Goal: Task Accomplishment & Management: Manage account settings

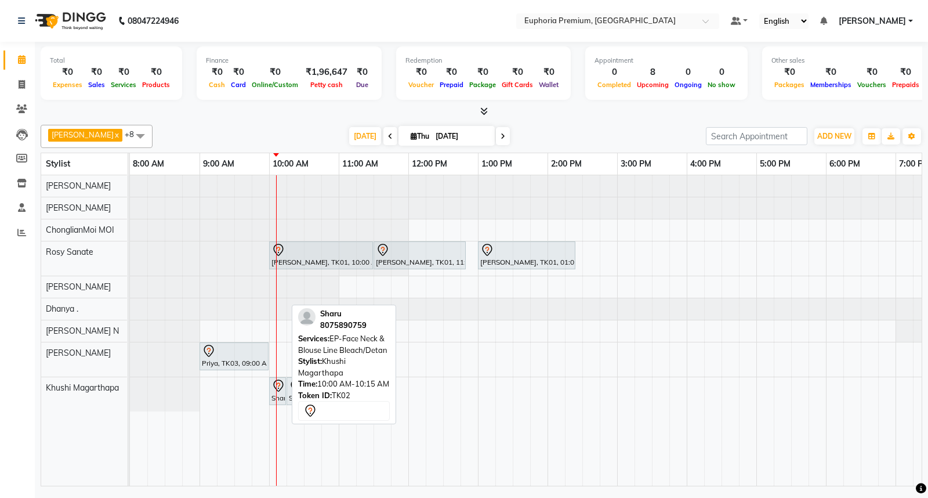
click at [278, 391] on icon at bounding box center [278, 385] width 10 height 12
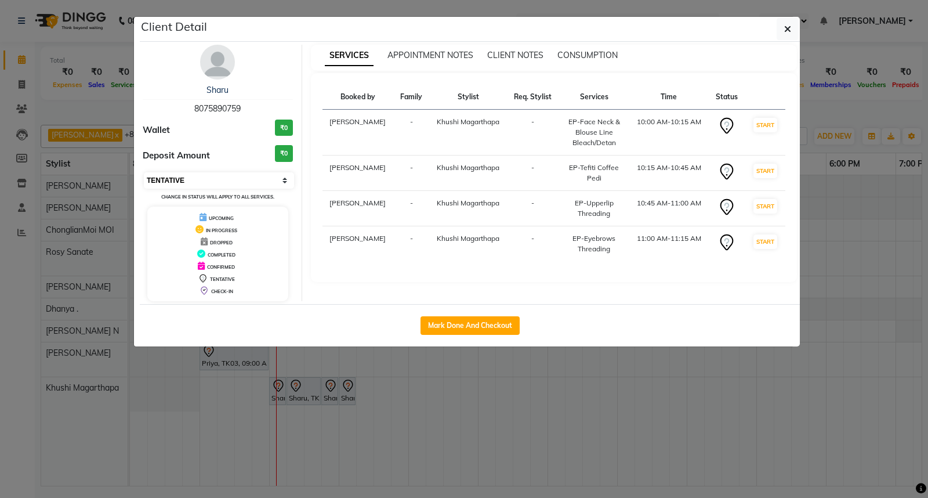
click at [201, 180] on select "Select IN SERVICE CONFIRMED TENTATIVE CHECK IN MARK DONE DROPPED UPCOMING" at bounding box center [219, 180] width 150 height 16
select select "8"
click at [144, 172] on select "Select IN SERVICE CONFIRMED TENTATIVE CHECK IN MARK DONE DROPPED UPCOMING" at bounding box center [219, 180] width 150 height 16
click at [784, 26] on icon "button" at bounding box center [787, 28] width 7 height 9
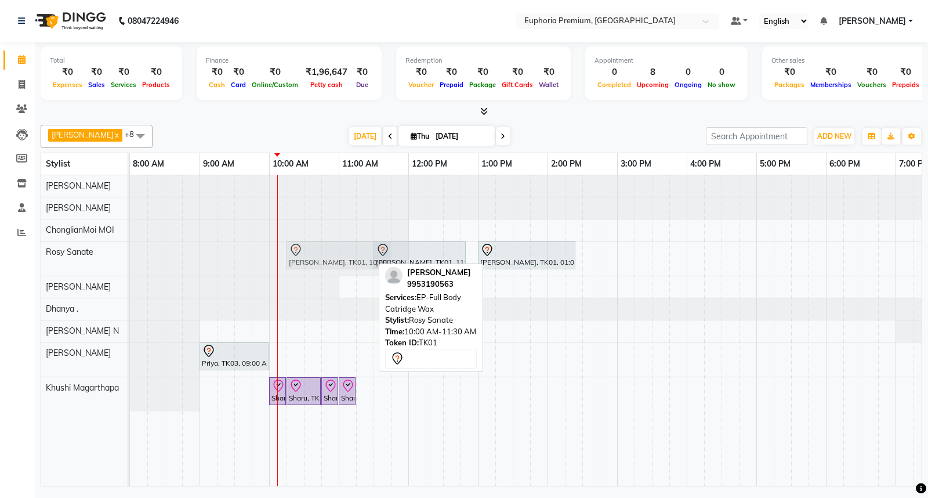
drag, startPoint x: 293, startPoint y: 257, endPoint x: 310, endPoint y: 258, distance: 16.2
click at [130, 258] on div "Deepika Jamar, TK01, 10:00 AM-11:30 AM, EP-Full Body Catridge Wax Deepika Jamar…" at bounding box center [130, 258] width 0 height 34
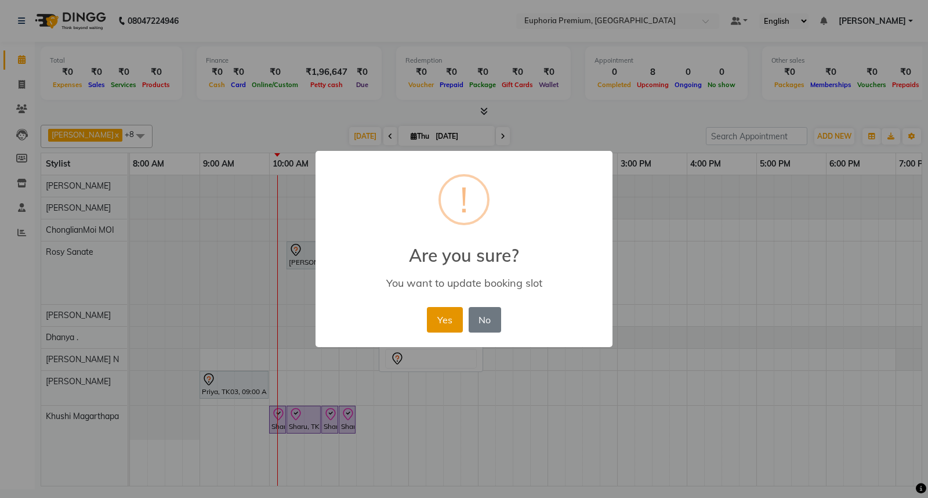
click at [448, 322] on button "Yes" at bounding box center [444, 320] width 35 height 26
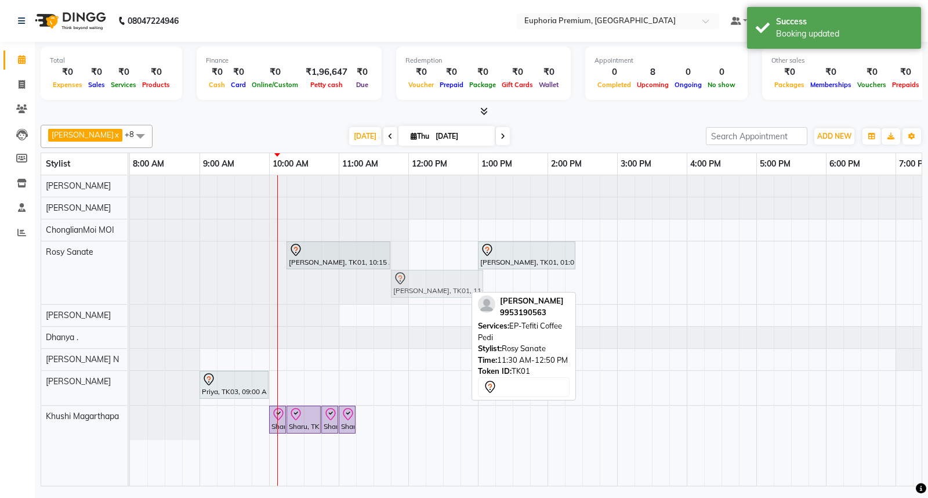
drag, startPoint x: 396, startPoint y: 287, endPoint x: 419, endPoint y: 288, distance: 22.6
click at [130, 288] on div "Deepika Jamar, TK01, 10:15 AM-11:45 AM, EP-Full Body Catridge Wax Deepika Jamar…" at bounding box center [130, 272] width 0 height 63
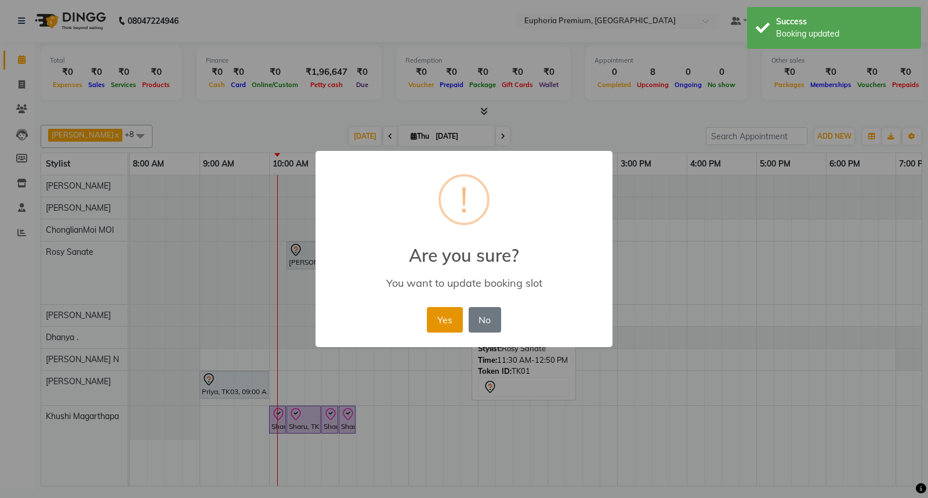
click at [430, 317] on button "Yes" at bounding box center [444, 320] width 35 height 26
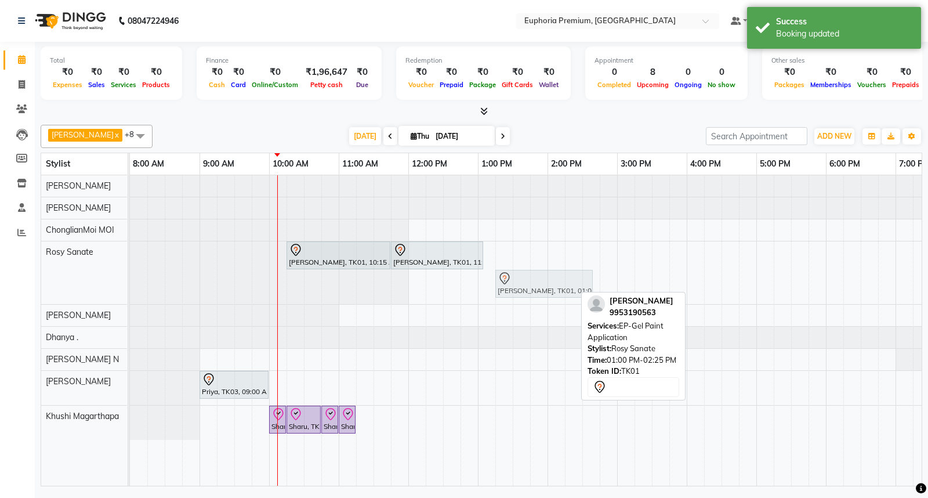
drag, startPoint x: 491, startPoint y: 279, endPoint x: 500, endPoint y: 280, distance: 9.3
click at [130, 280] on div "Deepika Jamar, TK01, 10:15 AM-11:45 AM, EP-Full Body Catridge Wax Deepika Jamar…" at bounding box center [130, 272] width 0 height 63
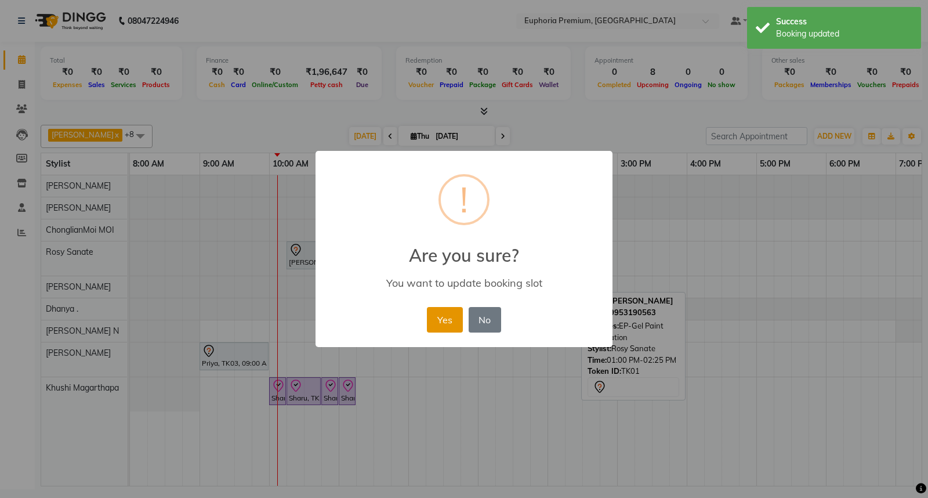
click at [443, 314] on button "Yes" at bounding box center [444, 320] width 35 height 26
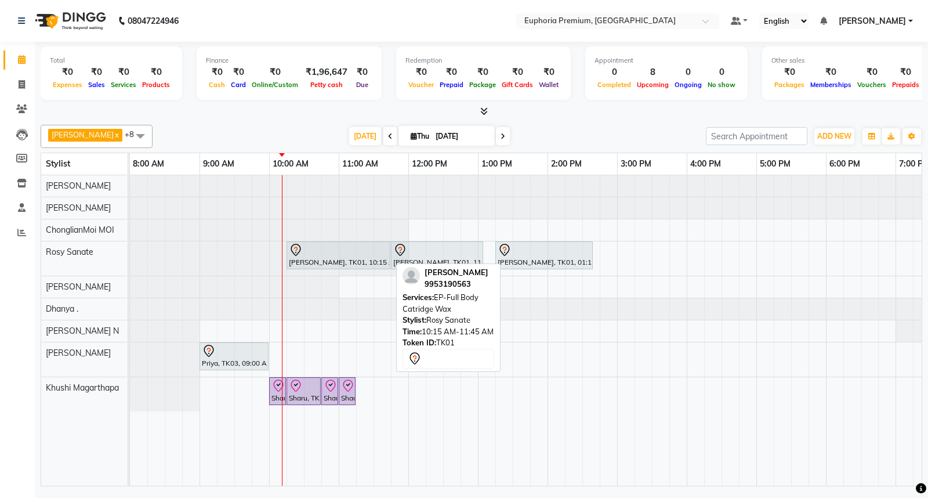
click at [306, 258] on div "Deepika Jamar, TK01, 10:15 AM-11:45 AM, EP-Full Body Catridge Wax" at bounding box center [338, 255] width 101 height 24
click at [294, 251] on icon at bounding box center [296, 250] width 14 height 14
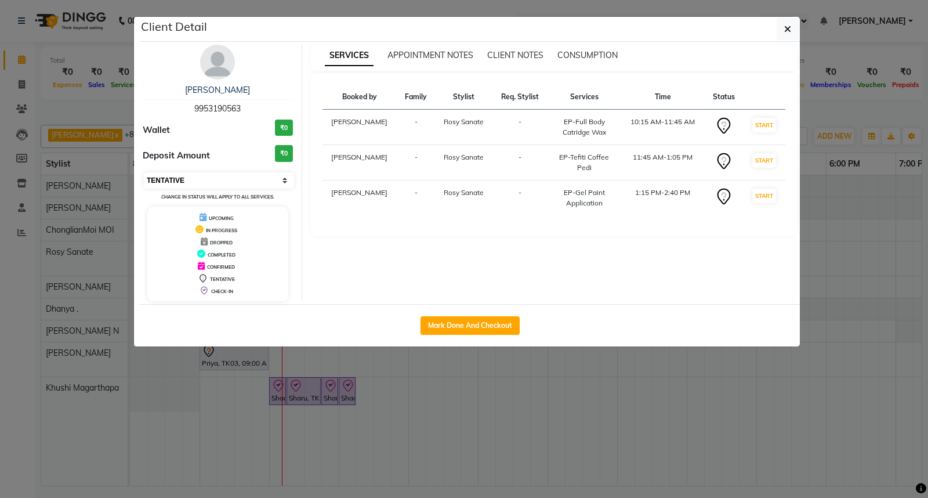
click at [204, 182] on select "Select IN SERVICE CONFIRMED TENTATIVE CHECK IN MARK DONE DROPPED UPCOMING" at bounding box center [219, 180] width 150 height 16
select select "8"
click at [144, 172] on select "Select IN SERVICE CONFIRMED TENTATIVE CHECK IN MARK DONE DROPPED UPCOMING" at bounding box center [219, 180] width 150 height 16
click at [788, 26] on icon "button" at bounding box center [787, 28] width 7 height 9
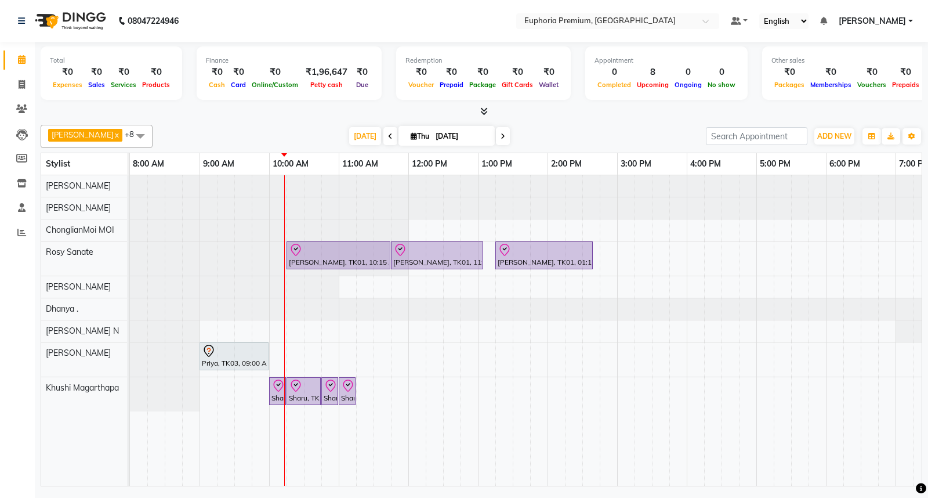
click at [383, 133] on span at bounding box center [390, 136] width 14 height 18
type input "03-09-2025"
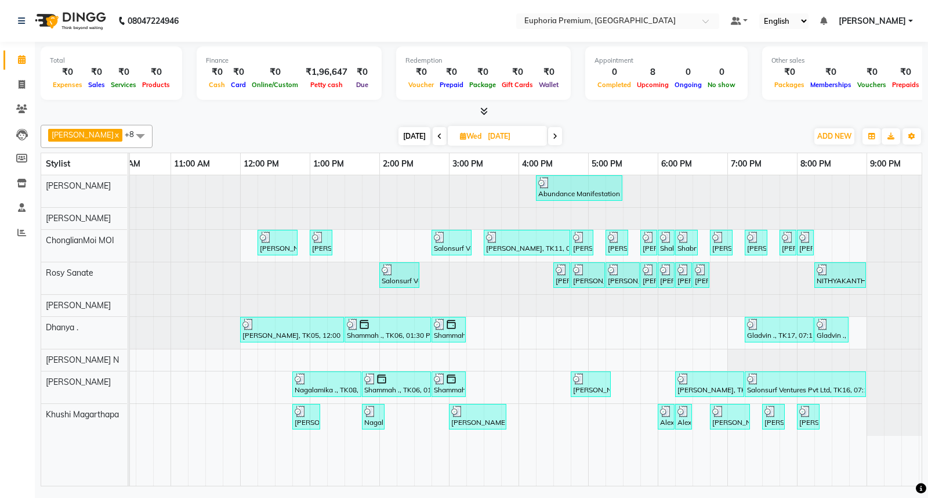
scroll to position [0, 183]
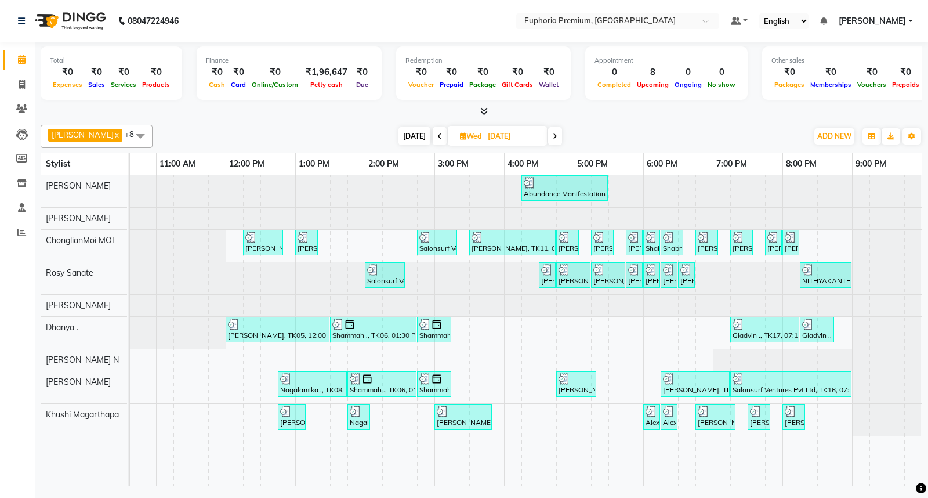
click at [129, 134] on span at bounding box center [140, 136] width 23 height 22
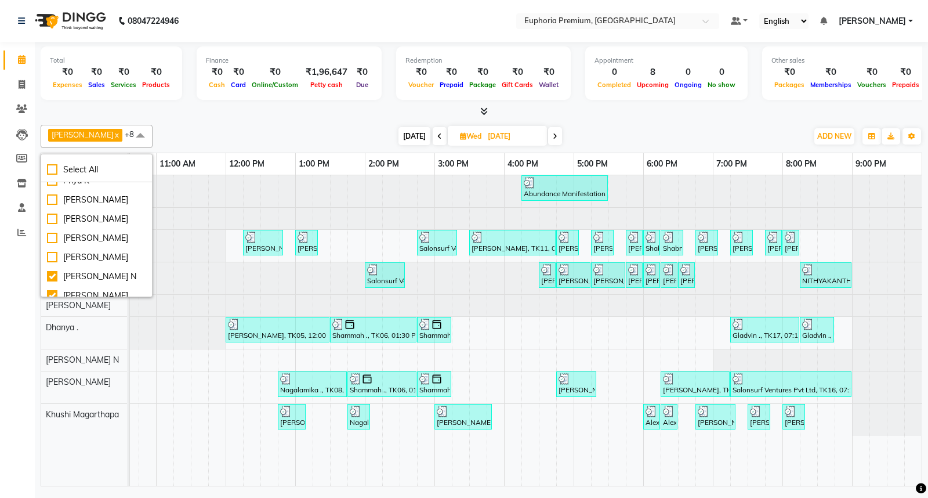
scroll to position [320, 0]
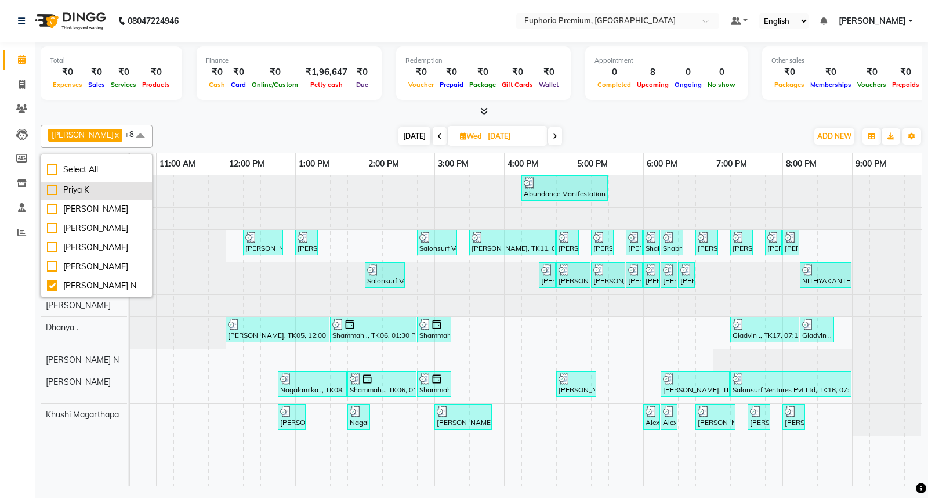
click at [51, 196] on div "Priya K" at bounding box center [96, 190] width 99 height 12
checkbox input "false"
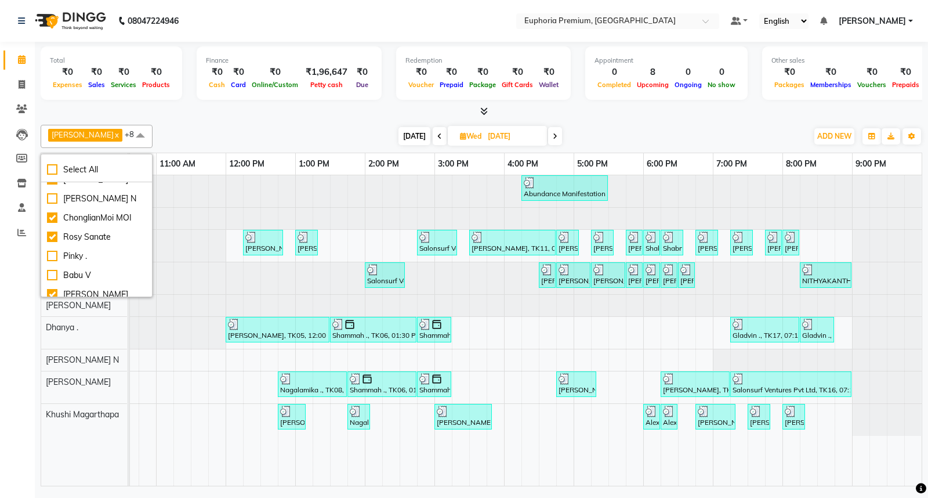
scroll to position [32, 0]
click at [51, 242] on div "[PERSON_NAME] N" at bounding box center [96, 236] width 99 height 12
checkbox input "true"
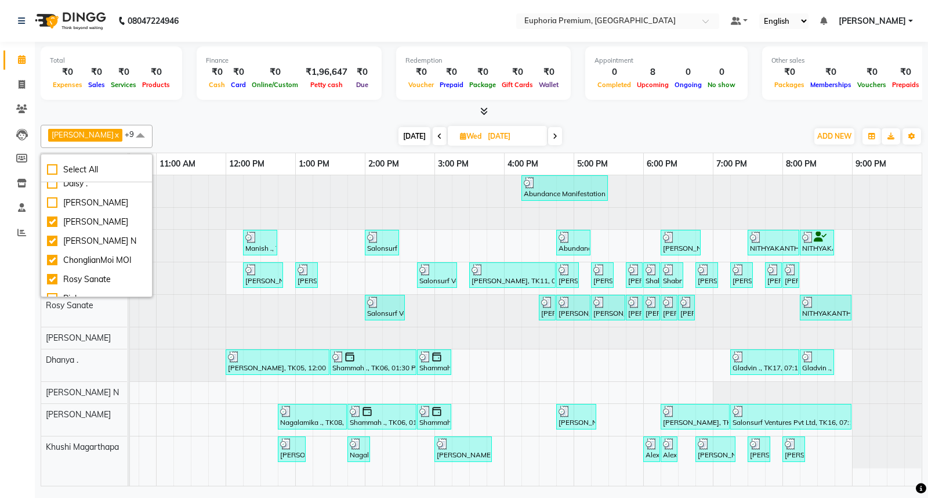
scroll to position [0, 0]
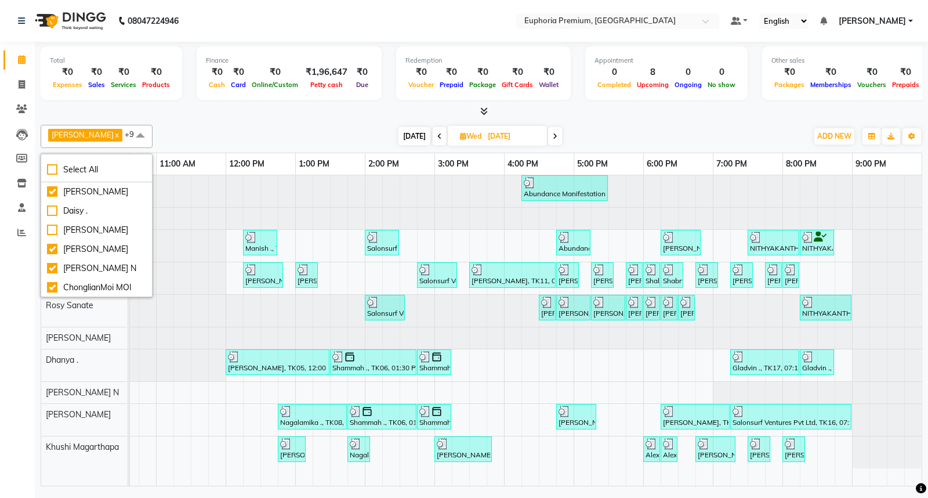
click at [198, 115] on div at bounding box center [481, 112] width 881 height 12
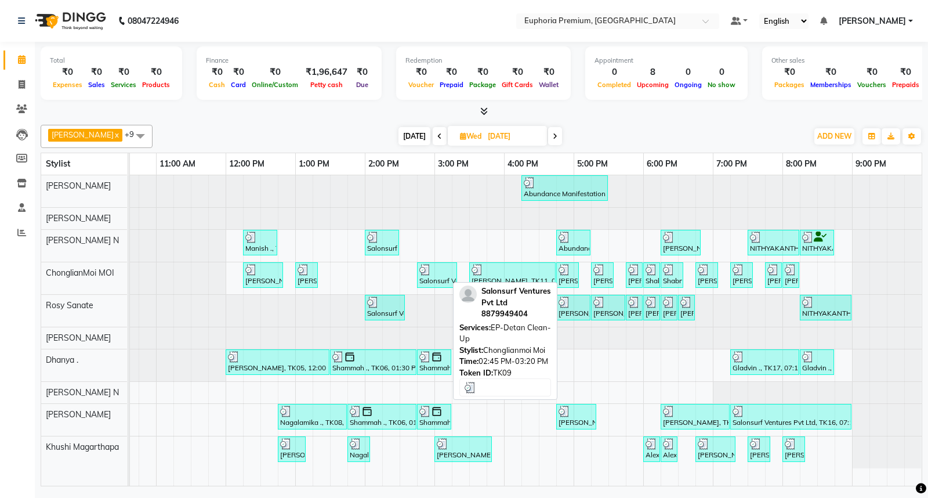
click at [419, 267] on img at bounding box center [425, 270] width 12 height 12
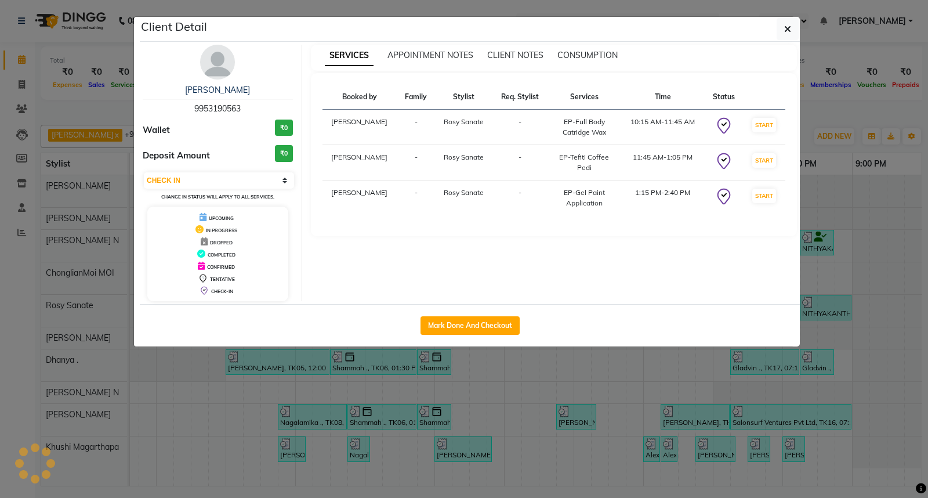
select select "3"
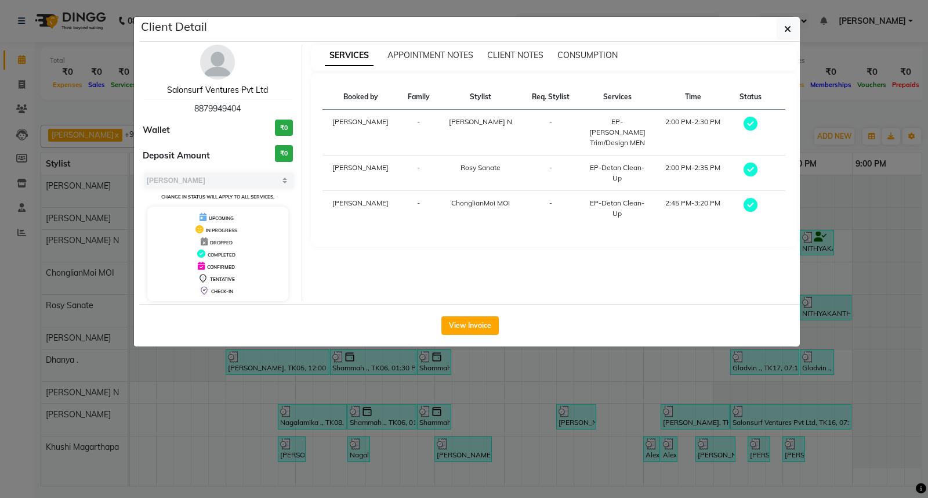
click at [228, 90] on link "Salonsurf Ventures Pvt Ltd" at bounding box center [217, 90] width 101 height 10
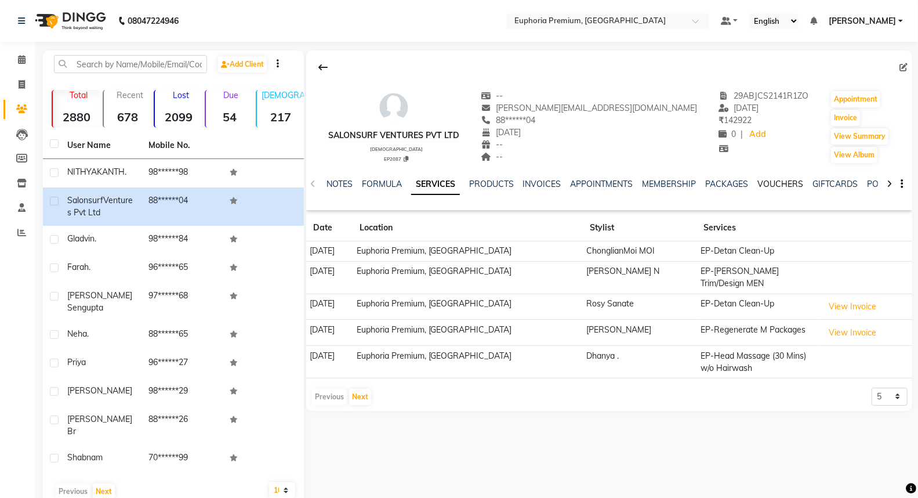
click at [774, 182] on link "VOUCHERS" at bounding box center [781, 184] width 46 height 10
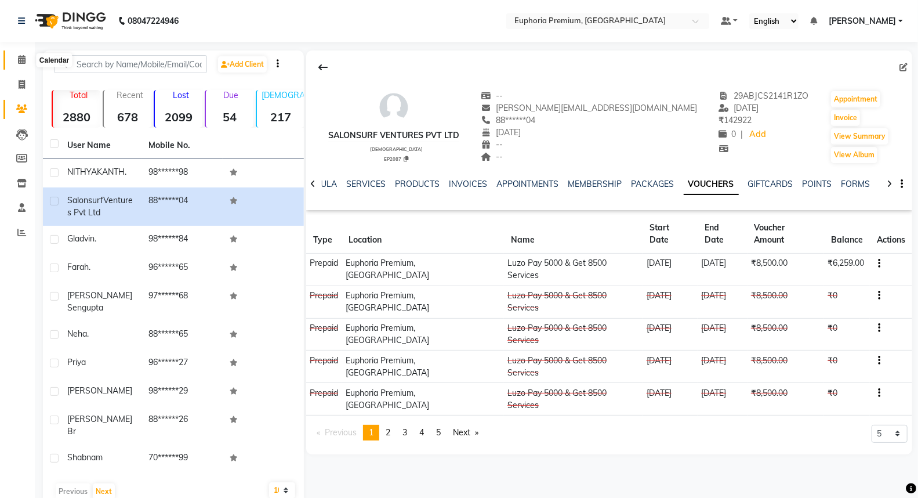
click at [27, 56] on span at bounding box center [22, 59] width 20 height 13
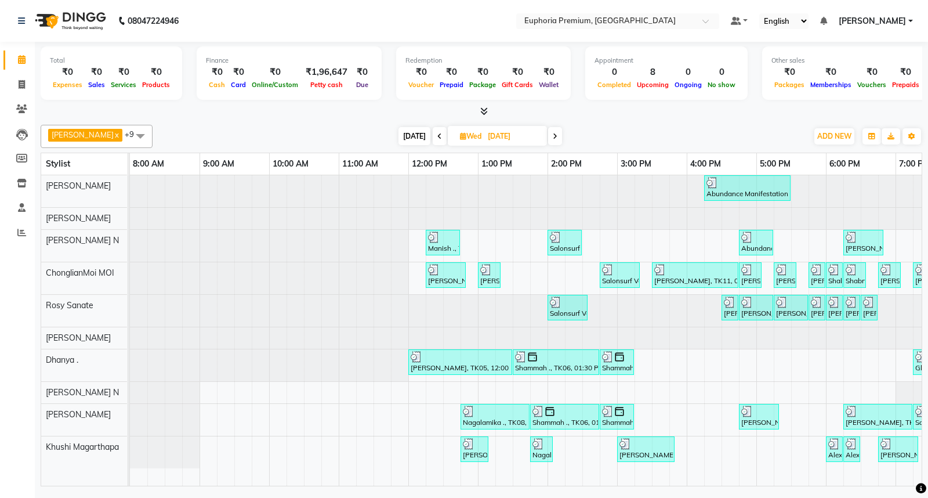
click at [398, 137] on span "[DATE]" at bounding box center [414, 136] width 32 height 18
type input "[DATE]"
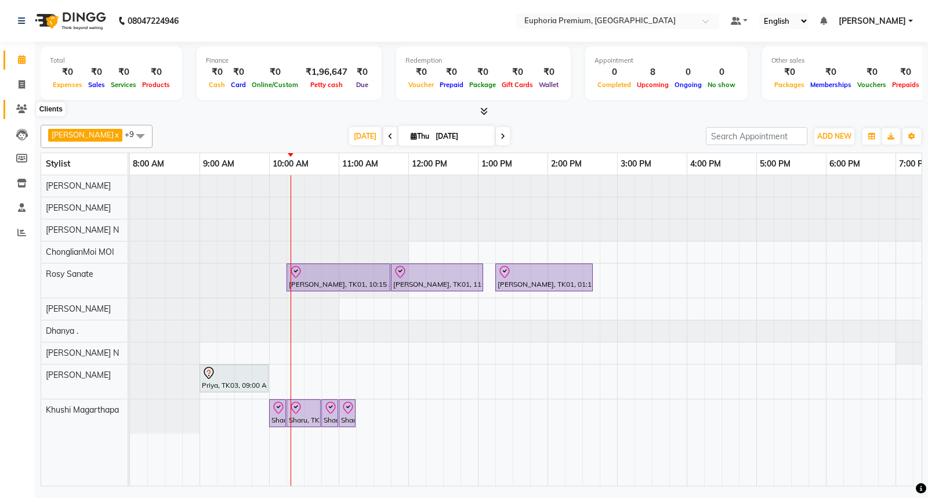
click at [25, 108] on icon at bounding box center [21, 108] width 11 height 9
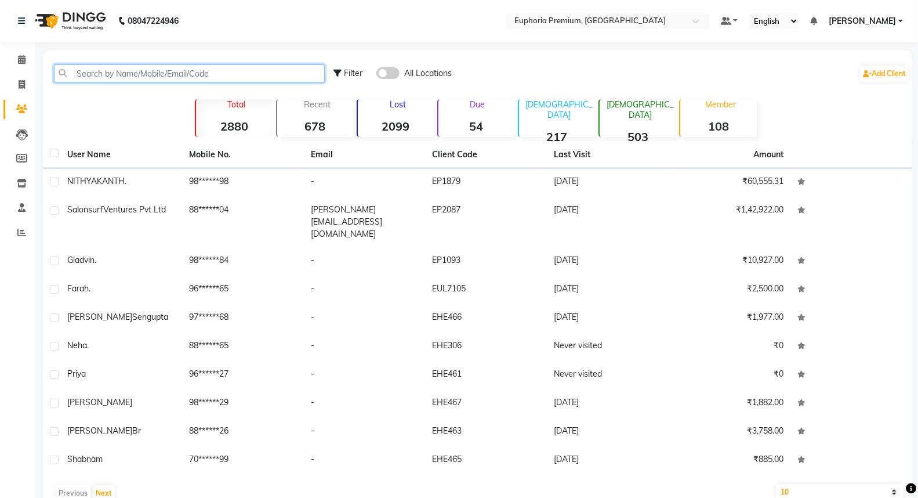
click at [150, 76] on input "text" at bounding box center [189, 73] width 271 height 18
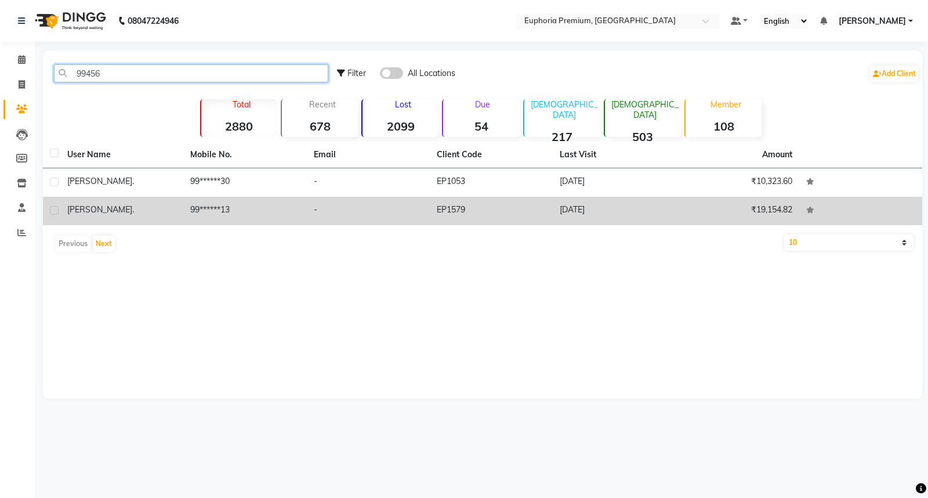
type input "99456"
click at [78, 208] on span "Priscella" at bounding box center [99, 209] width 65 height 10
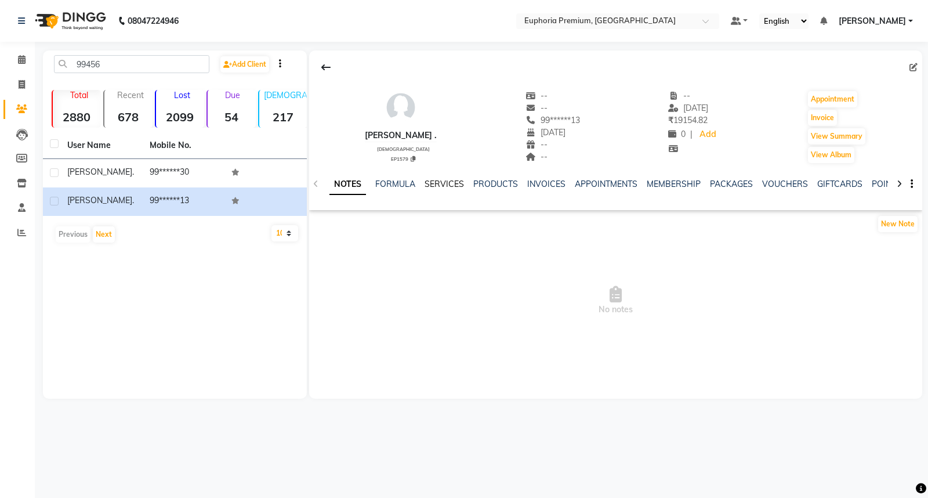
click at [448, 187] on link "SERVICES" at bounding box center [444, 184] width 39 height 10
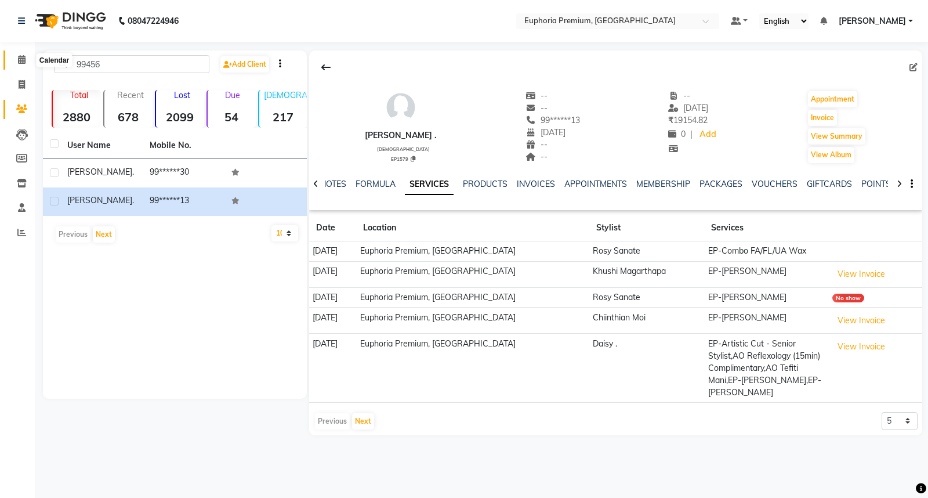
click at [20, 58] on icon at bounding box center [22, 59] width 8 height 9
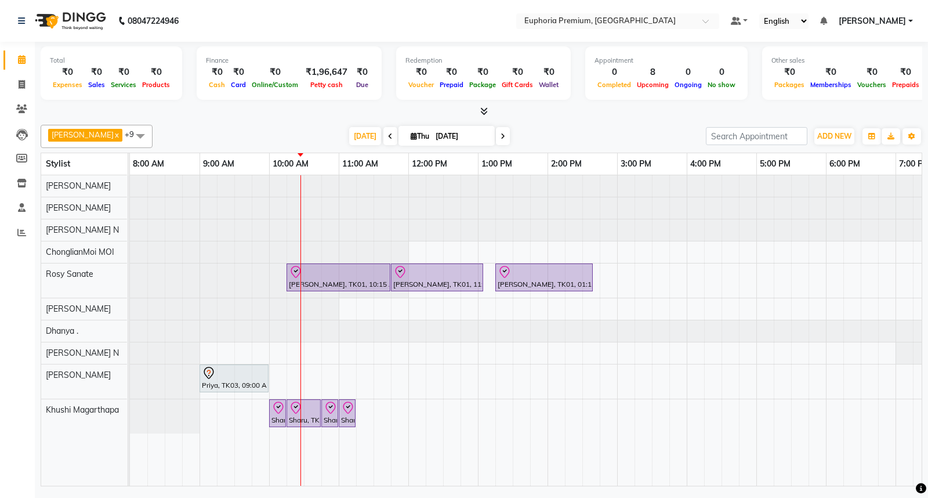
click at [129, 135] on span at bounding box center [140, 136] width 23 height 22
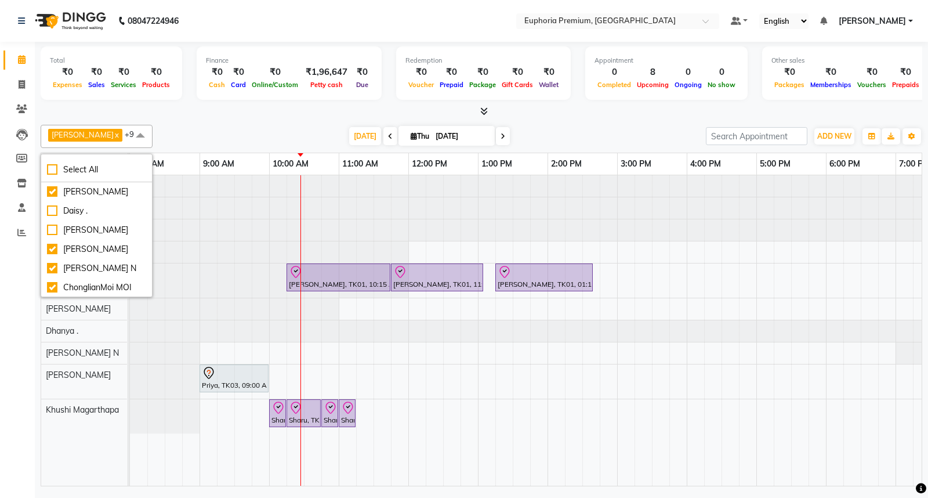
scroll to position [70, 0]
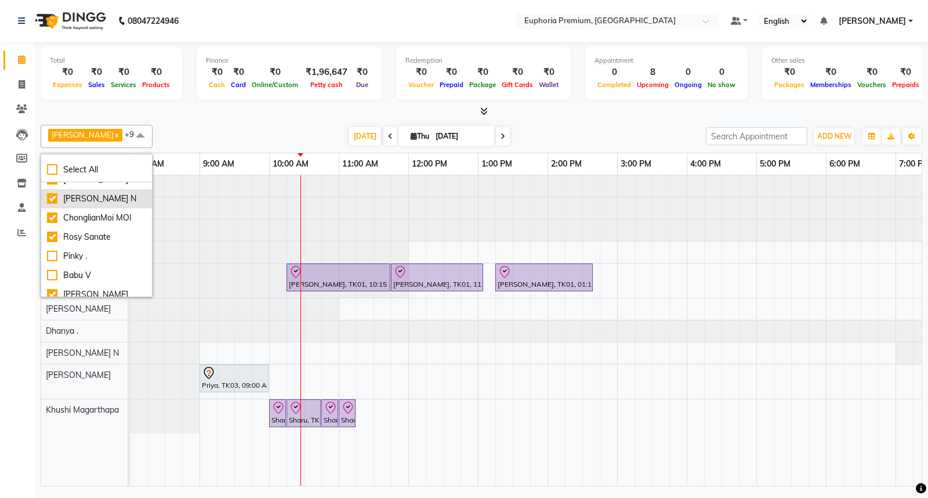
click at [51, 205] on div "[PERSON_NAME] N" at bounding box center [96, 199] width 99 height 12
checkbox input "false"
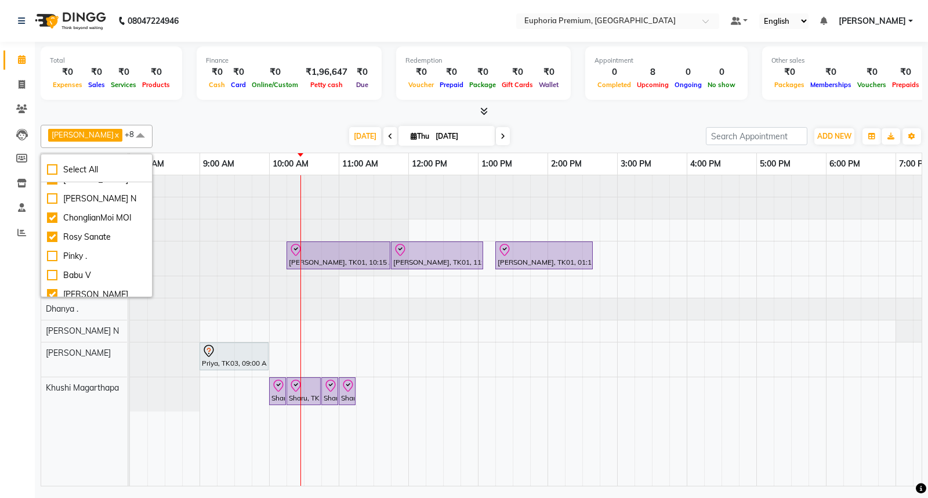
click at [280, 125] on div "Farhan x Chethan N x Kishore K x ChonglianMoi MOI x Dhanya . x Khushi Magarthap…" at bounding box center [481, 136] width 881 height 23
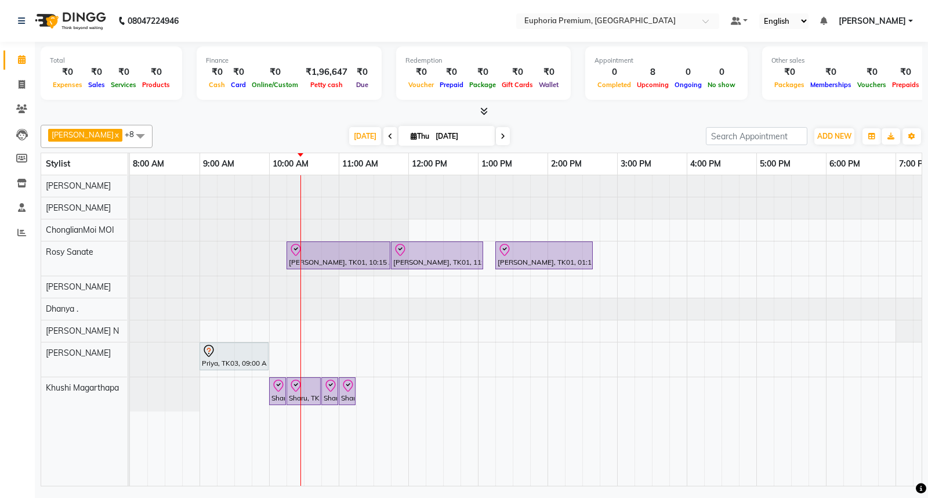
click at [500, 136] on icon at bounding box center [502, 136] width 5 height 7
type input "[DATE]"
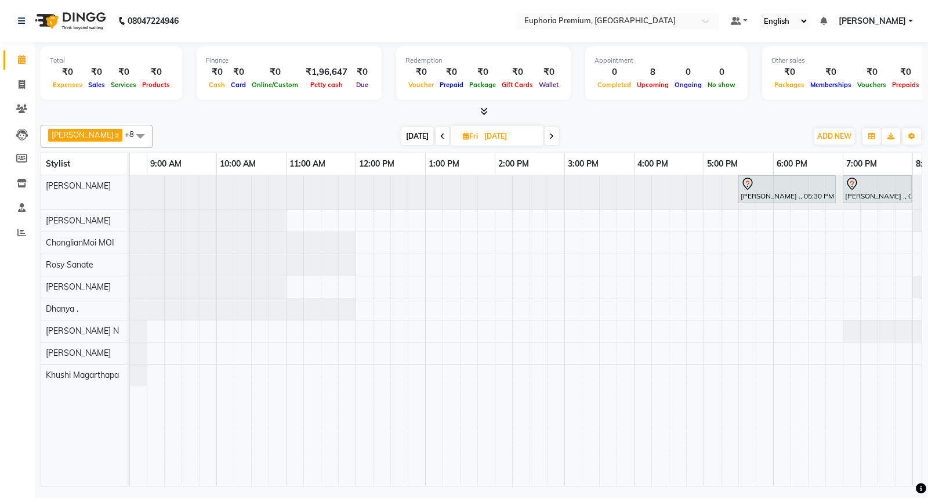
scroll to position [0, 0]
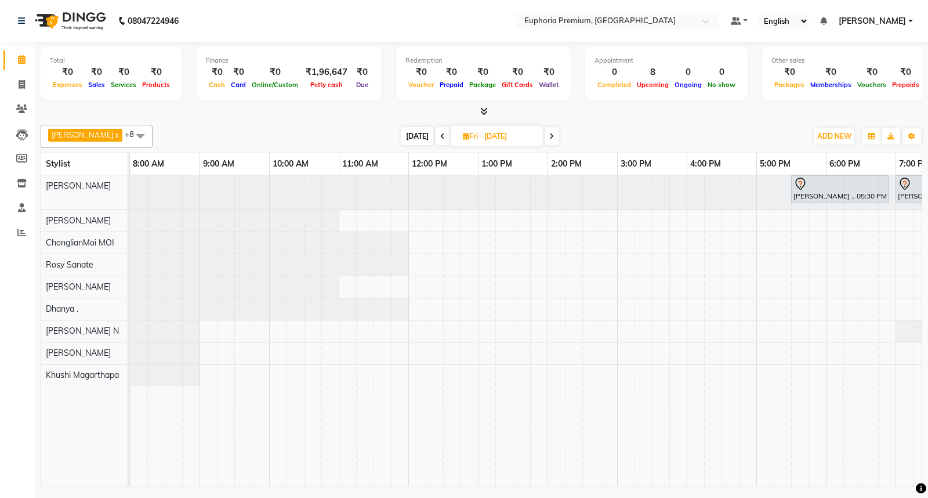
click at [129, 130] on span at bounding box center [140, 136] width 23 height 22
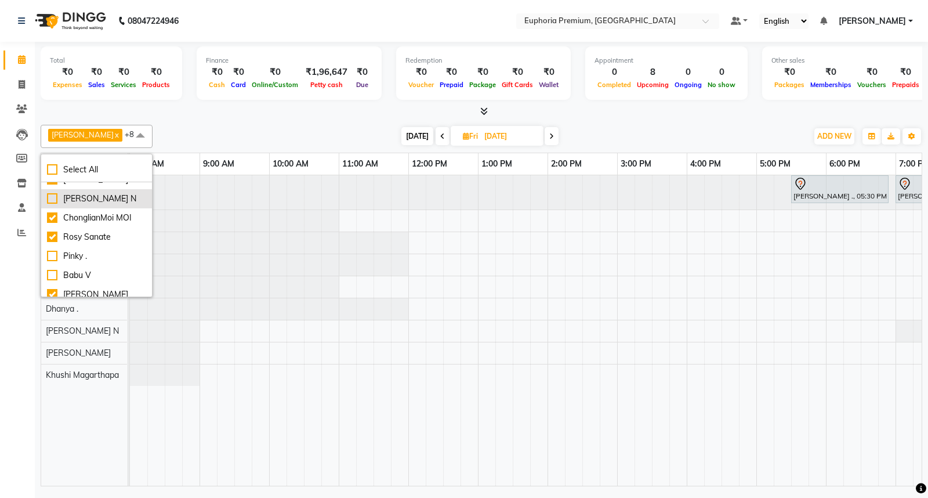
click at [77, 205] on div "[PERSON_NAME] N" at bounding box center [96, 199] width 99 height 12
checkbox input "true"
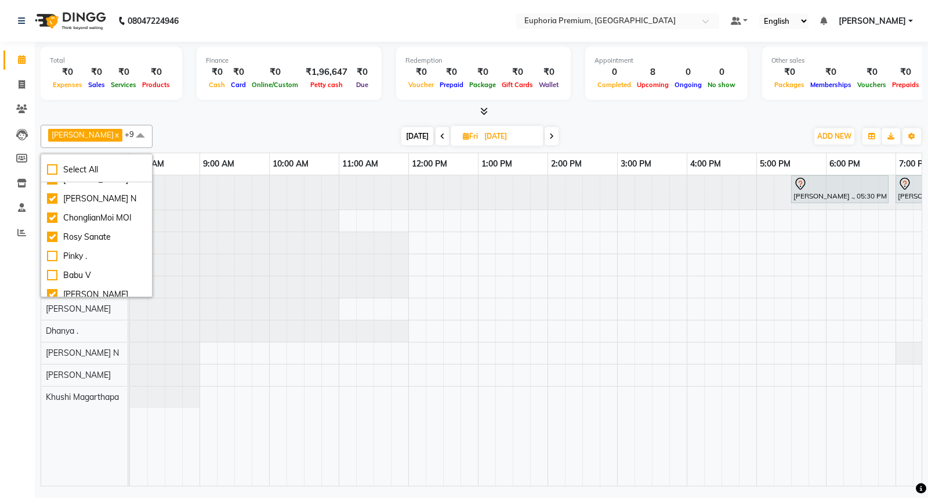
click at [323, 136] on div "Today Fri 05-09-2025" at bounding box center [479, 136] width 643 height 17
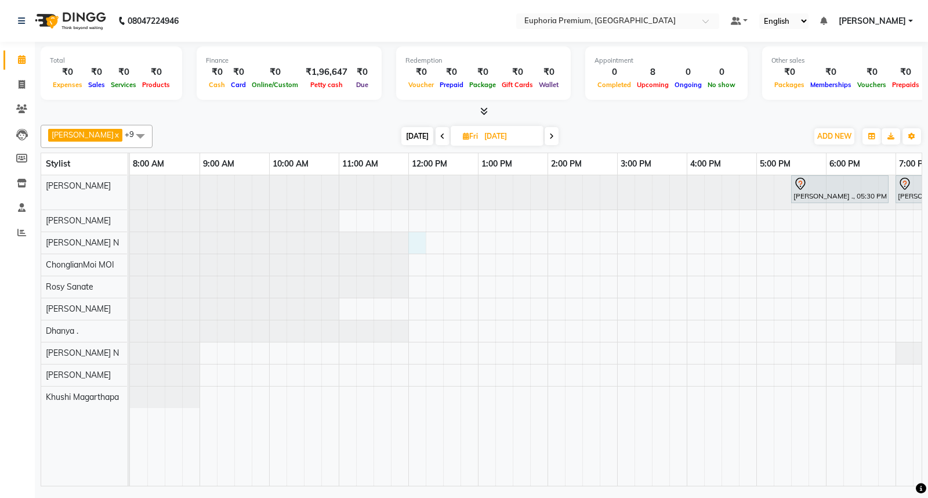
click at [414, 242] on div "VISHWADEEP ., 05:30 PM-06:55 PM, GFC Hair Tushit Balaji ., 07:00 PM-08:00 PM, Q…" at bounding box center [617, 330] width 974 height 310
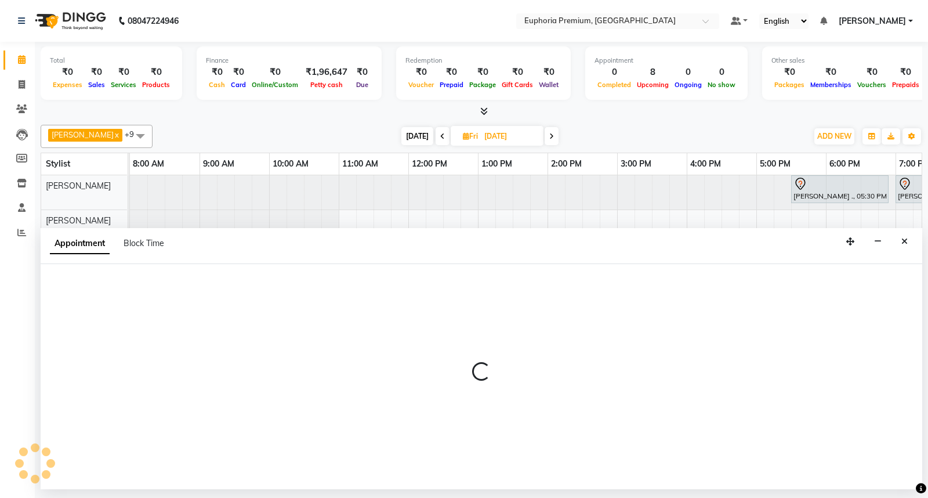
select select "71614"
select select "tentative"
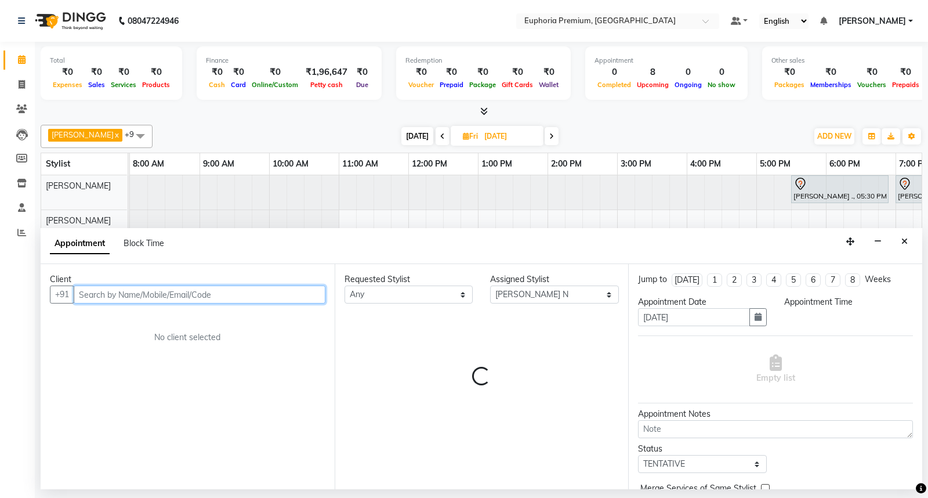
select select "720"
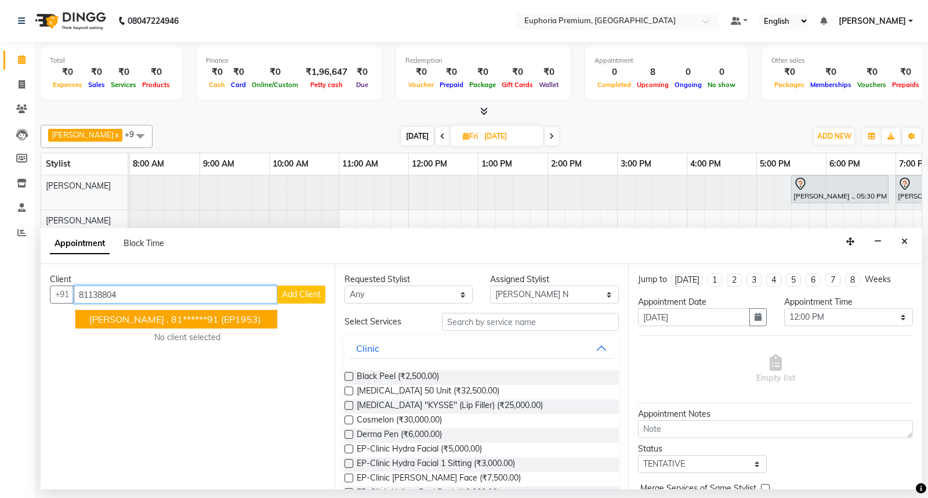
click at [171, 318] on ngb-highlight "81******91" at bounding box center [195, 319] width 48 height 12
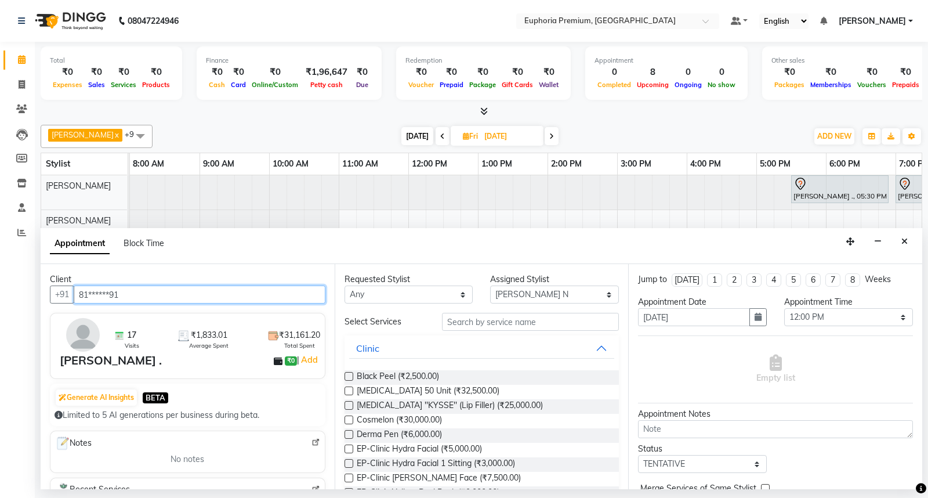
type input "81******91"
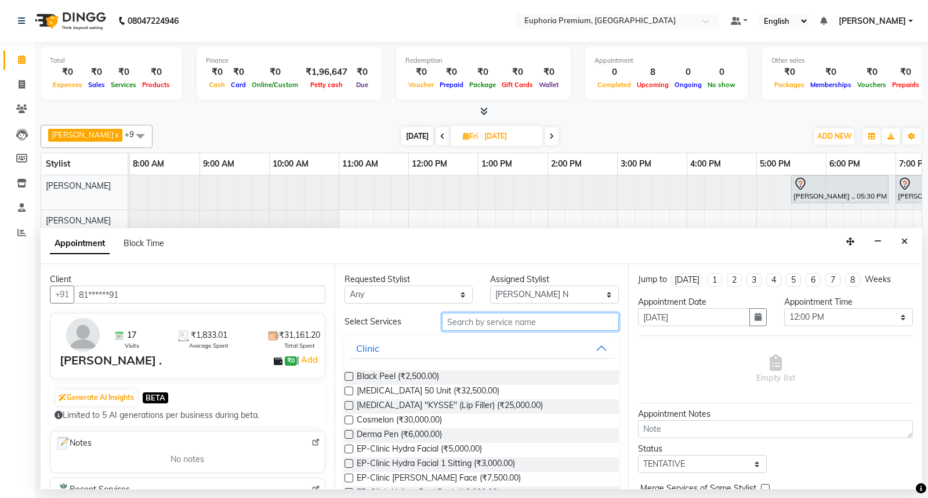
click at [480, 326] on input "text" at bounding box center [530, 322] width 177 height 18
click at [438, 293] on select "Any Babu V Bharath N Binoy Chandru Magar Chethan N Chiinthian Moi ChonglianMoi …" at bounding box center [408, 294] width 129 height 18
select select "71614"
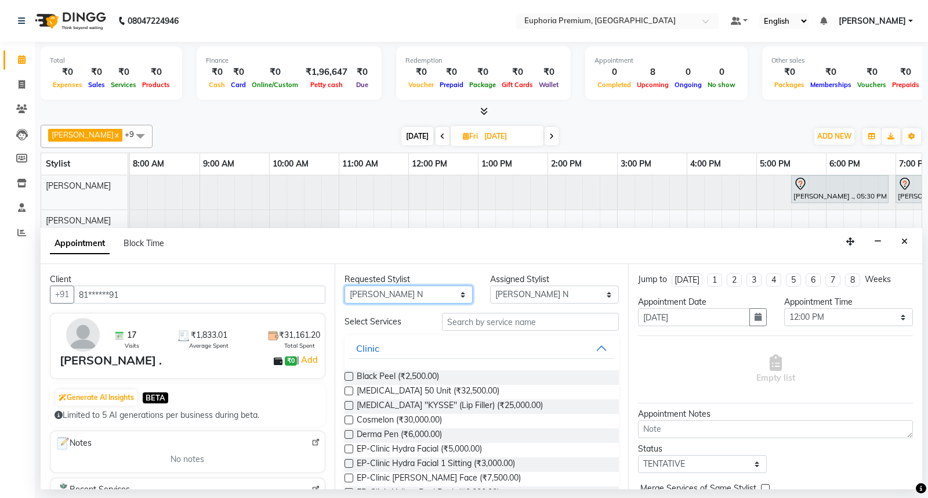
click at [344, 285] on select "Any Babu V Bharath N Binoy Chandru Magar Chethan N Chiinthian Moi ChonglianMoi …" at bounding box center [408, 294] width 129 height 18
click at [485, 323] on input "text" at bounding box center [530, 322] width 177 height 18
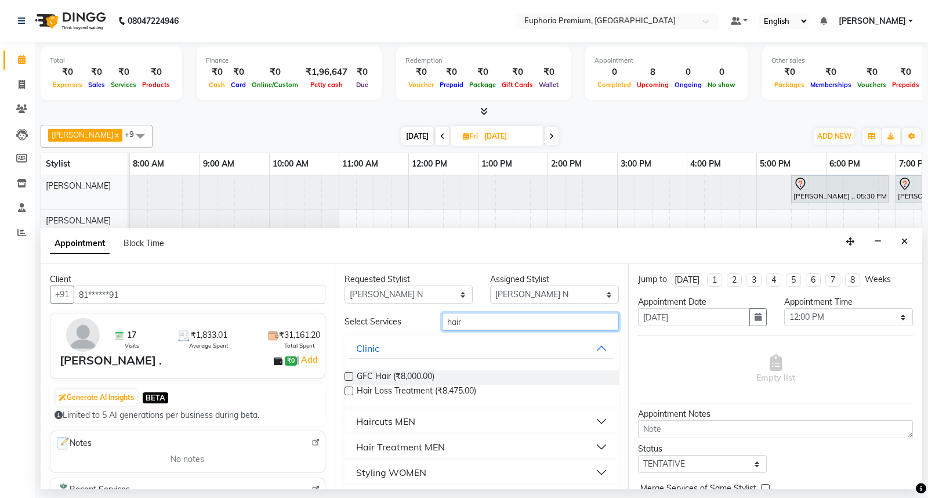
type input "hair"
click at [380, 422] on div "Haircuts MEN" at bounding box center [385, 421] width 59 height 14
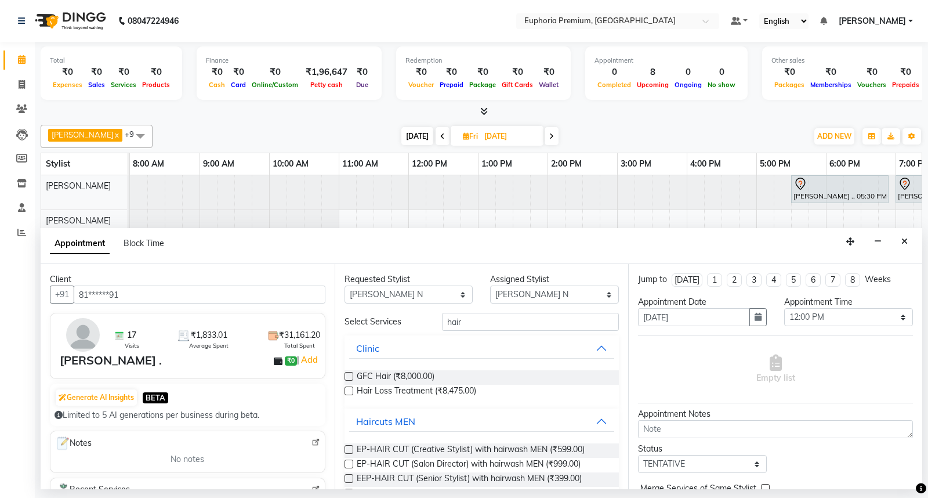
click at [346, 477] on label at bounding box center [348, 478] width 9 height 9
click at [346, 477] on input "checkbox" at bounding box center [348, 480] width 8 height 8
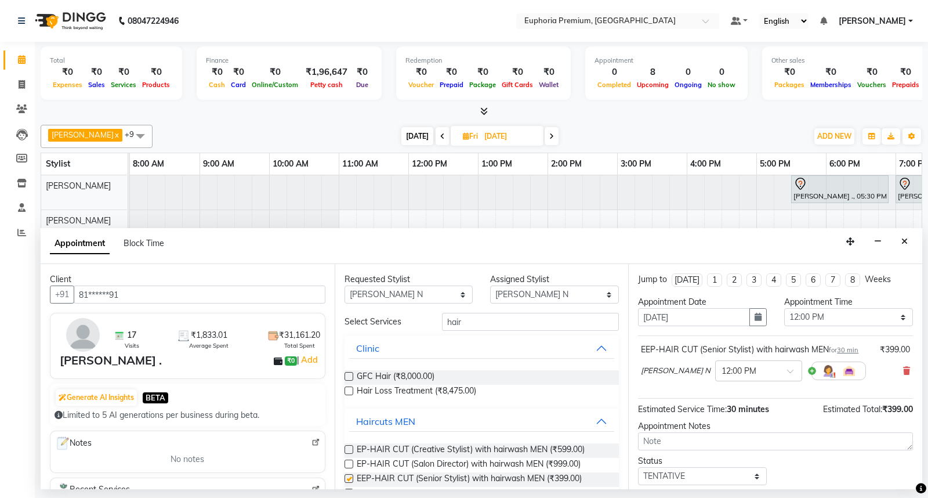
checkbox input "false"
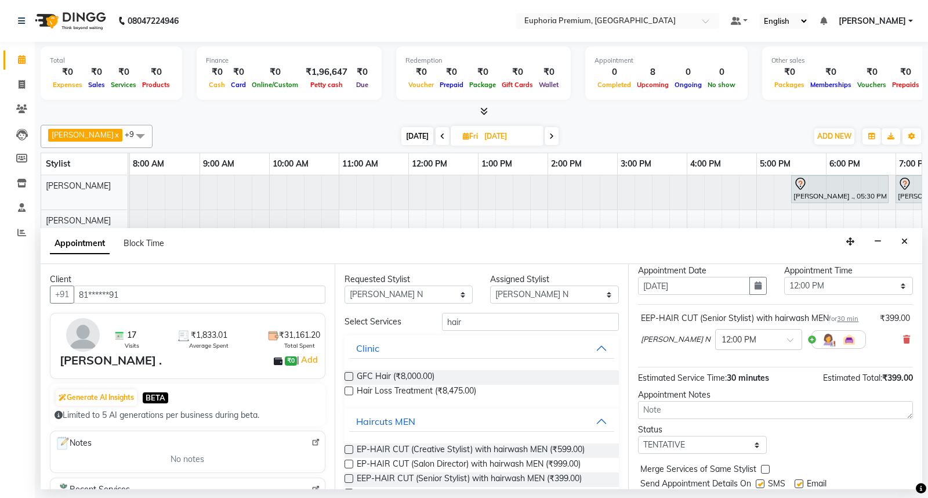
scroll to position [68, 0]
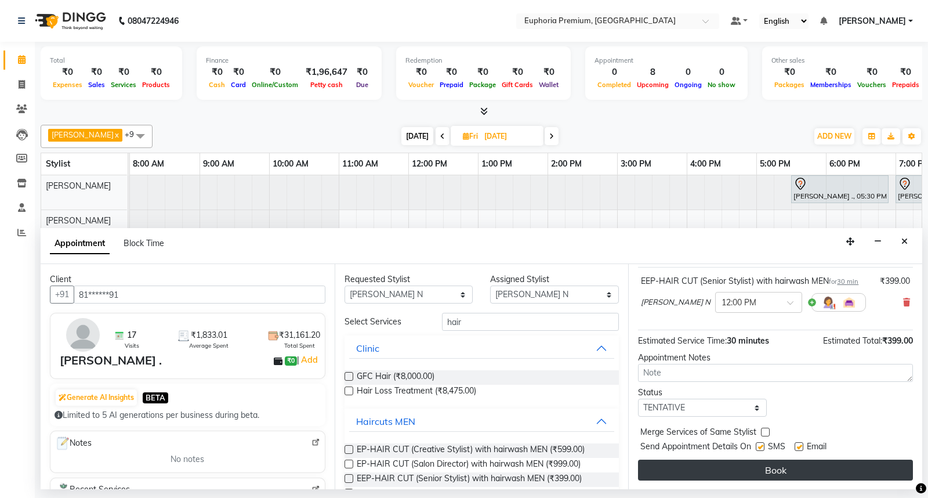
click at [765, 462] on button "Book" at bounding box center [775, 469] width 275 height 21
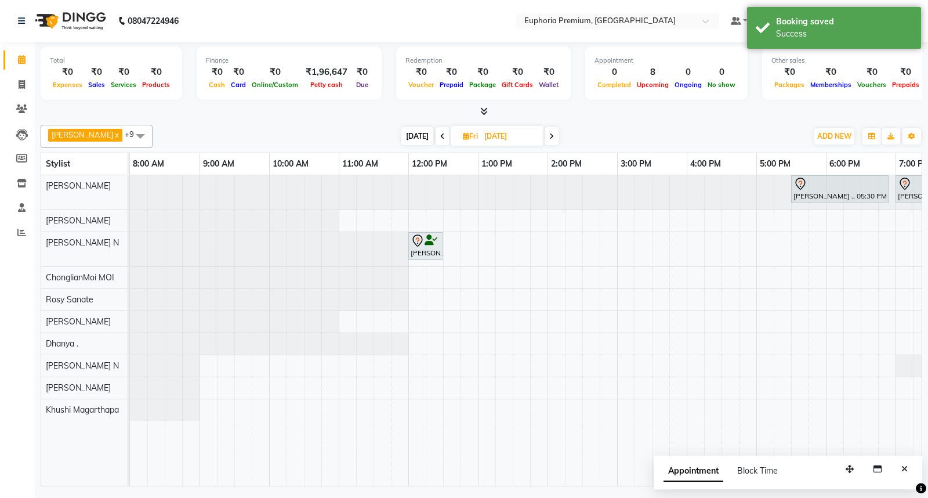
click at [401, 136] on span "[DATE]" at bounding box center [417, 136] width 32 height 18
type input "[DATE]"
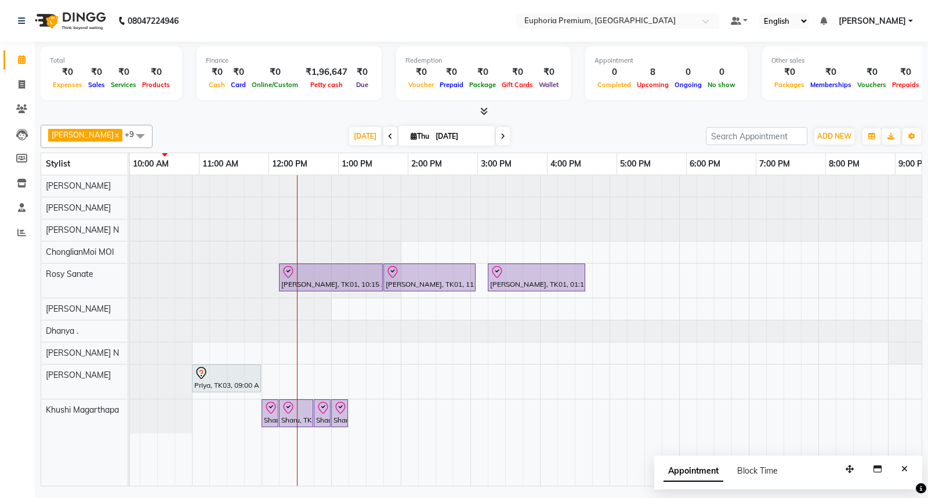
scroll to position [0, 0]
click at [905, 467] on icon "Close" at bounding box center [904, 469] width 6 height 8
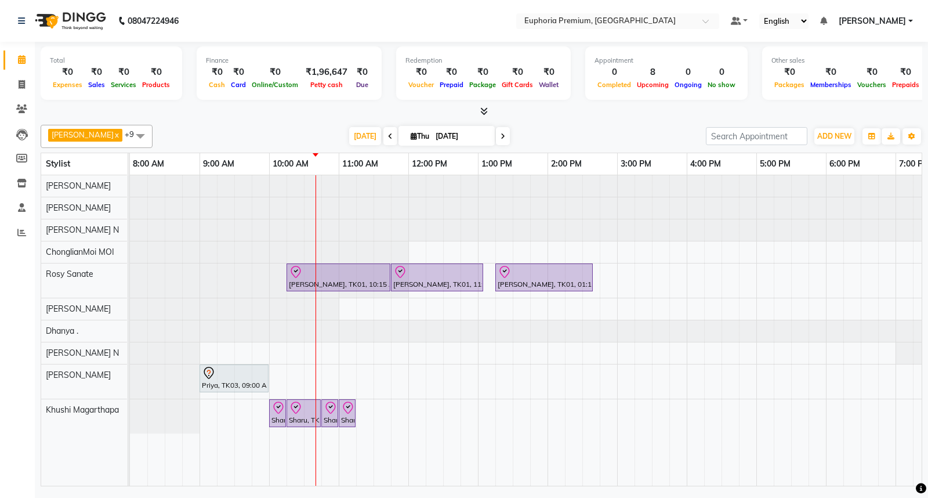
click at [129, 134] on span at bounding box center [140, 136] width 23 height 22
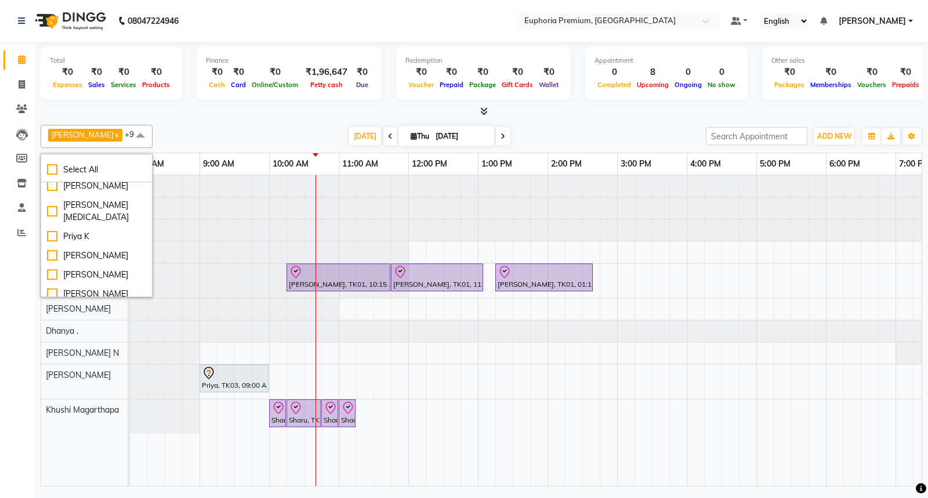
scroll to position [297, 0]
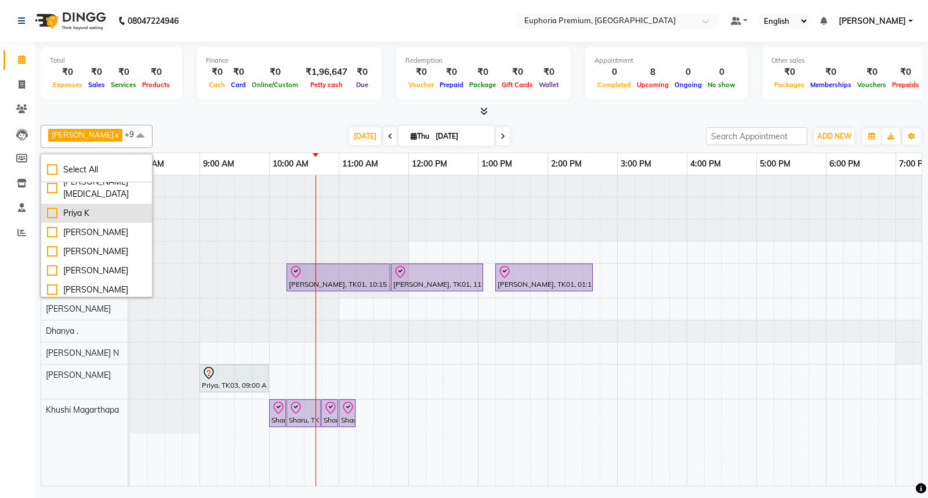
click at [49, 219] on div "Priya K" at bounding box center [96, 213] width 99 height 12
checkbox input "true"
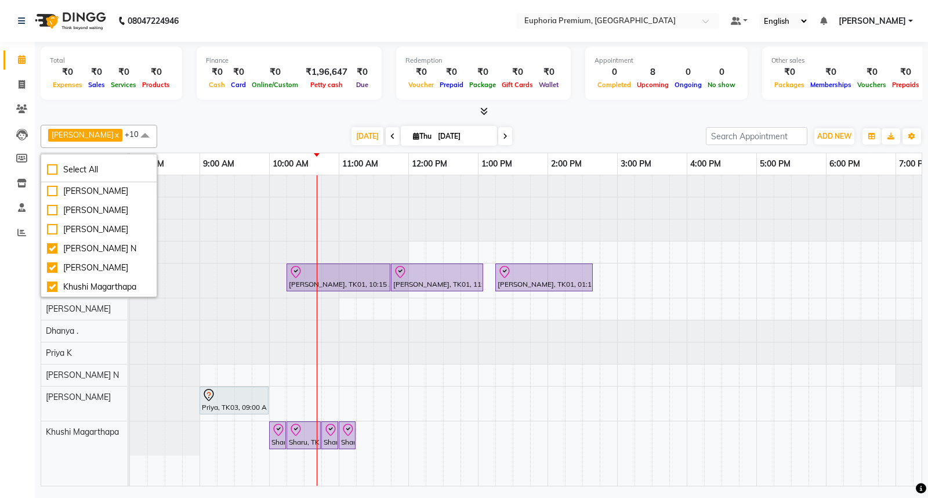
scroll to position [488, 0]
click at [184, 134] on div "Today Thu 04-09-2025" at bounding box center [431, 136] width 537 height 17
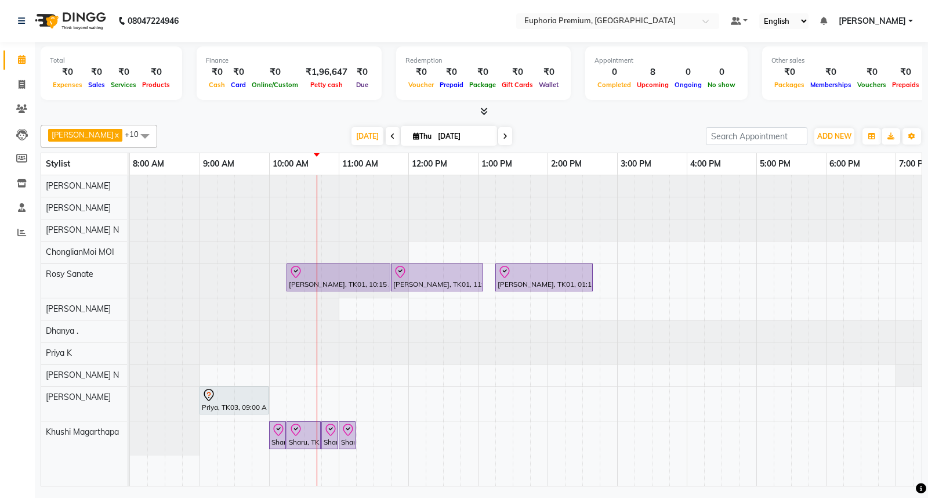
click at [130, 355] on div at bounding box center [130, 352] width 0 height 21
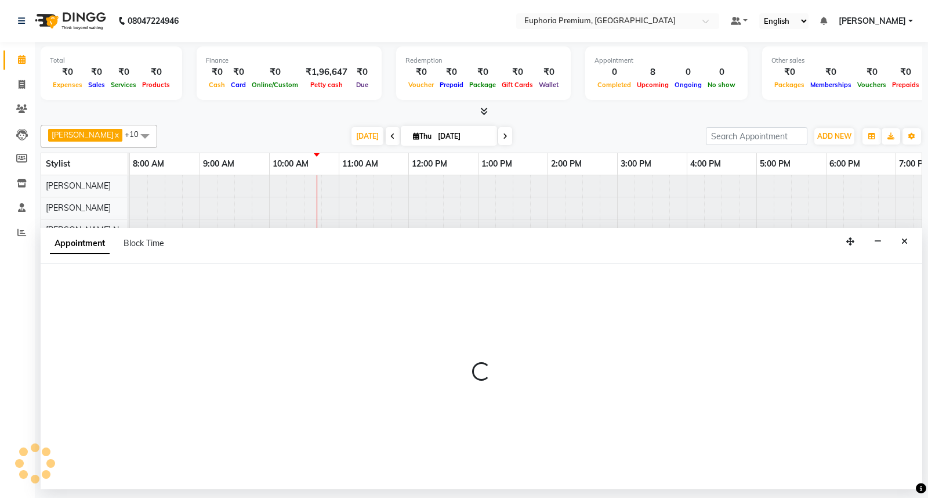
select select "71627"
select select "840"
select select "tentative"
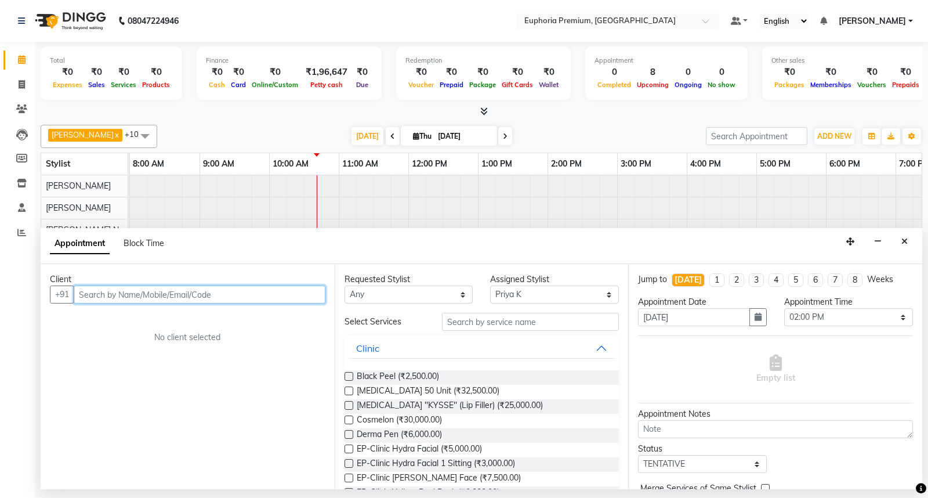
type input "9"
type input "7947058"
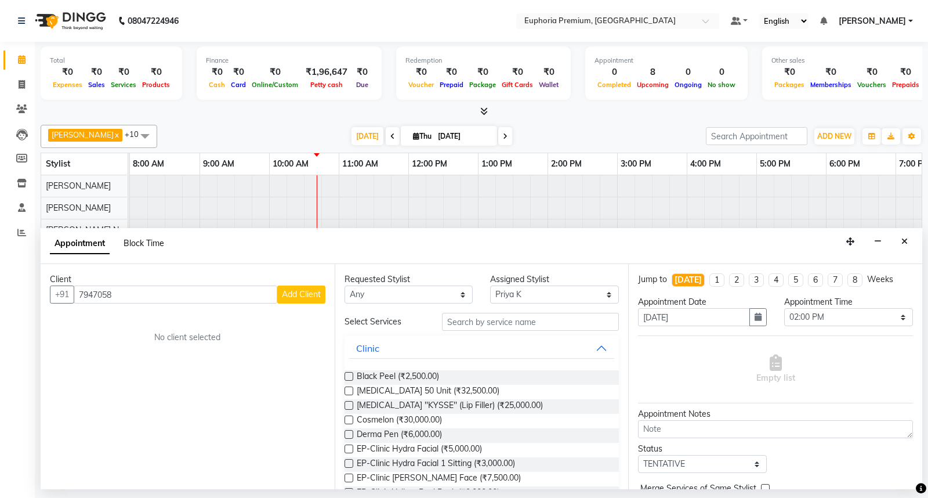
click at [138, 241] on span "Block Time" at bounding box center [144, 243] width 41 height 10
select select "71627"
select select "840"
select select "855"
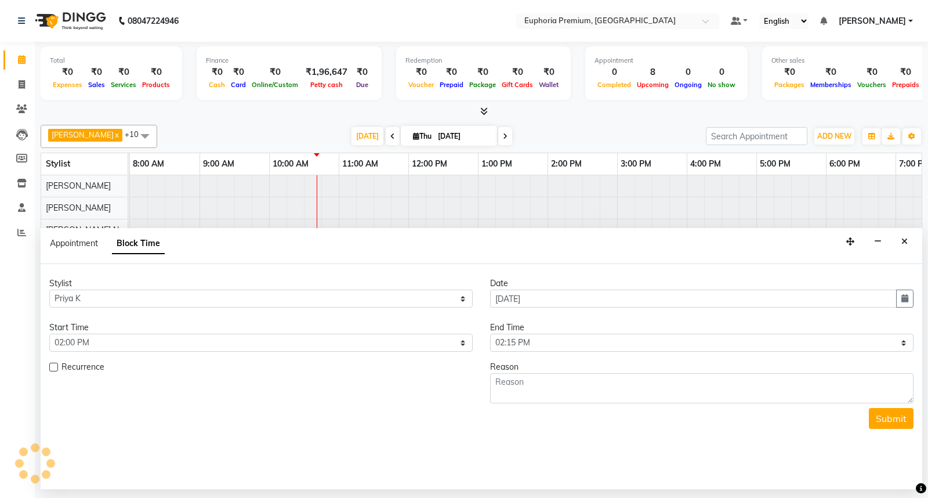
scroll to position [0, 140]
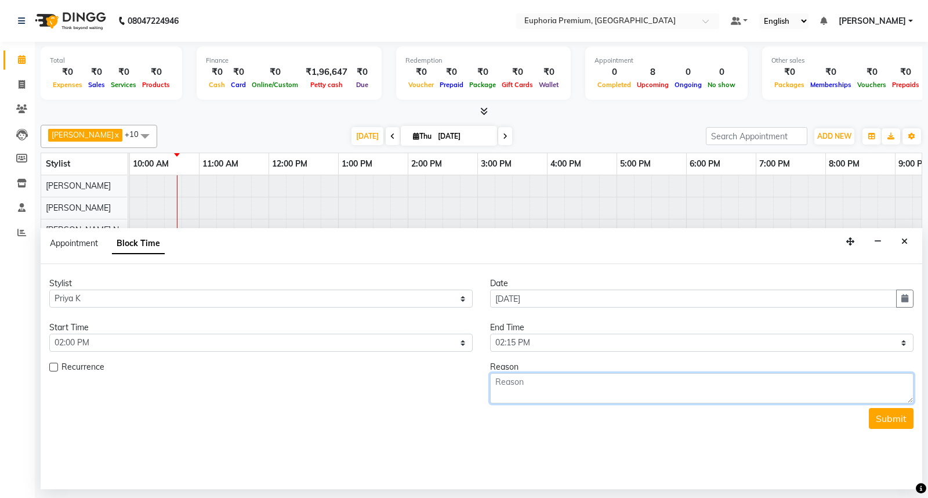
click at [553, 390] on textarea at bounding box center [701, 388] width 423 height 30
type textarea "7947058970"
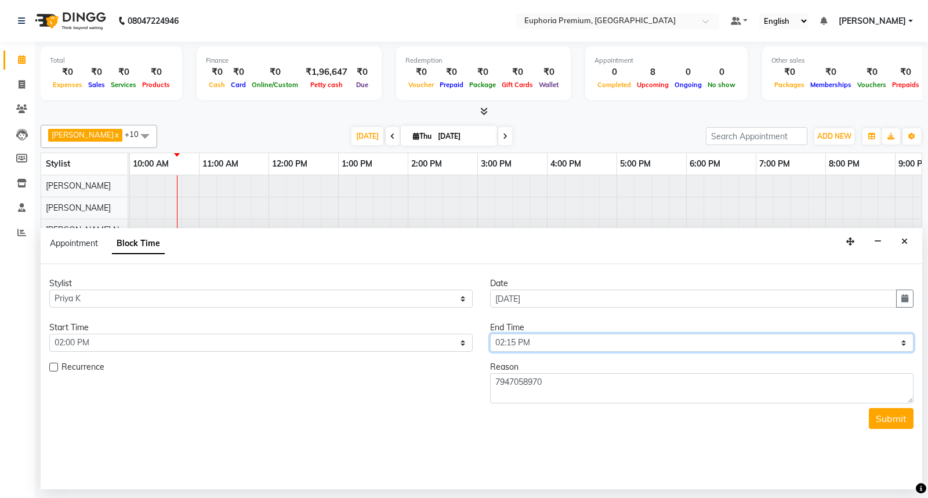
click at [525, 343] on select "Select 09:00 AM 09:15 AM 09:30 AM 09:45 AM 10:00 AM 10:15 AM 10:30 AM 10:45 AM …" at bounding box center [701, 342] width 423 height 18
click at [490, 333] on select "Select 09:00 AM 09:15 AM 09:30 AM 09:45 AM 10:00 AM 10:15 AM 10:30 AM 10:45 AM …" at bounding box center [701, 342] width 423 height 18
click at [532, 340] on select "Select 09:00 AM 09:15 AM 09:30 AM 09:45 AM 10:00 AM 10:15 AM 10:30 AM 10:45 AM …" at bounding box center [701, 342] width 423 height 18
click at [490, 333] on select "Select 09:00 AM 09:15 AM 09:30 AM 09:45 AM 10:00 AM 10:15 AM 10:30 AM 10:45 AM …" at bounding box center [701, 342] width 423 height 18
click at [528, 340] on select "Select 09:00 AM 09:15 AM 09:30 AM 09:45 AM 10:00 AM 10:15 AM 10:30 AM 10:45 AM …" at bounding box center [701, 342] width 423 height 18
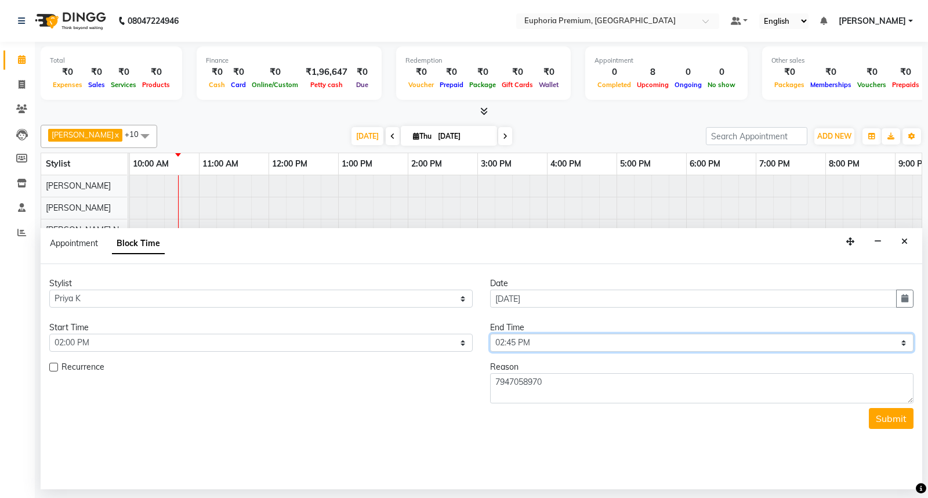
select select "900"
click at [490, 333] on select "Select 09:00 AM 09:15 AM 09:30 AM 09:45 AM 10:00 AM 10:15 AM 10:30 AM 10:45 AM …" at bounding box center [701, 342] width 423 height 18
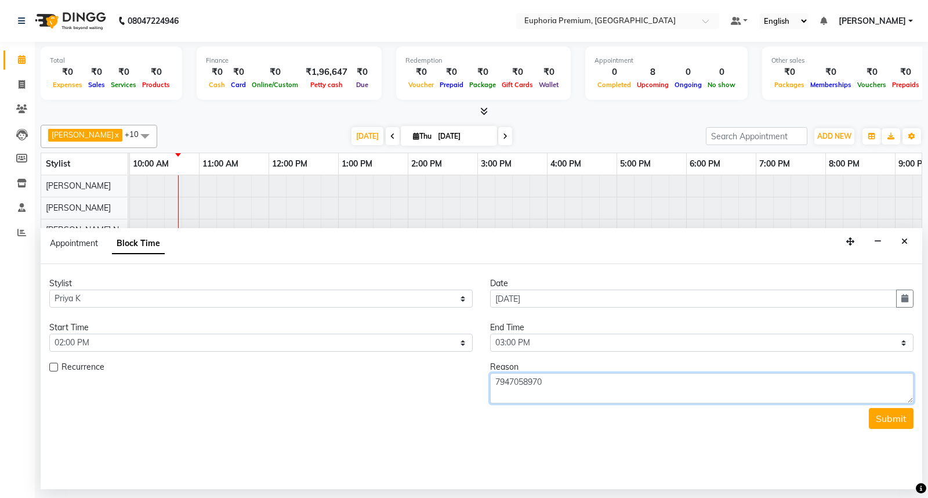
click at [576, 391] on textarea "7947058970" at bounding box center [701, 388] width 423 height 30
type textarea "7947058970 HF"
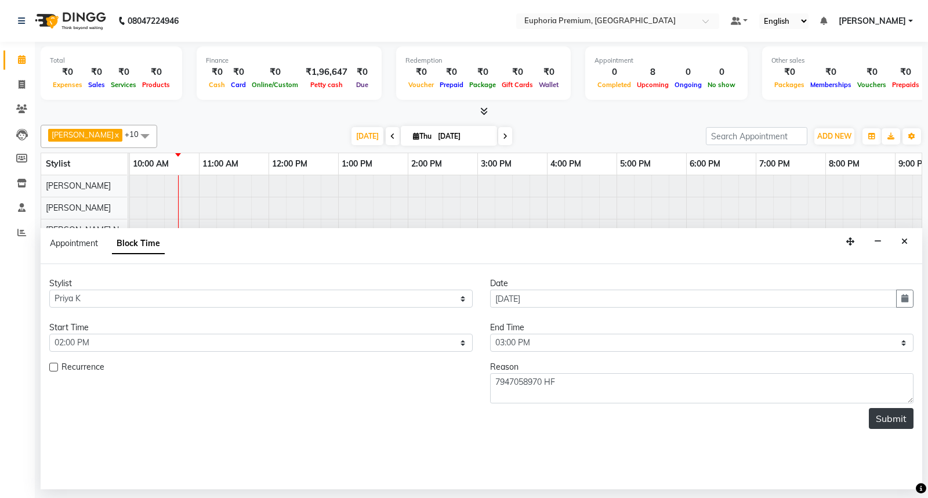
click at [898, 413] on button "Submit" at bounding box center [891, 418] width 45 height 21
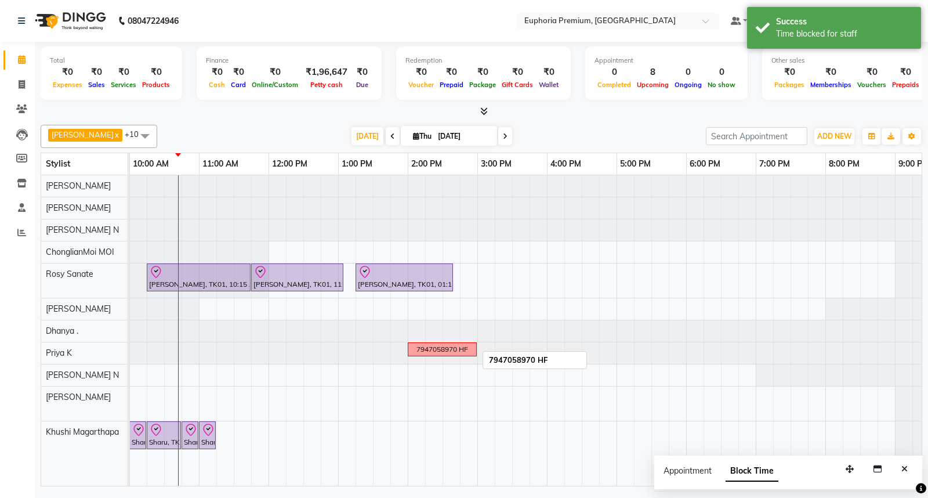
click at [442, 348] on div "7947058970 HF" at bounding box center [442, 349] width 52 height 10
click at [472, 379] on span "Edit Block Time" at bounding box center [491, 381] width 56 height 12
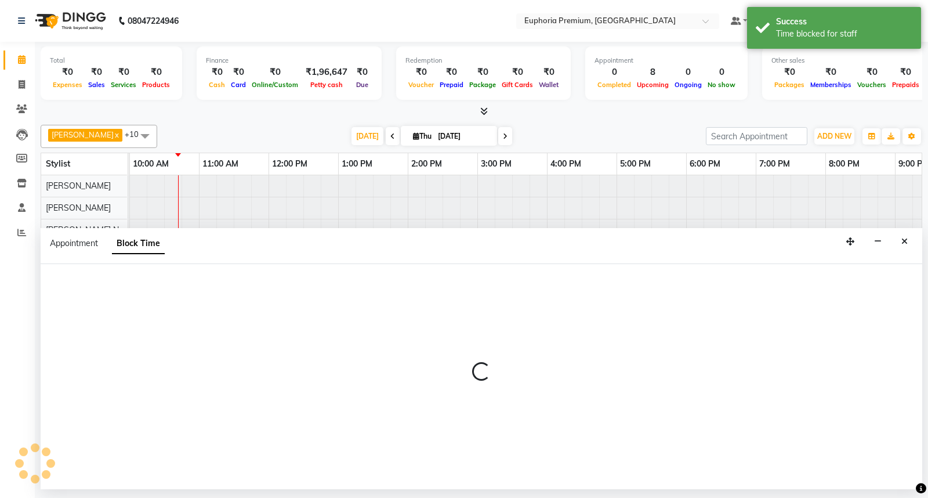
select select "71627"
select select "840"
select select "900"
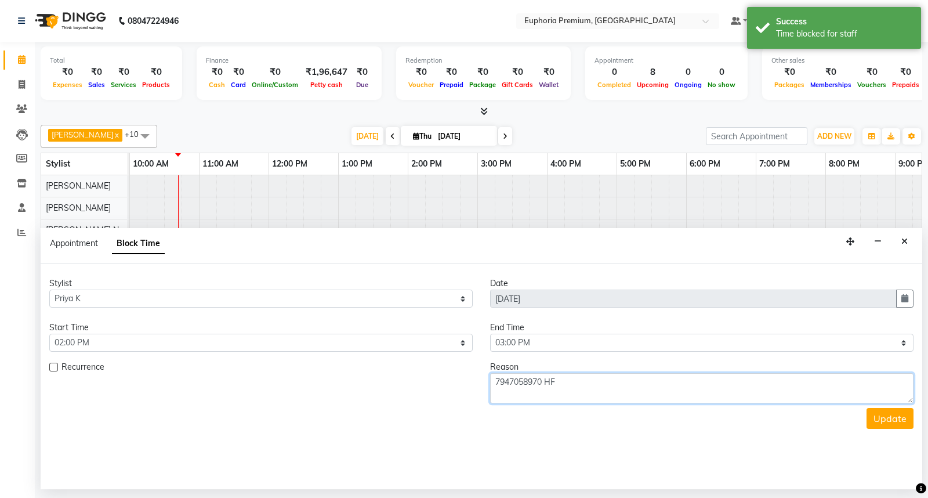
drag, startPoint x: 542, startPoint y: 379, endPoint x: 479, endPoint y: 373, distance: 63.0
click at [479, 373] on div "Recurrence Reason 7947058970 HF" at bounding box center [481, 382] width 881 height 42
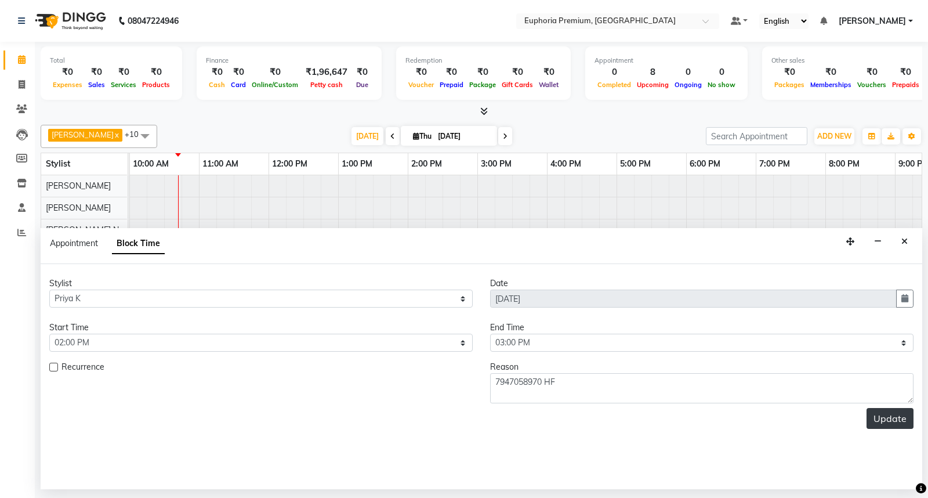
click at [888, 420] on button "Update" at bounding box center [889, 418] width 47 height 21
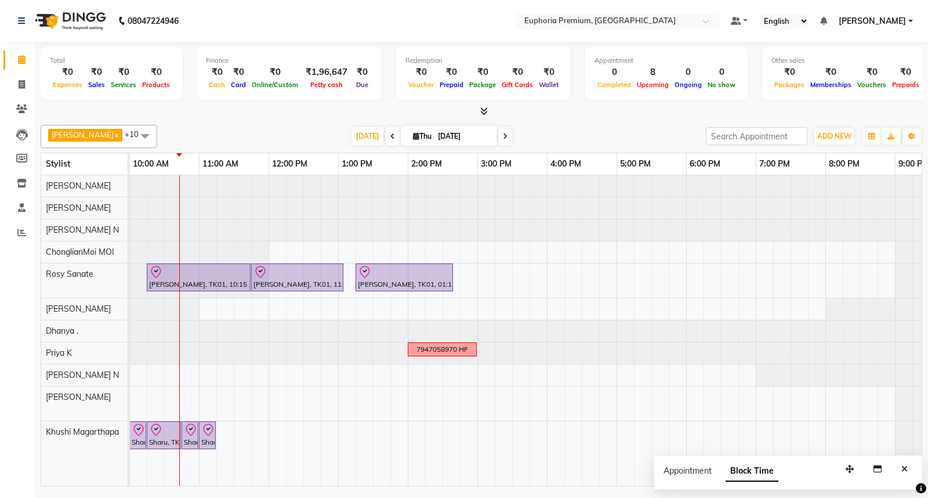
click at [390, 136] on icon at bounding box center [392, 136] width 5 height 7
type input "03-09-2025"
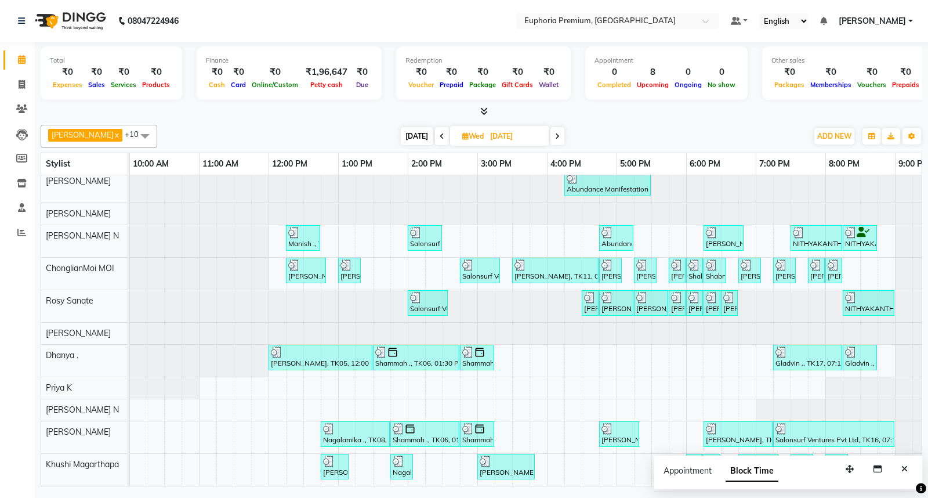
scroll to position [14, 0]
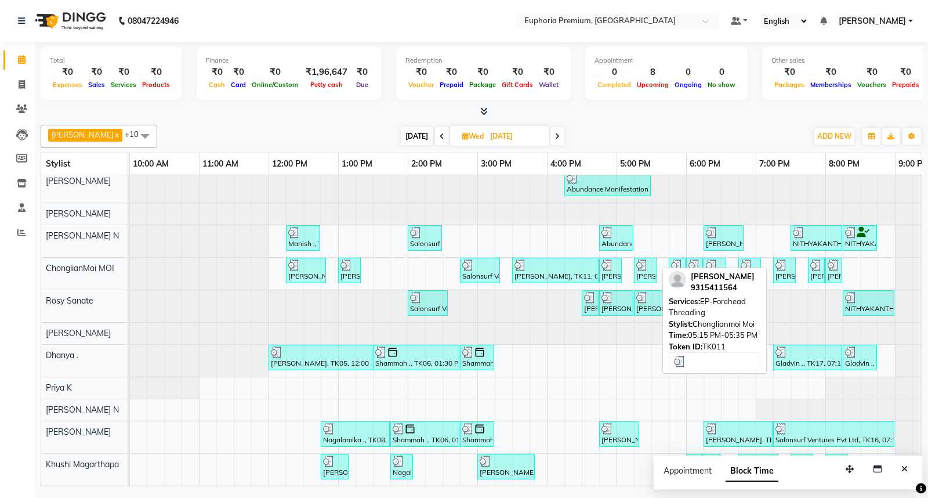
click at [644, 259] on img at bounding box center [642, 265] width 12 height 12
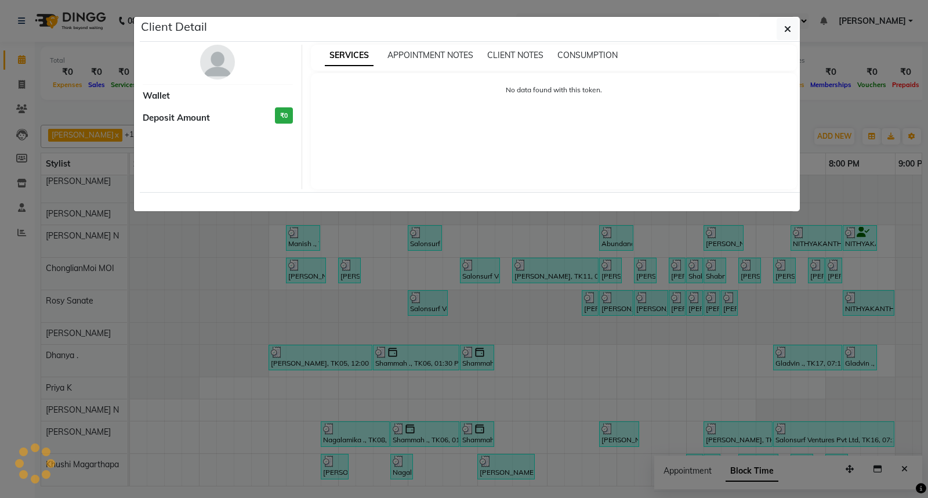
select select "3"
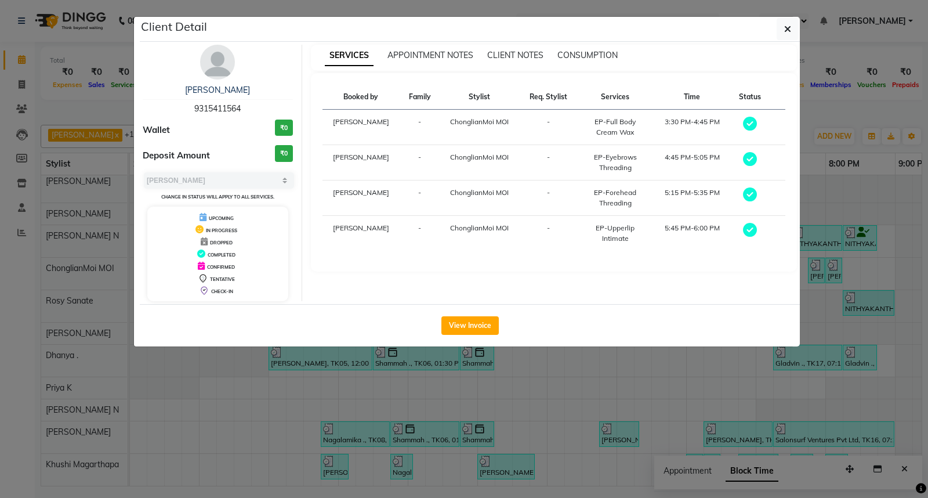
click at [228, 103] on span "9315411564" at bounding box center [217, 108] width 46 height 10
copy span "9315411564"
click at [784, 27] on icon "button" at bounding box center [787, 28] width 7 height 9
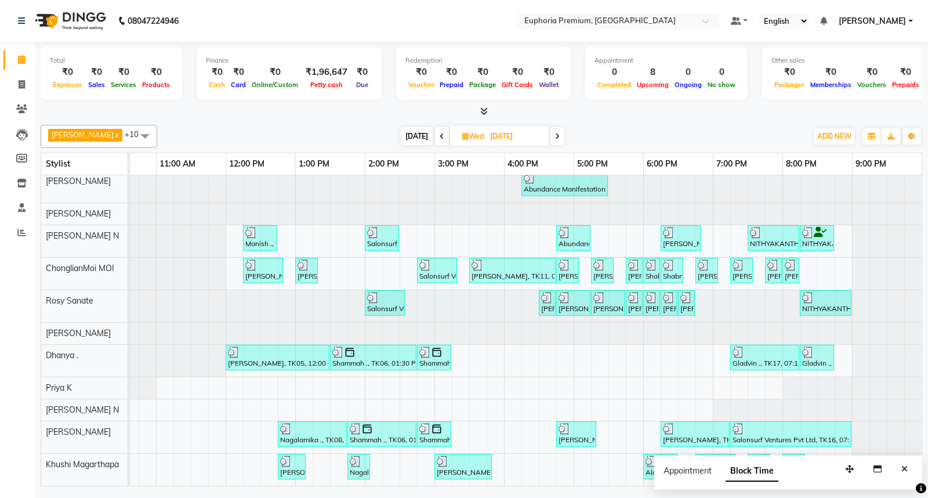
scroll to position [14, 193]
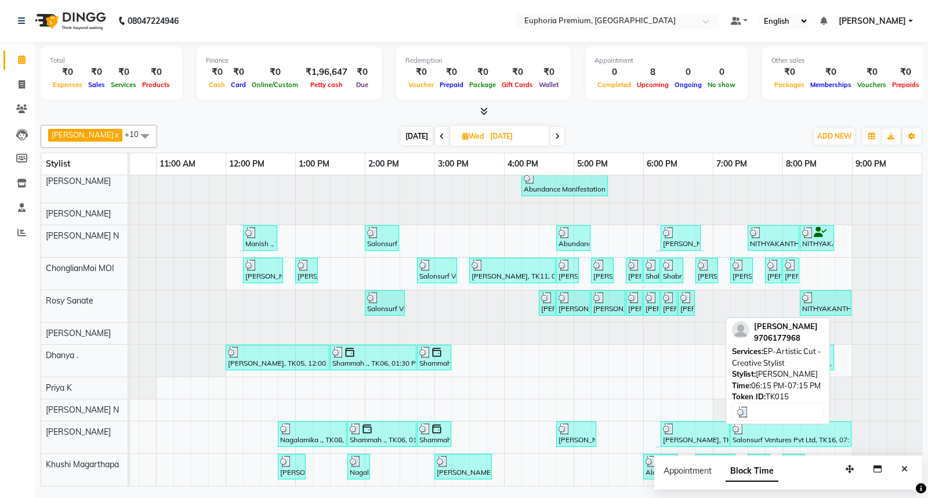
click at [663, 423] on img at bounding box center [669, 429] width 12 height 12
select select "3"
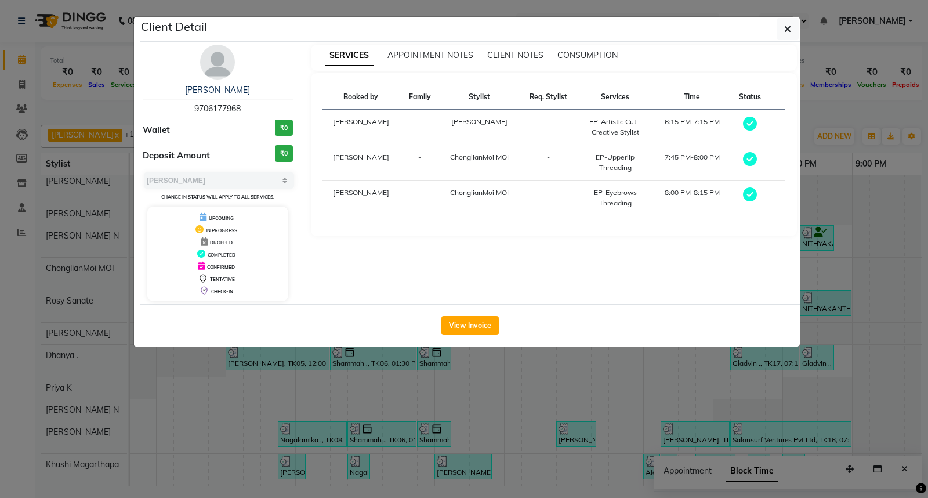
click at [208, 108] on span "9706177968" at bounding box center [217, 108] width 46 height 10
copy span "9706177968"
click at [782, 32] on button "button" at bounding box center [788, 29] width 22 height 22
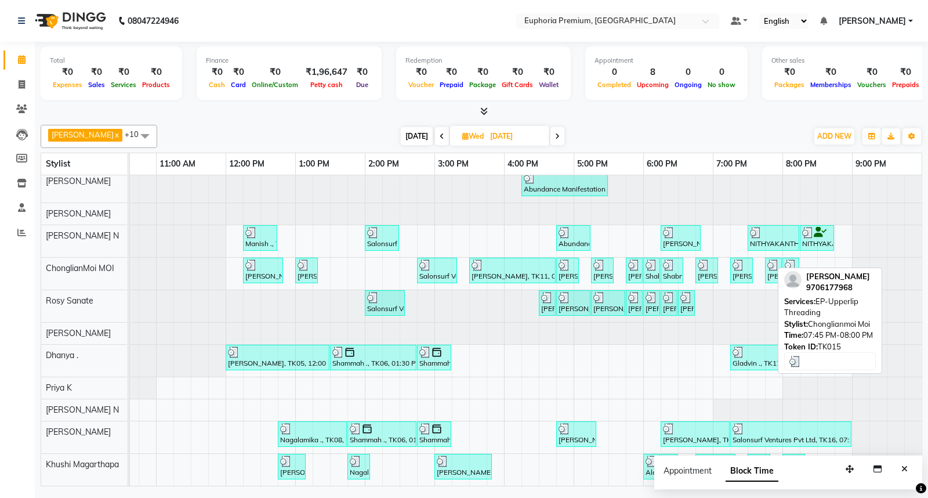
click at [767, 259] on img at bounding box center [773, 265] width 12 height 12
select select "3"
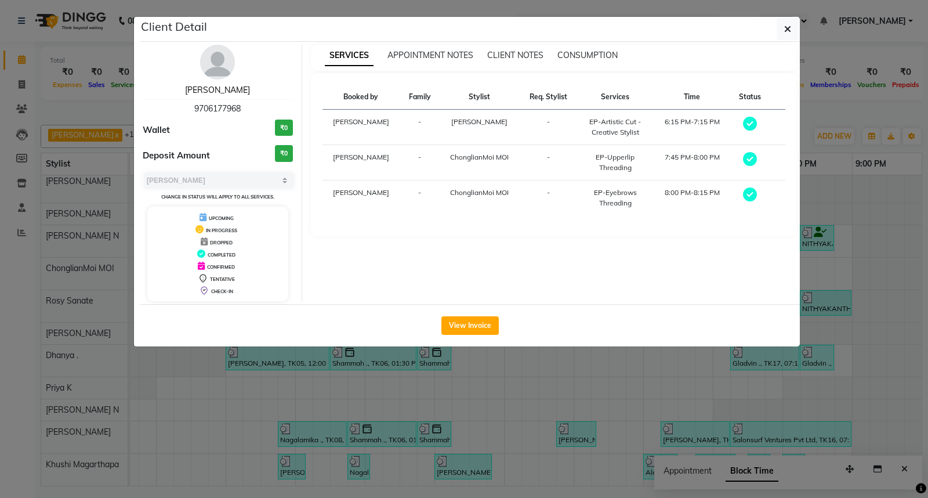
click at [230, 93] on link "Tanushree Sengupta" at bounding box center [217, 90] width 65 height 10
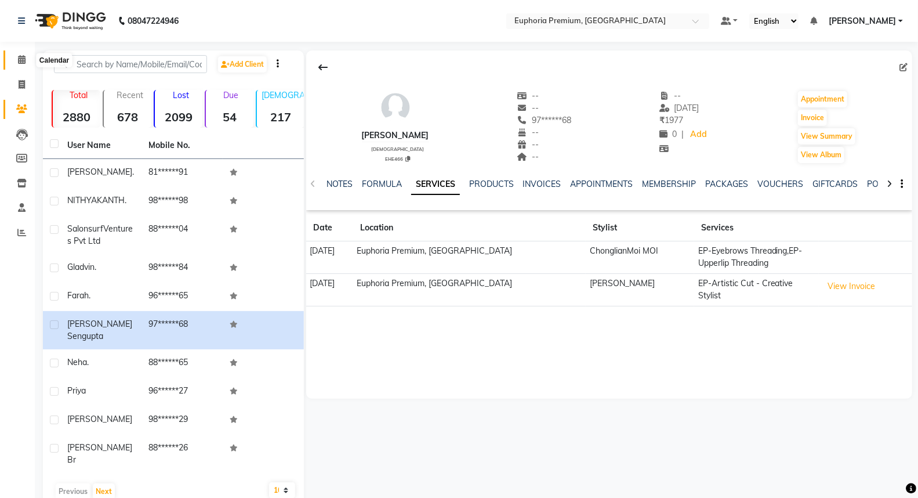
click at [22, 60] on icon at bounding box center [22, 59] width 8 height 9
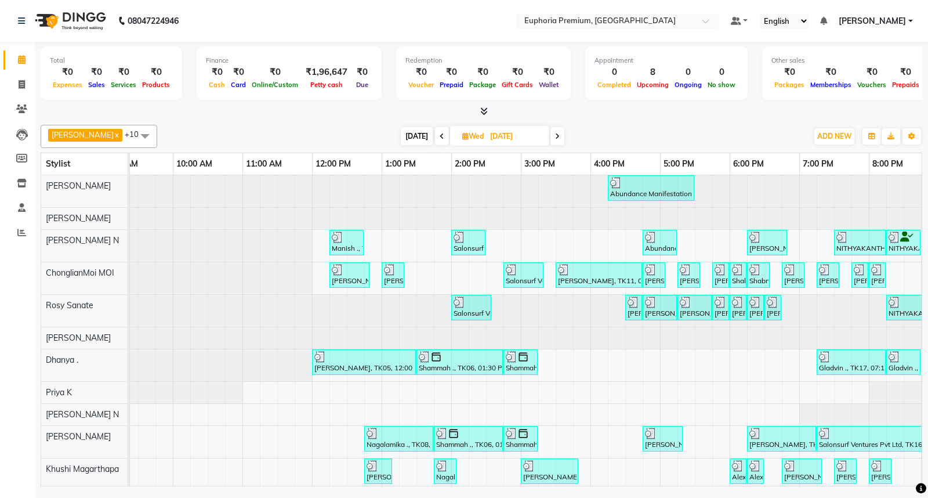
scroll to position [0, 183]
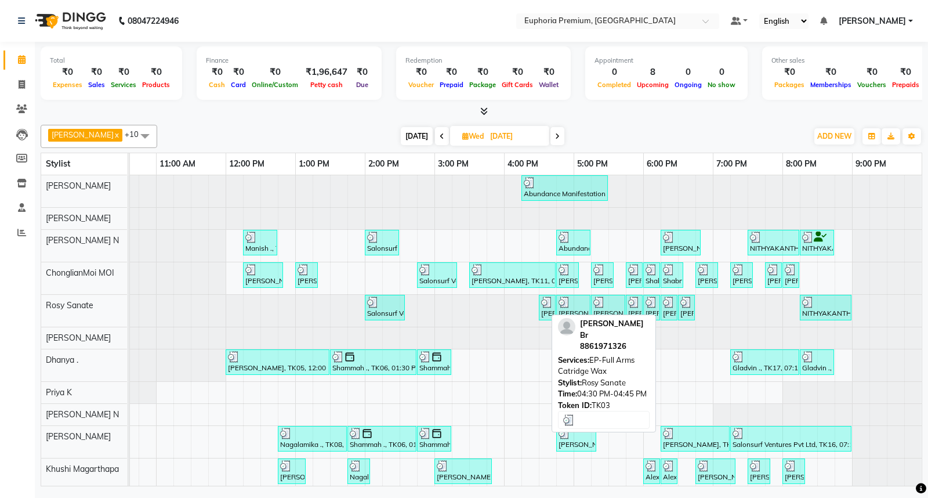
click at [543, 304] on div at bounding box center [547, 302] width 12 height 12
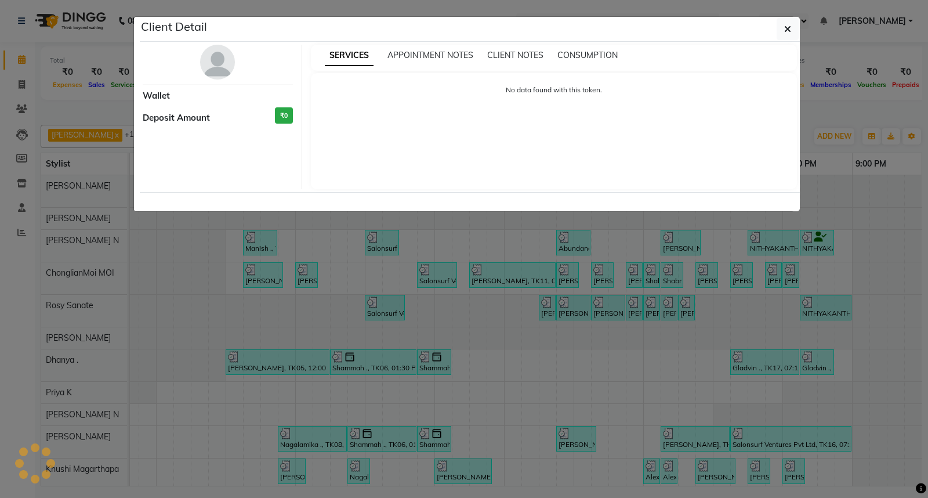
select select "3"
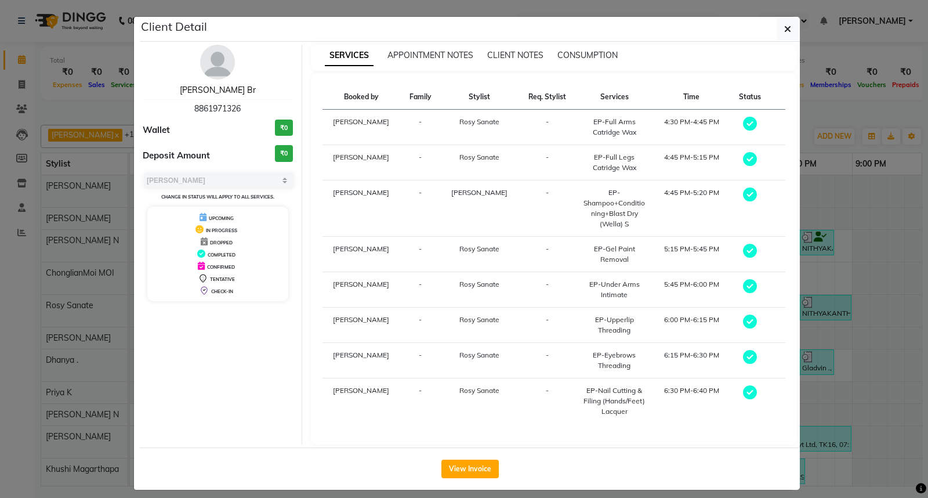
click at [219, 88] on link "Devna Br" at bounding box center [218, 90] width 76 height 10
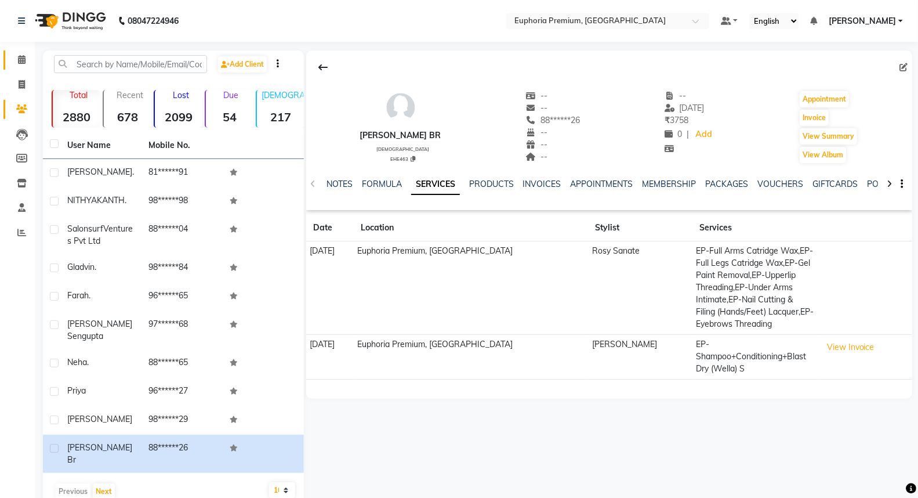
click at [24, 61] on icon at bounding box center [22, 59] width 8 height 9
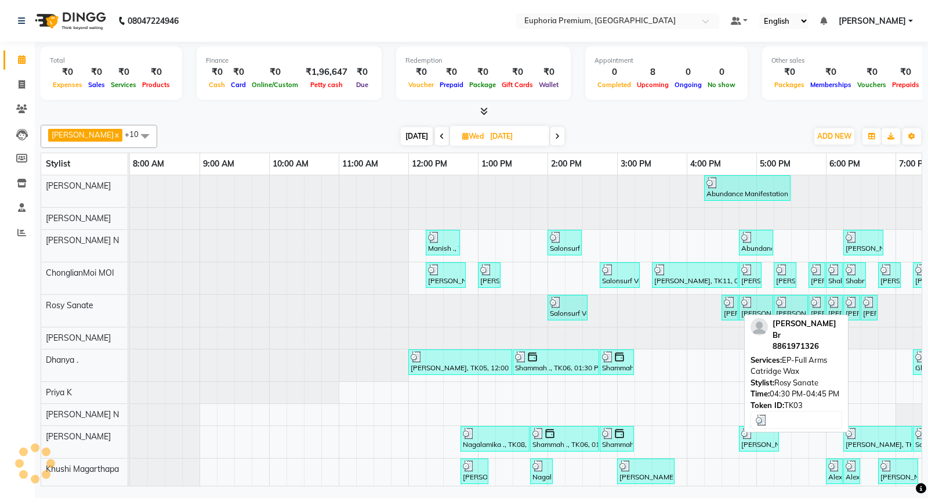
click at [731, 304] on img at bounding box center [730, 302] width 12 height 12
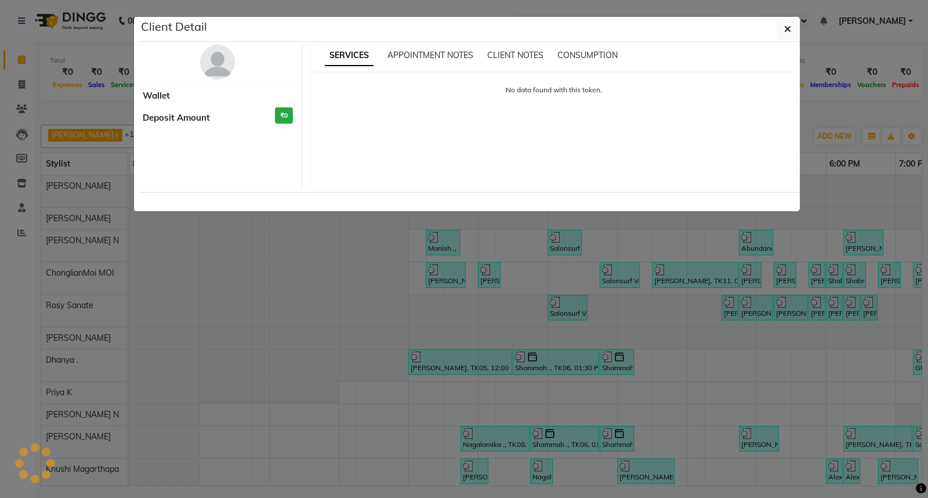
select select "3"
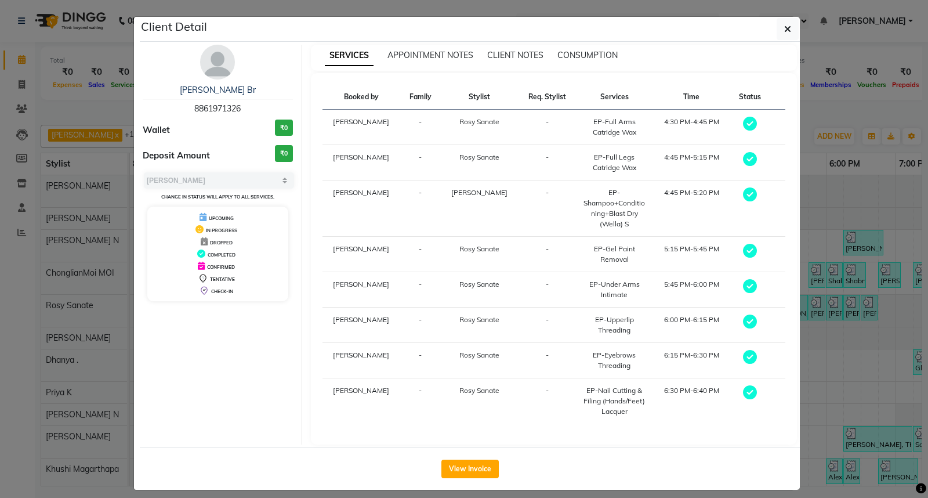
click at [234, 110] on span "8861971326" at bounding box center [217, 108] width 46 height 10
copy span "8861971326"
click at [777, 28] on button "button" at bounding box center [788, 29] width 22 height 22
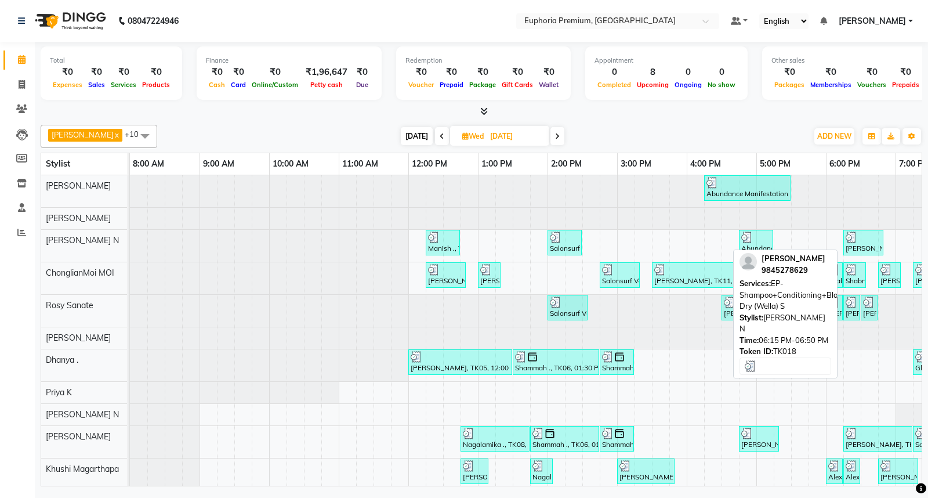
click at [847, 240] on img at bounding box center [852, 237] width 12 height 12
select select "3"
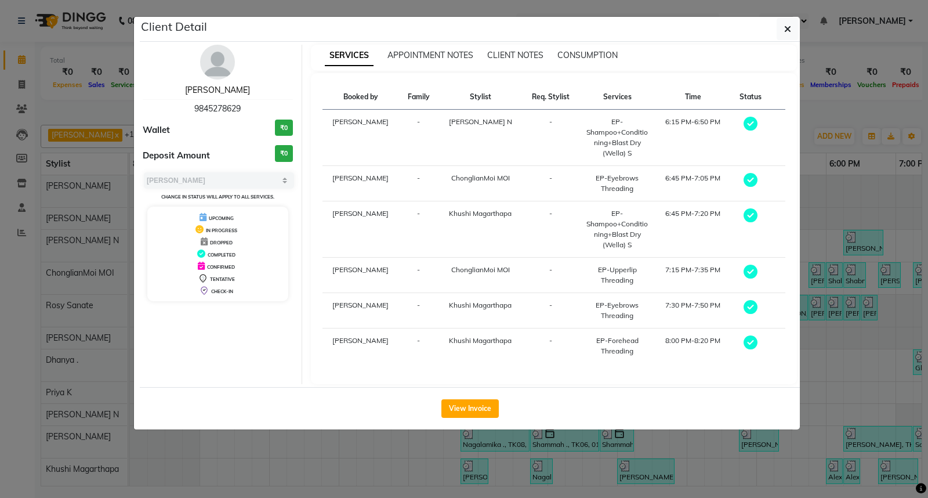
click at [209, 89] on link "SUNITHA" at bounding box center [217, 90] width 65 height 10
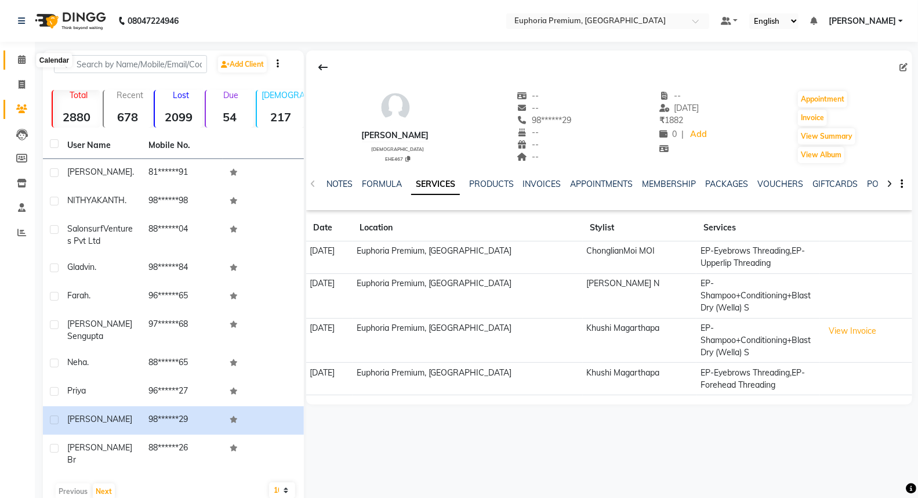
click at [21, 59] on icon at bounding box center [22, 59] width 8 height 9
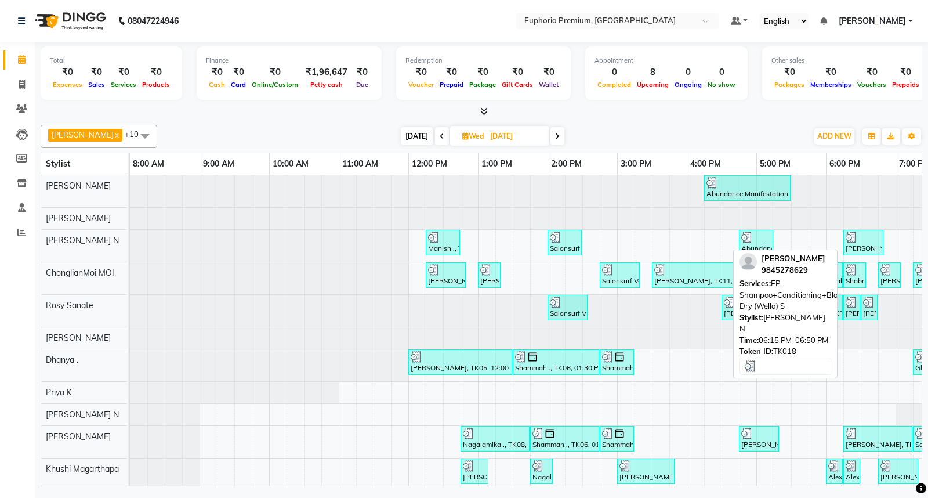
click at [851, 238] on img at bounding box center [852, 237] width 12 height 12
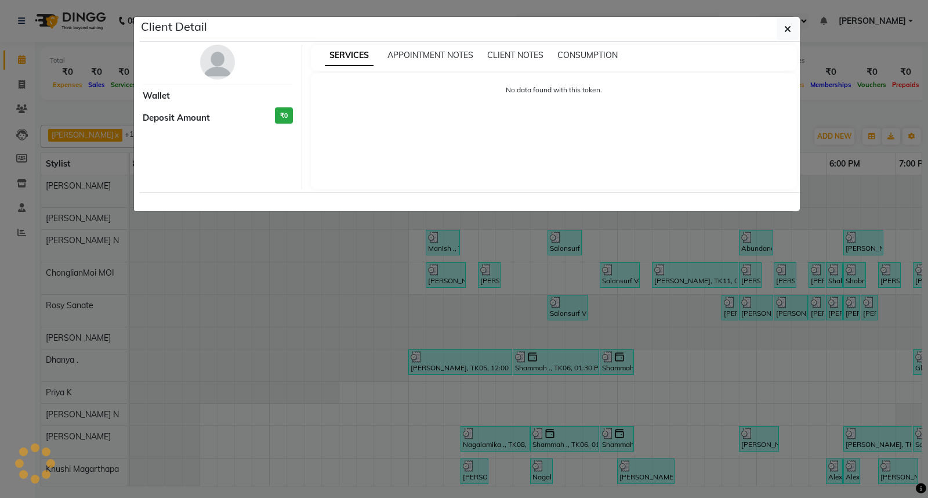
select select "3"
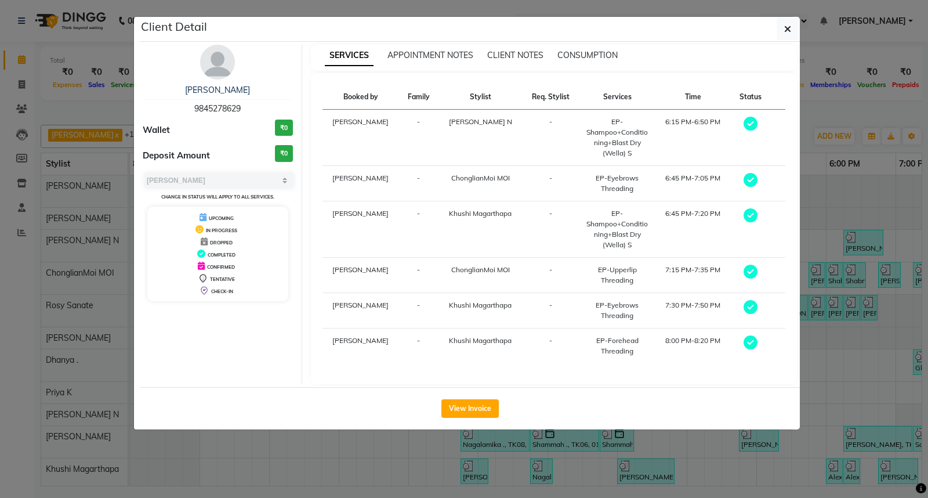
click at [211, 106] on span "9845278629" at bounding box center [217, 108] width 46 height 10
copy span "9845278629"
click at [786, 24] on icon "button" at bounding box center [787, 28] width 7 height 9
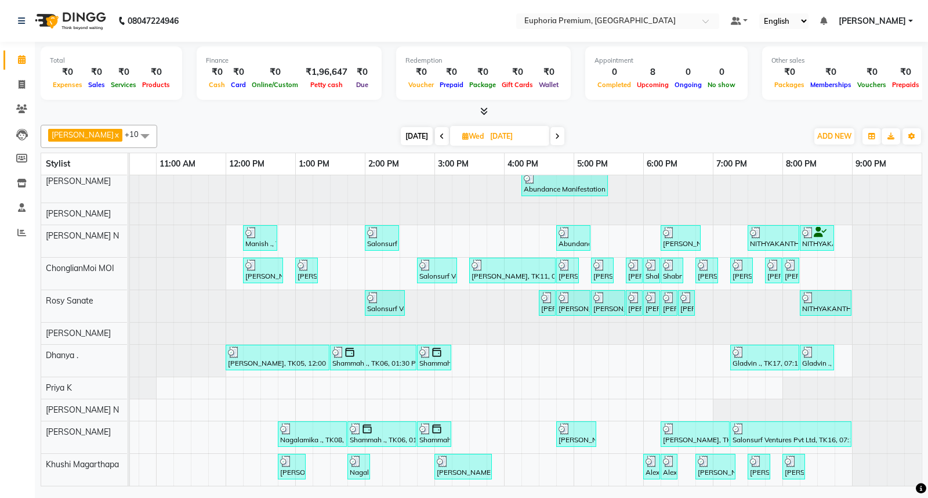
scroll to position [14, 0]
click at [402, 135] on span "[DATE]" at bounding box center [417, 136] width 32 height 18
type input "[DATE]"
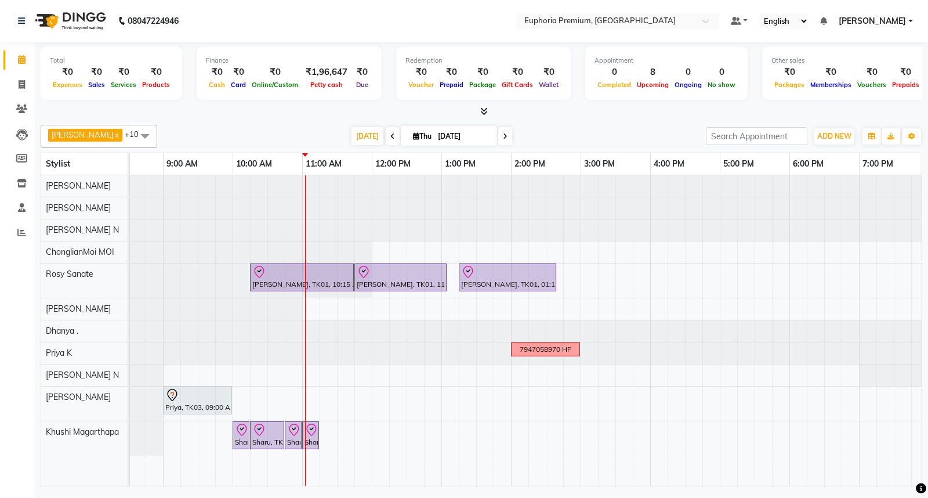
scroll to position [0, 19]
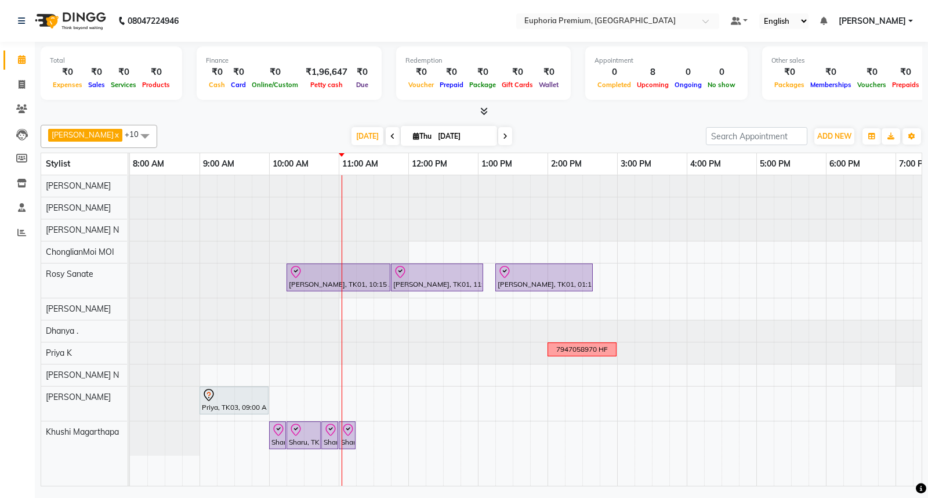
click at [375, 376] on div "Deepika Jamar, TK01, 10:15 AM-11:45 AM, EP-Full Body Catridge Wax Deepika Jamar…" at bounding box center [617, 330] width 974 height 310
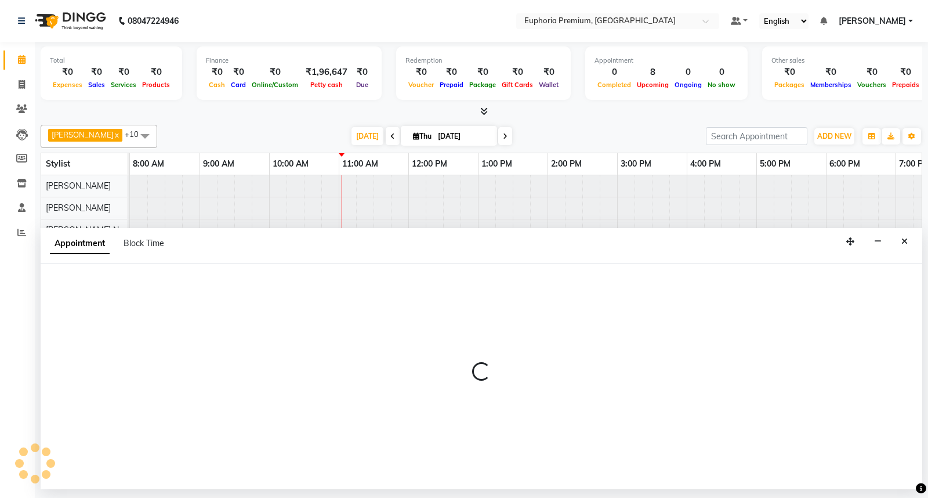
select select "74080"
select select "690"
select select "tentative"
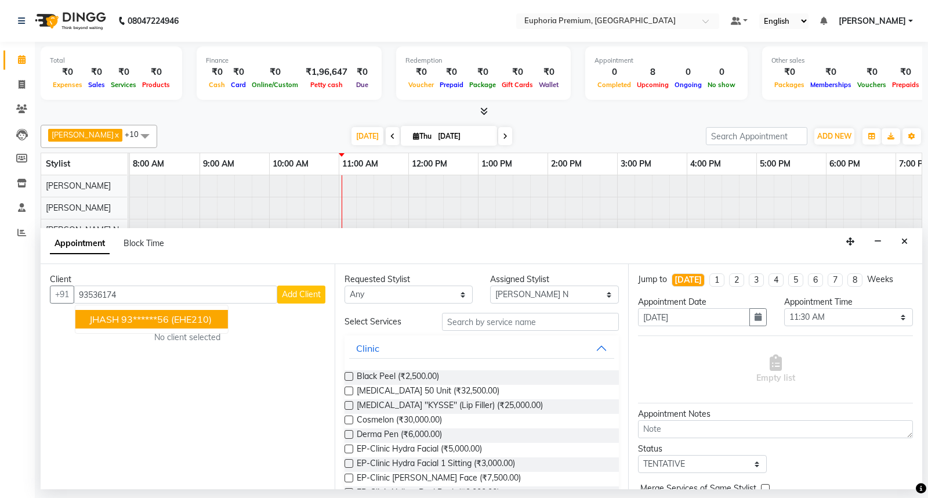
click at [173, 320] on button "JHASH 93******56 (EHE210)" at bounding box center [151, 319] width 153 height 19
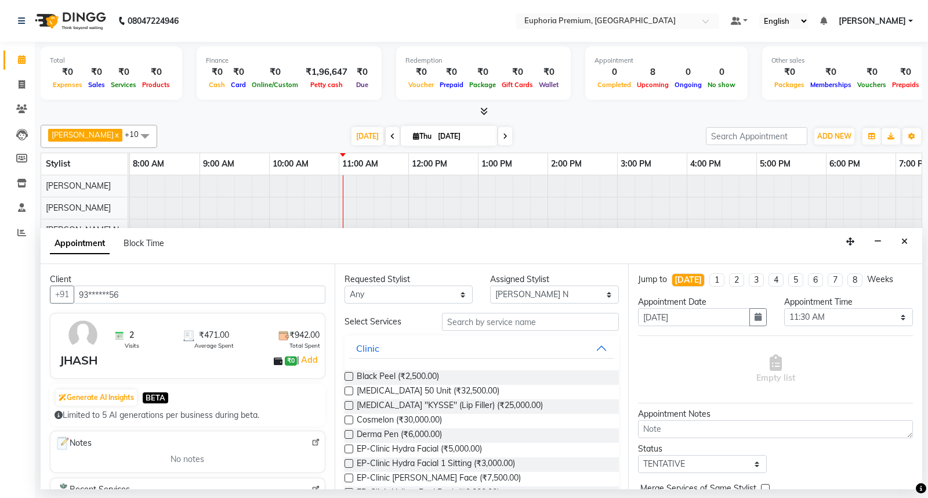
type input "93******56"
click at [486, 325] on input "text" at bounding box center [530, 322] width 177 height 18
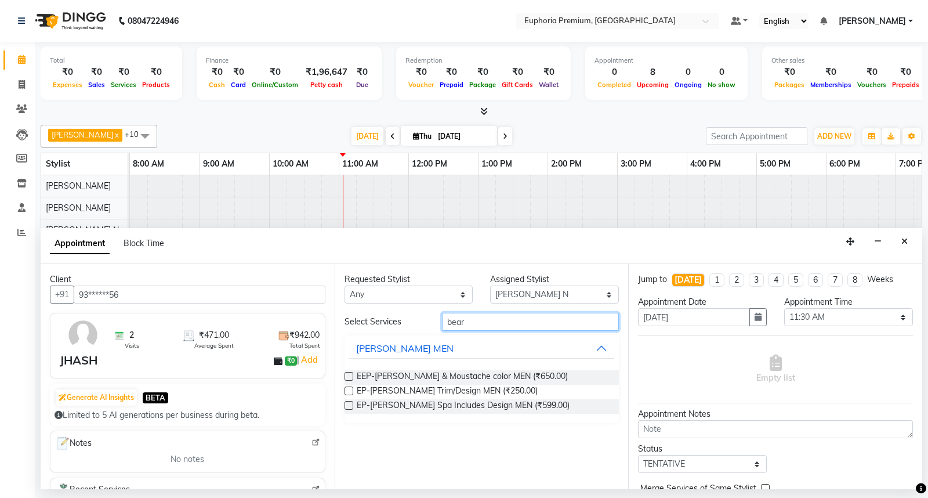
type input "bear"
click at [349, 390] on label at bounding box center [348, 390] width 9 height 9
click at [349, 390] on input "checkbox" at bounding box center [348, 392] width 8 height 8
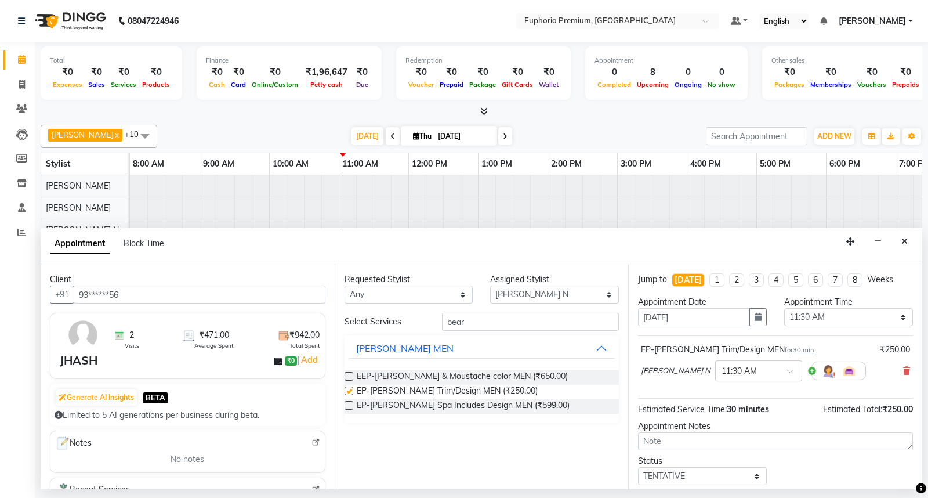
checkbox input "false"
drag, startPoint x: 489, startPoint y: 318, endPoint x: 407, endPoint y: 322, distance: 83.1
click at [408, 322] on div "Select Services bear" at bounding box center [482, 322] width 292 height 18
type input "hair c"
click at [348, 404] on label at bounding box center [348, 405] width 9 height 9
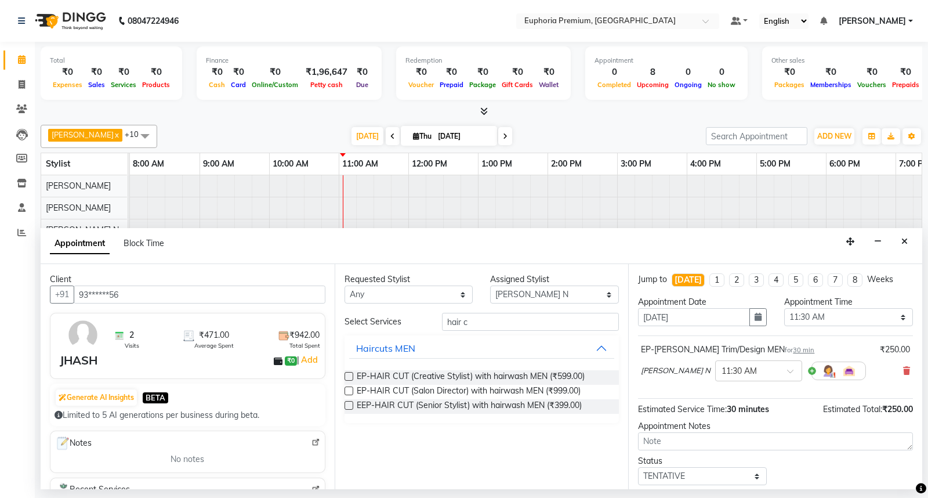
click at [348, 404] on input "checkbox" at bounding box center [348, 406] width 8 height 8
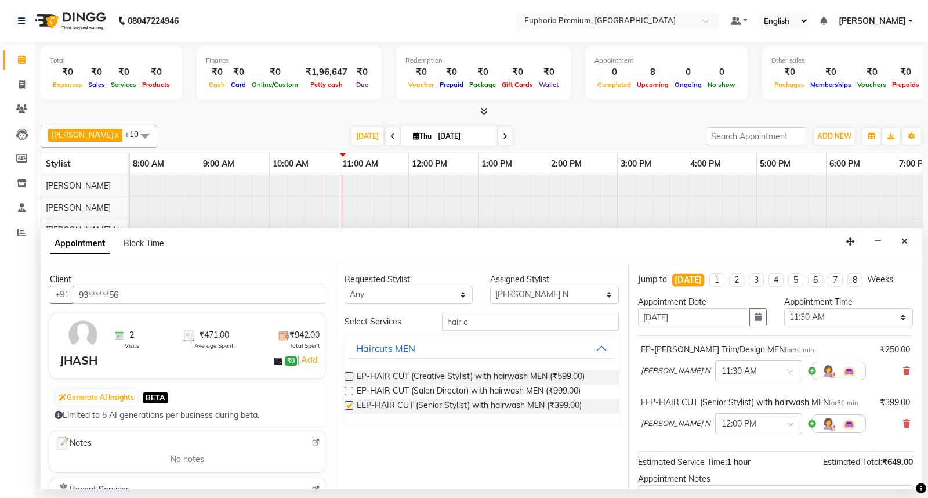
checkbox input "false"
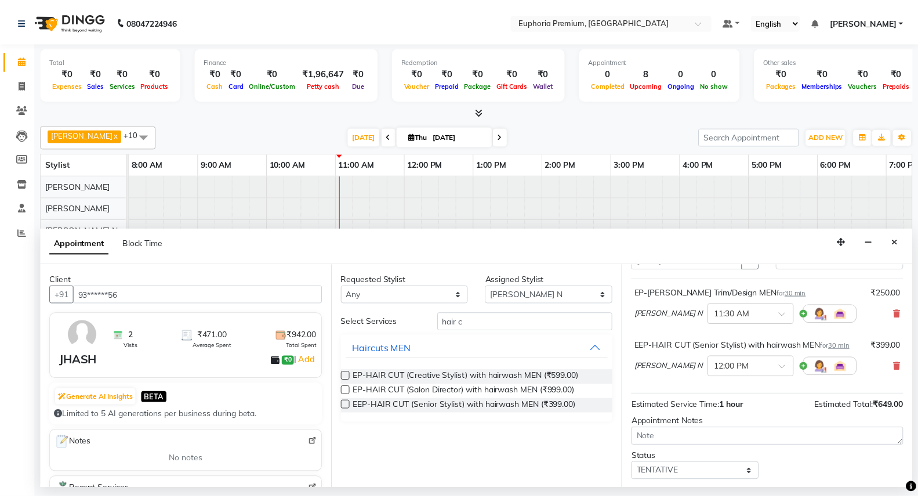
scroll to position [122, 0]
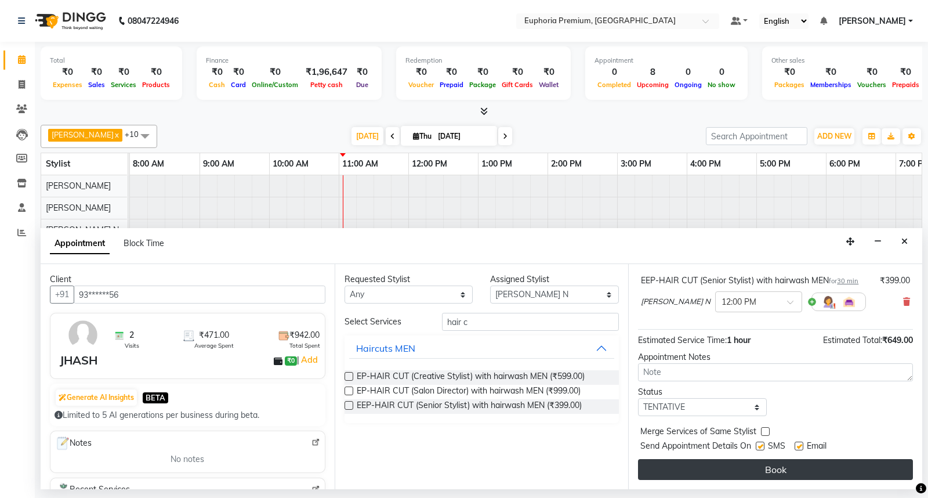
click at [766, 470] on button "Book" at bounding box center [775, 469] width 275 height 21
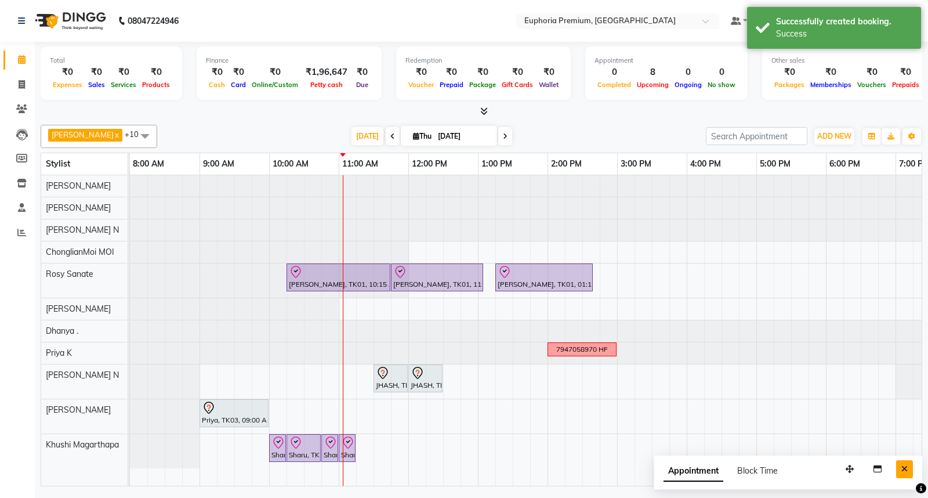
click at [901, 468] on icon "Close" at bounding box center [904, 469] width 6 height 8
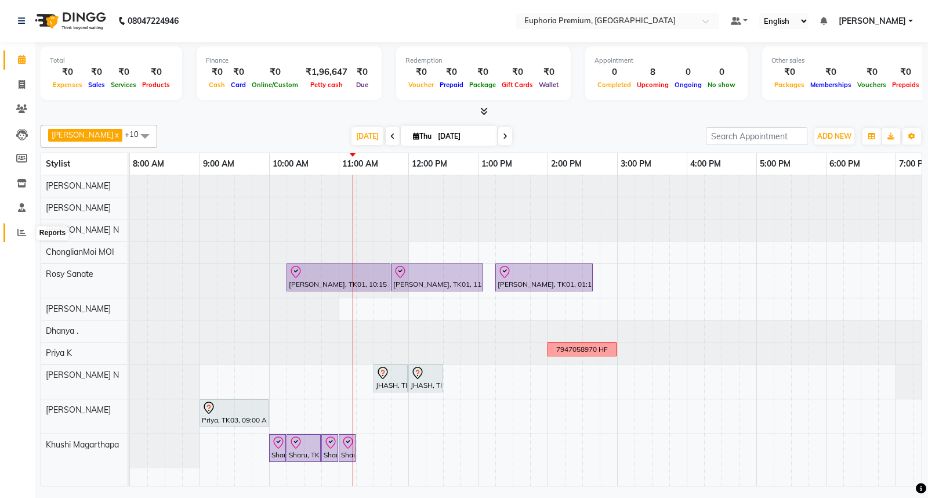
click at [19, 233] on icon at bounding box center [21, 232] width 9 height 9
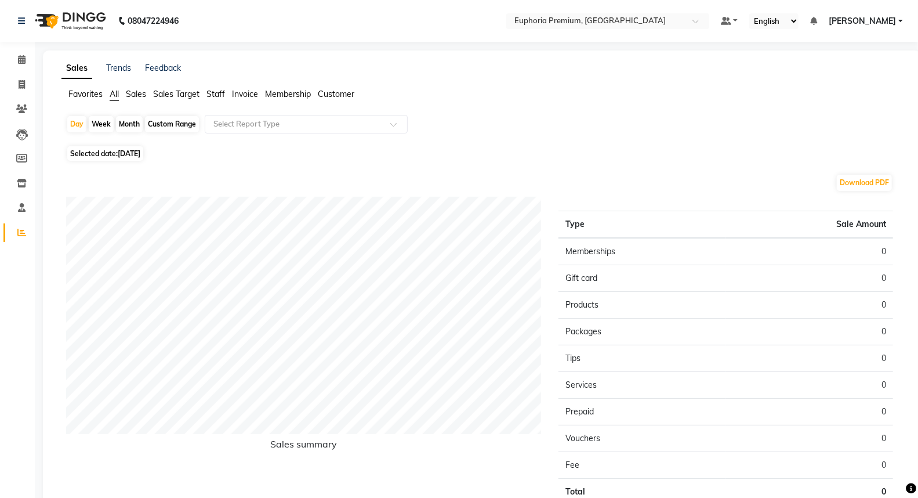
click at [211, 91] on span "Staff" at bounding box center [215, 94] width 19 height 10
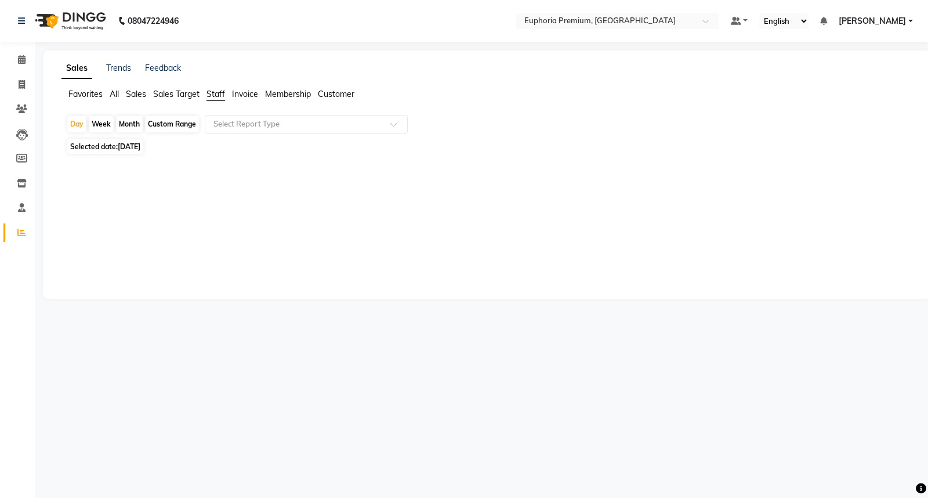
click at [195, 124] on div "Custom Range" at bounding box center [172, 124] width 54 height 16
select select "9"
select select "2025"
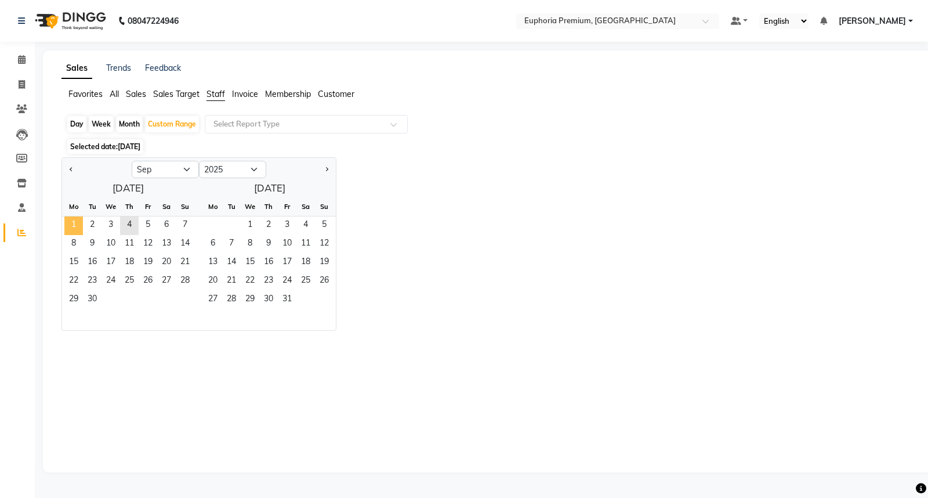
click at [70, 224] on span "1" at bounding box center [73, 225] width 19 height 19
click at [124, 224] on span "4" at bounding box center [129, 225] width 19 height 19
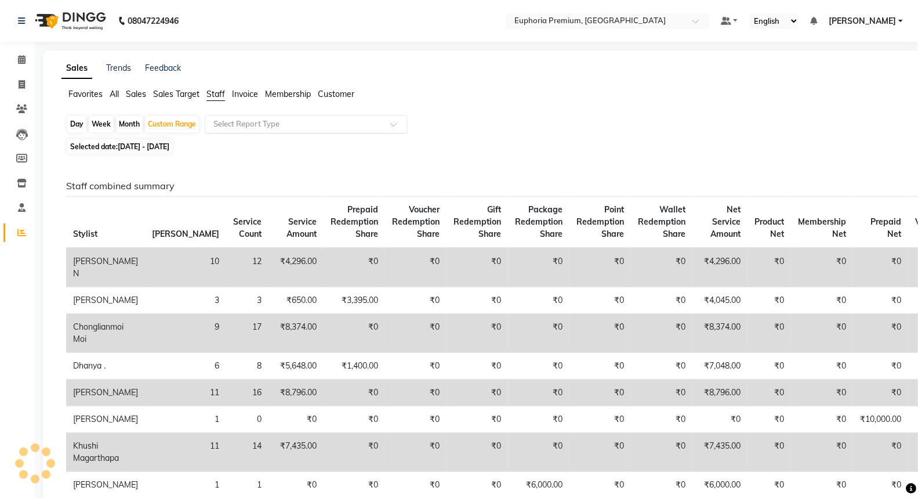
click at [251, 118] on input "text" at bounding box center [294, 124] width 167 height 12
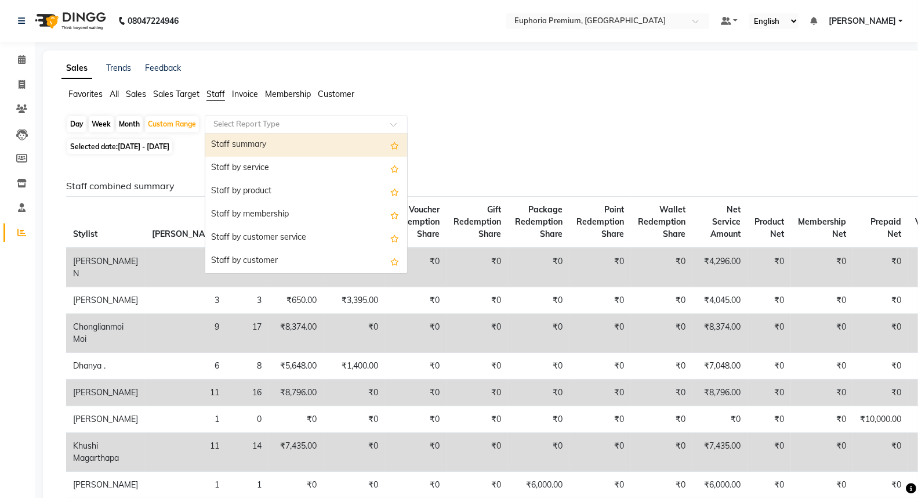
click at [251, 142] on div "Staff summary" at bounding box center [306, 144] width 202 height 23
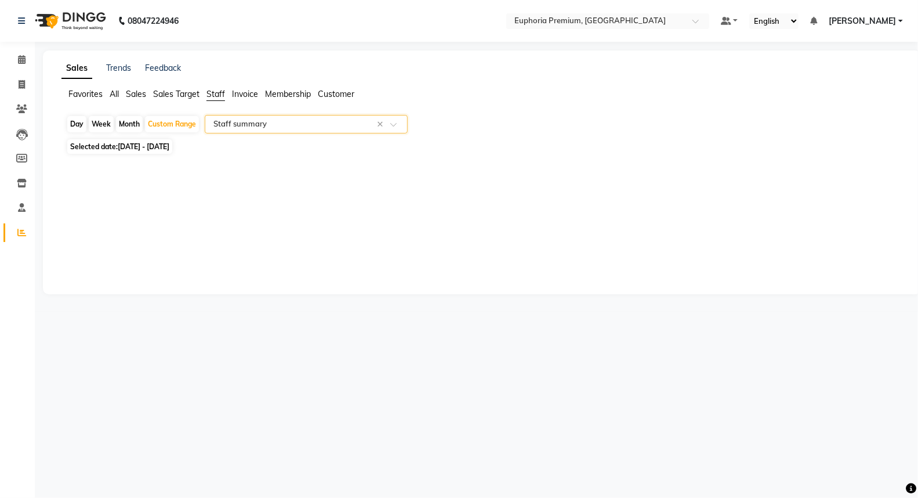
select select "full_report"
select select "csv"
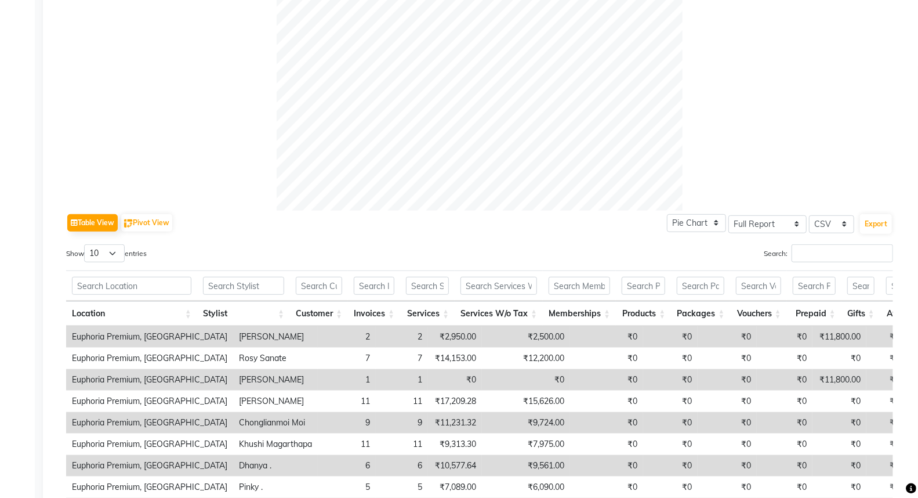
scroll to position [386, 0]
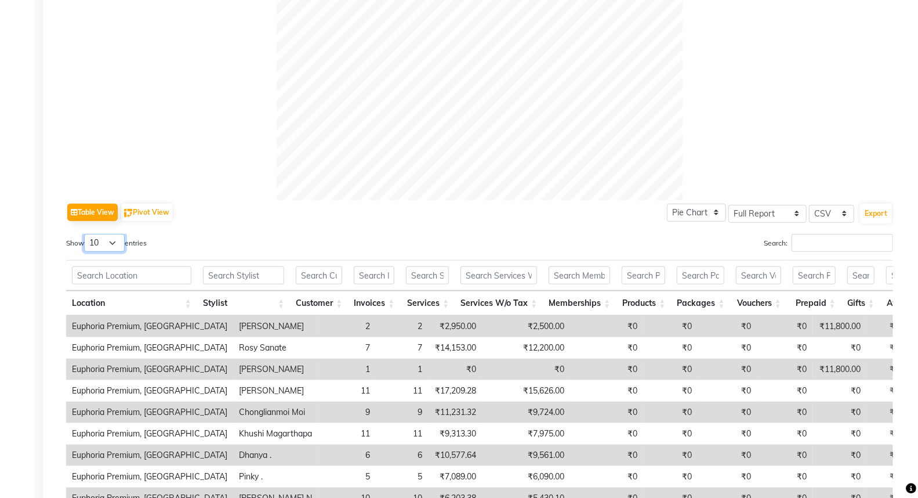
click at [114, 242] on select "10 25 50 100" at bounding box center [104, 243] width 41 height 18
select select "25"
click at [86, 234] on select "10 25 50 100" at bounding box center [104, 243] width 41 height 18
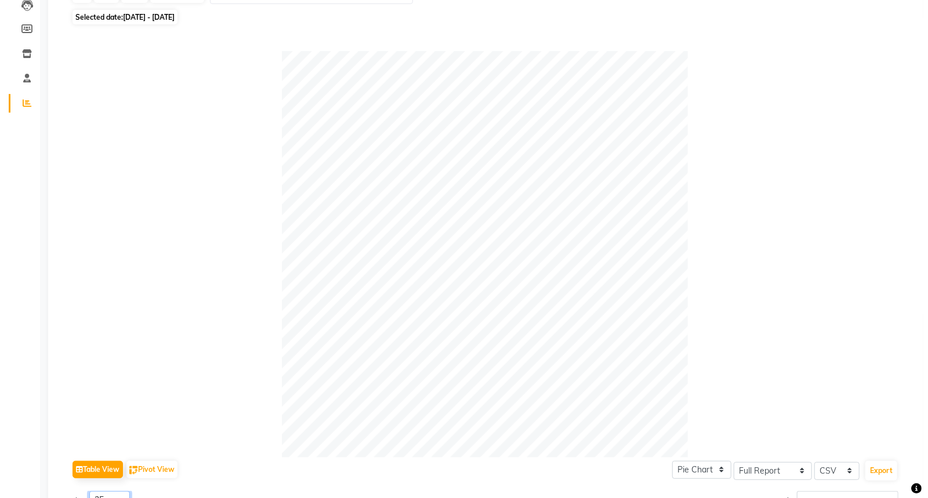
scroll to position [0, 0]
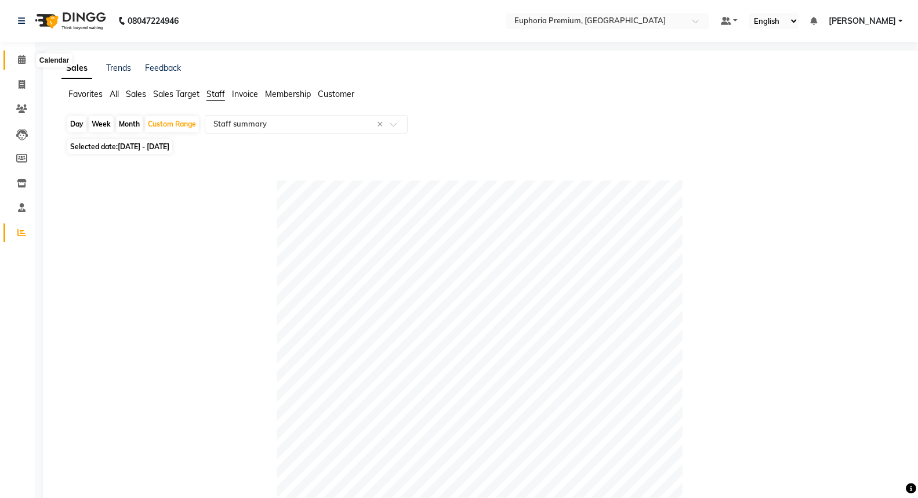
click at [20, 55] on icon at bounding box center [22, 59] width 8 height 9
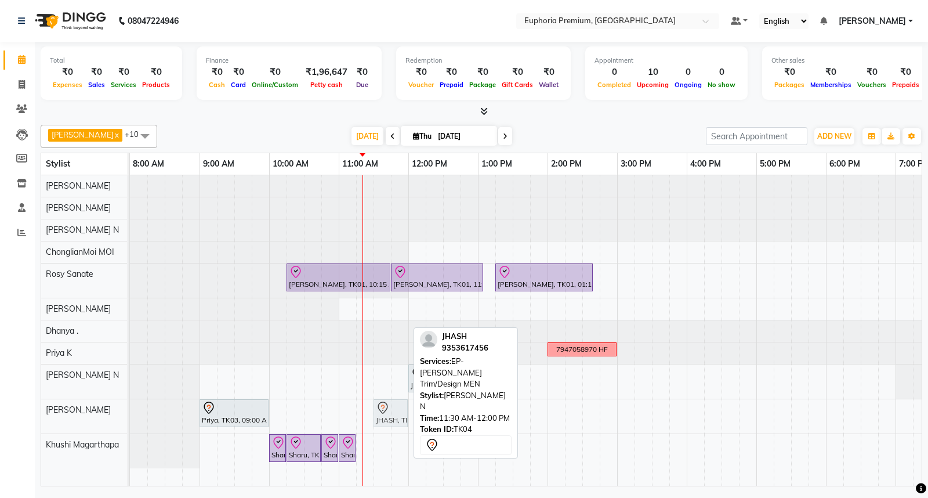
drag, startPoint x: 389, startPoint y: 379, endPoint x: 396, endPoint y: 425, distance: 45.8
click at [396, 425] on tbody "Deepika Jamar, TK01, 10:15 AM-11:45 AM, EP-Full Body Catridge Wax Deepika Jamar…" at bounding box center [617, 321] width 974 height 293
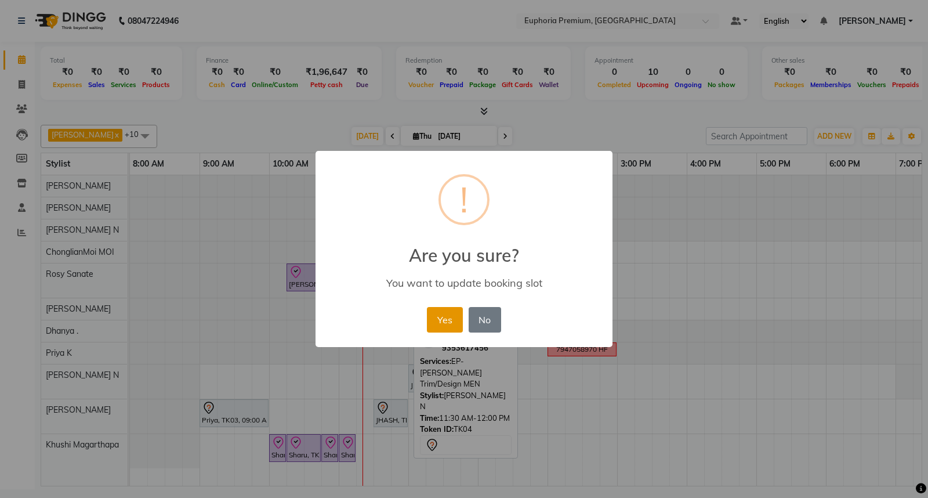
click at [436, 321] on button "Yes" at bounding box center [444, 320] width 35 height 26
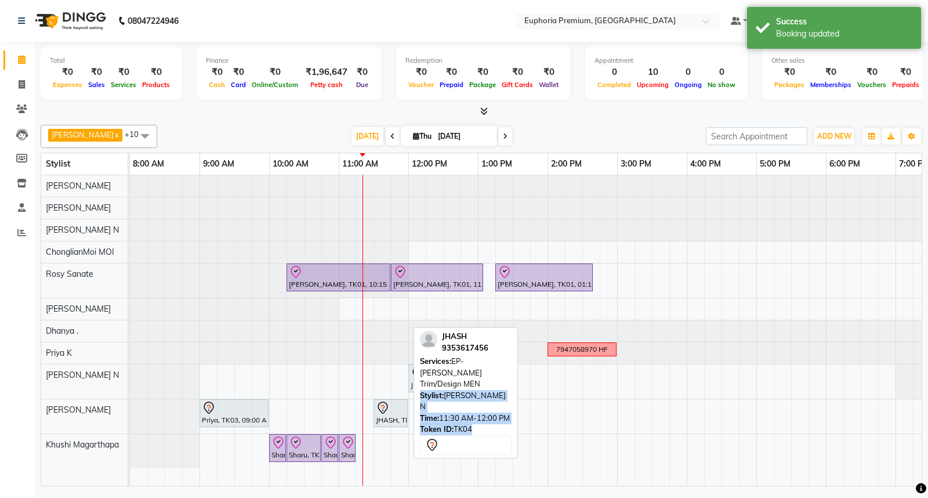
drag, startPoint x: 416, startPoint y: 380, endPoint x: 418, endPoint y: 422, distance: 42.4
click at [418, 422] on div "JHASH 9353617456 Services: EP-Beard Trim/Design MEN Stylist: Chethan N Time: 11…" at bounding box center [465, 392] width 104 height 131
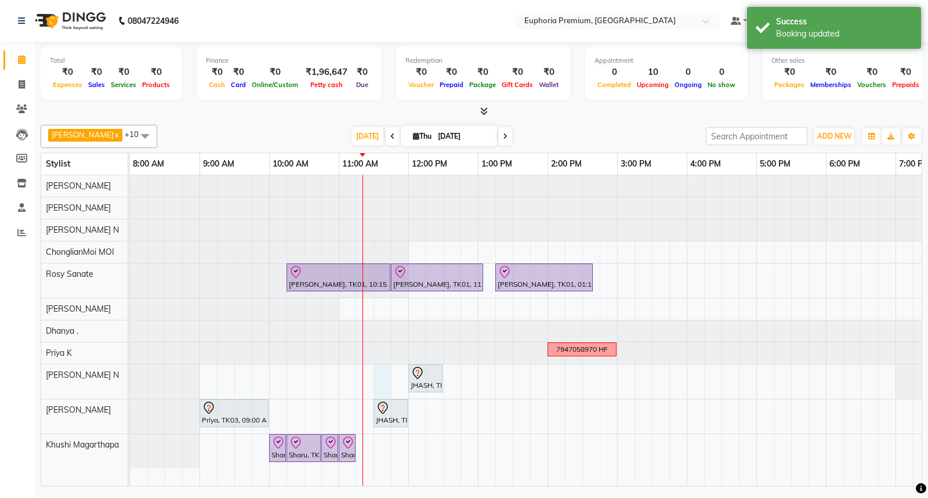
click at [380, 381] on div "Deepika Jamar, TK01, 10:15 AM-11:45 AM, EP-Full Body Catridge Wax Deepika Jamar…" at bounding box center [617, 330] width 974 height 310
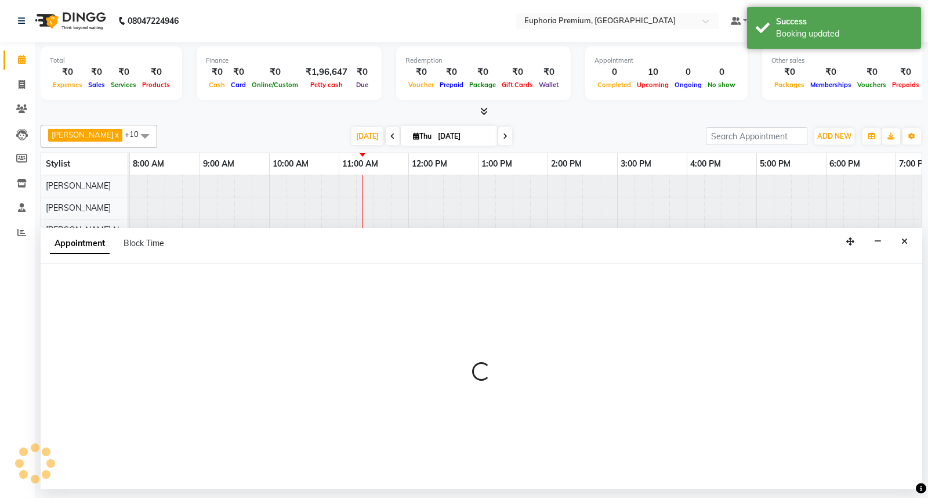
select select "74080"
select select "690"
select select "tentative"
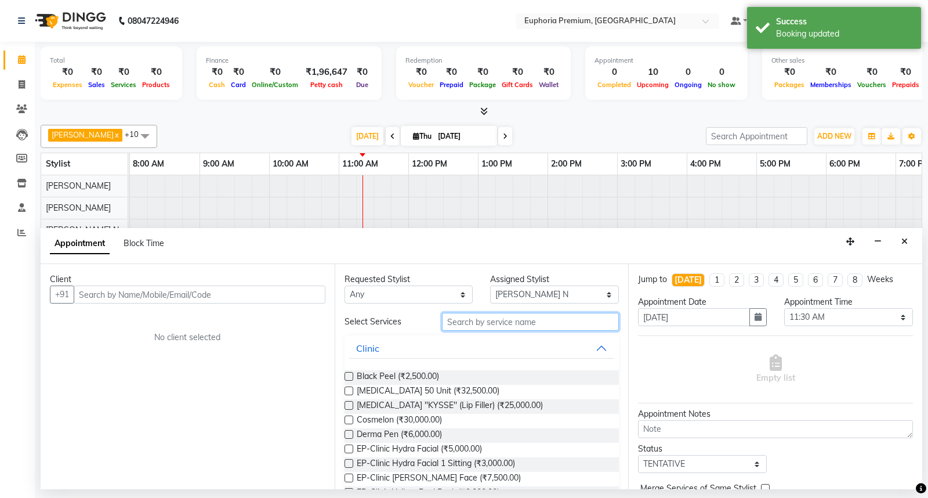
click at [478, 321] on input "text" at bounding box center [530, 322] width 177 height 18
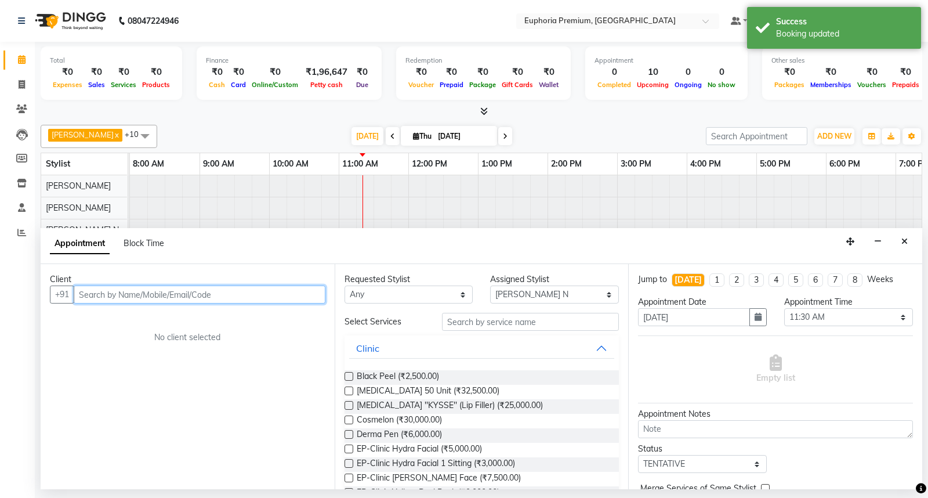
click at [184, 289] on input "text" at bounding box center [200, 294] width 252 height 18
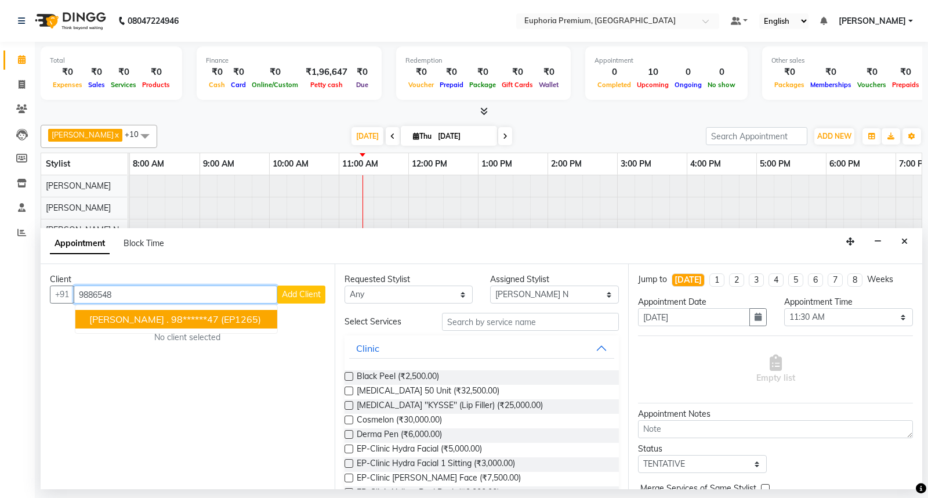
click at [171, 320] on ngb-highlight "98******47" at bounding box center [195, 319] width 48 height 12
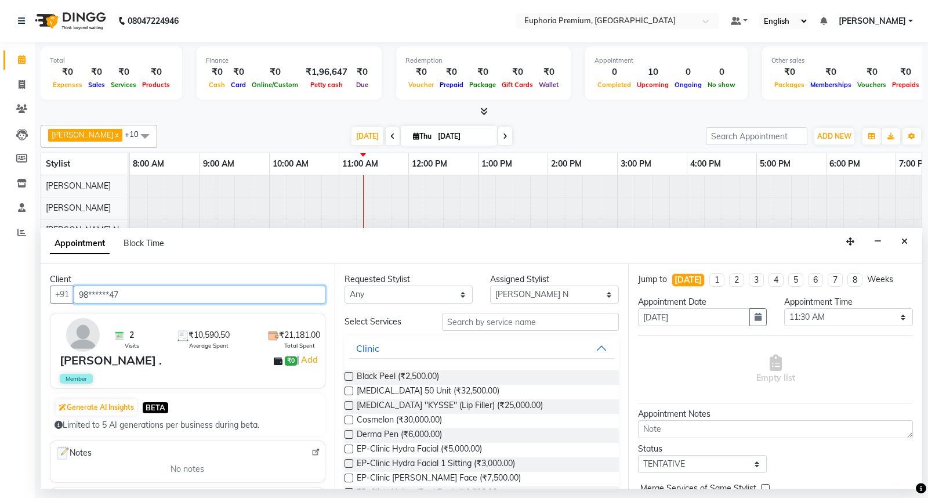
type input "98******47"
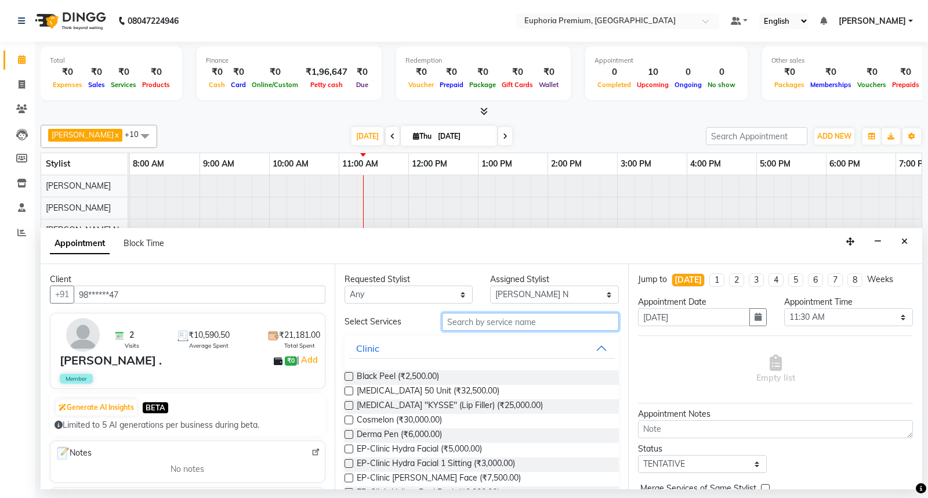
click at [491, 322] on input "text" at bounding box center [530, 322] width 177 height 18
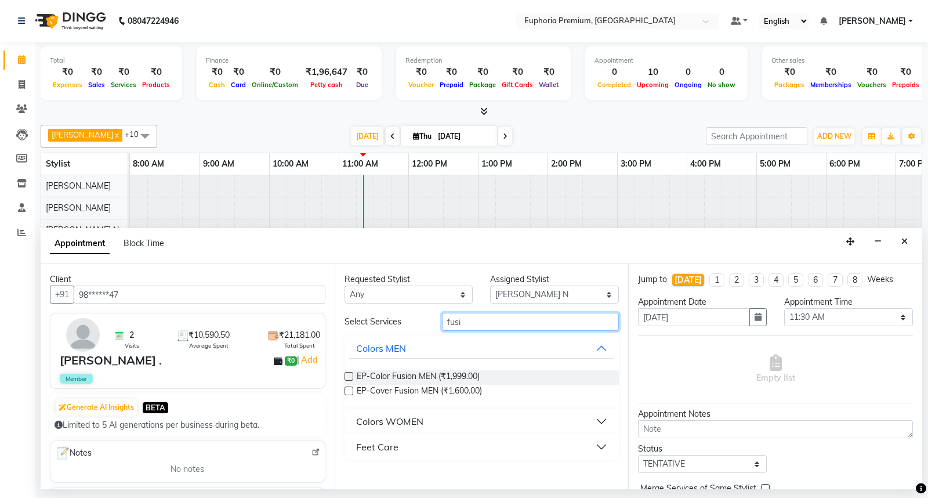
type input "fusi"
click at [349, 390] on label at bounding box center [348, 390] width 9 height 9
click at [349, 390] on input "checkbox" at bounding box center [348, 392] width 8 height 8
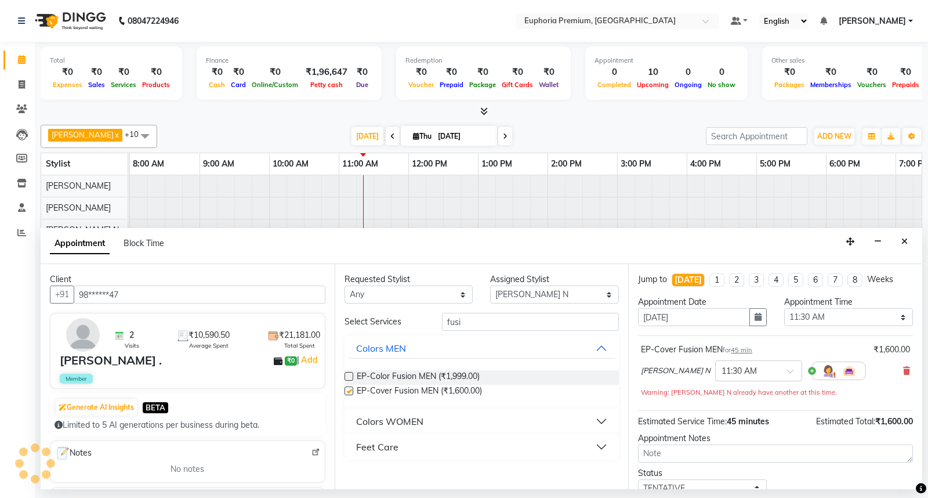
checkbox input "false"
drag, startPoint x: 495, startPoint y: 325, endPoint x: 430, endPoint y: 333, distance: 64.9
click at [434, 331] on div "Select Services fusi Colors MEN EP-Color Fusion MEN (₹1,999.00) EP-Cover Fusion…" at bounding box center [481, 386] width 275 height 147
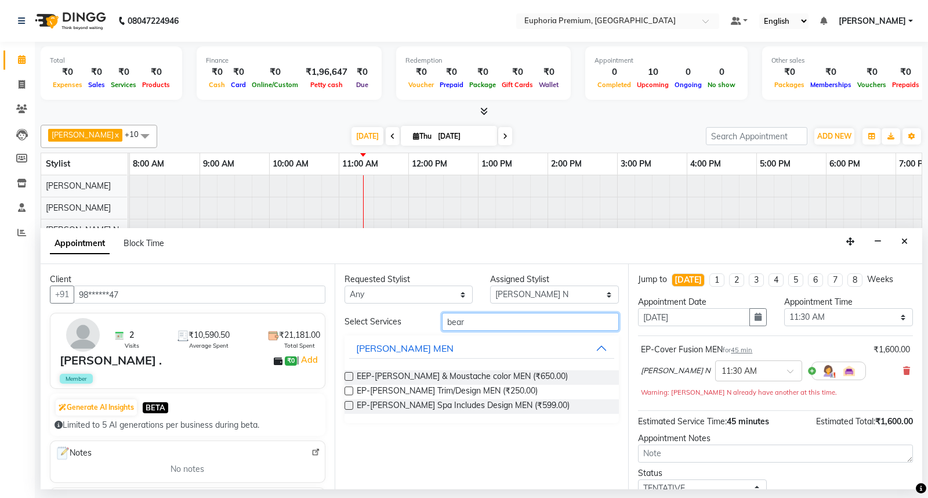
type input "bear"
click at [349, 391] on label at bounding box center [348, 390] width 9 height 9
click at [349, 391] on input "checkbox" at bounding box center [348, 392] width 8 height 8
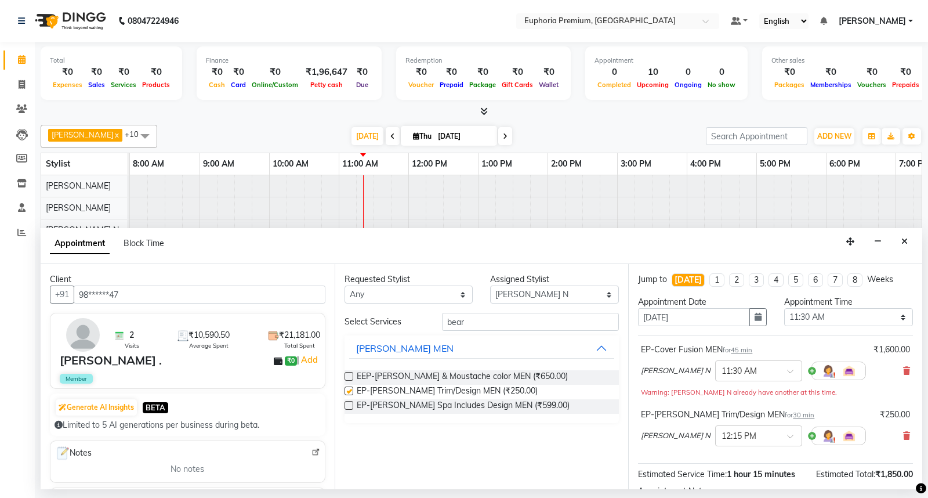
checkbox input "false"
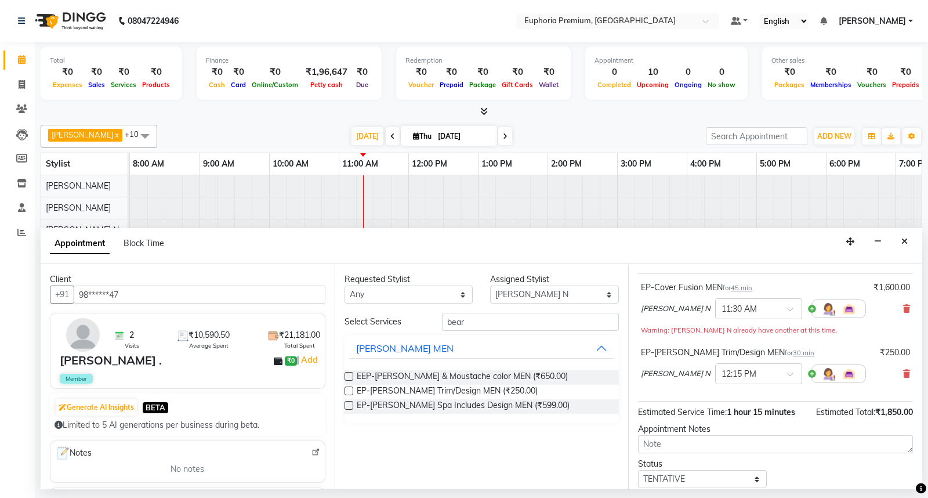
scroll to position [134, 0]
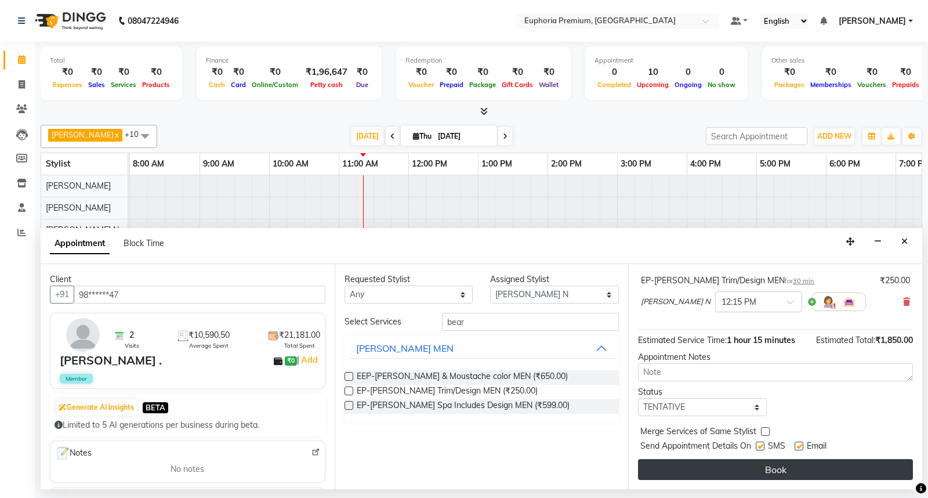
click at [793, 470] on button "Book" at bounding box center [775, 469] width 275 height 21
click at [793, 470] on div "Book" at bounding box center [775, 469] width 275 height 21
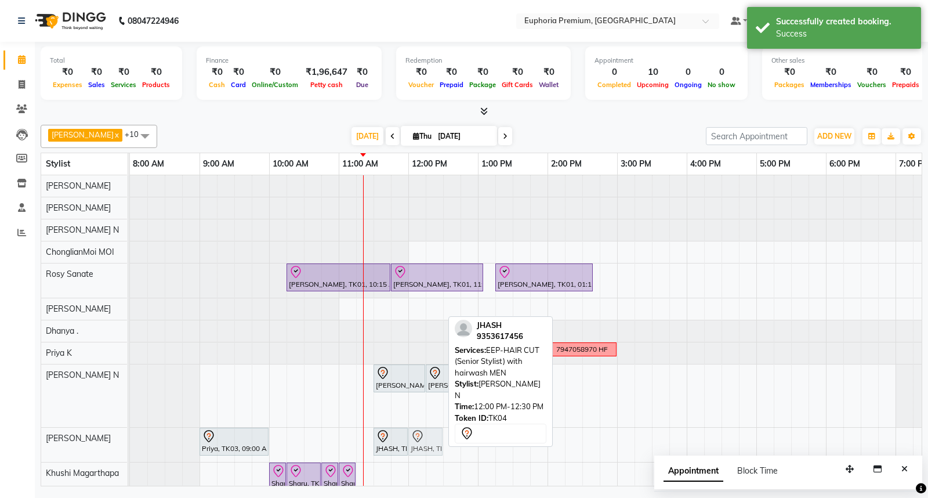
drag, startPoint x: 425, startPoint y: 407, endPoint x: 430, endPoint y: 430, distance: 24.3
click at [432, 434] on tbody "Deepika Jamar, TK01, 10:15 AM-11:45 AM, EP-Full Body Catridge Wax Deepika Jamar…" at bounding box center [617, 335] width 974 height 321
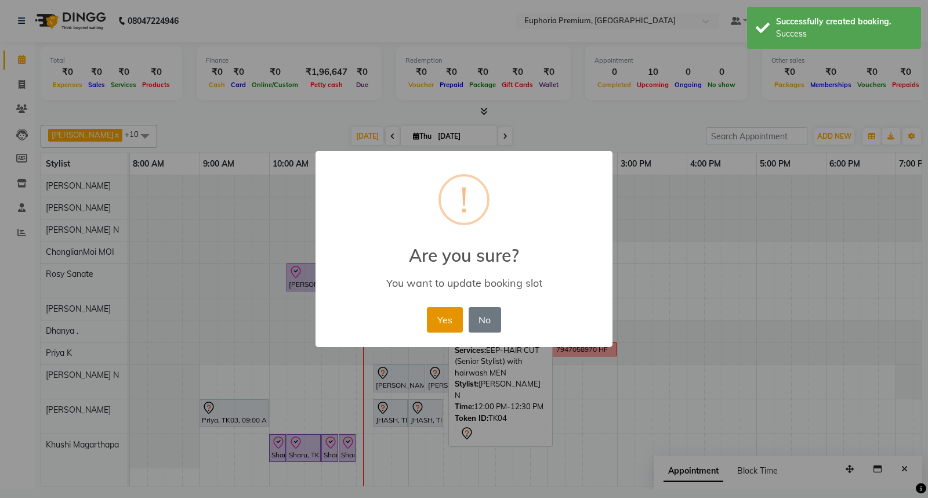
click at [433, 314] on button "Yes" at bounding box center [444, 320] width 35 height 26
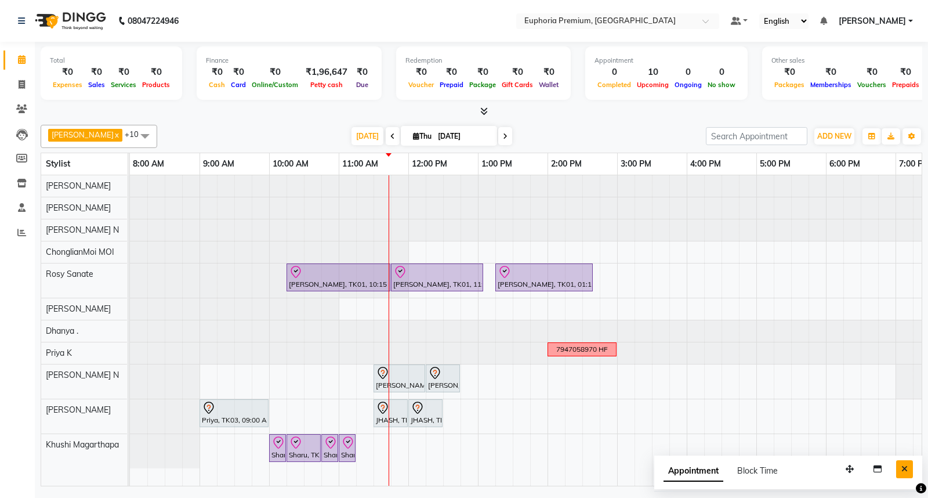
click at [905, 471] on icon "Close" at bounding box center [904, 469] width 6 height 8
click at [411, 311] on div "Deepika Jamar, TK01, 10:15 AM-11:45 AM, EP-Full Body Catridge Wax Deepika Jamar…" at bounding box center [617, 330] width 974 height 310
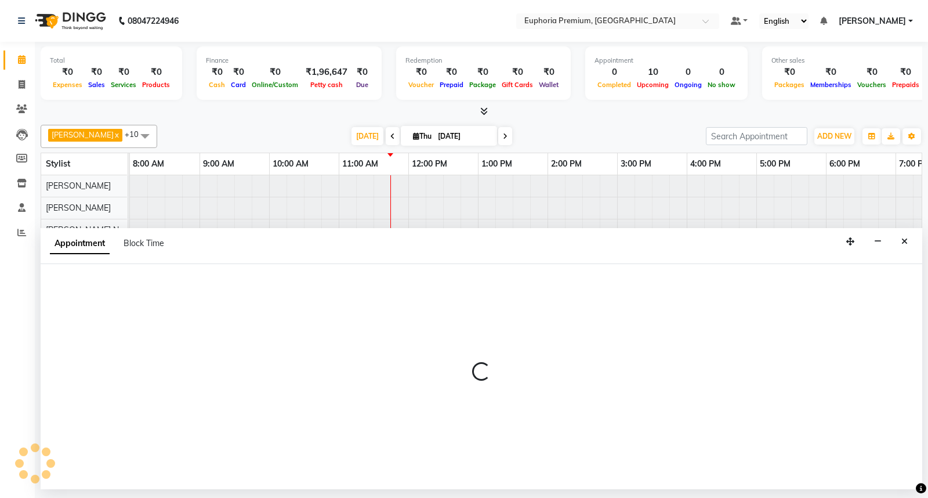
select select "71603"
select select "tentative"
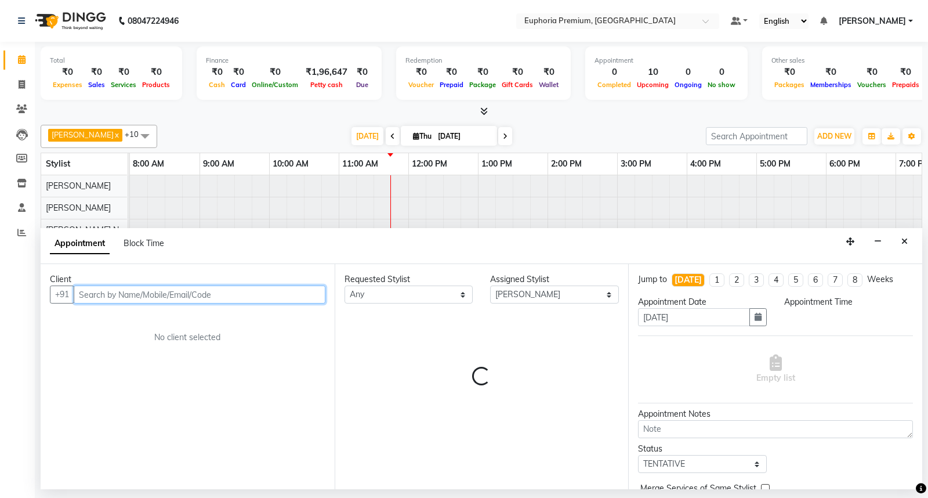
select select "720"
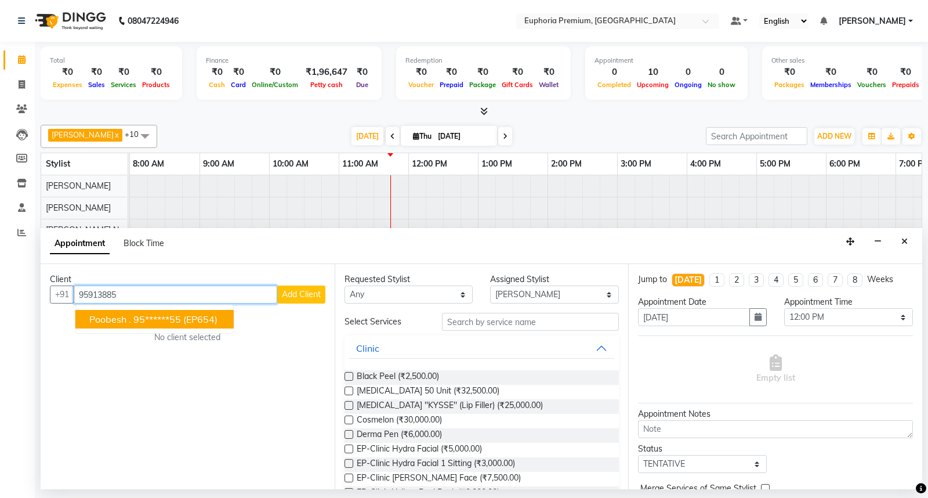
click at [164, 321] on ngb-highlight "95******55" at bounding box center [157, 319] width 48 height 12
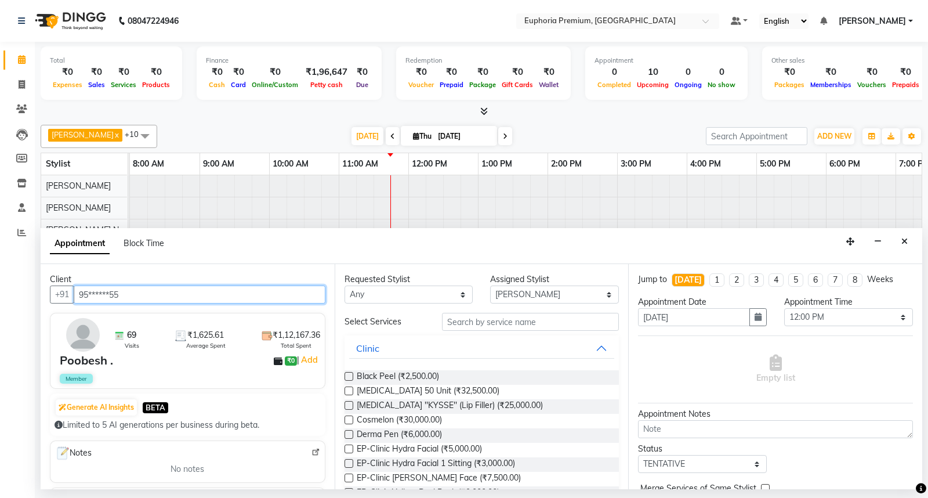
type input "95******55"
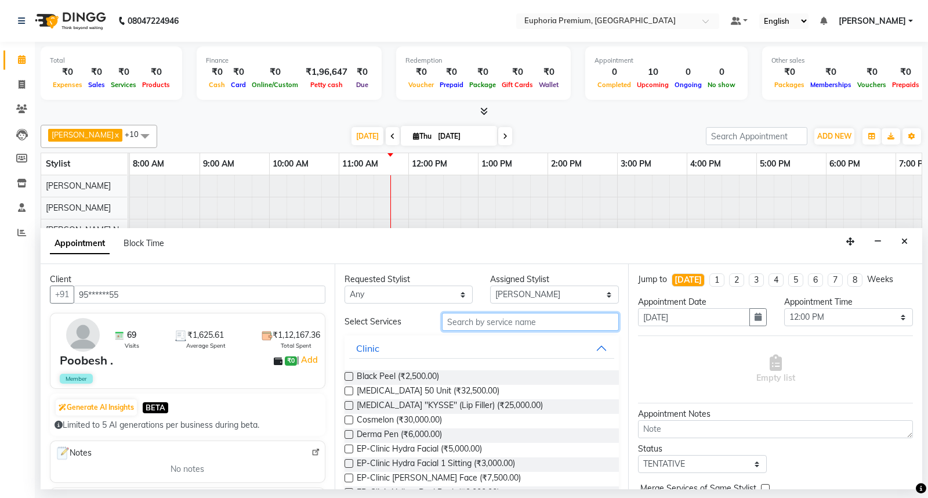
click at [470, 325] on input "text" at bounding box center [530, 322] width 177 height 18
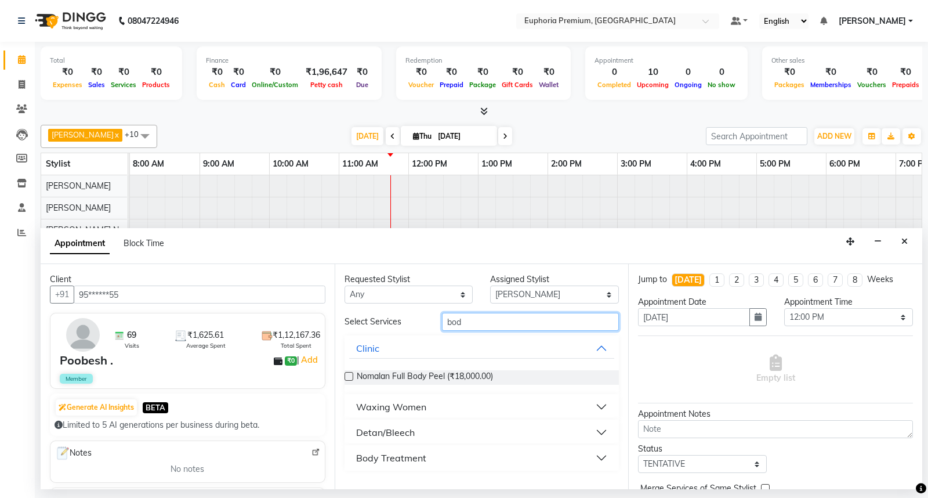
type input "bod"
click at [400, 452] on div "Body Treatment" at bounding box center [391, 458] width 70 height 14
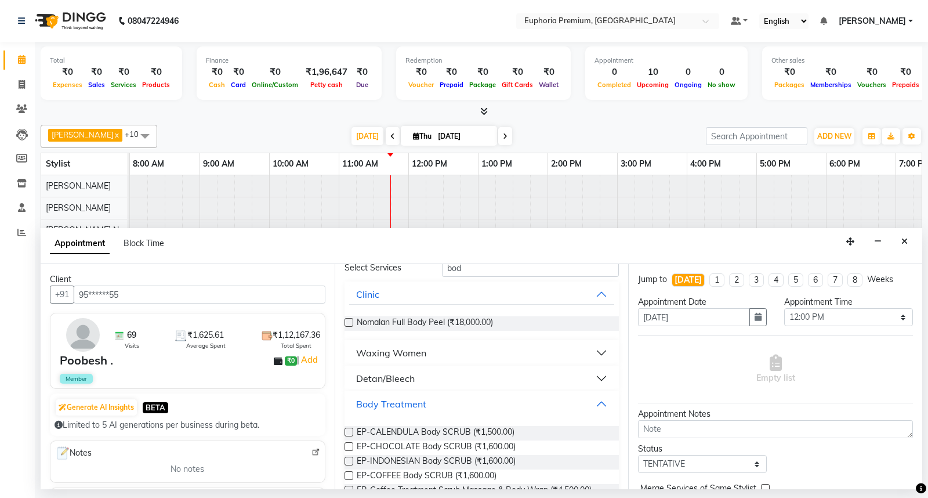
scroll to position [106, 0]
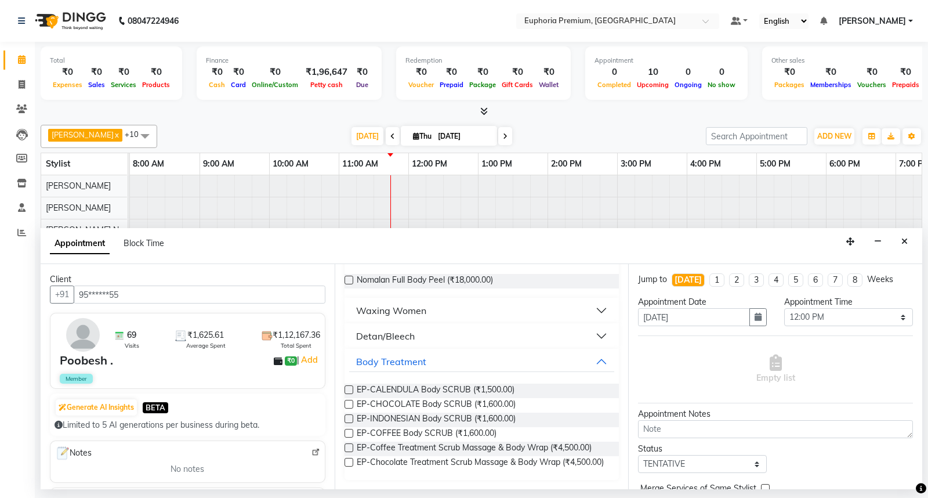
click at [344, 443] on label at bounding box center [348, 447] width 9 height 9
click at [344, 445] on input "checkbox" at bounding box center [348, 449] width 8 height 8
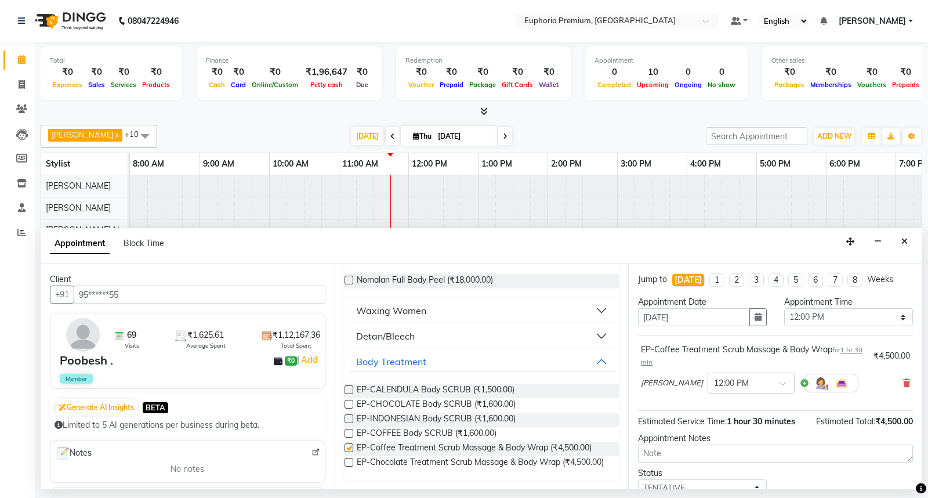
checkbox input "false"
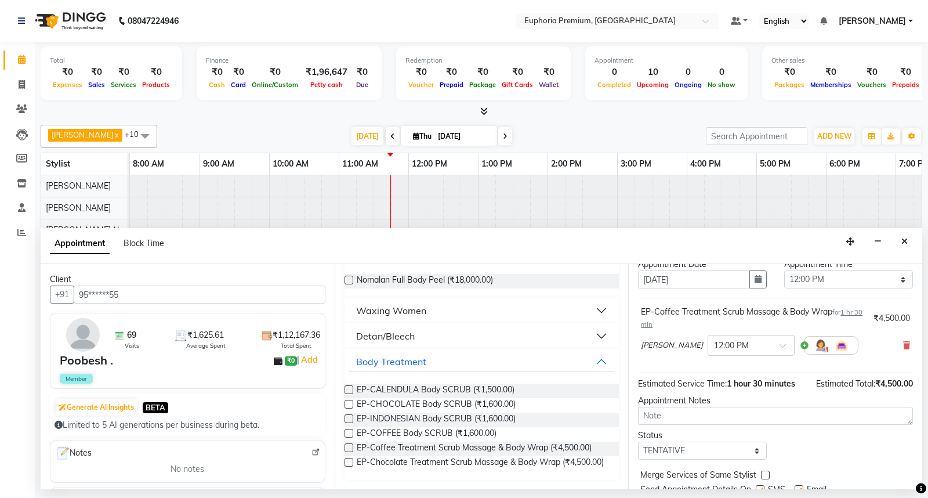
scroll to position [81, 0]
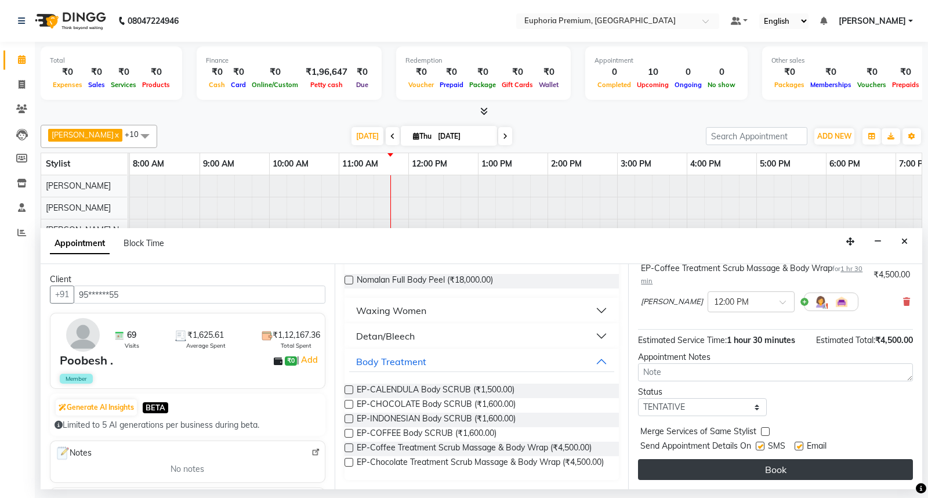
click at [801, 471] on button "Book" at bounding box center [775, 469] width 275 height 21
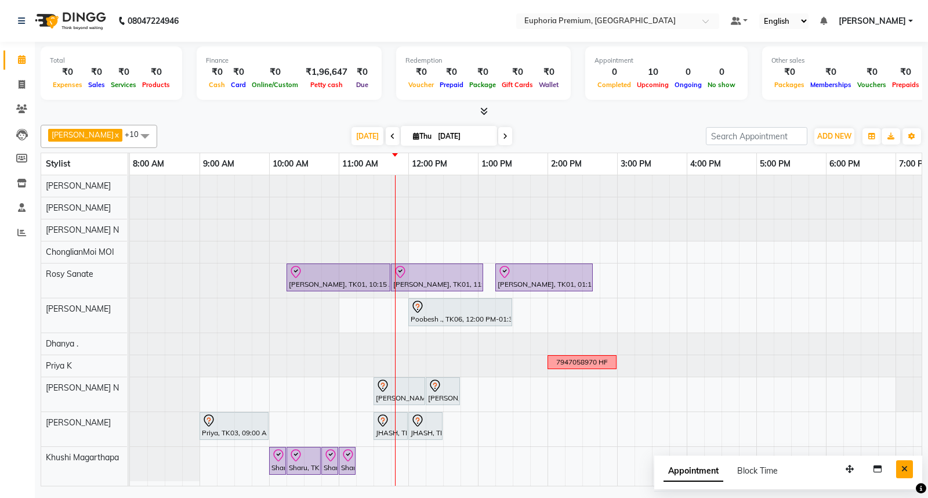
click at [906, 465] on icon "Close" at bounding box center [904, 469] width 6 height 8
click at [594, 253] on div "Deepika Jamar, TK01, 10:15 AM-11:45 AM, EP-Full Body Catridge Wax Deepika Jamar…" at bounding box center [617, 330] width 974 height 310
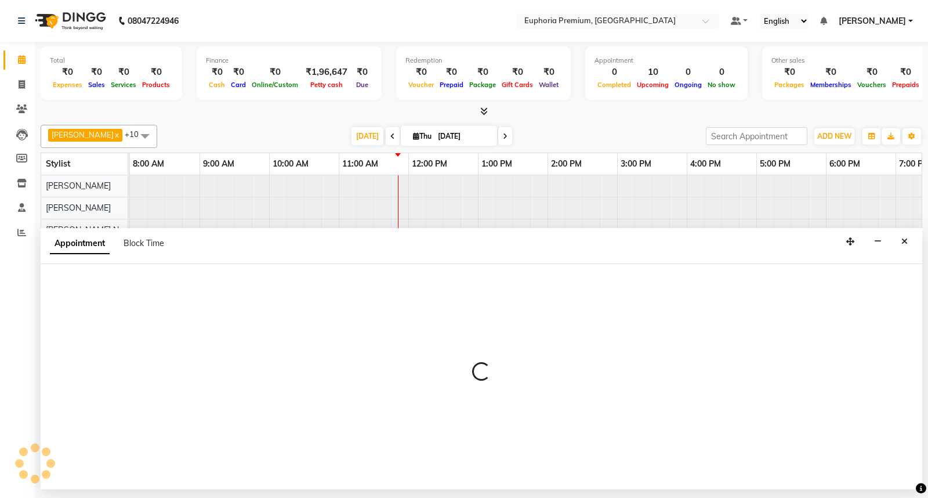
select select "71597"
select select "870"
select select "tentative"
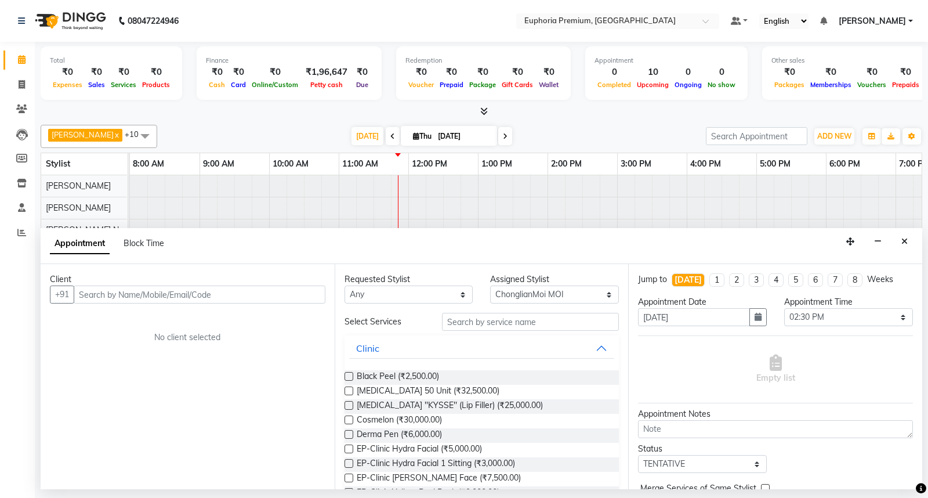
click at [223, 299] on input "text" at bounding box center [200, 294] width 252 height 18
click at [906, 241] on icon "Close" at bounding box center [904, 241] width 6 height 8
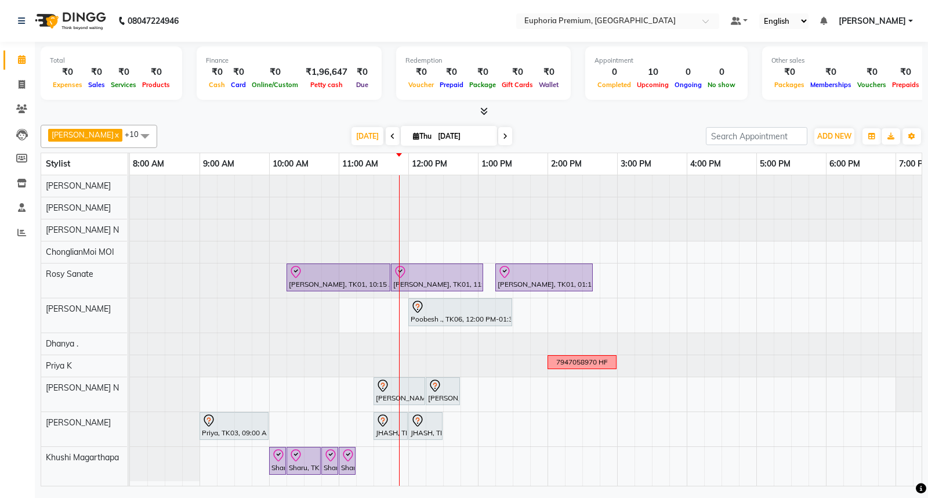
click at [595, 253] on div "Deepika Jamar, TK01, 10:15 AM-11:45 AM, EP-Full Body Catridge Wax Deepika Jamar…" at bounding box center [617, 330] width 974 height 310
select select "71597"
select select "870"
select select "tentative"
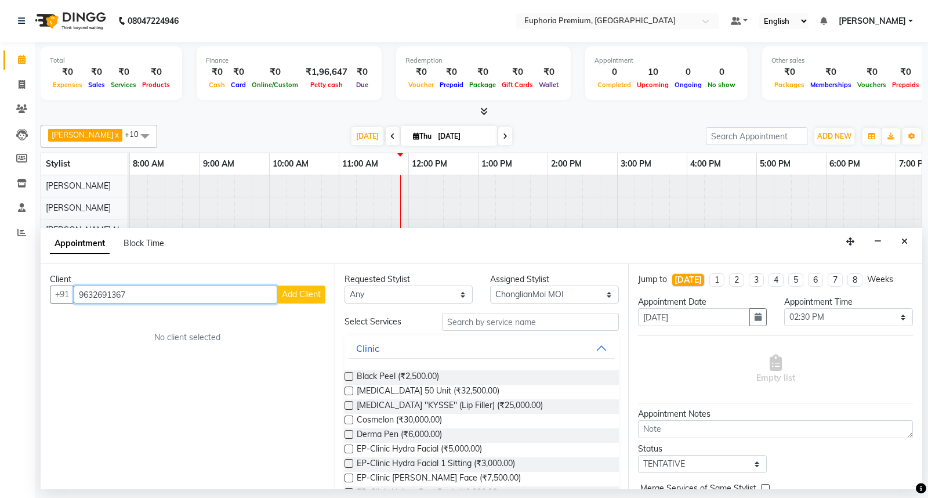
drag, startPoint x: 137, startPoint y: 294, endPoint x: 35, endPoint y: 297, distance: 102.1
click at [35, 297] on div "Total ₹0 Expenses ₹0 Sales ₹0 Services ₹0 Products Finance ₹0 Cash ₹0 Card ₹0 O…" at bounding box center [481, 265] width 893 height 447
type input "9632691367"
click at [157, 242] on span "Block Time" at bounding box center [144, 243] width 41 height 10
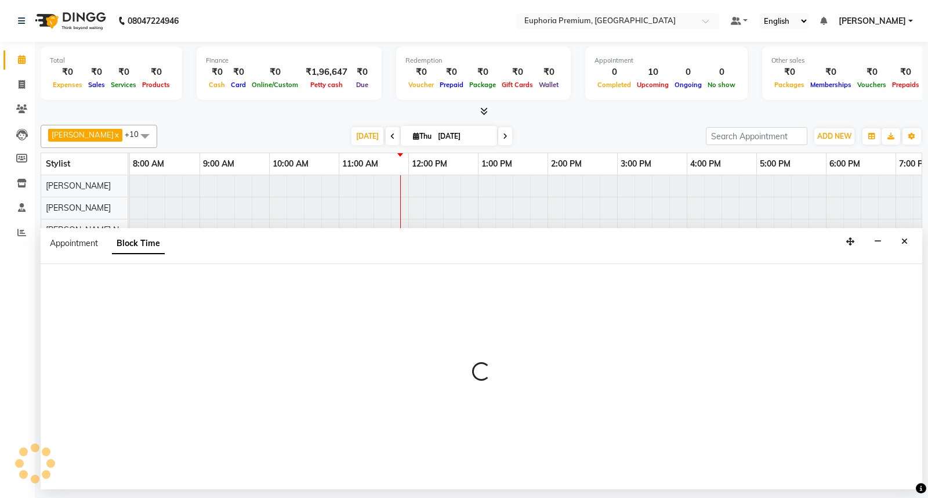
select select "71597"
select select "870"
select select "885"
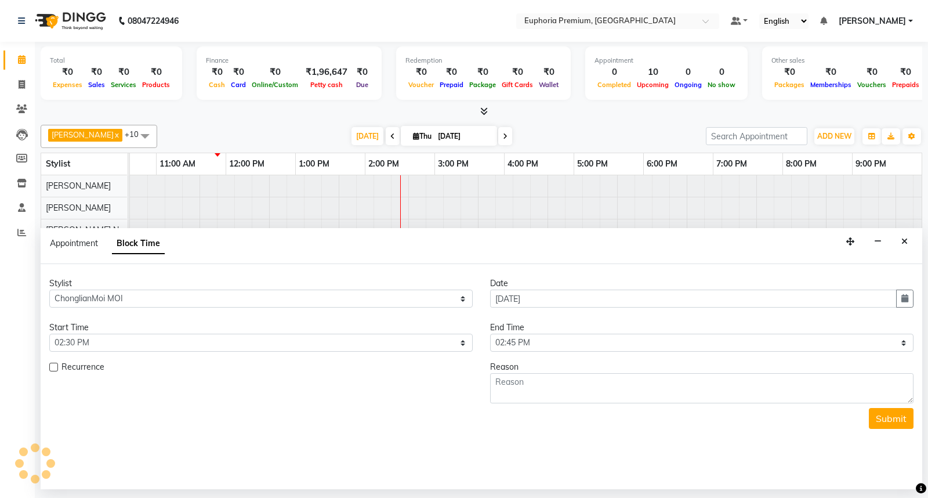
scroll to position [0, 183]
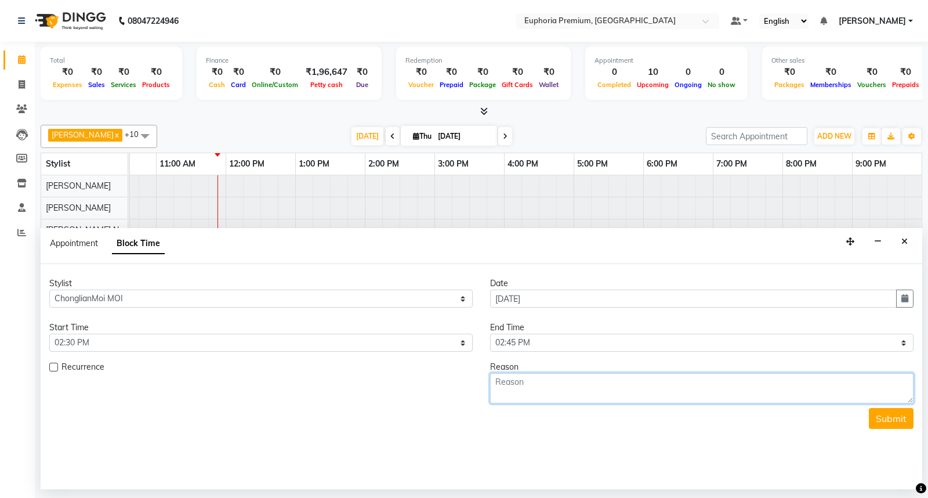
click at [543, 383] on textarea at bounding box center [701, 388] width 423 height 30
paste textarea "9632691367"
type textarea "9632691367 facial"
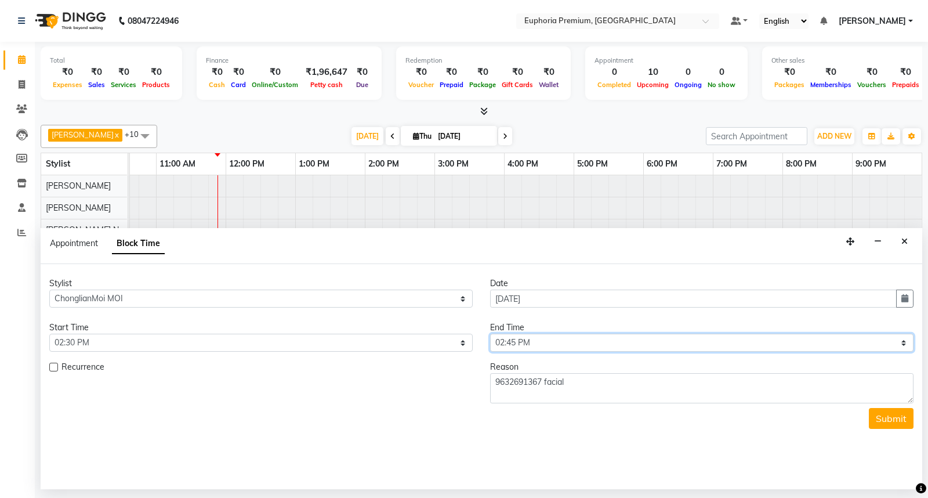
click at [521, 335] on select "Select 09:00 AM 09:15 AM 09:30 AM 09:45 AM 10:00 AM 10:15 AM 10:30 AM 10:45 AM …" at bounding box center [701, 342] width 423 height 18
select select "1050"
click at [490, 333] on select "Select 09:00 AM 09:15 AM 09:30 AM 09:45 AM 10:00 AM 10:15 AM 10:30 AM 10:45 AM …" at bounding box center [701, 342] width 423 height 18
click at [884, 416] on button "Submit" at bounding box center [891, 418] width 45 height 21
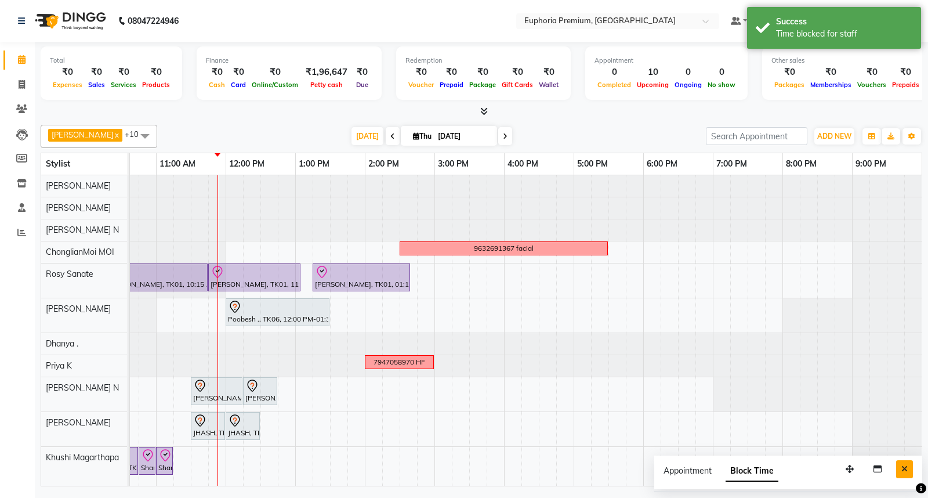
click at [904, 465] on icon "Close" at bounding box center [904, 469] width 6 height 8
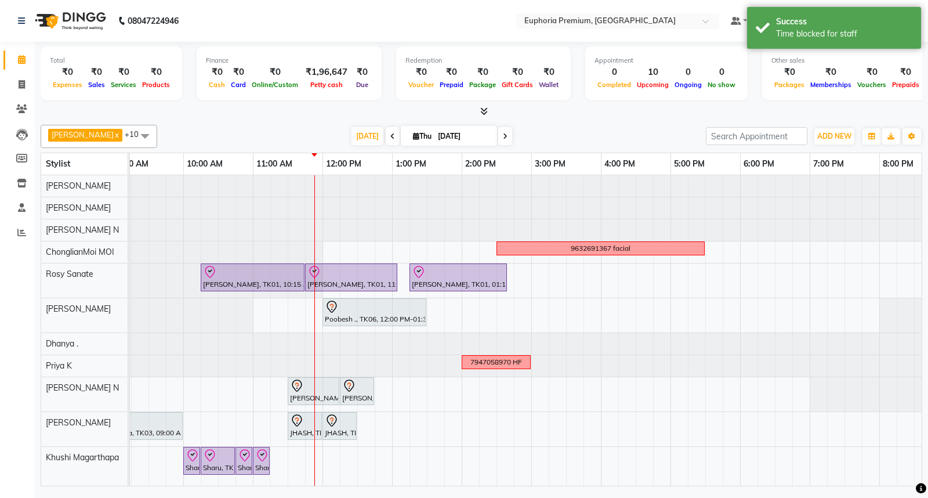
scroll to position [0, 39]
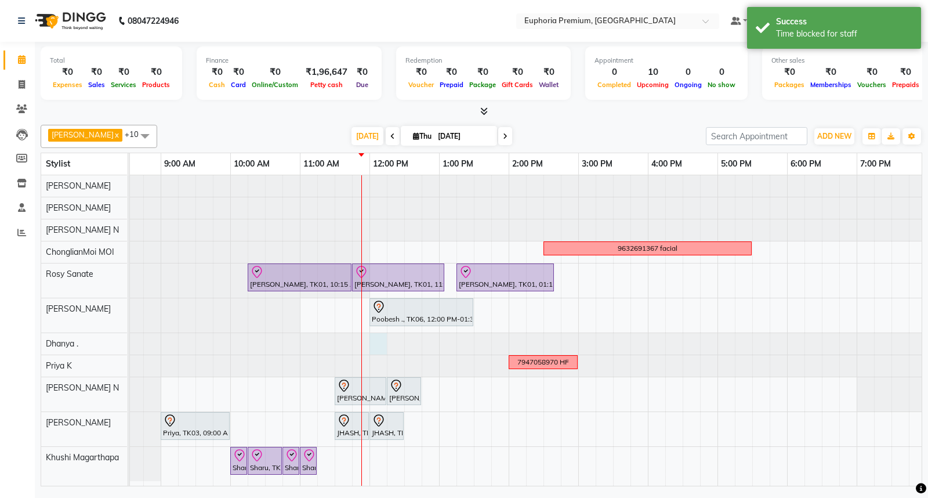
click at [91, 343] on div at bounding box center [91, 343] width 0 height 21
select select "71607"
select select "720"
select select "tentative"
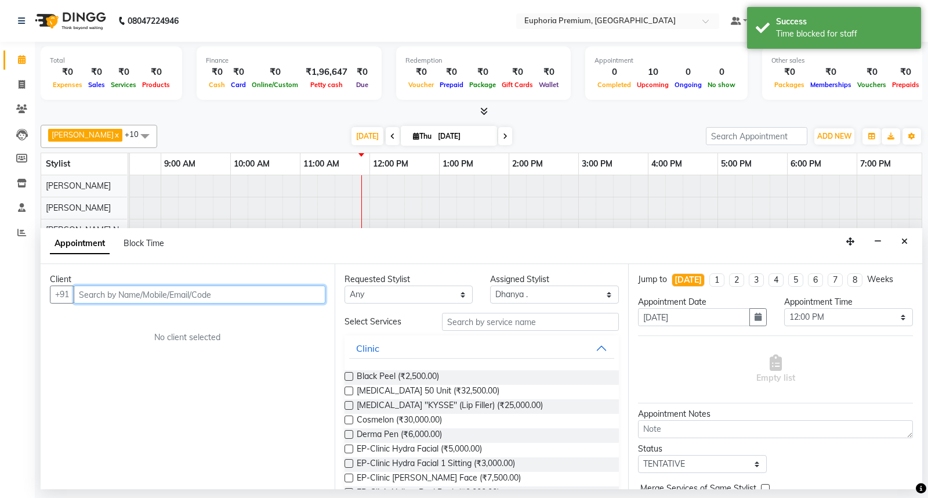
click at [228, 295] on input "text" at bounding box center [200, 294] width 252 height 18
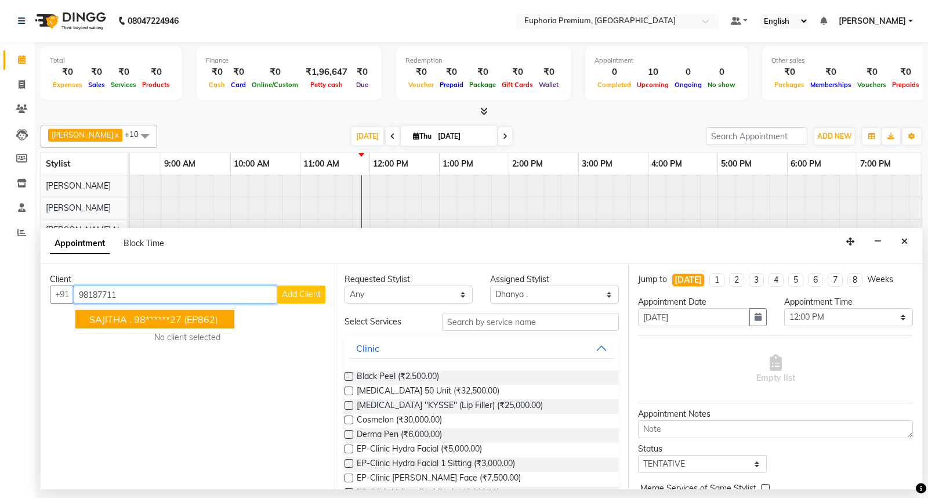
click at [164, 318] on ngb-highlight "98******27" at bounding box center [158, 319] width 48 height 12
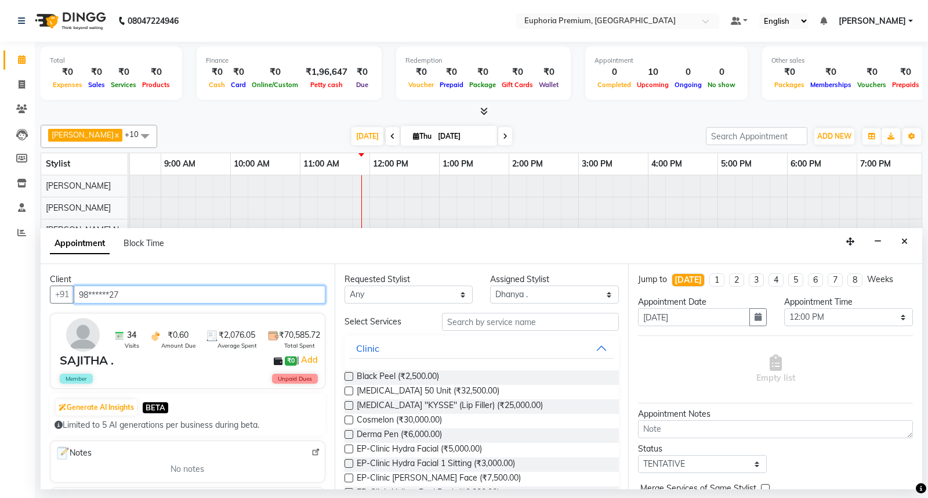
type input "98******27"
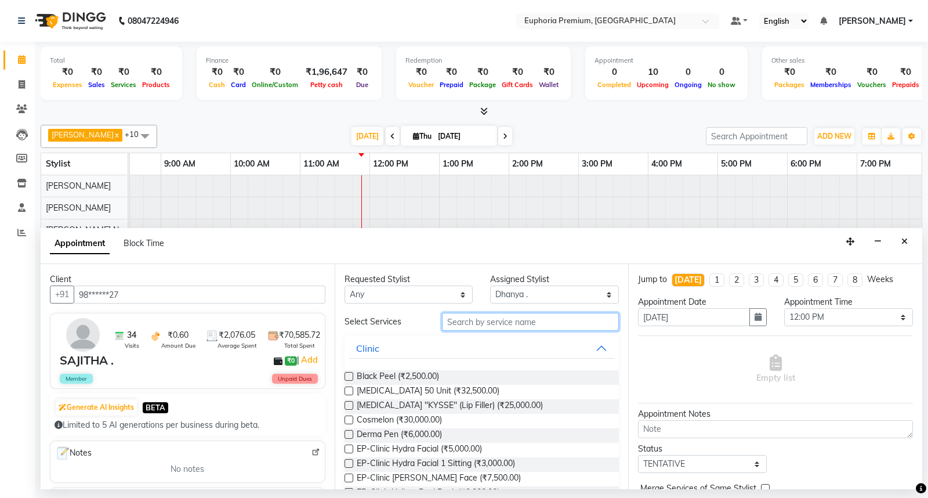
click at [507, 321] on input "text" at bounding box center [530, 322] width 177 height 18
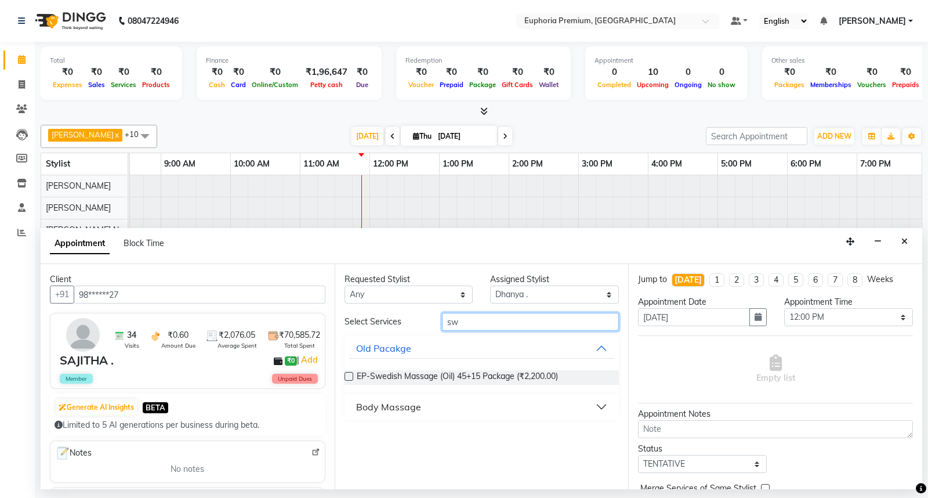
type input "sw"
click at [373, 400] on div "Body Massage" at bounding box center [388, 407] width 65 height 14
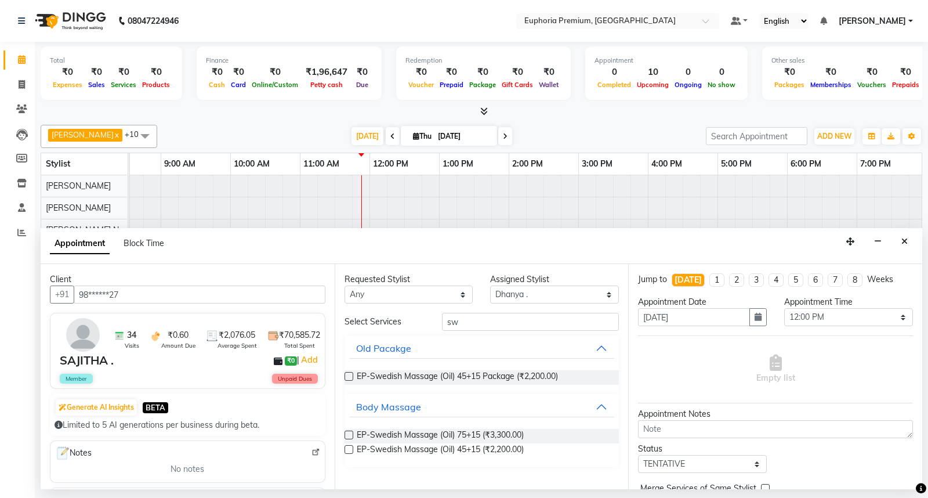
click at [347, 451] on label at bounding box center [348, 449] width 9 height 9
click at [347, 451] on input "checkbox" at bounding box center [348, 451] width 8 height 8
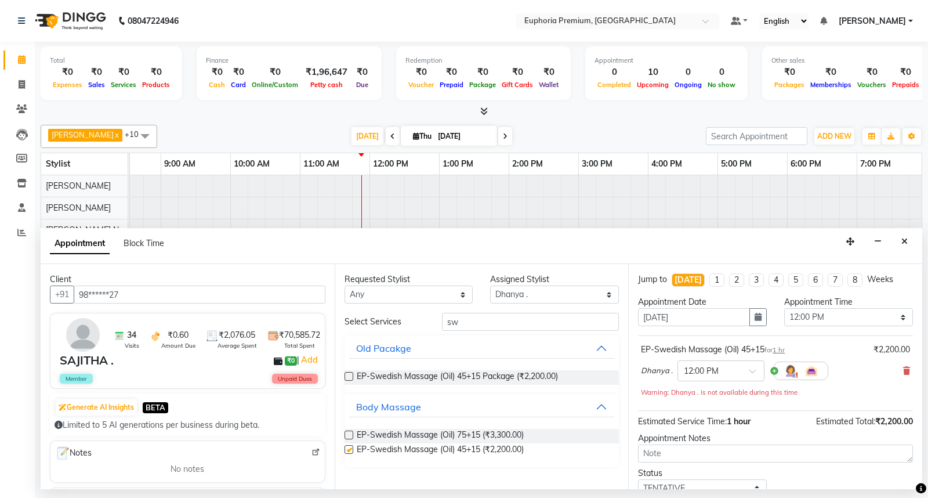
checkbox input "false"
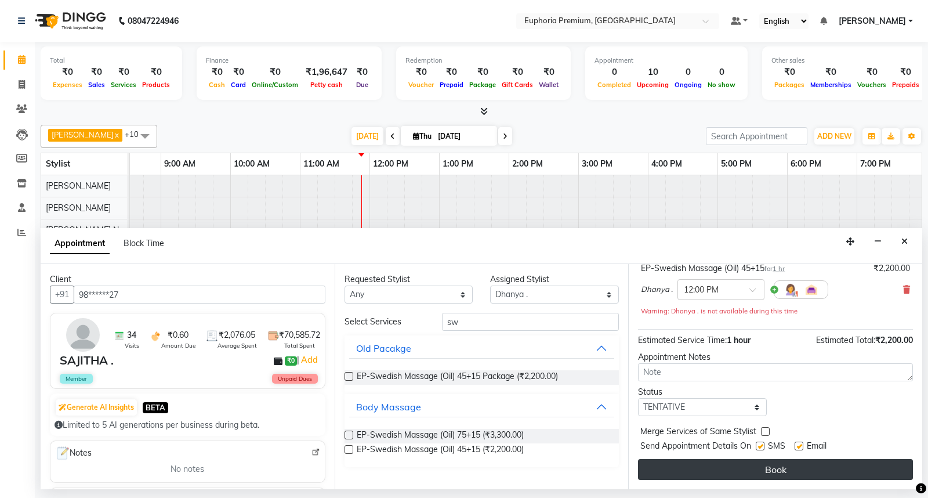
click at [758, 471] on button "Book" at bounding box center [775, 469] width 275 height 21
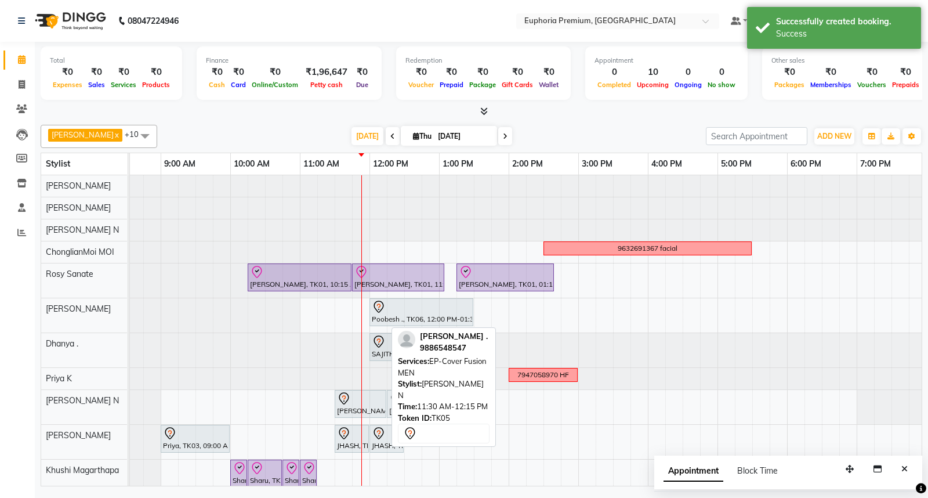
click at [343, 396] on icon at bounding box center [344, 397] width 4 height 5
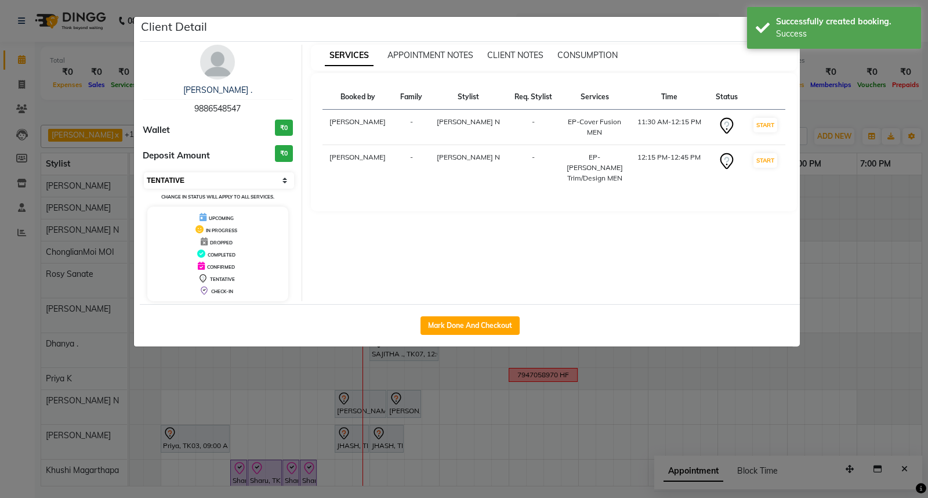
click at [188, 184] on select "Select IN SERVICE CONFIRMED TENTATIVE CHECK IN MARK DONE DROPPED UPCOMING" at bounding box center [219, 180] width 150 height 16
select select "8"
click at [144, 172] on select "Select IN SERVICE CONFIRMED TENTATIVE CHECK IN MARK DONE DROPPED UPCOMING" at bounding box center [219, 180] width 150 height 16
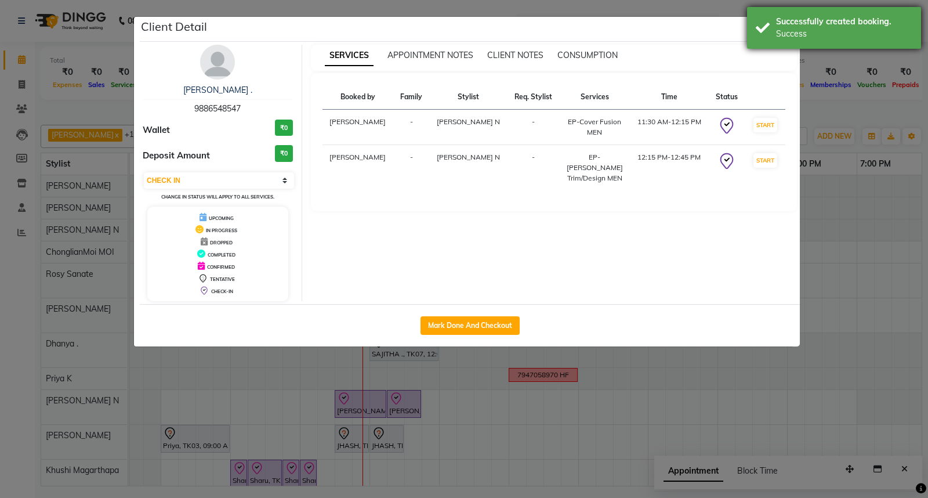
click at [796, 23] on div "Successfully created booking." at bounding box center [844, 22] width 136 height 12
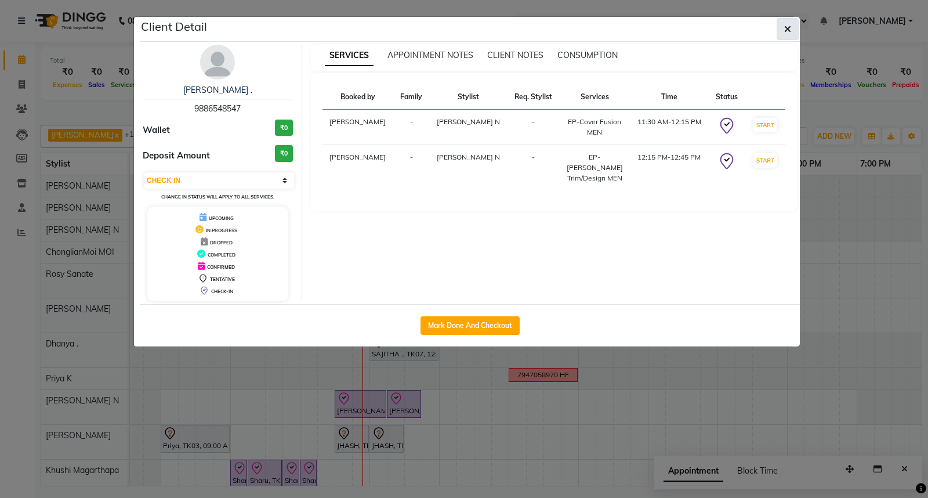
click at [790, 24] on icon "button" at bounding box center [787, 28] width 7 height 9
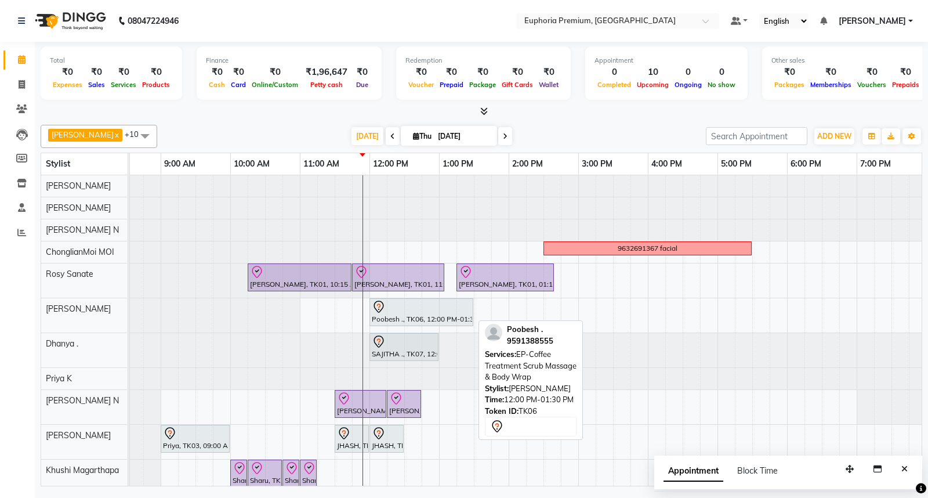
click at [395, 310] on div at bounding box center [421, 307] width 99 height 14
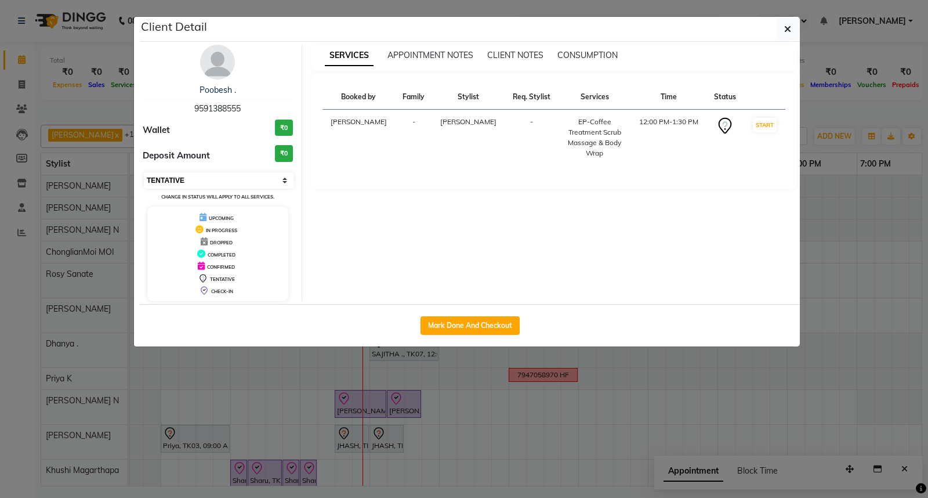
click at [246, 175] on select "Select IN SERVICE CONFIRMED TENTATIVE CHECK IN MARK DONE DROPPED UPCOMING" at bounding box center [219, 180] width 150 height 16
select select "8"
click at [144, 172] on select "Select IN SERVICE CONFIRMED TENTATIVE CHECK IN MARK DONE DROPPED UPCOMING" at bounding box center [219, 180] width 150 height 16
click at [788, 24] on icon "button" at bounding box center [787, 28] width 7 height 9
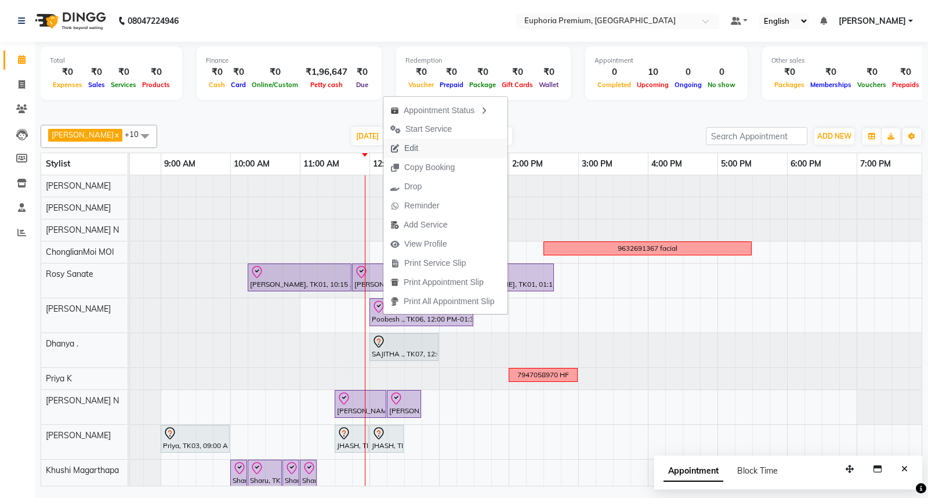
click at [408, 152] on span "Edit" at bounding box center [411, 148] width 14 height 12
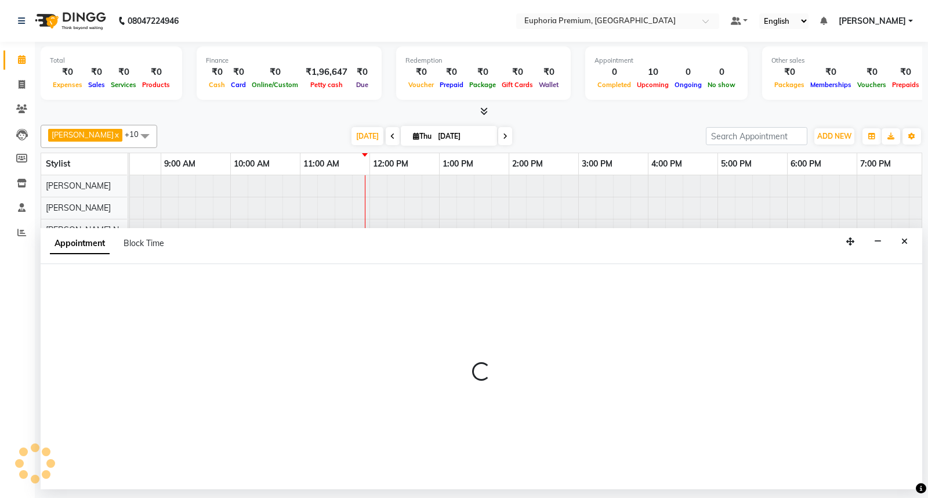
select select "check-in"
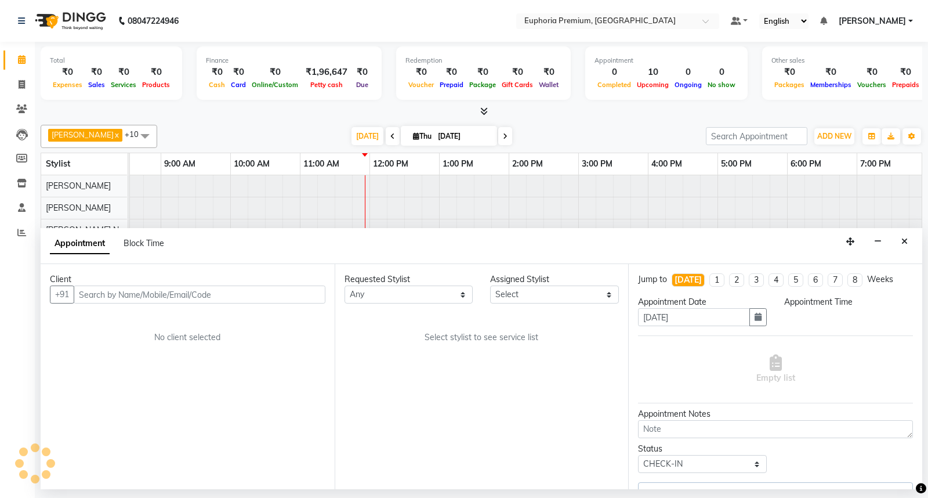
select select "71603"
select select "720"
select select "4006"
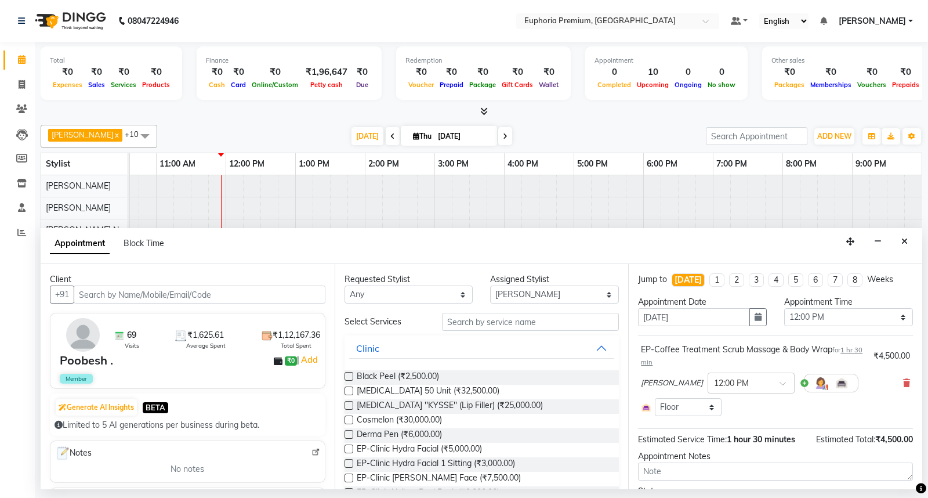
click at [509, 310] on div "Requested Stylist Any Babu V Bharath N Binoy Chandru Magar Chethan N Chiinthian…" at bounding box center [482, 376] width 294 height 225
click at [517, 322] on input "text" at bounding box center [530, 322] width 177 height 18
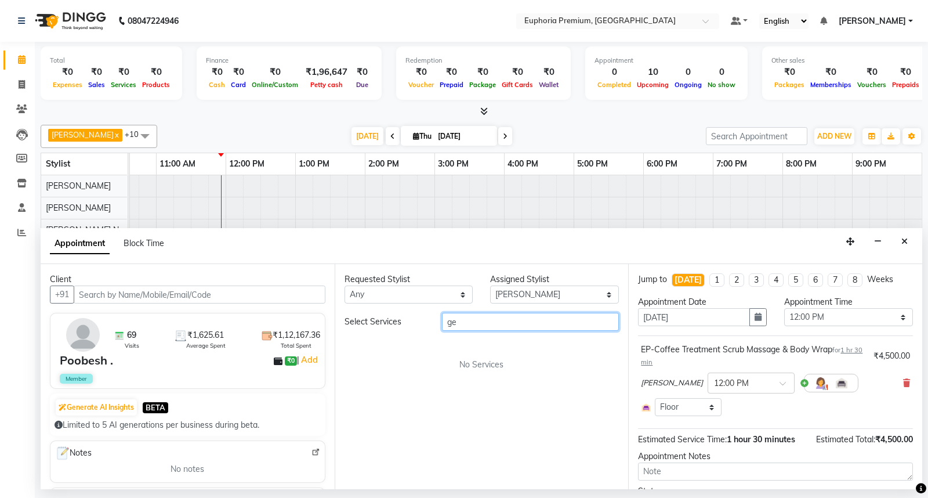
type input "g"
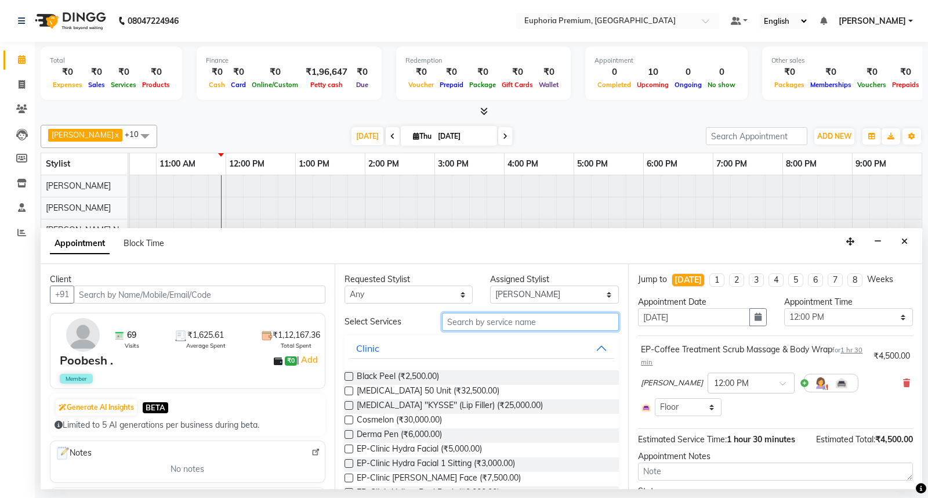
type input "g"
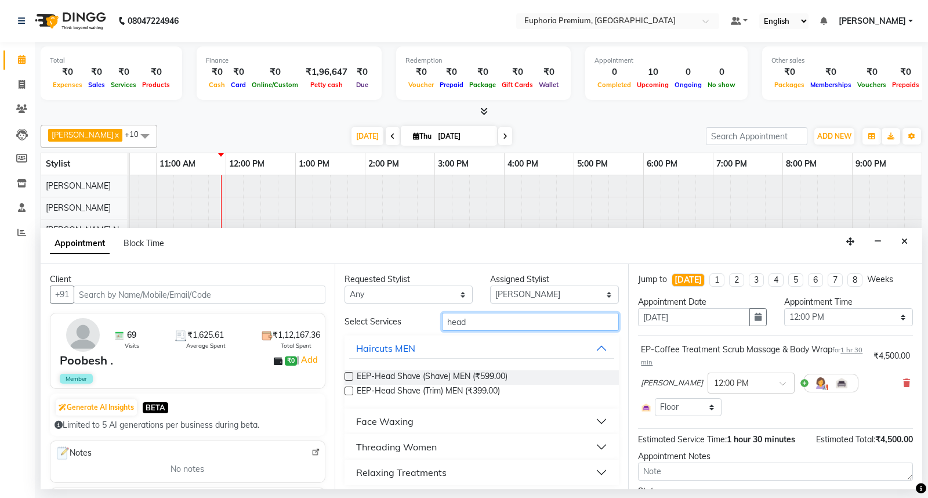
type input "head"
click at [447, 471] on button "Relaxing Treatments" at bounding box center [482, 472] width 266 height 21
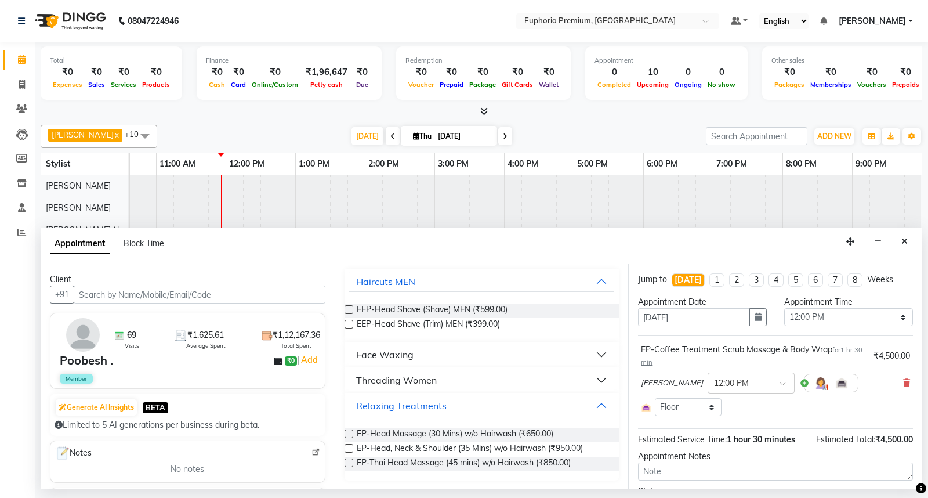
click at [349, 447] on label at bounding box center [348, 448] width 9 height 9
click at [349, 447] on input "checkbox" at bounding box center [348, 449] width 8 height 8
checkbox input "false"
click at [349, 436] on label at bounding box center [348, 433] width 9 height 9
click at [349, 436] on input "checkbox" at bounding box center [348, 435] width 8 height 8
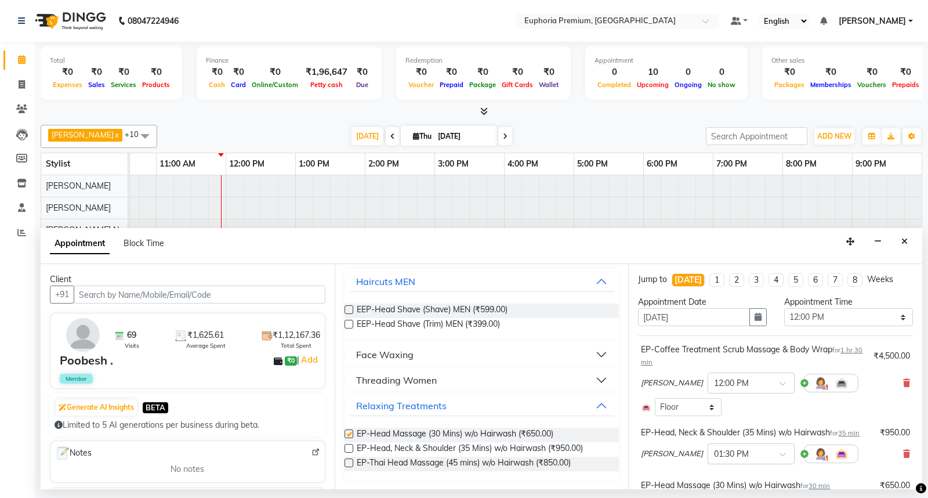
checkbox input "false"
click at [903, 383] on icon at bounding box center [906, 383] width 7 height 8
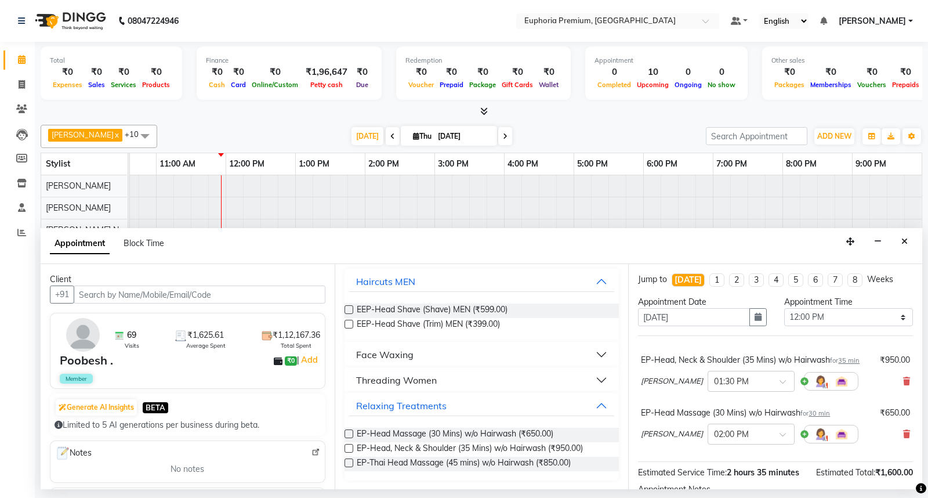
click at [768, 361] on div "EP-Head, Neck & Shoulder (35 Mins) w/o Hairwash for 35 min" at bounding box center [750, 360] width 219 height 12
click at [857, 357] on span "35 min" at bounding box center [848, 360] width 21 height 8
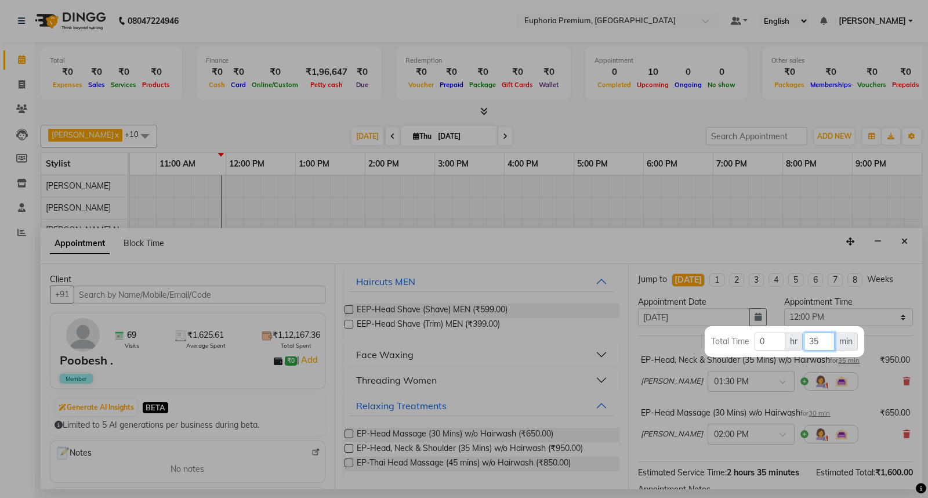
click at [817, 342] on input "35" at bounding box center [819, 341] width 31 height 18
type input "30"
click at [843, 375] on div at bounding box center [464, 249] width 928 height 498
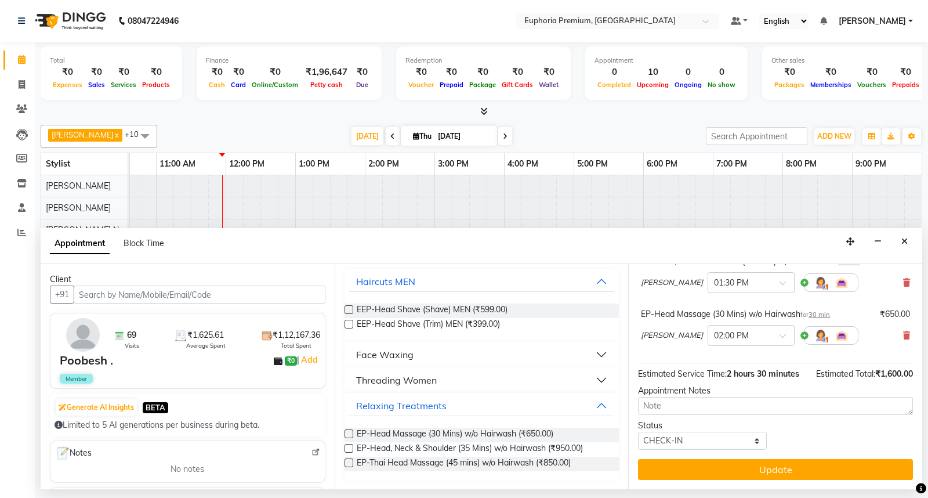
scroll to position [111, 0]
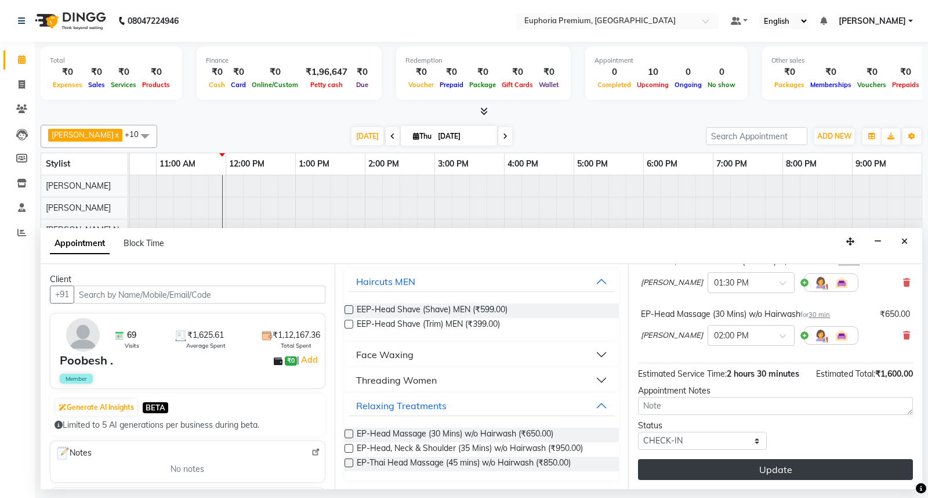
click at [803, 461] on button "Update" at bounding box center [775, 469] width 275 height 21
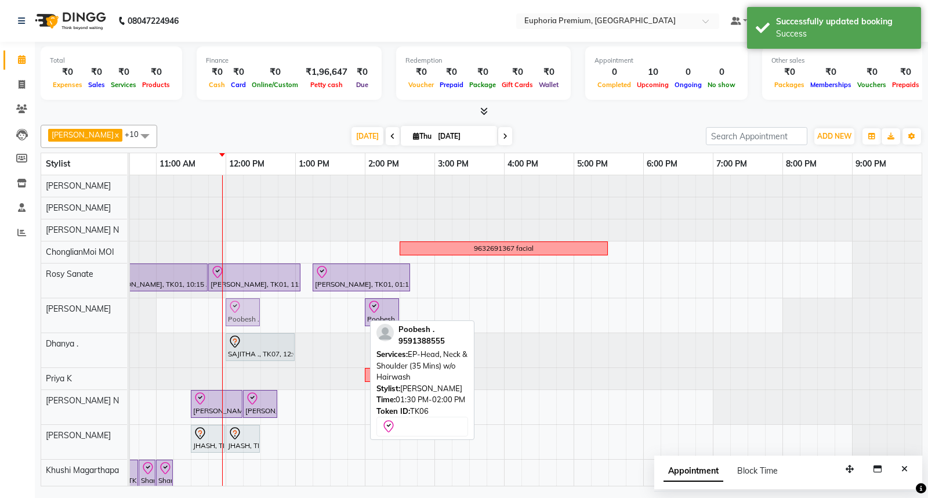
drag, startPoint x: 353, startPoint y: 314, endPoint x: 252, endPoint y: 323, distance: 100.7
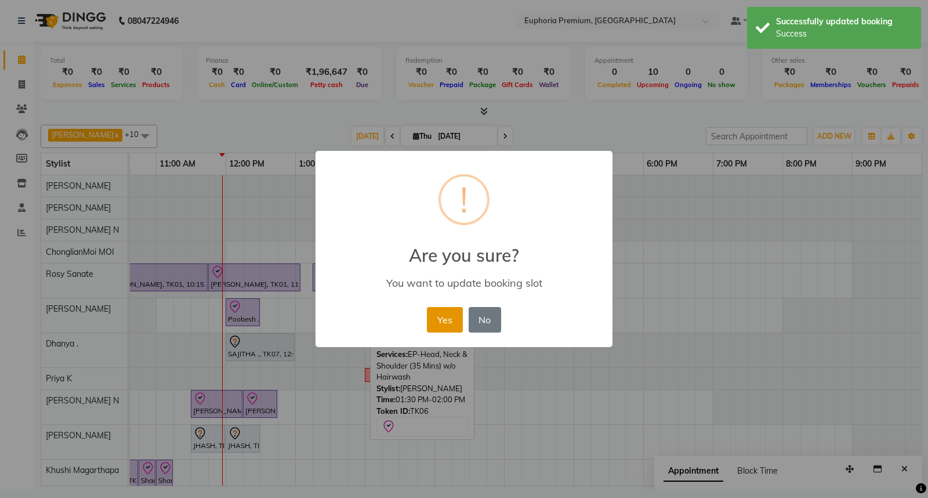
click at [442, 321] on button "Yes" at bounding box center [444, 320] width 35 height 26
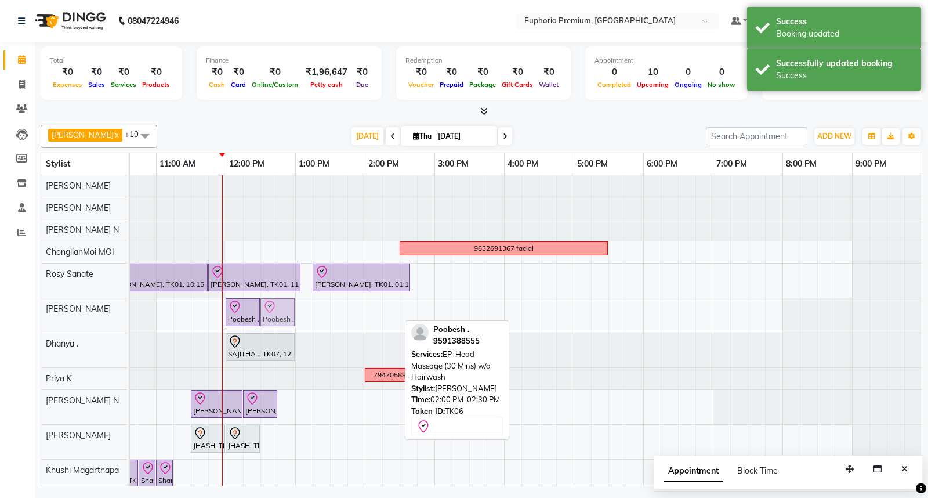
drag, startPoint x: 373, startPoint y: 306, endPoint x: 277, endPoint y: 324, distance: 97.9
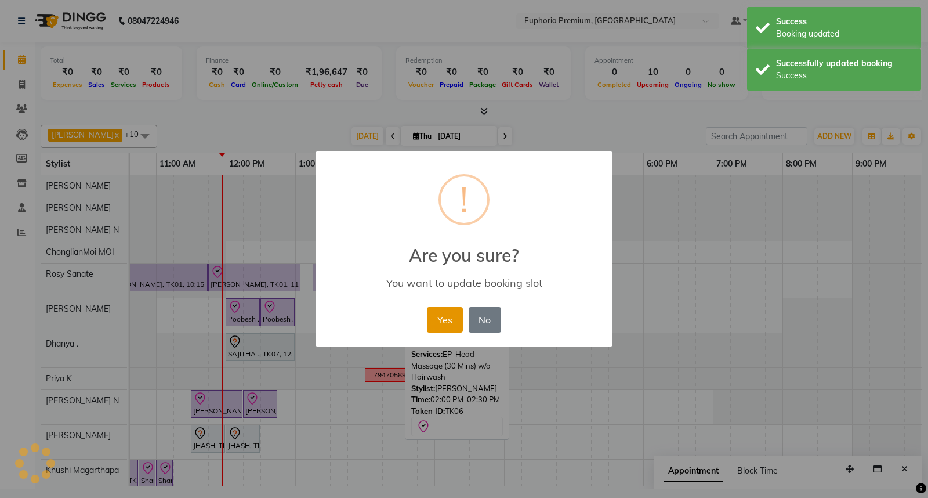
click at [455, 320] on button "Yes" at bounding box center [444, 320] width 35 height 26
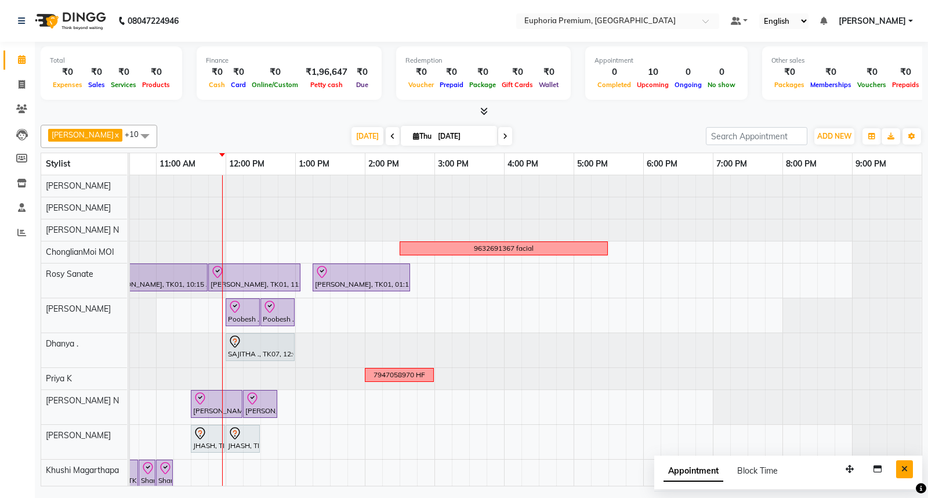
click at [901, 469] on icon "Close" at bounding box center [904, 469] width 6 height 8
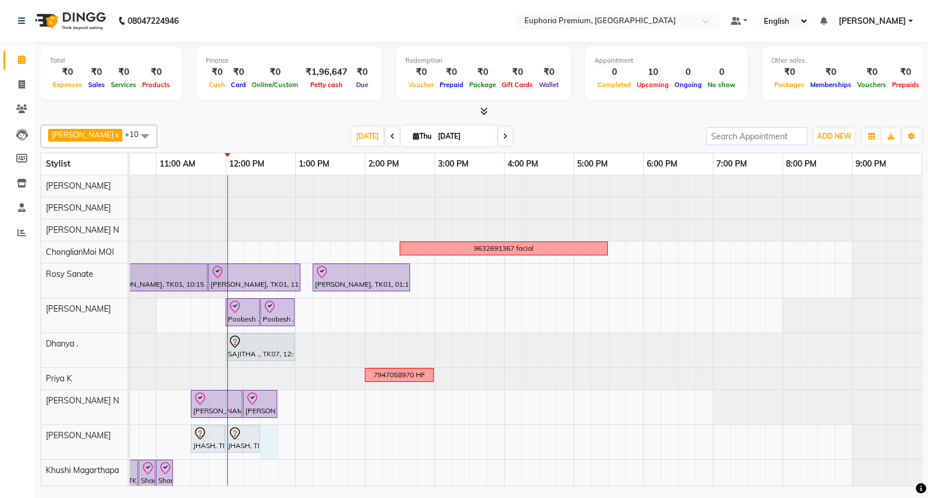
click at [275, 444] on div "9632691367 facial Deepika Jamar, TK01, 10:15 AM-11:45 AM, EP-Full Body Catridge…" at bounding box center [434, 334] width 974 height 318
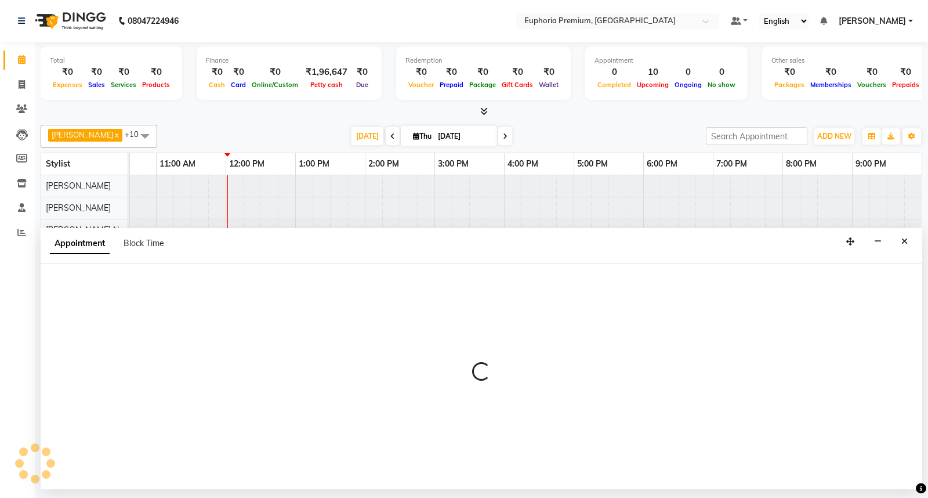
select select "88670"
select select "750"
select select "tentative"
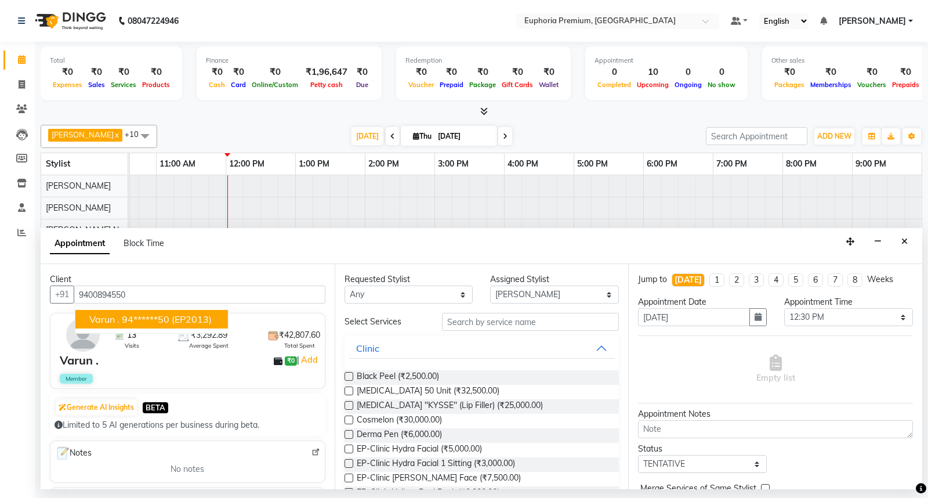
click at [187, 317] on span "(EP2013)" at bounding box center [192, 319] width 40 height 12
type input "94******50"
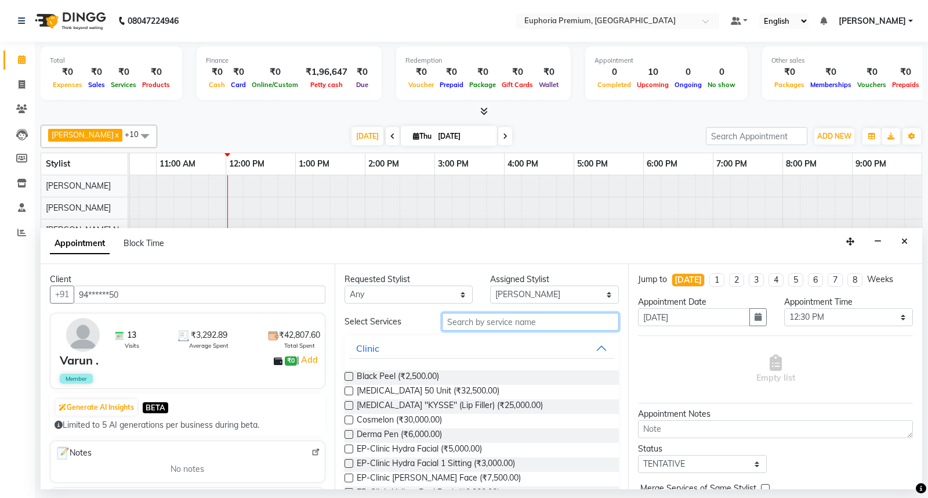
click at [484, 319] on input "text" at bounding box center [530, 322] width 177 height 18
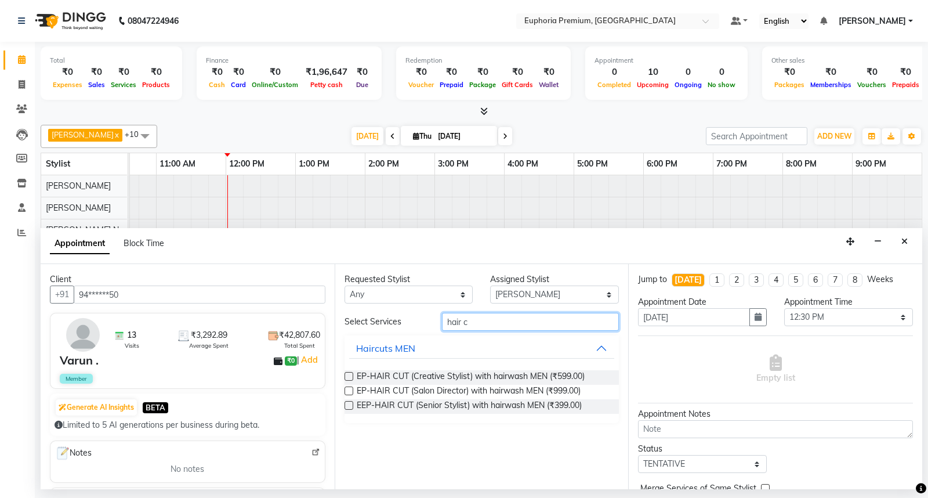
type input "hair c"
click at [344, 404] on label at bounding box center [348, 405] width 9 height 9
click at [344, 404] on input "checkbox" at bounding box center [348, 406] width 8 height 8
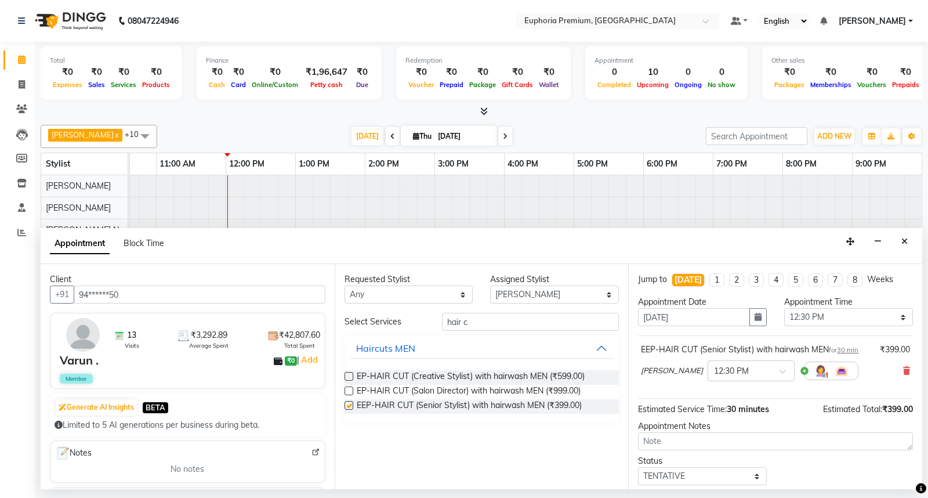
checkbox input "false"
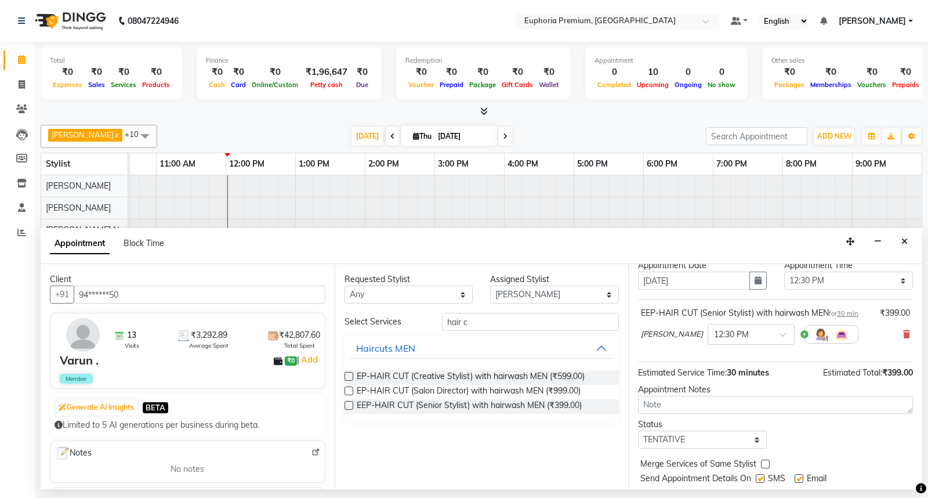
scroll to position [68, 0]
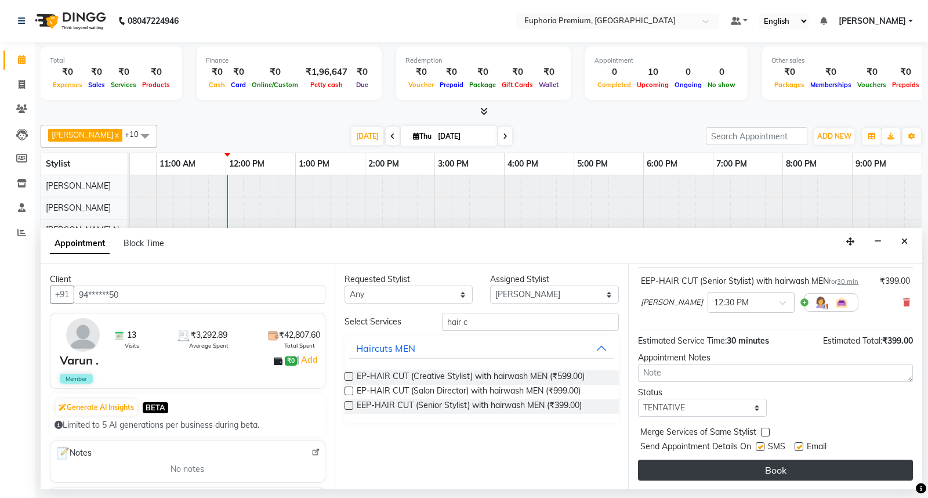
click at [778, 471] on button "Book" at bounding box center [775, 469] width 275 height 21
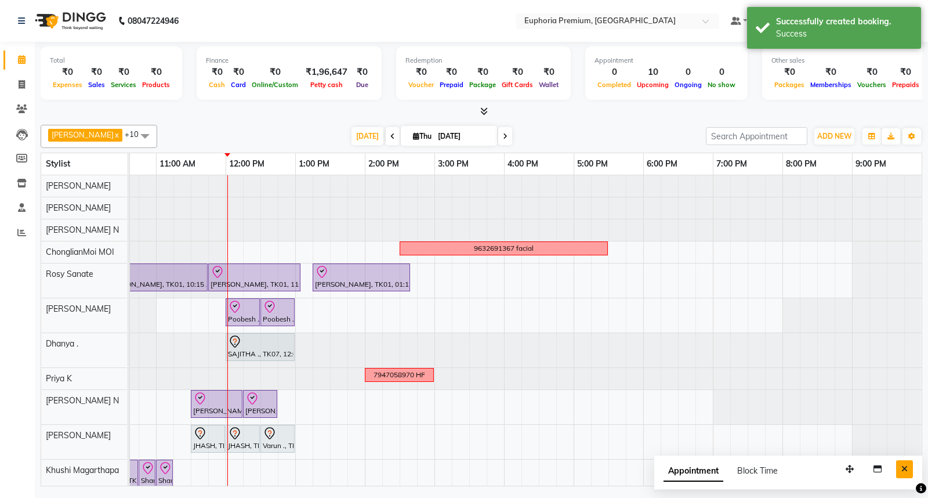
click at [908, 470] on button "Close" at bounding box center [904, 469] width 17 height 18
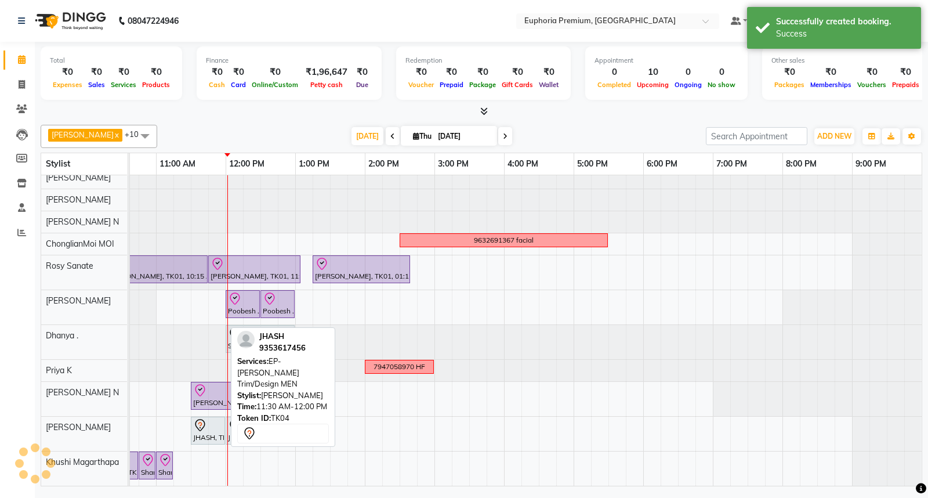
click at [201, 423] on div "JHASH, TK04, 11:30 AM-12:00 PM, EP-[PERSON_NAME] Trim/Design MEN" at bounding box center [208, 430] width 32 height 24
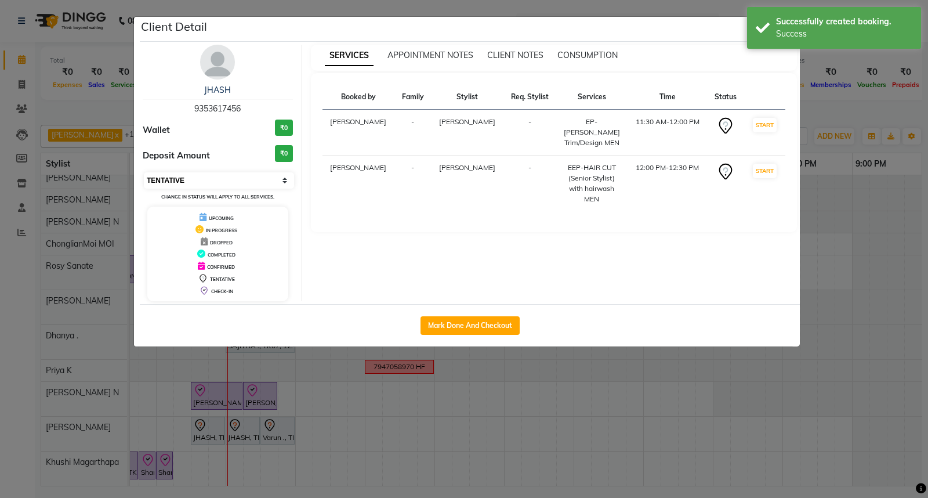
click at [251, 178] on select "Select IN SERVICE CONFIRMED TENTATIVE CHECK IN MARK DONE DROPPED UPCOMING" at bounding box center [219, 180] width 150 height 16
select select "8"
click at [144, 172] on select "Select IN SERVICE CONFIRMED TENTATIVE CHECK IN MARK DONE DROPPED UPCOMING" at bounding box center [219, 180] width 150 height 16
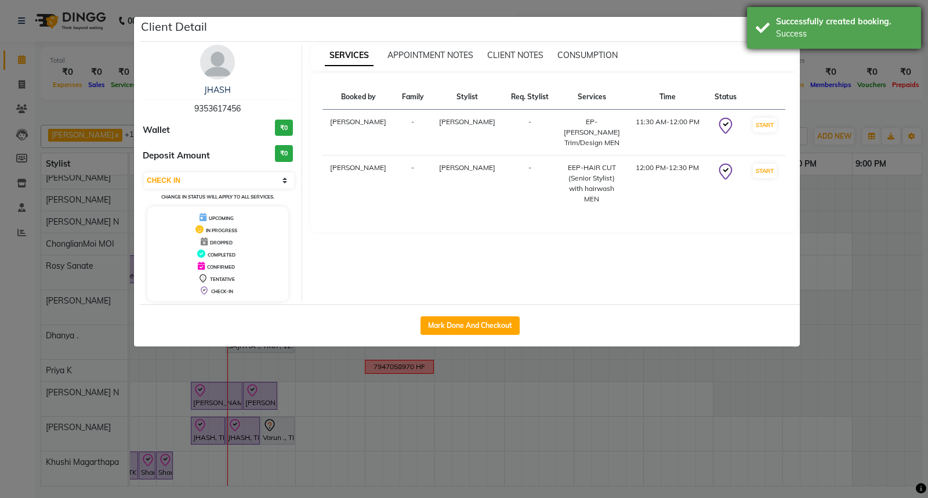
click at [793, 31] on div "Success" at bounding box center [844, 34] width 136 height 12
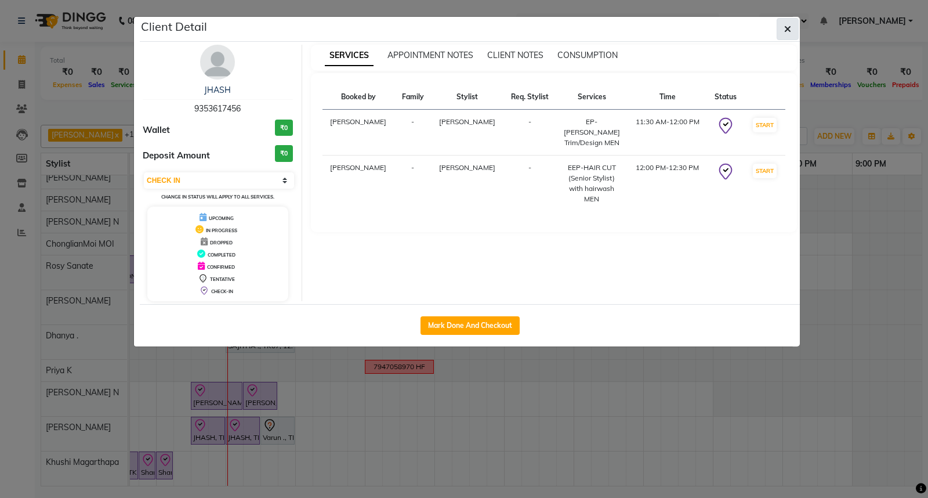
click at [791, 28] on button "button" at bounding box center [788, 29] width 22 height 22
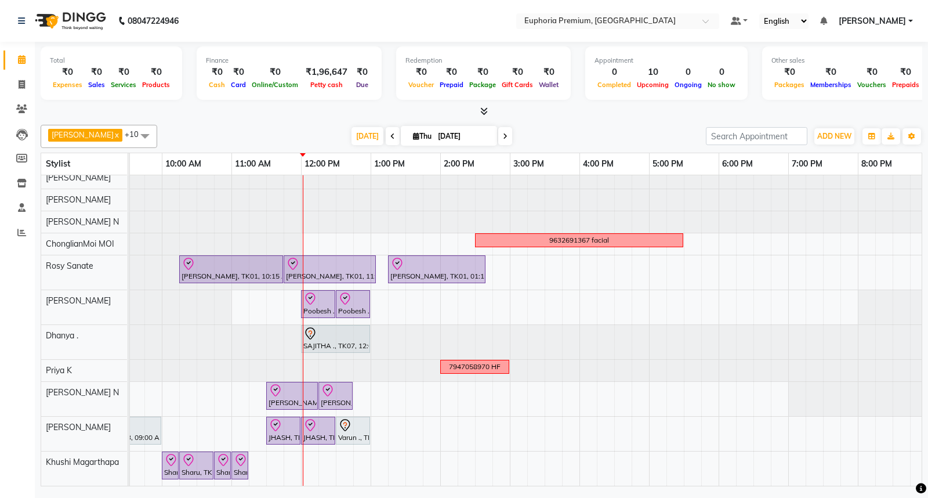
scroll to position [0, 90]
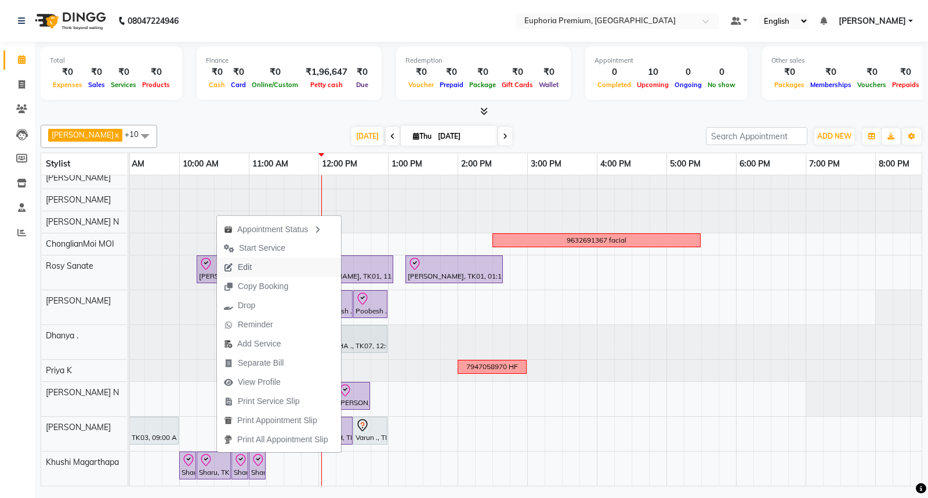
click at [257, 265] on span "Edit" at bounding box center [238, 266] width 42 height 19
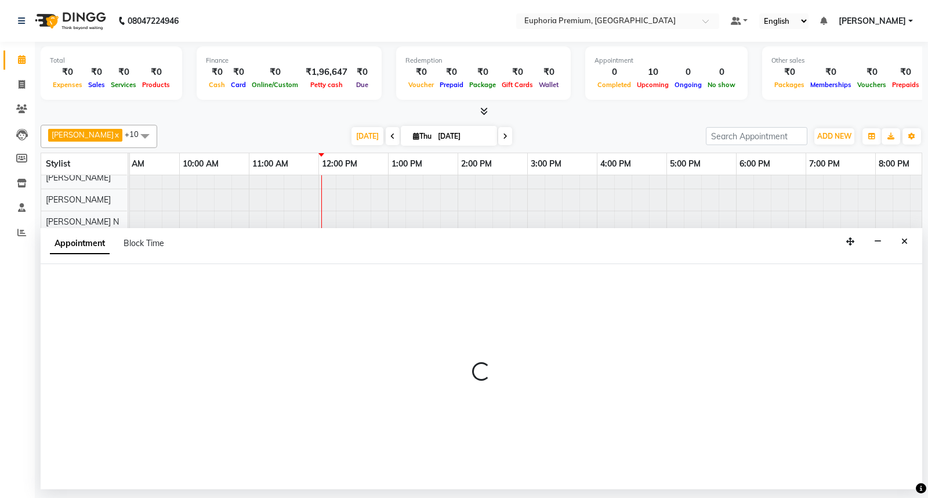
select select "check-in"
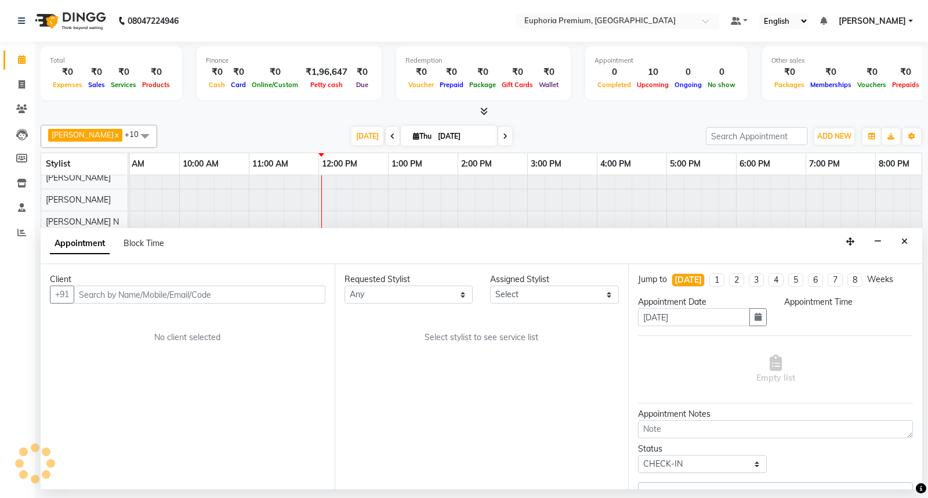
select select "86606"
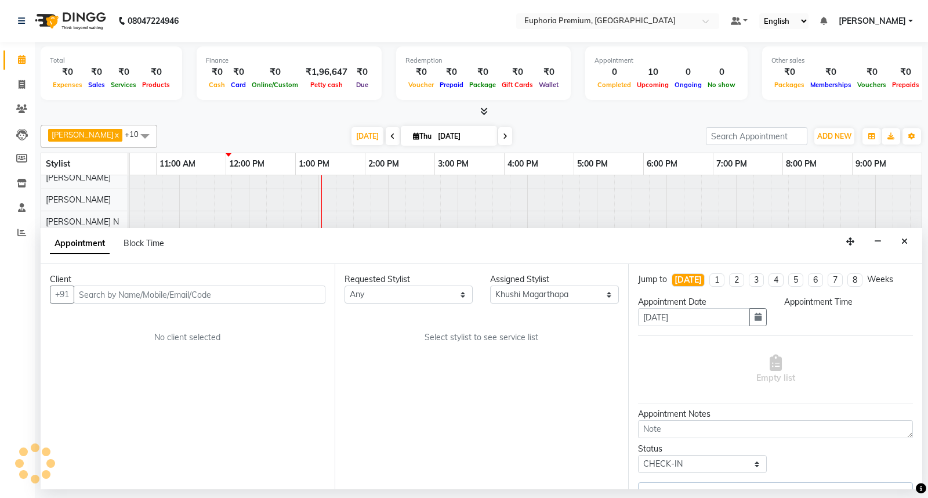
scroll to position [18, 183]
select select "600"
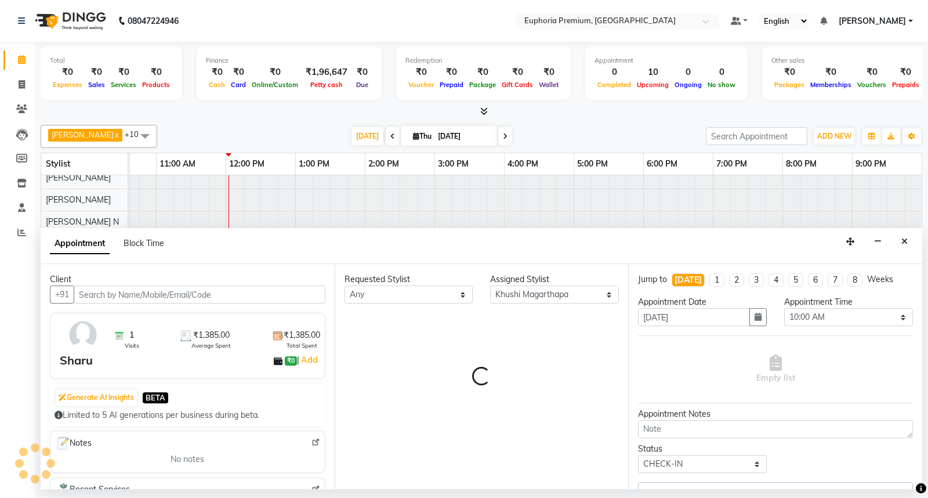
select select "4006"
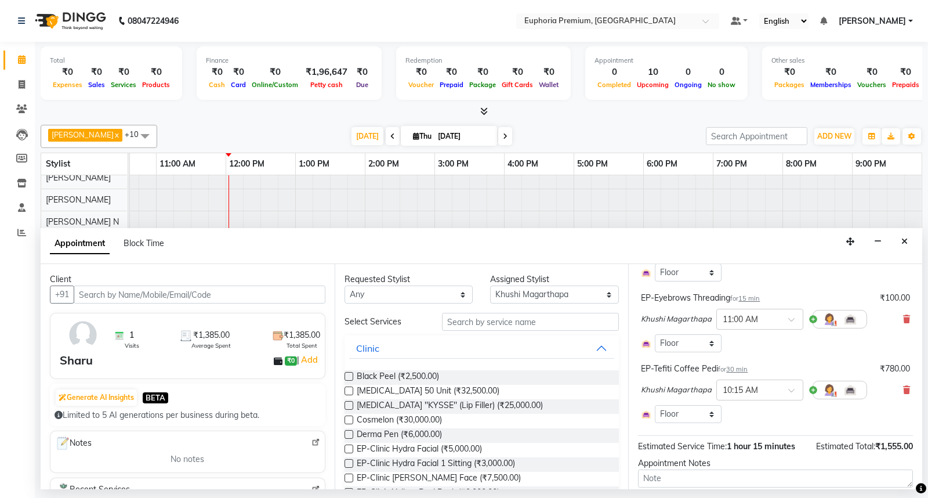
scroll to position [129, 0]
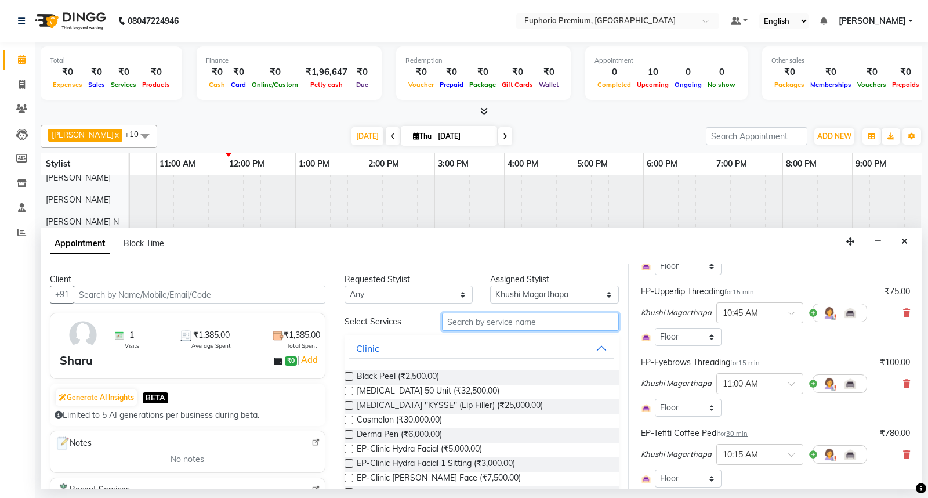
click at [468, 325] on input "text" at bounding box center [530, 322] width 177 height 18
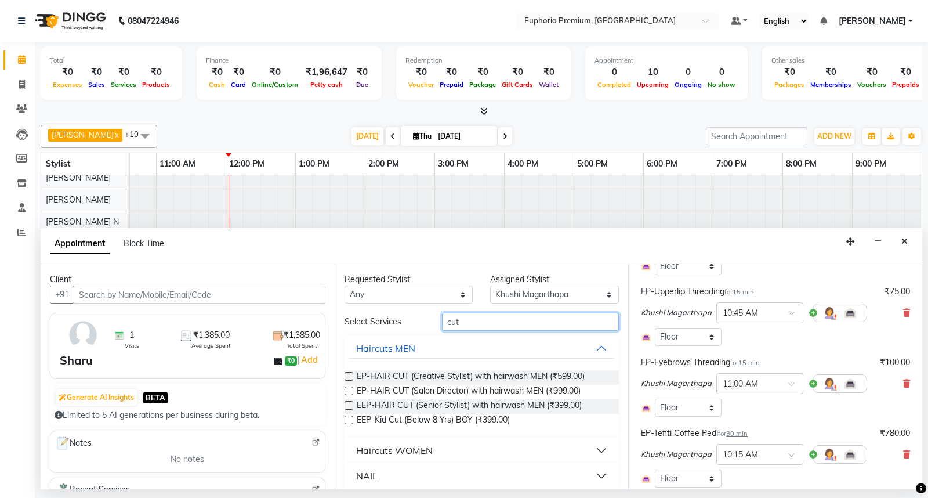
type input "cut"
click at [367, 476] on div "NAIL" at bounding box center [366, 476] width 21 height 14
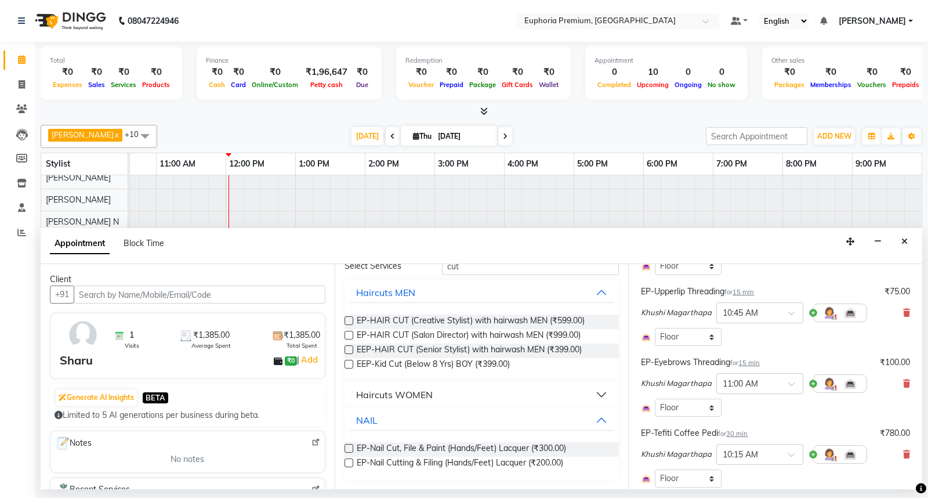
click at [346, 460] on label at bounding box center [348, 462] width 9 height 9
click at [346, 460] on input "checkbox" at bounding box center [348, 464] width 8 height 8
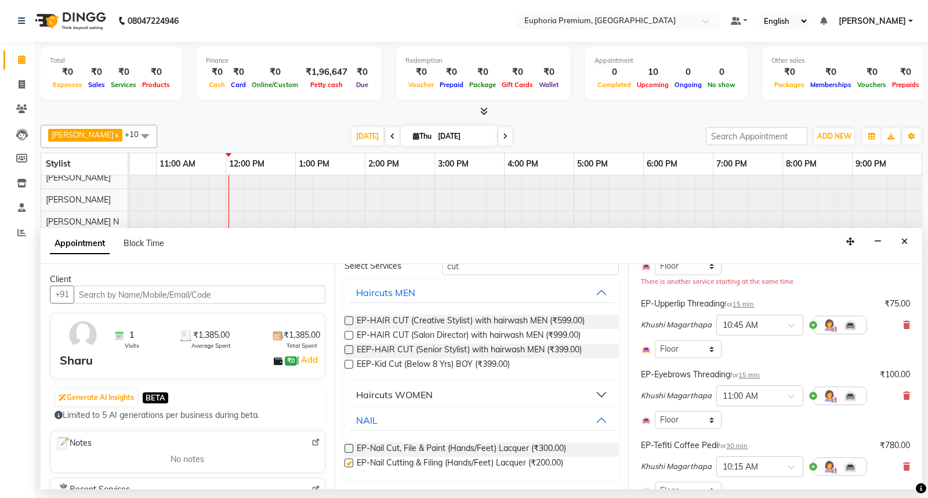
checkbox input "false"
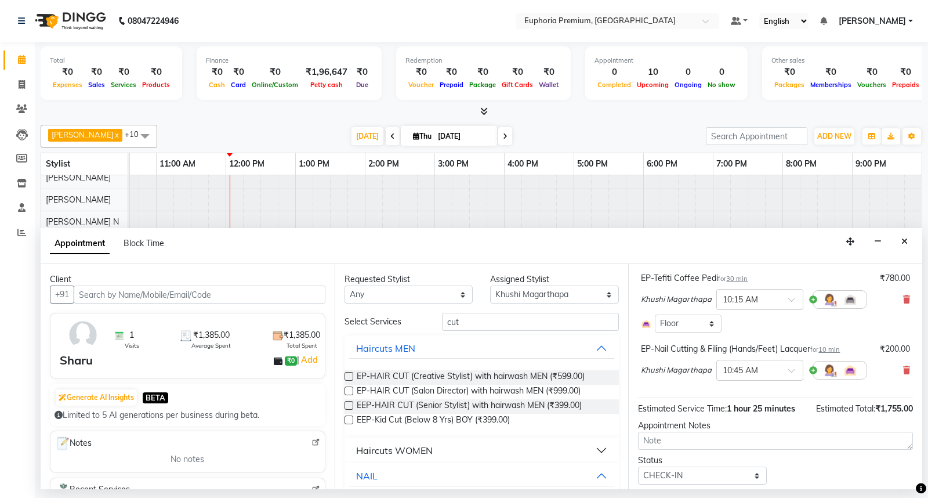
scroll to position [331, 0]
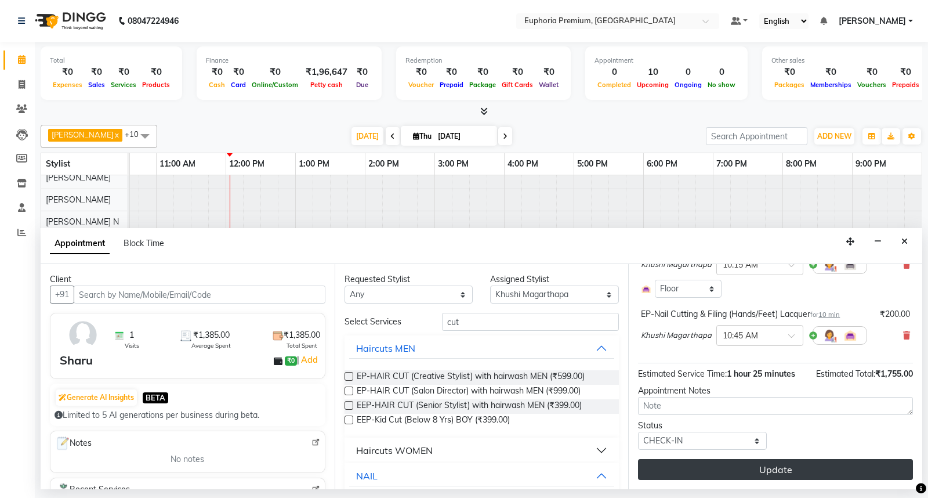
click at [786, 473] on button "Update" at bounding box center [775, 469] width 275 height 21
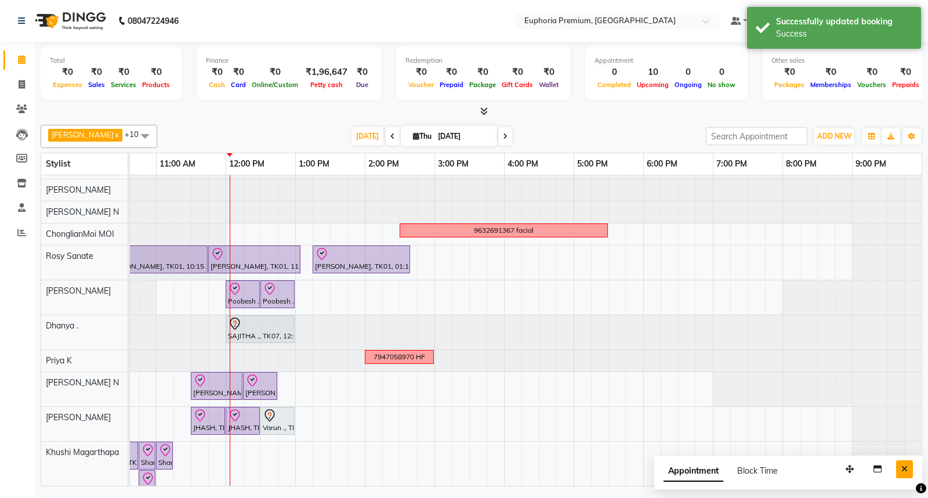
click at [906, 467] on icon "Close" at bounding box center [904, 469] width 6 height 8
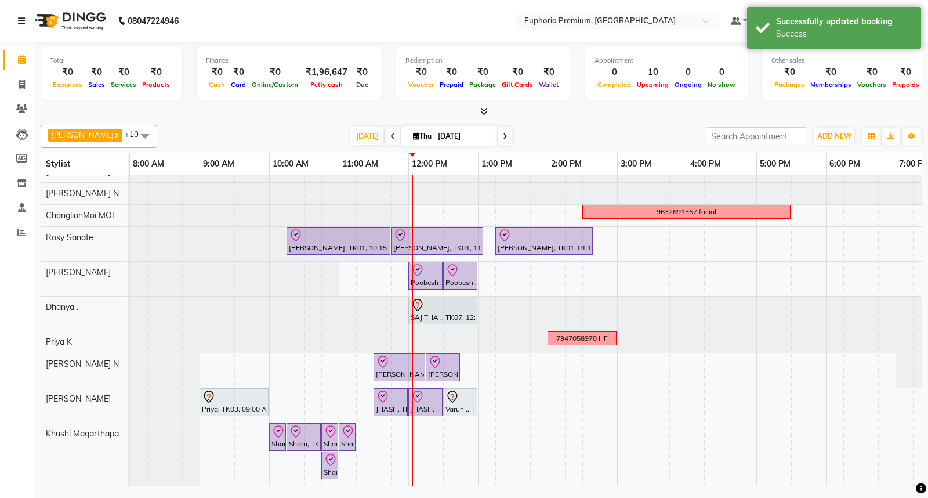
scroll to position [46, 0]
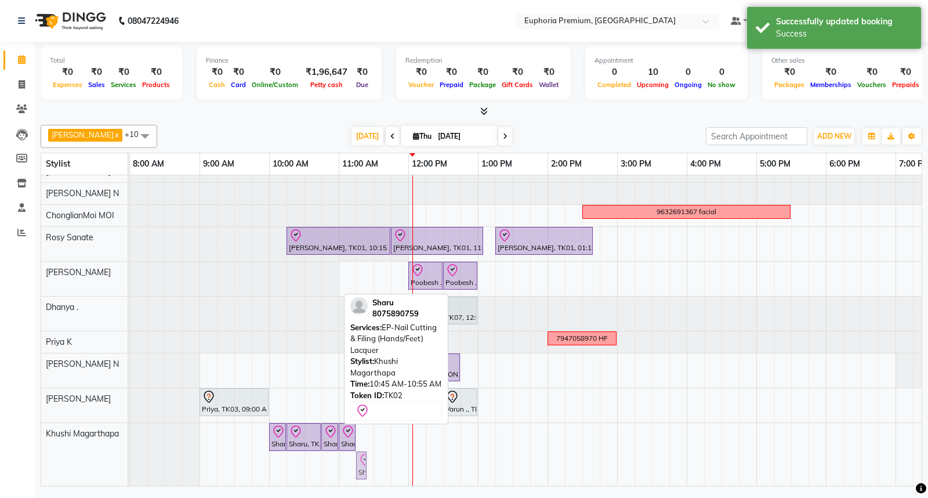
drag, startPoint x: 328, startPoint y: 457, endPoint x: 368, endPoint y: 459, distance: 40.1
click at [368, 459] on div "9632691367 facial Deepika Jamar, TK01, 10:15 AM-11:45 AM, EP-Full Body Catridge…" at bounding box center [617, 312] width 974 height 347
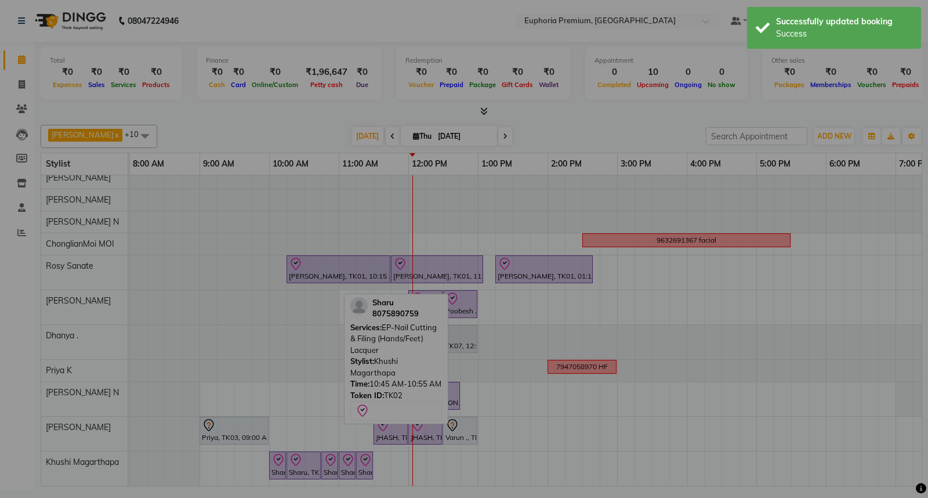
scroll to position [18, 0]
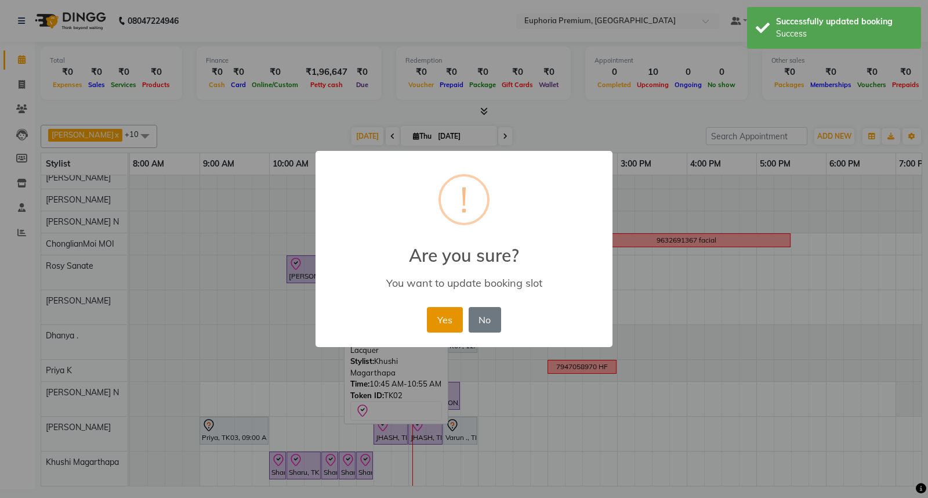
click at [441, 317] on button "Yes" at bounding box center [444, 320] width 35 height 26
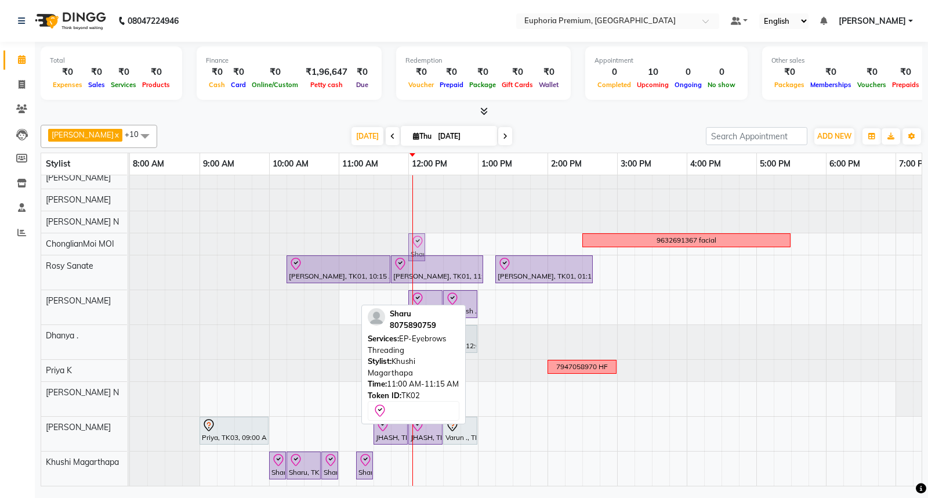
drag, startPoint x: 344, startPoint y: 459, endPoint x: 408, endPoint y: 227, distance: 240.0
click at [408, 227] on tbody "9632691367 facial Sharu, TK02, 11:00 AM-11:15 AM, EP-Eyebrows Threading Deepika…" at bounding box center [617, 326] width 974 height 318
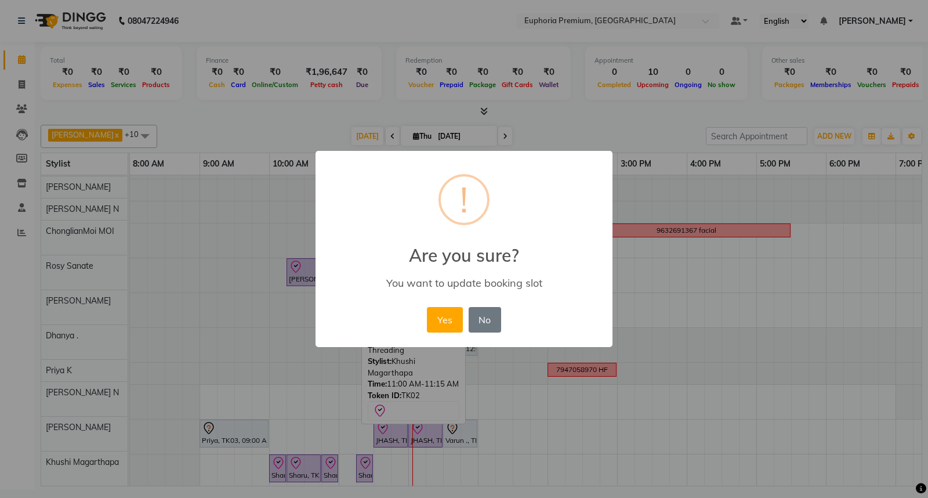
scroll to position [31, 0]
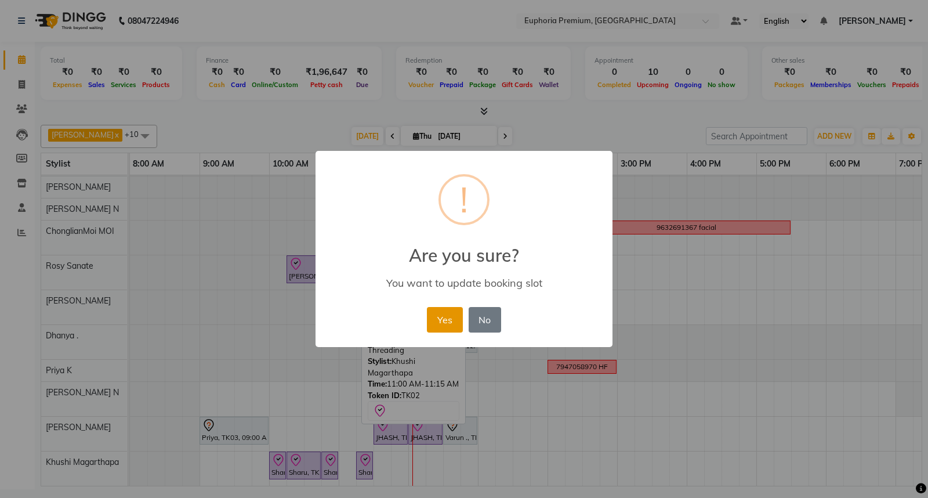
click at [444, 313] on button "Yes" at bounding box center [444, 320] width 35 height 26
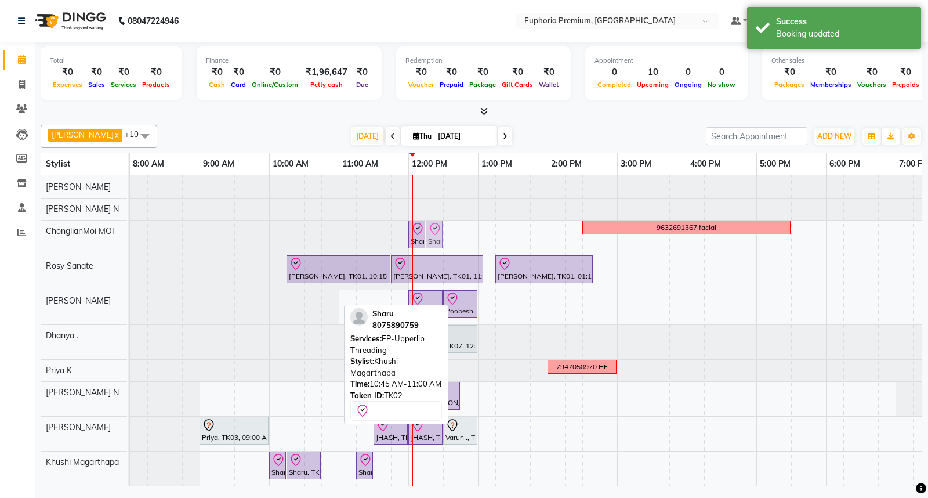
drag, startPoint x: 329, startPoint y: 461, endPoint x: 427, endPoint y: 230, distance: 250.8
click at [427, 230] on tbody "Sharu, TK02, 12:00 PM-12:15 PM, EP-Eyebrows Threading 9632691367 facial Sharu, …" at bounding box center [617, 319] width 974 height 331
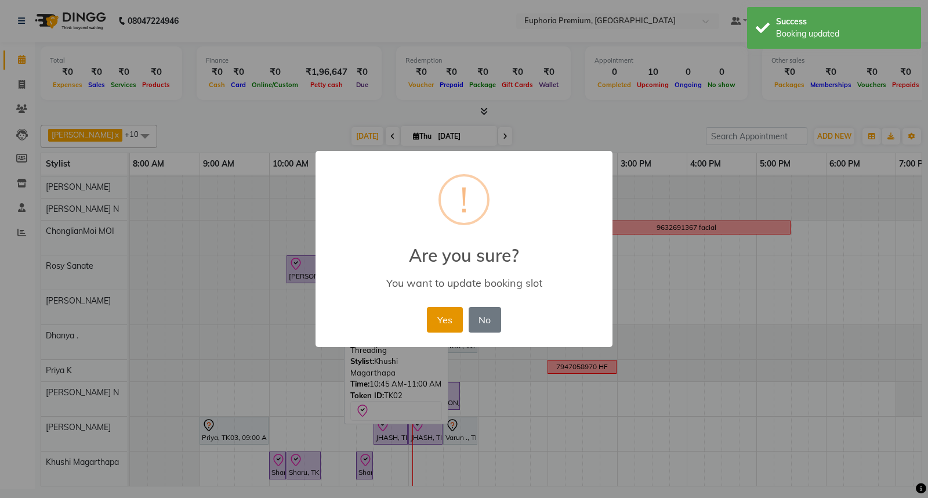
click at [442, 321] on button "Yes" at bounding box center [444, 320] width 35 height 26
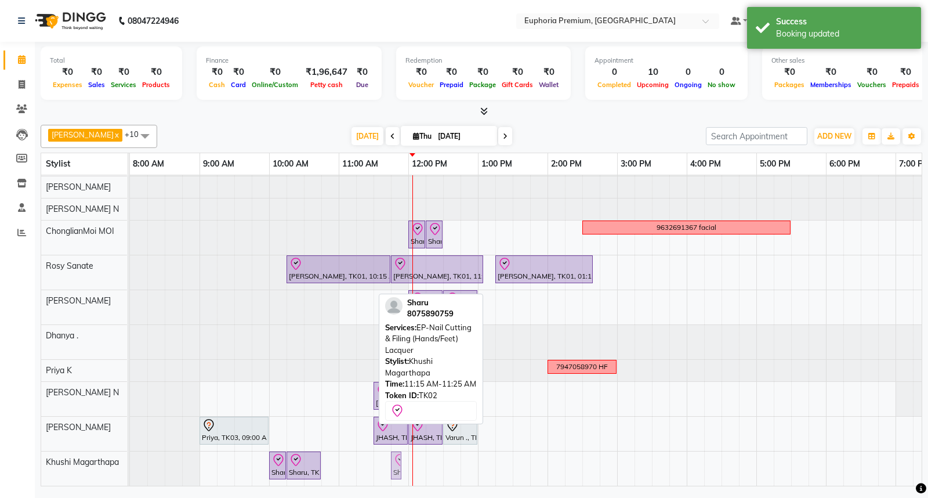
drag, startPoint x: 363, startPoint y: 459, endPoint x: 407, endPoint y: 463, distance: 43.6
click at [407, 463] on div "Sharu, TK02, 12:00 PM-12:15 PM, EP-Eyebrows Threading Sharu, TK02, 12:15 PM-12:…" at bounding box center [617, 319] width 974 height 331
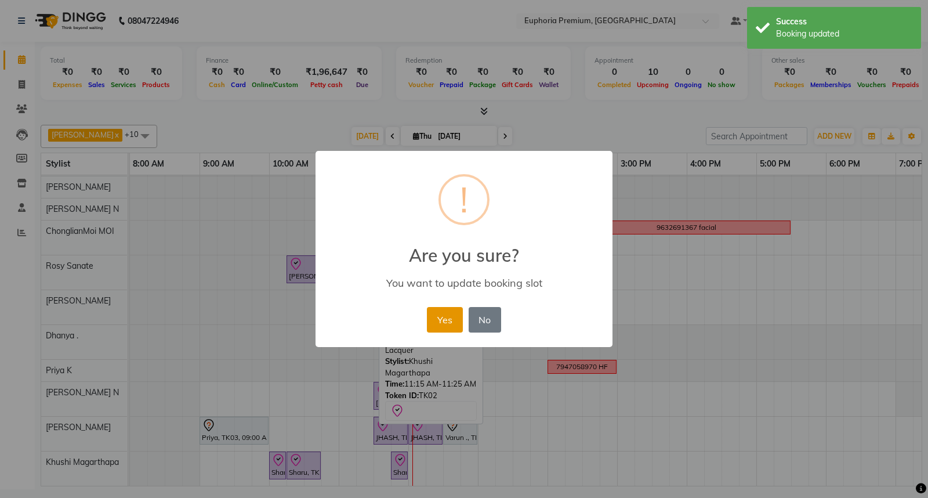
click at [442, 322] on button "Yes" at bounding box center [444, 320] width 35 height 26
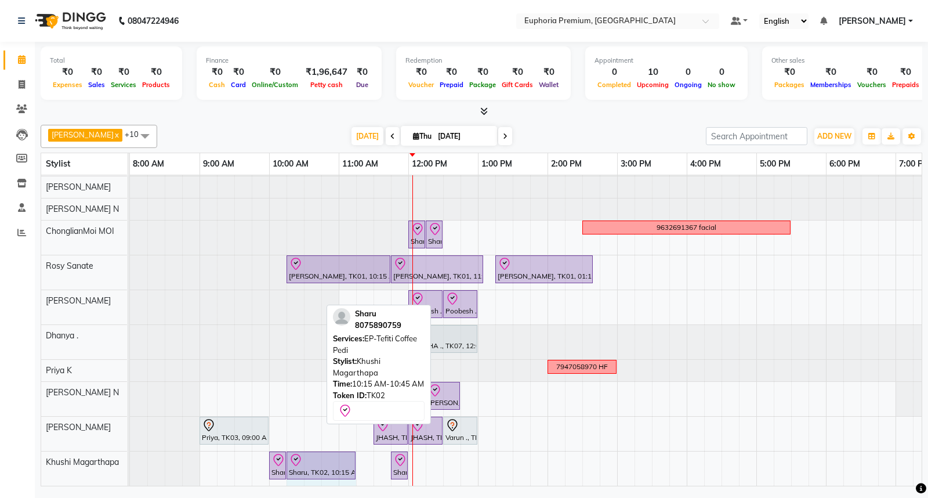
drag, startPoint x: 318, startPoint y: 456, endPoint x: 340, endPoint y: 455, distance: 22.6
click at [130, 455] on div "Sharu, TK02, 10:00 AM-10:15 AM, EP-Face Neck & Blouse Line Bleach/Detan Sharu, …" at bounding box center [130, 468] width 0 height 34
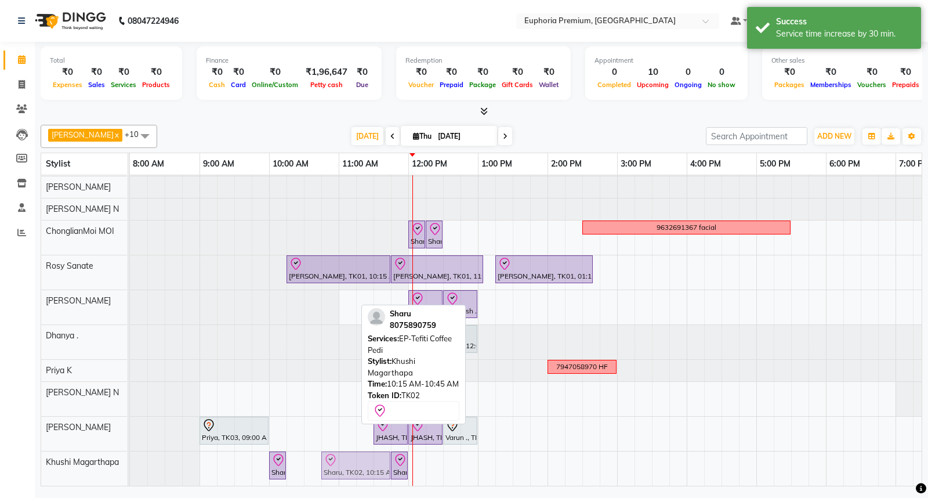
drag, startPoint x: 331, startPoint y: 455, endPoint x: 372, endPoint y: 458, distance: 41.3
click at [130, 458] on div "Sharu, TK02, 10:00 AM-10:15 AM, EP-Face Neck & Blouse Line Bleach/Detan Sharu, …" at bounding box center [130, 468] width 0 height 34
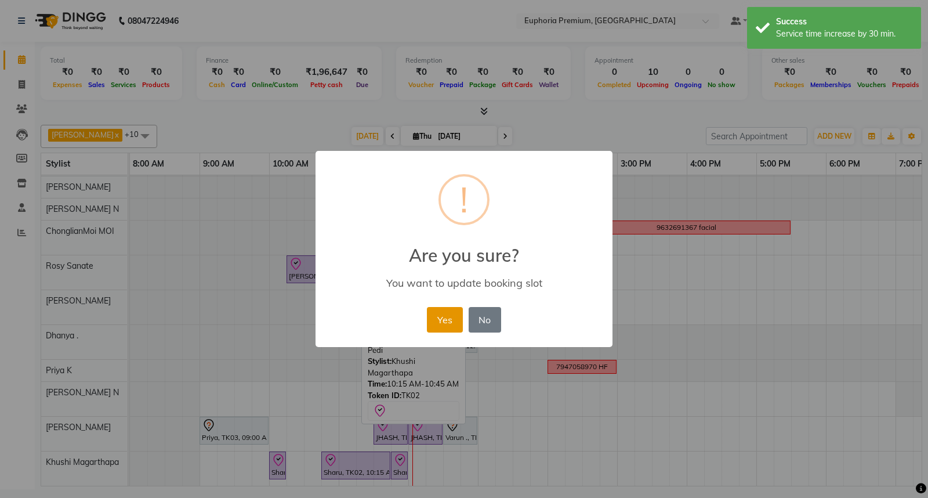
click at [444, 328] on button "Yes" at bounding box center [444, 320] width 35 height 26
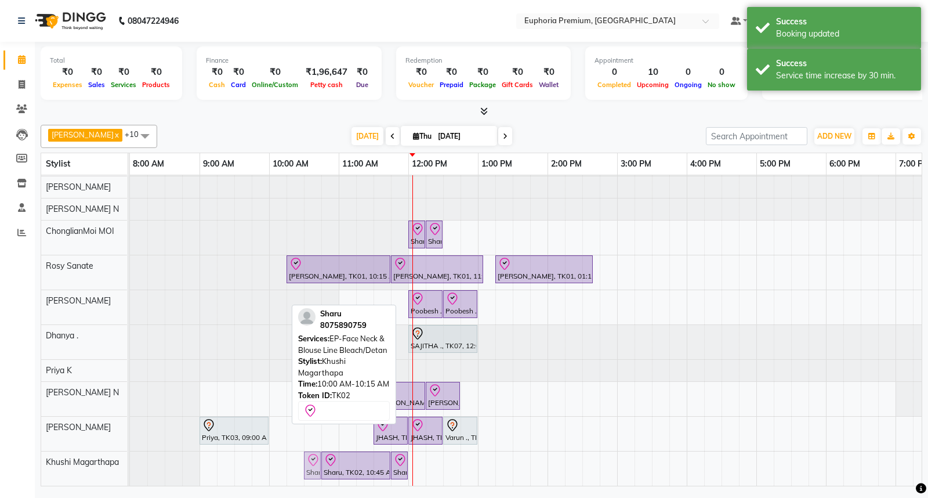
drag, startPoint x: 280, startPoint y: 460, endPoint x: 310, endPoint y: 463, distance: 30.9
click at [130, 463] on div "Sharu, TK02, 10:00 AM-10:15 AM, EP-Face Neck & Blouse Line Bleach/Detan Sharu, …" at bounding box center [130, 468] width 0 height 34
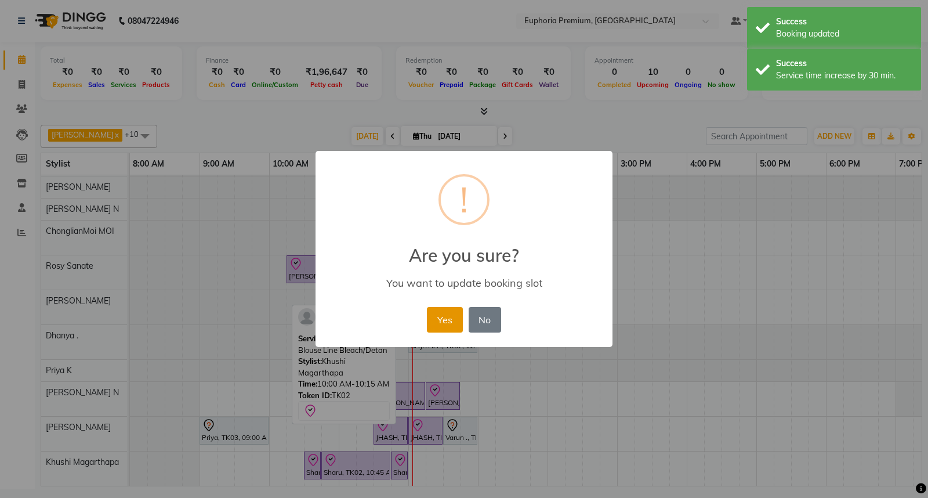
click at [442, 312] on button "Yes" at bounding box center [444, 320] width 35 height 26
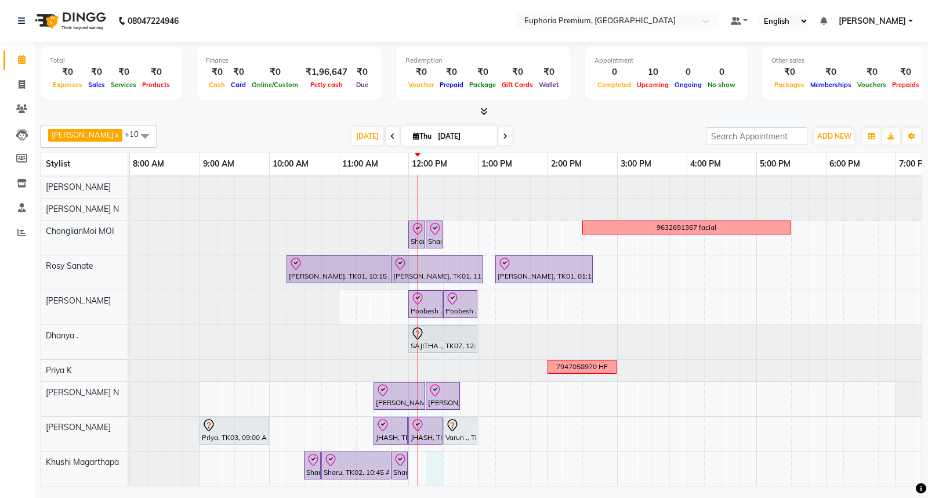
click at [441, 457] on div "Sharu, TK02, 12:00 PM-12:15 PM, EP-Eyebrows Threading Sharu, TK02, 12:15 PM-12:…" at bounding box center [617, 319] width 974 height 331
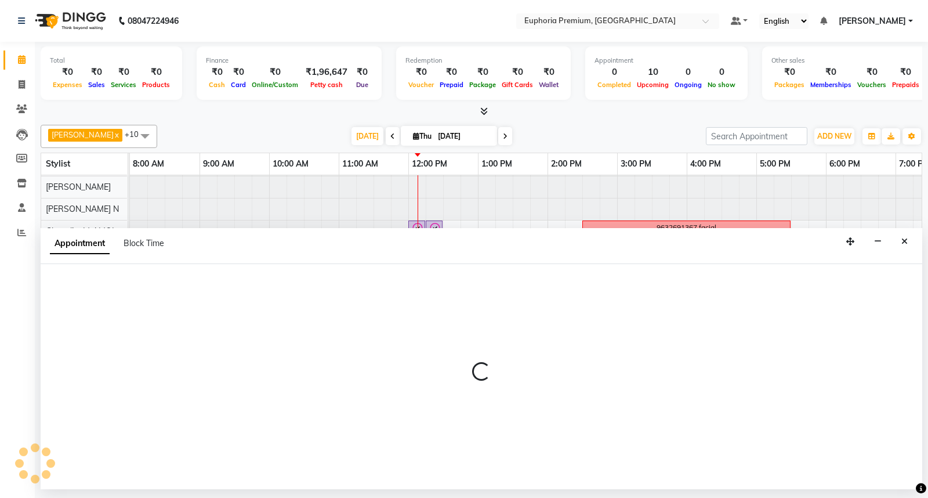
select select "86606"
select select "tentative"
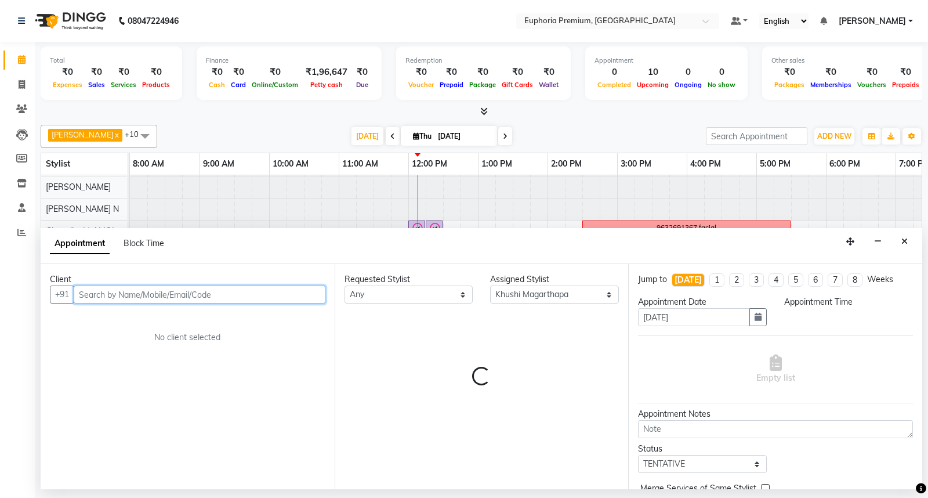
select select "735"
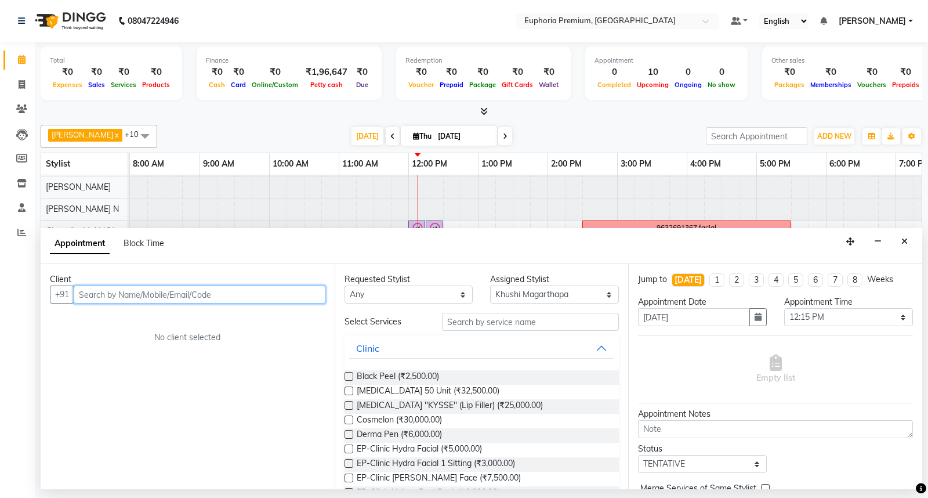
click at [132, 296] on input "text" at bounding box center [200, 294] width 252 height 18
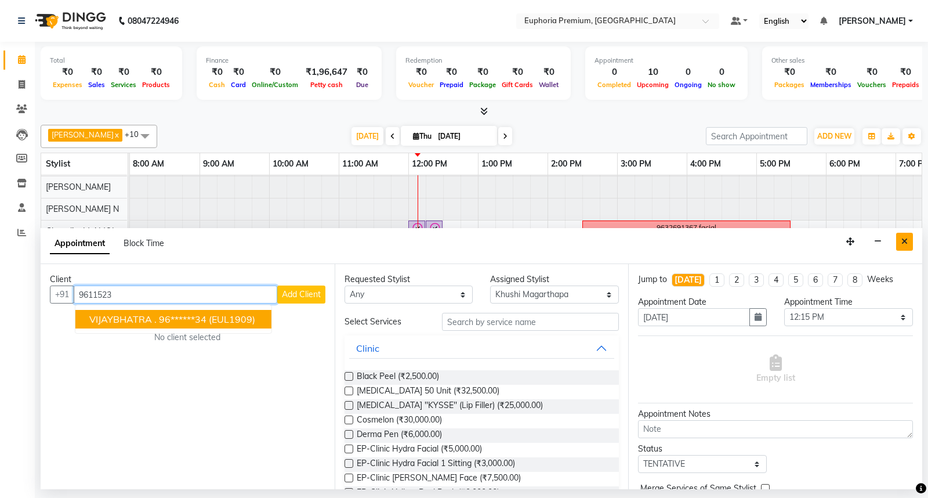
type input "9611523"
click at [907, 236] on button "Close" at bounding box center [904, 242] width 17 height 18
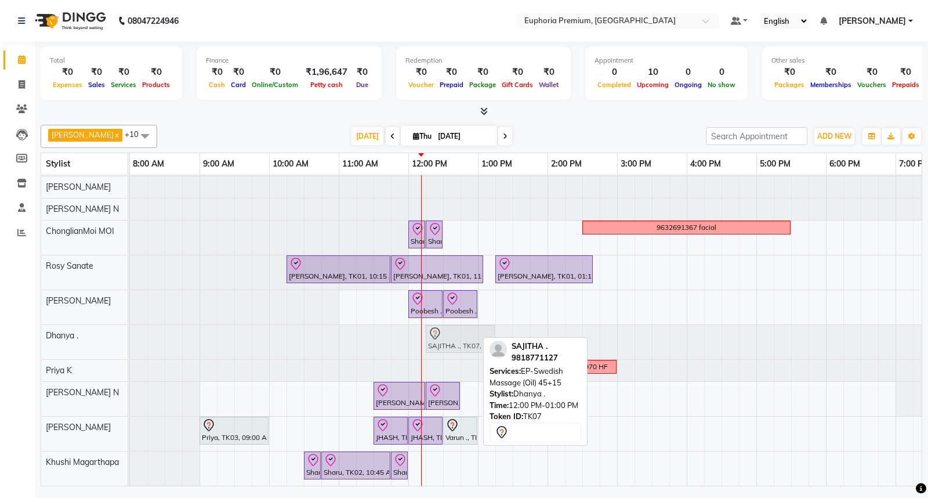
click at [130, 328] on div "SAJITHA ., TK07, 12:00 PM-01:00 PM, EP-Swedish Massage (Oil) 45+15 SAJITHA ., T…" at bounding box center [130, 342] width 0 height 34
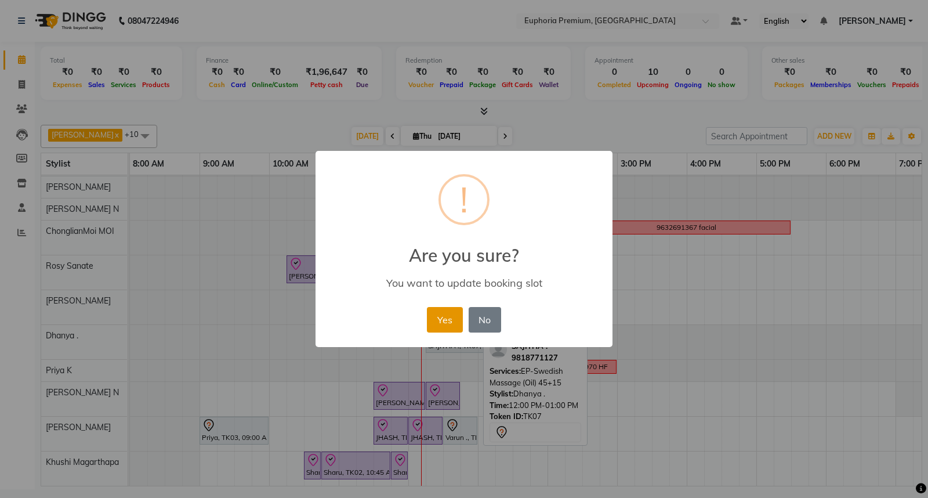
click at [451, 316] on button "Yes" at bounding box center [444, 320] width 35 height 26
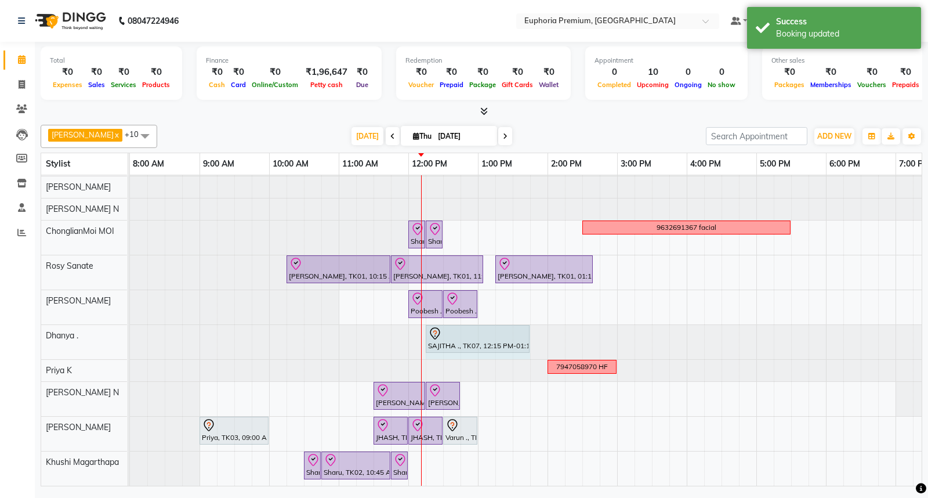
drag, startPoint x: 494, startPoint y: 327, endPoint x: 525, endPoint y: 333, distance: 31.8
click at [130, 333] on div "SAJITHA ., TK07, 12:15 PM-01:15 PM, EP-Swedish Massage (Oil) 45+15 SAJITHA ., T…" at bounding box center [130, 342] width 0 height 34
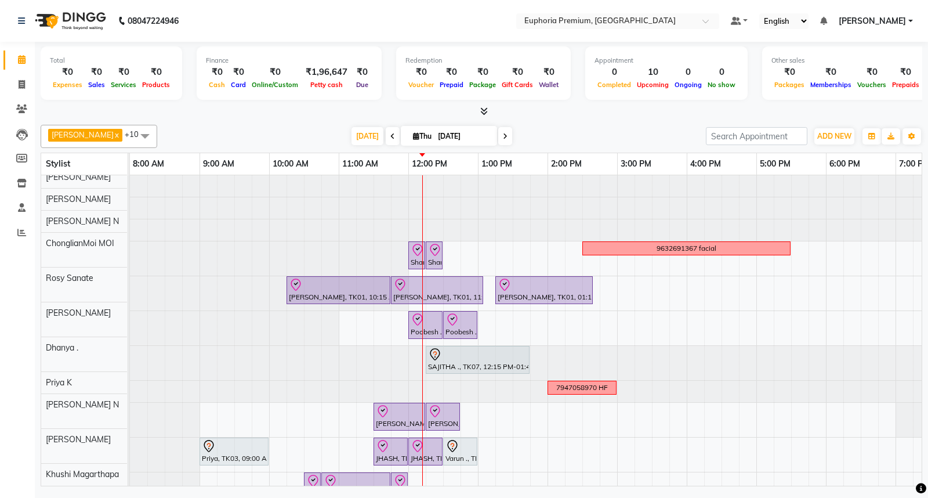
scroll to position [0, 0]
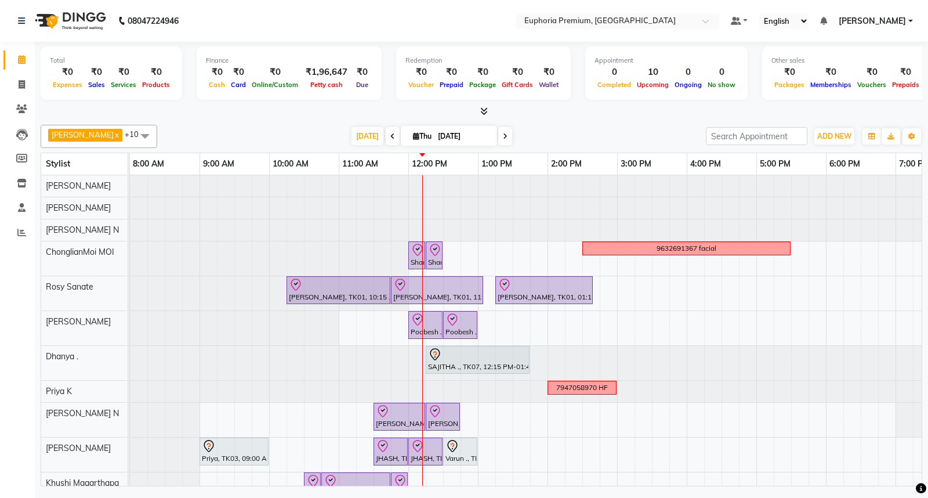
click at [133, 132] on span at bounding box center [144, 136] width 23 height 22
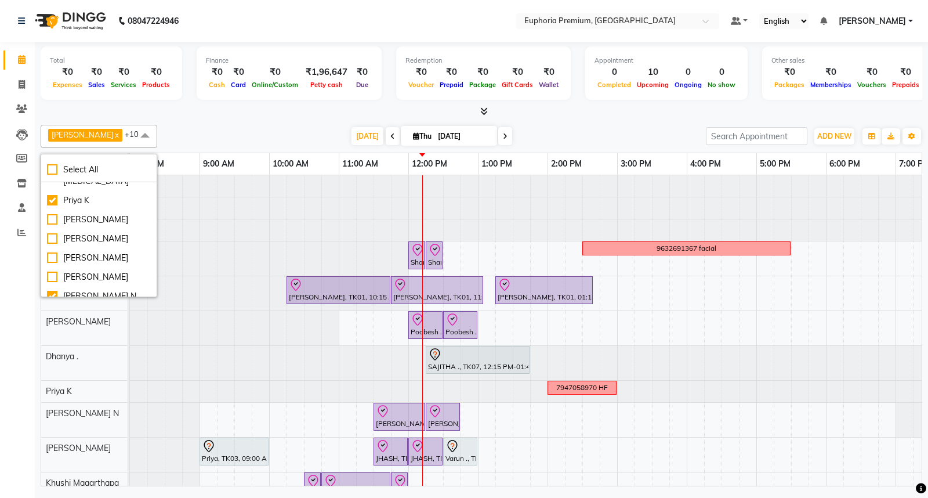
scroll to position [335, 0]
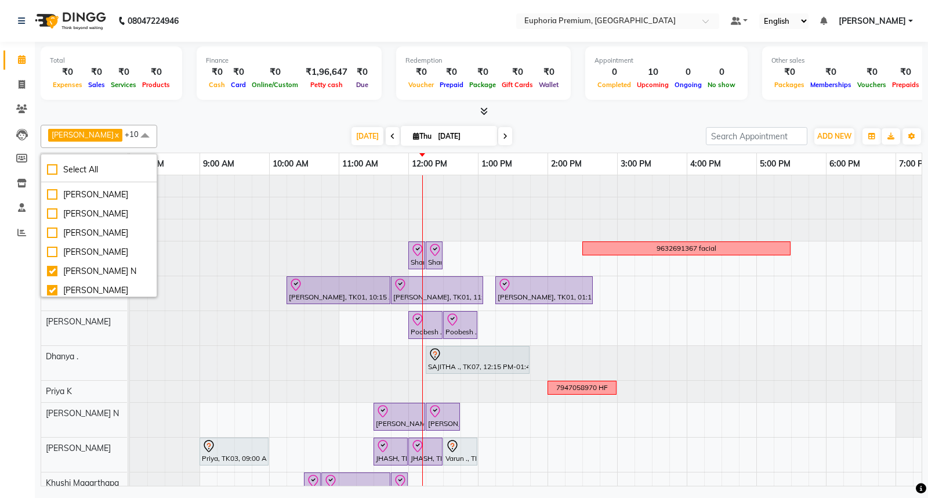
click at [283, 117] on div at bounding box center [481, 112] width 881 height 12
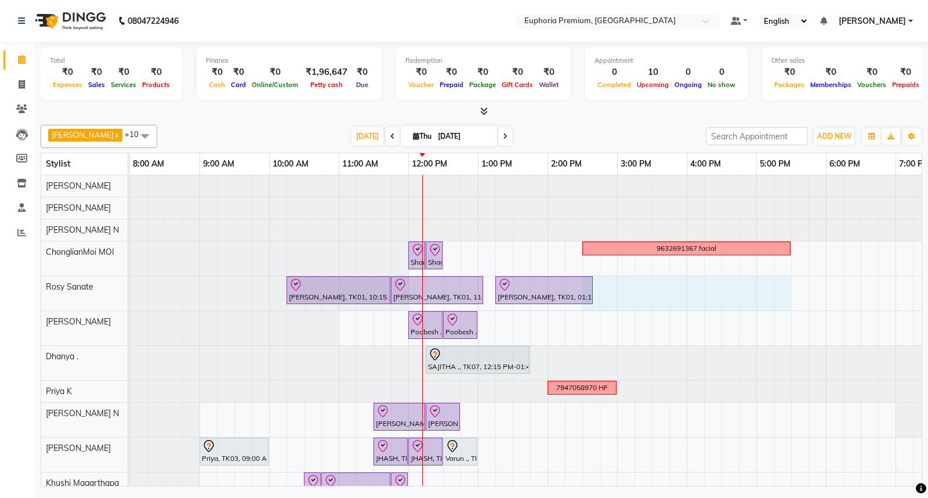
drag, startPoint x: 599, startPoint y: 288, endPoint x: 791, endPoint y: 293, distance: 192.0
click at [791, 293] on tr at bounding box center [617, 340] width 974 height 331
select select "71633"
select select "tentative"
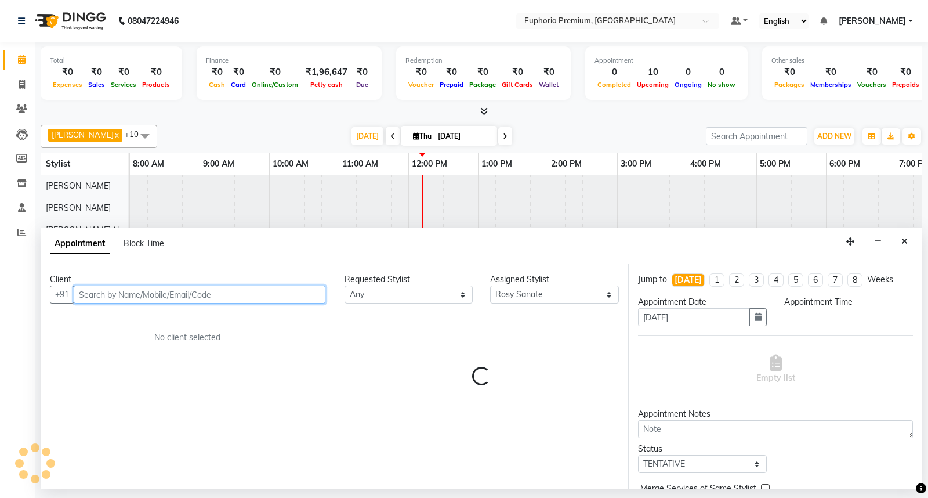
select select "870"
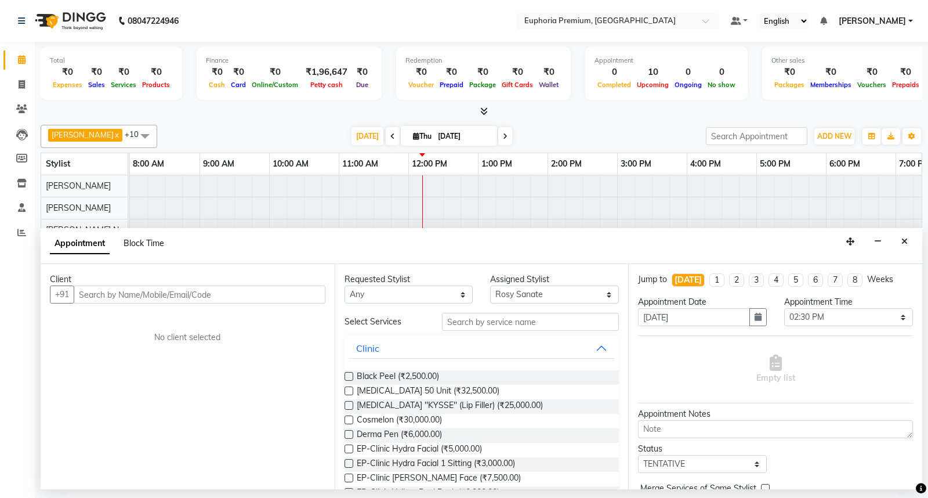
click at [155, 244] on span "Block Time" at bounding box center [144, 243] width 41 height 10
select select "71633"
select select "870"
select select "1050"
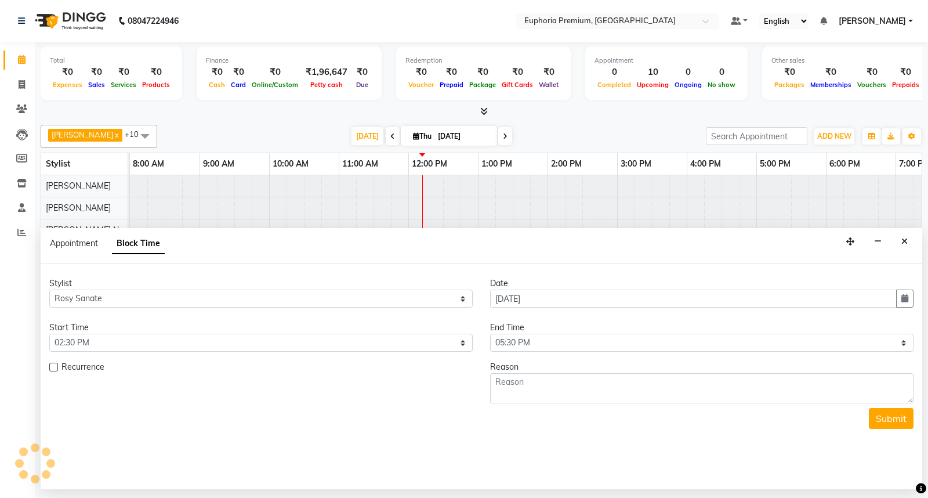
scroll to position [0, 183]
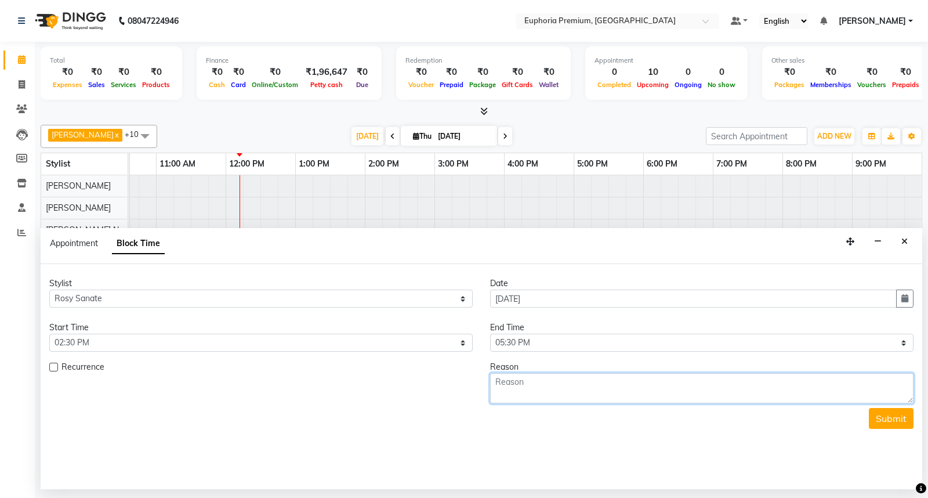
click at [542, 387] on textarea at bounding box center [701, 388] width 423 height 30
type textarea "facial"
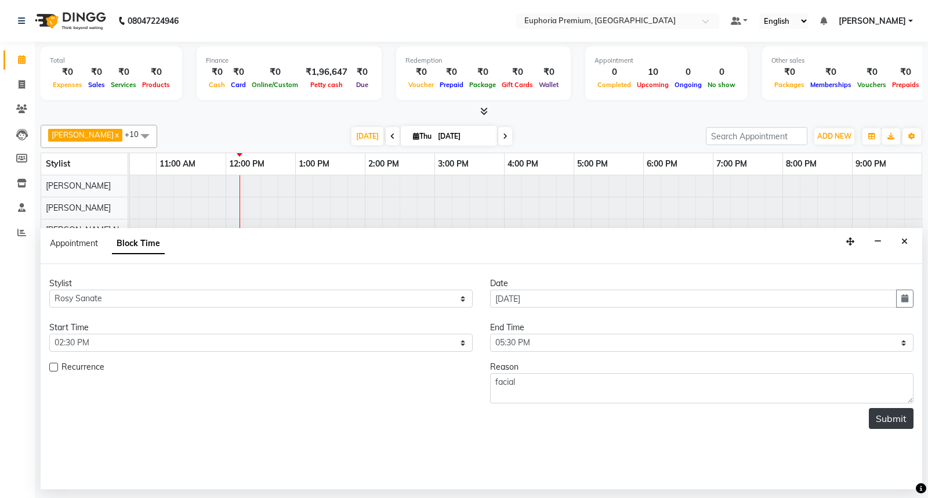
click at [892, 416] on button "Submit" at bounding box center [891, 418] width 45 height 21
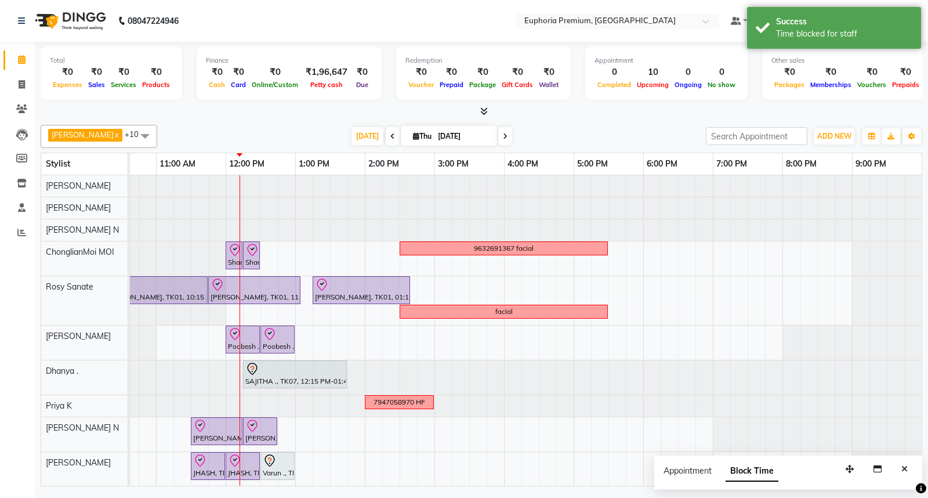
scroll to position [45, 0]
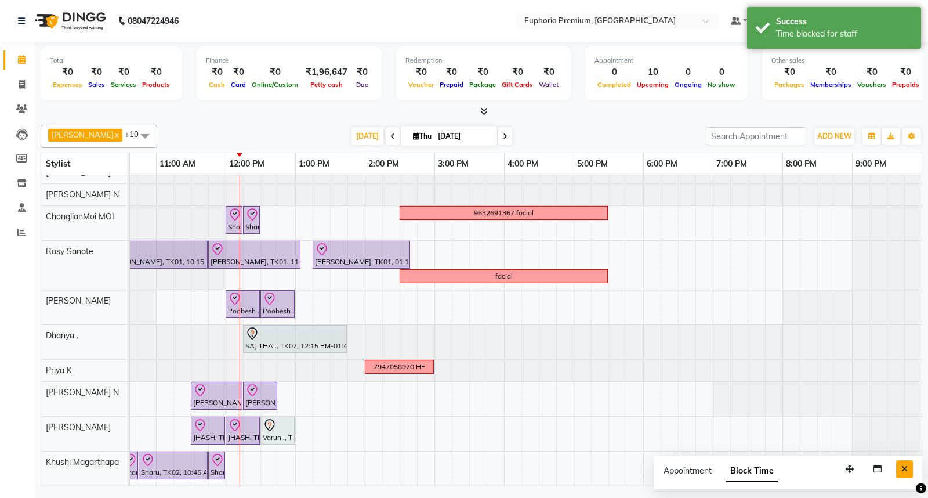
click at [905, 474] on button "Close" at bounding box center [904, 469] width 17 height 18
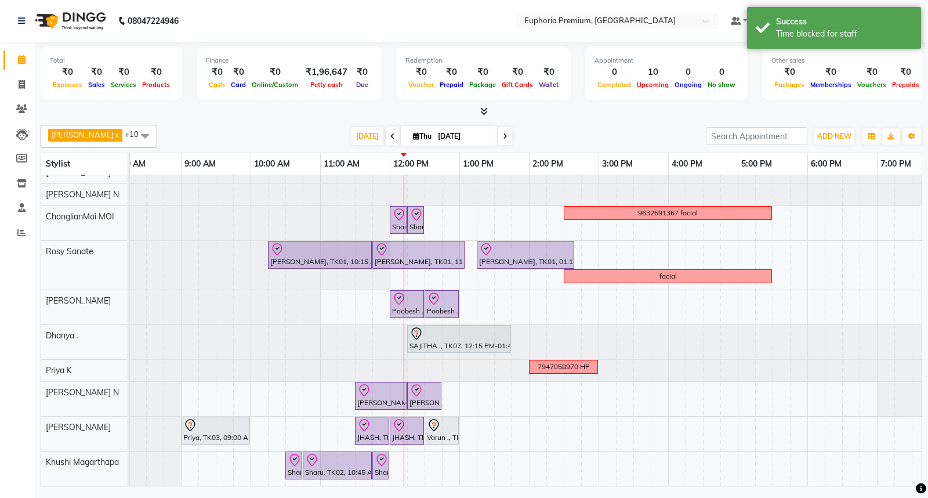
scroll to position [0, 0]
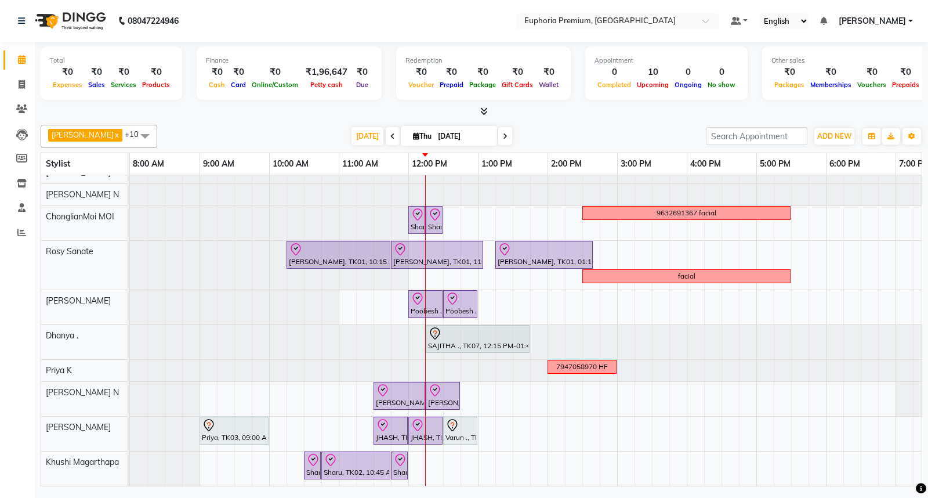
click at [386, 136] on span at bounding box center [393, 136] width 14 height 18
type input "03-09-2025"
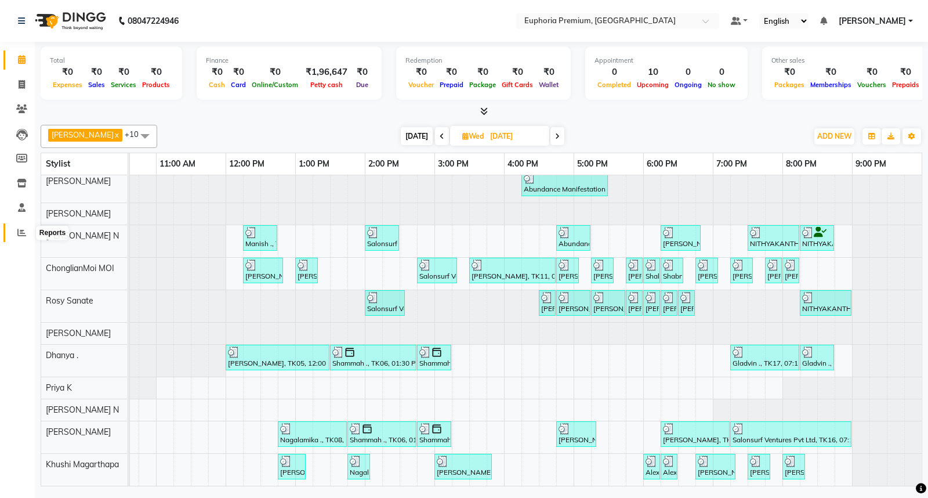
click at [17, 232] on icon at bounding box center [21, 232] width 9 height 9
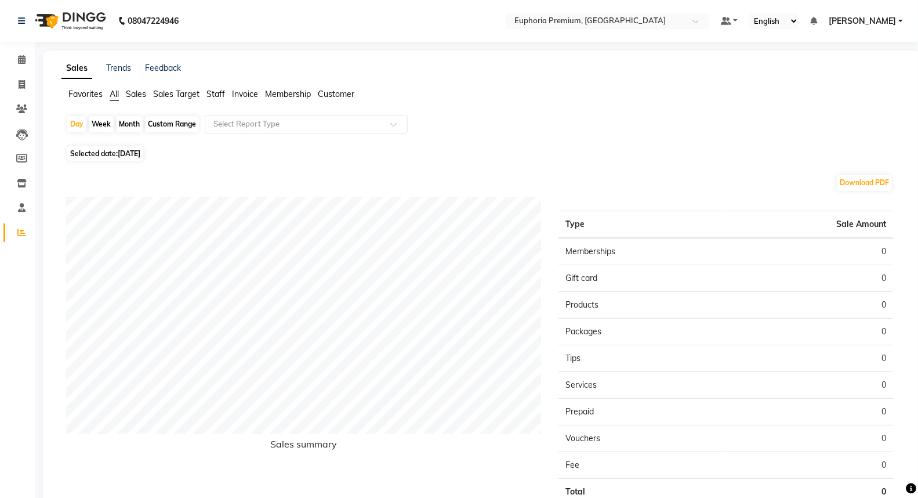
click at [138, 96] on span "Sales" at bounding box center [136, 94] width 20 height 10
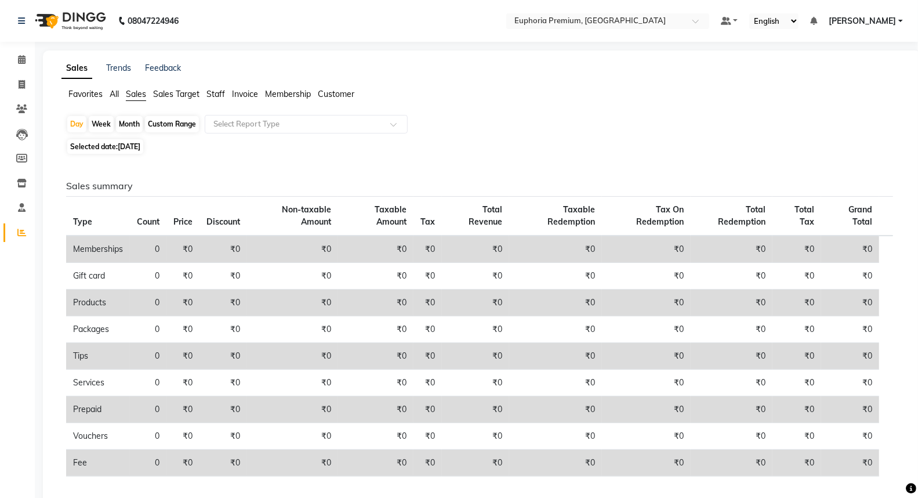
click at [129, 151] on span "Selected date: 04-09-2025" at bounding box center [105, 146] width 76 height 14
select select "9"
select select "2025"
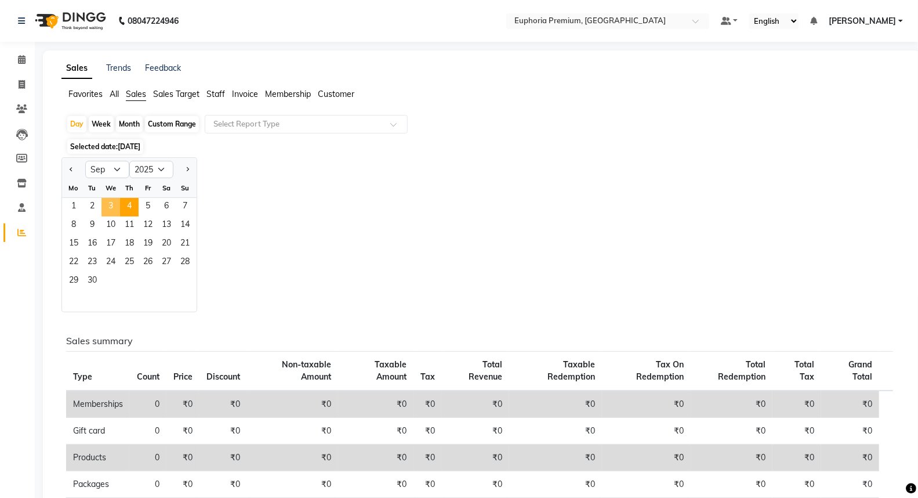
click at [110, 204] on span "3" at bounding box center [110, 207] width 19 height 19
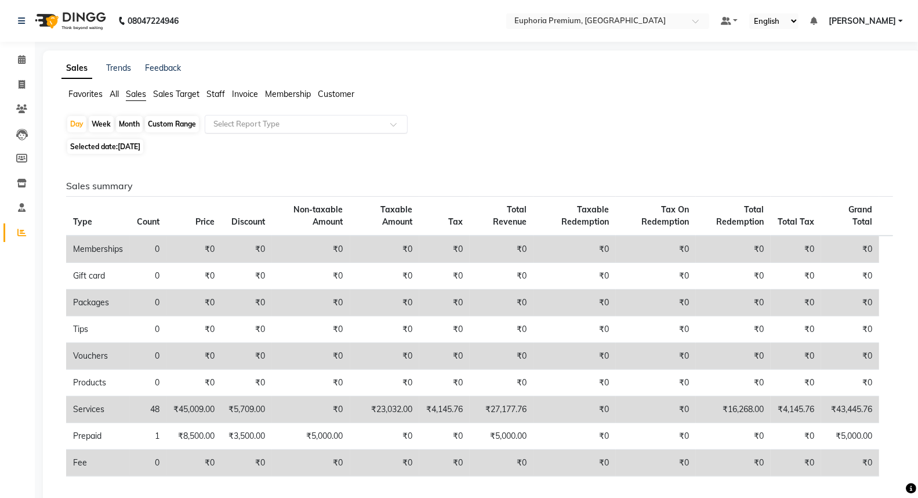
click at [396, 126] on span at bounding box center [397, 128] width 14 height 12
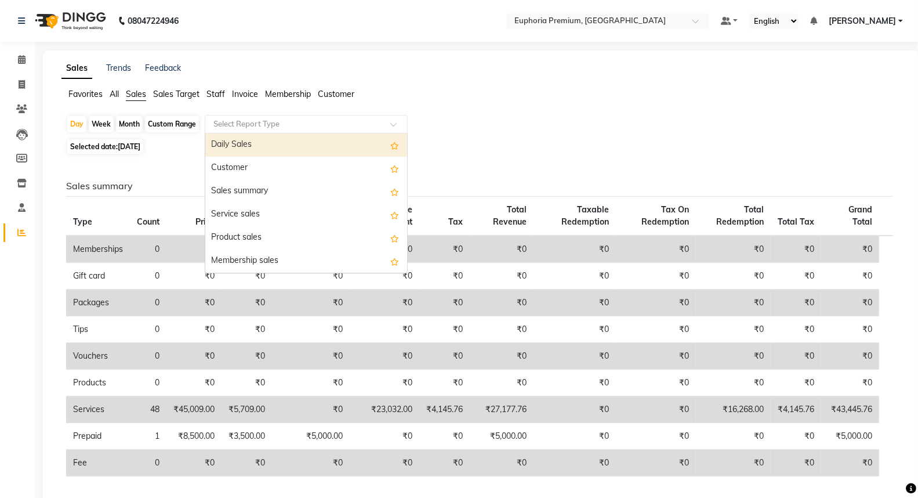
click at [323, 153] on div "Daily Sales" at bounding box center [306, 144] width 202 height 23
select select "full_report"
select select "csv"
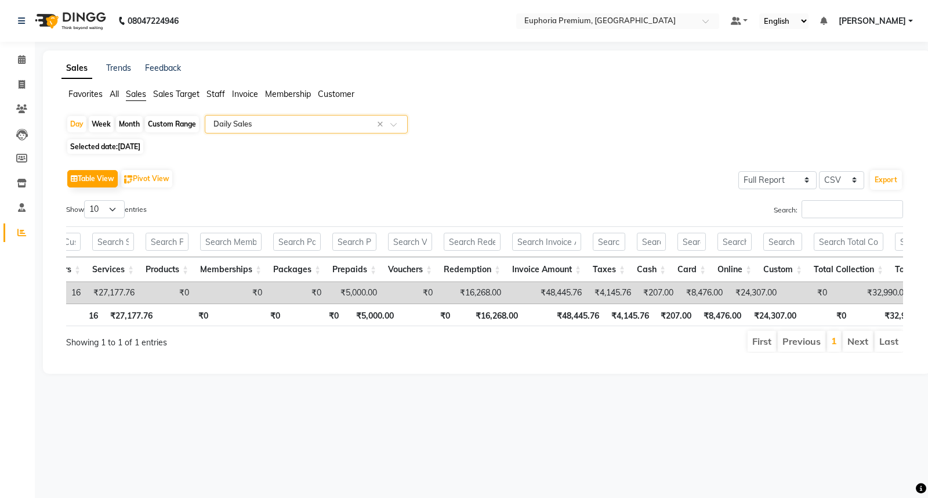
scroll to position [0, 87]
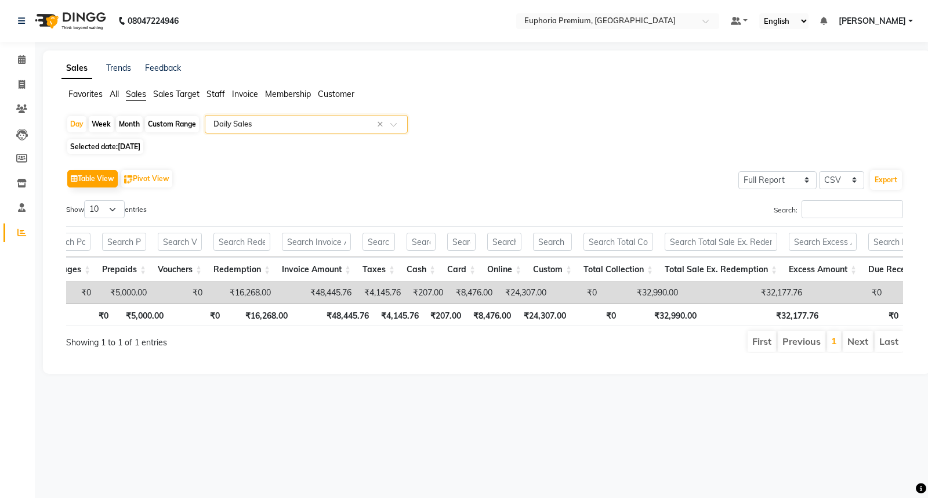
click at [123, 148] on span "03-09-2025" at bounding box center [129, 146] width 23 height 9
select select "9"
select select "2025"
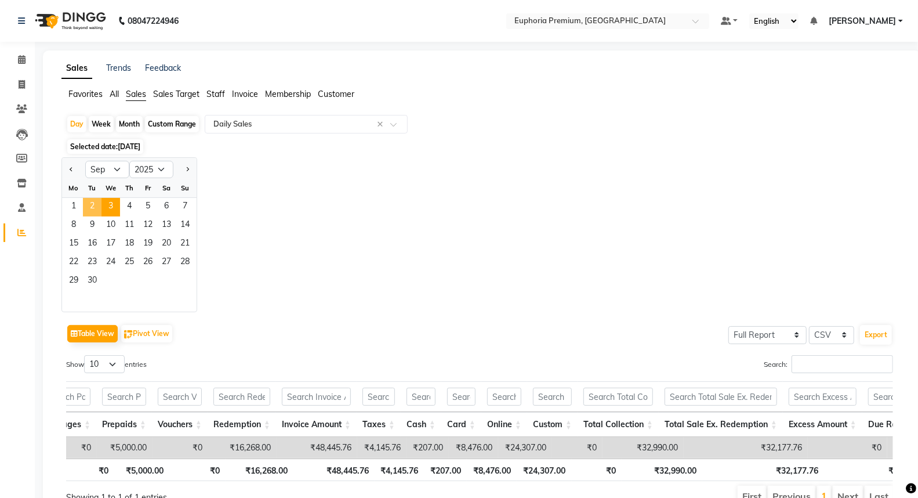
click at [96, 206] on span "2" at bounding box center [92, 207] width 19 height 19
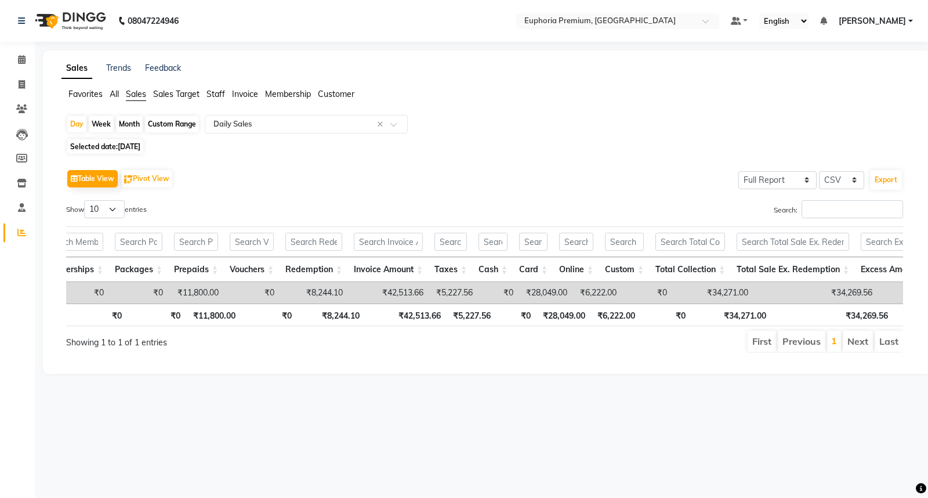
click at [124, 149] on span "[DATE]" at bounding box center [129, 146] width 23 height 9
select select "9"
select select "2025"
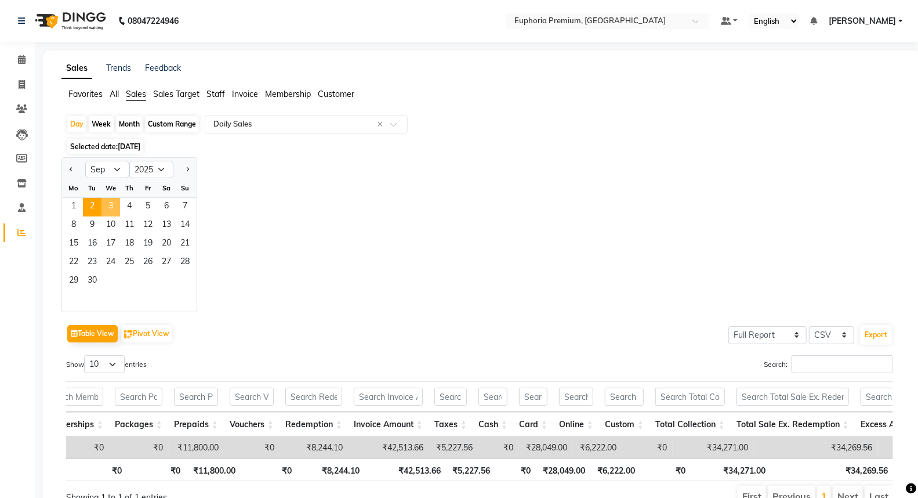
click at [117, 204] on span "3" at bounding box center [110, 207] width 19 height 19
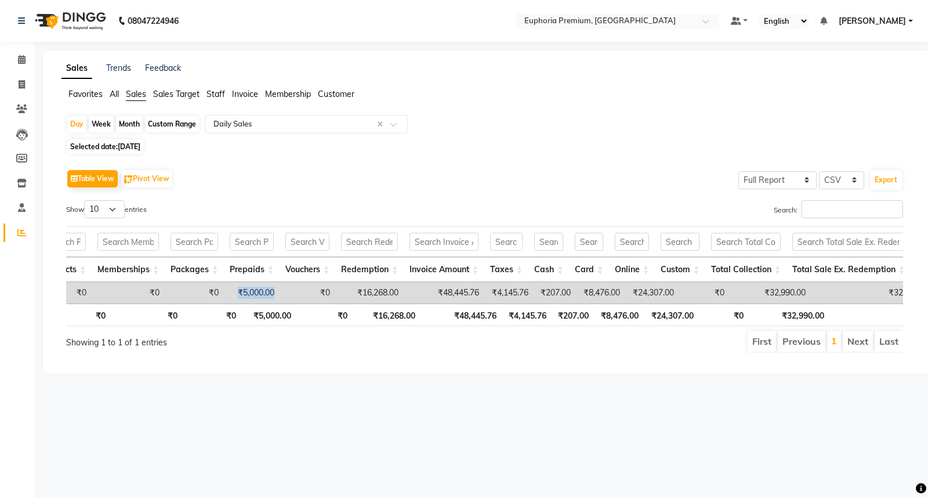
drag, startPoint x: 288, startPoint y: 293, endPoint x: 251, endPoint y: 295, distance: 36.6
click at [250, 294] on td "₹5,000.00" at bounding box center [252, 292] width 56 height 21
click at [305, 298] on td "₹0" at bounding box center [308, 292] width 56 height 21
click at [19, 56] on icon at bounding box center [22, 59] width 8 height 9
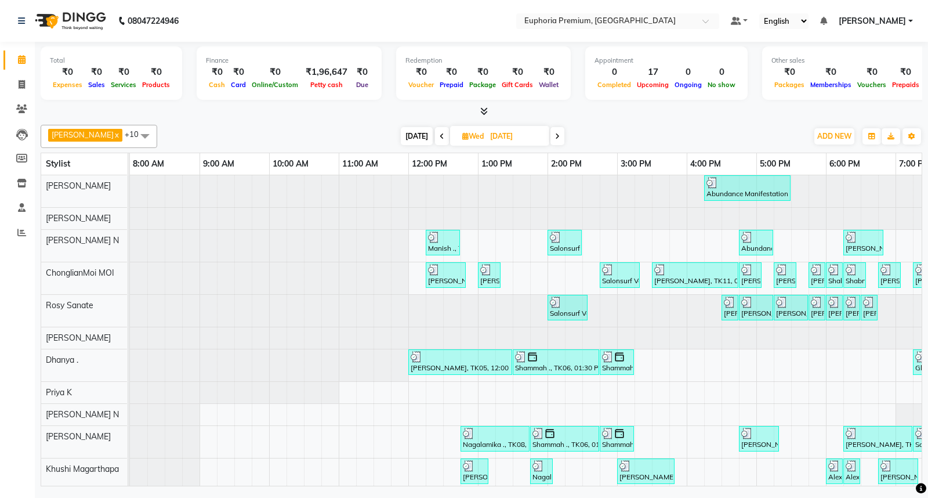
click at [440, 135] on icon at bounding box center [442, 136] width 5 height 7
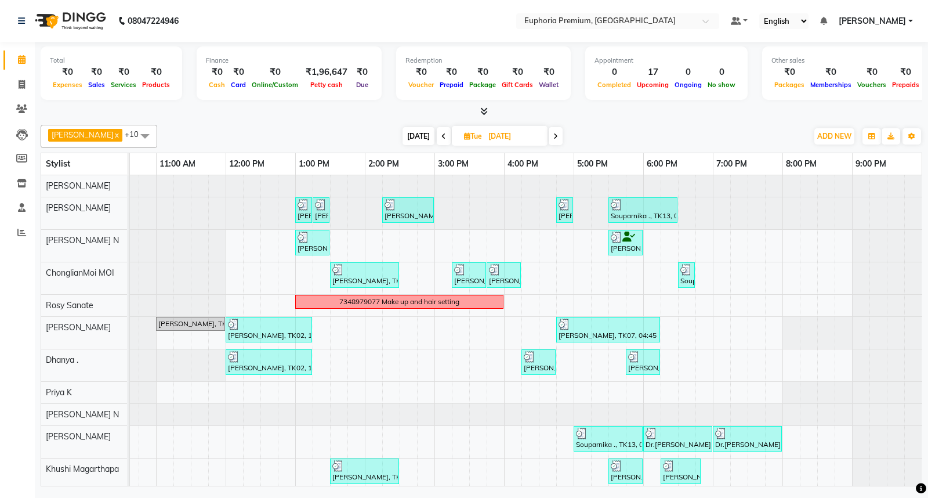
click at [402, 136] on span "[DATE]" at bounding box center [418, 136] width 32 height 18
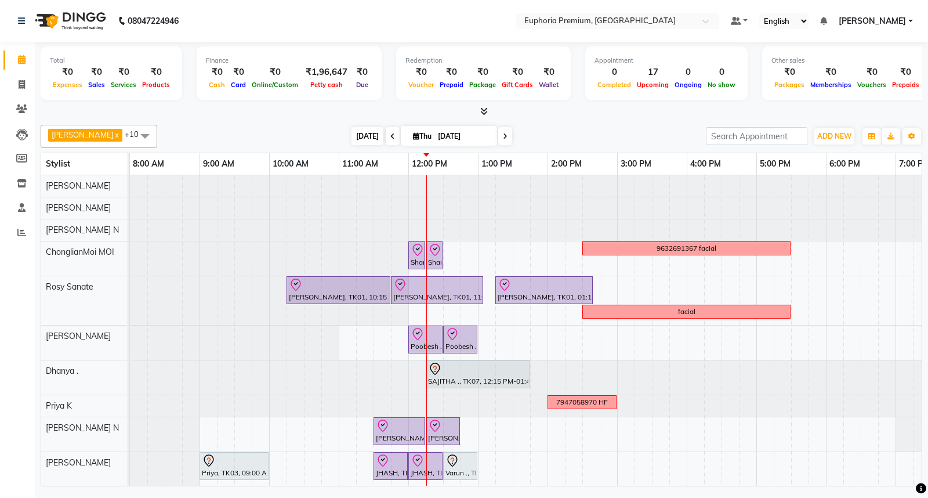
click at [351, 134] on span "[DATE]" at bounding box center [367, 136] width 32 height 18
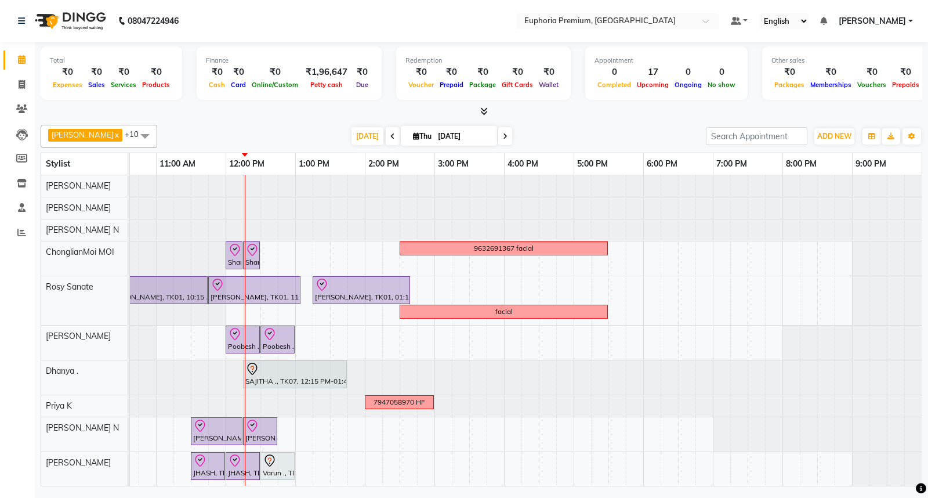
click at [390, 134] on icon at bounding box center [392, 136] width 5 height 7
type input "03-09-2025"
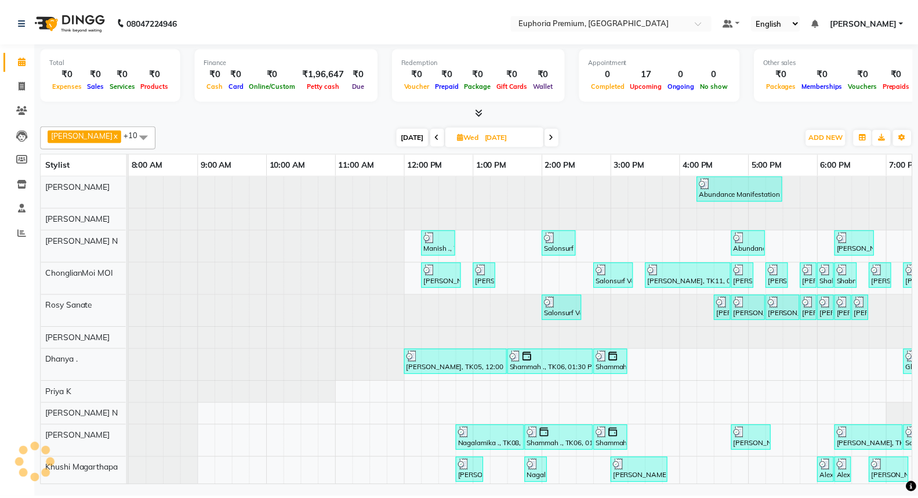
scroll to position [0, 183]
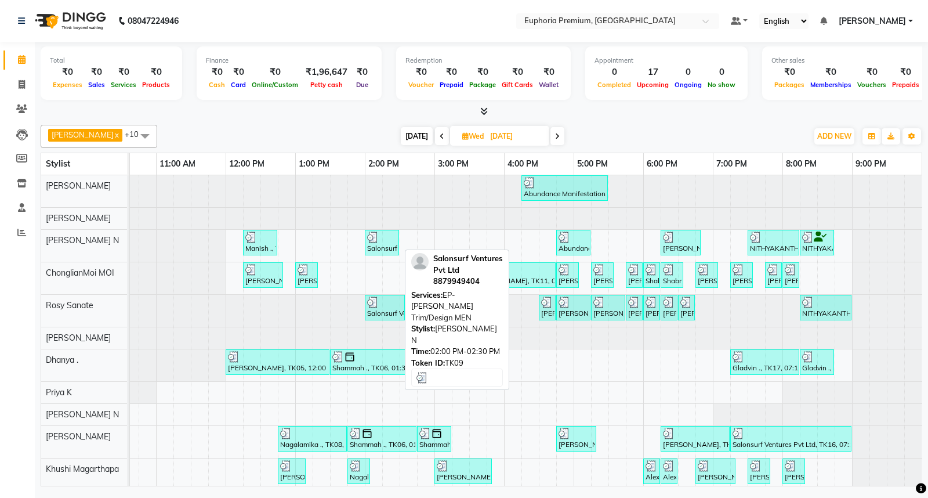
click at [379, 245] on div "Salonsurf Ventures Pvt Ltd, TK09, 02:00 PM-02:30 PM, EP-Beard Trim/Design MEN" at bounding box center [382, 242] width 32 height 22
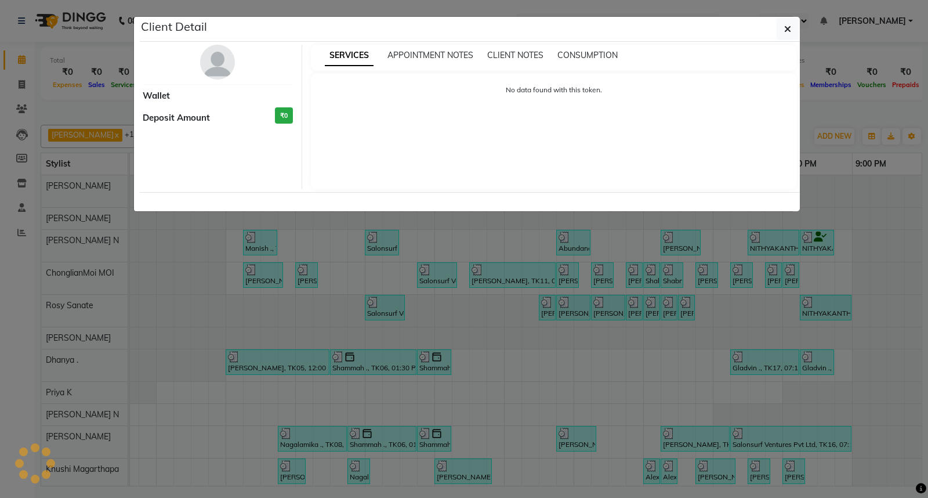
select select "3"
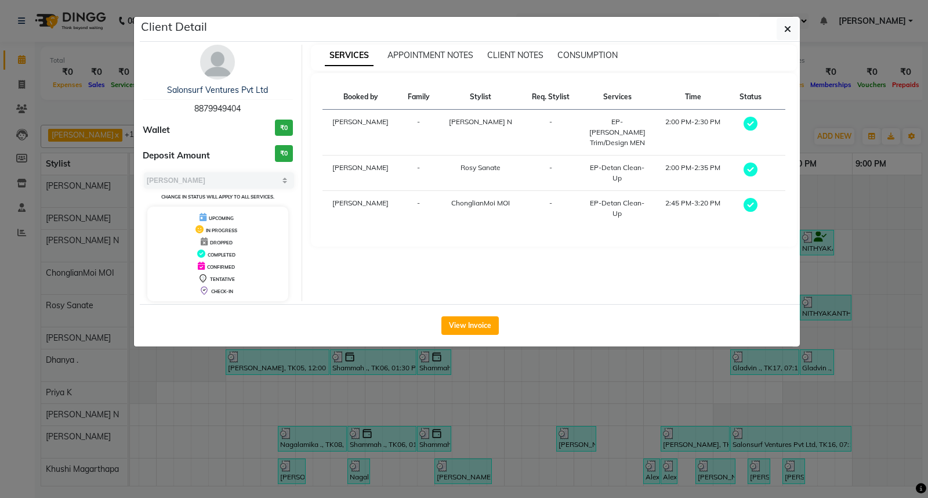
click at [206, 106] on span "8879949404" at bounding box center [217, 108] width 46 height 10
click at [213, 99] on hr at bounding box center [218, 99] width 150 height 1
click at [213, 94] on link "Salonsurf Ventures Pvt Ltd" at bounding box center [217, 90] width 101 height 10
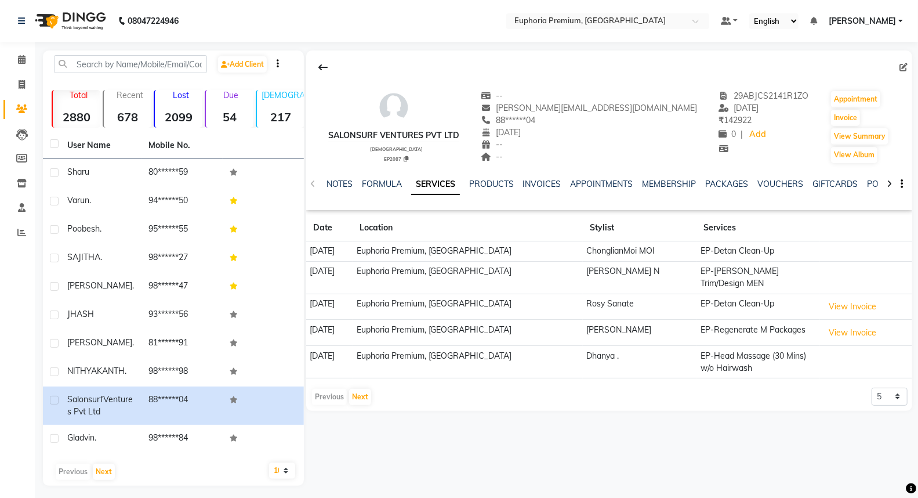
click at [777, 191] on div "NOTES FORMULA SERVICES PRODUCTS INVOICES APPOINTMENTS MEMBERSHIP PACKAGES VOUCH…" at bounding box center [595, 188] width 538 height 21
click at [779, 184] on link "VOUCHERS" at bounding box center [781, 184] width 46 height 10
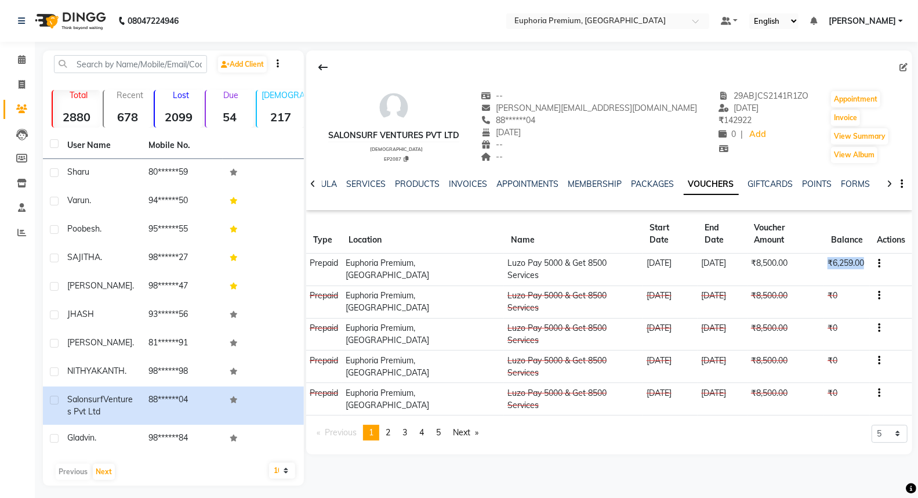
drag, startPoint x: 830, startPoint y: 246, endPoint x: 861, endPoint y: 246, distance: 30.7
click at [861, 253] on td "₹6,259.00" at bounding box center [847, 269] width 46 height 32
click at [791, 378] on div "Salonsurf Ventures Pvt Ltd female EP2087 -- krisha@luzo.app 88******04 19-01-20…" at bounding box center [609, 252] width 606 height 404
click at [25, 60] on span at bounding box center [22, 59] width 20 height 13
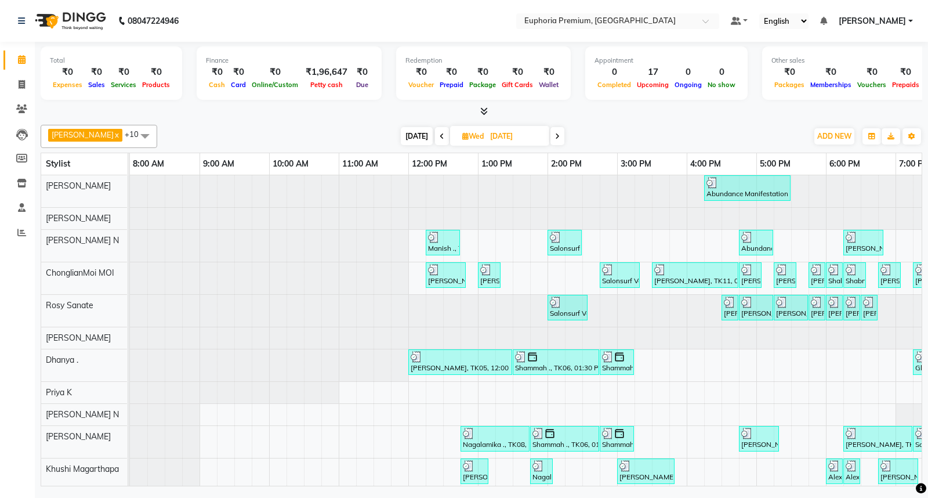
click at [404, 138] on span "[DATE]" at bounding box center [417, 136] width 32 height 18
type input "[DATE]"
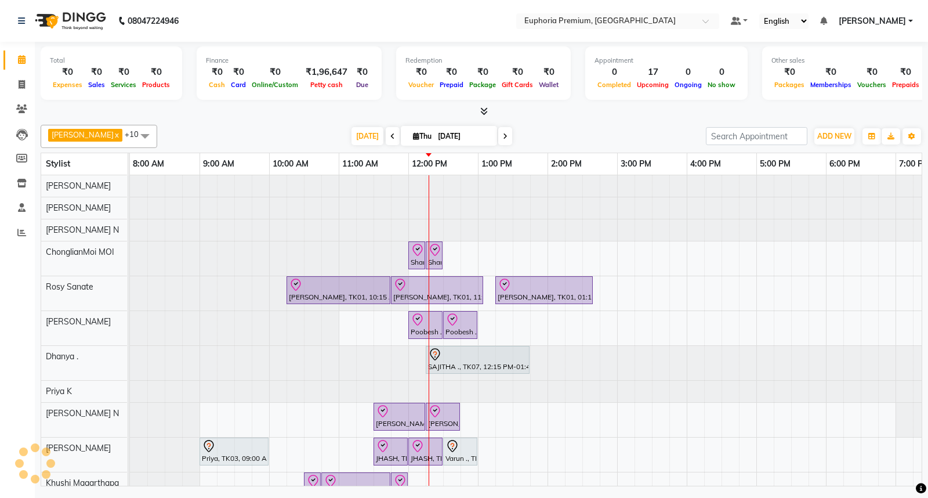
scroll to position [0, 183]
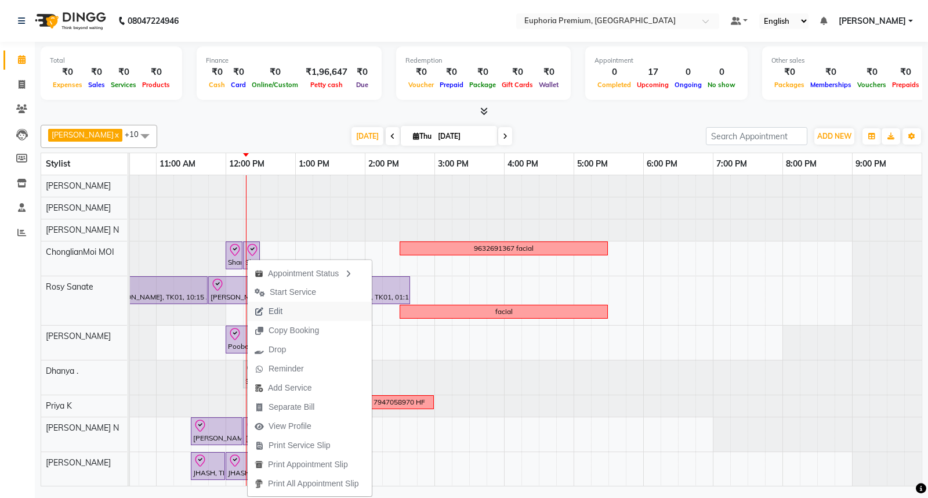
click at [298, 309] on button "Edit" at bounding box center [310, 311] width 124 height 19
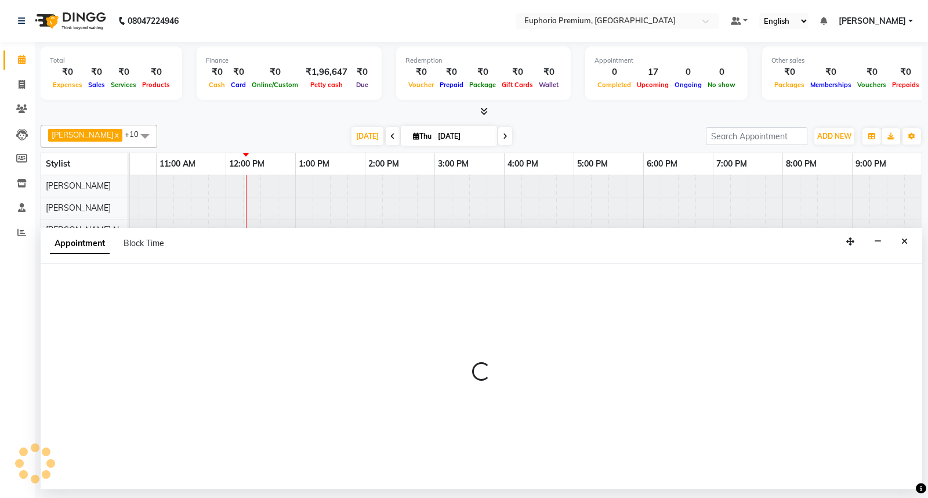
select select "check-in"
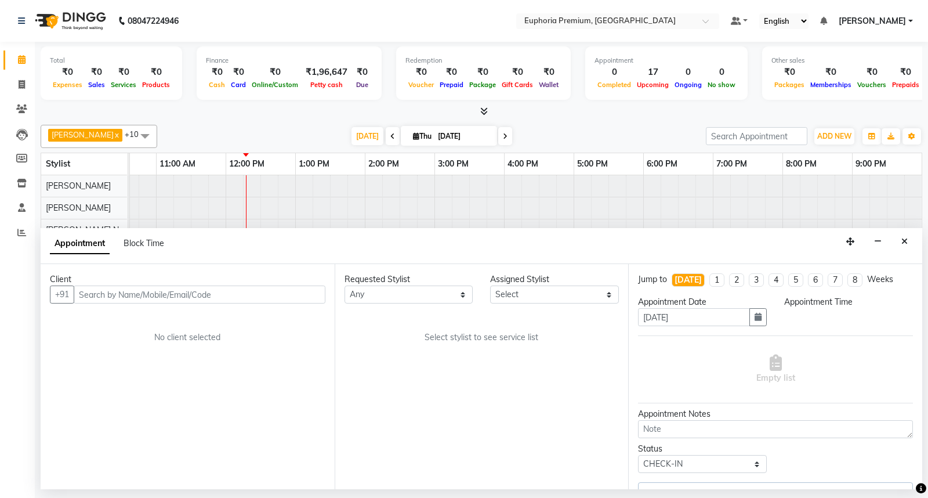
select select "630"
select select "71597"
select select "4006"
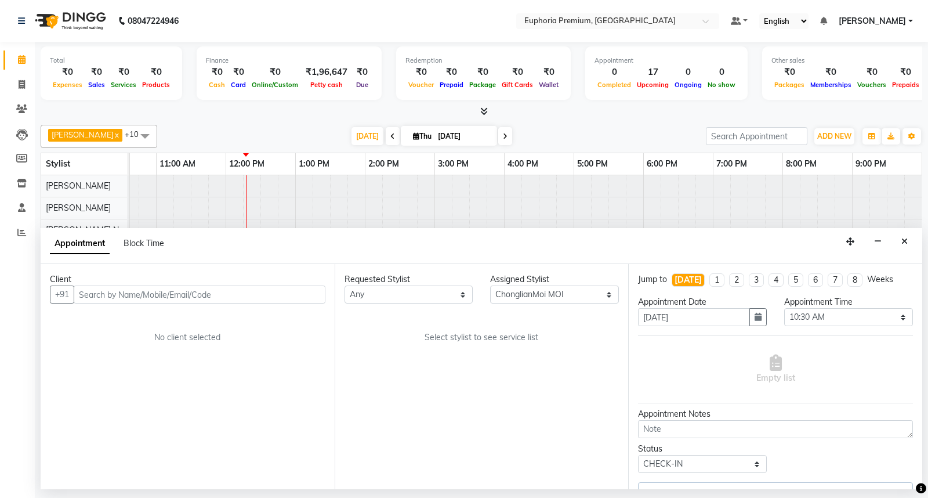
select select "4006"
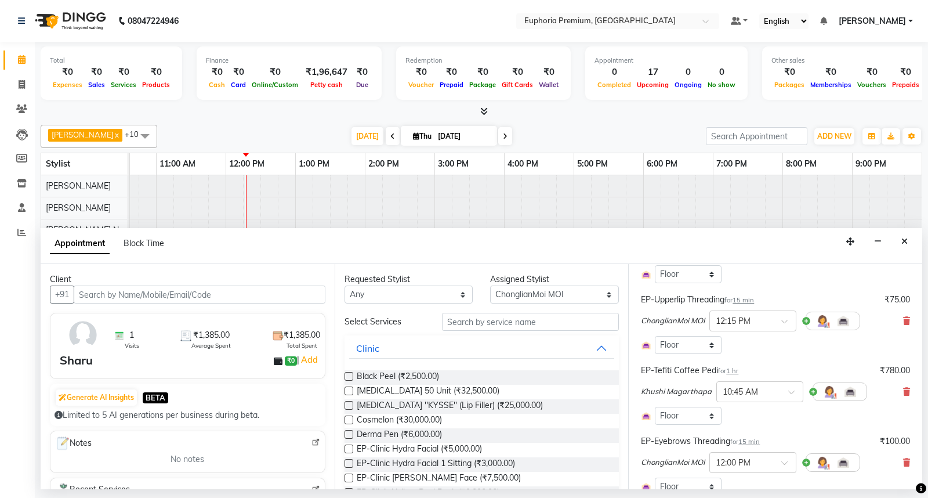
scroll to position [129, 0]
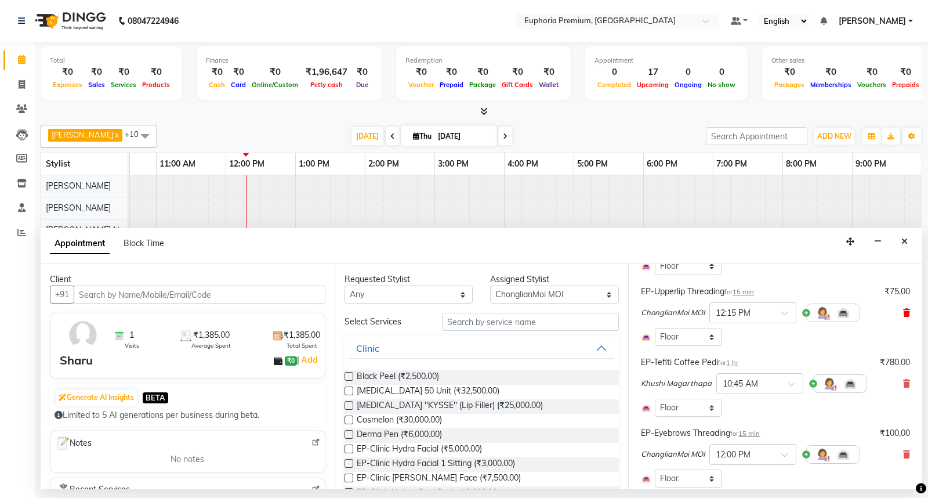
click at [903, 314] on icon at bounding box center [906, 313] width 7 height 8
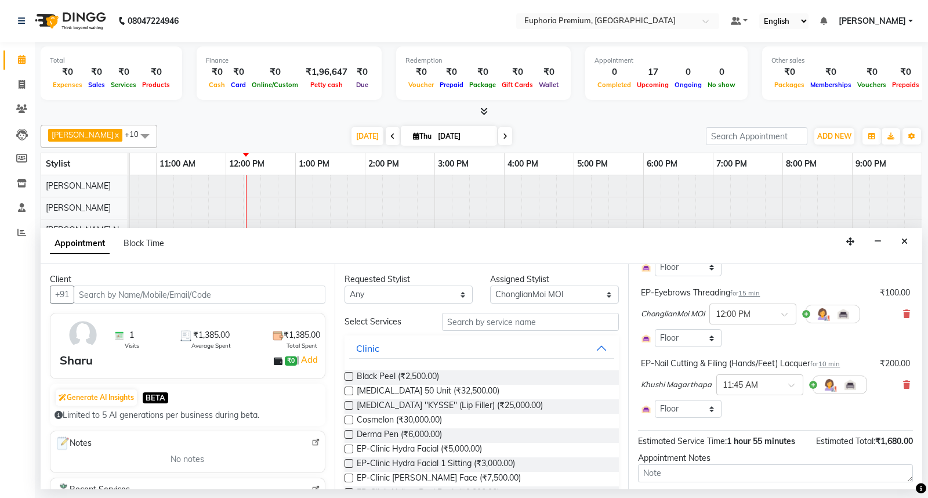
scroll to position [275, 0]
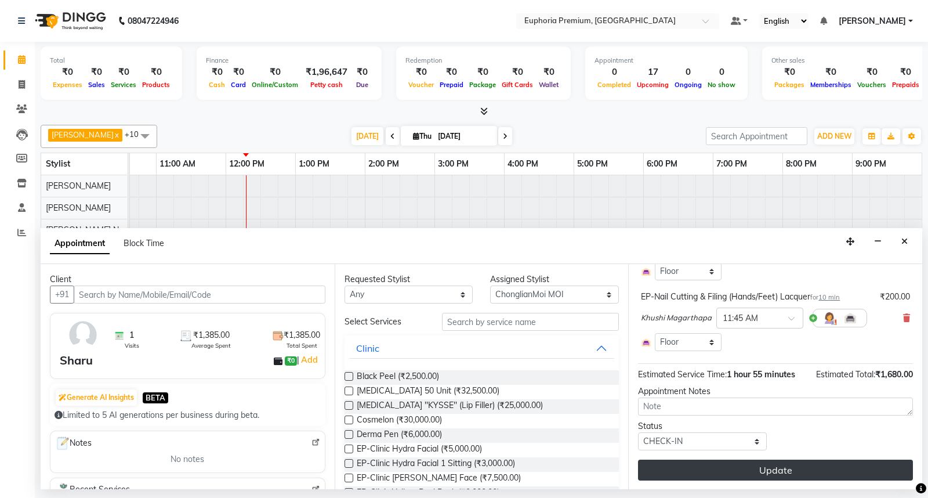
click at [786, 468] on button "Update" at bounding box center [775, 469] width 275 height 21
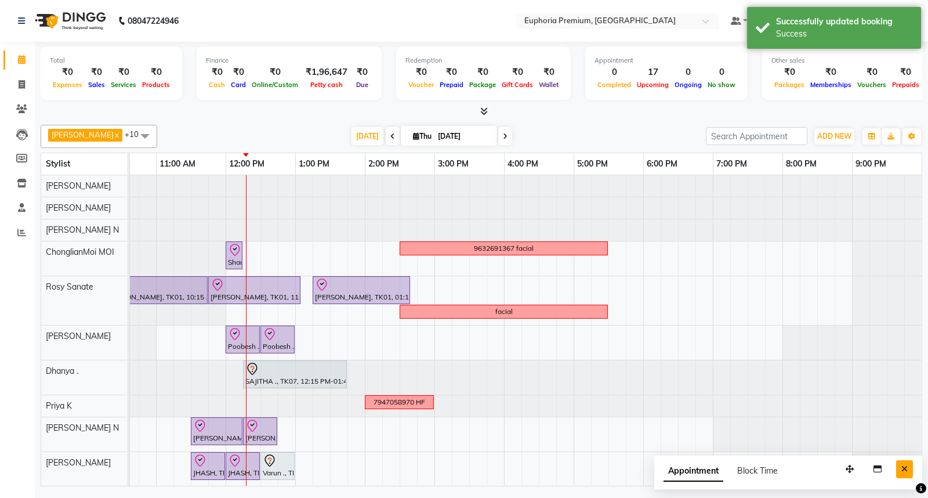
click at [902, 465] on icon "Close" at bounding box center [904, 469] width 6 height 8
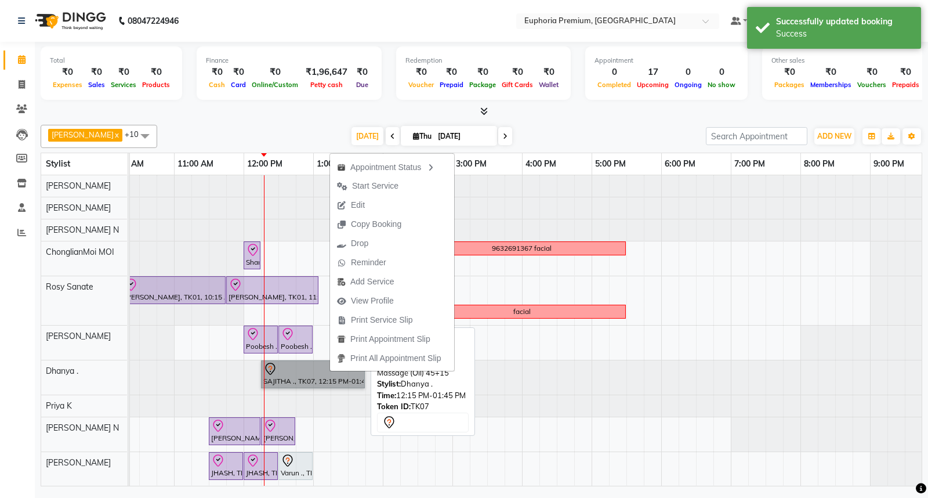
click at [315, 371] on link "SAJITHA ., TK07, 12:15 PM-01:45 PM, EP-Swedish Massage (Oil) 45+15" at bounding box center [313, 374] width 104 height 28
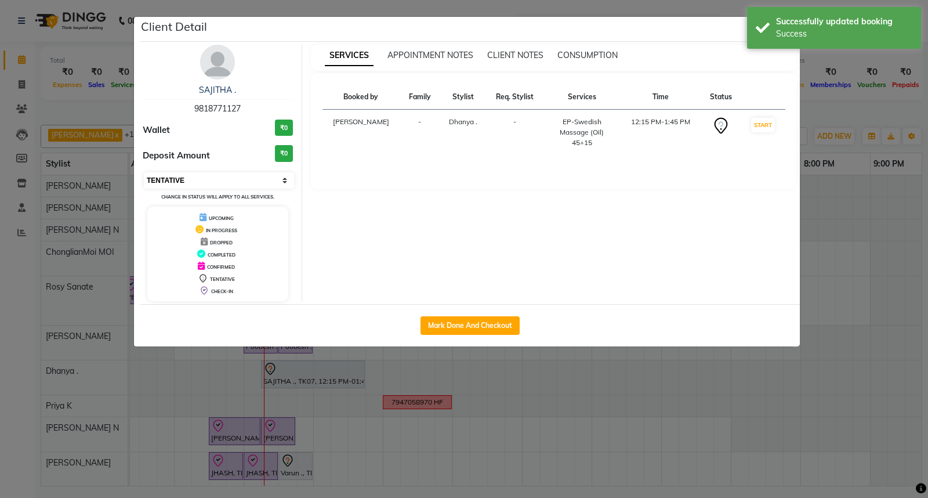
click at [275, 180] on select "Select IN SERVICE CONFIRMED TENTATIVE CHECK IN MARK DONE DROPPED UPCOMING" at bounding box center [219, 180] width 150 height 16
select select "8"
click at [144, 172] on select "Select IN SERVICE CONFIRMED TENTATIVE CHECK IN MARK DONE DROPPED UPCOMING" at bounding box center [219, 180] width 150 height 16
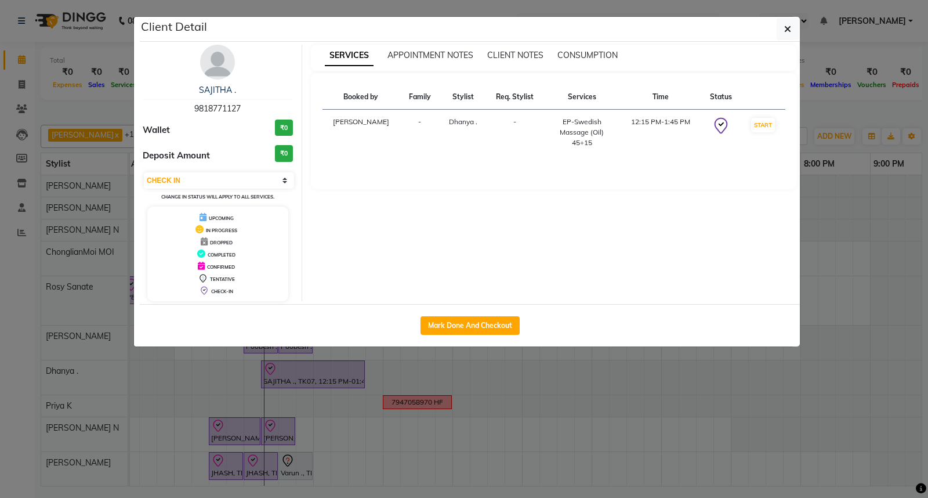
click at [797, 25] on button "button" at bounding box center [788, 29] width 22 height 22
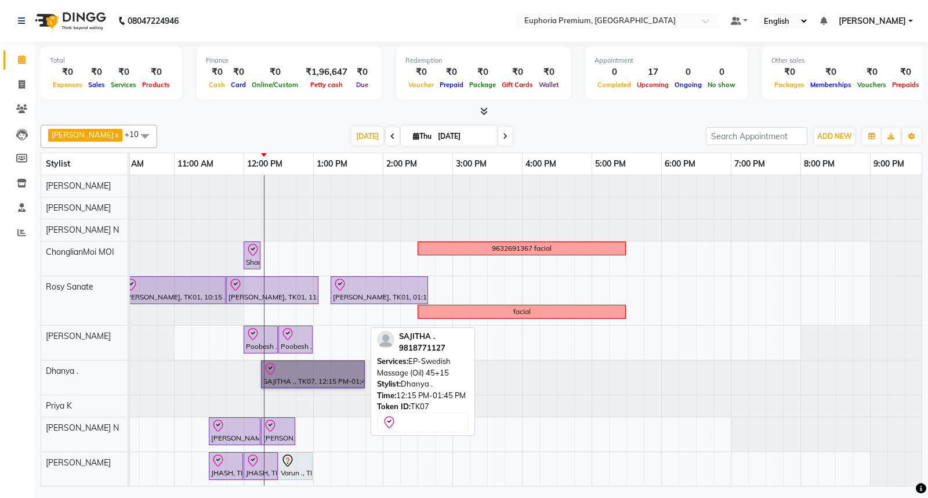
click at [350, 367] on link "SAJITHA ., TK07, 12:15 PM-01:45 PM, EP-Swedish Massage (Oil) 45+15" at bounding box center [313, 374] width 104 height 28
select select "8"
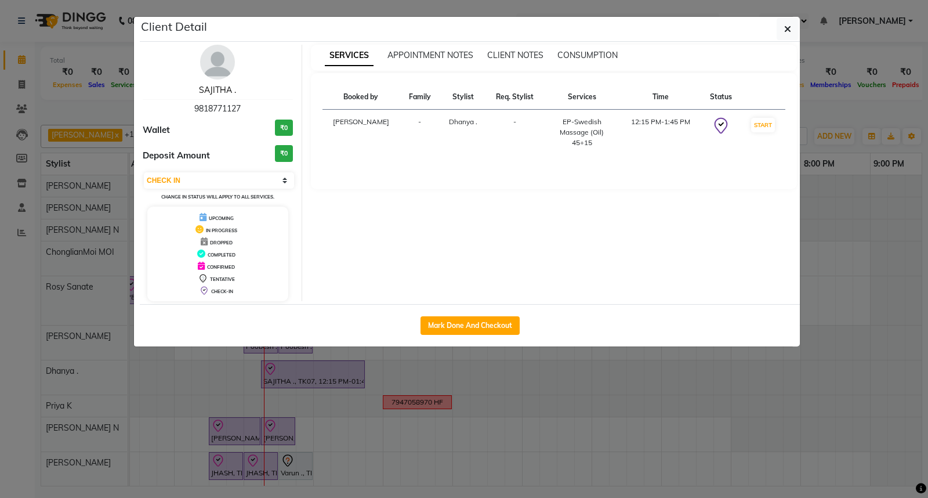
click at [224, 90] on link "SAJITHA ." at bounding box center [217, 90] width 37 height 10
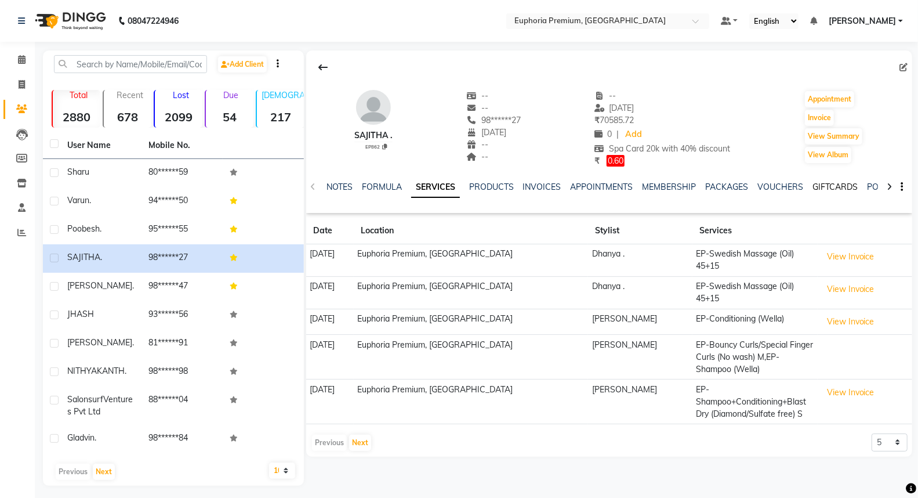
click at [831, 189] on link "GIFTCARDS" at bounding box center [835, 187] width 45 height 10
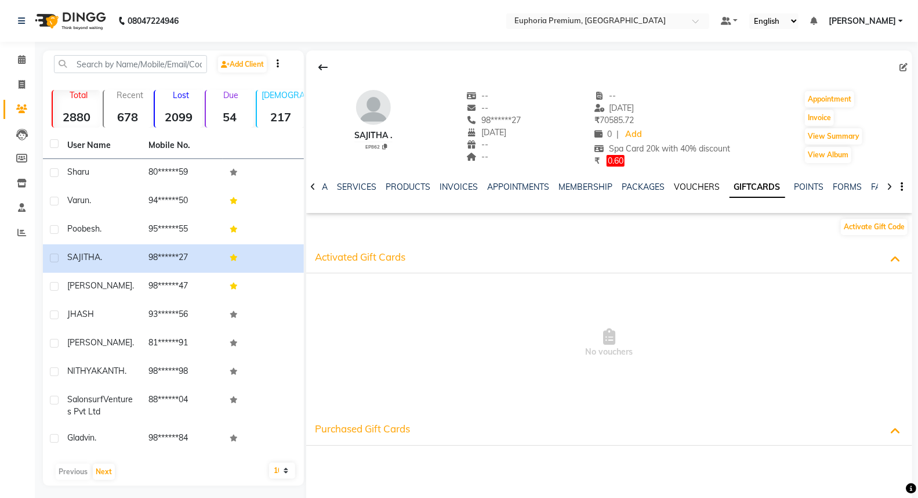
click at [683, 187] on link "VOUCHERS" at bounding box center [697, 187] width 46 height 10
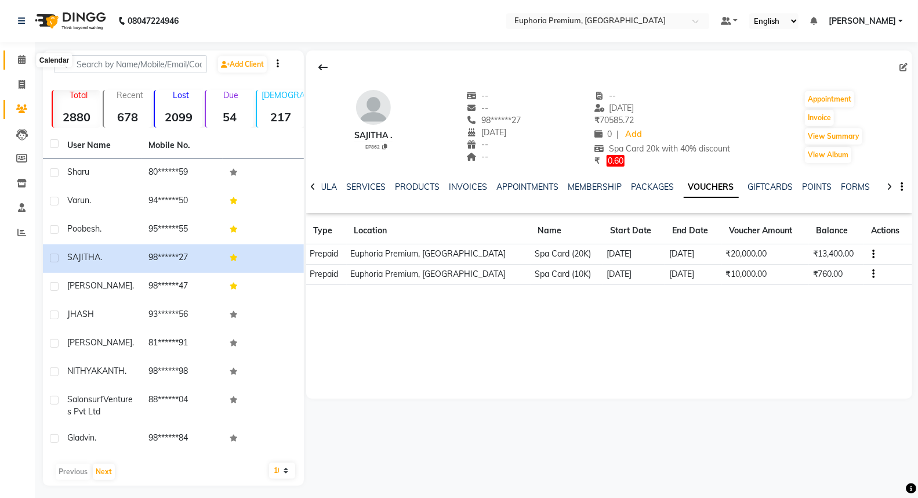
click at [24, 59] on icon at bounding box center [22, 59] width 8 height 9
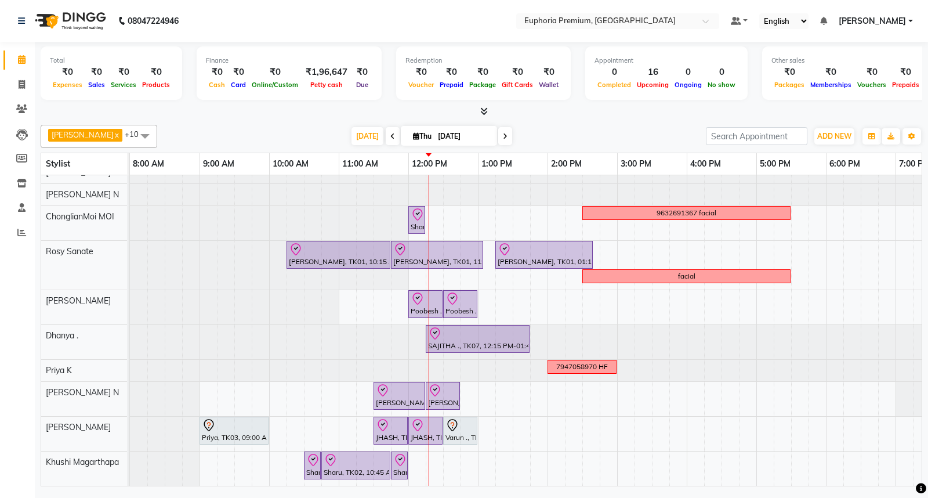
scroll to position [0, 96]
click at [20, 231] on icon at bounding box center [21, 232] width 9 height 9
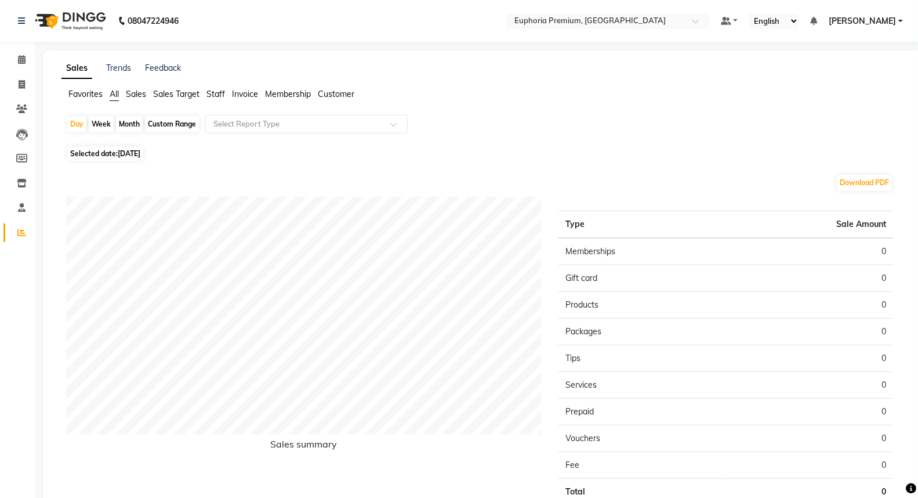
click at [124, 95] on ul "Favorites All Sales Sales Target Staff Invoice Membership Customer" at bounding box center [481, 94] width 841 height 13
click at [143, 95] on span "Sales" at bounding box center [136, 94] width 20 height 10
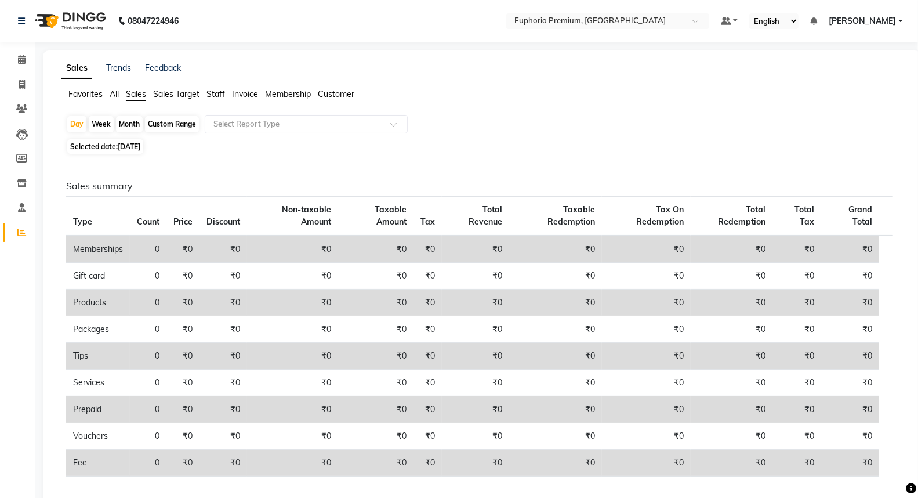
click at [132, 143] on span "[DATE]" at bounding box center [129, 146] width 23 height 9
select select "9"
select select "2025"
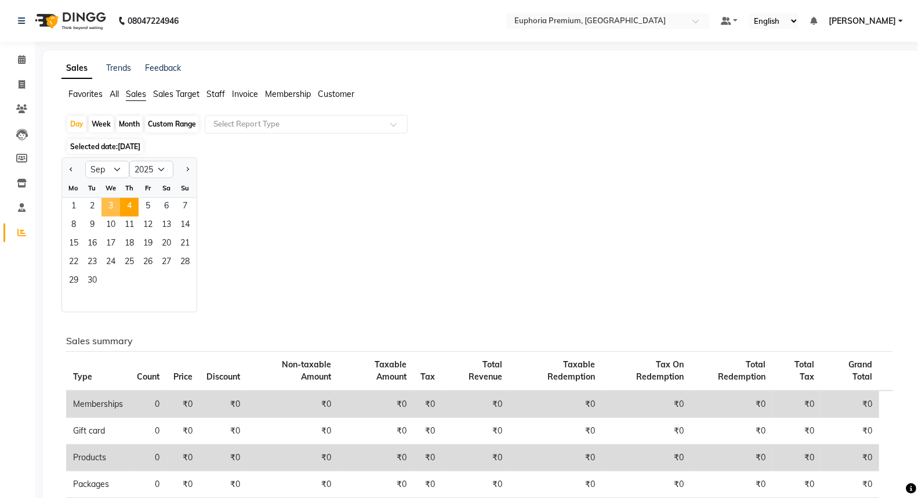
click at [108, 206] on span "3" at bounding box center [110, 207] width 19 height 19
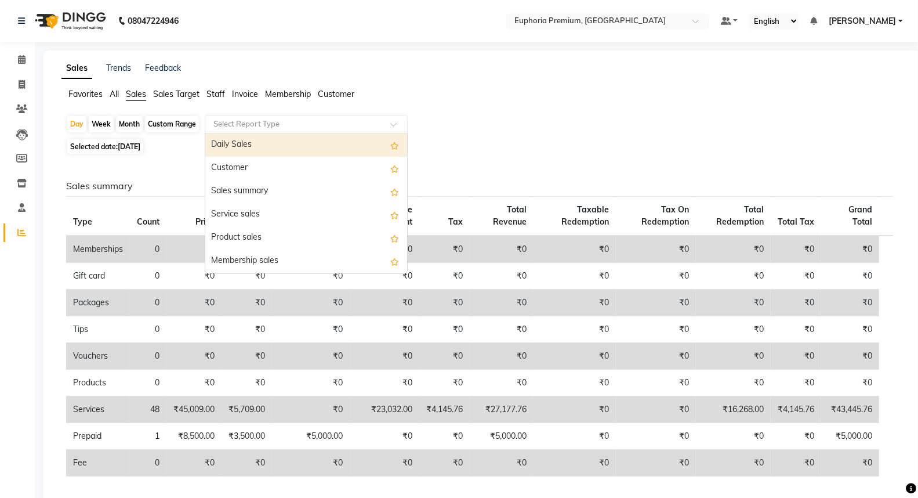
click at [317, 130] on div "Select Report Type" at bounding box center [306, 124] width 203 height 19
click at [296, 148] on div "Daily Sales" at bounding box center [306, 144] width 202 height 23
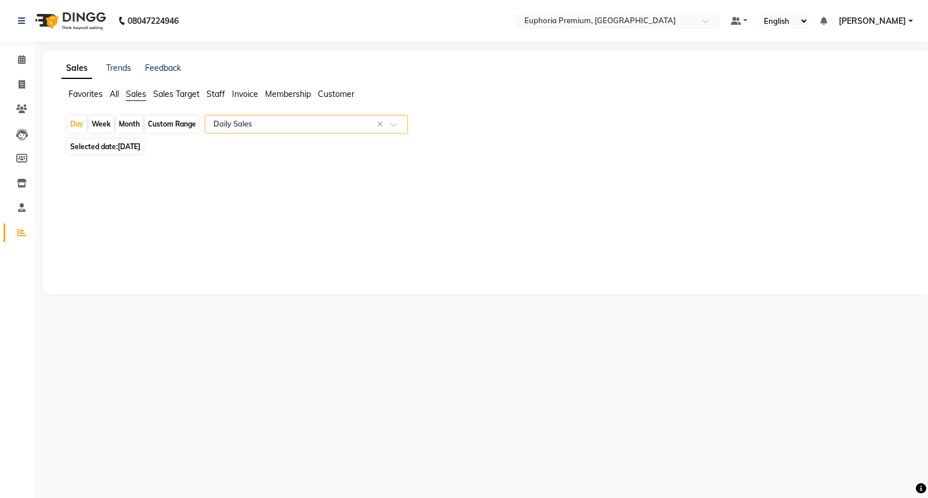
select select "full_report"
select select "csv"
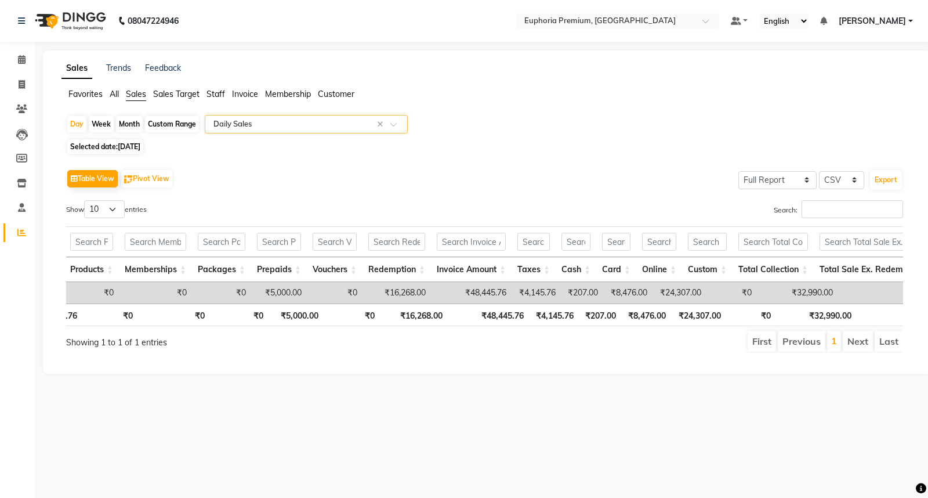
scroll to position [0, 183]
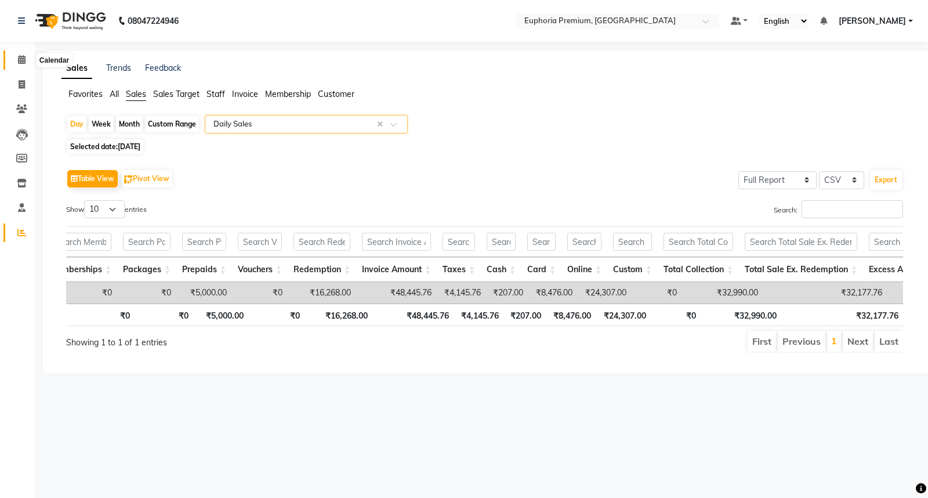
click at [20, 64] on icon at bounding box center [22, 59] width 8 height 9
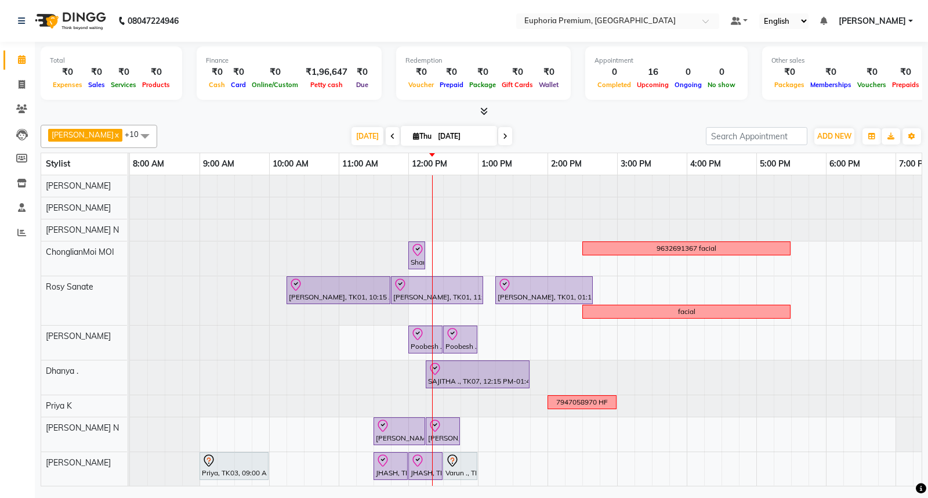
click at [390, 135] on icon at bounding box center [392, 136] width 5 height 7
type input "03-09-2025"
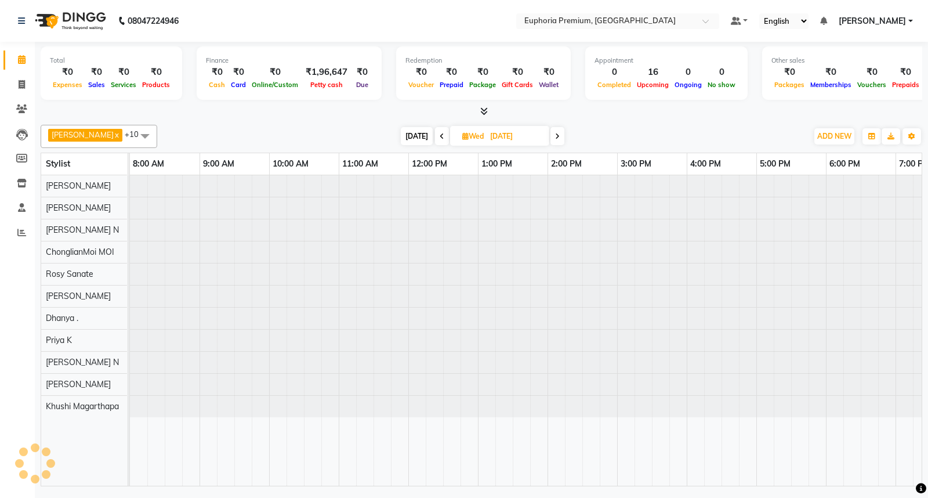
scroll to position [0, 183]
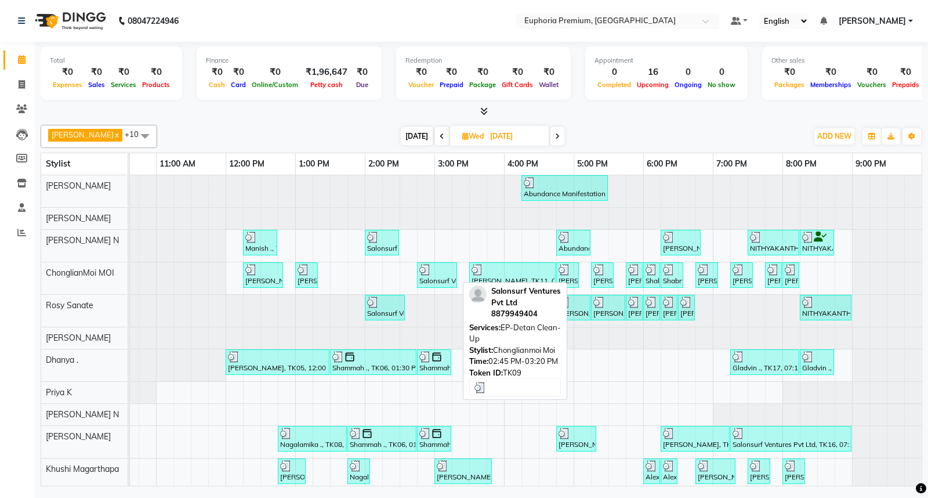
click at [433, 268] on div at bounding box center [436, 270] width 35 height 12
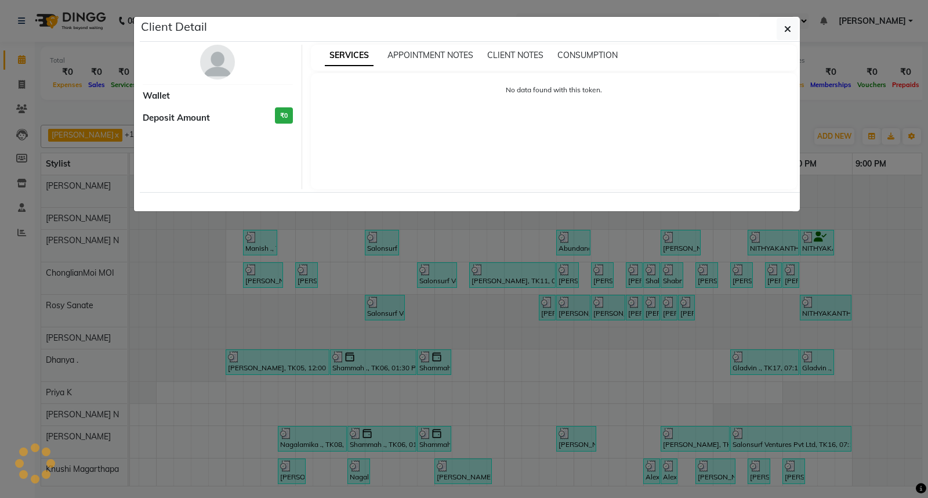
select select "3"
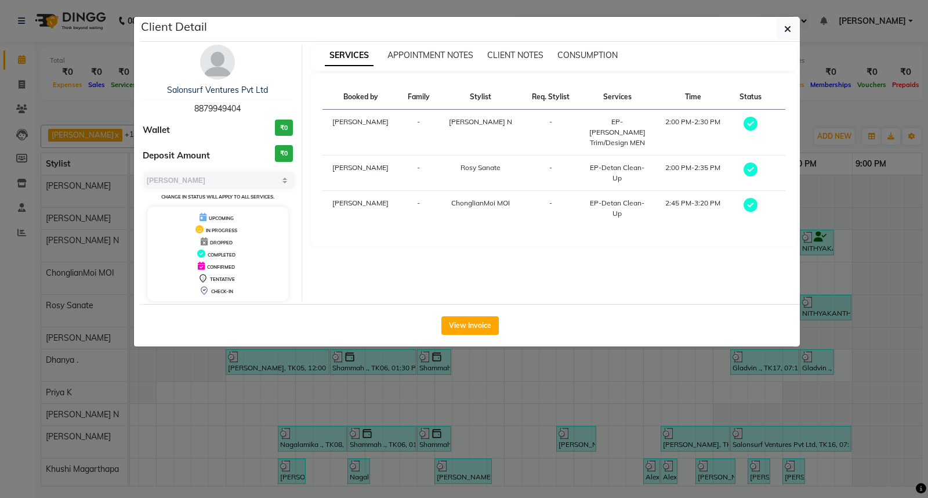
click at [227, 84] on div "Salonsurf Ventures Pvt Ltd" at bounding box center [218, 90] width 150 height 12
click at [230, 89] on link "Salonsurf Ventures Pvt Ltd" at bounding box center [217, 90] width 101 height 10
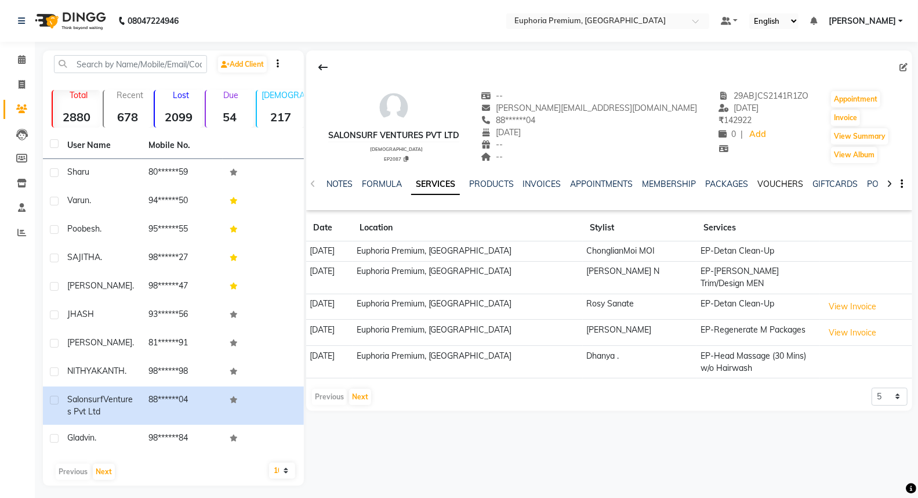
click at [778, 182] on link "VOUCHERS" at bounding box center [781, 184] width 46 height 10
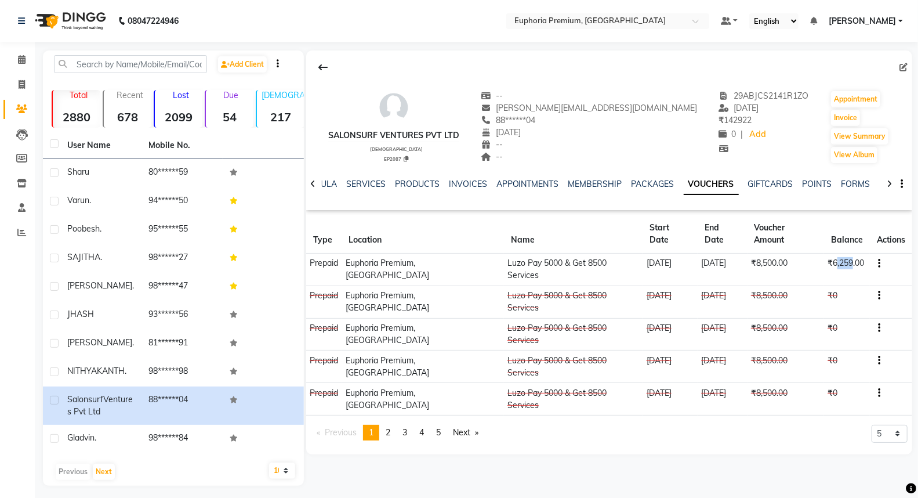
drag, startPoint x: 832, startPoint y: 248, endPoint x: 851, endPoint y: 242, distance: 20.0
click at [851, 253] on td "₹6,259.00" at bounding box center [847, 269] width 46 height 32
click at [729, 425] on div "Previous page 1 / 5 You're on page 1 page 2 page 3 page 4 page 5 Next page 5 10…" at bounding box center [609, 437] width 597 height 25
click at [14, 59] on span at bounding box center [22, 59] width 20 height 13
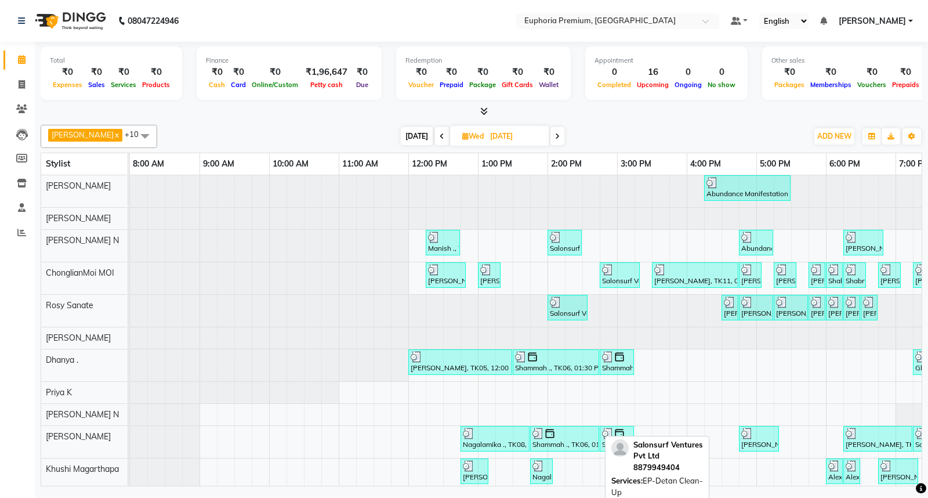
scroll to position [14, 0]
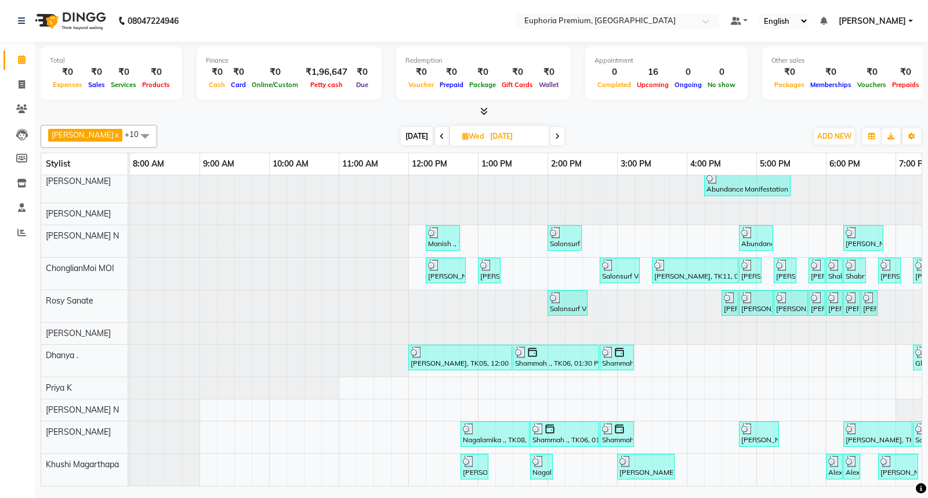
click at [401, 132] on span "[DATE]" at bounding box center [417, 136] width 32 height 18
type input "[DATE]"
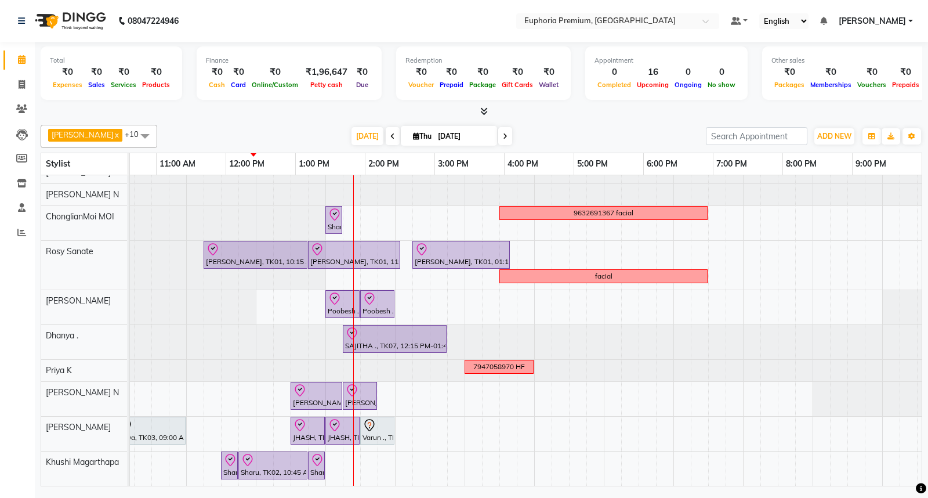
scroll to position [0, 67]
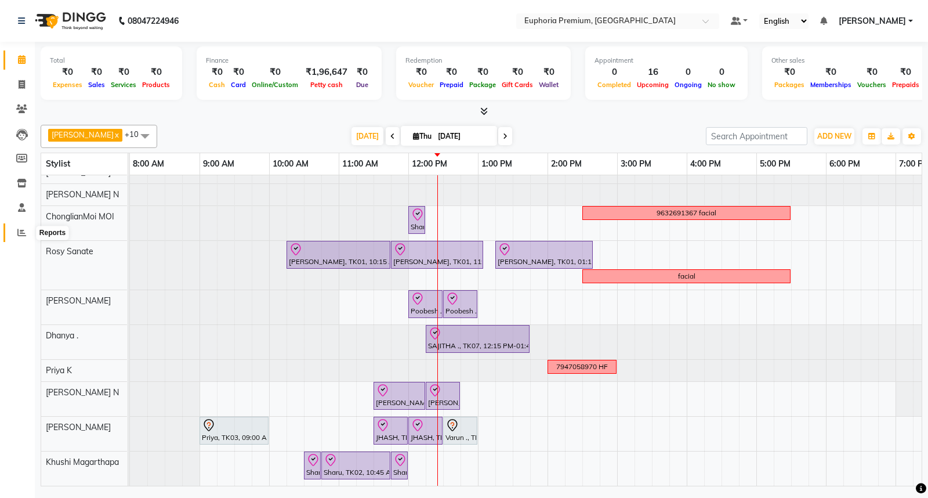
click at [21, 238] on span at bounding box center [22, 232] width 20 height 13
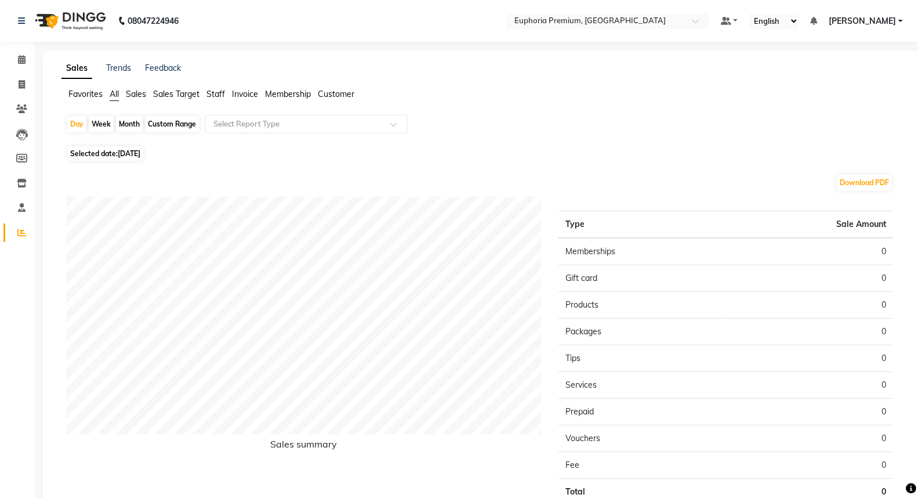
click at [145, 95] on span "Sales" at bounding box center [136, 94] width 20 height 10
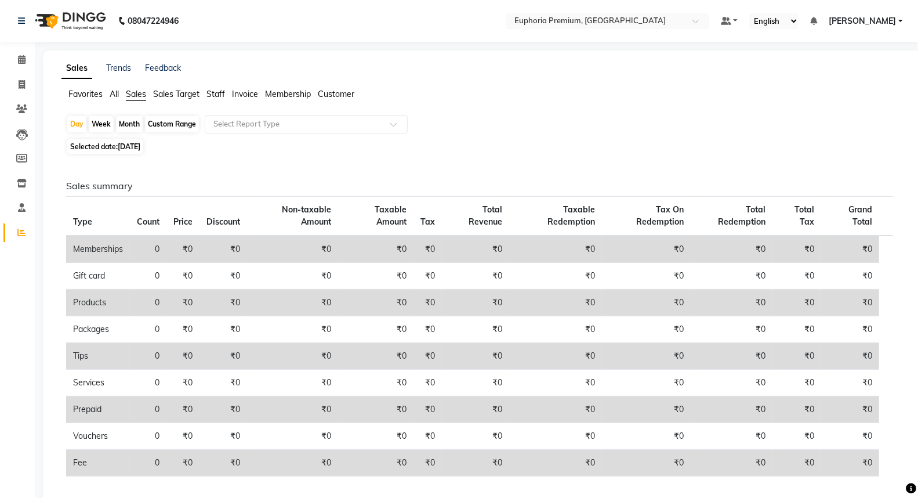
click at [137, 143] on span "[DATE]" at bounding box center [129, 146] width 23 height 9
select select "9"
select select "2025"
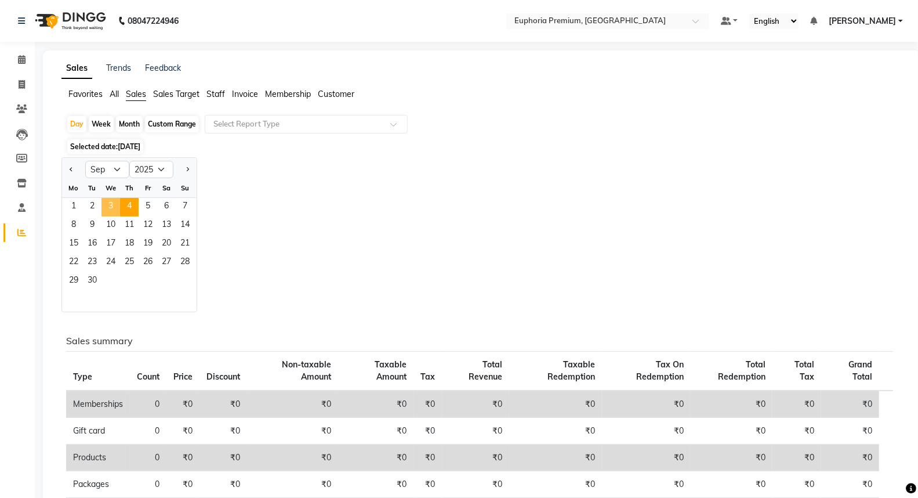
click at [114, 203] on span "3" at bounding box center [110, 207] width 19 height 19
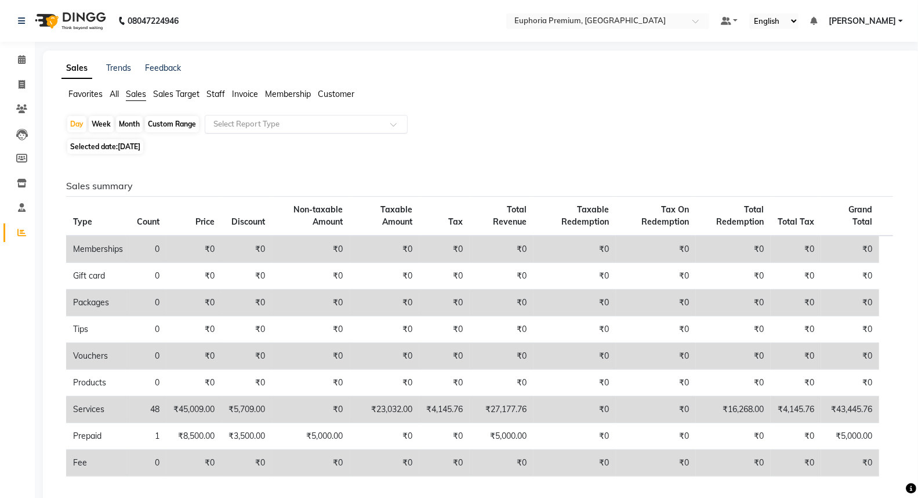
click at [322, 126] on input "text" at bounding box center [294, 124] width 167 height 12
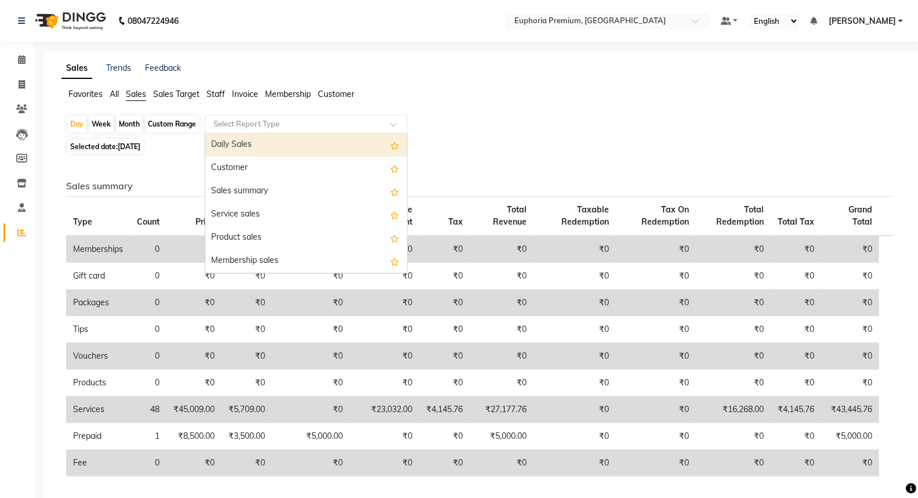
click at [286, 143] on div "Daily Sales" at bounding box center [306, 144] width 202 height 23
select select "full_report"
select select "csv"
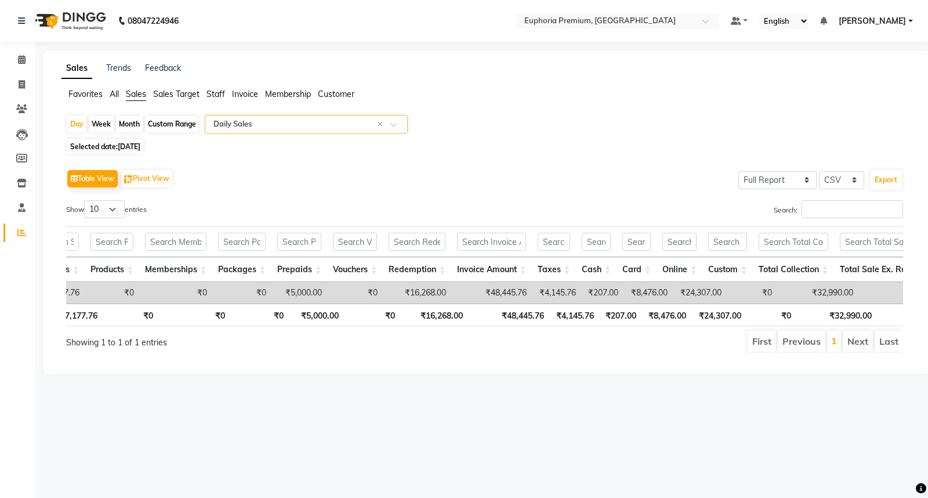
scroll to position [0, 147]
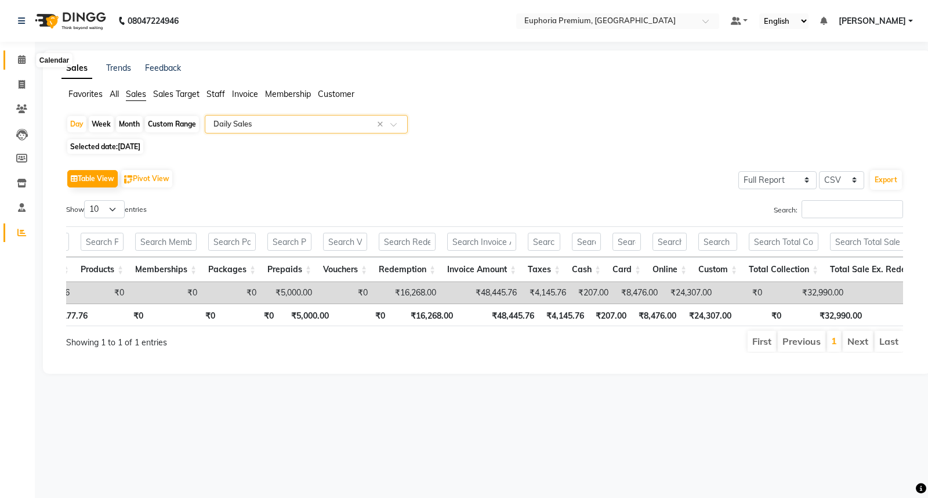
click at [24, 61] on icon at bounding box center [22, 59] width 8 height 9
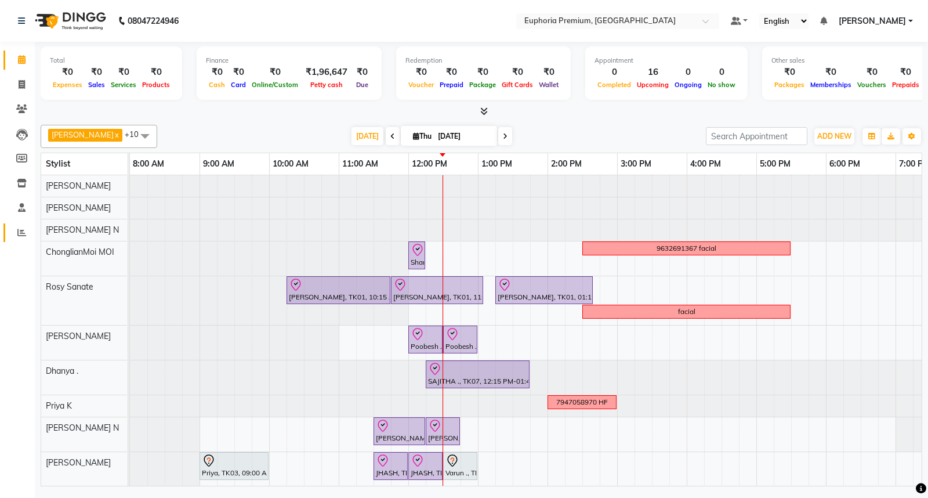
click at [17, 231] on icon at bounding box center [21, 232] width 9 height 9
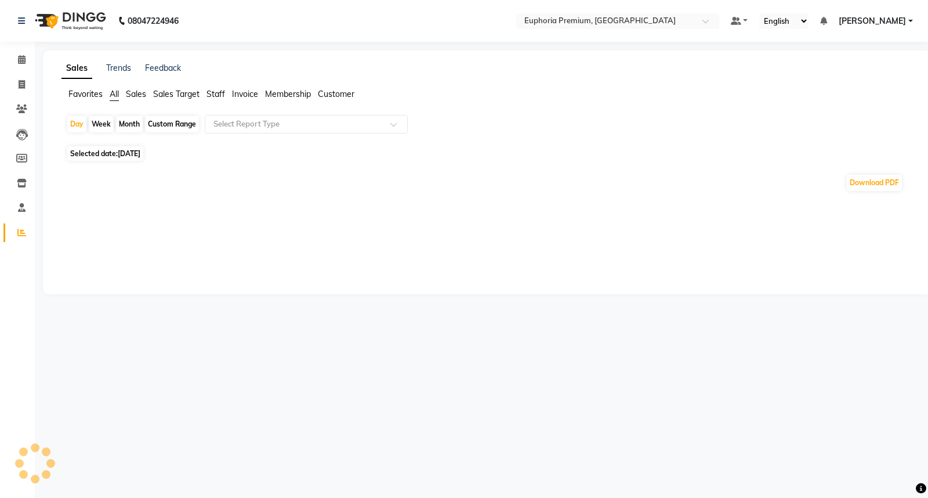
click at [142, 96] on span "Sales" at bounding box center [136, 94] width 20 height 10
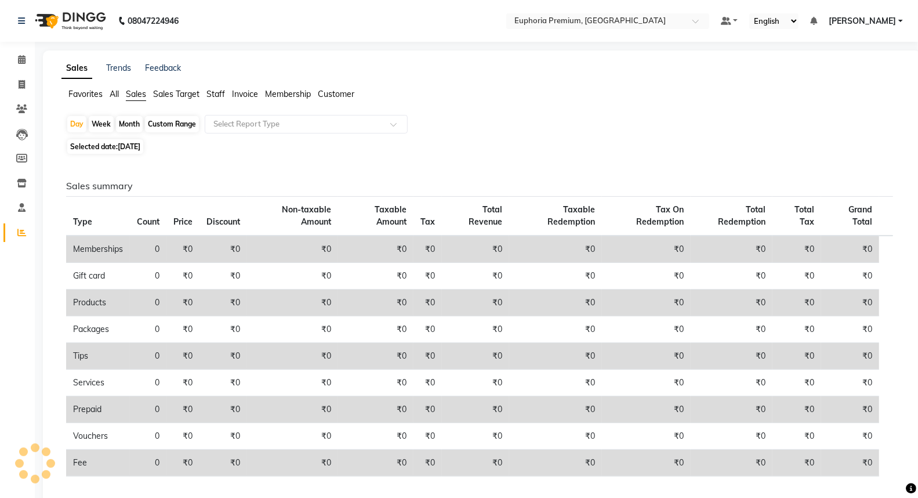
click at [140, 148] on span "[DATE]" at bounding box center [129, 146] width 23 height 9
select select "9"
select select "2025"
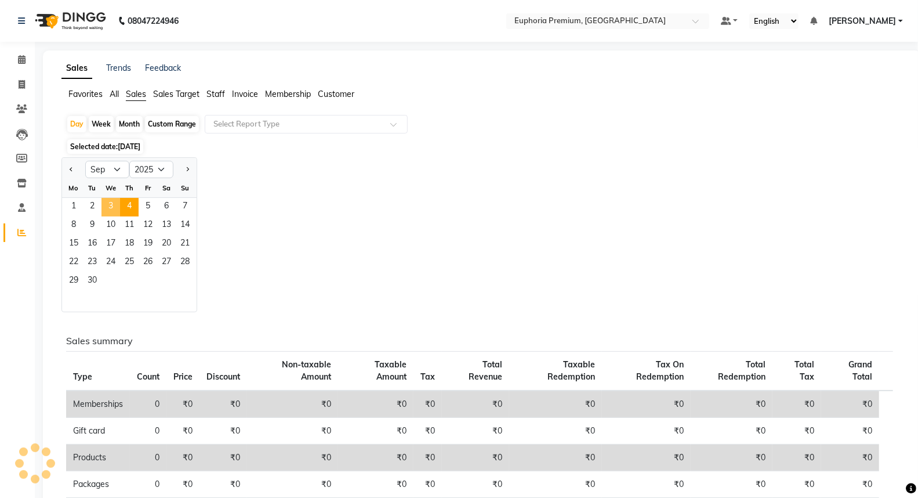
click at [111, 206] on span "3" at bounding box center [110, 207] width 19 height 19
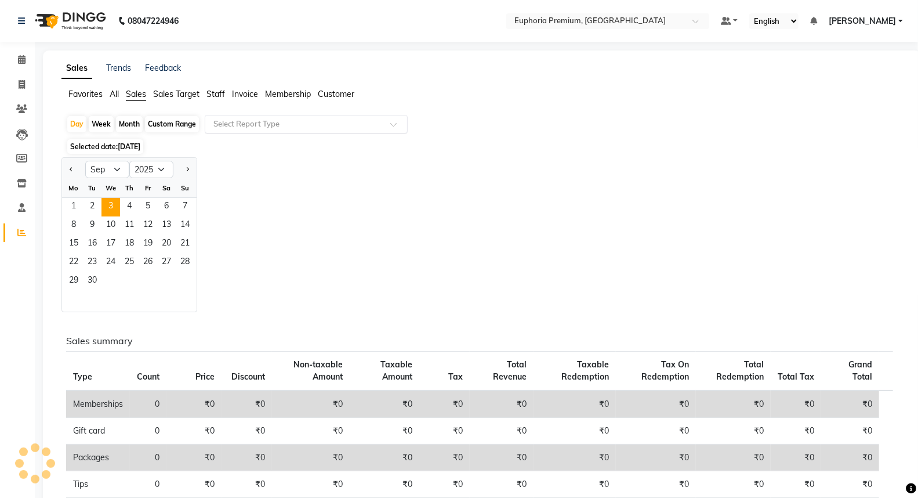
click at [321, 129] on input "text" at bounding box center [294, 124] width 167 height 12
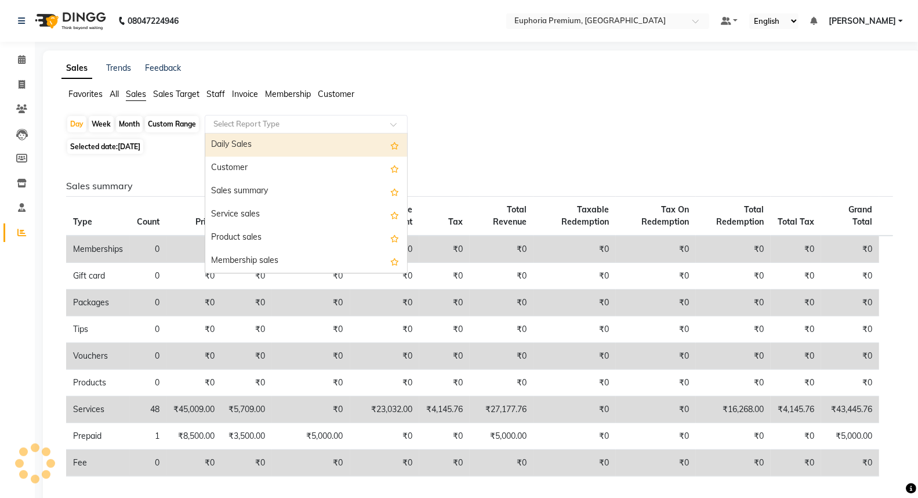
click at [286, 148] on div "Daily Sales" at bounding box center [306, 144] width 202 height 23
select select "full_report"
select select "csv"
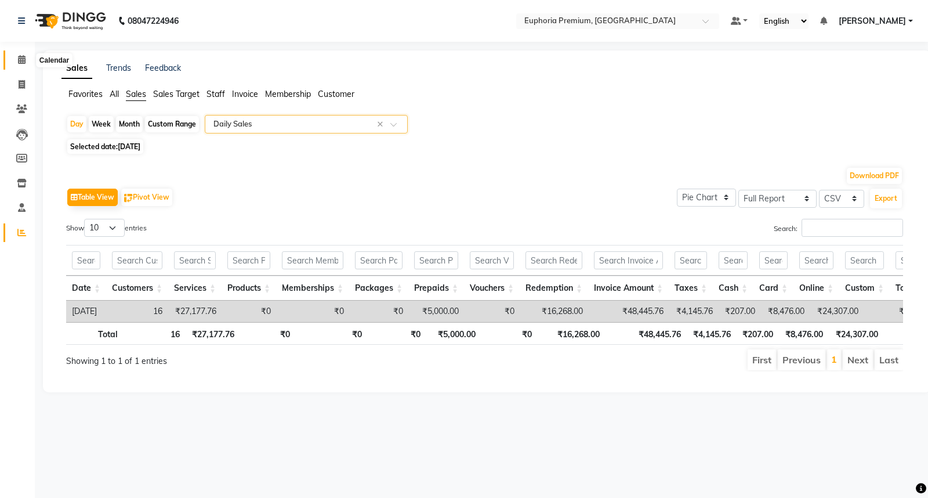
click at [24, 62] on icon at bounding box center [22, 59] width 8 height 9
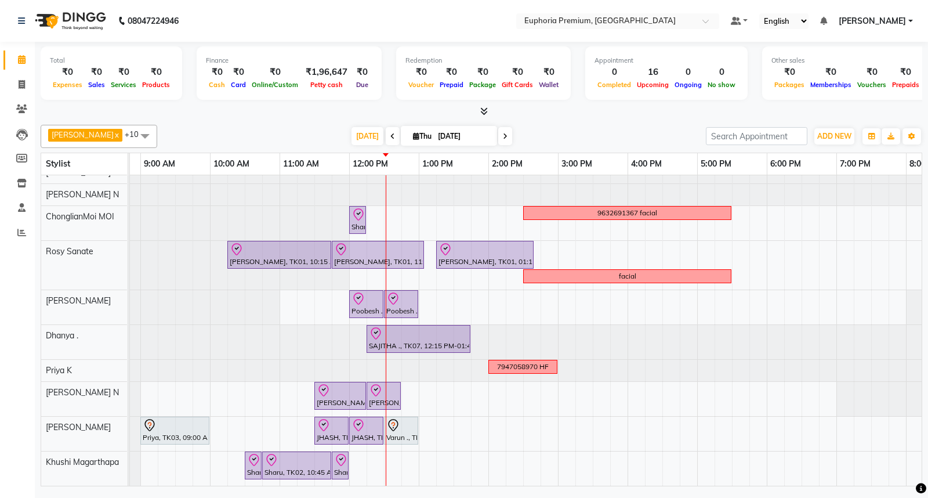
scroll to position [0, 44]
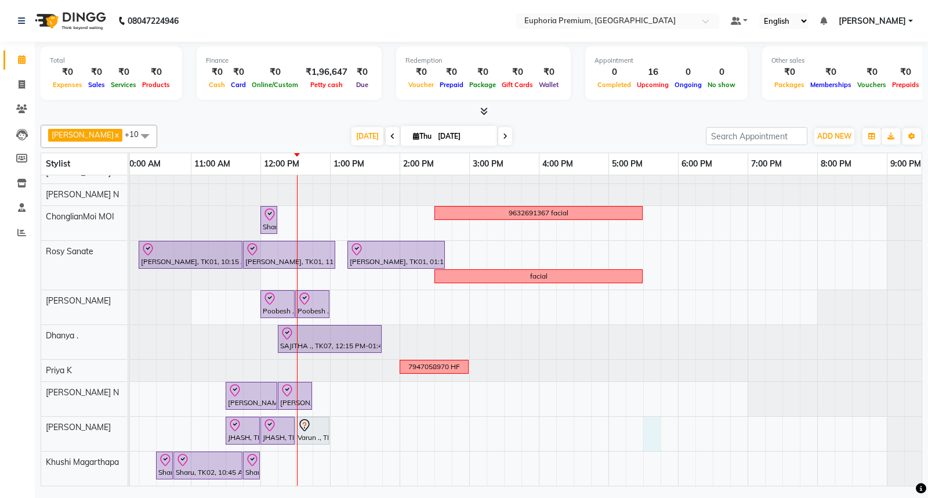
click at [646, 418] on div "Sharu, TK02, 12:00 PM-12:15 PM, EP-Eyebrows Threading 9632691367 facial Deepika…" at bounding box center [469, 313] width 974 height 346
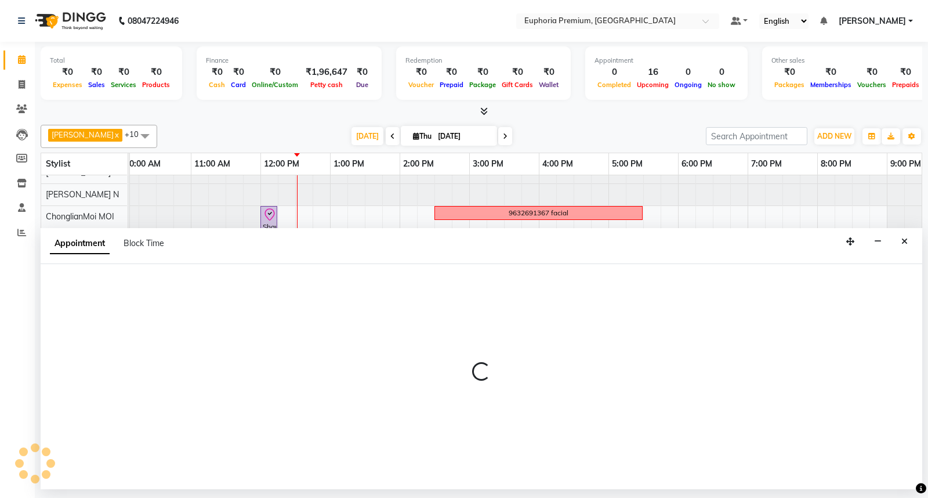
select select "88670"
select select "1050"
select select "tentative"
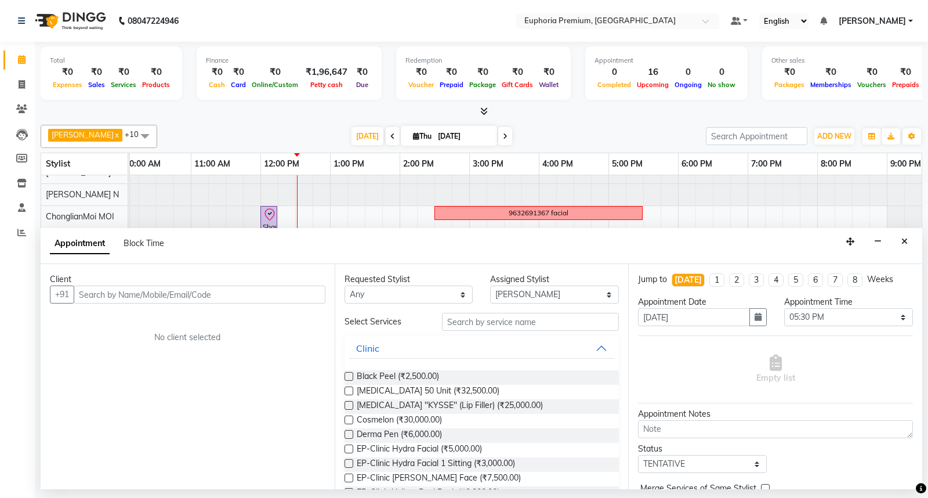
click at [212, 297] on input "text" at bounding box center [200, 294] width 252 height 18
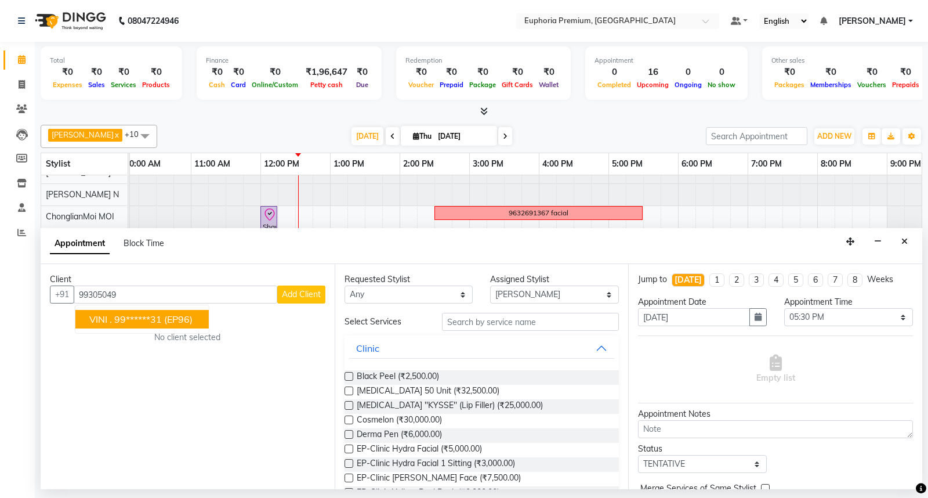
click at [186, 322] on span "(EP96)" at bounding box center [178, 319] width 28 height 12
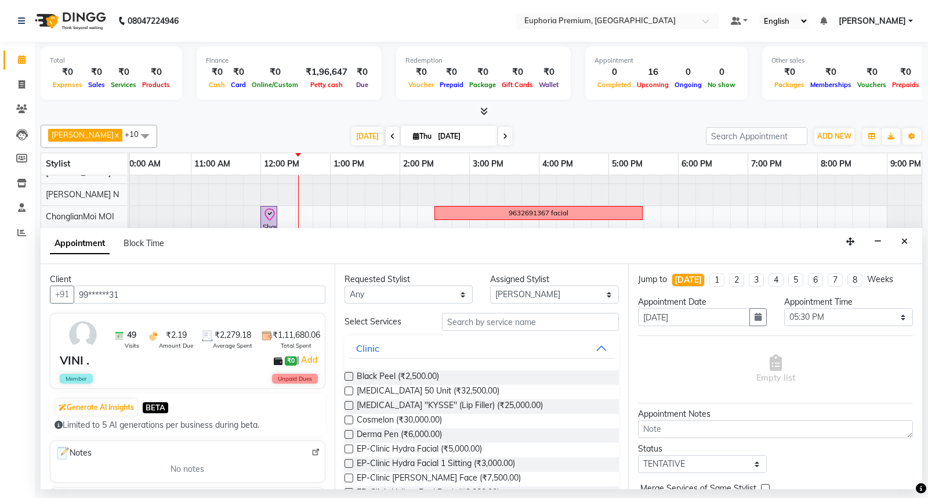
type input "99******31"
click at [506, 320] on input "text" at bounding box center [530, 322] width 177 height 18
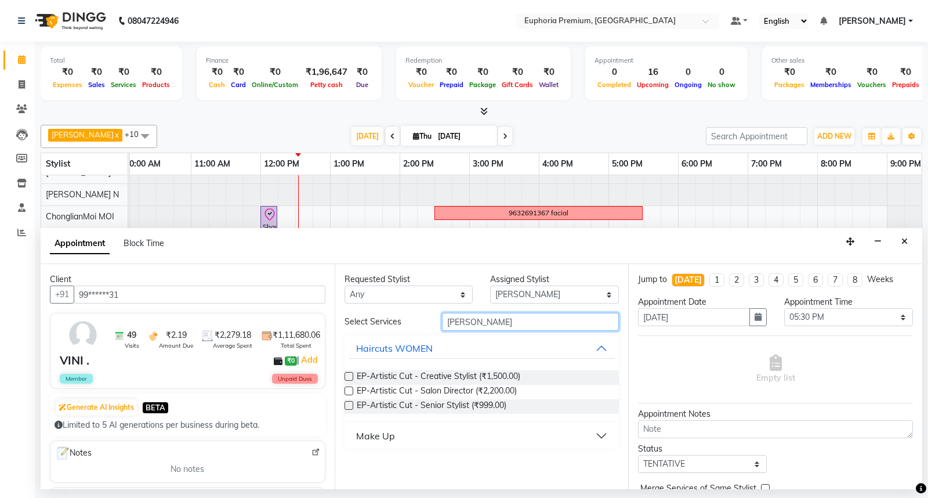
type input "artis"
click at [345, 409] on div at bounding box center [348, 407] width 8 height 12
click at [345, 405] on label at bounding box center [348, 405] width 9 height 9
click at [345, 405] on input "checkbox" at bounding box center [348, 406] width 8 height 8
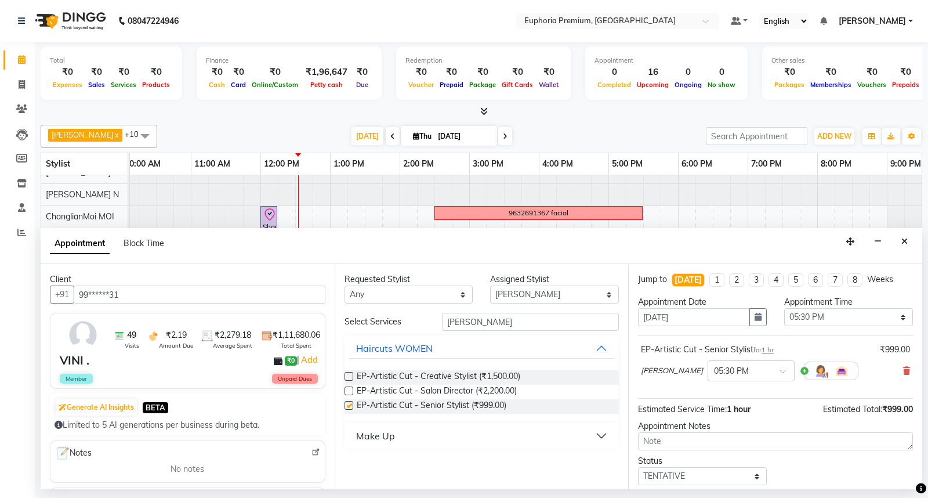
checkbox input "false"
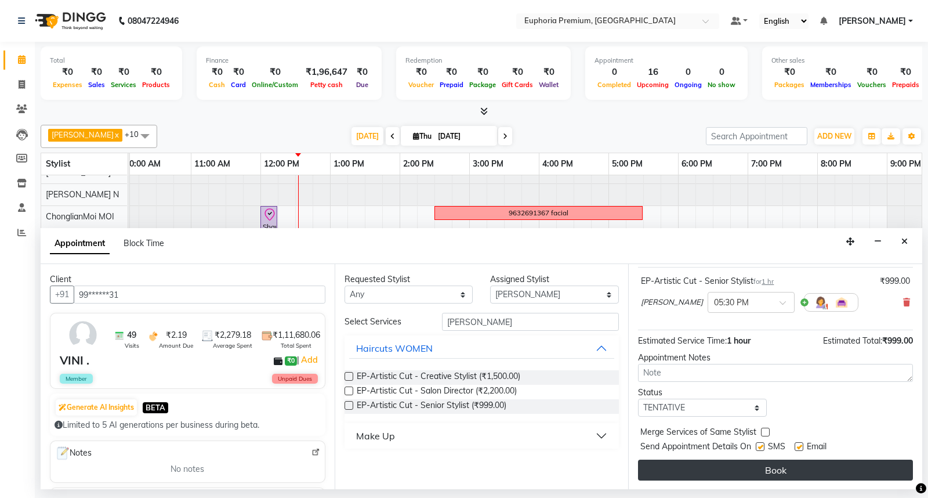
click at [779, 473] on button "Book" at bounding box center [775, 469] width 275 height 21
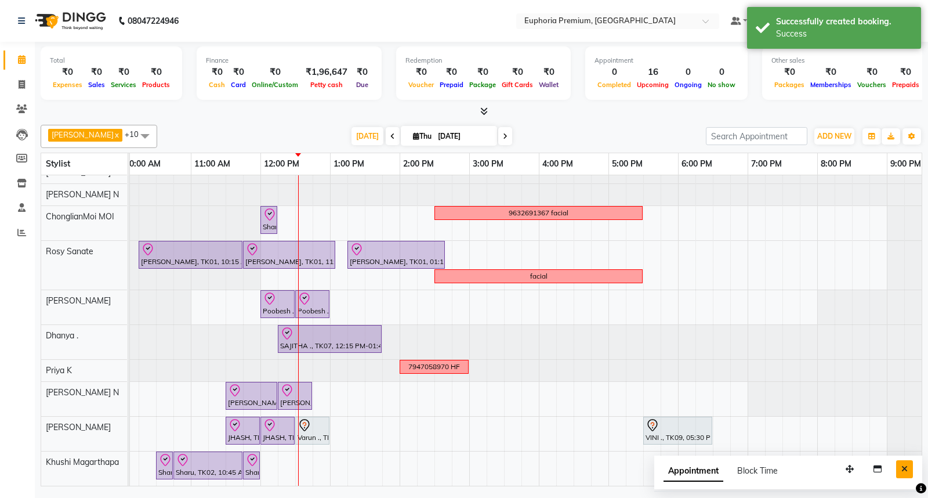
click at [910, 469] on button "Close" at bounding box center [904, 469] width 17 height 18
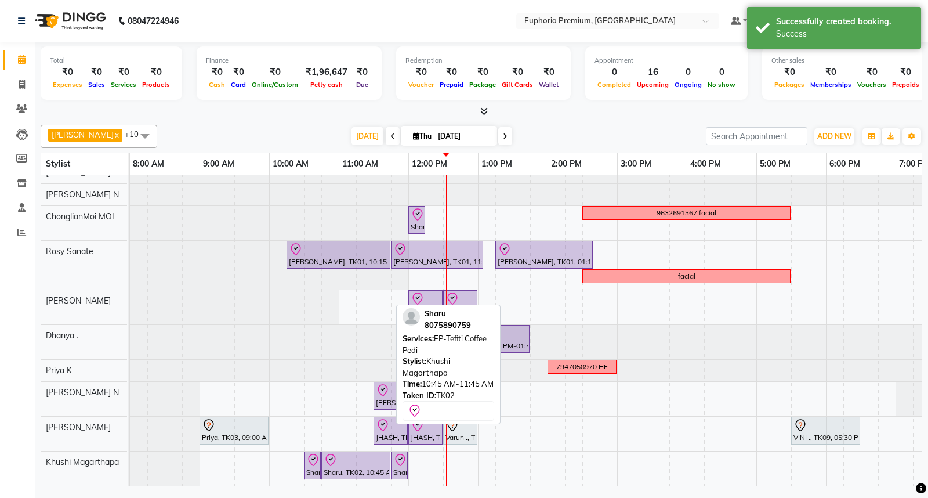
click at [349, 456] on div at bounding box center [356, 460] width 64 height 14
select select "8"
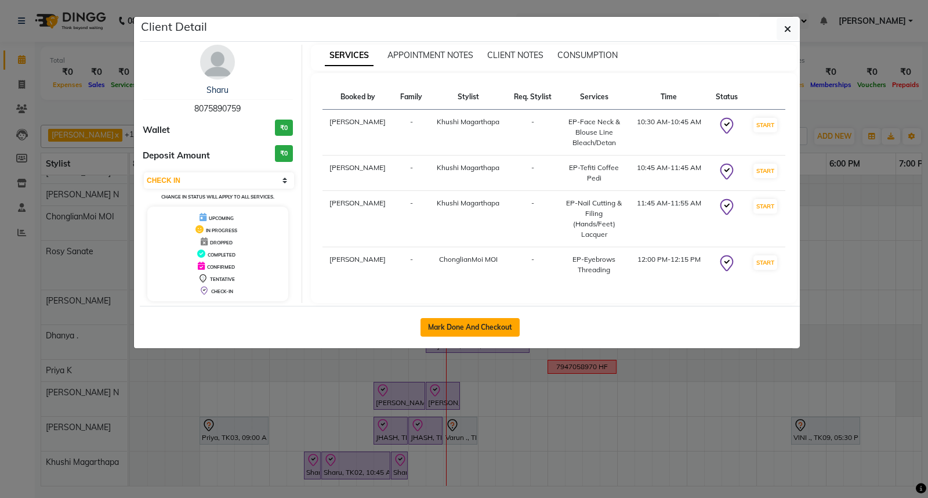
click at [494, 324] on button "Mark Done And Checkout" at bounding box center [469, 327] width 99 height 19
select select "service"
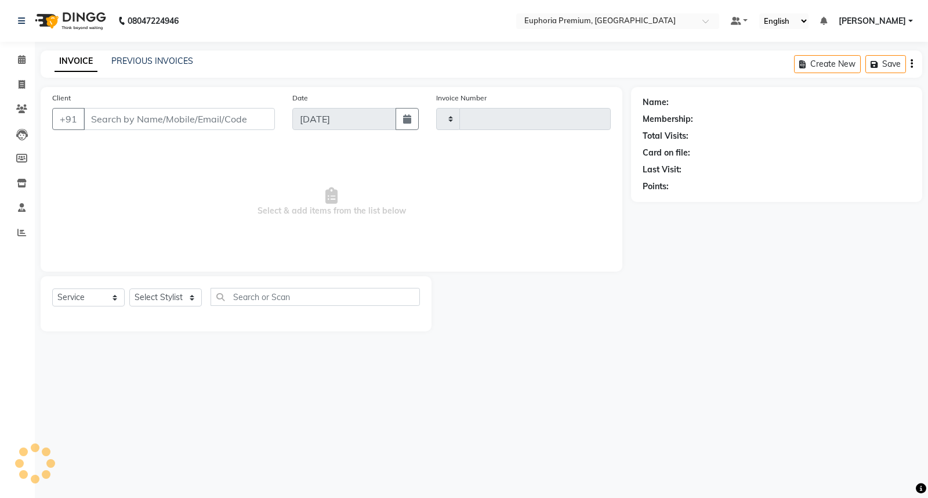
type input "2663"
select select "7925"
type input "80******59"
select select "86606"
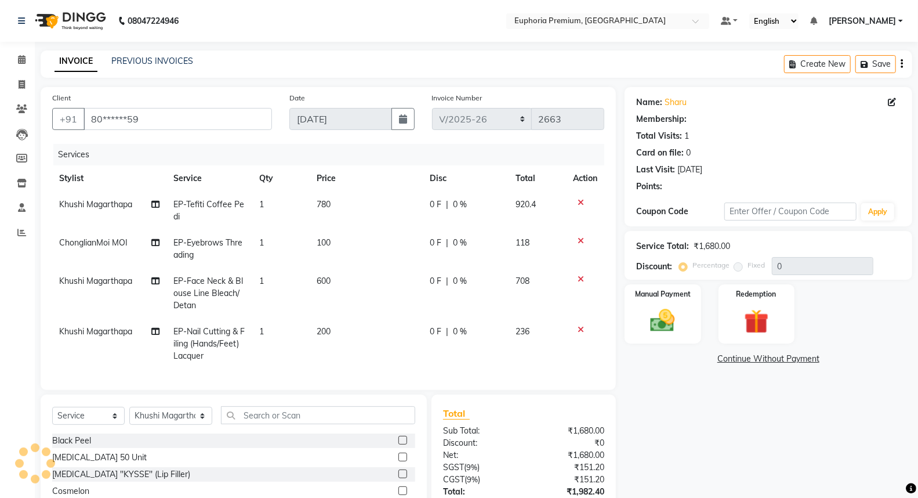
select select "1: Object"
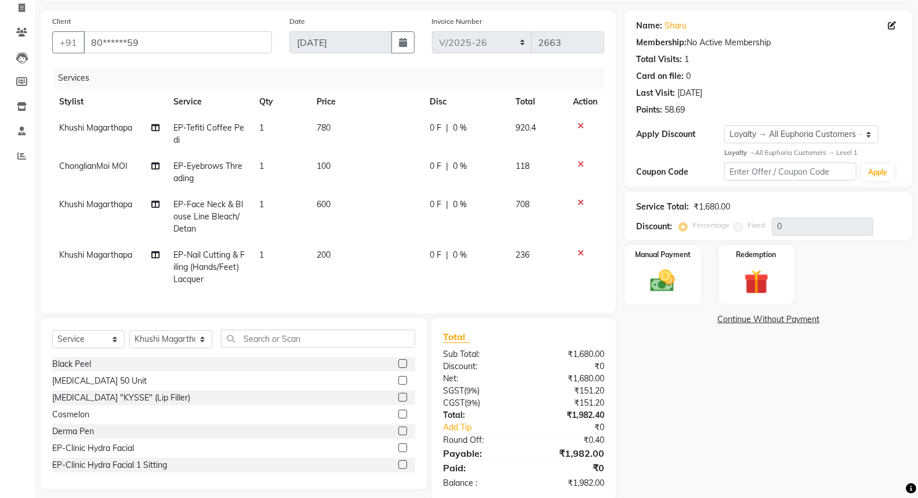
scroll to position [106, 0]
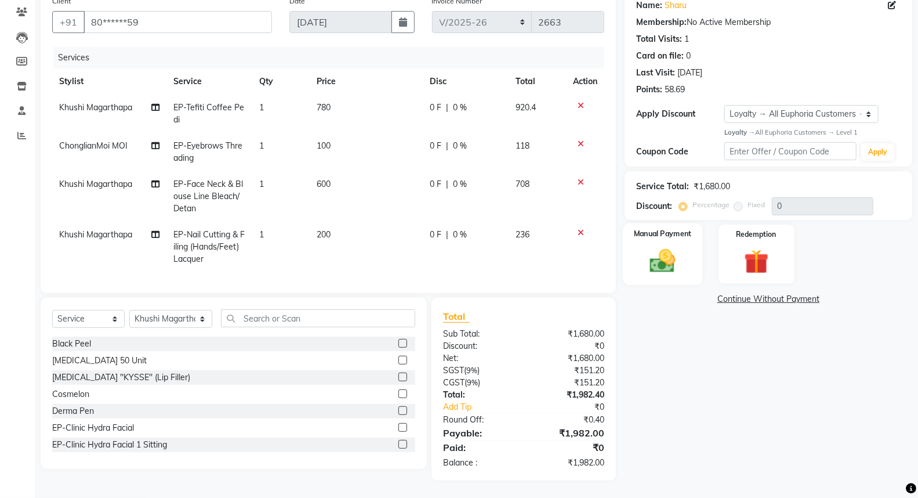
click at [669, 246] on img at bounding box center [662, 261] width 41 height 30
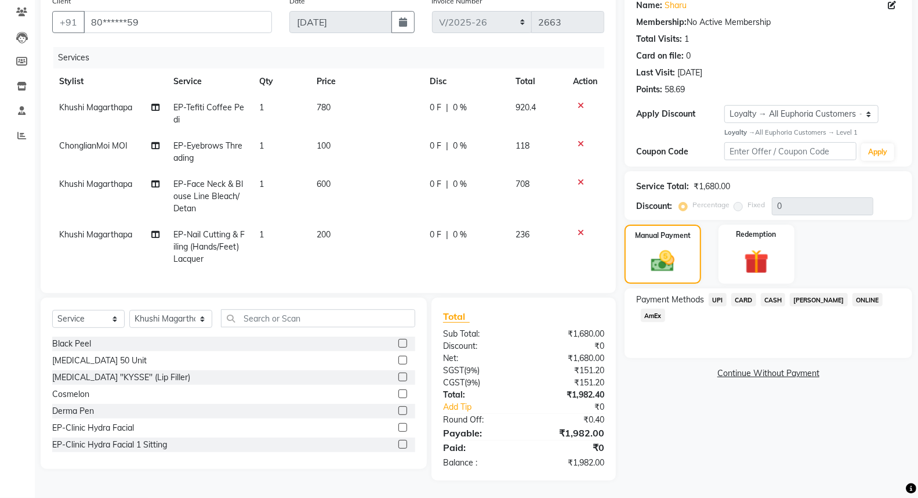
click at [739, 293] on span "CARD" at bounding box center [743, 299] width 25 height 13
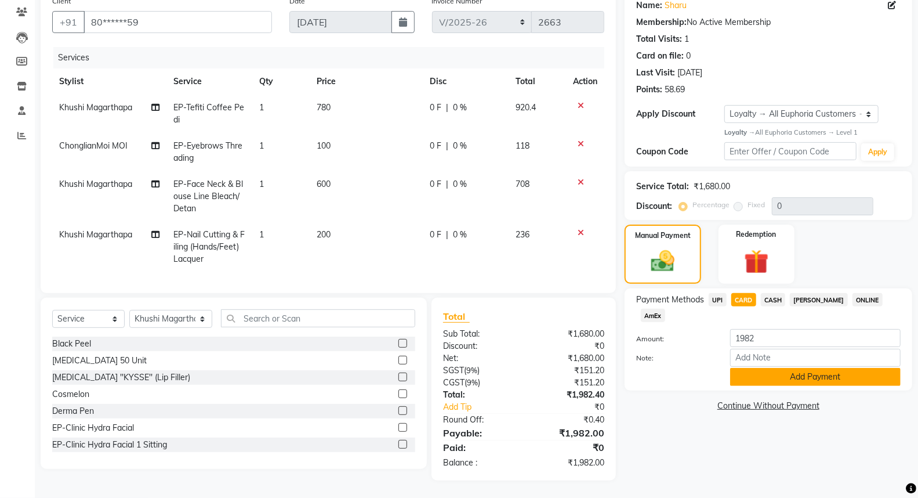
click at [787, 368] on button "Add Payment" at bounding box center [815, 377] width 170 height 18
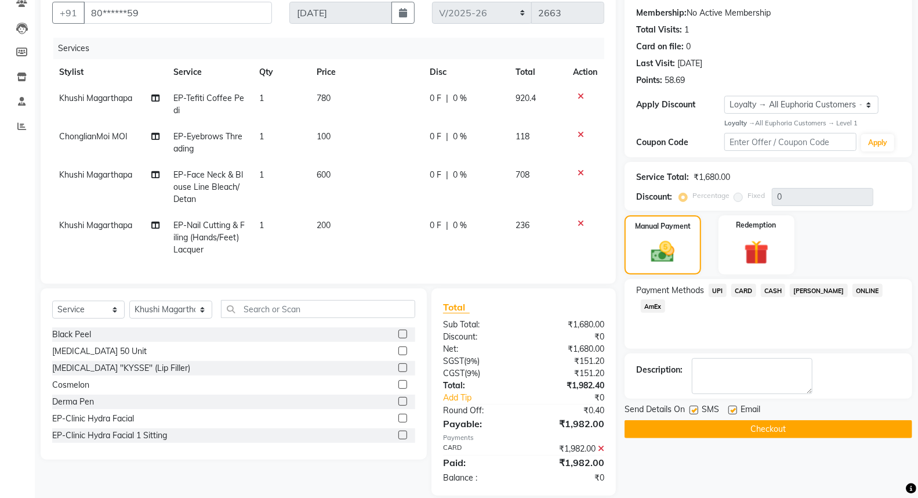
click at [752, 425] on button "Checkout" at bounding box center [769, 429] width 288 height 18
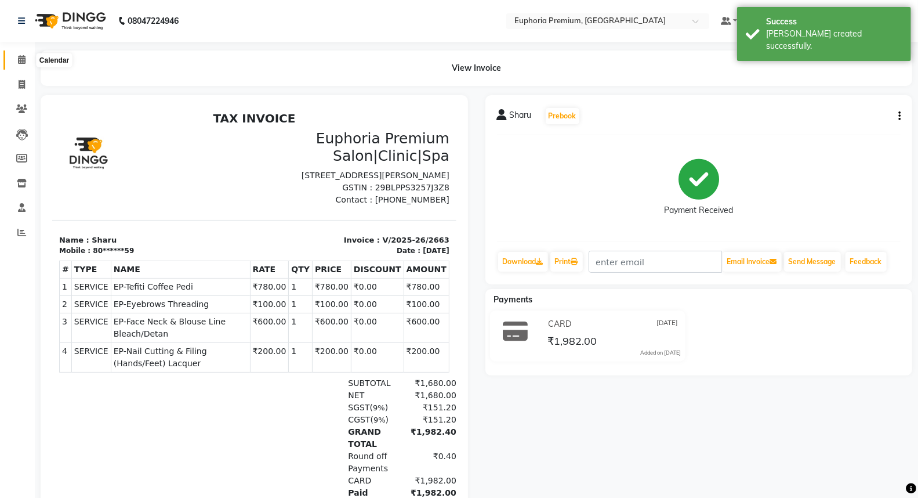
click at [20, 63] on icon at bounding box center [22, 59] width 8 height 9
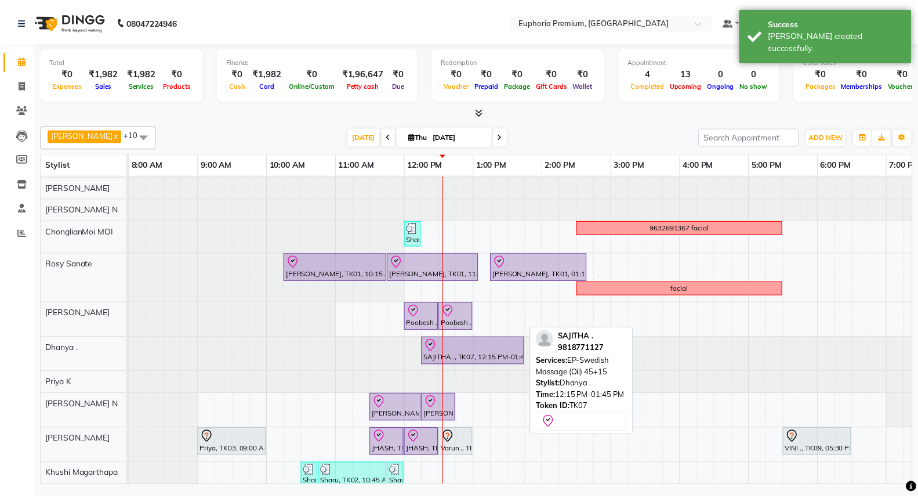
scroll to position [41, 0]
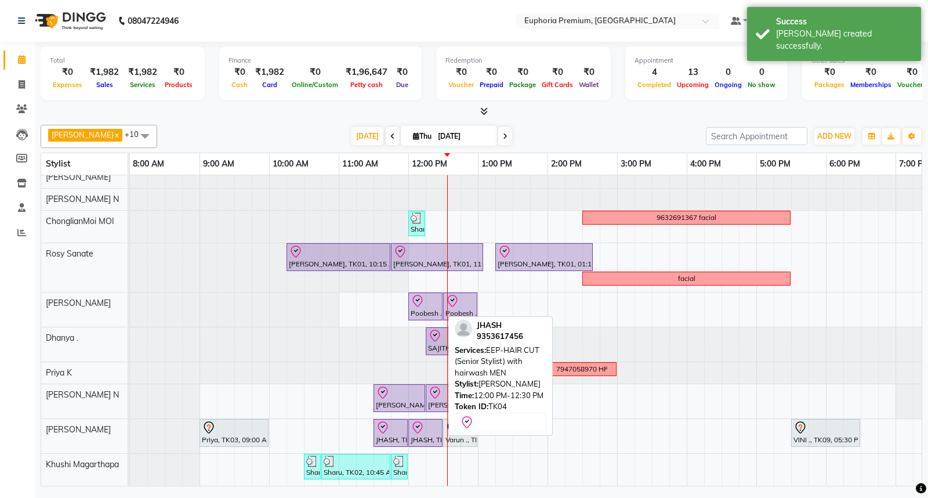
click at [433, 420] on div at bounding box center [426, 427] width 30 height 14
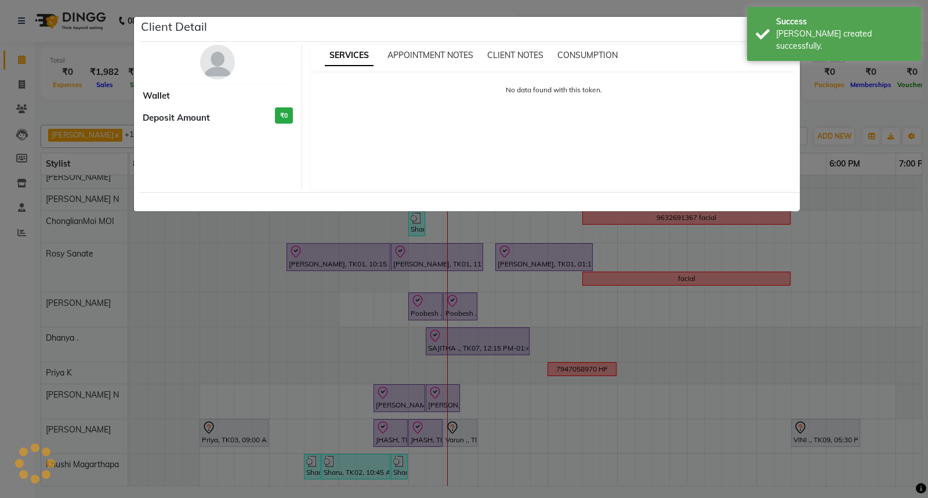
select select "8"
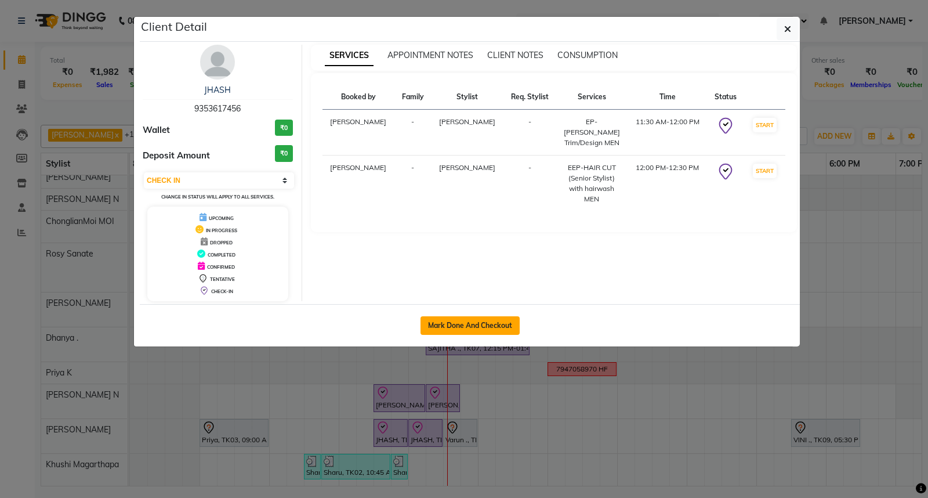
click at [499, 324] on button "Mark Done And Checkout" at bounding box center [469, 325] width 99 height 19
select select "service"
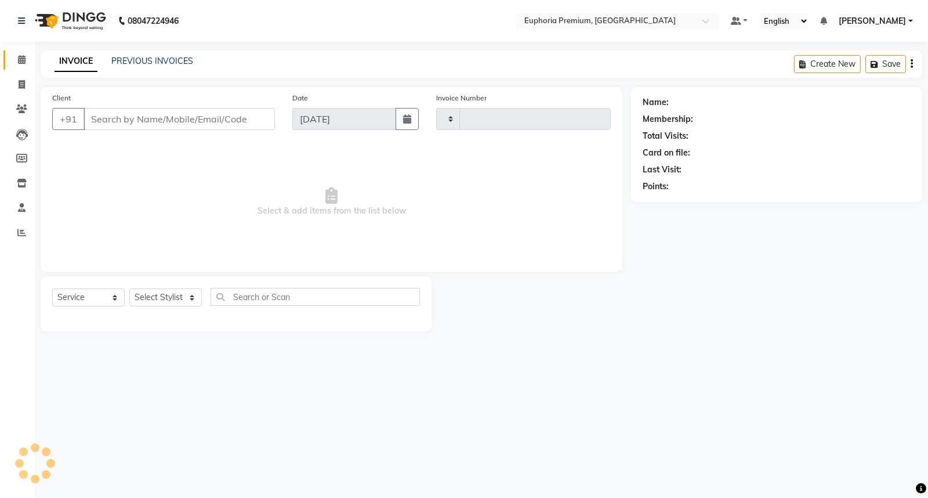
type input "2664"
select select "7925"
type input "93******56"
select select "88670"
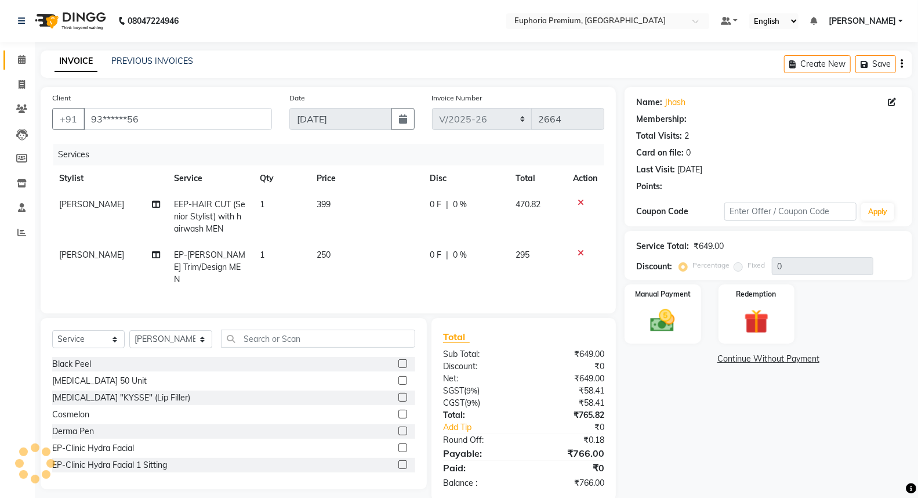
select select "1: Object"
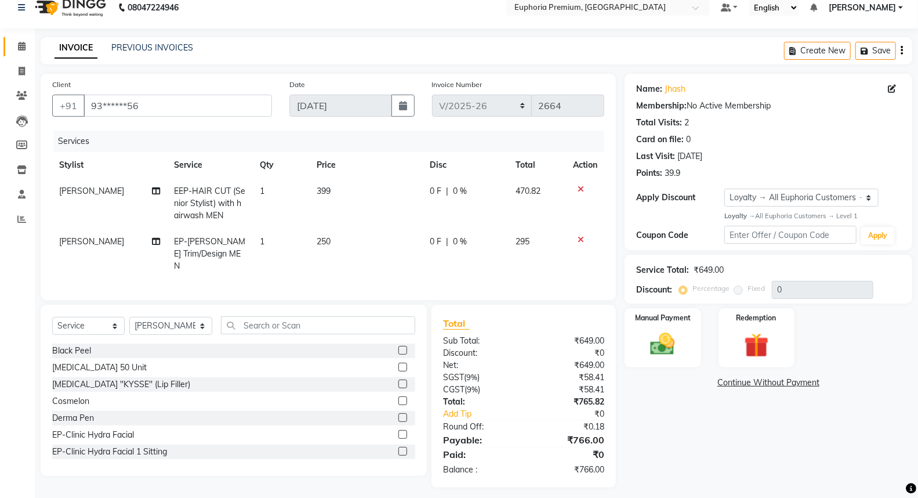
scroll to position [17, 0]
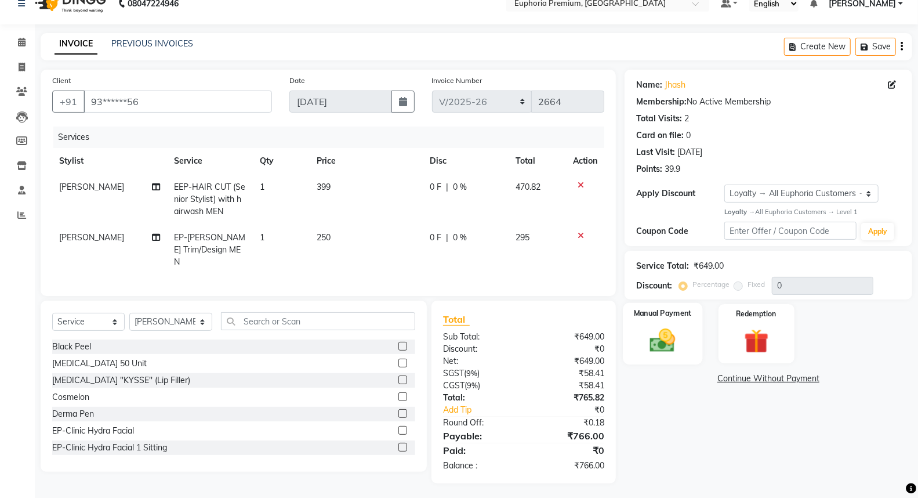
click at [659, 335] on img at bounding box center [662, 340] width 41 height 30
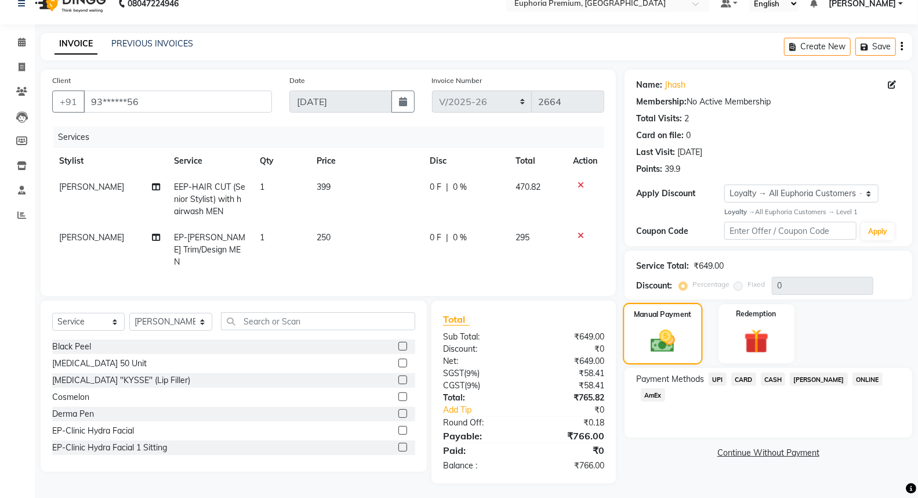
click at [659, 335] on img at bounding box center [662, 340] width 39 height 28
click at [714, 380] on span "UPI" at bounding box center [718, 378] width 18 height 13
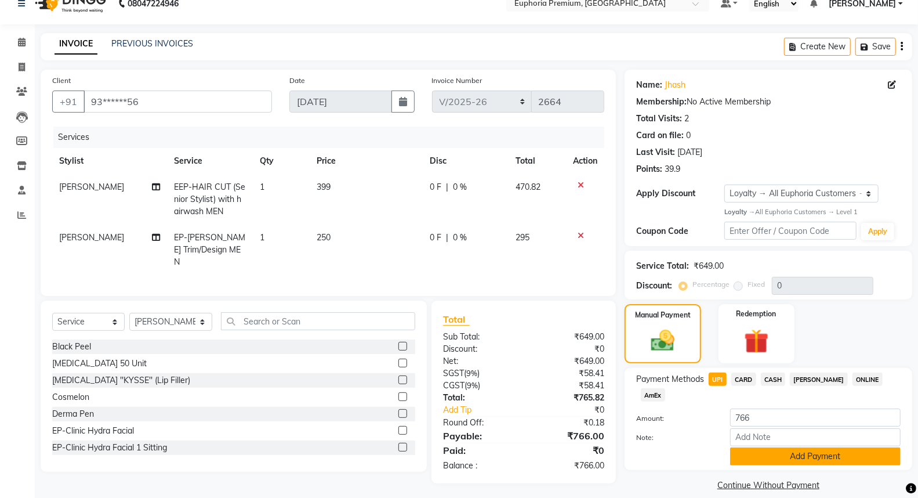
click at [785, 447] on button "Add Payment" at bounding box center [815, 456] width 170 height 18
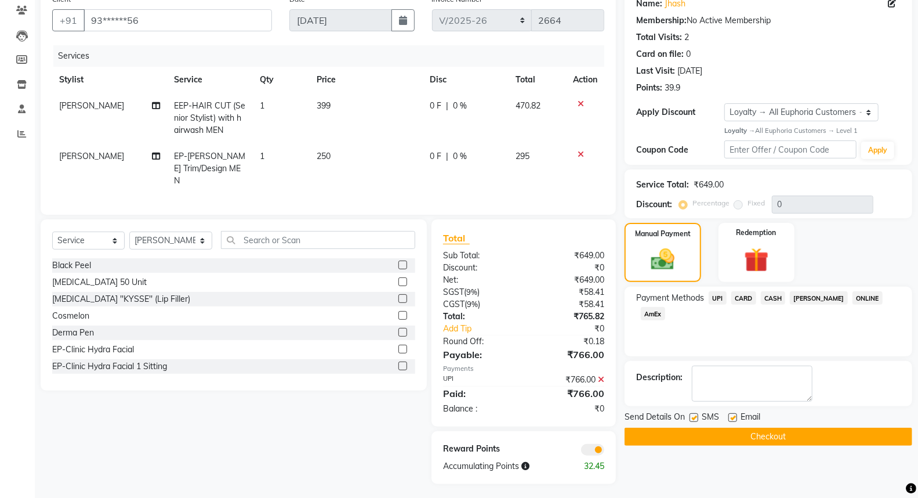
scroll to position [99, 0]
click at [774, 437] on button "Checkout" at bounding box center [769, 436] width 288 height 18
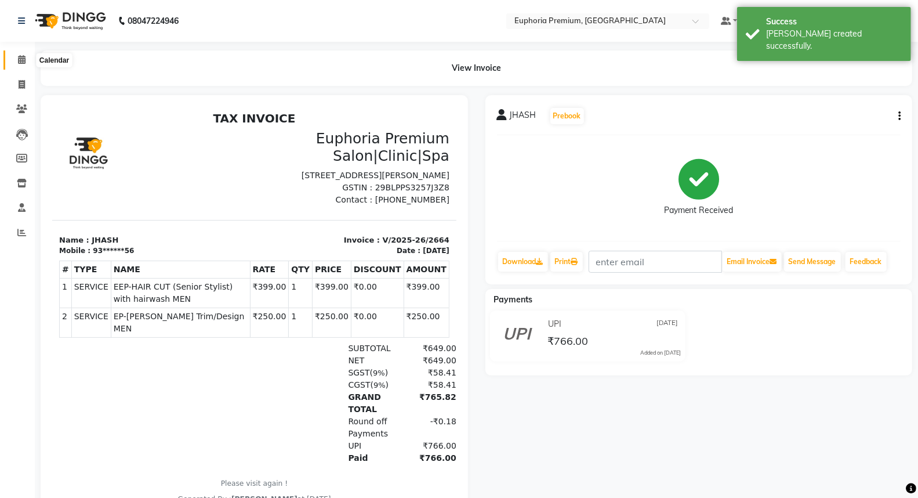
click at [30, 59] on span at bounding box center [22, 59] width 20 height 13
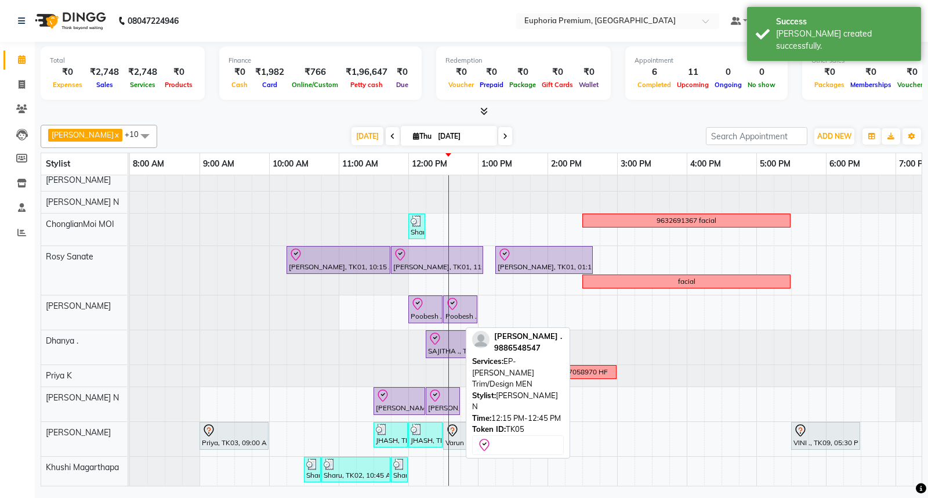
scroll to position [41, 0]
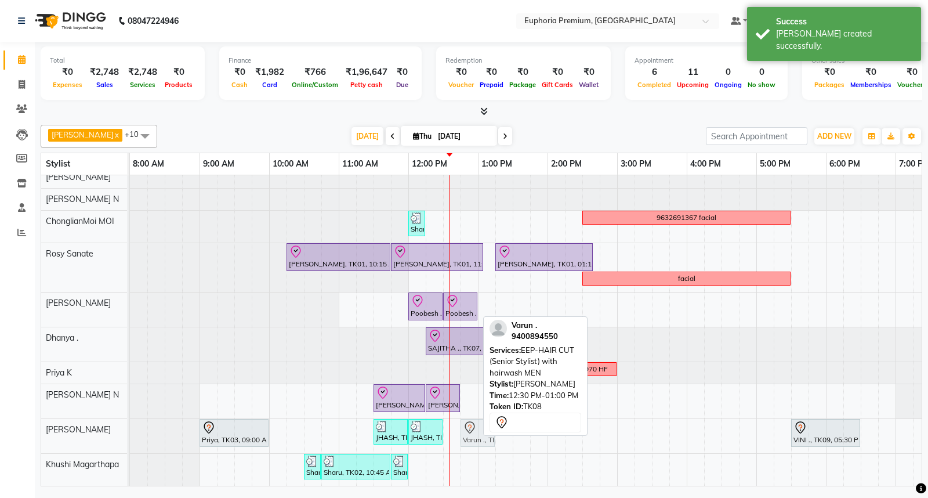
drag, startPoint x: 458, startPoint y: 422, endPoint x: 469, endPoint y: 423, distance: 10.6
click at [130, 423] on div "Priya, TK03, 09:00 AM-10:00 AM, EP-Artistic Cut - Senior Stylist JHASH, TK04, 1…" at bounding box center [130, 436] width 0 height 34
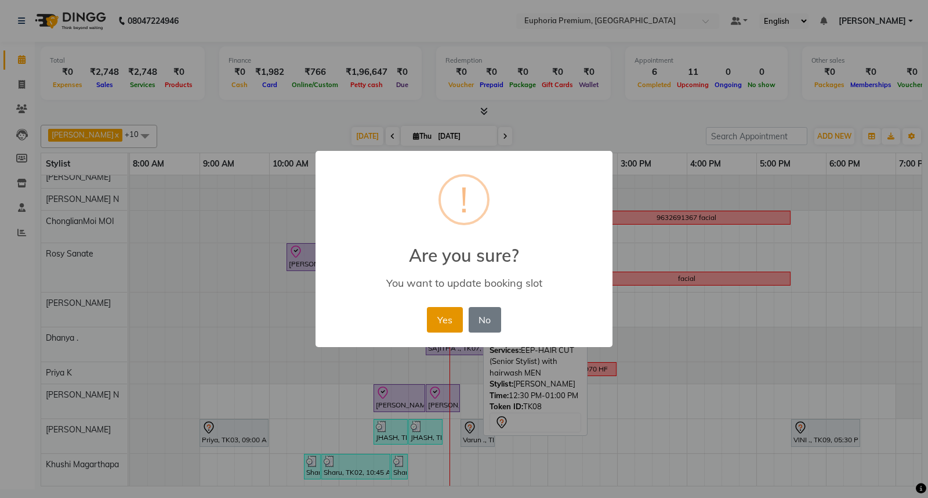
click at [439, 320] on button "Yes" at bounding box center [444, 320] width 35 height 26
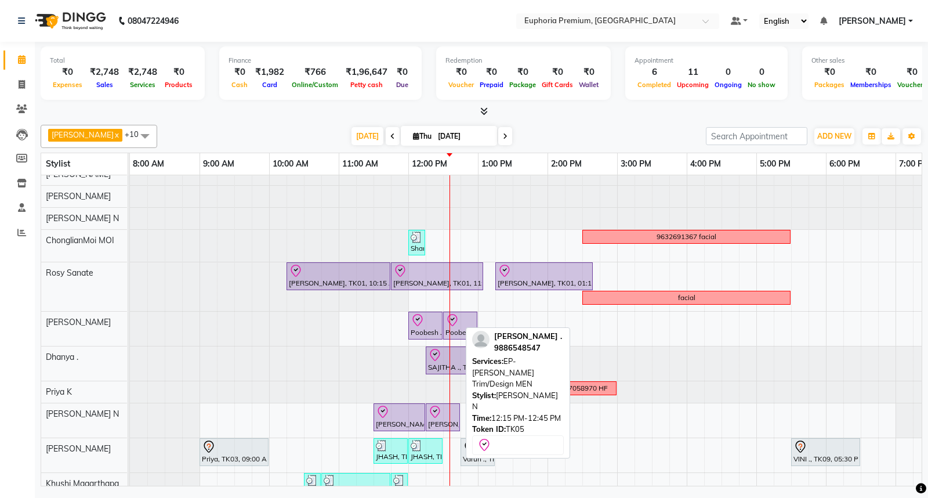
scroll to position [0, 0]
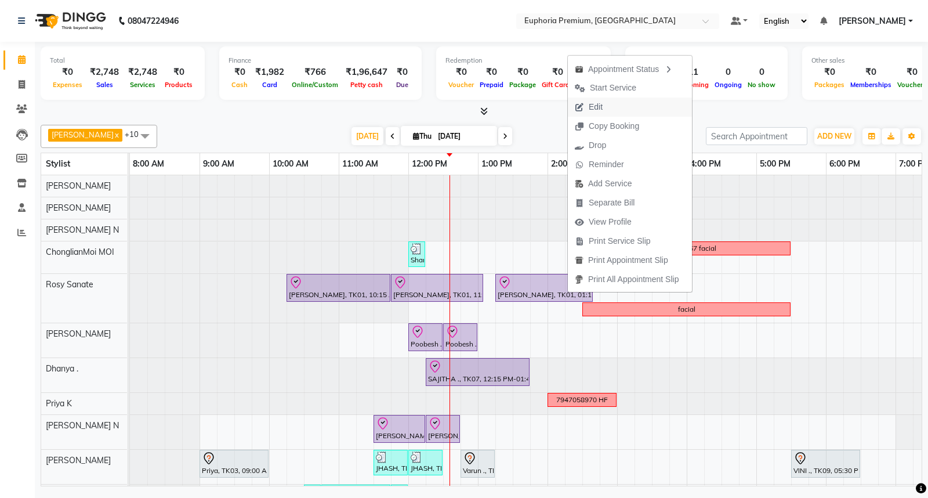
click at [598, 104] on span "Edit" at bounding box center [596, 107] width 14 height 12
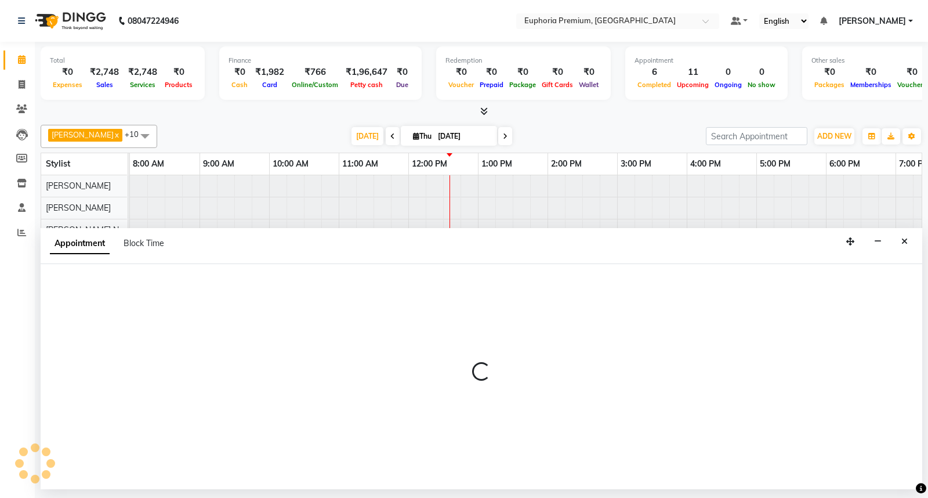
select select "tentative"
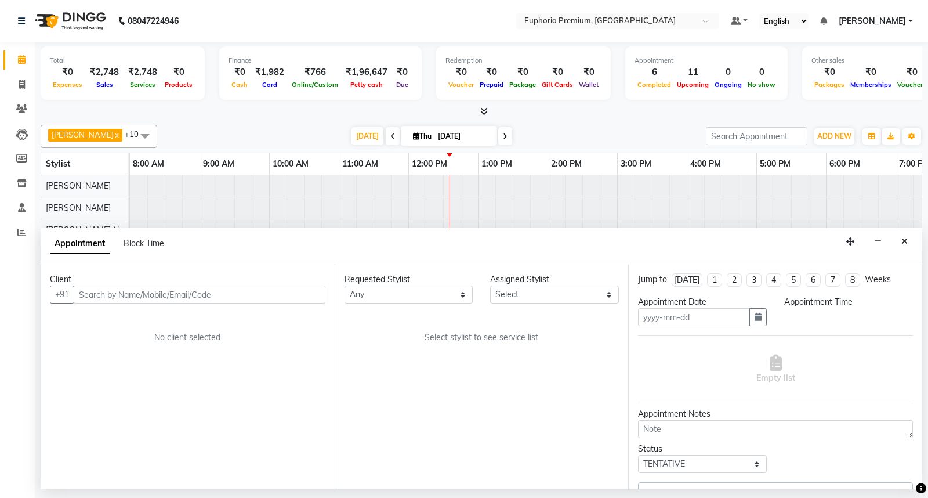
type input "[DATE]"
select select "71633"
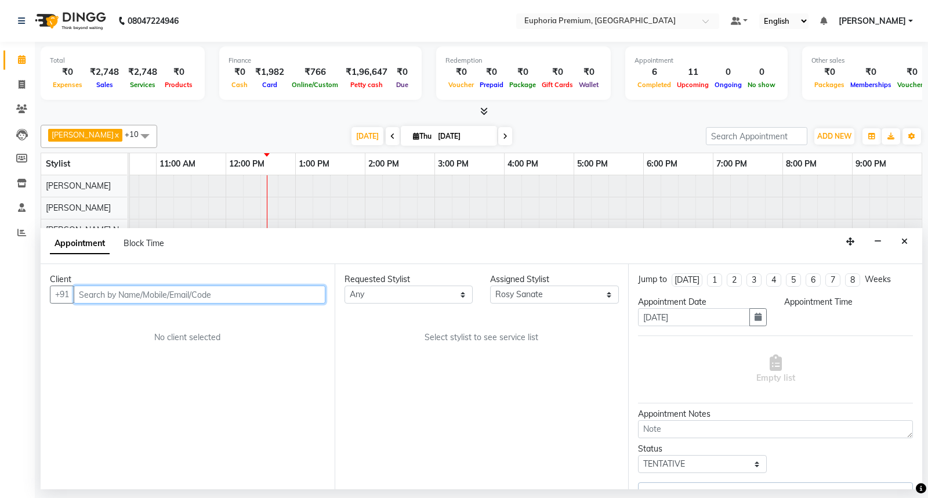
select select "check-in"
select select "615"
select select "4006"
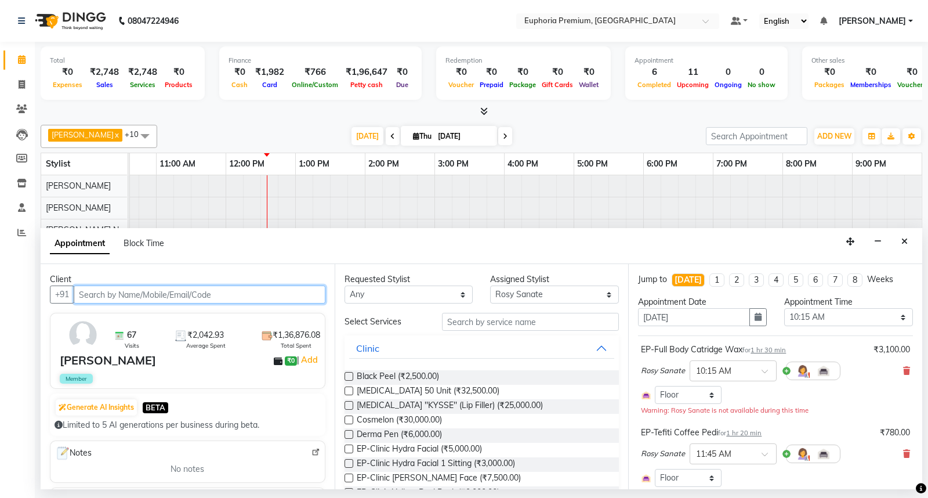
select select "4006"
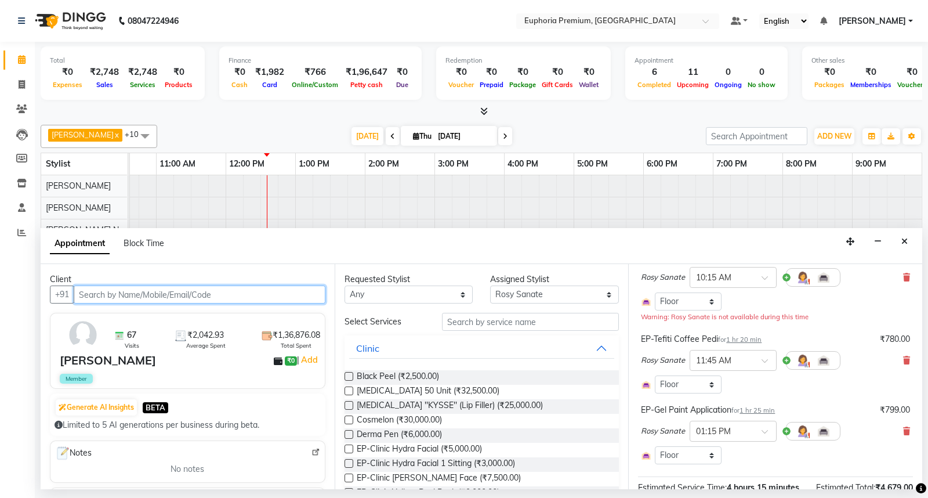
scroll to position [129, 0]
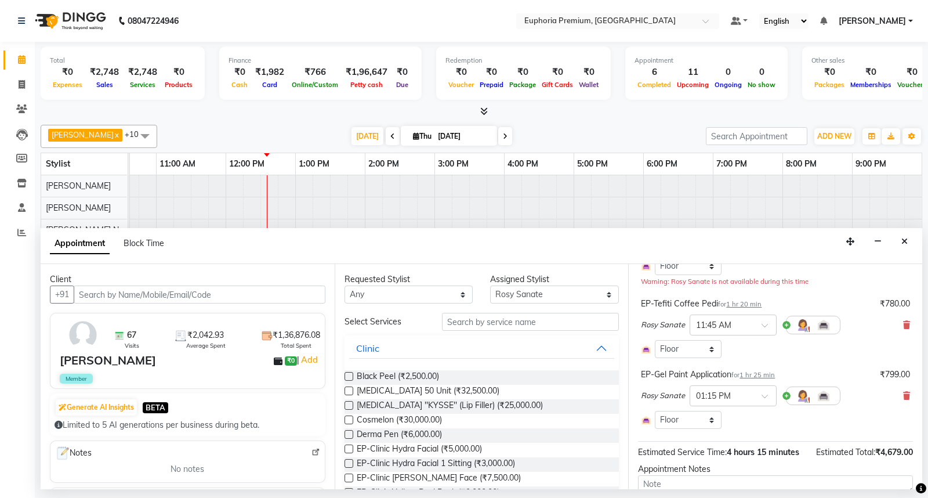
click at [755, 306] on span "1 hr 20 min" at bounding box center [743, 304] width 35 height 8
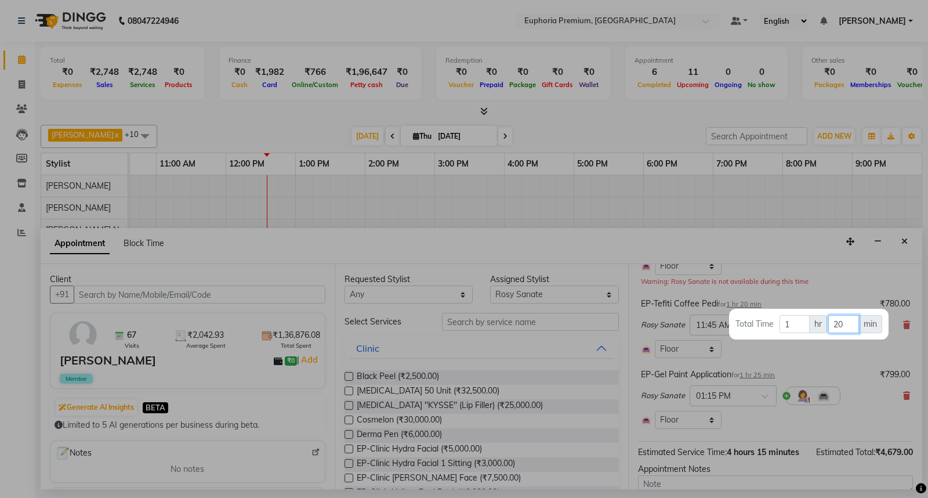
click at [846, 322] on input "20" at bounding box center [843, 324] width 31 height 18
type input "2"
type input "15"
click at [840, 355] on div at bounding box center [464, 249] width 928 height 498
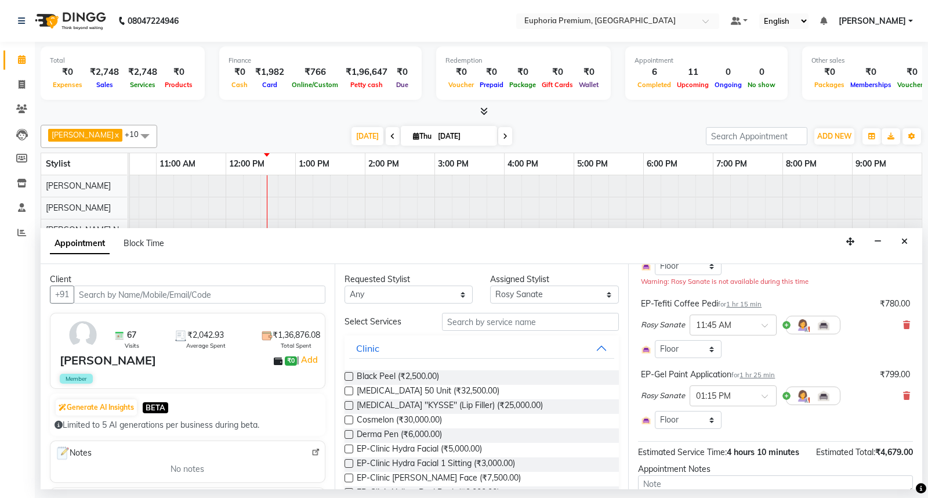
scroll to position [219, 0]
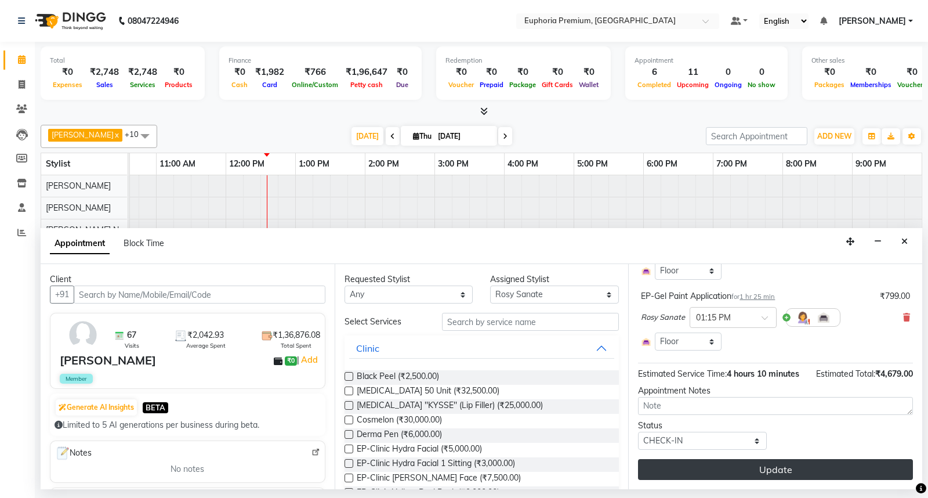
click at [764, 468] on button "Update" at bounding box center [775, 469] width 275 height 21
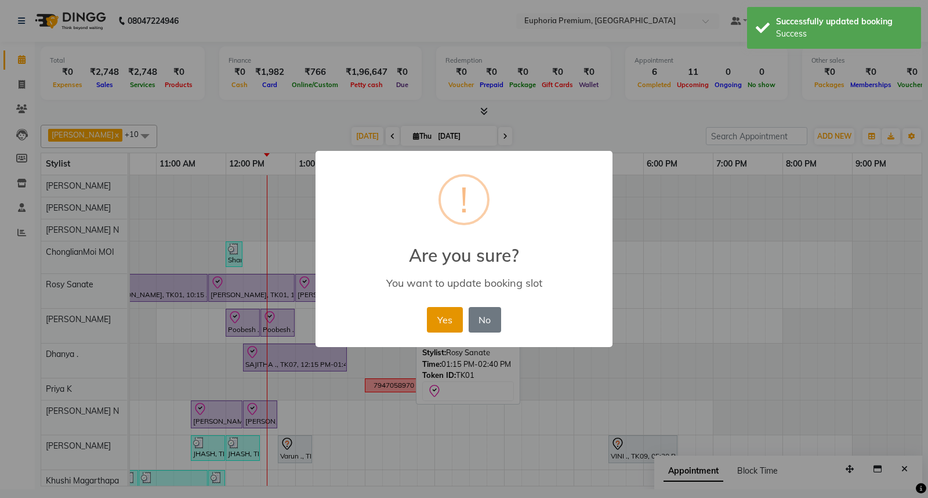
click at [443, 316] on button "Yes" at bounding box center [444, 320] width 35 height 26
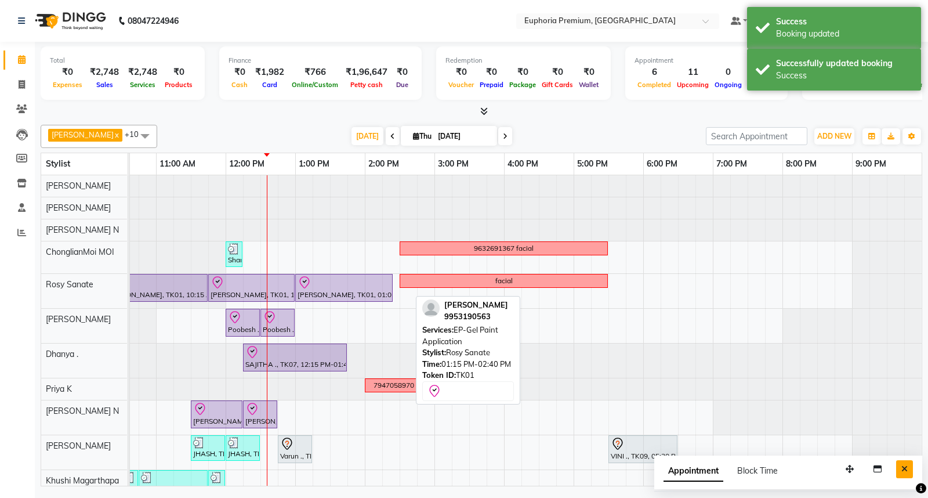
click at [905, 466] on icon "Close" at bounding box center [904, 469] width 6 height 8
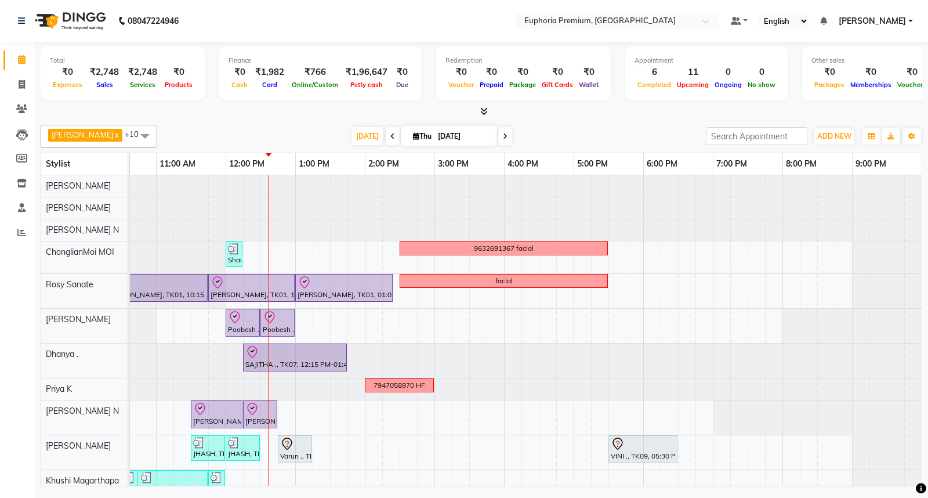
scroll to position [26, 0]
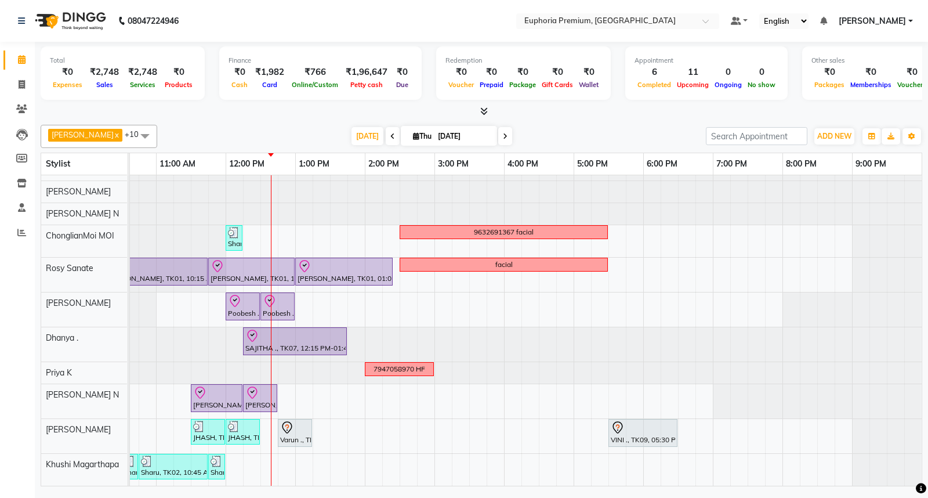
click at [247, 224] on div "Sharu, TK02, 12:00 PM-12:15 PM, EP-Eyebrows Threading 9632691367 facial Deepika…" at bounding box center [434, 322] width 974 height 326
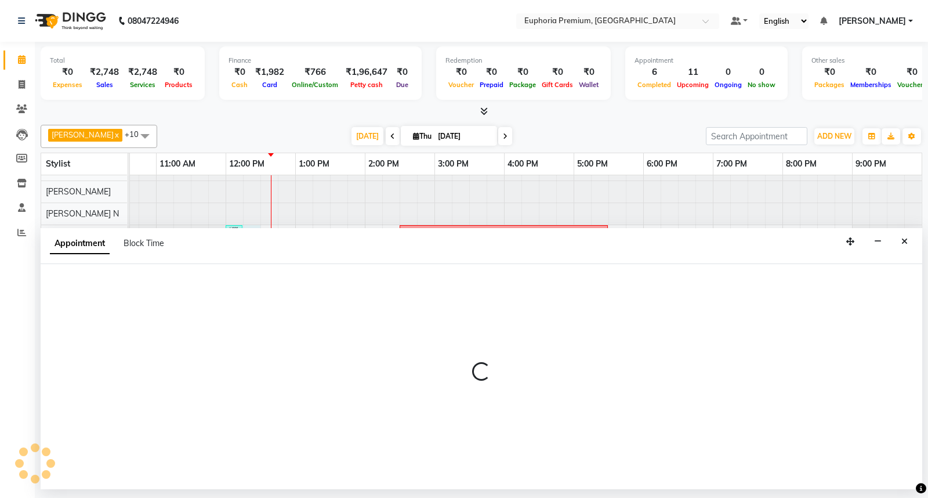
select select "71597"
select select "735"
select select "tentative"
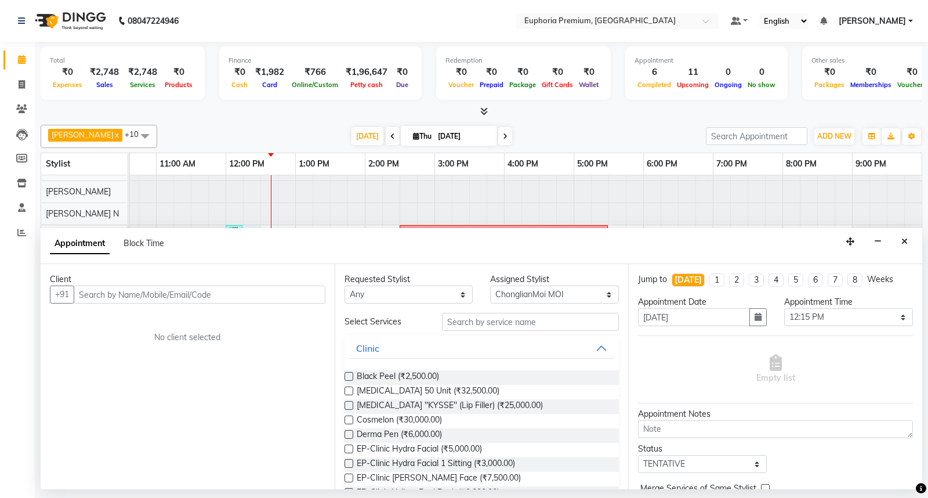
click at [204, 293] on input "text" at bounding box center [200, 294] width 252 height 18
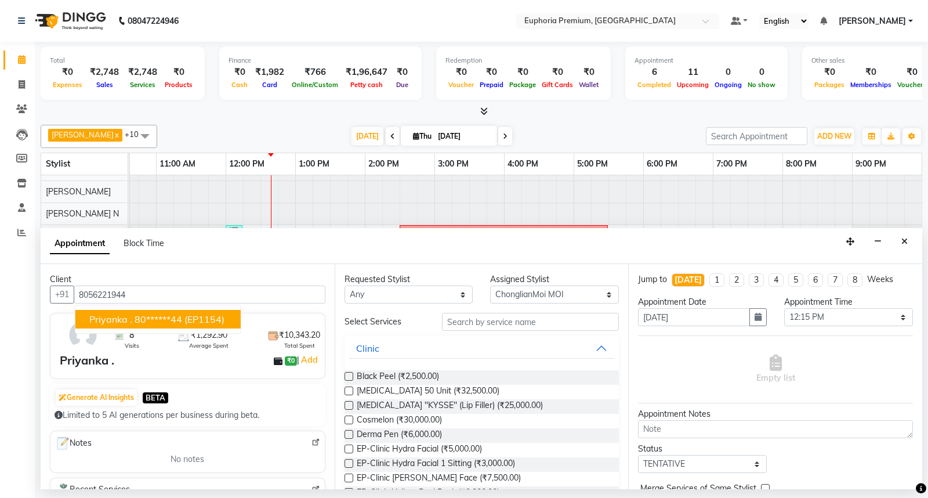
click at [204, 318] on span "(EP1154)" at bounding box center [204, 319] width 40 height 12
type input "80******44"
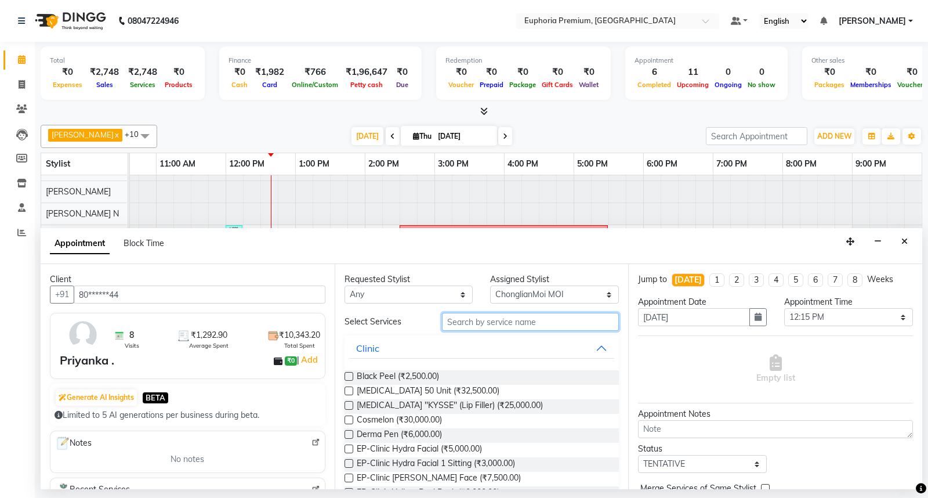
click at [482, 325] on input "text" at bounding box center [530, 322] width 177 height 18
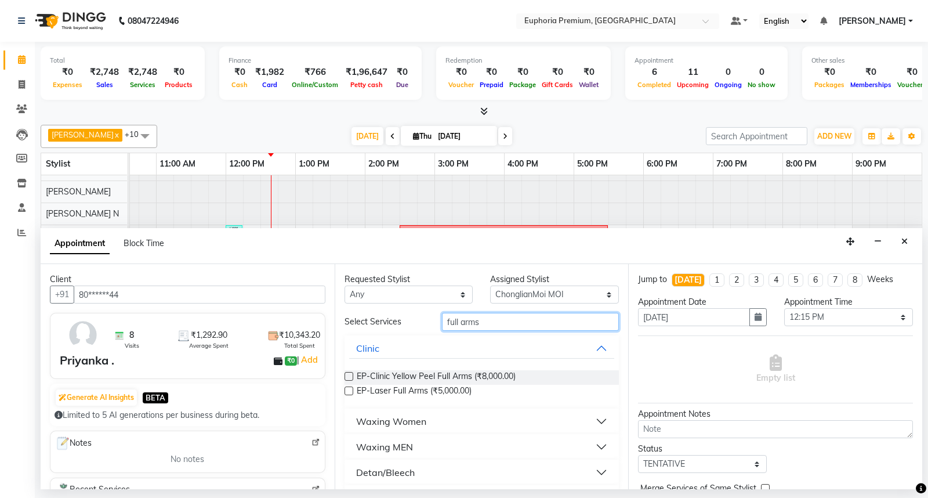
type input "full arms"
click at [369, 420] on div "Waxing Women" at bounding box center [391, 421] width 70 height 14
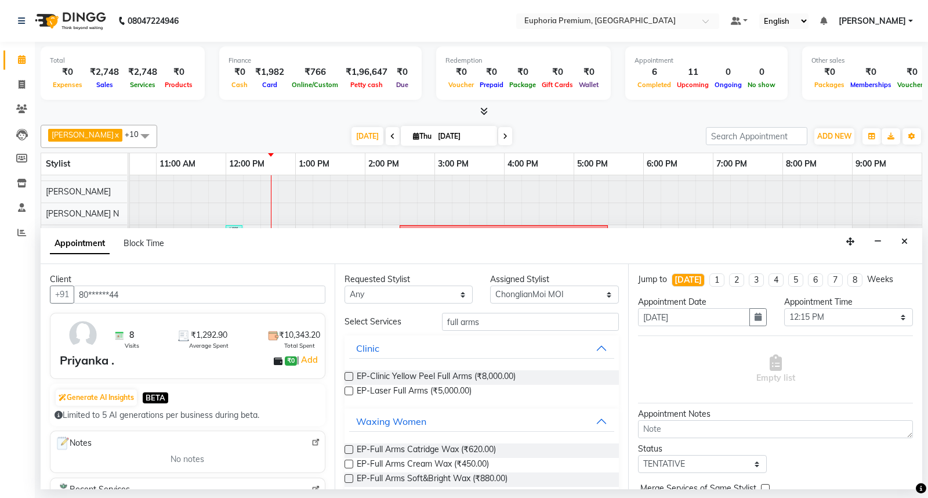
click at [350, 449] on label at bounding box center [348, 449] width 9 height 9
click at [350, 449] on input "checkbox" at bounding box center [348, 451] width 8 height 8
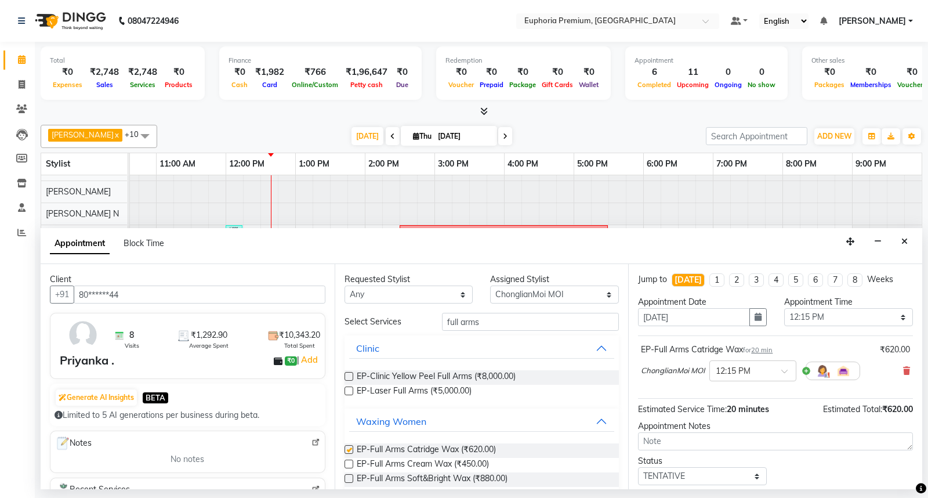
checkbox input "false"
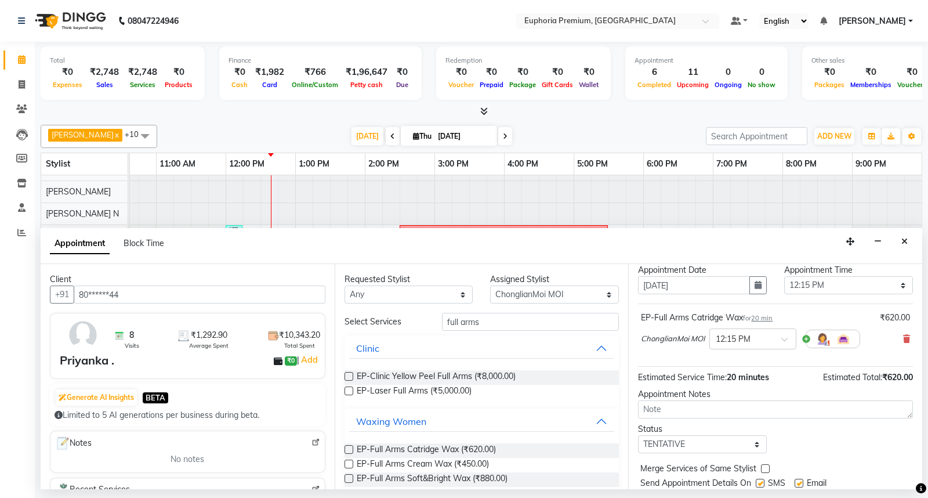
scroll to position [68, 0]
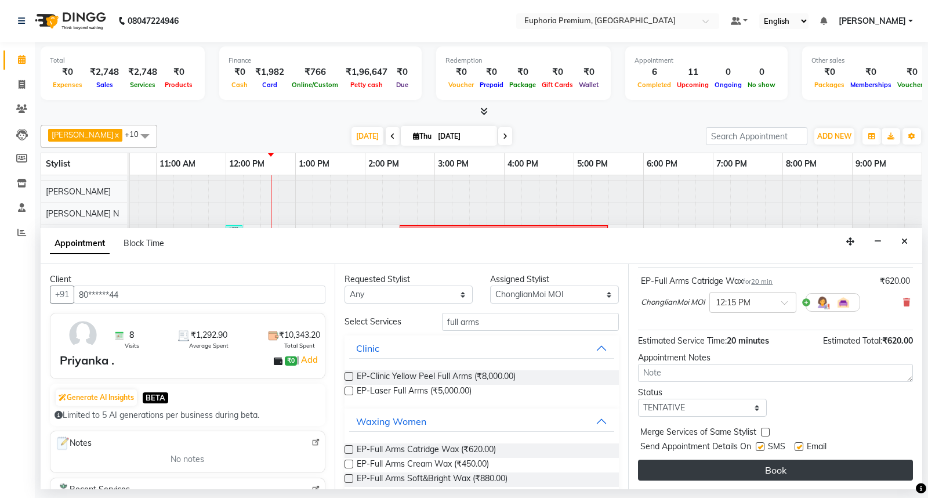
click at [746, 467] on button "Book" at bounding box center [775, 469] width 275 height 21
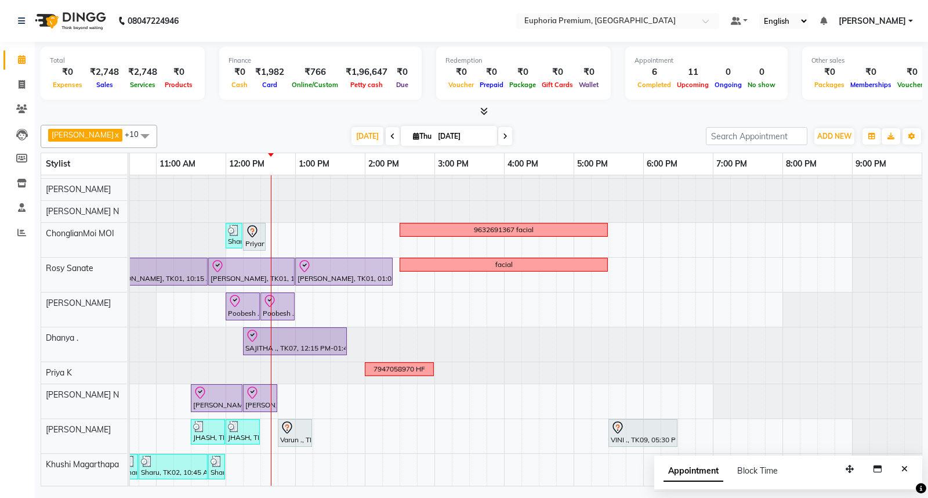
click at [905, 471] on icon "Close" at bounding box center [904, 469] width 6 height 8
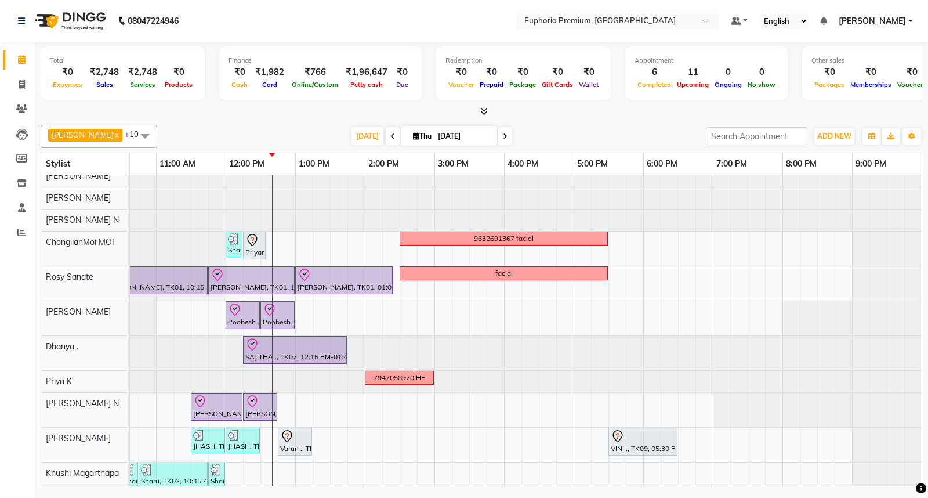
scroll to position [2, 0]
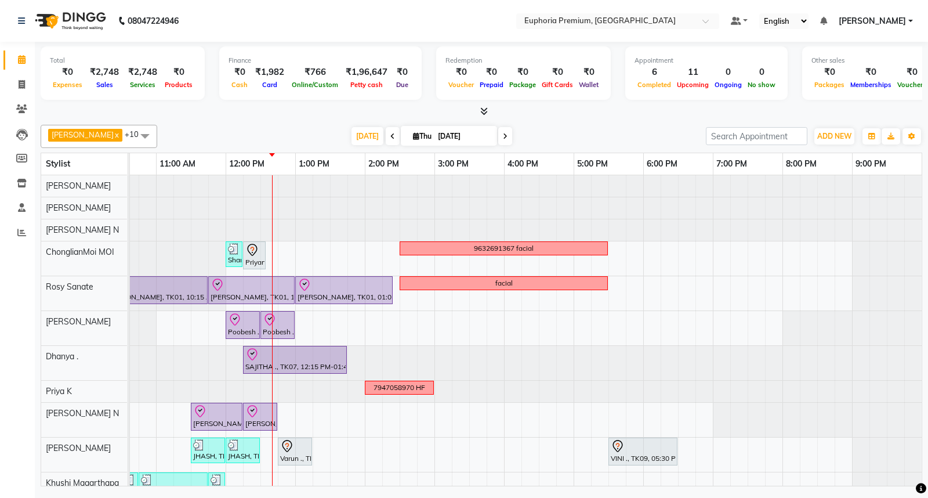
click at [619, 120] on div "Farhan x Chethan N x Kishore K x ChonglianMoi MOI x Dhanya . x Khushi Magarthap…" at bounding box center [481, 303] width 881 height 366
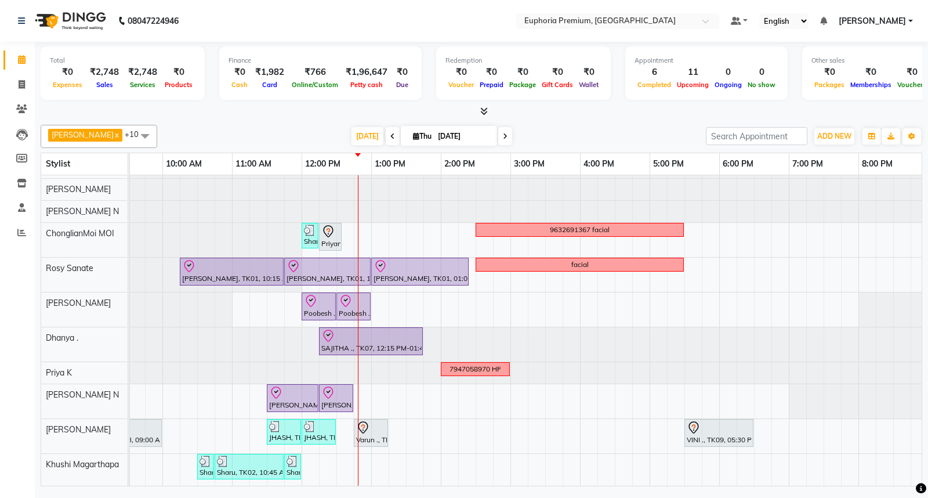
scroll to position [0, 0]
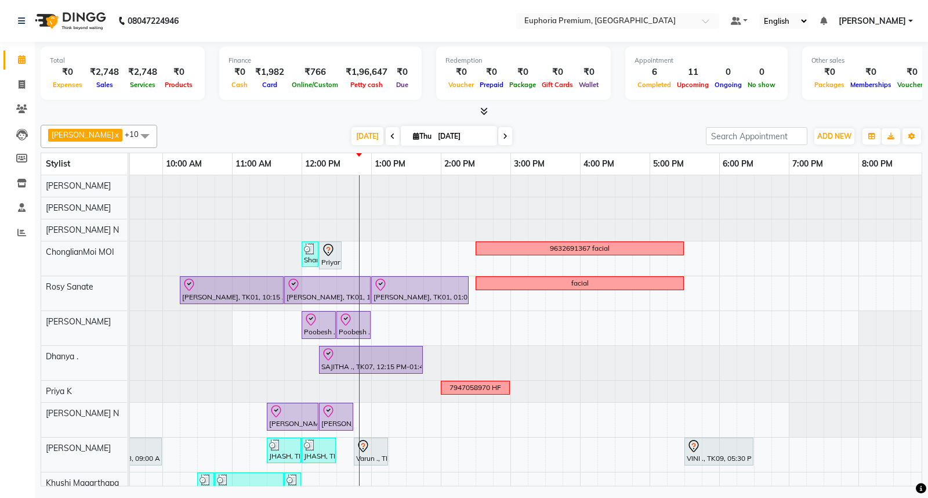
click at [386, 136] on span at bounding box center [393, 136] width 14 height 18
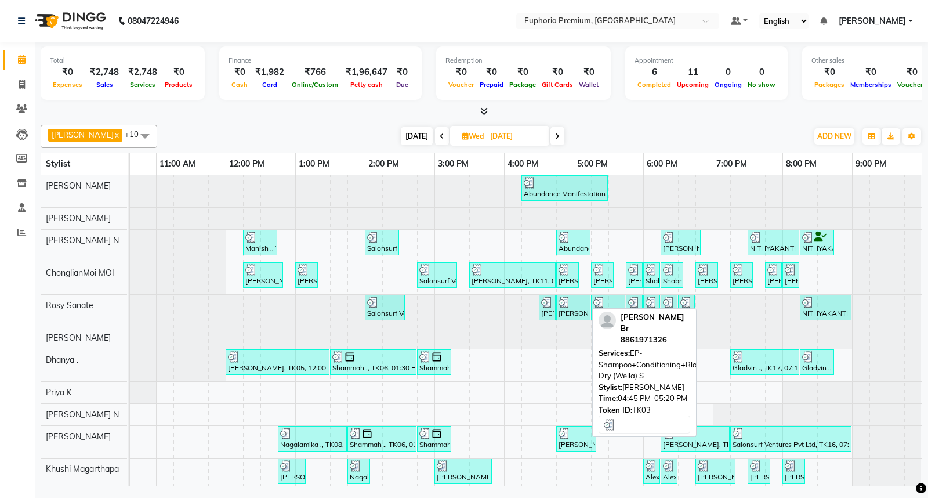
click at [566, 437] on div at bounding box center [575, 433] width 35 height 12
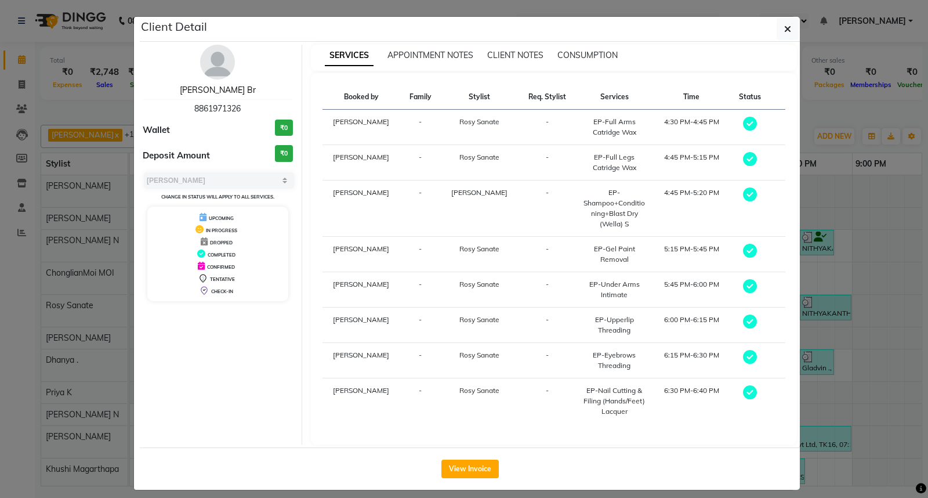
click at [210, 93] on link "Devna Br" at bounding box center [218, 90] width 76 height 10
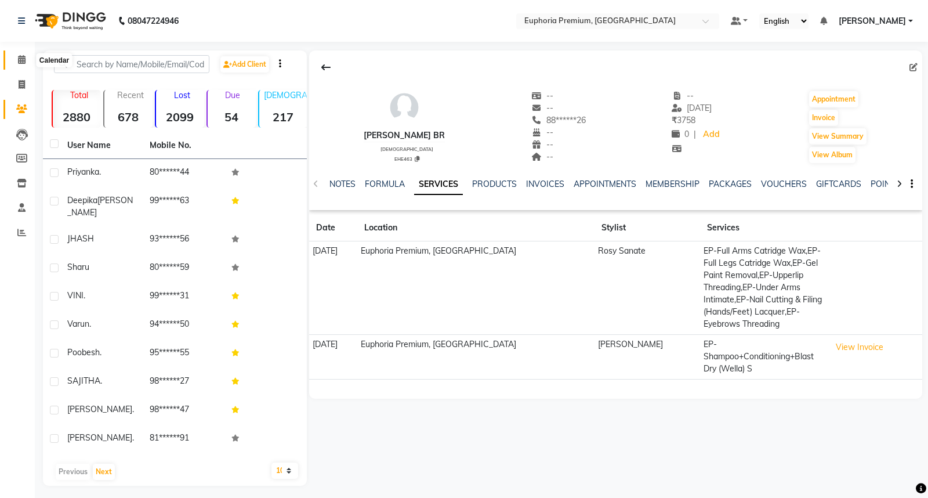
click at [24, 53] on span at bounding box center [22, 59] width 20 height 13
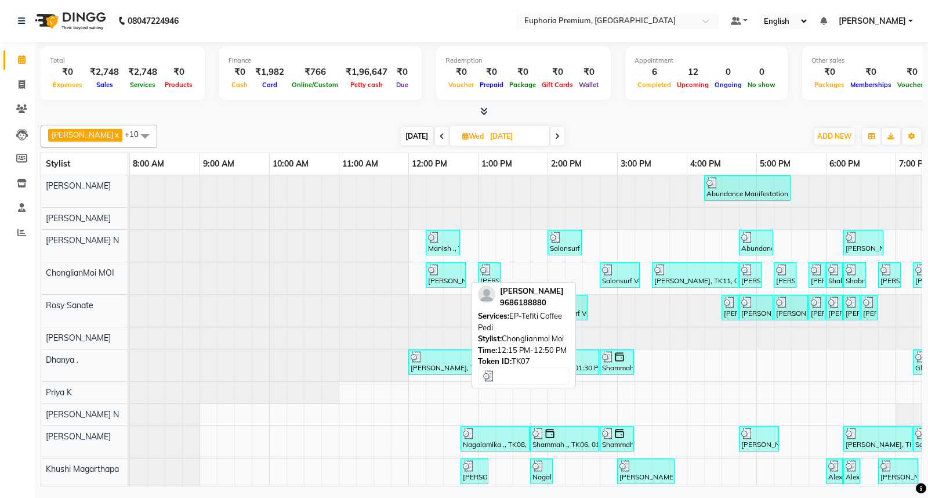
click at [452, 275] on div "BINCY ROSE, TK07, 12:15 PM-12:50 PM, EP-Tefiti Coffee Pedi" at bounding box center [446, 275] width 38 height 22
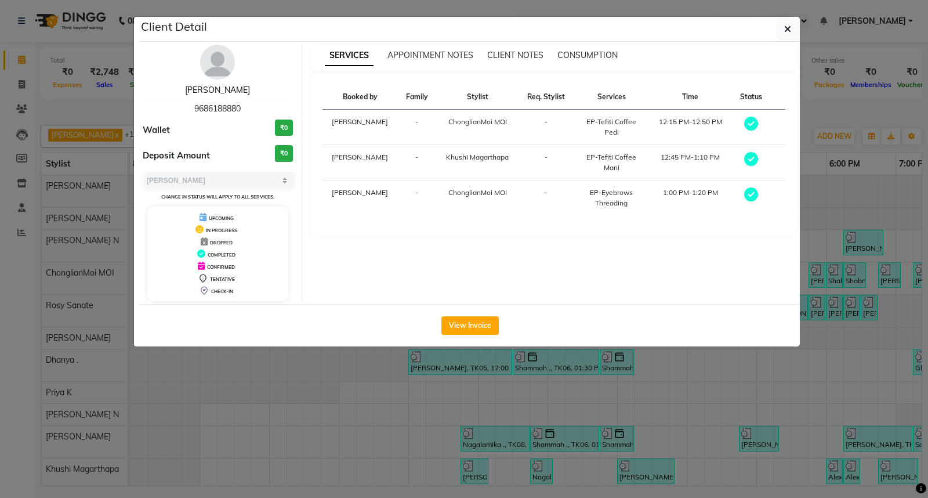
click at [209, 85] on link "BINCY ROSE" at bounding box center [217, 90] width 65 height 10
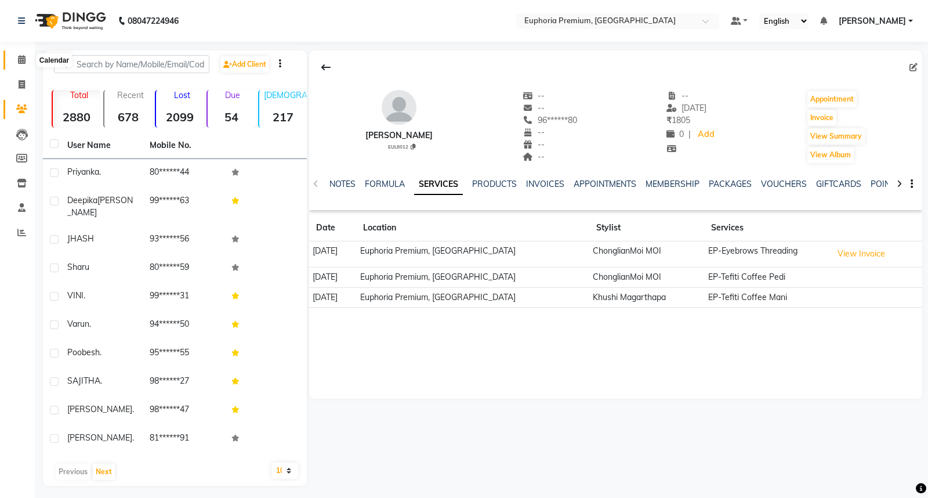
click at [16, 59] on span at bounding box center [22, 59] width 20 height 13
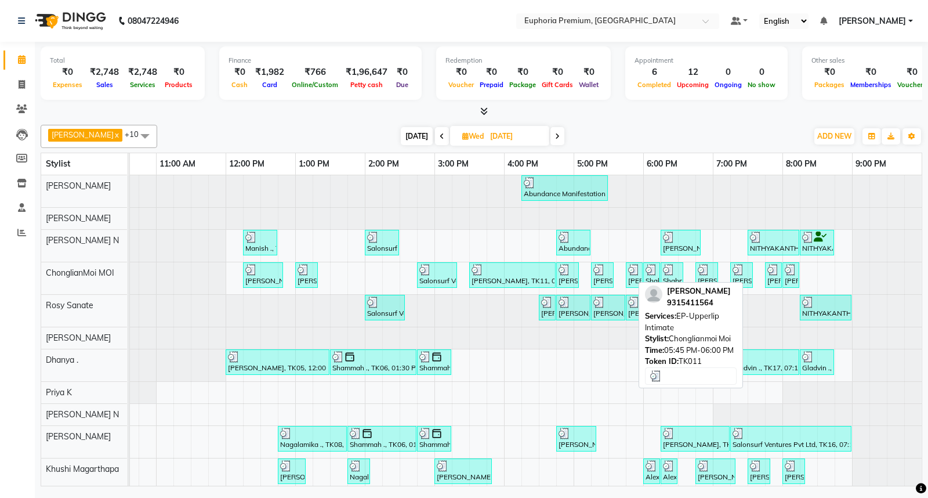
click at [628, 273] on img at bounding box center [634, 270] width 12 height 12
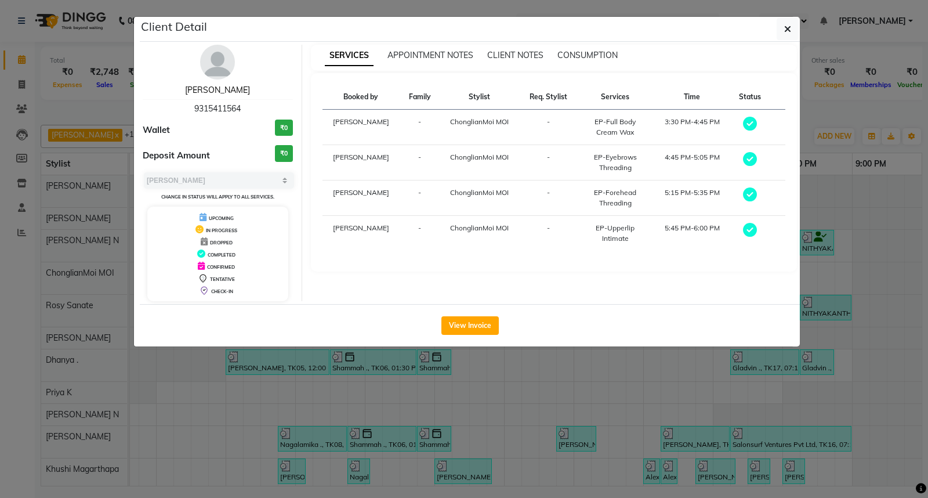
click at [219, 88] on link "Ajala" at bounding box center [217, 90] width 65 height 10
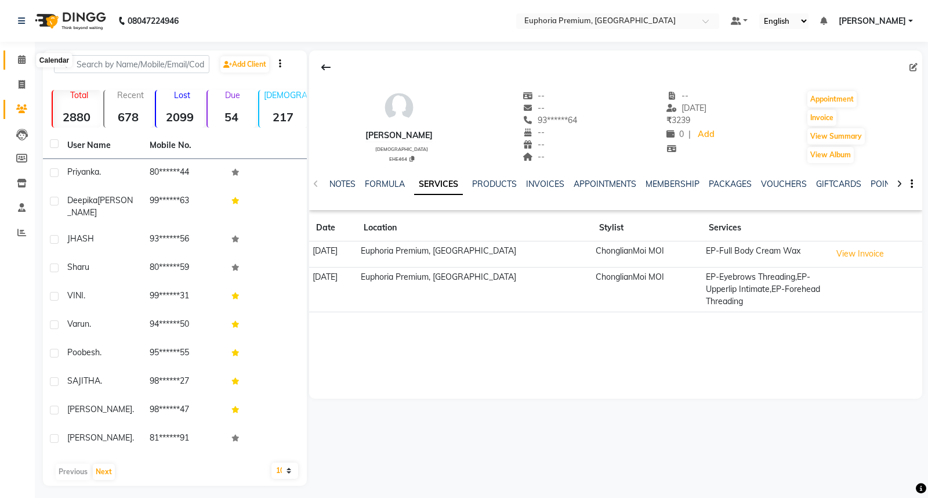
click at [23, 57] on icon at bounding box center [22, 59] width 8 height 9
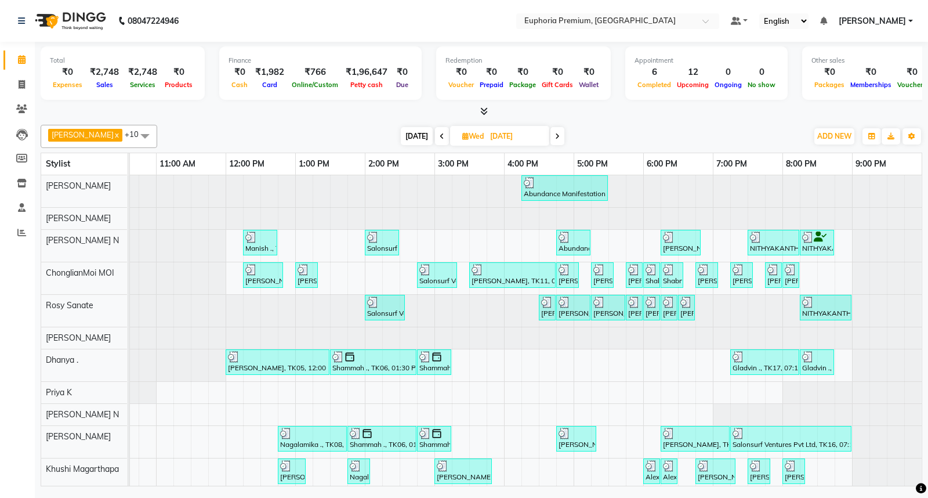
click at [401, 139] on span "[DATE]" at bounding box center [417, 136] width 32 height 18
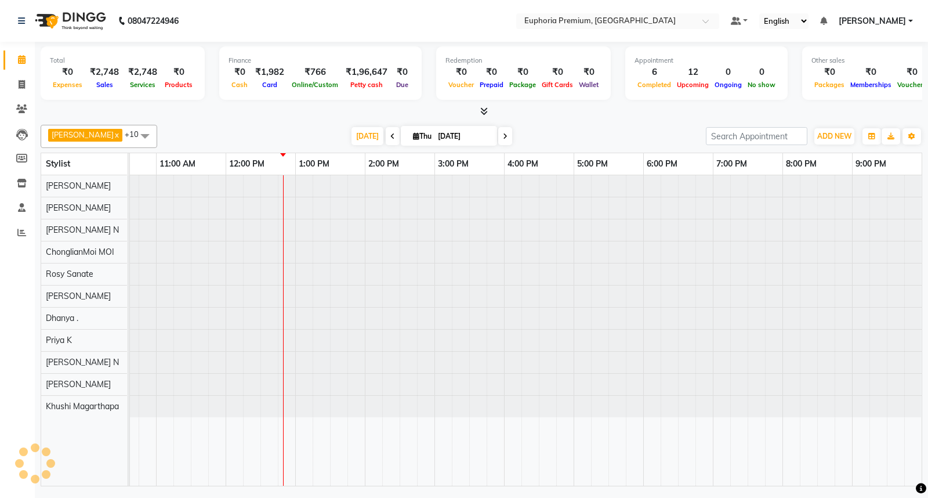
scroll to position [0, 183]
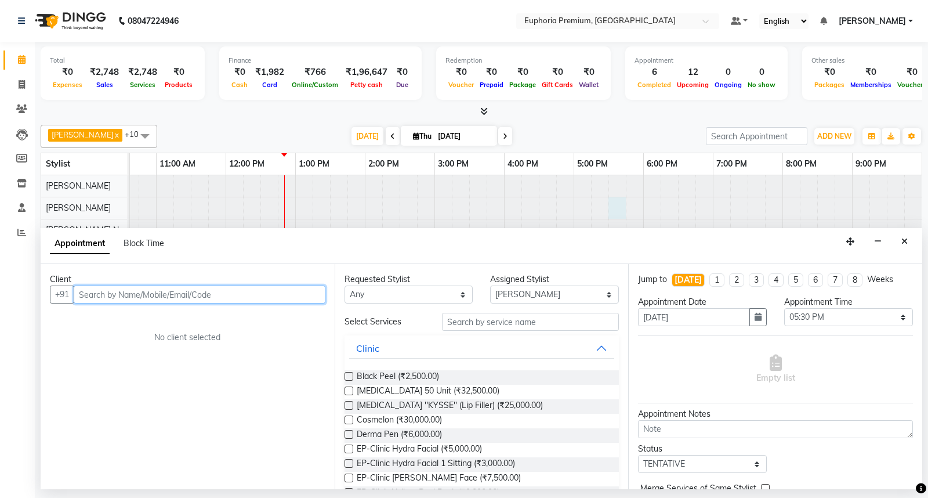
click at [208, 295] on input "text" at bounding box center [200, 294] width 252 height 18
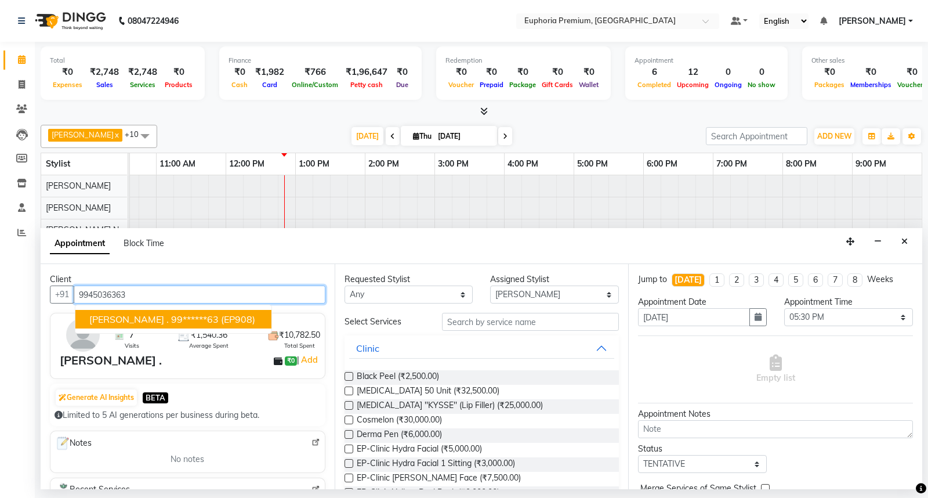
click at [202, 309] on ngb-typeahead-window "MEGHA . 99******63 (EP908)" at bounding box center [173, 318] width 197 height 29
click at [221, 317] on span "(EP908)" at bounding box center [238, 319] width 34 height 12
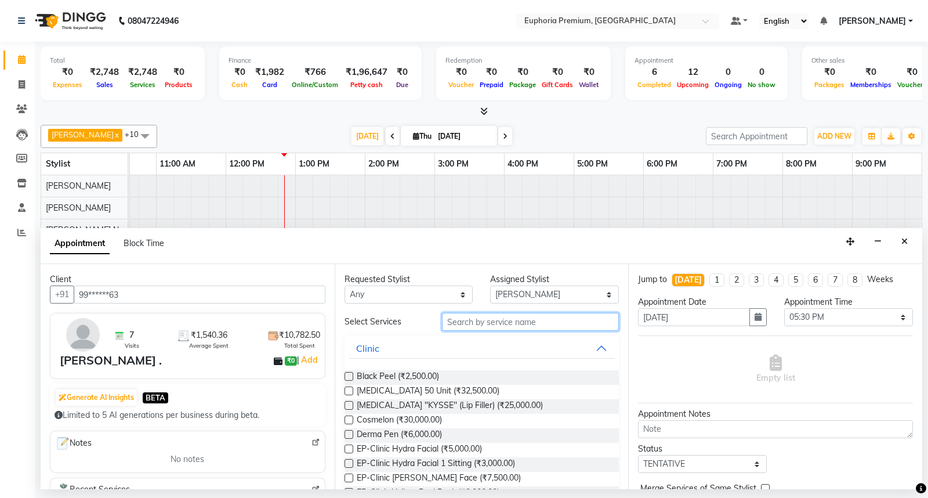
click at [494, 314] on input "text" at bounding box center [530, 322] width 177 height 18
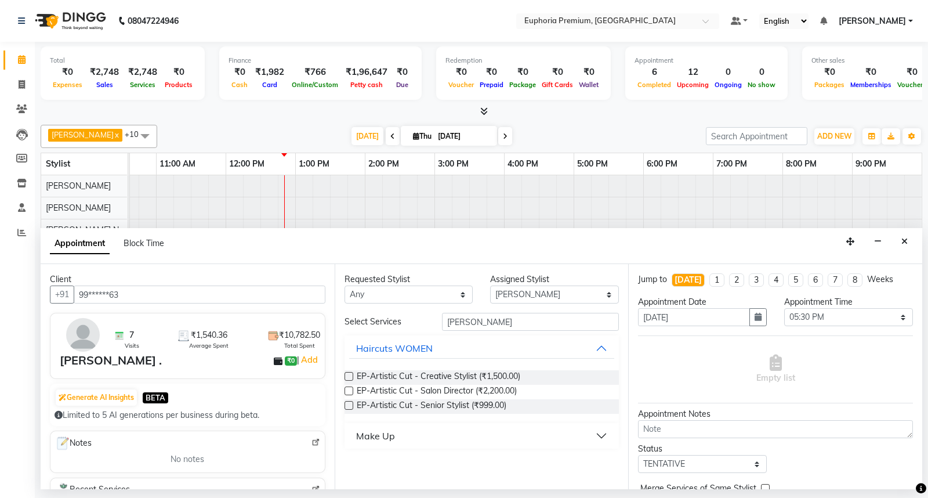
click at [344, 375] on label at bounding box center [348, 376] width 9 height 9
click at [344, 375] on input "checkbox" at bounding box center [348, 377] width 8 height 8
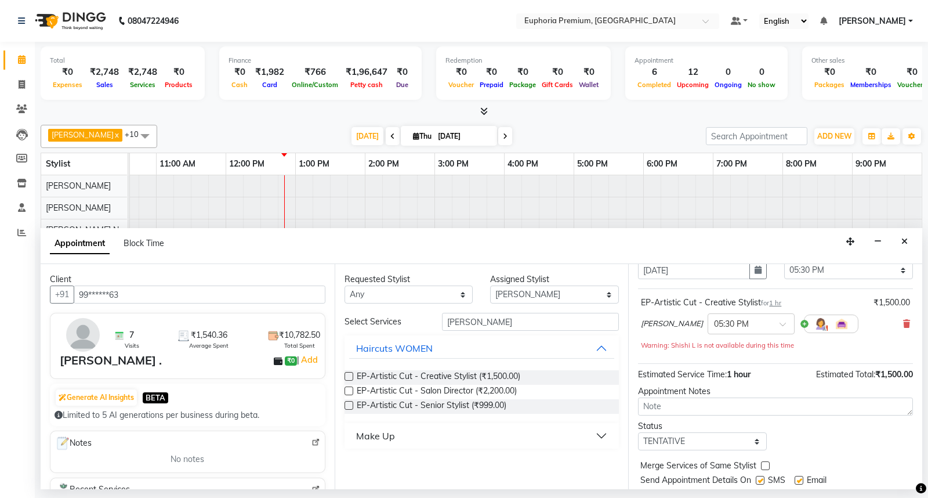
scroll to position [81, 0]
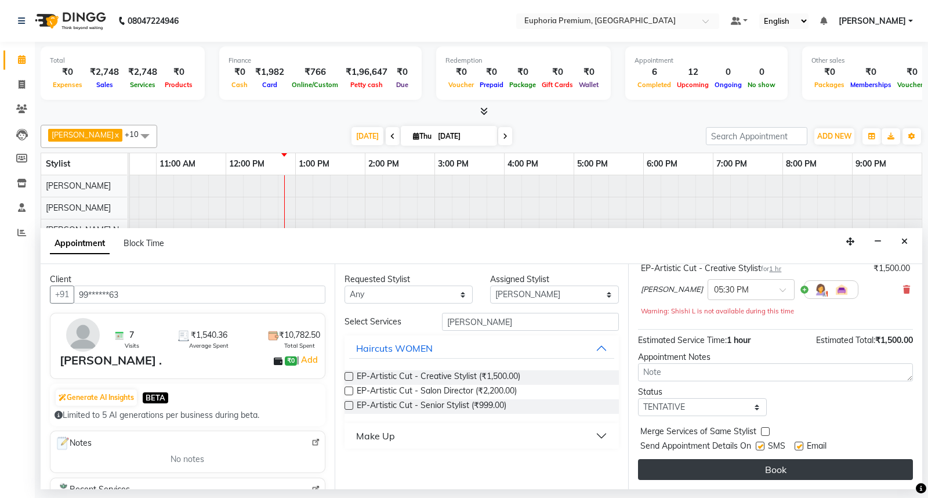
click at [808, 470] on button "Book" at bounding box center [775, 469] width 275 height 21
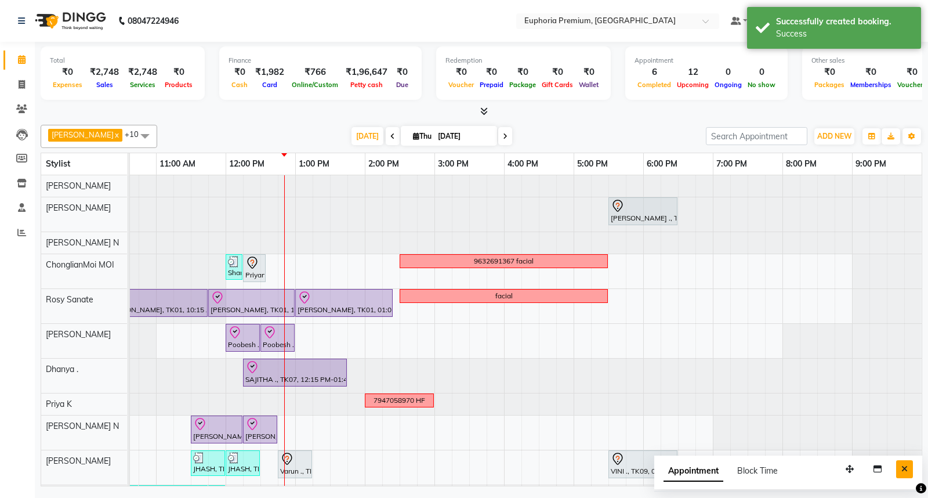
click at [904, 471] on icon "Close" at bounding box center [904, 469] width 6 height 8
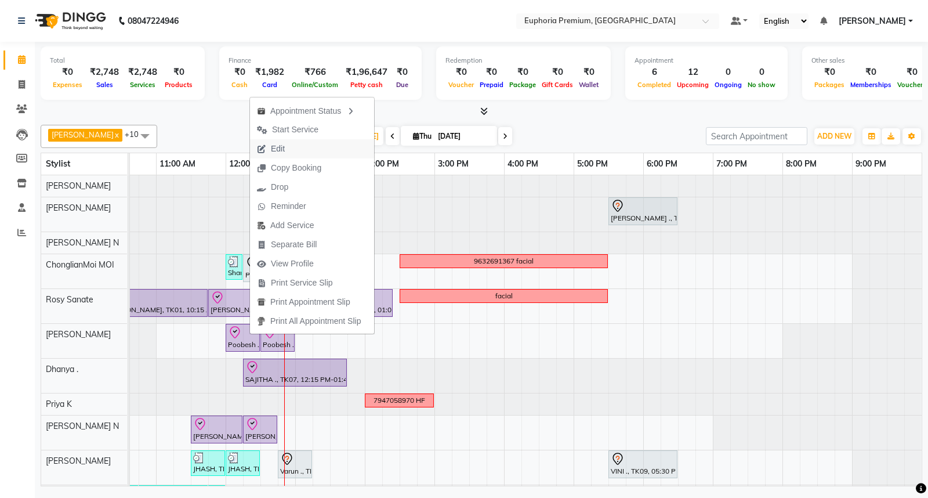
click at [293, 149] on button "Edit" at bounding box center [312, 148] width 124 height 19
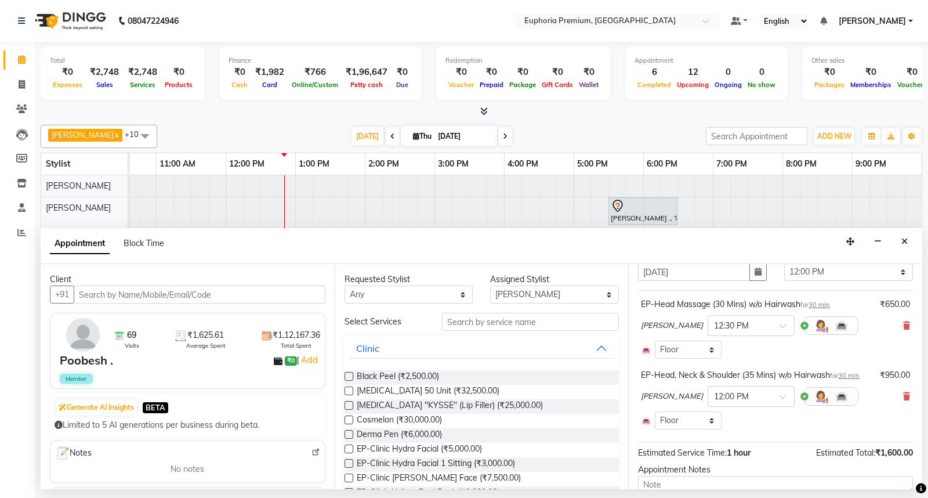
scroll to position [64, 0]
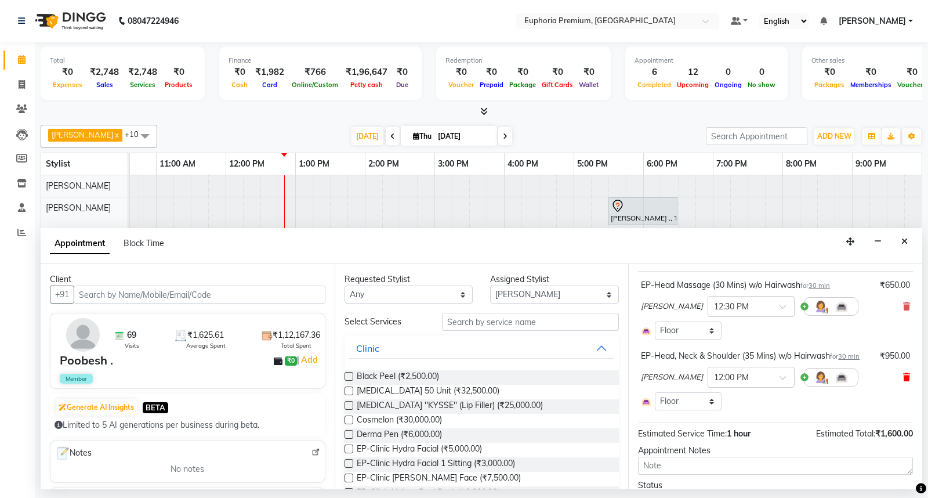
click at [903, 376] on icon at bounding box center [906, 377] width 7 height 8
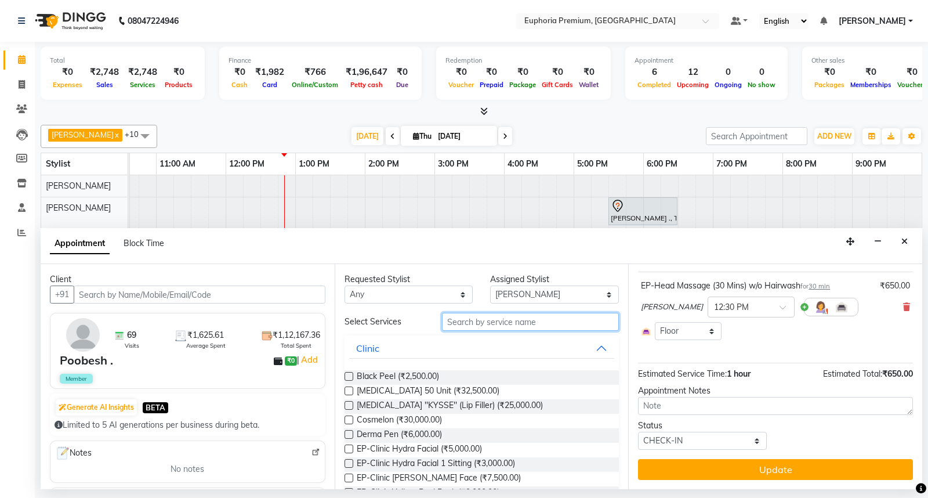
click at [515, 321] on input "text" at bounding box center [530, 322] width 177 height 18
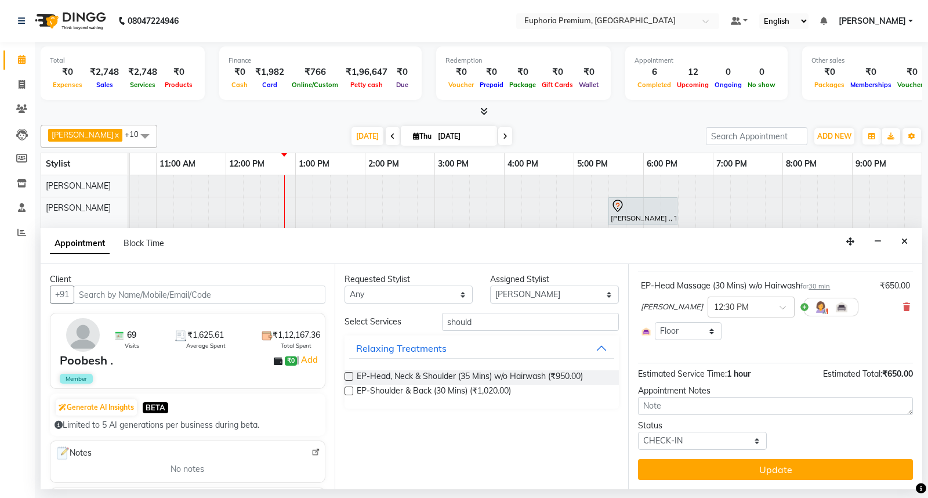
click at [343, 390] on div "Requested Stylist Any Babu V Bharath N Binoy Chandru Magar Chethan N Chiinthian…" at bounding box center [482, 376] width 294 height 225
click at [346, 389] on label at bounding box center [348, 390] width 9 height 9
click at [346, 389] on input "checkbox" at bounding box center [348, 392] width 8 height 8
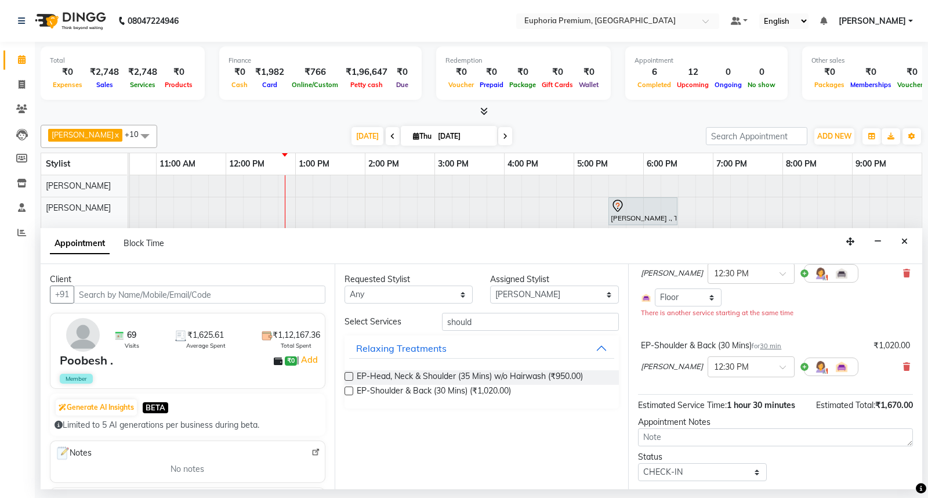
scroll to position [129, 0]
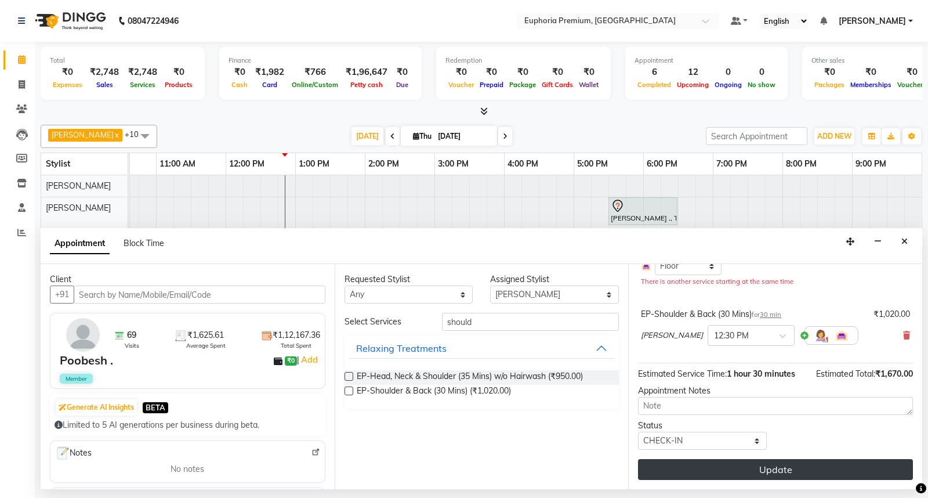
click at [797, 470] on button "Update" at bounding box center [775, 469] width 275 height 21
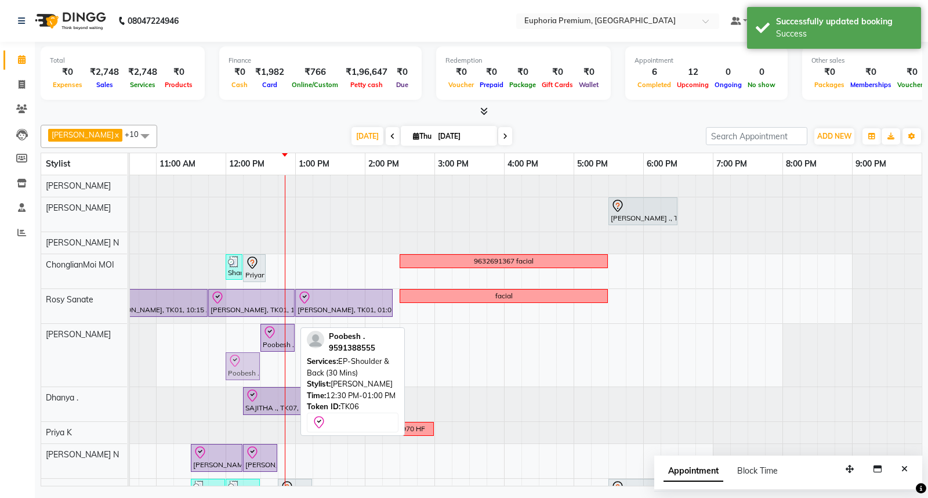
drag, startPoint x: 279, startPoint y: 358, endPoint x: 240, endPoint y: 353, distance: 39.2
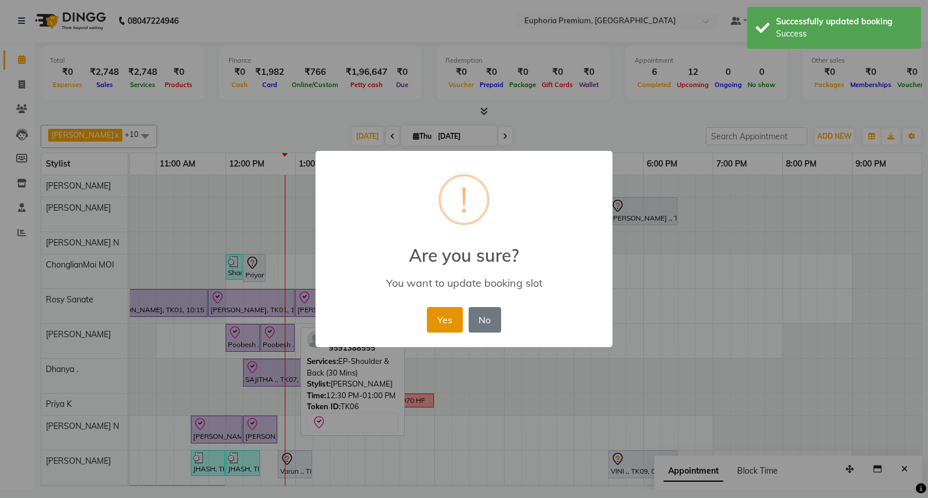
click at [454, 311] on button "Yes" at bounding box center [444, 320] width 35 height 26
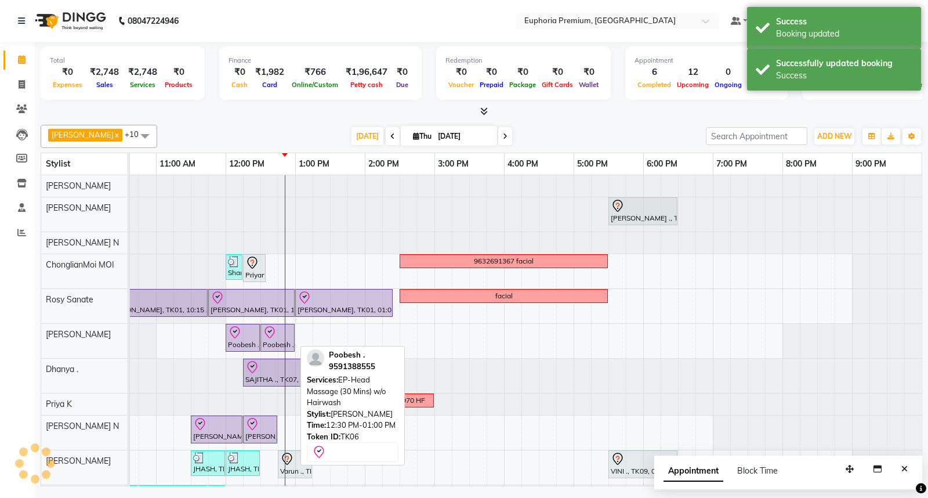
click at [277, 339] on div "Poobesh ., TK06, 12:30 PM-01:00 PM, EP-Head Massage (30 Mins) w/o Hairwash" at bounding box center [278, 337] width 32 height 24
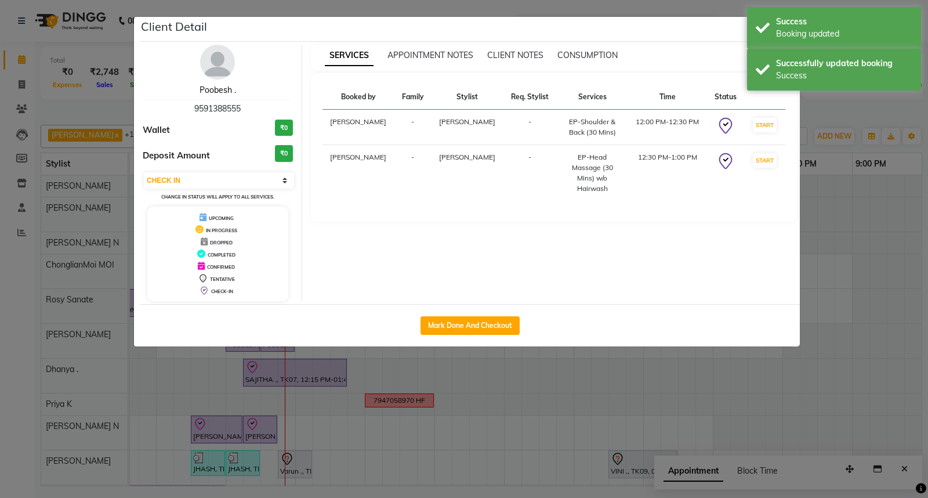
click at [205, 92] on link "Poobesh ." at bounding box center [217, 90] width 37 height 10
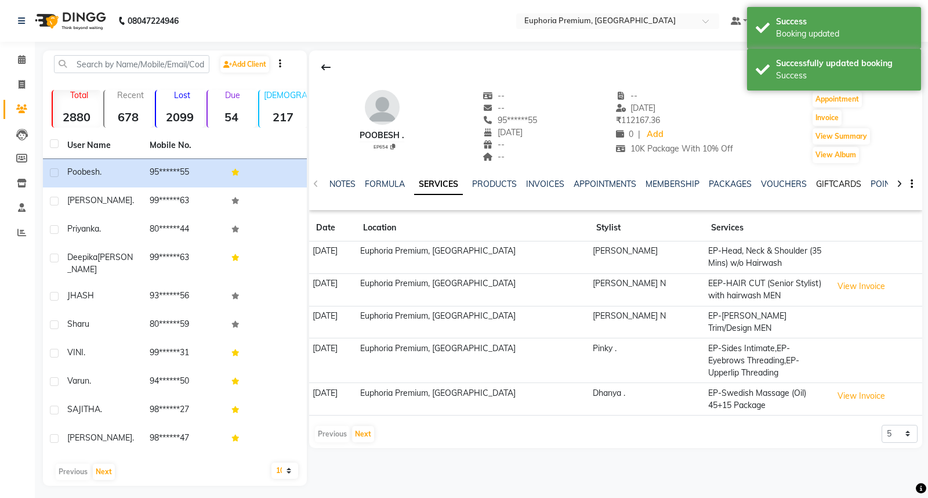
click at [848, 184] on link "GIFTCARDS" at bounding box center [838, 184] width 45 height 10
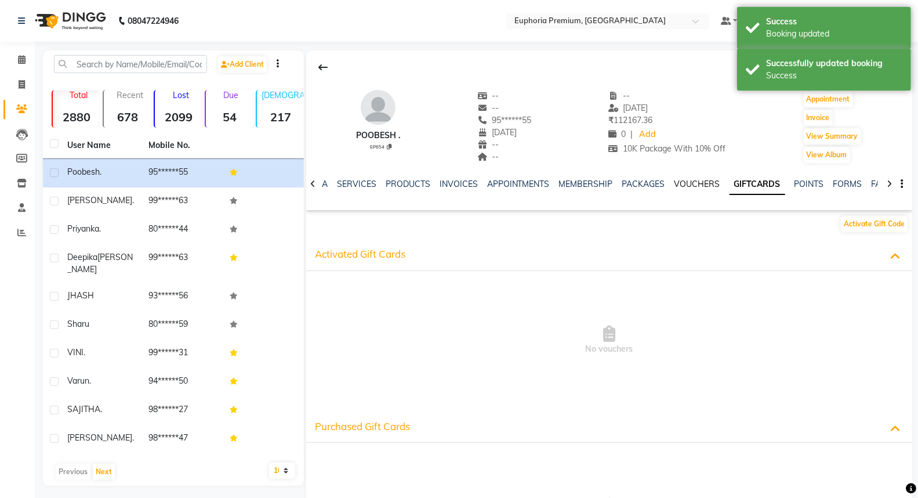
click at [699, 182] on link "VOUCHERS" at bounding box center [697, 184] width 46 height 10
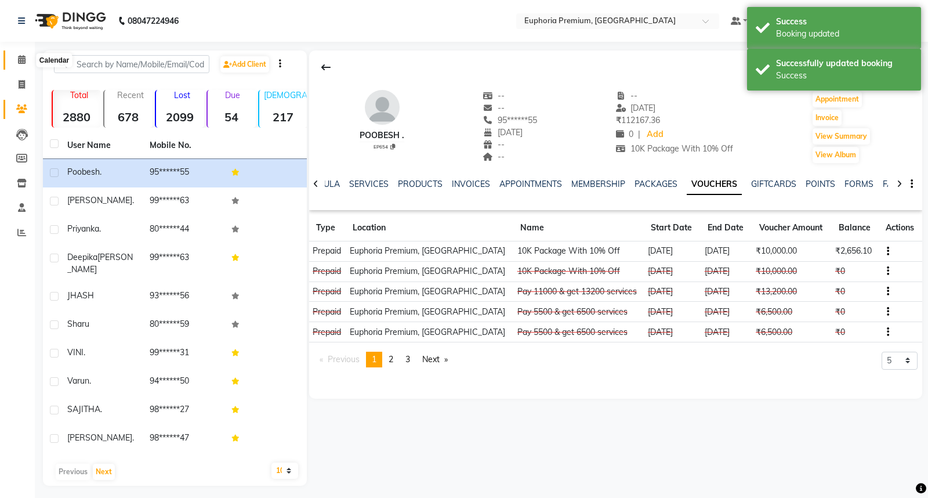
click at [20, 63] on icon at bounding box center [22, 59] width 8 height 9
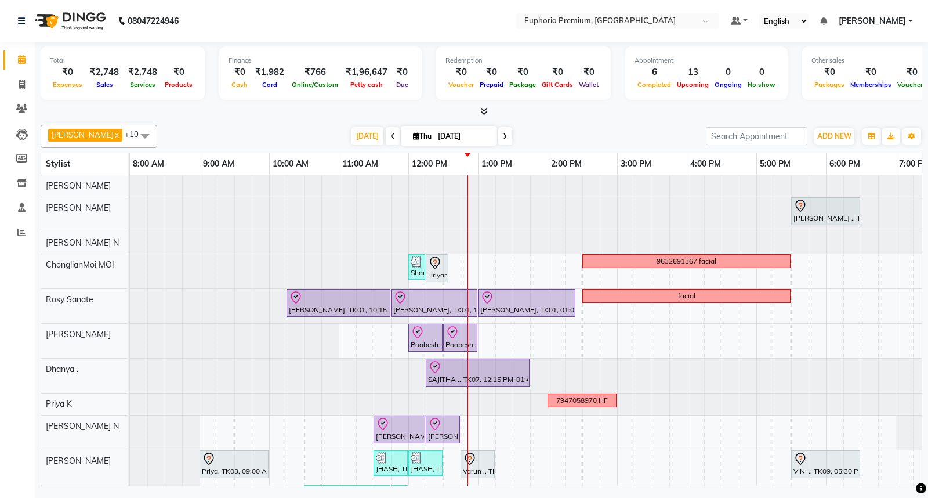
click at [390, 134] on icon at bounding box center [392, 136] width 5 height 7
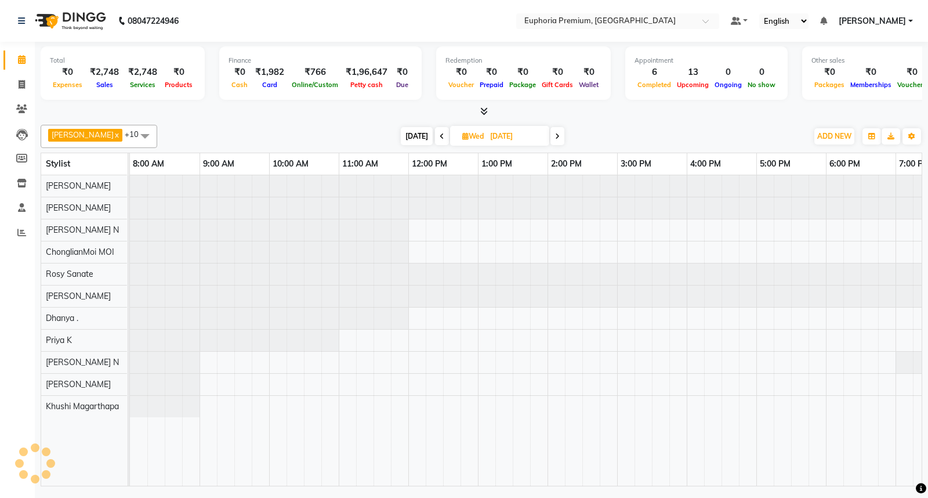
scroll to position [0, 183]
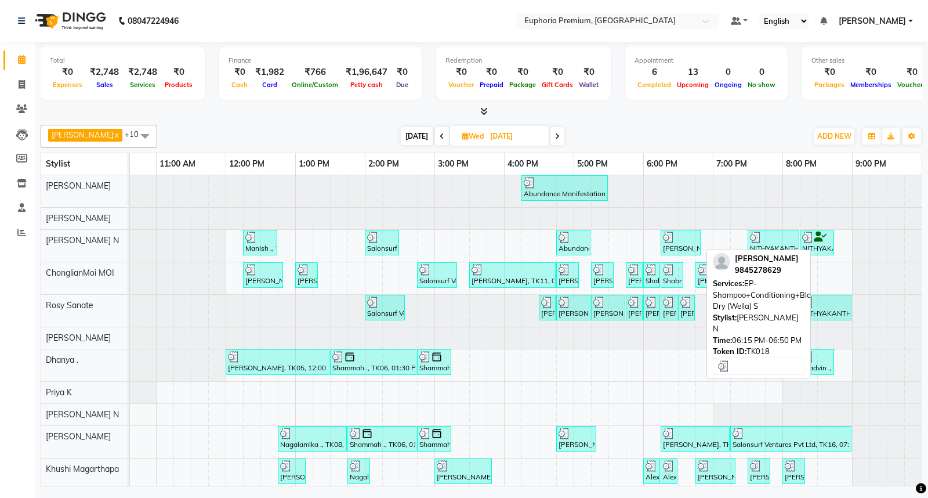
click at [679, 242] on div "SUNITHA, TK18, 06:15 PM-06:50 PM, EP-Shampoo+Conditioning+Blast Dry (Wella) S" at bounding box center [681, 242] width 38 height 22
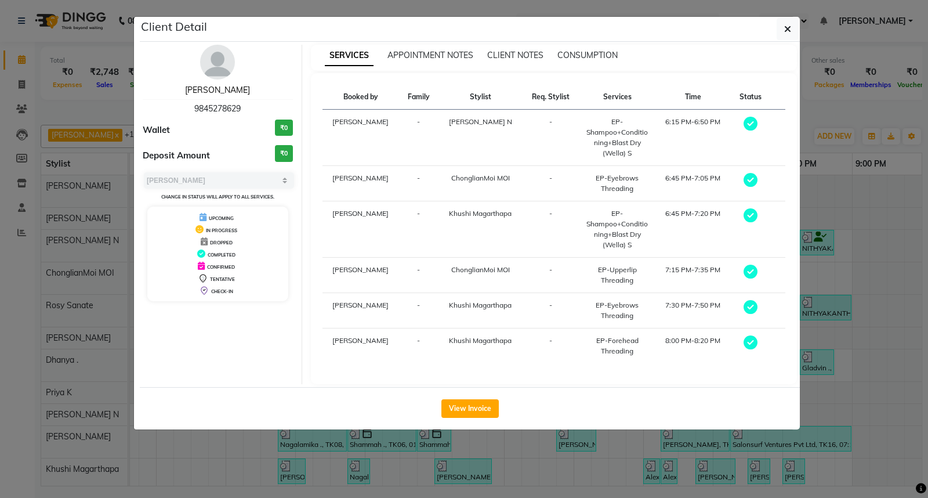
click at [211, 91] on link "SUNITHA" at bounding box center [217, 90] width 65 height 10
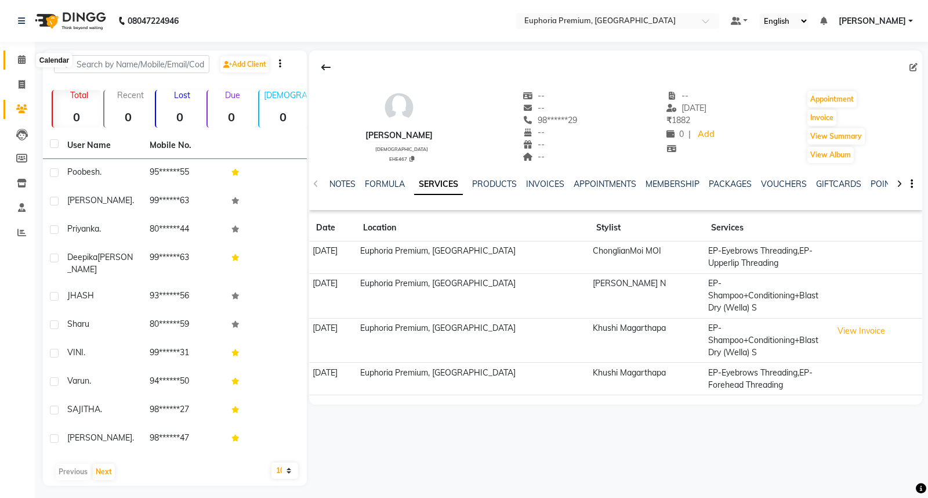
click at [26, 54] on span at bounding box center [22, 59] width 20 height 13
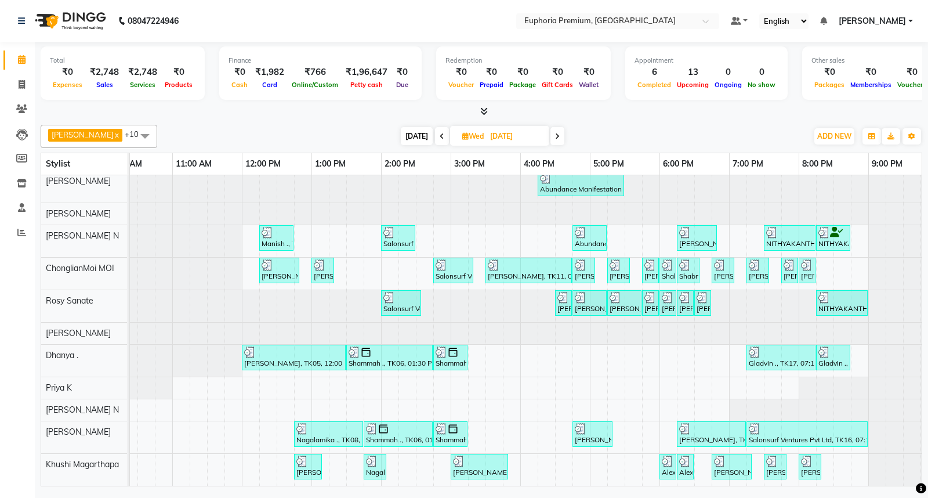
scroll to position [0, 169]
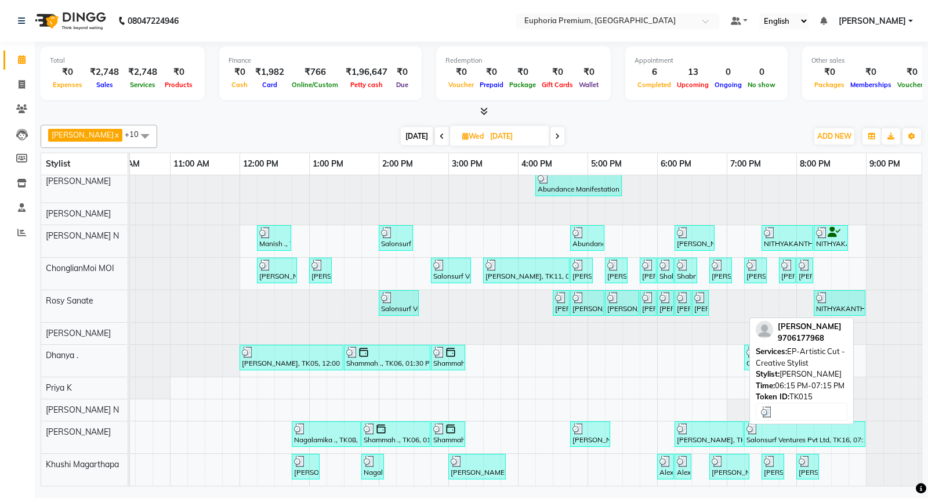
click at [702, 423] on div at bounding box center [709, 429] width 64 height 12
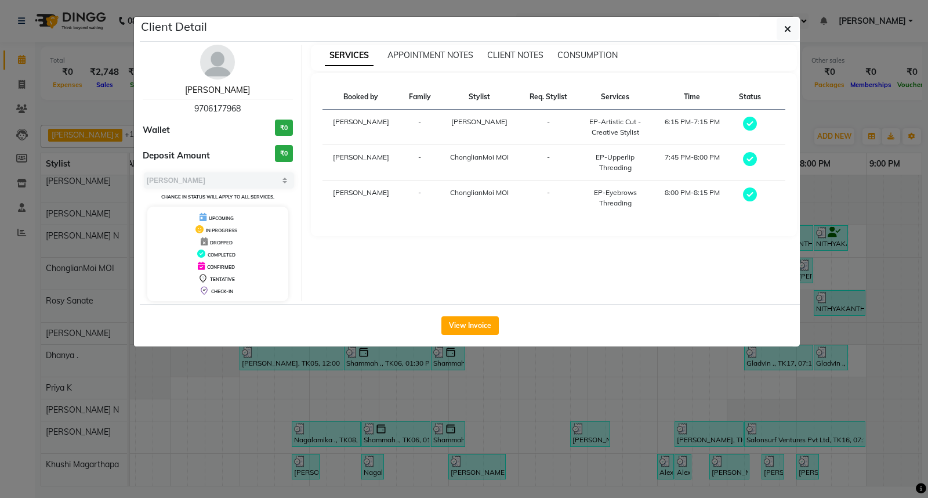
click at [227, 92] on link "Tanushree Sengupta" at bounding box center [217, 90] width 65 height 10
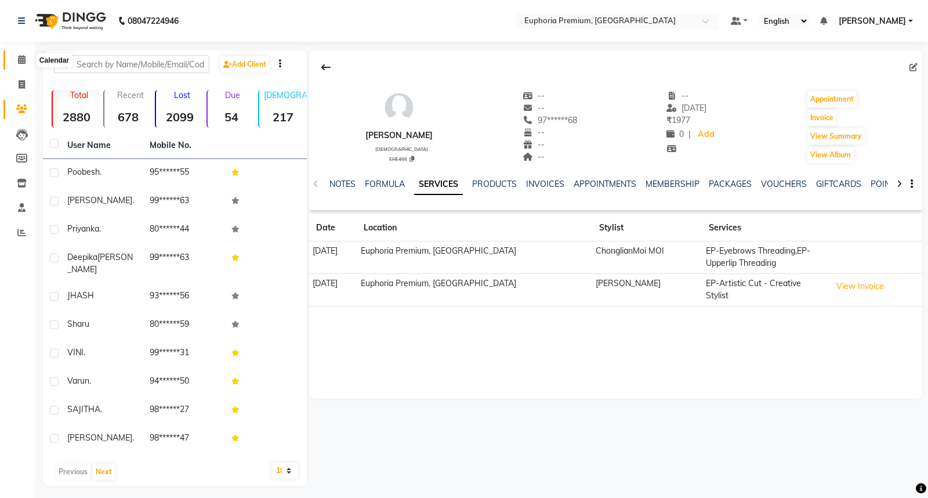
click at [21, 55] on icon at bounding box center [22, 59] width 8 height 9
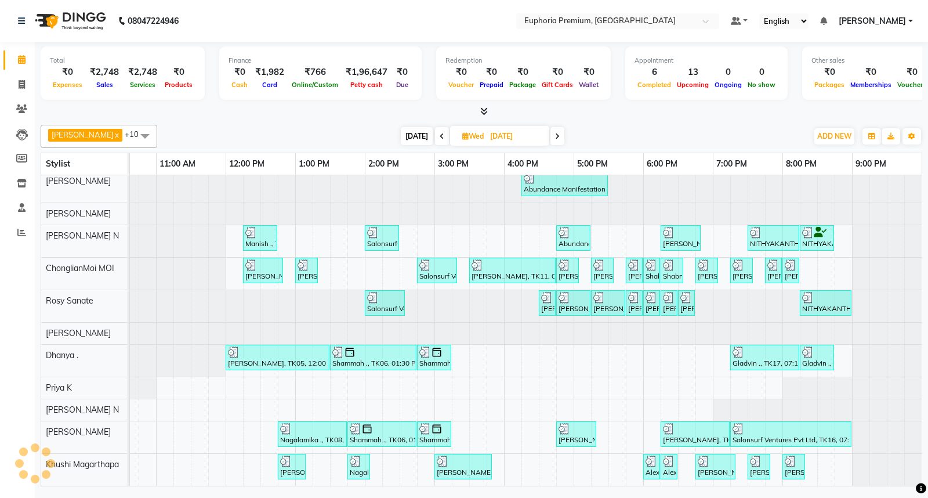
scroll to position [14, 0]
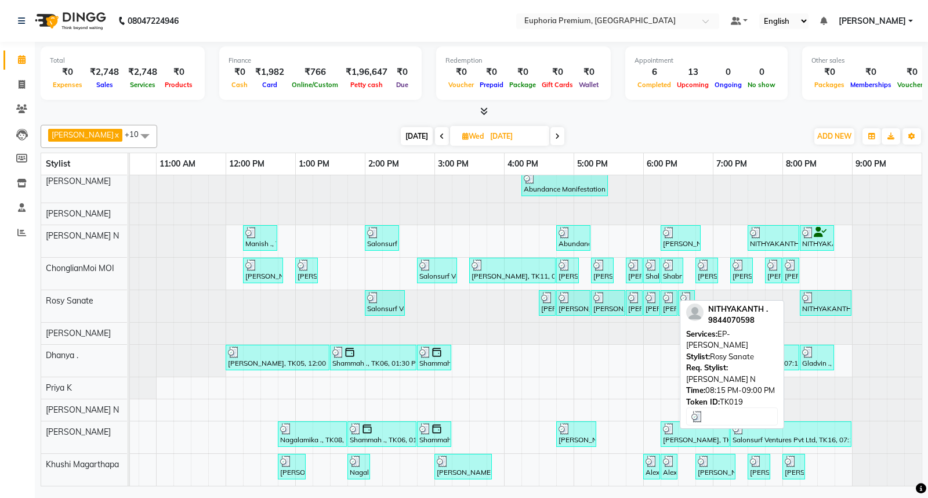
click at [823, 298] on div "NITHYAKANTH ., TK19, 08:15 PM-09:00 PM, EP-Crystal Pedi" at bounding box center [825, 303] width 49 height 22
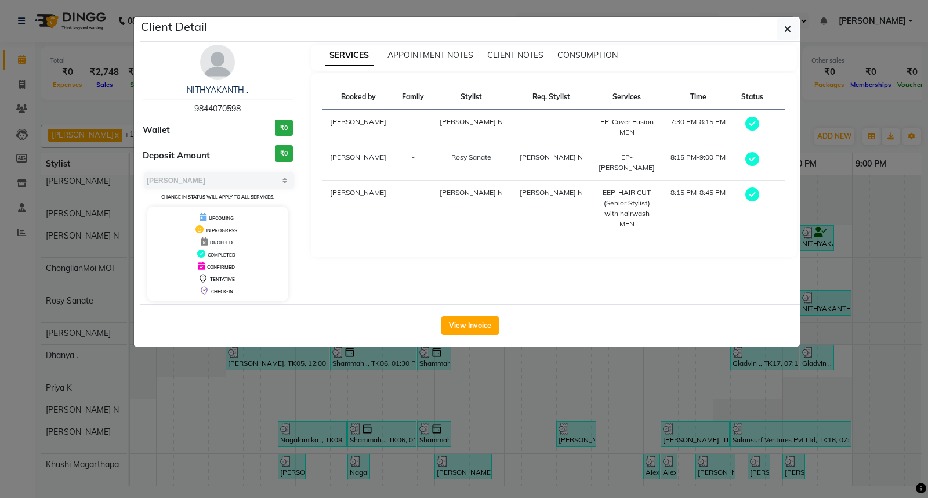
click at [217, 81] on div "NITHYAKANTH . 9844070598 Wallet ₹0 Deposit Amount ₹0 Select MARK DONE UPCOMING …" at bounding box center [218, 173] width 168 height 256
click at [223, 88] on link "NITHYAKANTH ." at bounding box center [217, 90] width 61 height 10
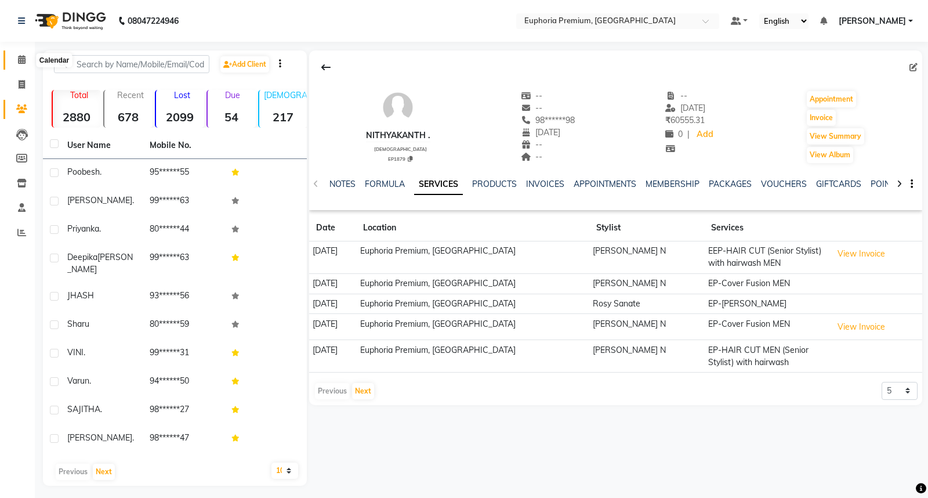
click at [19, 59] on icon at bounding box center [22, 59] width 8 height 9
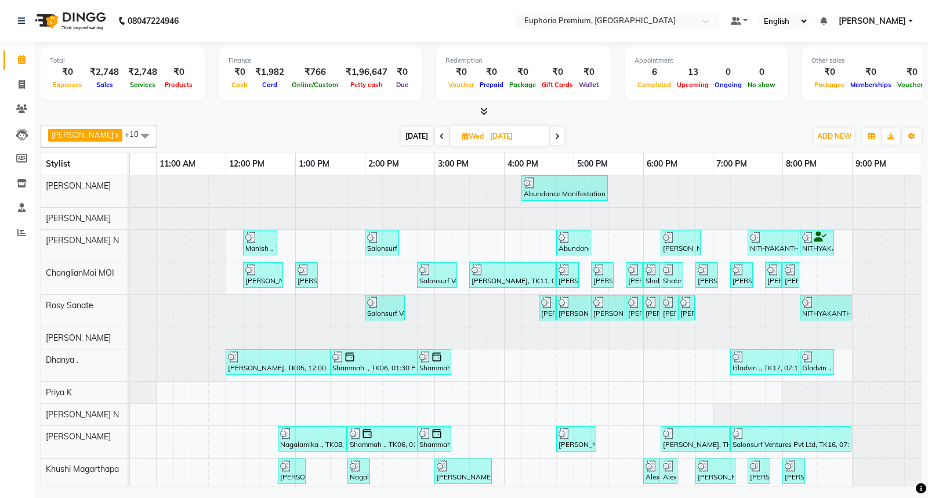
scroll to position [14, 183]
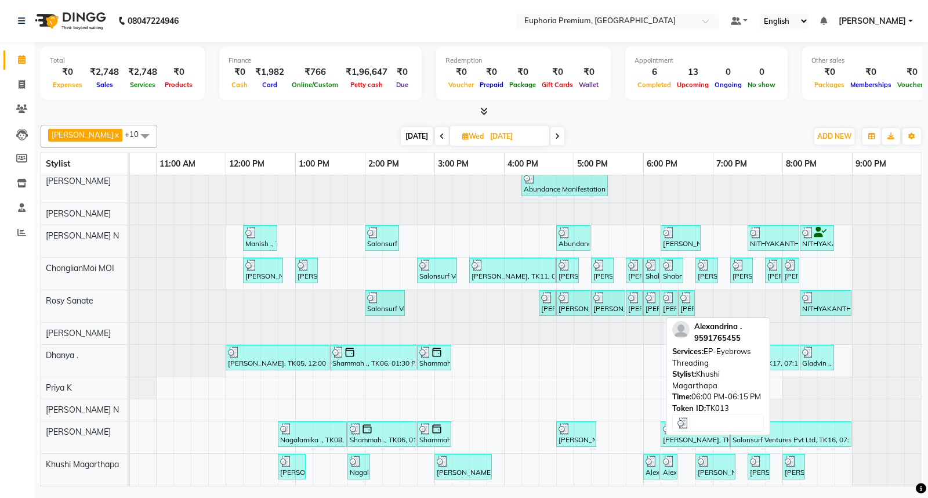
click at [650, 458] on div "Alexandrina ., TK13, 06:00 PM-06:15 PM, EP-Eyebrows Threading" at bounding box center [651, 466] width 14 height 22
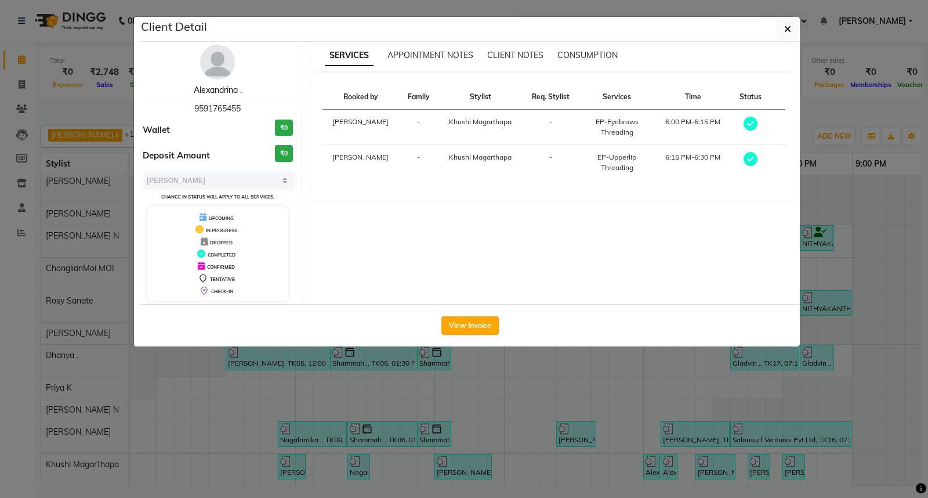
click at [223, 92] on link "Alexandrina ." at bounding box center [218, 90] width 48 height 10
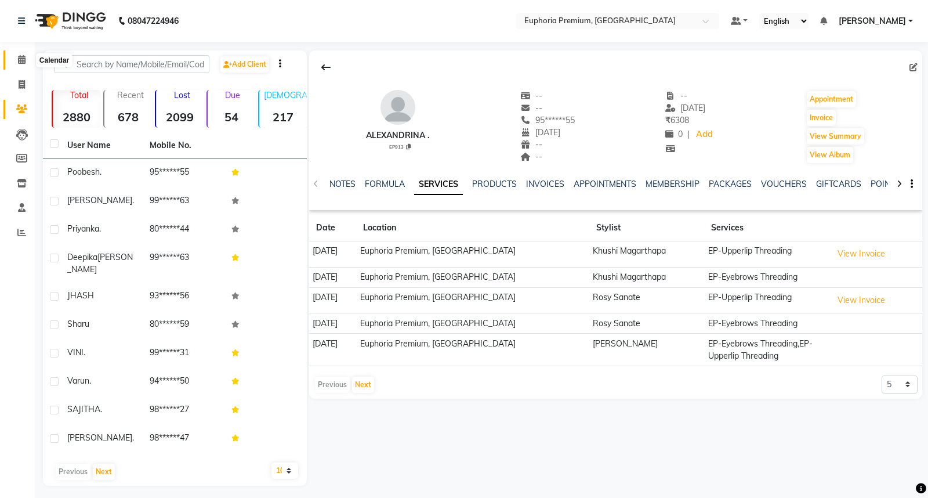
click at [23, 59] on icon at bounding box center [22, 59] width 8 height 9
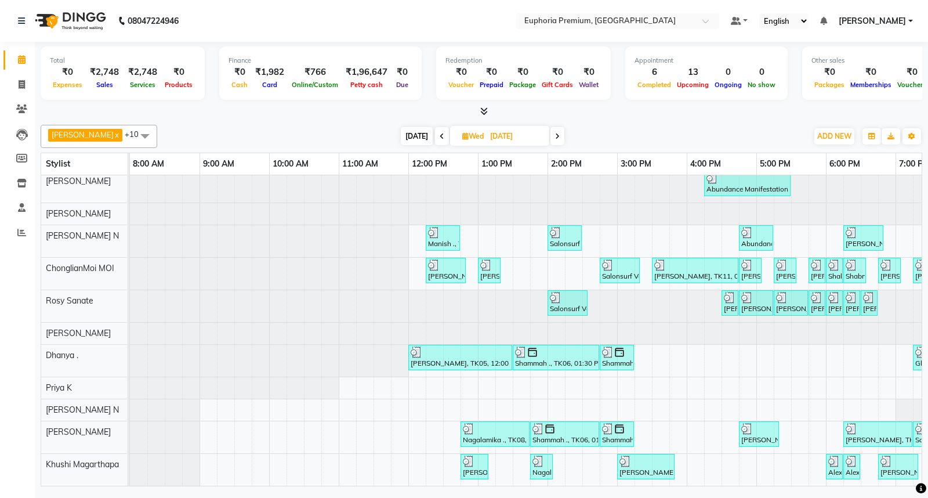
scroll to position [14, 0]
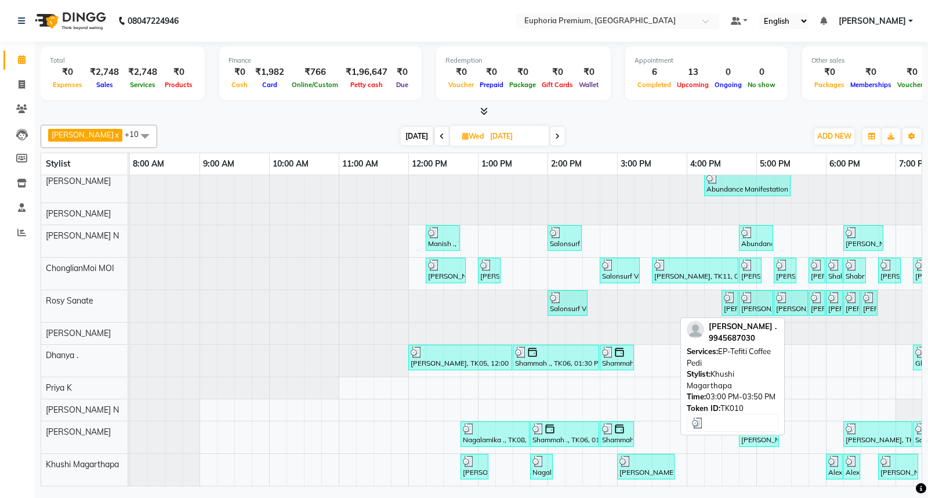
click at [651, 459] on div "Saugandhika ., TK10, 03:00 PM-03:50 PM, EP-Tefiti Coffee Pedi" at bounding box center [645, 466] width 55 height 22
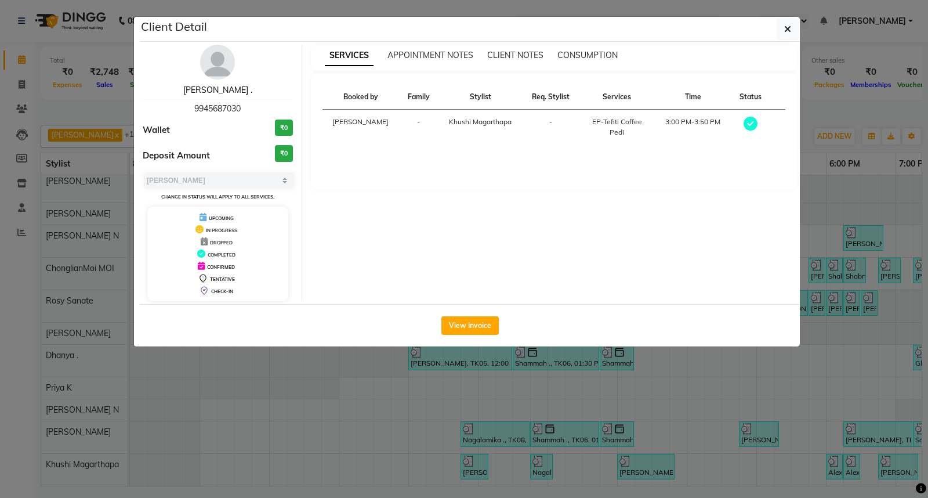
click at [221, 85] on link "Saugandhika ." at bounding box center [217, 90] width 69 height 10
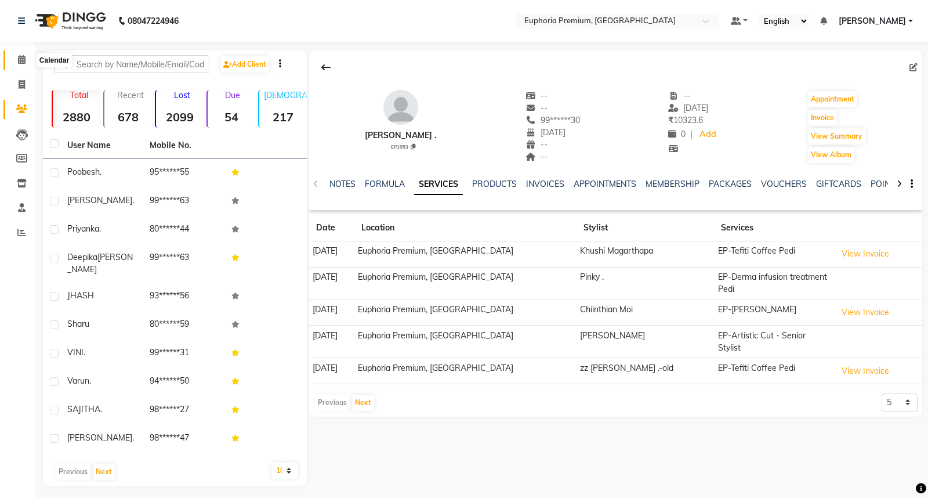
click at [18, 58] on icon at bounding box center [22, 59] width 8 height 9
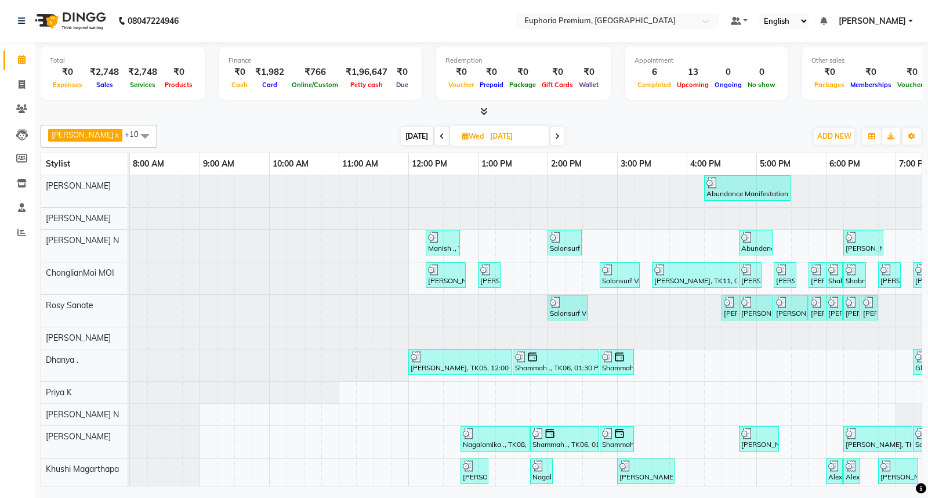
click at [401, 131] on span "[DATE]" at bounding box center [417, 136] width 32 height 18
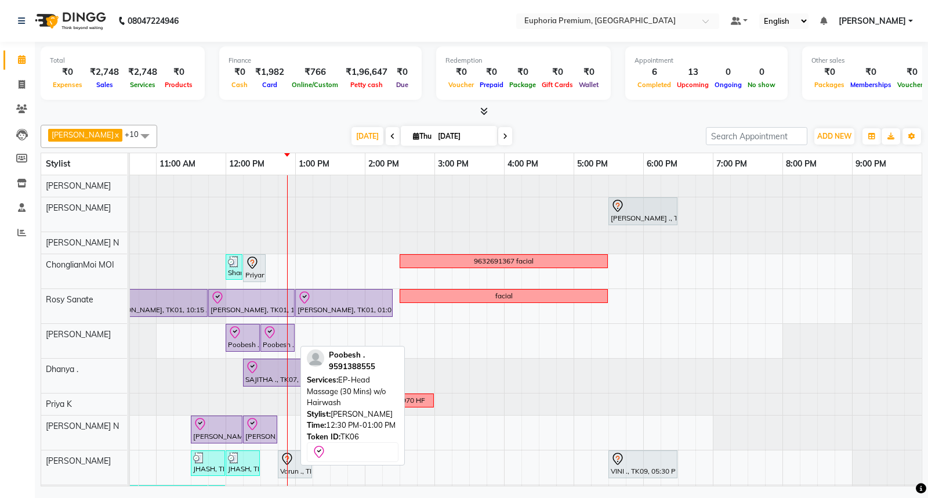
click at [266, 338] on icon at bounding box center [270, 332] width 14 height 14
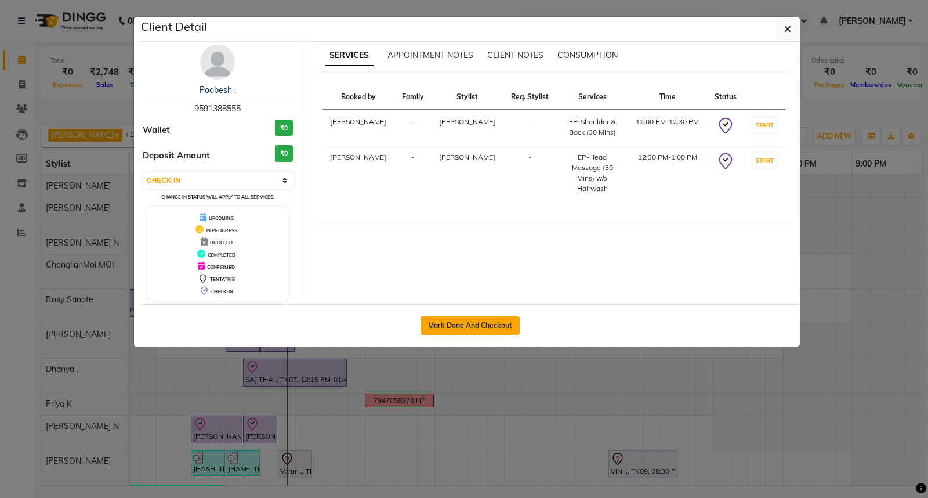
click at [473, 323] on button "Mark Done And Checkout" at bounding box center [469, 325] width 99 height 19
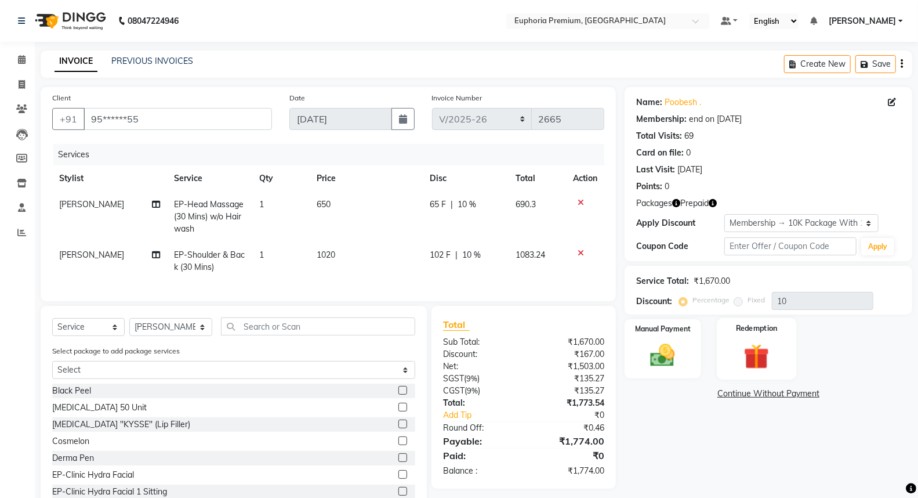
click at [750, 349] on img at bounding box center [756, 356] width 41 height 32
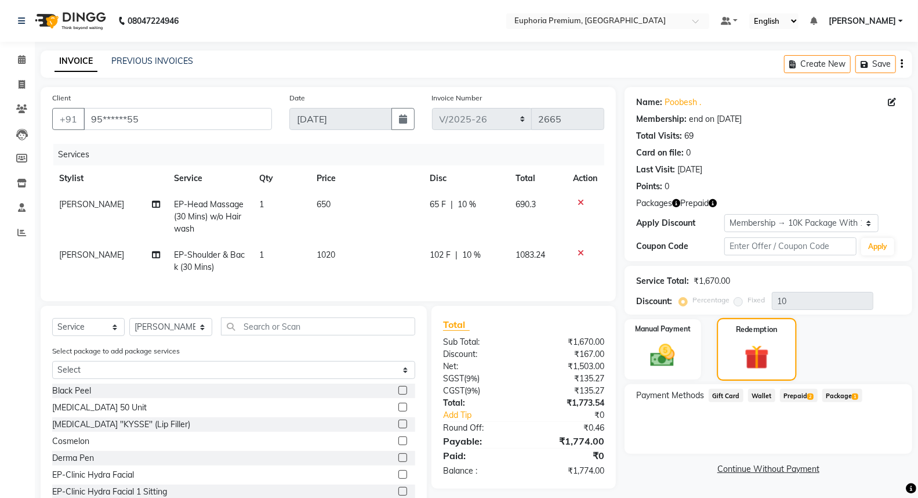
scroll to position [44, 0]
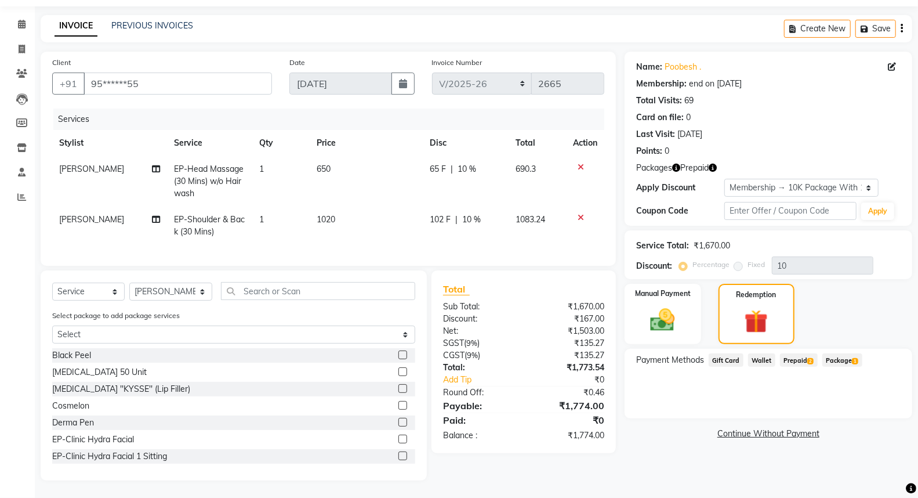
click at [789, 353] on span "Prepaid 2" at bounding box center [799, 359] width 38 height 13
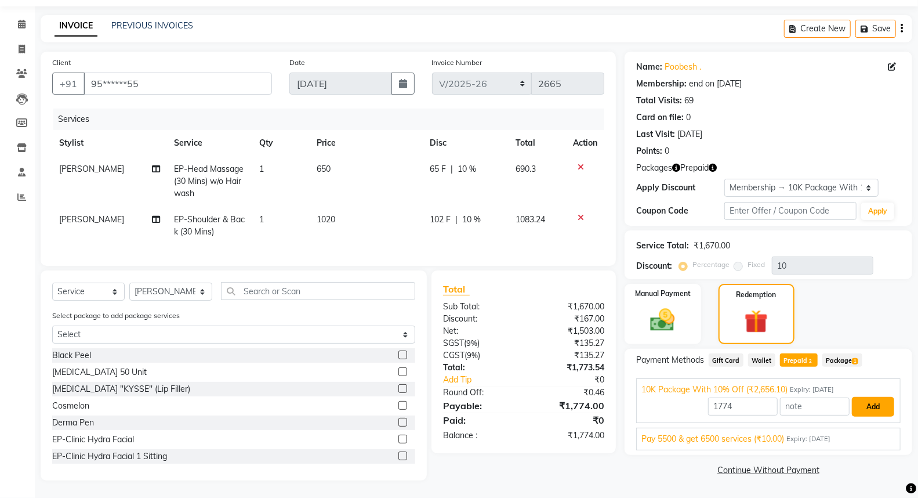
click at [879, 397] on button "Add" at bounding box center [873, 407] width 42 height 20
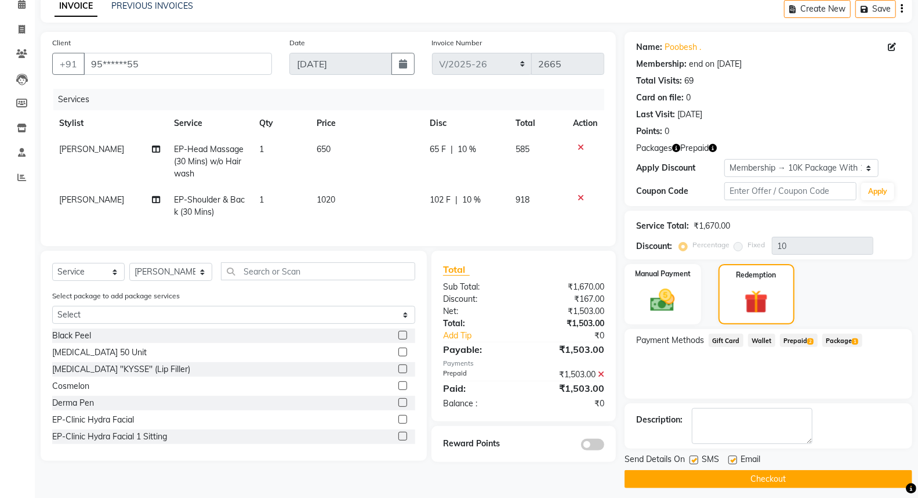
scroll to position [61, 0]
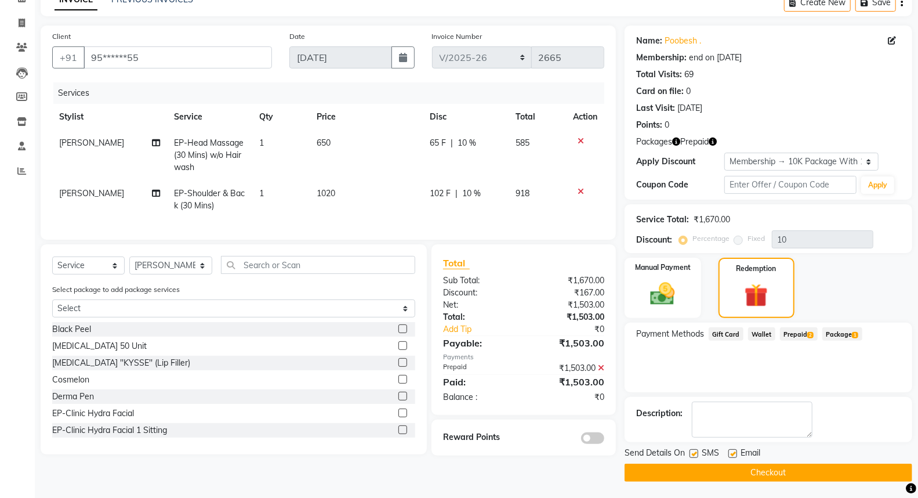
click at [766, 467] on button "Checkout" at bounding box center [769, 472] width 288 height 18
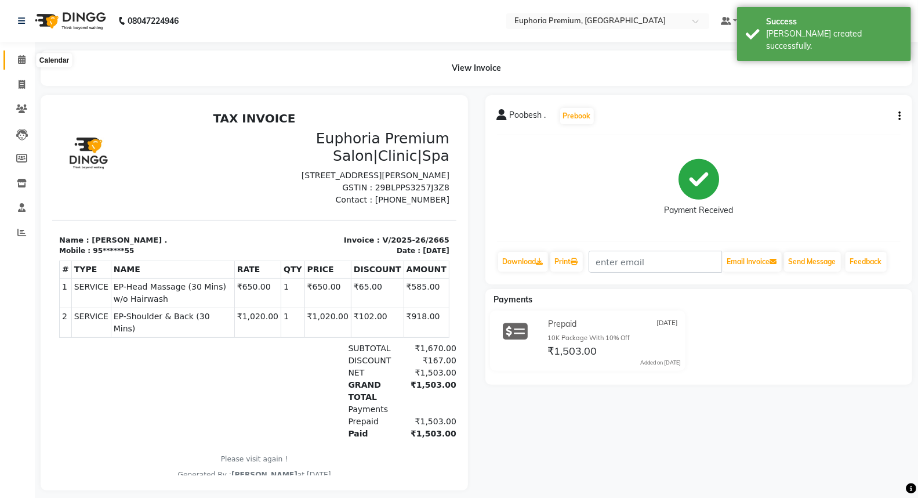
click at [26, 60] on span at bounding box center [22, 59] width 20 height 13
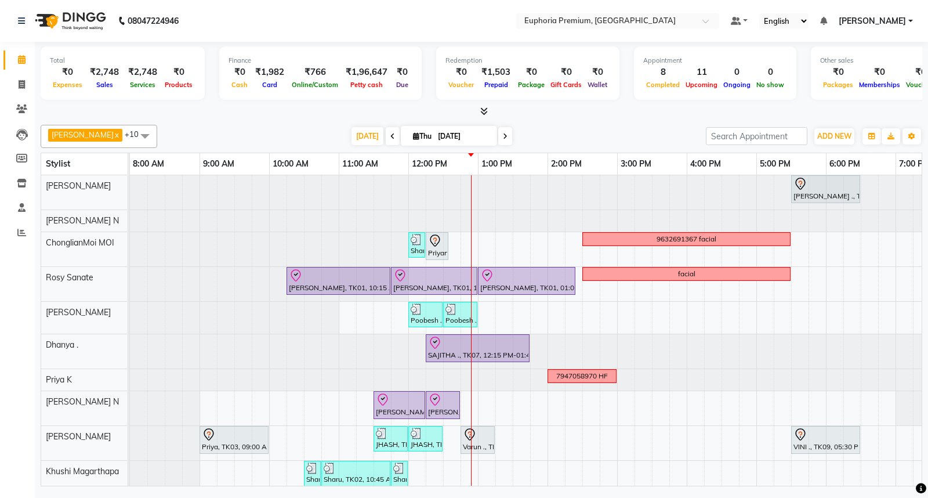
scroll to position [38, 0]
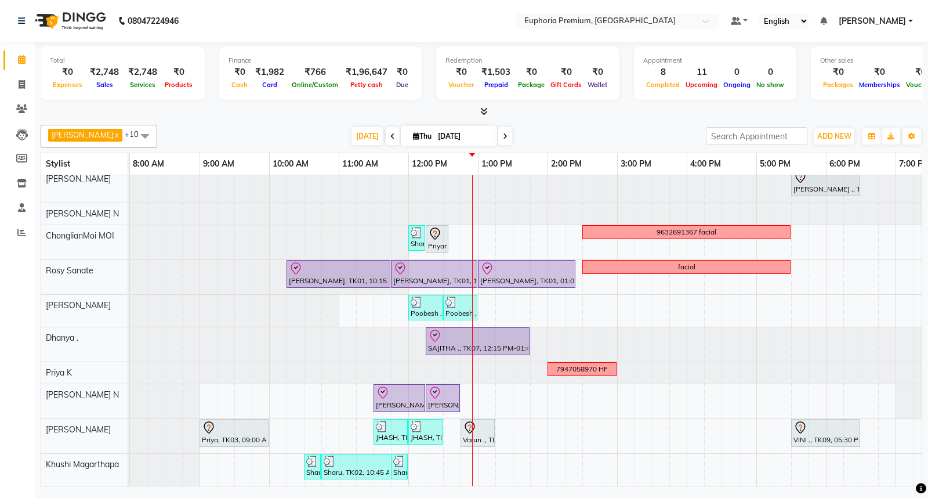
click at [483, 389] on div "MEGHA ., TK11, 05:30 PM-06:30 PM, EP-Artistic Cut - Creative Stylist Sharu, TK0…" at bounding box center [617, 315] width 974 height 339
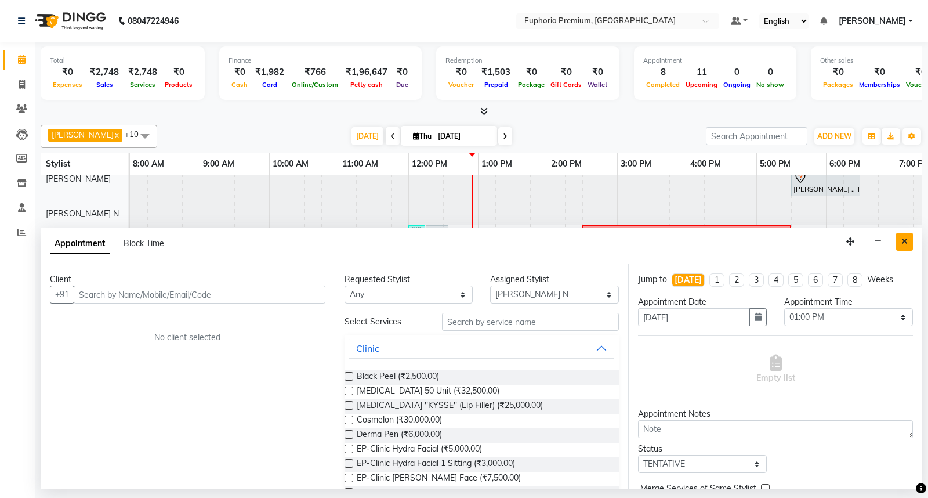
click at [907, 241] on icon "Close" at bounding box center [904, 241] width 6 height 8
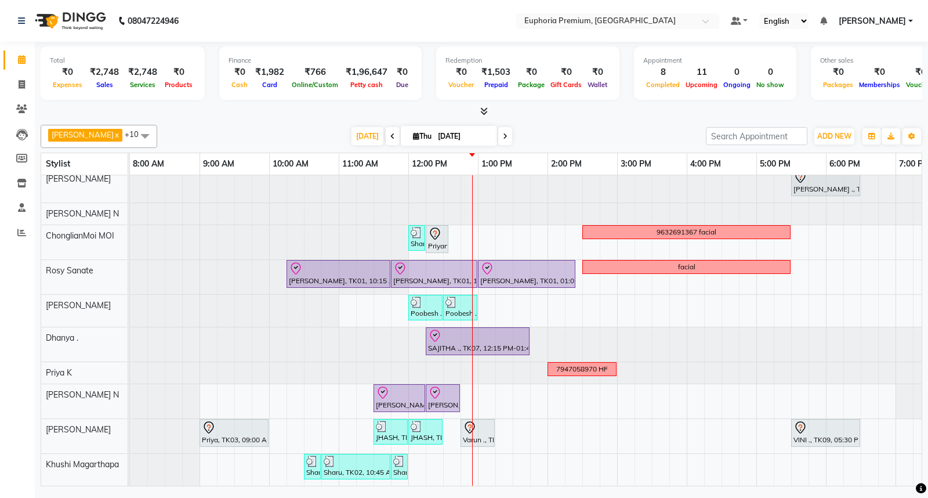
click at [480, 389] on div "MEGHA ., TK11, 05:30 PM-06:30 PM, EP-Artistic Cut - Creative Stylist Sharu, TK0…" at bounding box center [617, 315] width 974 height 339
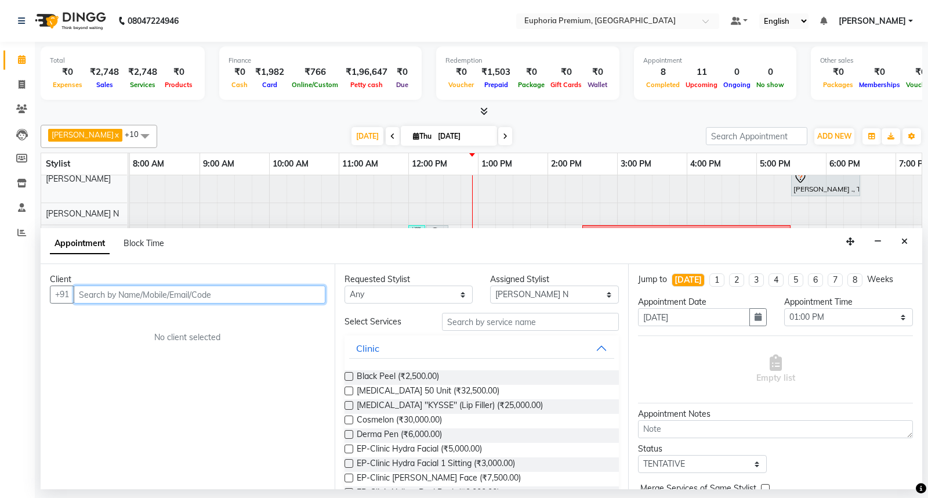
click at [225, 298] on input "text" at bounding box center [200, 294] width 252 height 18
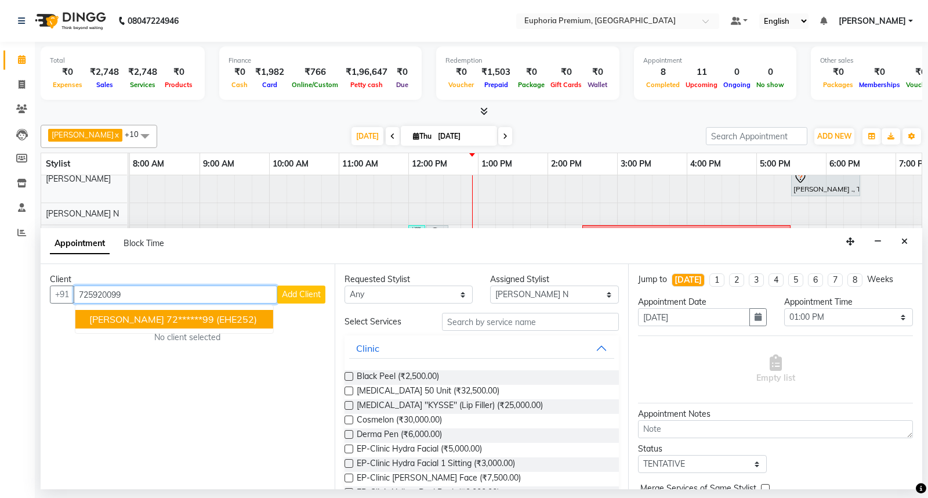
click at [166, 323] on ngb-highlight "72******99" at bounding box center [190, 319] width 48 height 12
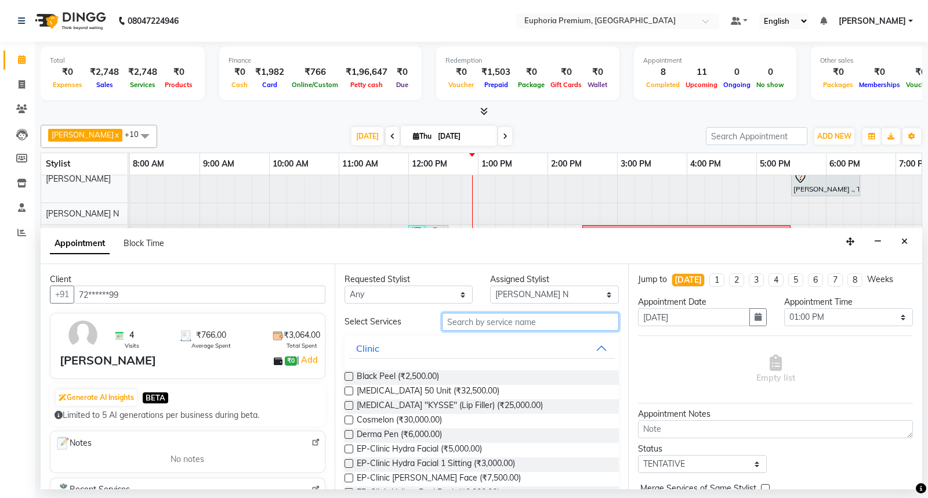
click at [501, 320] on input "text" at bounding box center [530, 322] width 177 height 18
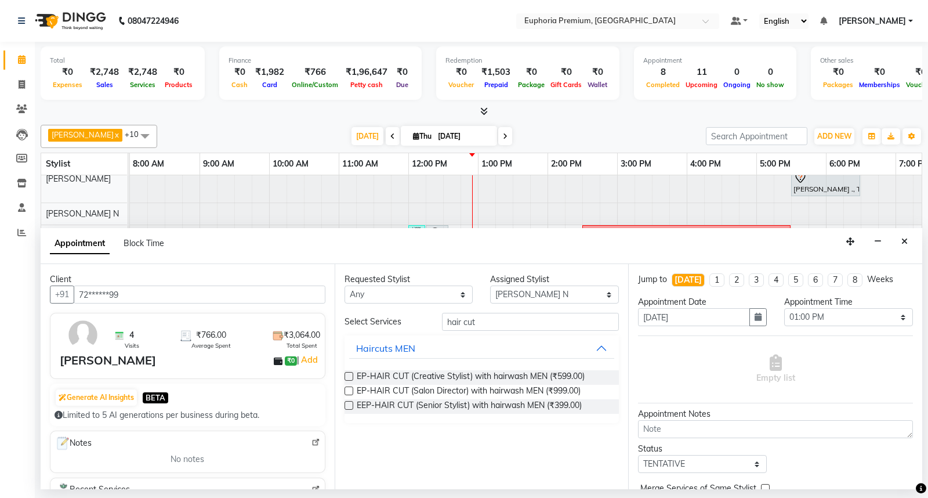
click at [344, 403] on label at bounding box center [348, 405] width 9 height 9
click at [344, 403] on input "checkbox" at bounding box center [348, 406] width 8 height 8
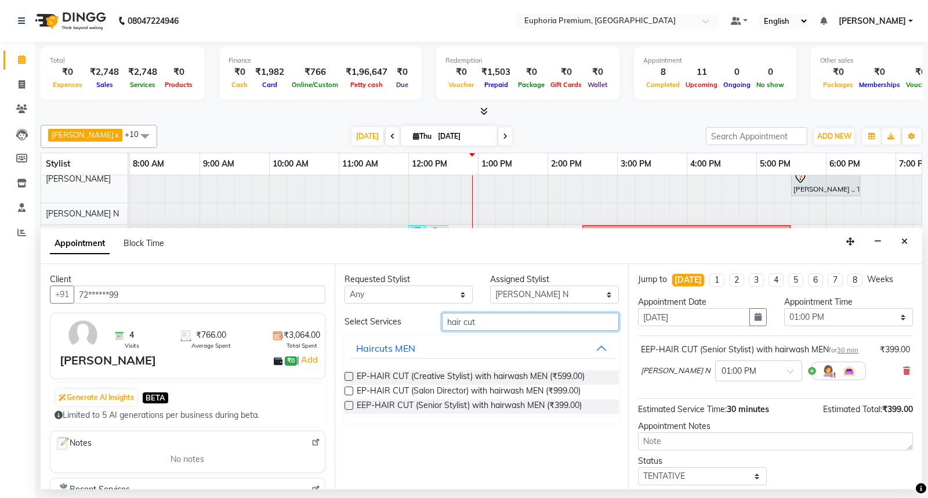
click at [491, 328] on input "hair cut" at bounding box center [530, 322] width 177 height 18
click at [350, 390] on label at bounding box center [348, 390] width 9 height 9
click at [350, 390] on input "checkbox" at bounding box center [348, 392] width 8 height 8
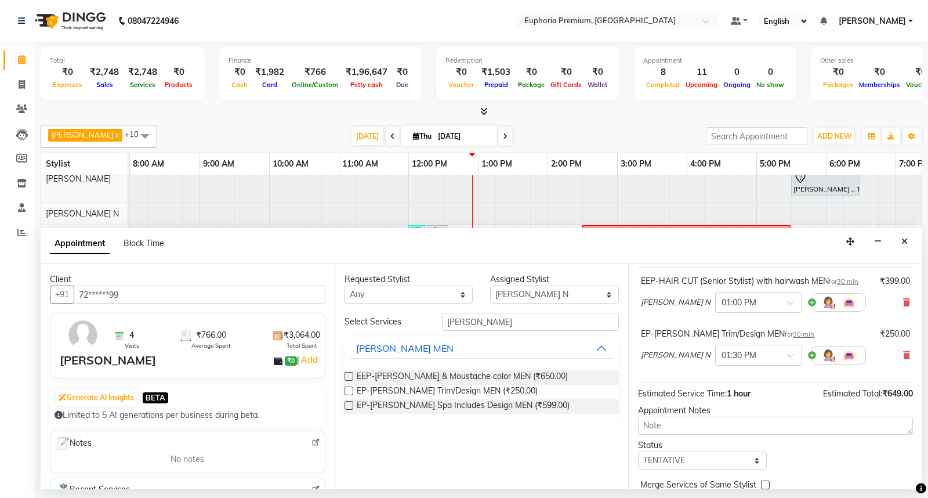
scroll to position [122, 0]
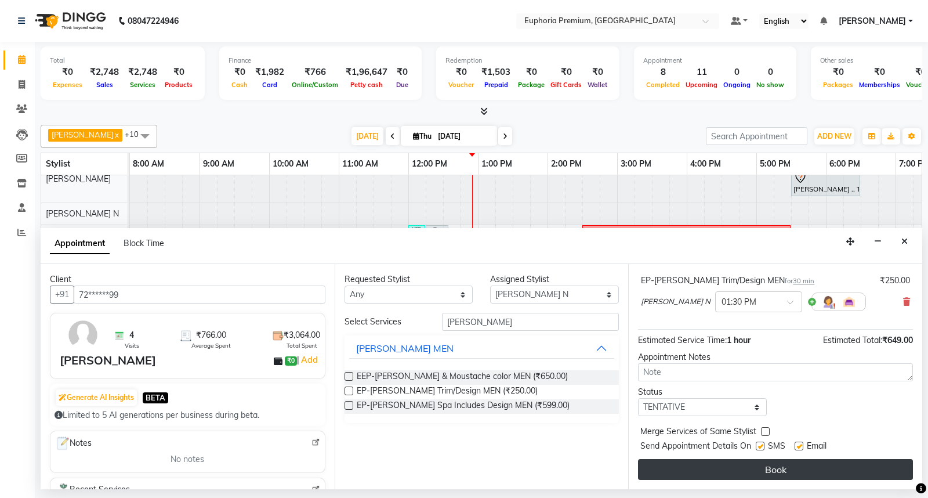
click at [781, 469] on button "Book" at bounding box center [775, 469] width 275 height 21
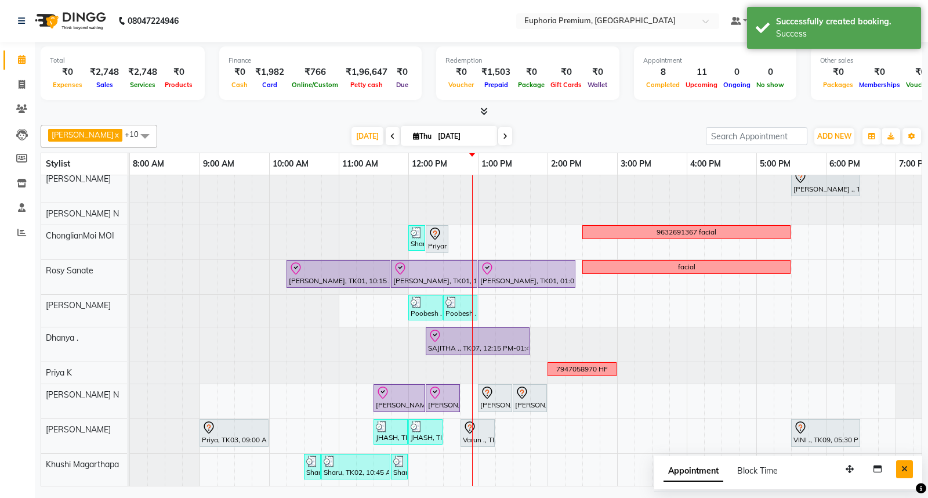
click at [908, 470] on button "Close" at bounding box center [904, 469] width 17 height 18
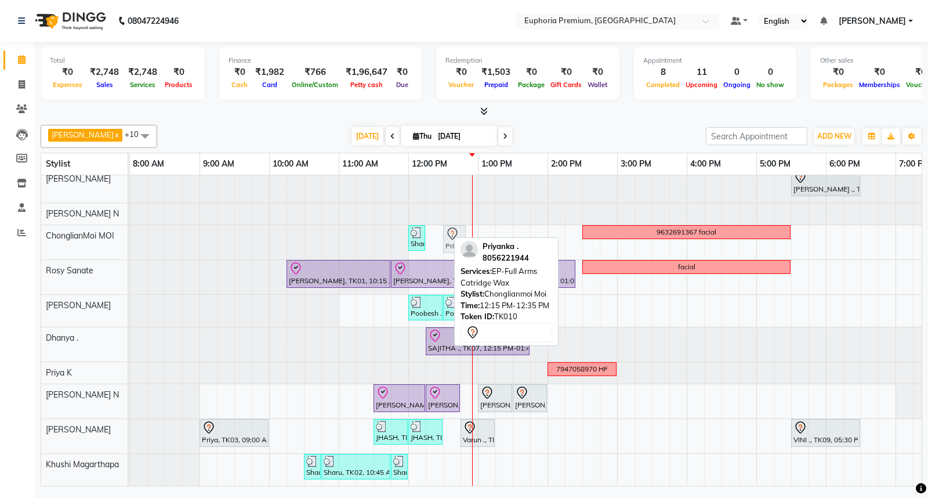
click at [130, 226] on div "Sharu, TK02, 12:00 PM-12:15 PM, EP-Eyebrows Threading Priyanka ., TK10, 12:15 P…" at bounding box center [130, 242] width 0 height 34
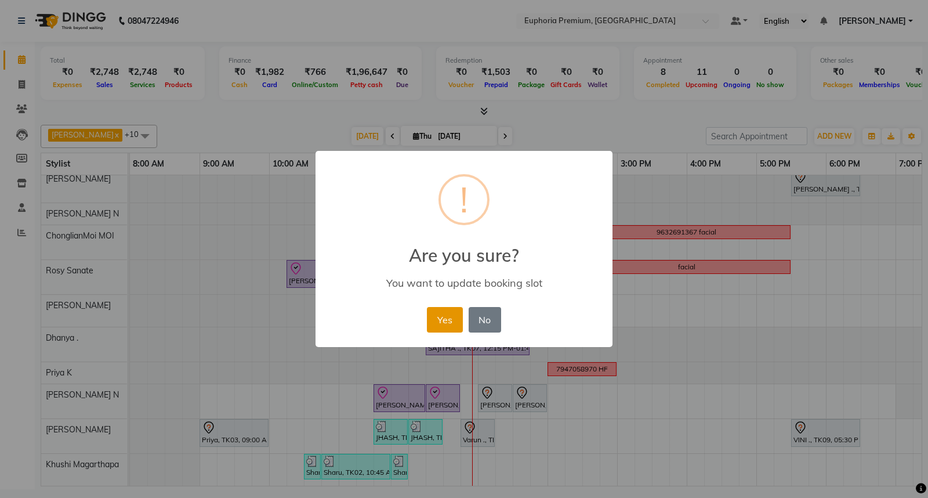
click at [449, 317] on button "Yes" at bounding box center [444, 320] width 35 height 26
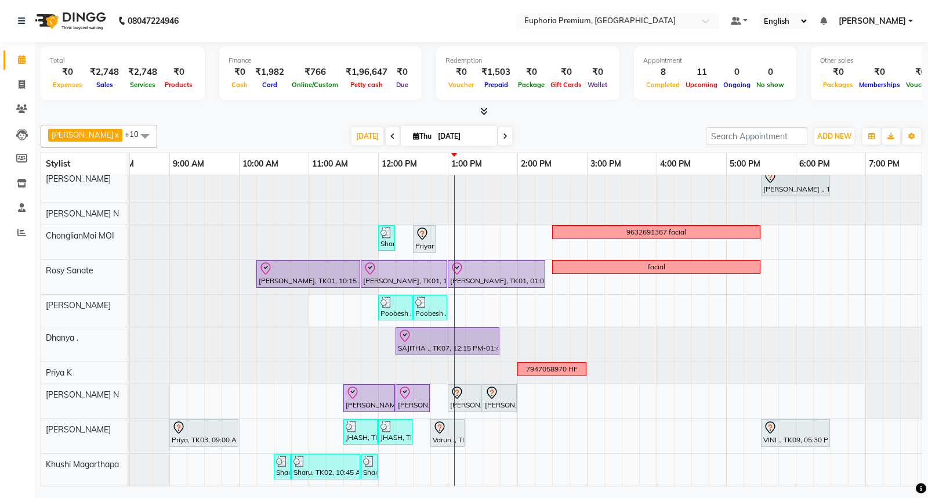
scroll to position [0, 0]
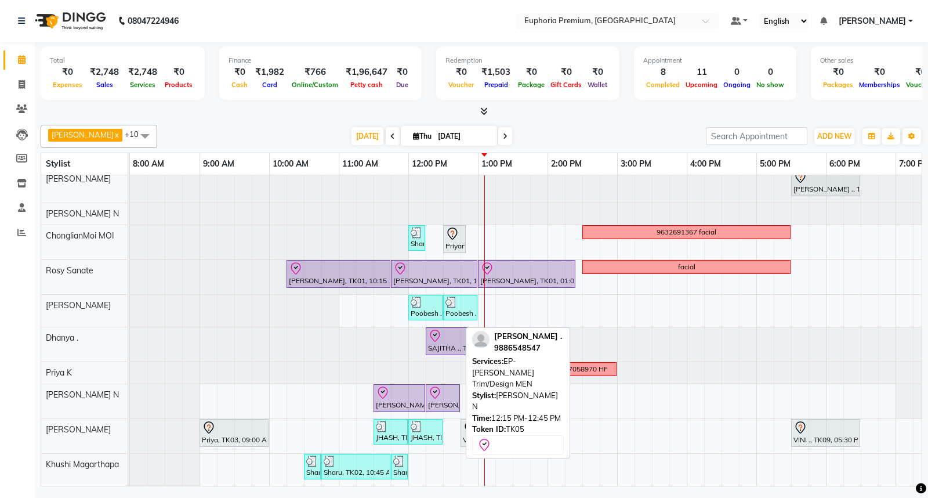
click at [443, 386] on div at bounding box center [443, 393] width 30 height 14
click at [444, 386] on div at bounding box center [443, 393] width 30 height 14
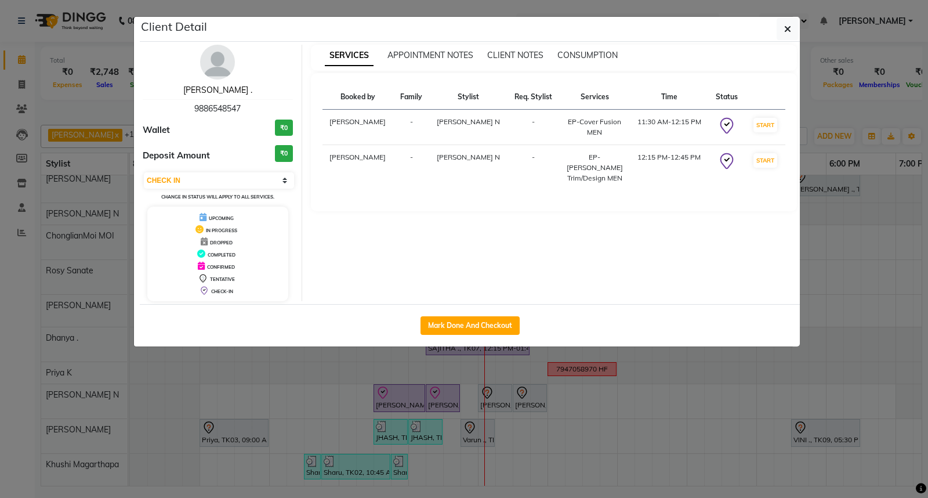
click at [216, 92] on link "[PERSON_NAME] ." at bounding box center [217, 90] width 69 height 10
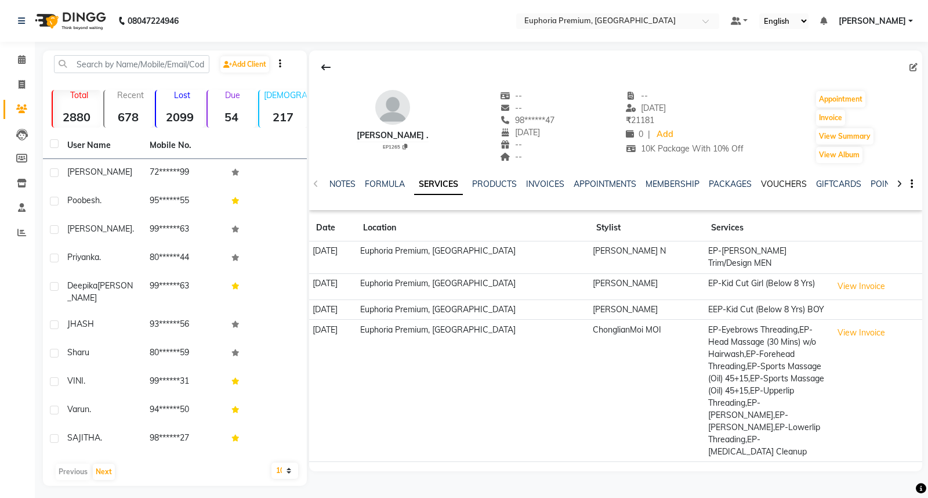
click at [768, 187] on link "VOUCHERS" at bounding box center [784, 184] width 46 height 10
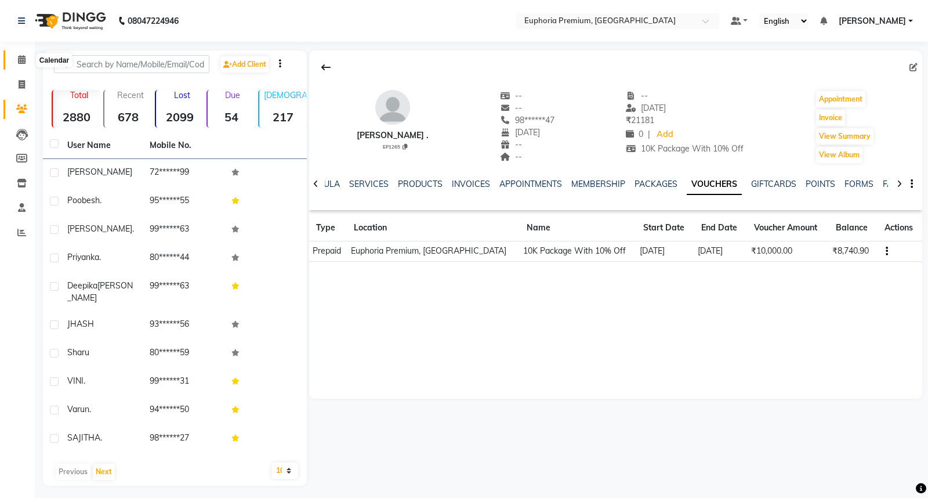
click at [22, 60] on icon at bounding box center [22, 59] width 8 height 9
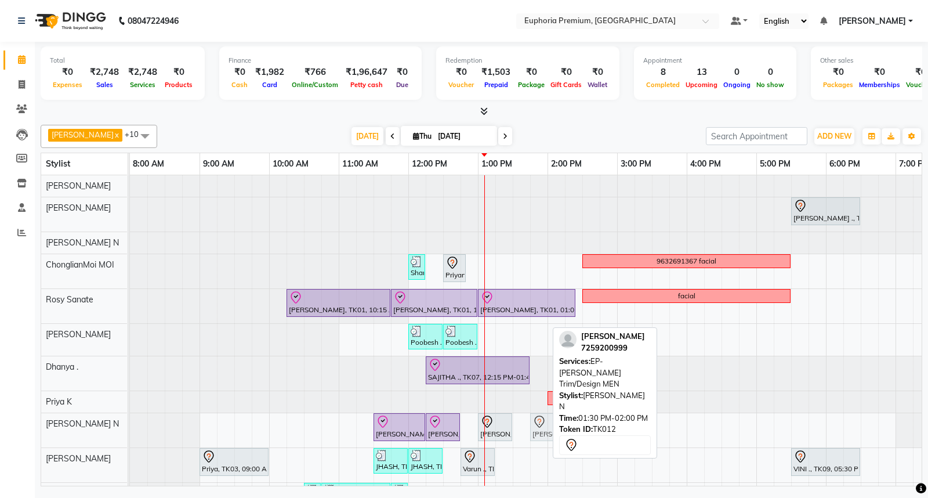
drag, startPoint x: 526, startPoint y: 423, endPoint x: 545, endPoint y: 425, distance: 19.2
click at [130, 425] on div "Jobin ., TK05, 11:30 AM-12:15 PM, EP-Cover Fusion MEN Jobin ., TK05, 12:15 PM-1…" at bounding box center [130, 430] width 0 height 34
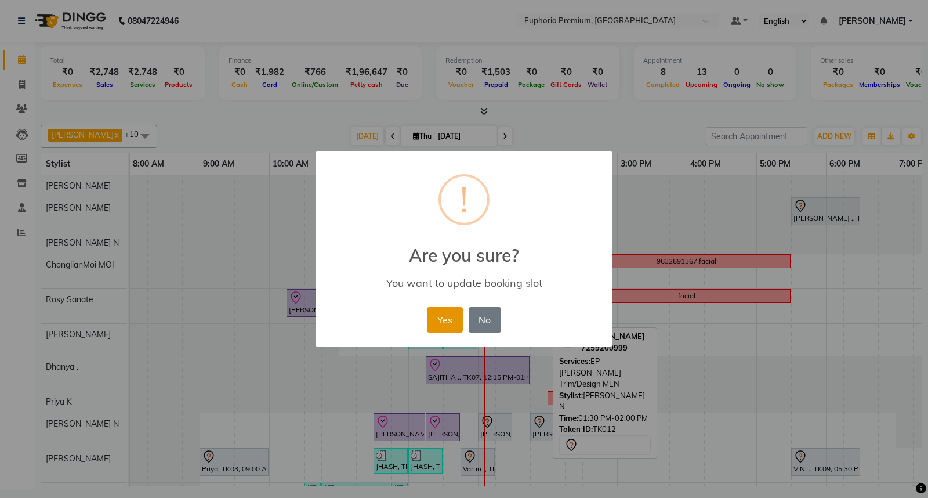
click at [442, 312] on button "Yes" at bounding box center [444, 320] width 35 height 26
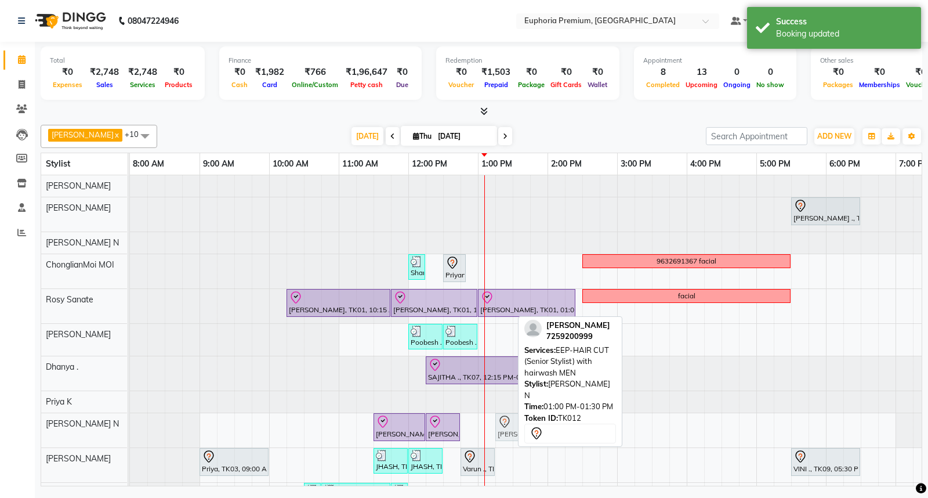
drag, startPoint x: 496, startPoint y: 428, endPoint x: 517, endPoint y: 430, distance: 20.4
click at [130, 430] on div "Jobin ., TK05, 11:30 AM-12:15 PM, EP-Cover Fusion MEN Jobin ., TK05, 12:15 PM-1…" at bounding box center [130, 430] width 0 height 34
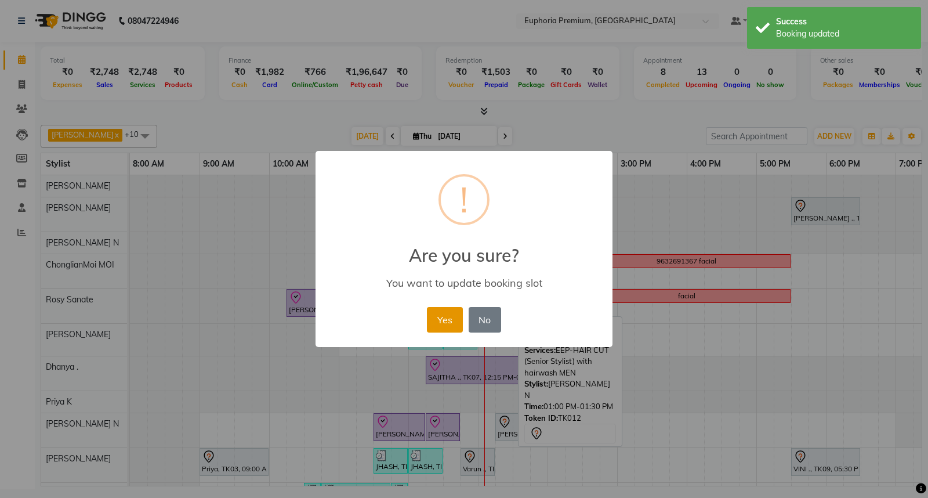
click at [456, 320] on button "Yes" at bounding box center [444, 320] width 35 height 26
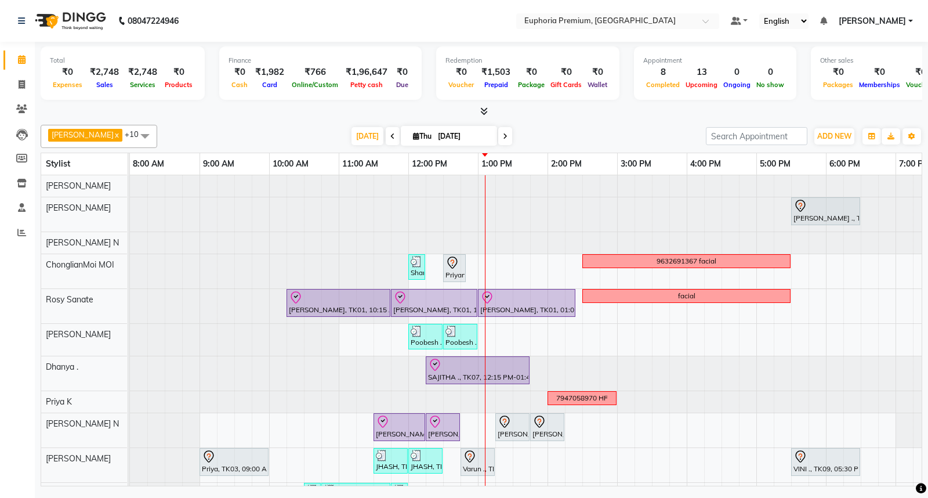
click at [390, 133] on icon at bounding box center [392, 136] width 5 height 7
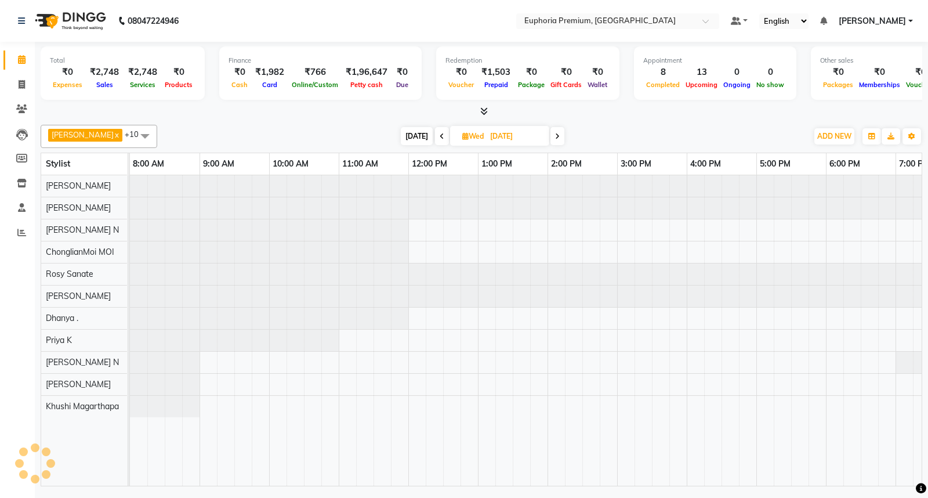
scroll to position [0, 183]
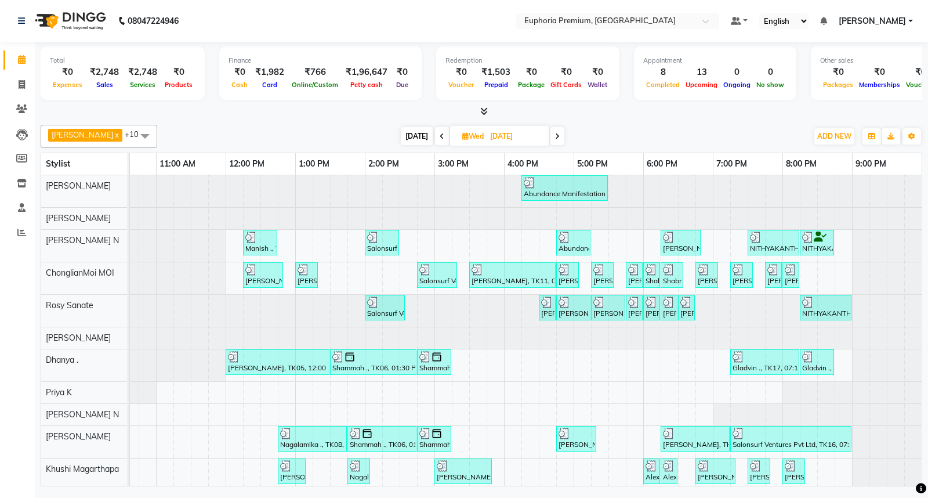
click at [555, 135] on icon at bounding box center [557, 136] width 5 height 7
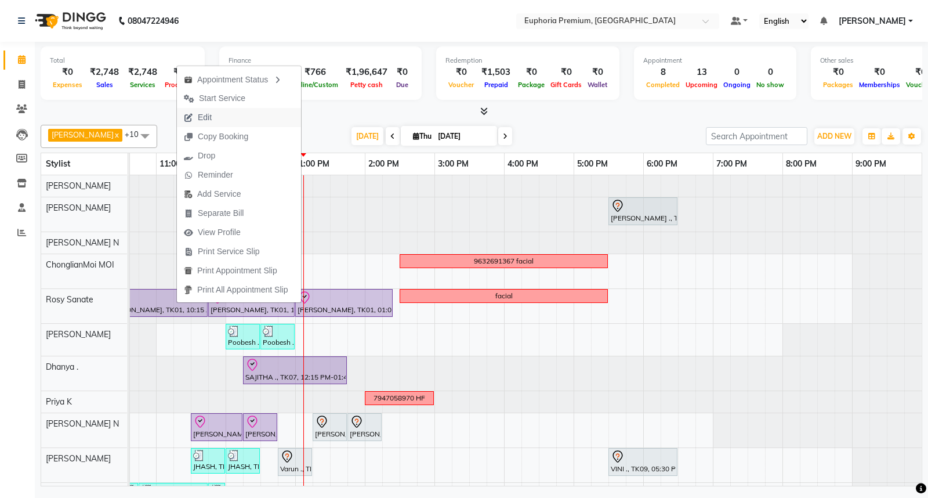
click at [216, 108] on span "Edit" at bounding box center [198, 117] width 42 height 19
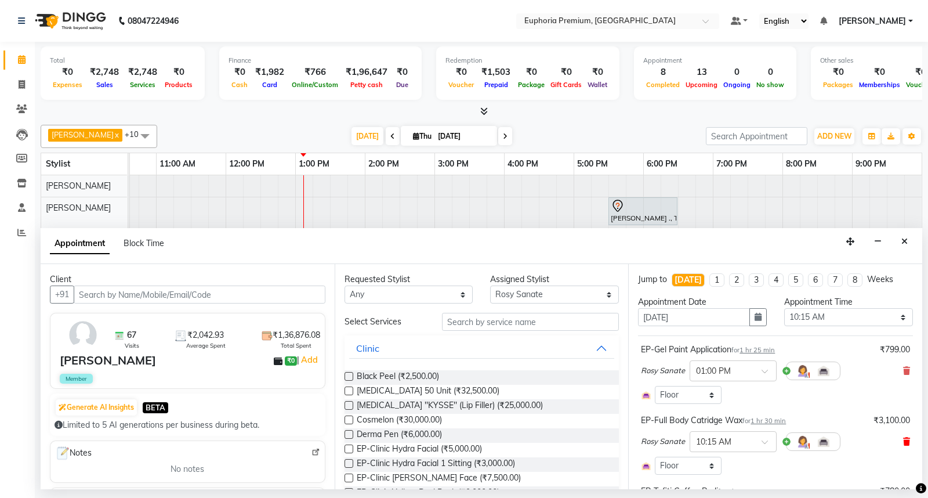
click at [903, 438] on icon at bounding box center [906, 441] width 7 height 8
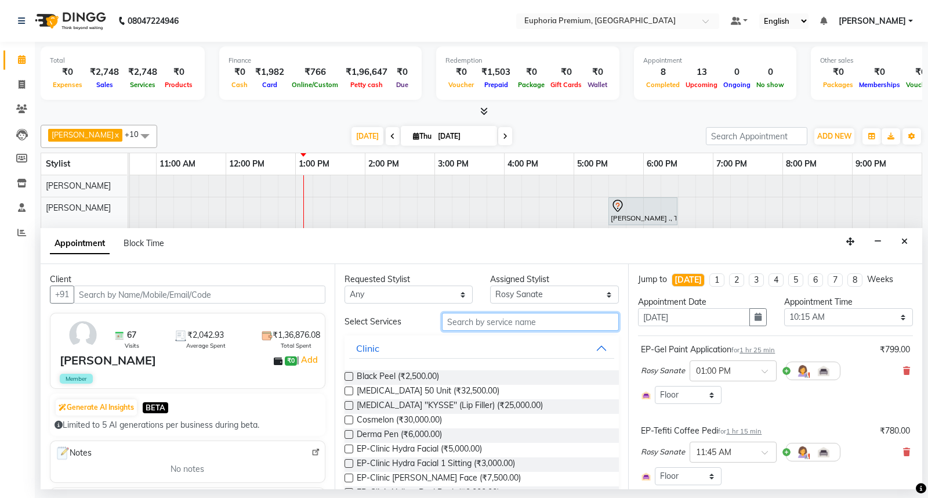
click at [495, 321] on input "text" at bounding box center [530, 322] width 177 height 18
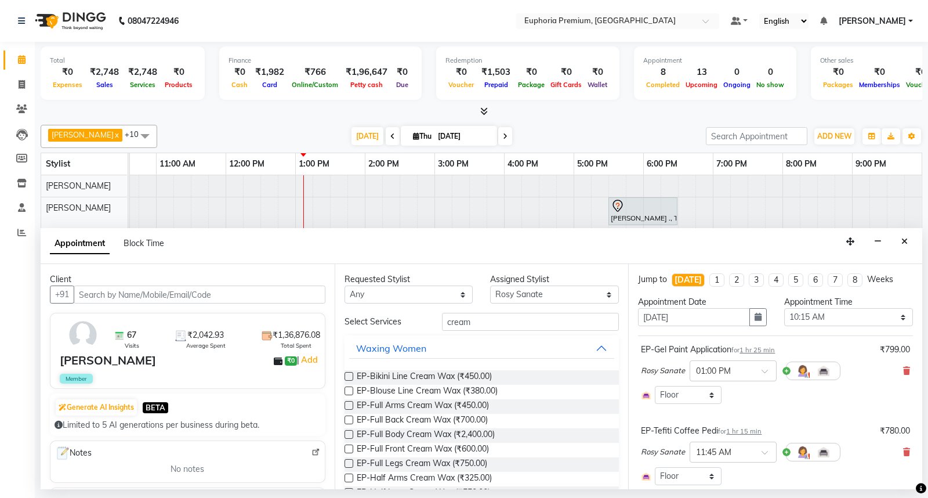
click at [350, 403] on label at bounding box center [348, 405] width 9 height 9
click at [350, 403] on input "checkbox" at bounding box center [348, 406] width 8 height 8
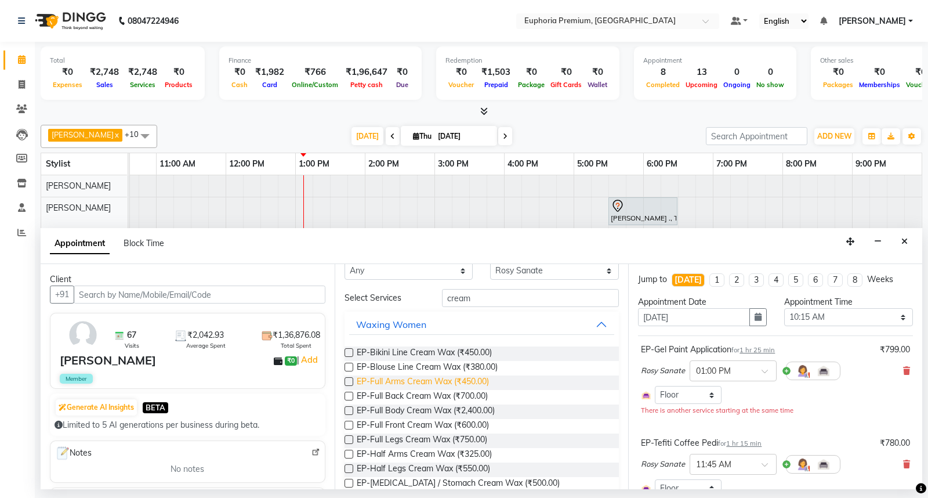
scroll to position [44, 0]
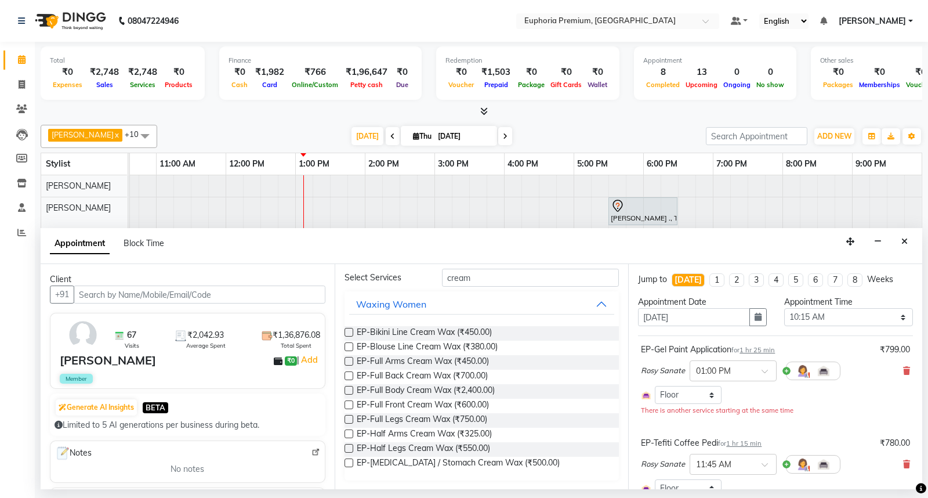
click at [346, 419] on label at bounding box center [348, 419] width 9 height 9
click at [346, 419] on input "checkbox" at bounding box center [348, 420] width 8 height 8
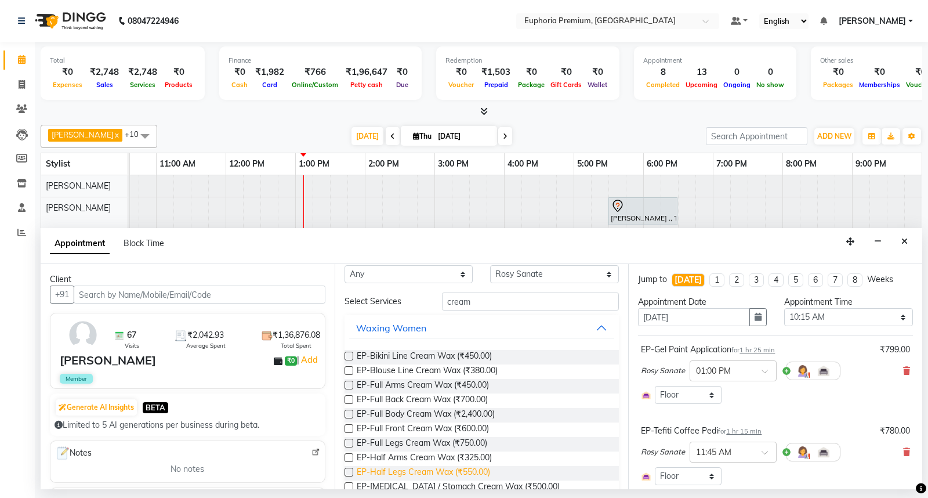
scroll to position [0, 0]
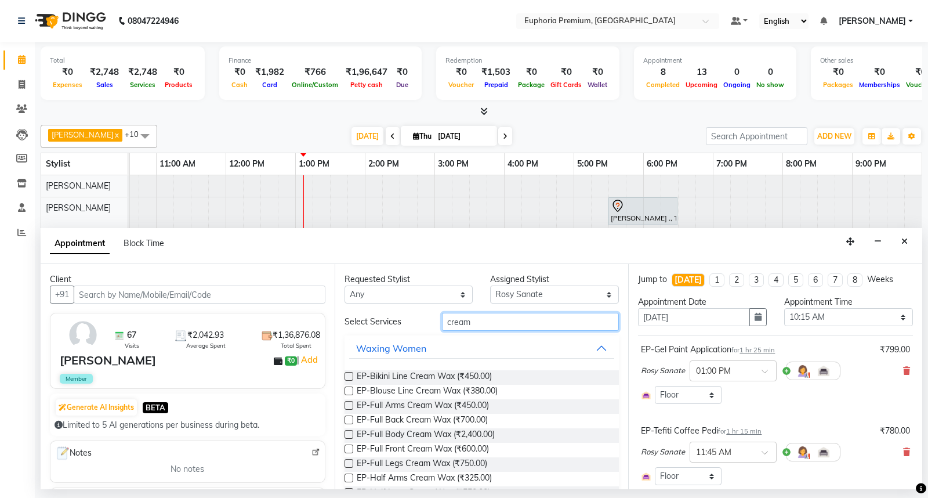
drag, startPoint x: 486, startPoint y: 320, endPoint x: 308, endPoint y: 338, distance: 178.9
click at [308, 338] on div "Client +91 67 Visits ₹2,042.93 Average Spent ₹1,36,876.08 Total Spent Deepika J…" at bounding box center [481, 376] width 881 height 225
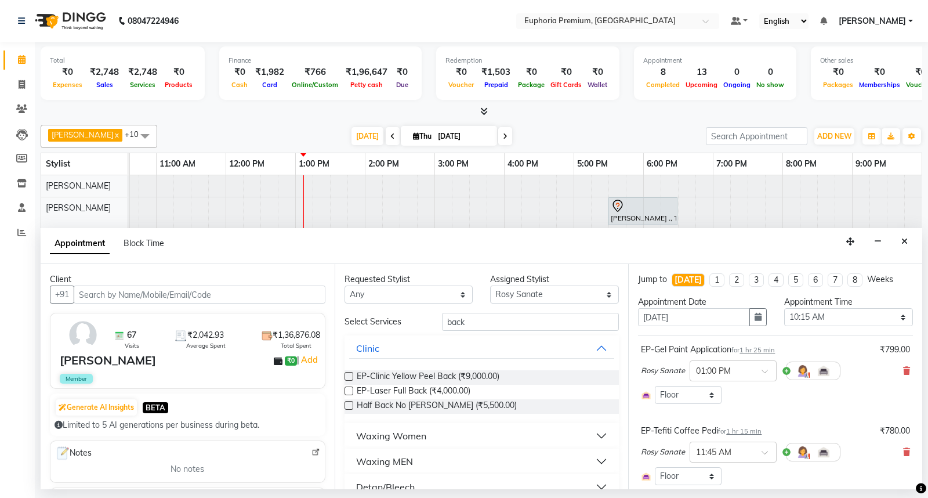
click at [399, 431] on div "Waxing Women" at bounding box center [391, 436] width 70 height 14
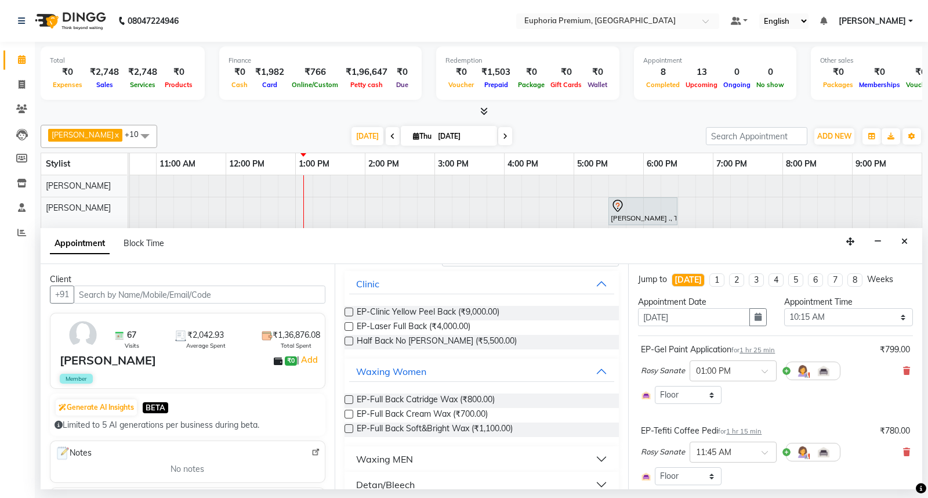
click at [351, 412] on label at bounding box center [348, 413] width 9 height 9
click at [351, 412] on input "checkbox" at bounding box center [348, 415] width 8 height 8
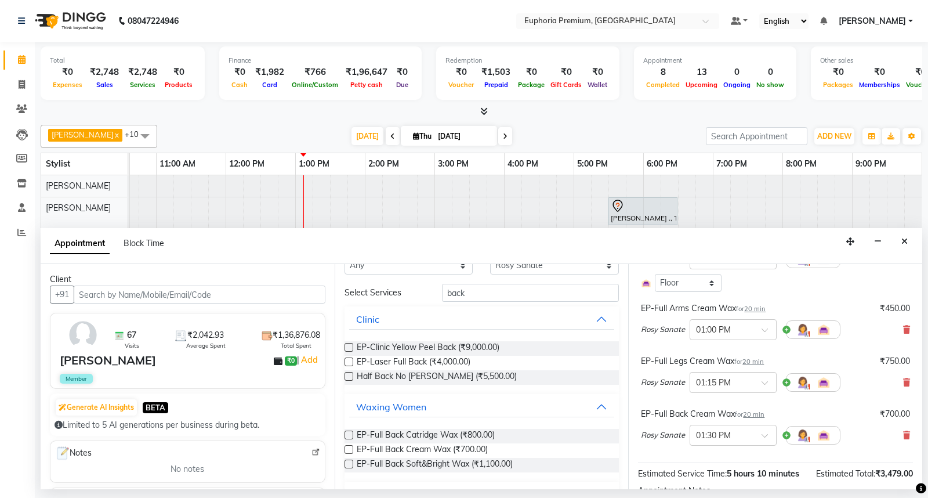
scroll to position [0, 0]
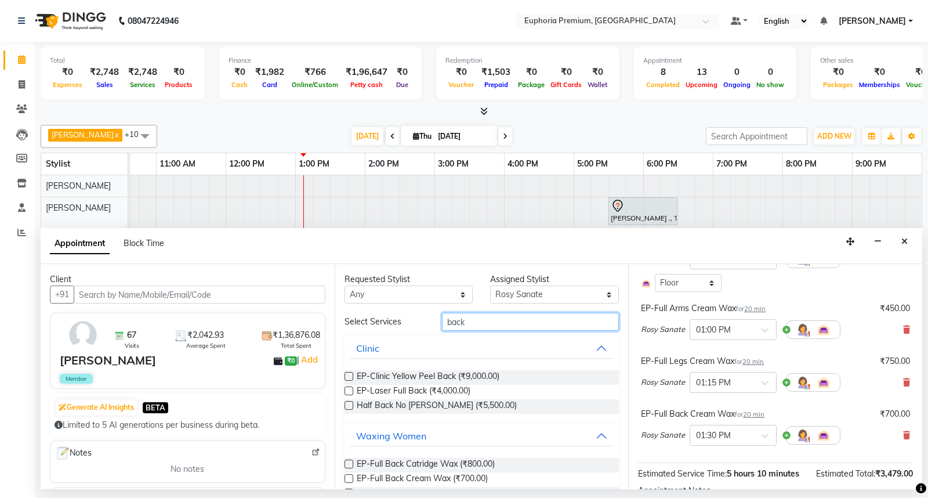
drag, startPoint x: 480, startPoint y: 321, endPoint x: 423, endPoint y: 321, distance: 56.3
click at [423, 321] on div "Select Services back" at bounding box center [482, 322] width 292 height 18
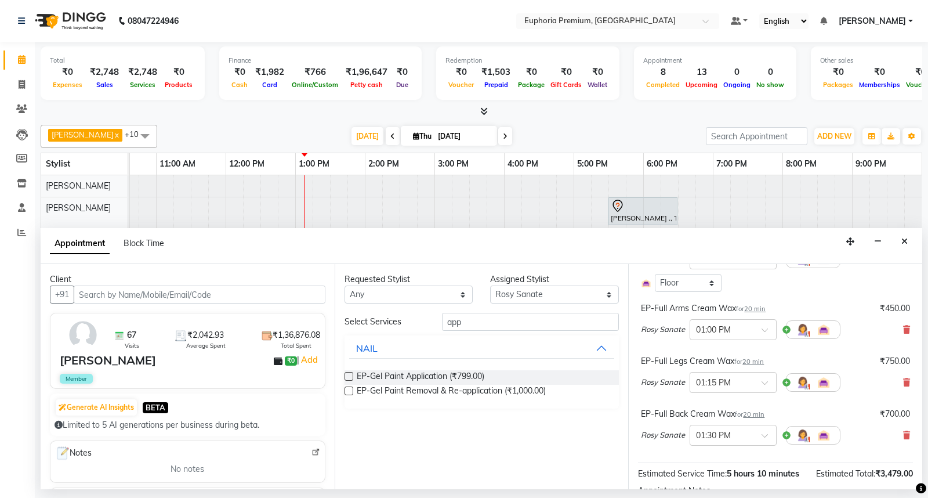
click at [346, 373] on label at bounding box center [348, 376] width 9 height 9
click at [346, 373] on input "checkbox" at bounding box center [348, 377] width 8 height 8
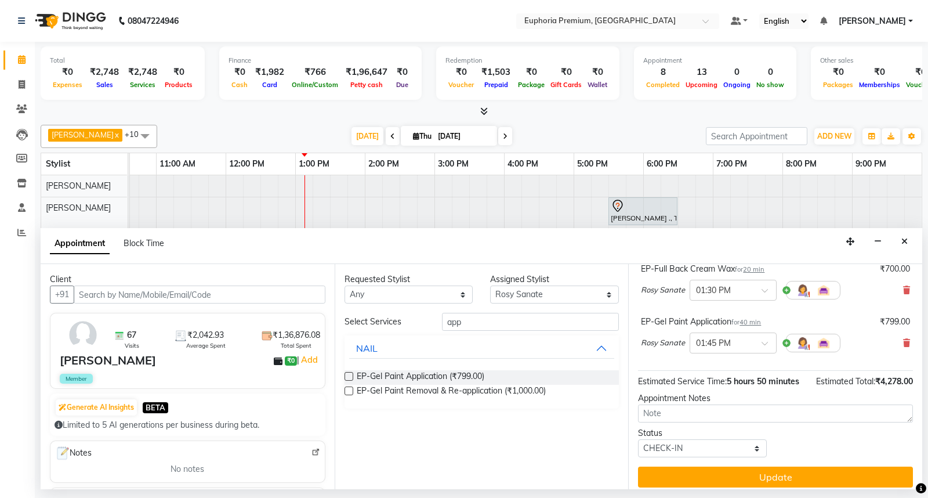
scroll to position [357, 0]
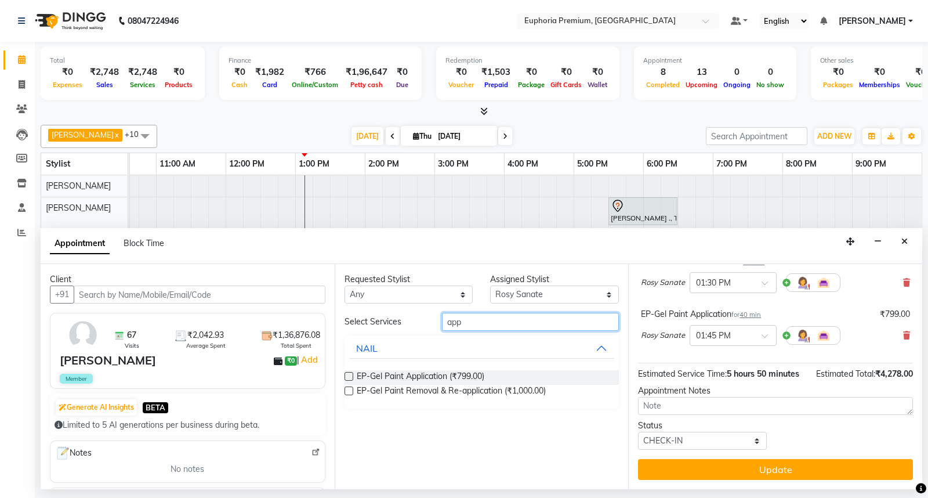
drag, startPoint x: 476, startPoint y: 322, endPoint x: 443, endPoint y: 320, distance: 33.1
click at [443, 320] on input "app" at bounding box center [530, 322] width 177 height 18
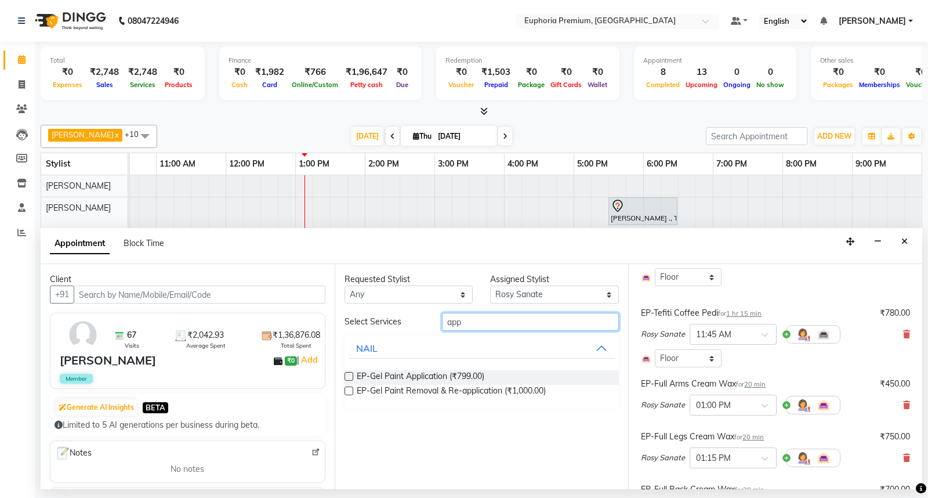
scroll to position [100, 0]
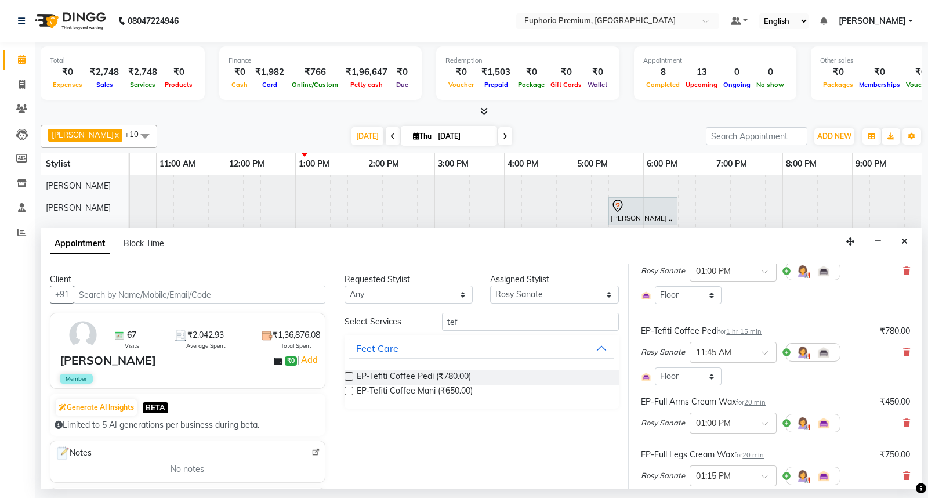
click at [351, 389] on label at bounding box center [348, 390] width 9 height 9
click at [351, 389] on input "checkbox" at bounding box center [348, 392] width 8 height 8
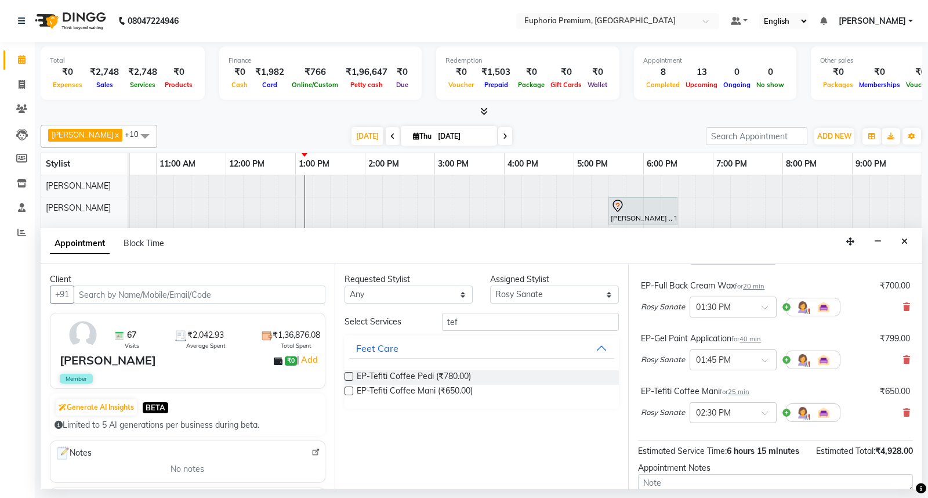
scroll to position [410, 0]
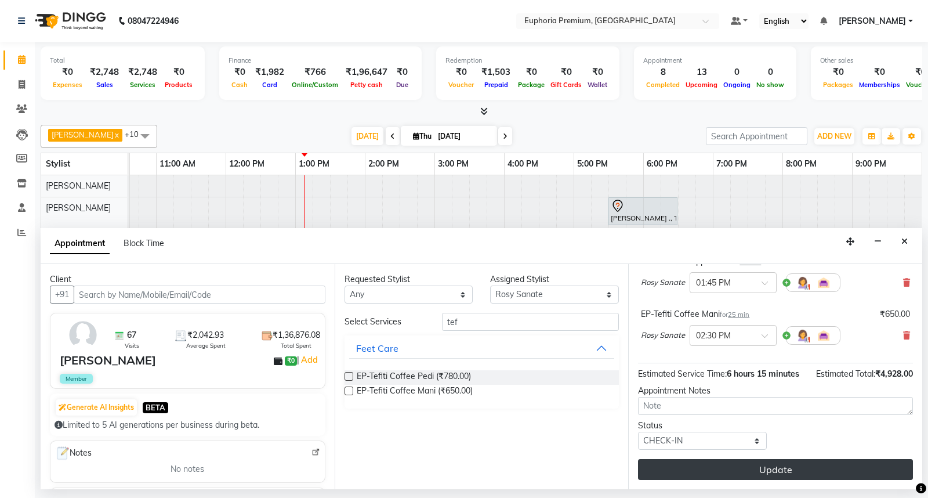
click at [792, 467] on button "Update" at bounding box center [775, 469] width 275 height 21
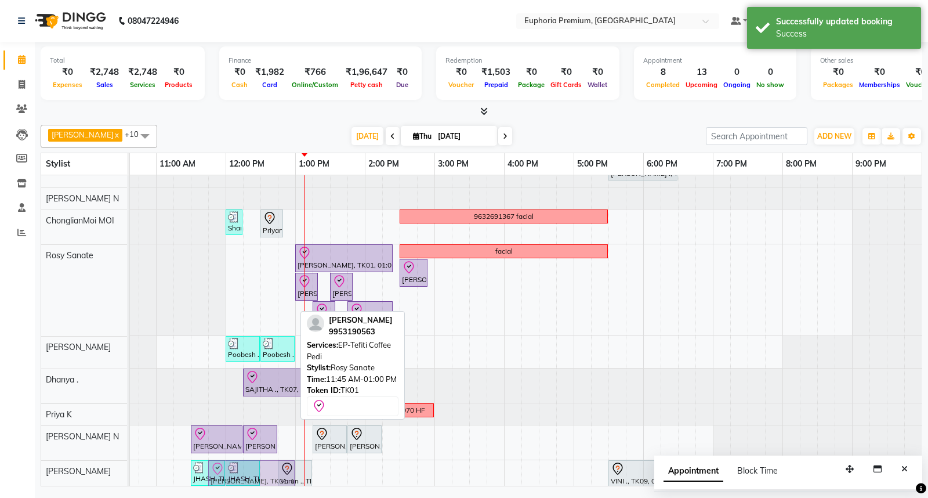
scroll to position [50, 0]
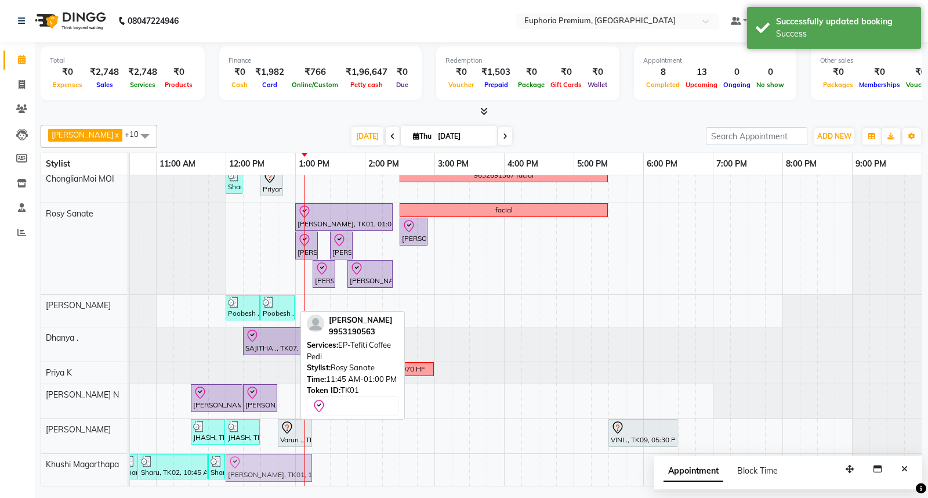
drag, startPoint x: 249, startPoint y: 299, endPoint x: 264, endPoint y: 457, distance: 158.5
click at [264, 457] on tbody "MEGHA ., TK11, 05:30 PM-06:30 PM, EP-Artistic Cut - Creative Stylist Sharu, TK0…" at bounding box center [434, 287] width 974 height 396
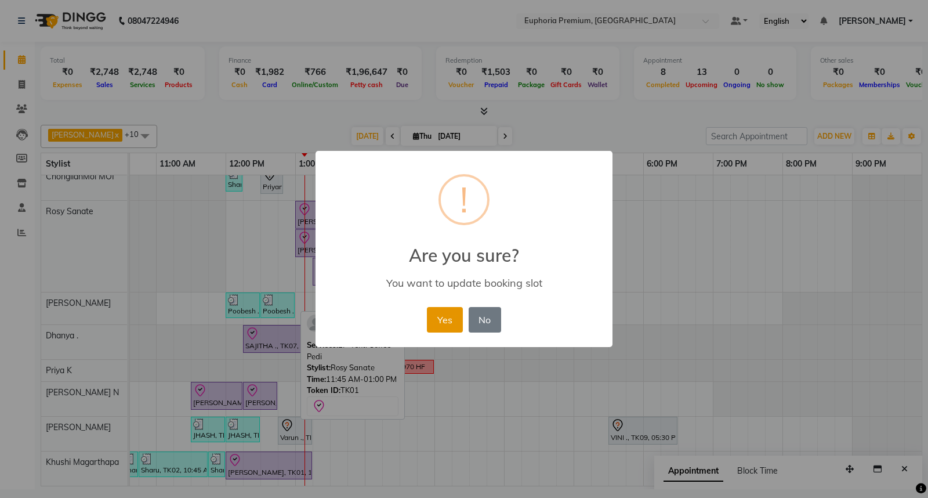
click at [430, 321] on button "Yes" at bounding box center [444, 320] width 35 height 26
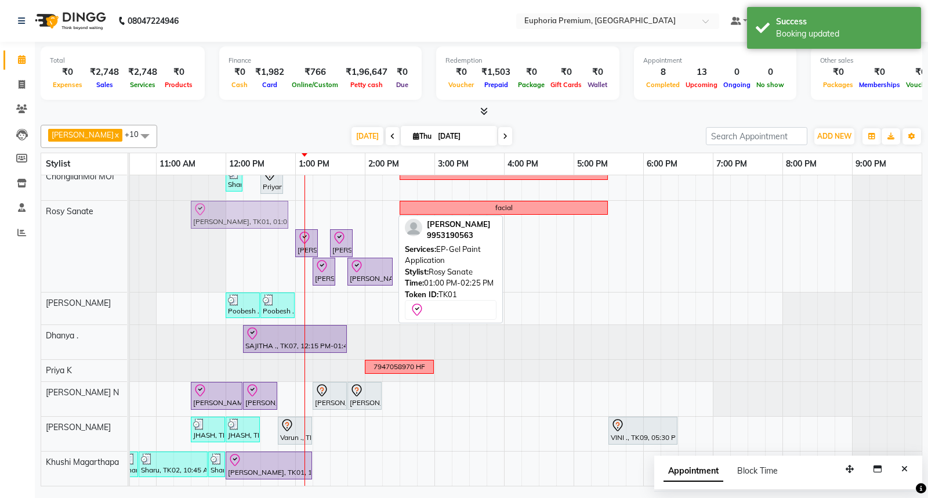
drag, startPoint x: 324, startPoint y: 205, endPoint x: 225, endPoint y: 215, distance: 99.1
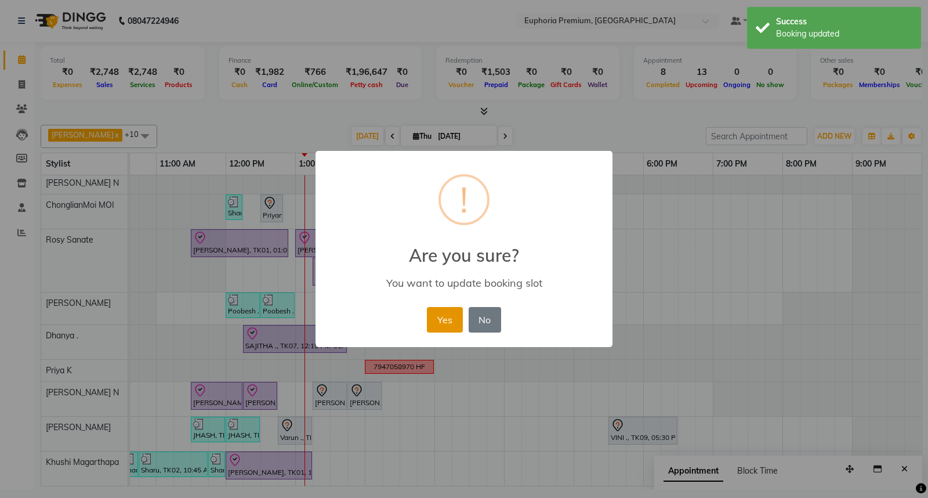
click at [443, 317] on button "Yes" at bounding box center [444, 320] width 35 height 26
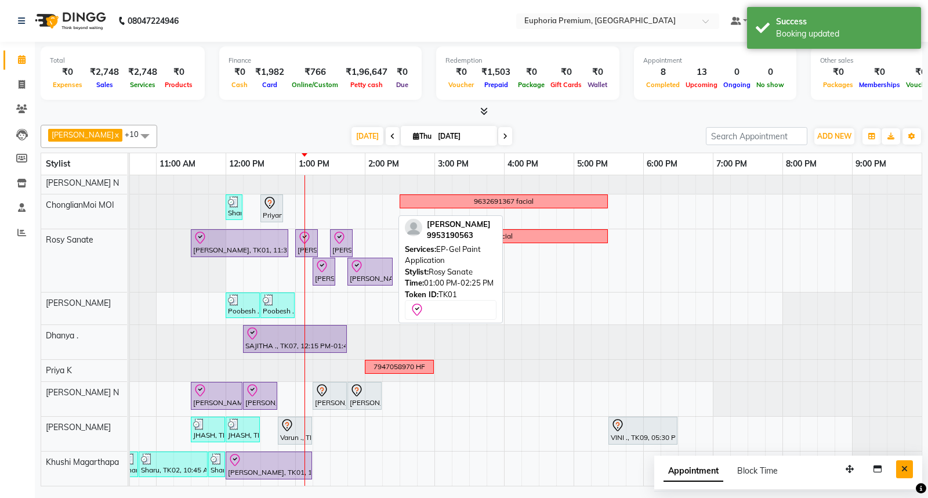
click at [904, 468] on icon "Close" at bounding box center [904, 469] width 6 height 8
click at [375, 423] on div "MEGHA ., TK11, 05:30 PM-06:30 PM, EP-Artistic Cut - Creative Stylist Sharu, TK0…" at bounding box center [434, 300] width 974 height 370
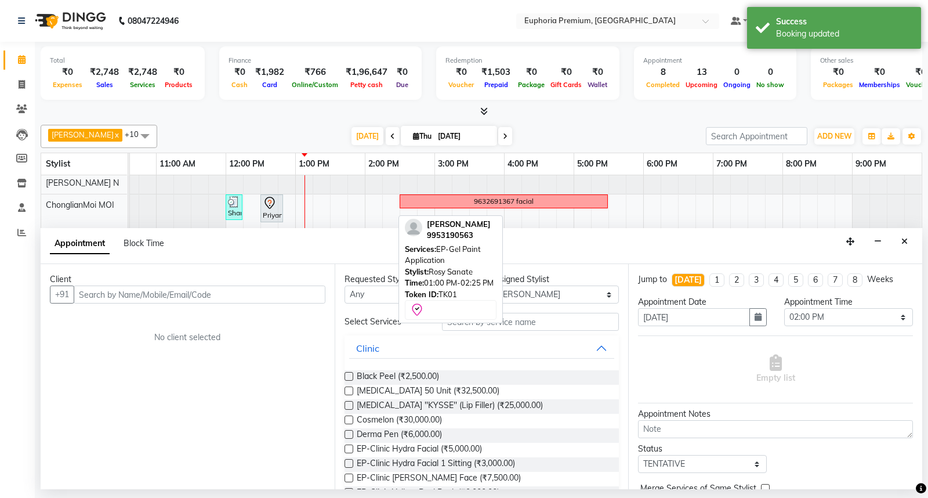
click at [150, 290] on input "text" at bounding box center [200, 294] width 252 height 18
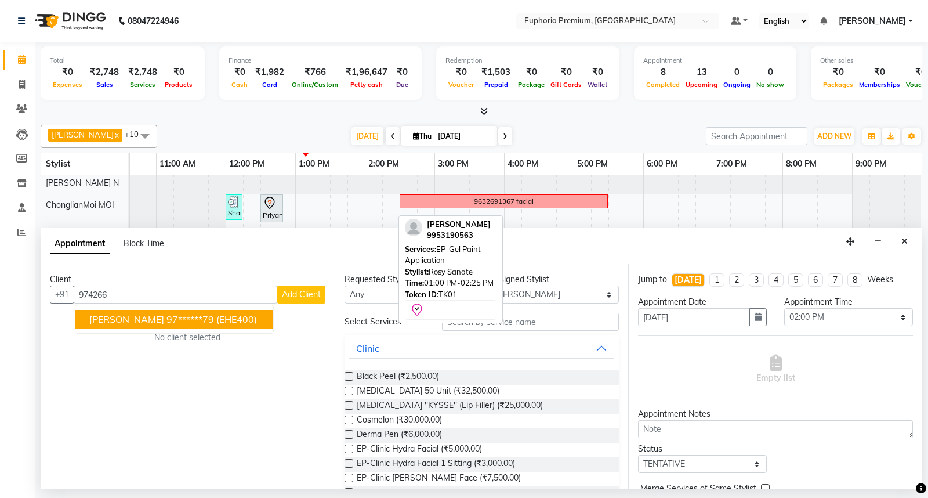
click at [166, 321] on ngb-highlight "97******79" at bounding box center [190, 319] width 48 height 12
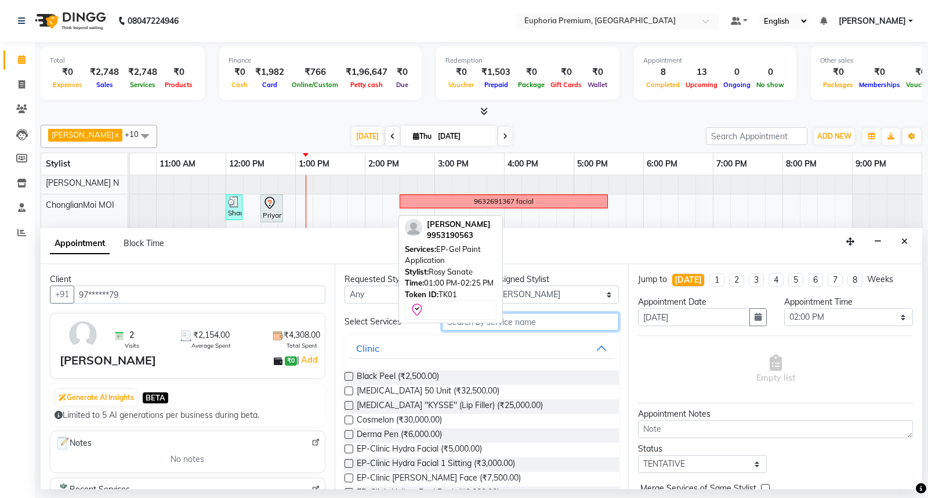
click at [496, 325] on input "text" at bounding box center [530, 322] width 177 height 18
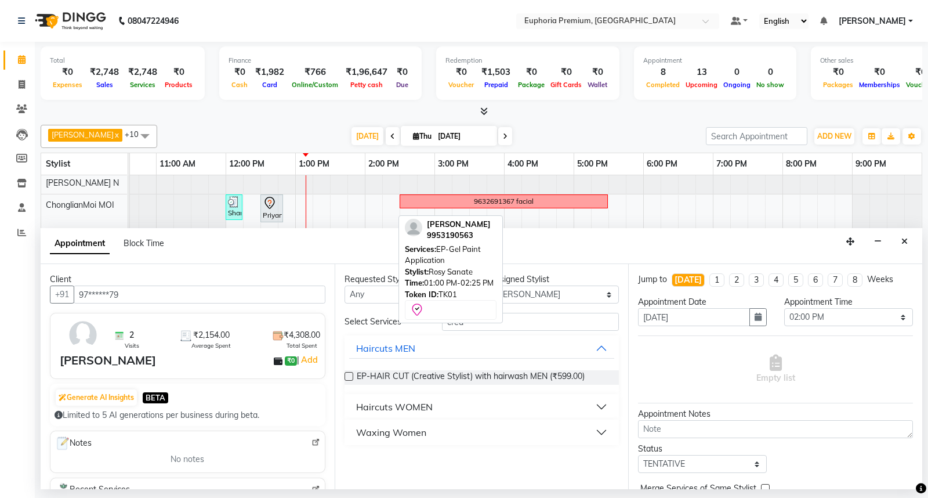
click at [347, 378] on label at bounding box center [348, 376] width 9 height 9
click at [347, 378] on input "checkbox" at bounding box center [348, 377] width 8 height 8
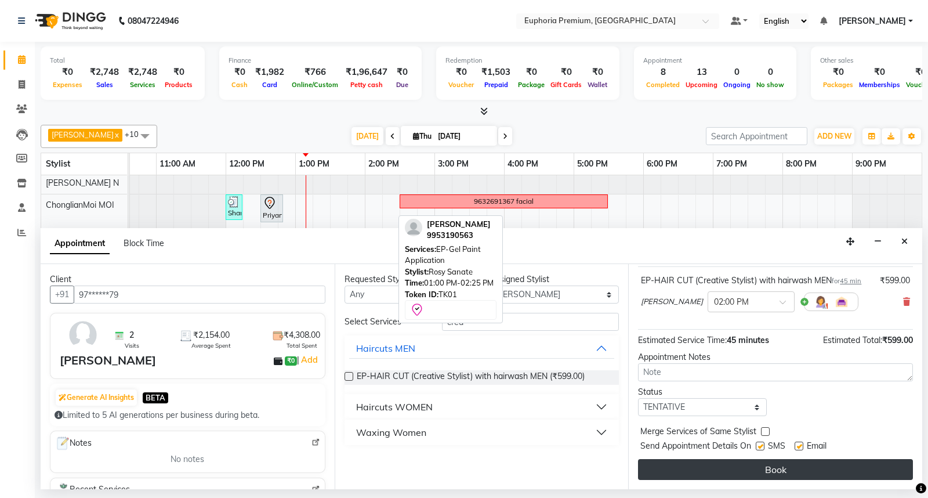
click at [772, 473] on button "Book" at bounding box center [775, 469] width 275 height 21
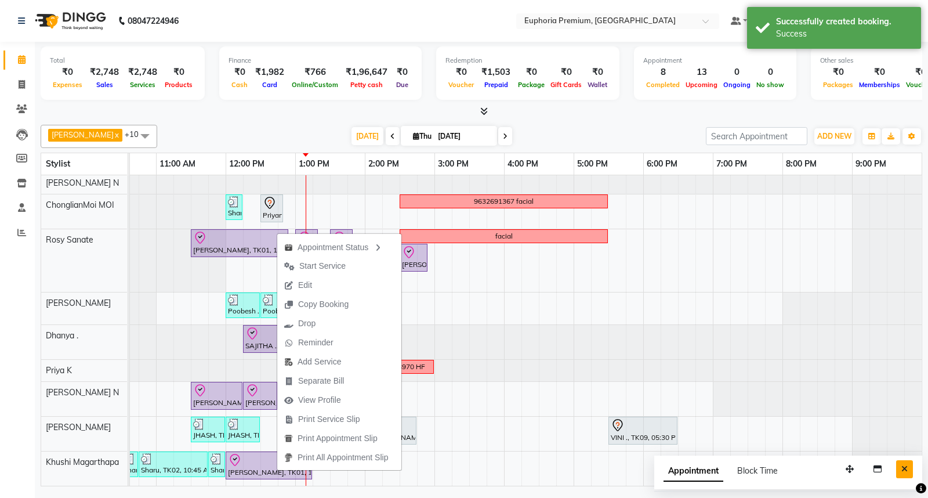
click at [902, 460] on button "Close" at bounding box center [904, 469] width 17 height 18
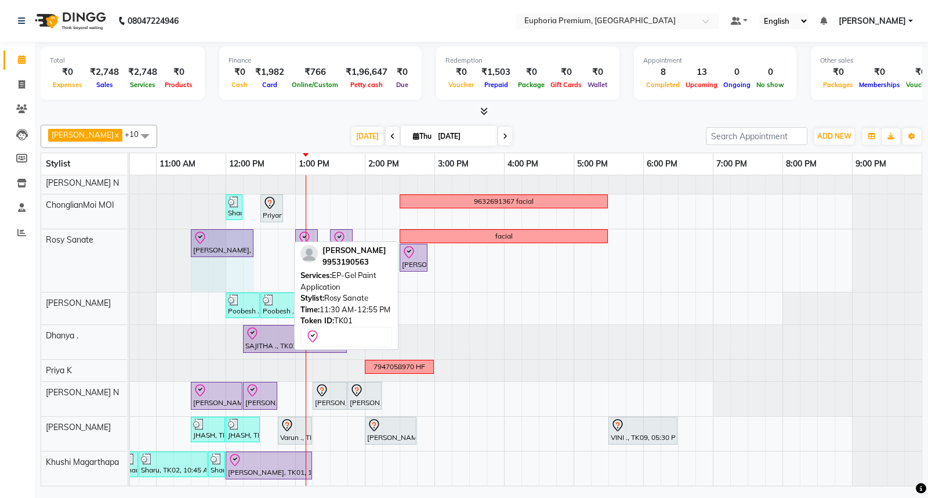
drag, startPoint x: 285, startPoint y: 233, endPoint x: 249, endPoint y: 238, distance: 36.3
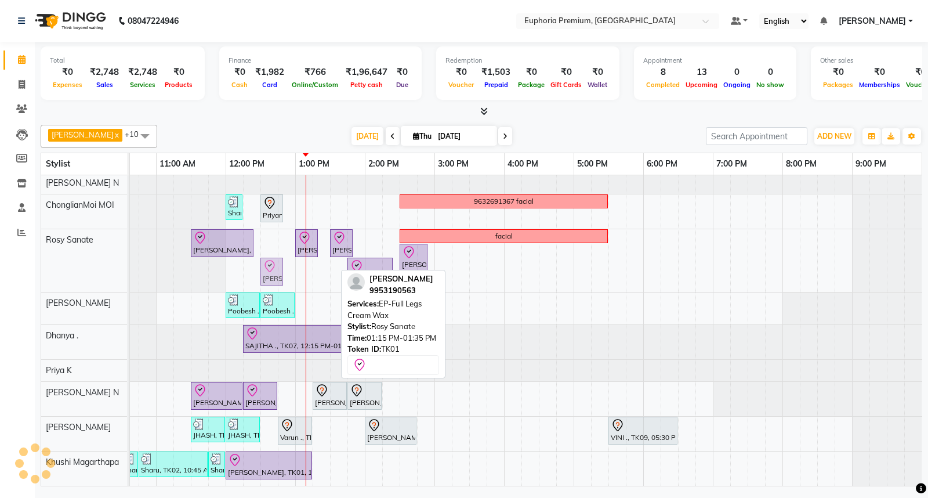
drag, startPoint x: 326, startPoint y: 264, endPoint x: 269, endPoint y: 244, distance: 61.4
click at [269, 244] on div "MEGHA ., TK11, 05:30 PM-06:30 PM, EP-Artistic Cut - Creative Stylist Sharu, TK0…" at bounding box center [434, 300] width 974 height 370
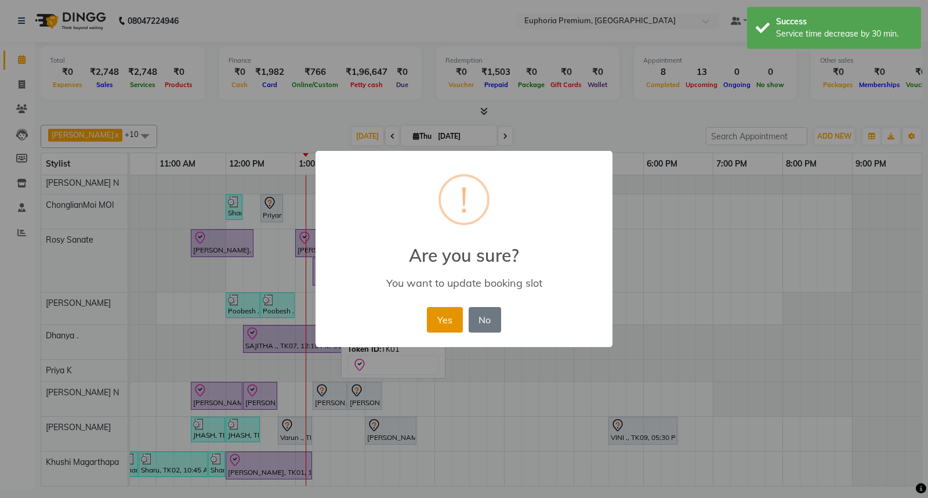
click at [449, 314] on button "Yes" at bounding box center [444, 320] width 35 height 26
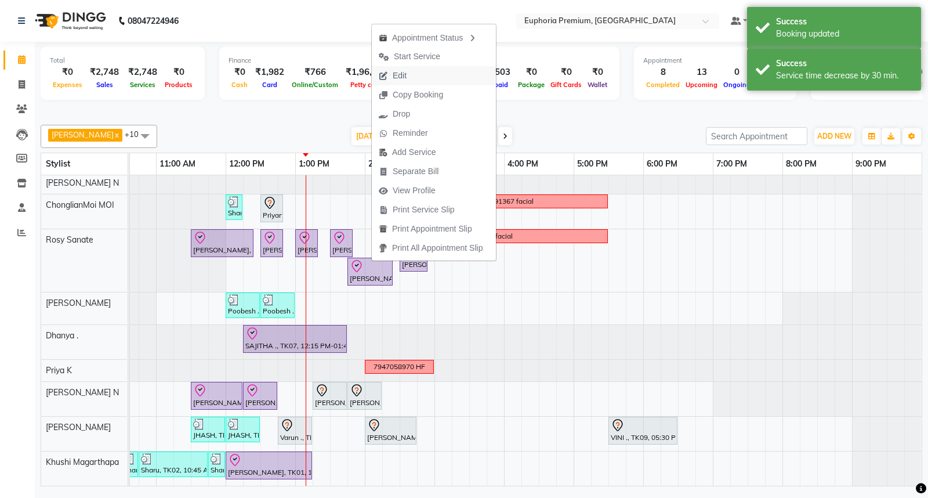
click at [401, 79] on span "Edit" at bounding box center [400, 76] width 14 height 12
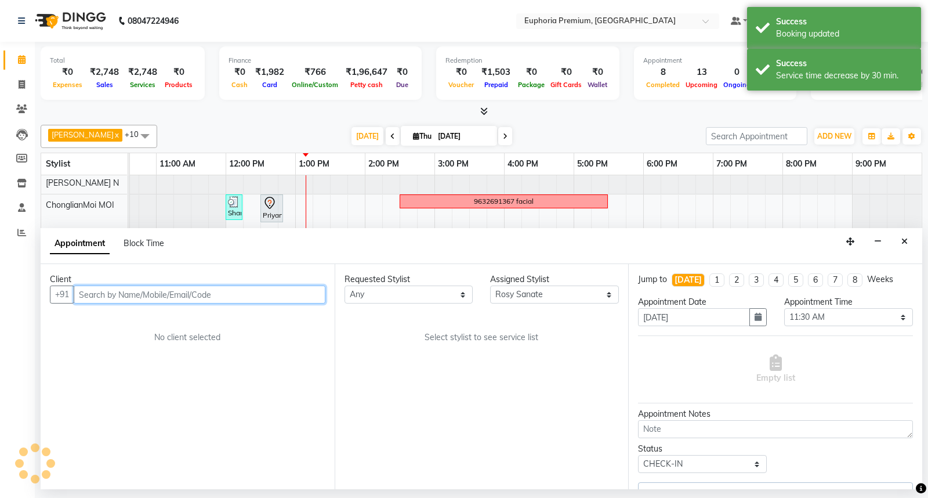
scroll to position [70, 183]
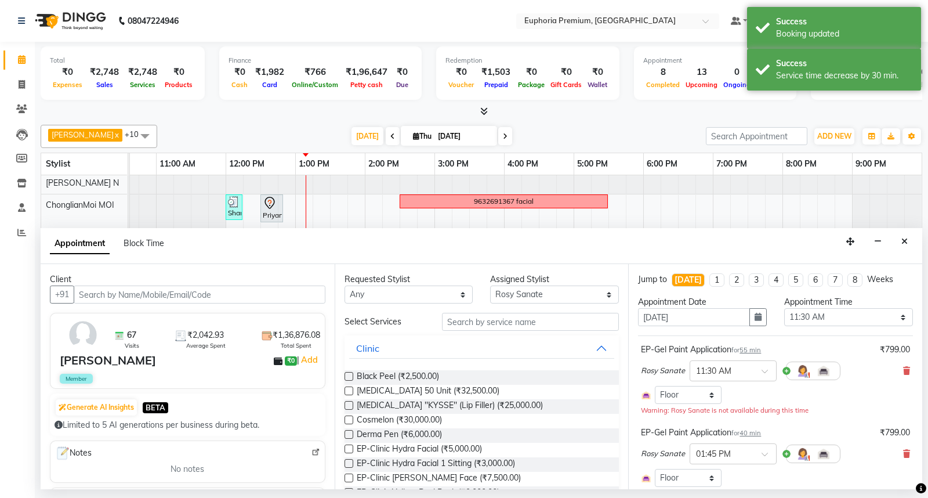
click at [754, 349] on span "55 min" at bounding box center [749, 350] width 21 height 8
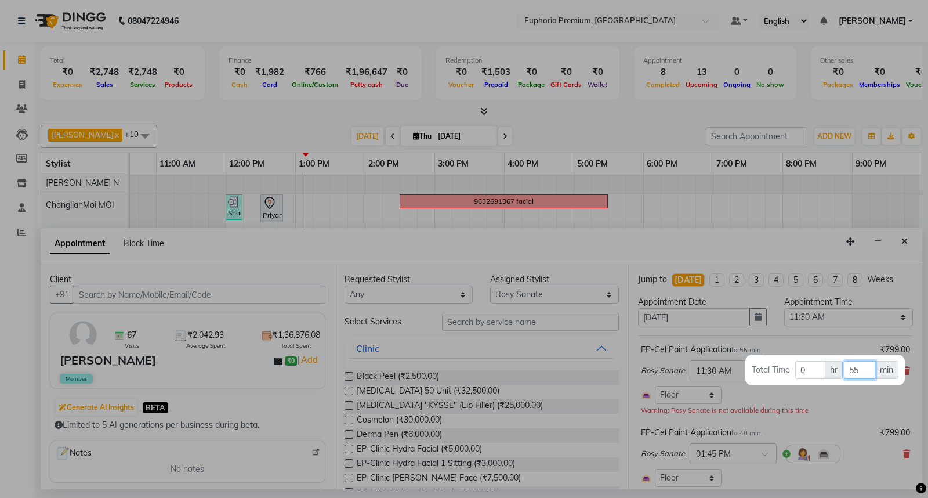
click at [871, 368] on input "55" at bounding box center [859, 370] width 31 height 18
click at [833, 409] on div at bounding box center [464, 249] width 928 height 498
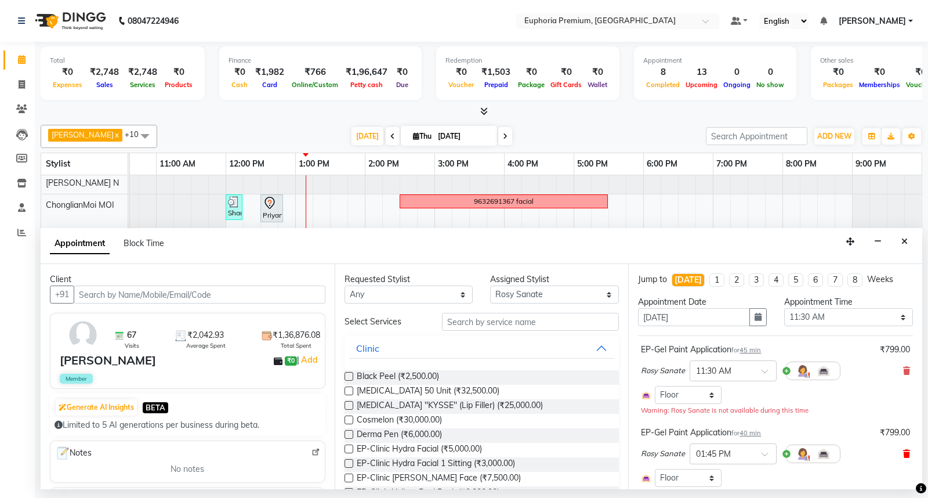
click at [903, 453] on icon at bounding box center [906, 453] width 7 height 8
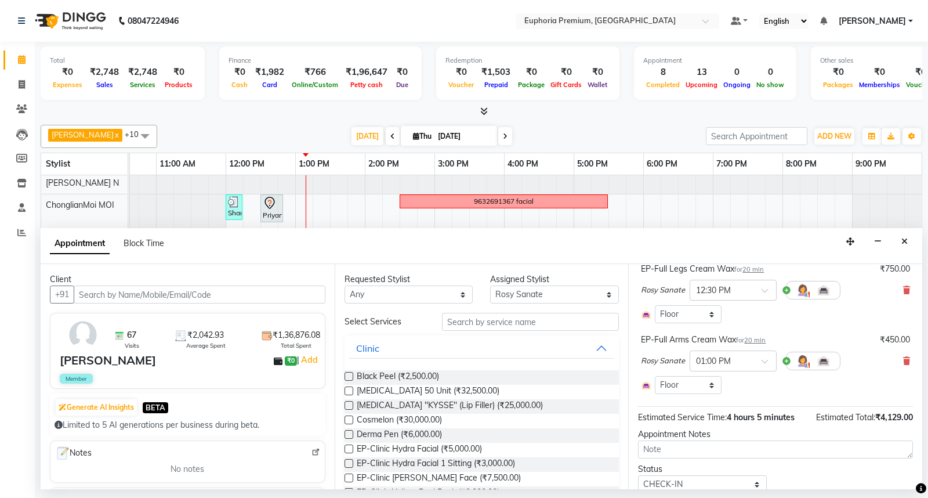
scroll to position [365, 0]
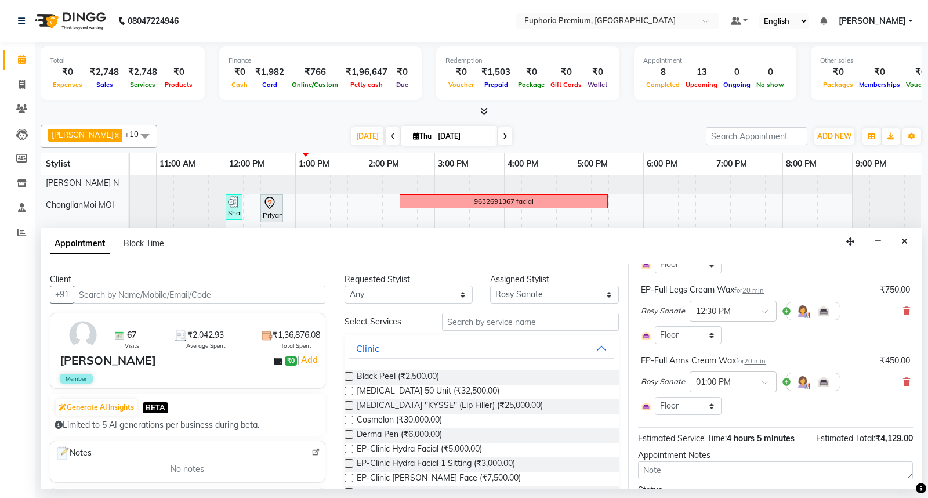
click at [757, 358] on span "20 min" at bounding box center [754, 361] width 21 height 8
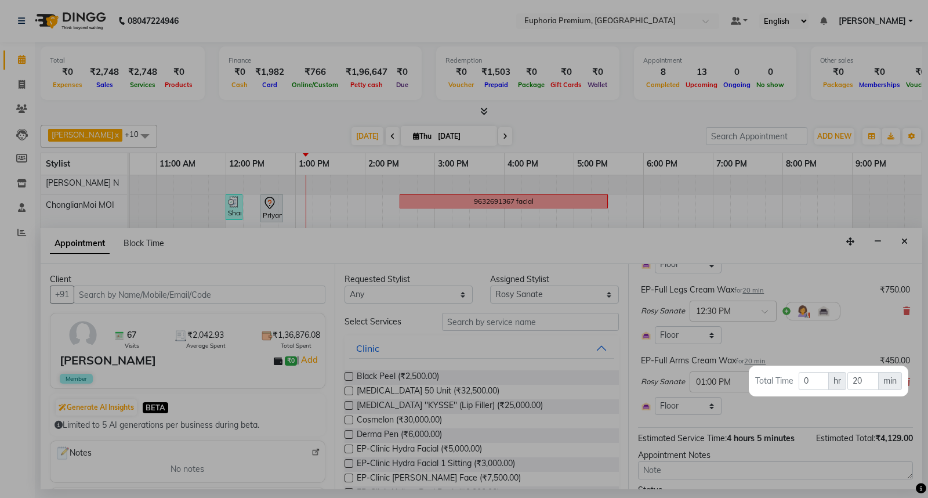
click at [757, 358] on div at bounding box center [464, 249] width 928 height 498
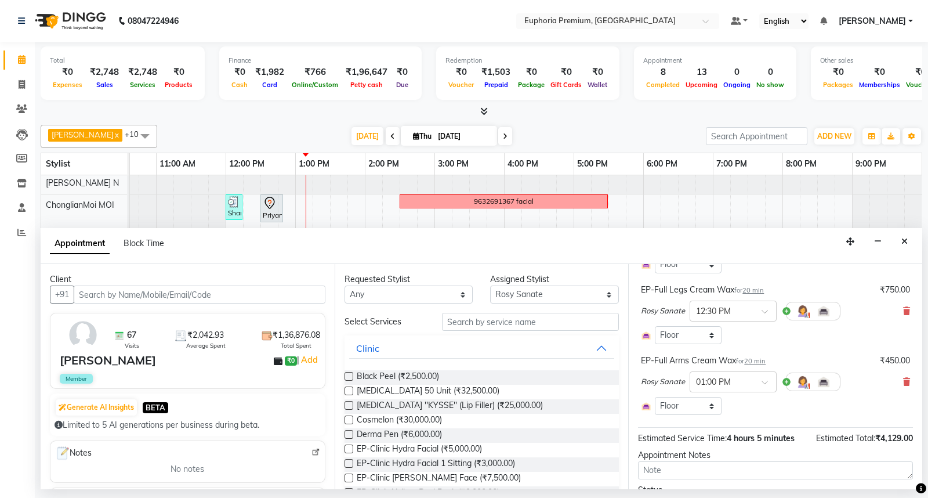
click at [757, 361] on span "20 min" at bounding box center [754, 361] width 21 height 8
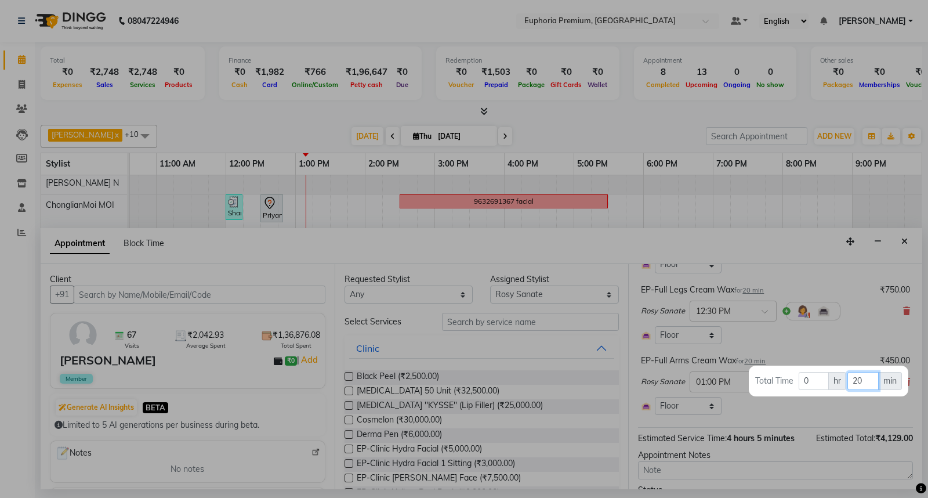
click at [865, 381] on input "20" at bounding box center [862, 381] width 31 height 18
click at [763, 292] on div at bounding box center [464, 249] width 928 height 498
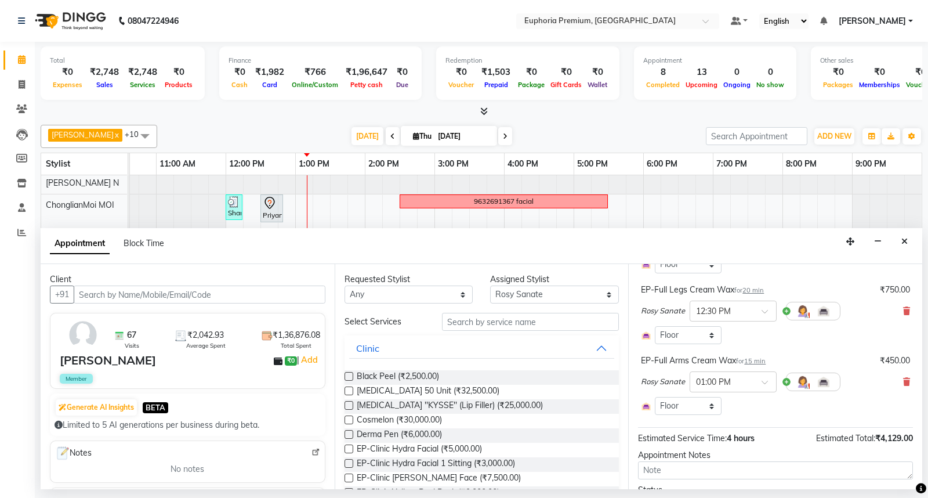
click at [761, 292] on span "20 min" at bounding box center [752, 290] width 21 height 8
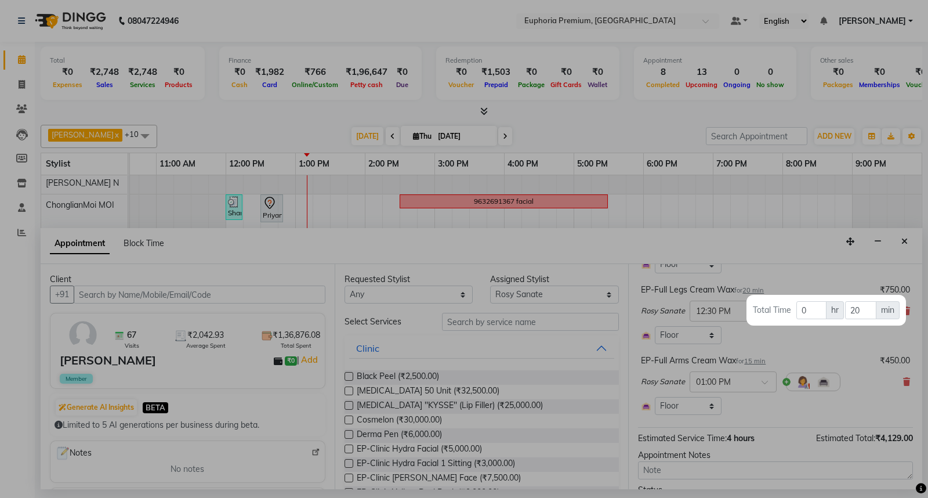
click at [880, 304] on span "min" at bounding box center [888, 310] width 24 height 18
click at [859, 309] on input "20" at bounding box center [860, 310] width 31 height 18
click at [871, 360] on div at bounding box center [464, 249] width 928 height 498
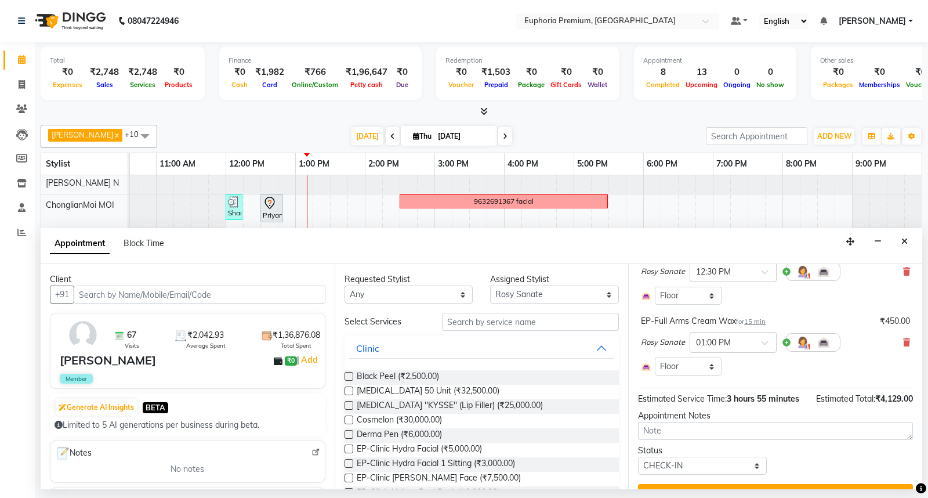
scroll to position [442, 0]
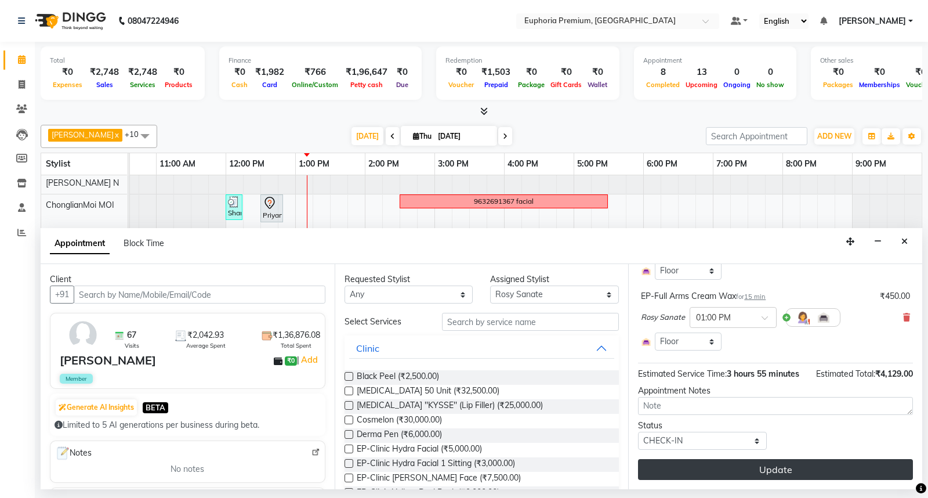
click at [775, 465] on button "Update" at bounding box center [775, 469] width 275 height 21
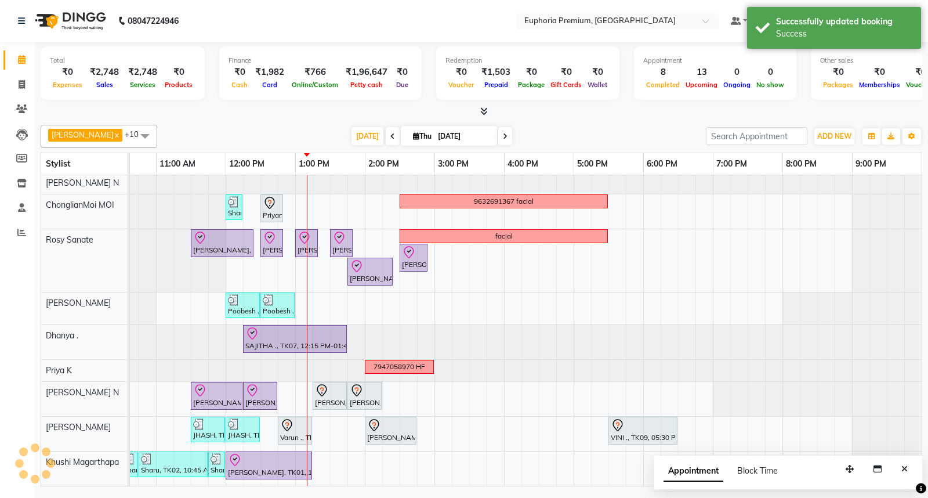
scroll to position [56, 183]
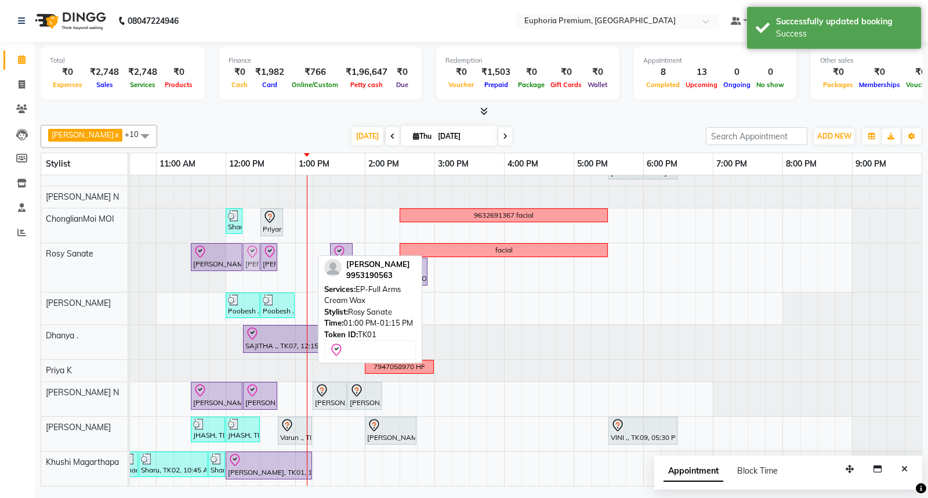
drag, startPoint x: 299, startPoint y: 246, endPoint x: 241, endPoint y: 247, distance: 58.0
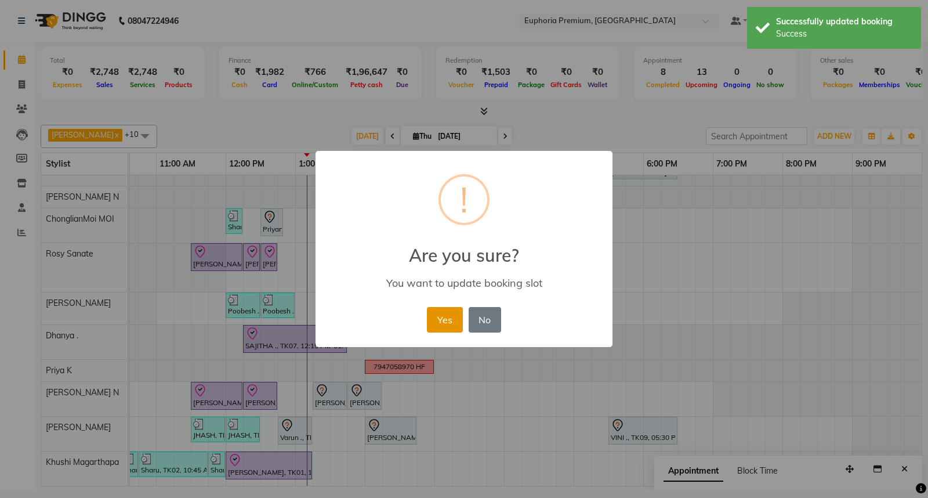
click at [447, 316] on button "Yes" at bounding box center [444, 320] width 35 height 26
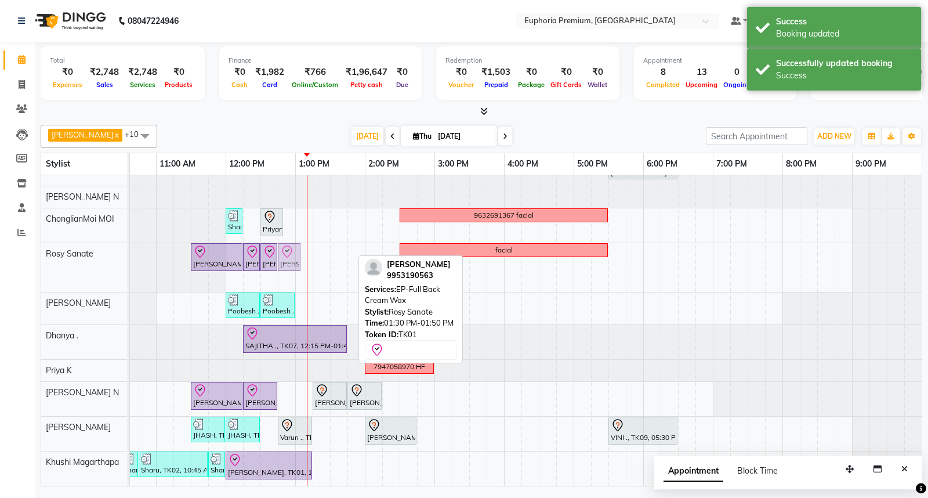
drag, startPoint x: 341, startPoint y: 248, endPoint x: 292, endPoint y: 249, distance: 49.3
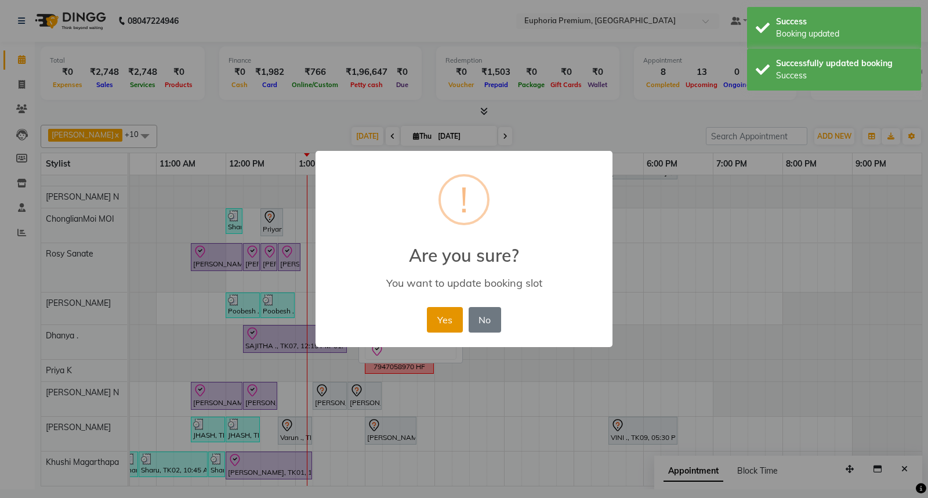
click at [448, 317] on button "Yes" at bounding box center [444, 320] width 35 height 26
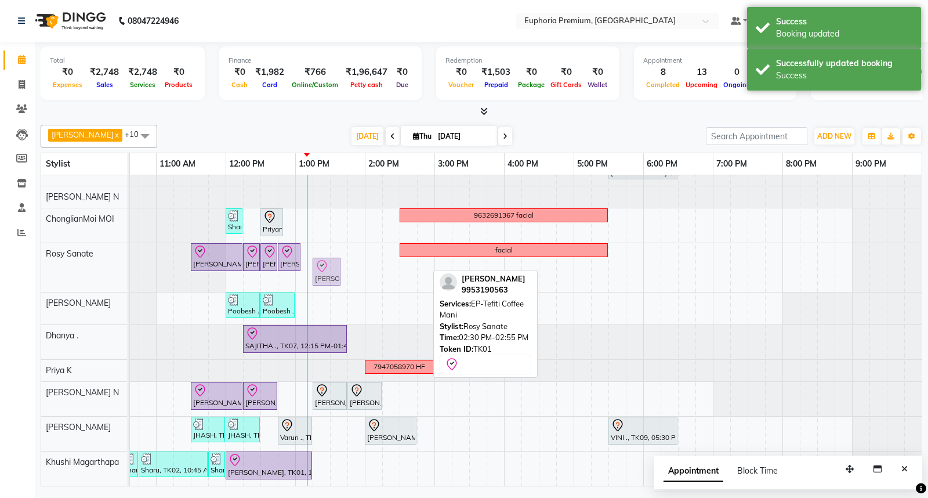
drag, startPoint x: 413, startPoint y: 252, endPoint x: 324, endPoint y: 241, distance: 90.5
click at [324, 241] on div "MEGHA ., TK11, 05:30 PM-06:30 PM, EP-Artistic Cut - Creative Stylist Sharu, TK0…" at bounding box center [434, 307] width 974 height 356
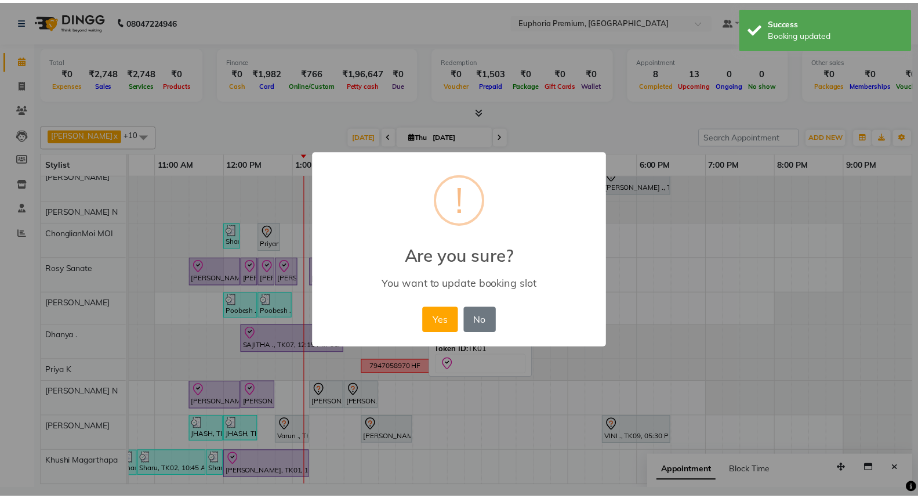
scroll to position [41, 183]
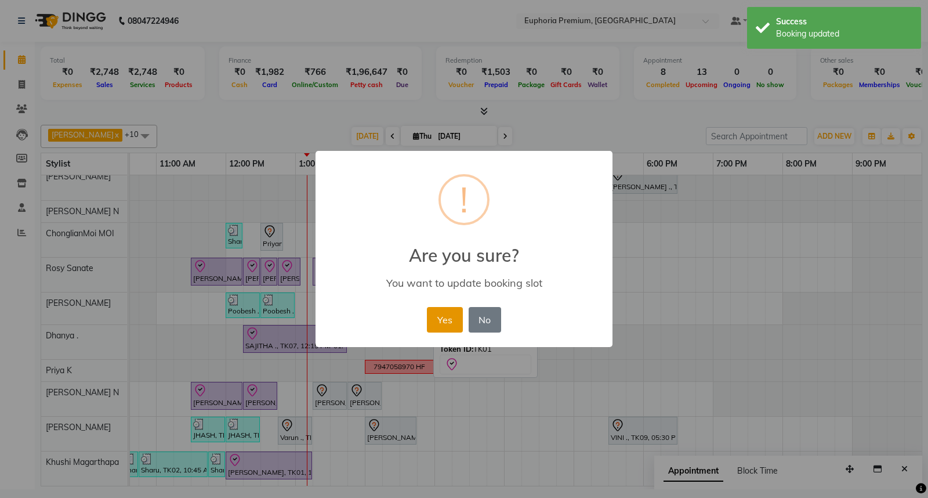
click at [439, 315] on button "Yes" at bounding box center [444, 320] width 35 height 26
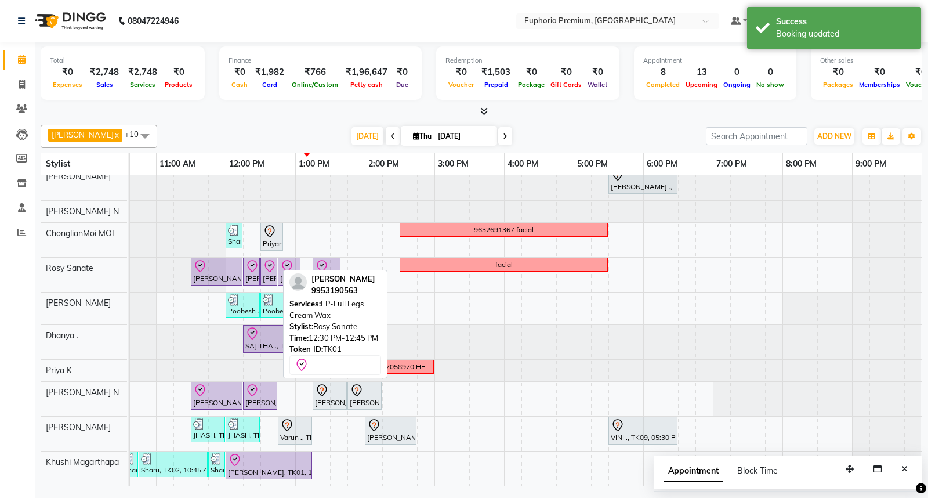
click at [271, 259] on icon at bounding box center [270, 266] width 14 height 14
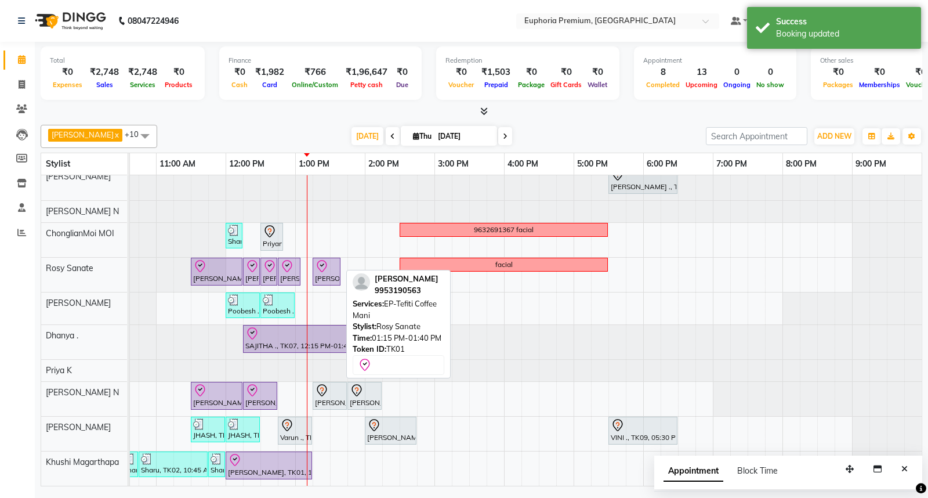
click at [334, 259] on div at bounding box center [326, 266] width 23 height 14
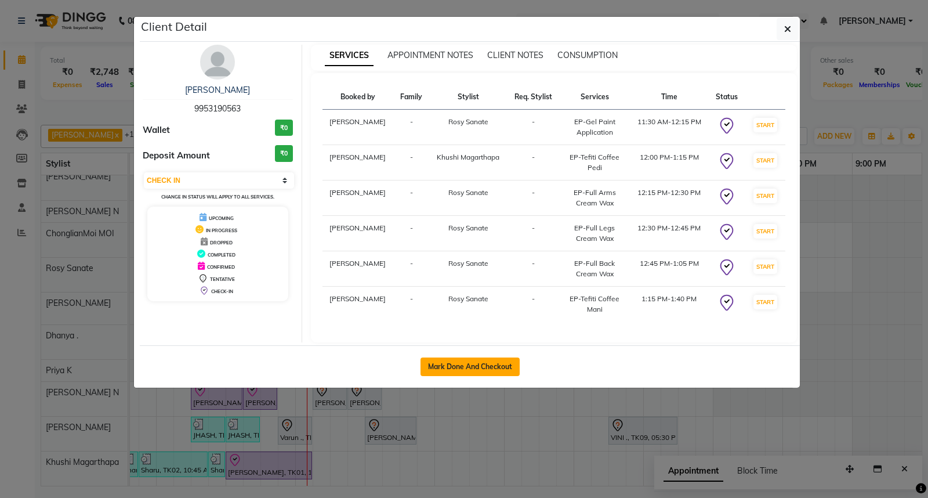
click at [471, 366] on button "Mark Done And Checkout" at bounding box center [469, 366] width 99 height 19
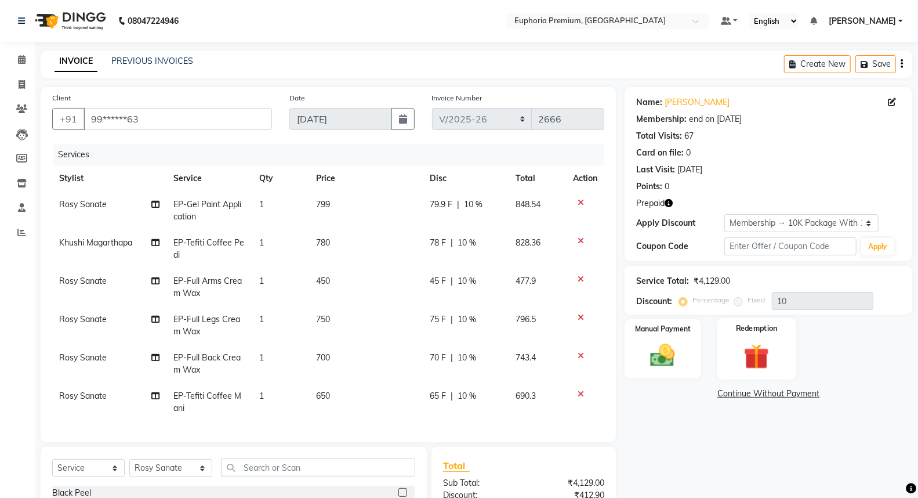
click at [768, 354] on img at bounding box center [756, 356] width 41 height 32
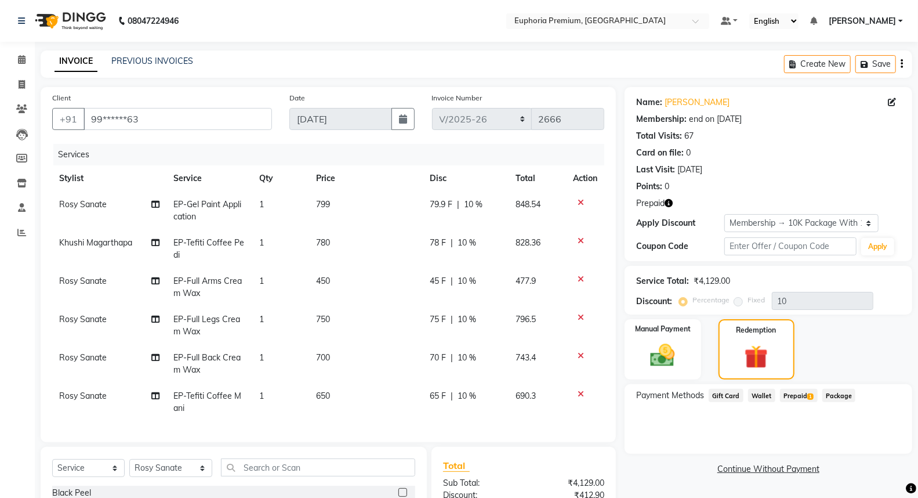
click at [319, 361] on span "700" at bounding box center [323, 357] width 14 height 10
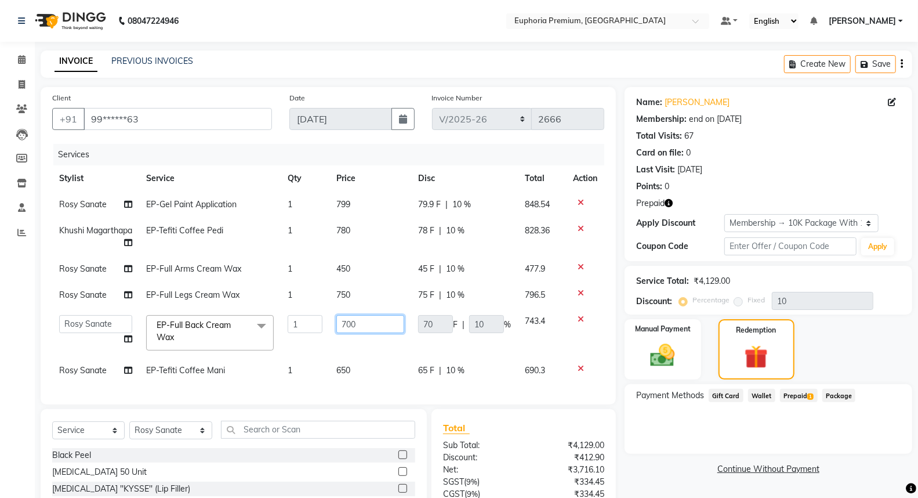
click at [372, 325] on input "700" at bounding box center [370, 324] width 68 height 18
click at [387, 298] on tbody "Rosy Sanate EP-Gel Paint Application 1 799 79.9 F | 10 % 848.54 Khushi Magartha…" at bounding box center [328, 287] width 552 height 192
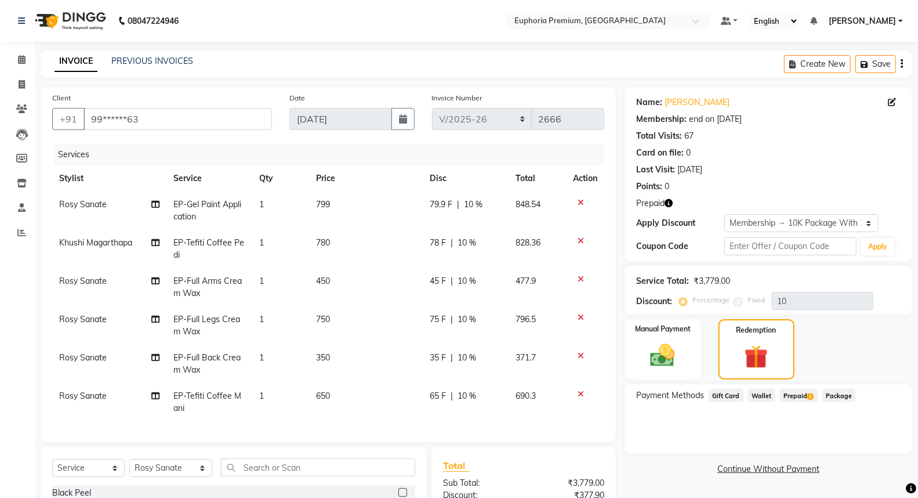
click at [807, 393] on span "1" at bounding box center [810, 396] width 6 height 7
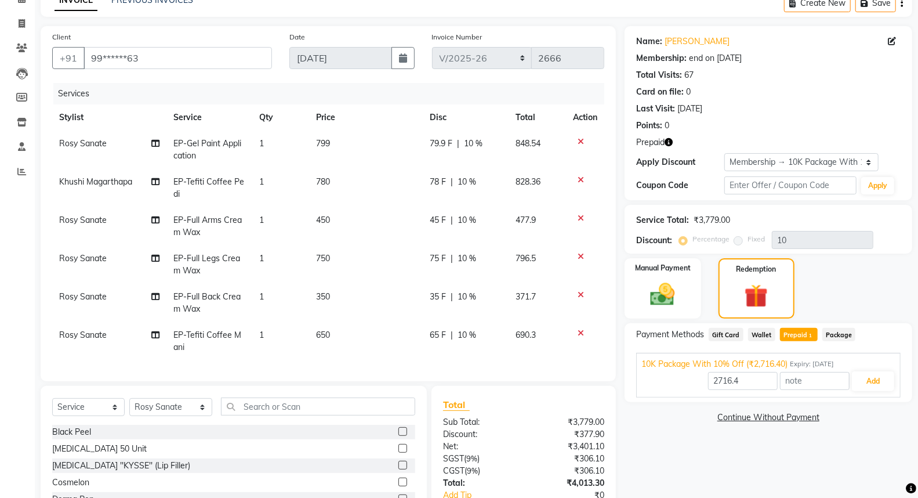
scroll to position [152, 0]
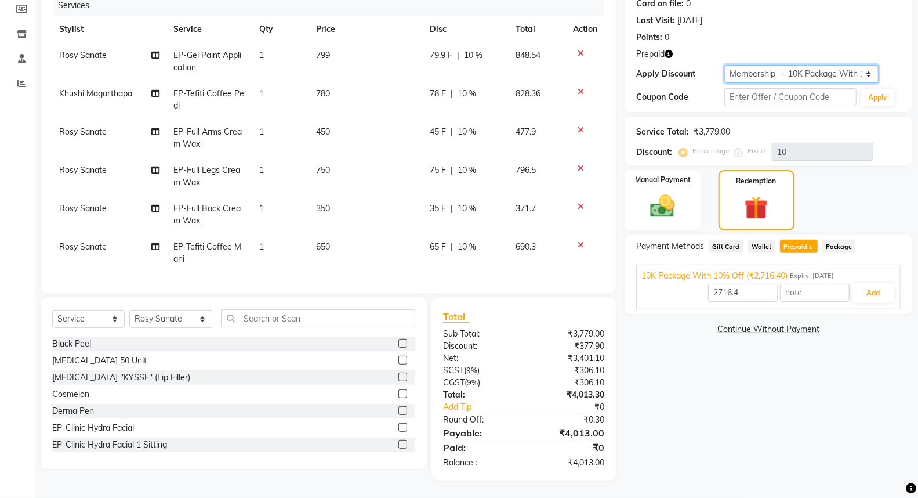
click at [806, 72] on select "Select Membership → 10K Package With 10% Off Membership → 10K Package With 10% …" at bounding box center [801, 74] width 154 height 18
click at [724, 65] on select "Select Membership → 10K Package With 10% Off Membership → 10K Package With 10% …" at bounding box center [801, 74] width 154 height 18
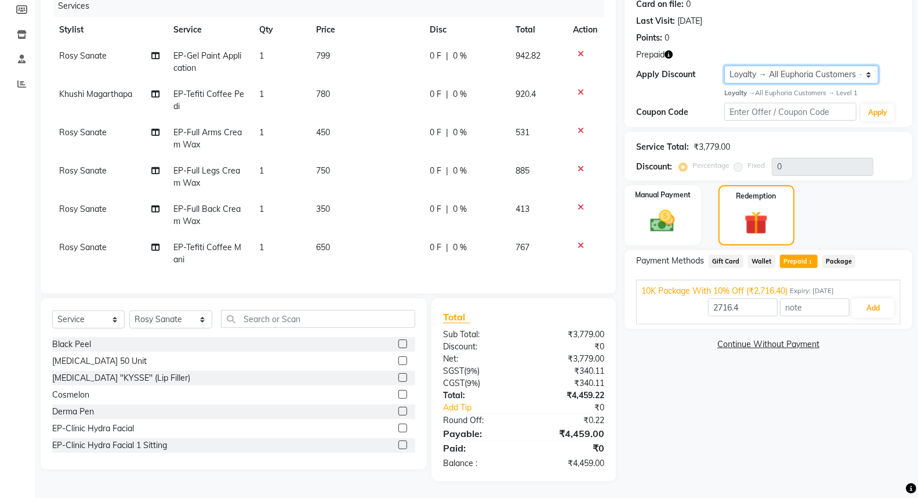
click at [779, 73] on select "Select Membership → 10K Package With 10% Off Membership → 10K Package With 10% …" at bounding box center [801, 75] width 154 height 18
click at [724, 66] on select "Select Membership → 10K Package With 10% Off Membership → 10K Package With 10% …" at bounding box center [801, 75] width 154 height 18
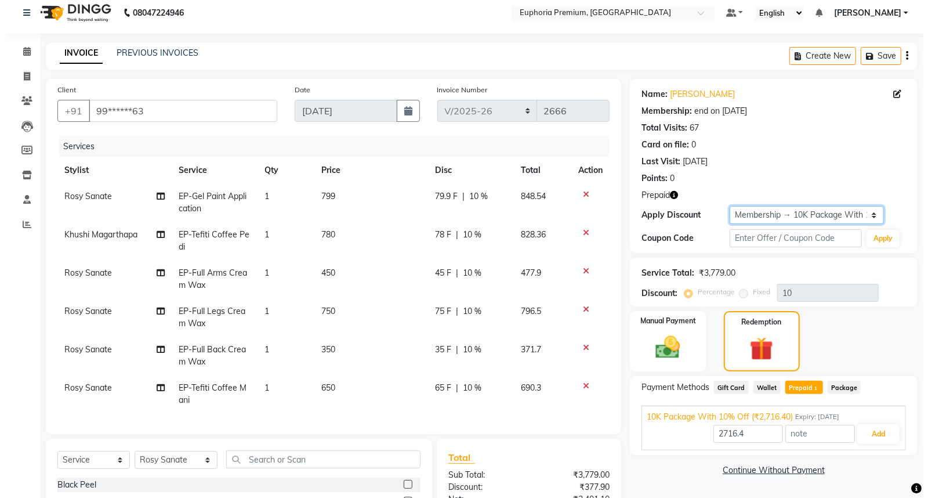
scroll to position [0, 0]
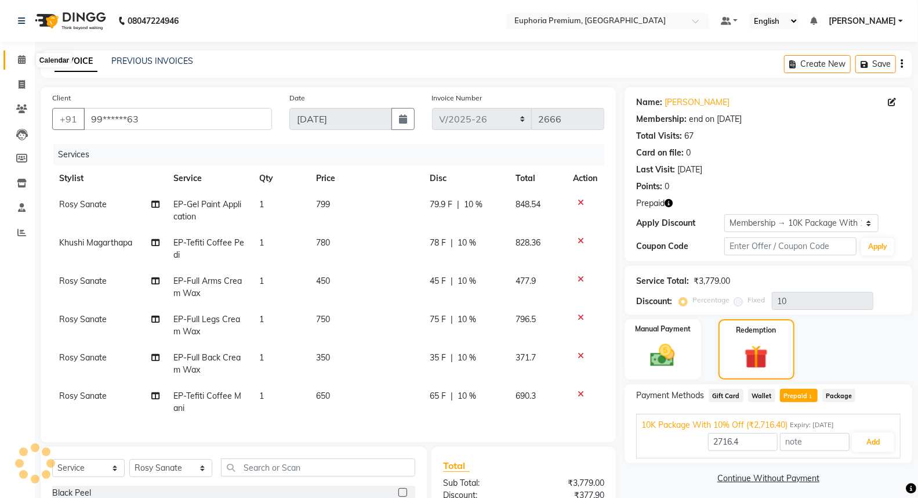
click at [23, 59] on icon at bounding box center [22, 59] width 8 height 9
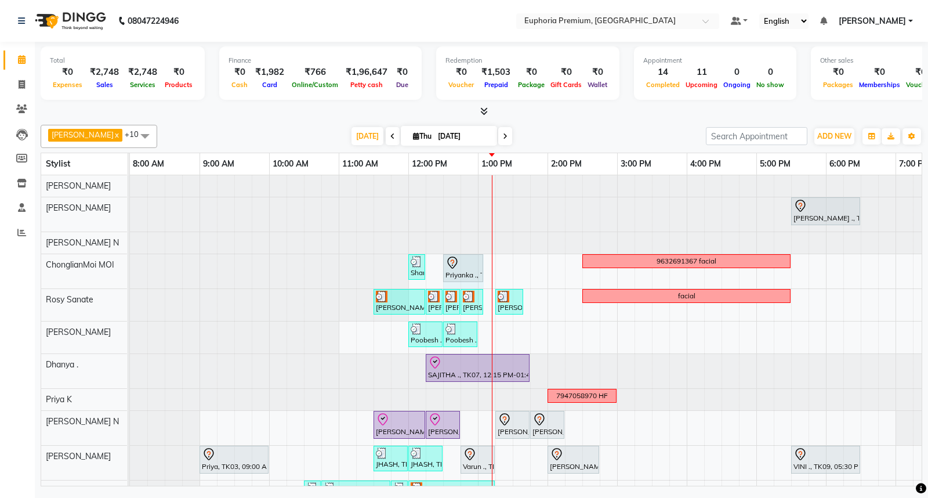
drag, startPoint x: 464, startPoint y: 263, endPoint x: 494, endPoint y: 263, distance: 30.2
click at [494, 263] on div "MEGHA ., TK11, 05:30 PM-06:30 PM, EP-Artistic Cut - Creative Stylist Sharu, TK0…" at bounding box center [617, 343] width 974 height 337
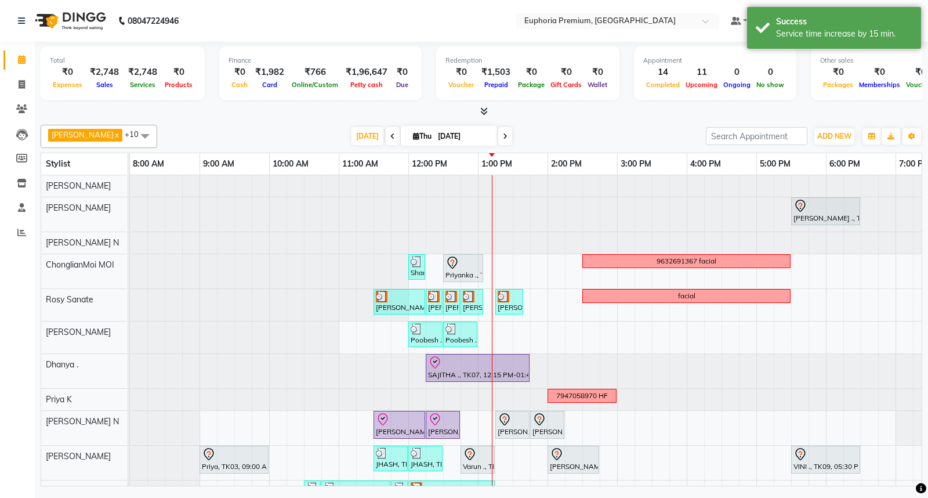
scroll to position [37, 0]
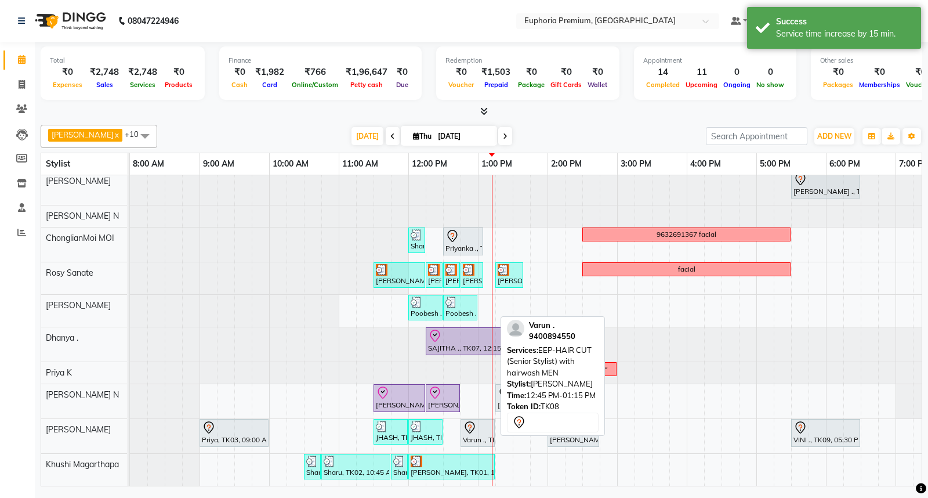
click at [478, 428] on div "Varun ., TK08, 12:45 PM-01:15 PM, EEP-HAIR CUT (Senior Stylist) with hairwash M…" at bounding box center [478, 432] width 32 height 24
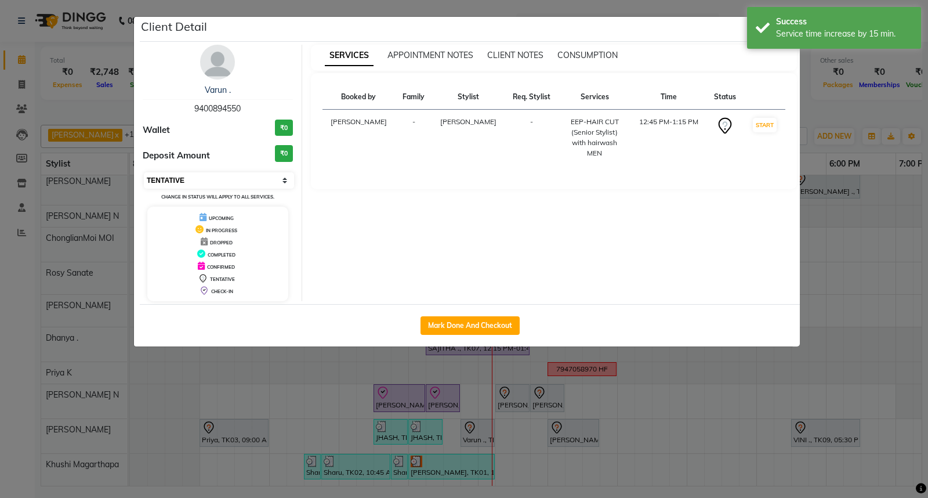
click at [247, 182] on select "Select IN SERVICE CONFIRMED TENTATIVE CHECK IN MARK DONE DROPPED UPCOMING" at bounding box center [219, 180] width 150 height 16
click at [144, 172] on select "Select IN SERVICE CONFIRMED TENTATIVE CHECK IN MARK DONE DROPPED UPCOMING" at bounding box center [219, 180] width 150 height 16
click at [796, 26] on div "Success" at bounding box center [844, 22] width 136 height 12
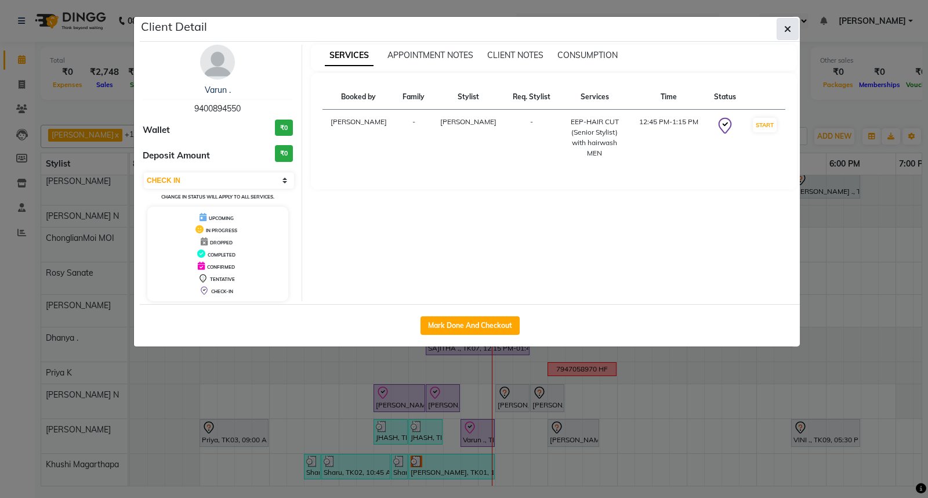
click at [790, 23] on button "button" at bounding box center [788, 29] width 22 height 22
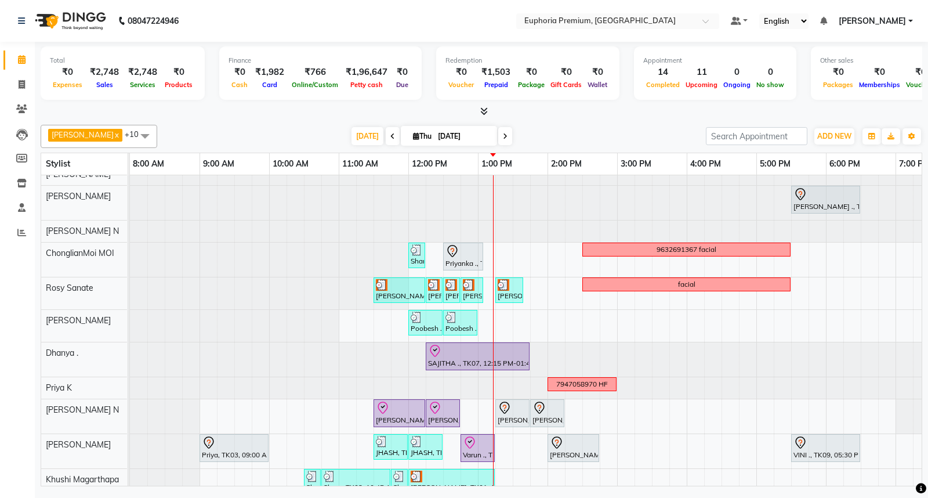
scroll to position [0, 0]
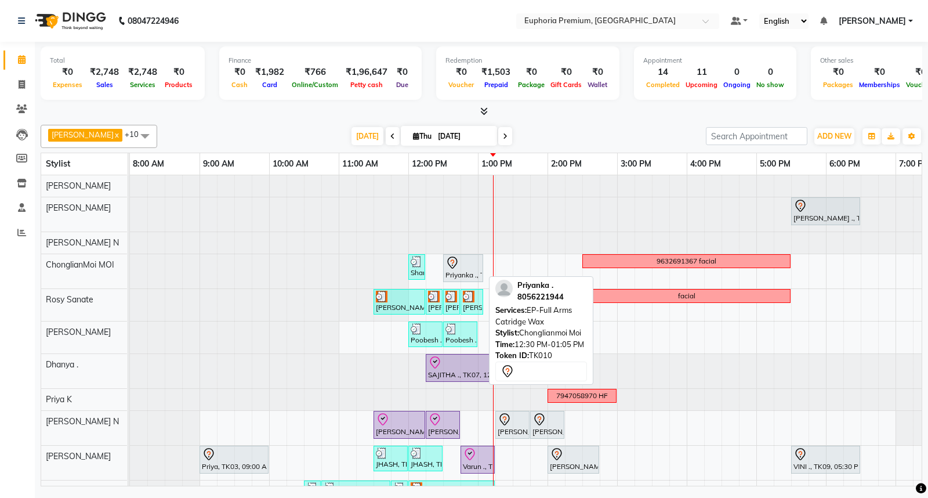
click at [460, 271] on div "Priyanka ., TK10, 12:30 PM-01:05 PM, EP-Full Arms Catridge Wax" at bounding box center [463, 268] width 38 height 24
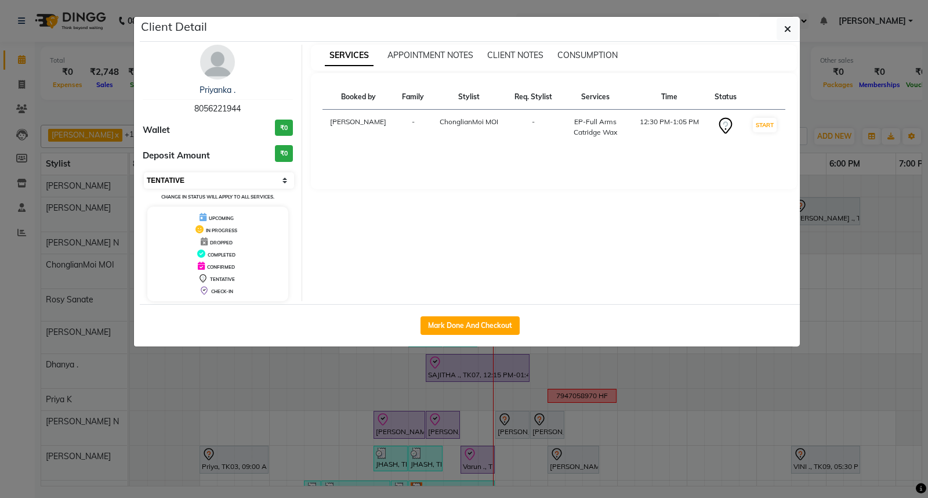
click at [236, 180] on select "Select IN SERVICE CONFIRMED TENTATIVE CHECK IN MARK DONE DROPPED UPCOMING" at bounding box center [219, 180] width 150 height 16
click at [144, 172] on select "Select IN SERVICE CONFIRMED TENTATIVE CHECK IN MARK DONE DROPPED UPCOMING" at bounding box center [219, 180] width 150 height 16
click at [786, 21] on button "button" at bounding box center [788, 29] width 22 height 22
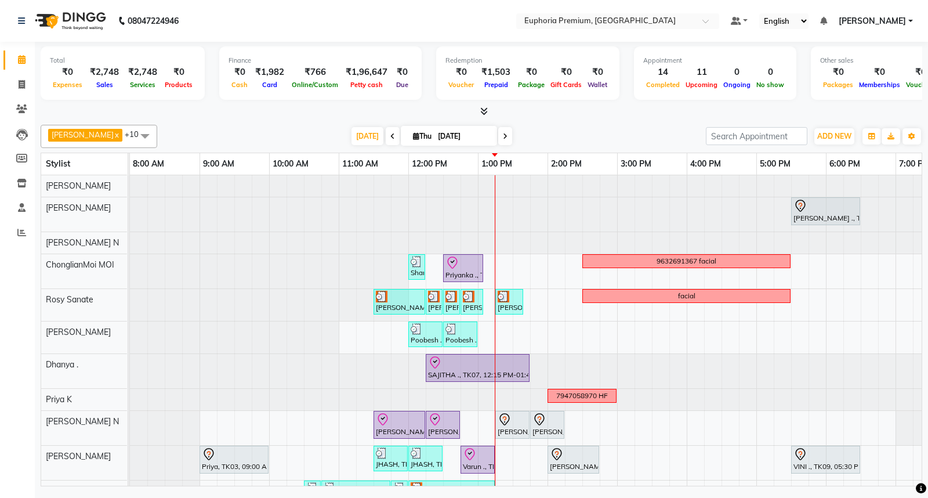
click at [482, 110] on icon at bounding box center [484, 111] width 8 height 9
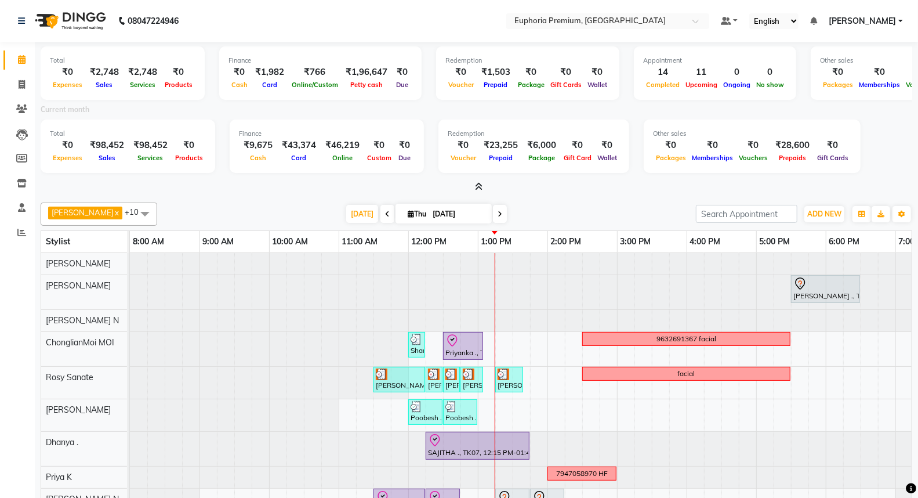
click at [480, 186] on icon at bounding box center [479, 186] width 8 height 9
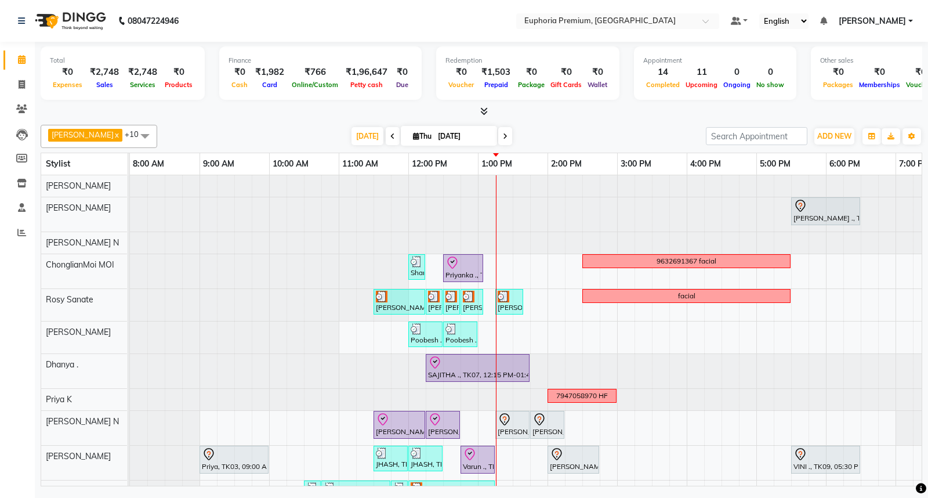
scroll to position [37, 0]
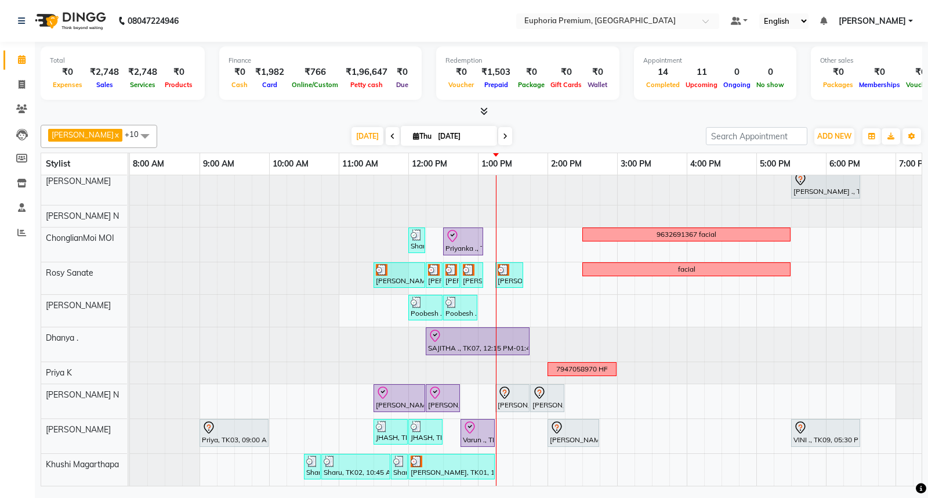
click at [526, 224] on div "MEGHA ., TK11, 05:30 PM-06:30 PM, EP-Artistic Cut - Creative Stylist Sharu, TK0…" at bounding box center [617, 316] width 974 height 337
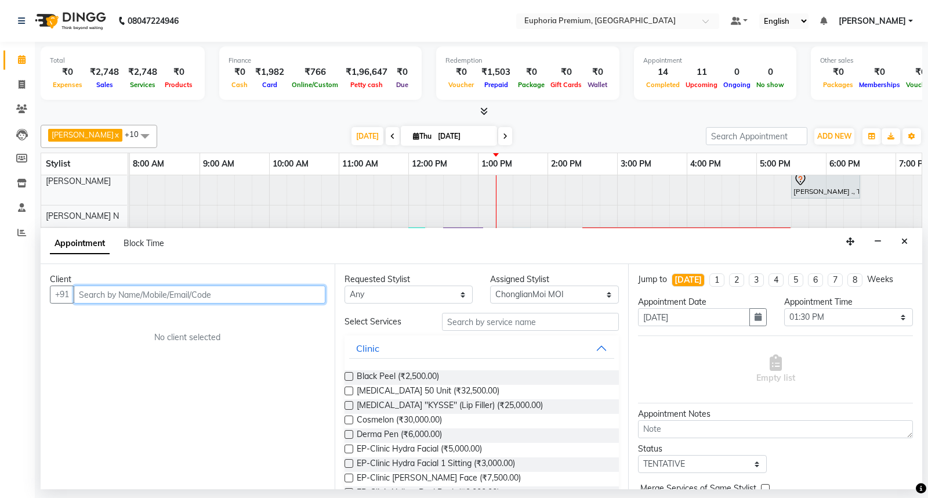
click at [100, 297] on input "text" at bounding box center [200, 294] width 252 height 18
click at [293, 284] on div "Client" at bounding box center [187, 279] width 275 height 12
click at [291, 291] on span "Add Client" at bounding box center [301, 294] width 39 height 10
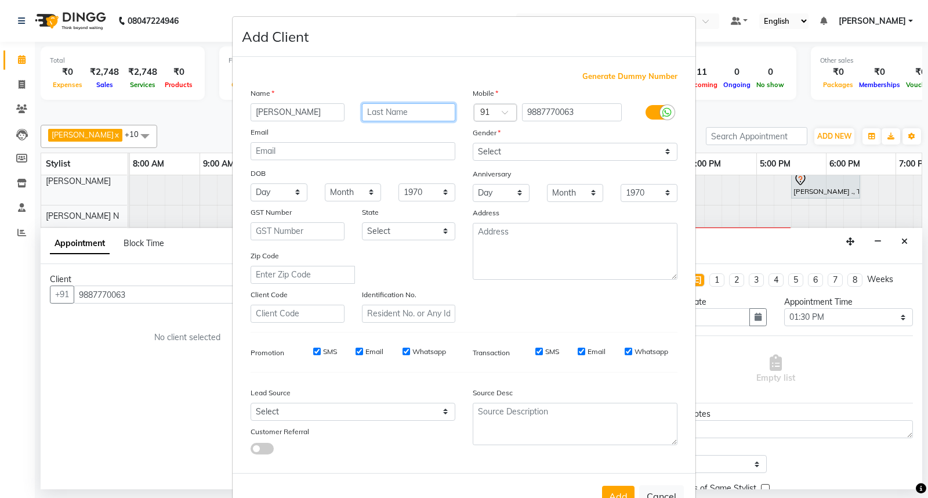
click at [407, 108] on input "text" at bounding box center [409, 112] width 94 height 18
click at [282, 192] on select "Day 01 02 03 04 05 06 07 08 09 10 11 12 13 14 15 16 17 18 19 20 21 22 23 24 25 …" at bounding box center [279, 192] width 57 height 18
click at [251, 183] on select "Day 01 02 03 04 05 06 07 08 09 10 11 12 13 14 15 16 17 18 19 20 21 22 23 24 25 …" at bounding box center [279, 192] width 57 height 18
click at [340, 192] on select "Month January February March April May June July August September October Novem…" at bounding box center [353, 192] width 57 height 18
click at [325, 183] on select "Month January February March April May June July August September October Novem…" at bounding box center [353, 192] width 57 height 18
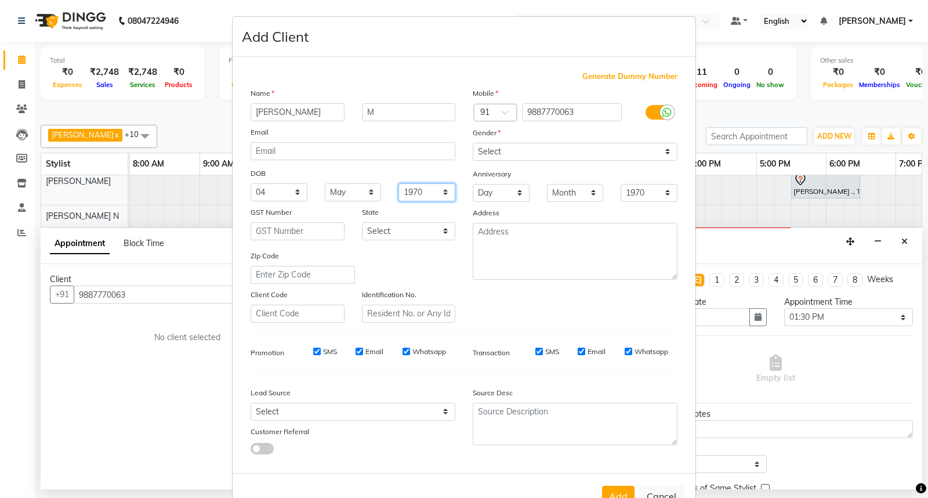
click at [418, 184] on select "1940 1941 1942 1943 1944 1945 1946 1947 1948 1949 1950 1951 1952 1953 1954 1955…" at bounding box center [426, 192] width 57 height 18
click at [398, 183] on select "1940 1941 1942 1943 1944 1945 1946 1947 1948 1949 1950 1951 1952 1953 1954 1955…" at bounding box center [426, 192] width 57 height 18
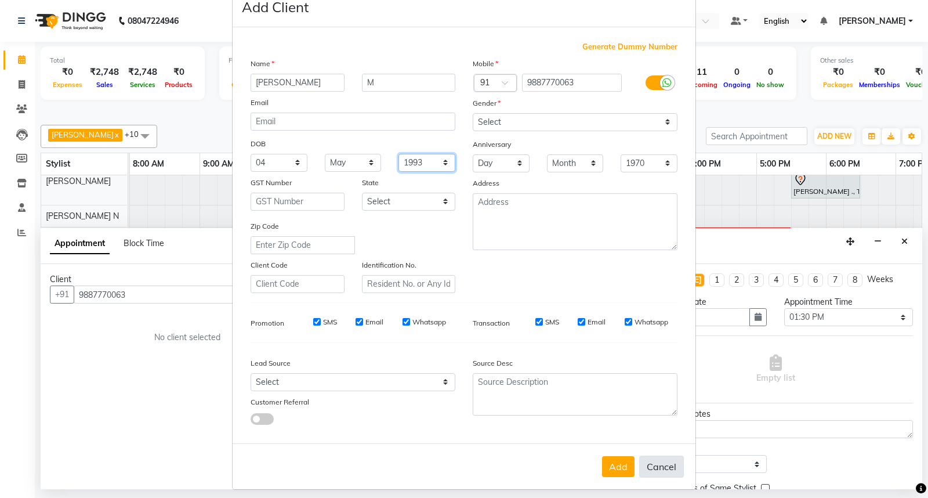
scroll to position [38, 0]
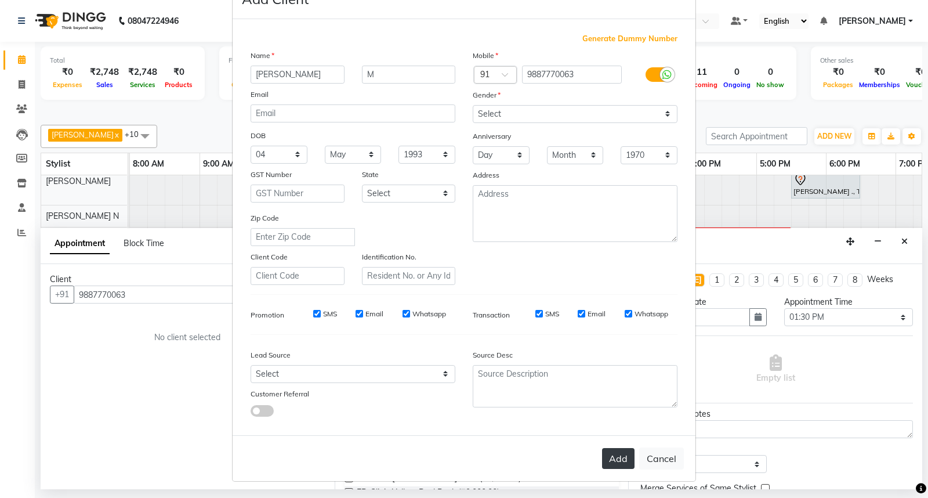
click at [609, 454] on button "Add" at bounding box center [618, 458] width 32 height 21
click at [611, 451] on button "Add" at bounding box center [618, 458] width 32 height 21
click at [550, 99] on div "Gender" at bounding box center [575, 97] width 222 height 16
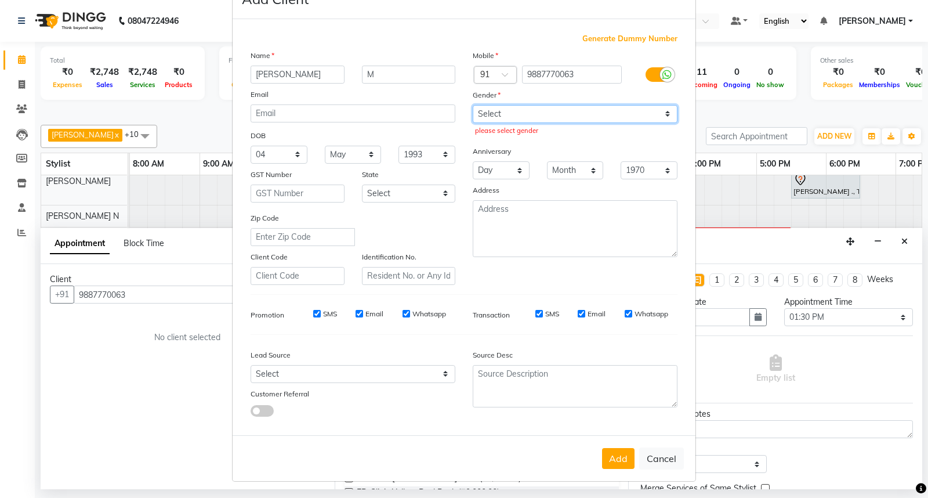
click at [546, 114] on select "Select [DEMOGRAPHIC_DATA] [DEMOGRAPHIC_DATA] Other Prefer Not To Say" at bounding box center [575, 114] width 205 height 18
click at [473, 105] on select "Select [DEMOGRAPHIC_DATA] [DEMOGRAPHIC_DATA] Other Prefer Not To Say" at bounding box center [575, 114] width 205 height 18
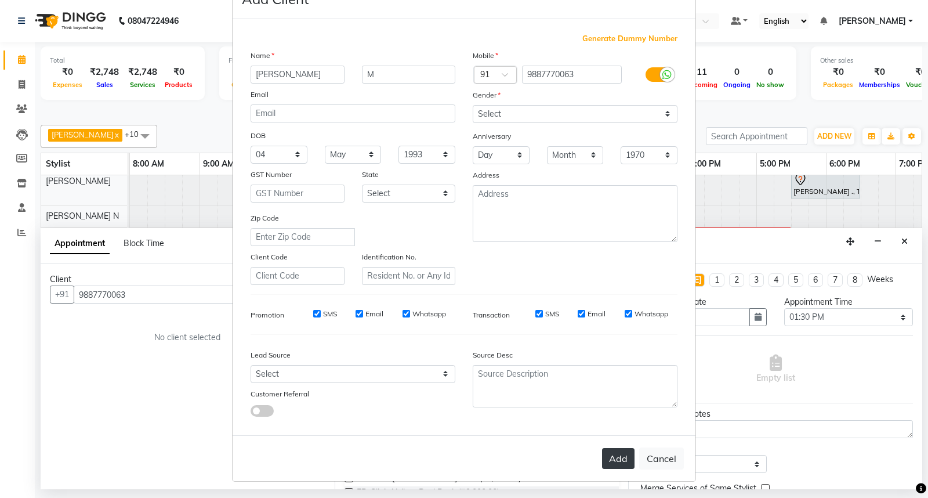
click at [606, 459] on button "Add" at bounding box center [618, 458] width 32 height 21
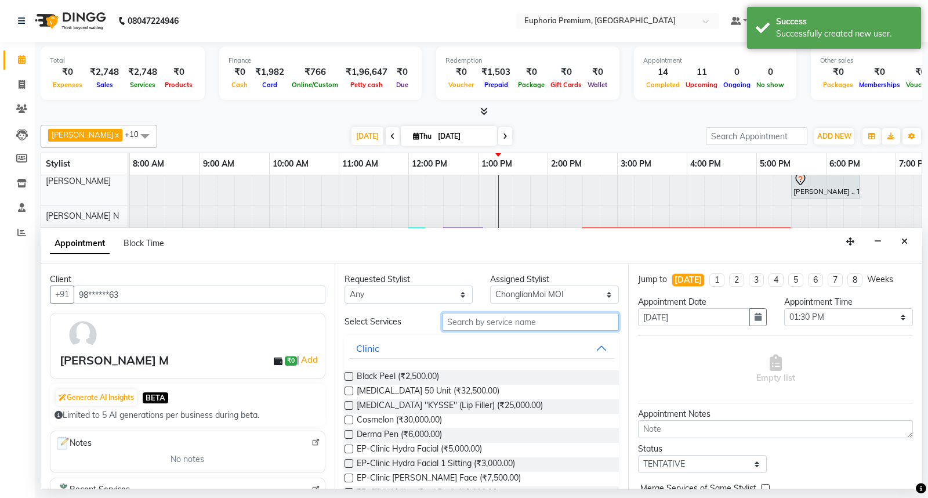
click at [505, 325] on input "text" at bounding box center [530, 322] width 177 height 18
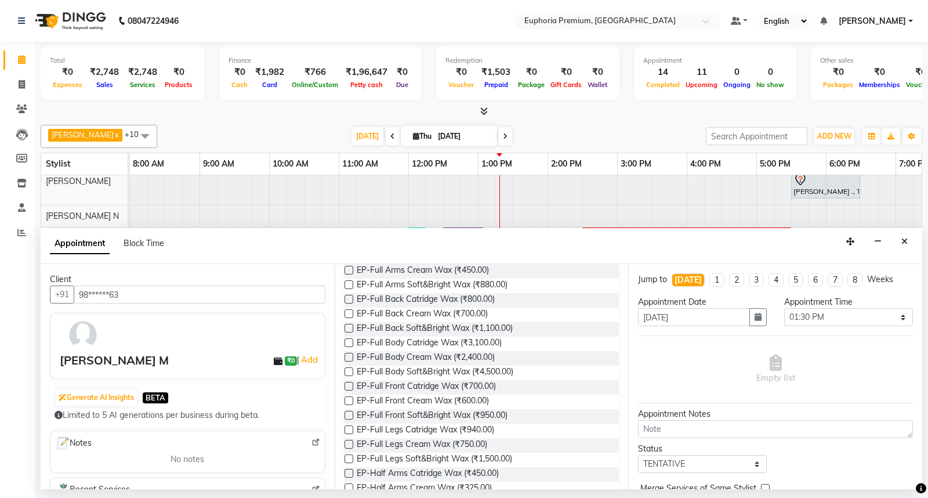
scroll to position [257, 0]
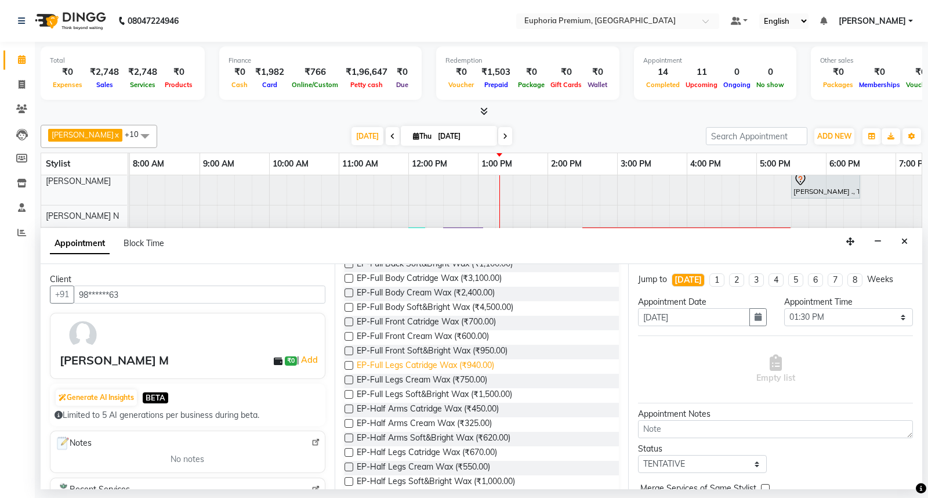
click at [430, 364] on span "EP-Full Legs Catridge Wax (₹940.00)" at bounding box center [425, 366] width 137 height 14
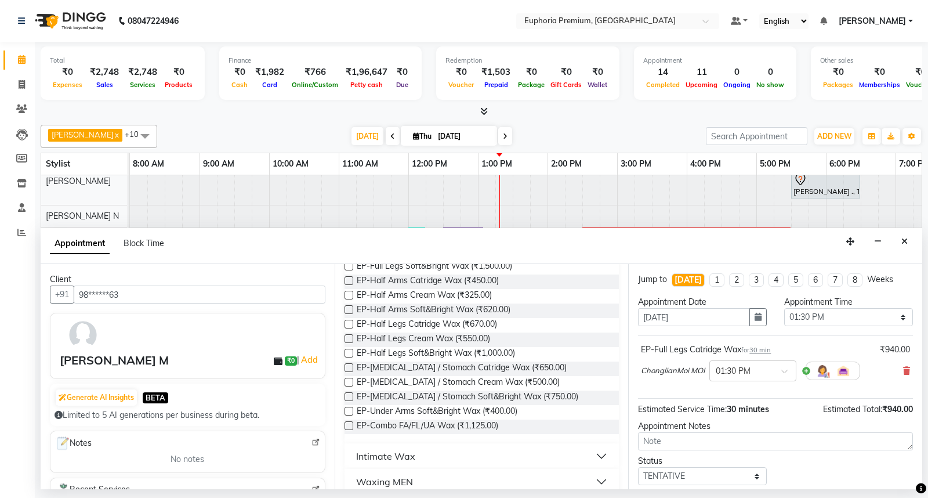
scroll to position [386, 0]
click at [387, 406] on span "EP-Under Arms Soft&Bright Wax (₹400.00)" at bounding box center [437, 411] width 161 height 14
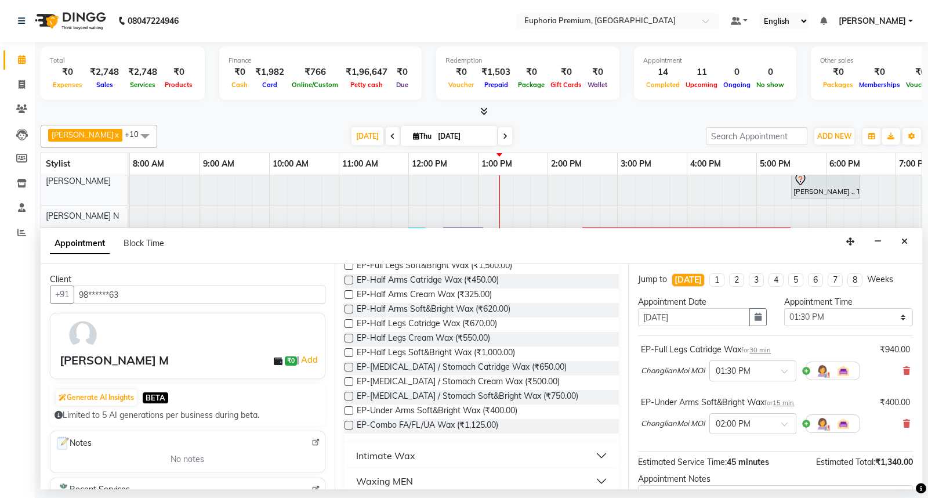
scroll to position [122, 0]
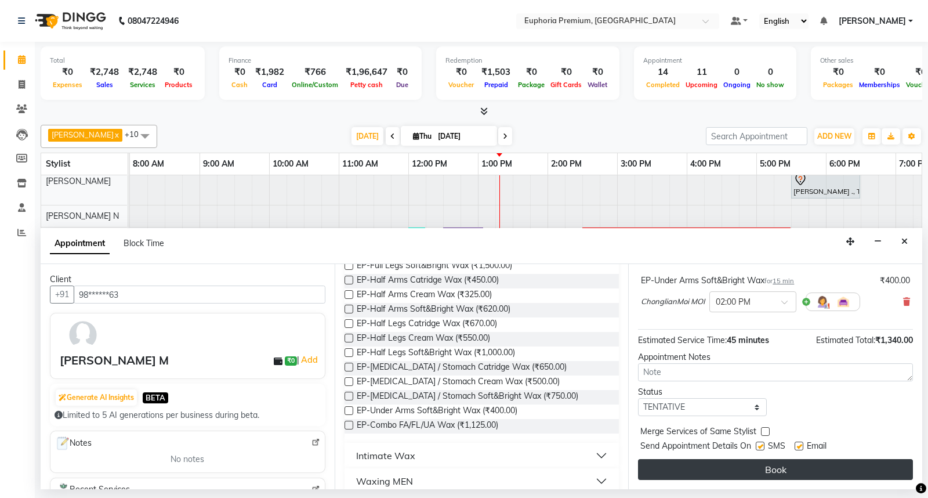
click at [787, 476] on button "Book" at bounding box center [775, 469] width 275 height 21
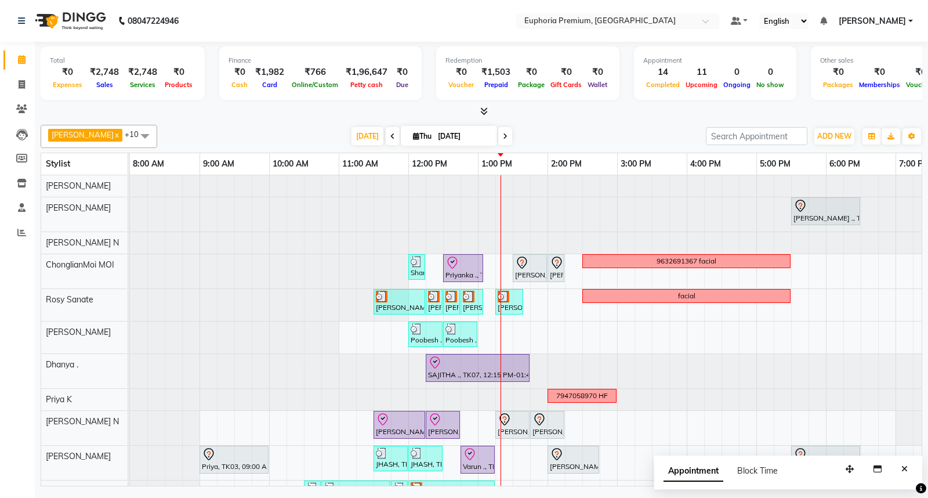
scroll to position [37, 0]
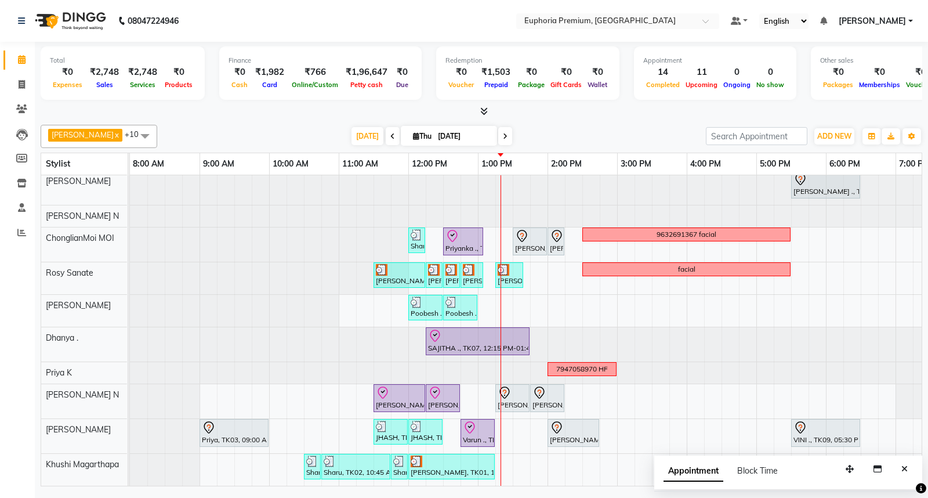
click at [589, 392] on div "MEGHA ., TK11, 05:30 PM-06:30 PM, EP-Artistic Cut - Creative Stylist Sharu, TK0…" at bounding box center [617, 316] width 974 height 337
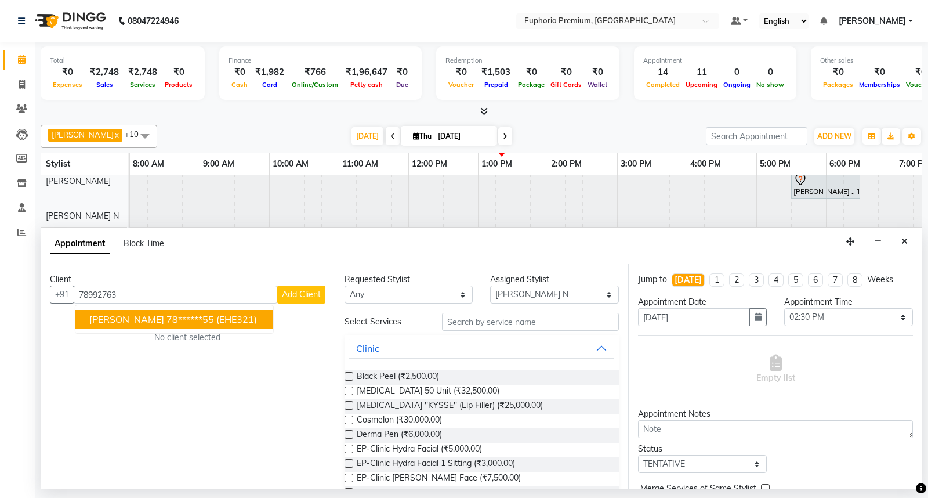
click at [166, 314] on ngb-highlight "78******55" at bounding box center [190, 319] width 48 height 12
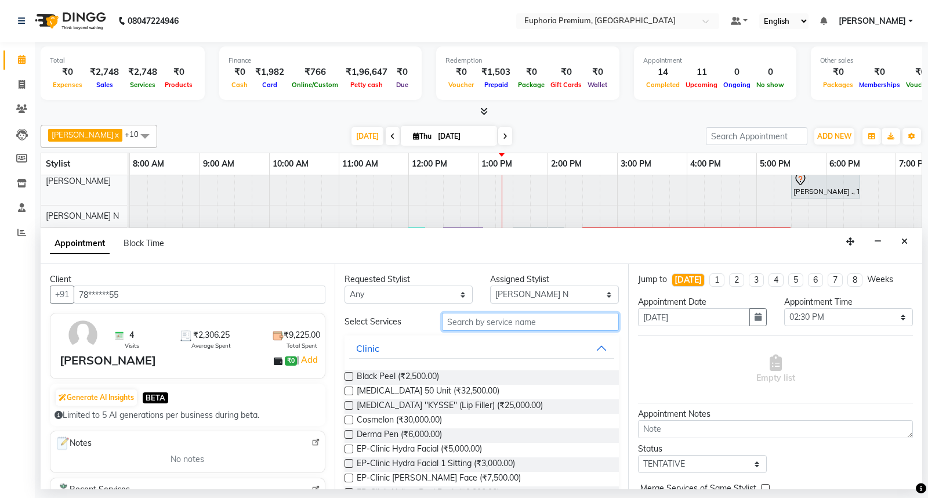
click at [479, 319] on input "text" at bounding box center [530, 322] width 177 height 18
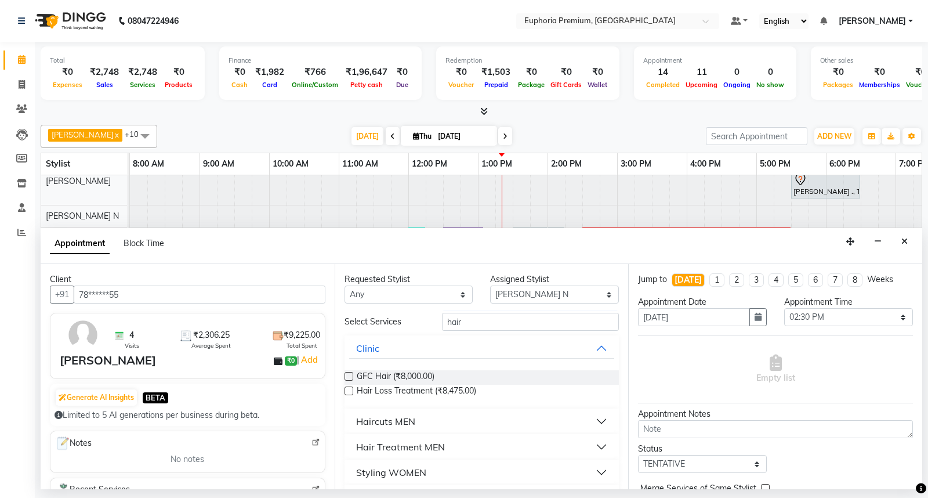
click at [433, 424] on button "Haircuts MEN" at bounding box center [482, 421] width 266 height 21
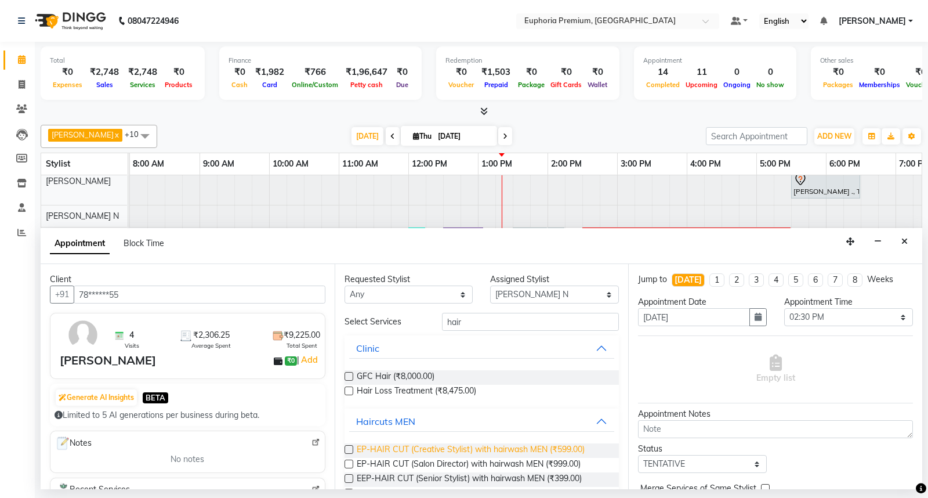
click at [425, 449] on span "EP-HAIR CUT (Creative Stylist) with hairwash MEN (₹599.00)" at bounding box center [471, 450] width 228 height 14
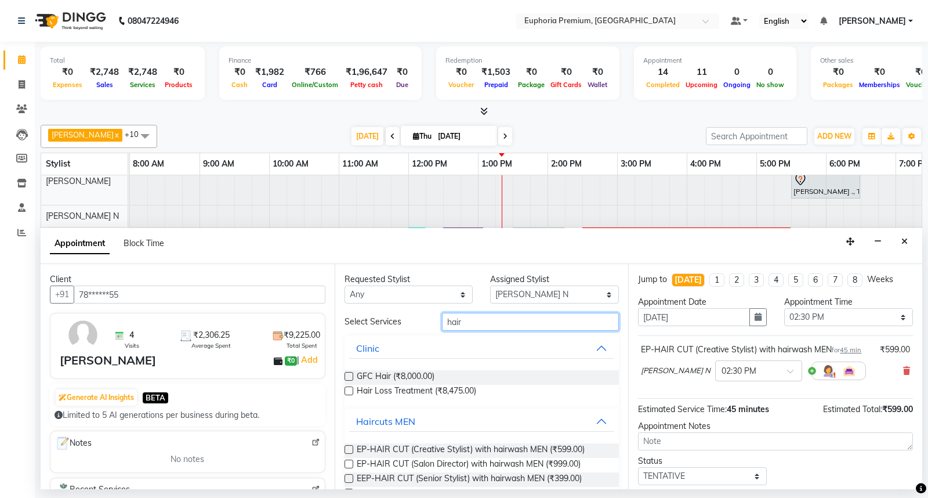
click at [476, 322] on input "hair" at bounding box center [530, 322] width 177 height 18
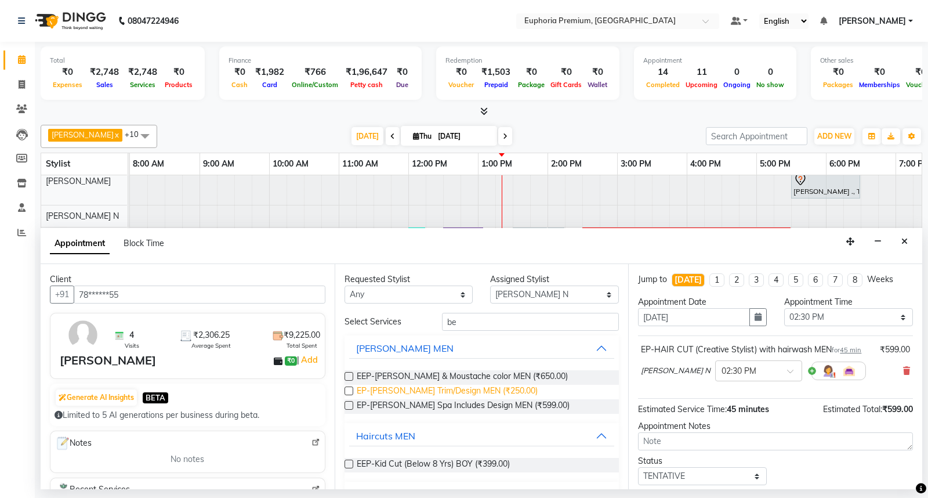
click at [448, 387] on span "EP-[PERSON_NAME] Trim/Design MEN (₹250.00)" at bounding box center [447, 391] width 181 height 14
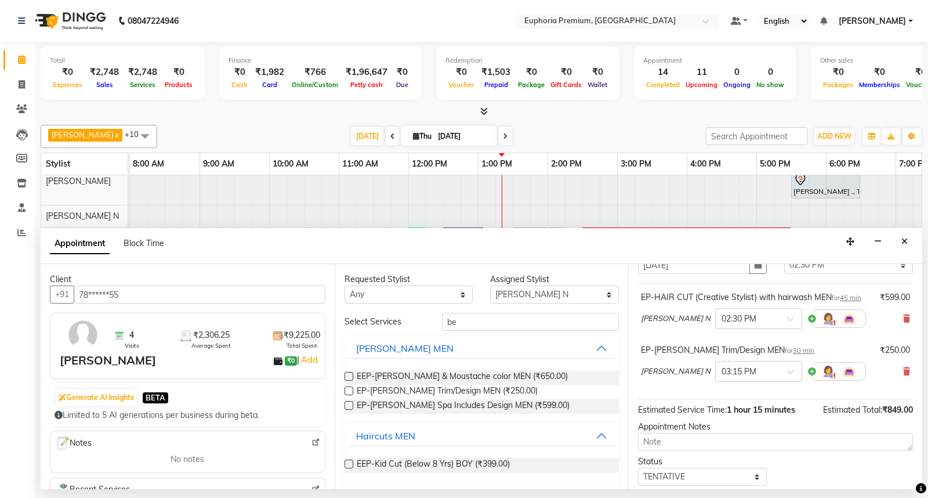
scroll to position [134, 0]
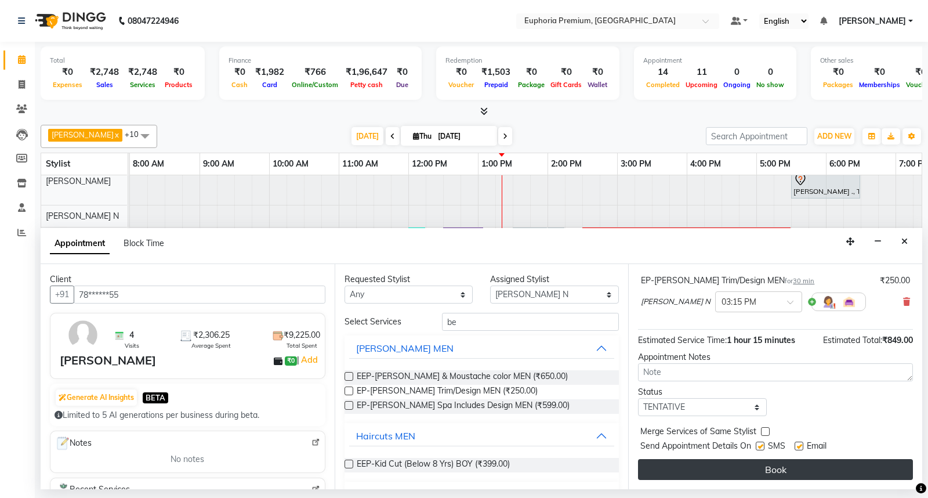
click at [779, 462] on button "Book" at bounding box center [775, 469] width 275 height 21
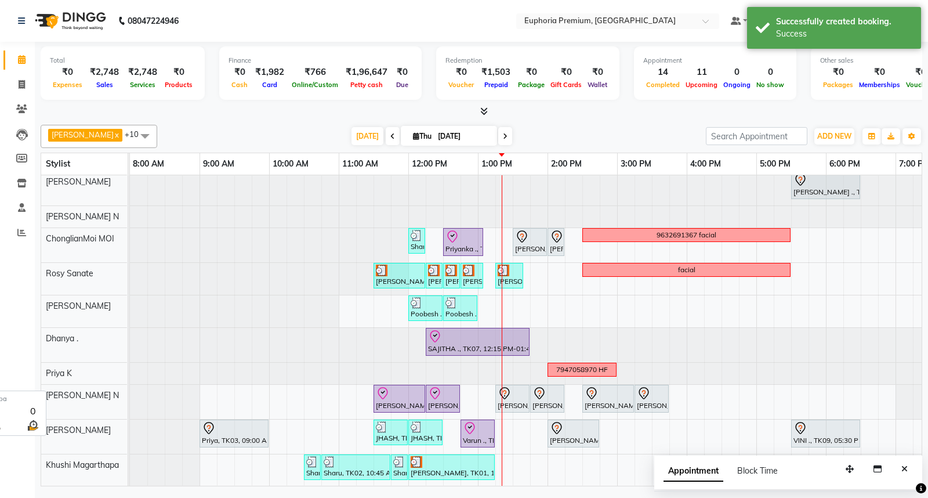
scroll to position [37, 0]
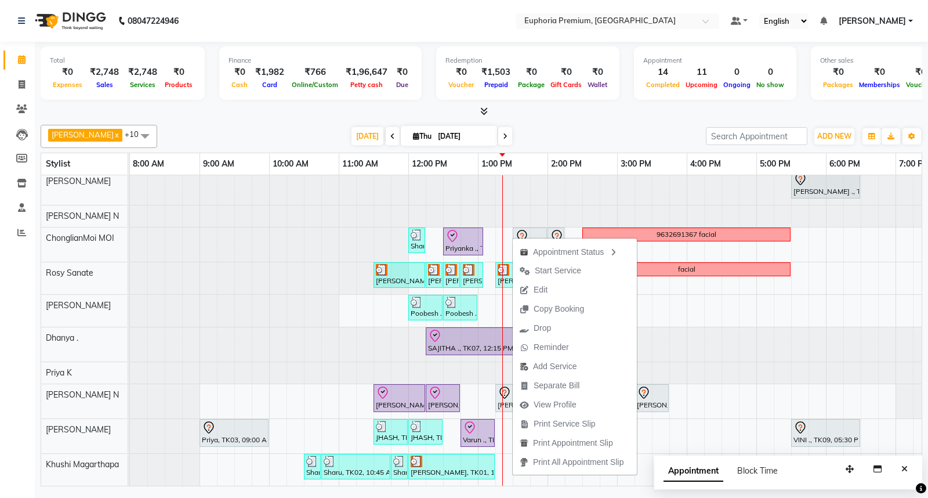
click at [922, 281] on div "Total ₹0 Expenses ₹2,748 Sales ₹2,748 Services ₹0 Products Finance ₹0 Cash ₹1,9…" at bounding box center [481, 265] width 893 height 447
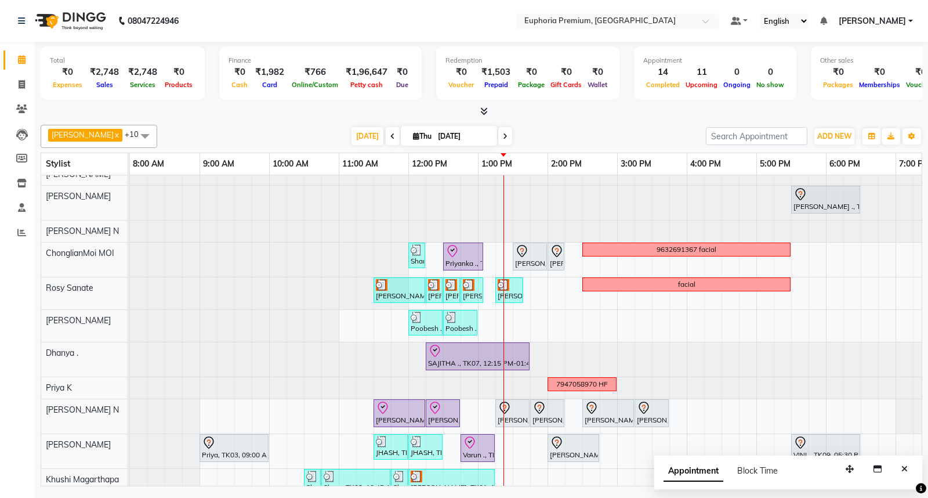
scroll to position [0, 0]
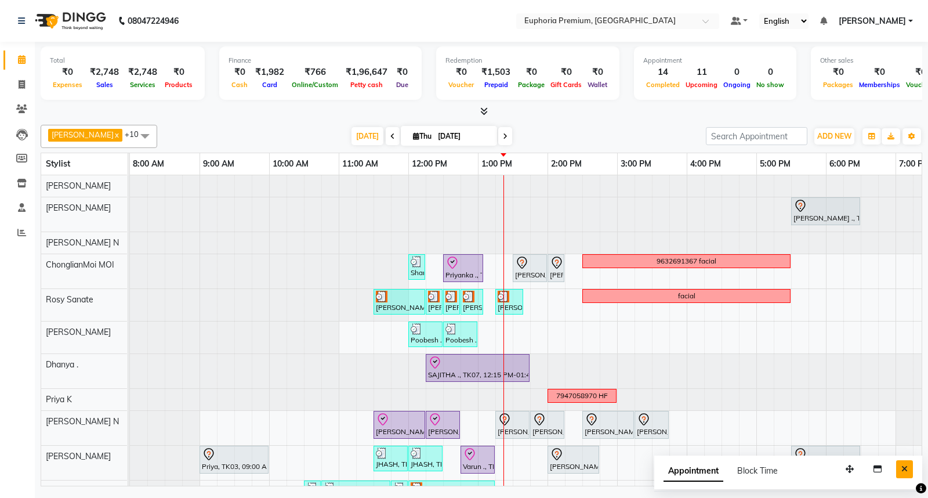
click at [901, 471] on icon "Close" at bounding box center [904, 469] width 6 height 8
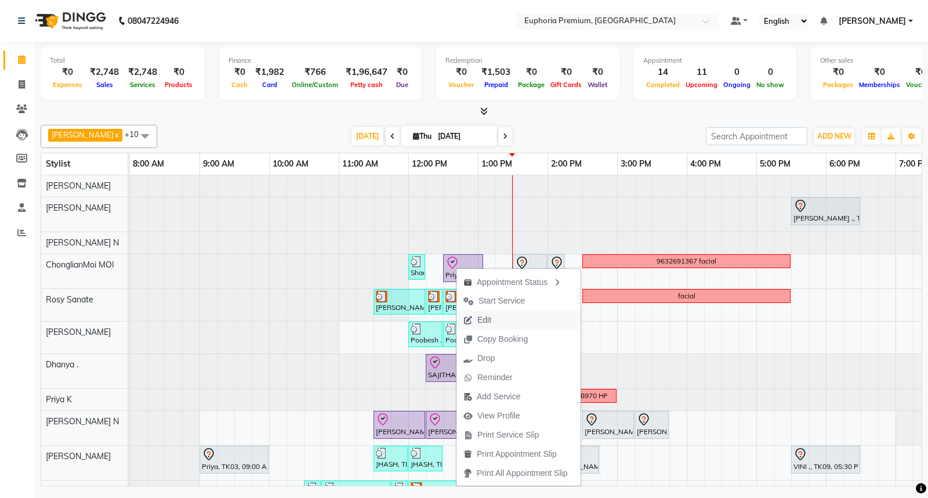
click at [484, 317] on span "Edit" at bounding box center [484, 320] width 14 height 12
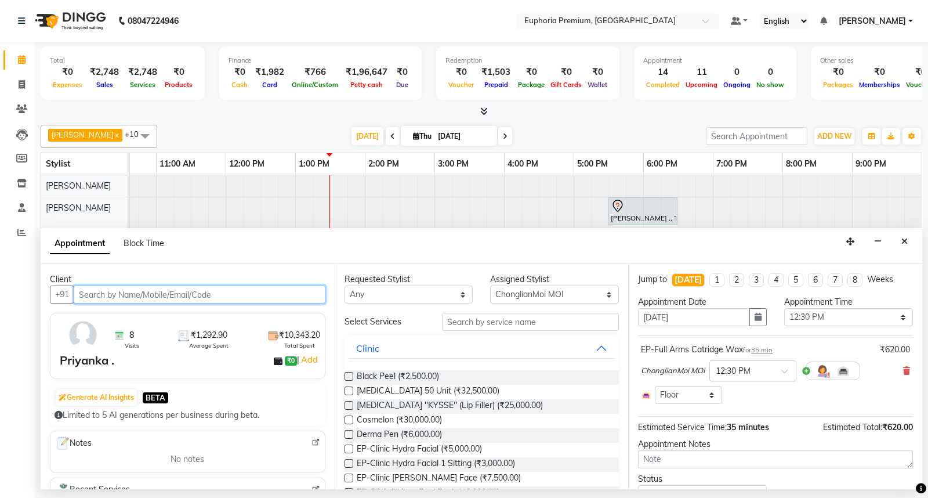
scroll to position [53, 0]
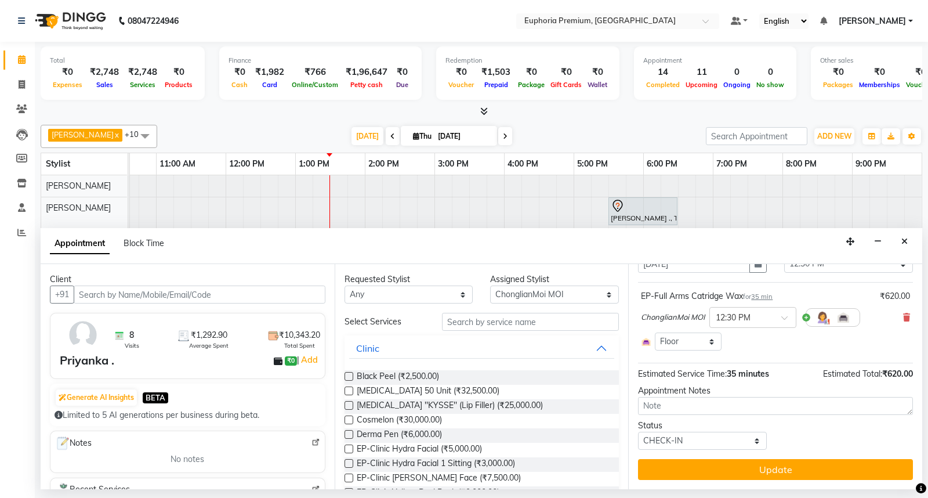
click at [903, 315] on icon at bounding box center [906, 317] width 7 height 8
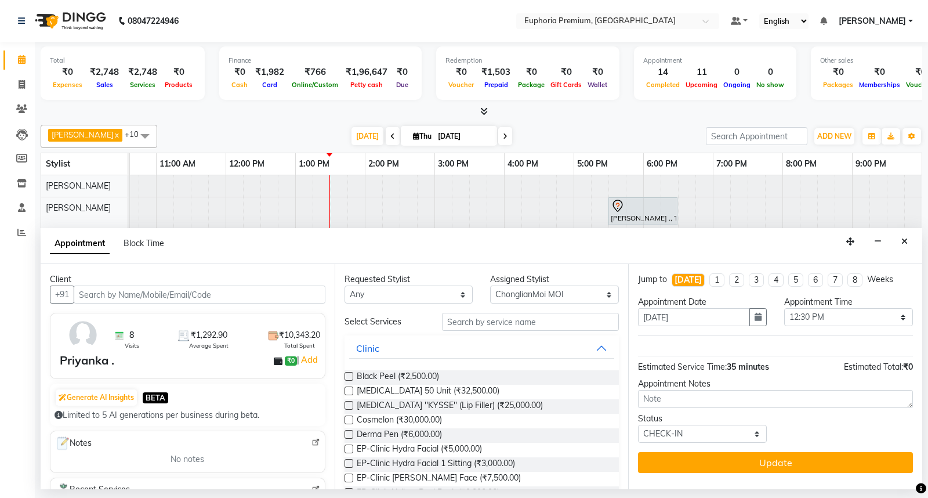
scroll to position [0, 0]
click at [526, 321] on input "text" at bounding box center [530, 322] width 177 height 18
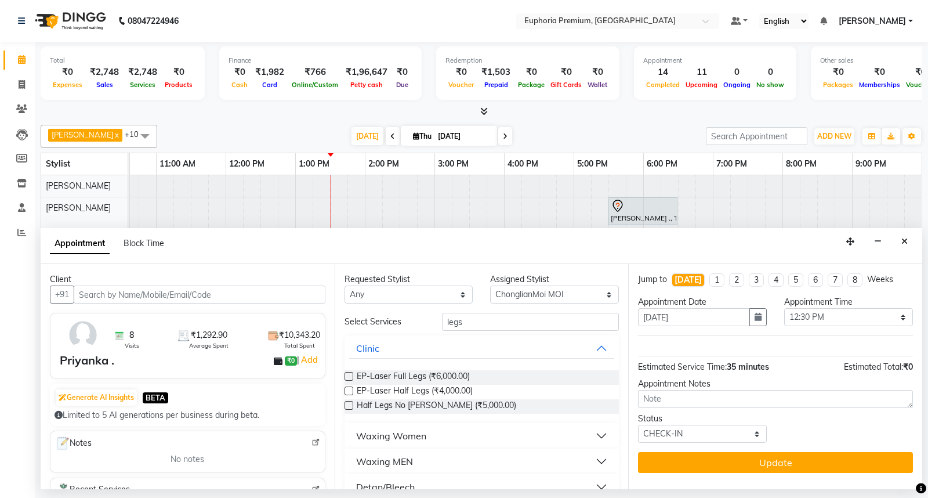
click at [427, 425] on button "Waxing Women" at bounding box center [482, 435] width 266 height 21
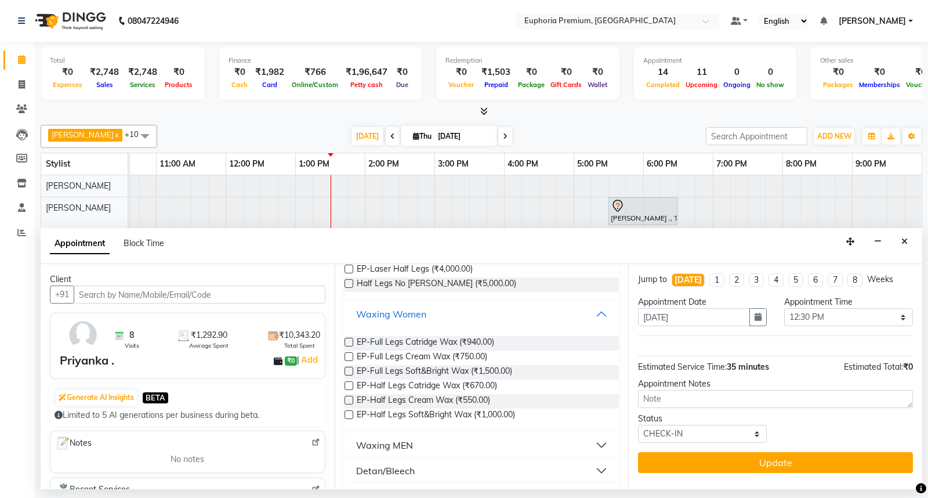
scroll to position [129, 0]
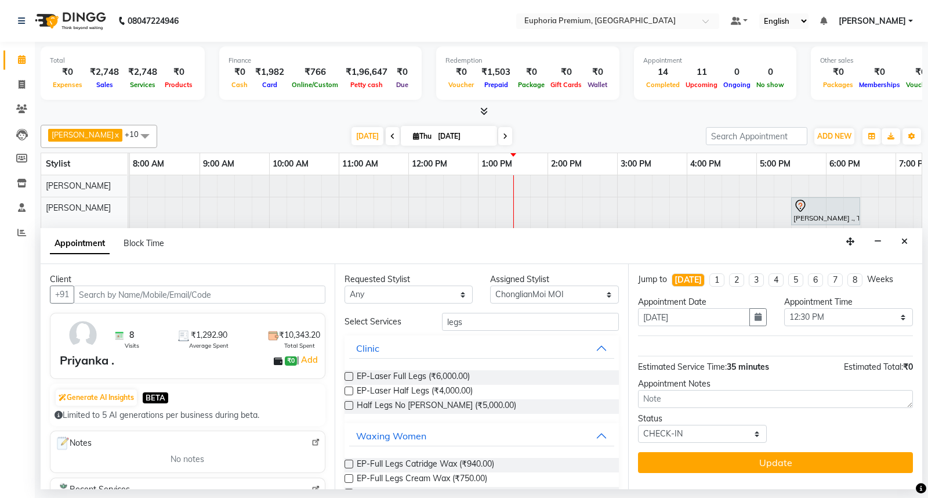
select select "71597"
select select "750"
select select "check-in"
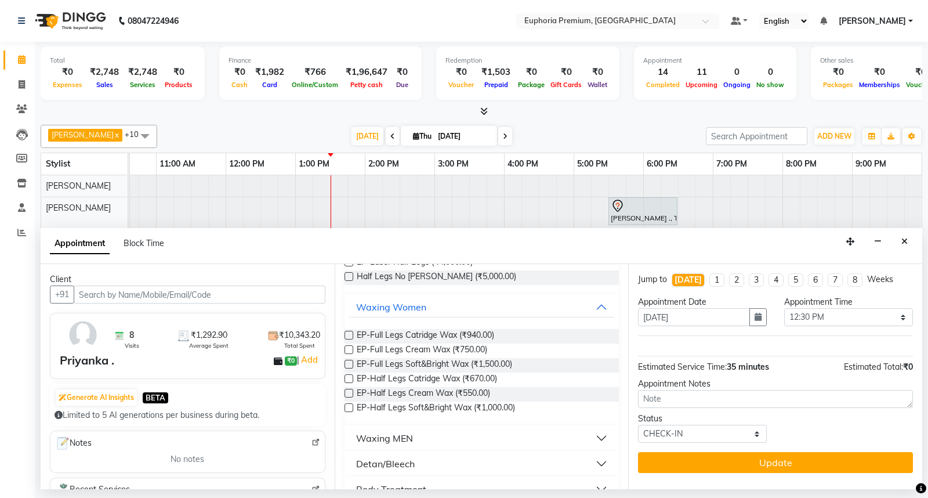
click at [349, 333] on label at bounding box center [348, 335] width 9 height 9
click at [349, 333] on input "checkbox" at bounding box center [348, 336] width 8 height 8
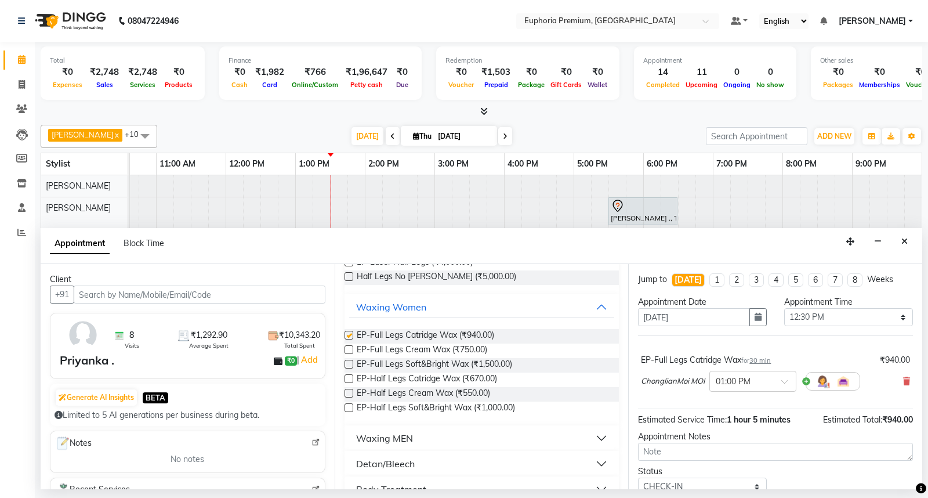
checkbox input "false"
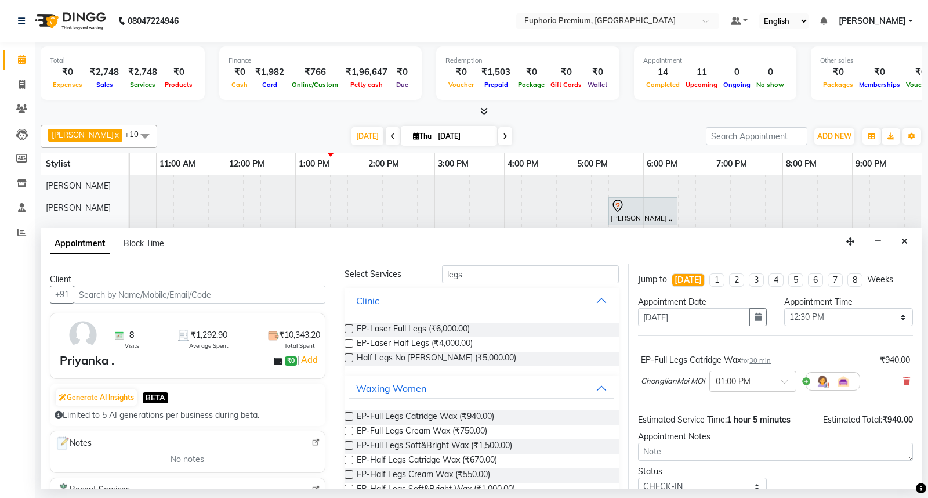
scroll to position [0, 0]
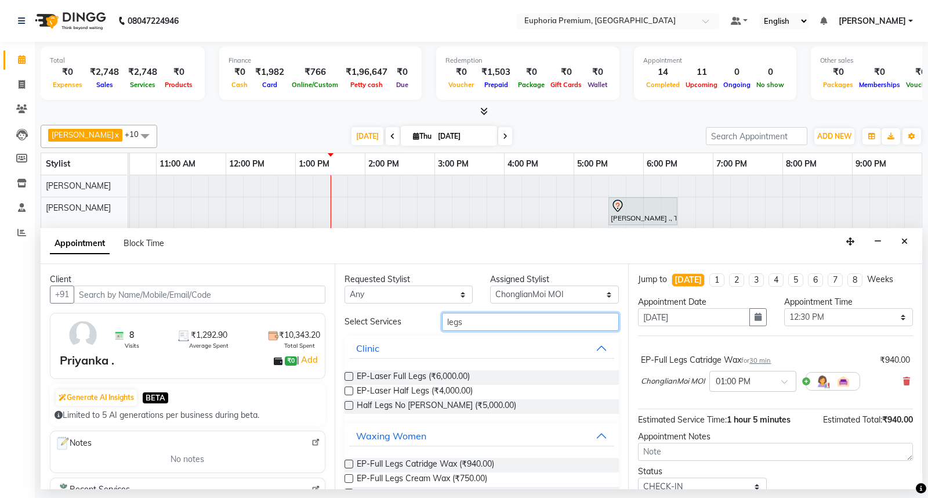
drag, startPoint x: 482, startPoint y: 323, endPoint x: 368, endPoint y: 337, distance: 114.5
click at [368, 337] on div "Select Services legs Clinic EP-Laser Full Legs (₹6,000.00) EP-Laser Half Legs (…" at bounding box center [481, 472] width 275 height 318
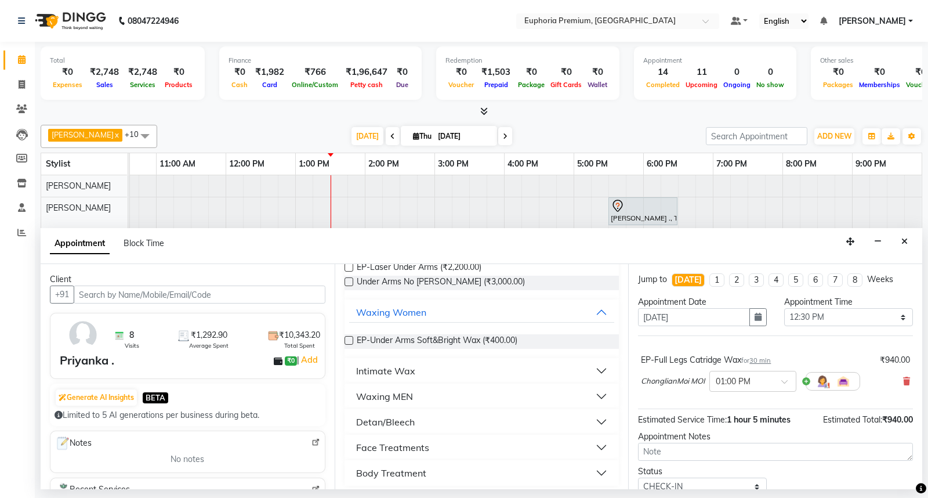
scroll to position [129, 0]
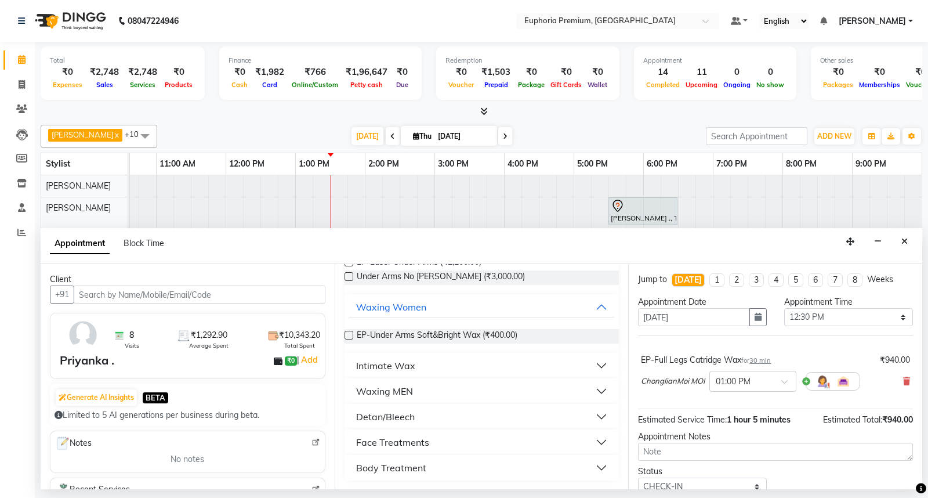
type input "under"
click at [389, 360] on div "Intimate Wax" at bounding box center [385, 365] width 59 height 14
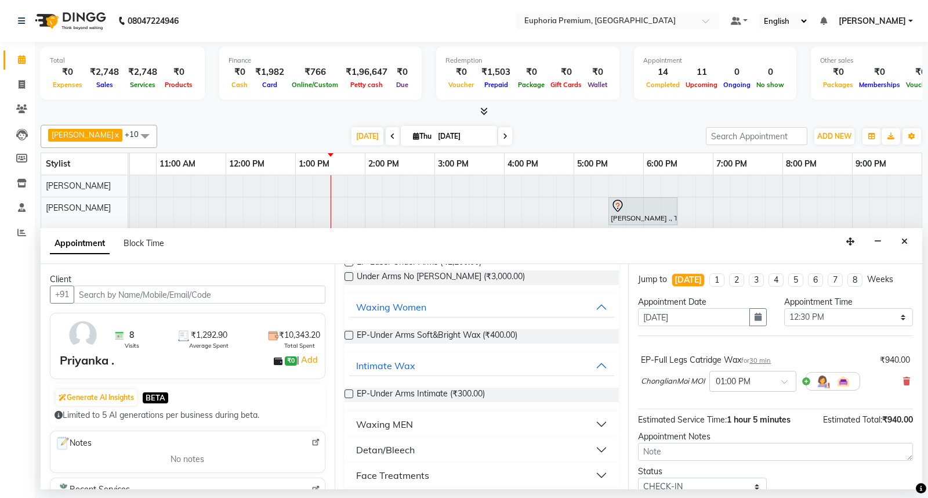
click at [349, 391] on label at bounding box center [348, 393] width 9 height 9
click at [349, 391] on input "checkbox" at bounding box center [348, 395] width 8 height 8
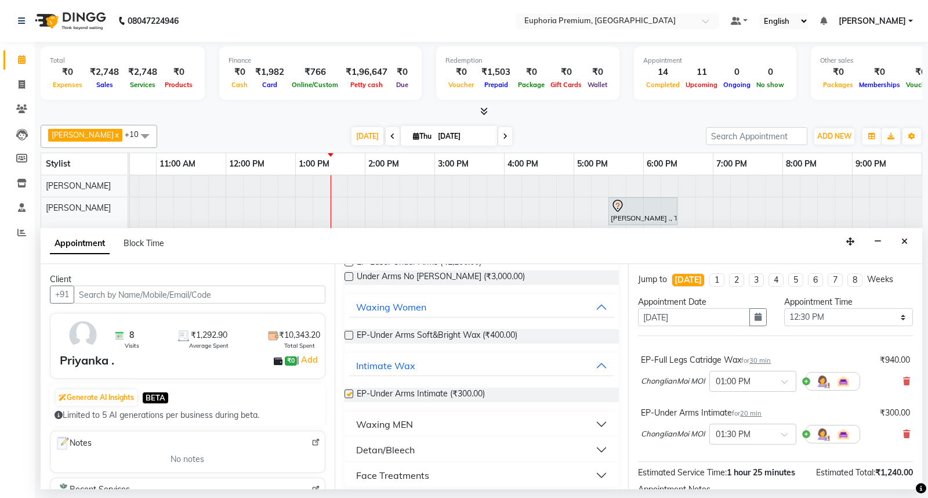
checkbox input "false"
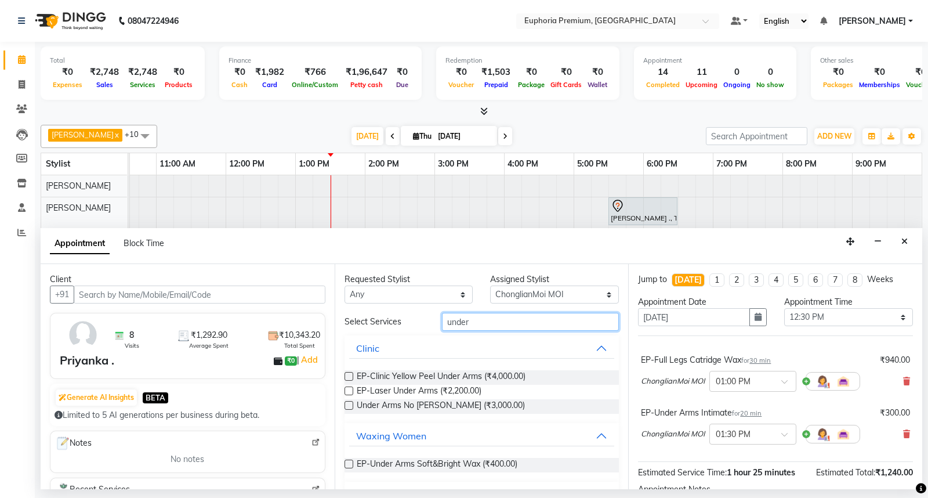
drag, startPoint x: 502, startPoint y: 326, endPoint x: 376, endPoint y: 326, distance: 126.4
click at [376, 326] on div "Select Services under" at bounding box center [482, 322] width 292 height 18
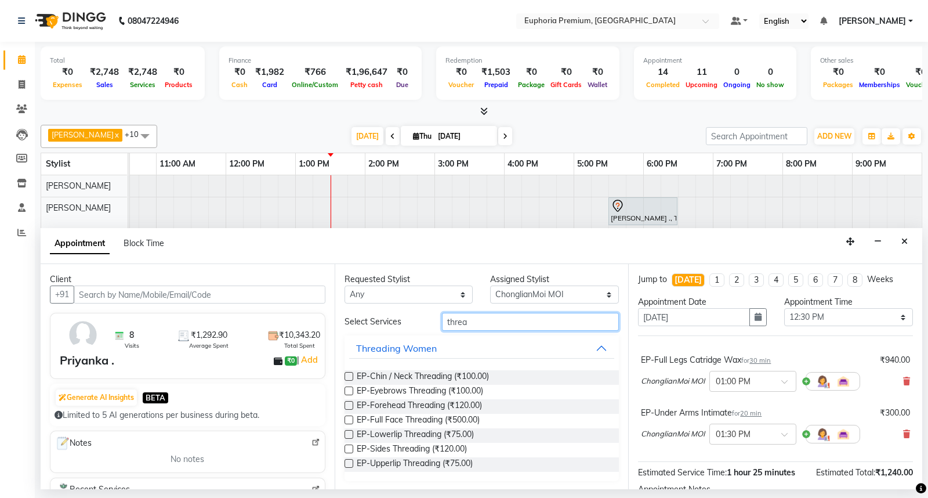
type input "threa"
click at [344, 389] on label at bounding box center [348, 390] width 9 height 9
click at [344, 389] on input "checkbox" at bounding box center [348, 392] width 8 height 8
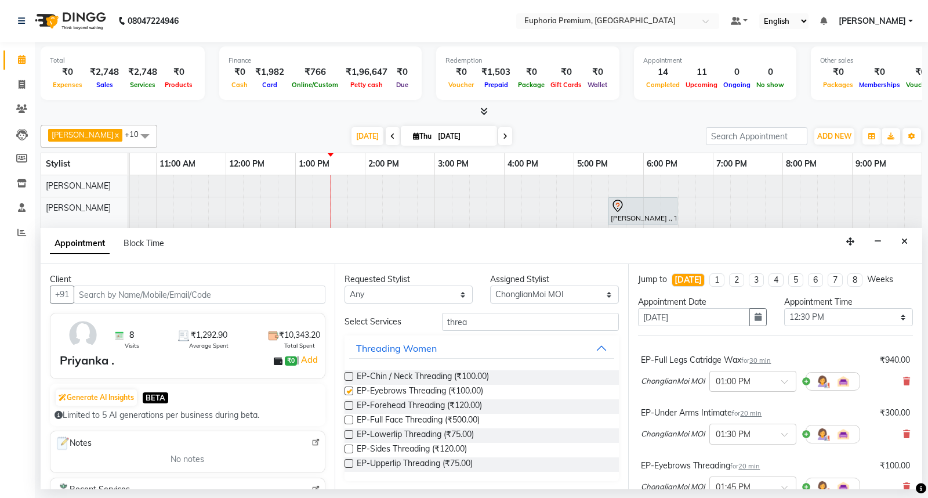
checkbox input "false"
click at [350, 461] on label at bounding box center [348, 463] width 9 height 9
click at [350, 461] on input "checkbox" at bounding box center [348, 464] width 8 height 8
checkbox input "false"
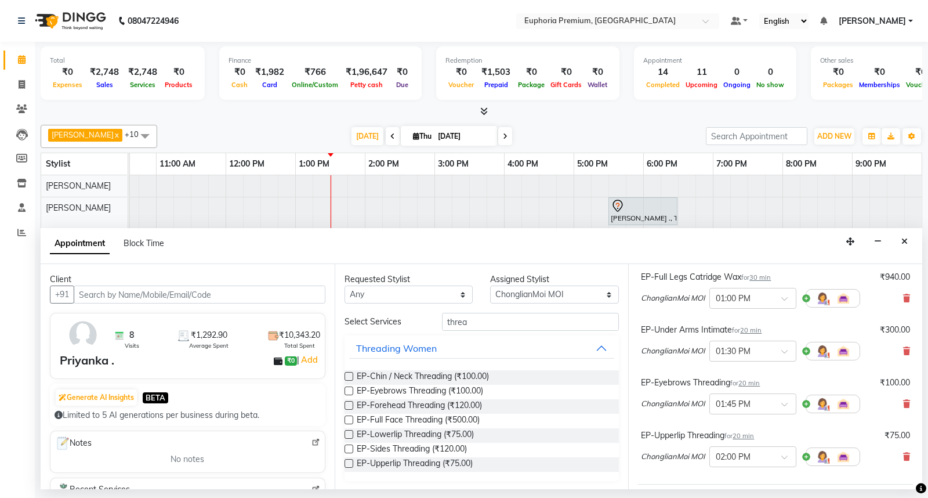
scroll to position [204, 0]
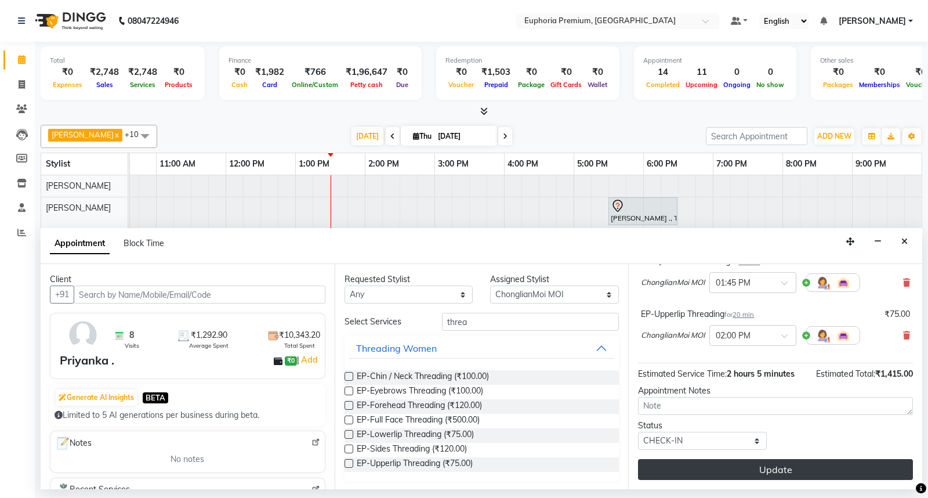
click at [786, 474] on button "Update" at bounding box center [775, 469] width 275 height 21
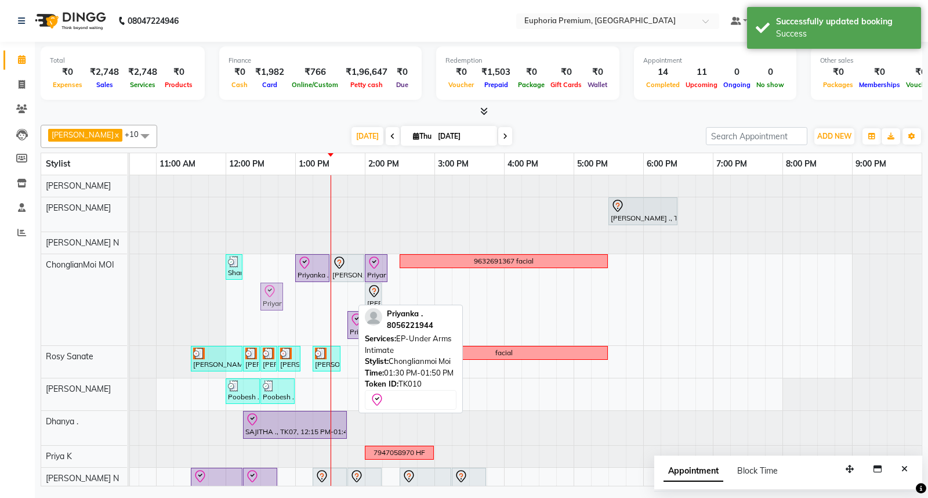
drag, startPoint x: 343, startPoint y: 298, endPoint x: 280, endPoint y: 262, distance: 73.5
click at [280, 262] on div "[PERSON_NAME] ., TK11, 05:30 PM-06:30 PM, EP-Artistic Cut - Creative Stylist Sh…" at bounding box center [434, 372] width 974 height 394
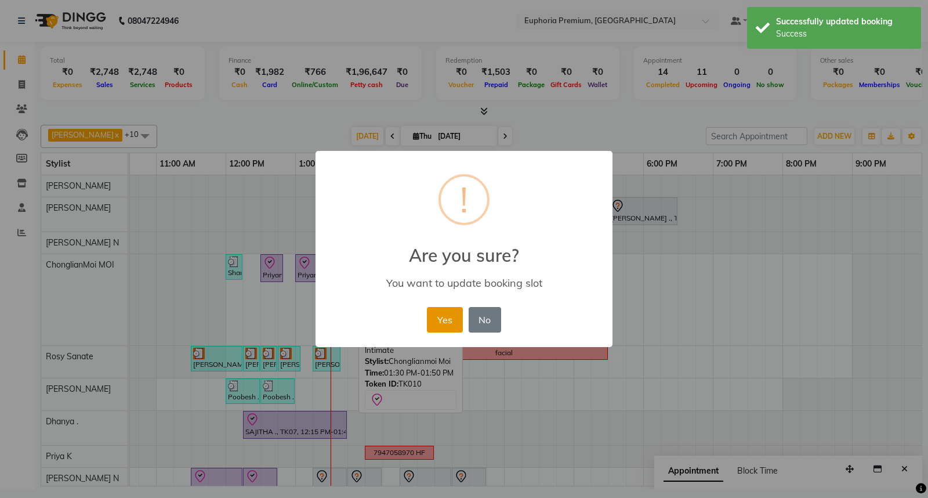
click at [452, 318] on button "Yes" at bounding box center [444, 320] width 35 height 26
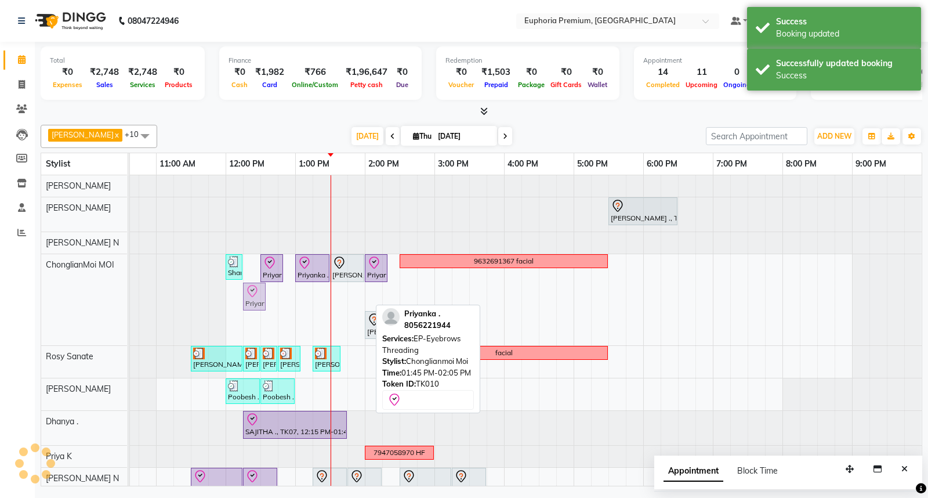
drag, startPoint x: 355, startPoint y: 296, endPoint x: 259, endPoint y: 270, distance: 99.7
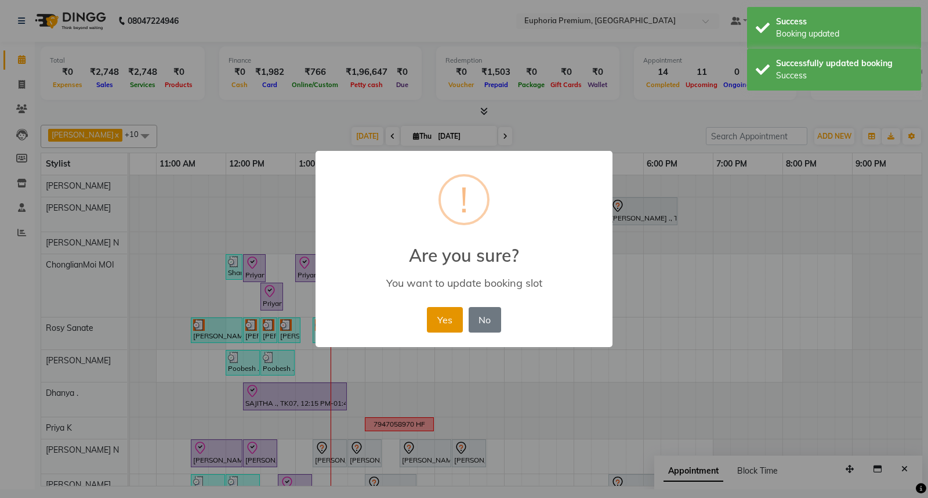
click at [438, 321] on button "Yes" at bounding box center [444, 320] width 35 height 26
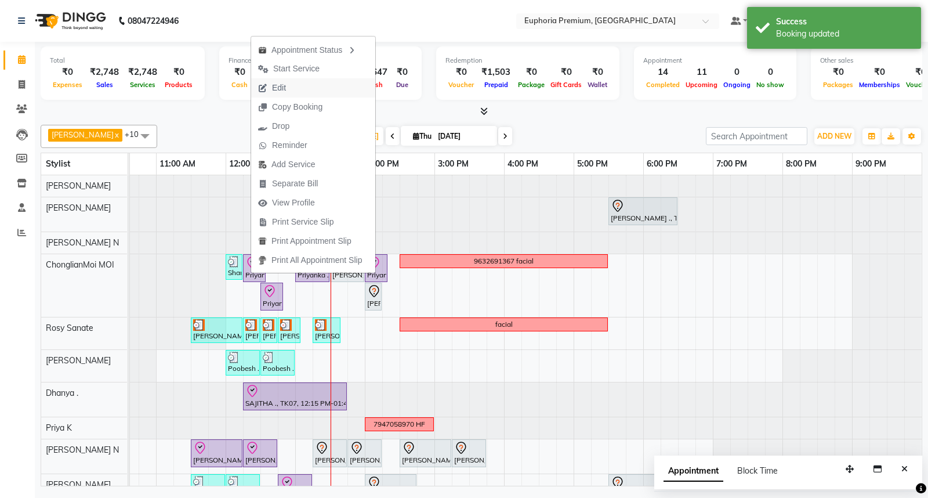
click at [277, 92] on span "Edit" at bounding box center [279, 88] width 14 height 12
select select "tentative"
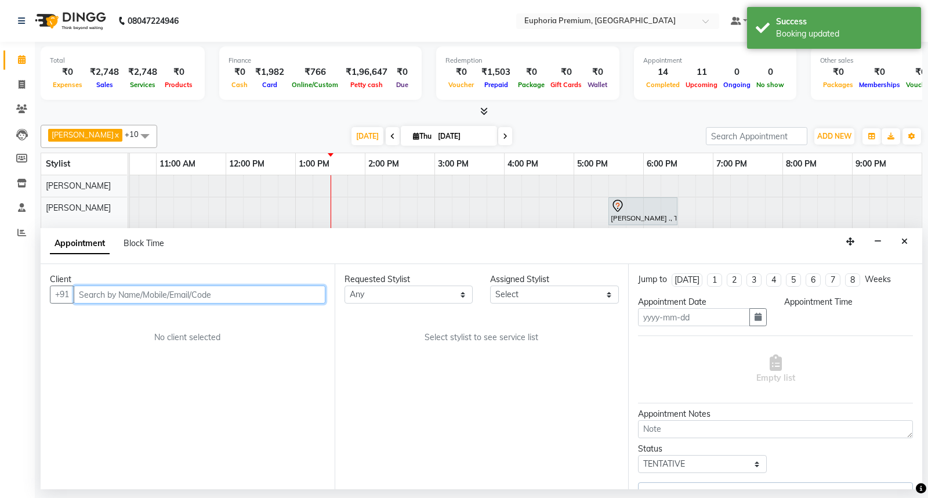
type input "[DATE]"
select select "check-in"
select select "71597"
select select "735"
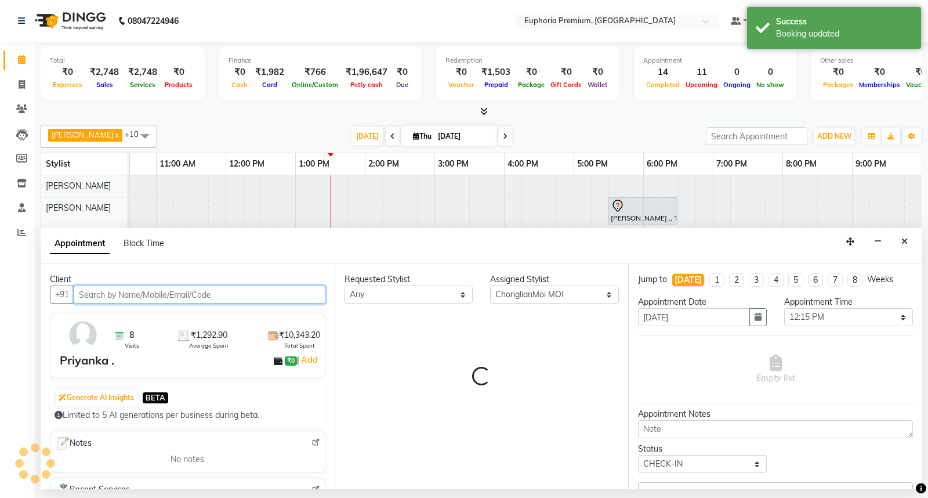
select select "4006"
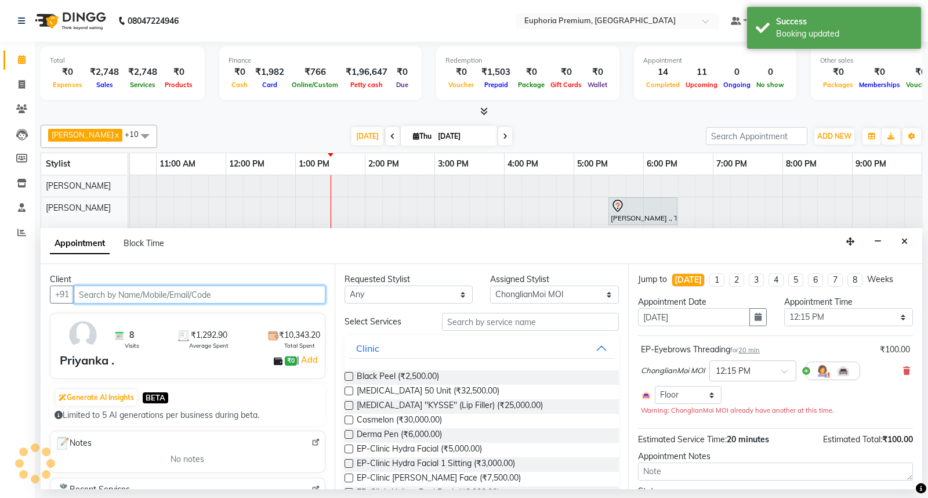
select select "4006"
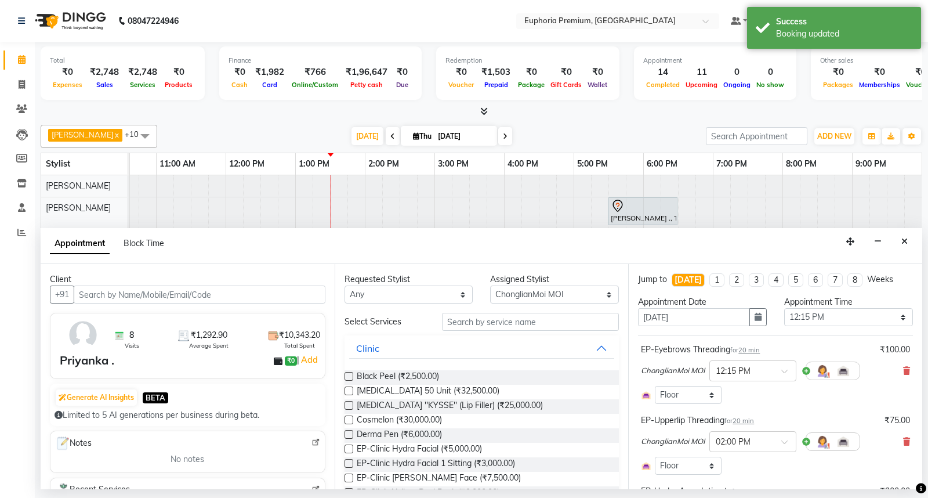
click at [752, 350] on span "20 min" at bounding box center [748, 350] width 21 height 8
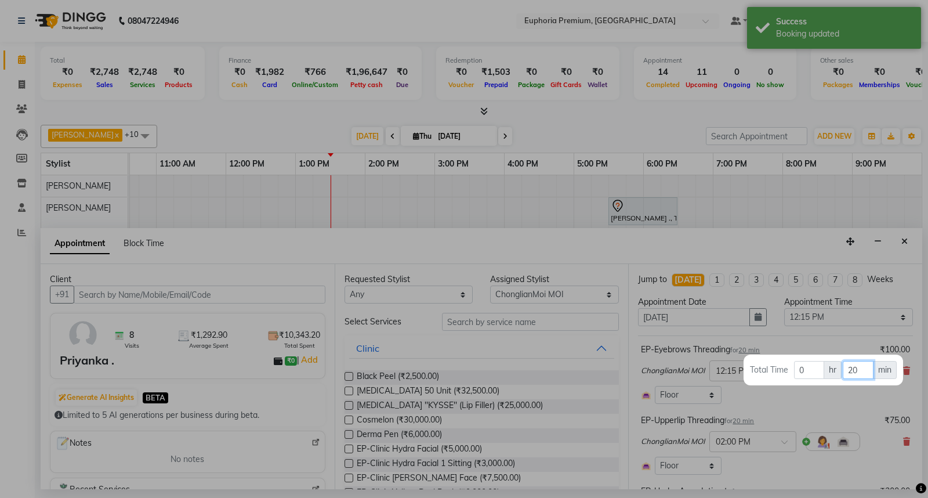
click at [859, 366] on input "20" at bounding box center [858, 370] width 31 height 18
type input "2"
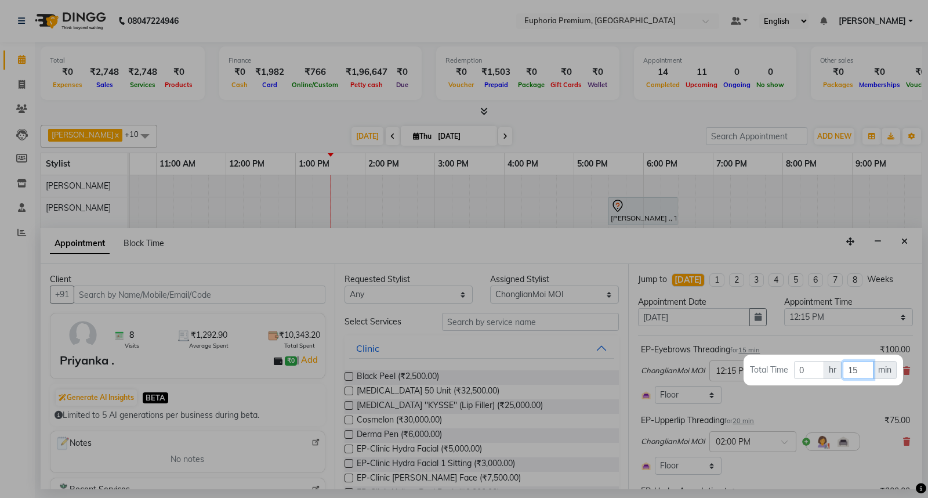
type input "15"
click at [789, 405] on div at bounding box center [464, 249] width 928 height 498
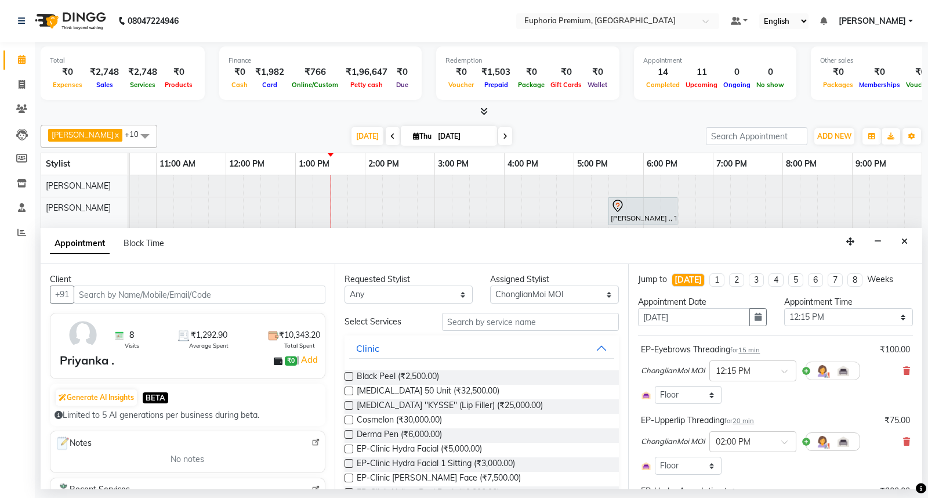
click at [741, 422] on span "20 min" at bounding box center [742, 420] width 21 height 8
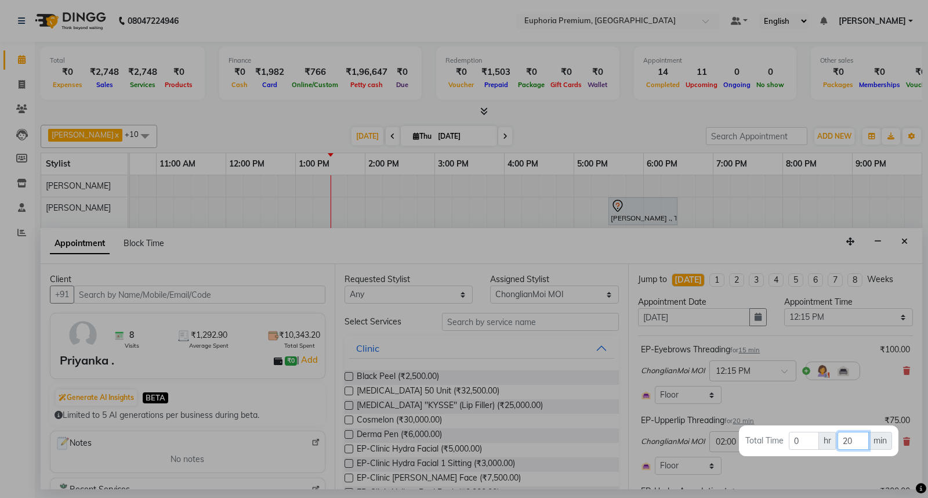
click at [854, 445] on input "20" at bounding box center [852, 440] width 31 height 18
type input "2"
type input "15"
click at [830, 387] on div at bounding box center [464, 249] width 928 height 498
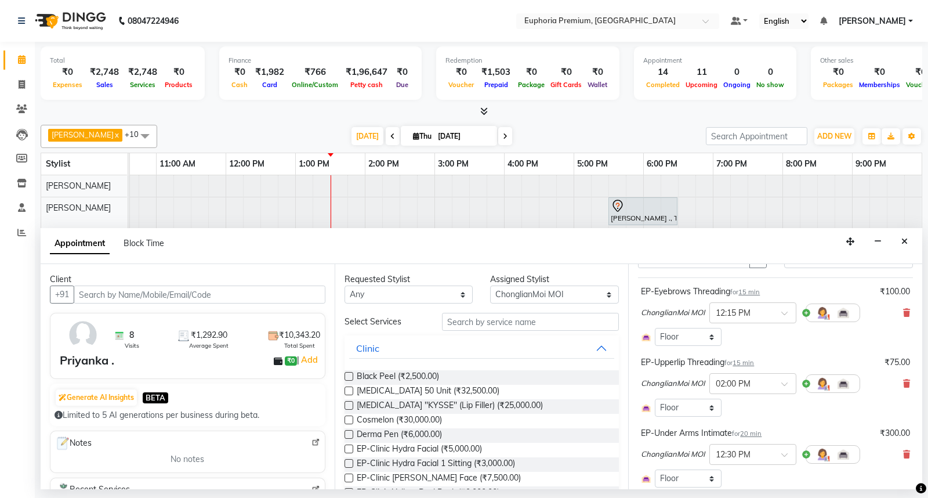
scroll to position [129, 0]
click at [756, 357] on div "EP-Under Arms Intimate for 20 min" at bounding box center [701, 362] width 121 height 12
click at [751, 358] on span "20 min" at bounding box center [750, 362] width 21 height 8
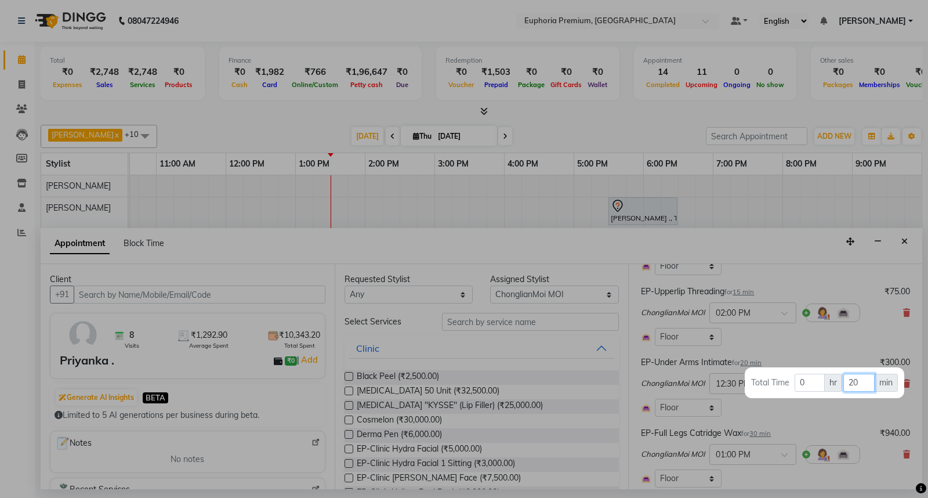
click at [866, 384] on input "20" at bounding box center [858, 382] width 31 height 18
type input "2"
type input "5"
type input "15"
click at [802, 420] on div at bounding box center [464, 249] width 928 height 498
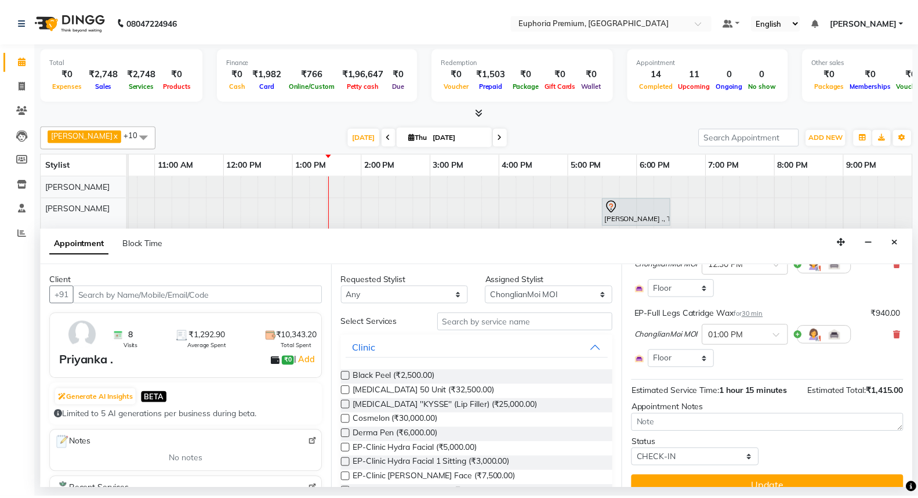
scroll to position [265, 0]
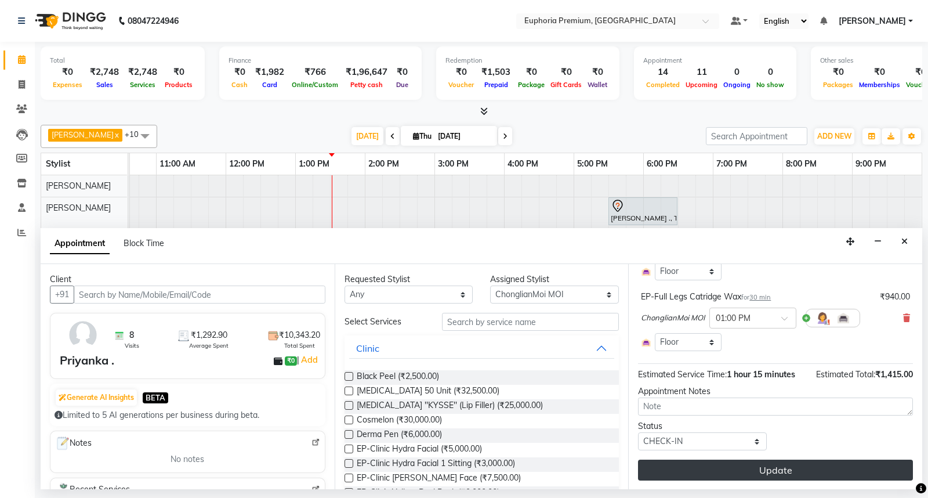
click at [797, 471] on button "Update" at bounding box center [775, 469] width 275 height 21
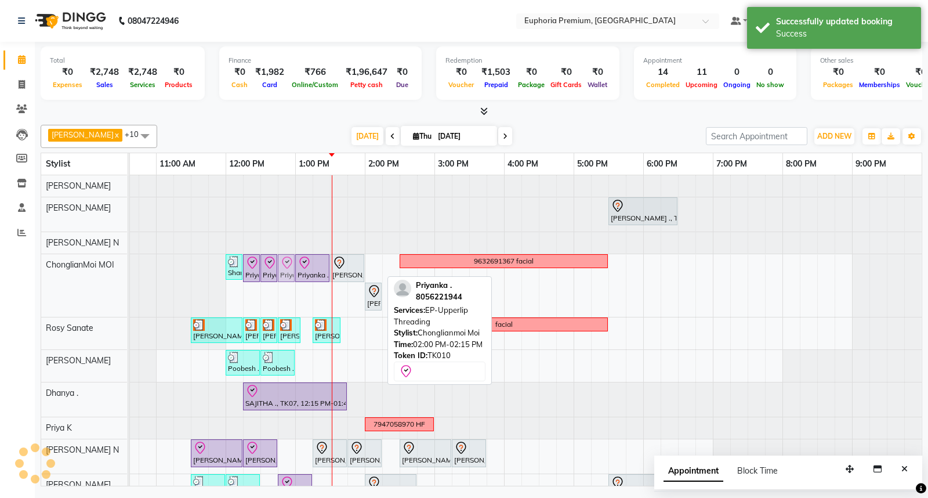
drag, startPoint x: 375, startPoint y: 269, endPoint x: 288, endPoint y: 268, distance: 87.6
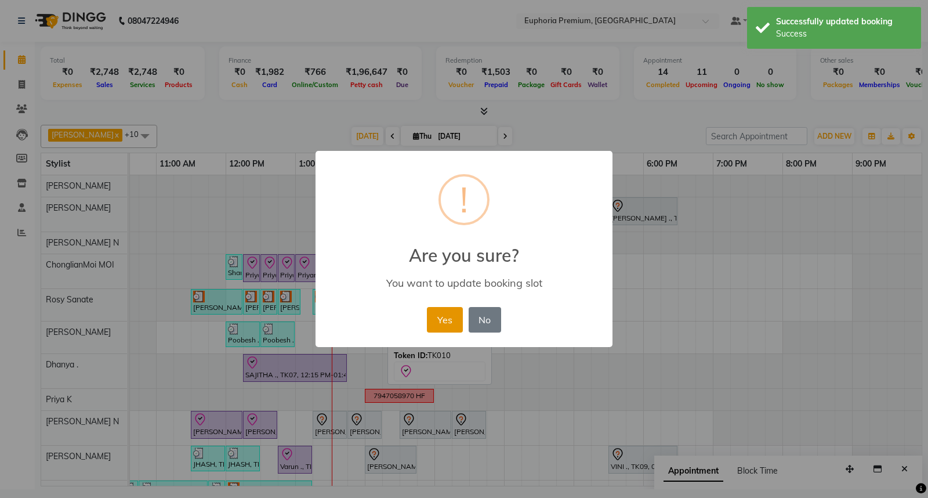
click at [454, 313] on button "Yes" at bounding box center [444, 320] width 35 height 26
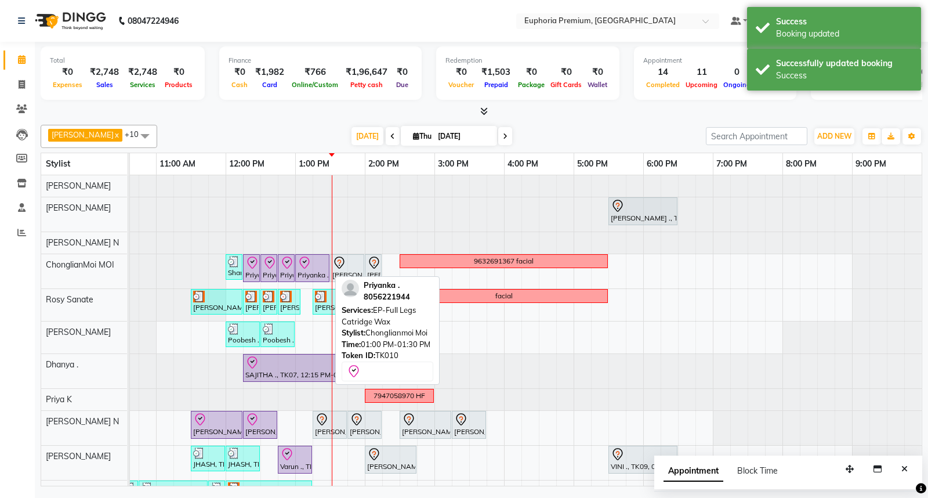
click at [320, 264] on div at bounding box center [313, 263] width 30 height 14
select select "8"
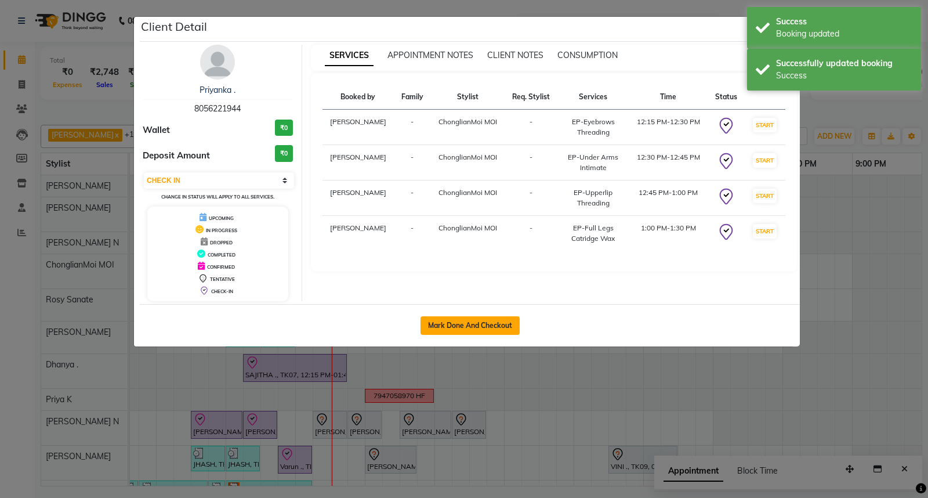
click at [481, 325] on button "Mark Done And Checkout" at bounding box center [469, 325] width 99 height 19
select select "7925"
select select "service"
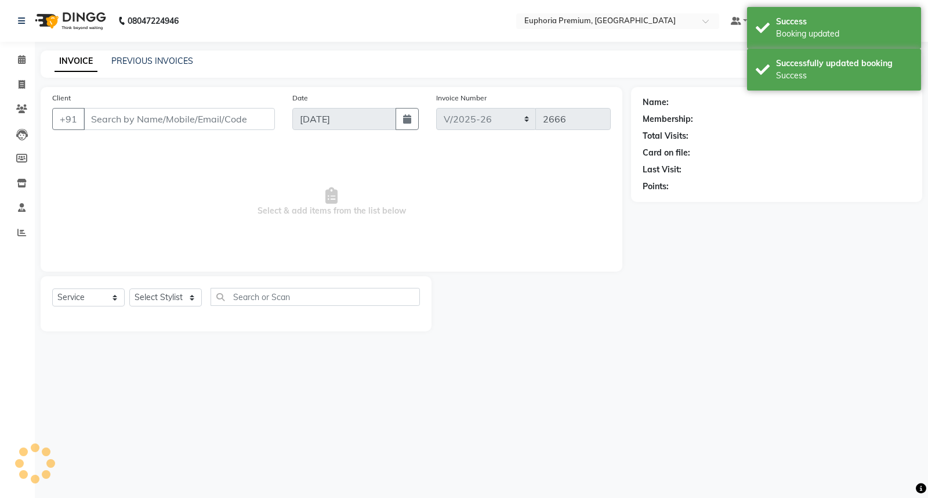
type input "80******44"
select select "71597"
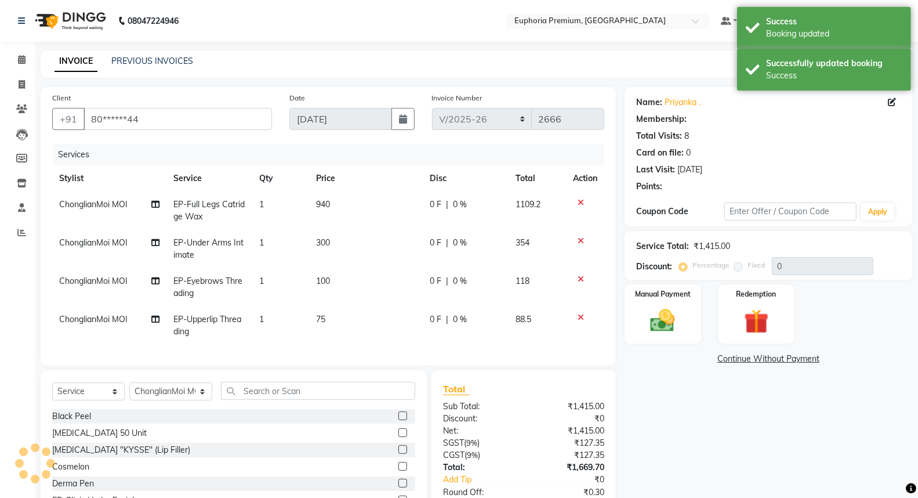
select select "1: Object"
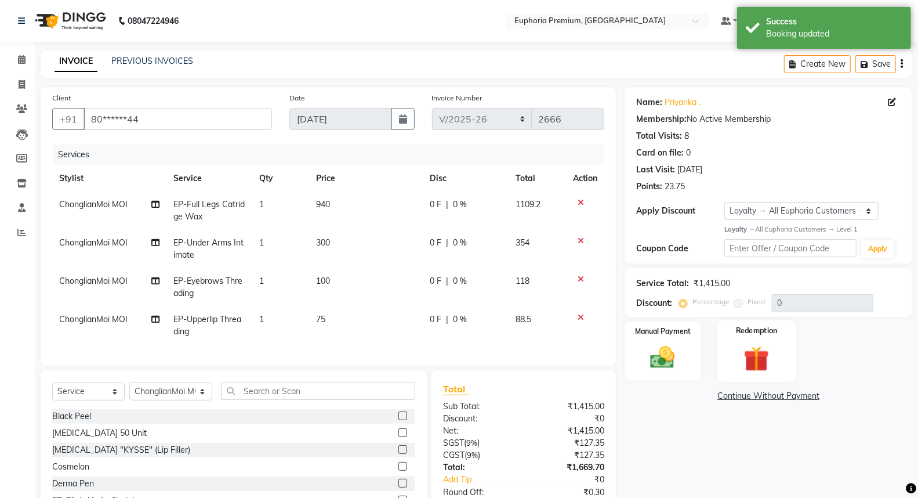
click at [754, 362] on img at bounding box center [756, 359] width 41 height 32
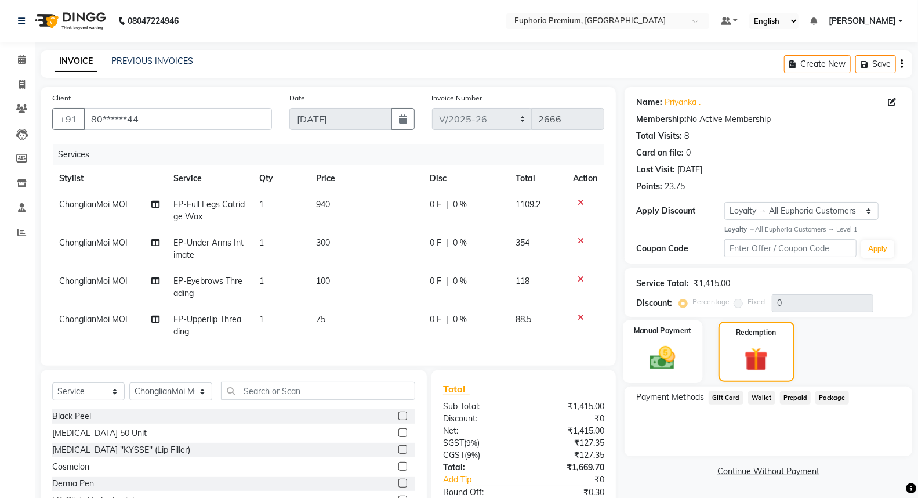
click at [676, 355] on img at bounding box center [662, 358] width 41 height 30
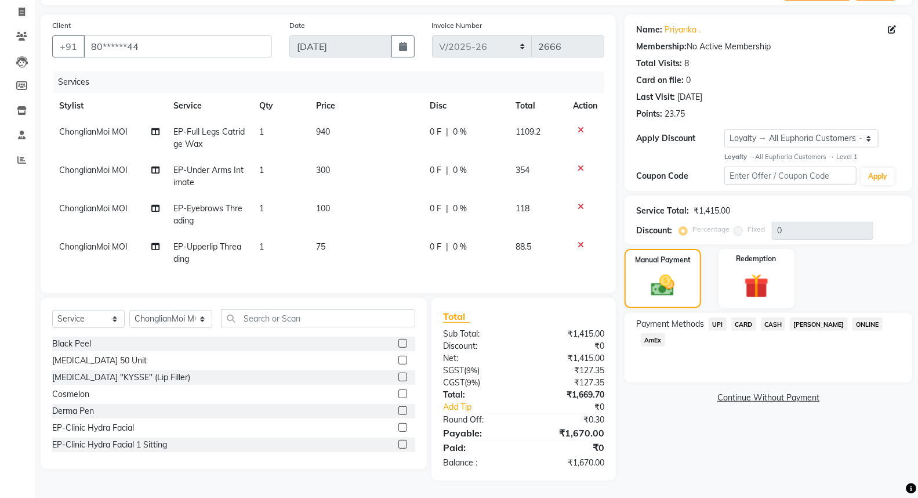
scroll to position [82, 0]
click at [719, 317] on span "UPI" at bounding box center [718, 323] width 18 height 13
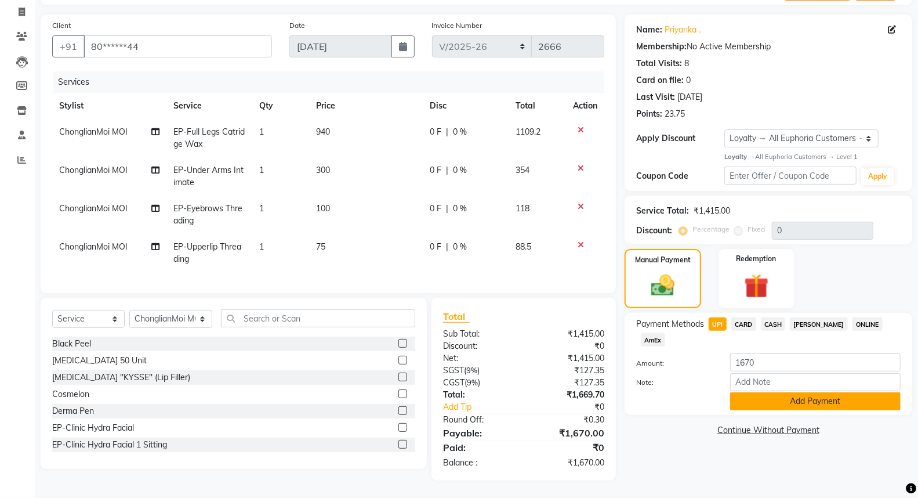
click at [786, 392] on button "Add Payment" at bounding box center [815, 401] width 170 height 18
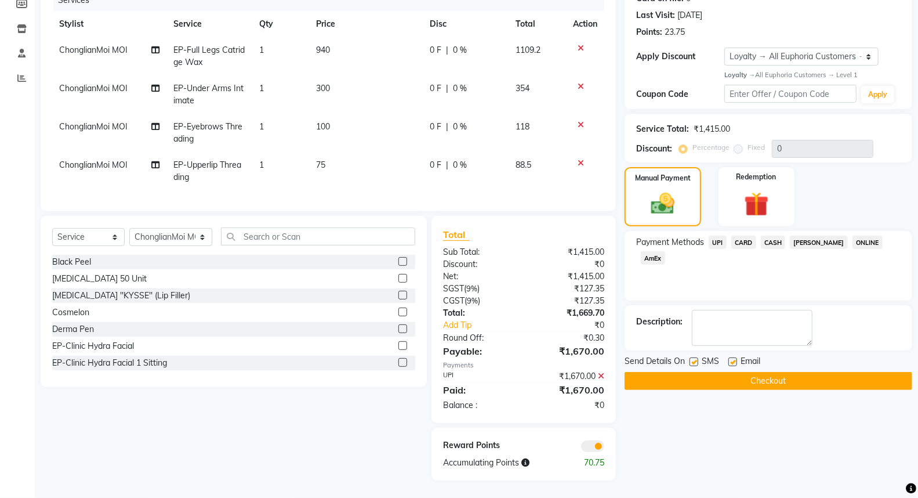
scroll to position [164, 0]
click at [780, 372] on button "Checkout" at bounding box center [769, 381] width 288 height 18
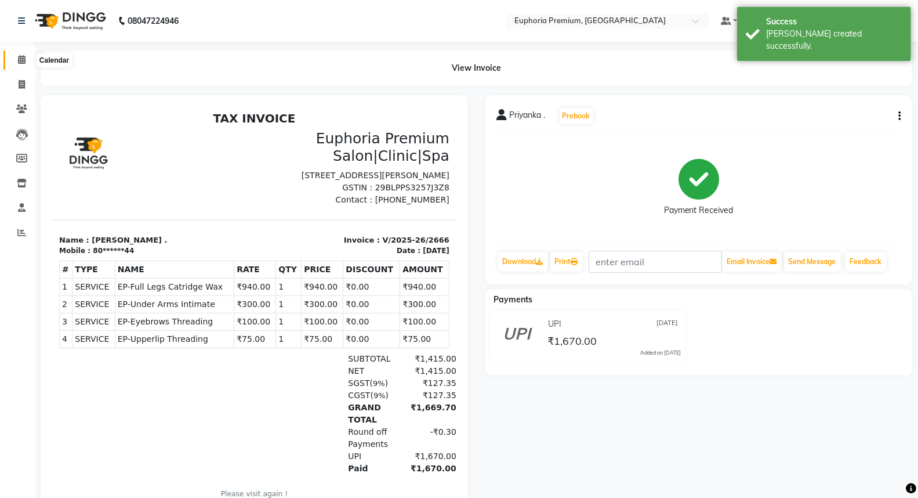
click at [19, 57] on icon at bounding box center [22, 59] width 8 height 9
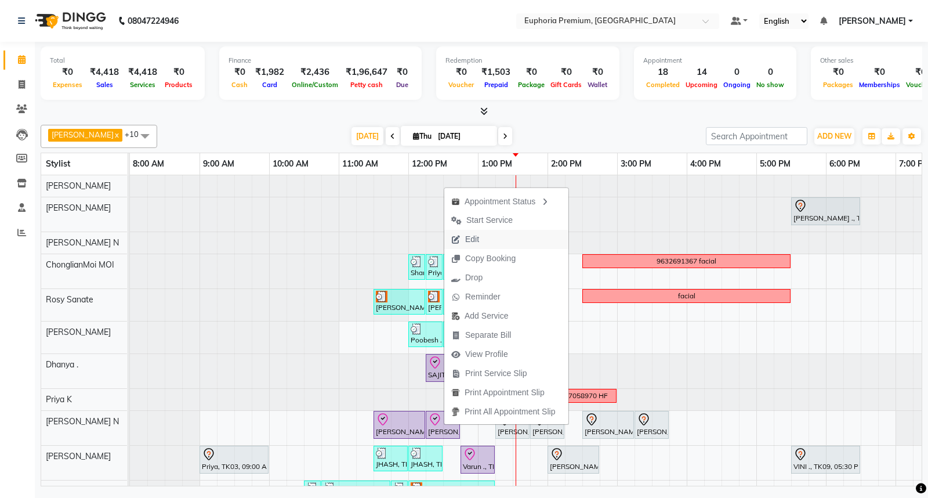
click at [488, 235] on button "Edit" at bounding box center [506, 239] width 124 height 19
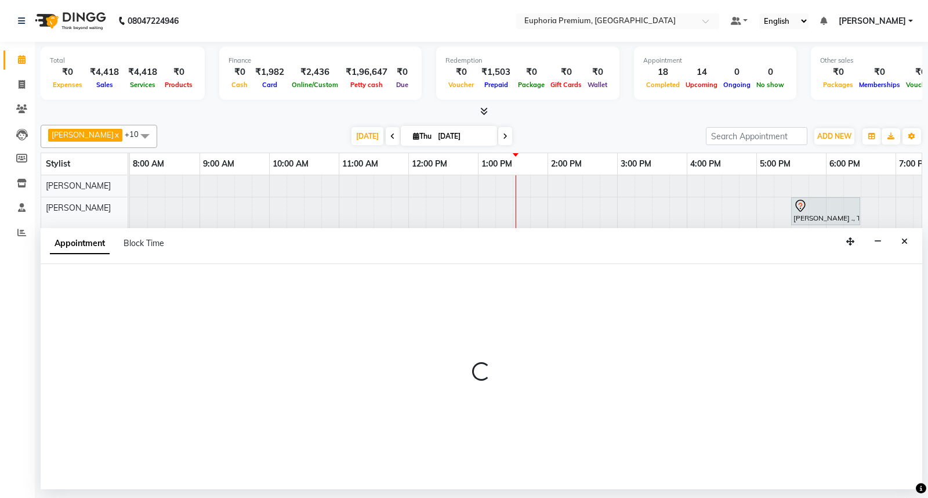
select select "tentative"
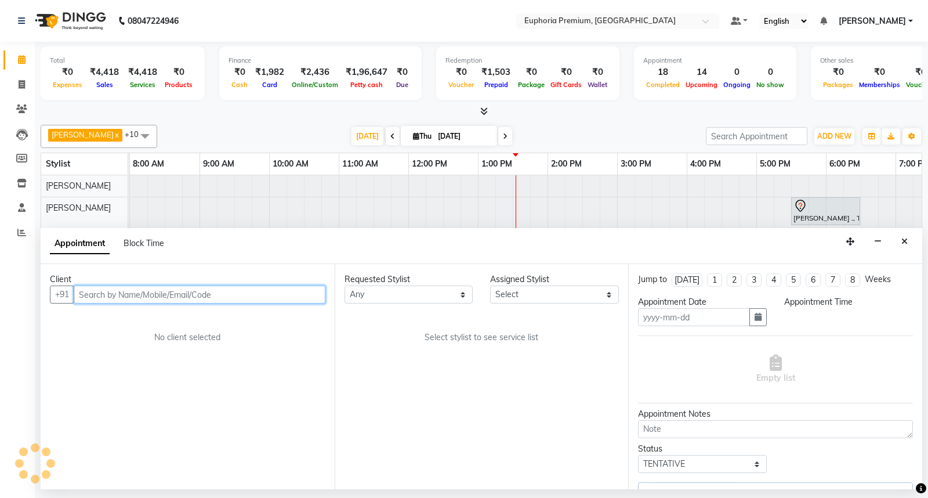
type input "[DATE]"
select select "check-in"
select select "690"
select select "74080"
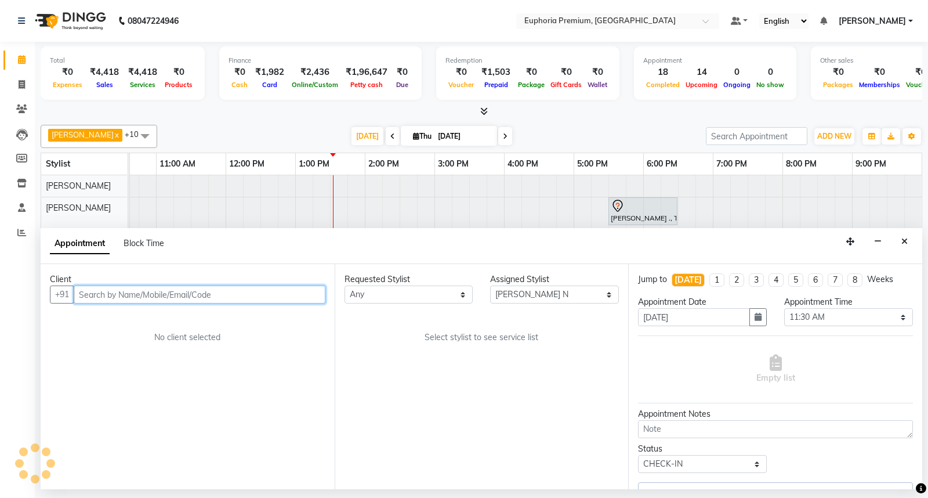
select select "4006"
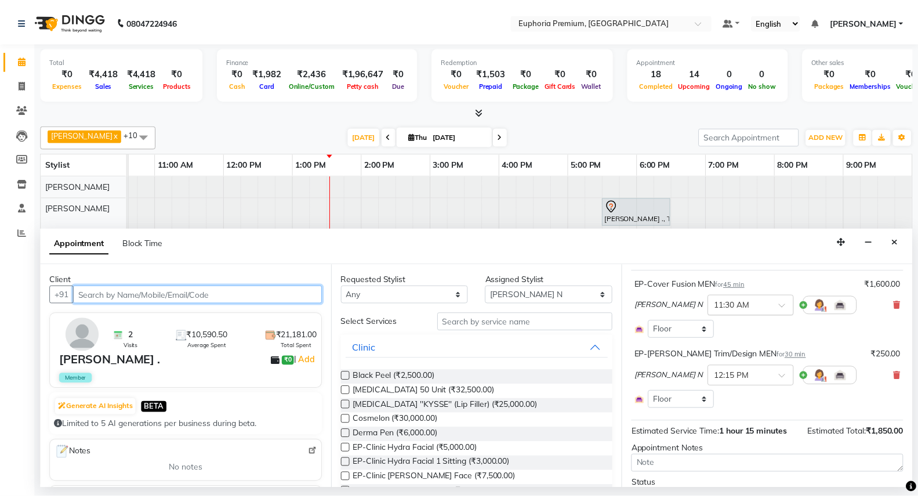
scroll to position [124, 0]
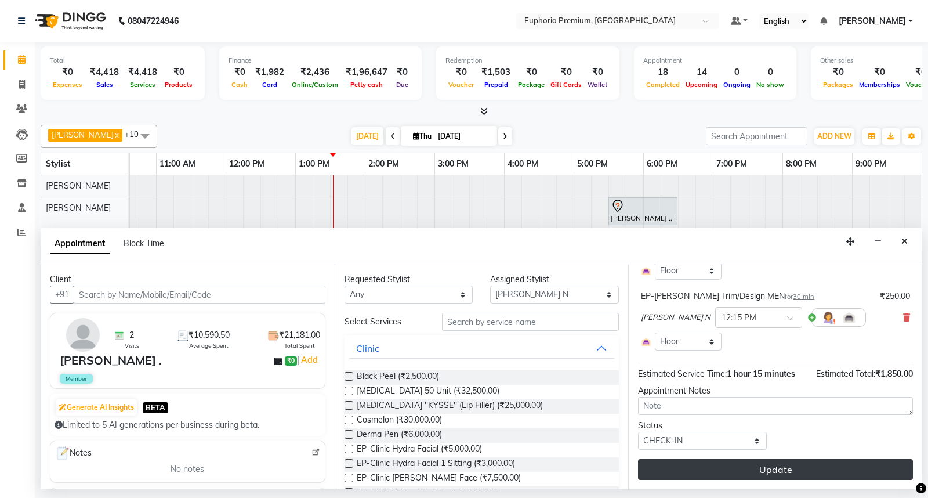
click at [765, 466] on button "Update" at bounding box center [775, 469] width 275 height 21
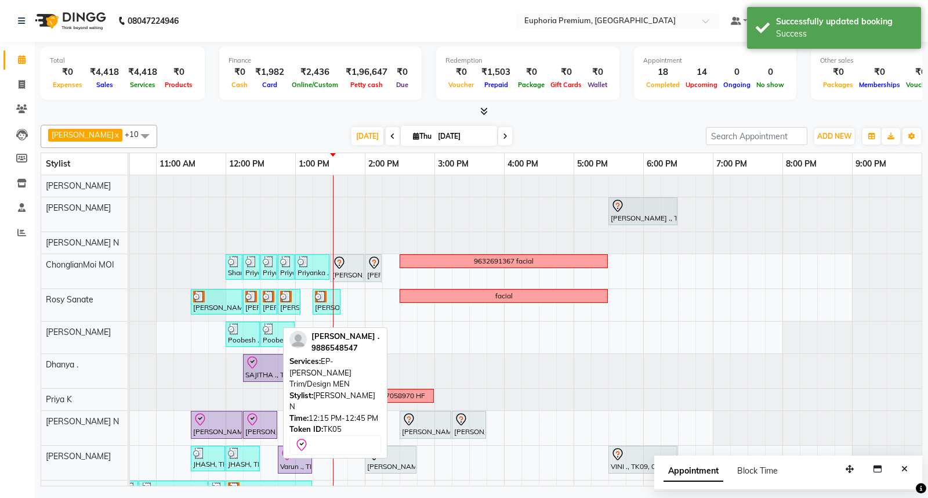
click at [256, 425] on icon at bounding box center [252, 419] width 14 height 14
select select "8"
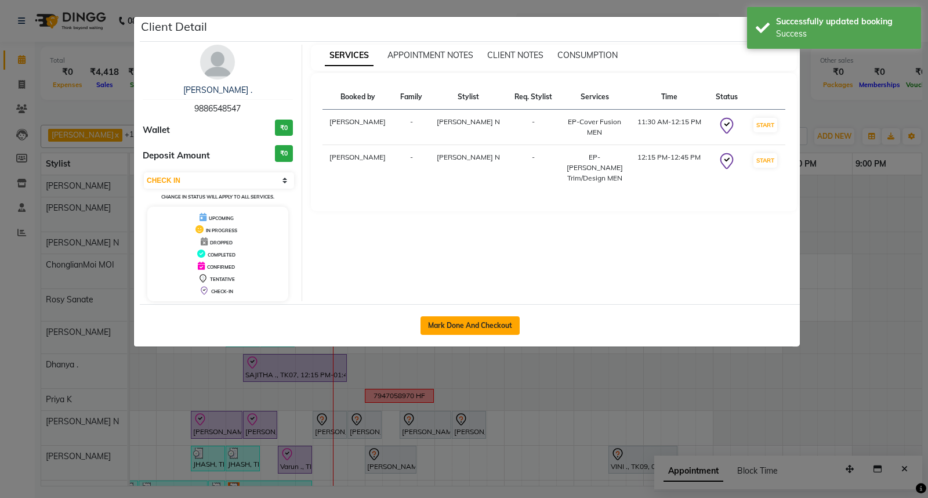
click at [449, 324] on button "Mark Done And Checkout" at bounding box center [469, 325] width 99 height 19
select select "7925"
select select "service"
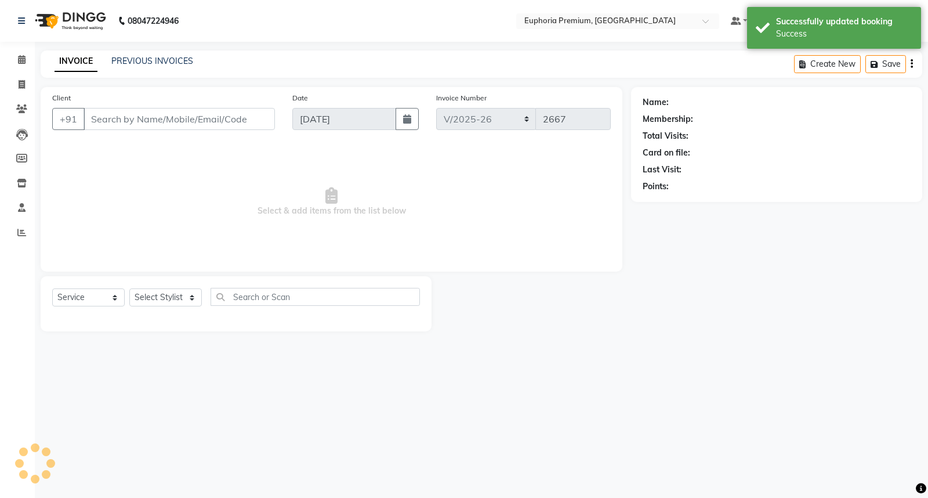
type input "98******47"
select select "74080"
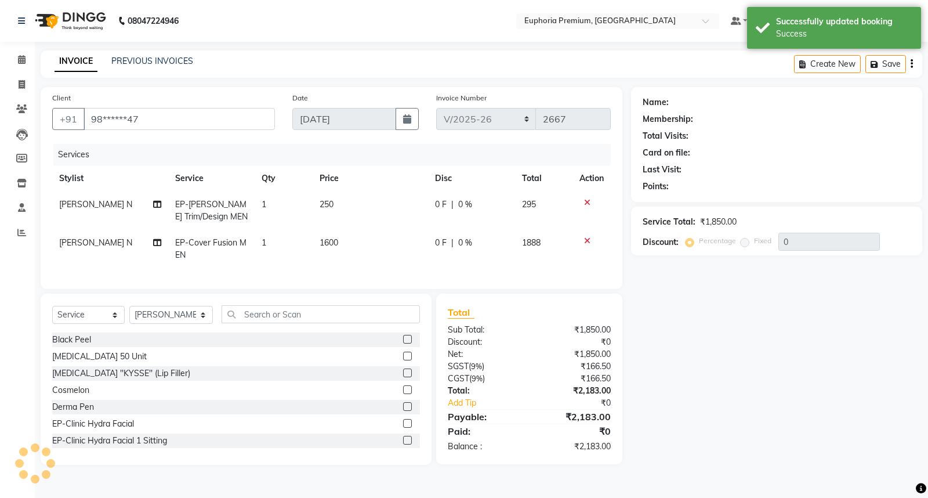
select select "2: Object"
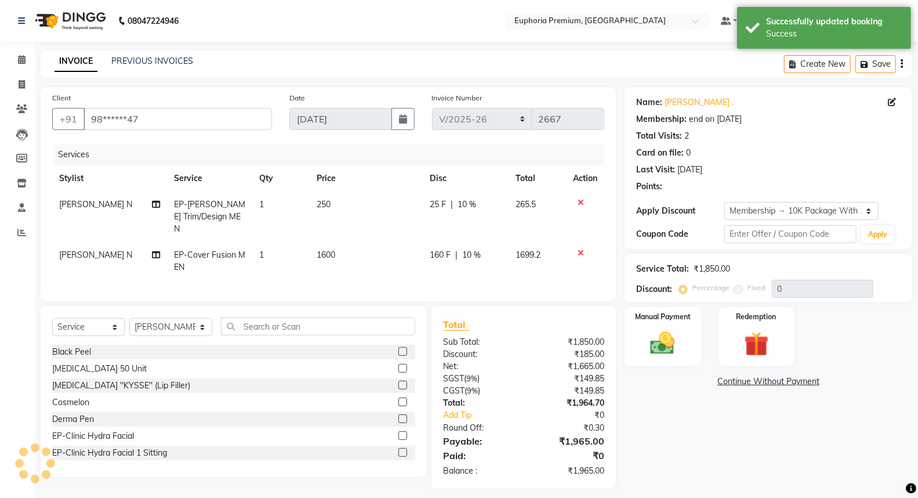
type input "10"
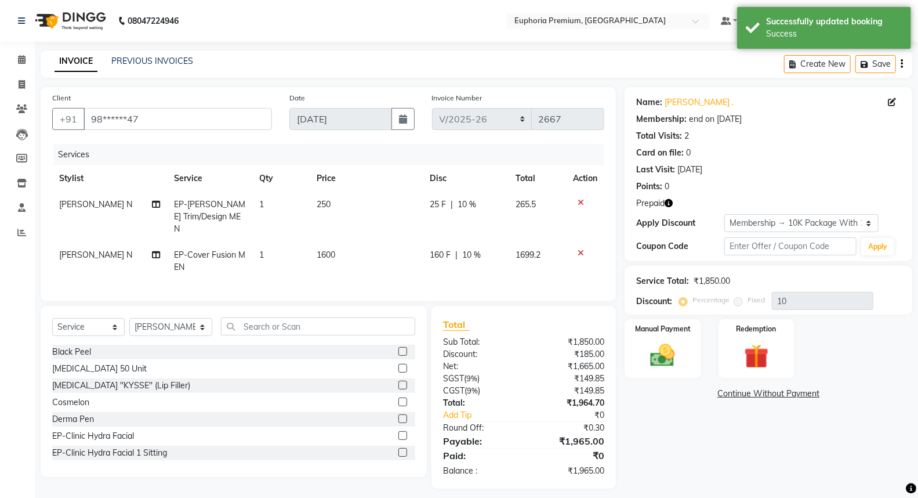
click at [339, 242] on td "1600" at bounding box center [366, 261] width 113 height 38
select select "74080"
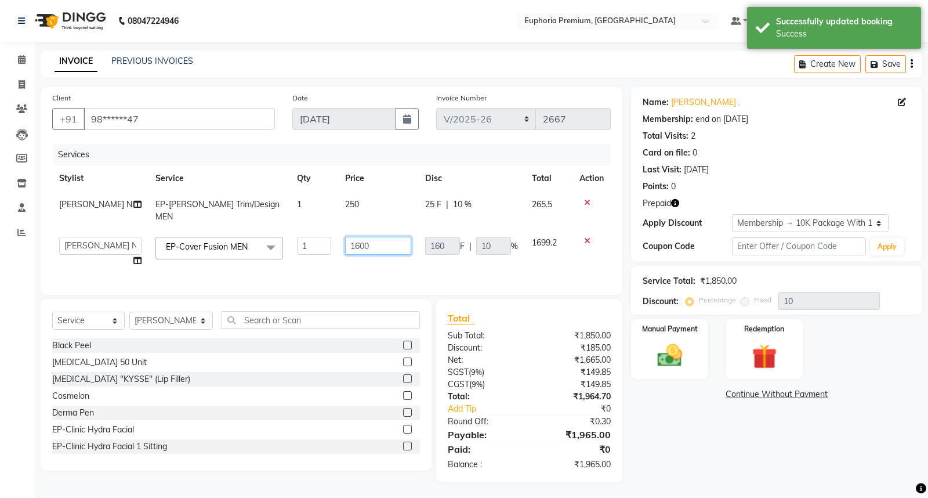
click at [369, 237] on input "1600" at bounding box center [378, 246] width 66 height 18
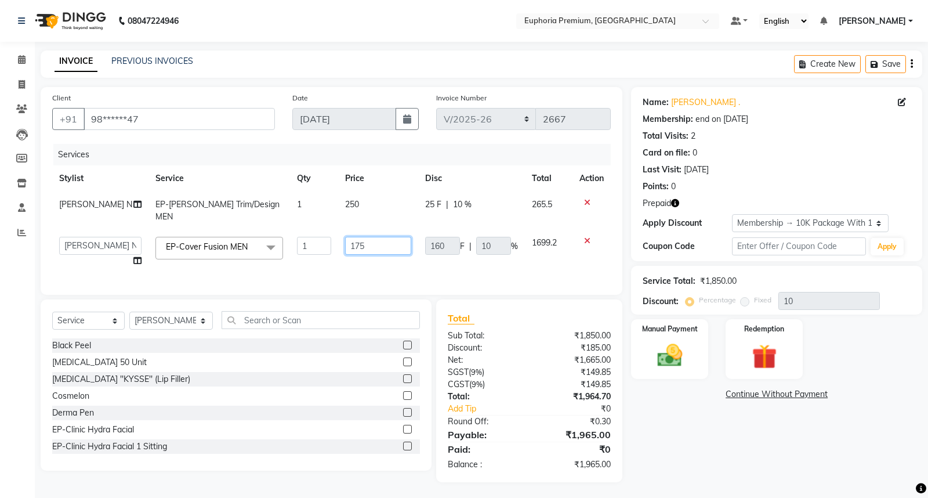
type input "1750"
click at [432, 257] on td "160 F | 10 %" at bounding box center [471, 252] width 107 height 44
select select "74080"
click at [750, 360] on img at bounding box center [764, 356] width 42 height 32
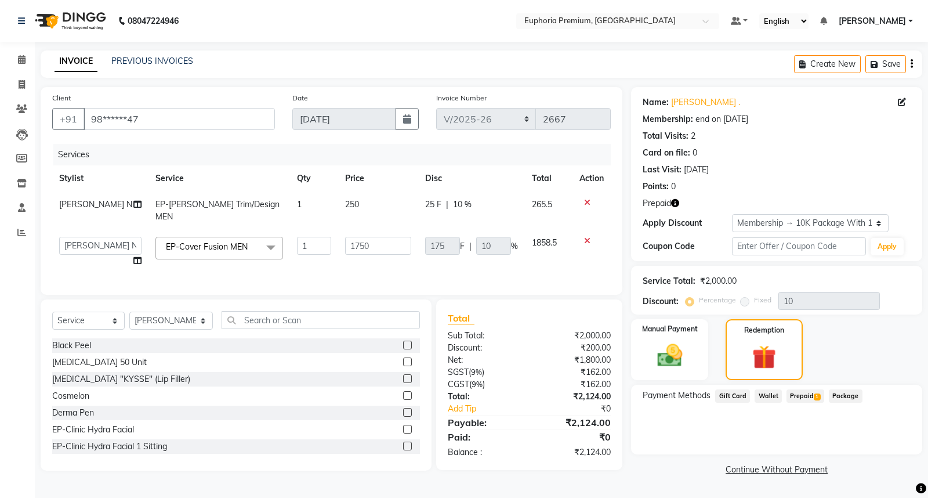
click at [810, 393] on span "Prepaid 1" at bounding box center [805, 395] width 38 height 13
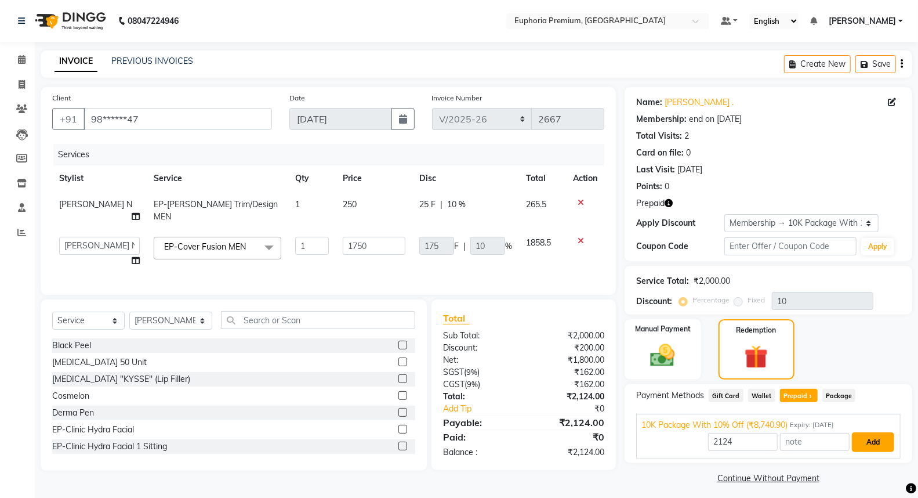
click at [880, 444] on button "Add" at bounding box center [873, 442] width 42 height 20
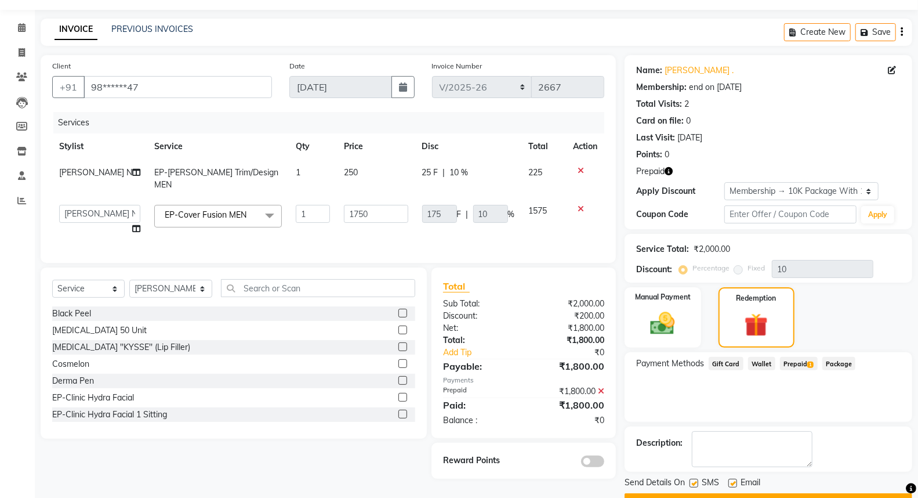
scroll to position [61, 0]
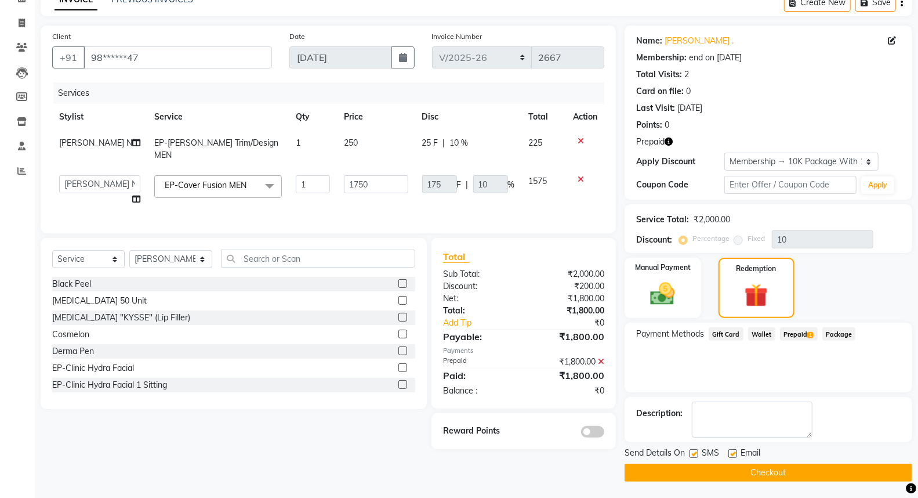
click at [757, 473] on button "Checkout" at bounding box center [769, 472] width 288 height 18
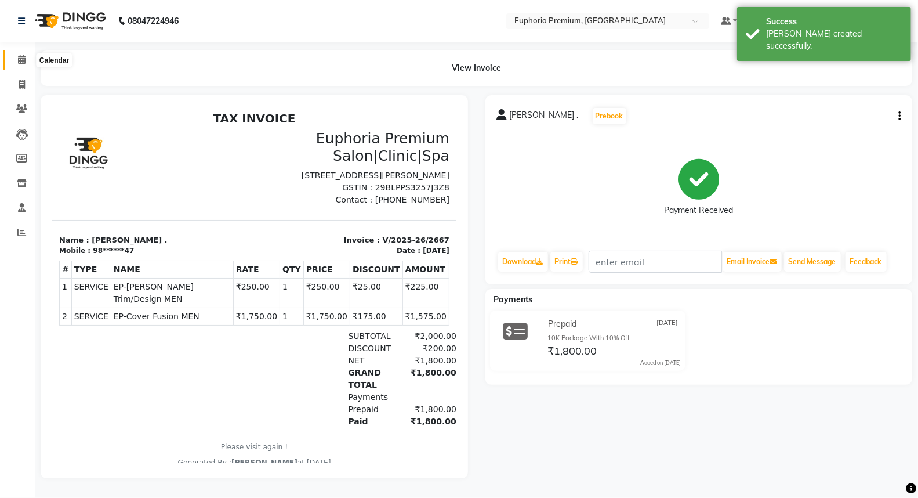
click at [26, 61] on span at bounding box center [22, 59] width 20 height 13
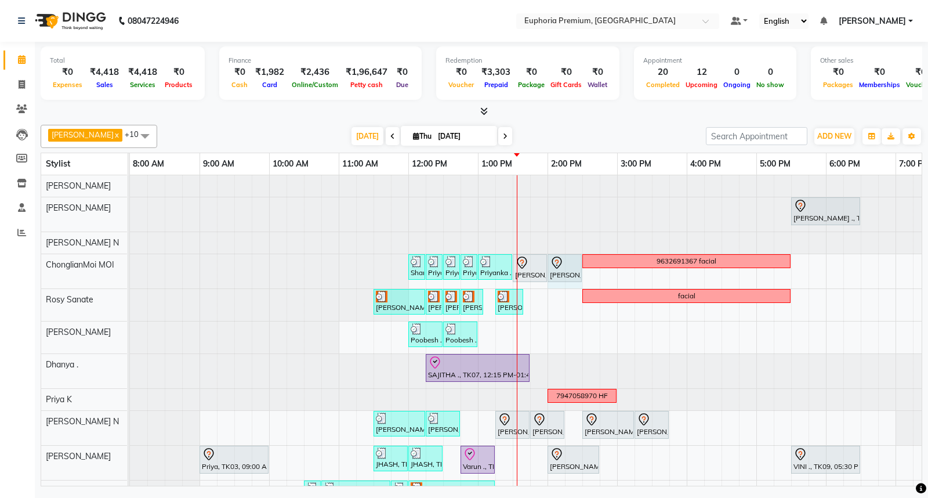
click at [130, 264] on div "Sharu, TK02, 12:00 PM-12:15 PM, EP-Eyebrows Threading Priyanka ., TK10, 12:15 P…" at bounding box center [130, 271] width 0 height 34
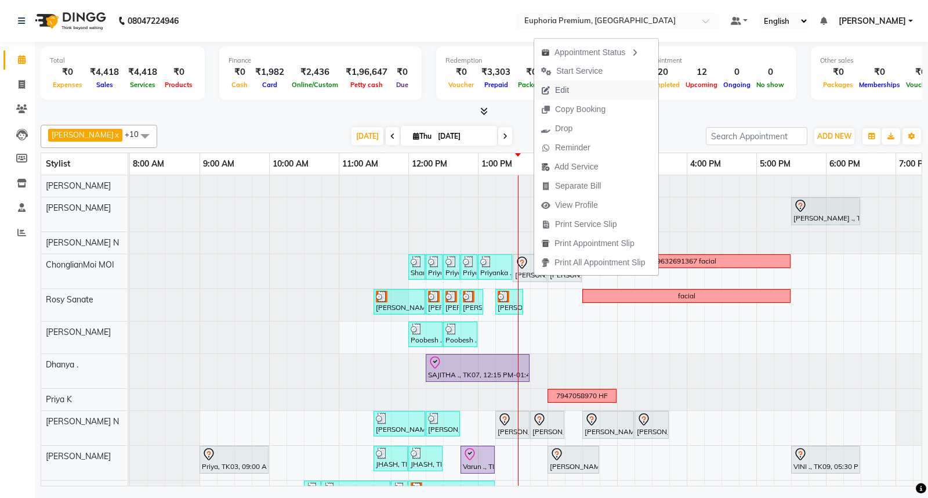
click at [564, 87] on span "Edit" at bounding box center [562, 90] width 14 height 12
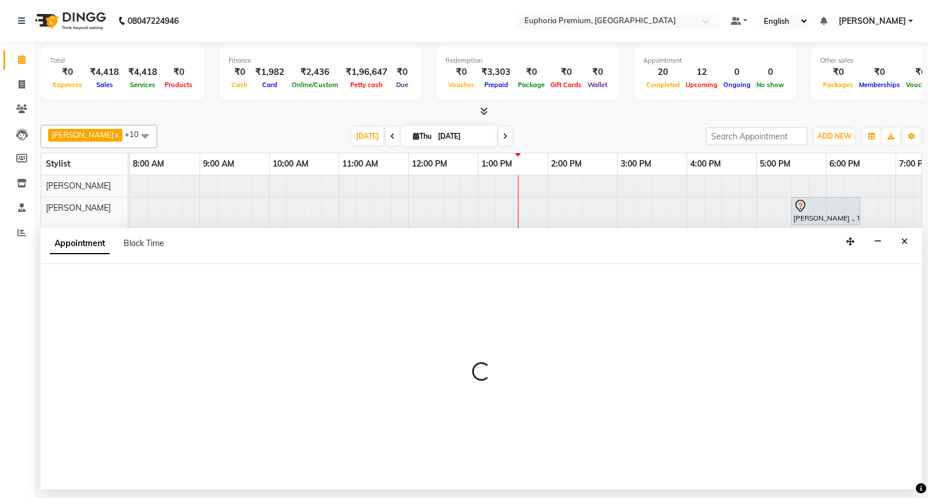
select select "tentative"
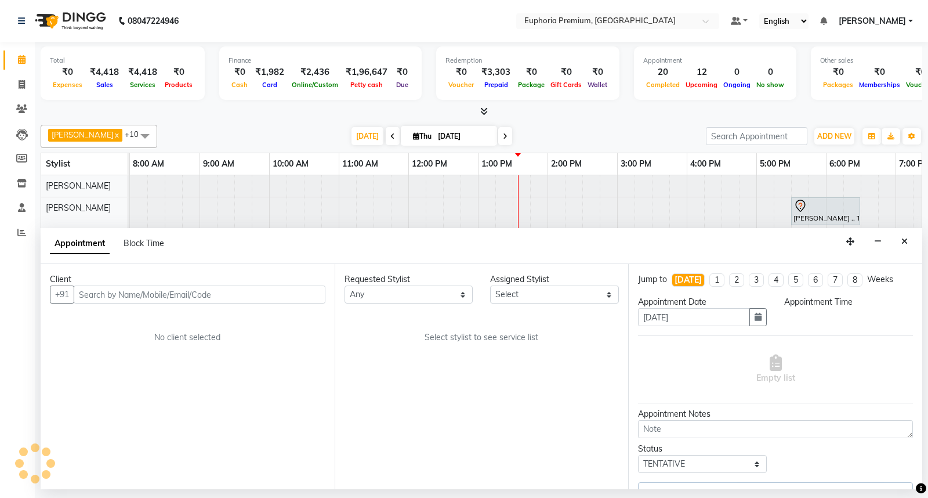
select select "71597"
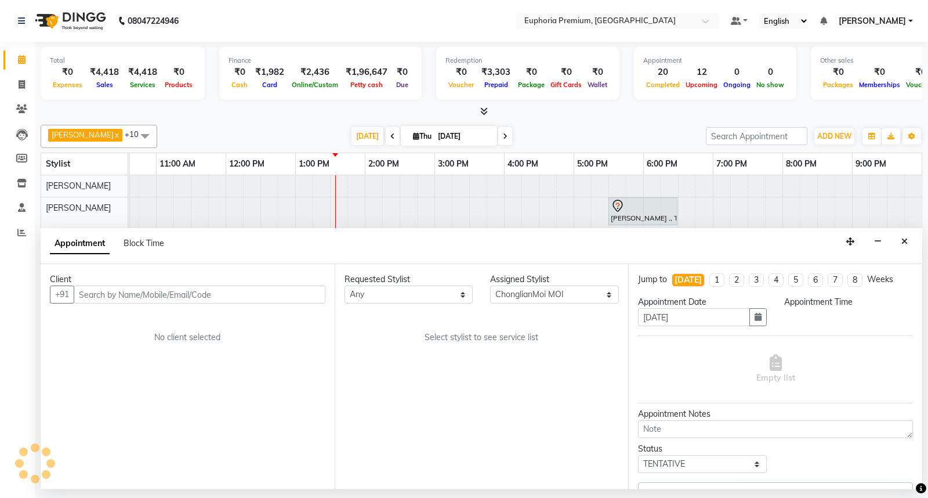
select select "810"
select select "4006"
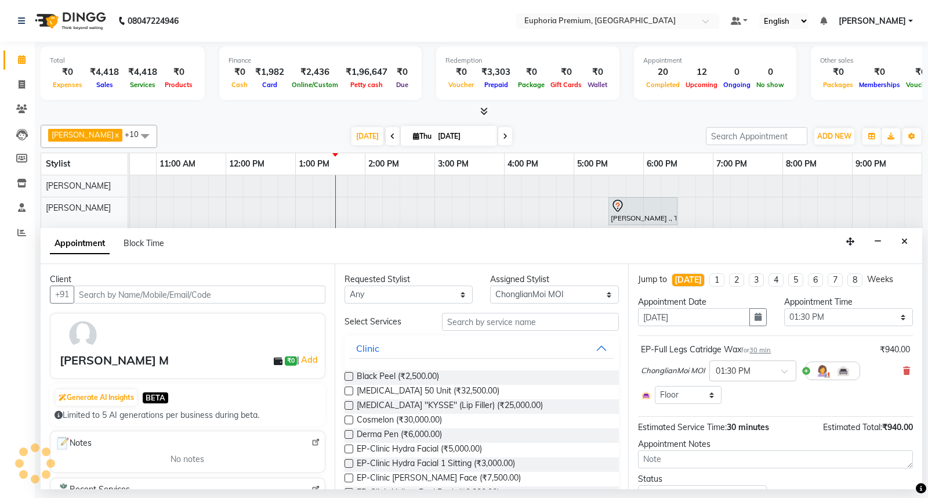
select select "4006"
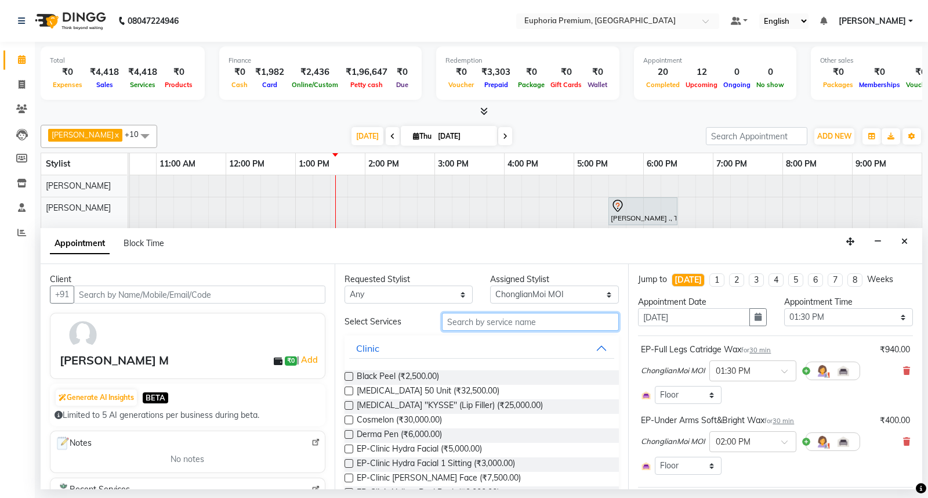
click at [476, 322] on input "text" at bounding box center [530, 322] width 177 height 18
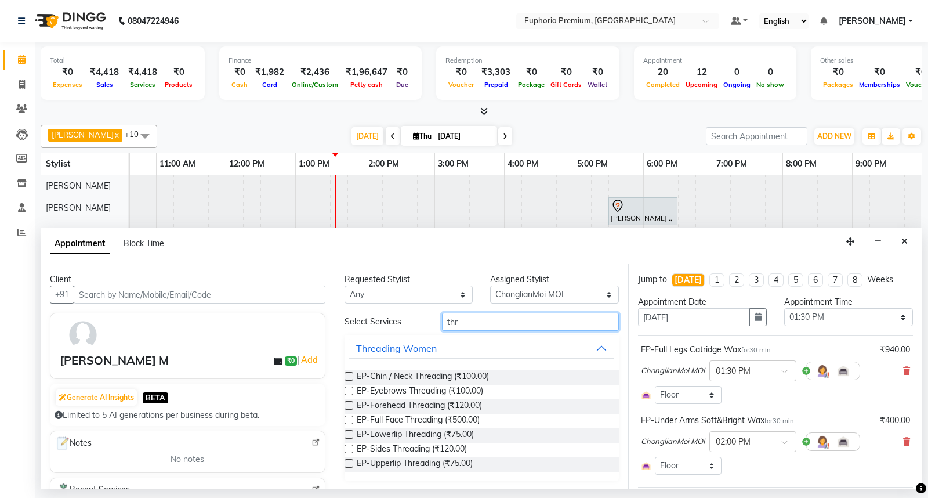
type input "thr"
click at [350, 390] on label at bounding box center [348, 390] width 9 height 9
click at [350, 390] on input "checkbox" at bounding box center [348, 392] width 8 height 8
checkbox input "false"
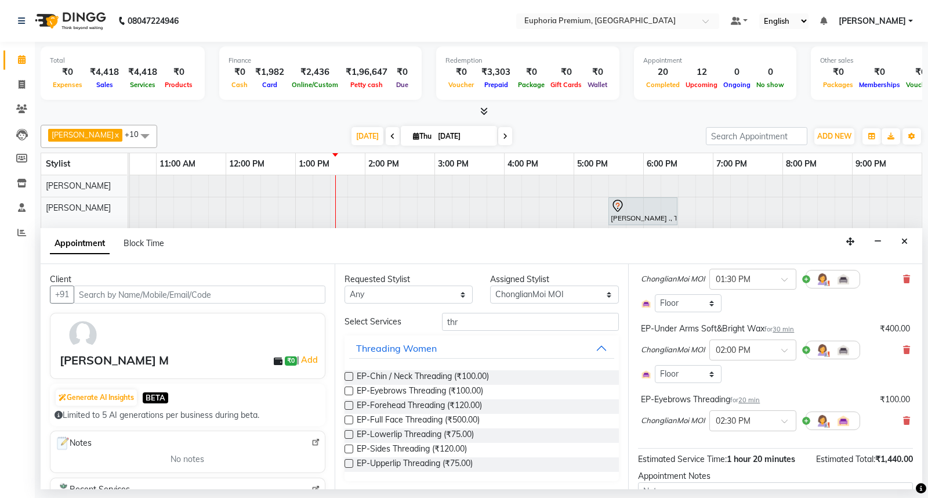
scroll to position [177, 0]
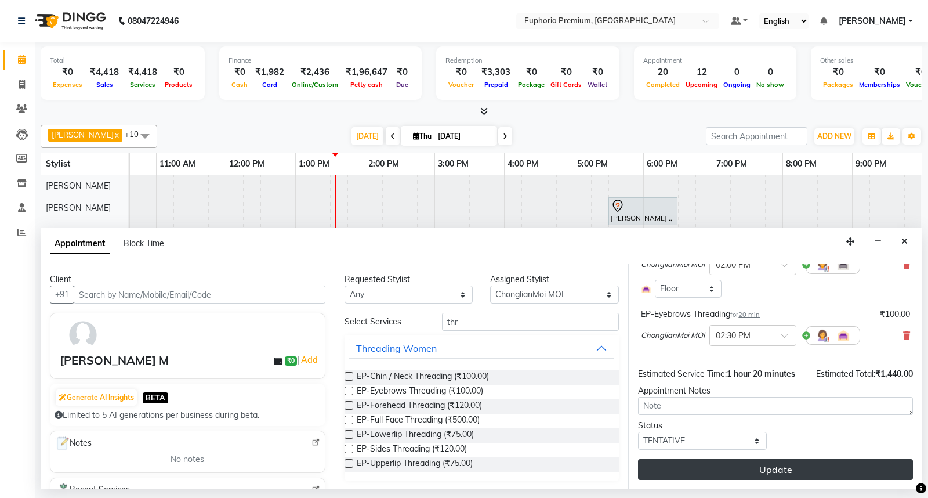
click at [754, 466] on button "Update" at bounding box center [775, 469] width 275 height 21
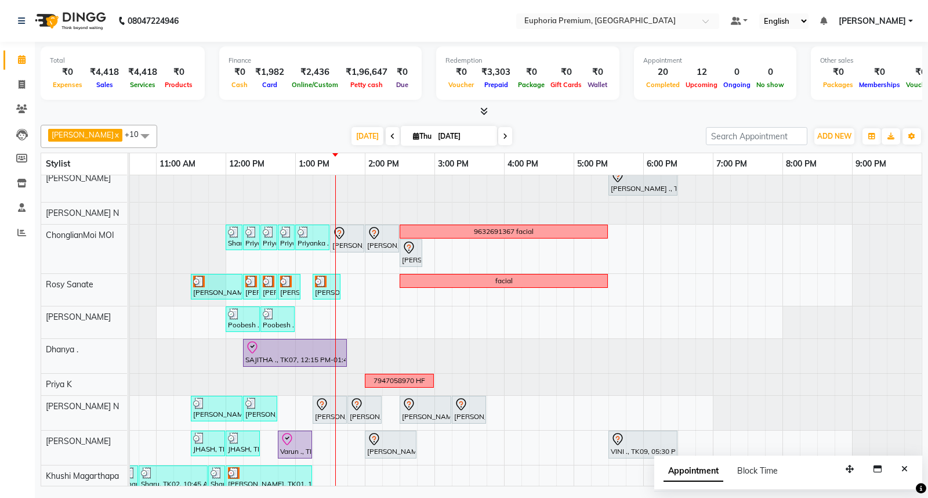
scroll to position [50, 0]
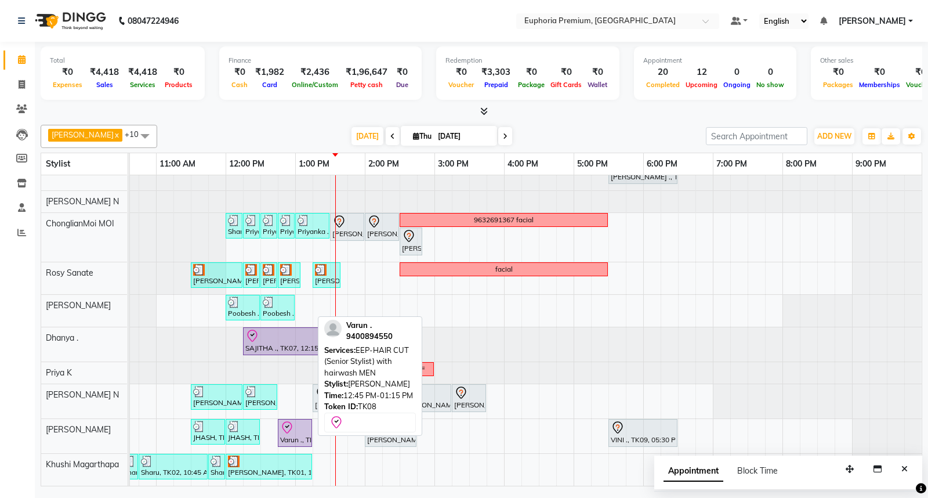
click at [296, 420] on div at bounding box center [295, 427] width 30 height 14
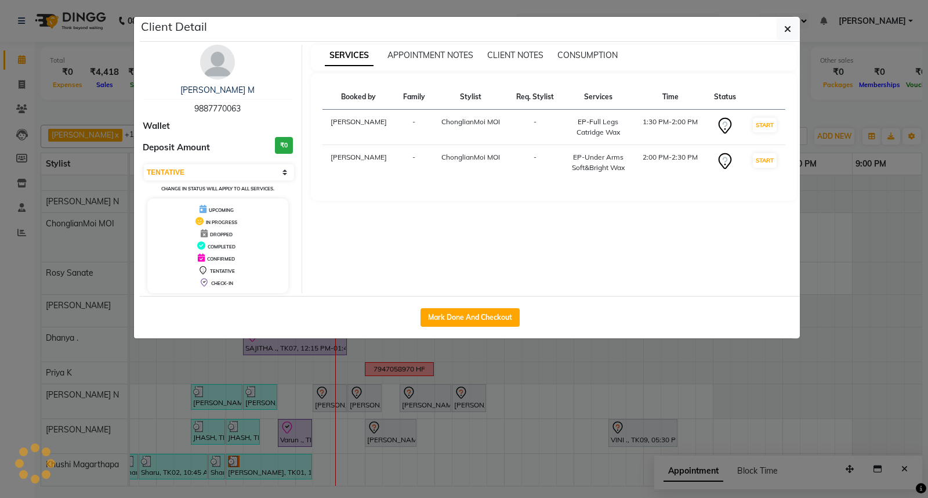
select select "8"
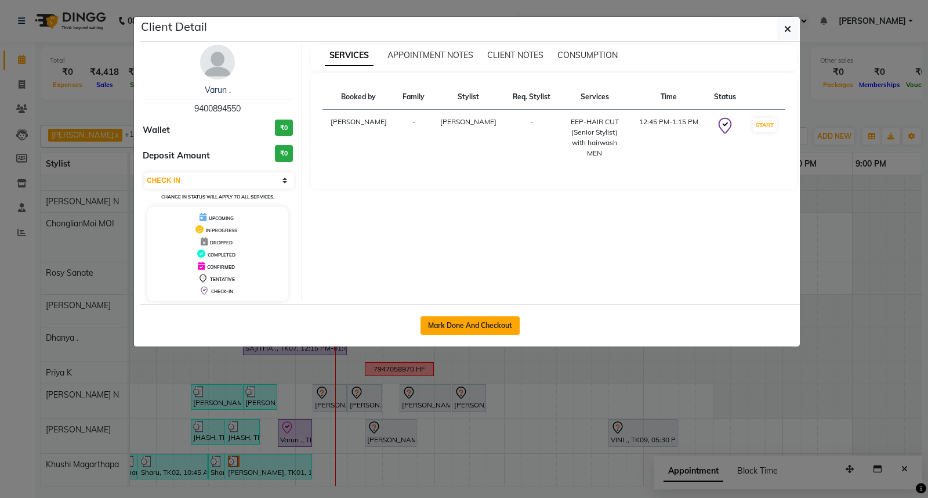
click at [466, 320] on button "Mark Done And Checkout" at bounding box center [469, 325] width 99 height 19
select select "7925"
select select "service"
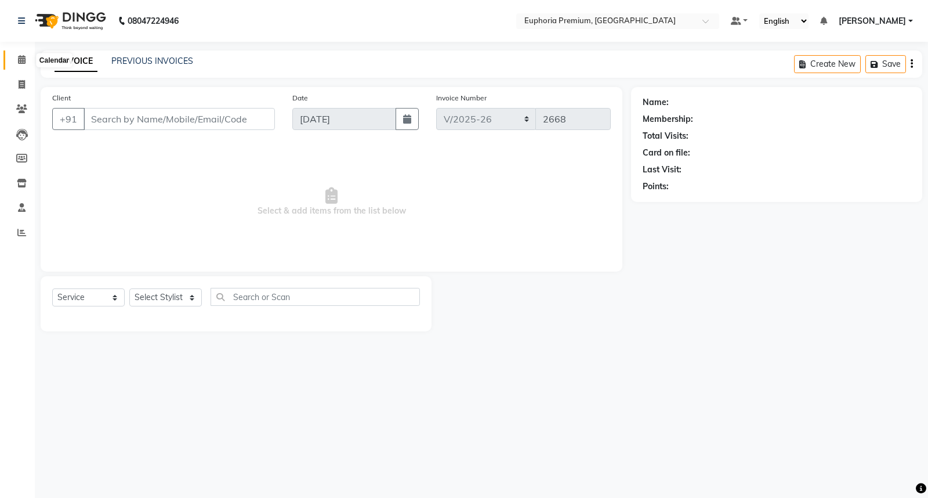
click at [26, 57] on span at bounding box center [22, 59] width 20 height 13
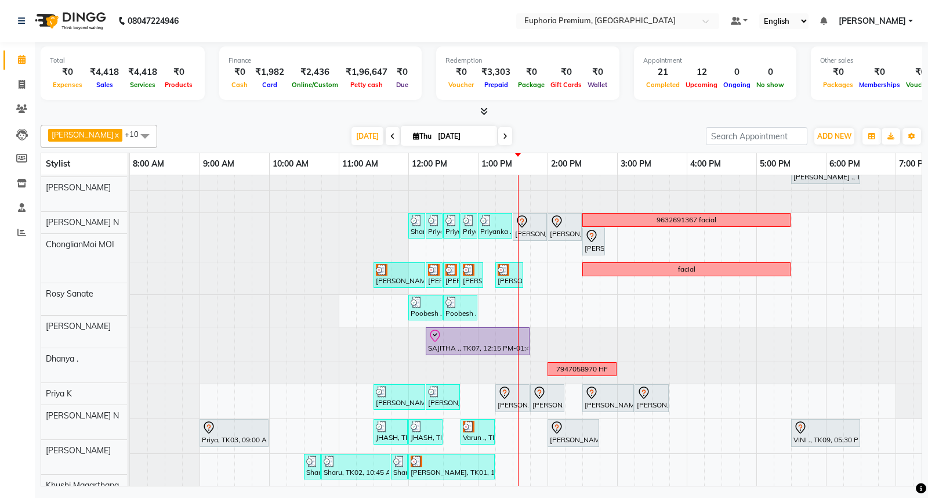
scroll to position [50, 0]
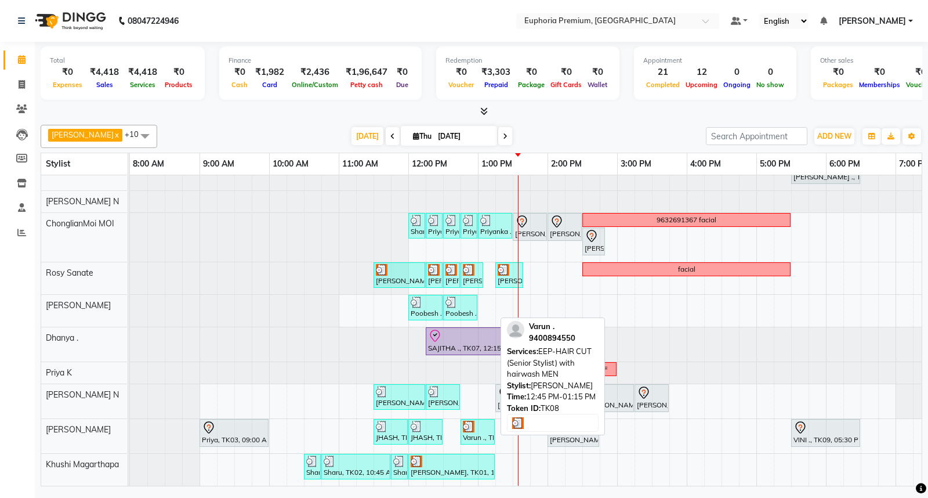
click at [486, 420] on div at bounding box center [478, 426] width 30 height 12
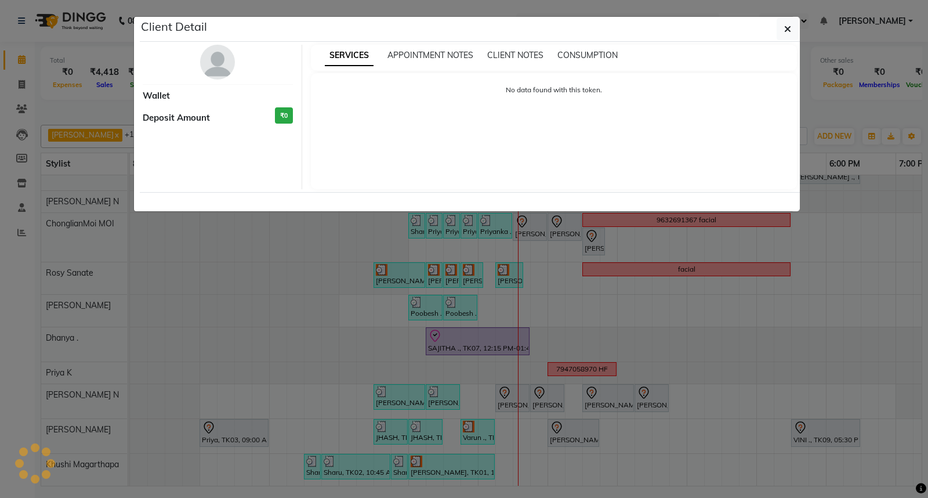
select select "3"
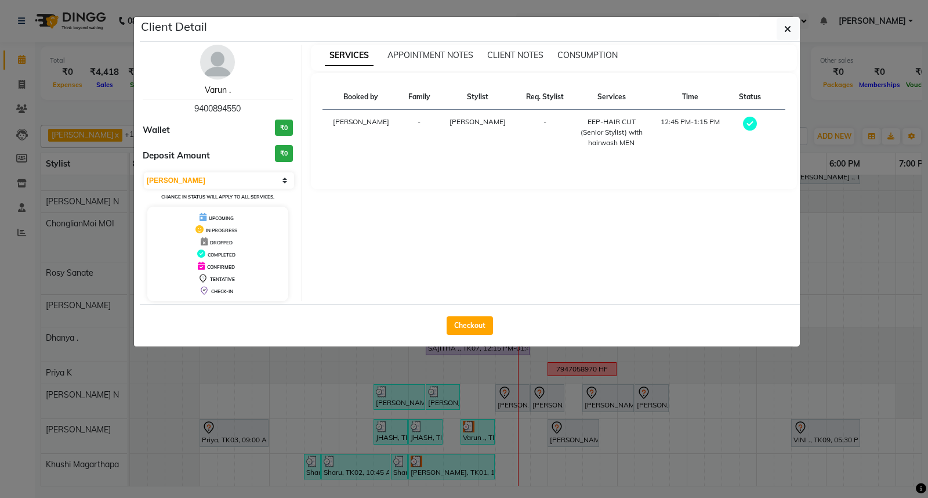
click at [213, 88] on link "Varun ." at bounding box center [218, 90] width 26 height 10
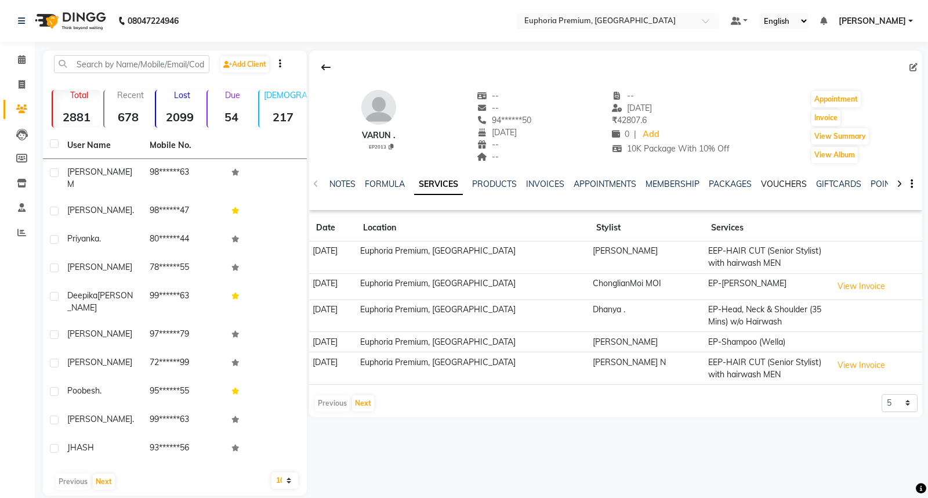
click at [782, 180] on link "VOUCHERS" at bounding box center [784, 184] width 46 height 10
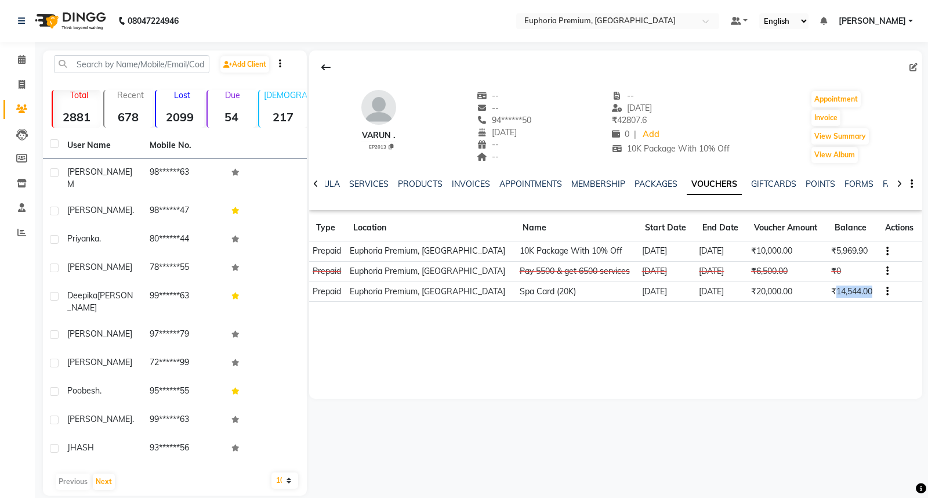
drag, startPoint x: 827, startPoint y: 294, endPoint x: 870, endPoint y: 289, distance: 43.8
click at [870, 289] on td "₹14,544.00" at bounding box center [853, 291] width 50 height 20
click at [818, 306] on div "Varun . EP2013 -- -- 94******50 [DATE] -- -- -- [DATE] ₹ 42807.6 0 | Add 10K Pa…" at bounding box center [615, 180] width 613 height 260
drag, startPoint x: 821, startPoint y: 246, endPoint x: 863, endPoint y: 253, distance: 42.4
click at [863, 253] on td "₹5,969.90" at bounding box center [853, 251] width 50 height 20
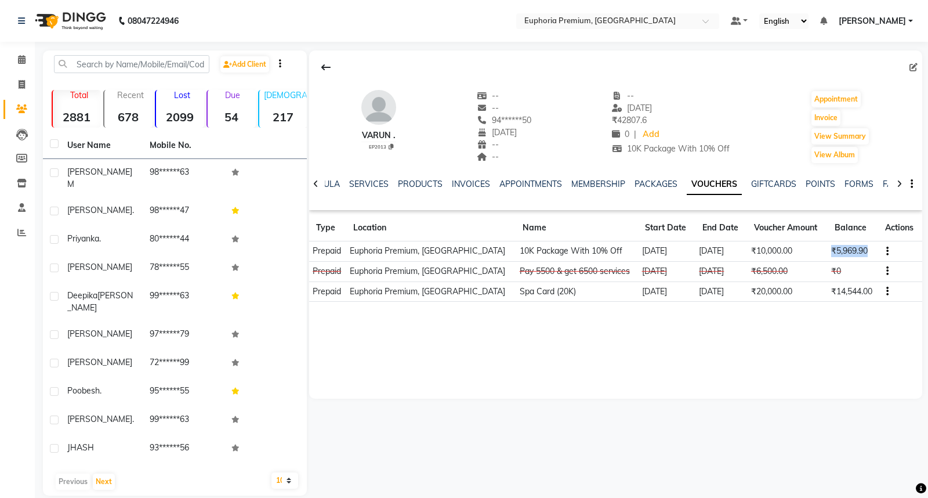
click at [865, 253] on td "₹5,969.90" at bounding box center [853, 251] width 50 height 20
drag, startPoint x: 825, startPoint y: 288, endPoint x: 868, endPoint y: 298, distance: 44.2
click at [868, 298] on td "₹14,544.00" at bounding box center [853, 291] width 50 height 20
click at [839, 314] on div "Varun . EP2013 -- -- 94******50 [DATE] -- -- -- [DATE] ₹ 42807.6 0 | Add 10K Pa…" at bounding box center [615, 224] width 613 height 348
drag, startPoint x: 783, startPoint y: 293, endPoint x: 742, endPoint y: 294, distance: 41.2
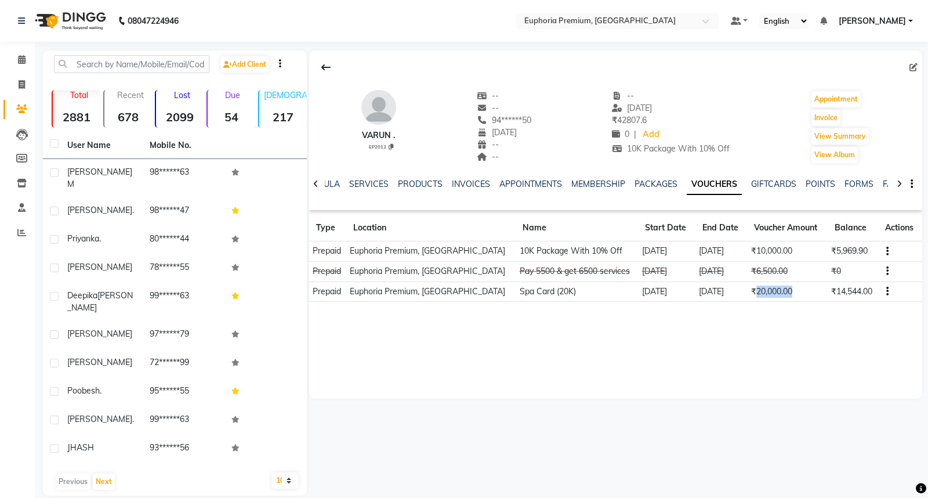
click at [747, 294] on td "₹20,000.00" at bounding box center [787, 291] width 80 height 20
click at [761, 313] on div "Varun . EP2013 -- -- 94******50 [DATE] -- -- -- [DATE] ₹ 42807.6 0 | Add 10K Pa…" at bounding box center [615, 224] width 613 height 348
click at [21, 60] on icon at bounding box center [22, 59] width 8 height 9
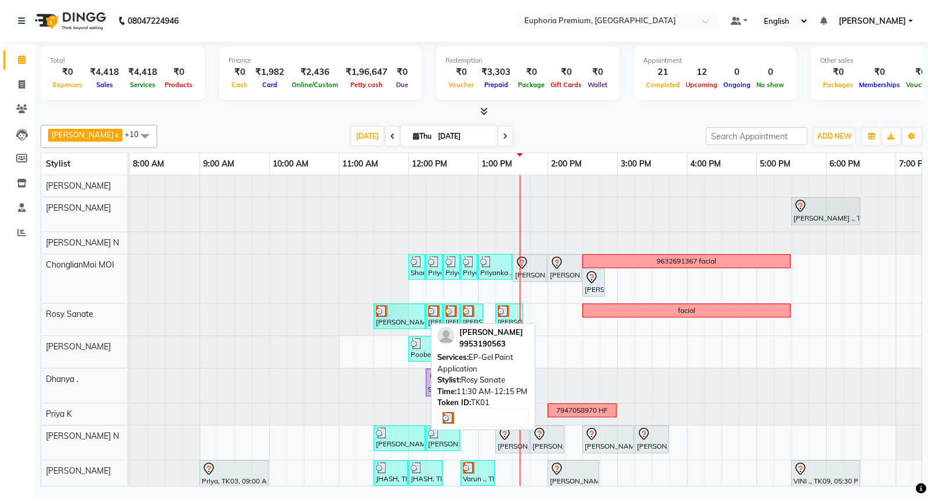
click at [407, 321] on div "[PERSON_NAME], TK01, 11:30 AM-12:15 PM, EP-Gel Paint Application" at bounding box center [399, 316] width 49 height 22
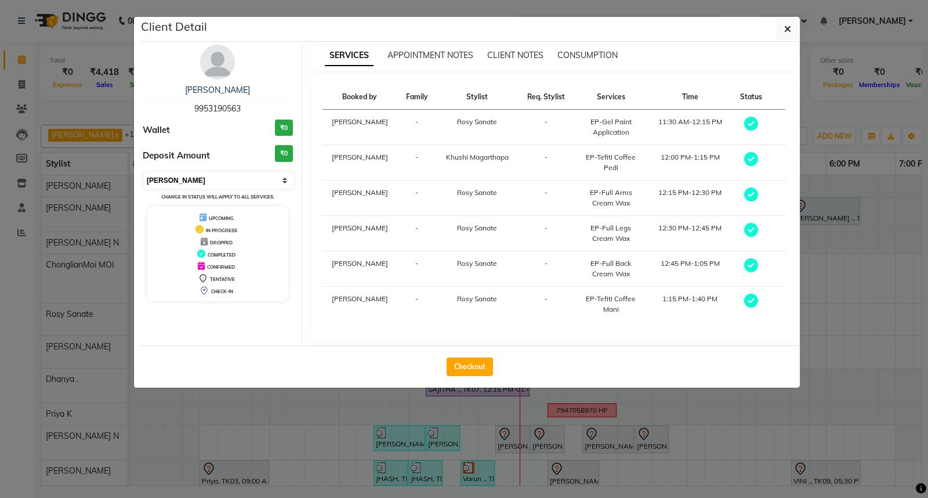
click at [278, 183] on select "Select MARK DONE UPCOMING" at bounding box center [219, 180] width 150 height 16
select select "5"
click at [144, 172] on select "Select MARK DONE UPCOMING" at bounding box center [219, 180] width 150 height 16
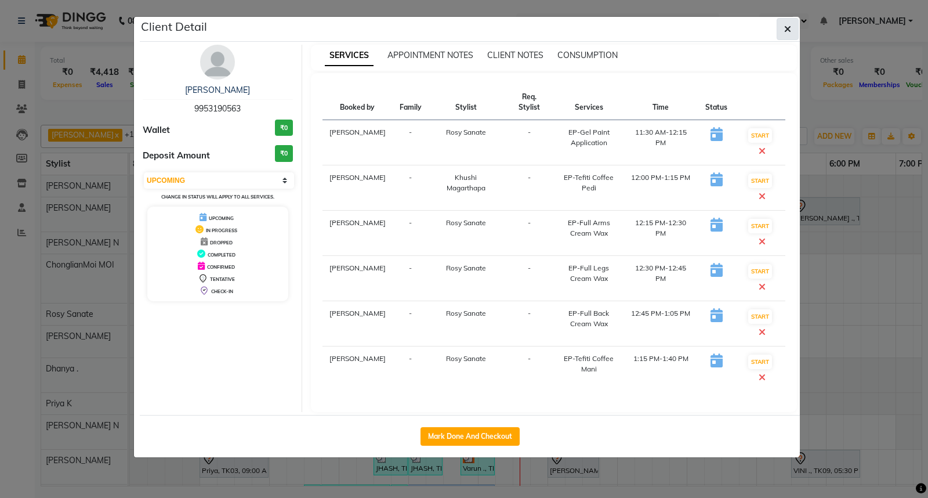
click at [786, 31] on icon "button" at bounding box center [787, 28] width 7 height 9
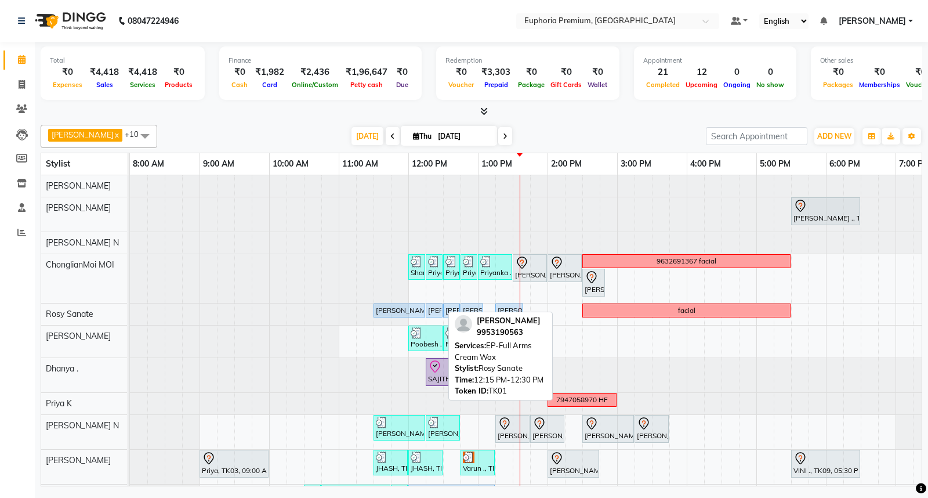
click at [430, 311] on div "[PERSON_NAME], TK01, 12:15 PM-12:30 PM, EP-Full Arms Cream Wax" at bounding box center [434, 310] width 14 height 10
select select "5"
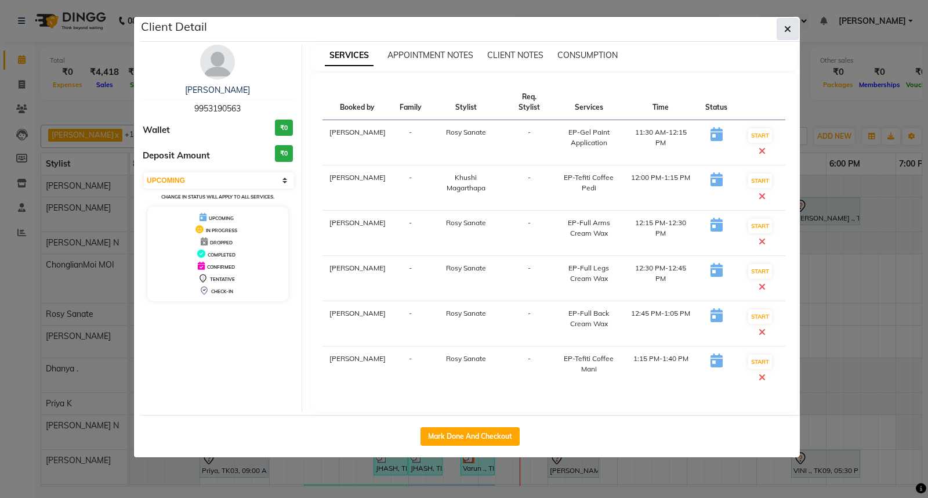
click at [789, 26] on icon "button" at bounding box center [787, 28] width 7 height 9
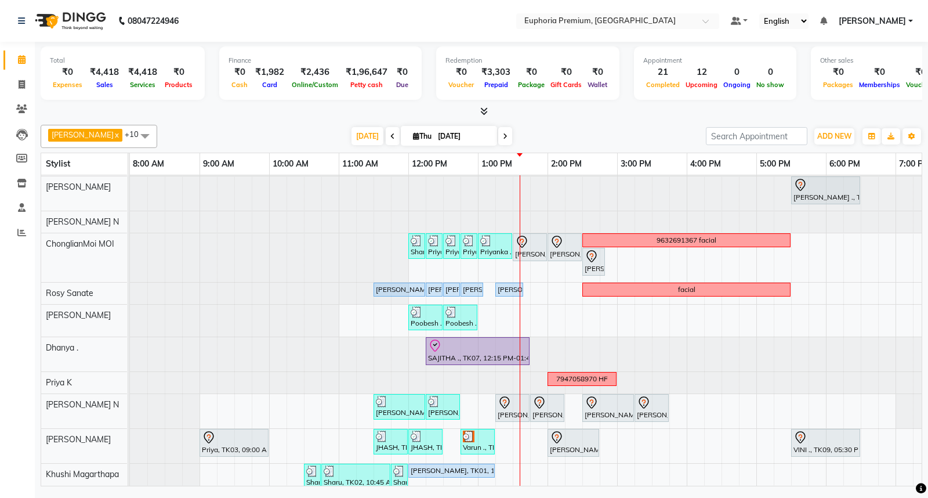
scroll to position [41, 0]
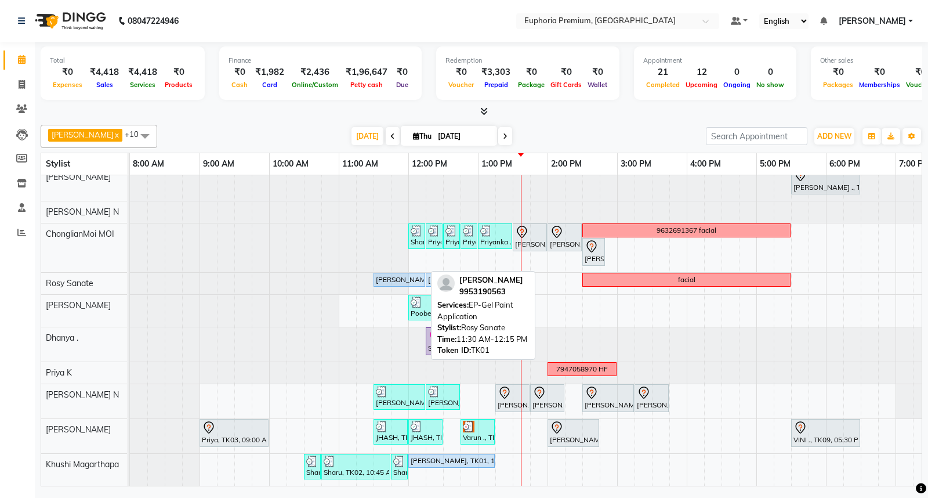
click at [396, 274] on div "[PERSON_NAME], TK01, 11:30 AM-12:15 PM, EP-Gel Paint Application" at bounding box center [399, 279] width 49 height 10
select select "5"
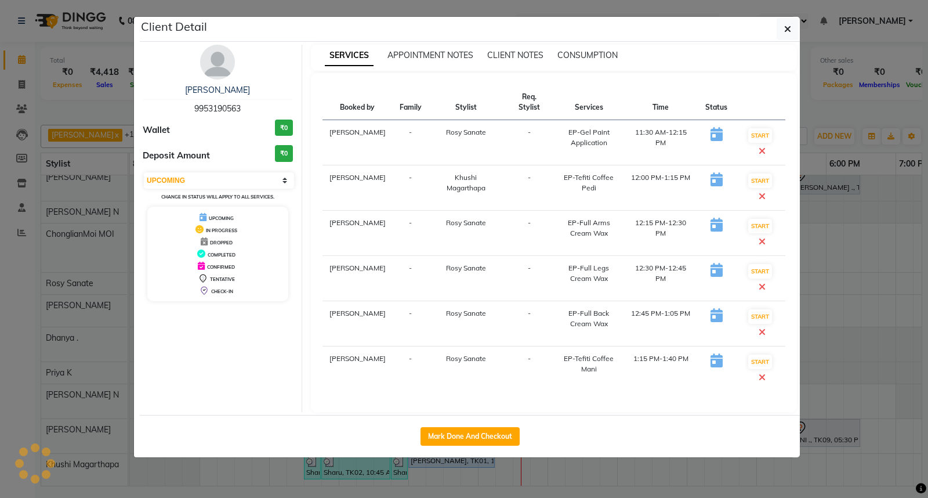
click at [222, 111] on span "9953190563" at bounding box center [217, 108] width 46 height 10
copy span "9953190563"
click at [773, 29] on div "Client Detail" at bounding box center [470, 29] width 660 height 25
click at [792, 25] on button "button" at bounding box center [788, 29] width 22 height 22
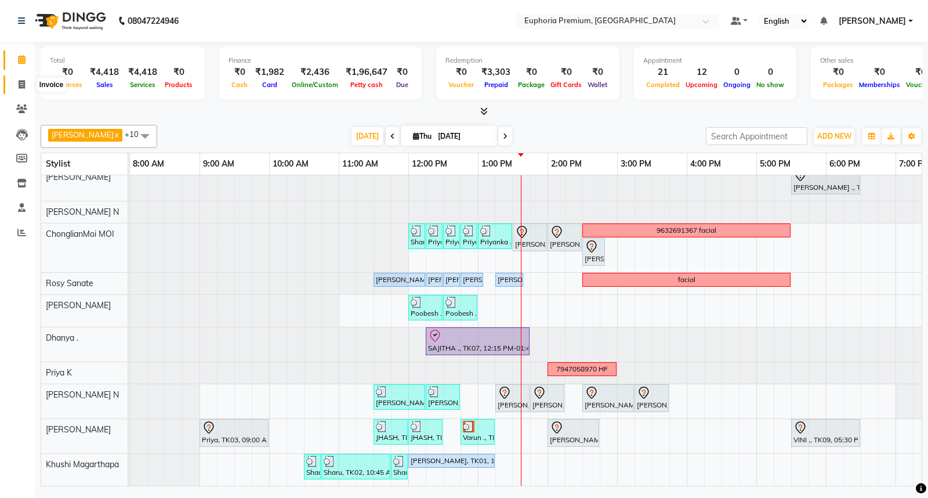
click at [15, 83] on span at bounding box center [22, 84] width 20 height 13
select select "service"
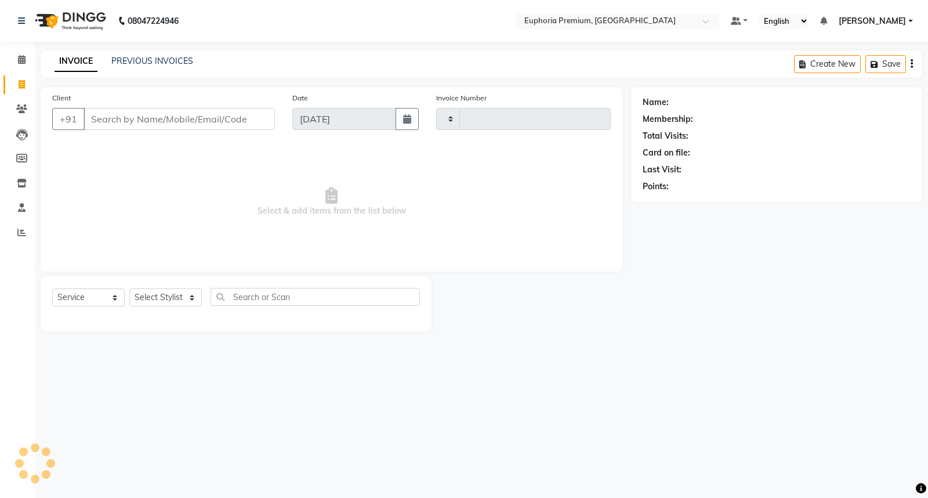
type input "2668"
select select "7925"
click at [129, 121] on input "Client" at bounding box center [179, 119] width 191 height 22
type input "9953190563"
select select "2: Object"
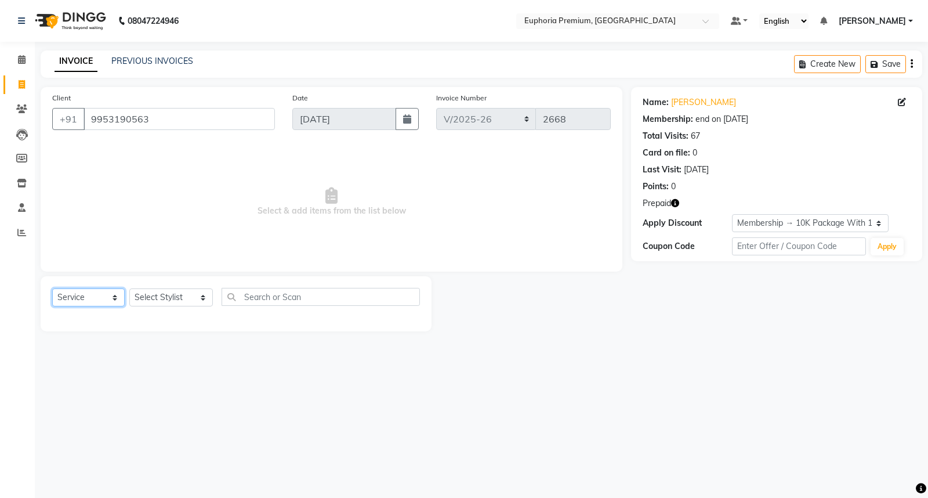
click at [91, 300] on select "Select Service Product Membership Package Voucher Prepaid Gift Card" at bounding box center [88, 297] width 72 height 18
select select "P"
click at [52, 289] on select "Select Service Product Membership Package Voucher Prepaid Gift Card" at bounding box center [88, 297] width 72 height 18
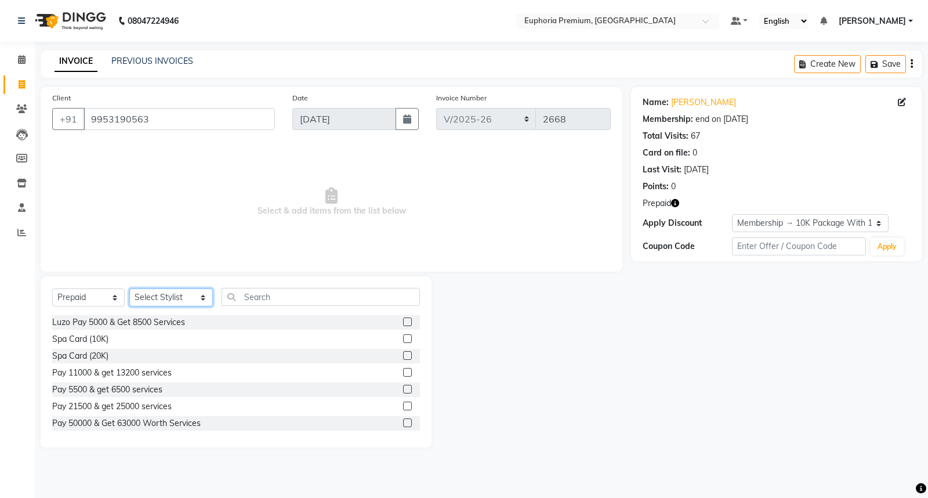
click at [164, 293] on select "Select Stylist Admin Babu V Bharath N [PERSON_NAME] [PERSON_NAME] N Chiinthian …" at bounding box center [171, 297] width 84 height 18
select select "85112"
click at [129, 289] on select "Select Stylist Admin Babu V Bharath N [PERSON_NAME] [PERSON_NAME] N Chiinthian …" at bounding box center [171, 297] width 84 height 18
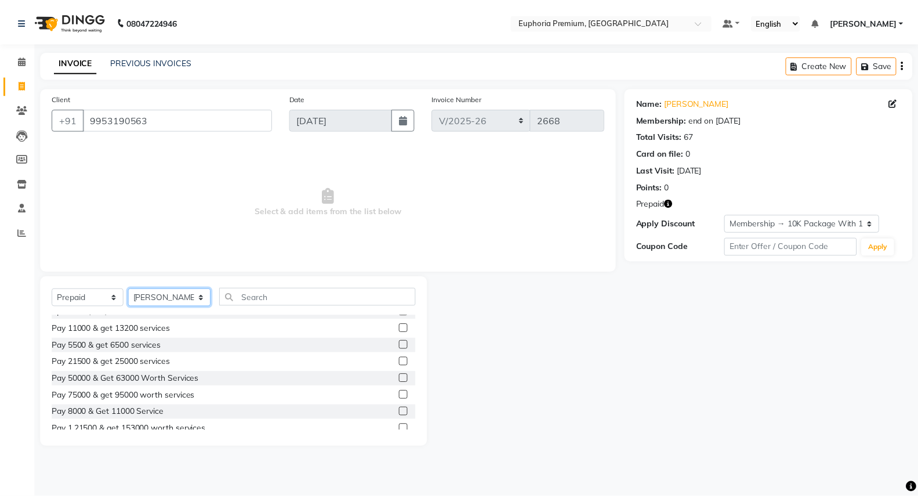
scroll to position [102, 0]
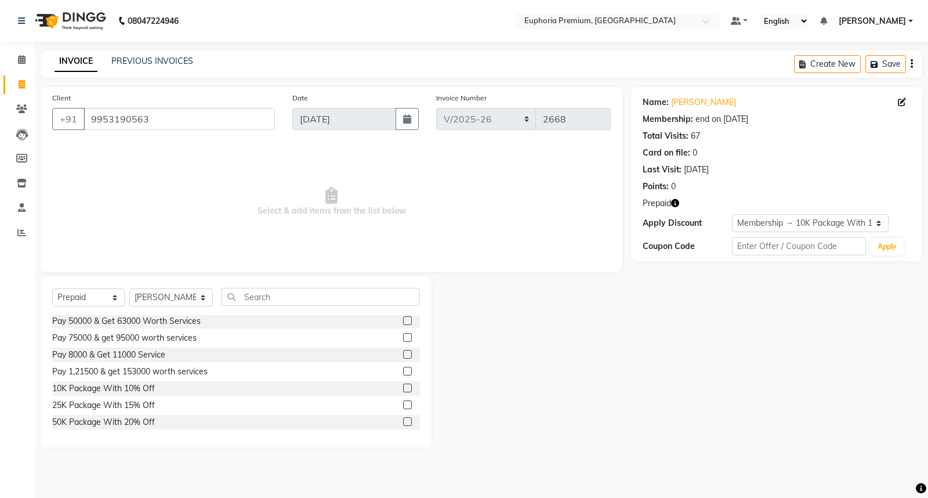
click at [403, 387] on label at bounding box center [407, 387] width 9 height 9
click at [403, 387] on input "checkbox" at bounding box center [407, 388] width 8 height 8
select select "select"
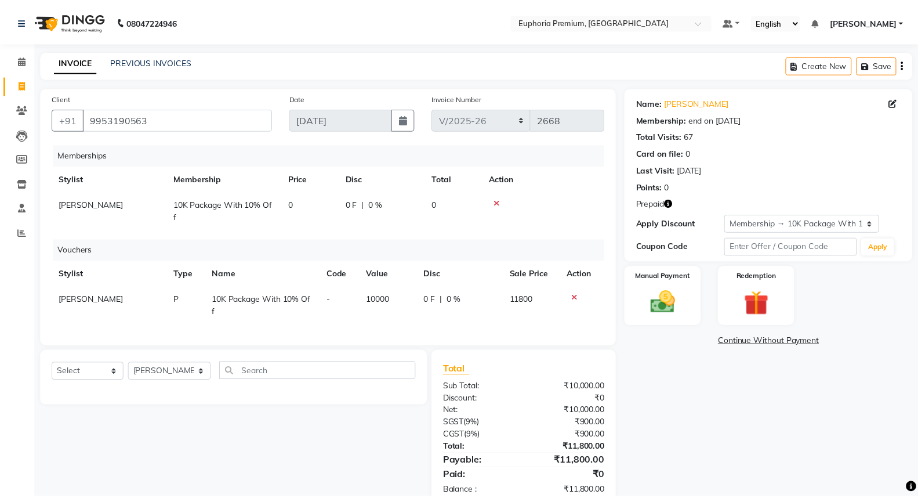
scroll to position [0, 0]
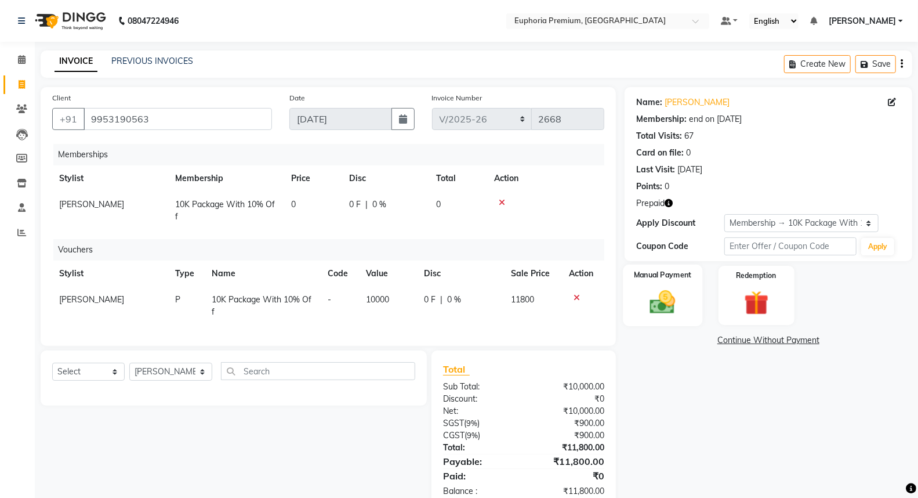
click at [659, 293] on img at bounding box center [662, 302] width 41 height 30
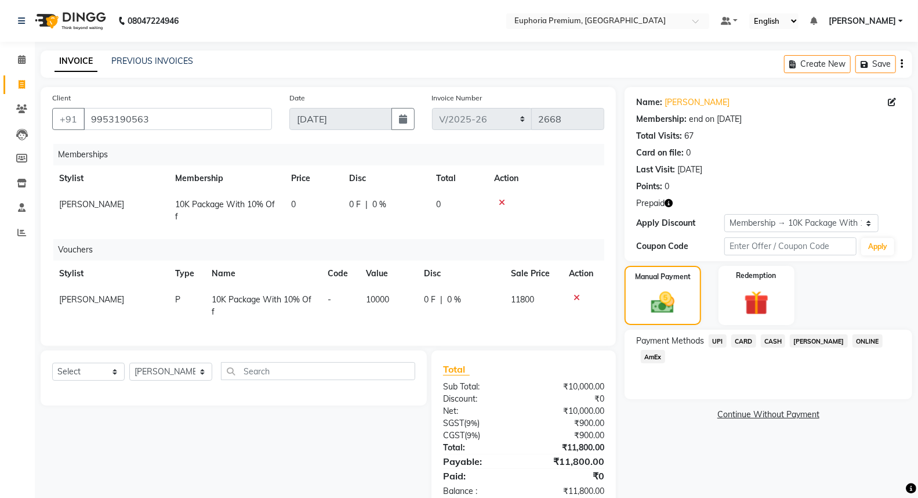
click at [749, 338] on span "CARD" at bounding box center [743, 340] width 25 height 13
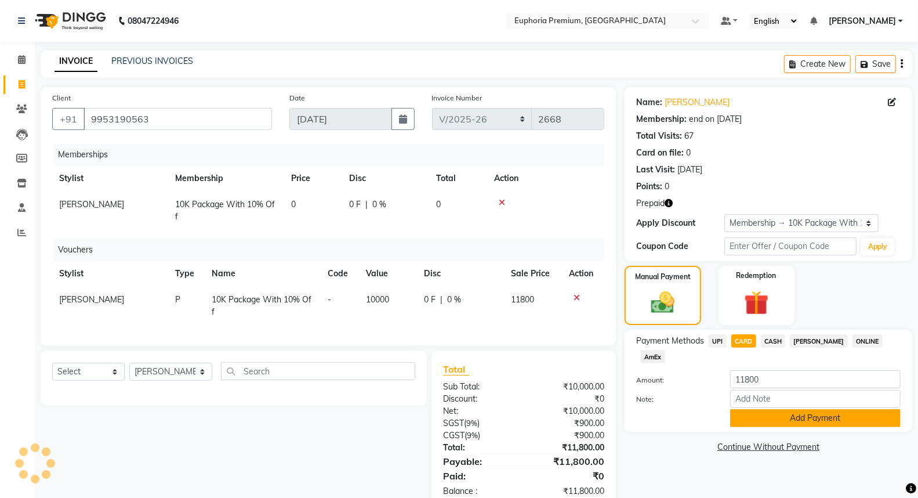
click at [803, 409] on button "Add Payment" at bounding box center [815, 418] width 170 height 18
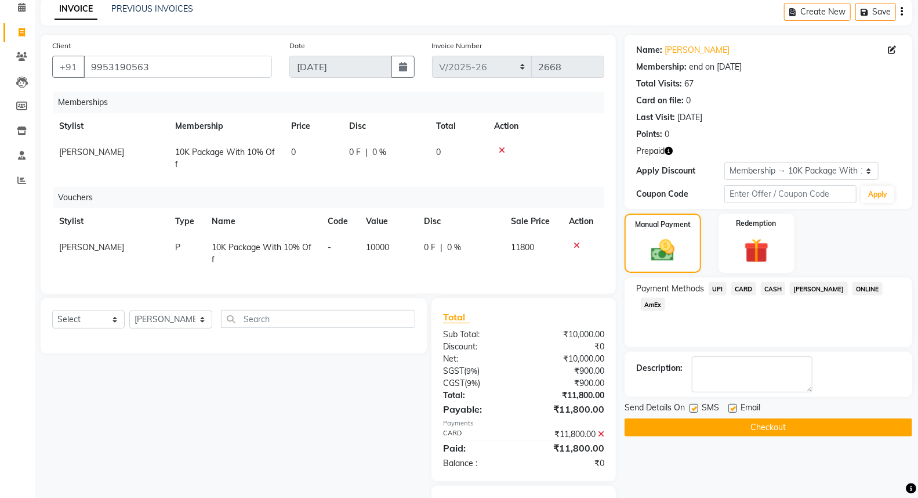
scroll to position [102, 0]
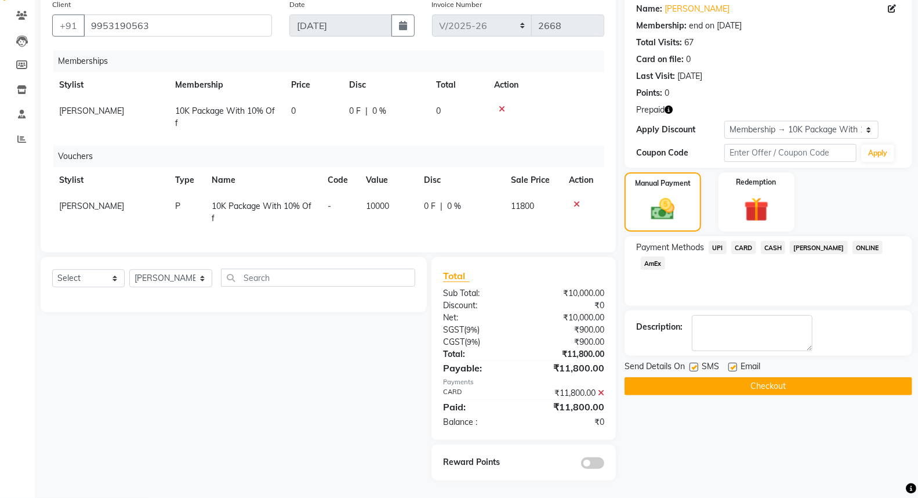
click at [750, 380] on button "Checkout" at bounding box center [769, 386] width 288 height 18
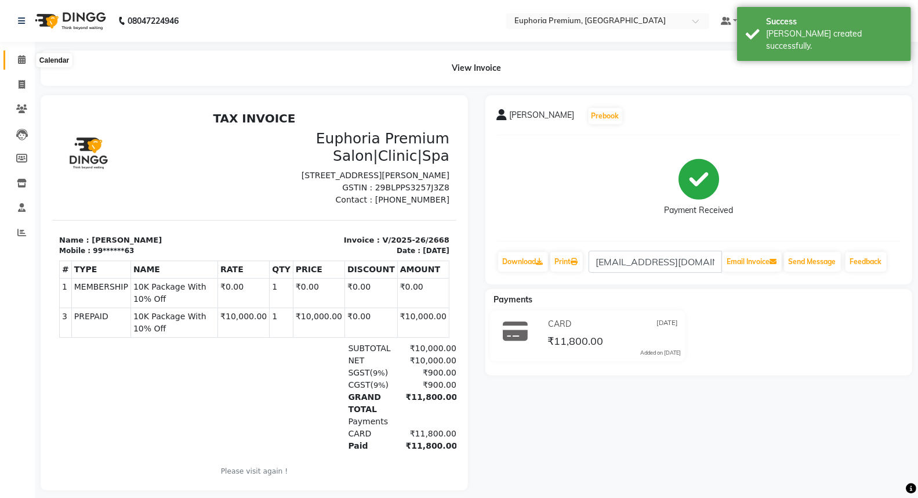
click at [20, 55] on span at bounding box center [22, 59] width 20 height 13
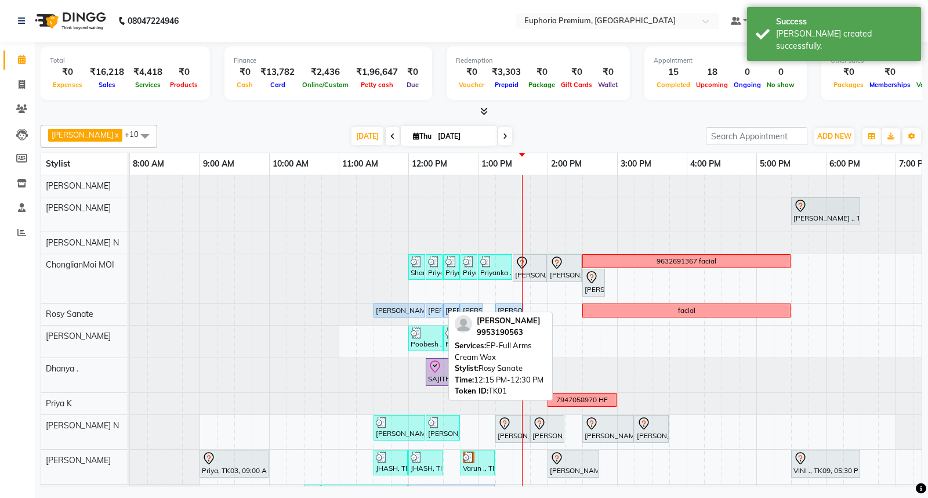
click at [431, 312] on div "[PERSON_NAME], TK01, 12:15 PM-12:30 PM, EP-Full Arms Cream Wax" at bounding box center [434, 310] width 14 height 10
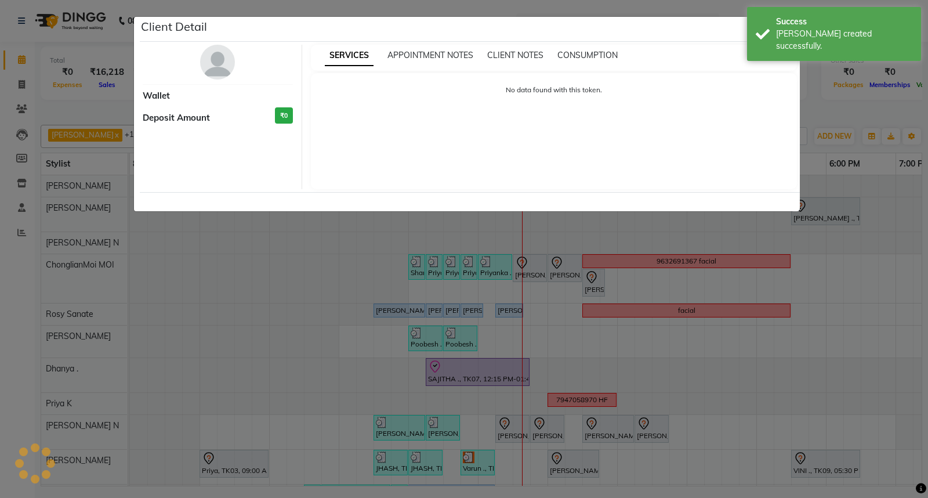
select select "5"
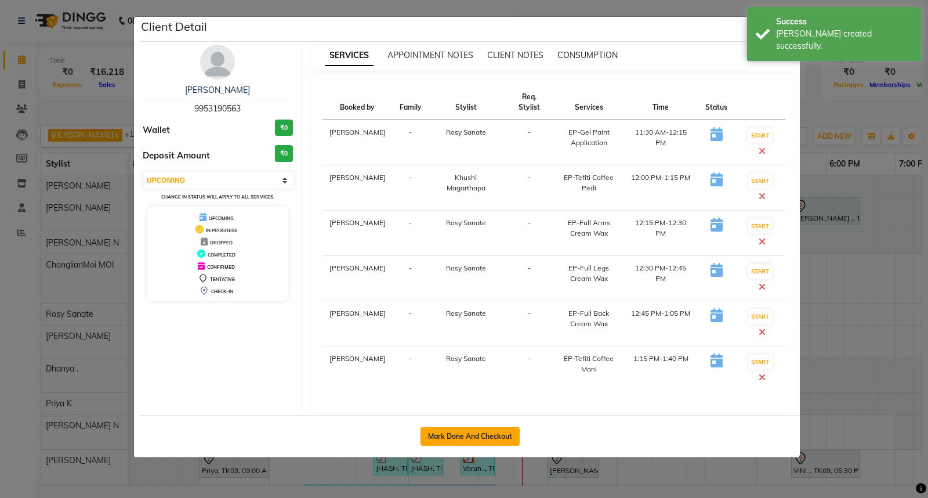
click at [473, 433] on button "Mark Done And Checkout" at bounding box center [469, 436] width 99 height 19
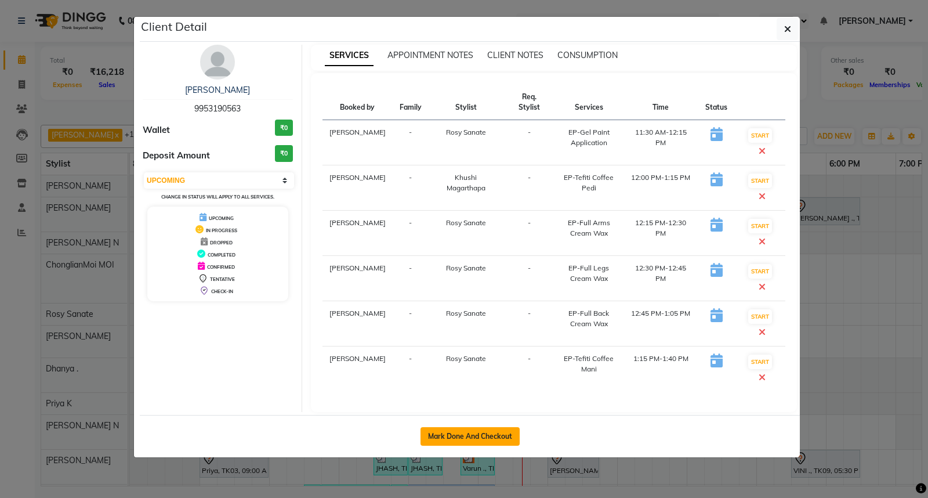
select select "service"
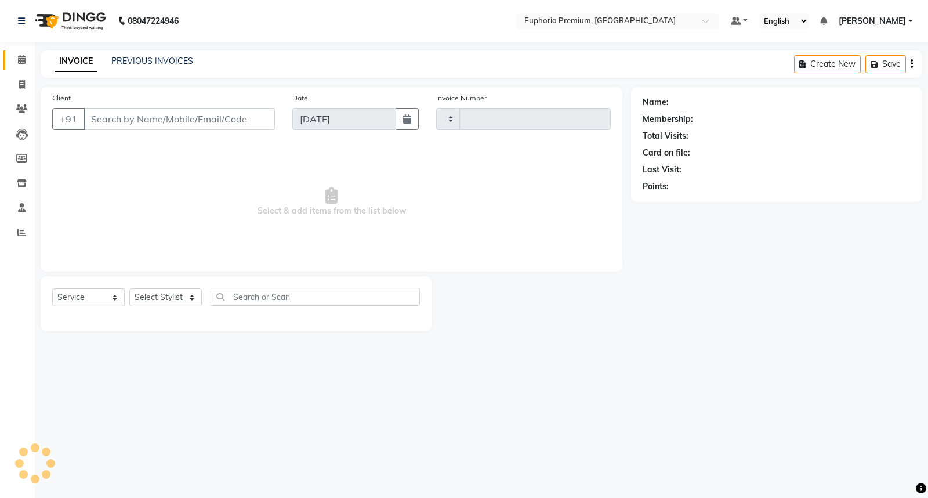
type input "2669"
select select "7925"
type input "99******63"
select select "71633"
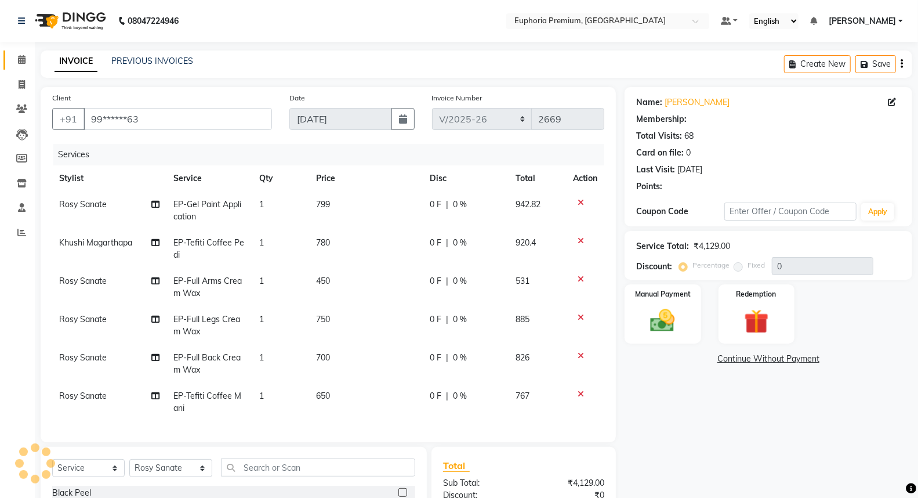
select select "2: Object"
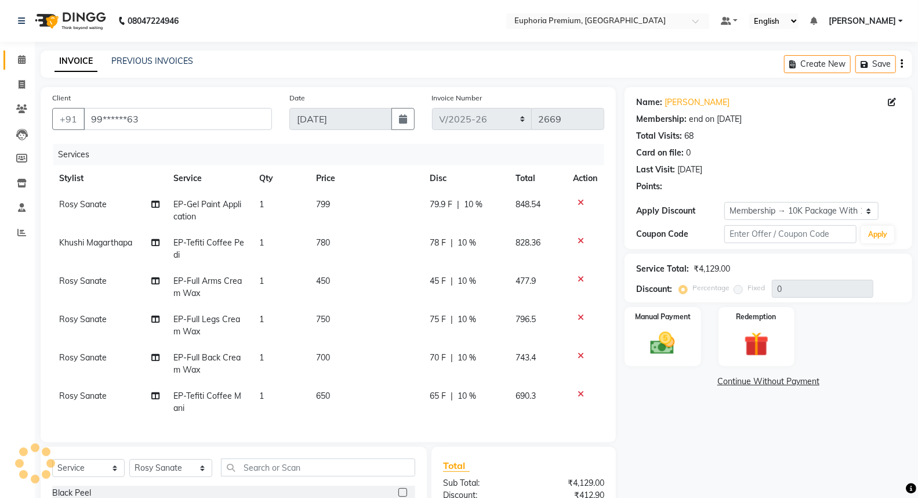
type input "10"
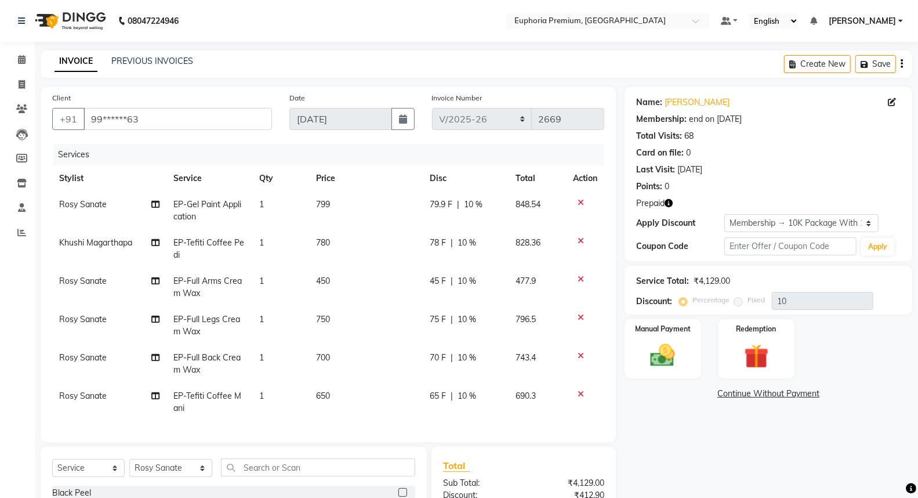
click at [322, 354] on span "700" at bounding box center [323, 357] width 14 height 10
select select "71633"
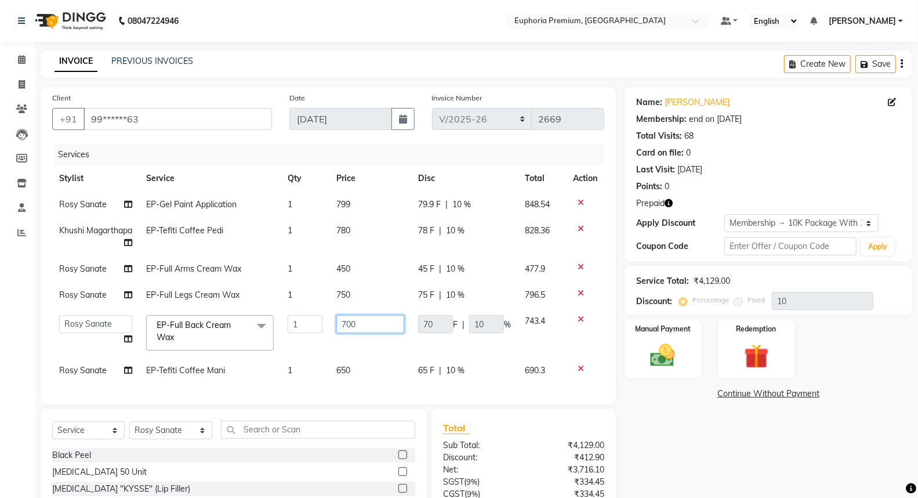
click at [364, 324] on input "700" at bounding box center [370, 324] width 68 height 18
type input "7"
type input "350"
click at [372, 347] on td "350" at bounding box center [370, 332] width 82 height 49
select select "71633"
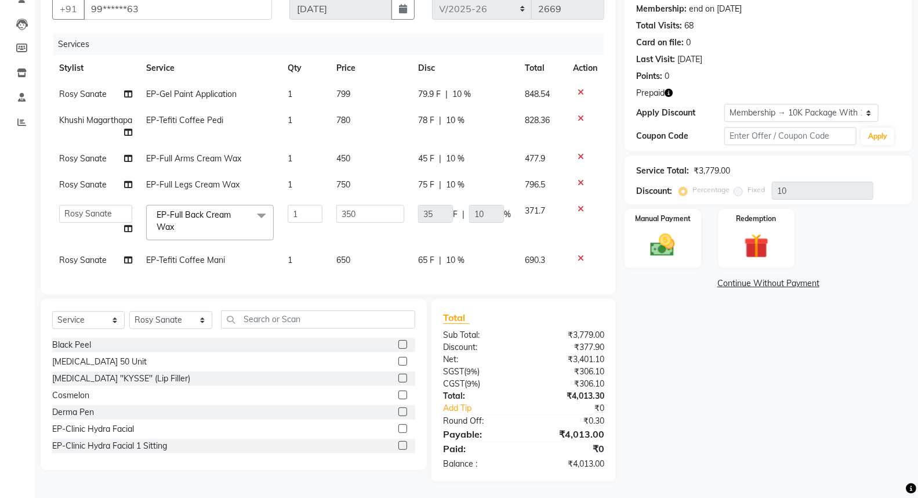
scroll to position [111, 0]
click at [761, 246] on img at bounding box center [756, 246] width 41 height 32
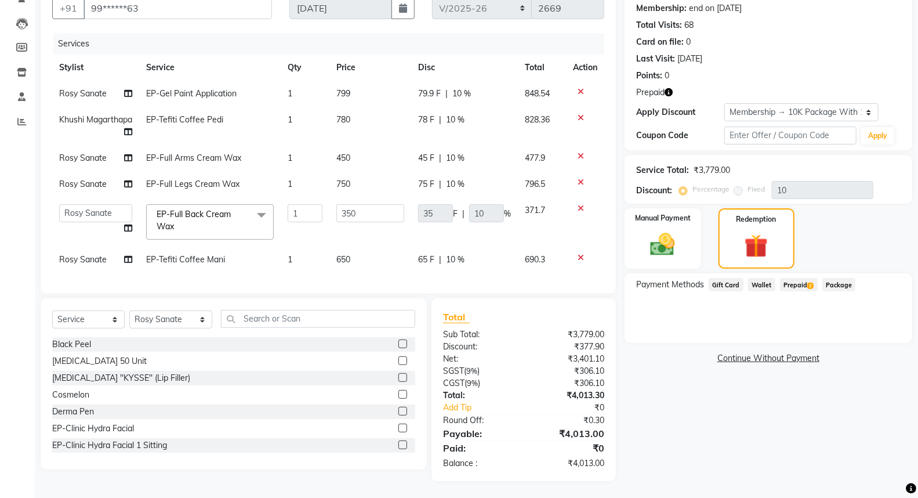
click at [796, 282] on span "Prepaid 2" at bounding box center [799, 284] width 38 height 13
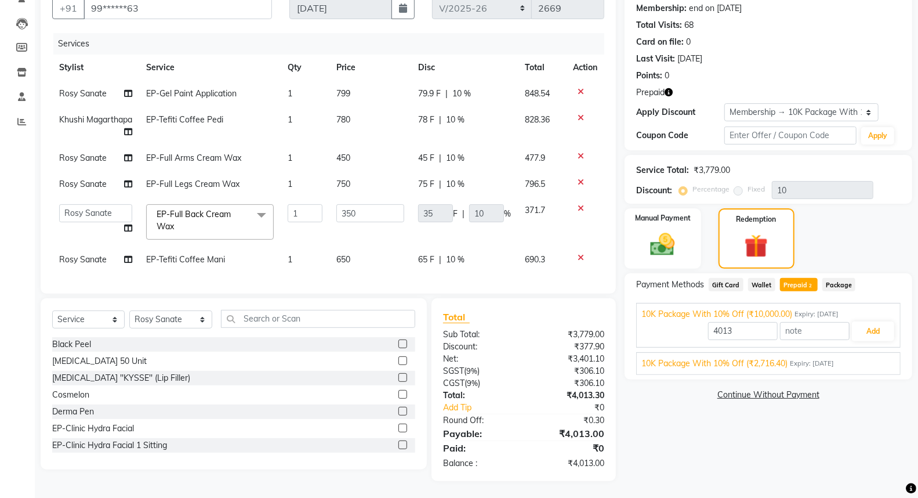
click at [865, 364] on div "10K Package With 10% Off (₹2,716.40) Expiry: [DATE]" at bounding box center [768, 363] width 254 height 12
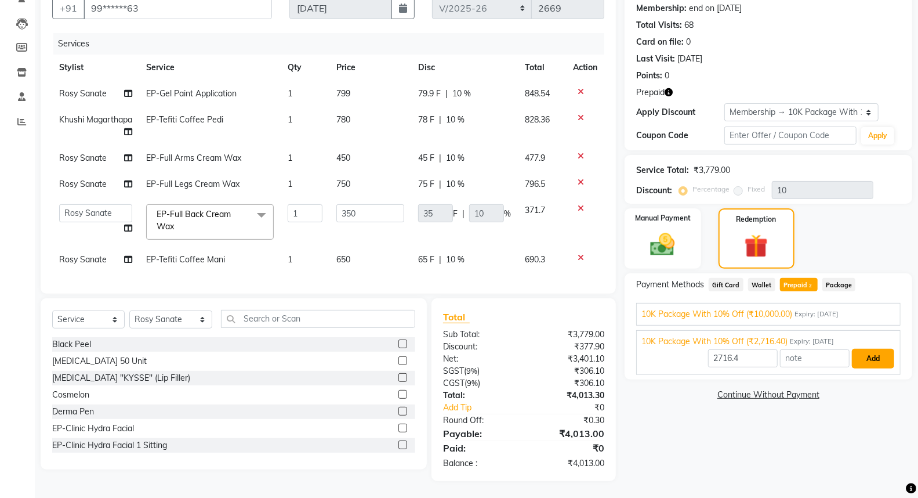
click at [871, 355] on button "Add" at bounding box center [873, 359] width 42 height 20
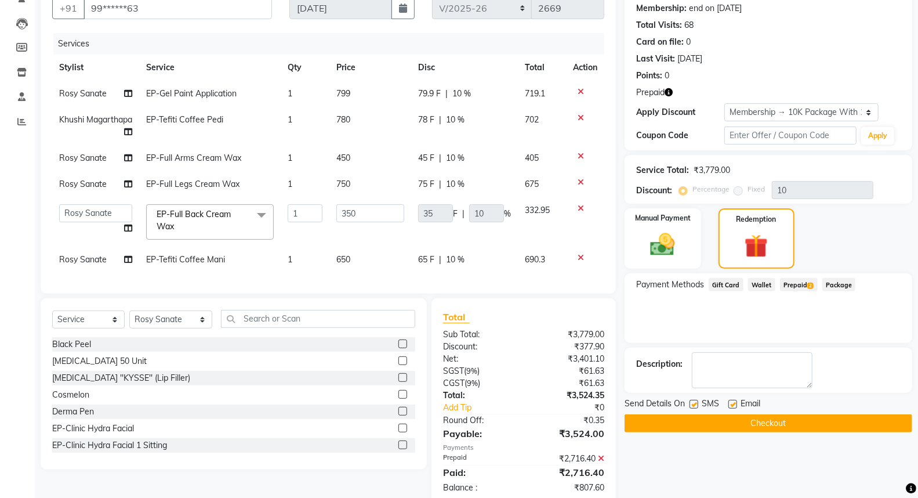
click at [802, 284] on span "Prepaid 2" at bounding box center [799, 284] width 38 height 13
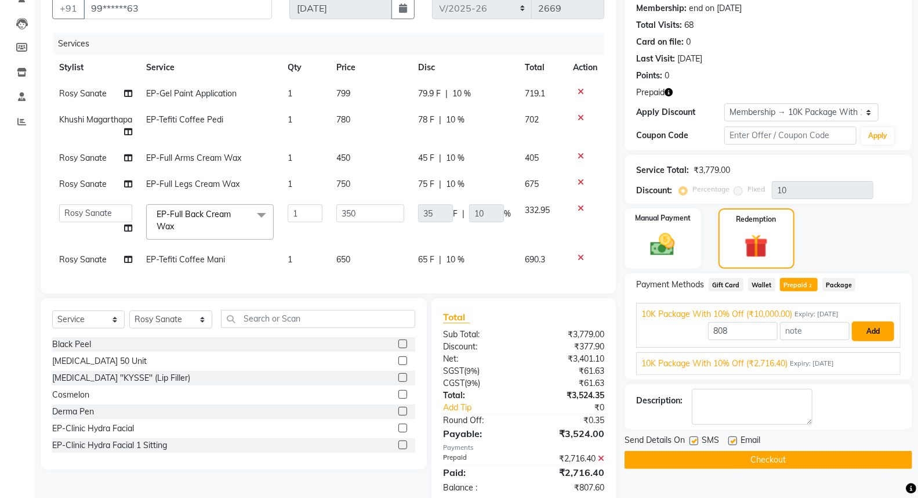
click at [872, 327] on button "Add" at bounding box center [873, 331] width 42 height 20
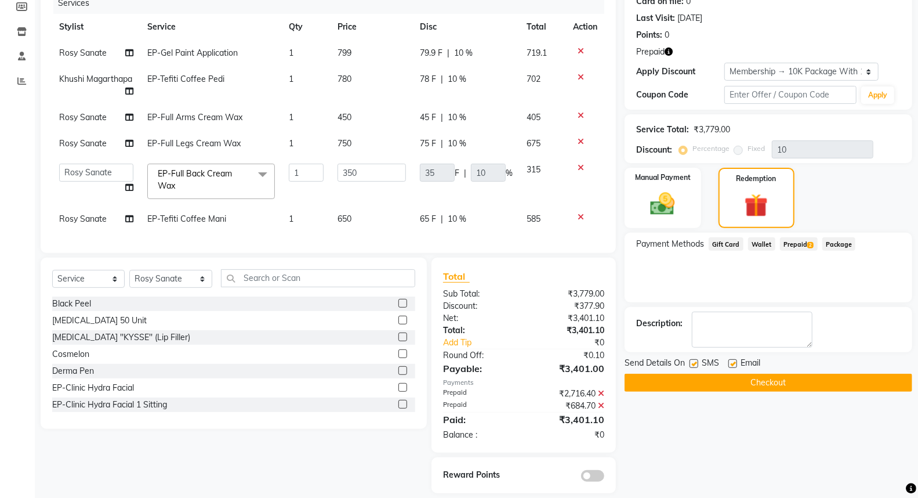
scroll to position [173, 0]
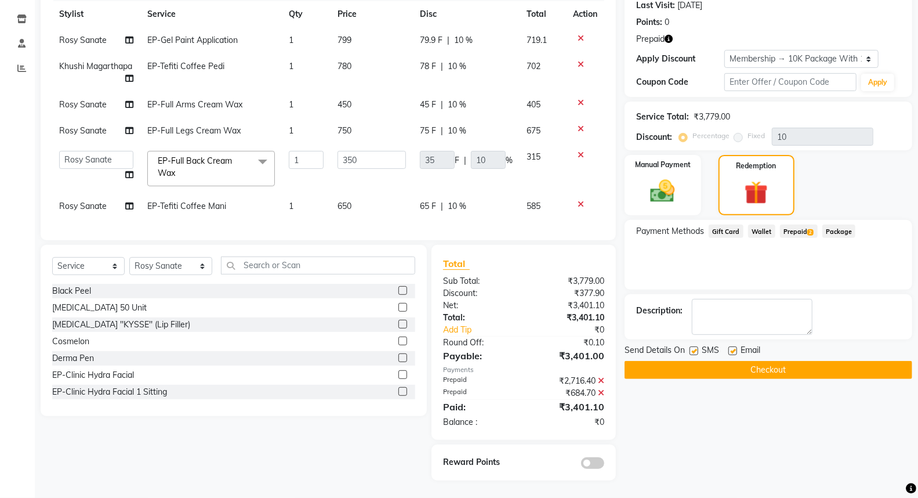
click at [767, 361] on button "Checkout" at bounding box center [769, 370] width 288 height 18
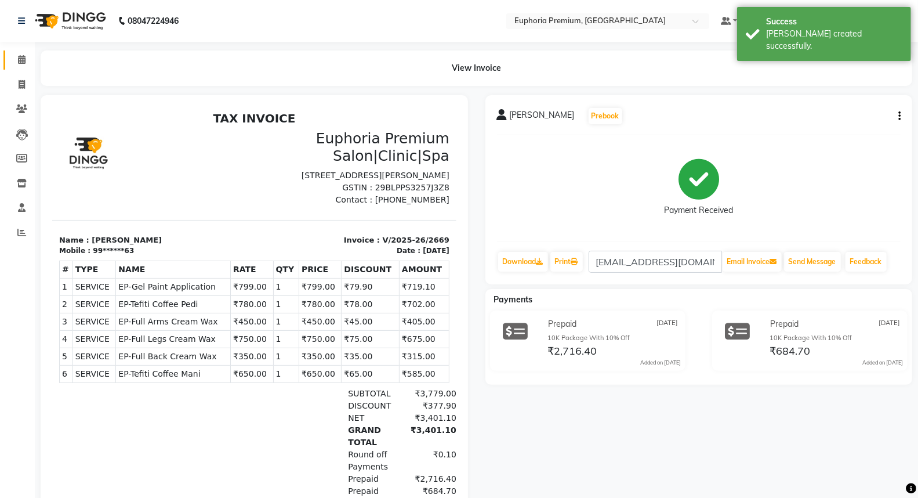
click at [25, 61] on span at bounding box center [22, 59] width 20 height 13
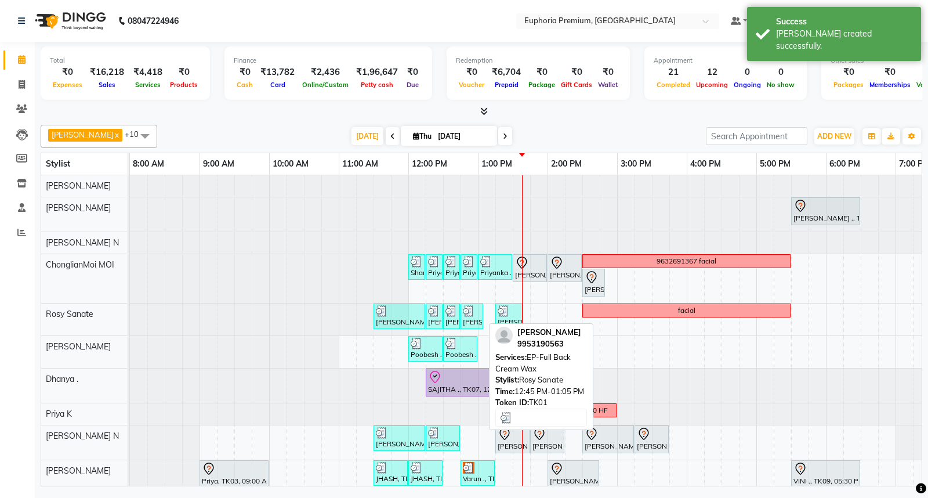
click at [473, 315] on img at bounding box center [469, 311] width 12 height 12
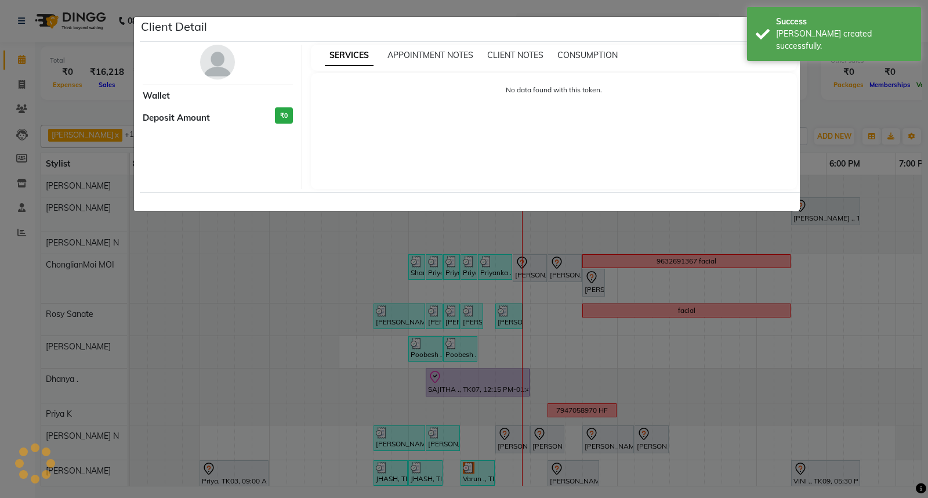
select select "3"
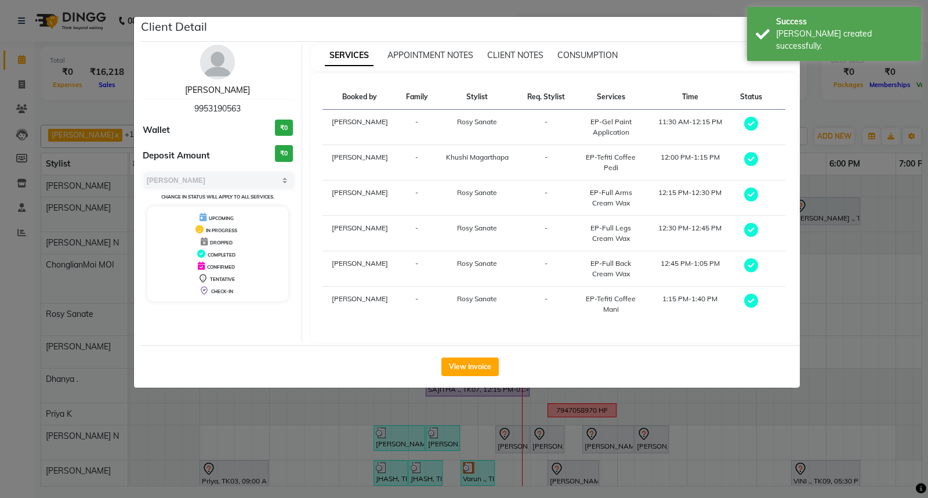
click at [215, 85] on link "[PERSON_NAME]" at bounding box center [217, 90] width 65 height 10
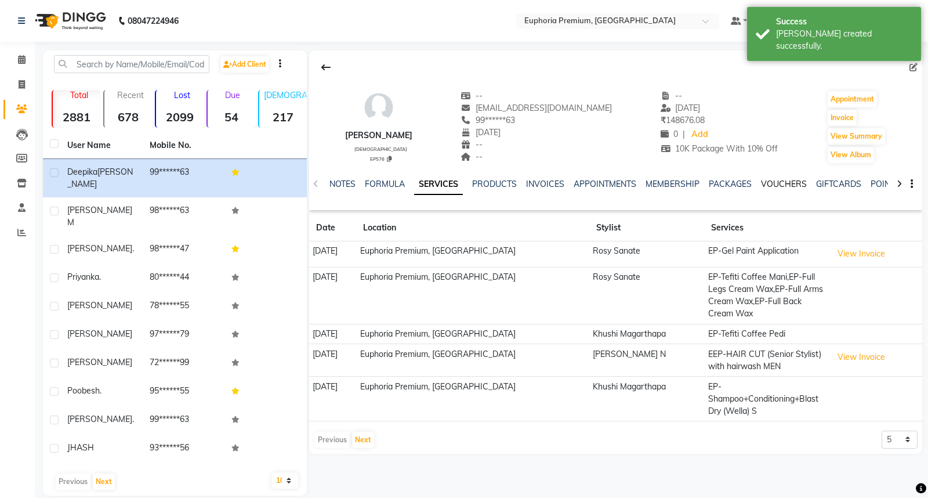
click at [772, 181] on link "VOUCHERS" at bounding box center [784, 184] width 46 height 10
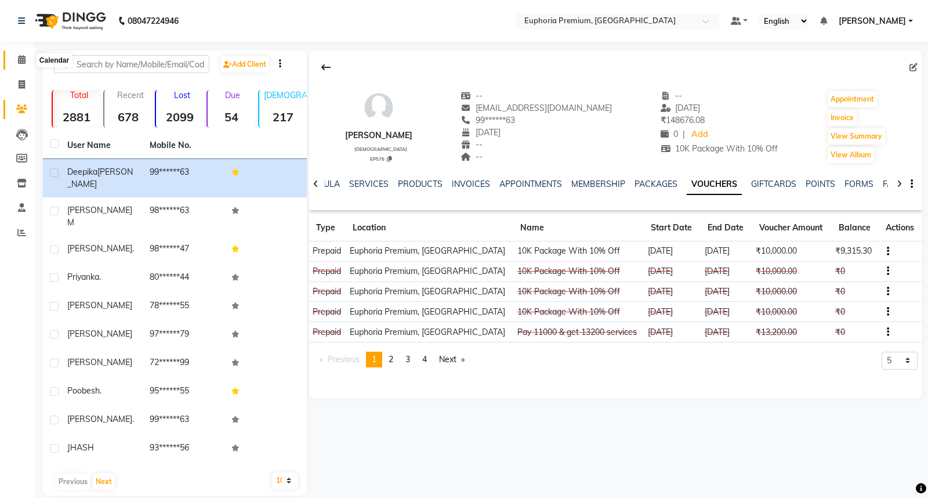
click at [31, 57] on span at bounding box center [22, 59] width 20 height 13
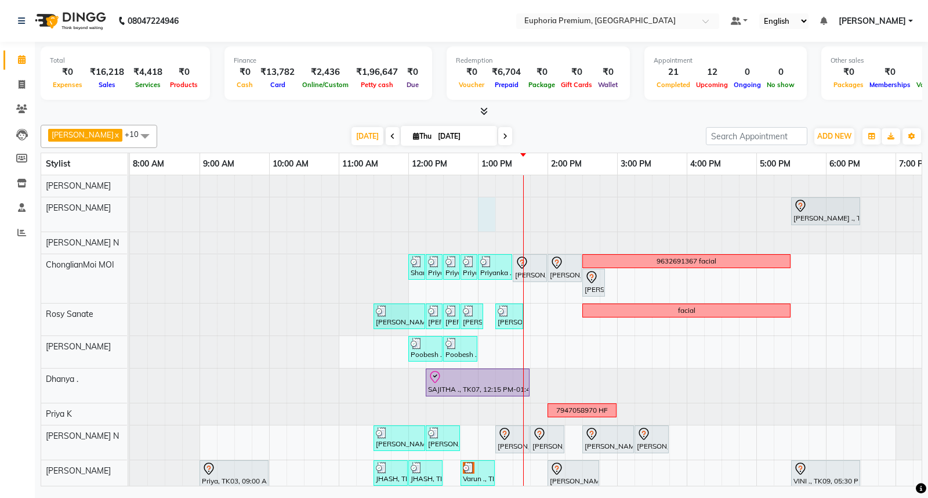
click at [130, 212] on div at bounding box center [130, 214] width 0 height 34
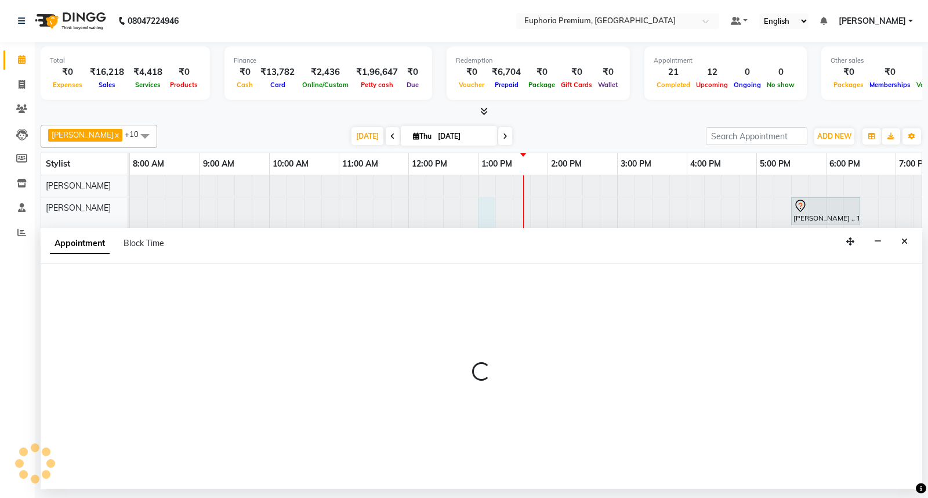
select select "78117"
select select "780"
select select "tentative"
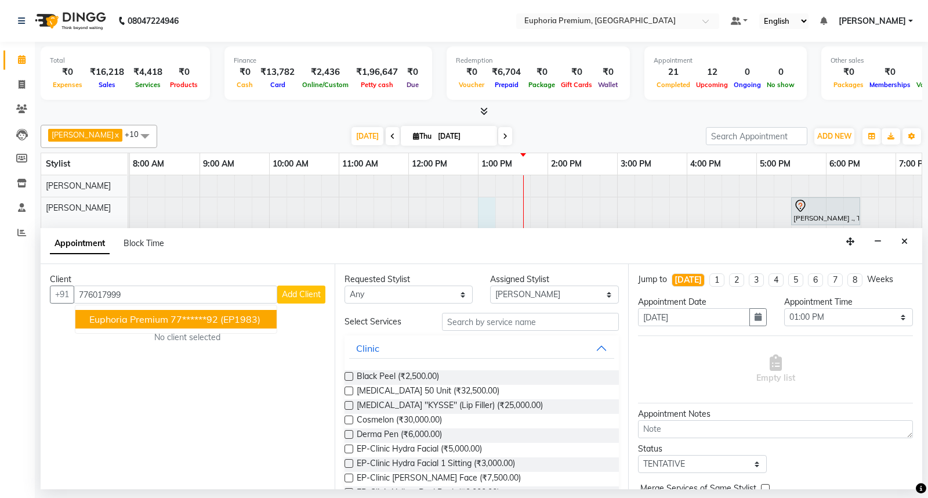
click at [152, 322] on span "Euphoria Premium" at bounding box center [128, 319] width 79 height 12
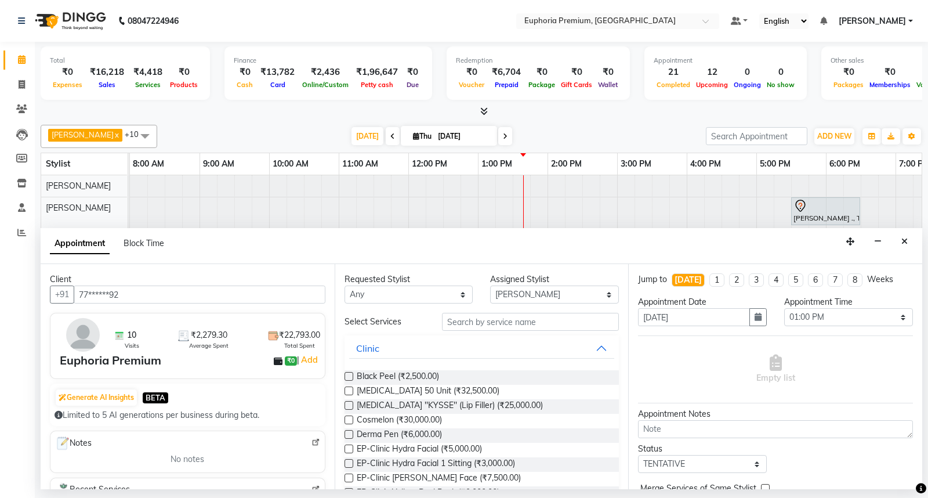
type input "77******92"
click at [461, 321] on input "text" at bounding box center [530, 322] width 177 height 18
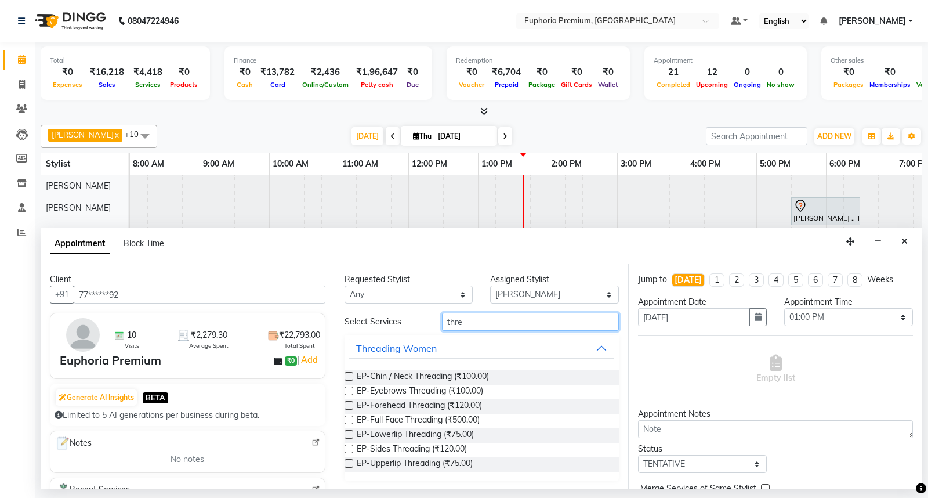
type input "thre"
click at [348, 387] on label at bounding box center [348, 390] width 9 height 9
click at [348, 388] on input "checkbox" at bounding box center [348, 392] width 8 height 8
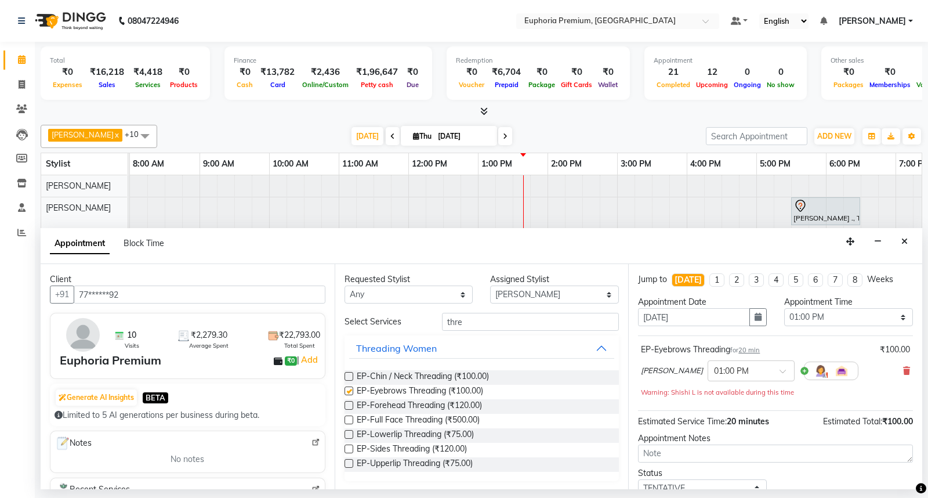
checkbox input "false"
click at [350, 463] on label at bounding box center [348, 463] width 9 height 9
click at [350, 463] on input "checkbox" at bounding box center [348, 464] width 8 height 8
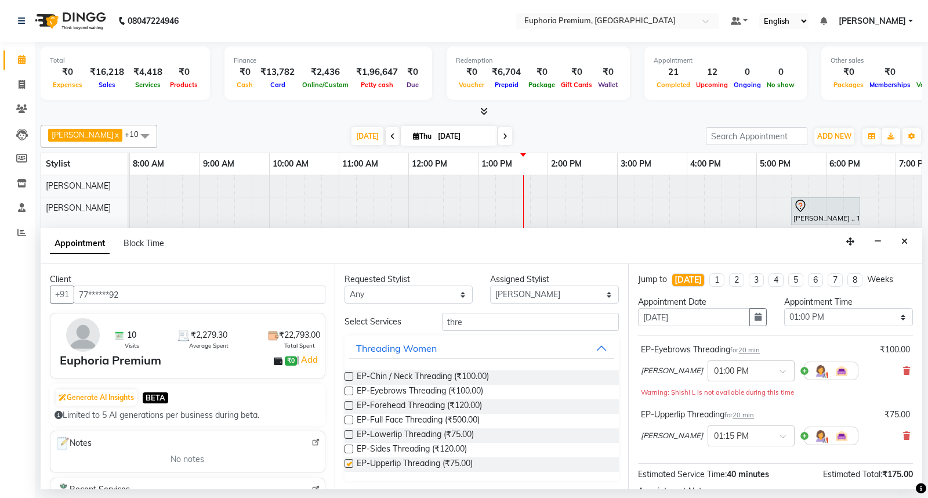
checkbox input "false"
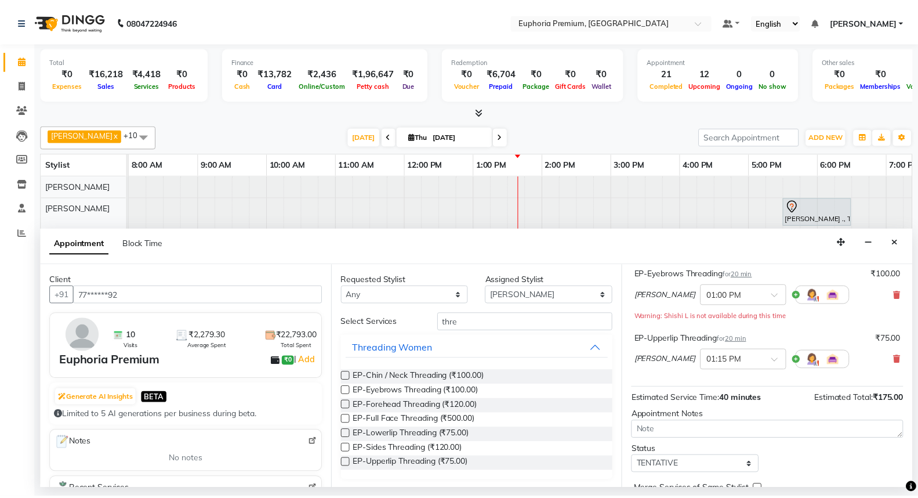
scroll to position [129, 0]
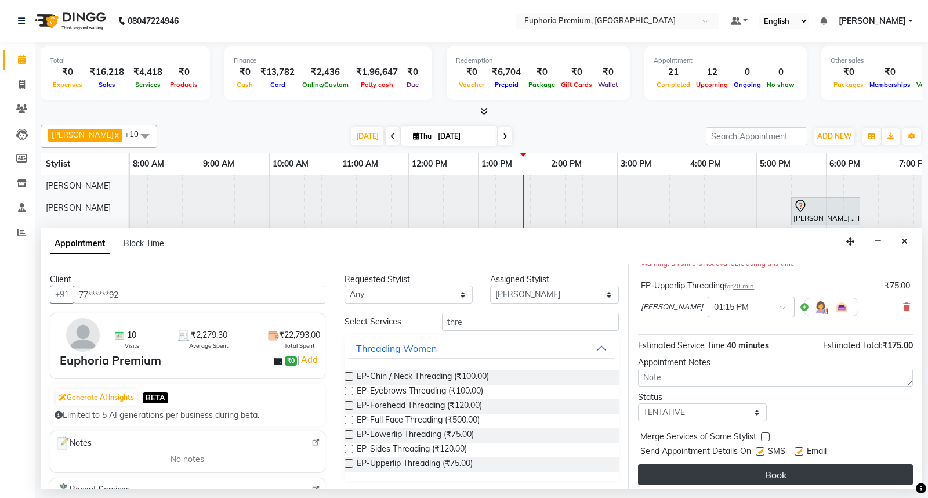
click at [787, 467] on button "Book" at bounding box center [775, 474] width 275 height 21
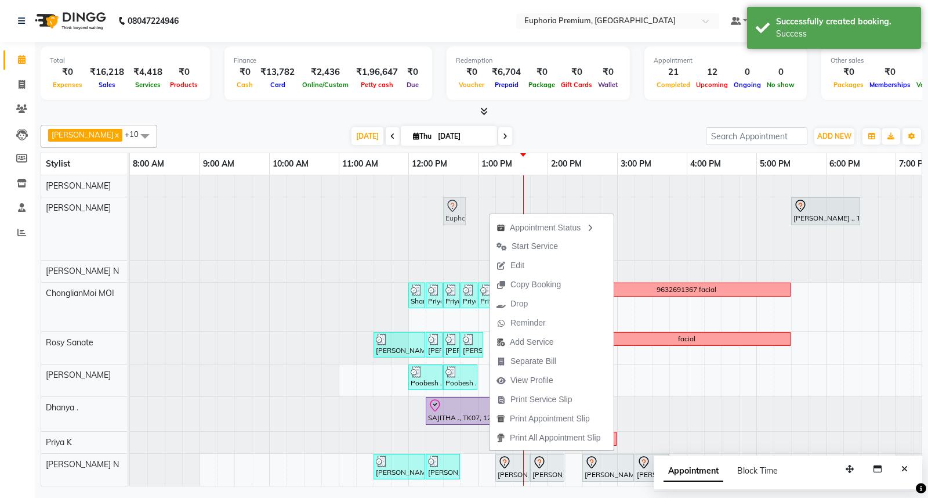
drag, startPoint x: 484, startPoint y: 205, endPoint x: 454, endPoint y: 213, distance: 30.5
click at [130, 213] on div "Euphoria Premium, TK16, 01:00 PM-01:20 PM, EP-Eyebrows Threading [PERSON_NAME] …" at bounding box center [130, 228] width 0 height 63
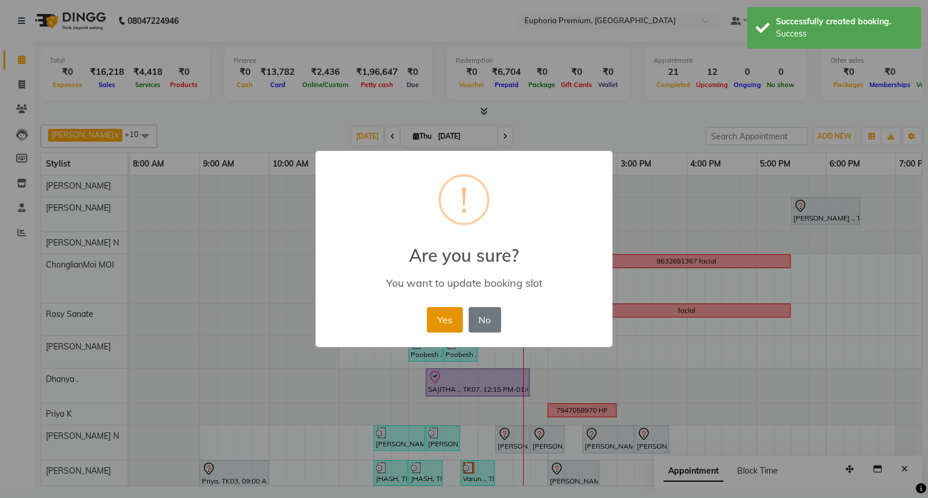
click at [445, 314] on button "Yes" at bounding box center [444, 320] width 35 height 26
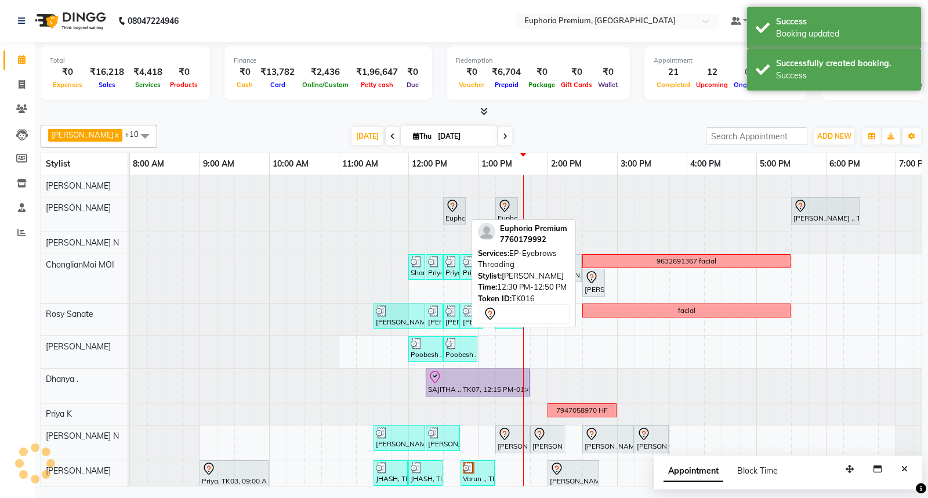
click at [459, 212] on icon at bounding box center [452, 206] width 14 height 14
click at [457, 213] on div "Euphoria Premium, TK16, 12:30 PM-12:50 PM, EP-Eyebrows Threading" at bounding box center [454, 211] width 20 height 24
select select "7"
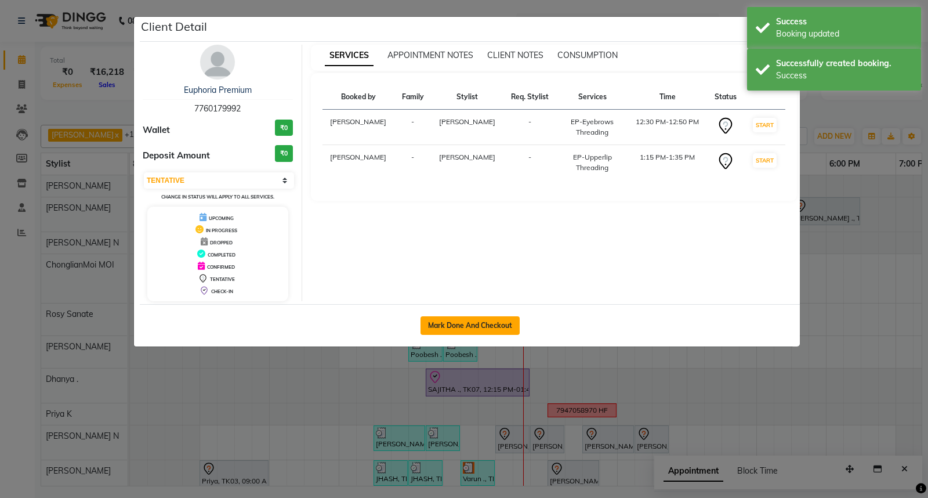
click at [485, 322] on button "Mark Done And Checkout" at bounding box center [469, 325] width 99 height 19
select select "7925"
select select "service"
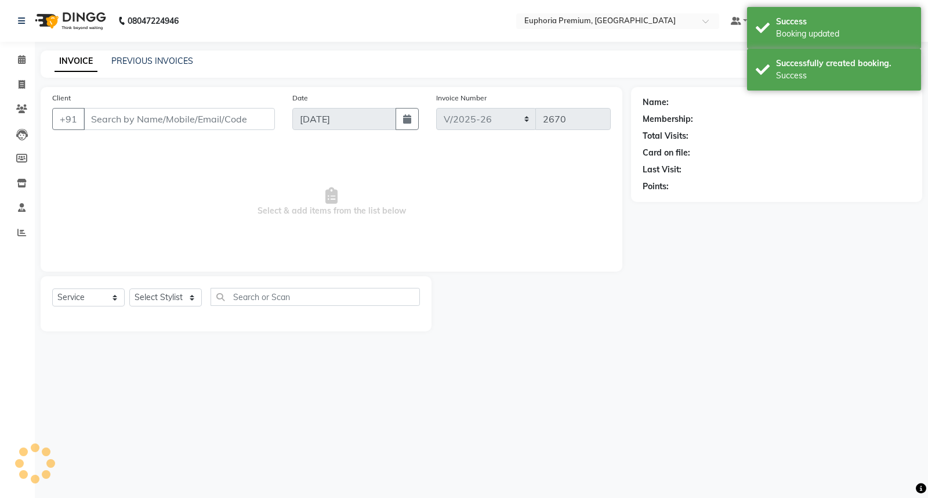
type input "77******92"
select select "78117"
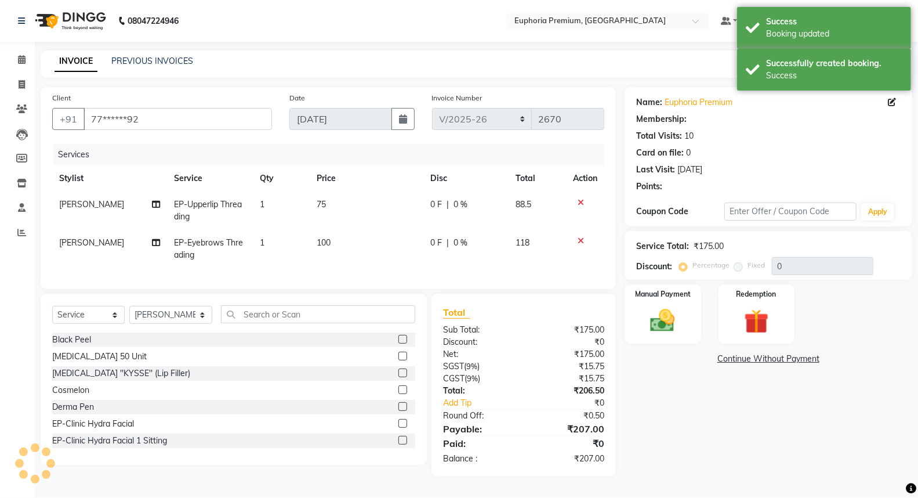
select select "1: Object"
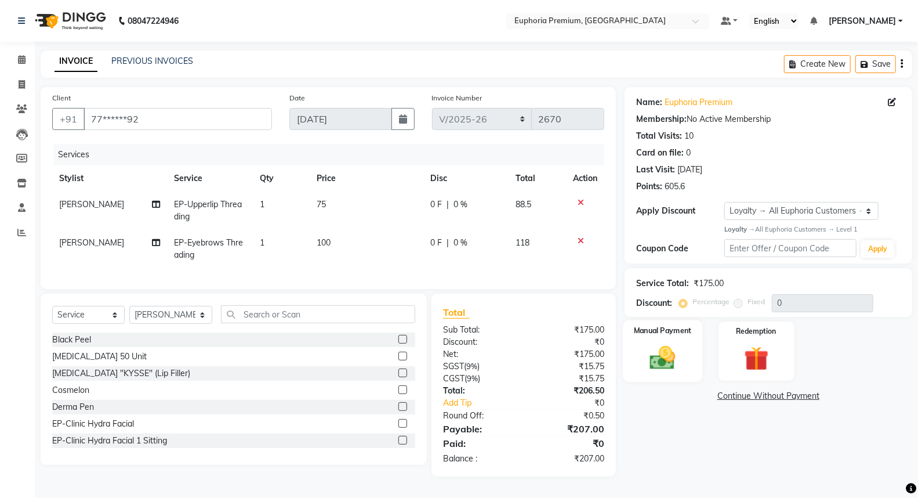
click at [659, 350] on img at bounding box center [662, 358] width 41 height 30
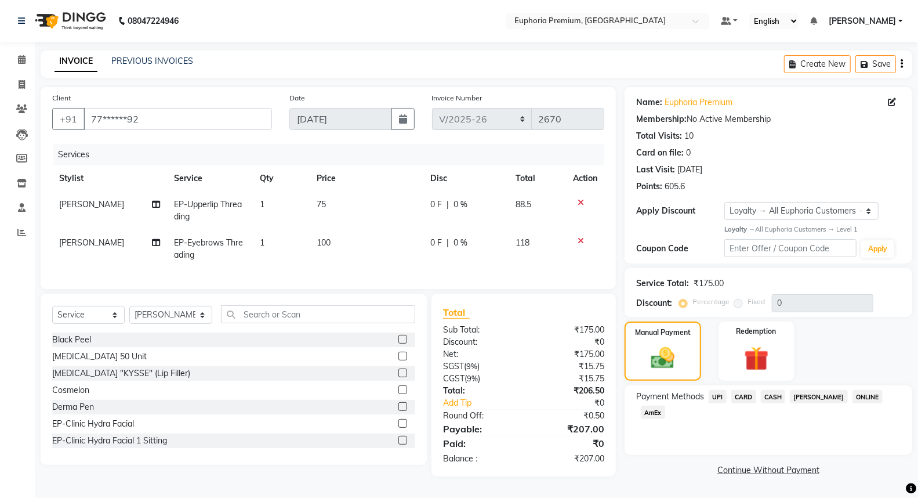
click at [716, 397] on span "UPI" at bounding box center [718, 396] width 18 height 13
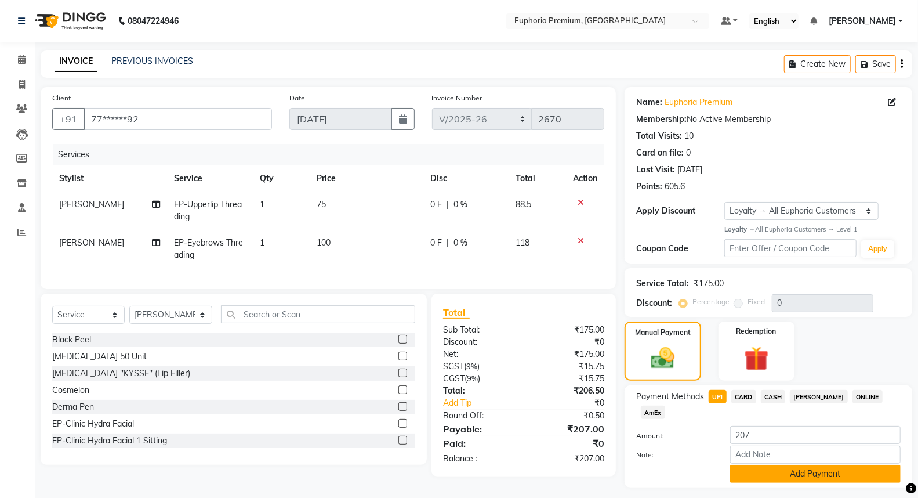
click at [800, 465] on button "Add Payment" at bounding box center [815, 474] width 170 height 18
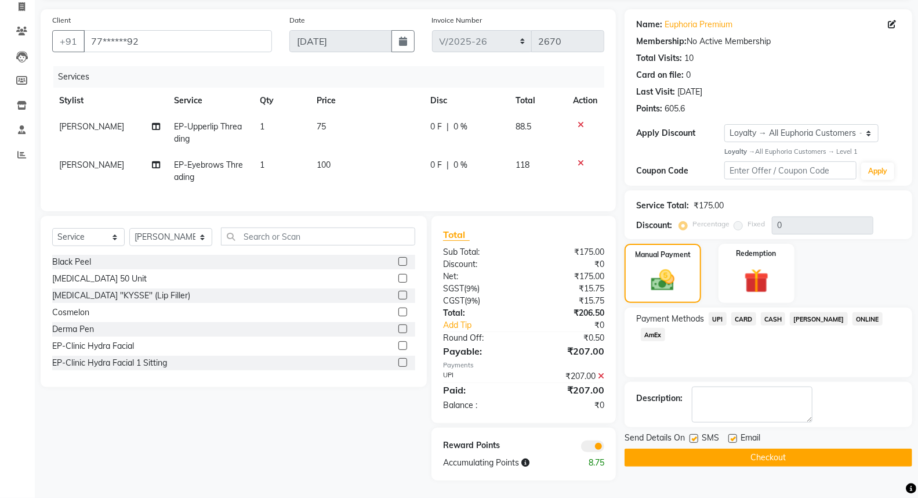
scroll to position [87, 0]
click at [777, 448] on button "Checkout" at bounding box center [769, 457] width 288 height 18
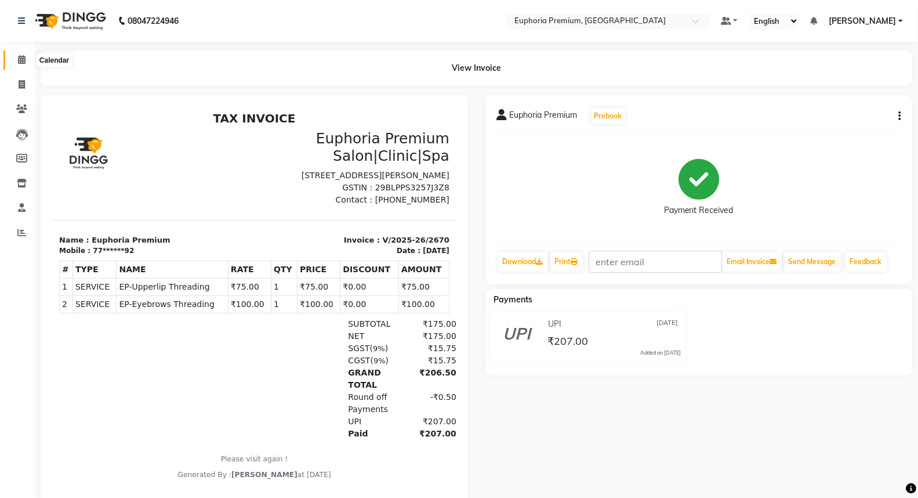
click at [21, 58] on icon at bounding box center [22, 59] width 8 height 9
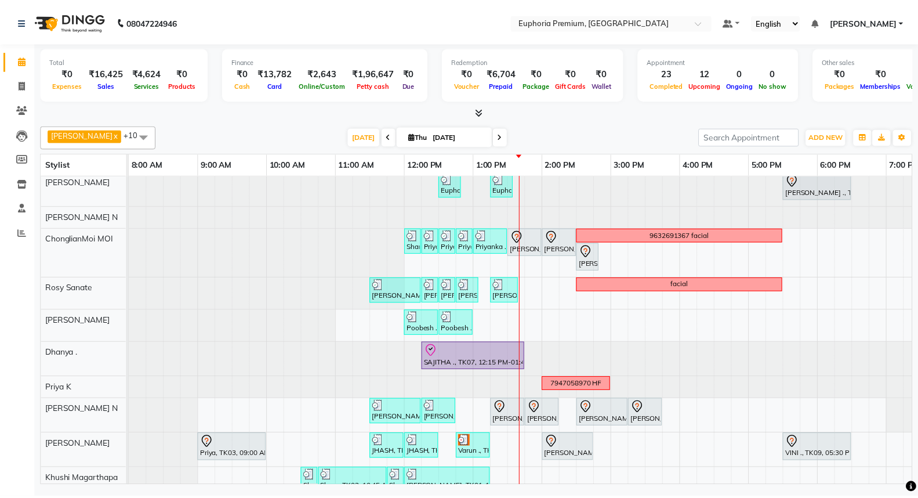
scroll to position [50, 0]
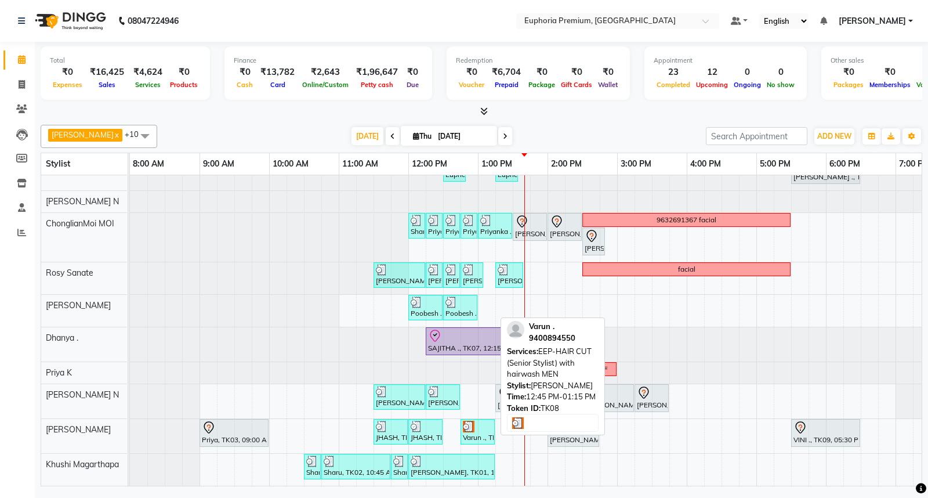
click at [479, 422] on div "Varun ., TK08, 12:45 PM-01:15 PM, EEP-HAIR CUT (Senior Stylist) with hairwash M…" at bounding box center [478, 431] width 32 height 22
select select "3"
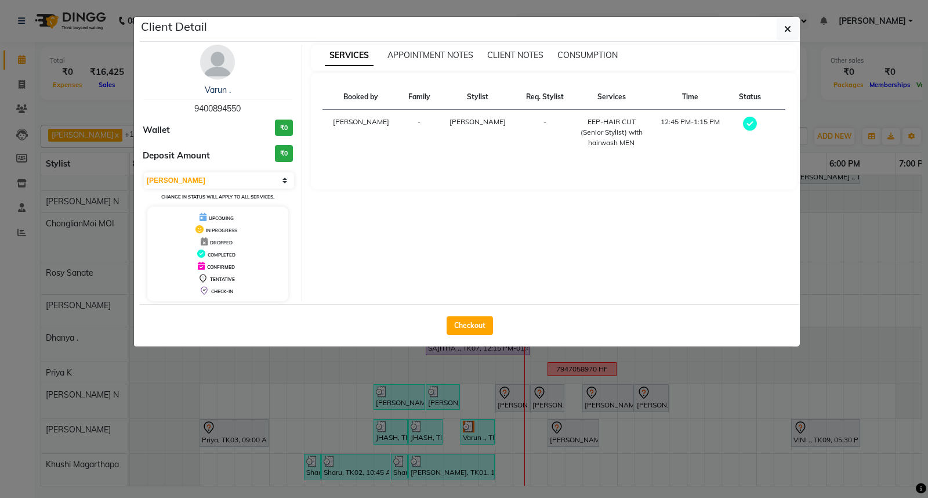
click at [218, 107] on span "9400894550" at bounding box center [217, 108] width 46 height 10
copy span "9400894550"
drag, startPoint x: 791, startPoint y: 35, endPoint x: 749, endPoint y: 37, distance: 41.8
click at [792, 35] on button "button" at bounding box center [788, 29] width 22 height 22
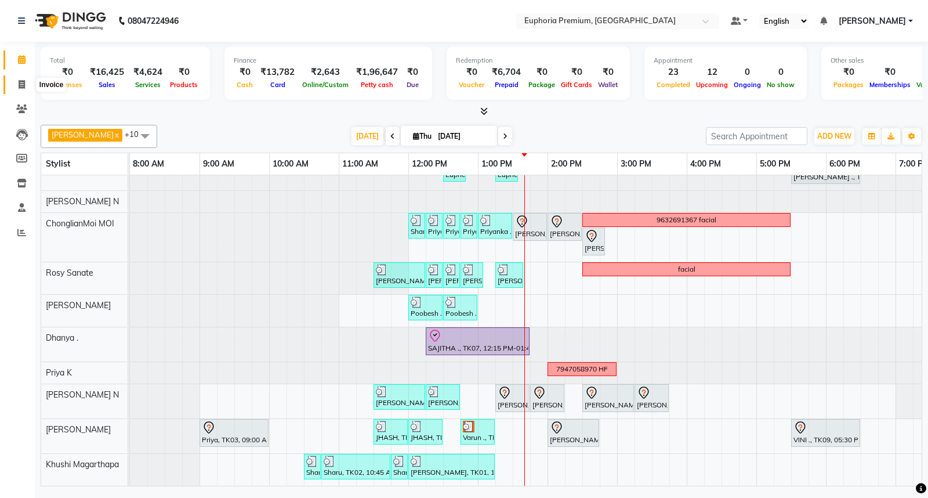
click at [14, 85] on span at bounding box center [22, 84] width 20 height 13
select select "7925"
select select "service"
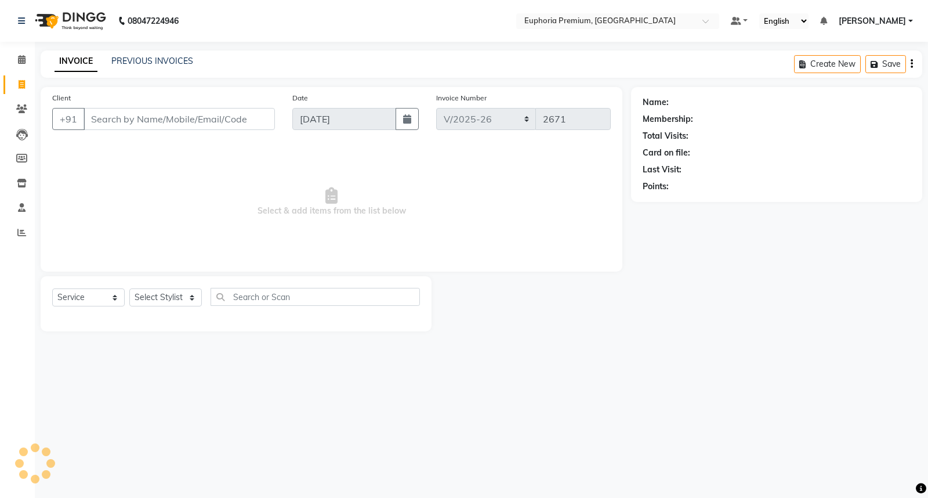
click at [142, 119] on input "Client" at bounding box center [179, 119] width 191 height 22
type input "9400894550"
select select "2: Object"
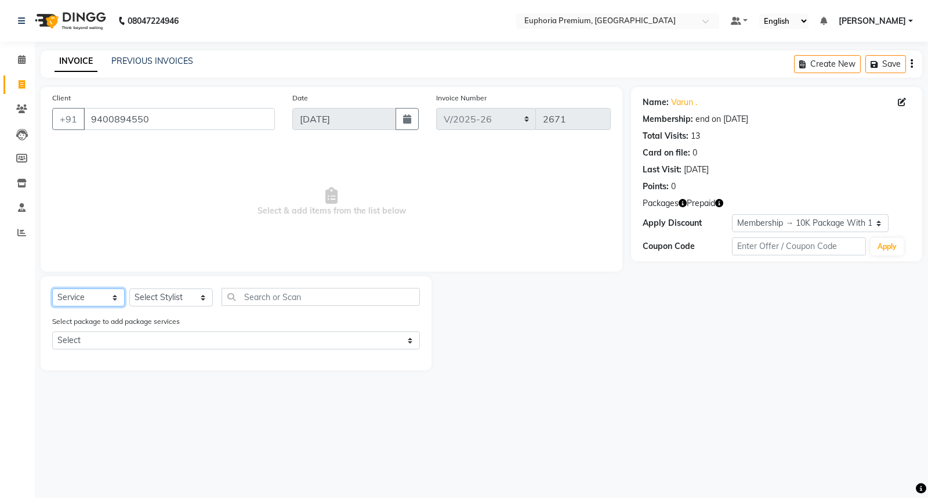
click at [96, 296] on select "Select Service Product Membership Package Voucher Prepaid Gift Card" at bounding box center [88, 297] width 72 height 18
select select "product"
click at [52, 289] on select "Select Service Product Membership Package Voucher Prepaid Gift Card" at bounding box center [88, 297] width 72 height 18
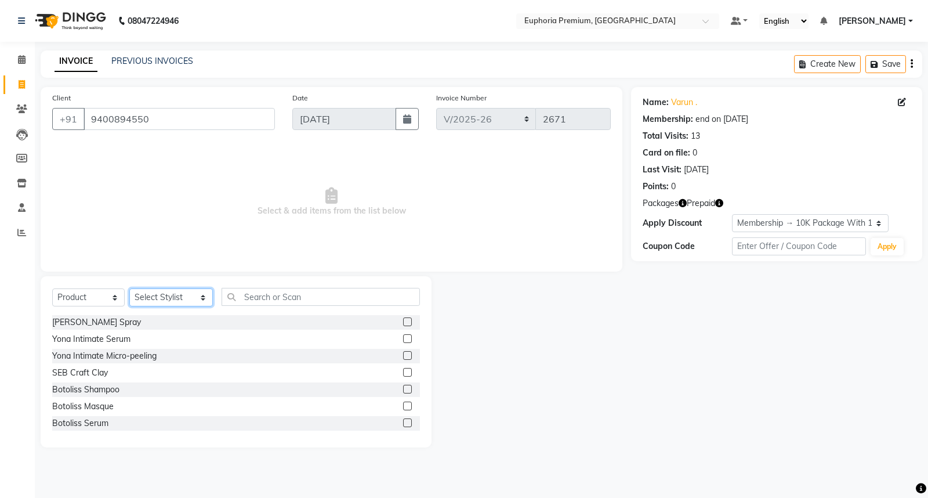
click at [166, 300] on select "Select Stylist Admin Babu V Bharath N [PERSON_NAME] [PERSON_NAME] N Chiinthian …" at bounding box center [171, 297] width 84 height 18
select select "88670"
click at [129, 289] on select "Select Stylist Admin Babu V Bharath N [PERSON_NAME] [PERSON_NAME] N Chiinthian …" at bounding box center [171, 297] width 84 height 18
click at [265, 296] on input "text" at bounding box center [321, 297] width 198 height 18
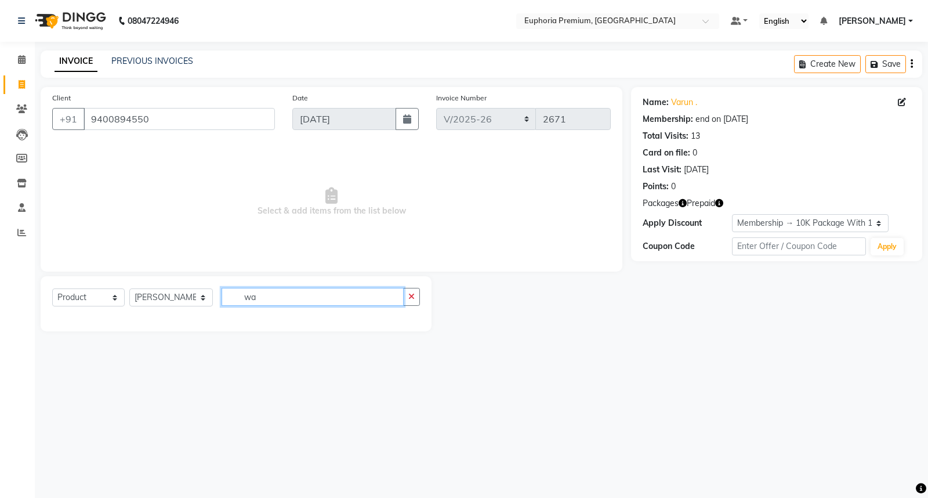
type input "w"
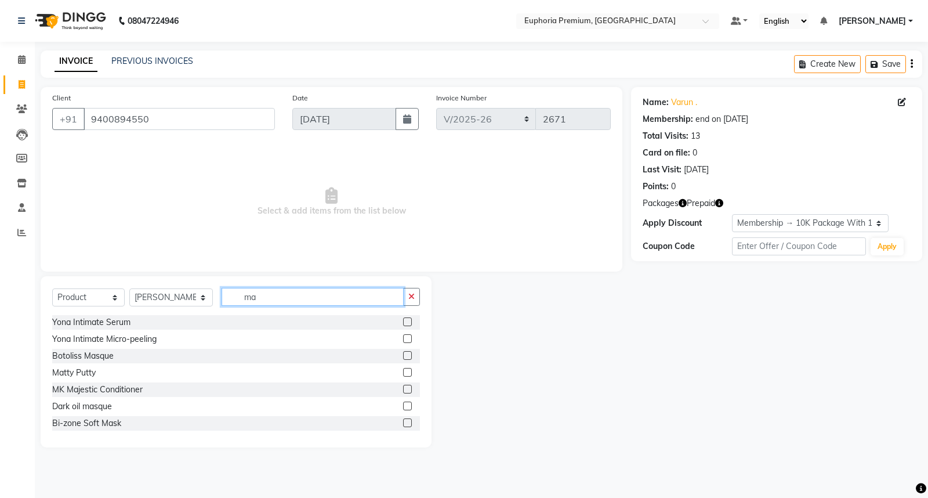
type input "m"
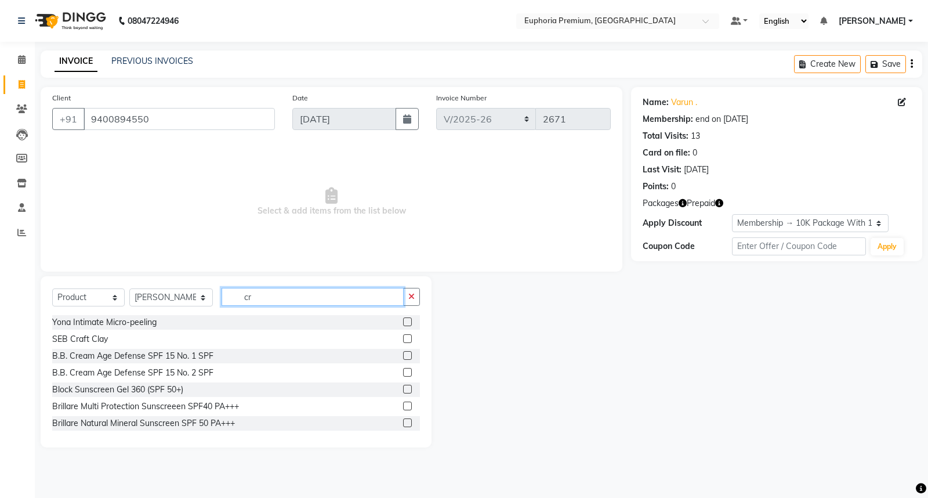
type input "cr"
click at [403, 340] on label at bounding box center [407, 338] width 9 height 9
click at [403, 340] on input "checkbox" at bounding box center [407, 339] width 8 height 8
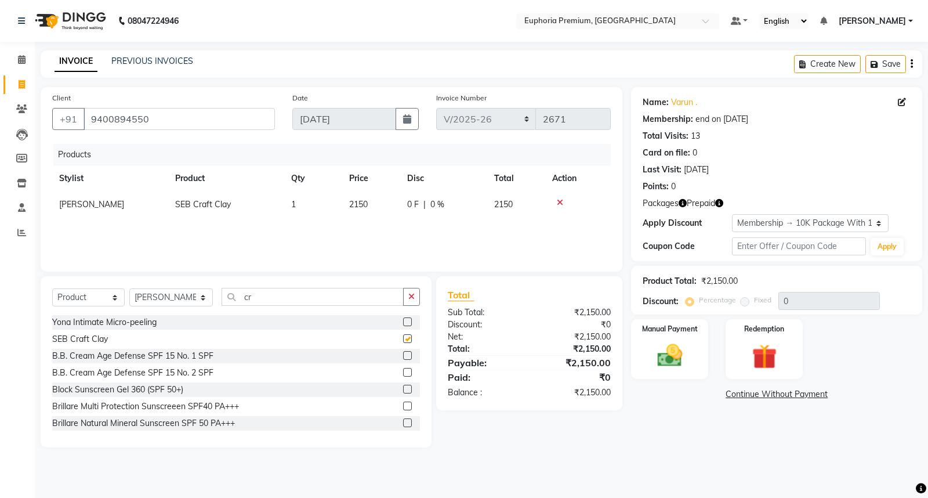
checkbox input "false"
click at [687, 344] on img at bounding box center [670, 355] width 42 height 30
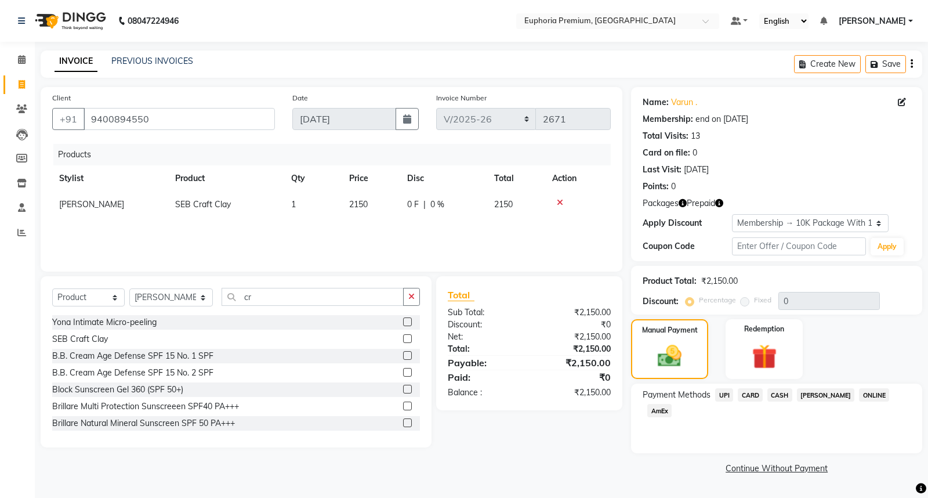
click at [725, 396] on span "UPI" at bounding box center [724, 394] width 18 height 13
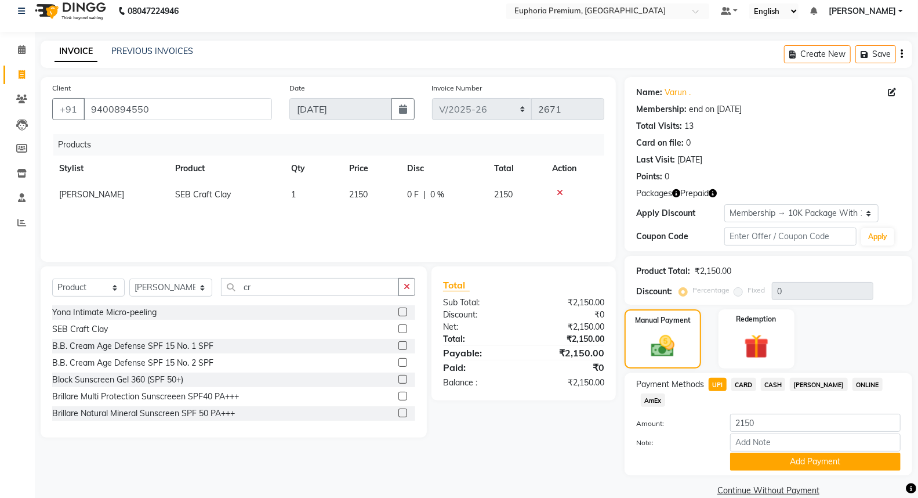
scroll to position [13, 0]
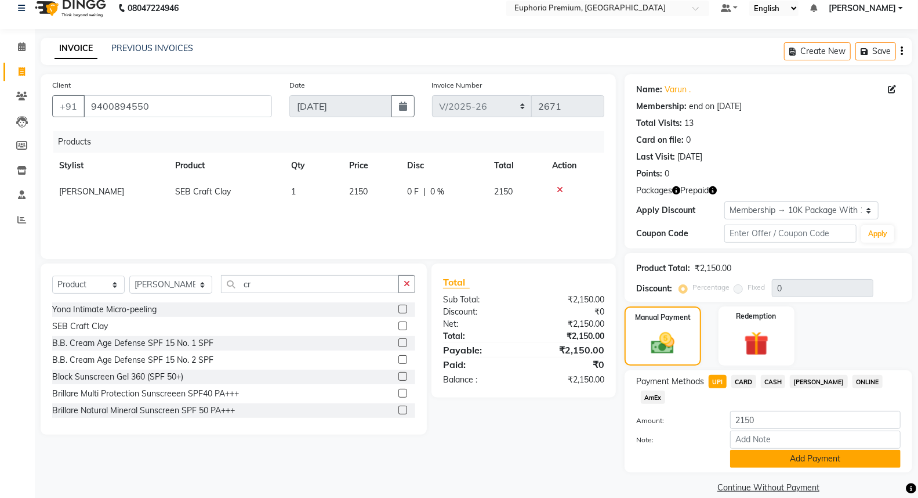
click at [815, 449] on button "Add Payment" at bounding box center [815, 458] width 170 height 18
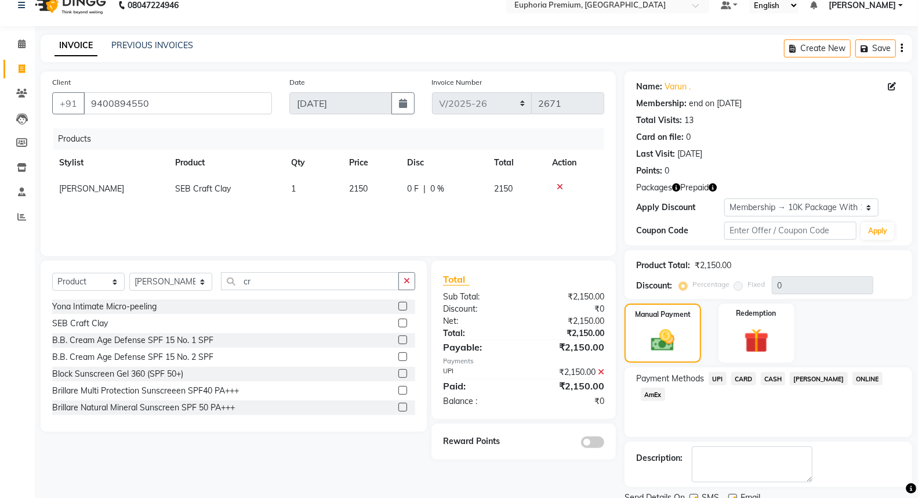
scroll to position [61, 0]
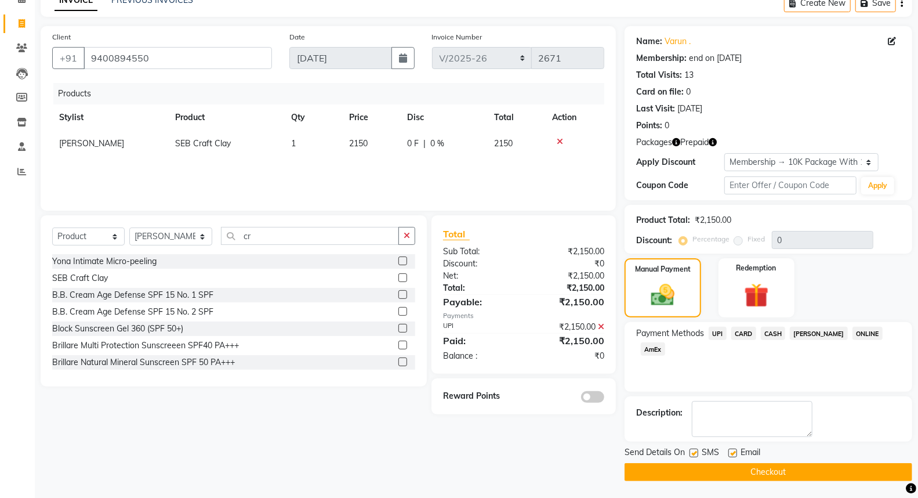
click at [799, 472] on button "Checkout" at bounding box center [769, 472] width 288 height 18
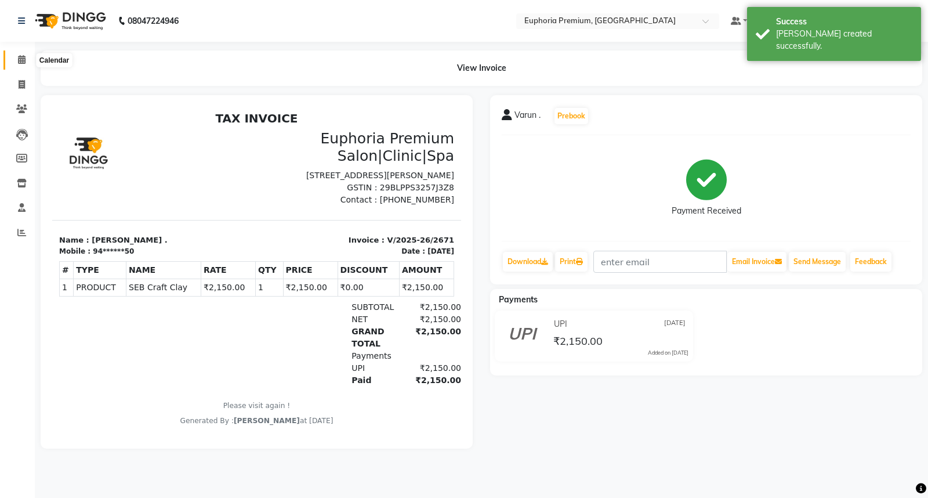
click at [21, 64] on icon at bounding box center [22, 59] width 8 height 9
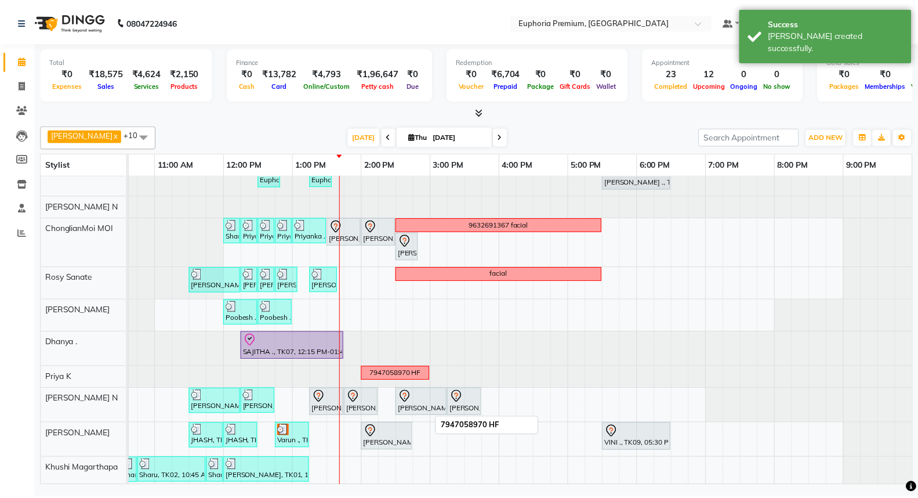
scroll to position [50, 0]
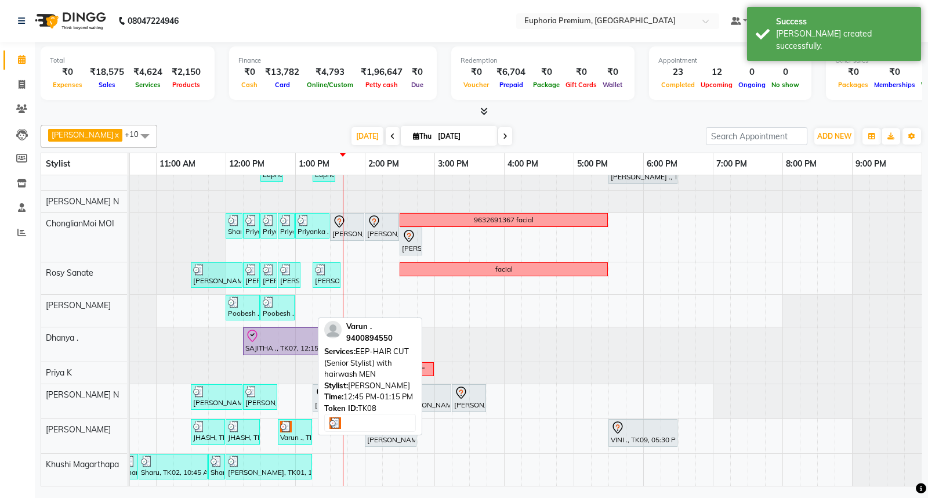
click at [292, 426] on div "Varun ., TK08, 12:45 PM-01:15 PM, EEP-HAIR CUT (Senior Stylist) with hairwash M…" at bounding box center [295, 431] width 32 height 22
select select "3"
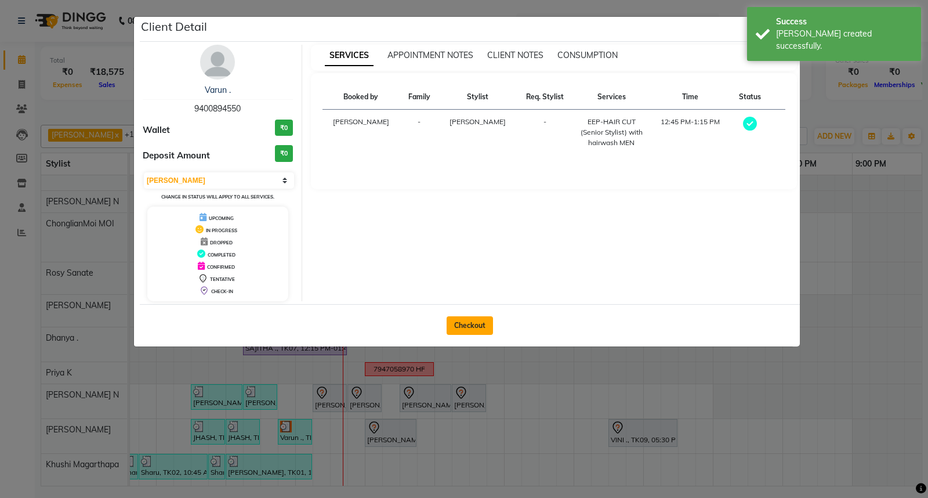
click at [476, 326] on button "Checkout" at bounding box center [470, 325] width 46 height 19
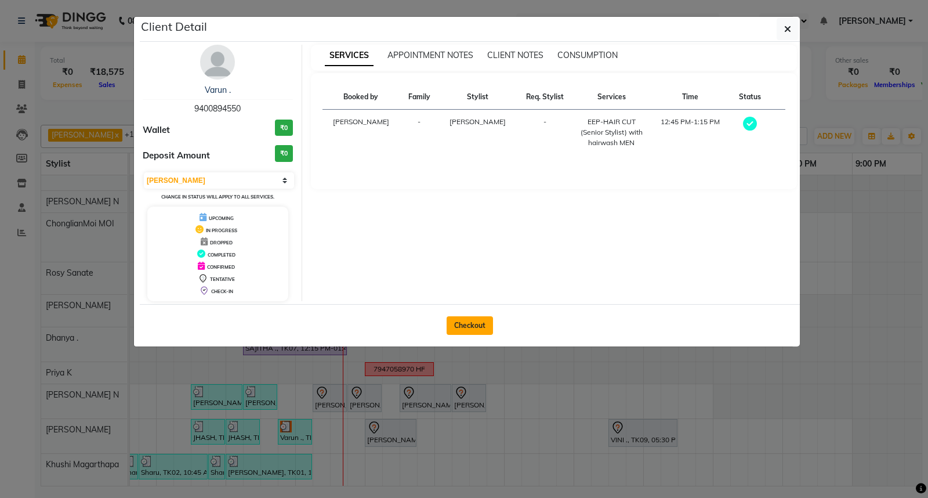
select select "7925"
select select "service"
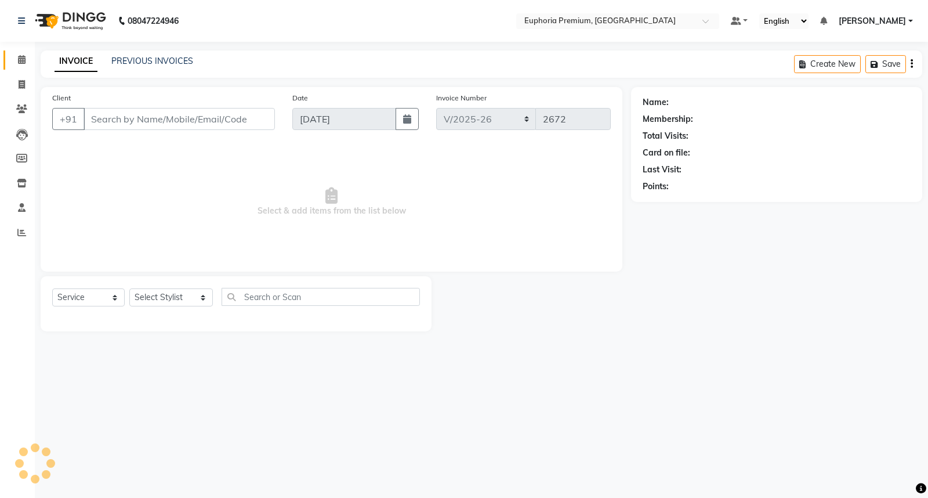
type input "94******50"
select select "88670"
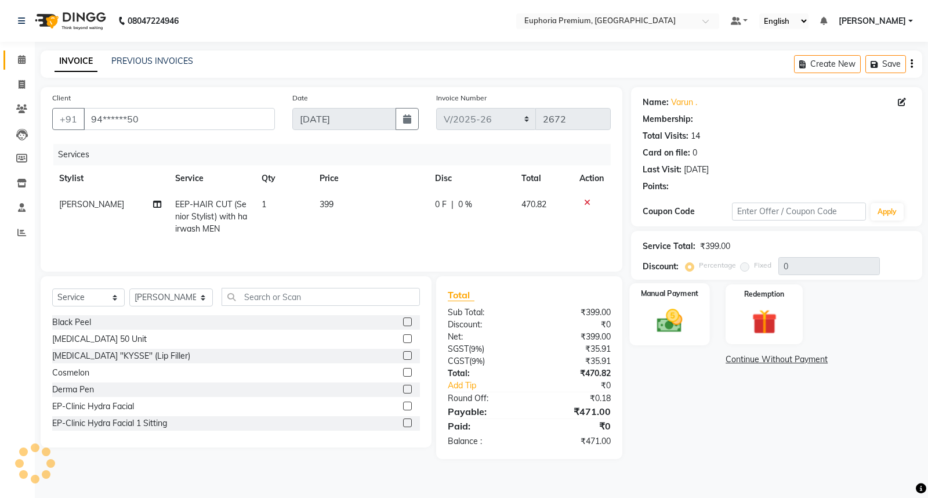
select select "2: Object"
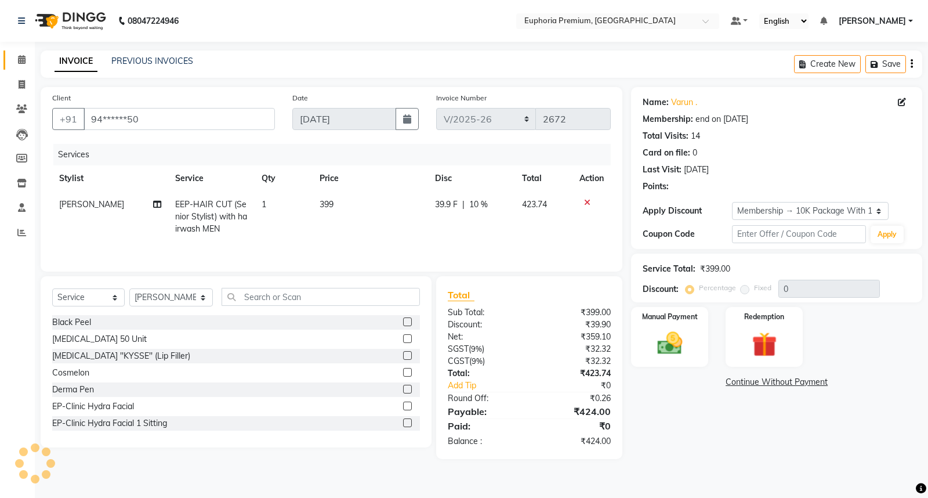
type input "10"
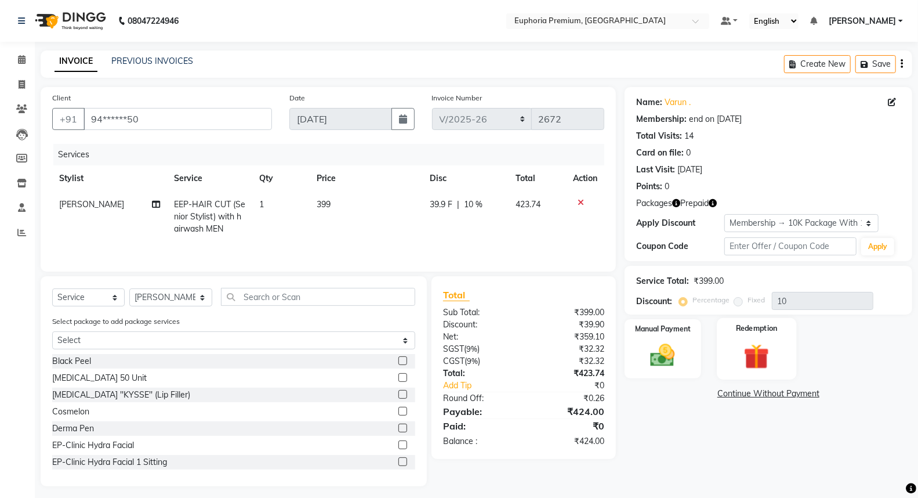
click at [774, 352] on img at bounding box center [756, 356] width 41 height 32
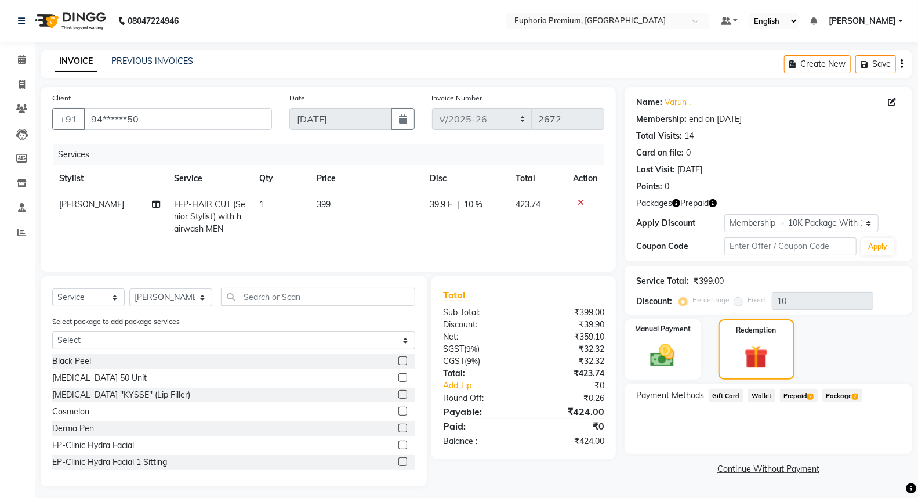
click at [804, 397] on span "Prepaid 2" at bounding box center [799, 395] width 38 height 13
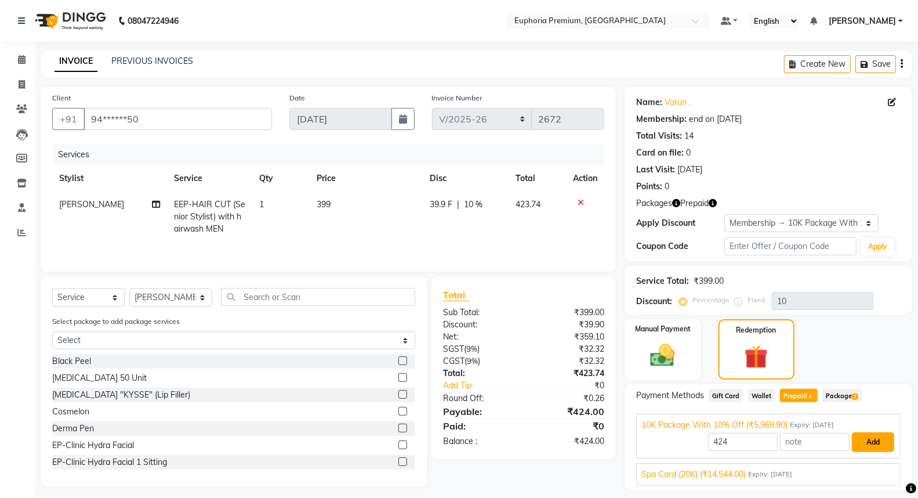
click at [879, 443] on button "Add" at bounding box center [873, 442] width 42 height 20
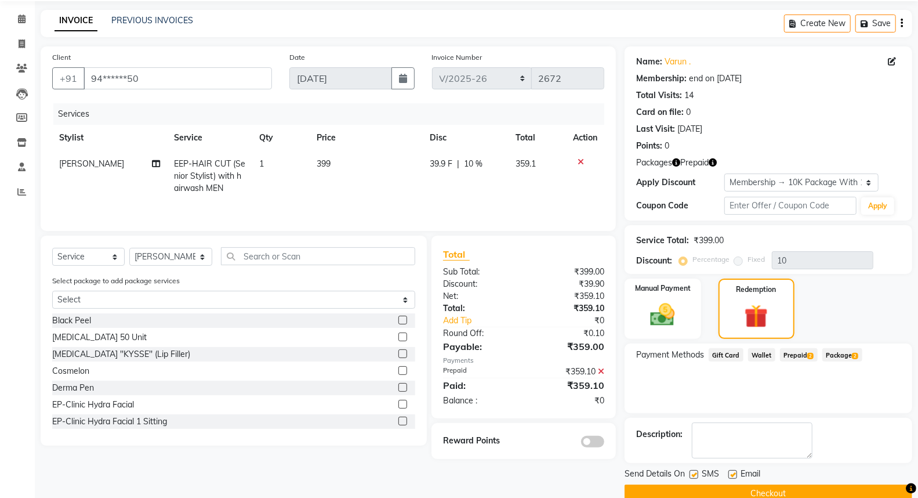
scroll to position [61, 0]
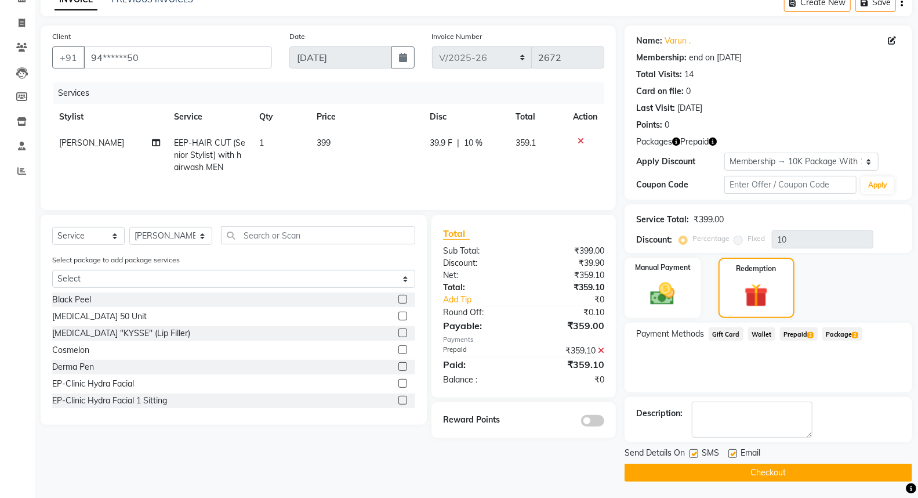
click at [759, 476] on button "Checkout" at bounding box center [769, 472] width 288 height 18
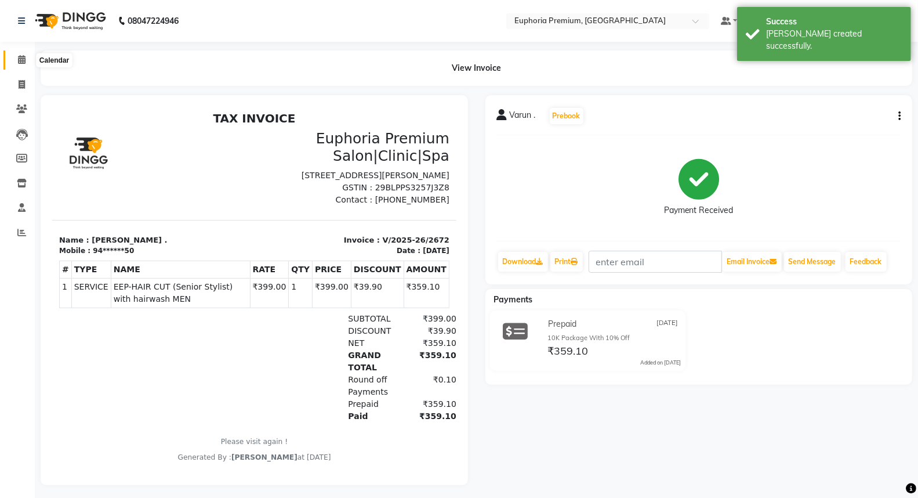
click at [20, 55] on icon at bounding box center [22, 59] width 8 height 9
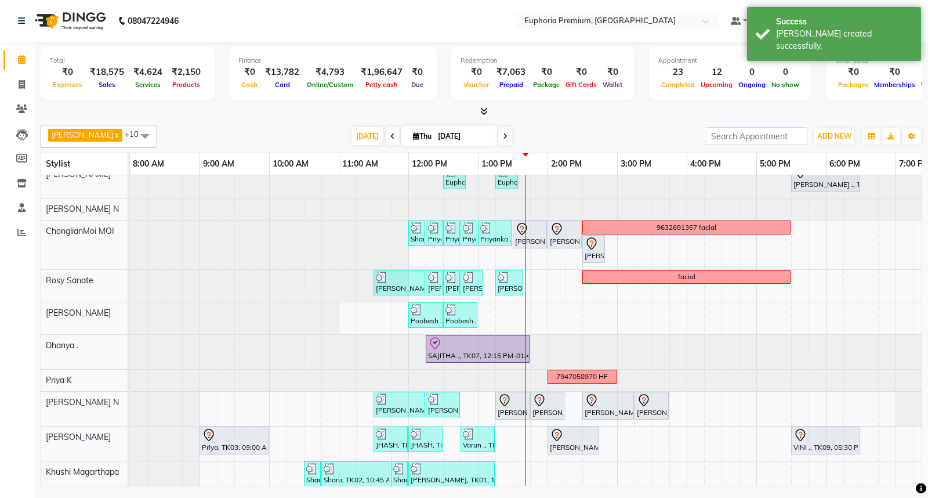
scroll to position [50, 0]
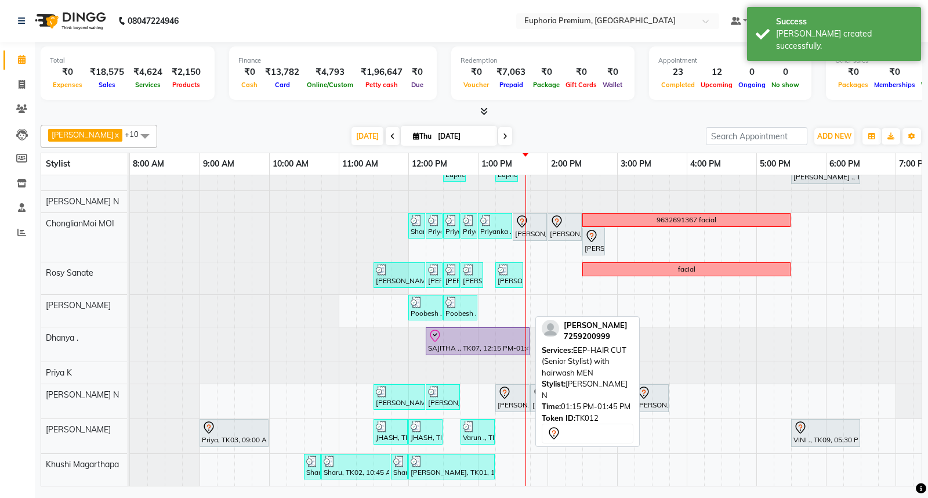
click at [513, 387] on div at bounding box center [513, 393] width 30 height 14
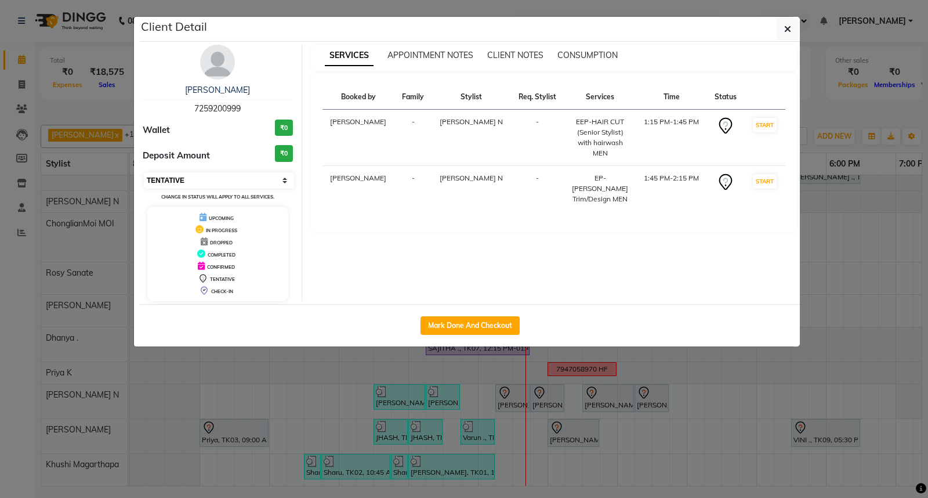
click at [218, 182] on select "Select IN SERVICE CONFIRMED TENTATIVE CHECK IN MARK DONE DROPPED UPCOMING" at bounding box center [219, 180] width 150 height 16
select select "8"
click at [144, 172] on select "Select IN SERVICE CONFIRMED TENTATIVE CHECK IN MARK DONE DROPPED UPCOMING" at bounding box center [219, 180] width 150 height 16
click at [784, 27] on icon "button" at bounding box center [787, 28] width 7 height 9
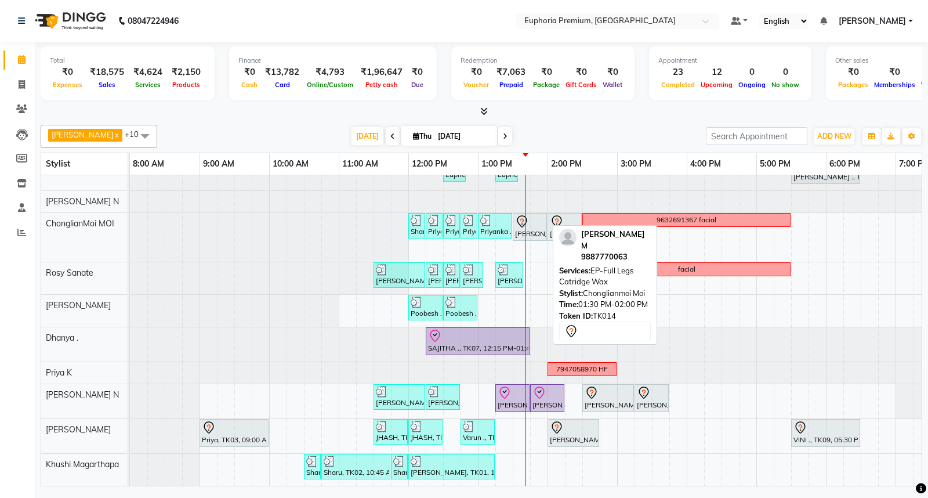
click at [524, 215] on icon at bounding box center [522, 222] width 14 height 14
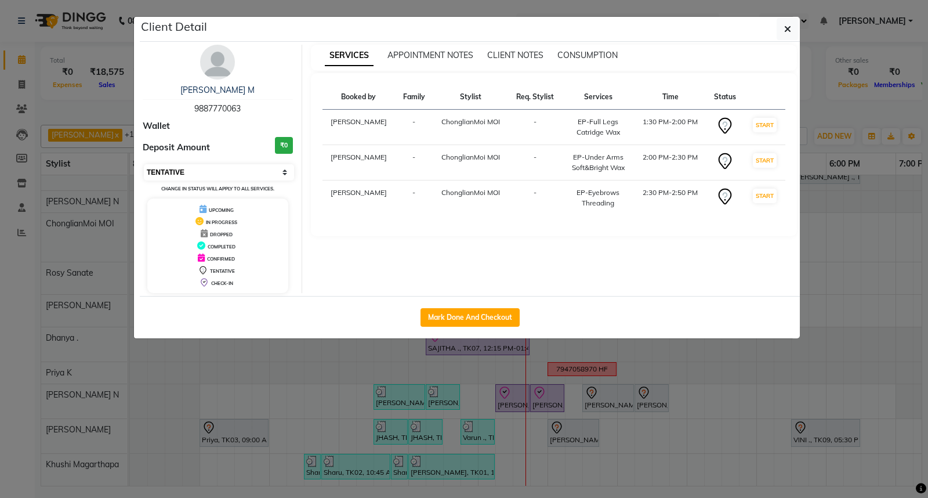
click at [240, 165] on select "Select IN SERVICE CONFIRMED TENTATIVE CHECK IN MARK DONE DROPPED UPCOMING" at bounding box center [219, 172] width 150 height 16
select select "8"
click at [144, 164] on select "Select IN SERVICE CONFIRMED TENTATIVE CHECK IN MARK DONE DROPPED UPCOMING" at bounding box center [219, 172] width 150 height 16
click at [793, 24] on button "button" at bounding box center [788, 29] width 22 height 22
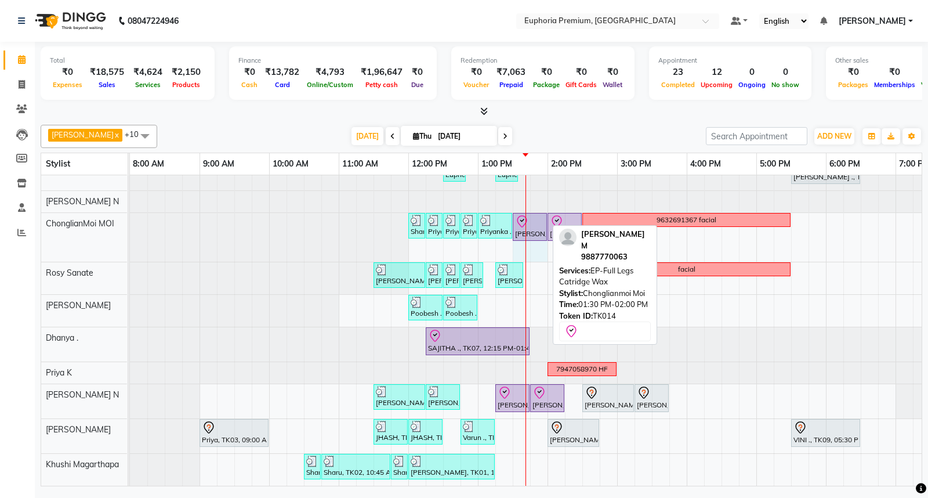
drag, startPoint x: 546, startPoint y: 212, endPoint x: 535, endPoint y: 213, distance: 11.7
click at [130, 213] on div "Sharu, TK02, 12:00 PM-12:15 PM, EP-Eyebrows Threading Priyanka ., TK10, 12:15 P…" at bounding box center [130, 237] width 0 height 49
drag, startPoint x: 546, startPoint y: 212, endPoint x: 530, endPoint y: 207, distance: 16.3
click at [130, 213] on div "Sharu, TK02, 12:00 PM-12:15 PM, EP-Eyebrows Threading Priyanka ., TK10, 12:15 P…" at bounding box center [130, 237] width 0 height 49
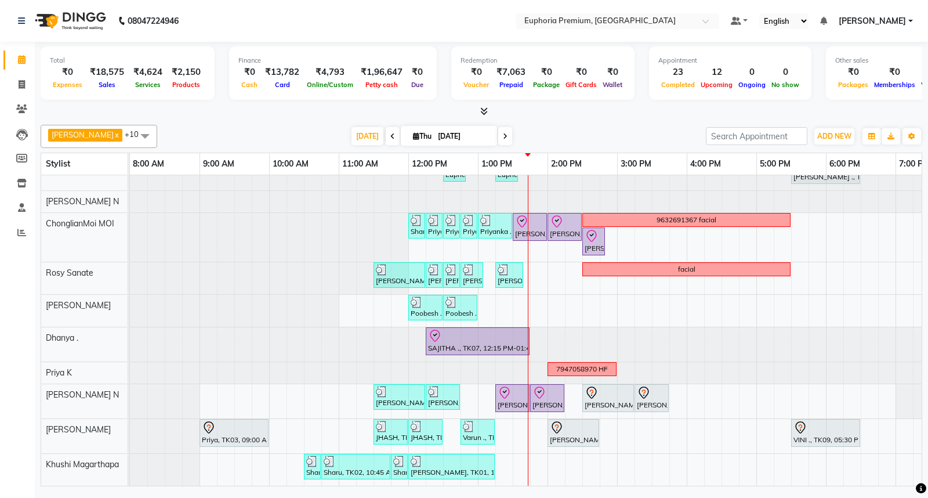
click at [408, 141] on span "[DATE]" at bounding box center [449, 136] width 96 height 20
click at [434, 137] on input "[DATE]" at bounding box center [463, 136] width 58 height 17
select select "9"
select select "2025"
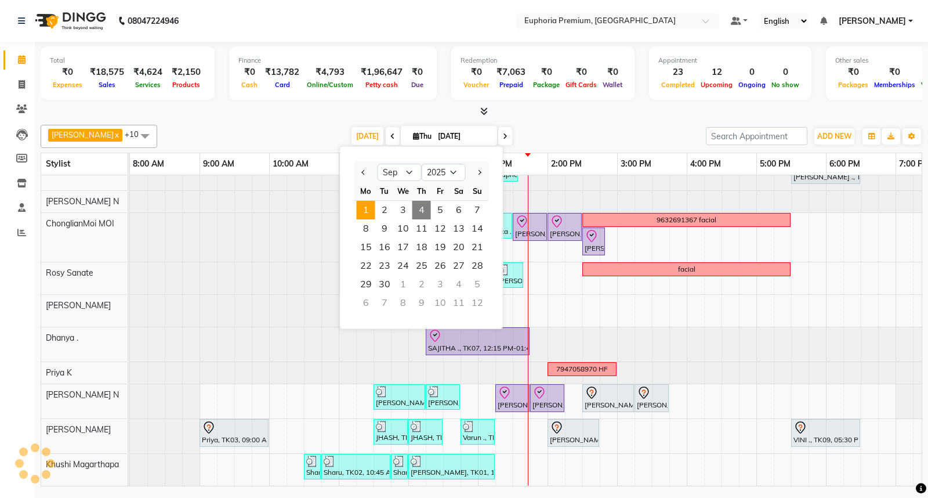
click at [369, 206] on span "1" at bounding box center [366, 210] width 19 height 19
type input "[DATE]"
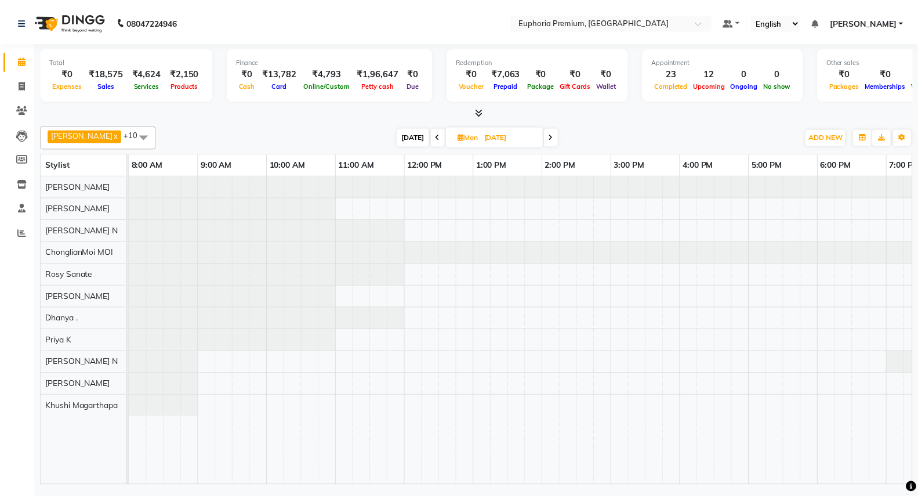
scroll to position [0, 193]
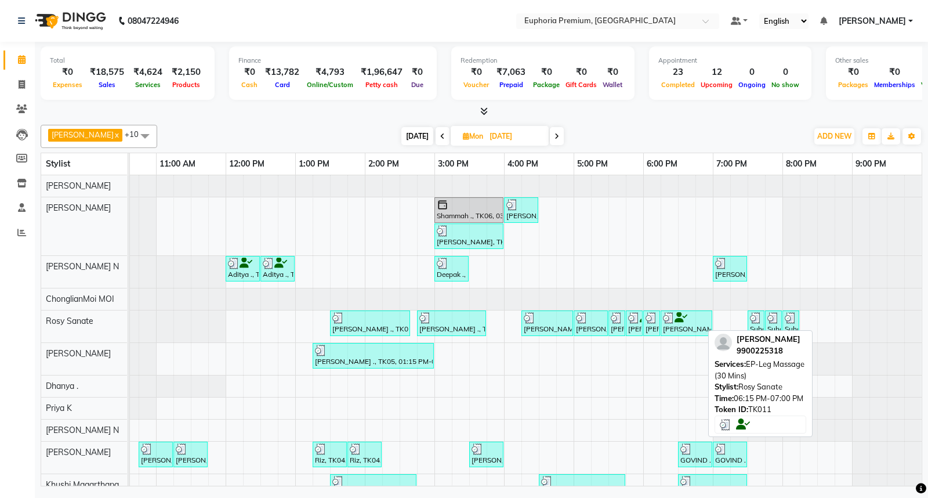
click at [677, 321] on div at bounding box center [686, 318] width 47 height 12
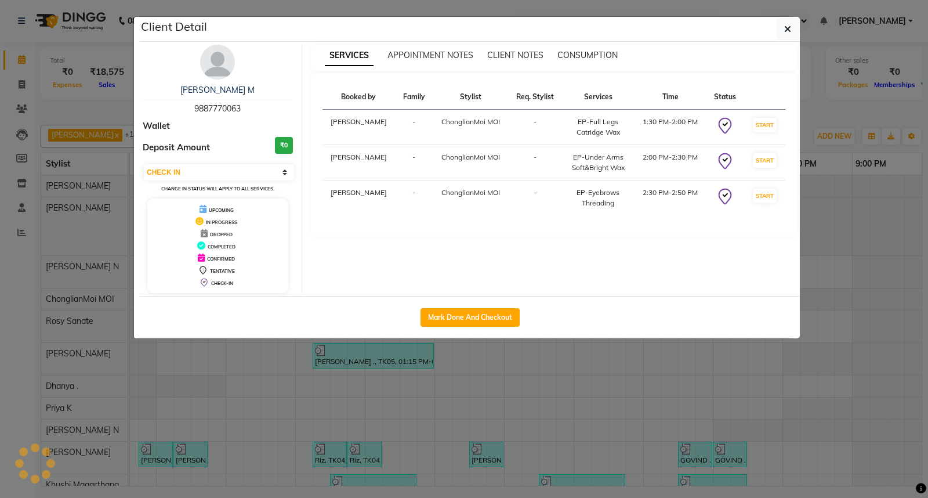
select select "3"
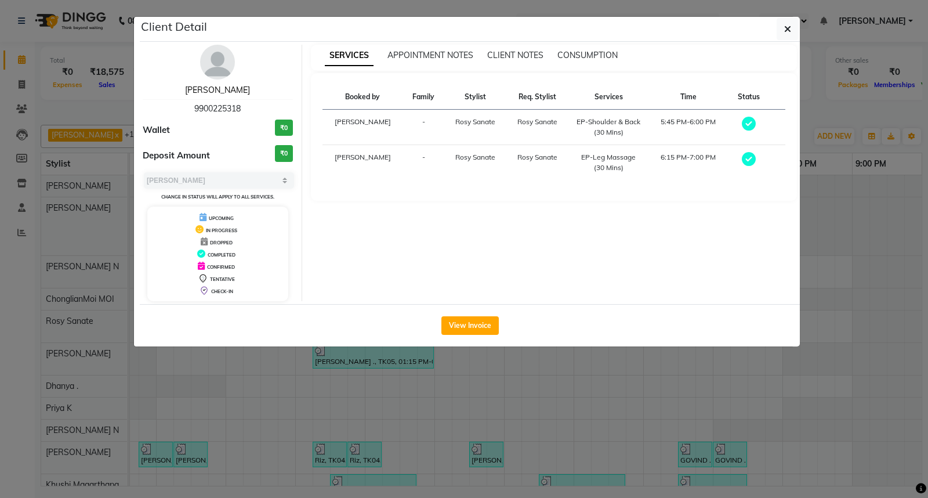
click at [234, 87] on link "[PERSON_NAME]" at bounding box center [217, 90] width 65 height 10
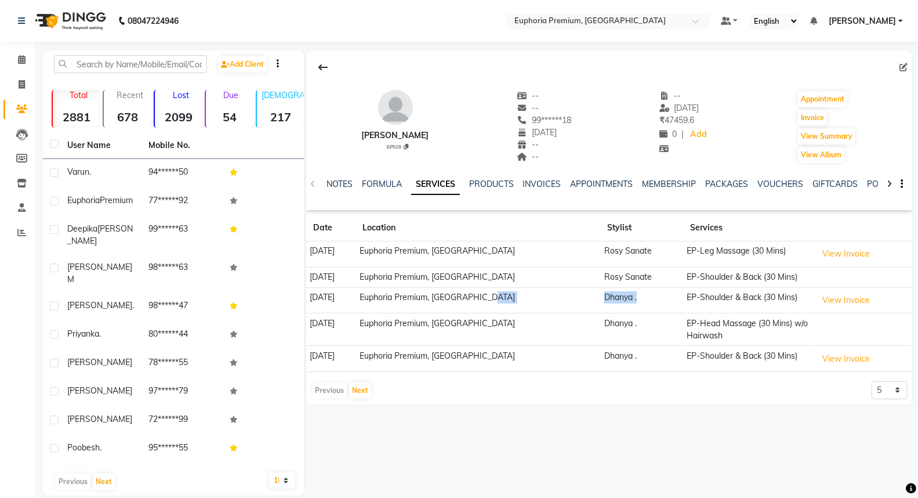
drag, startPoint x: 627, startPoint y: 302, endPoint x: 575, endPoint y: 302, distance: 52.8
click at [575, 302] on tr "[DATE] Euphoria Premium, [GEOGRAPHIC_DATA] . EP-Shoulder & Back (30 Mins) View …" at bounding box center [609, 300] width 606 height 26
drag, startPoint x: 626, startPoint y: 324, endPoint x: 589, endPoint y: 326, distance: 37.8
click at [589, 326] on tr "[DATE] Euphoria Premium, [GEOGRAPHIC_DATA] . EP-Head Massage (30 Mins) w/o Hair…" at bounding box center [609, 329] width 606 height 32
drag, startPoint x: 625, startPoint y: 358, endPoint x: 589, endPoint y: 366, distance: 36.2
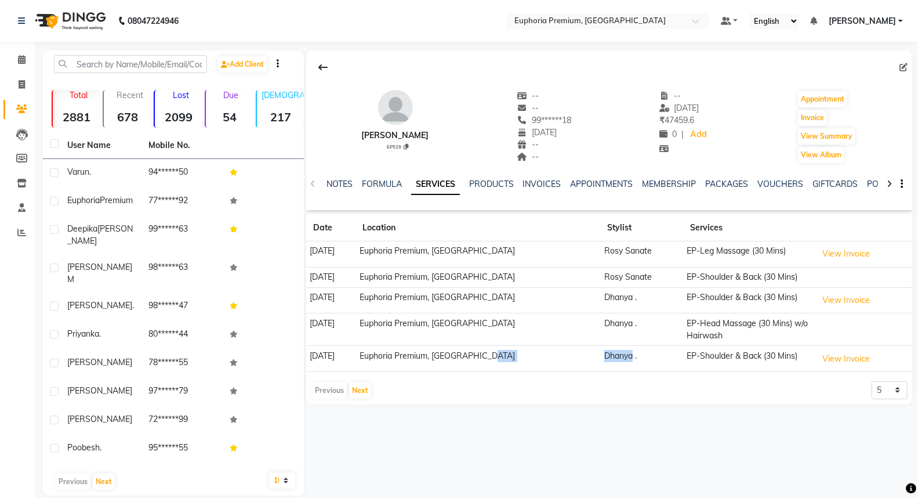
click at [589, 366] on tr "[DATE] Euphoria Premium, [GEOGRAPHIC_DATA] . EP-Shoulder & Back (30 Mins) View …" at bounding box center [609, 359] width 606 height 26
click at [363, 389] on button "Next" at bounding box center [360, 390] width 22 height 16
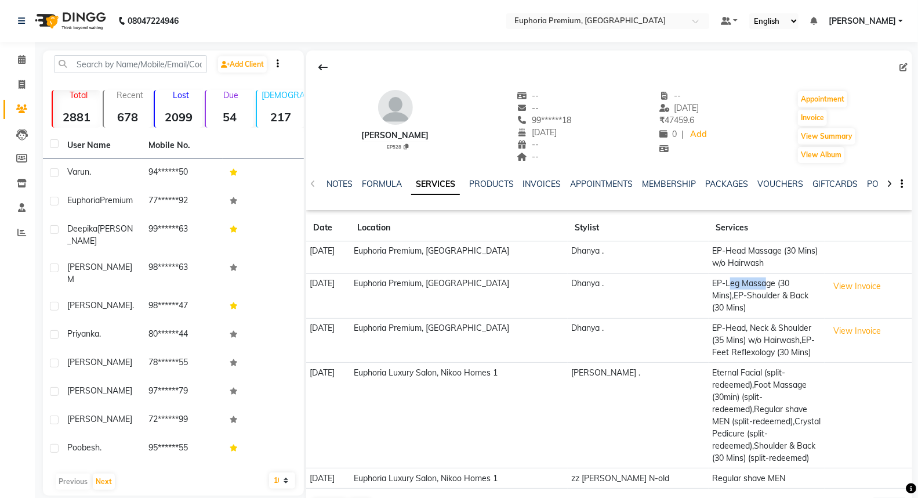
drag, startPoint x: 720, startPoint y: 282, endPoint x: 756, endPoint y: 288, distance: 36.4
click at [756, 288] on td "EP-Leg Massage (30 Mins),EP-Shoulder & Back (30 Mins)" at bounding box center [767, 295] width 116 height 45
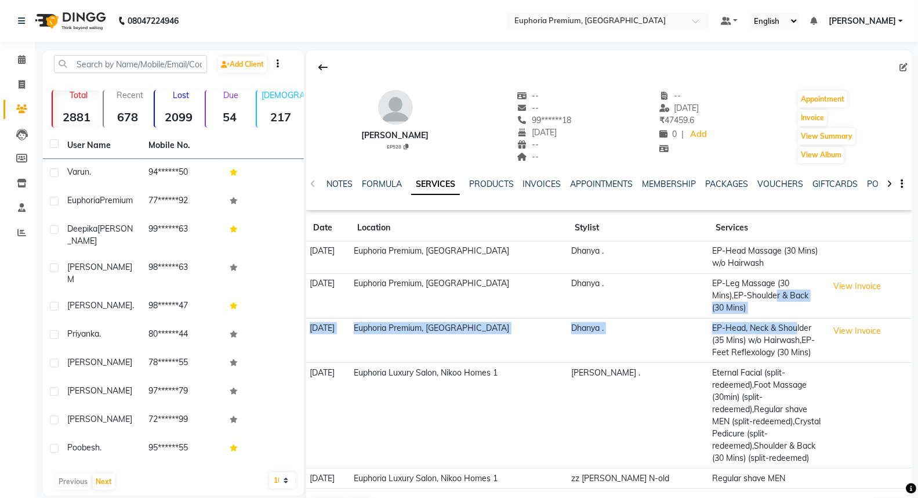
drag, startPoint x: 741, startPoint y: 298, endPoint x: 785, endPoint y: 308, distance: 45.9
click at [785, 308] on tbody "[DATE] Euphoria Premium, [GEOGRAPHIC_DATA] . EP-Head Massage (30 Mins) w/o Hair…" at bounding box center [609, 364] width 606 height 247
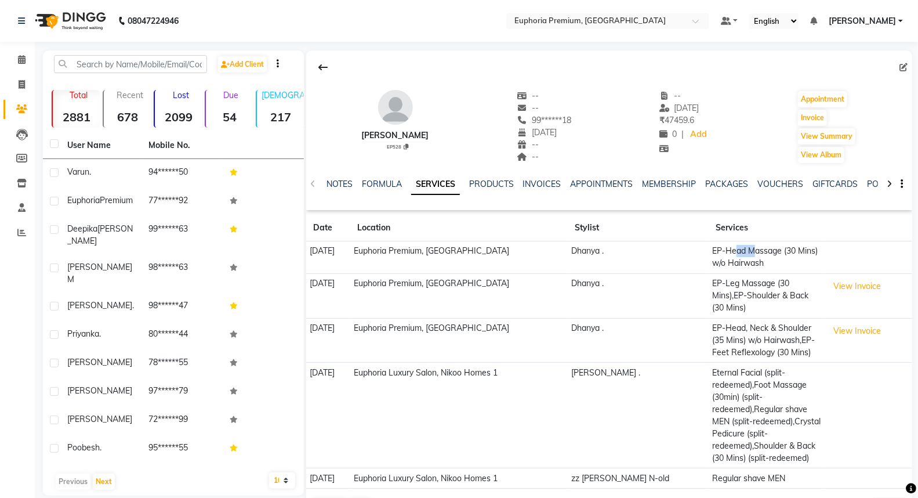
drag, startPoint x: 723, startPoint y: 246, endPoint x: 742, endPoint y: 248, distance: 19.2
click at [742, 248] on td "EP-Head Massage (30 Mins) w/o Hairwash" at bounding box center [767, 257] width 116 height 32
drag, startPoint x: 714, startPoint y: 320, endPoint x: 754, endPoint y: 315, distance: 40.9
click at [754, 318] on td "EP-Head, Neck & Shoulder (35 Mins) w/o Hairwash,EP-Feet Reflexology (30 Mins)" at bounding box center [767, 340] width 116 height 45
drag, startPoint x: 716, startPoint y: 363, endPoint x: 755, endPoint y: 363, distance: 39.4
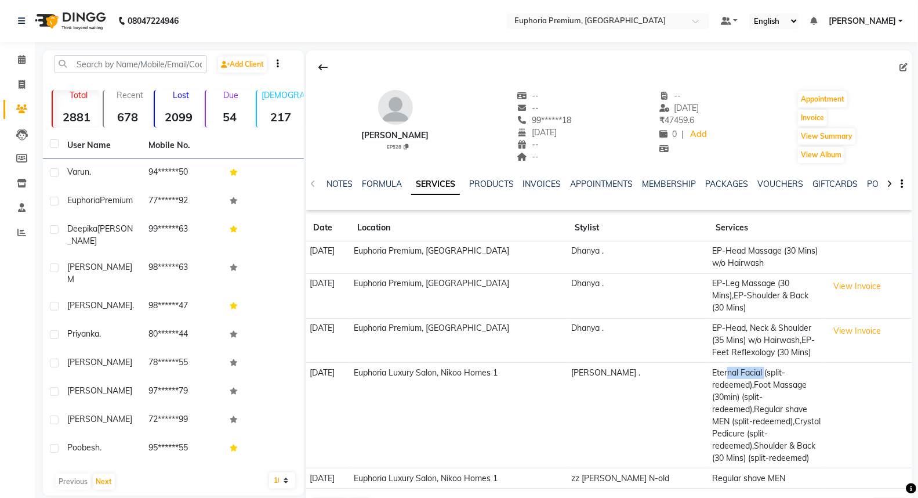
click at [755, 363] on td "Eternal Facial (split-redeemed),Foot Massage (30min) (split-redeemed),Regular s…" at bounding box center [767, 415] width 116 height 106
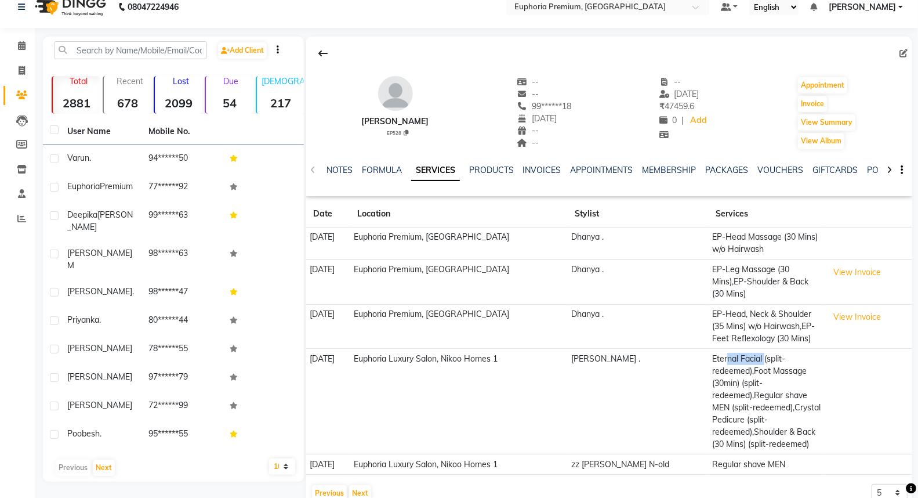
scroll to position [28, 0]
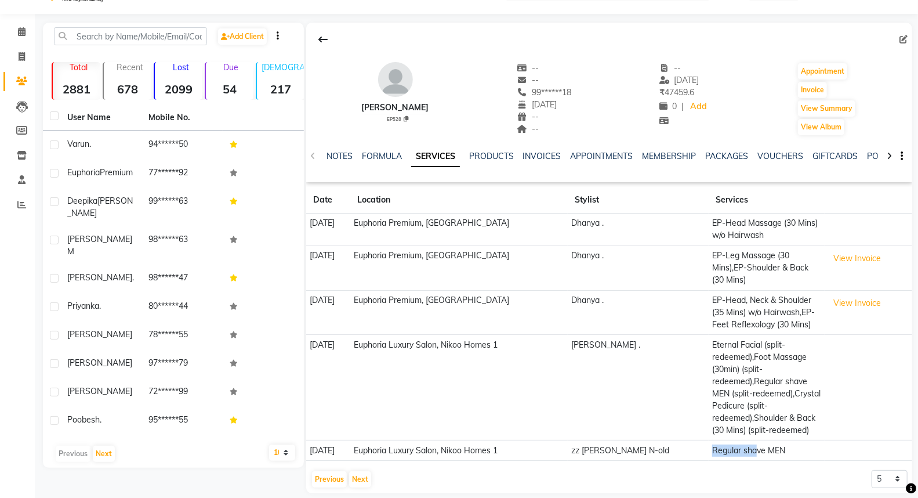
drag, startPoint x: 735, startPoint y: 441, endPoint x: 747, endPoint y: 444, distance: 12.7
click at [747, 444] on td "Regular shave MEN" at bounding box center [767, 450] width 116 height 20
click at [360, 471] on button "Next" at bounding box center [360, 479] width 22 height 16
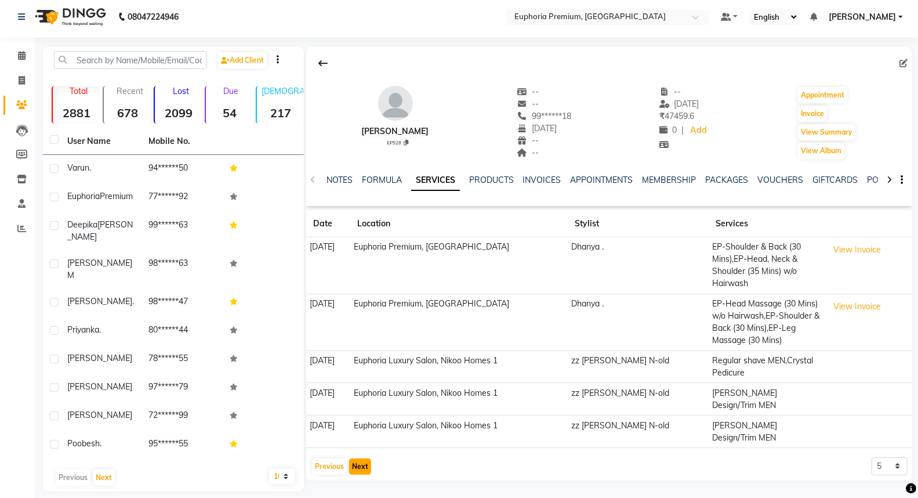
click at [357, 458] on button "Next" at bounding box center [360, 466] width 22 height 16
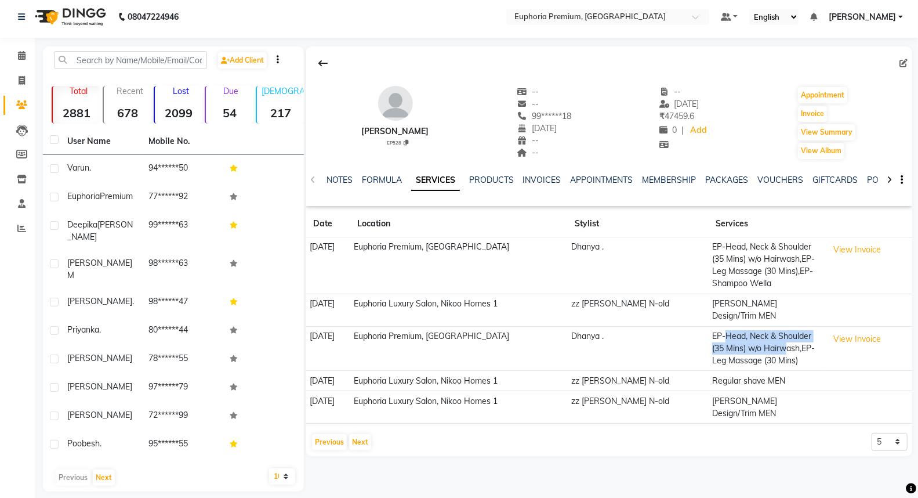
drag, startPoint x: 716, startPoint y: 325, endPoint x: 759, endPoint y: 331, distance: 43.4
click at [759, 331] on td "EP-Head, Neck & Shoulder (35 Mins) w/o Hairwash,EP-Leg Massage (30 Mins)" at bounding box center [767, 348] width 116 height 45
click at [656, 335] on td "Dhanya ." at bounding box center [638, 348] width 141 height 45
click at [361, 434] on button "Next" at bounding box center [360, 442] width 22 height 16
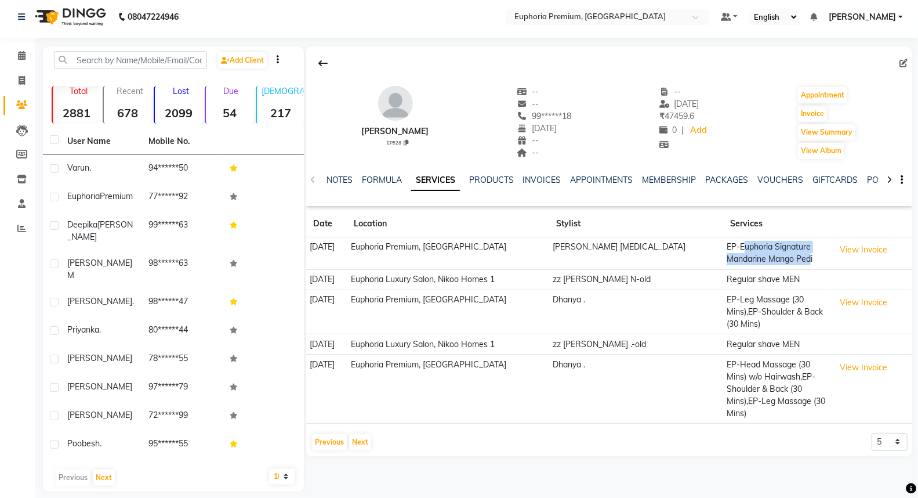
drag, startPoint x: 721, startPoint y: 242, endPoint x: 787, endPoint y: 260, distance: 68.4
click at [787, 260] on td "EP-Euphoria Signature Mandarine Mango Pedi" at bounding box center [777, 253] width 108 height 32
drag, startPoint x: 628, startPoint y: 274, endPoint x: 674, endPoint y: 279, distance: 46.0
click at [673, 279] on td "zz [PERSON_NAME] N-old" at bounding box center [636, 279] width 174 height 20
drag, startPoint x: 632, startPoint y: 299, endPoint x: 599, endPoint y: 304, distance: 33.4
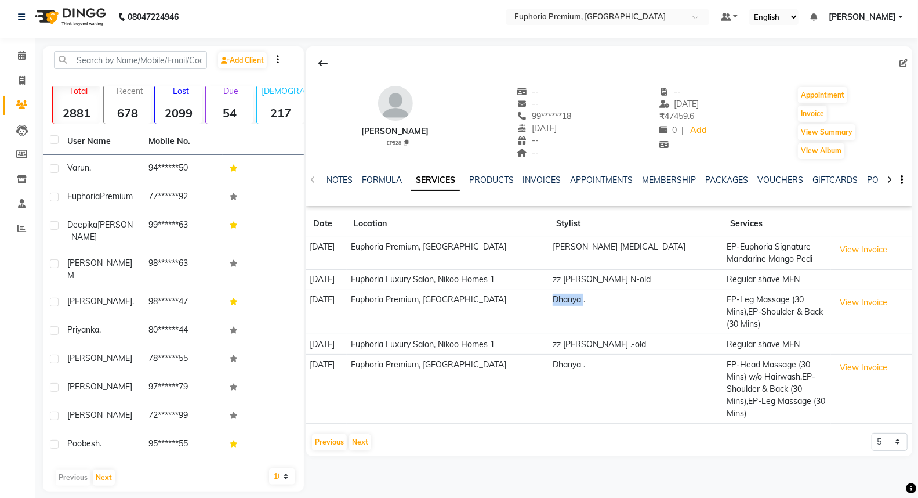
click at [599, 304] on td "Dhanya ." at bounding box center [636, 311] width 174 height 45
drag, startPoint x: 629, startPoint y: 353, endPoint x: 594, endPoint y: 351, distance: 35.4
click at [594, 354] on tr "[DATE] Euphoria Premium, [GEOGRAPHIC_DATA] . EP-Head Massage (30 Mins) w/o Hair…" at bounding box center [609, 388] width 606 height 69
click at [363, 434] on button "Next" at bounding box center [360, 442] width 22 height 16
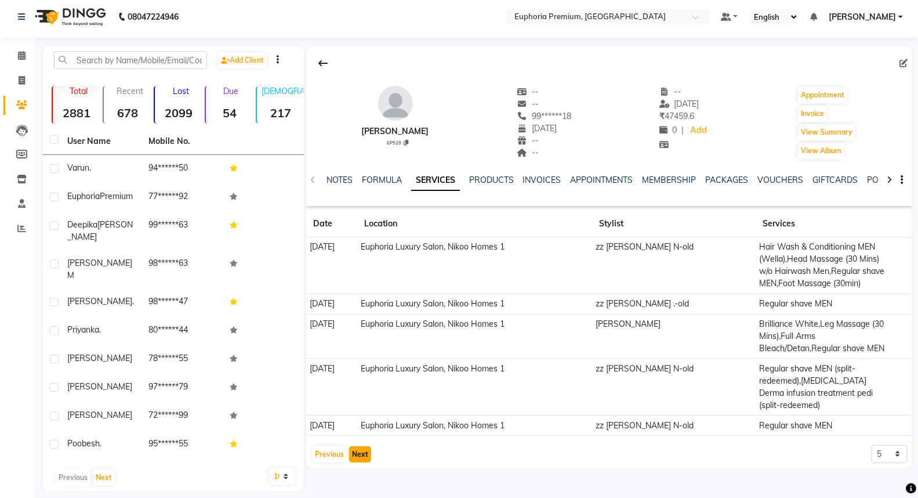
click at [360, 453] on button "Next" at bounding box center [360, 454] width 22 height 16
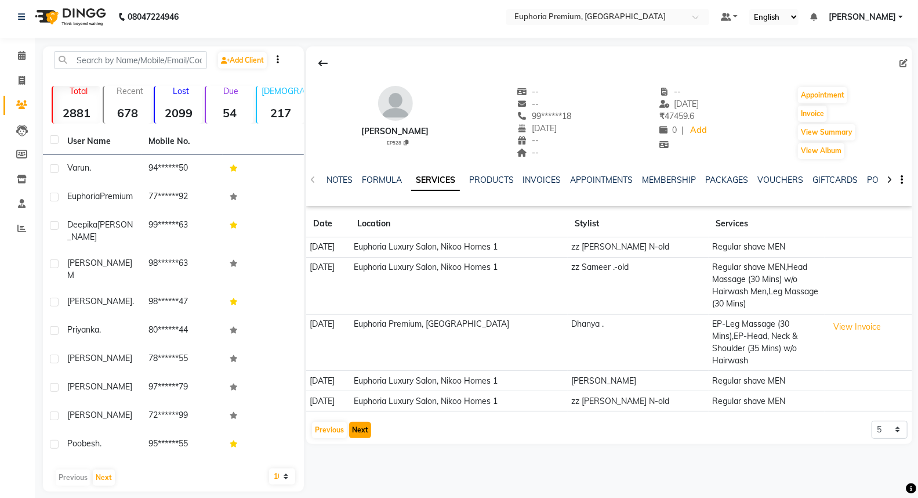
click at [357, 422] on button "Next" at bounding box center [360, 430] width 22 height 16
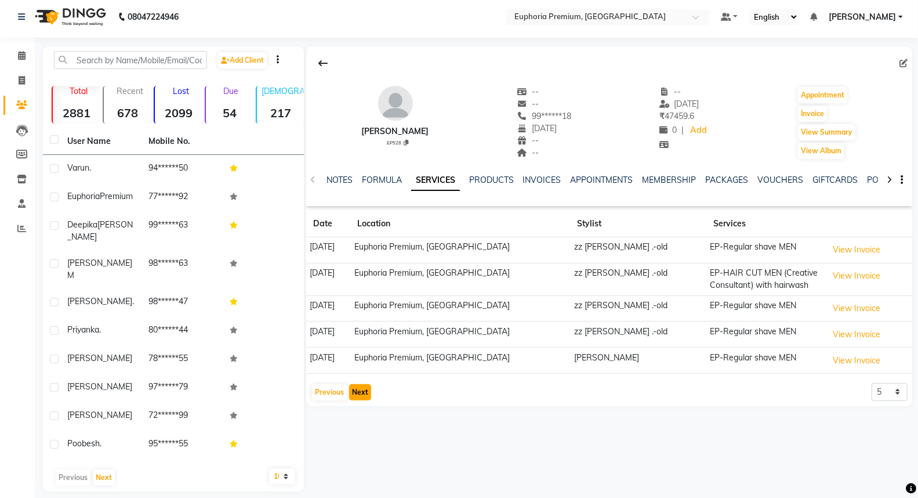
click at [358, 387] on button "Next" at bounding box center [360, 392] width 22 height 16
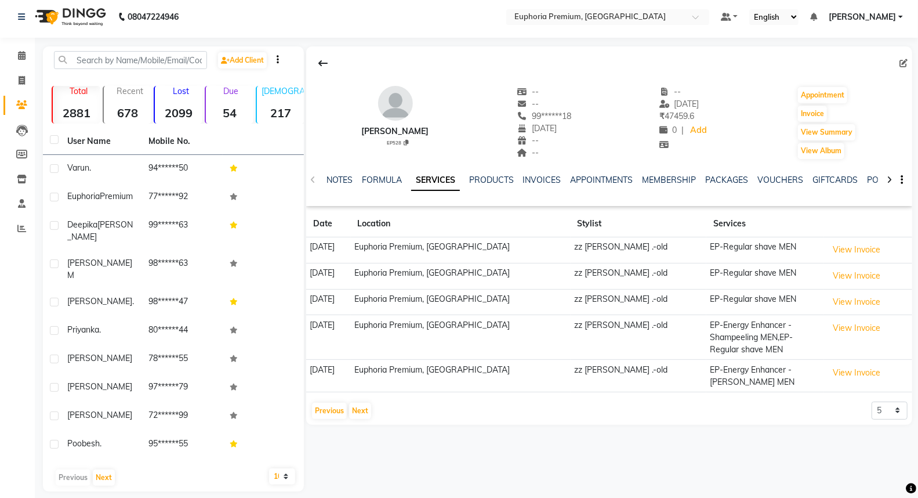
click at [351, 386] on td "[DATE]" at bounding box center [328, 376] width 45 height 32
click at [363, 404] on button "Next" at bounding box center [360, 410] width 22 height 16
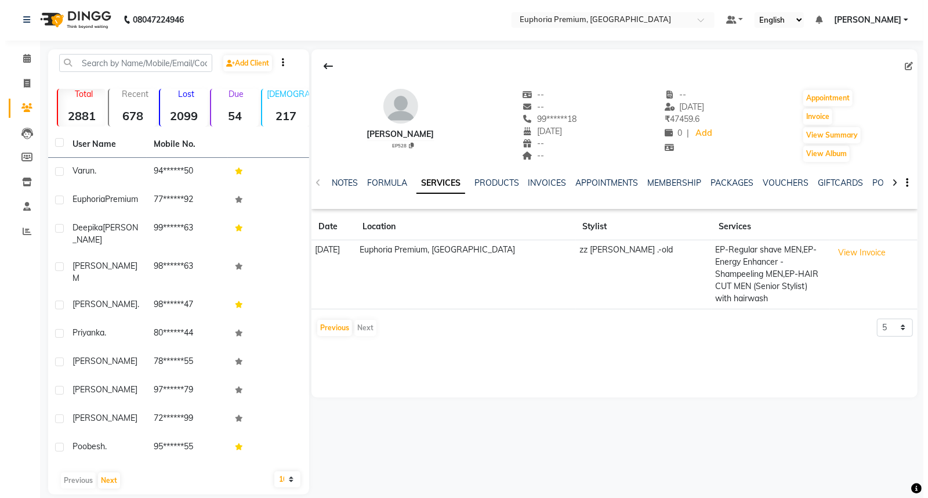
scroll to position [0, 0]
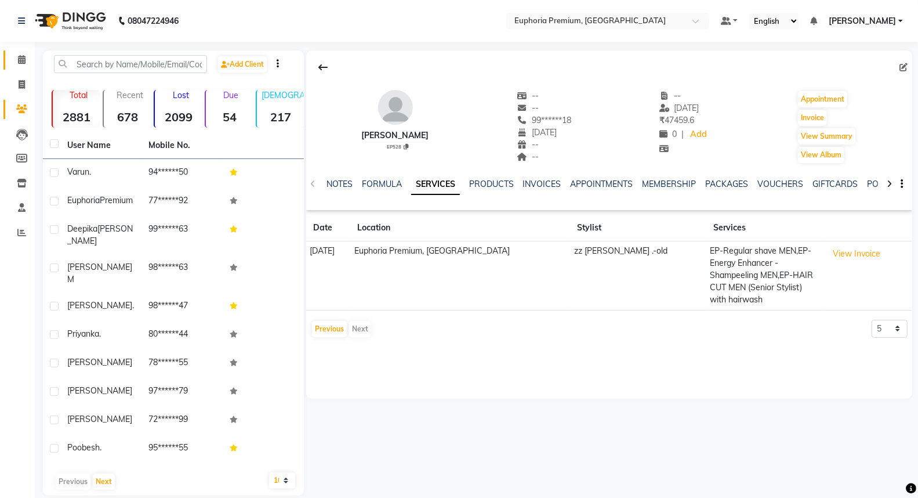
click at [18, 68] on link "Calendar" at bounding box center [17, 59] width 28 height 19
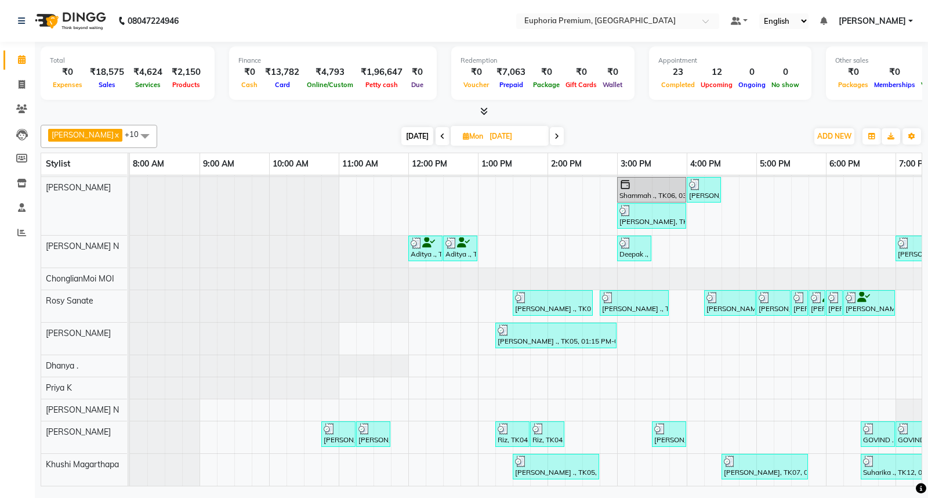
scroll to position [0, 53]
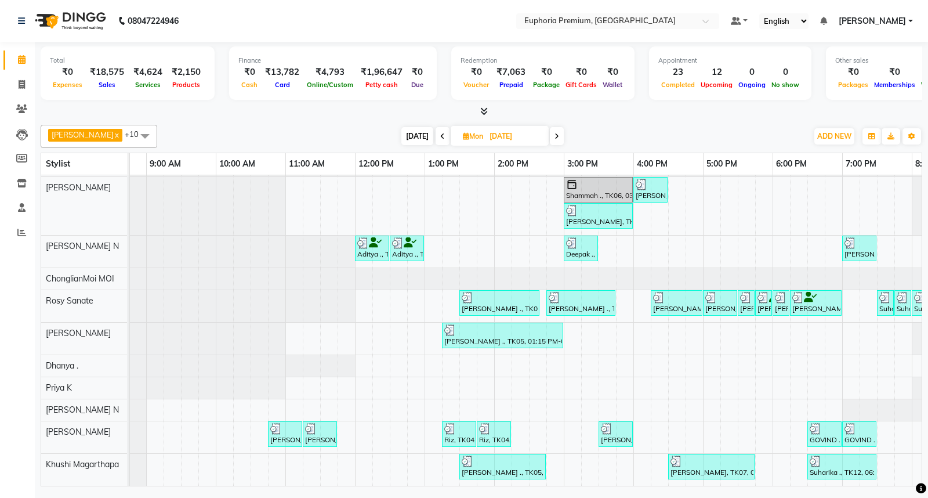
click at [401, 132] on span "[DATE]" at bounding box center [417, 136] width 32 height 18
type input "[DATE]"
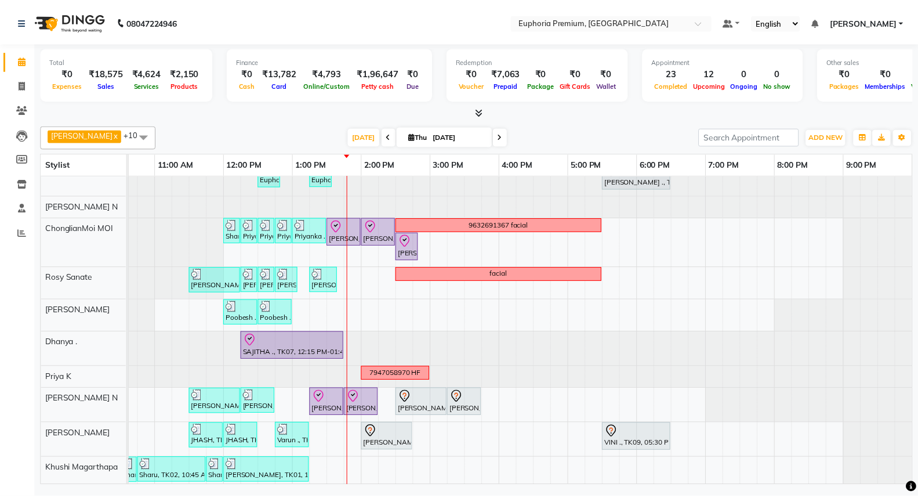
scroll to position [50, 0]
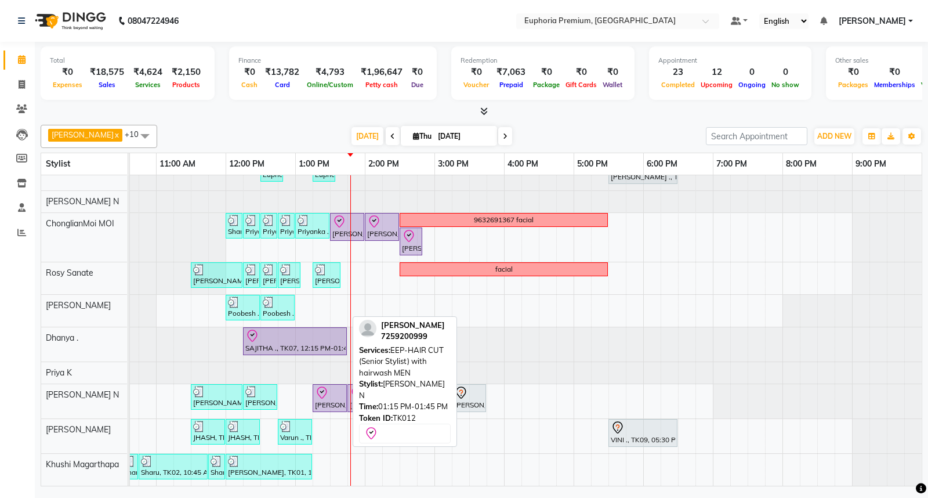
click at [321, 390] on div "[PERSON_NAME], TK12, 01:15 PM-01:45 PM, EEP-HAIR CUT (Senior Stylist) with hair…" at bounding box center [330, 398] width 32 height 24
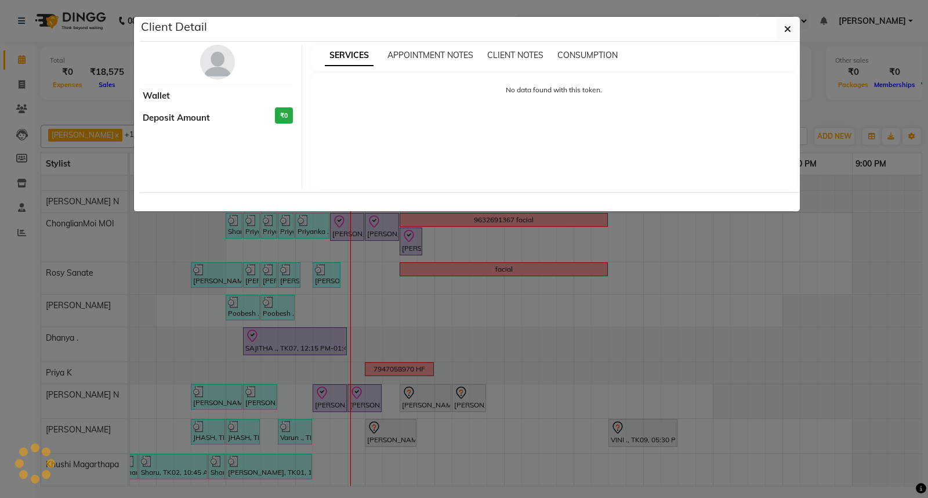
select select "8"
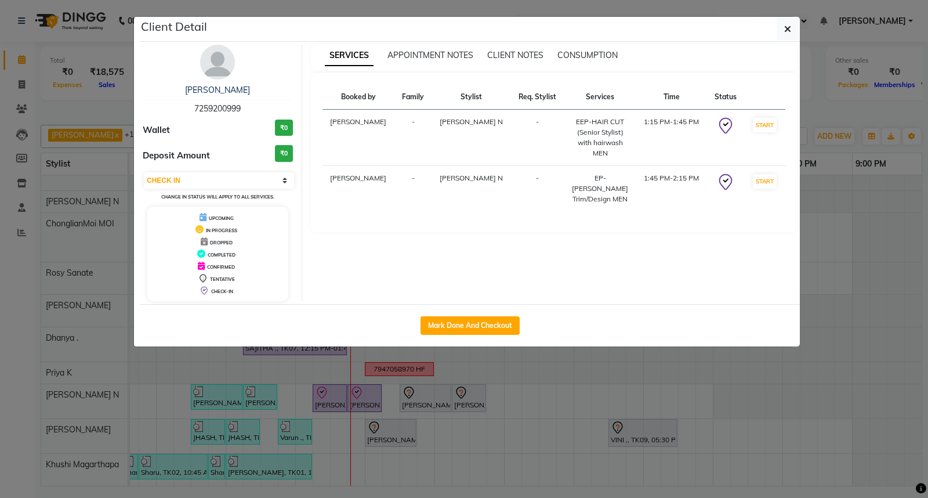
click at [477, 315] on div "Mark Done And Checkout" at bounding box center [470, 325] width 660 height 42
click at [476, 317] on button "Mark Done And Checkout" at bounding box center [469, 325] width 99 height 19
select select "7925"
select select "service"
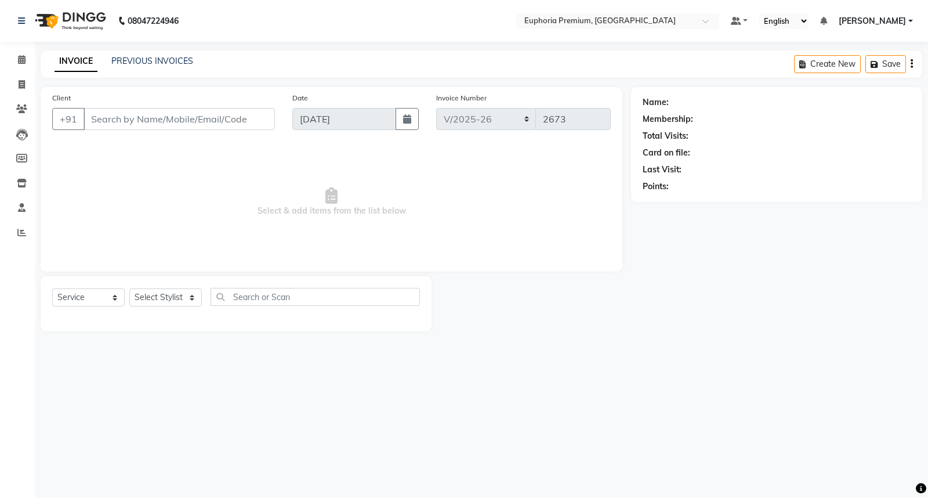
type input "72******99"
select select "74080"
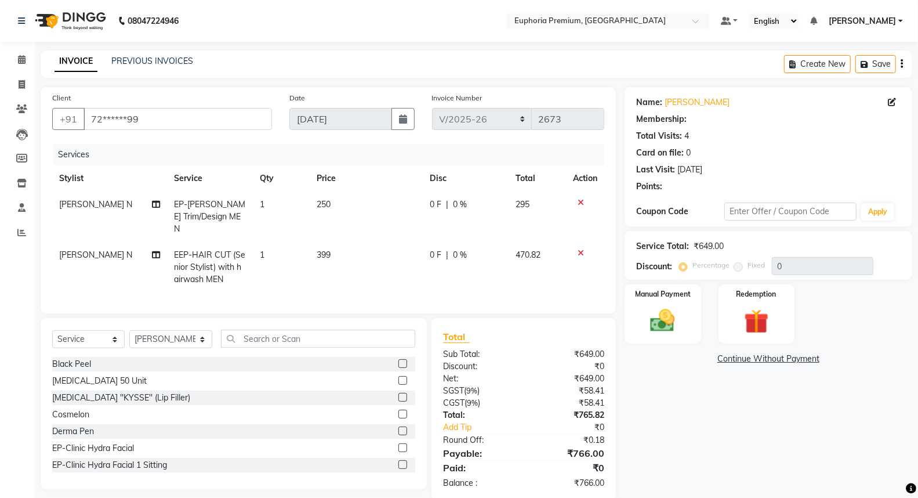
select select "1: Object"
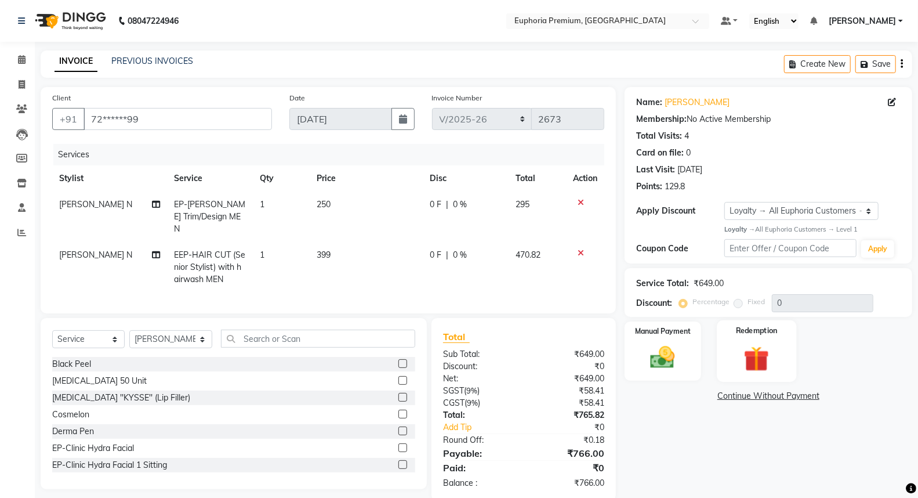
click at [728, 350] on div "Redemption" at bounding box center [756, 351] width 79 height 62
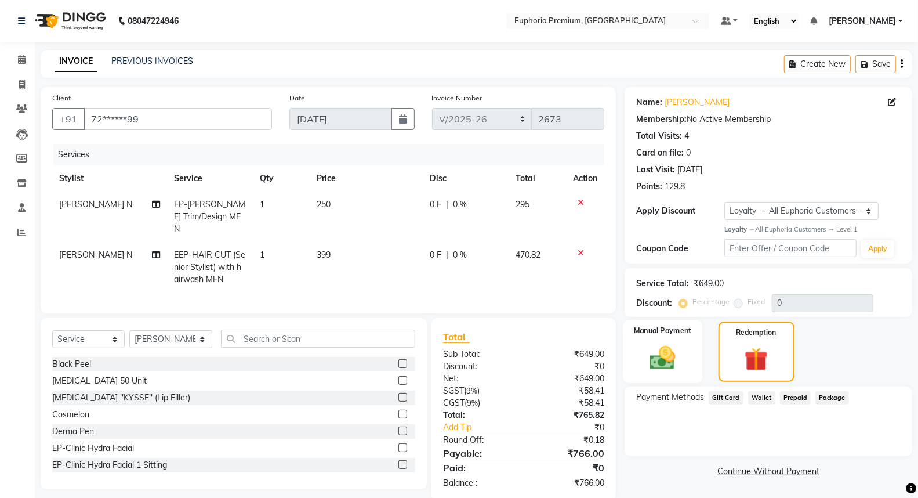
click at [672, 349] on img at bounding box center [662, 358] width 41 height 30
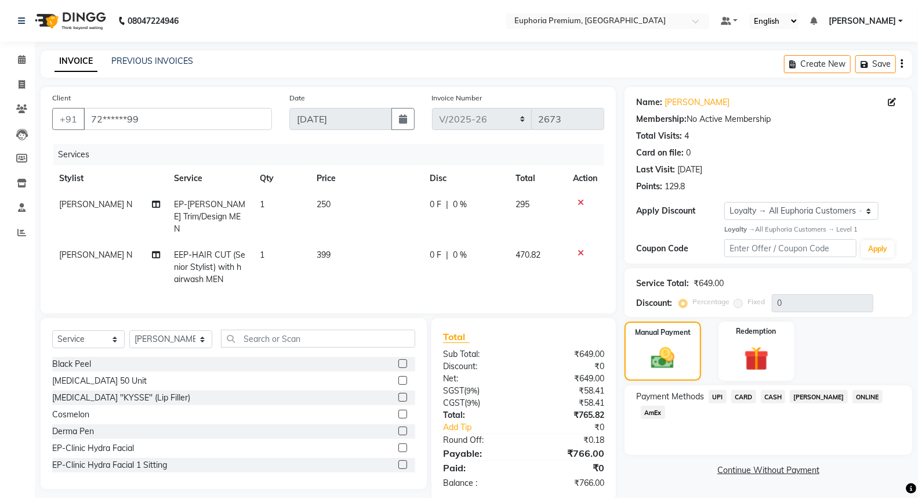
click at [716, 395] on span "UPI" at bounding box center [718, 396] width 18 height 13
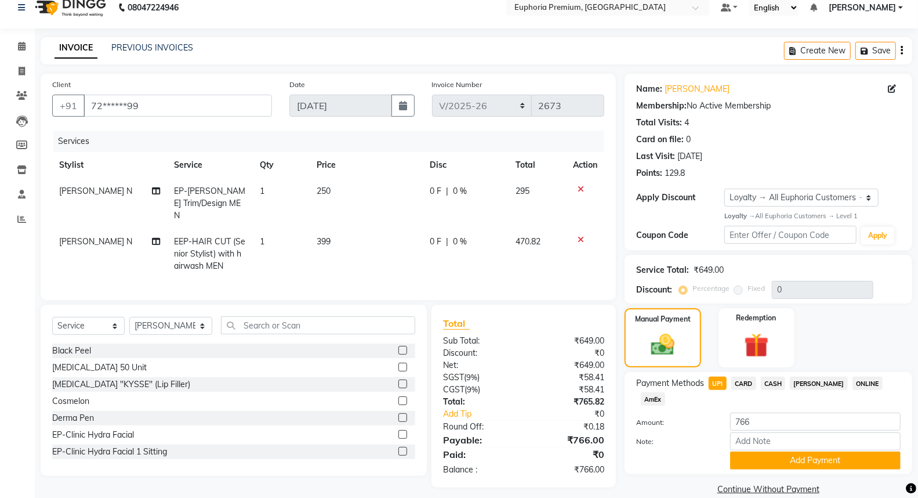
scroll to position [17, 0]
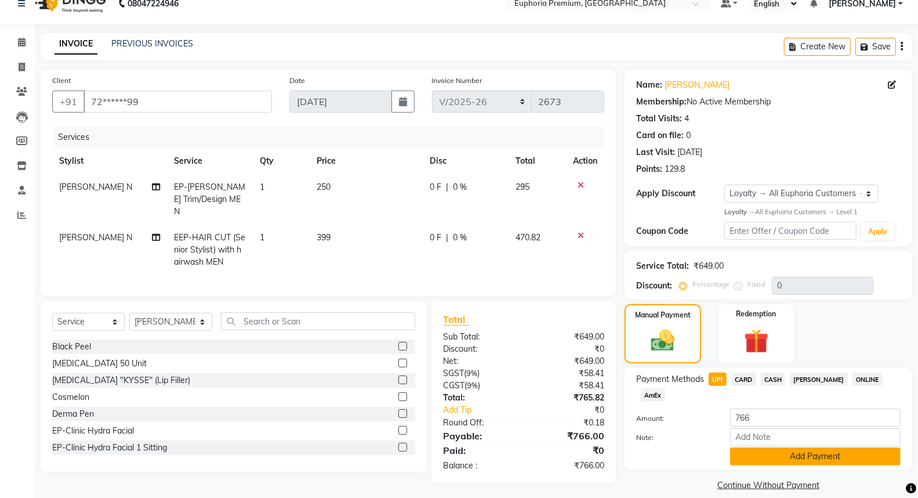
click at [807, 447] on button "Add Payment" at bounding box center [815, 456] width 170 height 18
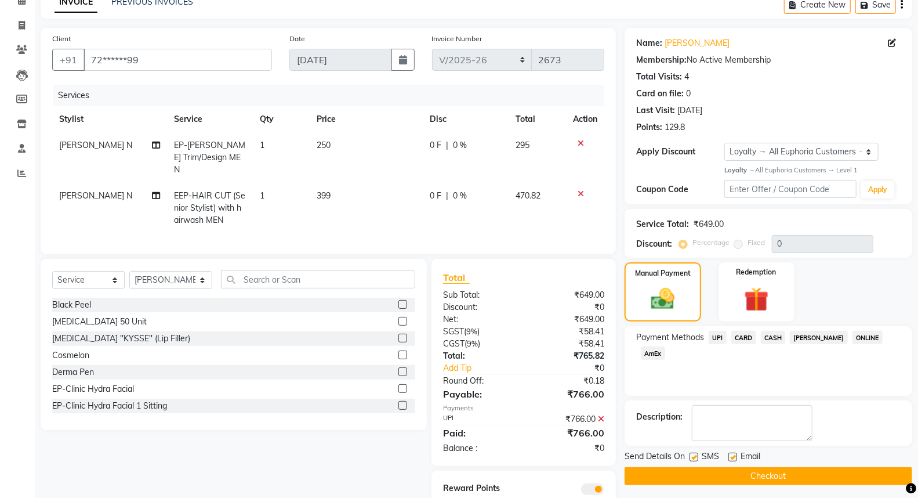
scroll to position [99, 0]
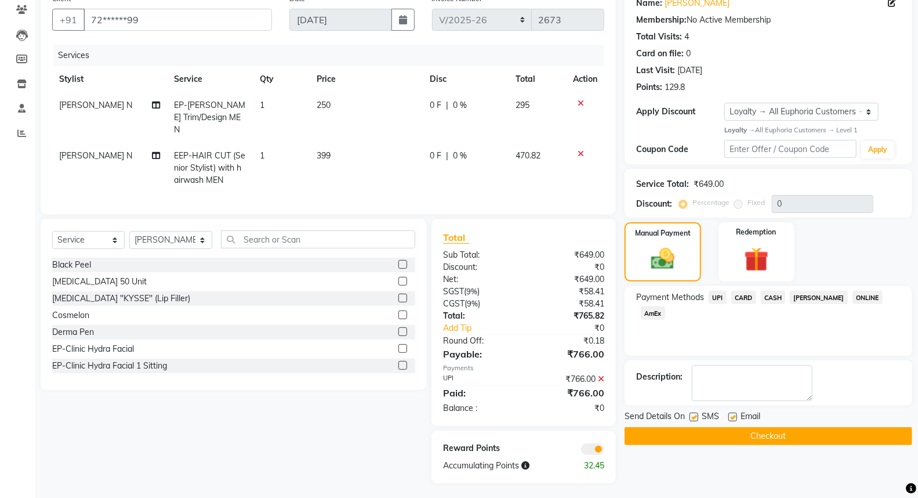
click at [792, 438] on button "Checkout" at bounding box center [769, 436] width 288 height 18
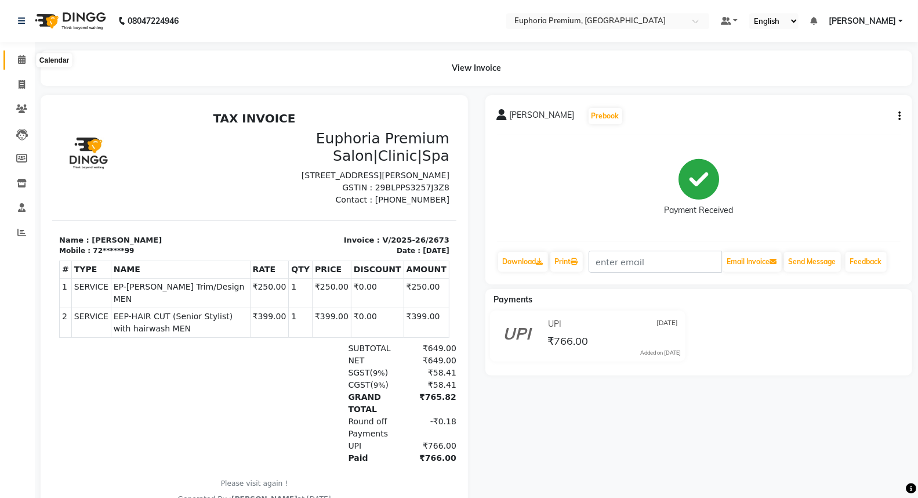
click at [12, 61] on span at bounding box center [22, 59] width 20 height 13
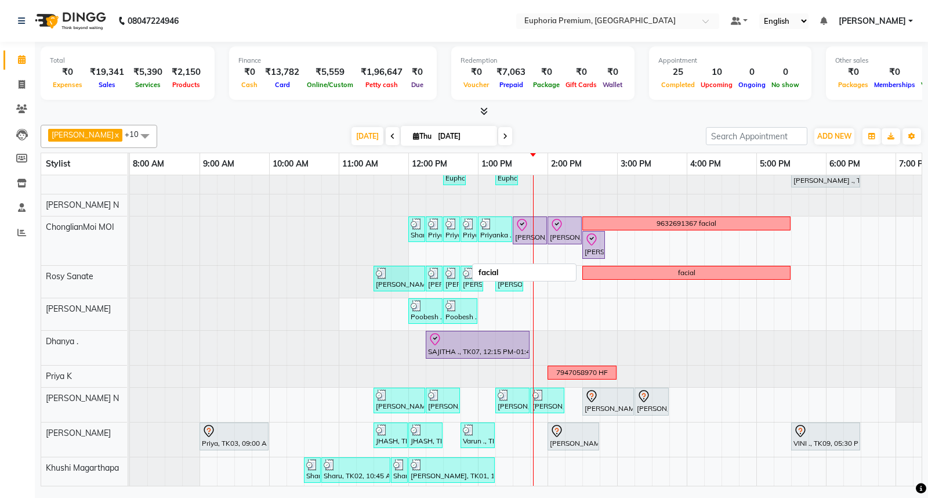
scroll to position [50, 0]
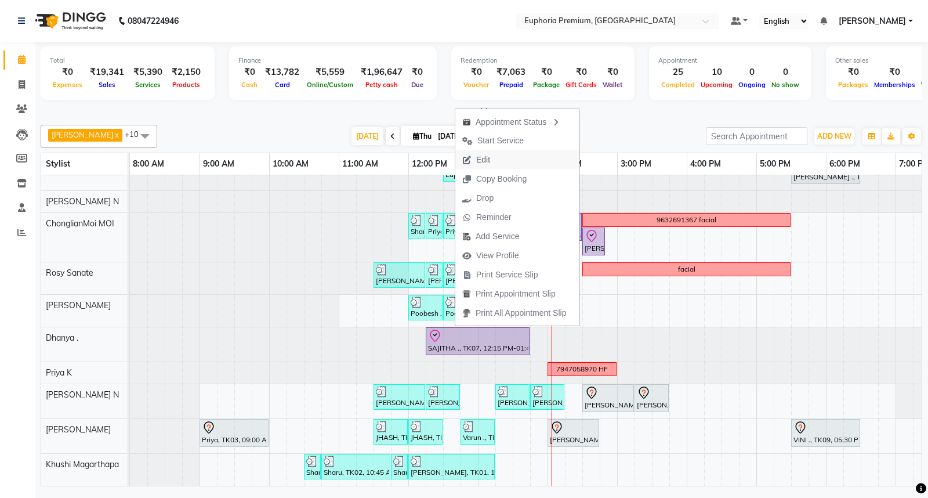
click at [485, 160] on span "Edit" at bounding box center [483, 160] width 14 height 12
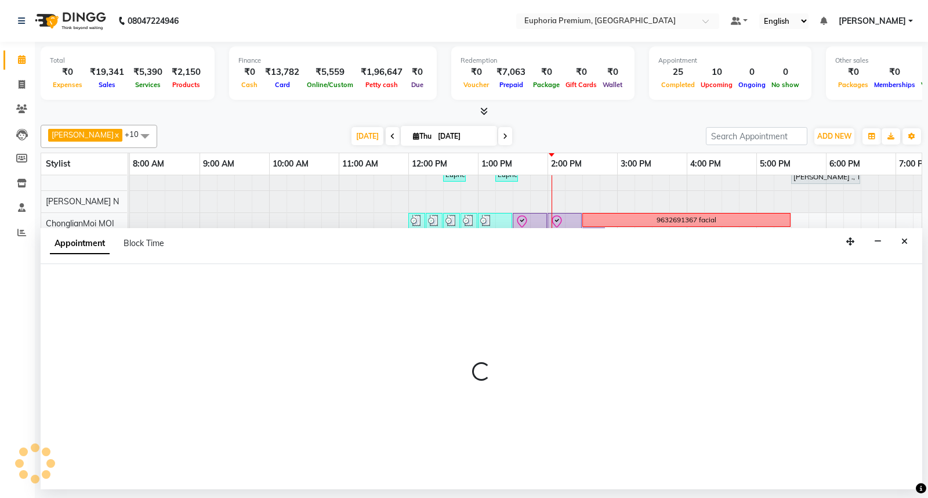
select select "tentative"
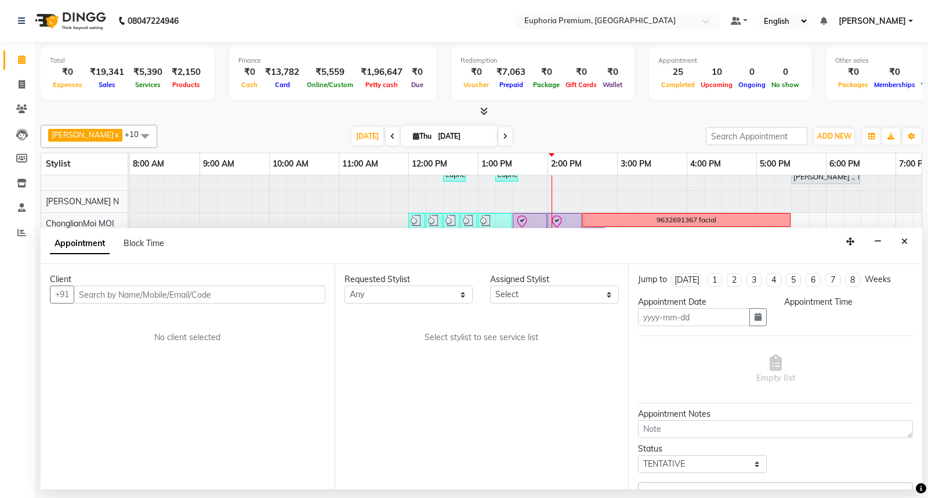
type input "[DATE]"
select select "71607"
select select "check-in"
select select "735"
select select "4006"
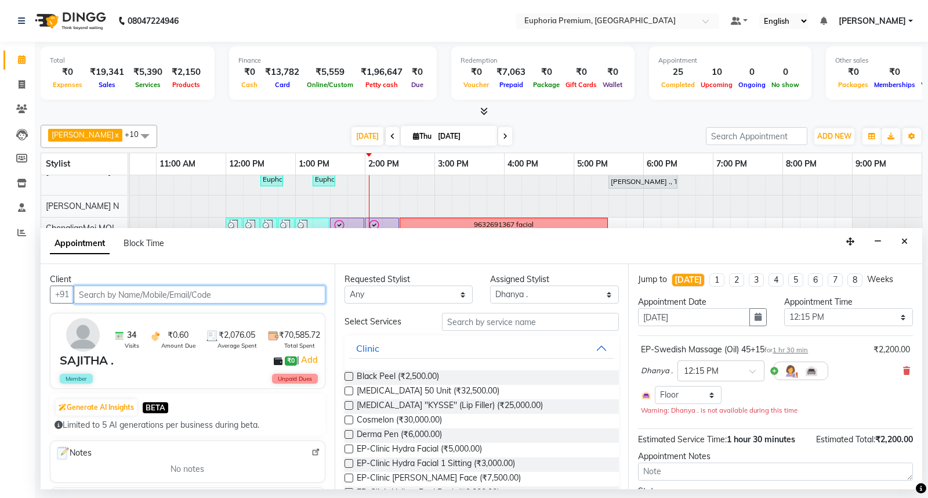
scroll to position [50, 183]
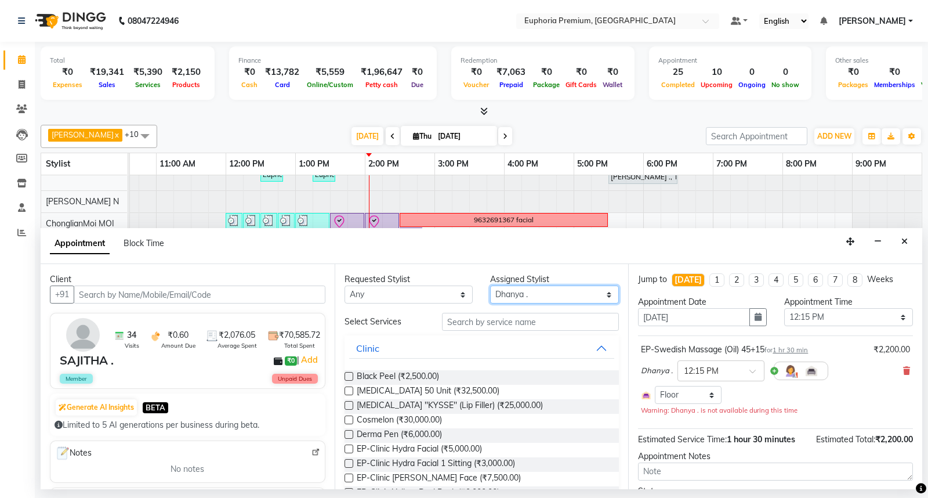
click at [529, 297] on select "Select Babu V Bharath N [PERSON_NAME] [PERSON_NAME] N Chiinthian [PERSON_NAME] …" at bounding box center [554, 294] width 129 height 18
select select "86606"
click at [490, 285] on select "Select Babu V Bharath N [PERSON_NAME] [PERSON_NAME] N Chiinthian [PERSON_NAME] …" at bounding box center [554, 294] width 129 height 18
click at [476, 321] on input "text" at bounding box center [530, 322] width 177 height 18
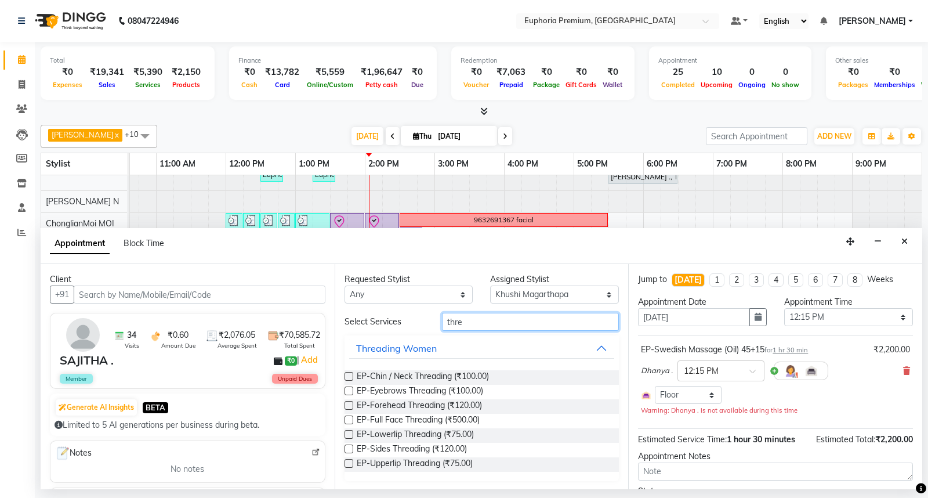
type input "thre"
click at [351, 391] on label at bounding box center [348, 390] width 9 height 9
click at [351, 391] on input "checkbox" at bounding box center [348, 392] width 8 height 8
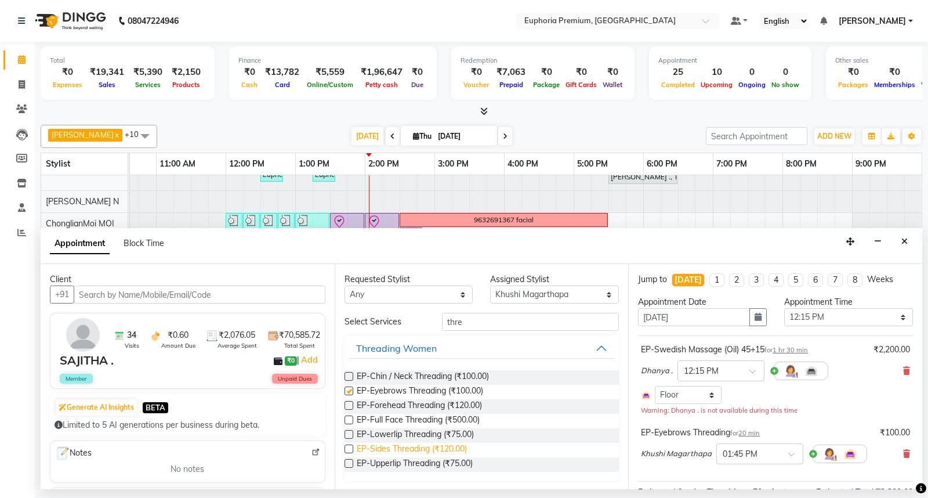
checkbox input "false"
click at [350, 466] on label at bounding box center [348, 463] width 9 height 9
click at [350, 466] on input "checkbox" at bounding box center [348, 464] width 8 height 8
checkbox input "false"
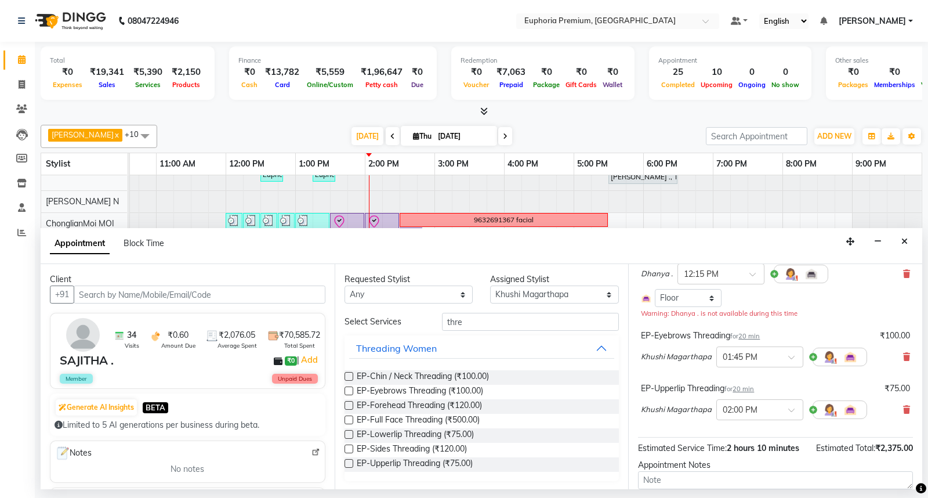
scroll to position [183, 0]
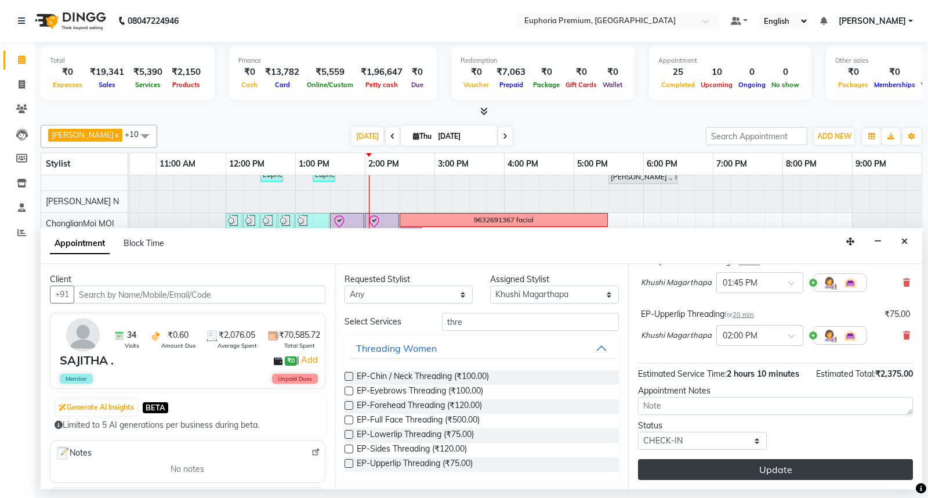
click at [782, 471] on button "Update" at bounding box center [775, 469] width 275 height 21
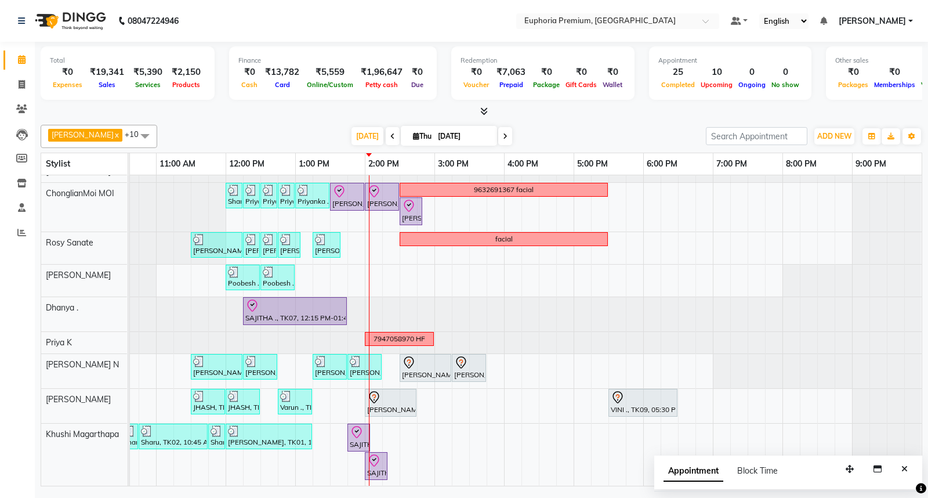
scroll to position [82, 0]
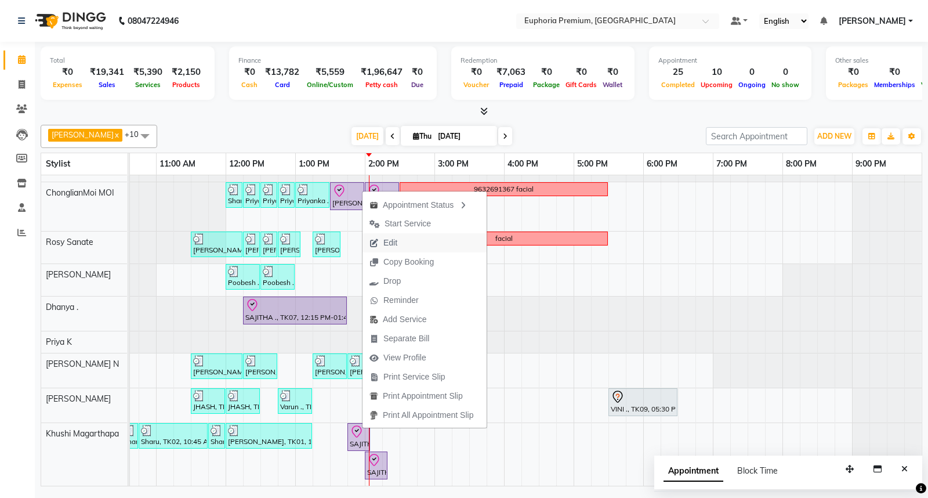
click at [393, 240] on span "Edit" at bounding box center [390, 243] width 14 height 12
select select "tentative"
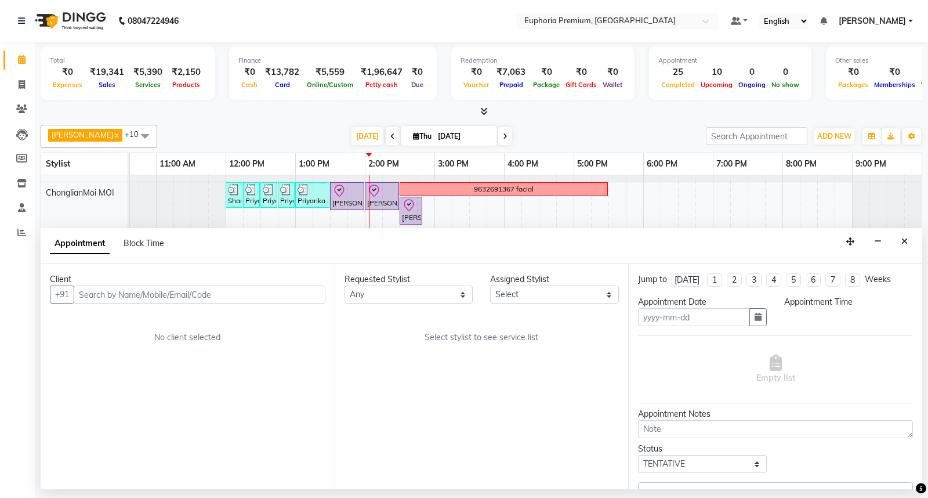
type input "[DATE]"
select select "check-in"
select select "735"
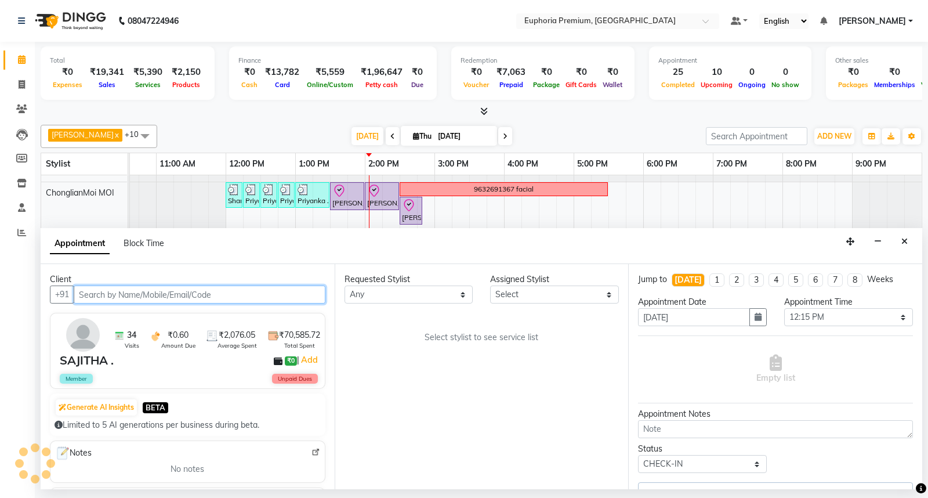
scroll to position [82, 183]
select select "86606"
select select "4006"
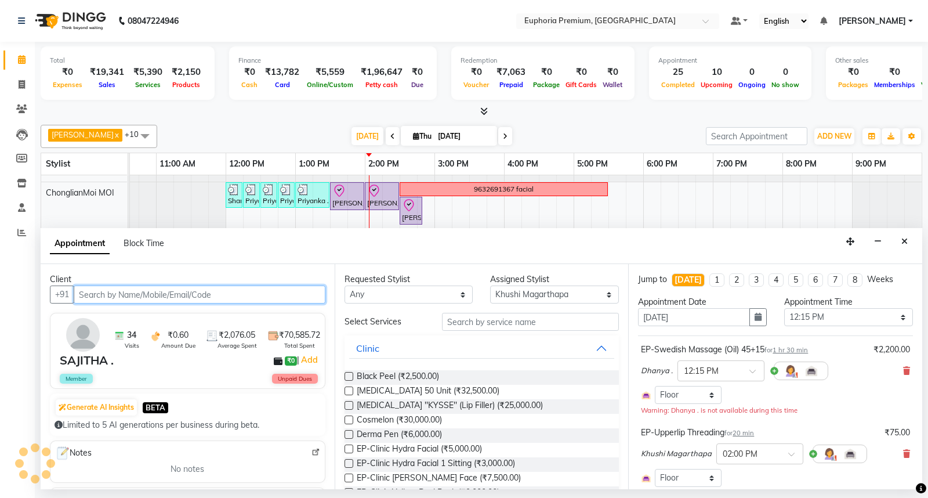
select select "4006"
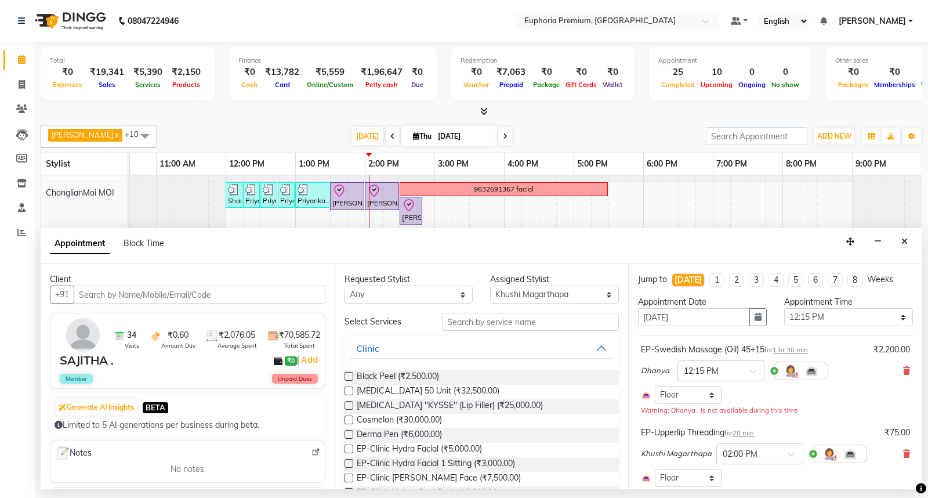
click at [754, 434] on span "20 min" at bounding box center [742, 433] width 21 height 8
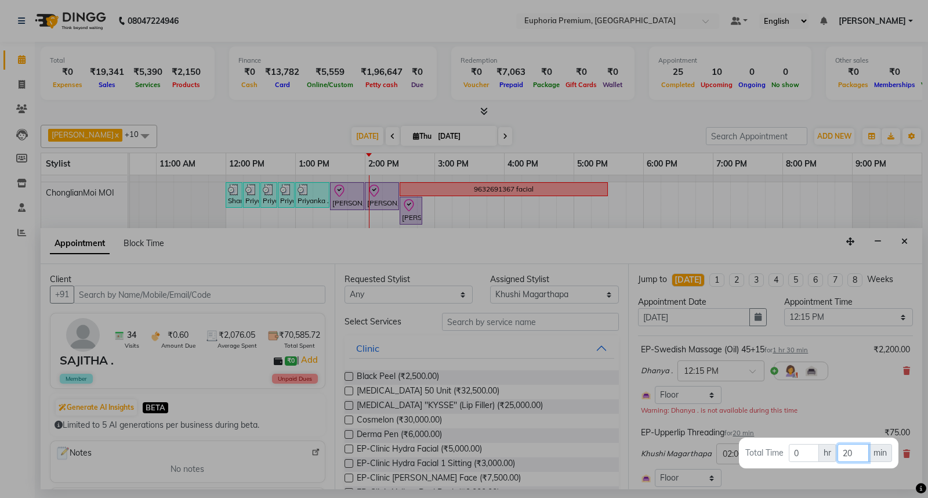
click at [856, 451] on input "20" at bounding box center [852, 453] width 31 height 18
type input "2"
type input "15"
click at [850, 409] on div at bounding box center [464, 249] width 928 height 498
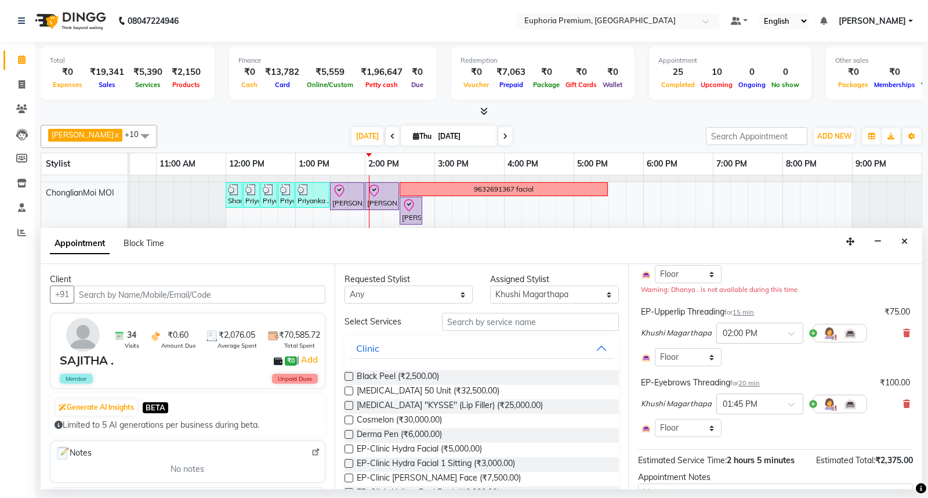
scroll to position [129, 0]
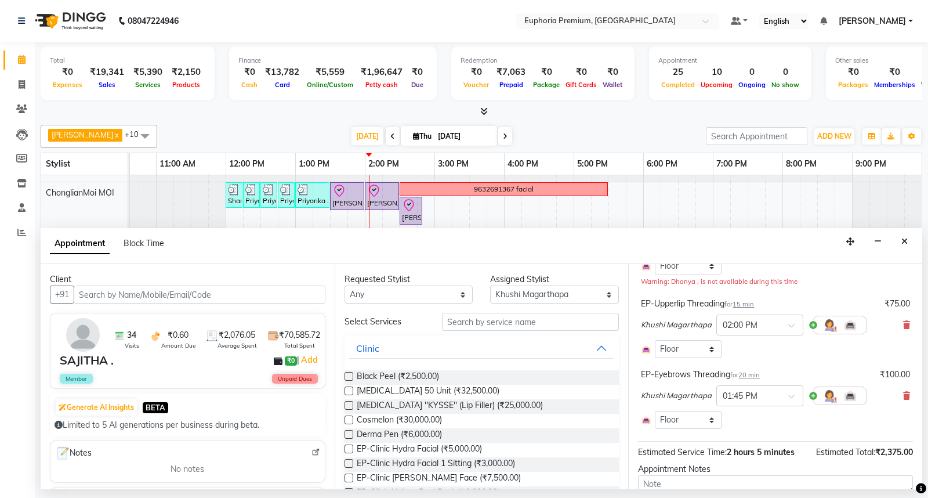
click at [750, 375] on span "20 min" at bounding box center [748, 375] width 21 height 8
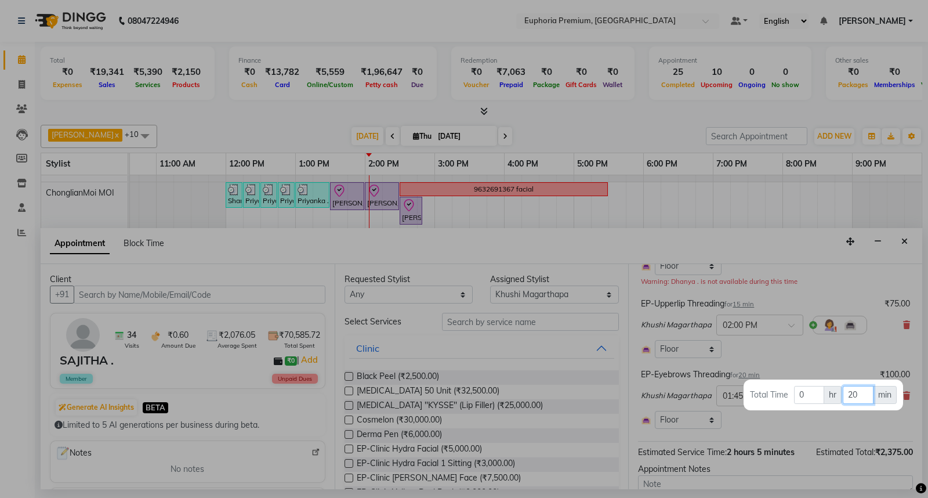
click at [867, 386] on input "20" at bounding box center [858, 395] width 31 height 18
type input "2"
type input "15"
click at [756, 333] on div at bounding box center [464, 249] width 928 height 498
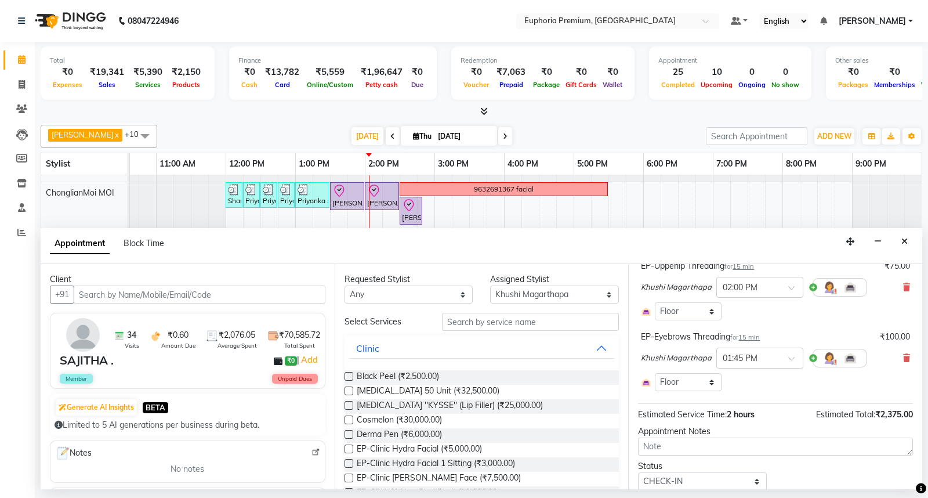
scroll to position [206, 0]
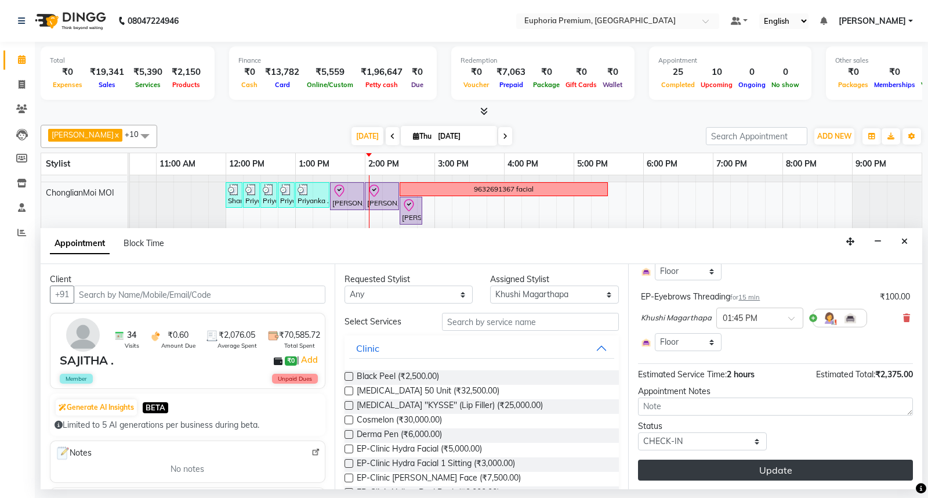
click at [778, 466] on button "Update" at bounding box center [775, 469] width 275 height 21
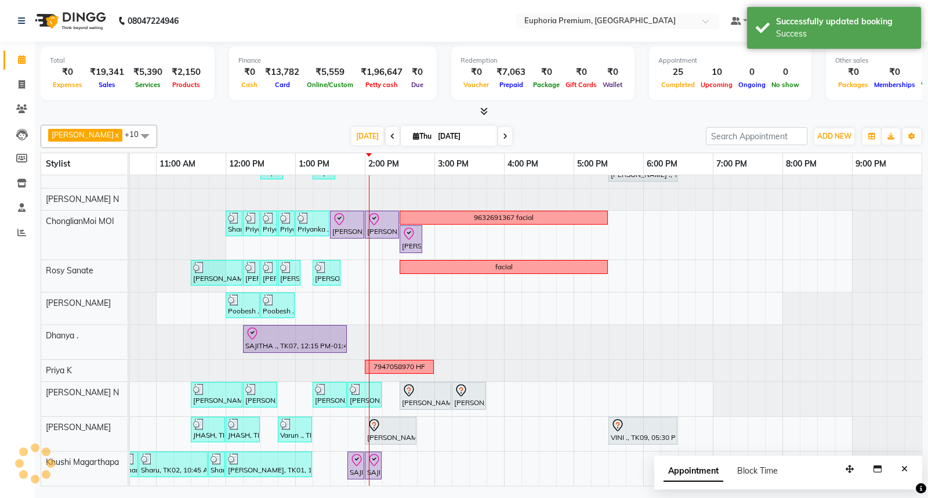
scroll to position [53, 183]
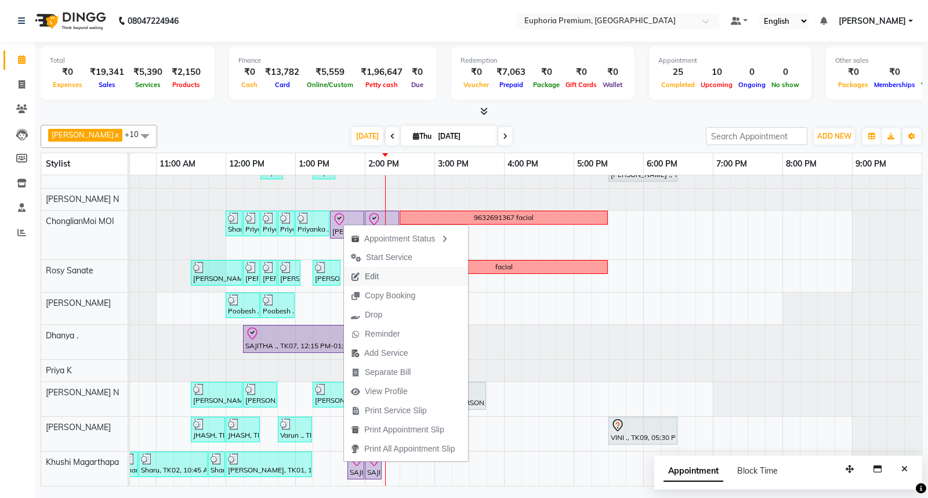
click at [389, 273] on button "Edit" at bounding box center [406, 276] width 124 height 19
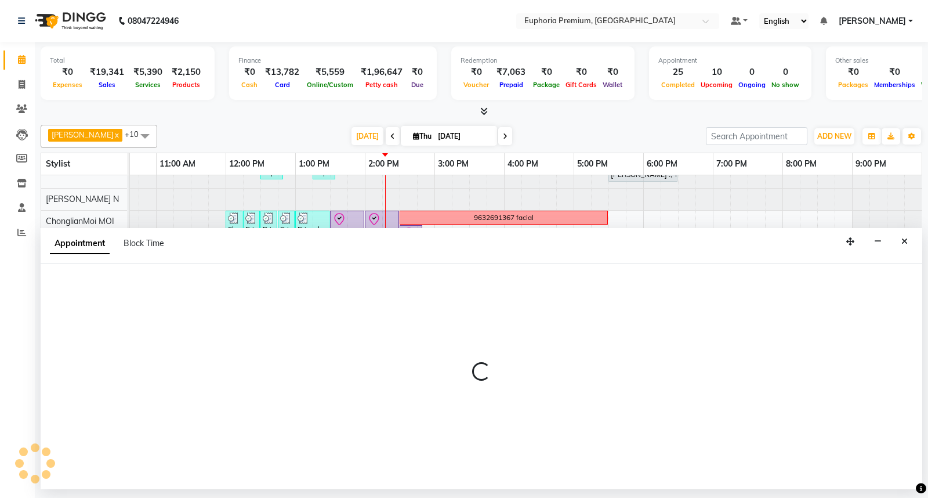
select select "tentative"
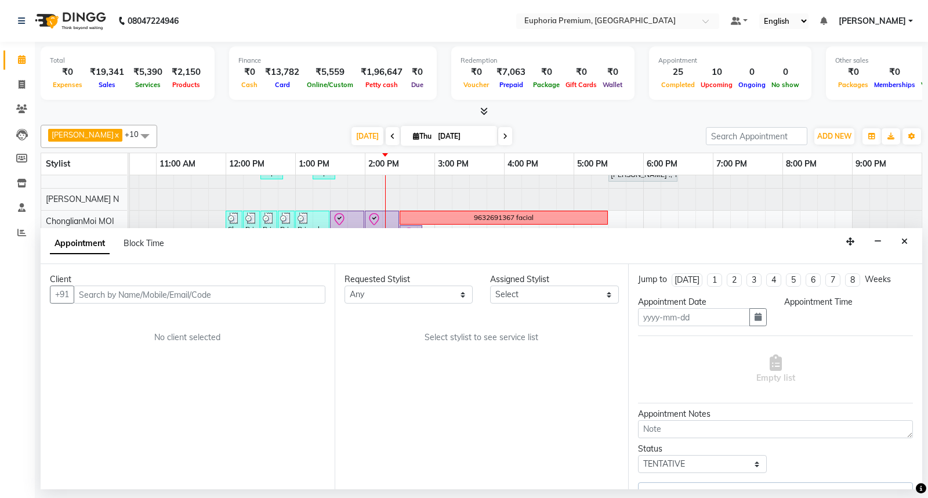
type input "[DATE]"
select select "check-in"
select select "810"
select select "71597"
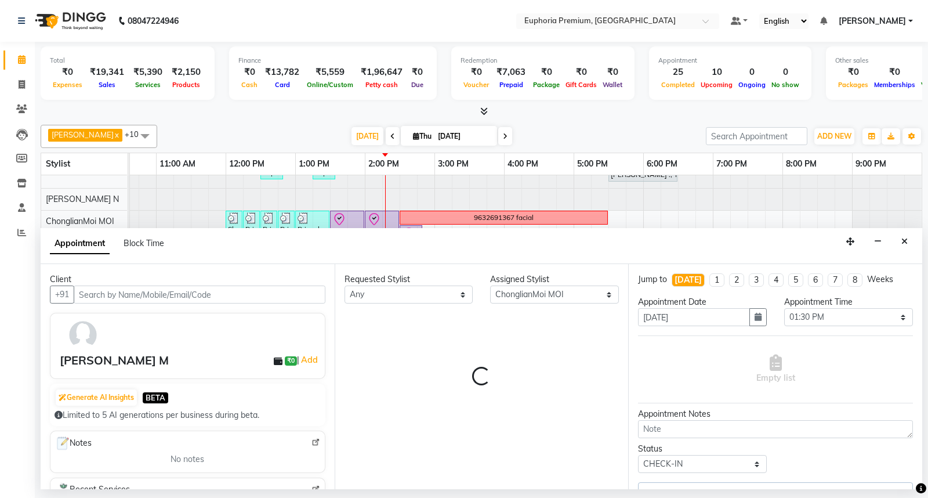
select select "4006"
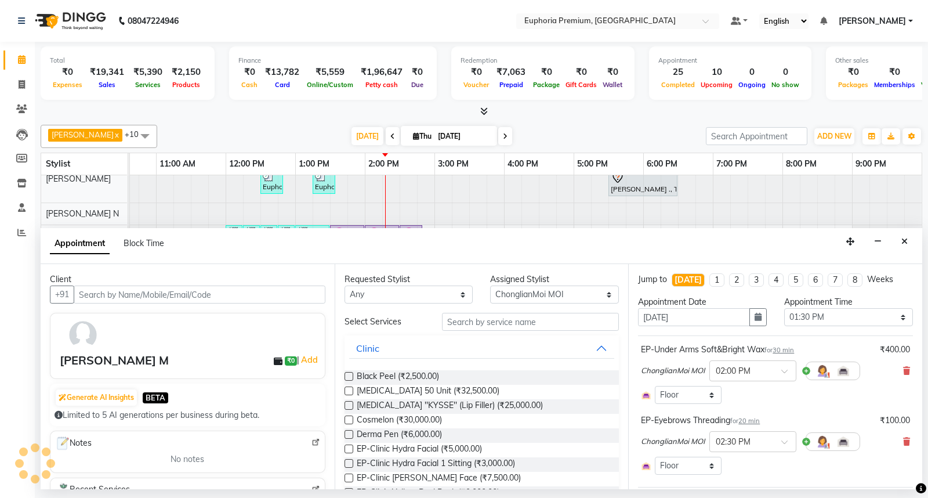
scroll to position [38, 183]
select select "4006"
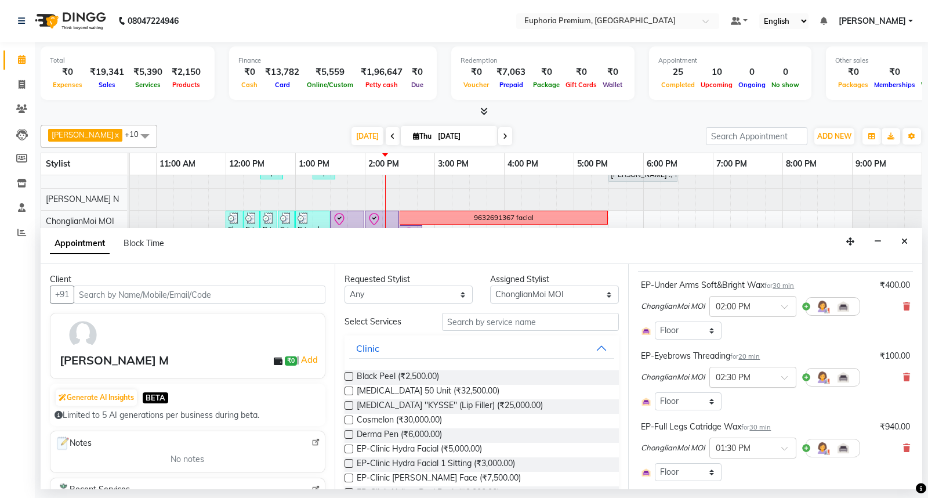
scroll to position [129, 0]
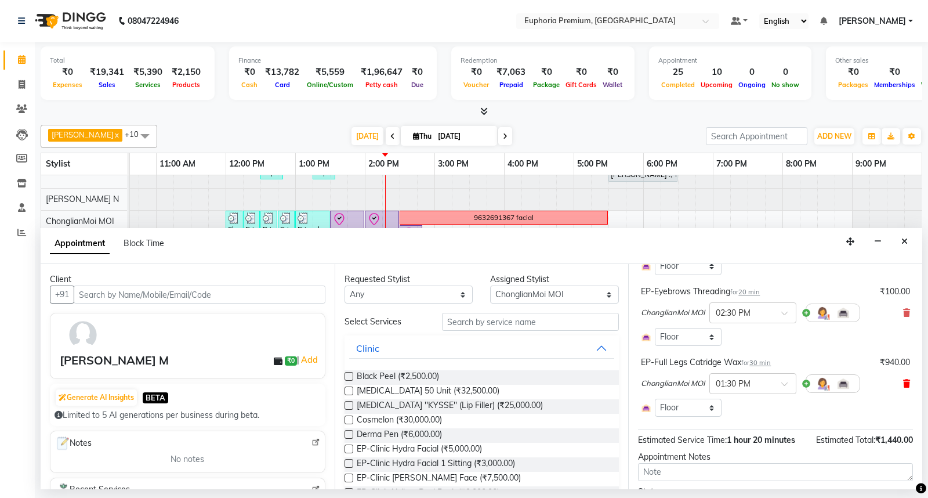
click at [903, 380] on icon at bounding box center [906, 383] width 7 height 8
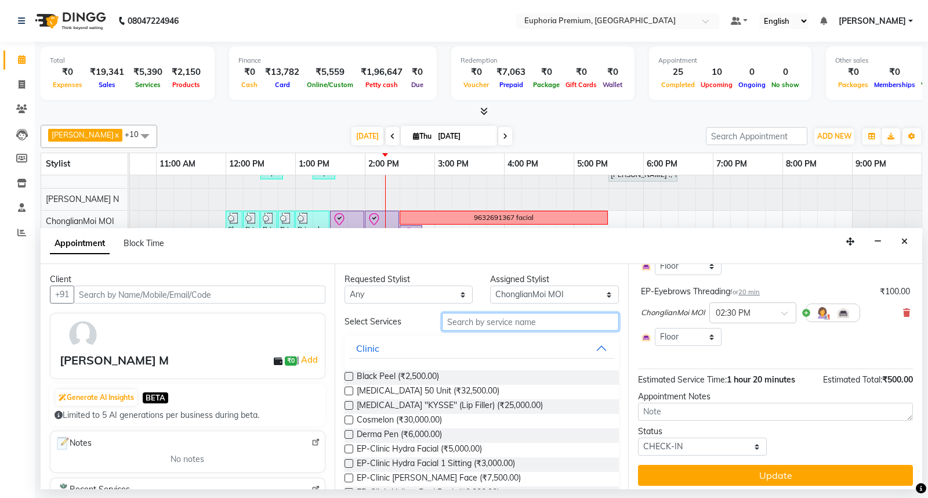
click at [519, 321] on input "text" at bounding box center [530, 322] width 177 height 18
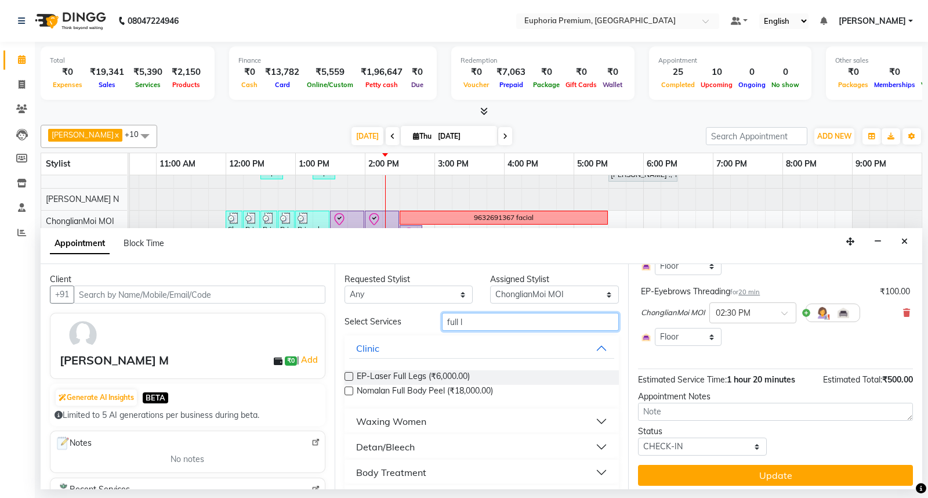
type input "full l"
click at [370, 416] on div "Waxing Women" at bounding box center [391, 421] width 70 height 14
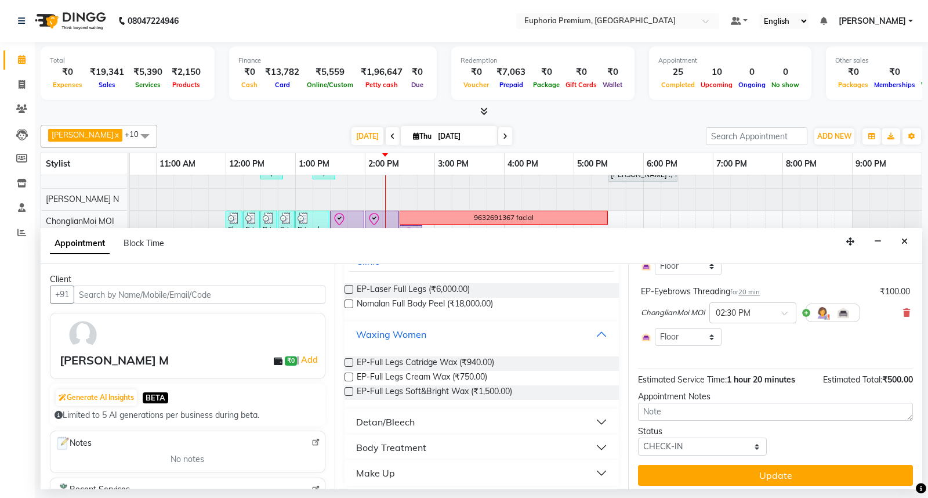
scroll to position [92, 0]
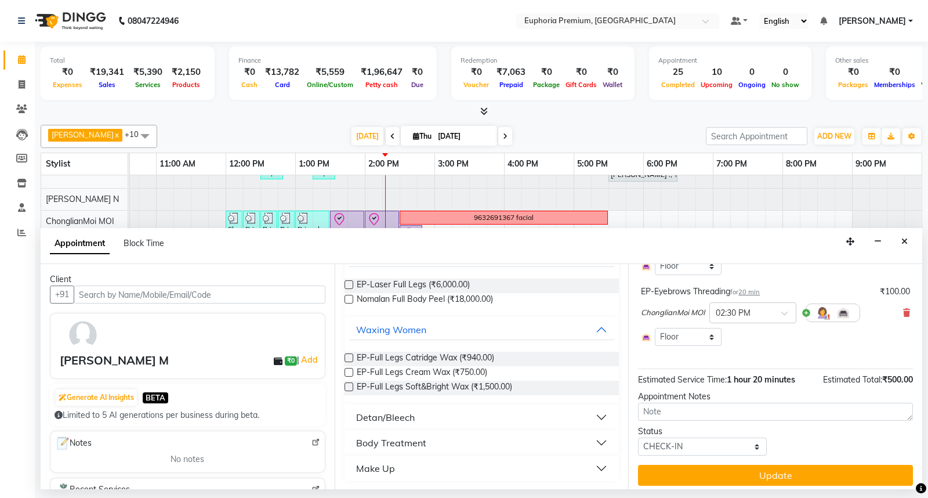
click at [349, 369] on label at bounding box center [348, 372] width 9 height 9
click at [349, 369] on input "checkbox" at bounding box center [348, 373] width 8 height 8
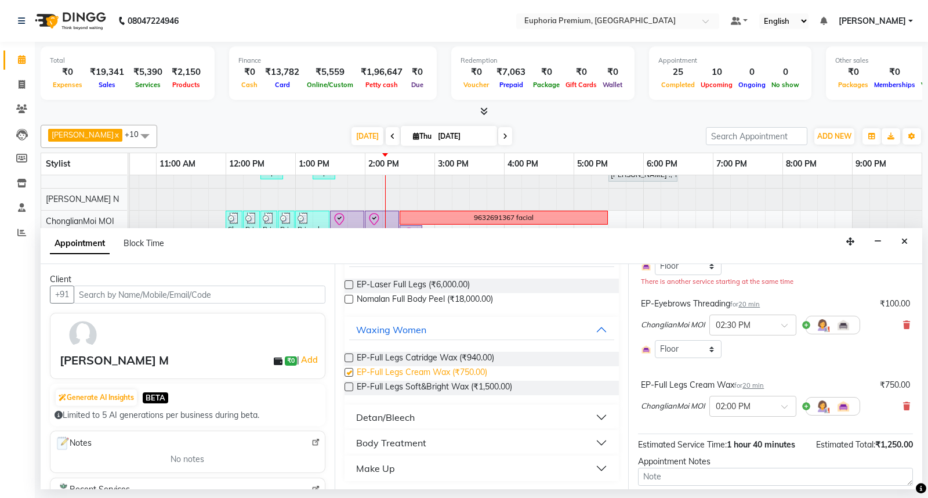
checkbox input "false"
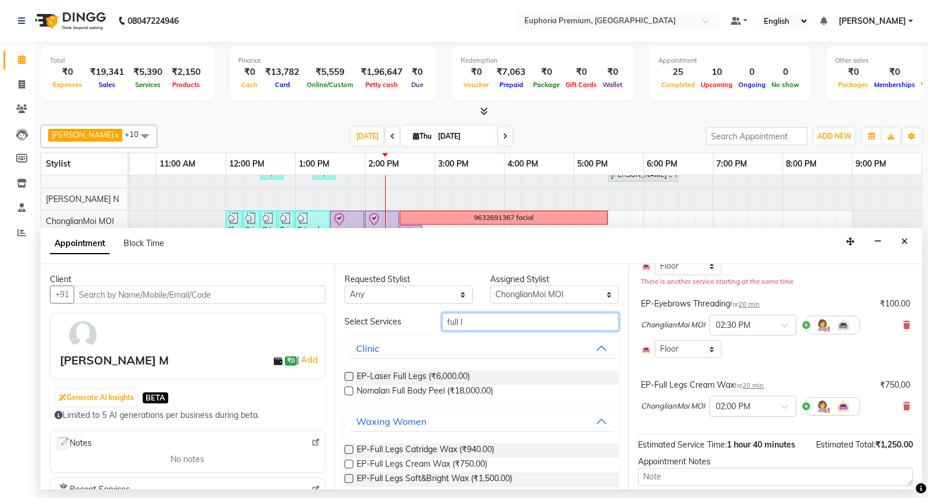
drag, startPoint x: 467, startPoint y: 324, endPoint x: 387, endPoint y: 326, distance: 80.1
click at [398, 324] on div "Select Services full l" at bounding box center [482, 322] width 292 height 18
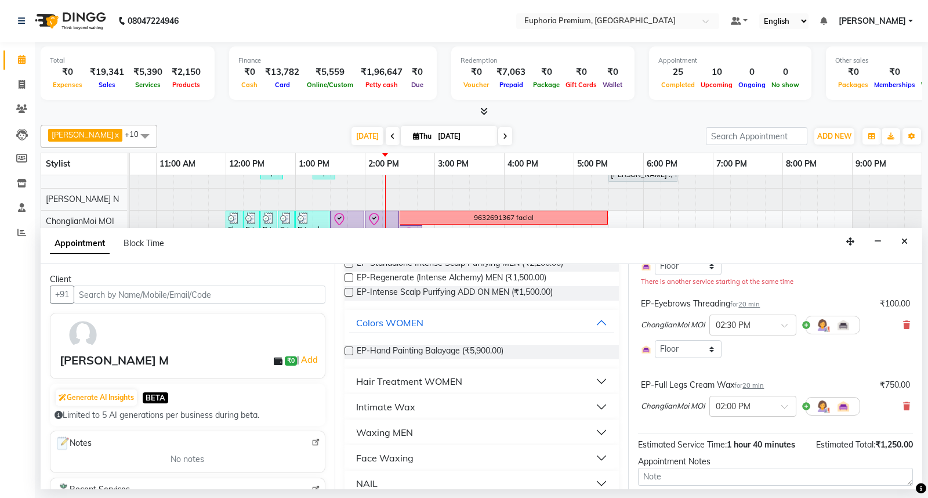
scroll to position [154, 0]
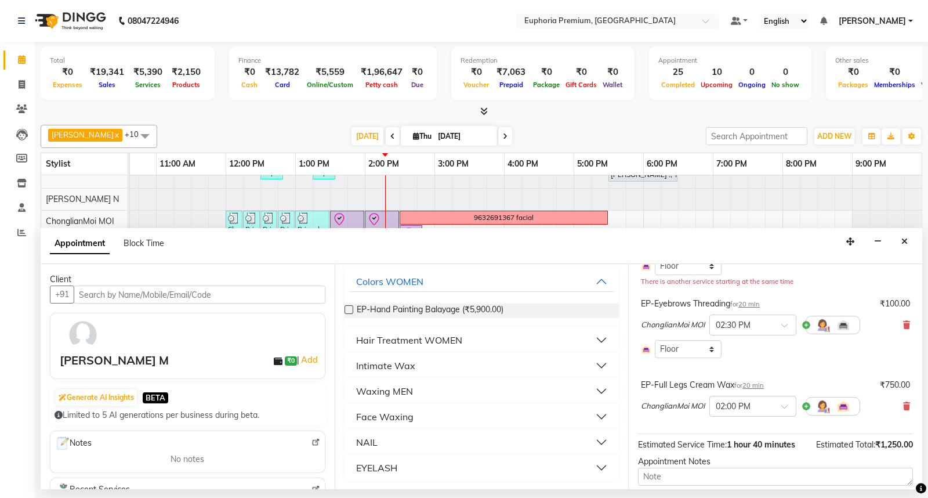
type input "int"
click at [384, 365] on div "Intimate Wax" at bounding box center [385, 365] width 59 height 14
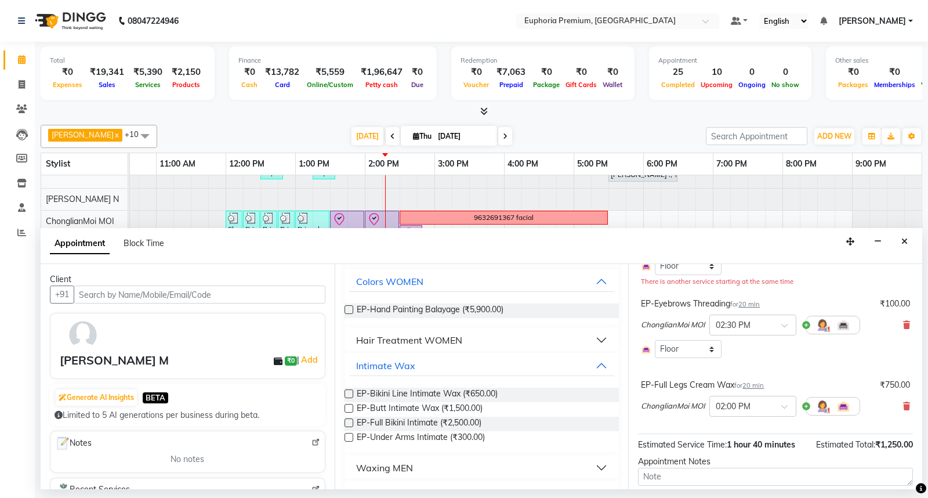
click at [350, 433] on label at bounding box center [348, 437] width 9 height 9
click at [350, 434] on input "checkbox" at bounding box center [348, 438] width 8 height 8
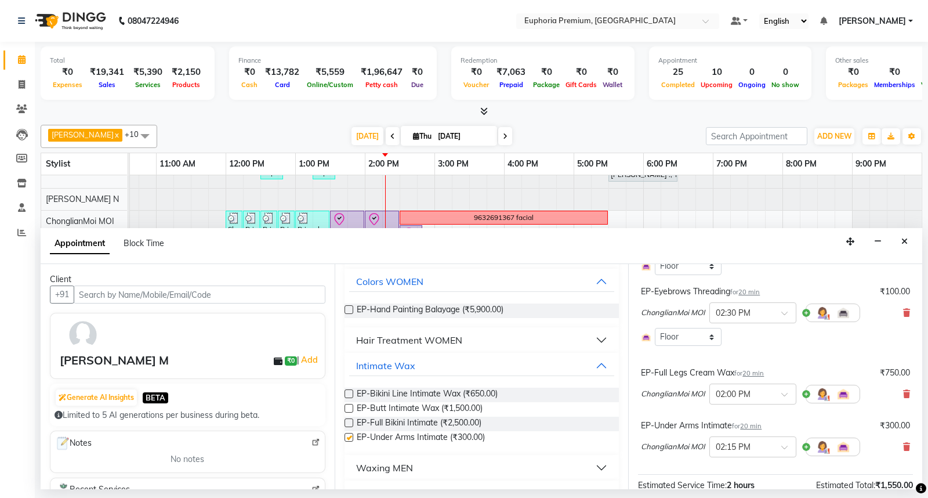
checkbox input "false"
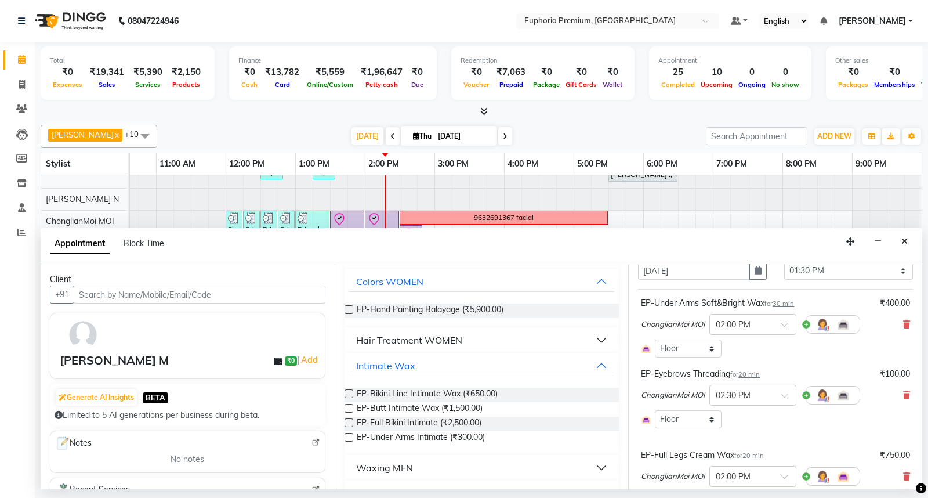
scroll to position [0, 0]
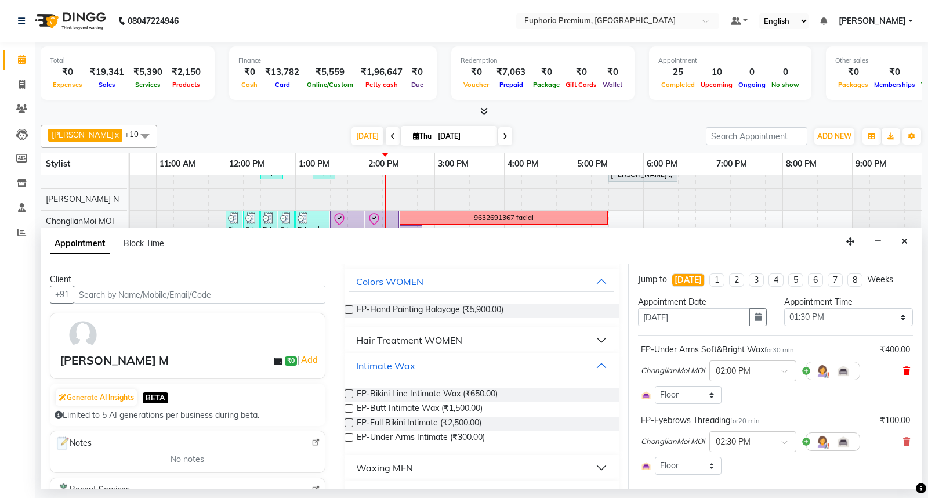
click at [903, 365] on span at bounding box center [906, 371] width 7 height 12
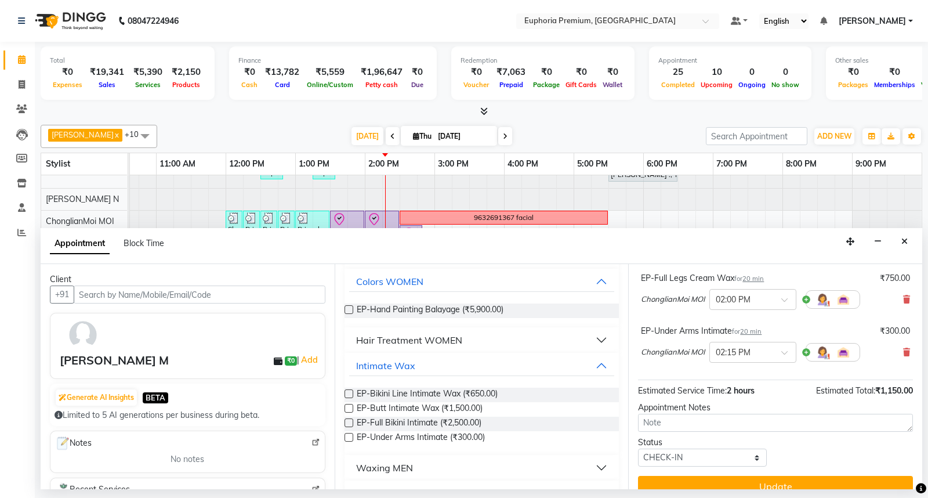
scroll to position [180, 0]
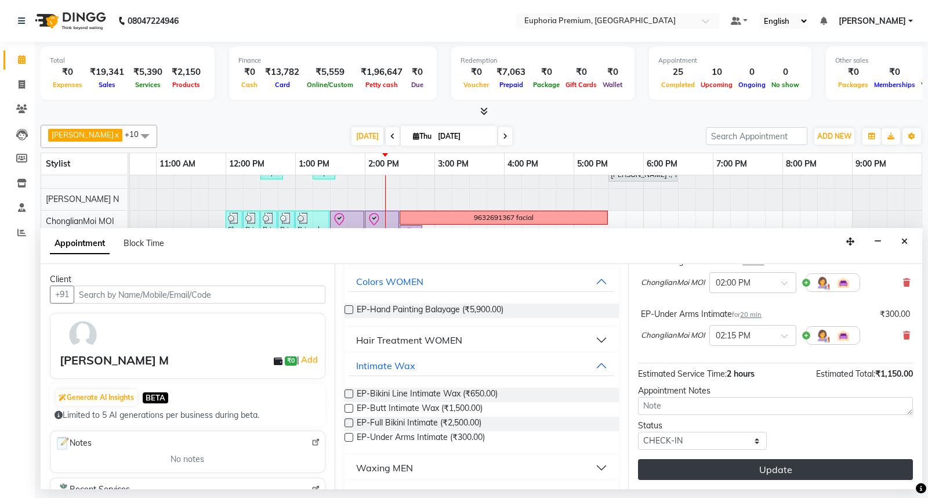
click at [759, 466] on button "Update" at bounding box center [775, 469] width 275 height 21
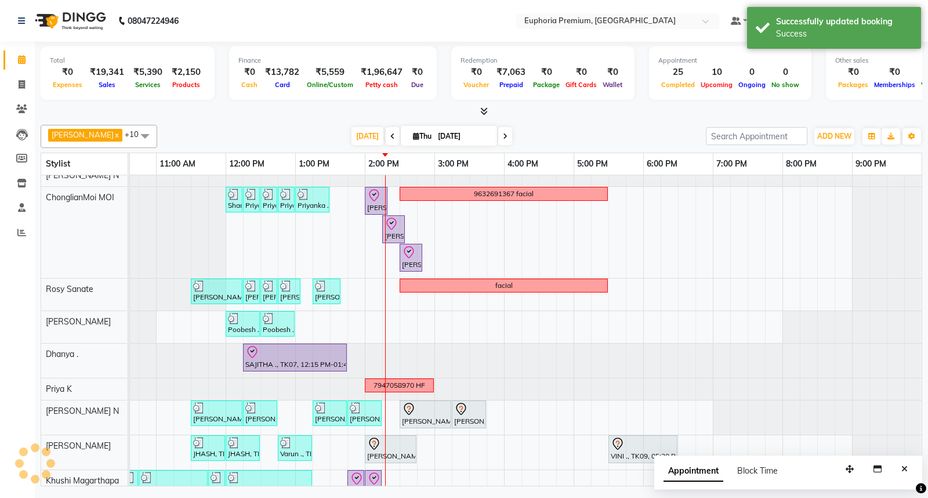
scroll to position [82, 183]
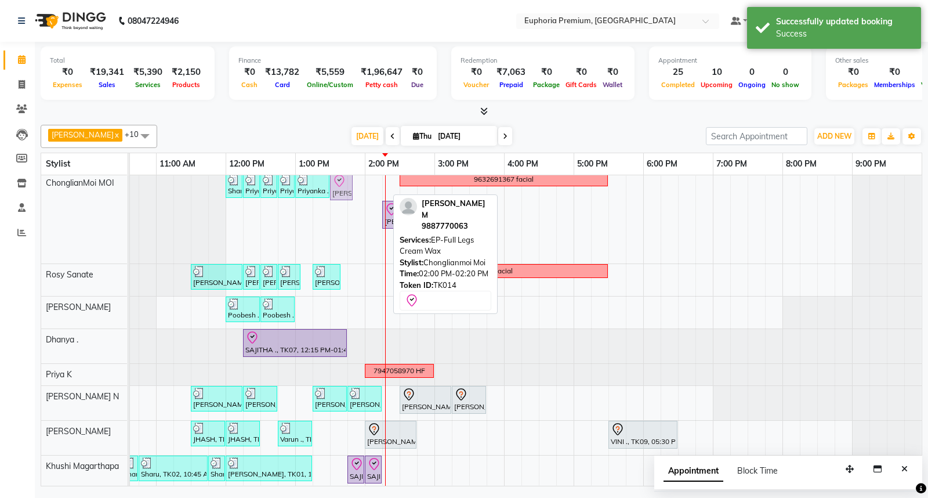
drag, startPoint x: 373, startPoint y: 186, endPoint x: 339, endPoint y: 190, distance: 34.5
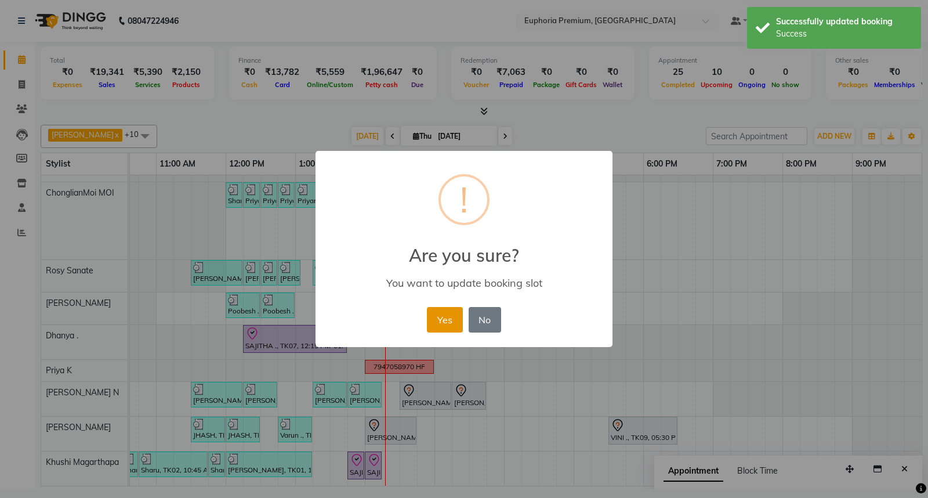
click at [442, 321] on button "Yes" at bounding box center [444, 320] width 35 height 26
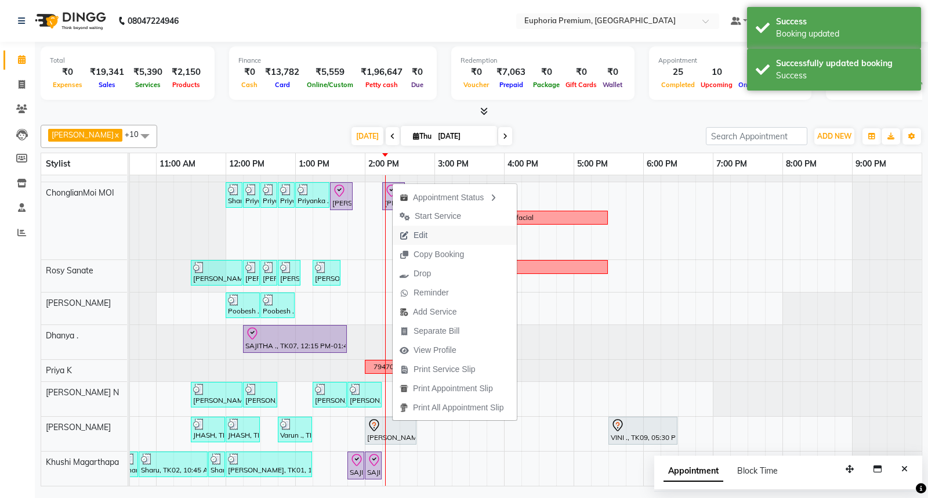
click at [418, 235] on span "Edit" at bounding box center [420, 235] width 14 height 12
select select "tentative"
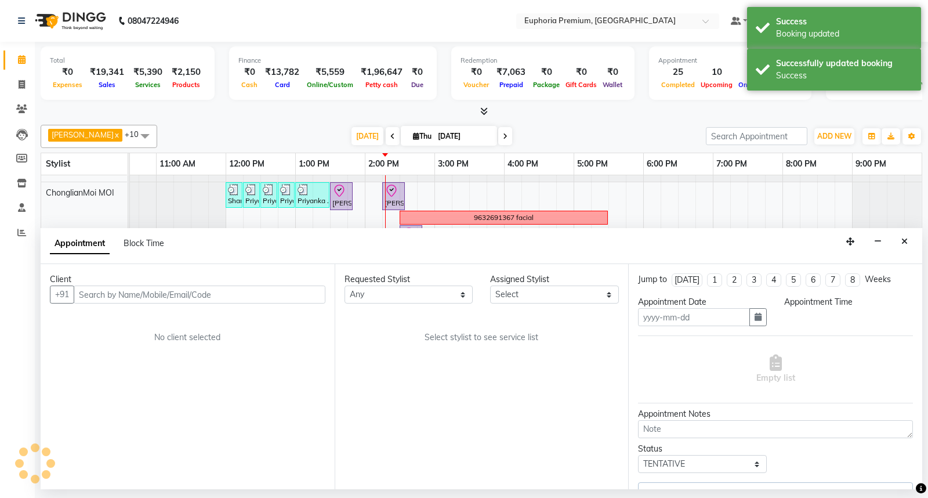
type input "[DATE]"
select select "check-in"
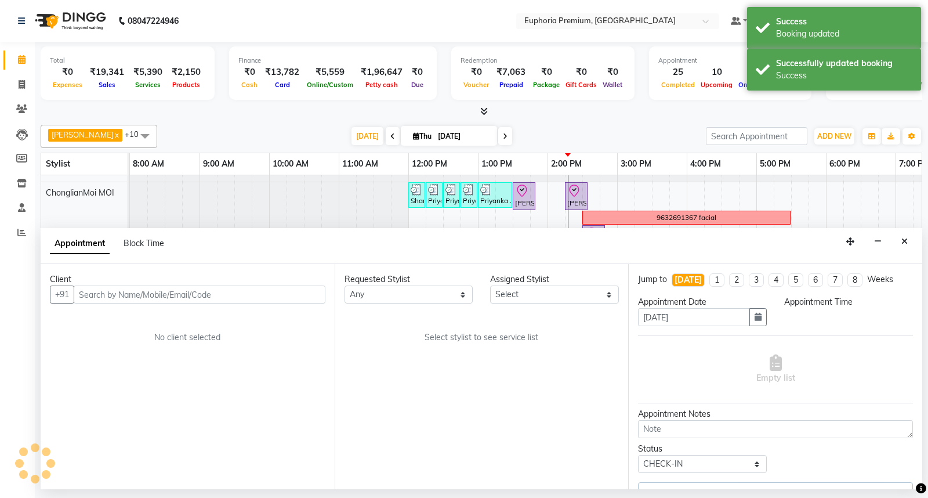
select select "71597"
select select "810"
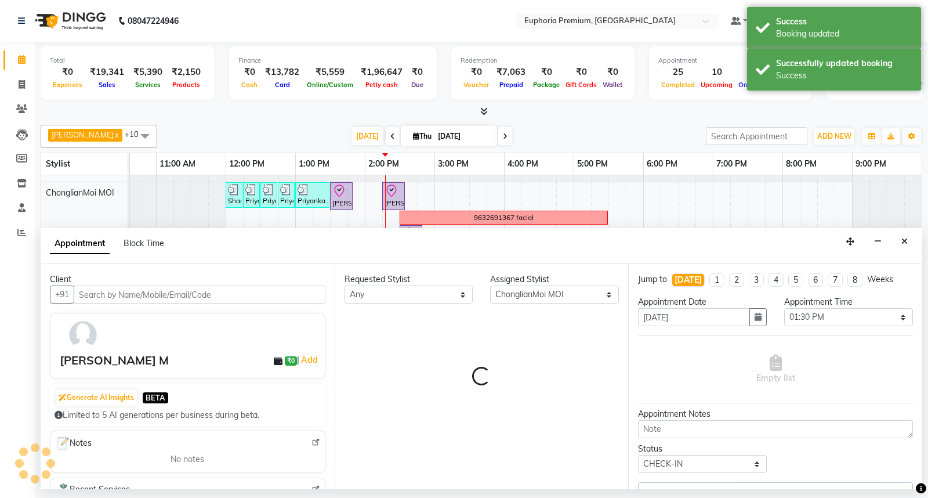
scroll to position [82, 183]
select select "4006"
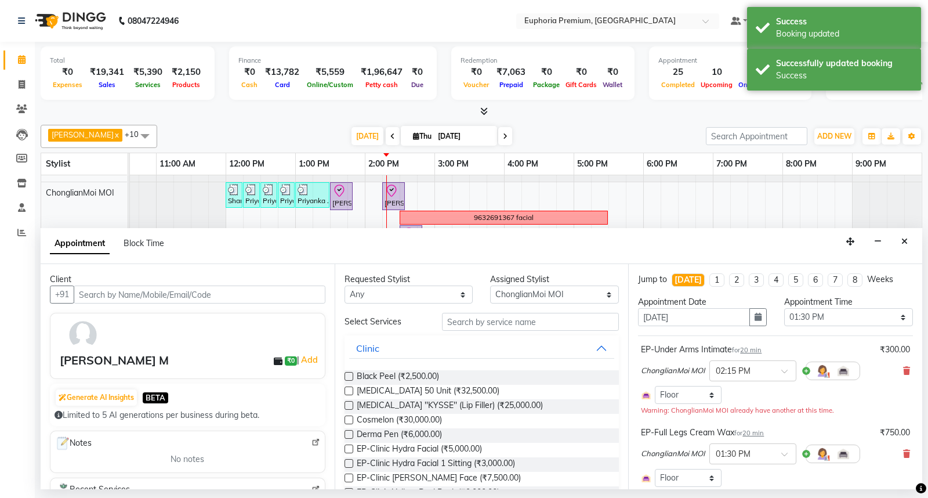
click at [761, 347] on span "20 min" at bounding box center [750, 350] width 21 height 8
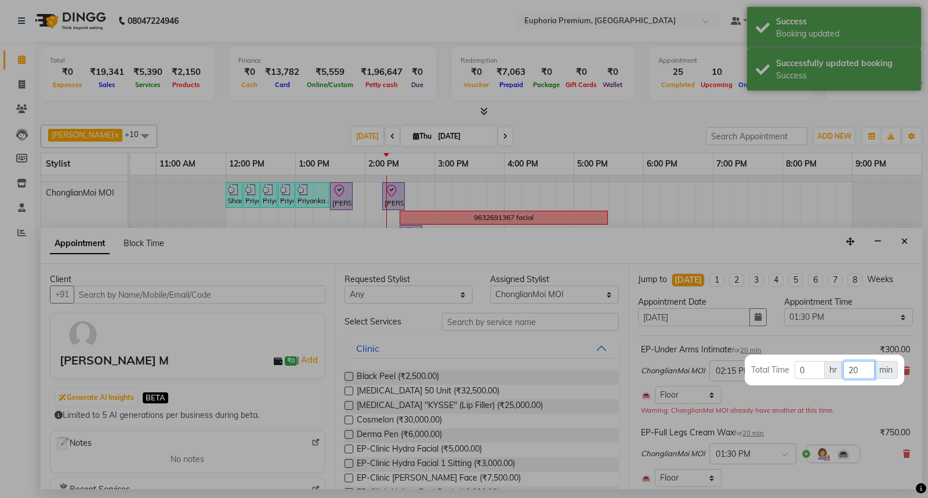
click at [861, 370] on input "20" at bounding box center [858, 370] width 31 height 18
type input "2"
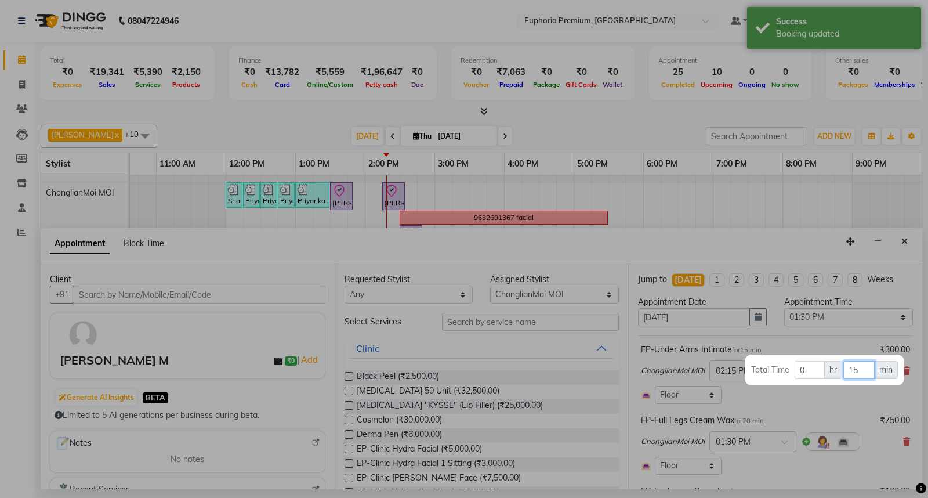
type input "15"
click at [822, 413] on div at bounding box center [464, 249] width 928 height 498
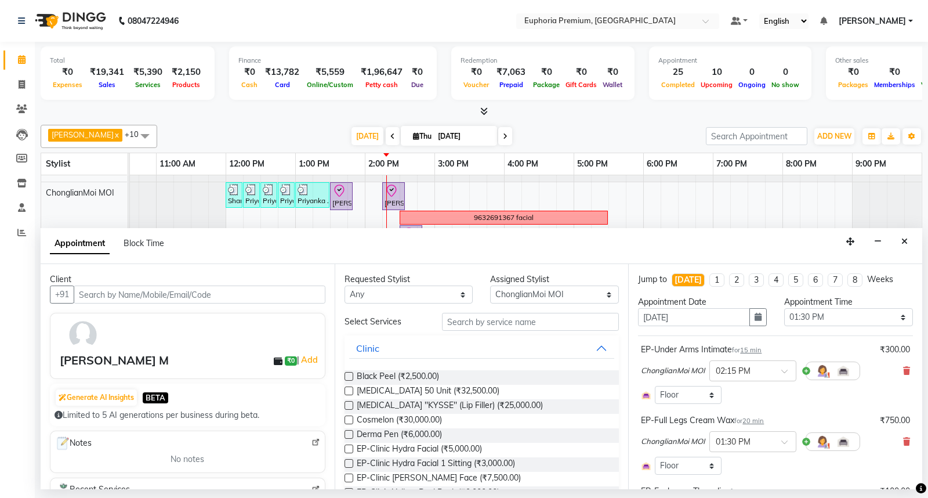
click at [747, 416] on span "20 min" at bounding box center [752, 420] width 21 height 8
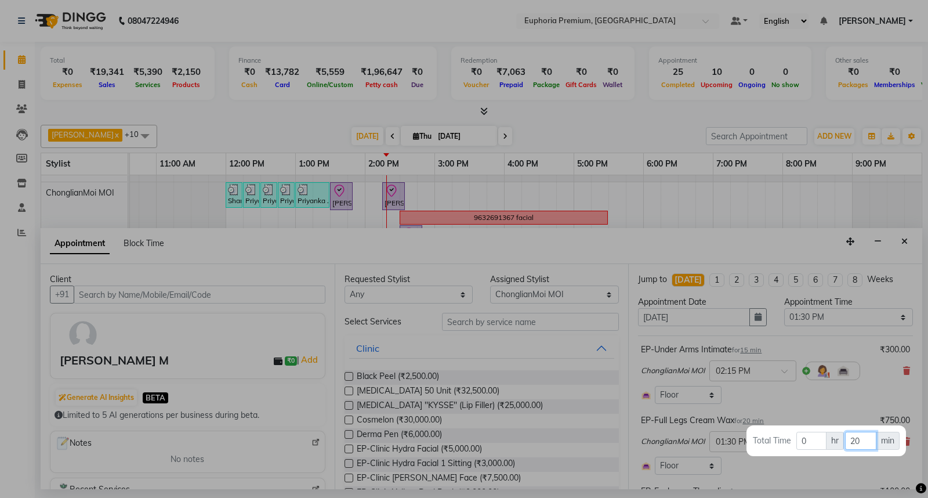
click at [872, 447] on input "20" at bounding box center [860, 440] width 31 height 18
type input "2"
type input "15"
click at [821, 404] on div at bounding box center [464, 249] width 928 height 498
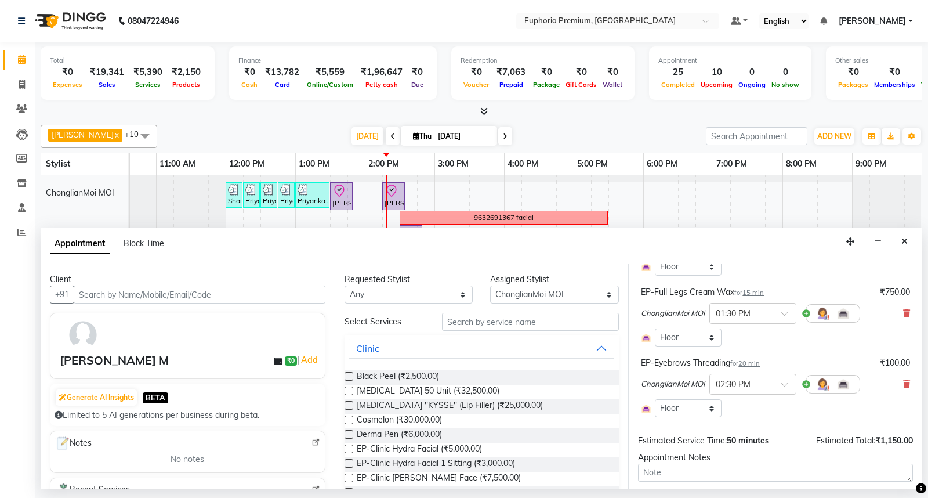
scroll to position [129, 0]
click at [753, 362] on span "20 min" at bounding box center [748, 362] width 21 height 8
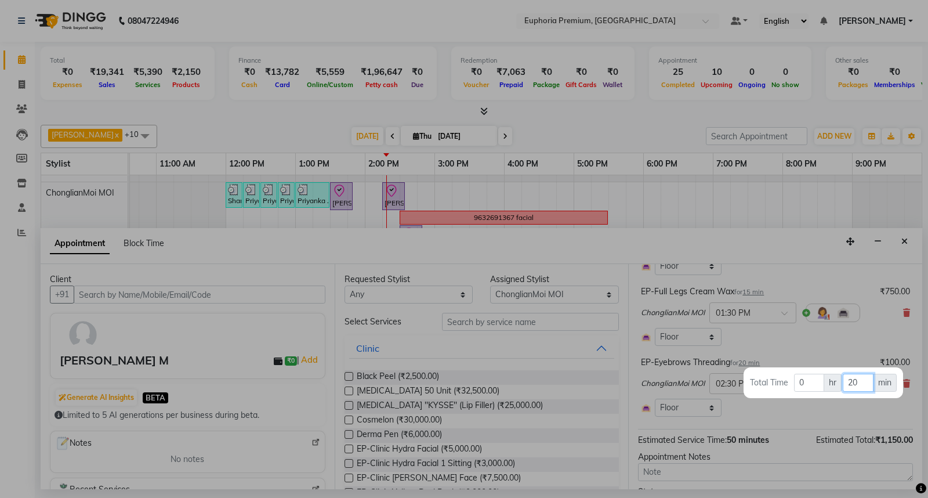
click at [864, 381] on input "20" at bounding box center [858, 382] width 31 height 18
type input "2"
type input "15"
click at [826, 351] on div at bounding box center [464, 249] width 928 height 498
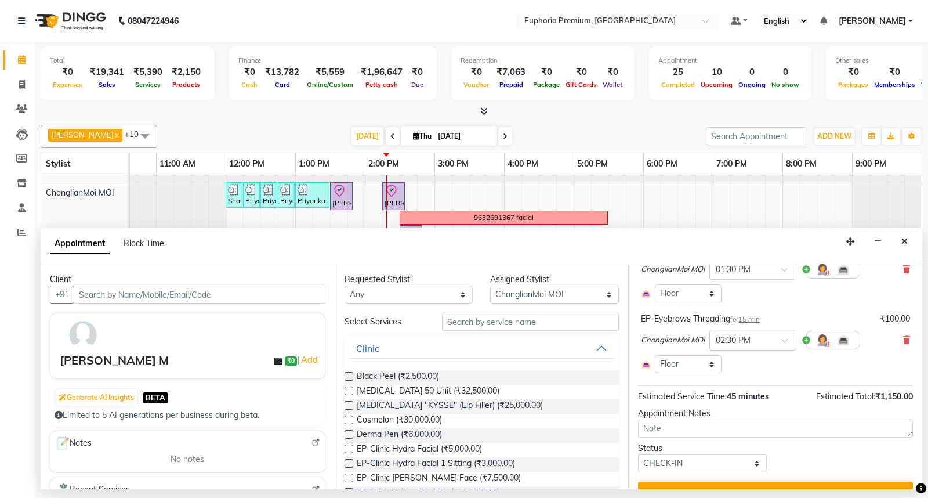
scroll to position [194, 0]
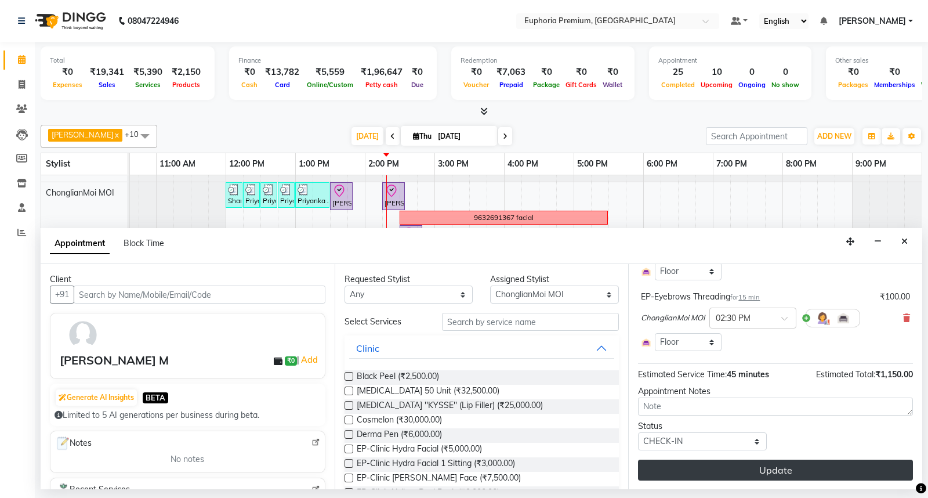
click at [783, 467] on button "Update" at bounding box center [775, 469] width 275 height 21
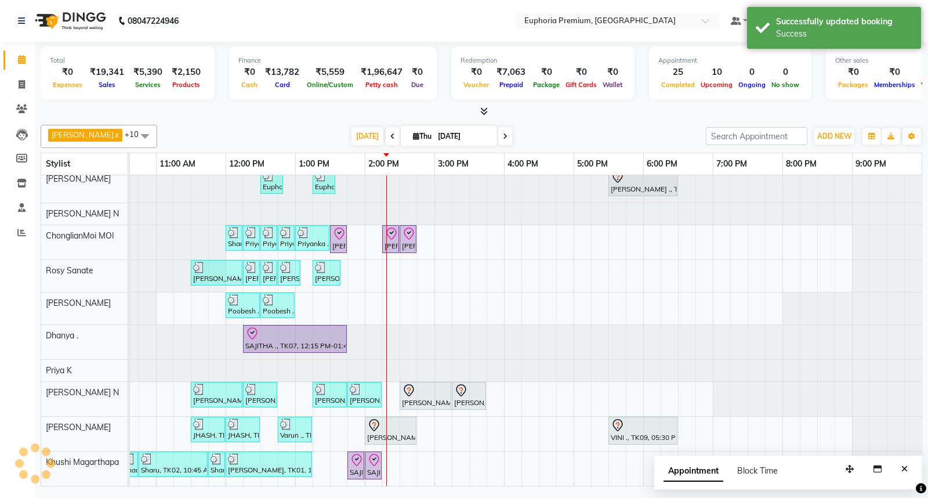
scroll to position [53, 183]
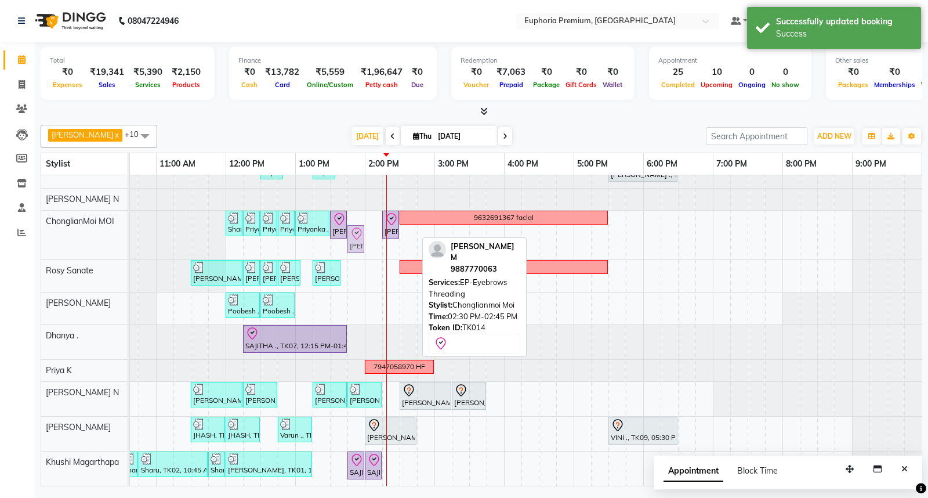
drag, startPoint x: 404, startPoint y: 234, endPoint x: 355, endPoint y: 222, distance: 50.1
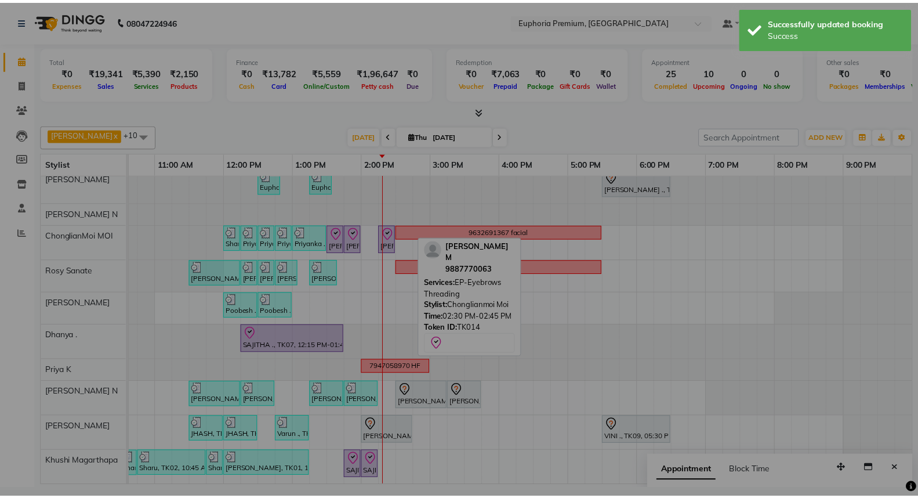
scroll to position [38, 183]
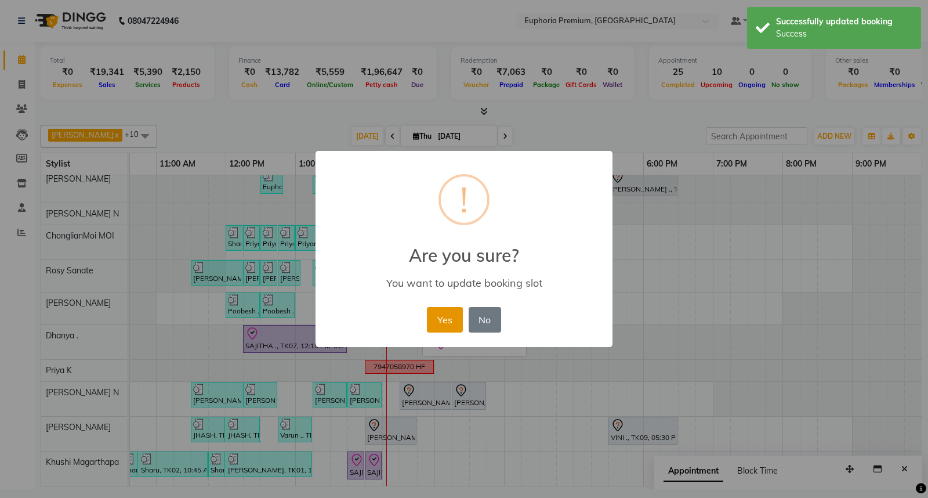
click at [452, 320] on button "Yes" at bounding box center [444, 320] width 35 height 26
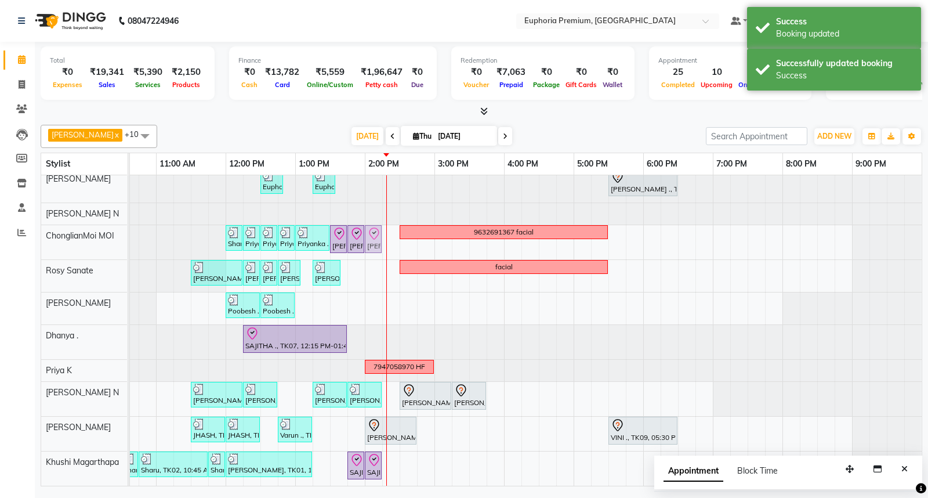
drag, startPoint x: 389, startPoint y: 234, endPoint x: 375, endPoint y: 234, distance: 13.9
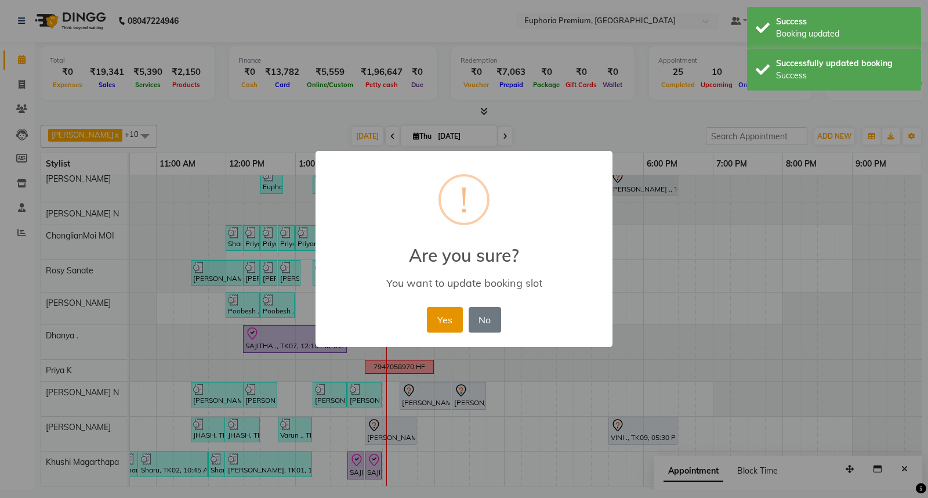
click at [451, 322] on button "Yes" at bounding box center [444, 320] width 35 height 26
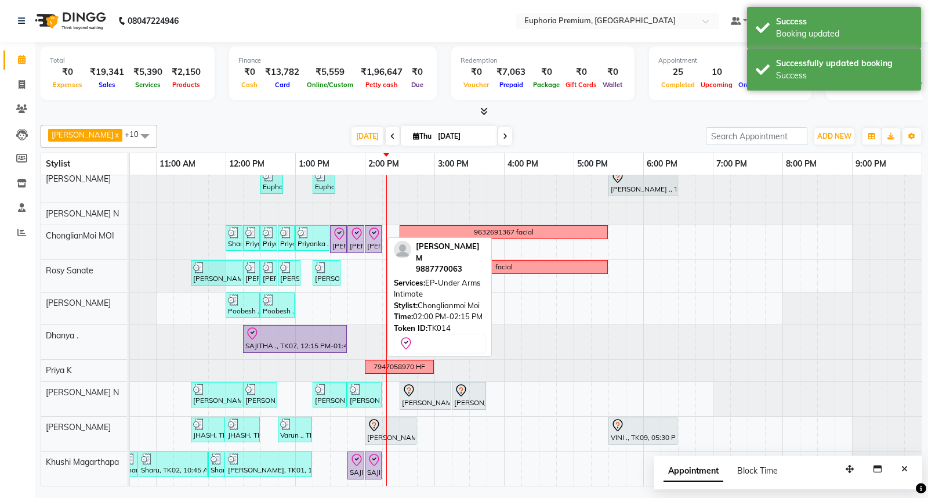
click at [378, 228] on icon at bounding box center [374, 234] width 14 height 14
select select "8"
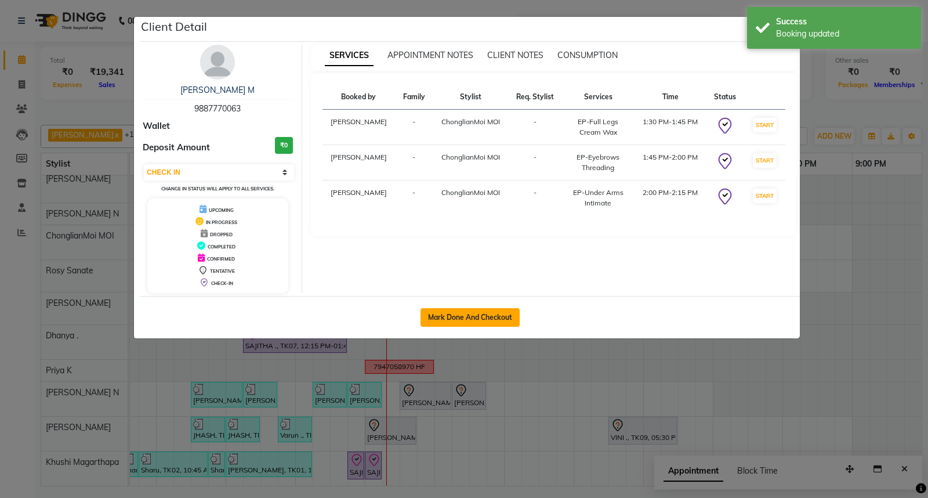
click at [461, 315] on button "Mark Done And Checkout" at bounding box center [469, 317] width 99 height 19
select select "7925"
select select "service"
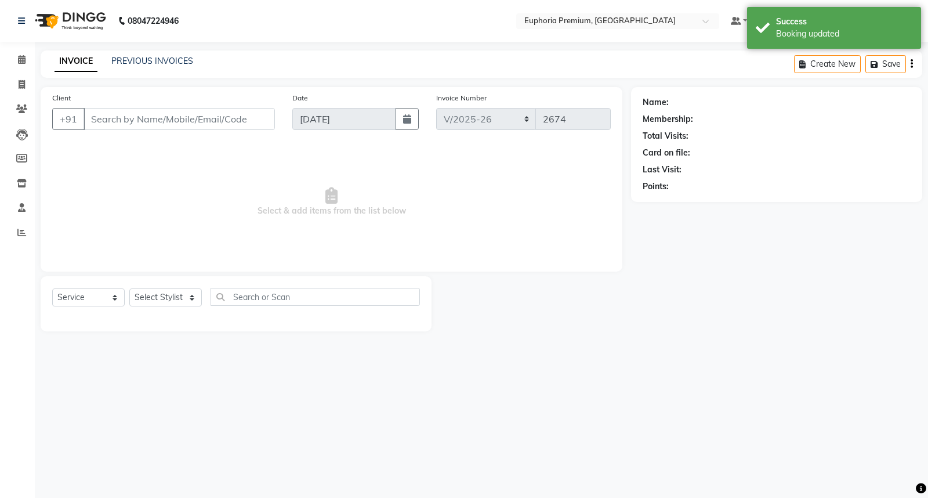
type input "98******63"
select select "71597"
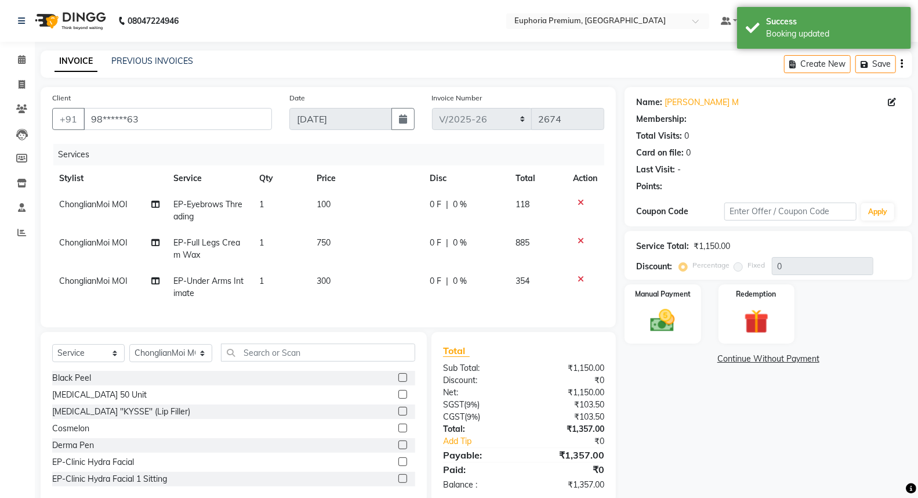
select select "1: Object"
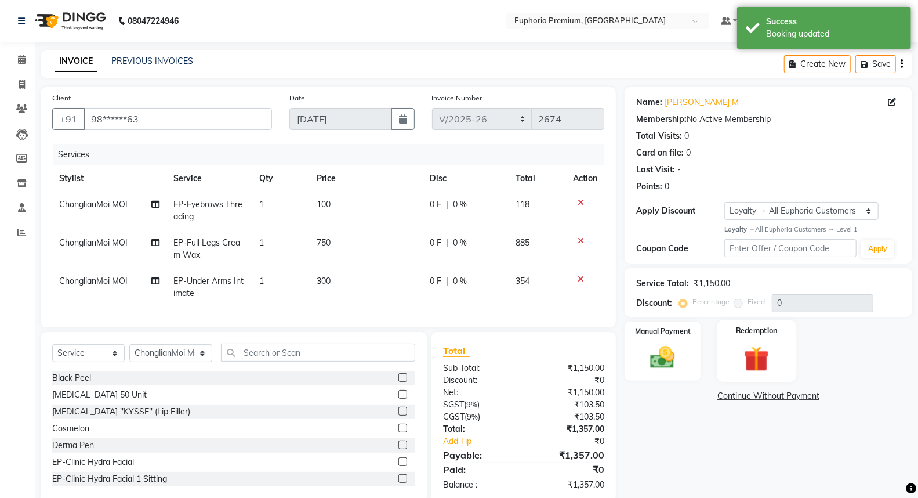
click at [764, 364] on img at bounding box center [756, 359] width 41 height 32
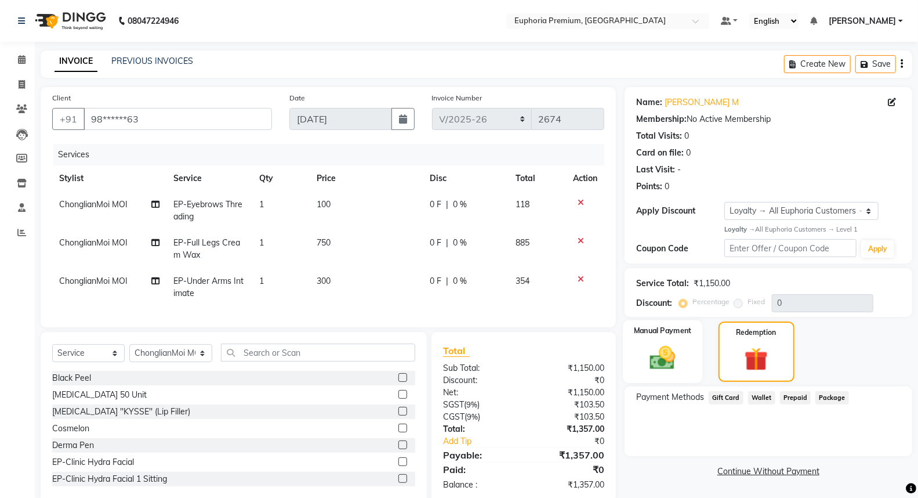
click at [692, 358] on div "Manual Payment" at bounding box center [662, 351] width 79 height 63
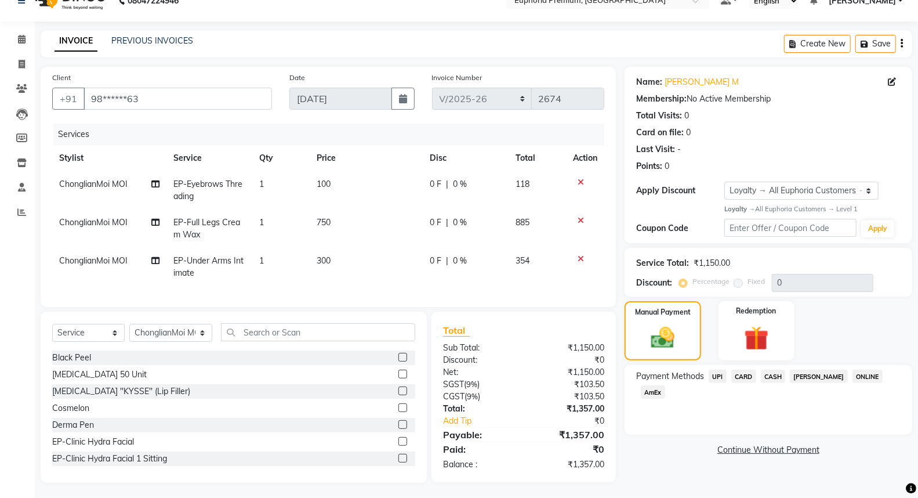
scroll to position [31, 0]
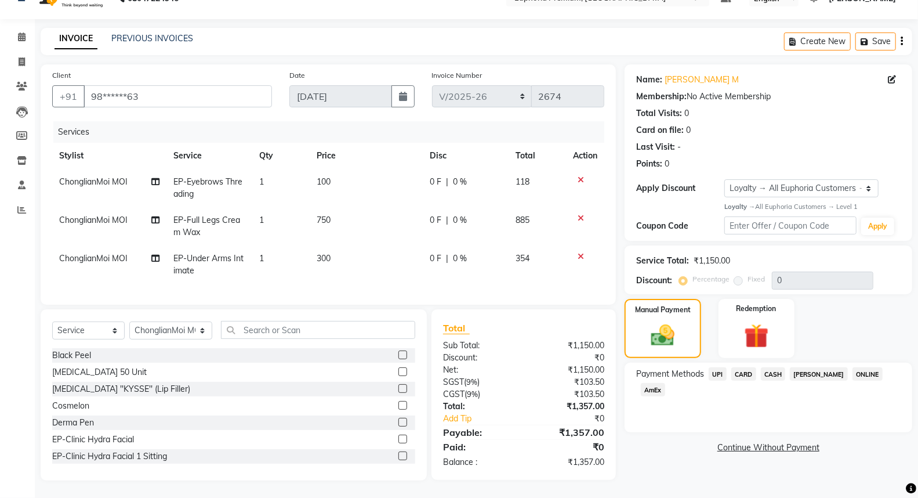
click at [717, 367] on span "UPI" at bounding box center [718, 373] width 18 height 13
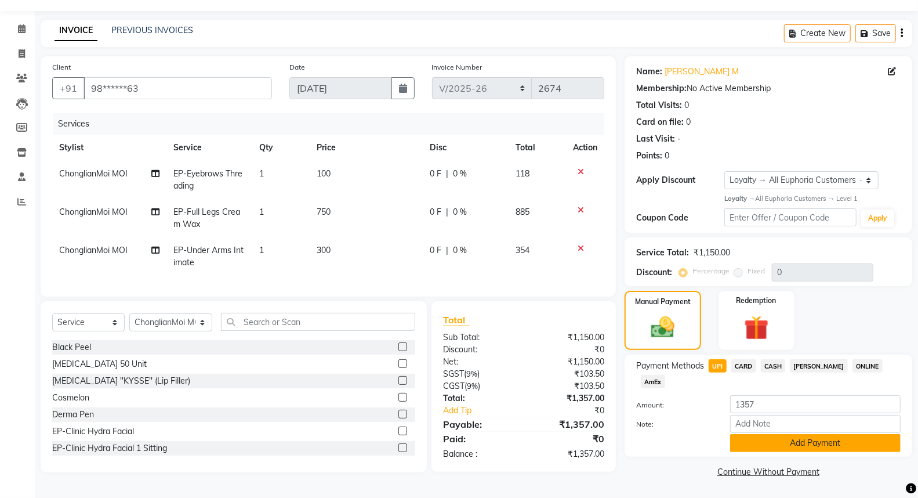
click at [796, 434] on button "Add Payment" at bounding box center [815, 443] width 170 height 18
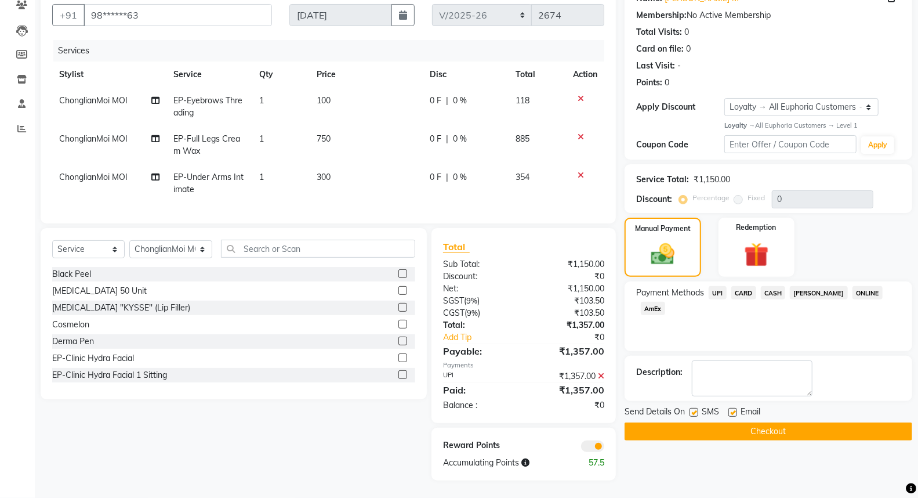
scroll to position [113, 0]
click at [770, 422] on button "Checkout" at bounding box center [769, 431] width 288 height 18
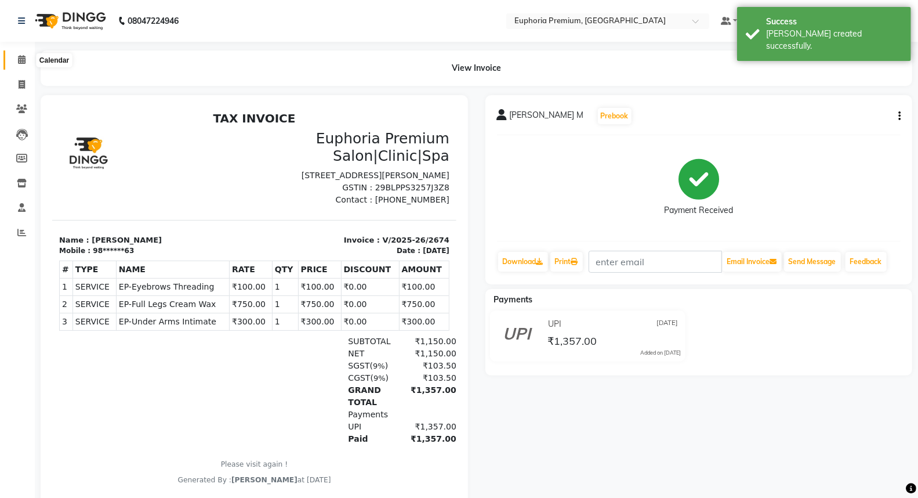
click at [26, 59] on span at bounding box center [22, 59] width 20 height 13
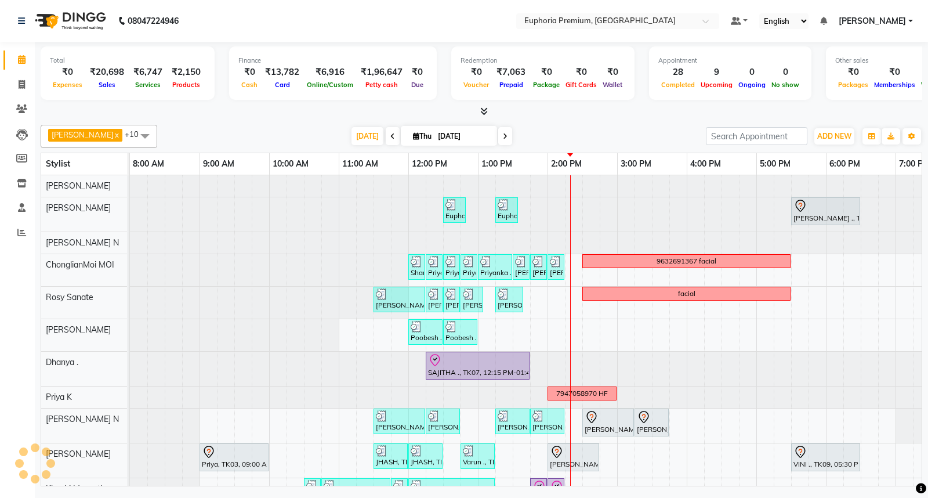
scroll to position [0, 183]
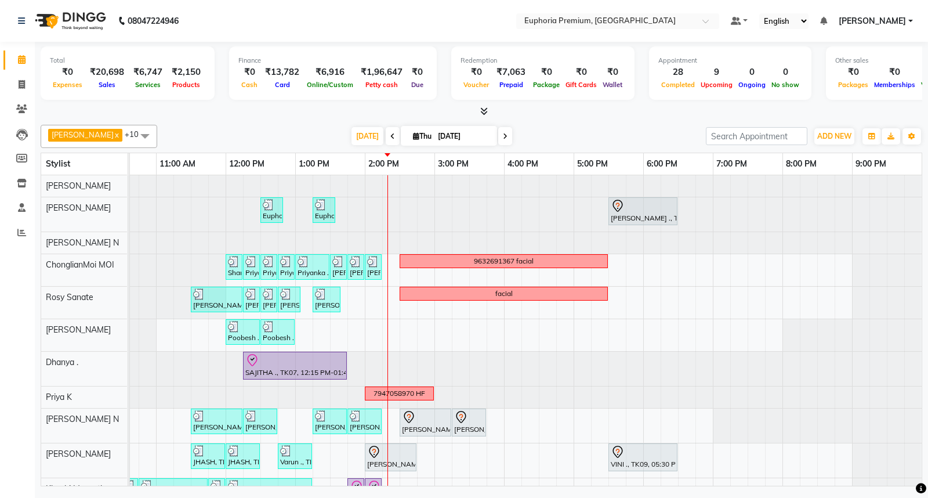
click at [483, 108] on icon at bounding box center [484, 111] width 8 height 9
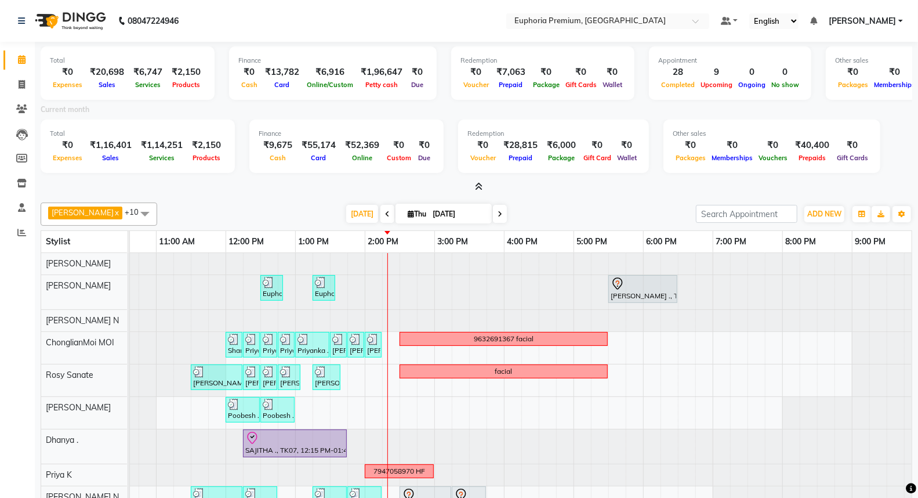
click at [479, 181] on span at bounding box center [476, 187] width 12 height 12
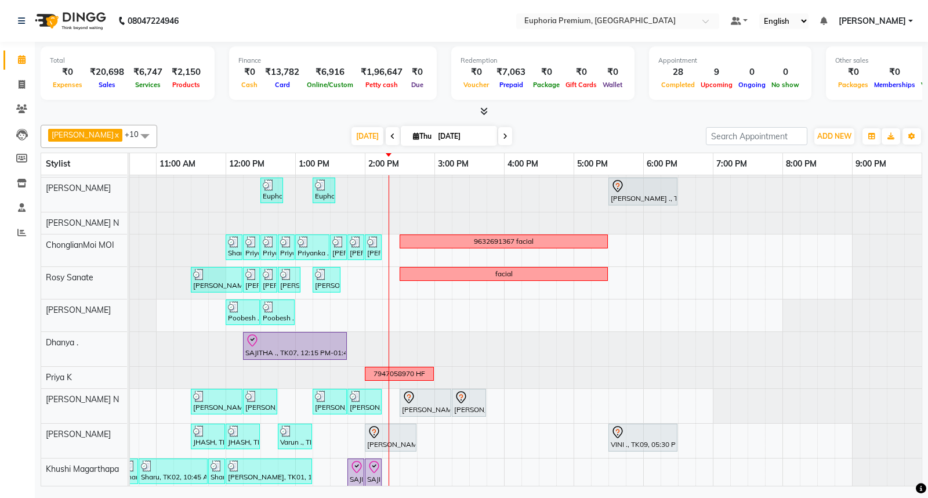
scroll to position [37, 0]
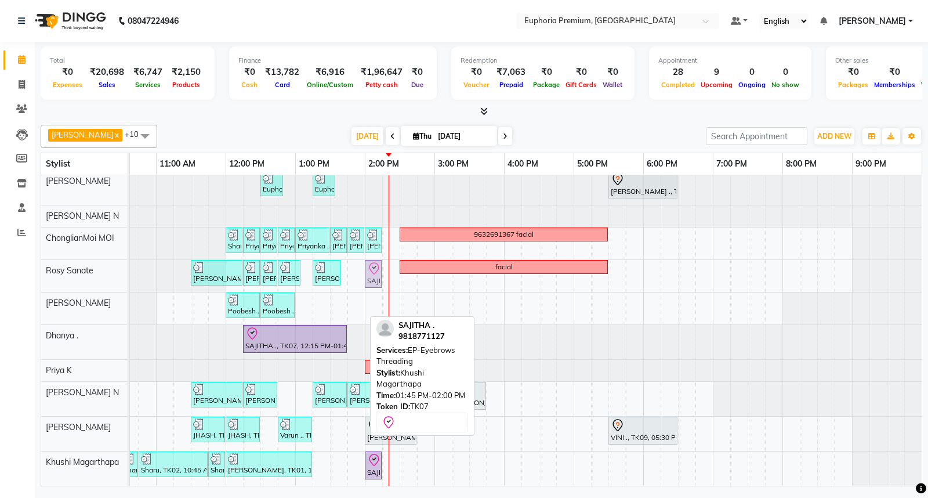
drag, startPoint x: 356, startPoint y: 461, endPoint x: 370, endPoint y: 275, distance: 186.1
click at [370, 275] on tbody "Euphoria Premium, TK16, 12:30 PM-12:50 PM, EP-Eyebrows Threading Euphoria Premi…" at bounding box center [434, 316] width 974 height 337
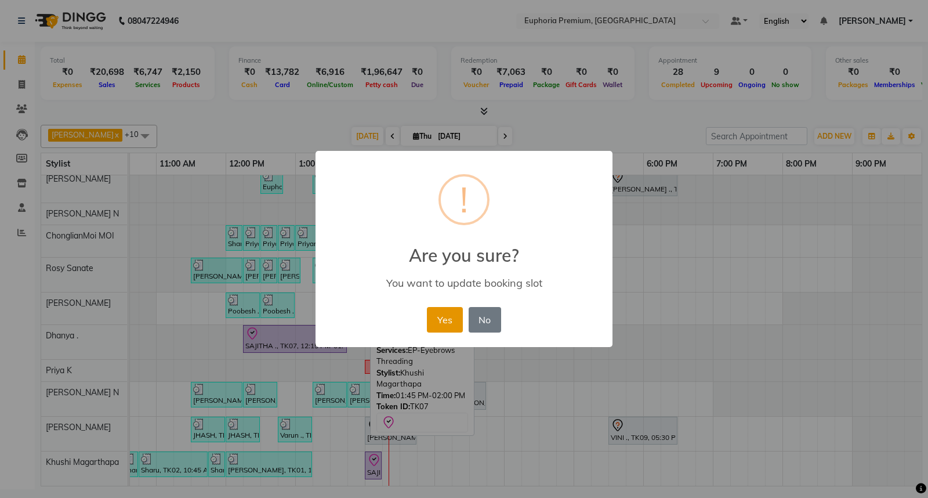
click at [448, 319] on button "Yes" at bounding box center [444, 320] width 35 height 26
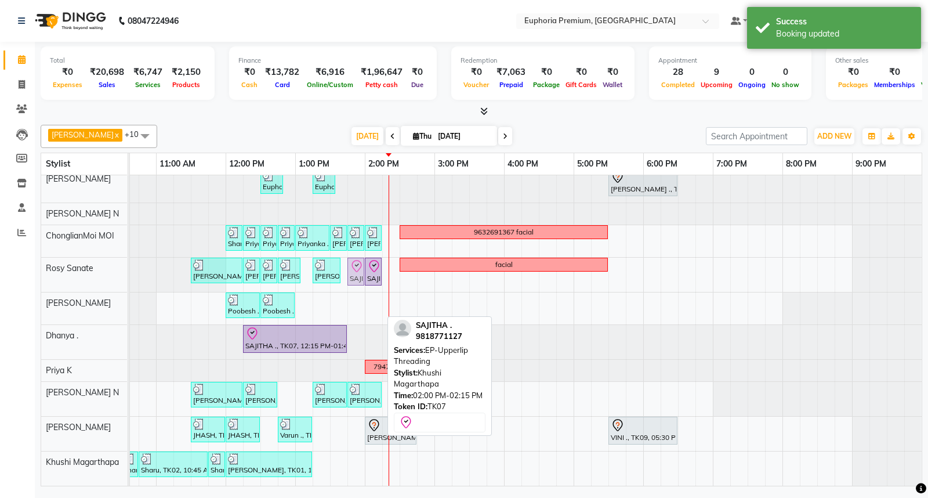
drag, startPoint x: 375, startPoint y: 460, endPoint x: 350, endPoint y: 277, distance: 184.3
click at [350, 277] on tbody "Euphoria Premium, TK16, 12:30 PM-12:50 PM, EP-Eyebrows Threading Euphoria Premi…" at bounding box center [434, 315] width 974 height 339
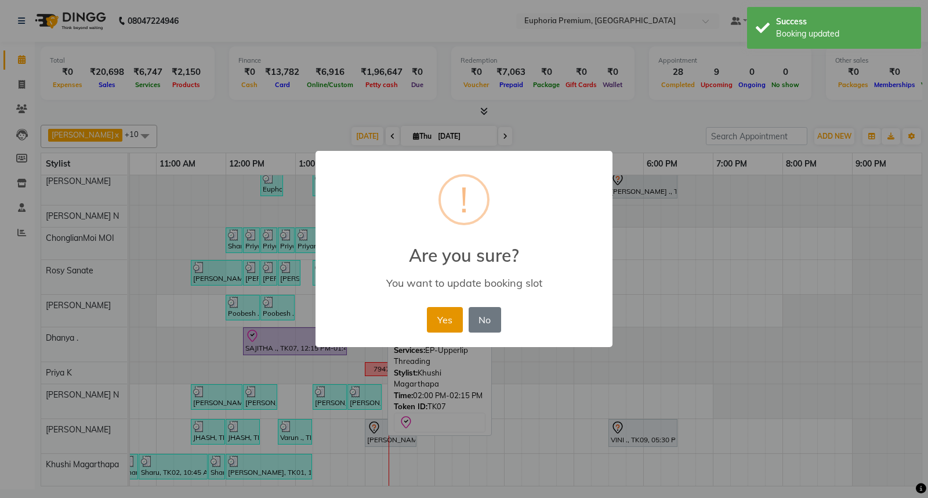
click at [444, 318] on button "Yes" at bounding box center [444, 320] width 35 height 26
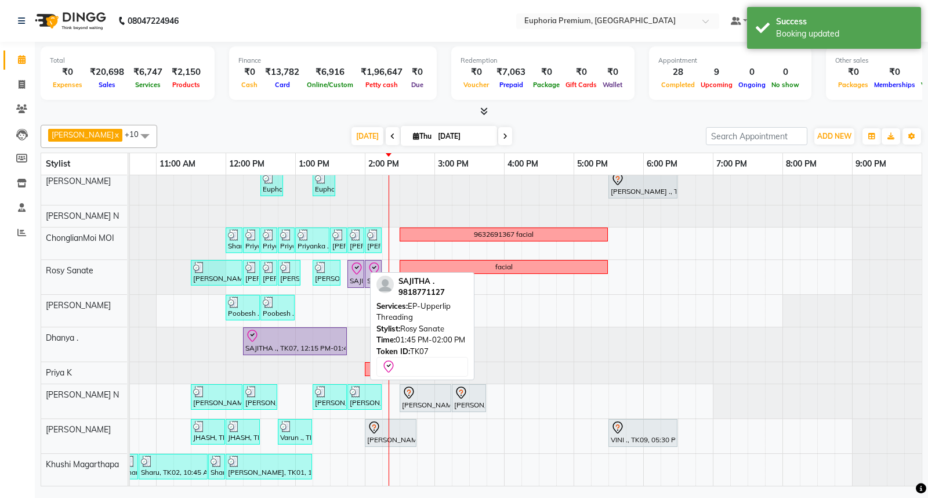
click at [355, 271] on div "SAJITHA ., TK07, 01:45 PM-02:00 PM, EP-Upperlip Threading" at bounding box center [356, 274] width 14 height 24
select select "8"
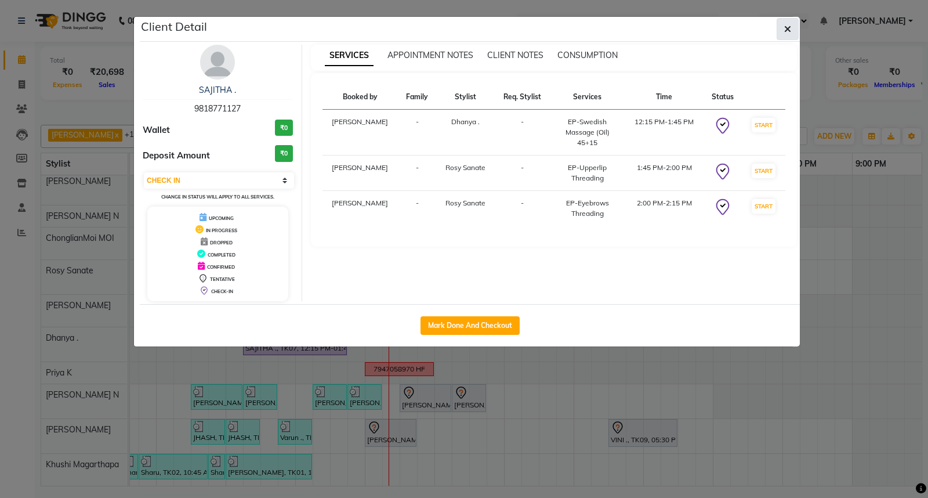
click at [787, 28] on icon "button" at bounding box center [787, 28] width 7 height 9
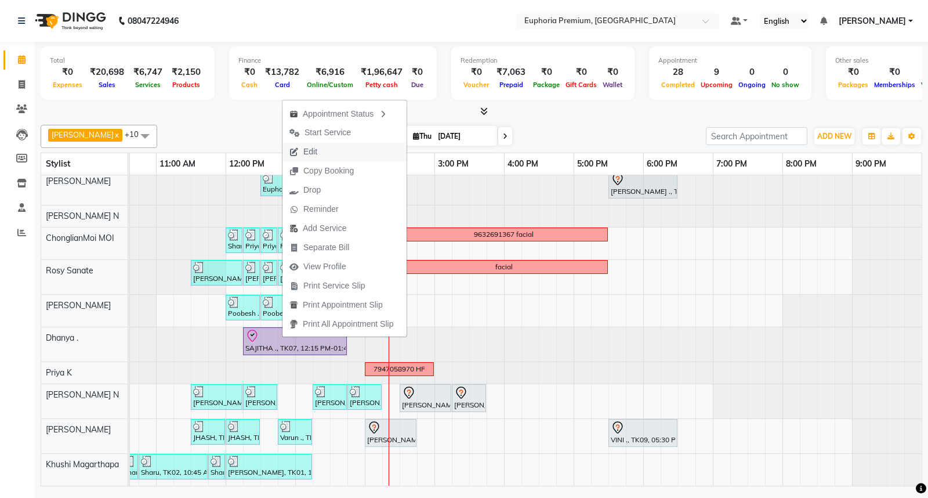
click at [326, 153] on button "Edit" at bounding box center [344, 151] width 124 height 19
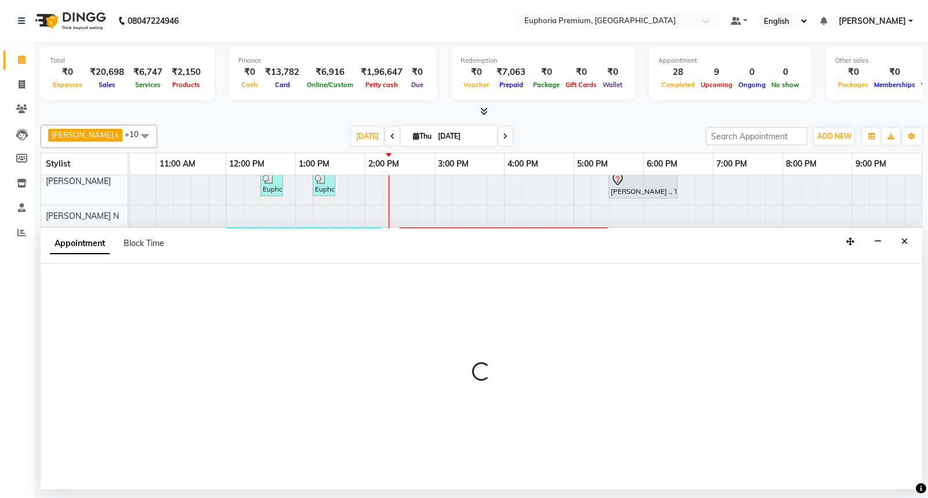
select select "tentative"
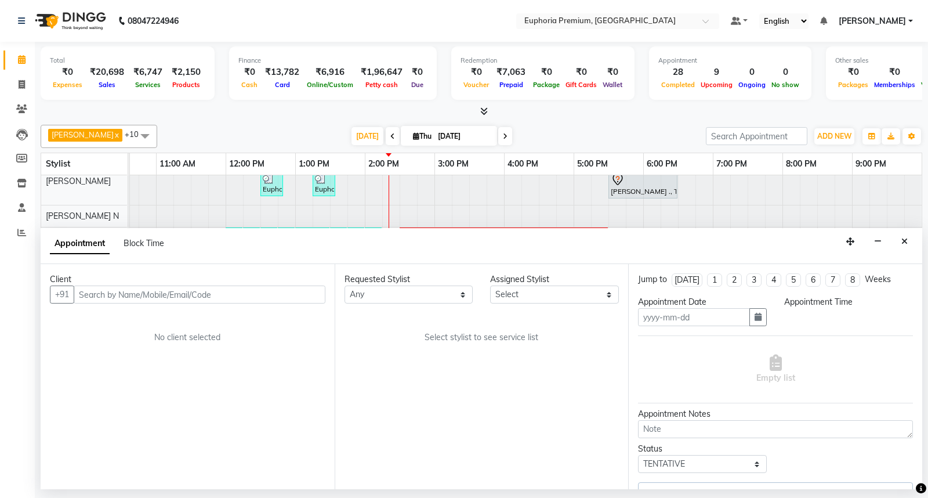
type input "[DATE]"
select select "71633"
select select "check-in"
select select "735"
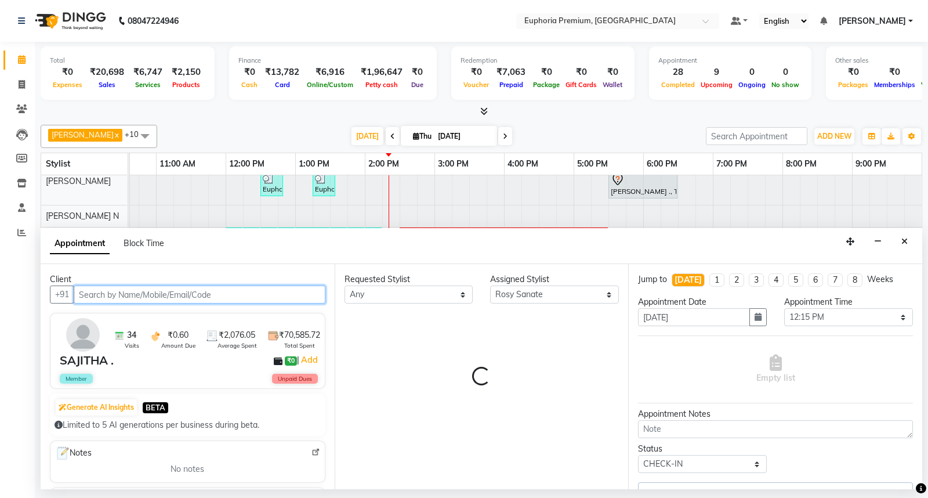
scroll to position [37, 183]
select select "4006"
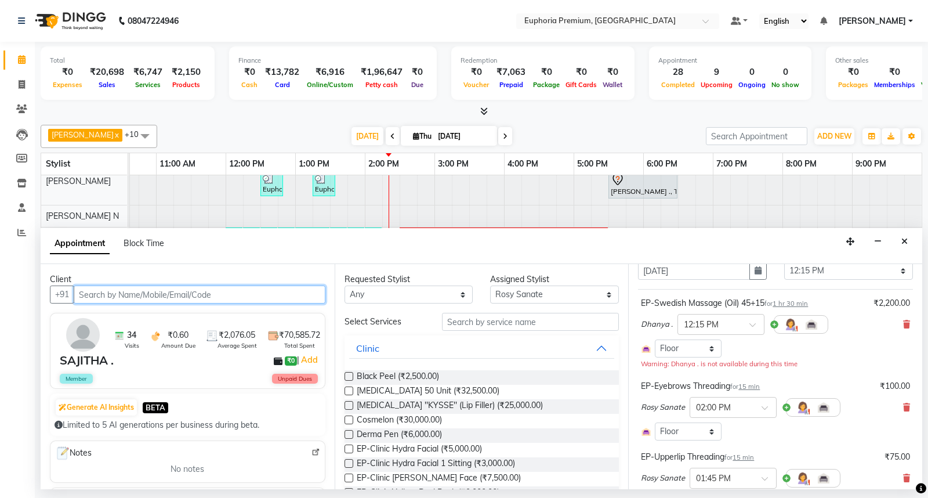
scroll to position [78, 0]
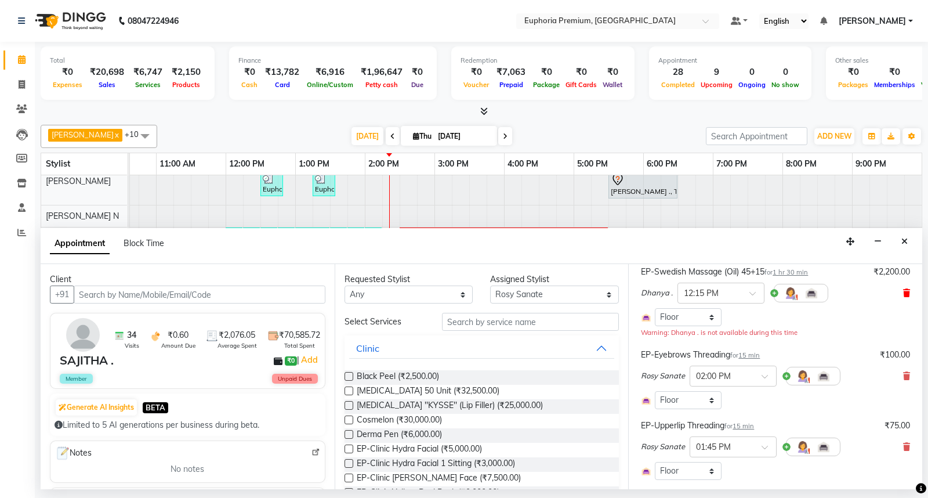
click at [903, 291] on icon at bounding box center [906, 293] width 7 height 8
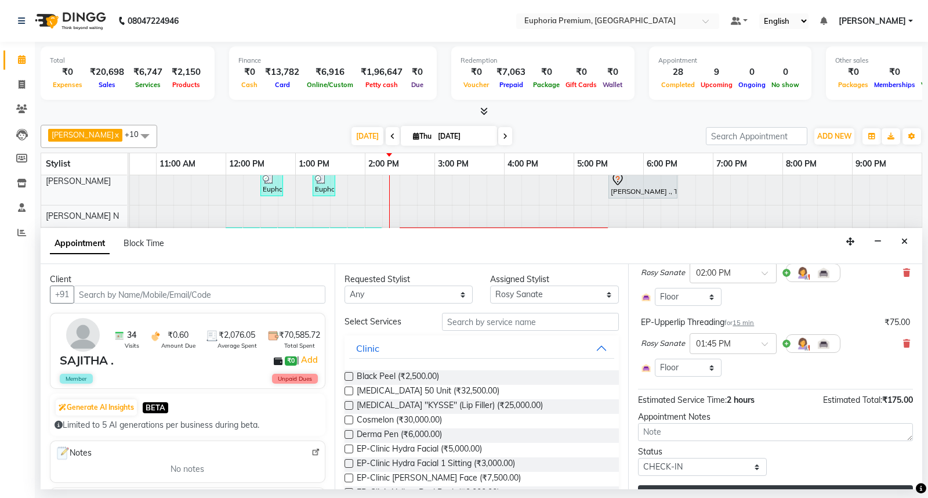
scroll to position [135, 0]
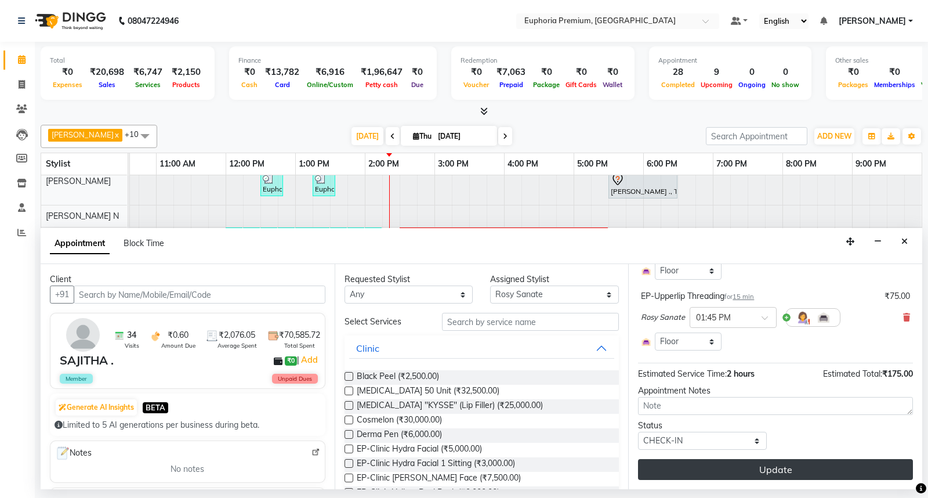
click at [807, 462] on button "Update" at bounding box center [775, 469] width 275 height 21
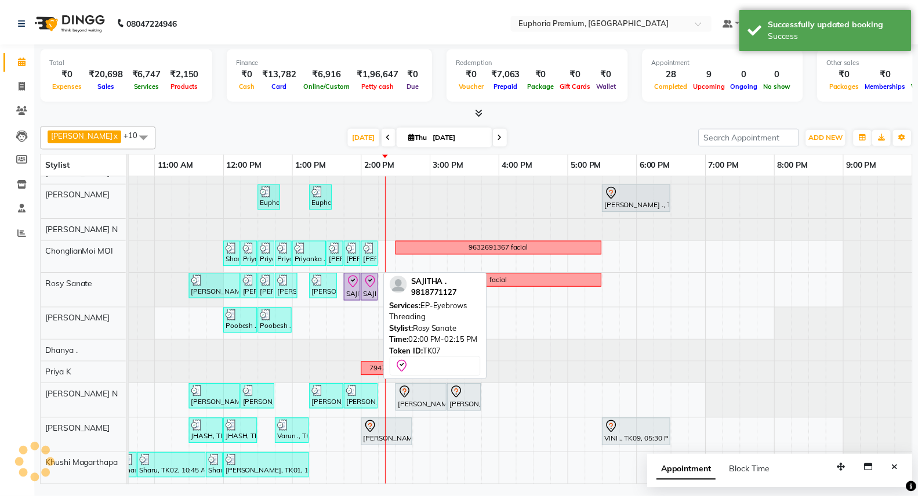
scroll to position [24, 183]
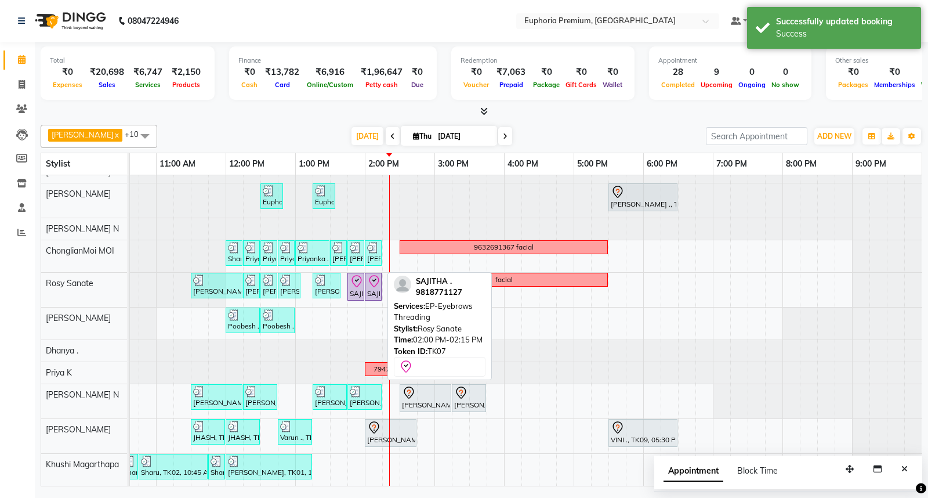
click at [369, 275] on icon at bounding box center [374, 281] width 10 height 12
select select "8"
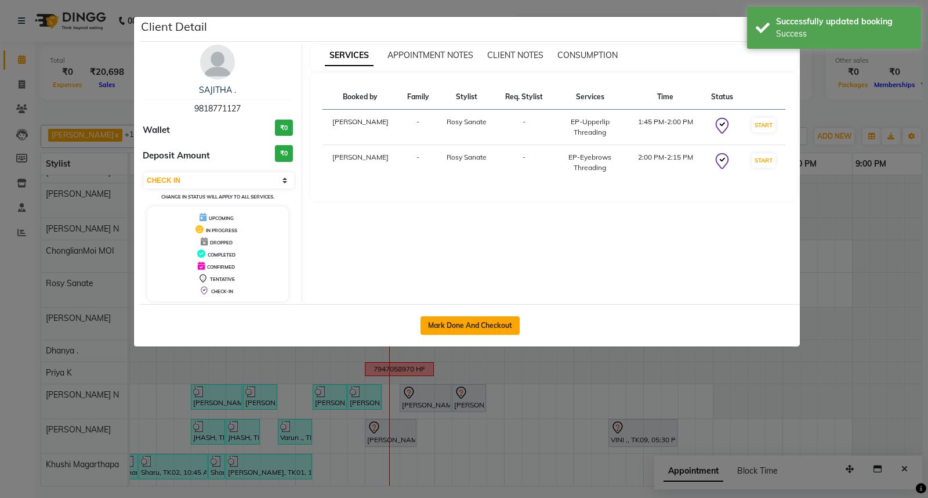
click at [490, 326] on button "Mark Done And Checkout" at bounding box center [469, 325] width 99 height 19
select select "7925"
select select "service"
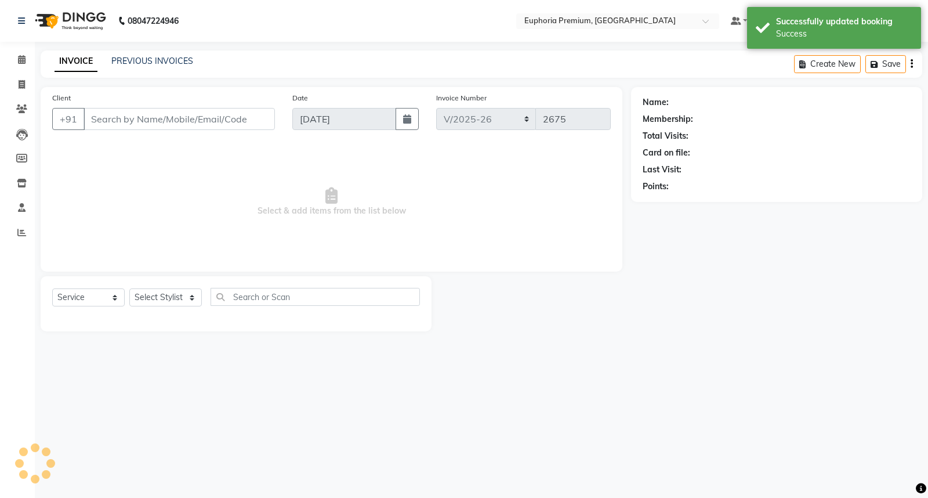
type input "98******27"
select select "71633"
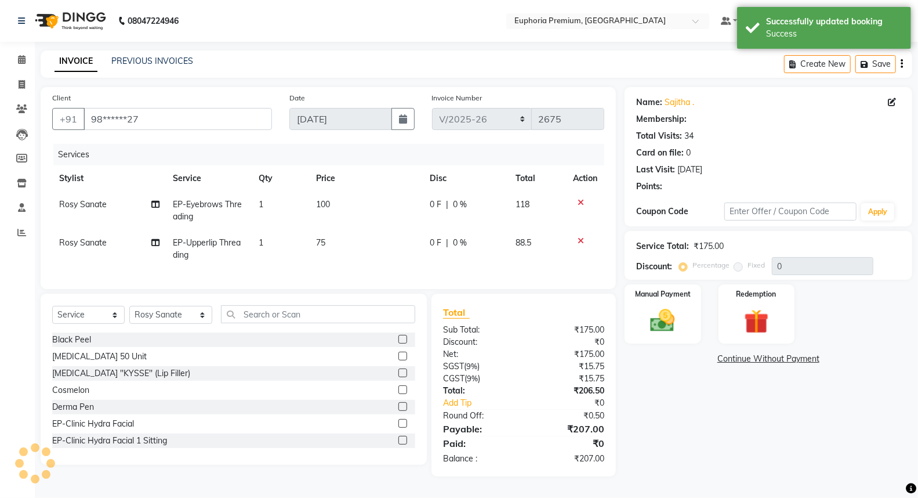
select select "2: Object"
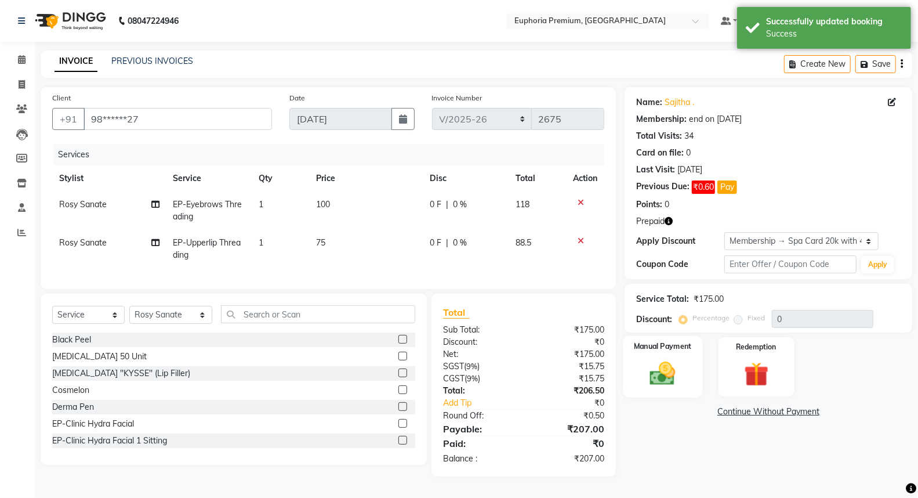
click at [654, 370] on img at bounding box center [662, 373] width 41 height 30
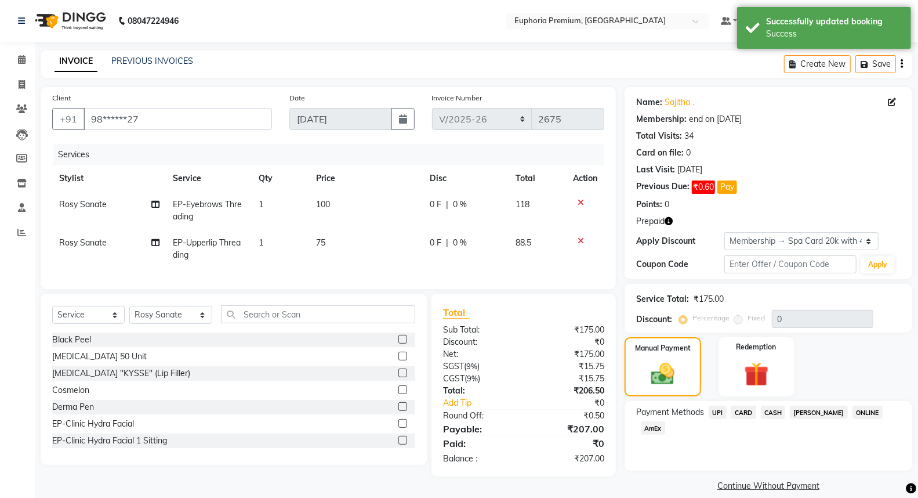
click at [720, 410] on span "UPI" at bounding box center [718, 411] width 18 height 13
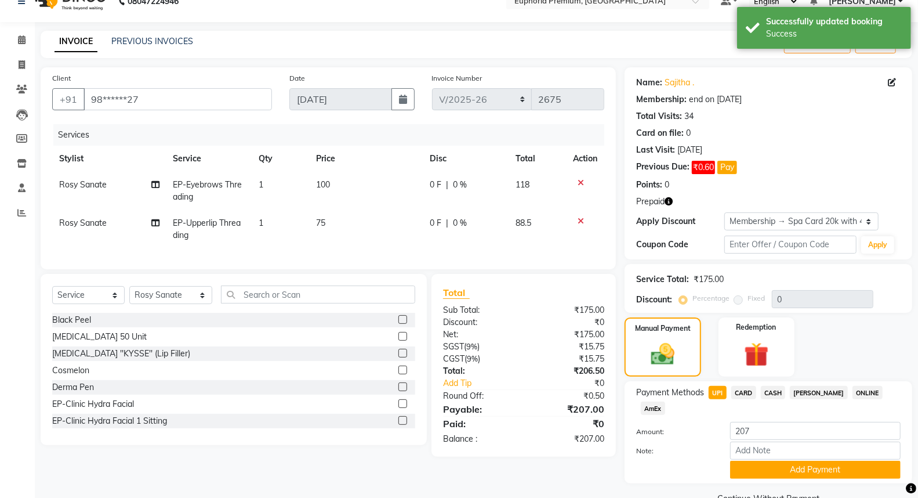
scroll to position [31, 0]
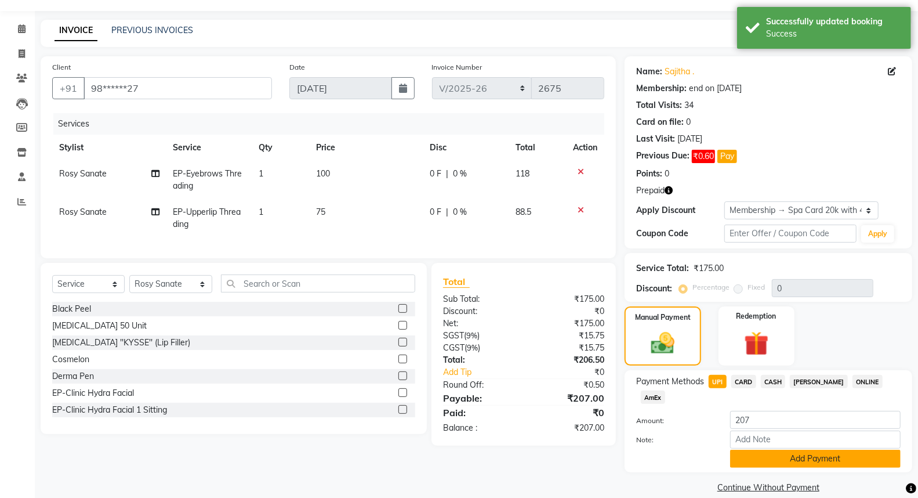
click at [810, 449] on button "Add Payment" at bounding box center [815, 458] width 170 height 18
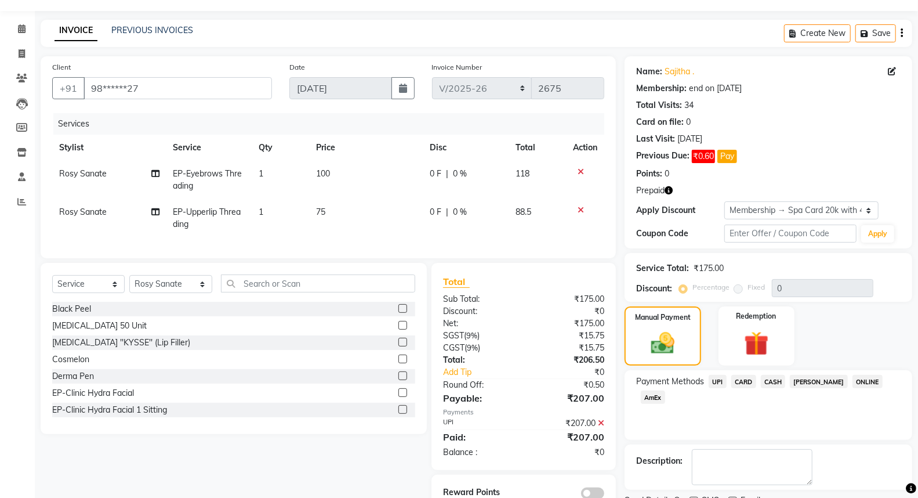
scroll to position [79, 0]
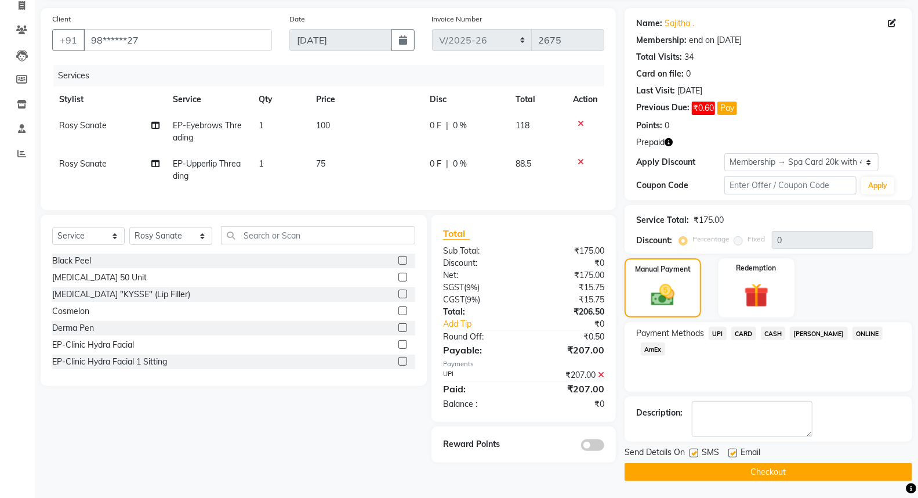
click at [768, 467] on button "Checkout" at bounding box center [769, 472] width 288 height 18
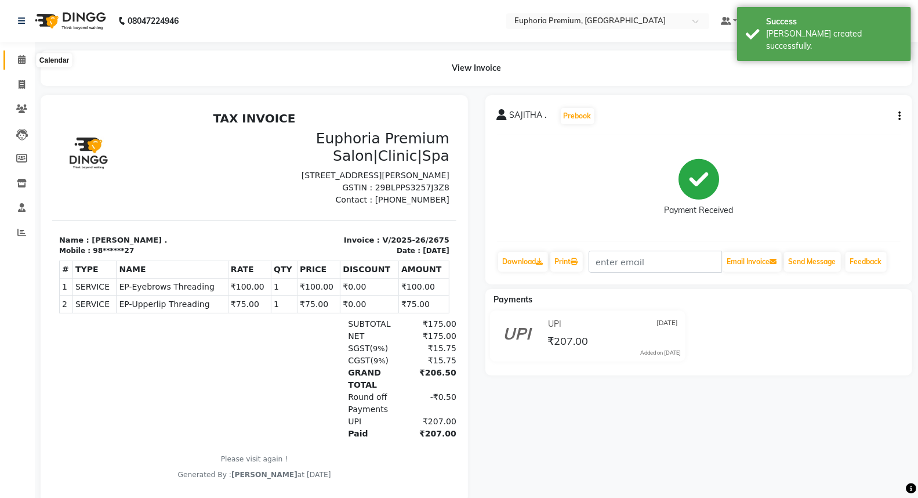
click at [30, 60] on span at bounding box center [22, 59] width 20 height 13
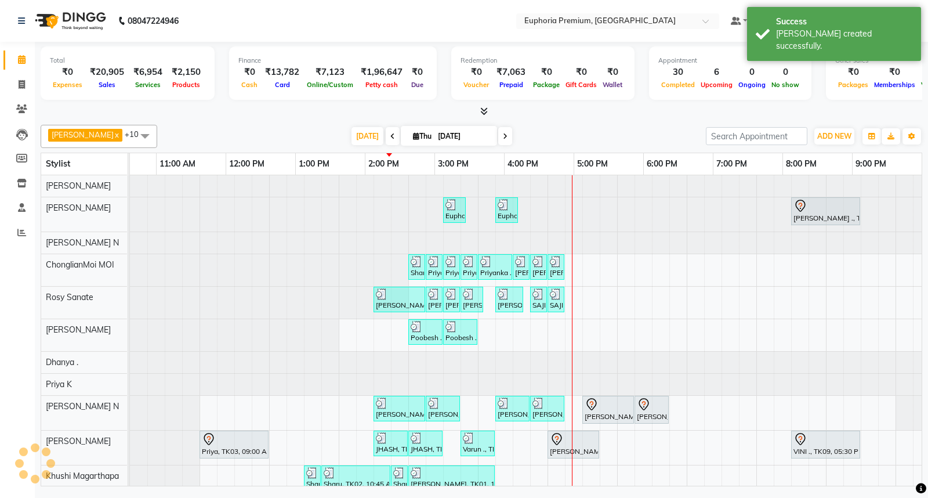
scroll to position [0, 183]
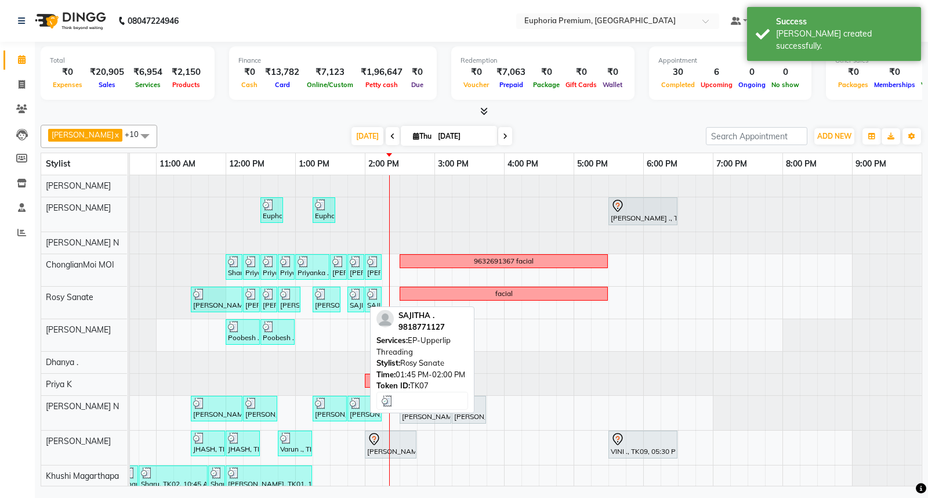
click at [354, 298] on img at bounding box center [356, 294] width 12 height 12
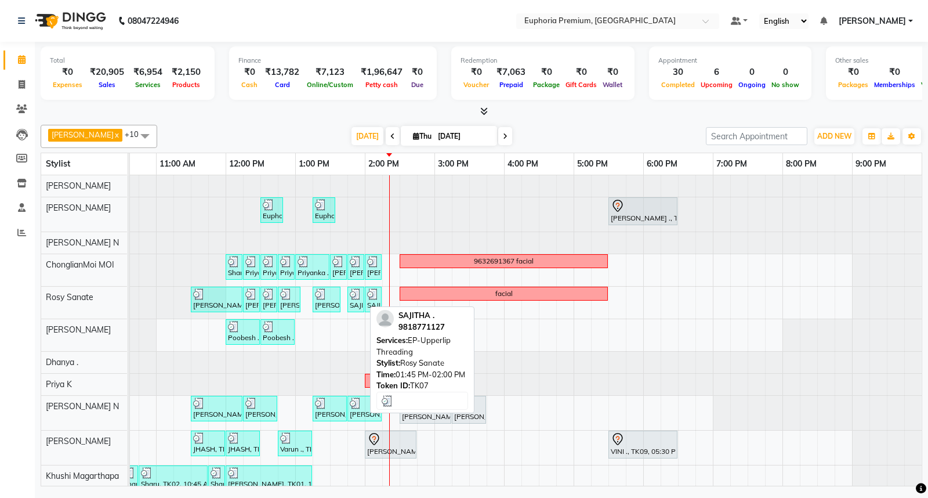
select select "3"
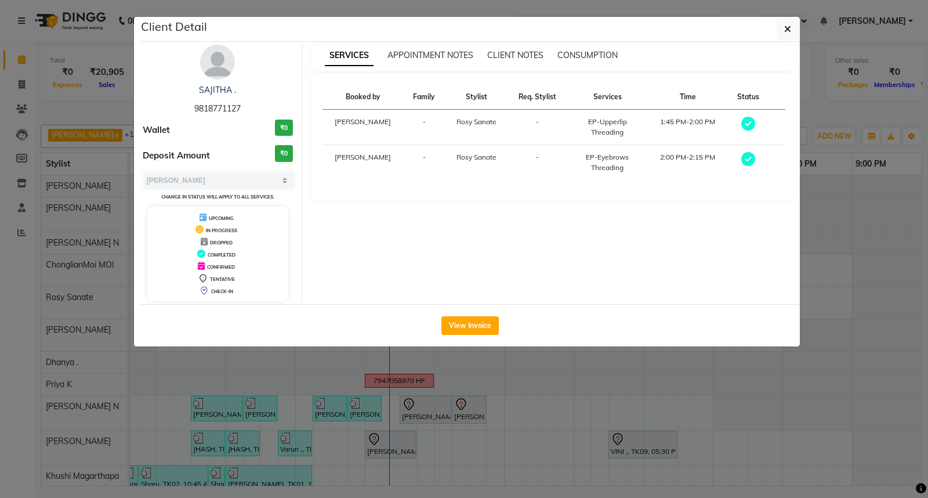
click at [230, 106] on span "9818771127" at bounding box center [217, 108] width 46 height 10
copy span "9818771127"
click at [790, 28] on icon "button" at bounding box center [787, 28] width 7 height 9
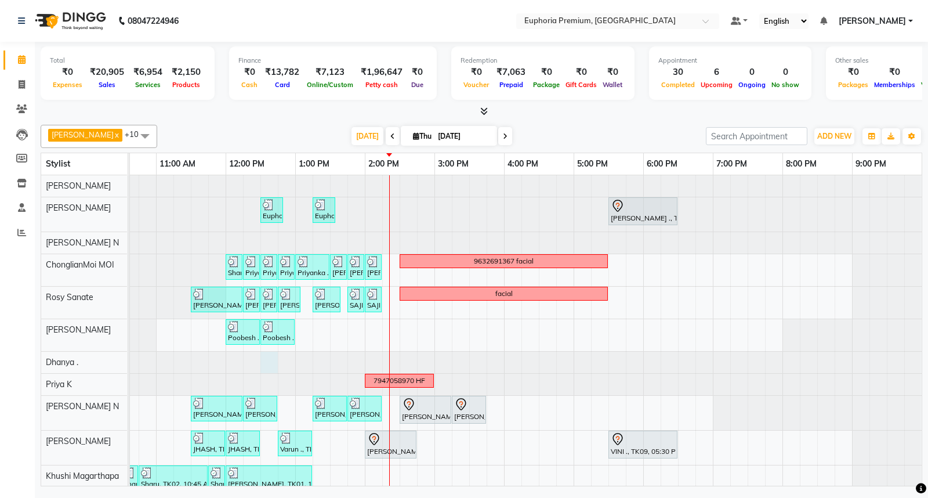
select select "71607"
select select "tentative"
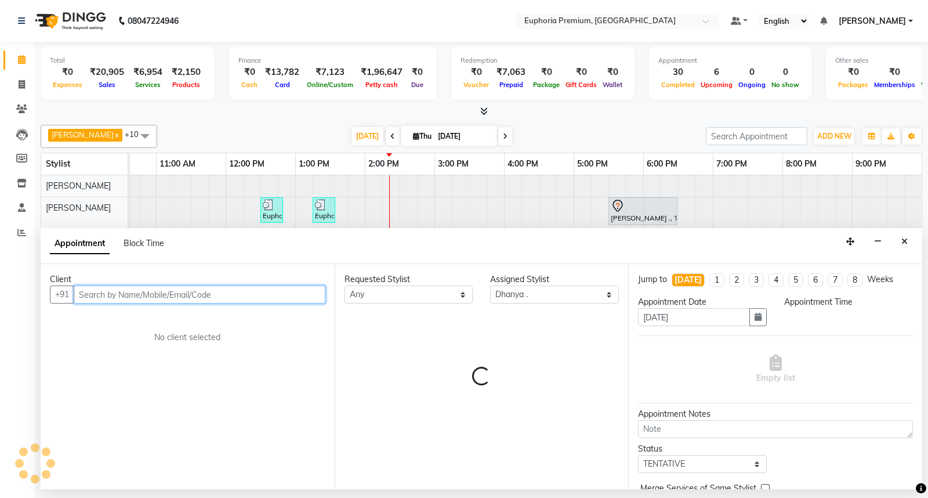
select select "750"
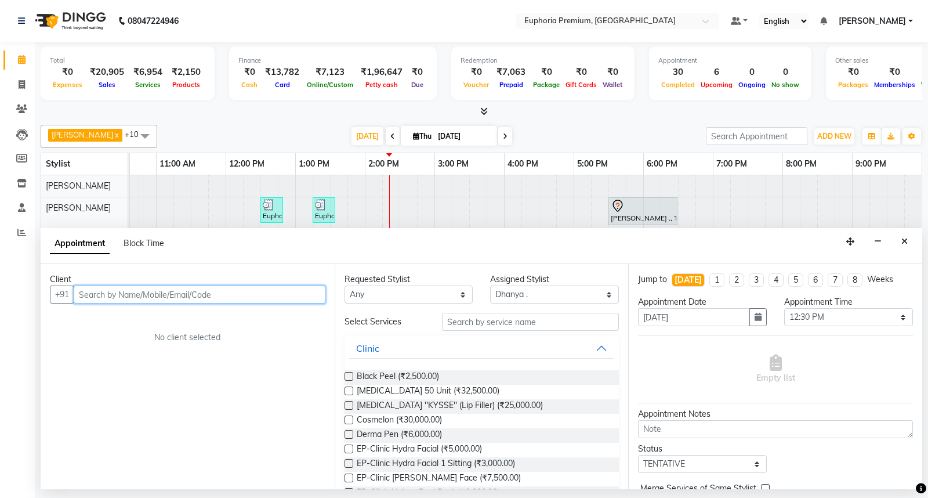
paste input "9818771127"
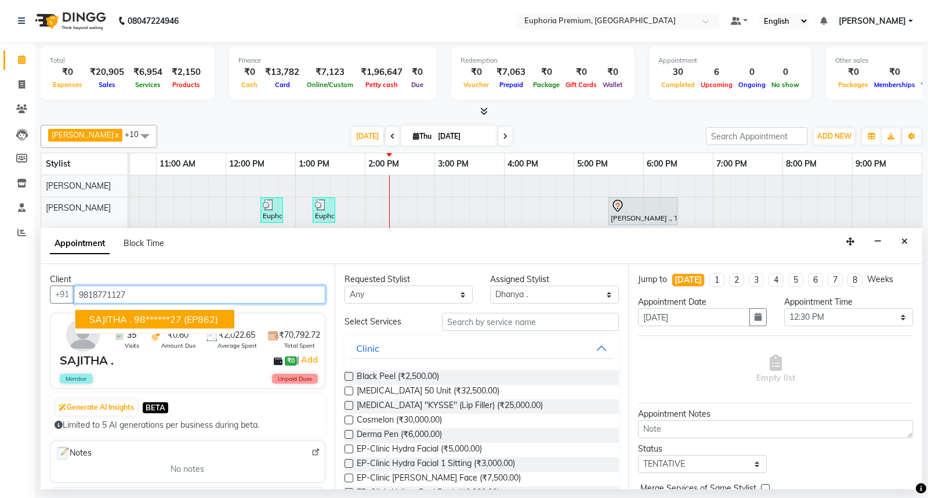
click at [191, 314] on span "(EP862)" at bounding box center [201, 319] width 34 height 12
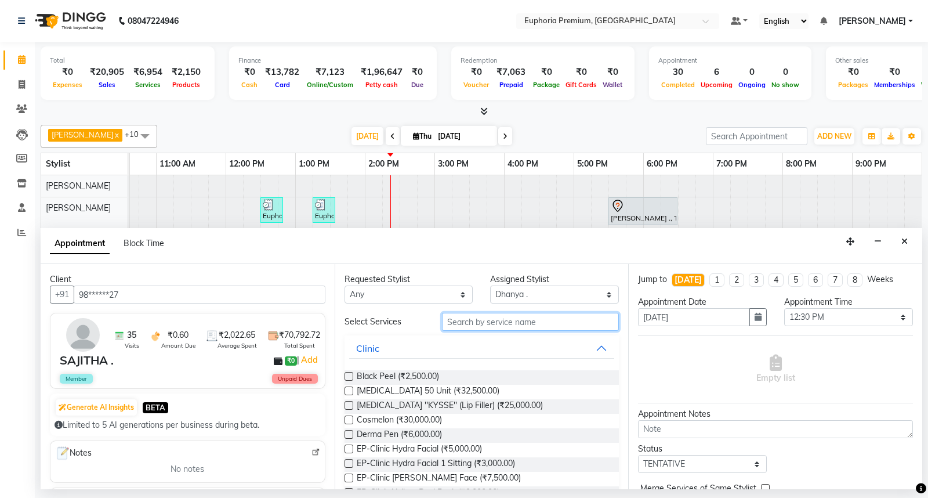
click at [462, 321] on input "text" at bounding box center [530, 322] width 177 height 18
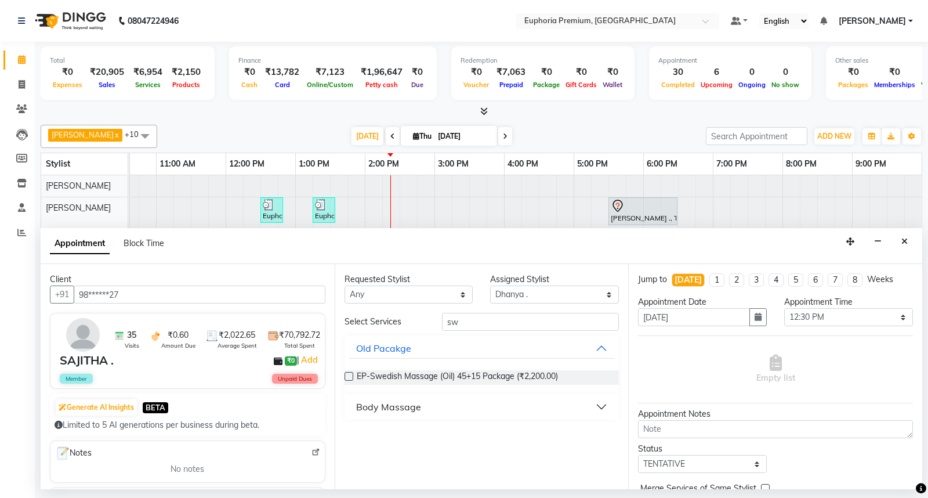
click at [384, 401] on div "Body Massage" at bounding box center [388, 407] width 65 height 14
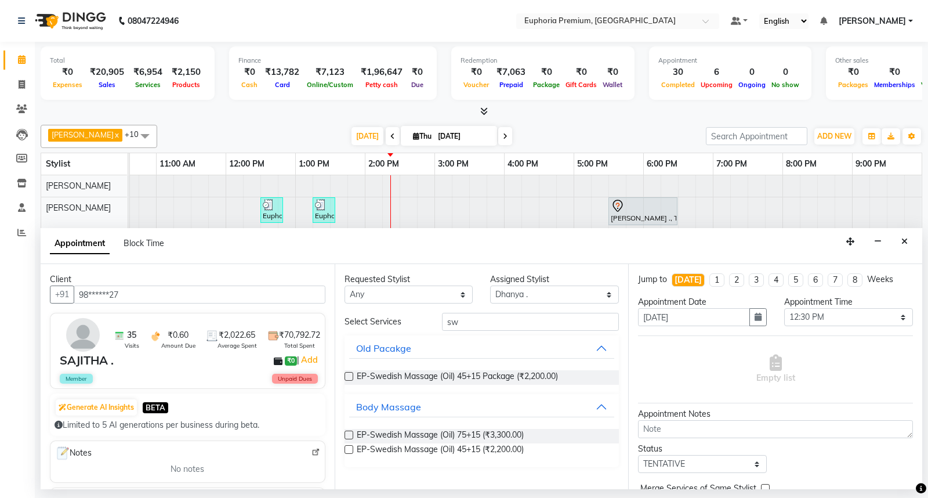
click at [343, 449] on div "Requested Stylist Any Babu V Bharath N [PERSON_NAME] [PERSON_NAME] N Chiinthian…" at bounding box center [482, 376] width 294 height 225
click at [350, 448] on label at bounding box center [348, 449] width 9 height 9
click at [350, 448] on input "checkbox" at bounding box center [348, 451] width 8 height 8
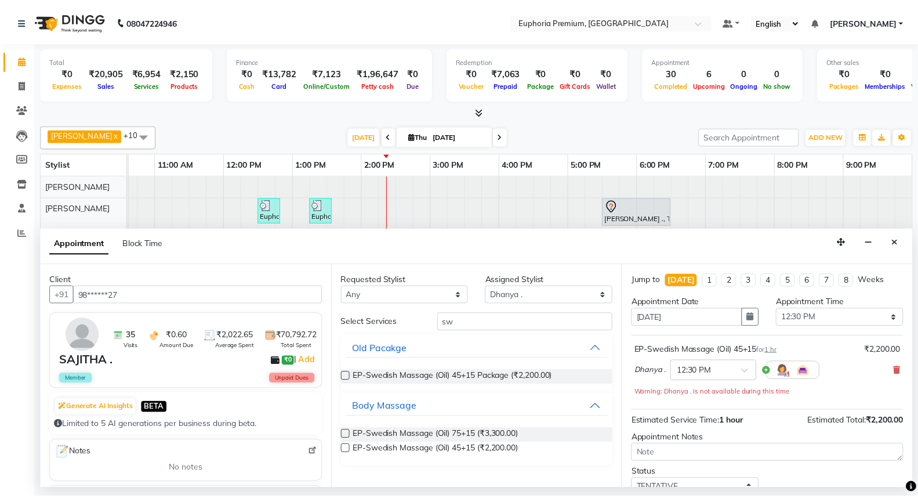
scroll to position [81, 0]
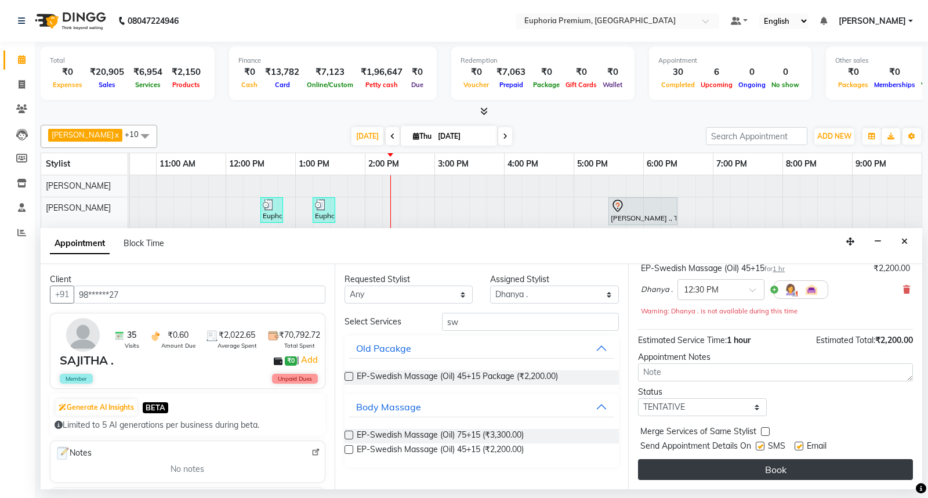
click at [775, 467] on button "Book" at bounding box center [775, 469] width 275 height 21
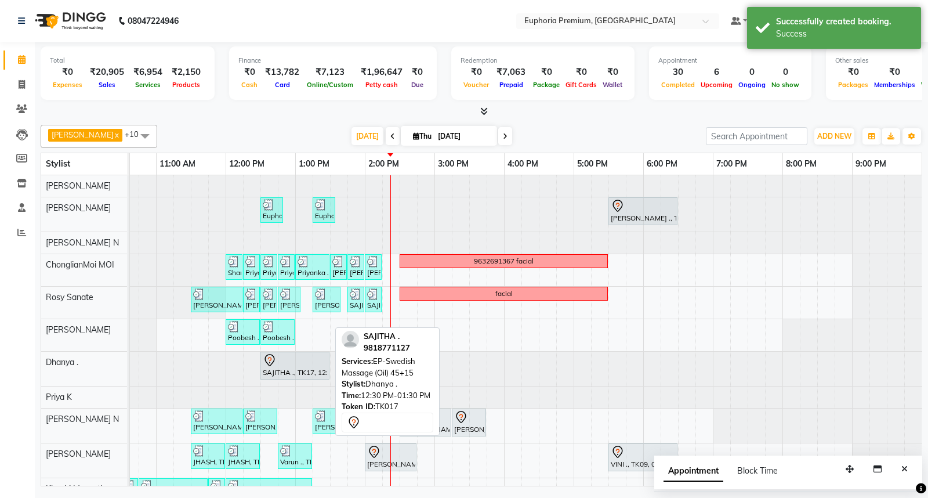
click at [298, 362] on div at bounding box center [295, 360] width 64 height 14
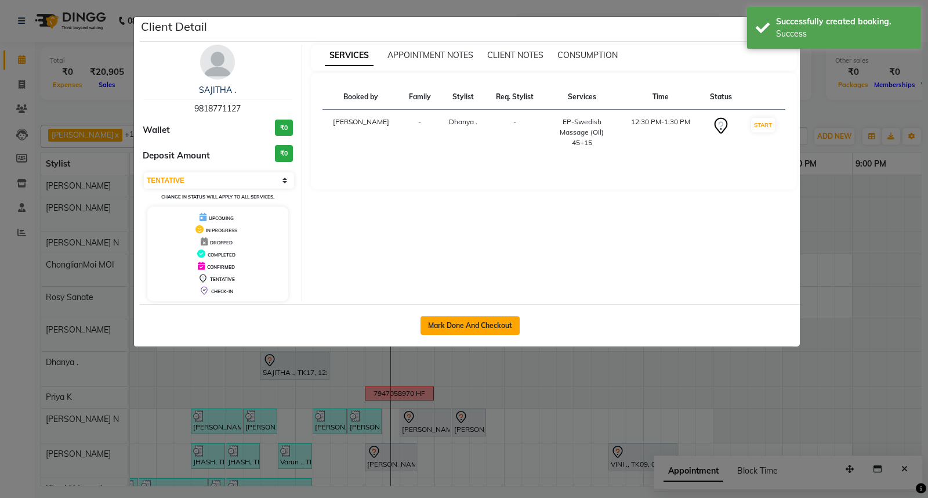
click at [460, 323] on button "Mark Done And Checkout" at bounding box center [469, 325] width 99 height 19
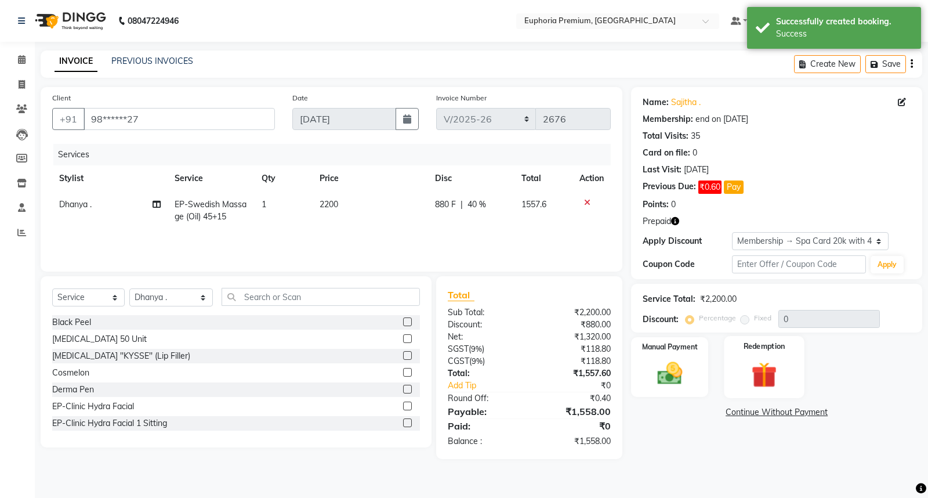
click at [768, 368] on img at bounding box center [764, 374] width 42 height 32
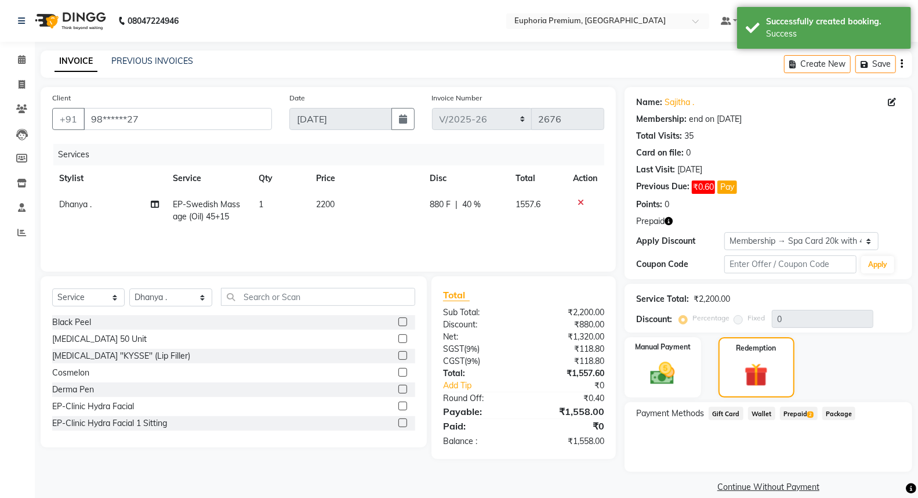
click at [792, 415] on span "Prepaid 2" at bounding box center [799, 413] width 38 height 13
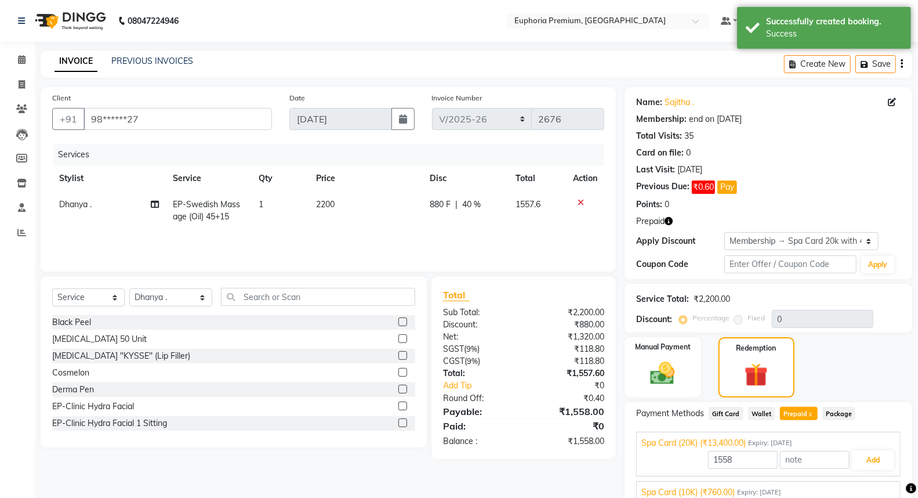
scroll to position [50, 0]
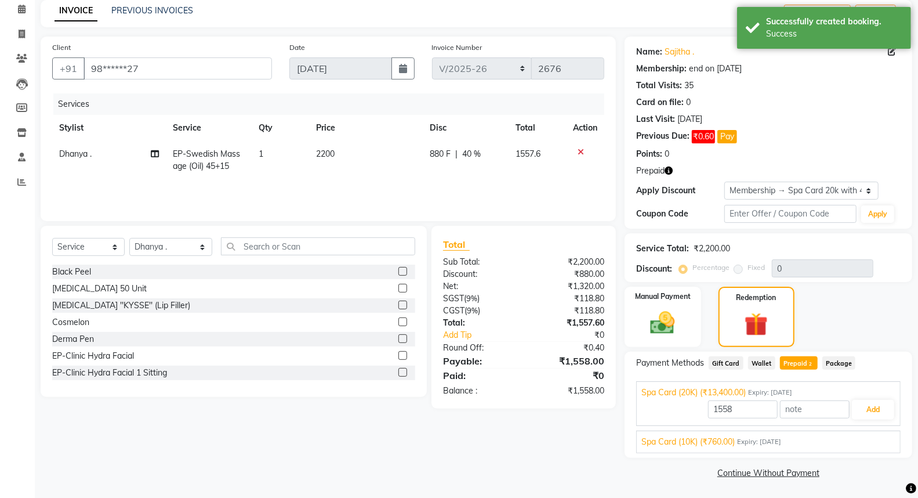
click at [799, 438] on div "Spa Card (10K) (₹760.00) Expiry: [DATE]" at bounding box center [768, 442] width 254 height 12
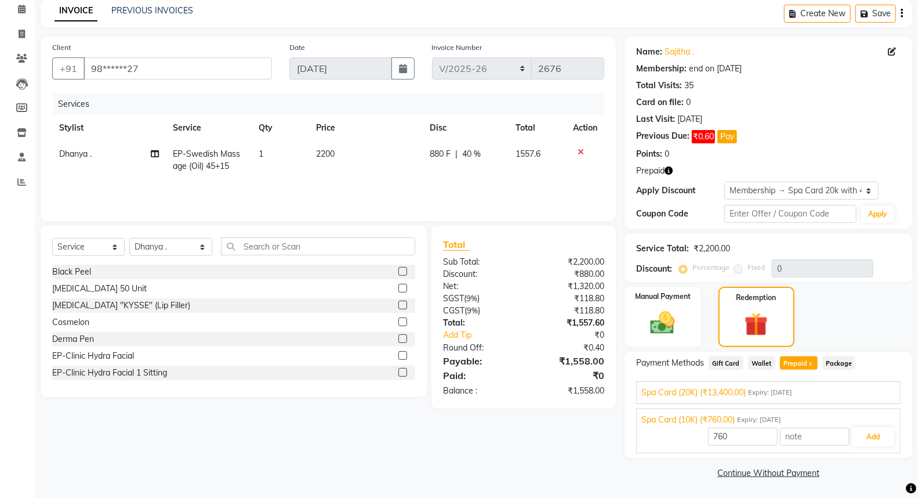
click at [781, 386] on div "Spa Card (20K) (₹13,400.00) Expiry: [DATE]" at bounding box center [768, 392] width 254 height 12
click at [872, 409] on button "Add" at bounding box center [873, 410] width 42 height 20
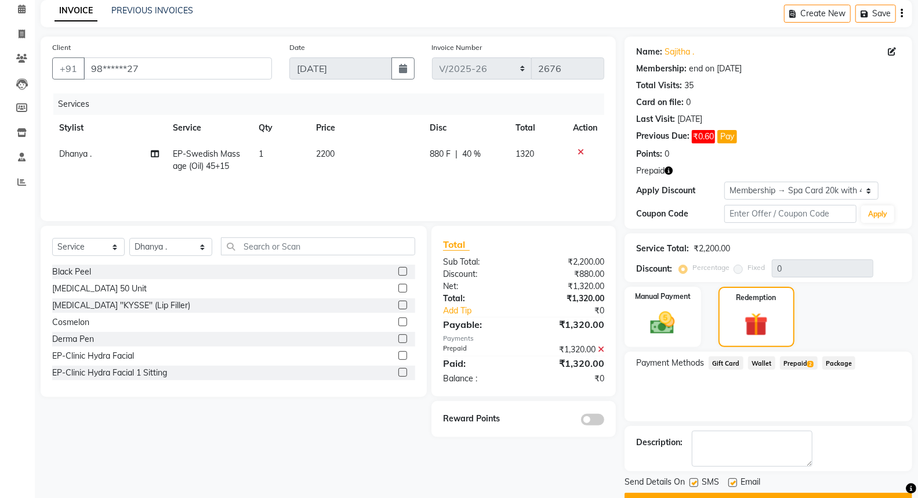
scroll to position [79, 0]
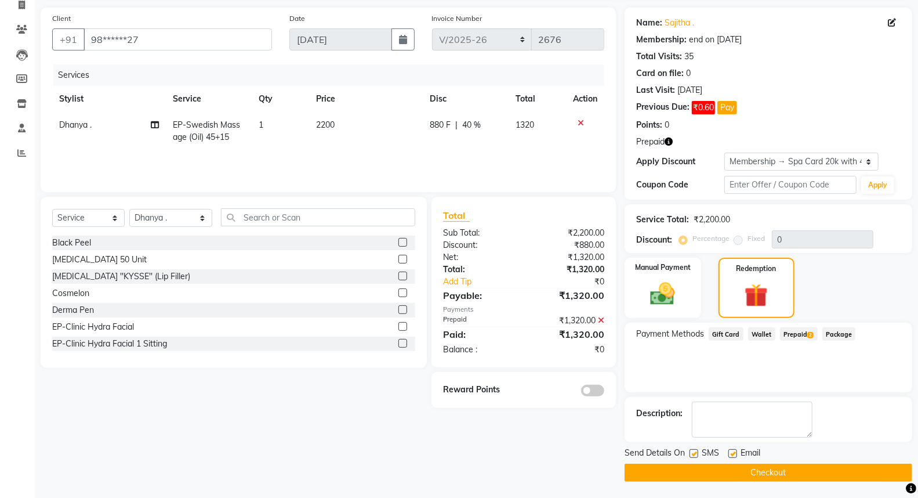
click at [757, 470] on button "Checkout" at bounding box center [769, 472] width 288 height 18
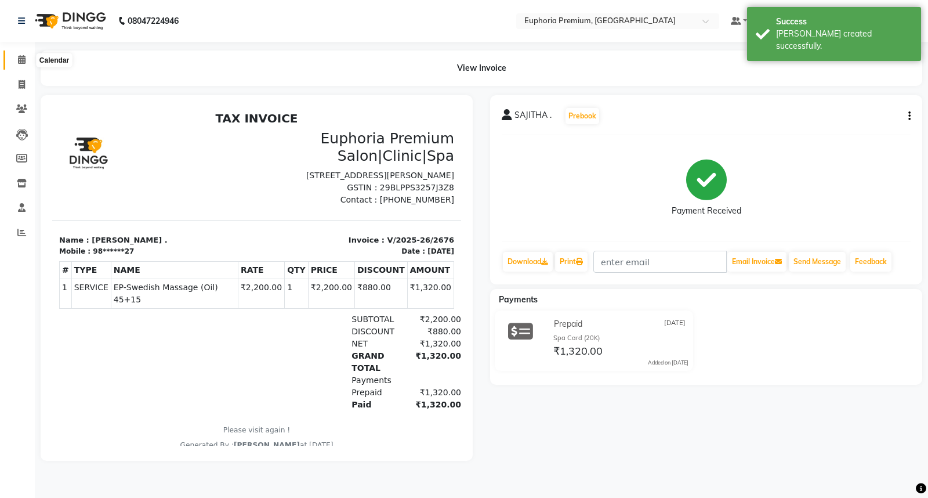
click at [20, 60] on icon at bounding box center [22, 59] width 8 height 9
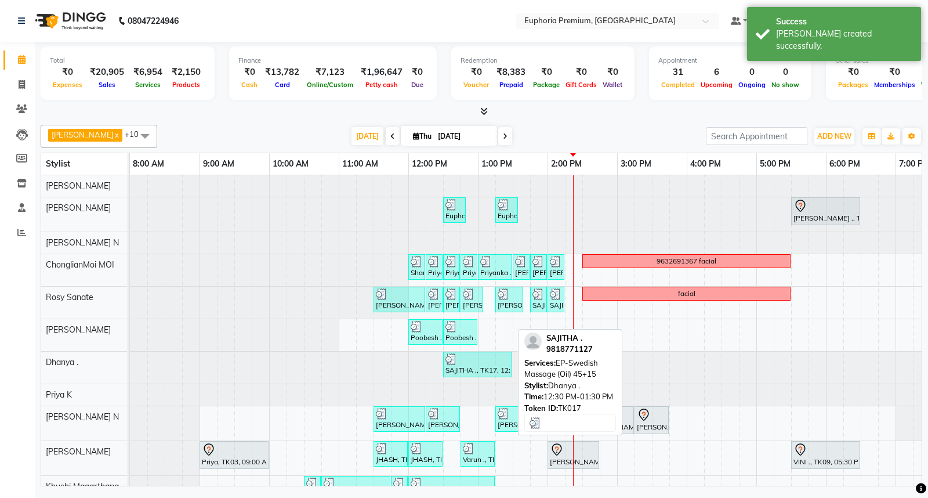
click at [468, 367] on div "SAJITHA ., TK17, 12:30 PM-01:30 PM, EP-Swedish Massage (Oil) 45+15" at bounding box center [477, 364] width 67 height 22
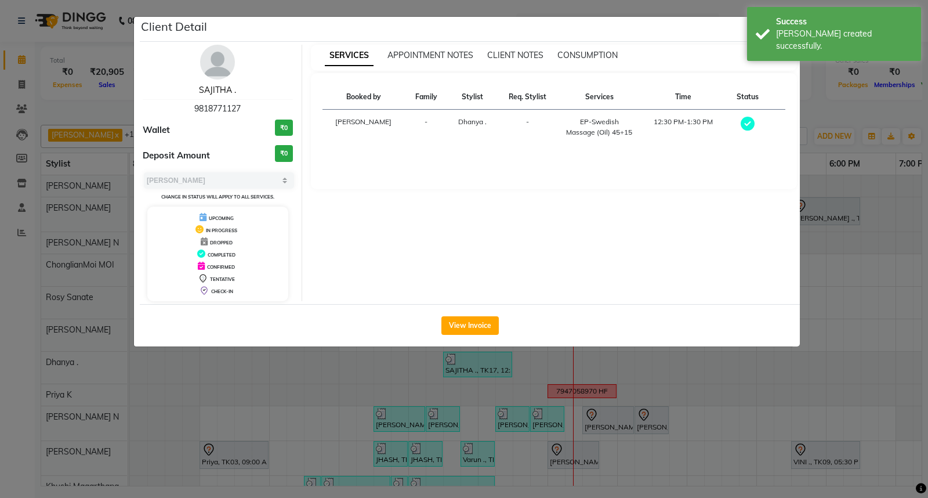
click at [213, 92] on link "SAJITHA ." at bounding box center [217, 90] width 37 height 10
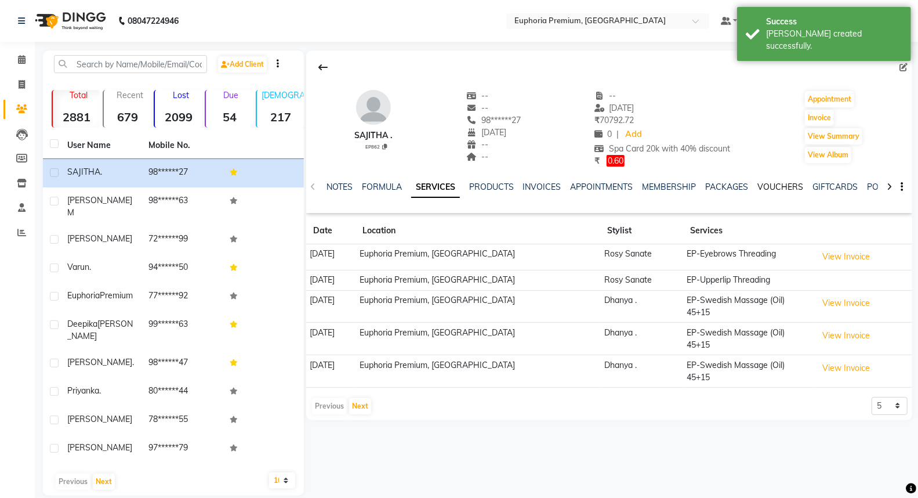
click at [769, 186] on link "VOUCHERS" at bounding box center [781, 187] width 46 height 10
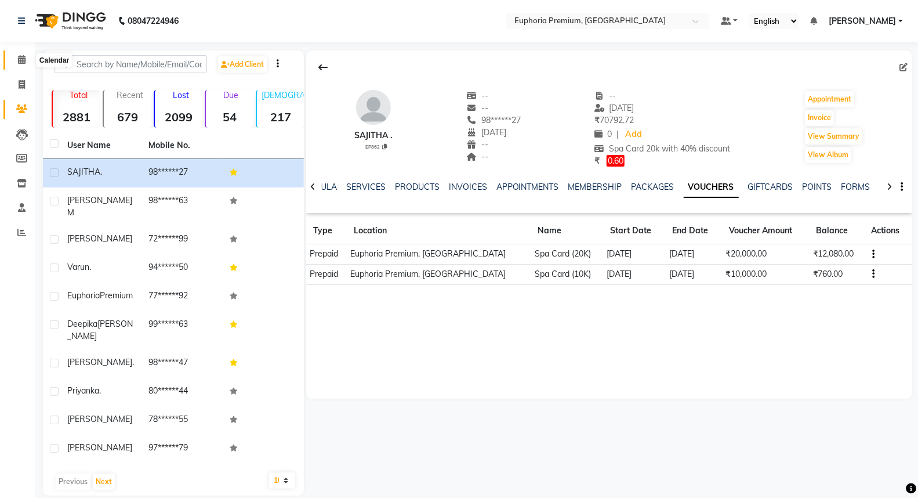
click at [27, 56] on span at bounding box center [22, 59] width 20 height 13
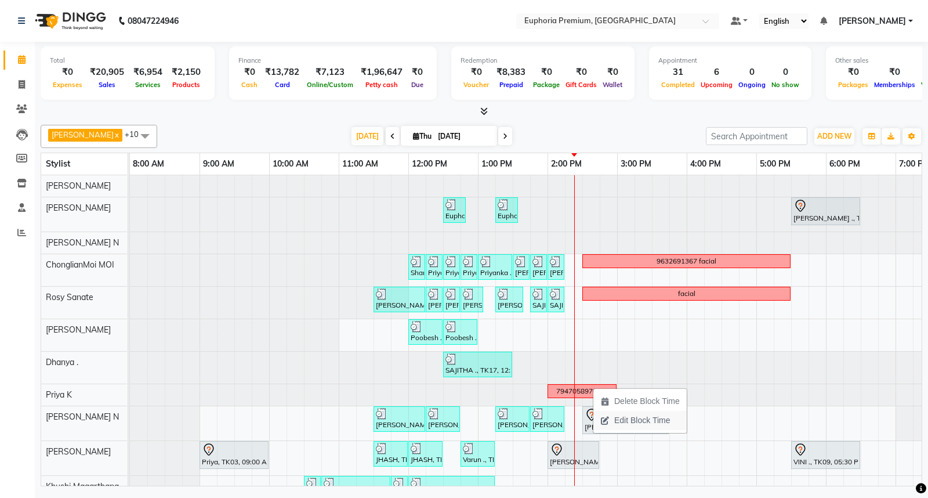
click at [613, 419] on span "Edit Block Time" at bounding box center [635, 420] width 84 height 19
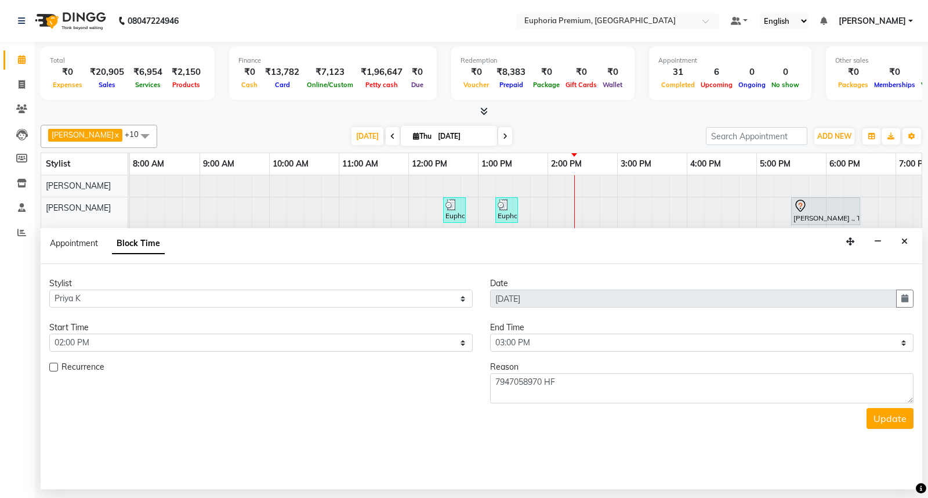
scroll to position [0, 183]
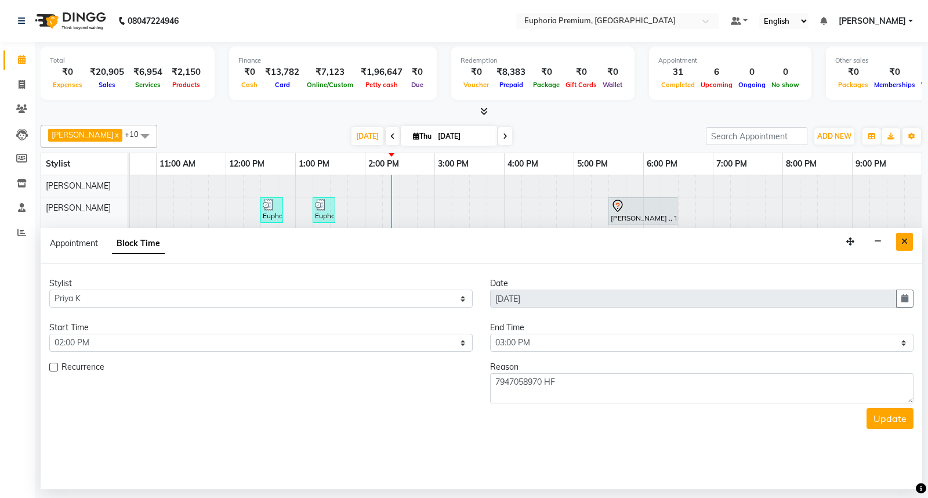
click at [899, 238] on button "Close" at bounding box center [904, 242] width 17 height 18
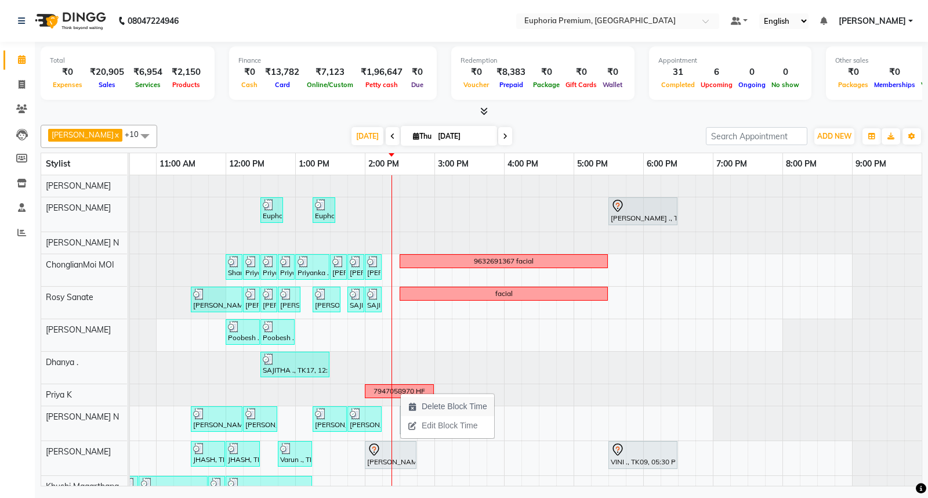
click at [430, 407] on span "Delete Block Time" at bounding box center [455, 406] width 66 height 12
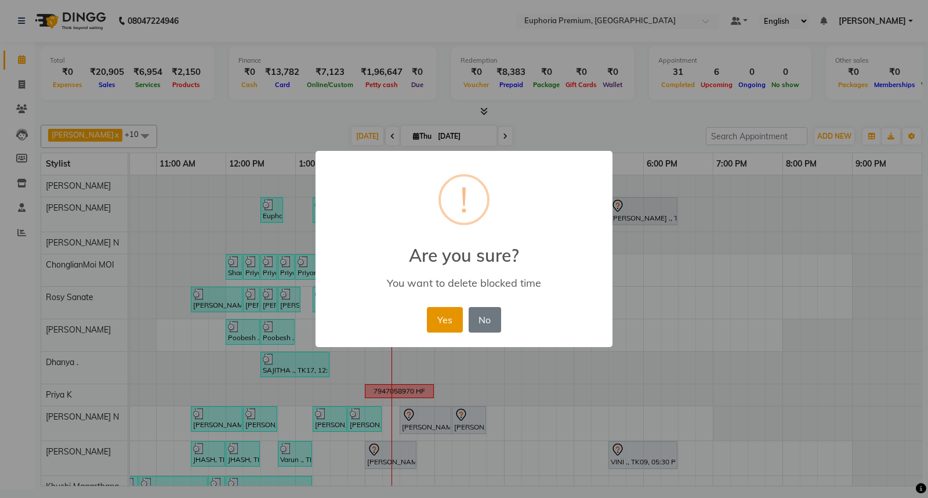
click at [448, 324] on button "Yes" at bounding box center [444, 320] width 35 height 26
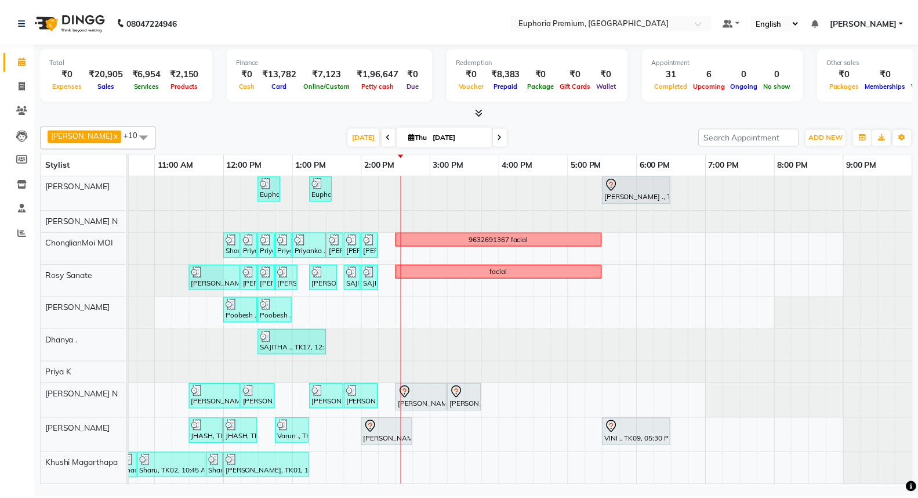
scroll to position [32, 0]
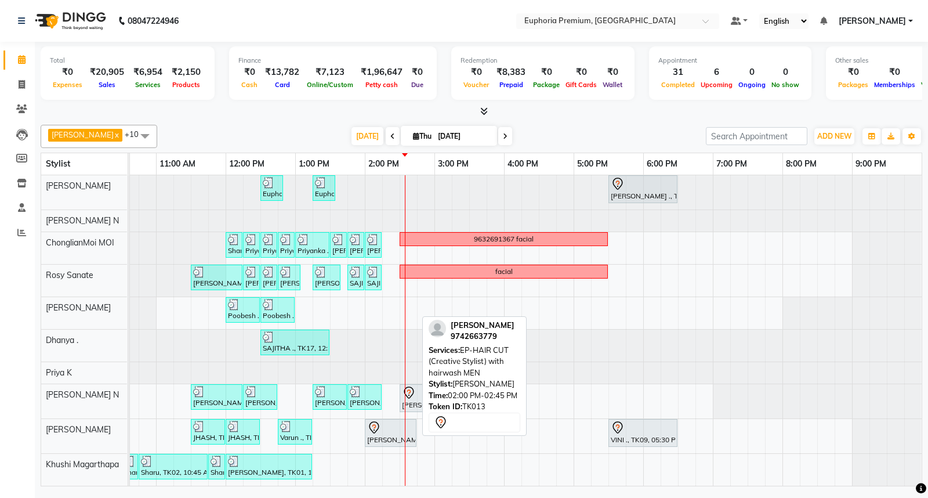
click at [384, 420] on div at bounding box center [390, 427] width 47 height 14
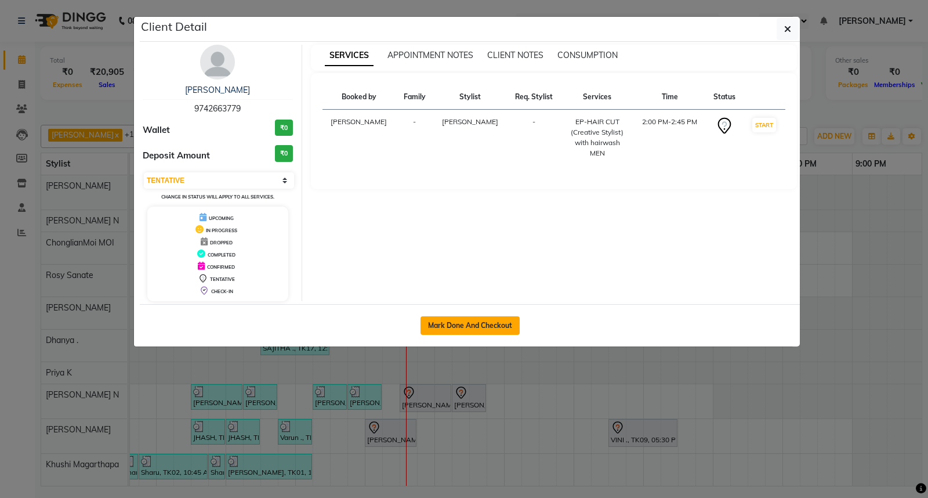
click at [466, 325] on button "Mark Done And Checkout" at bounding box center [469, 325] width 99 height 19
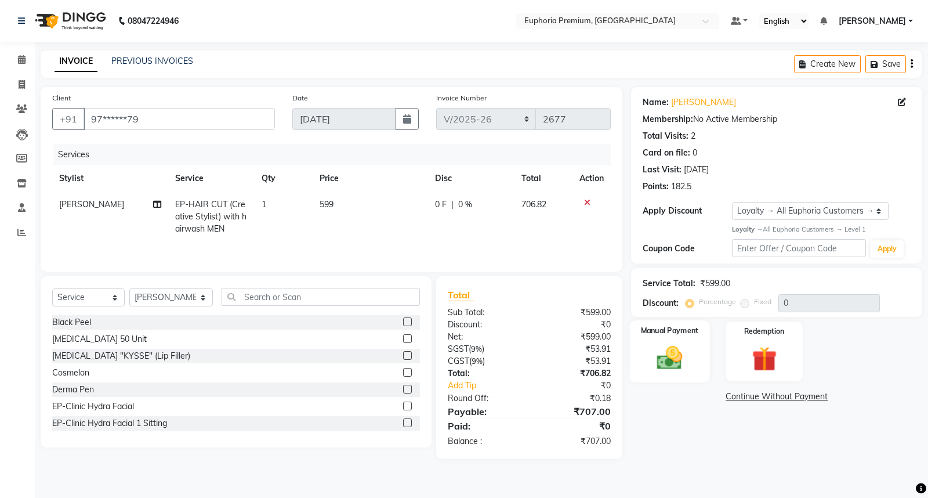
click at [667, 355] on img at bounding box center [670, 358] width 42 height 30
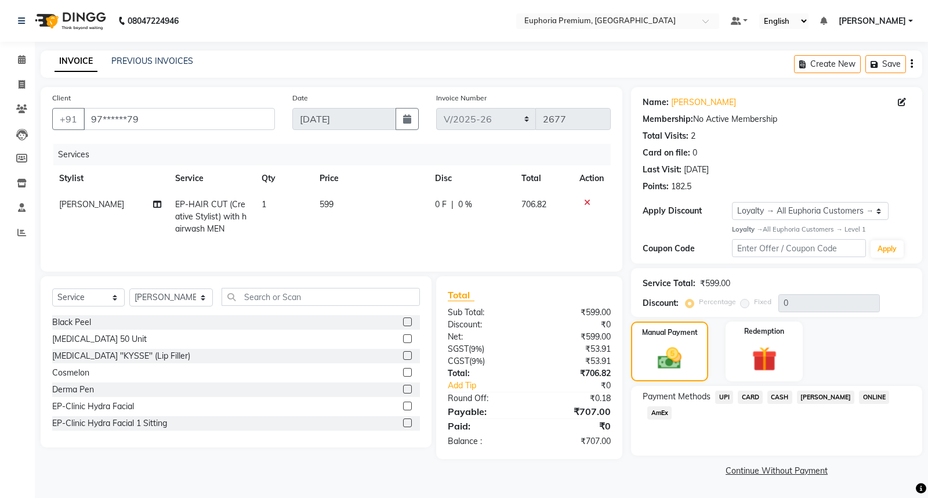
click at [751, 397] on span "CARD" at bounding box center [750, 396] width 25 height 13
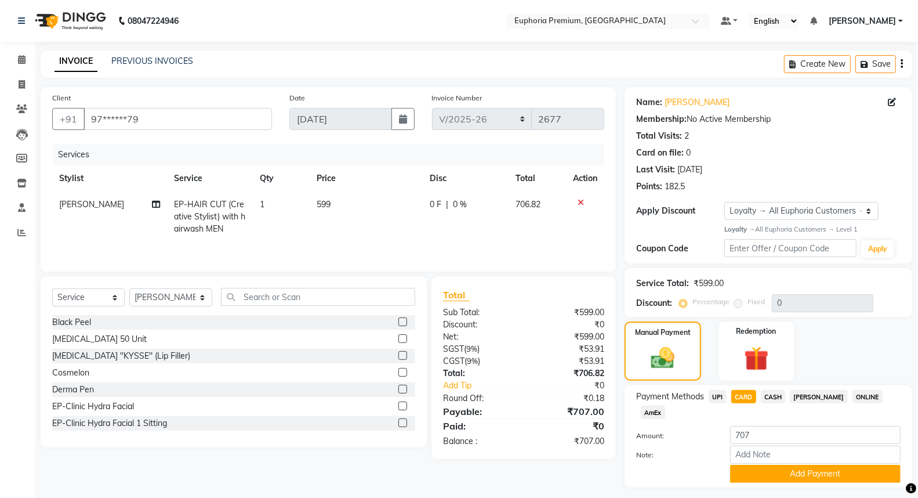
click at [750, 397] on span "CARD" at bounding box center [743, 396] width 25 height 13
click at [810, 465] on button "Add Payment" at bounding box center [815, 474] width 170 height 18
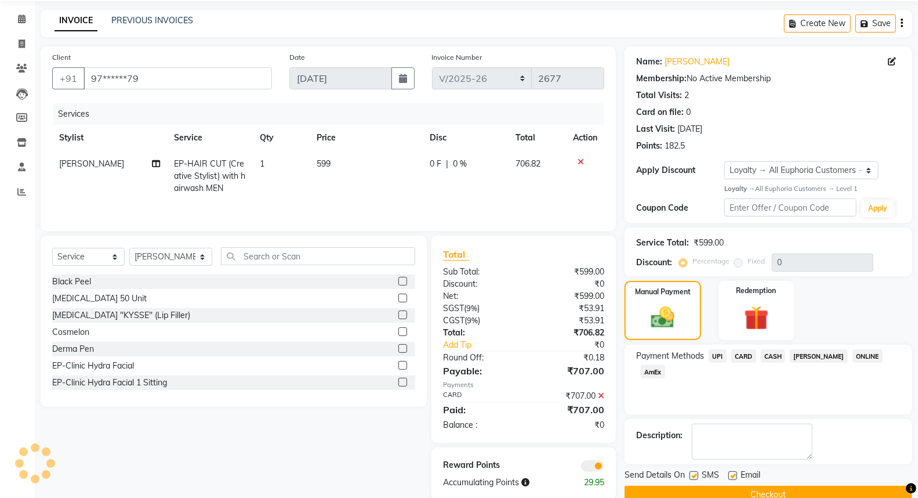
scroll to position [63, 0]
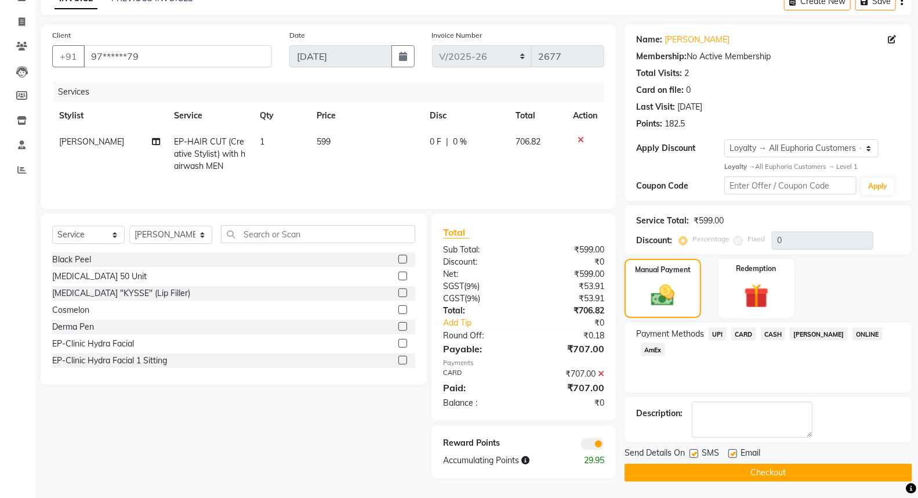
click at [799, 476] on button "Checkout" at bounding box center [769, 472] width 288 height 18
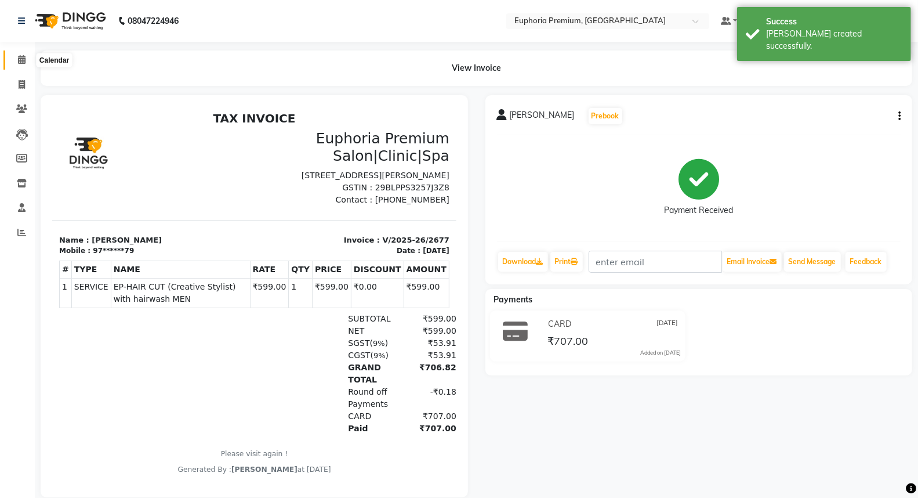
click at [22, 61] on icon at bounding box center [22, 59] width 8 height 9
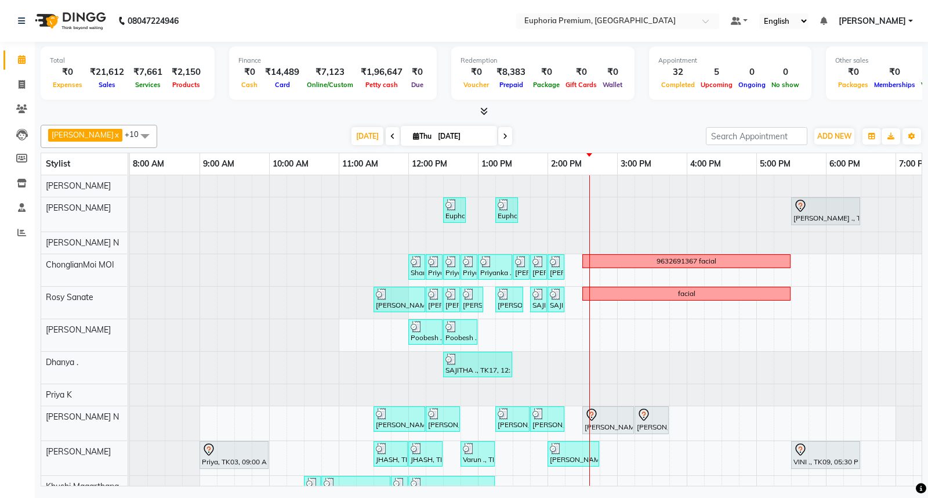
click at [130, 396] on div at bounding box center [130, 394] width 0 height 21
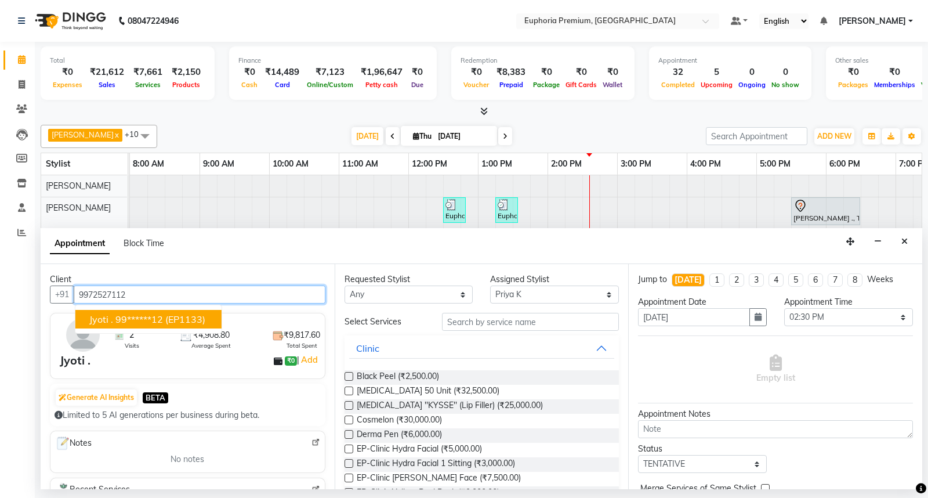
click at [181, 318] on span "(EP1133)" at bounding box center [185, 319] width 40 height 12
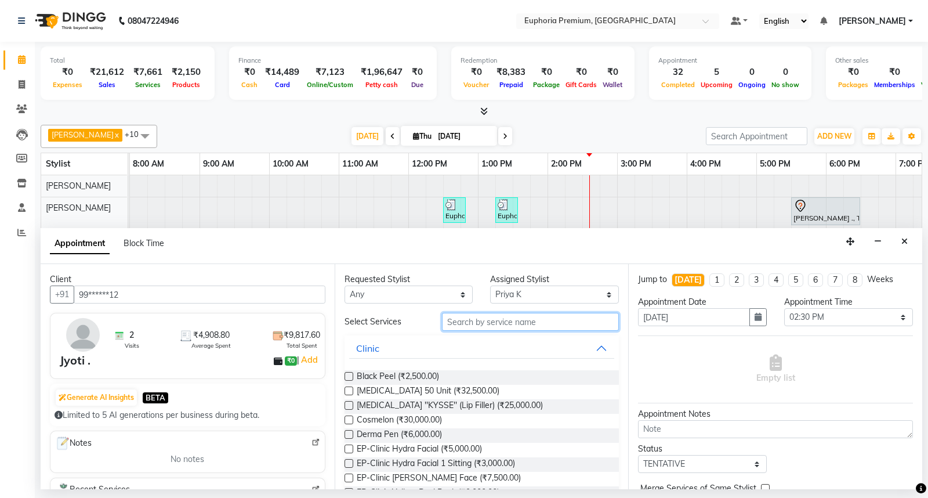
click at [483, 321] on input "text" at bounding box center [530, 322] width 177 height 18
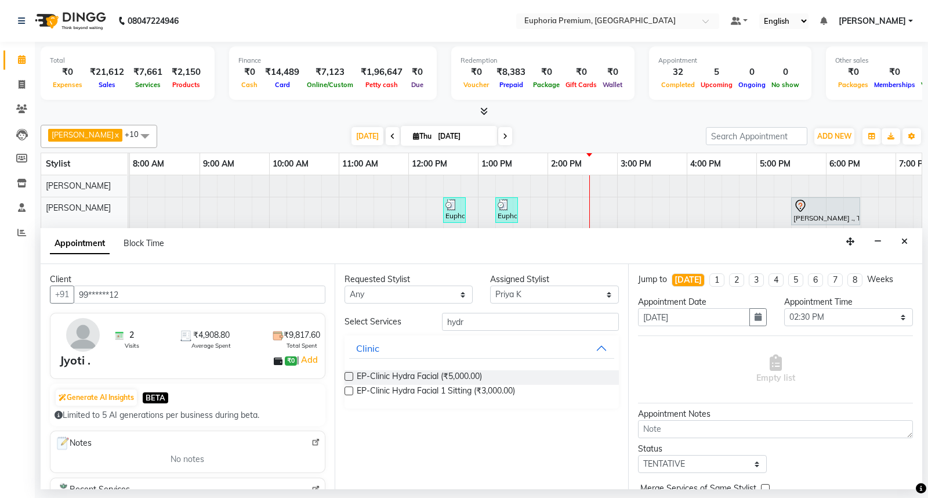
click at [350, 378] on label at bounding box center [348, 376] width 9 height 9
click at [350, 378] on input "checkbox" at bounding box center [348, 377] width 8 height 8
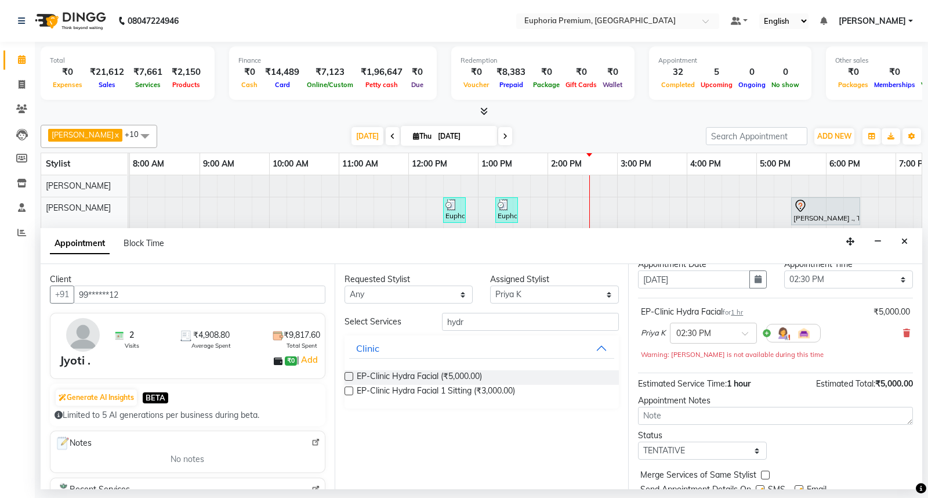
scroll to position [81, 0]
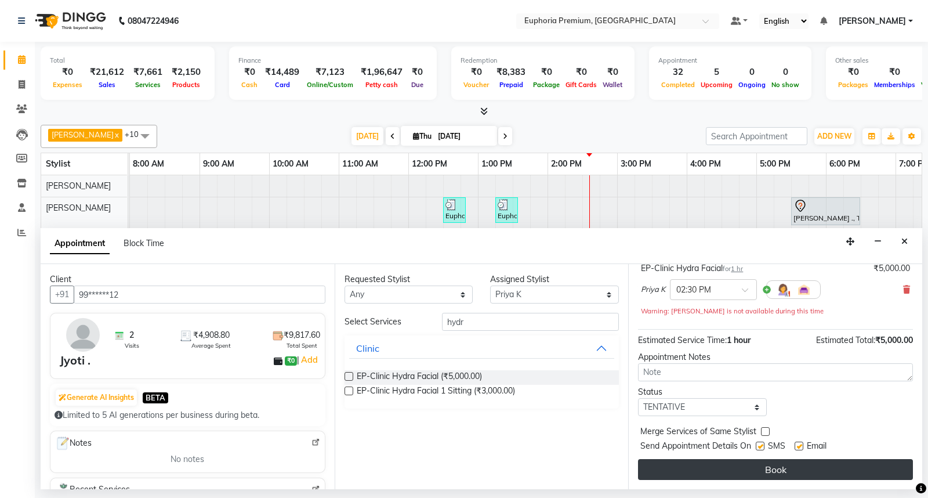
click at [797, 463] on button "Book" at bounding box center [775, 469] width 275 height 21
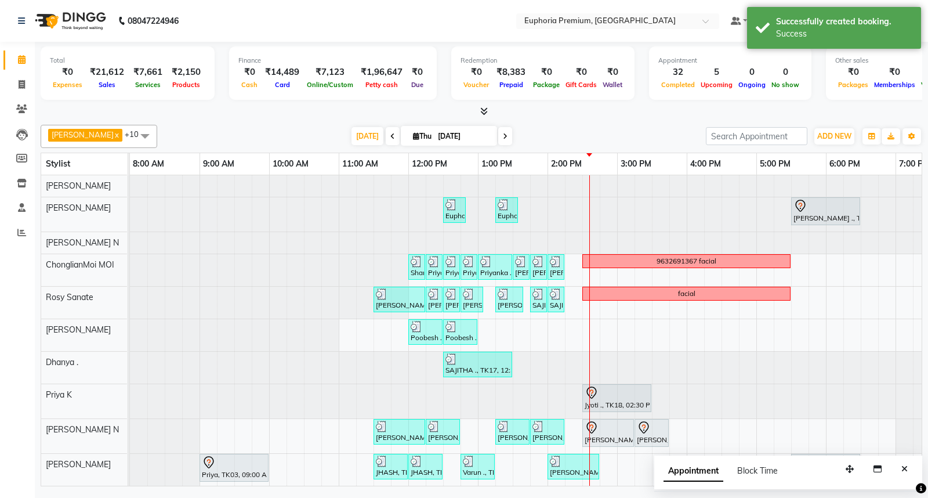
click at [589, 395] on div at bounding box center [589, 347] width 1 height 345
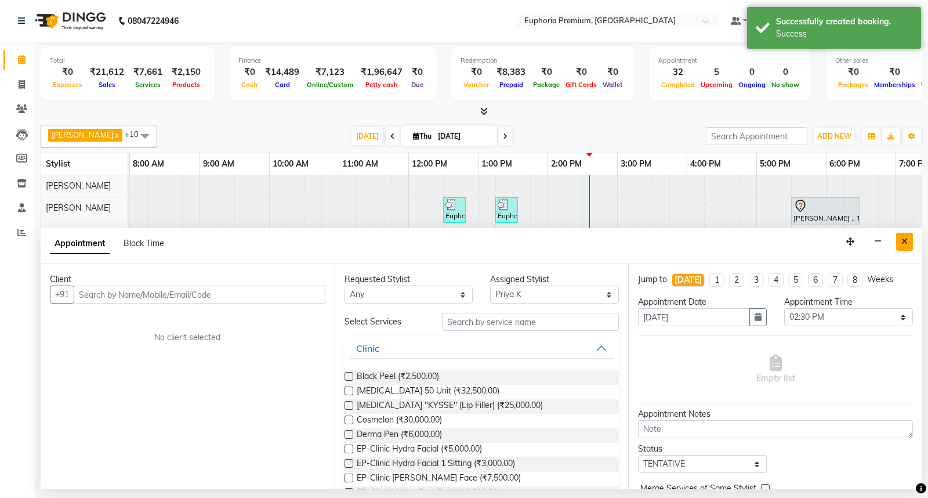
click at [902, 239] on icon "Close" at bounding box center [904, 241] width 6 height 8
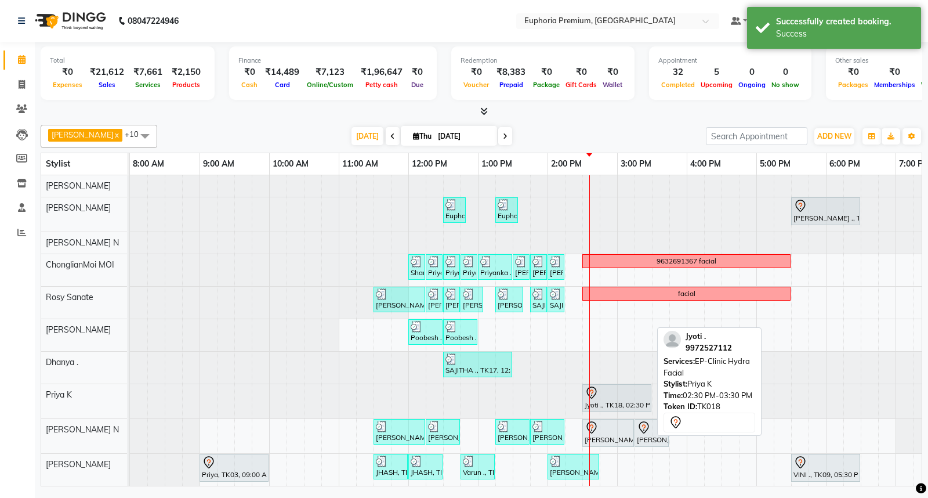
click at [595, 391] on icon at bounding box center [592, 393] width 14 height 14
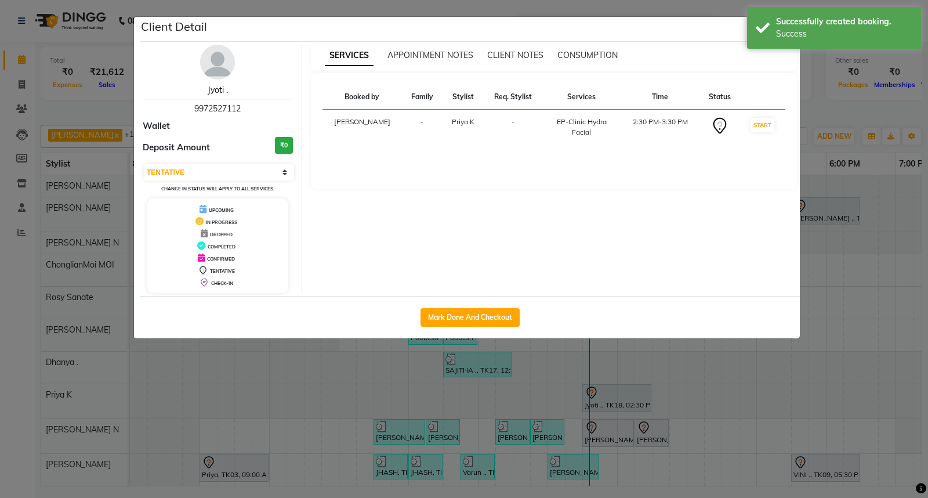
click at [219, 93] on link "Jyoti ." at bounding box center [218, 90] width 20 height 10
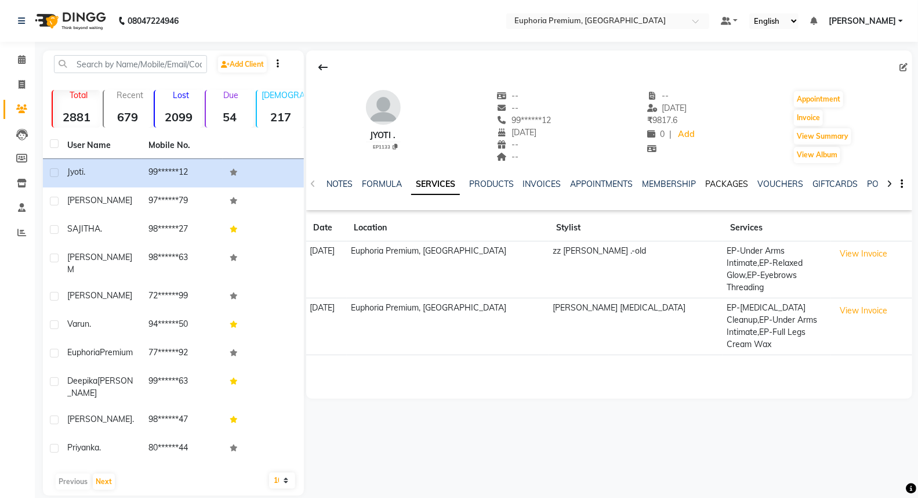
click at [730, 184] on link "PACKAGES" at bounding box center [727, 184] width 43 height 10
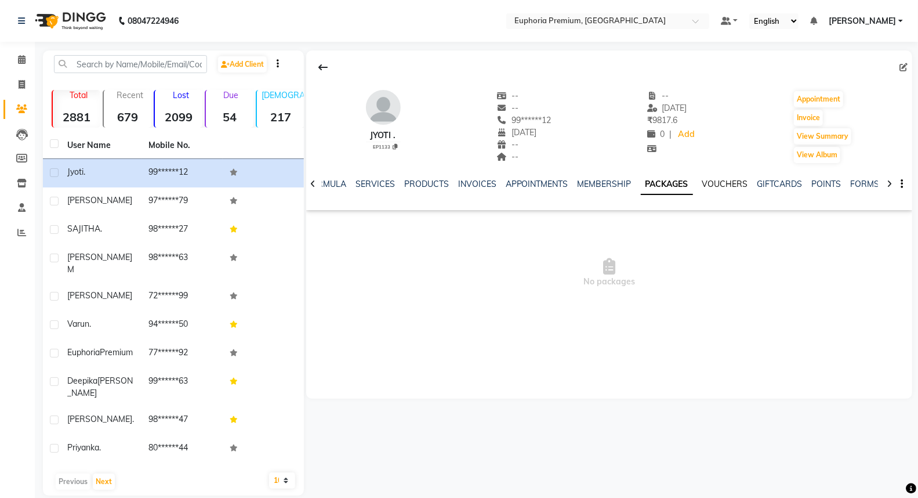
click at [730, 184] on link "VOUCHERS" at bounding box center [725, 184] width 46 height 10
click at [467, 183] on link "INVOICES" at bounding box center [468, 184] width 38 height 10
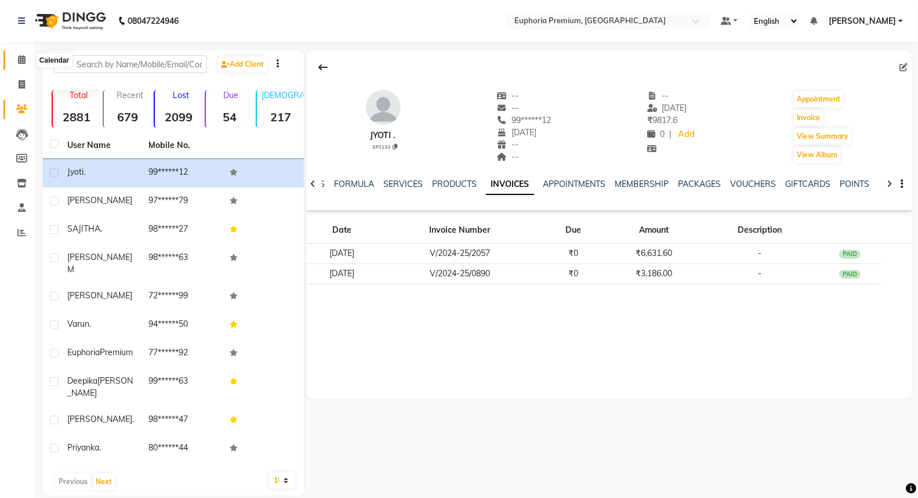
click at [14, 59] on span at bounding box center [22, 59] width 20 height 13
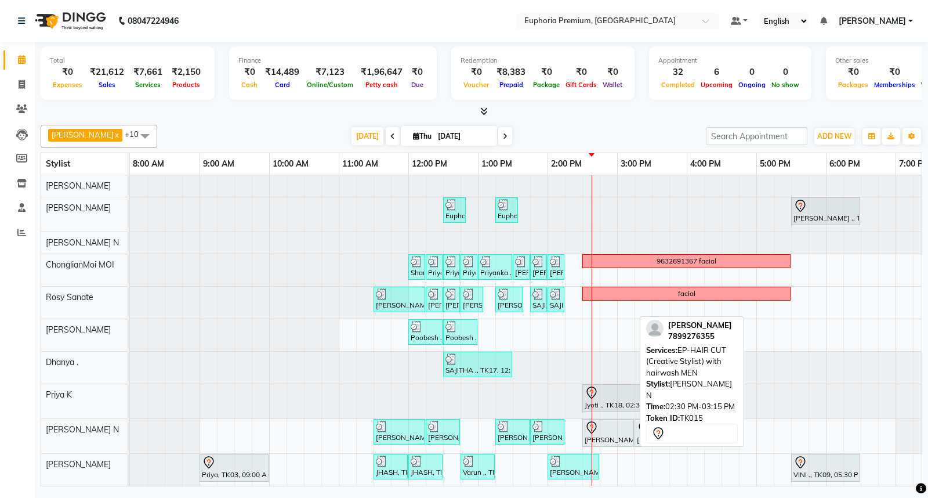
click at [603, 435] on div "[PERSON_NAME], TK15, 02:30 PM-03:15 PM, EP-HAIR CUT (Creative Stylist) with hai…" at bounding box center [607, 432] width 49 height 24
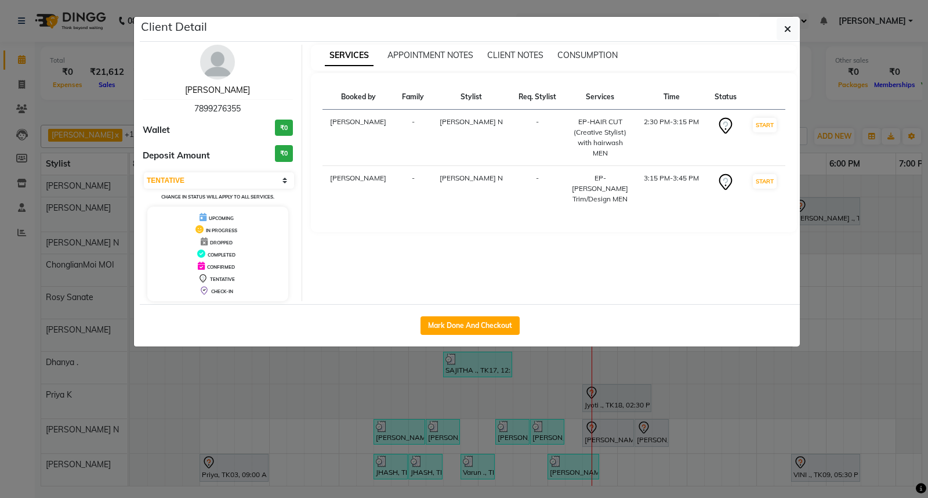
click at [221, 88] on link "[PERSON_NAME]" at bounding box center [217, 90] width 65 height 10
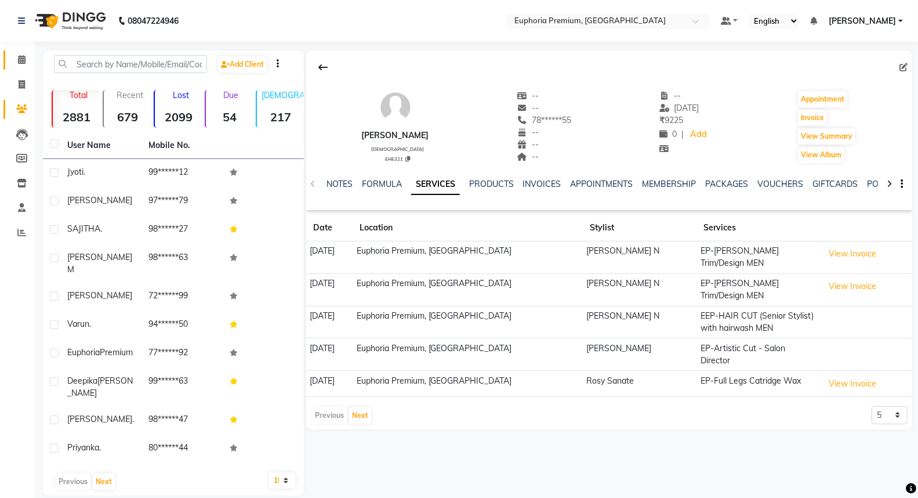
scroll to position [4, 0]
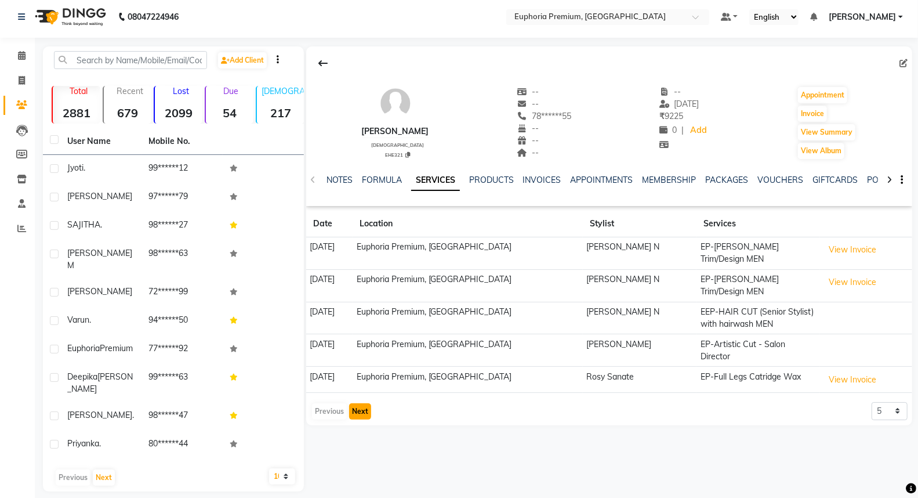
click at [358, 403] on button "Next" at bounding box center [360, 411] width 22 height 16
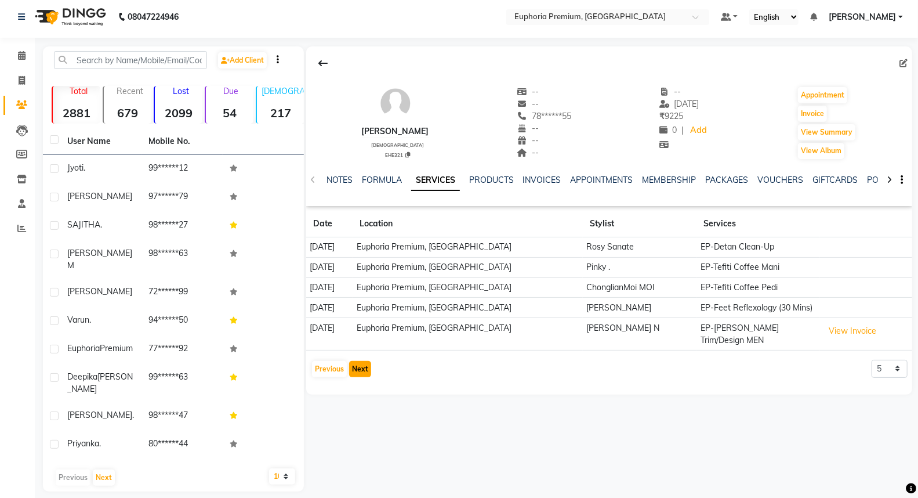
click at [350, 361] on button "Next" at bounding box center [360, 369] width 22 height 16
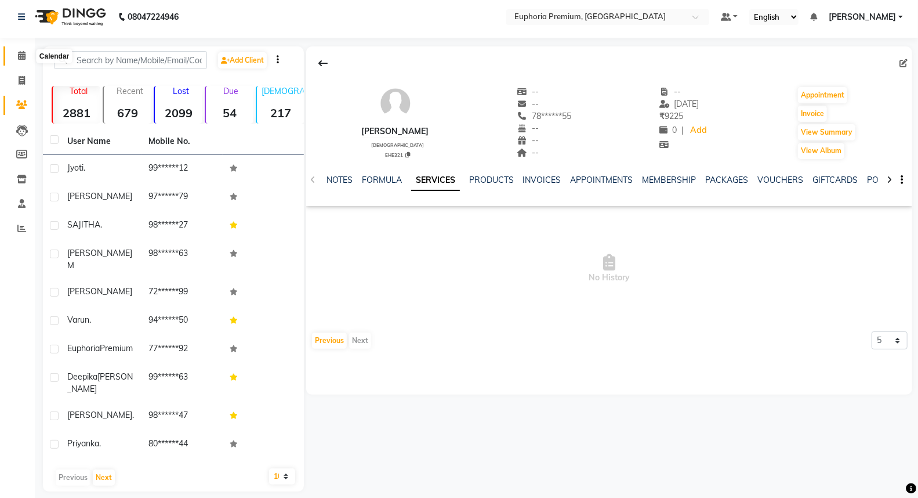
click at [28, 50] on span at bounding box center [22, 55] width 20 height 13
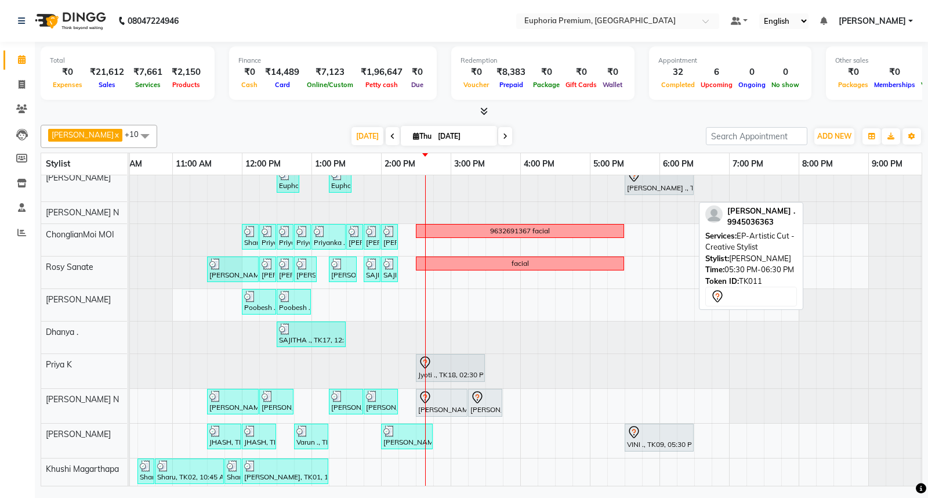
scroll to position [44, 0]
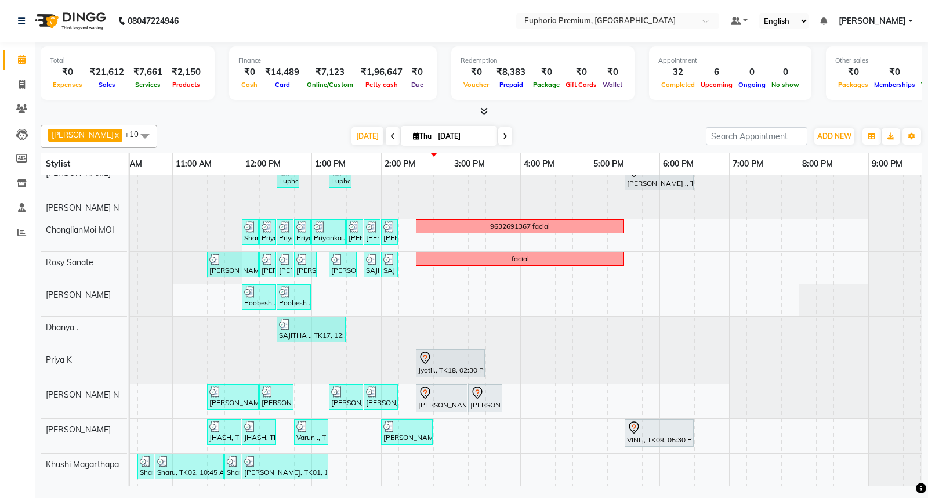
click at [486, 112] on icon at bounding box center [484, 111] width 8 height 9
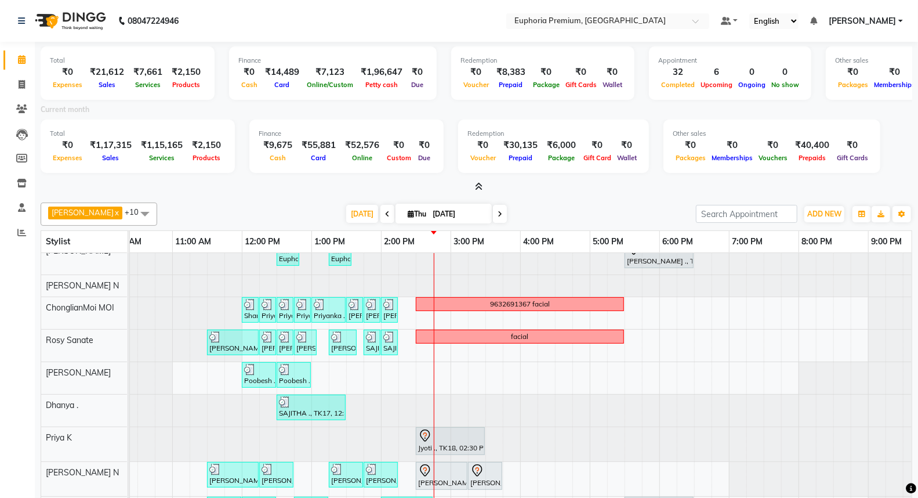
click at [479, 183] on icon at bounding box center [479, 186] width 8 height 9
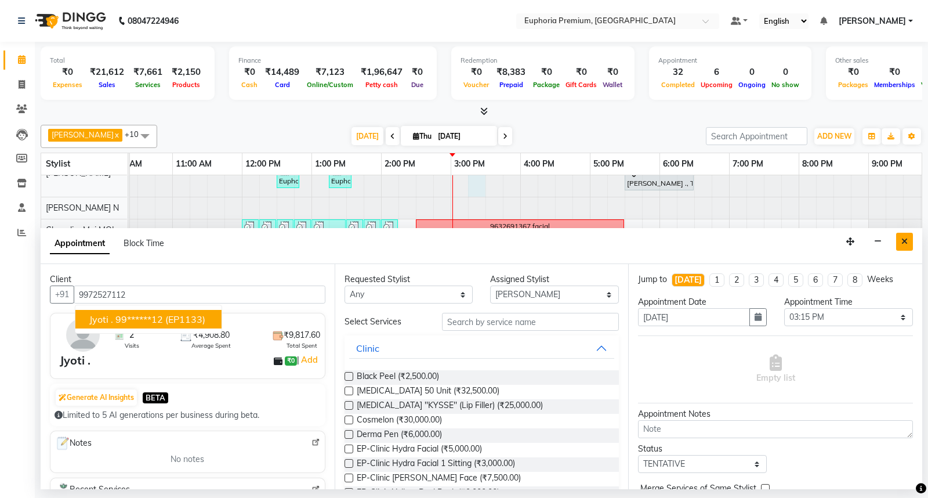
click at [908, 244] on button "Close" at bounding box center [904, 242] width 17 height 18
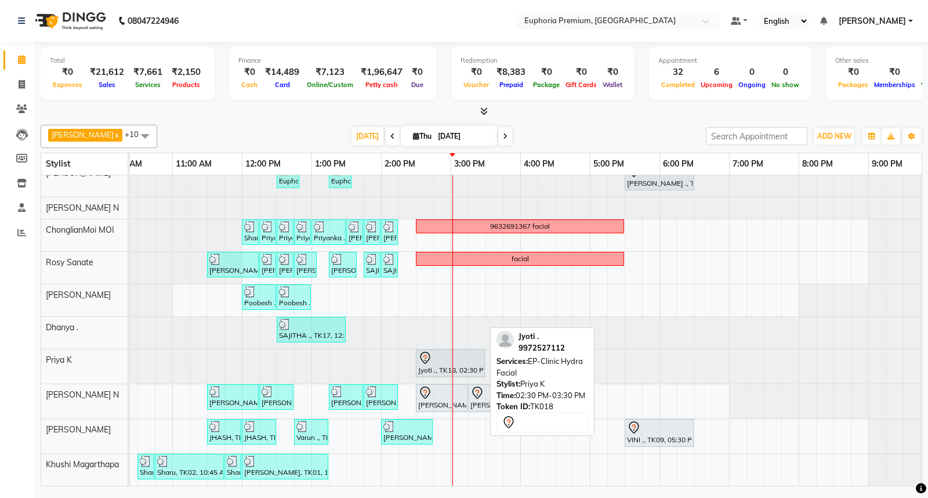
click at [425, 360] on icon at bounding box center [425, 360] width 1 height 1
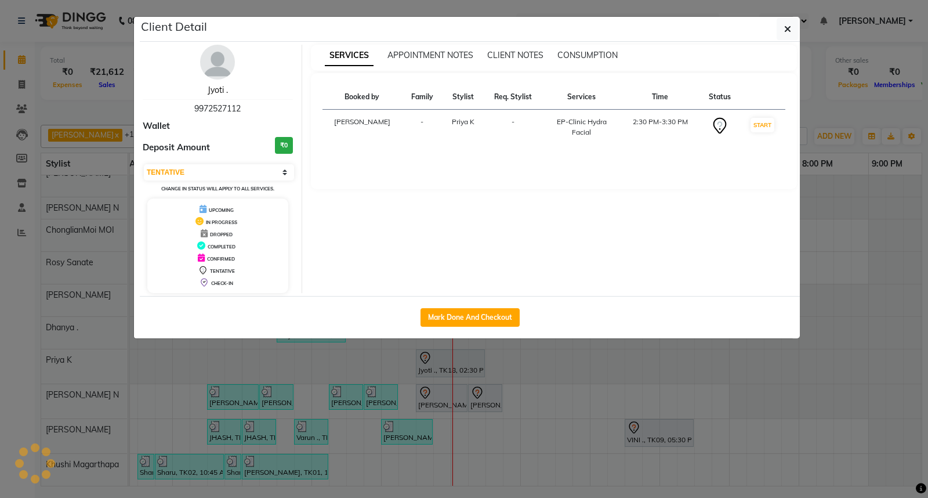
click at [209, 89] on link "Jyoti ." at bounding box center [218, 90] width 20 height 10
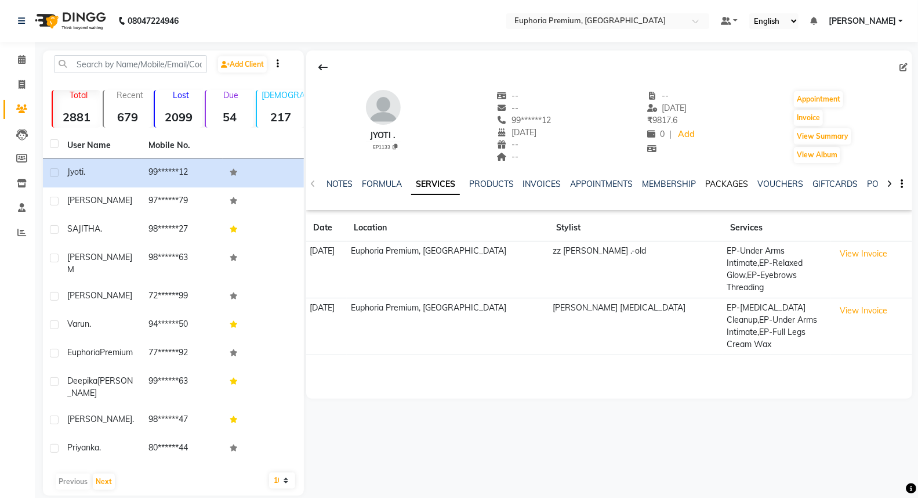
click at [727, 182] on link "PACKAGES" at bounding box center [727, 184] width 43 height 10
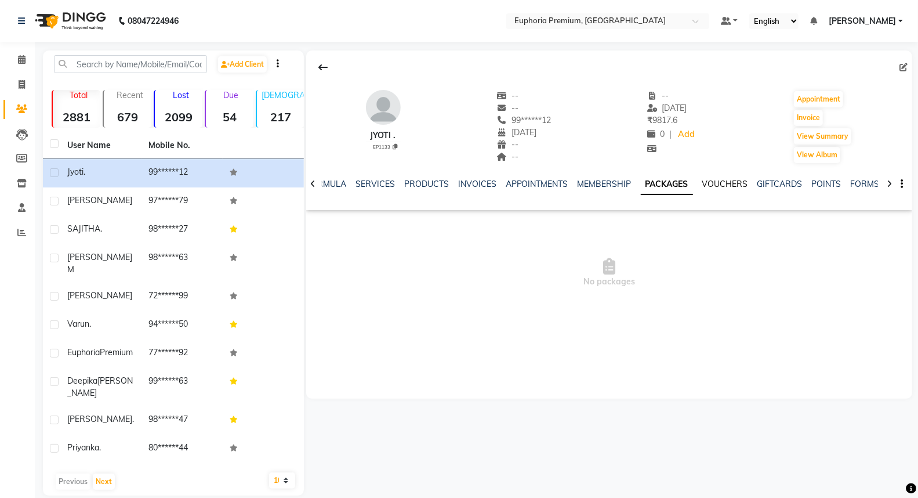
click at [725, 182] on link "VOUCHERS" at bounding box center [725, 184] width 46 height 10
click at [460, 182] on link "INVOICES" at bounding box center [468, 184] width 38 height 10
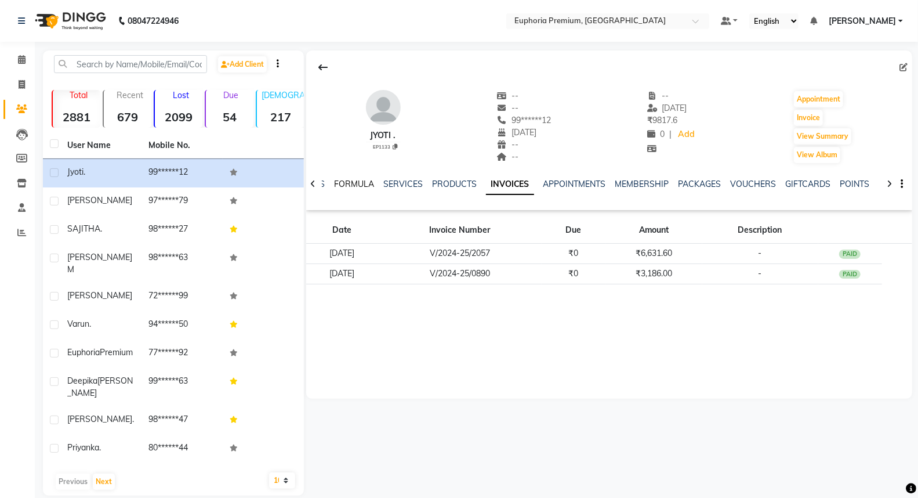
click at [351, 183] on link "FORMULA" at bounding box center [354, 184] width 40 height 10
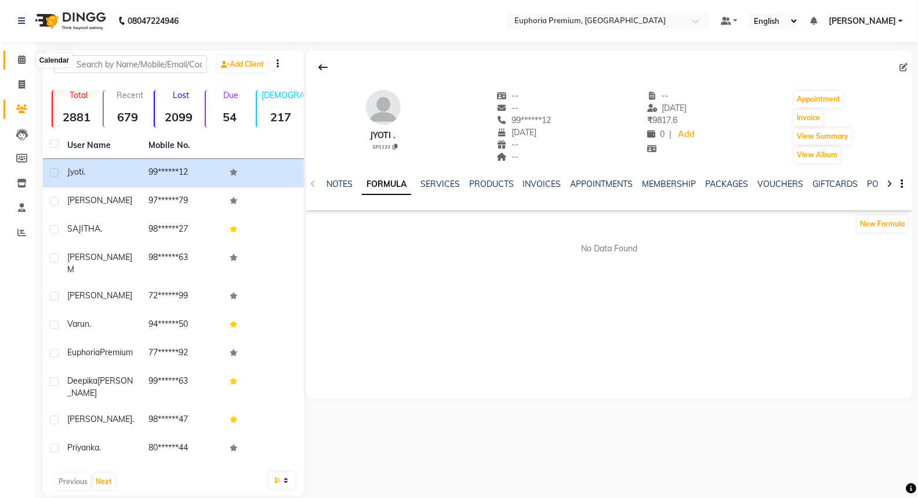
click at [21, 61] on icon at bounding box center [22, 59] width 8 height 9
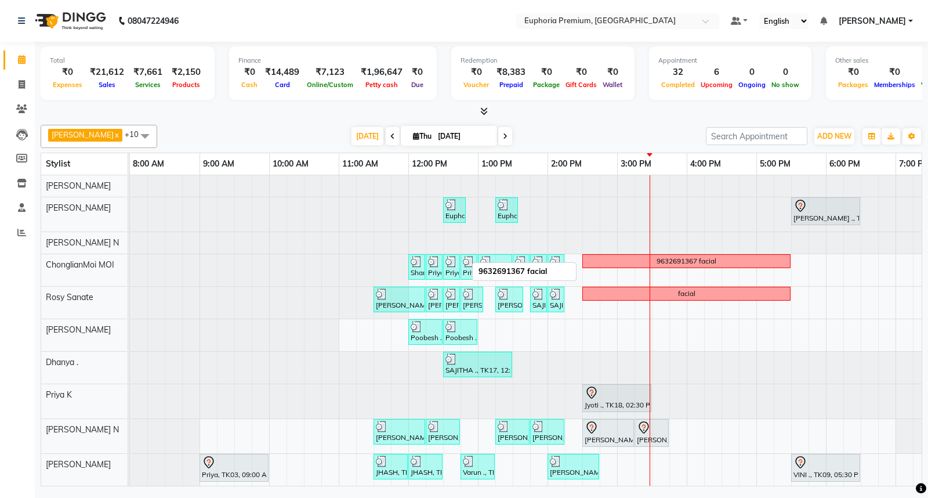
click at [719, 267] on link "9632691367 facial" at bounding box center [686, 261] width 208 height 14
click at [759, 302] on span "Edit Block Time" at bounding box center [769, 301] width 56 height 12
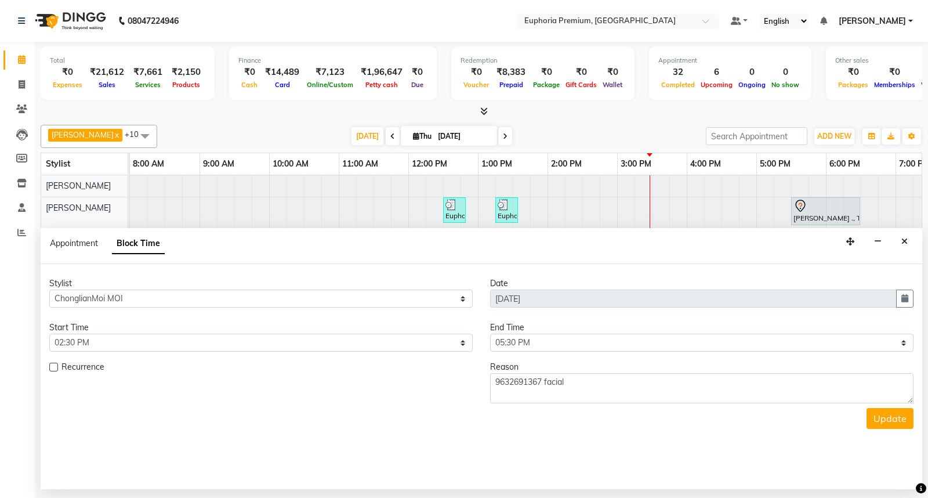
scroll to position [0, 183]
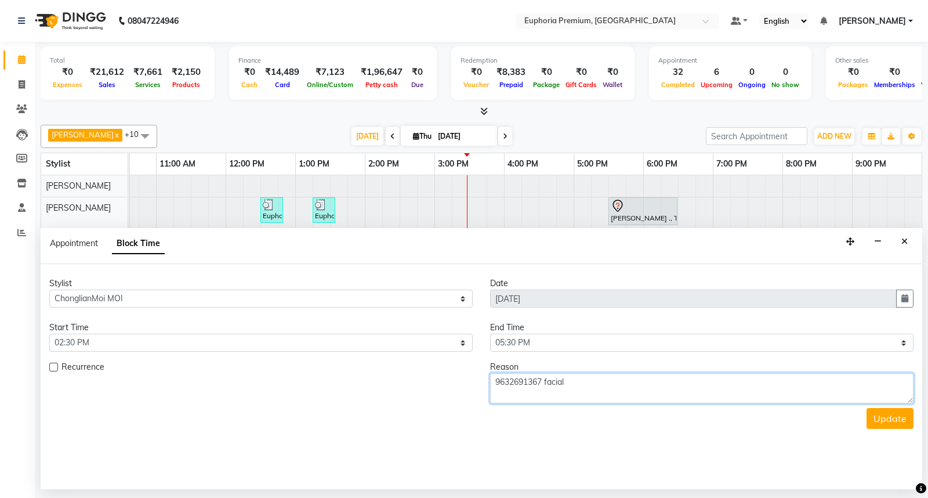
drag, startPoint x: 542, startPoint y: 380, endPoint x: 462, endPoint y: 381, distance: 80.6
click at [462, 381] on div "Recurrence Reason 9632691367 facial" at bounding box center [481, 382] width 881 height 42
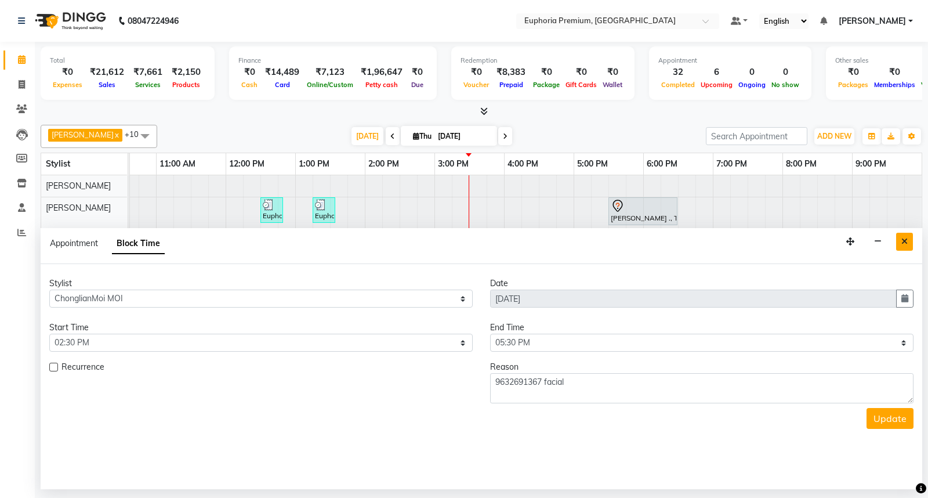
click at [909, 241] on button "Close" at bounding box center [904, 242] width 17 height 18
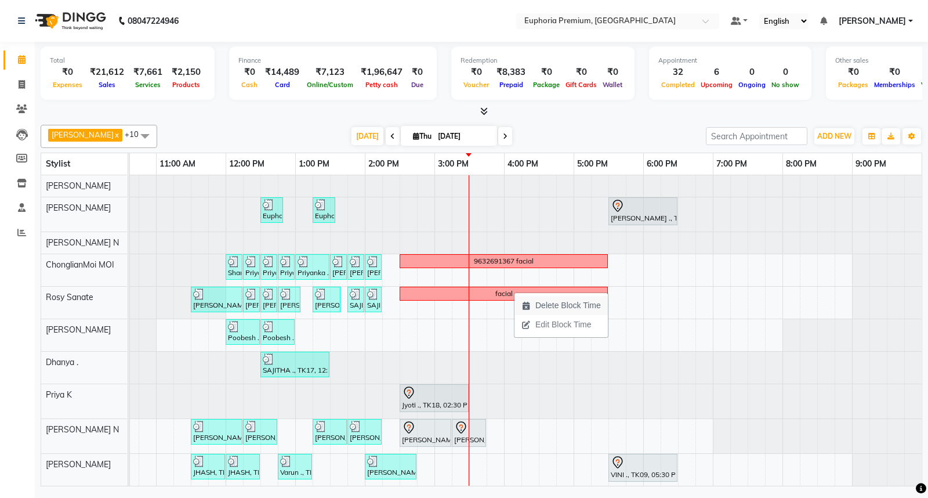
click at [557, 303] on span "Delete Block Time" at bounding box center [568, 305] width 66 height 12
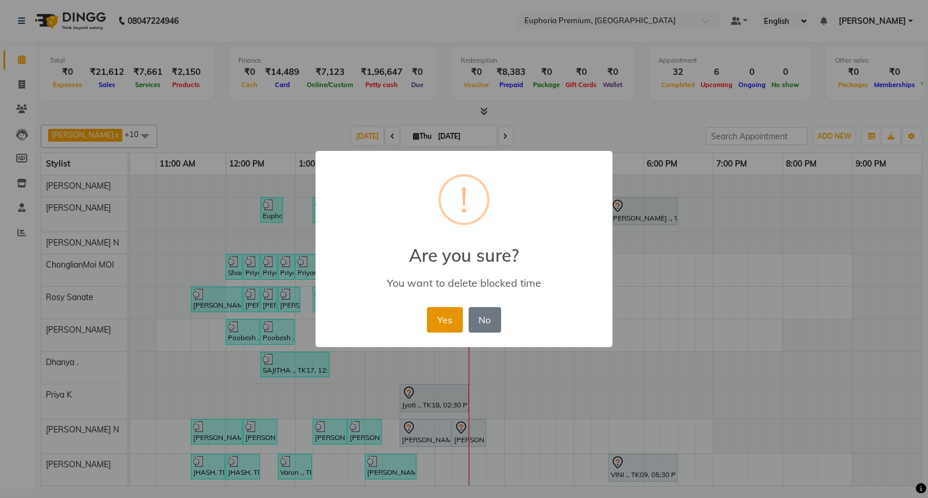
click at [450, 316] on button "Yes" at bounding box center [444, 320] width 35 height 26
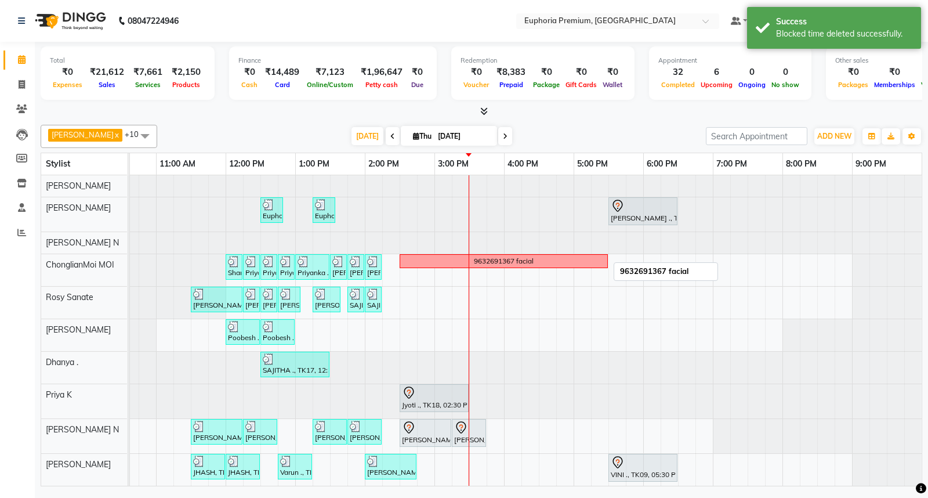
click at [490, 259] on div "9632691367 facial" at bounding box center [504, 261] width 60 height 10
click at [549, 276] on span "Delete Block Time" at bounding box center [560, 277] width 66 height 12
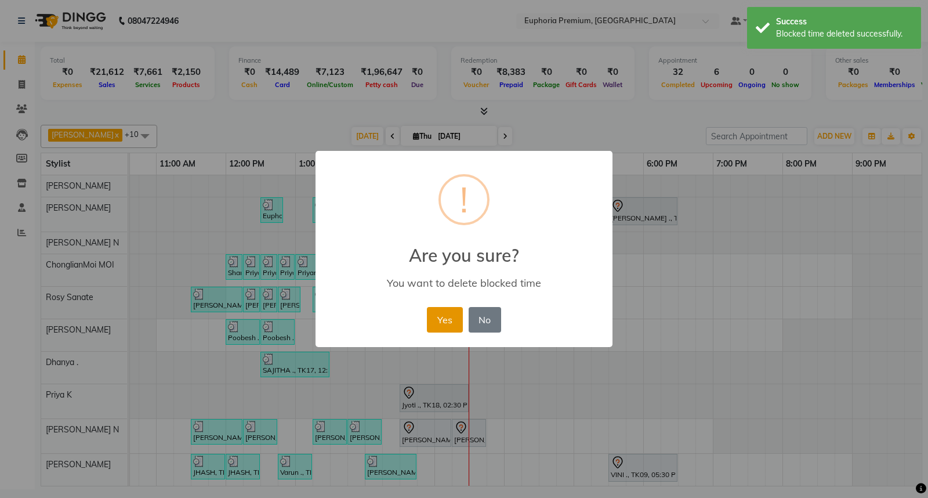
click at [441, 315] on button "Yes" at bounding box center [444, 320] width 35 height 26
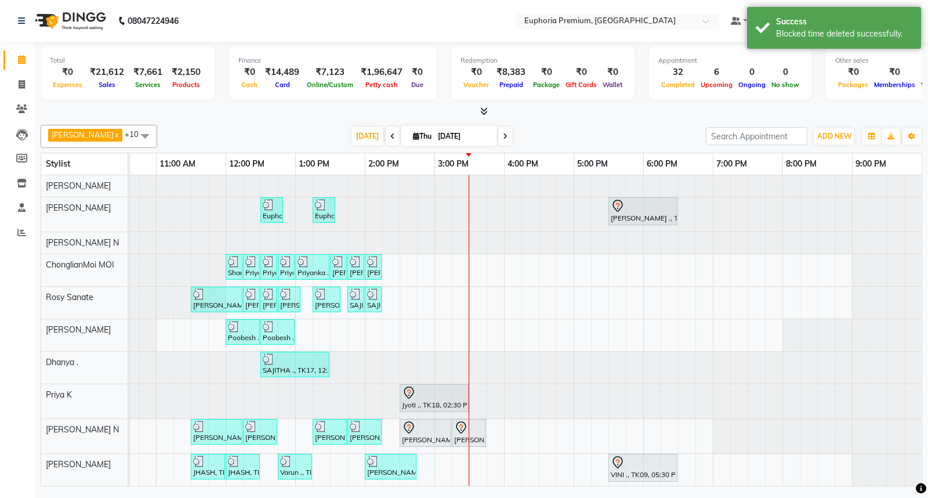
click at [473, 270] on div "Euphoria Premium, TK16, 12:30 PM-12:50 PM, EP-Eyebrows Threading Euphoria Premi…" at bounding box center [434, 347] width 974 height 345
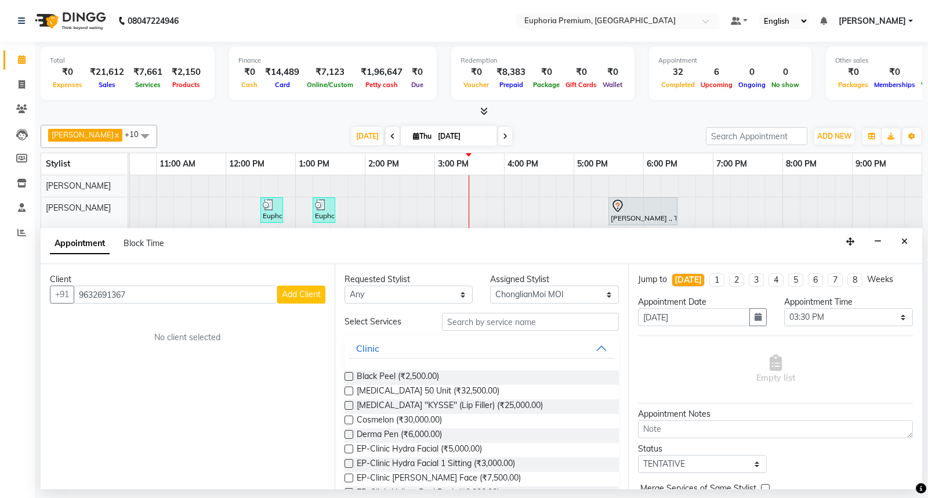
click at [299, 293] on span "Add Client" at bounding box center [301, 294] width 39 height 10
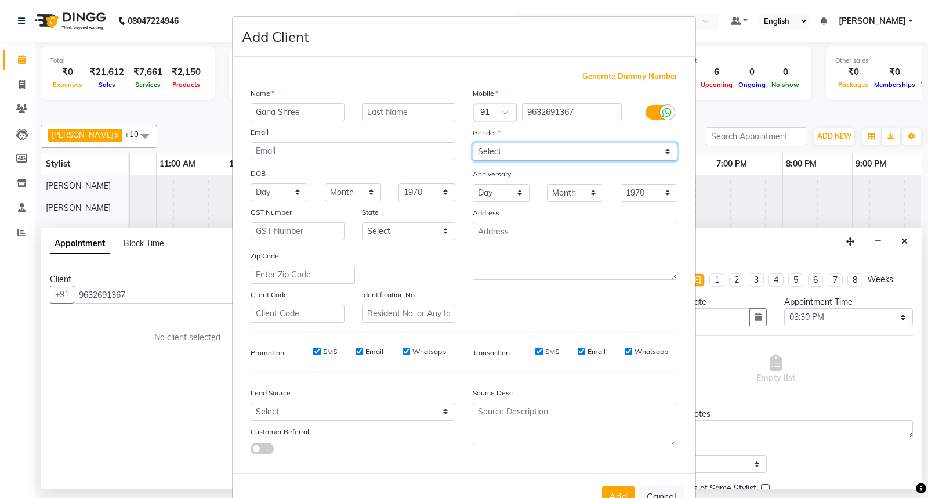
click at [494, 143] on select "Select [DEMOGRAPHIC_DATA] [DEMOGRAPHIC_DATA] Other Prefer Not To Say" at bounding box center [575, 152] width 205 height 18
click at [473, 143] on select "Select [DEMOGRAPHIC_DATA] [DEMOGRAPHIC_DATA] Other Prefer Not To Say" at bounding box center [575, 152] width 205 height 18
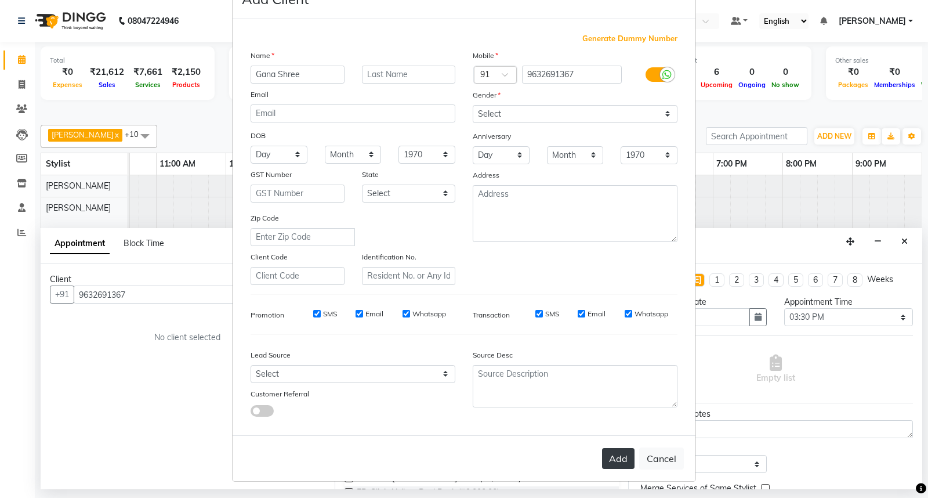
click at [621, 455] on button "Add" at bounding box center [618, 458] width 32 height 21
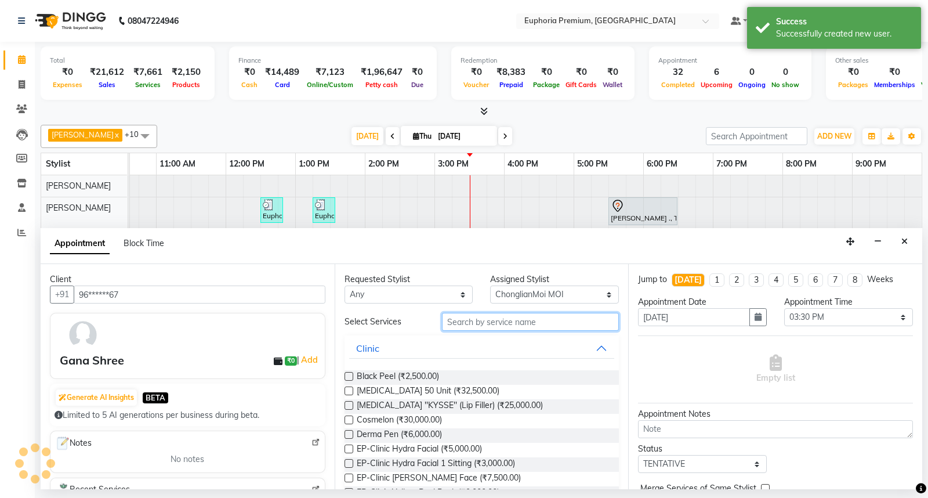
click at [470, 322] on input "text" at bounding box center [530, 322] width 177 height 18
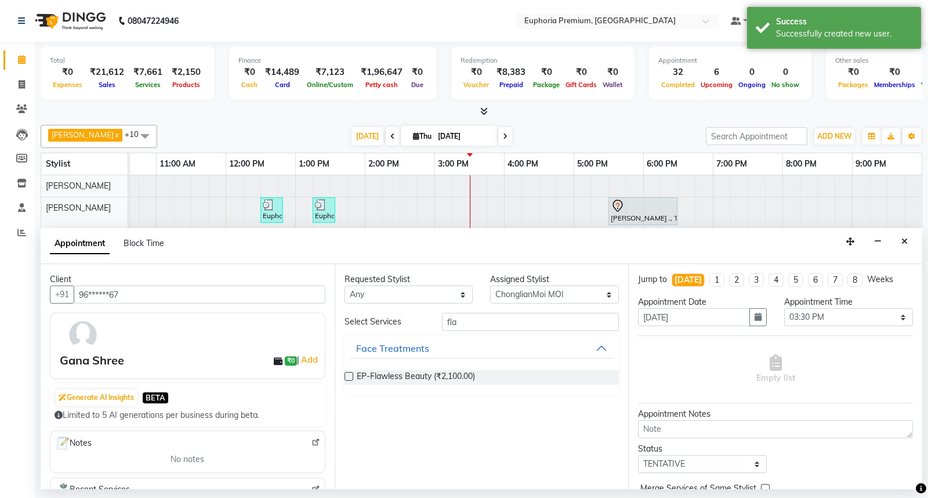
click at [348, 374] on label at bounding box center [348, 376] width 9 height 9
click at [348, 374] on input "checkbox" at bounding box center [348, 377] width 8 height 8
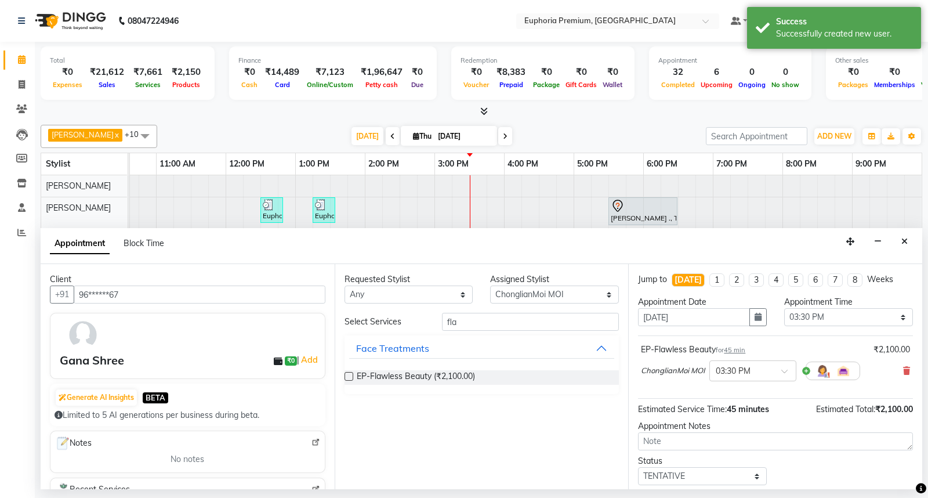
click at [348, 374] on label at bounding box center [348, 376] width 9 height 9
click at [348, 374] on input "checkbox" at bounding box center [348, 377] width 8 height 8
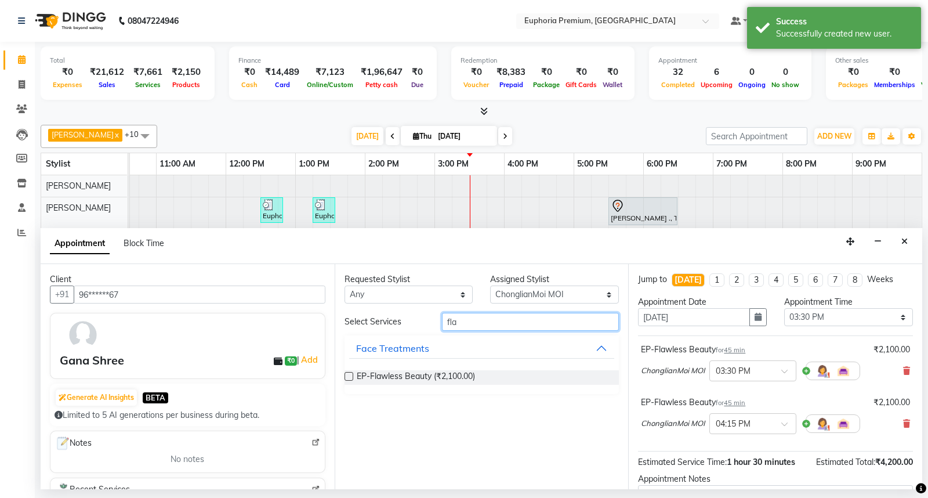
drag, startPoint x: 465, startPoint y: 318, endPoint x: 416, endPoint y: 322, distance: 49.5
click at [420, 322] on div "Select Services fla" at bounding box center [482, 322] width 292 height 18
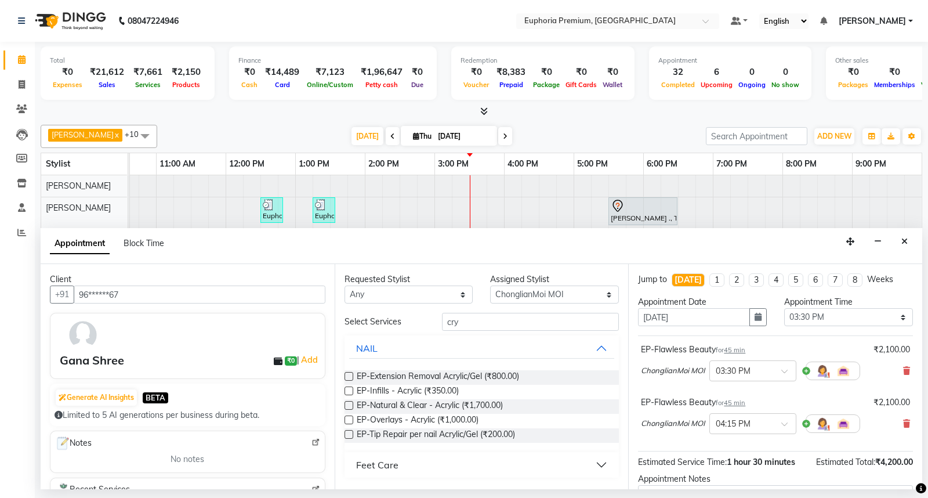
drag, startPoint x: 373, startPoint y: 467, endPoint x: 375, endPoint y: 460, distance: 7.2
click at [373, 467] on div "Feet Care" at bounding box center [377, 465] width 42 height 14
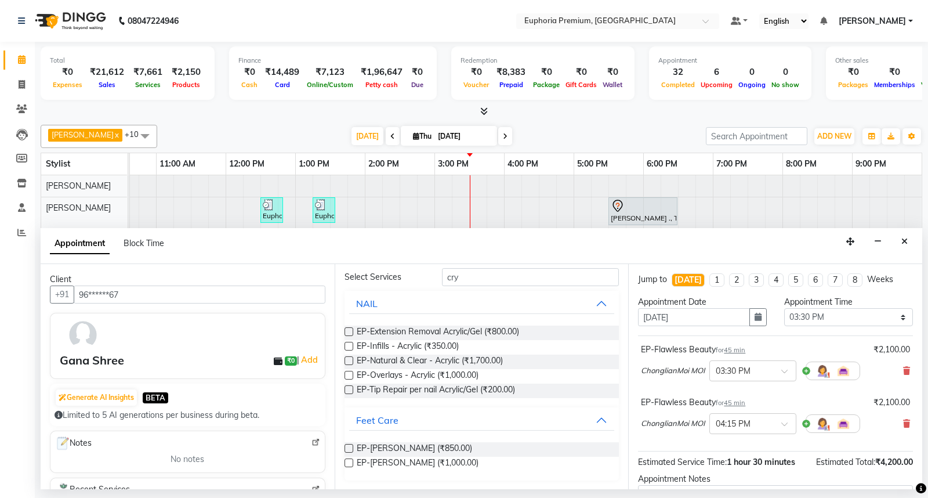
click at [347, 461] on label at bounding box center [348, 462] width 9 height 9
click at [347, 461] on input "checkbox" at bounding box center [348, 464] width 8 height 8
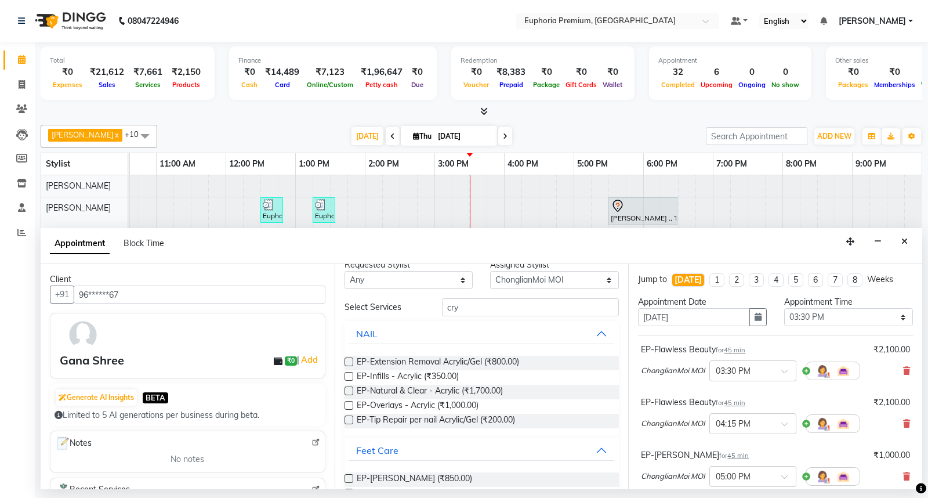
scroll to position [0, 0]
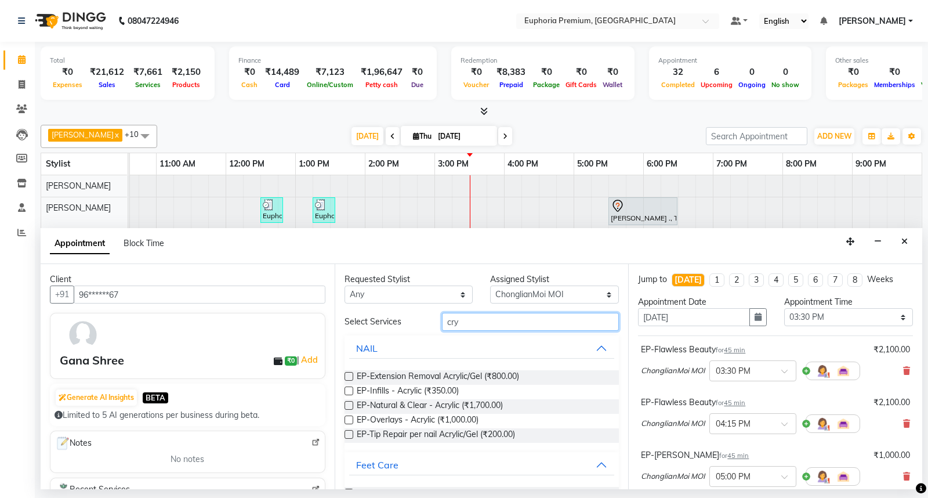
drag, startPoint x: 466, startPoint y: 320, endPoint x: 406, endPoint y: 327, distance: 60.7
click at [408, 327] on div "Select Services cry" at bounding box center [482, 322] width 292 height 18
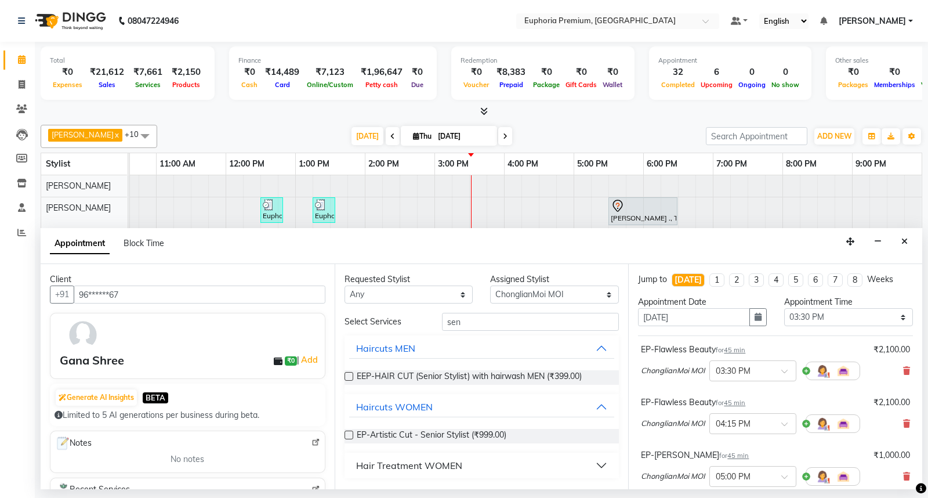
click at [350, 432] on label at bounding box center [348, 434] width 9 height 9
click at [350, 432] on input "checkbox" at bounding box center [348, 436] width 8 height 8
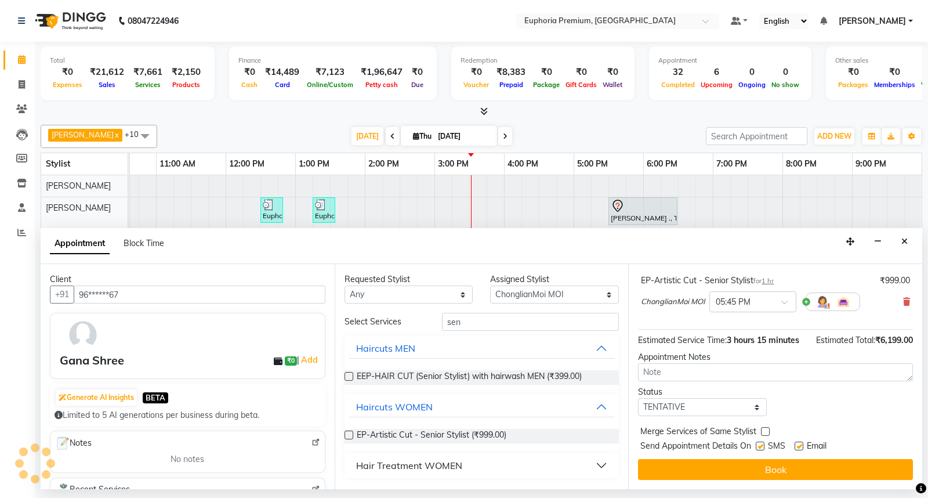
scroll to position [240, 0]
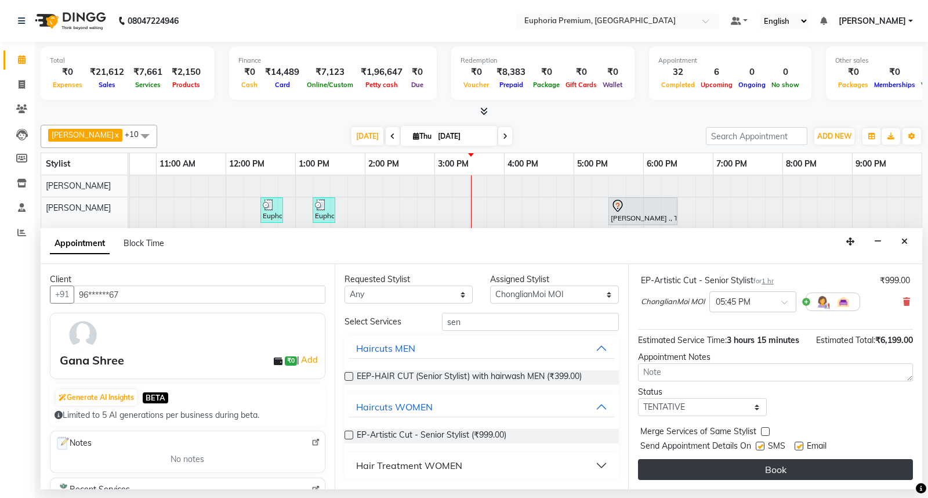
click at [727, 472] on button "Book" at bounding box center [775, 469] width 275 height 21
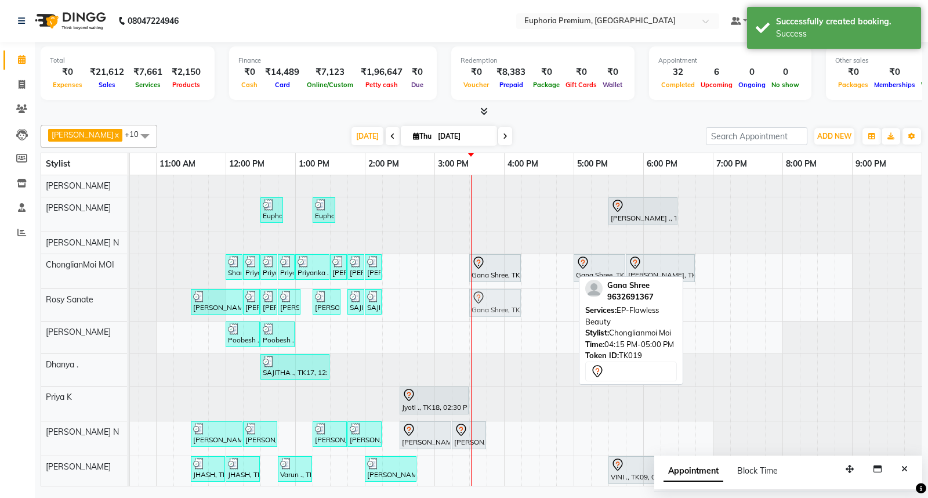
drag, startPoint x: 553, startPoint y: 270, endPoint x: 509, endPoint y: 306, distance: 57.2
click at [509, 306] on tbody "Euphoria Premium, TK16, 12:30 PM-12:50 PM, EP-Eyebrows Threading Euphoria Premi…" at bounding box center [434, 348] width 974 height 347
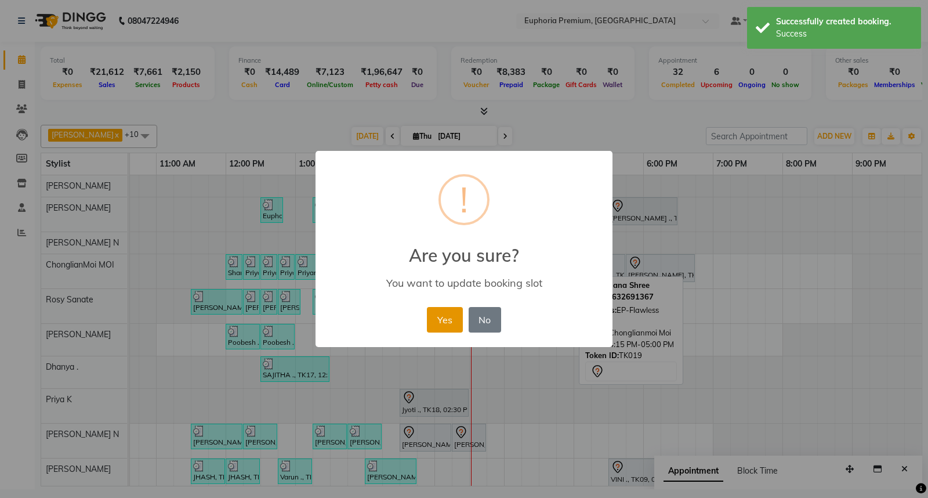
click at [441, 322] on button "Yes" at bounding box center [444, 320] width 35 height 26
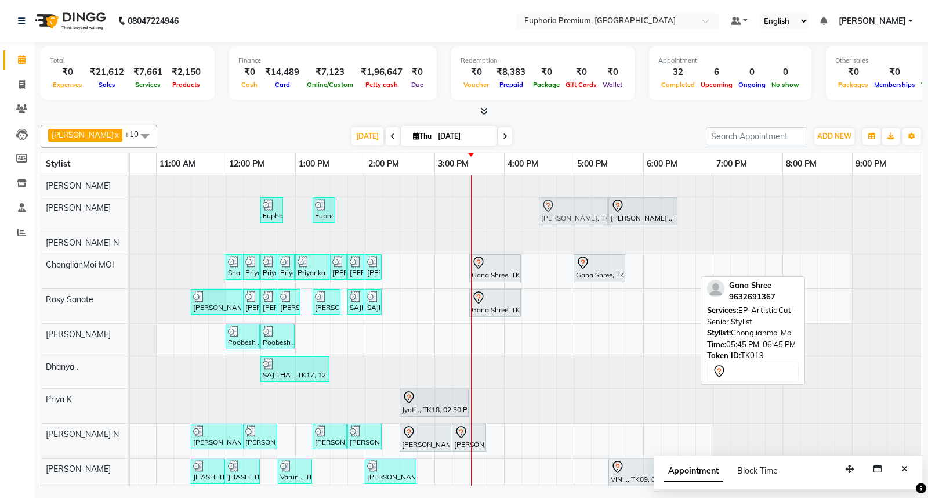
drag, startPoint x: 653, startPoint y: 271, endPoint x: 558, endPoint y: 208, distance: 114.0
click at [558, 208] on tbody "Euphoria Premium, TK16, 12:30 PM-12:50 PM, EP-Eyebrows Threading Euphoria Premi…" at bounding box center [434, 350] width 974 height 350
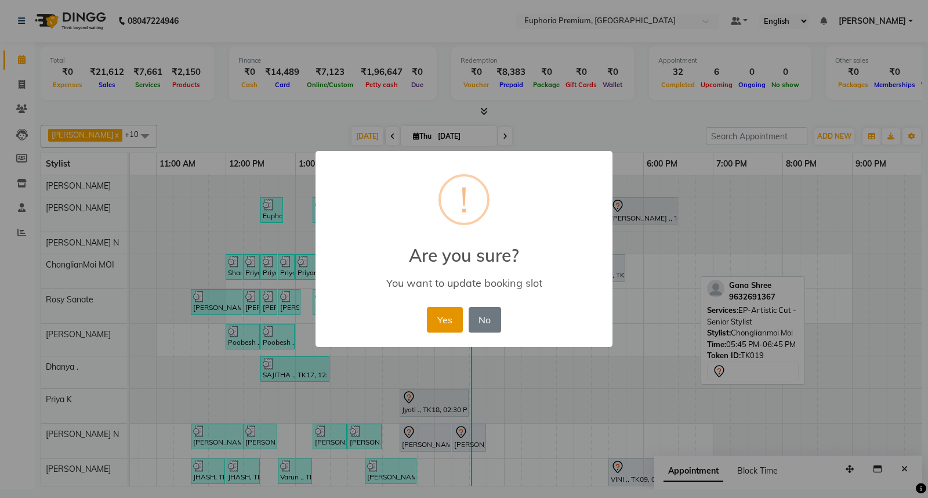
click at [441, 314] on button "Yes" at bounding box center [444, 320] width 35 height 26
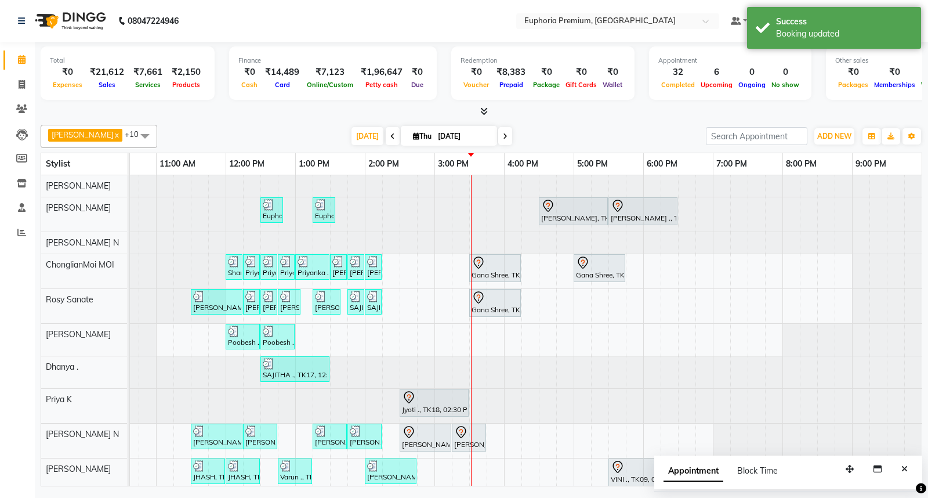
scroll to position [49, 0]
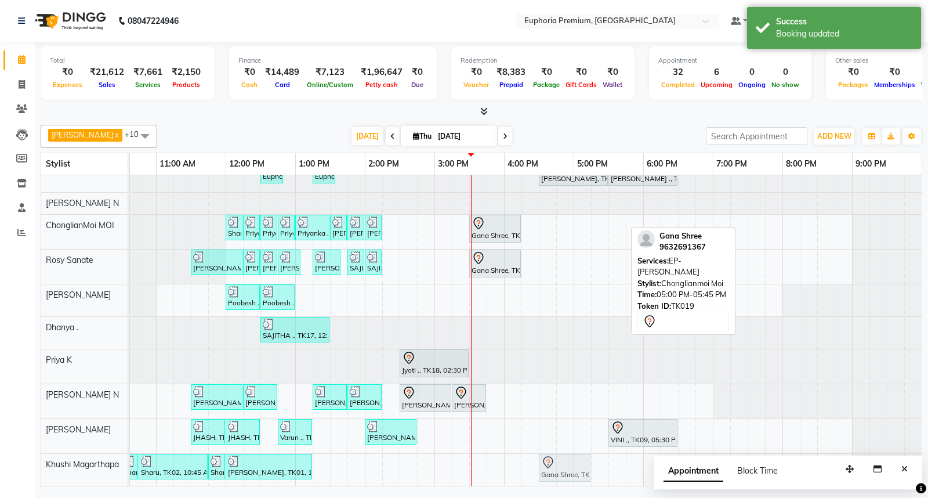
drag, startPoint x: 594, startPoint y: 219, endPoint x: 564, endPoint y: 465, distance: 248.4
click at [564, 465] on tbody "Euphoria Premium, TK16, 12:30 PM-12:50 PM, EP-Eyebrows Threading Euphoria Premi…" at bounding box center [434, 311] width 974 height 350
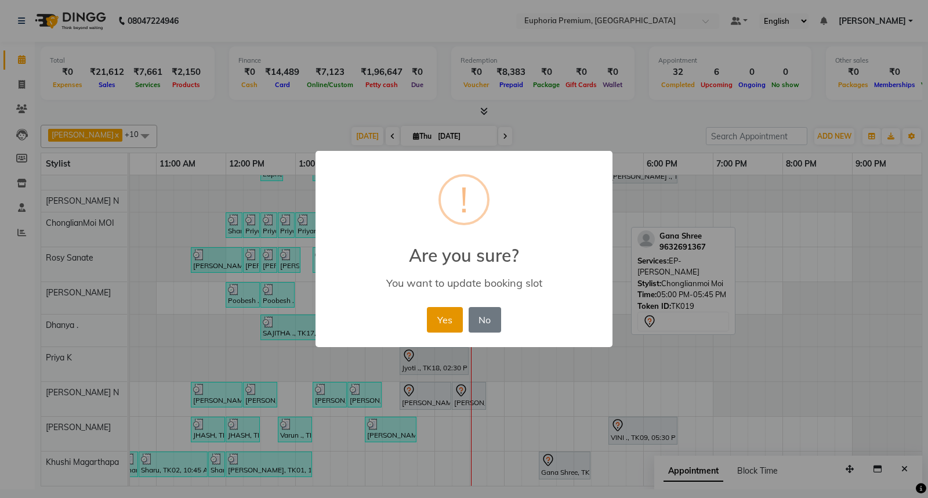
click at [449, 319] on button "Yes" at bounding box center [444, 320] width 35 height 26
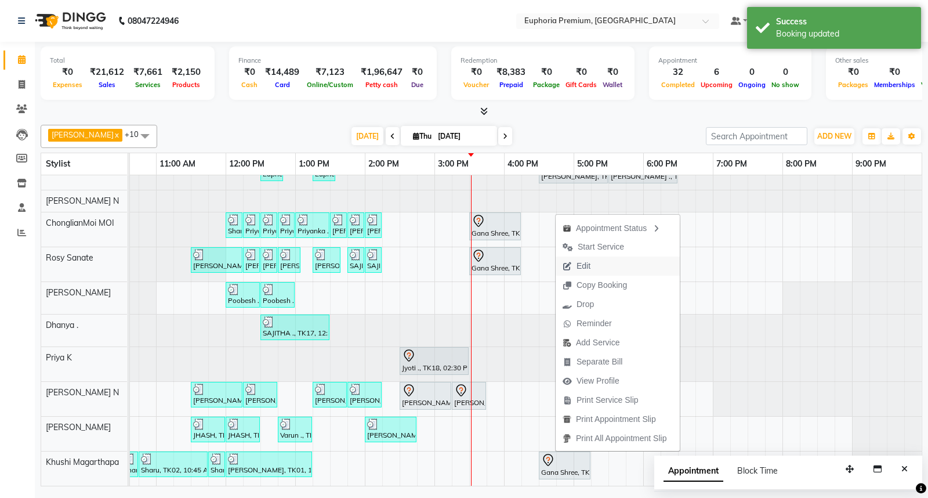
click at [596, 264] on span "Edit" at bounding box center [577, 265] width 42 height 19
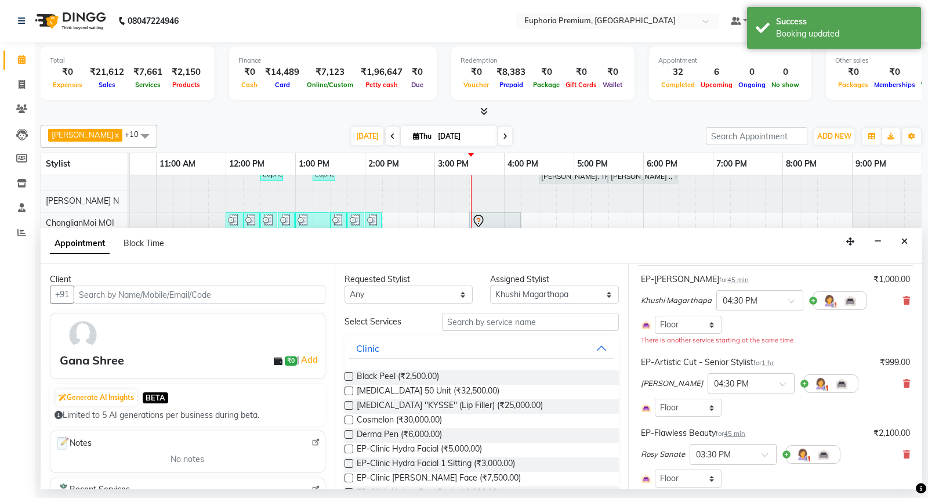
scroll to position [0, 0]
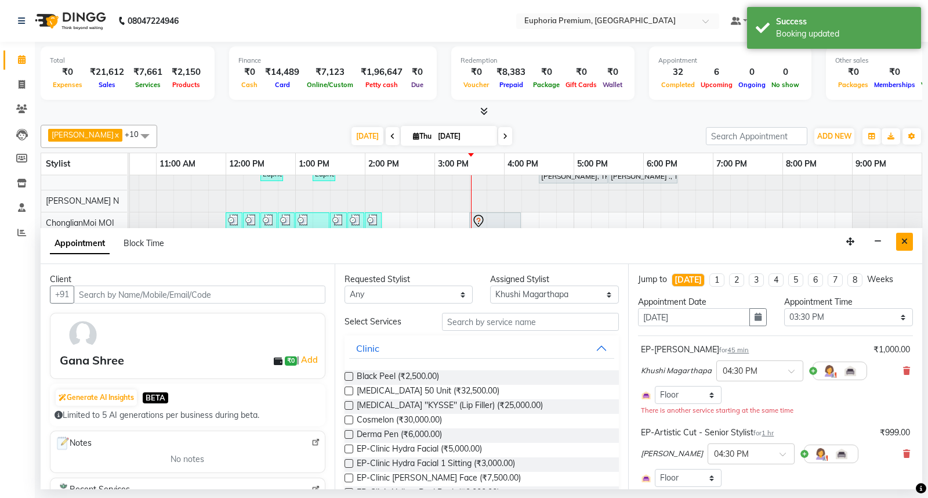
click at [903, 241] on icon "Close" at bounding box center [904, 241] width 6 height 8
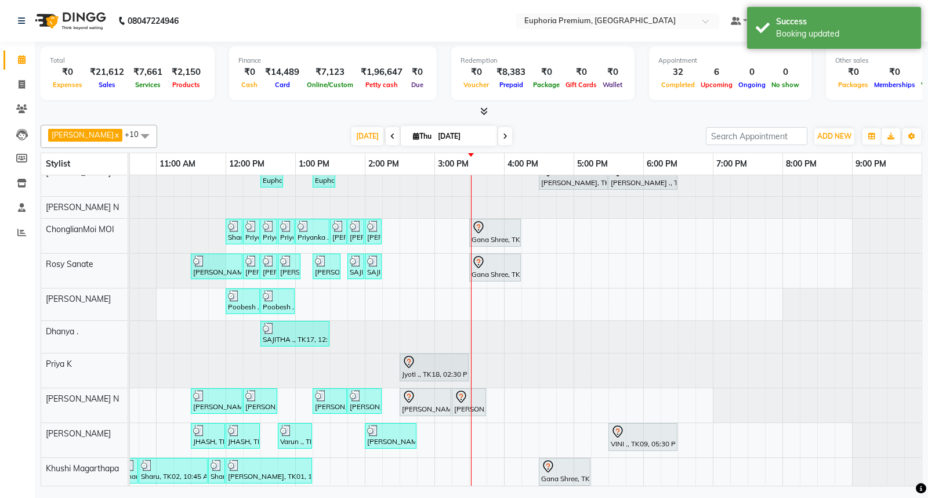
scroll to position [51, 0]
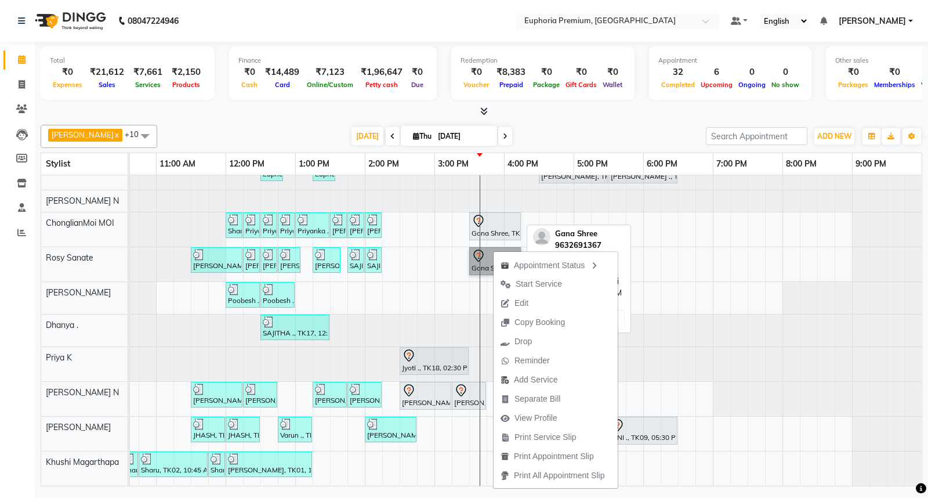
click at [472, 216] on icon at bounding box center [478, 221] width 14 height 14
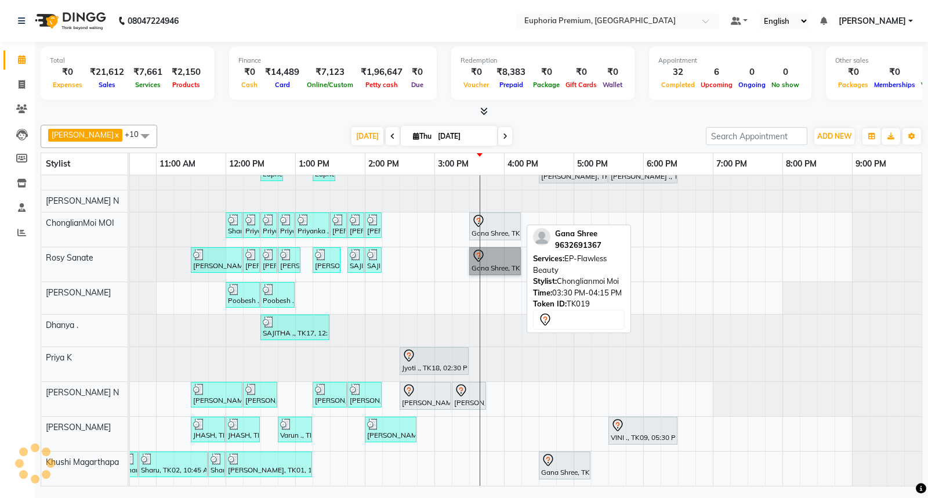
click at [484, 215] on icon at bounding box center [478, 221] width 14 height 14
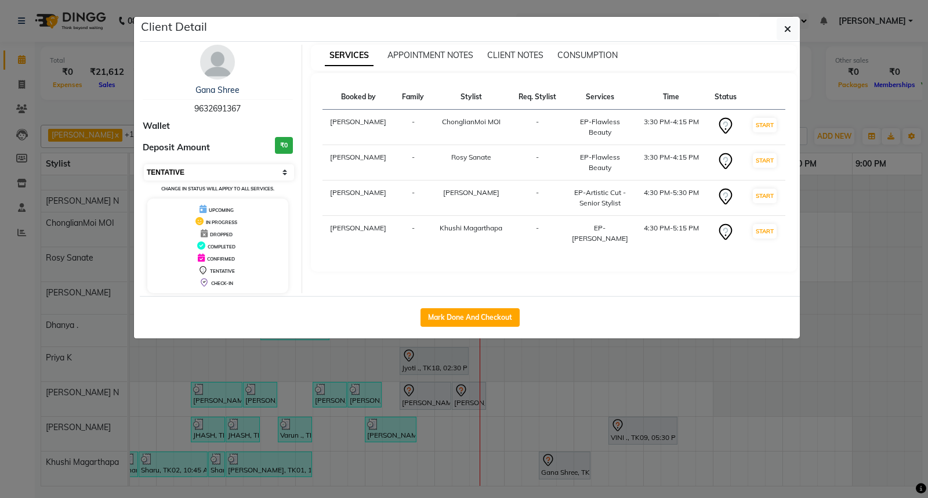
click at [219, 172] on select "Select IN SERVICE CONFIRMED TENTATIVE CHECK IN MARK DONE DROPPED UPCOMING" at bounding box center [219, 172] width 150 height 16
click at [144, 164] on select "Select IN SERVICE CONFIRMED TENTATIVE CHECK IN MARK DONE DROPPED UPCOMING" at bounding box center [219, 172] width 150 height 16
click at [788, 30] on icon "button" at bounding box center [787, 28] width 7 height 9
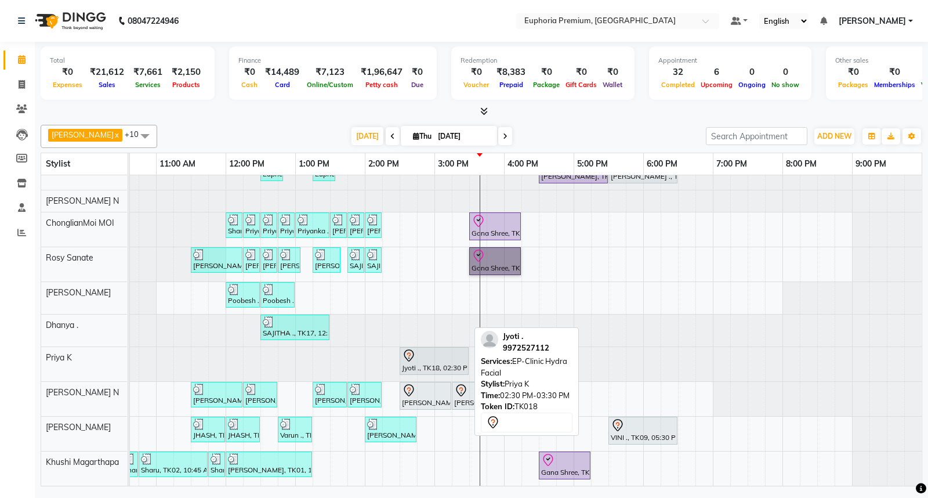
click at [407, 349] on icon at bounding box center [409, 356] width 14 height 14
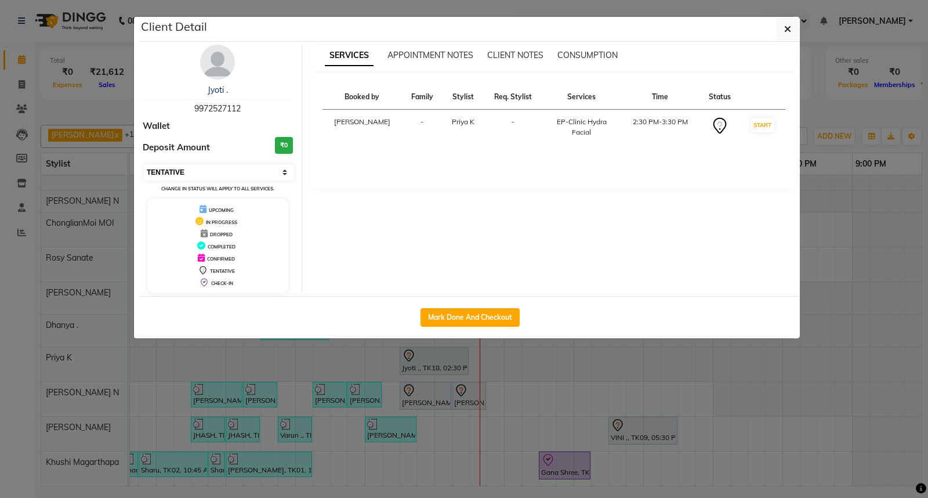
click at [210, 176] on select "Select IN SERVICE CONFIRMED TENTATIVE CHECK IN MARK DONE DROPPED UPCOMING" at bounding box center [219, 172] width 150 height 16
click at [144, 164] on select "Select IN SERVICE CONFIRMED TENTATIVE CHECK IN MARK DONE DROPPED UPCOMING" at bounding box center [219, 172] width 150 height 16
click at [786, 26] on icon "button" at bounding box center [787, 28] width 7 height 9
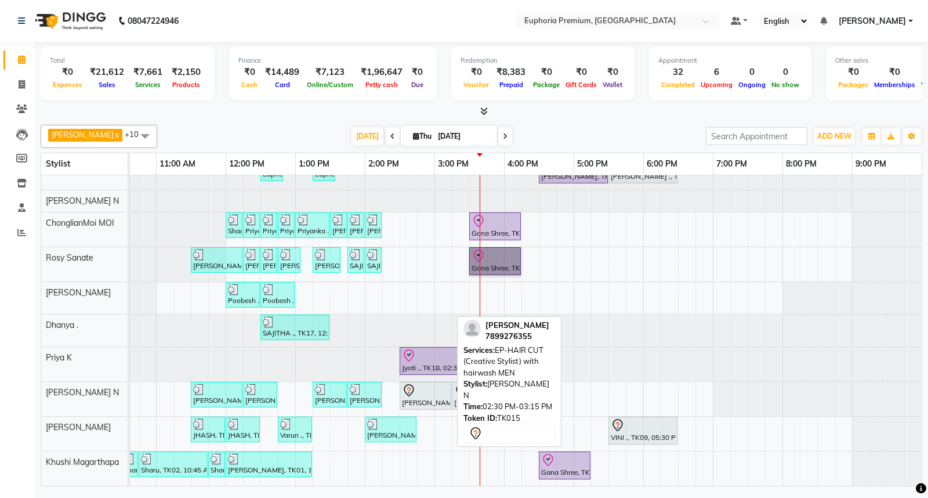
click at [412, 383] on icon at bounding box center [409, 390] width 14 height 14
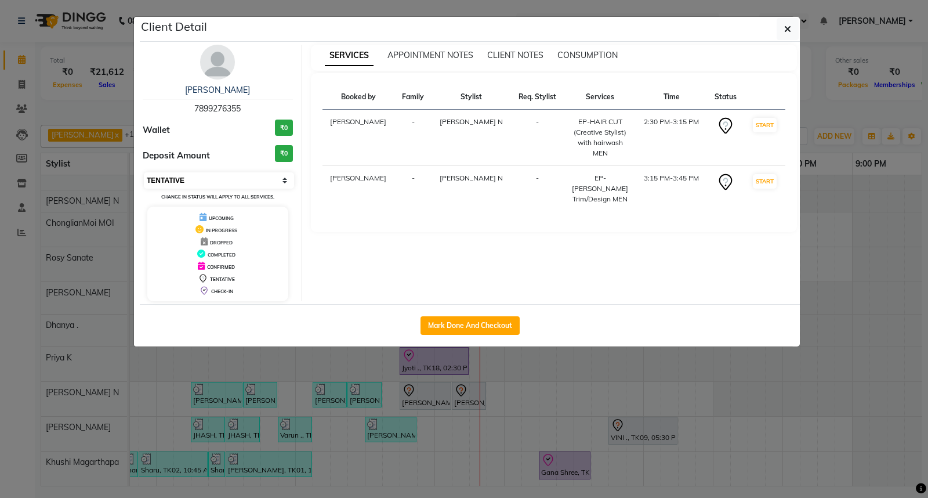
click at [235, 180] on select "Select IN SERVICE CONFIRMED TENTATIVE CHECK IN MARK DONE DROPPED UPCOMING" at bounding box center [219, 180] width 150 height 16
click at [144, 172] on select "Select IN SERVICE CONFIRMED TENTATIVE CHECK IN MARK DONE DROPPED UPCOMING" at bounding box center [219, 180] width 150 height 16
click at [787, 31] on icon "button" at bounding box center [787, 28] width 7 height 9
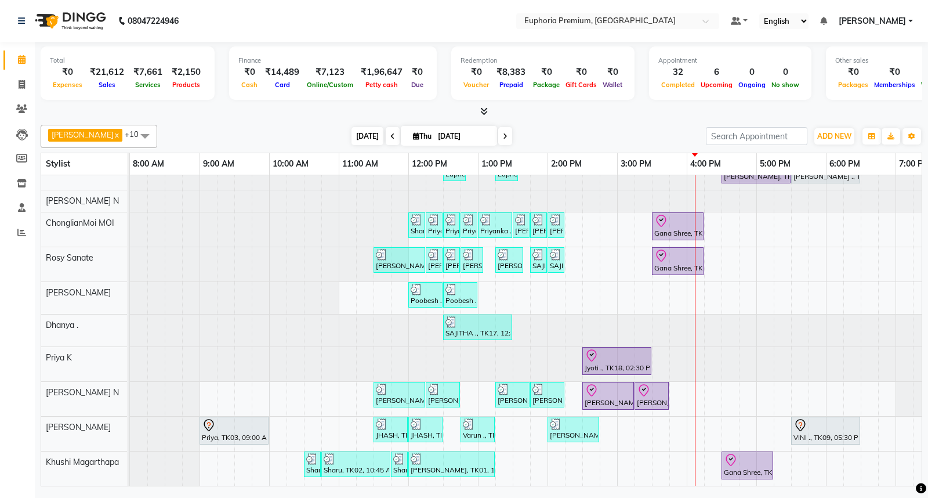
click at [351, 138] on span "[DATE]" at bounding box center [367, 136] width 32 height 18
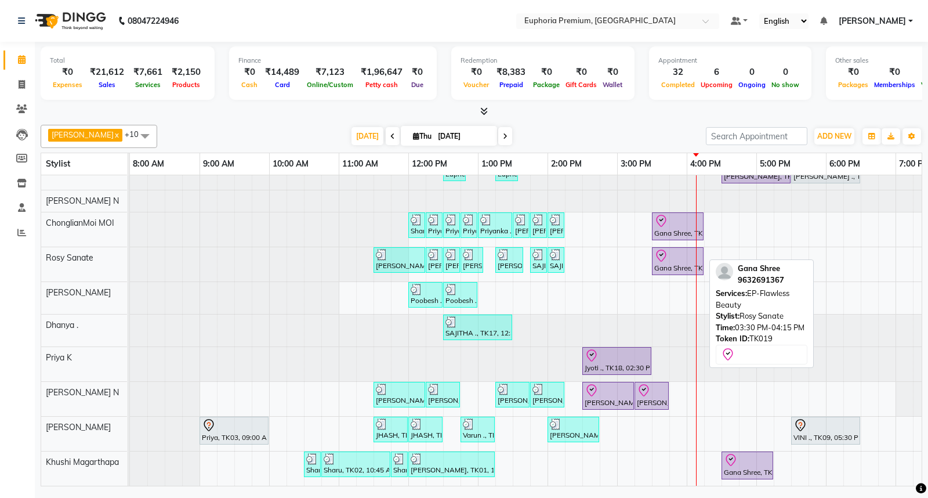
click at [659, 249] on icon at bounding box center [661, 256] width 14 height 14
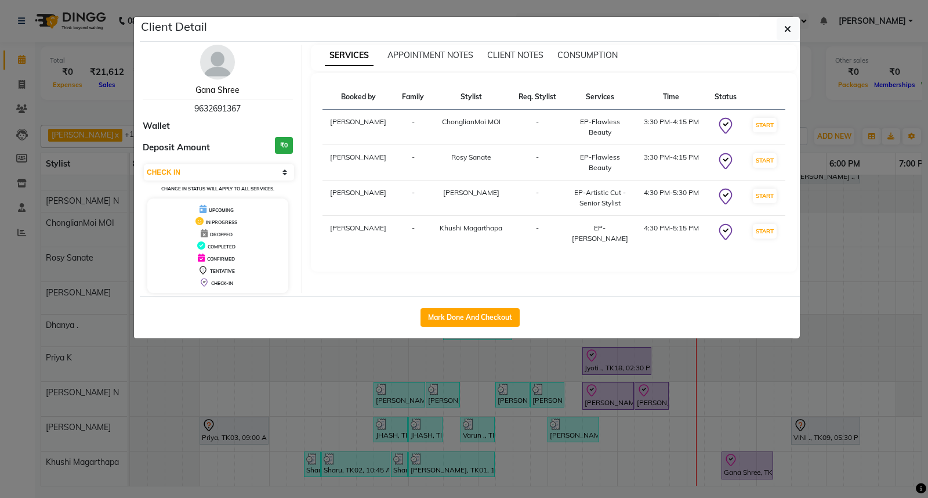
click at [213, 89] on link "Gana Shree" at bounding box center [217, 90] width 44 height 10
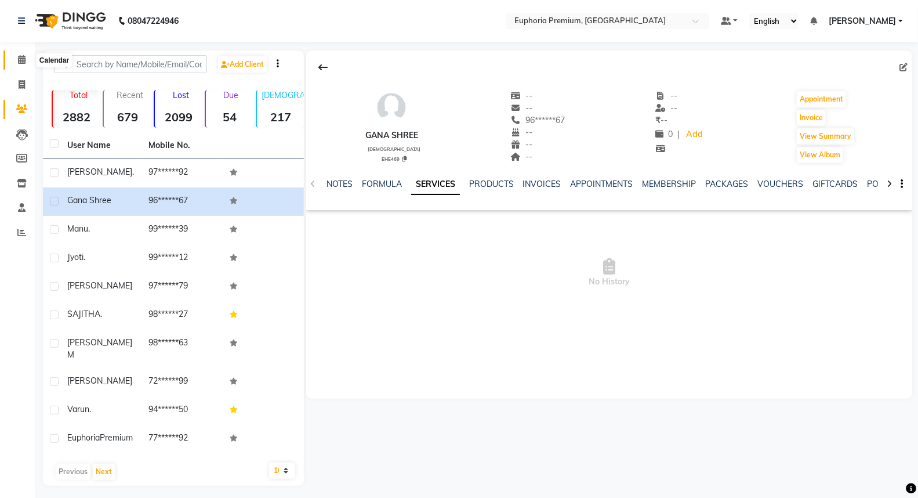
click at [16, 59] on span at bounding box center [22, 59] width 20 height 13
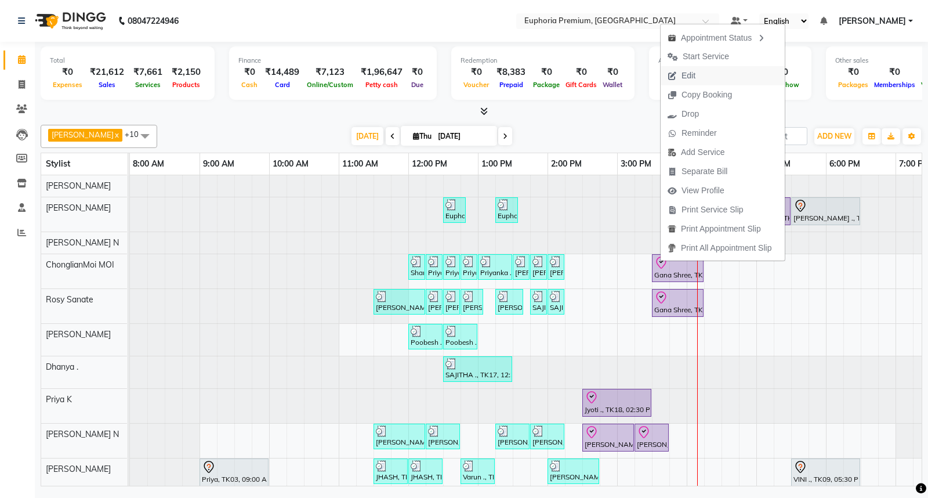
click at [698, 79] on span "Edit" at bounding box center [682, 75] width 42 height 19
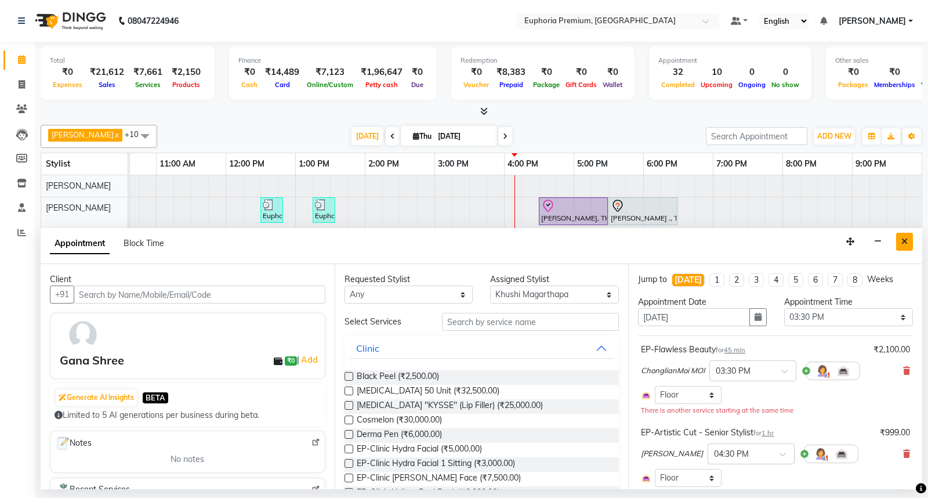
click at [899, 241] on button "Close" at bounding box center [904, 242] width 17 height 18
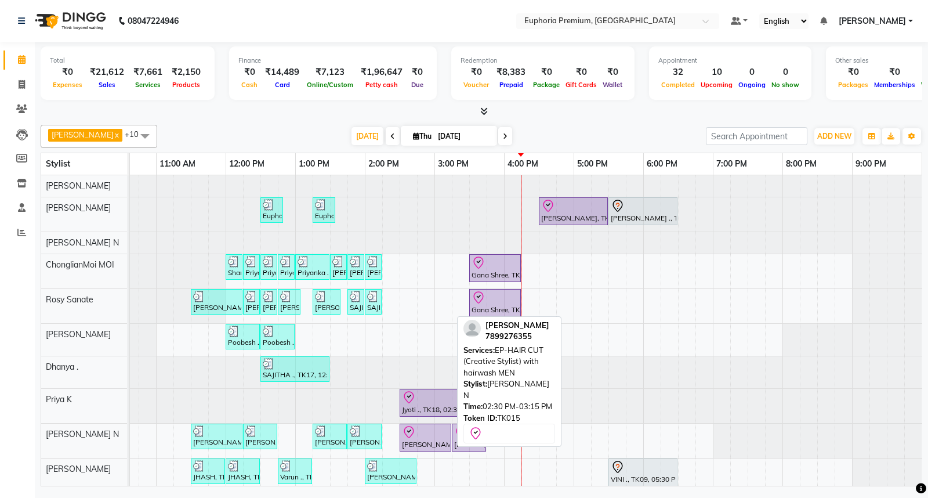
click at [409, 431] on icon at bounding box center [409, 430] width 4 height 3
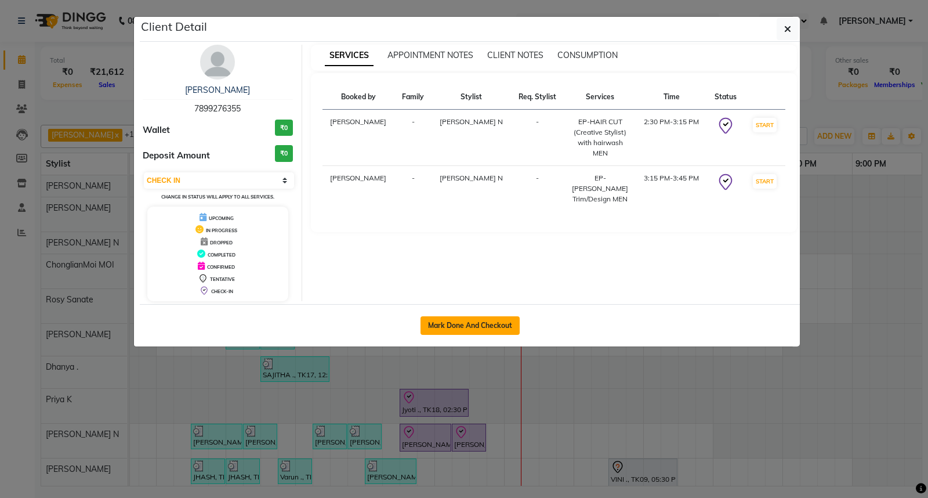
click at [480, 327] on button "Mark Done And Checkout" at bounding box center [469, 325] width 99 height 19
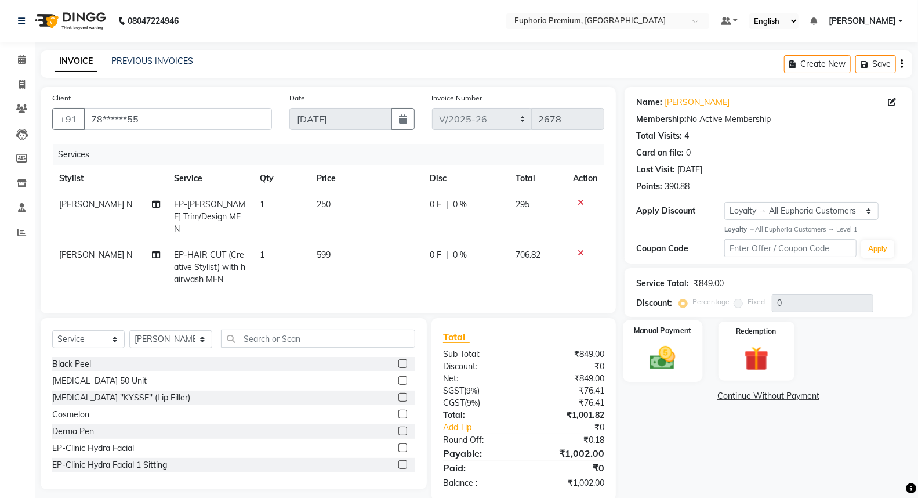
click at [657, 366] on img at bounding box center [662, 358] width 41 height 30
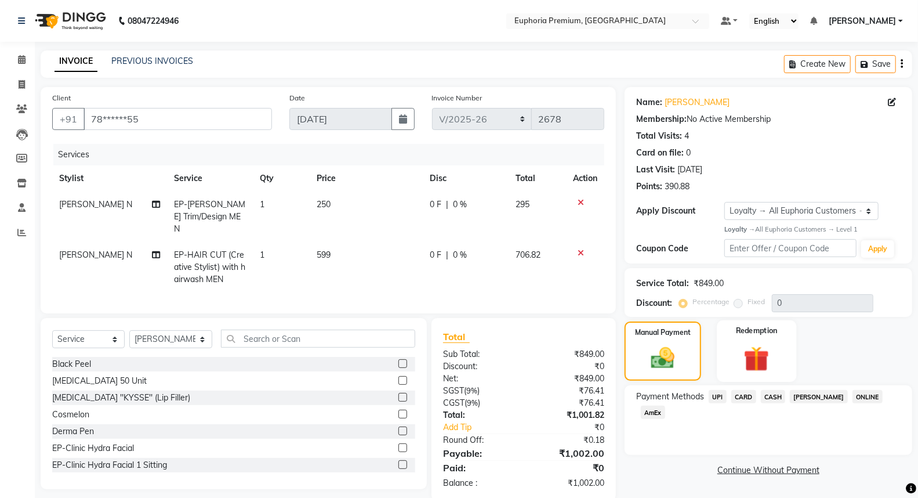
click at [755, 358] on img at bounding box center [756, 359] width 41 height 32
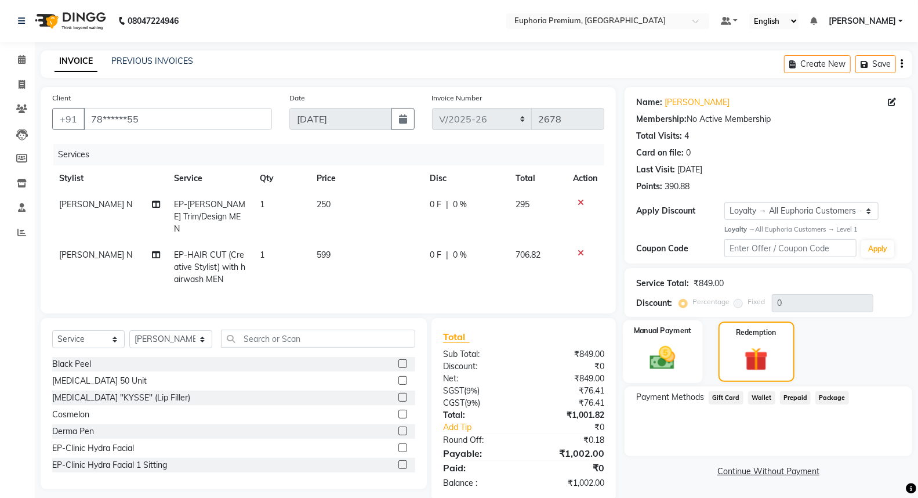
click at [658, 358] on img at bounding box center [662, 358] width 41 height 30
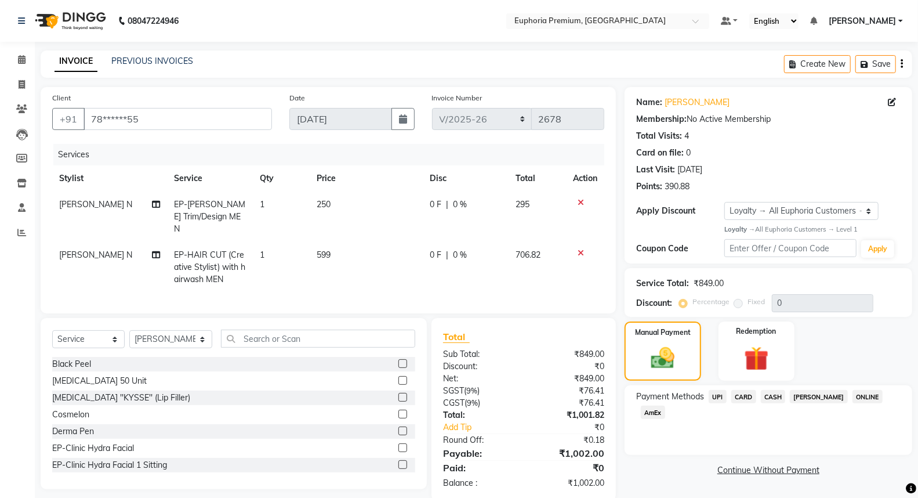
scroll to position [17, 0]
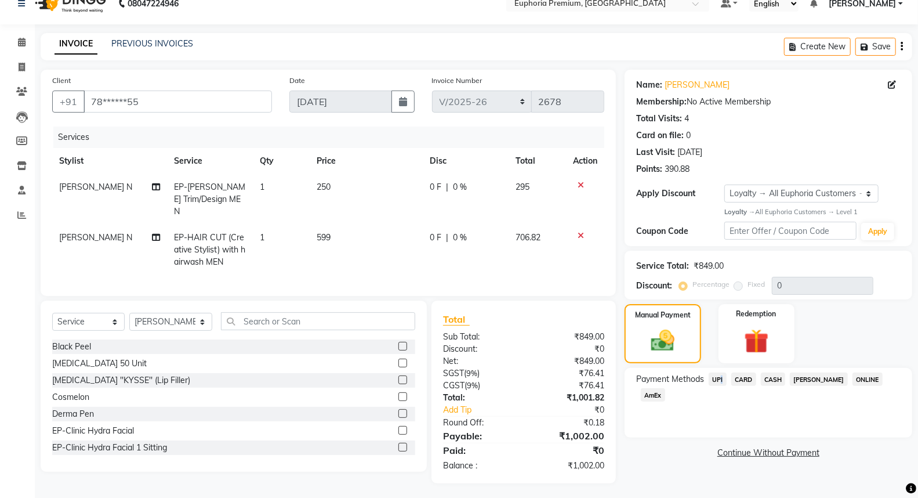
click at [720, 375] on span "UPI" at bounding box center [718, 378] width 18 height 13
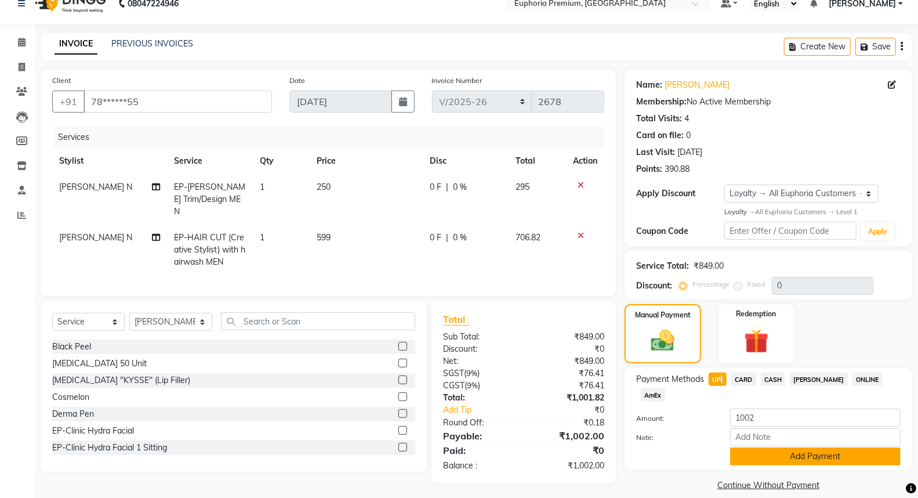
click at [814, 447] on button "Add Payment" at bounding box center [815, 456] width 170 height 18
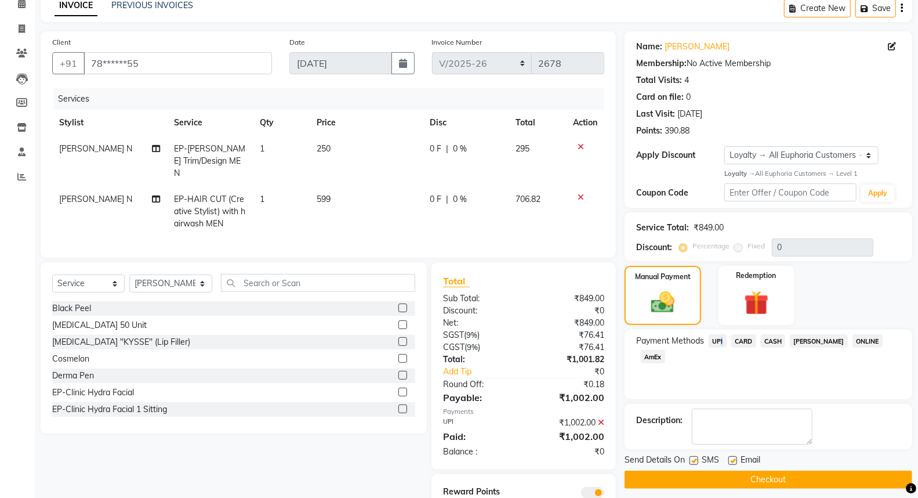
scroll to position [99, 0]
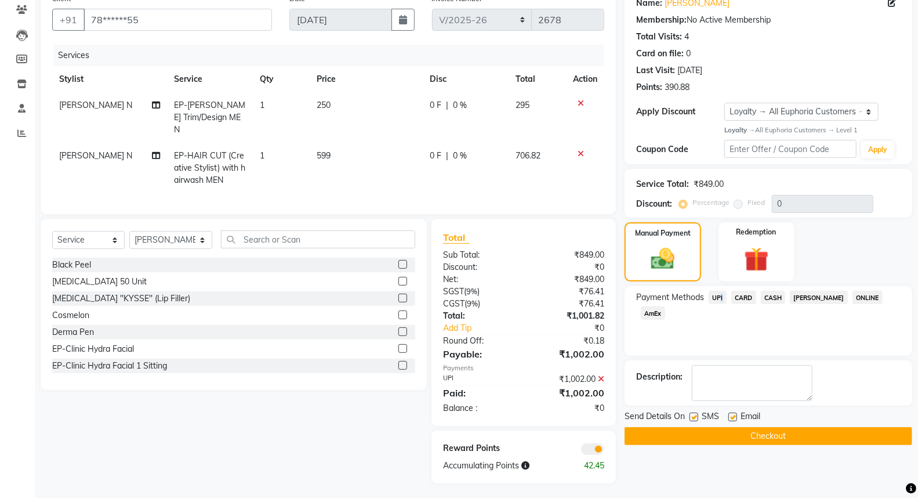
click at [764, 434] on button "Checkout" at bounding box center [769, 436] width 288 height 18
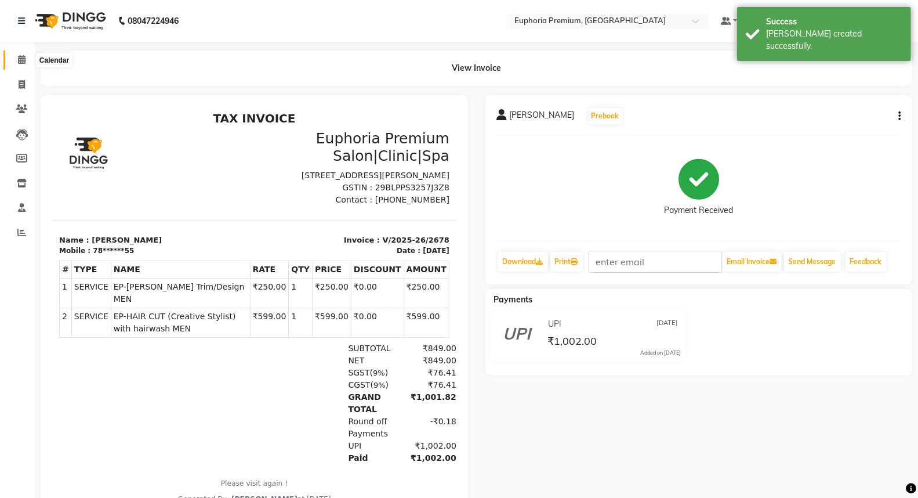
click at [21, 59] on icon at bounding box center [22, 59] width 8 height 9
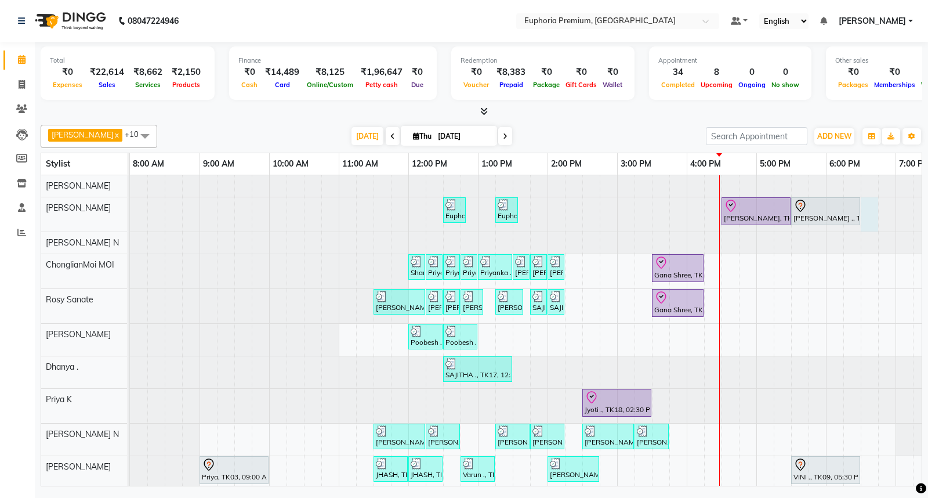
click at [130, 213] on div at bounding box center [130, 214] width 0 height 34
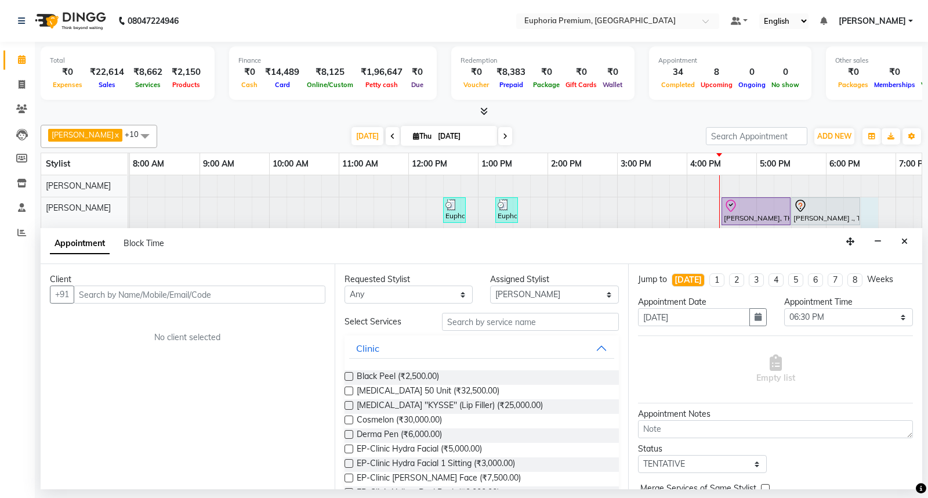
click at [277, 298] on input "text" at bounding box center [200, 294] width 252 height 18
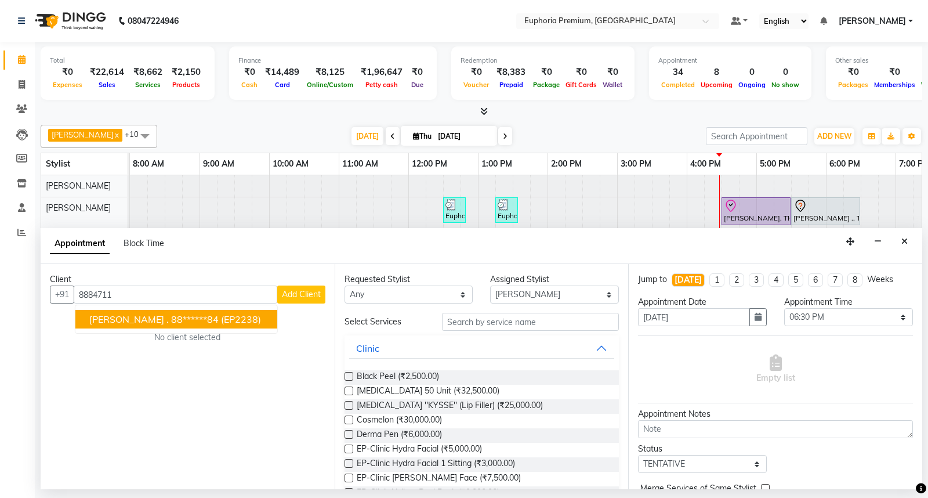
click at [221, 315] on span "(EP2238)" at bounding box center [241, 319] width 40 height 12
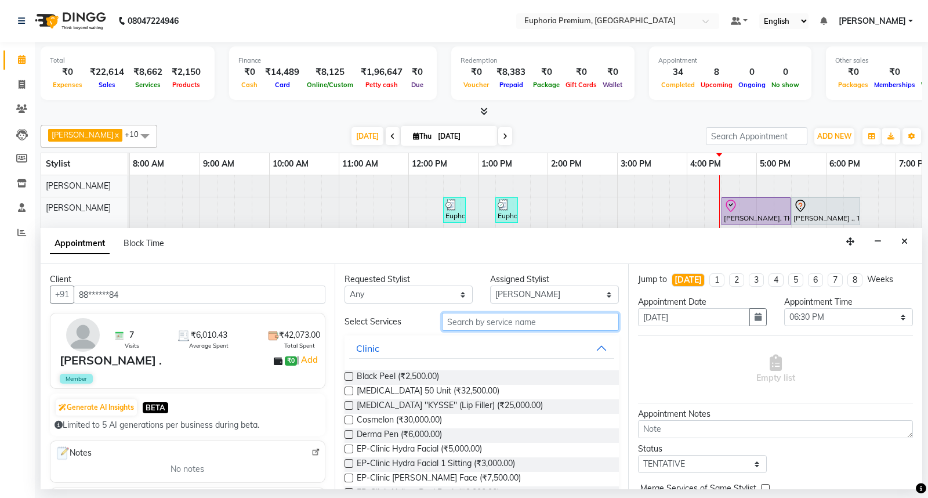
click at [513, 324] on input "text" at bounding box center [530, 322] width 177 height 18
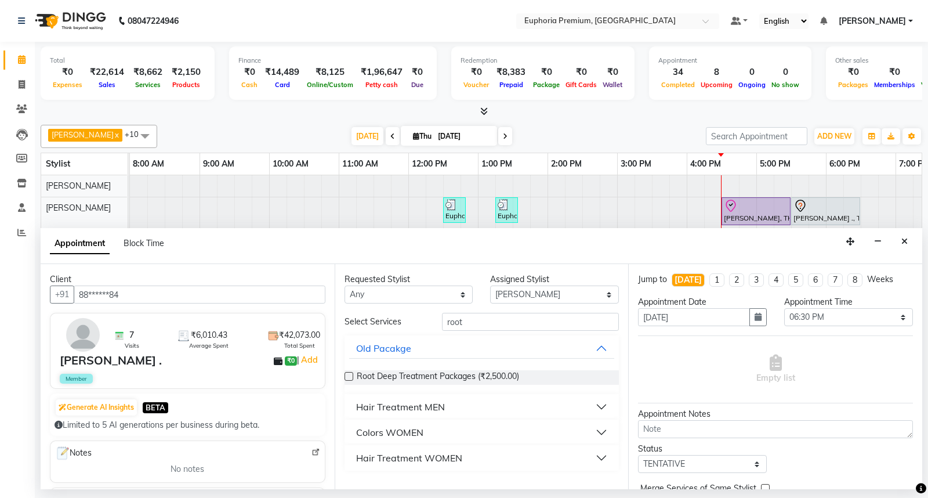
click at [418, 430] on div "Colors WOMEN" at bounding box center [389, 432] width 67 height 14
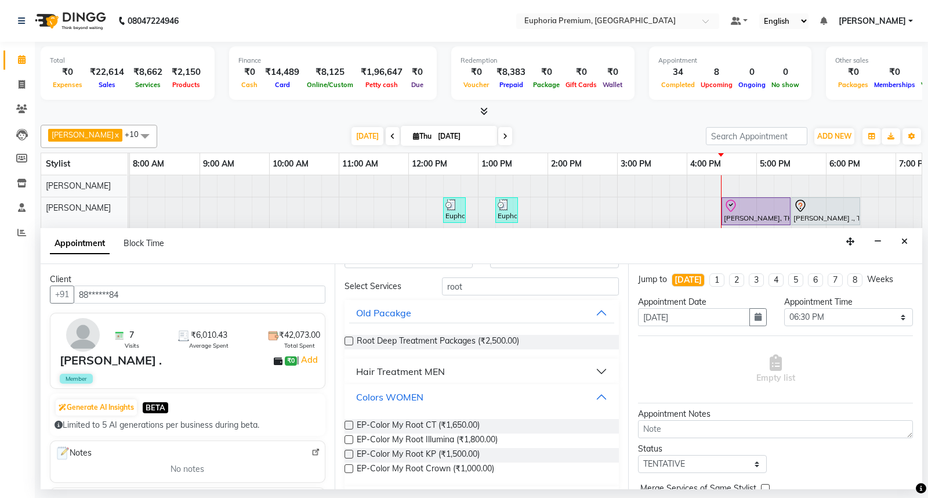
scroll to position [67, 0]
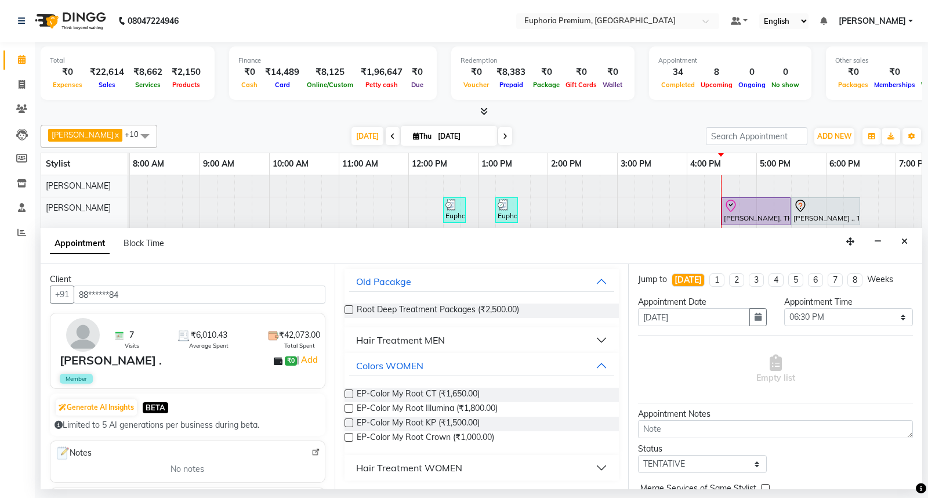
click at [349, 420] on label at bounding box center [348, 422] width 9 height 9
click at [349, 420] on input "checkbox" at bounding box center [348, 424] width 8 height 8
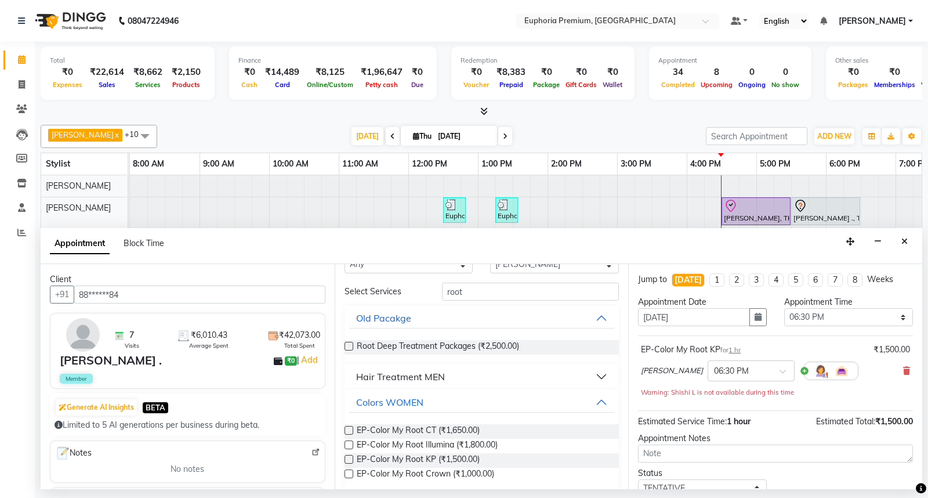
scroll to position [0, 0]
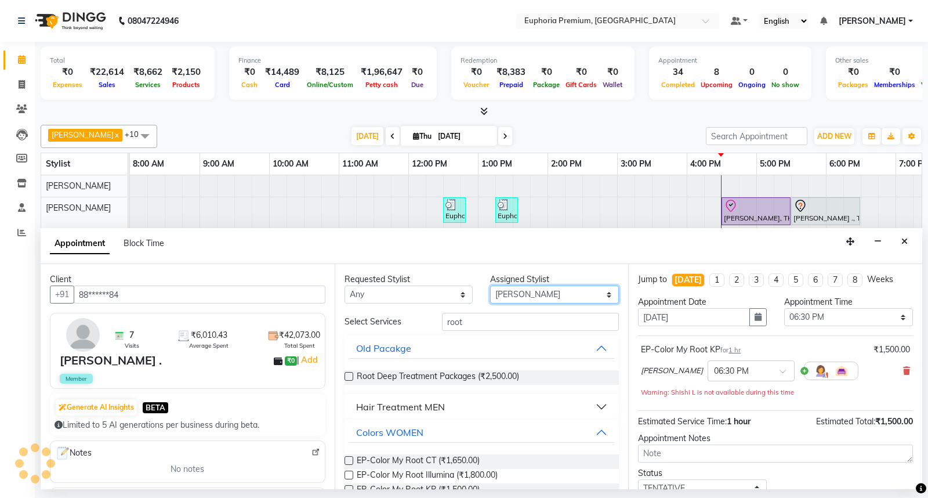
click at [505, 296] on select "Select Babu V Bharath N [PERSON_NAME] [PERSON_NAME] N Chiinthian [PERSON_NAME] …" at bounding box center [554, 294] width 129 height 18
click at [490, 285] on select "Select Babu V Bharath N [PERSON_NAME] [PERSON_NAME] N Chiinthian [PERSON_NAME] …" at bounding box center [554, 294] width 129 height 18
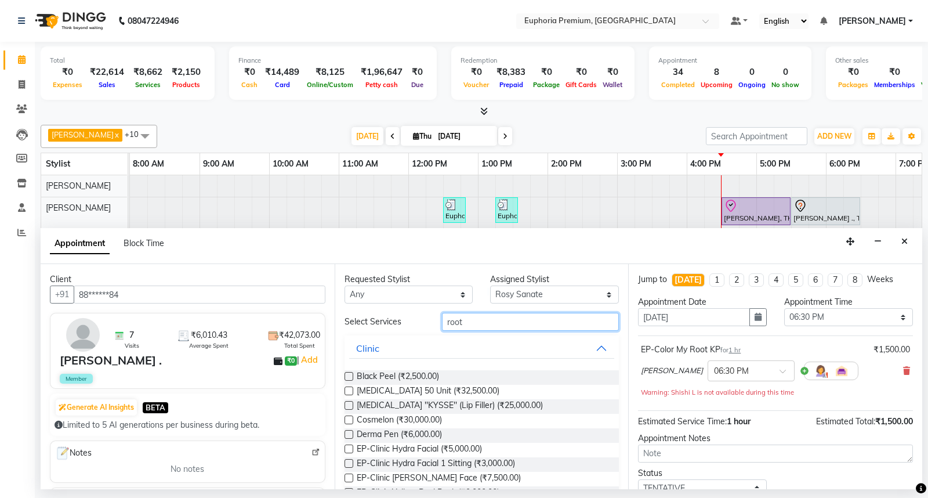
drag, startPoint x: 506, startPoint y: 315, endPoint x: 407, endPoint y: 328, distance: 100.1
click at [407, 328] on div "Select Services root" at bounding box center [482, 322] width 292 height 18
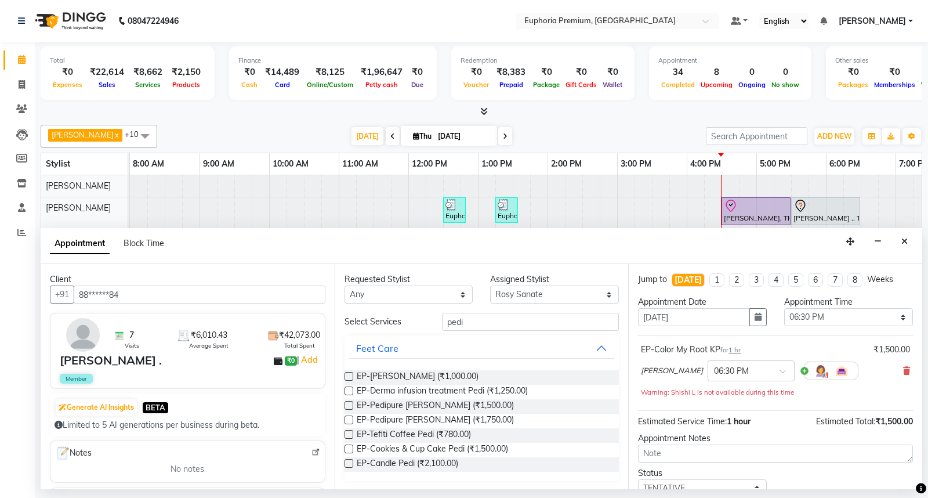
click at [349, 393] on label at bounding box center [348, 390] width 9 height 9
click at [349, 393] on input "checkbox" at bounding box center [348, 392] width 8 height 8
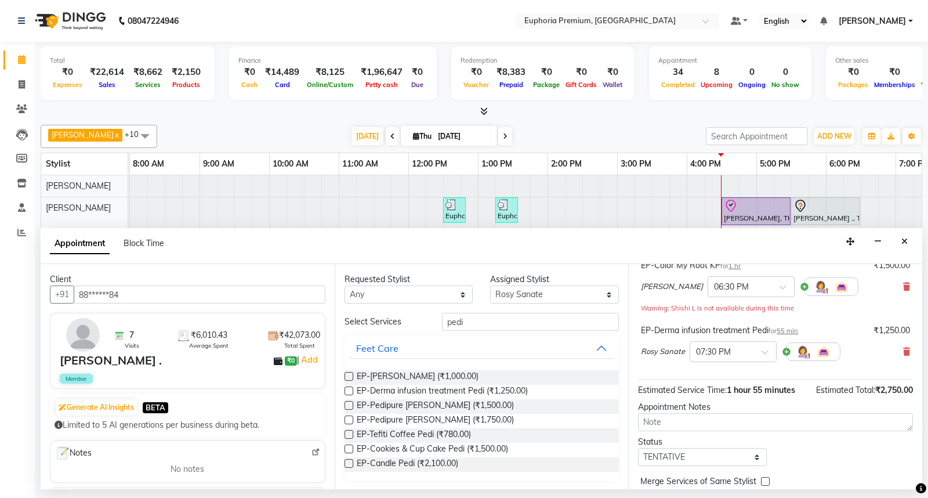
scroll to position [134, 0]
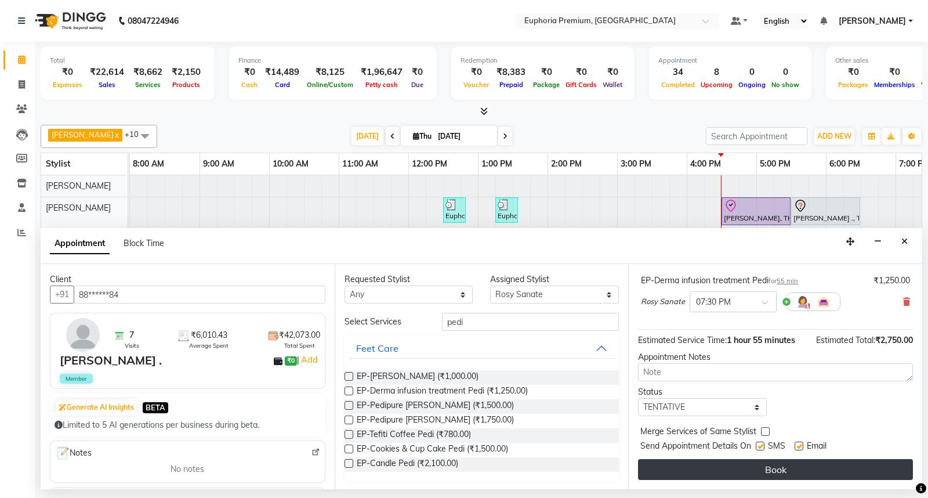
click at [757, 467] on button "Book" at bounding box center [775, 469] width 275 height 21
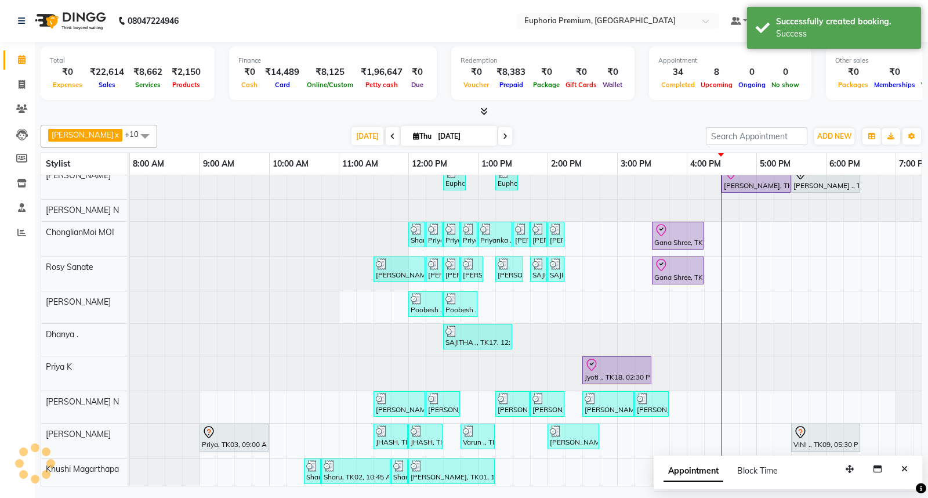
scroll to position [49, 0]
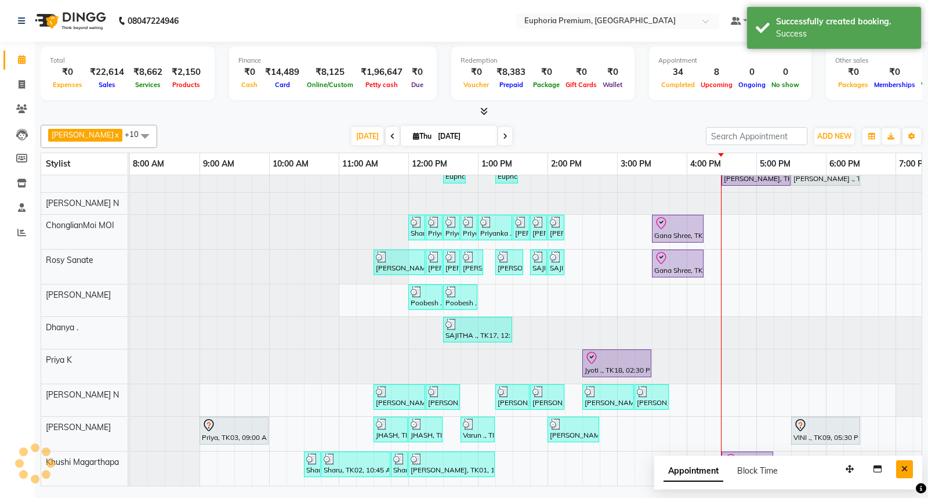
click at [908, 462] on button "Close" at bounding box center [904, 469] width 17 height 18
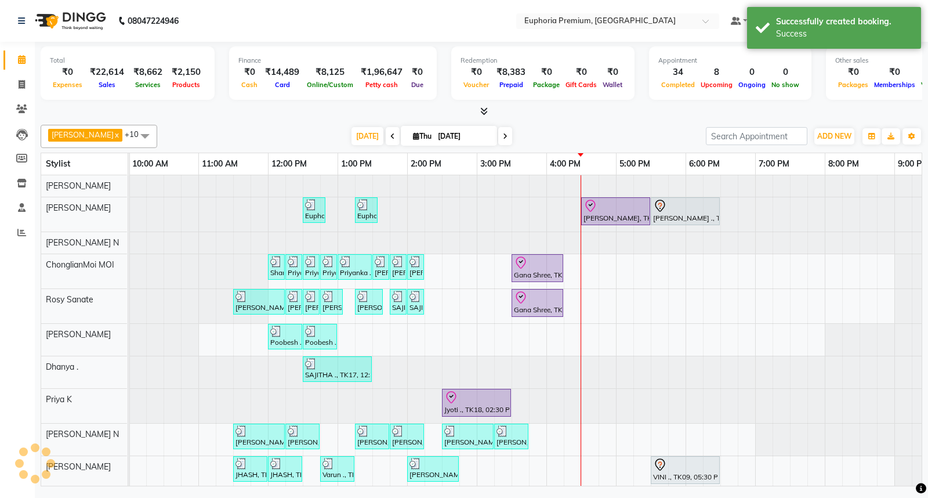
scroll to position [0, 143]
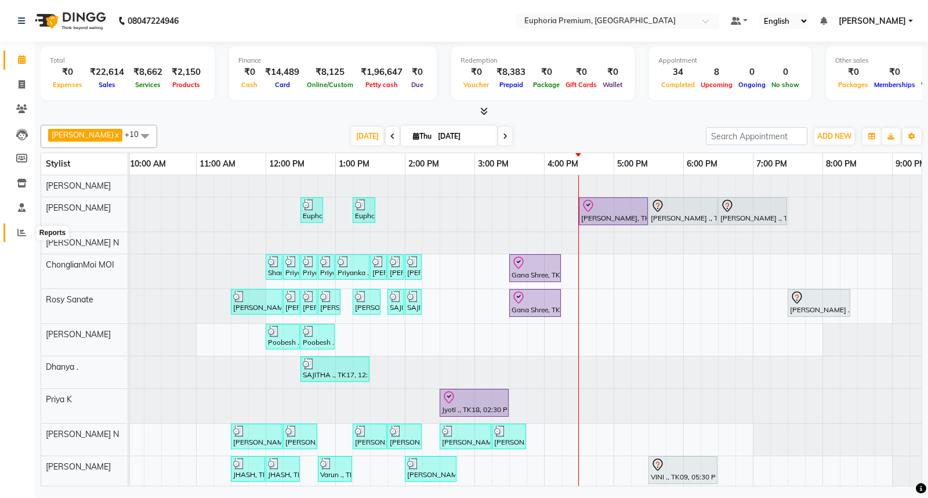
click at [20, 237] on icon at bounding box center [21, 232] width 9 height 9
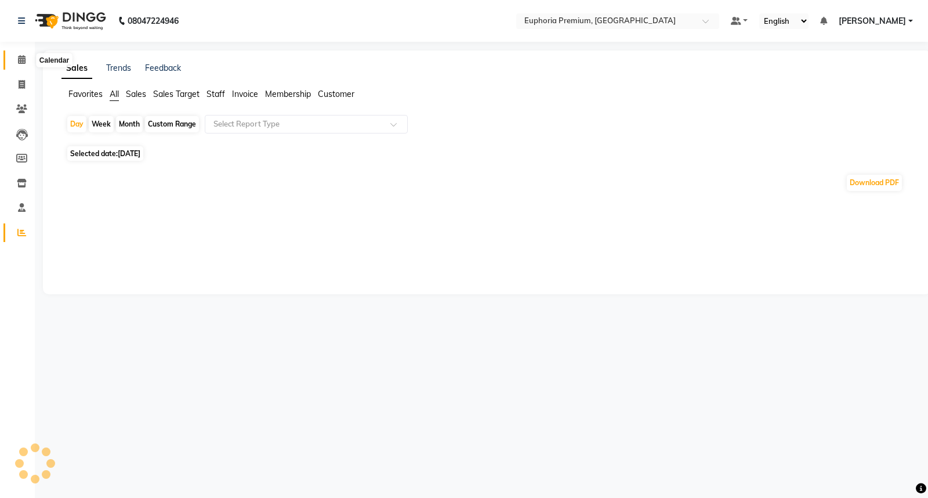
click at [20, 60] on icon at bounding box center [22, 59] width 8 height 9
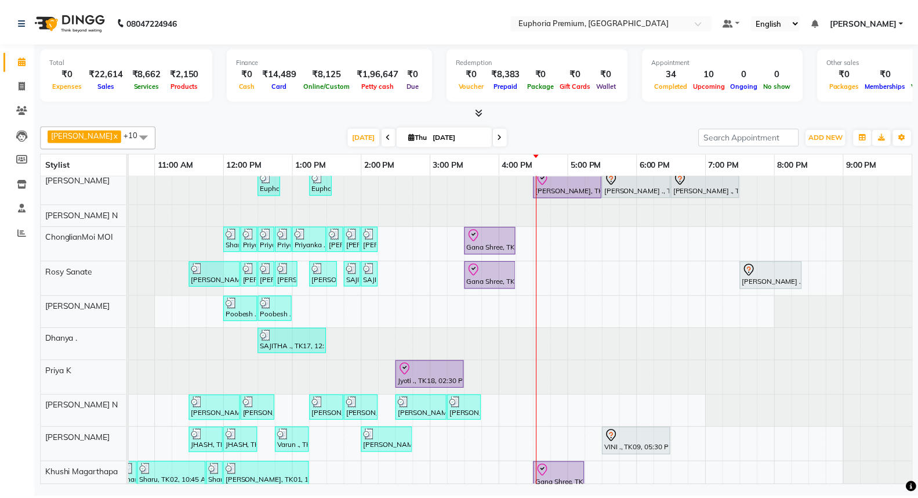
scroll to position [49, 0]
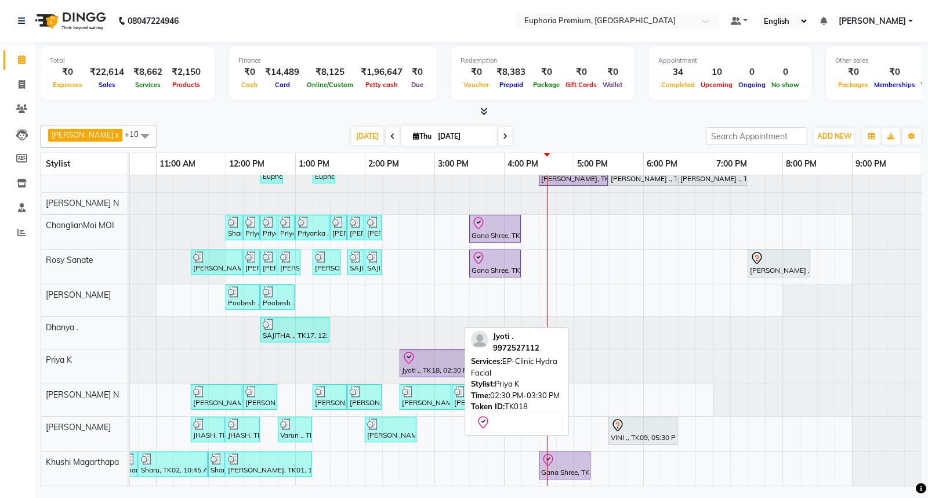
click at [402, 351] on icon at bounding box center [409, 358] width 14 height 14
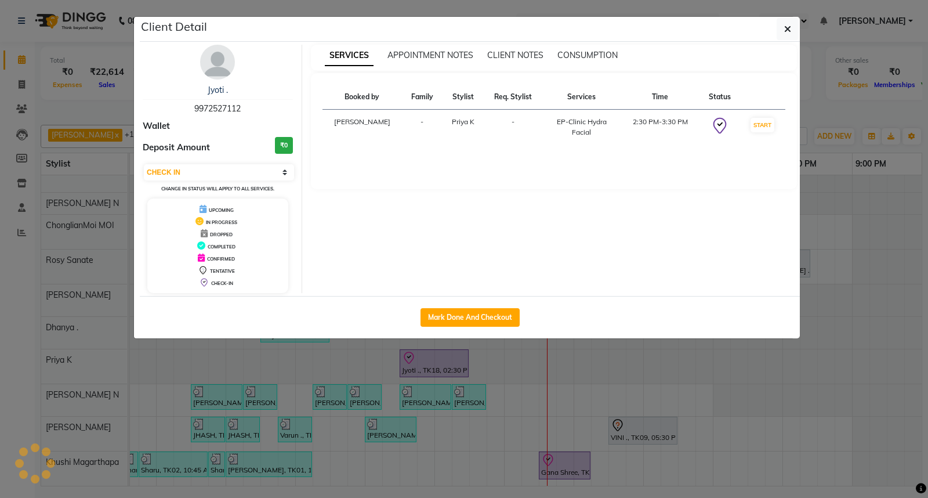
click at [217, 113] on span "9972527112" at bounding box center [217, 108] width 46 height 10
click at [216, 108] on span "9972527112" at bounding box center [217, 108] width 46 height 10
copy span "9972527112"
click at [787, 20] on button "button" at bounding box center [788, 29] width 22 height 22
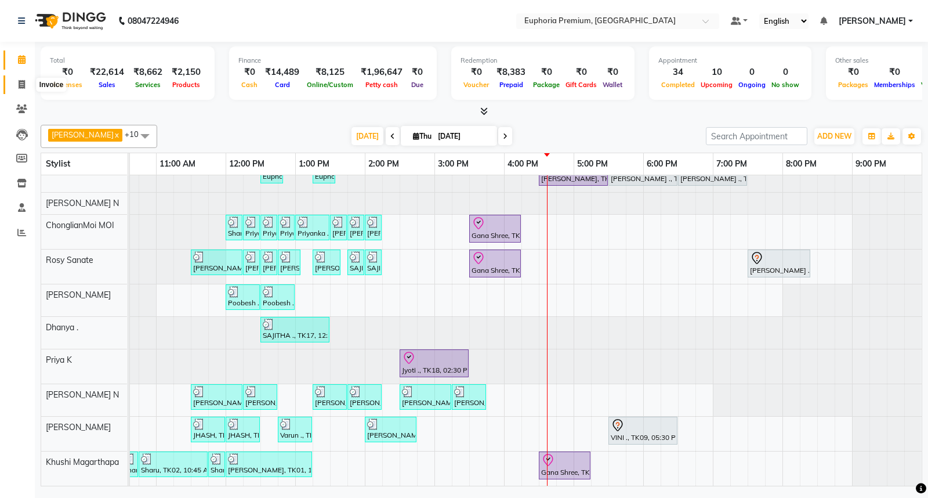
click at [19, 82] on icon at bounding box center [22, 84] width 6 height 9
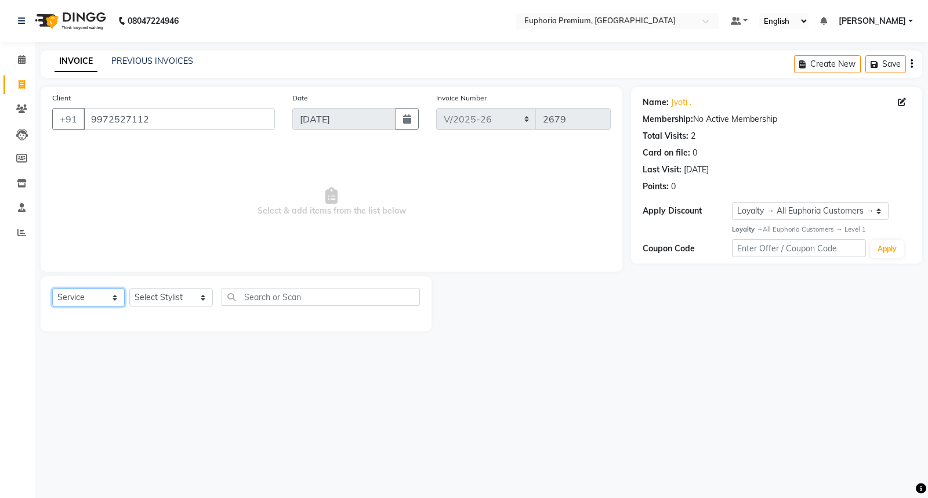
click at [88, 298] on select "Select Service Product Membership Package Voucher Prepaid Gift Card" at bounding box center [88, 297] width 72 height 18
click at [52, 289] on select "Select Service Product Membership Package Voucher Prepaid Gift Card" at bounding box center [88, 297] width 72 height 18
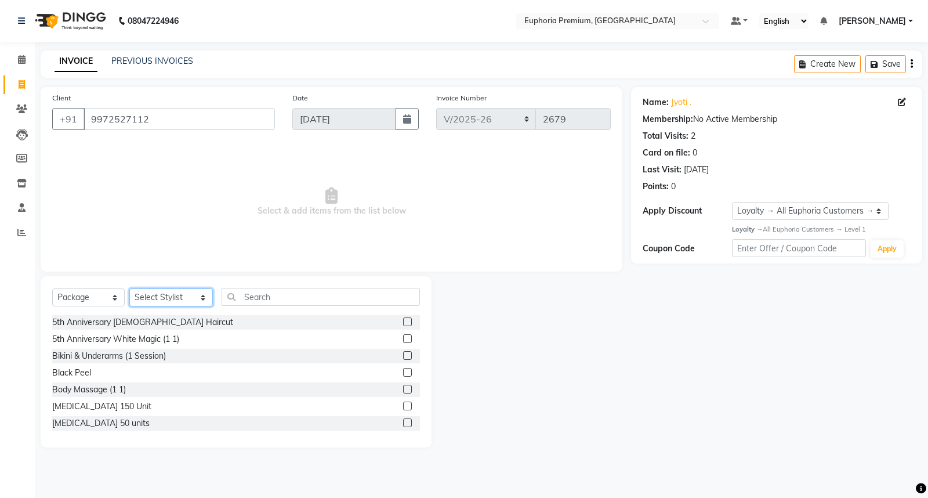
click at [151, 296] on select "Select Stylist Admin Babu V Bharath N [PERSON_NAME] [PERSON_NAME] N Chiinthian …" at bounding box center [171, 297] width 84 height 18
click at [129, 289] on select "Select Stylist Admin Babu V Bharath N [PERSON_NAME] [PERSON_NAME] N Chiinthian …" at bounding box center [171, 297] width 84 height 18
click at [275, 293] on input "text" at bounding box center [321, 297] width 198 height 18
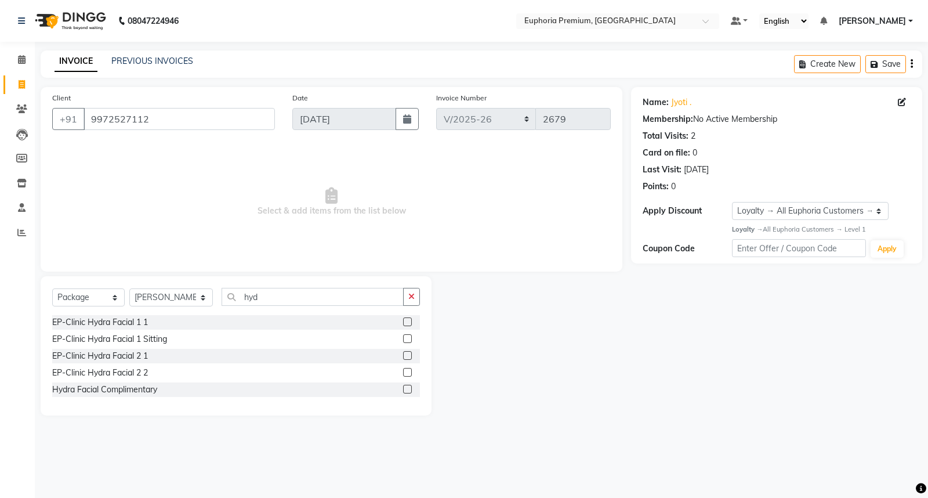
click at [407, 320] on label at bounding box center [407, 321] width 9 height 9
click at [407, 320] on input "checkbox" at bounding box center [407, 322] width 8 height 8
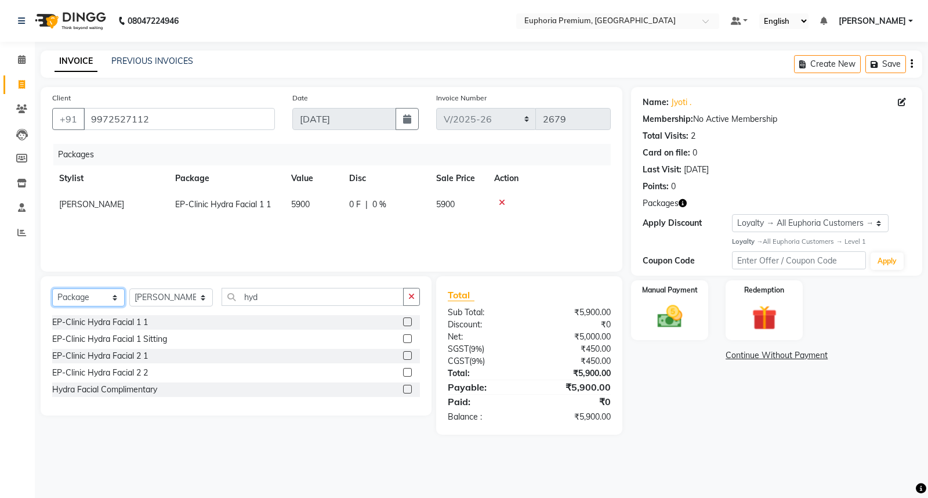
click at [113, 298] on select "Select Service Product Membership Package Voucher Prepaid Gift Card" at bounding box center [88, 297] width 72 height 18
click at [52, 289] on select "Select Service Product Membership Package Voucher Prepaid Gift Card" at bounding box center [88, 297] width 72 height 18
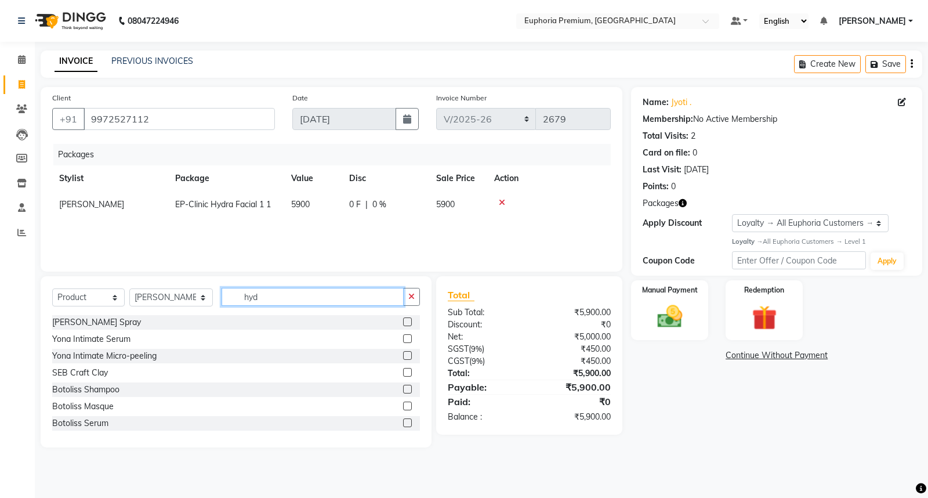
drag, startPoint x: 256, startPoint y: 291, endPoint x: 216, endPoint y: 300, distance: 41.1
click at [222, 300] on input "hyd" at bounding box center [313, 297] width 182 height 18
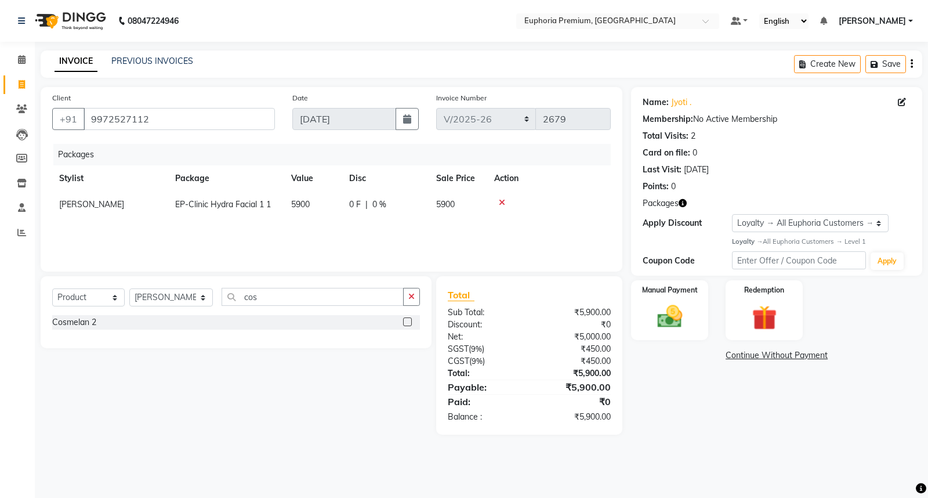
click at [406, 321] on label at bounding box center [407, 321] width 9 height 9
click at [406, 321] on input "checkbox" at bounding box center [407, 322] width 8 height 8
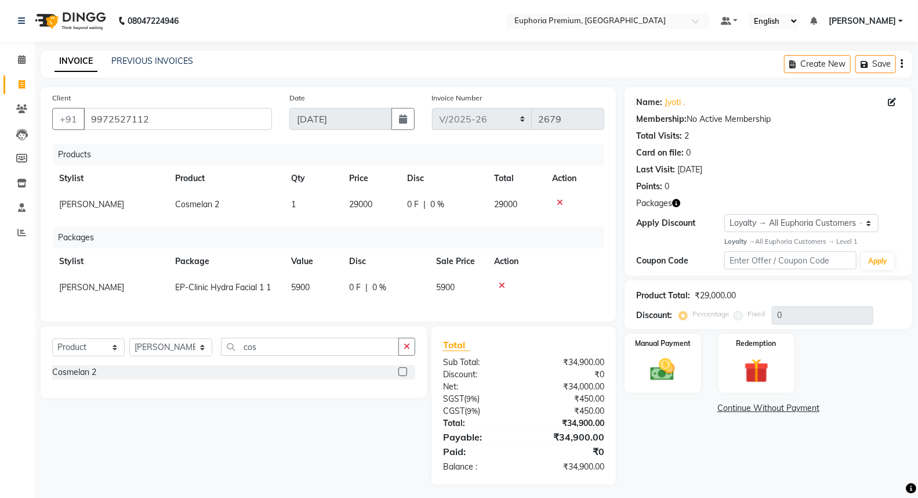
scroll to position [13, 0]
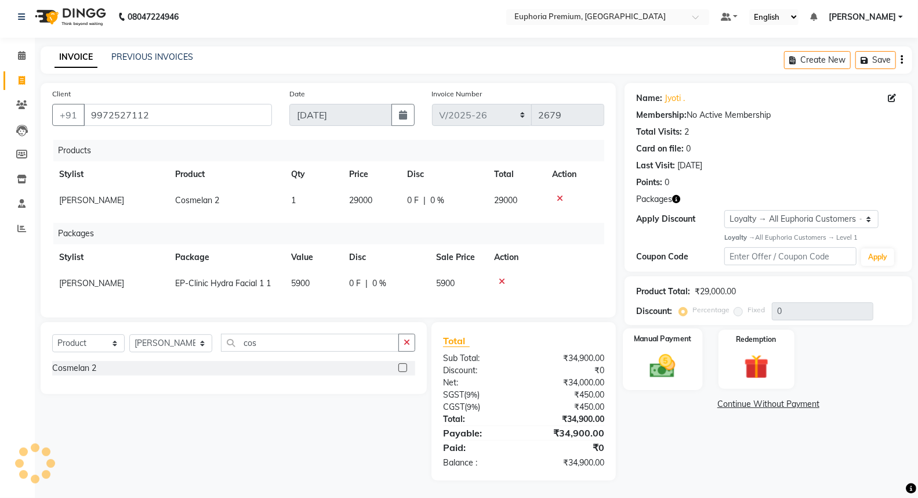
click at [667, 355] on img at bounding box center [662, 366] width 41 height 30
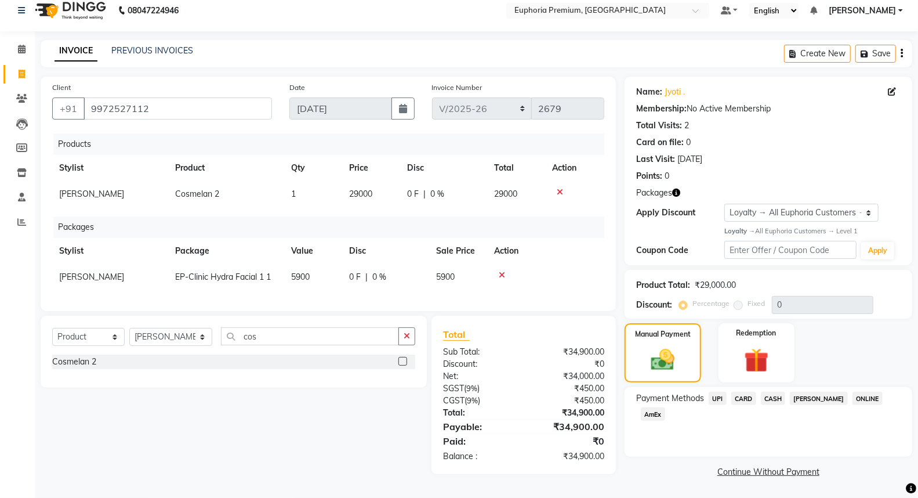
click at [743, 393] on span "CARD" at bounding box center [743, 397] width 25 height 13
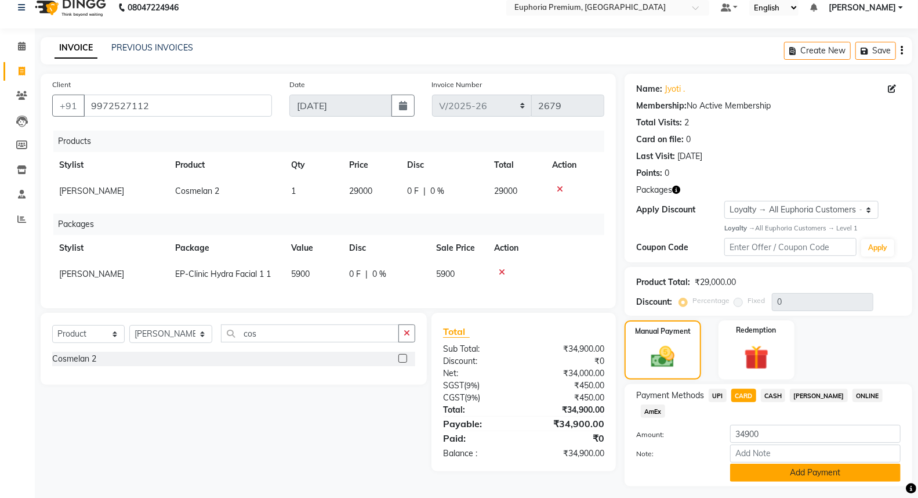
click at [814, 463] on button "Add Payment" at bounding box center [815, 472] width 170 height 18
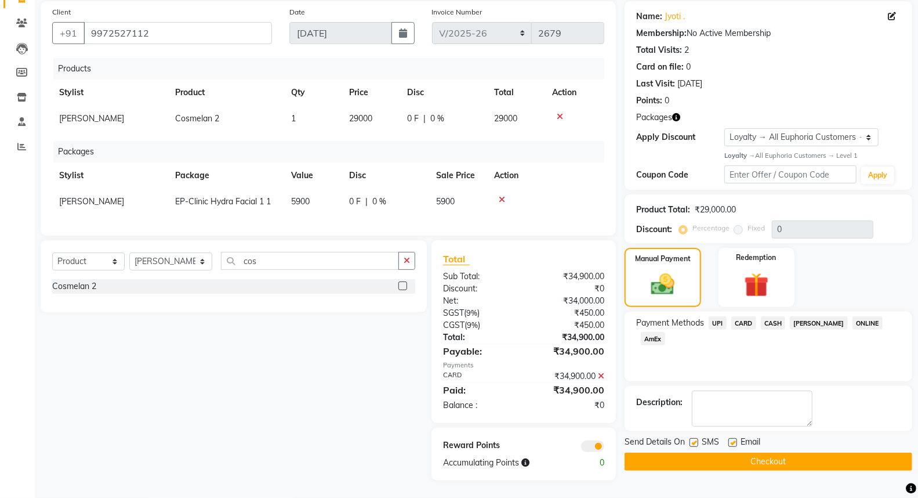
scroll to position [95, 0]
click at [776, 454] on button "Checkout" at bounding box center [769, 461] width 288 height 18
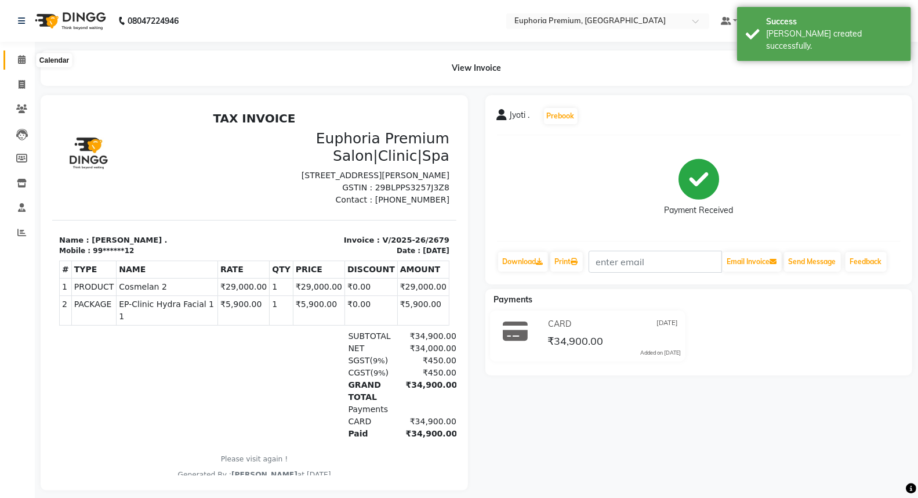
click at [25, 60] on span at bounding box center [22, 59] width 20 height 13
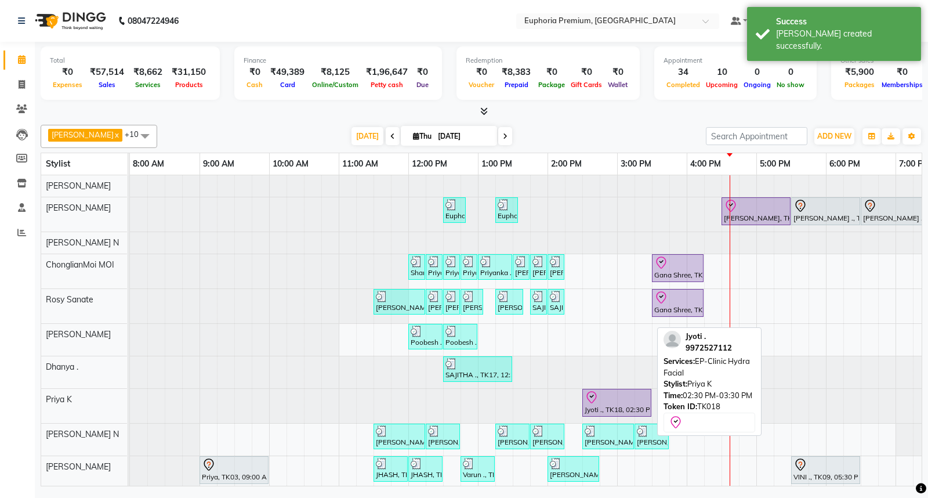
click at [614, 408] on div "Jyoti ., TK18, 02:30 PM-03:30 PM, EP-Clinic Hydra Facial" at bounding box center [616, 402] width 67 height 24
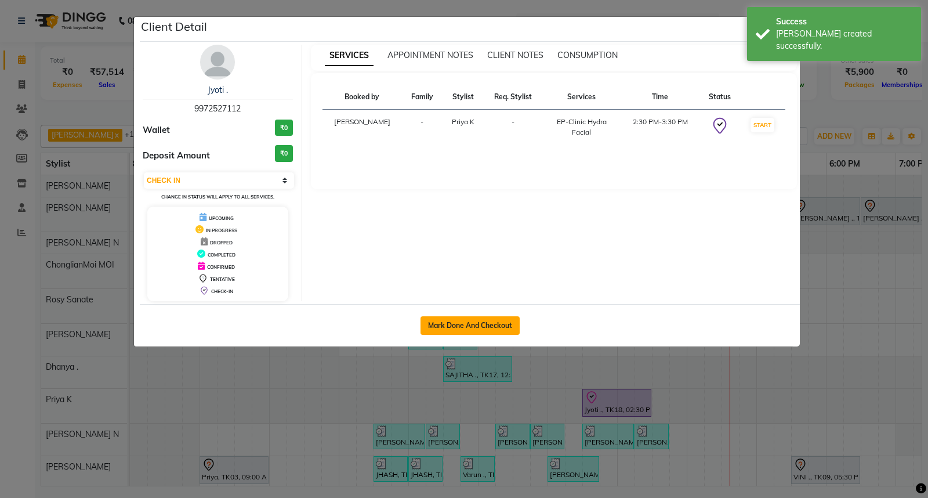
click at [467, 325] on button "Mark Done And Checkout" at bounding box center [469, 325] width 99 height 19
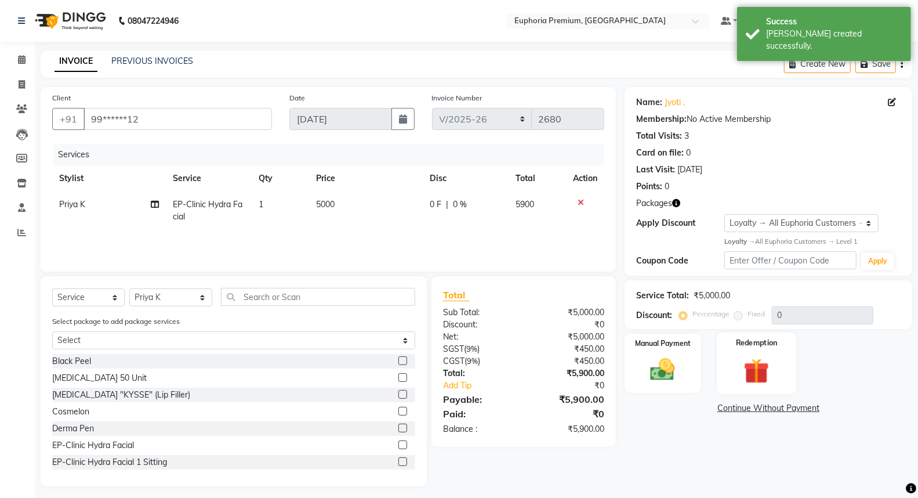
click at [761, 370] on img at bounding box center [756, 371] width 41 height 32
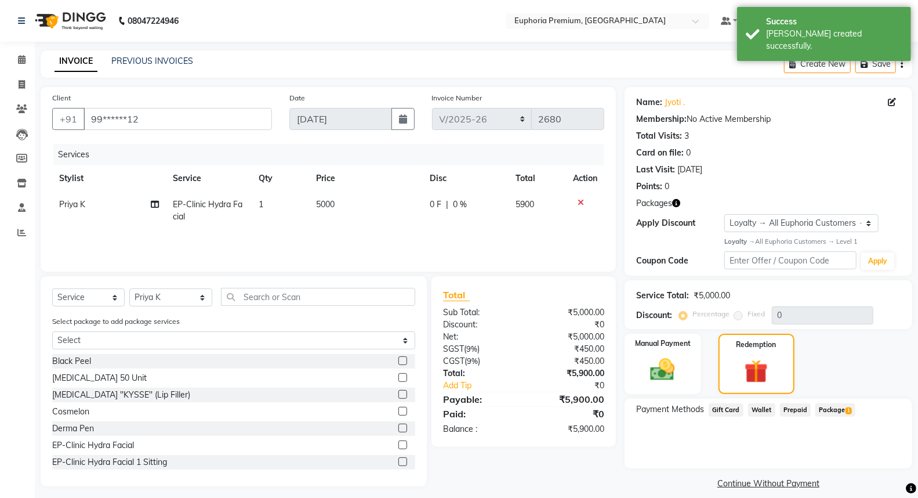
click at [823, 408] on span "Package 1" at bounding box center [835, 409] width 40 height 13
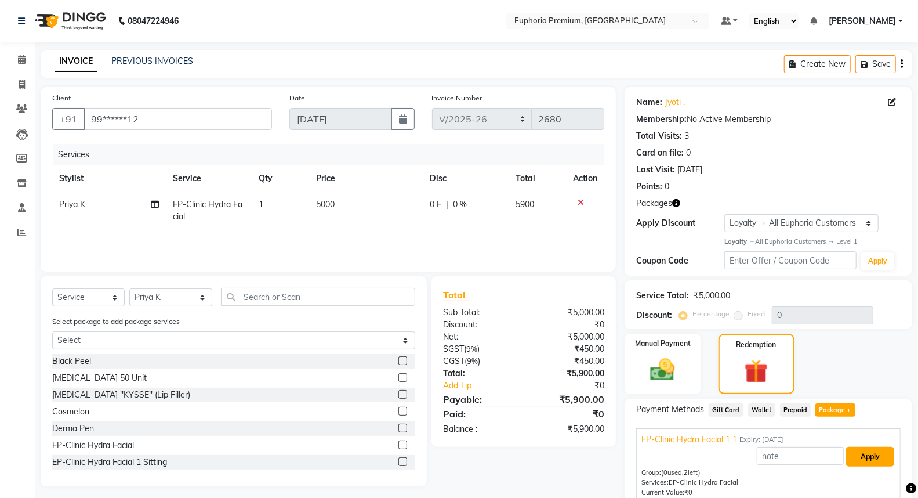
click at [872, 454] on button "Apply" at bounding box center [870, 457] width 48 height 20
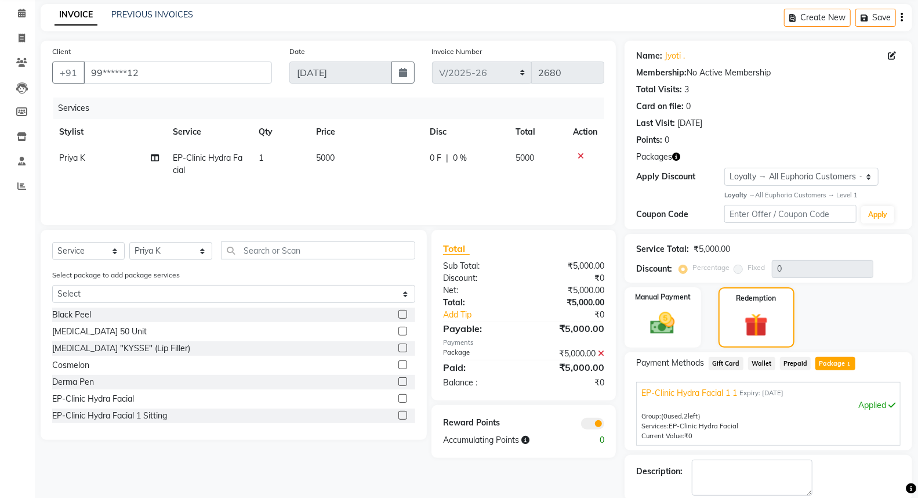
scroll to position [105, 0]
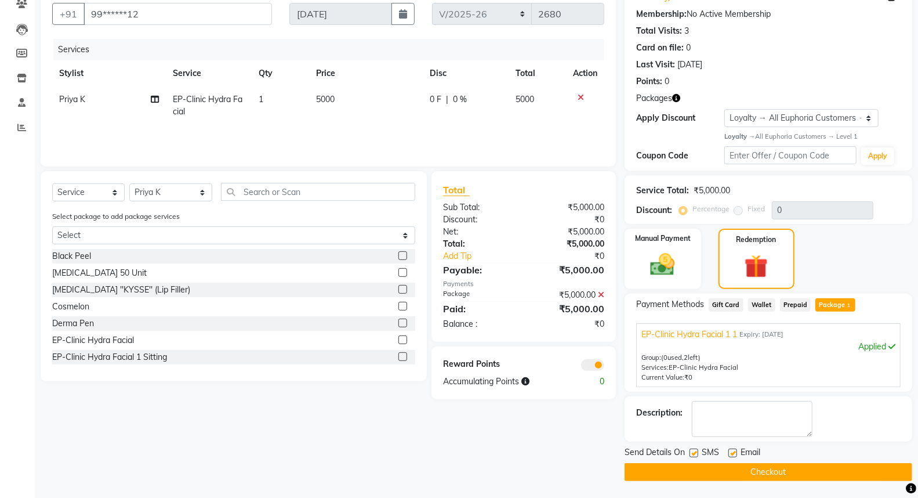
click at [764, 472] on button "Checkout" at bounding box center [769, 472] width 288 height 18
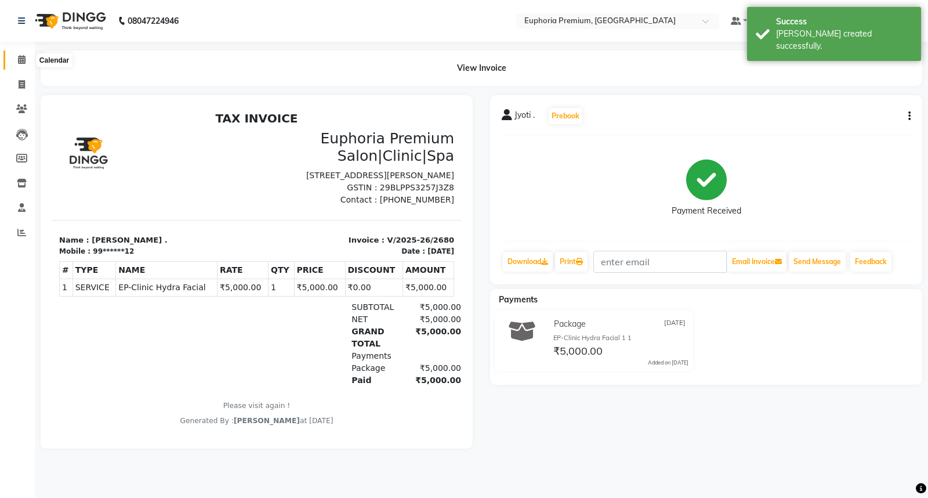
click at [21, 59] on icon at bounding box center [22, 59] width 8 height 9
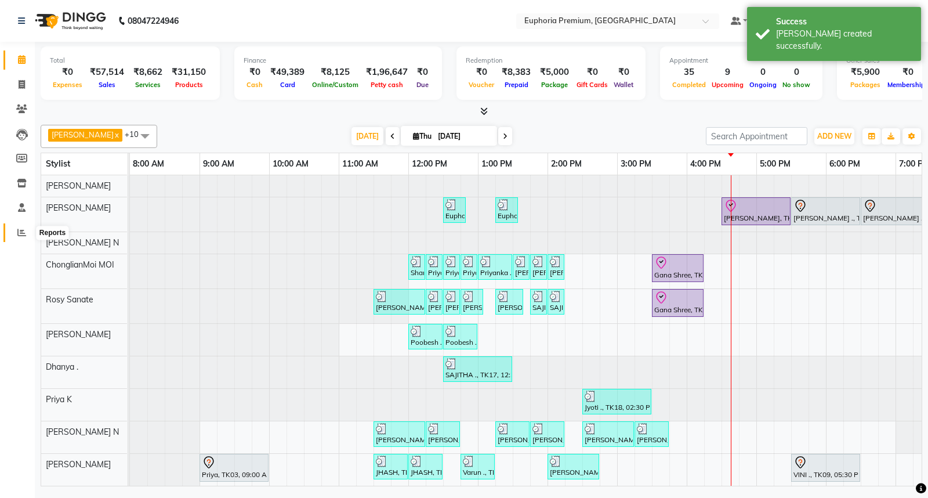
click at [20, 228] on icon at bounding box center [21, 232] width 9 height 9
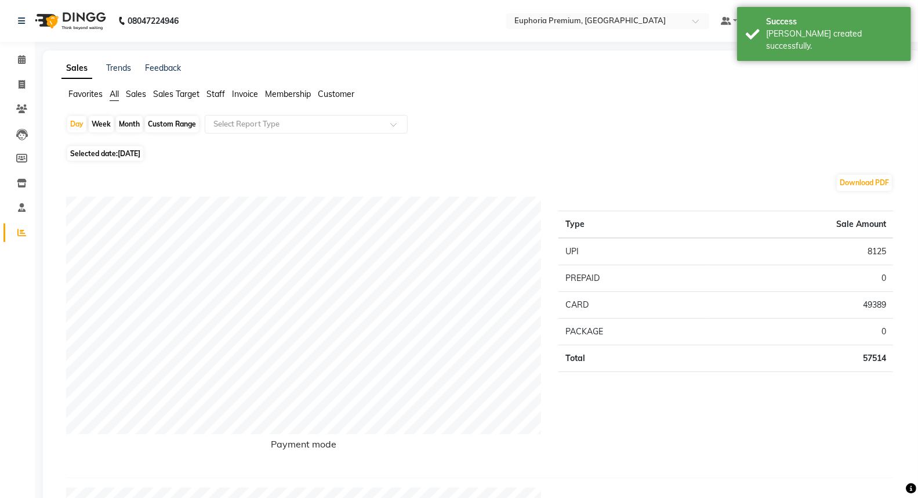
click at [223, 95] on span "Staff" at bounding box center [215, 94] width 19 height 10
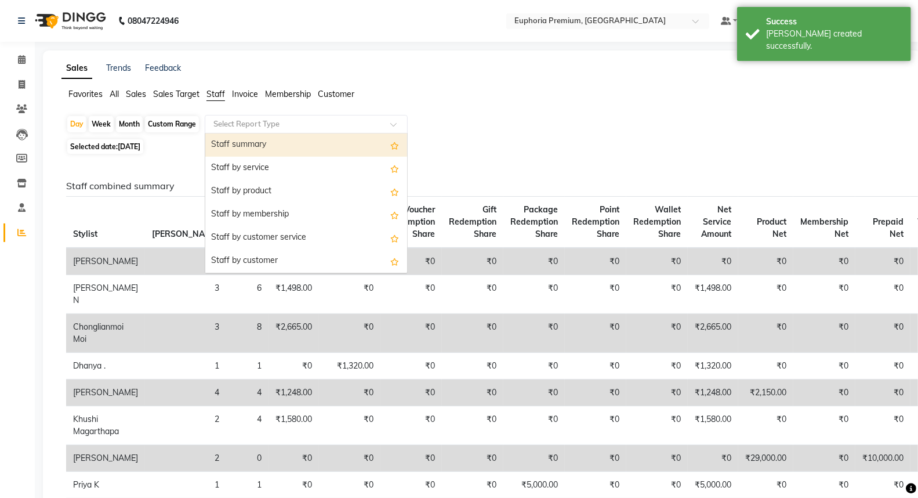
click at [264, 129] on input "text" at bounding box center [294, 124] width 167 height 12
click at [262, 143] on div "Staff summary" at bounding box center [306, 144] width 202 height 23
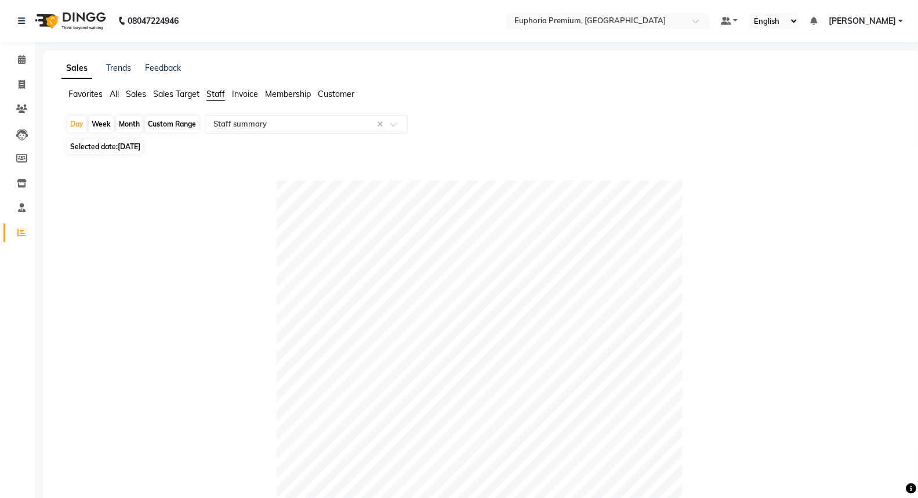
click at [166, 125] on div "Custom Range" at bounding box center [172, 124] width 54 height 16
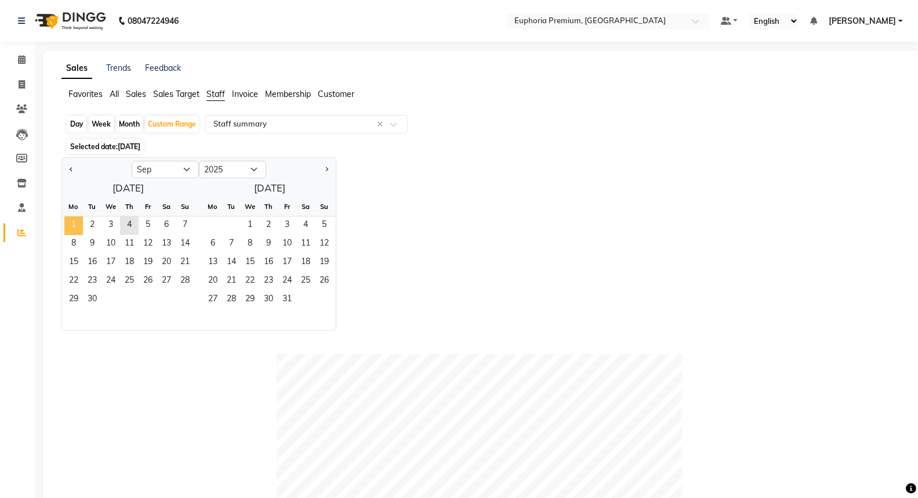
click at [78, 223] on span "1" at bounding box center [73, 225] width 19 height 19
click at [132, 226] on span "4" at bounding box center [129, 225] width 19 height 19
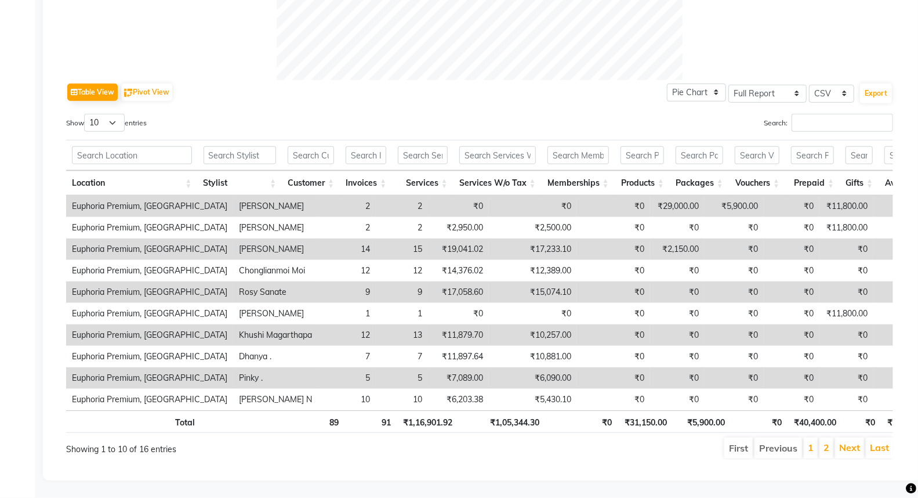
scroll to position [525, 0]
click at [826, 441] on link "2" at bounding box center [826, 447] width 6 height 12
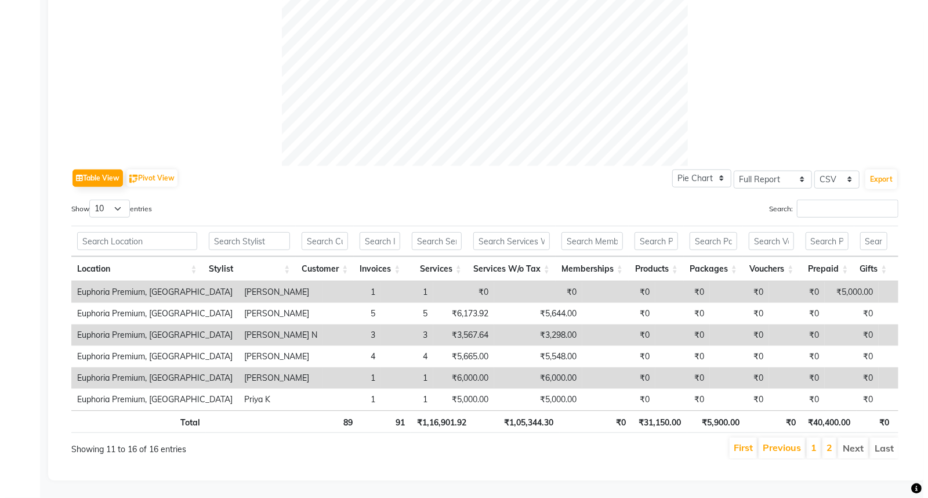
scroll to position [0, 0]
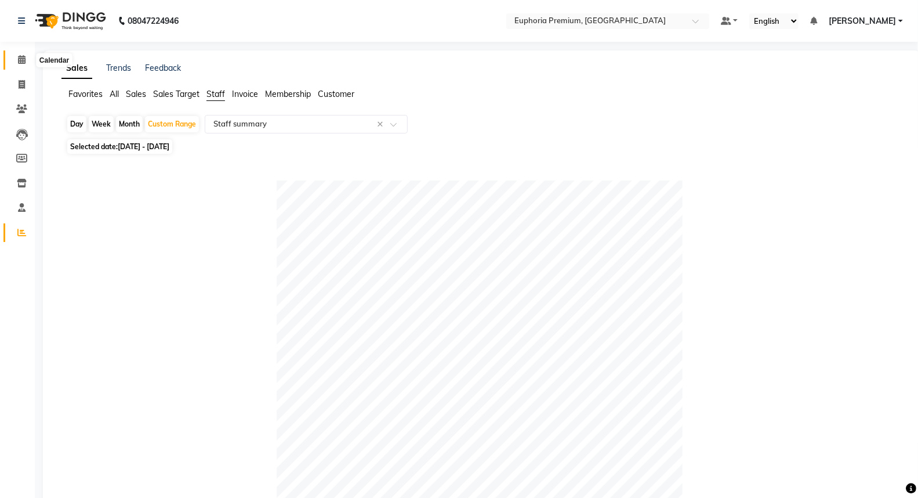
click at [20, 56] on icon at bounding box center [22, 59] width 8 height 9
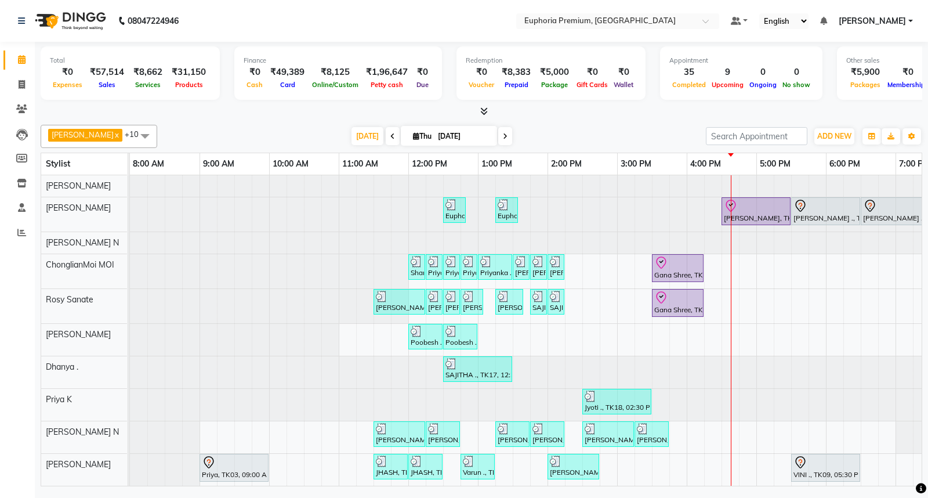
click at [481, 111] on icon at bounding box center [484, 111] width 8 height 9
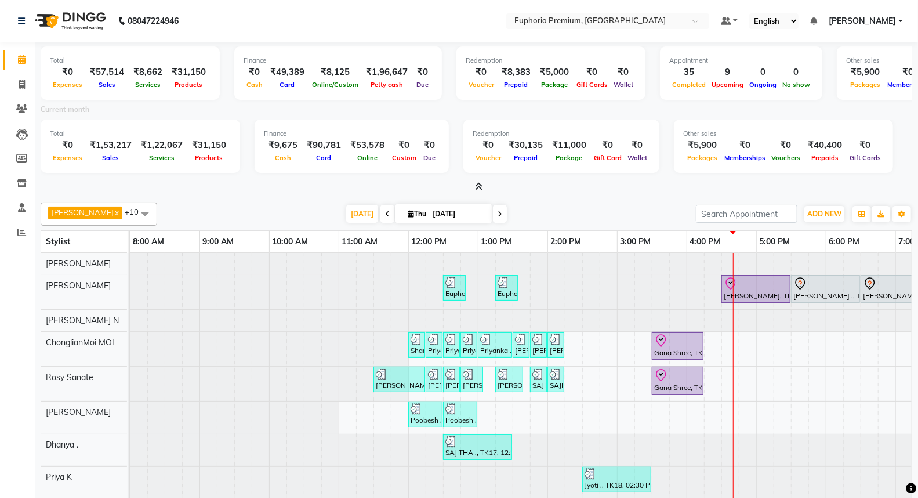
click at [493, 217] on span at bounding box center [500, 214] width 14 height 18
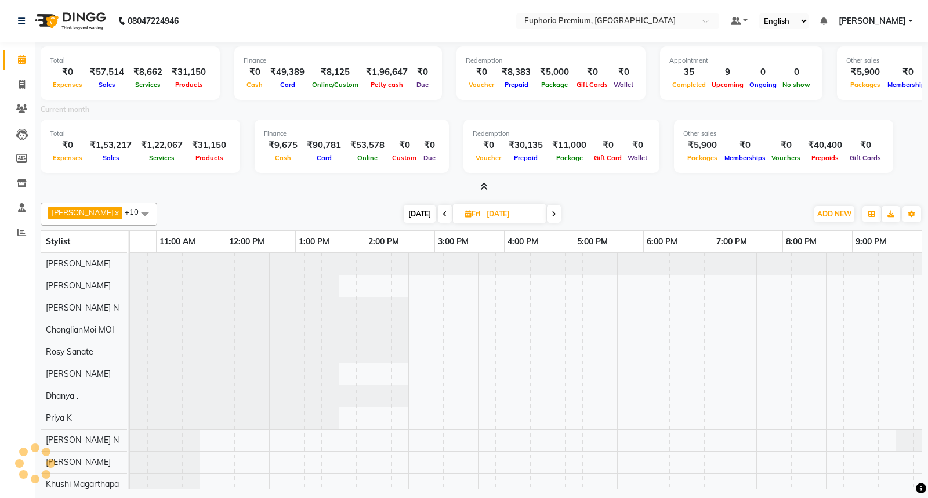
scroll to position [0, 183]
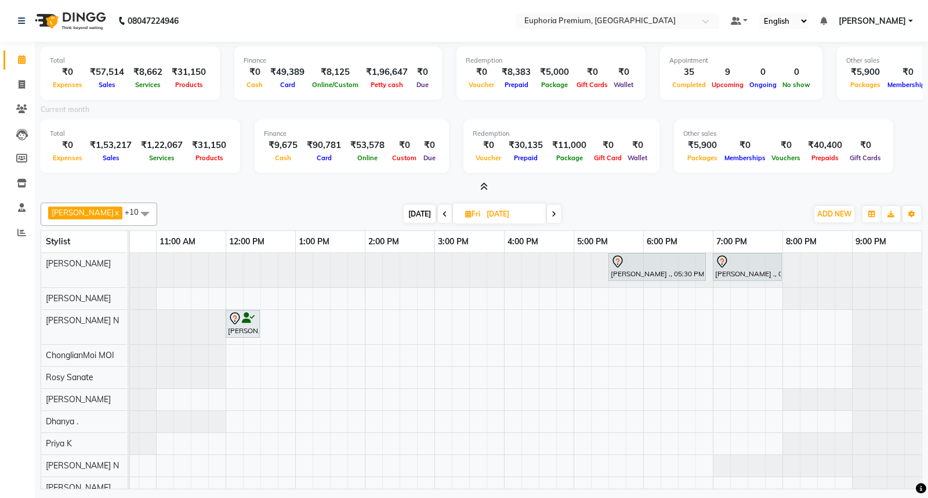
click at [412, 213] on span "[DATE]" at bounding box center [420, 214] width 32 height 18
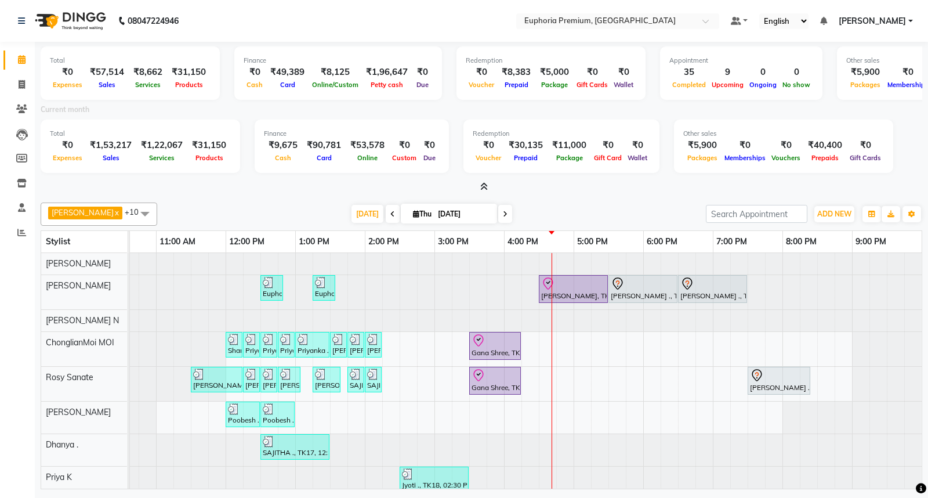
click at [483, 186] on icon at bounding box center [484, 186] width 8 height 9
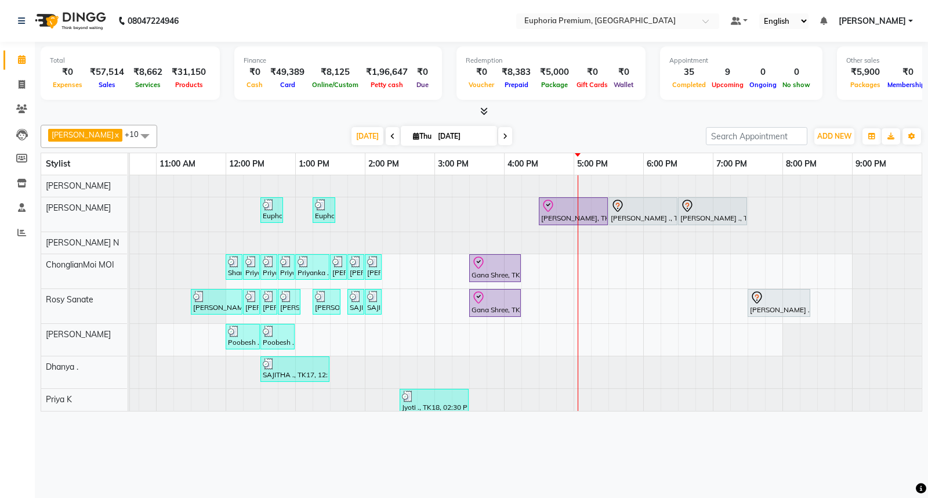
click at [498, 138] on span at bounding box center [505, 136] width 14 height 18
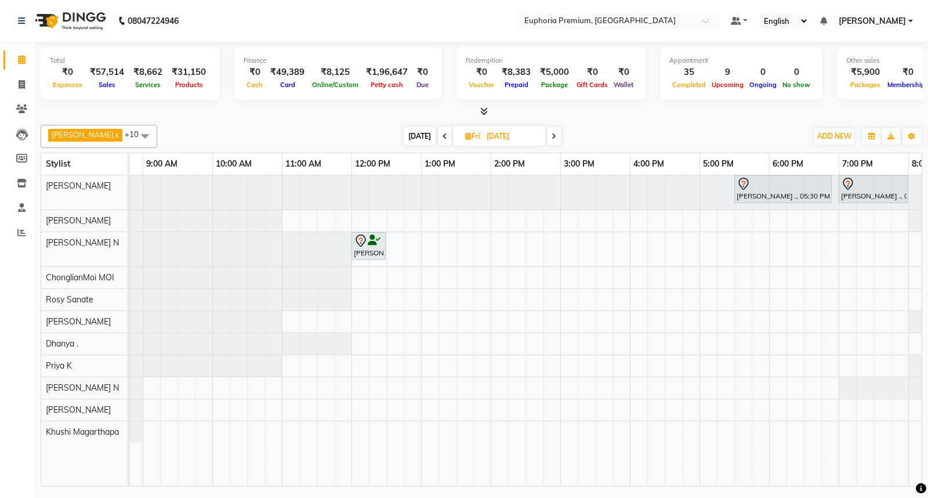
scroll to position [0, 0]
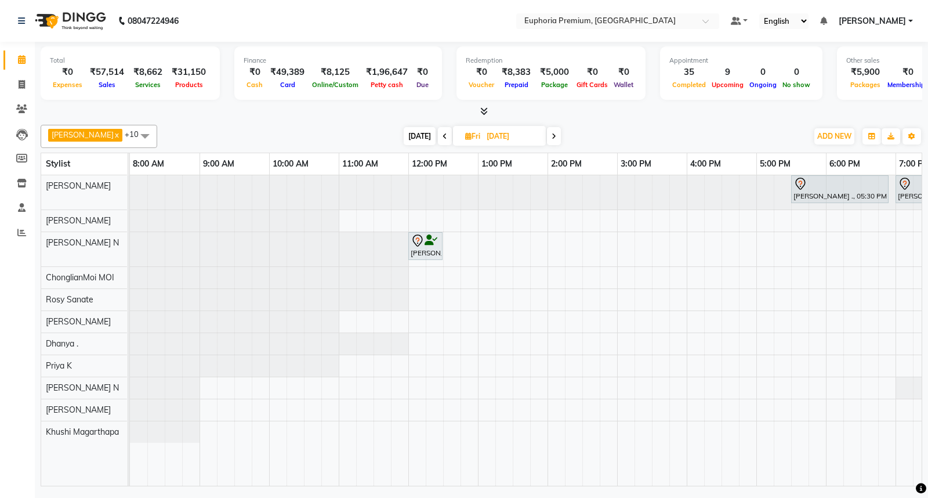
click at [341, 219] on div "[PERSON_NAME] ., 05:30 PM-06:55 PM, GFC Hair [PERSON_NAME] ., 07:00 PM-08:00 PM…" at bounding box center [617, 330] width 974 height 310
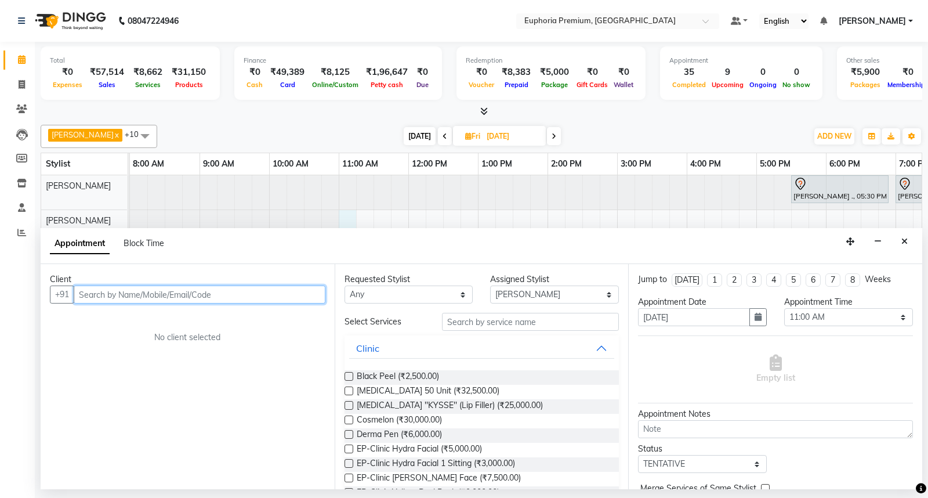
click at [246, 298] on input "text" at bounding box center [200, 294] width 252 height 18
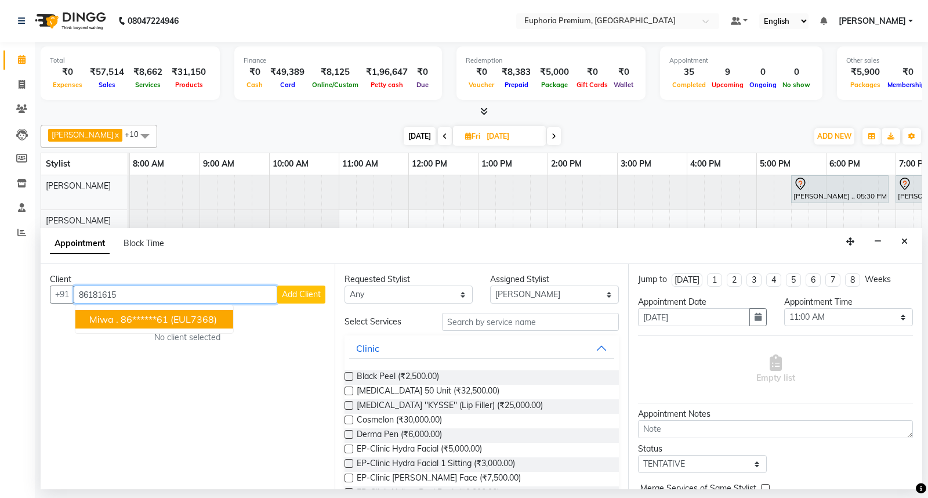
click at [213, 311] on button "Miwa . 86******61 (EUL7368)" at bounding box center [154, 319] width 158 height 19
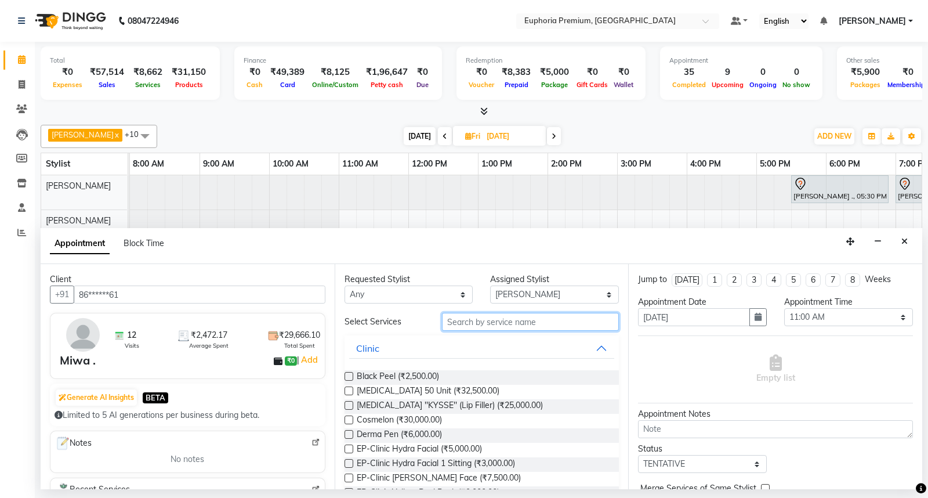
click at [491, 325] on input "text" at bounding box center [530, 322] width 177 height 18
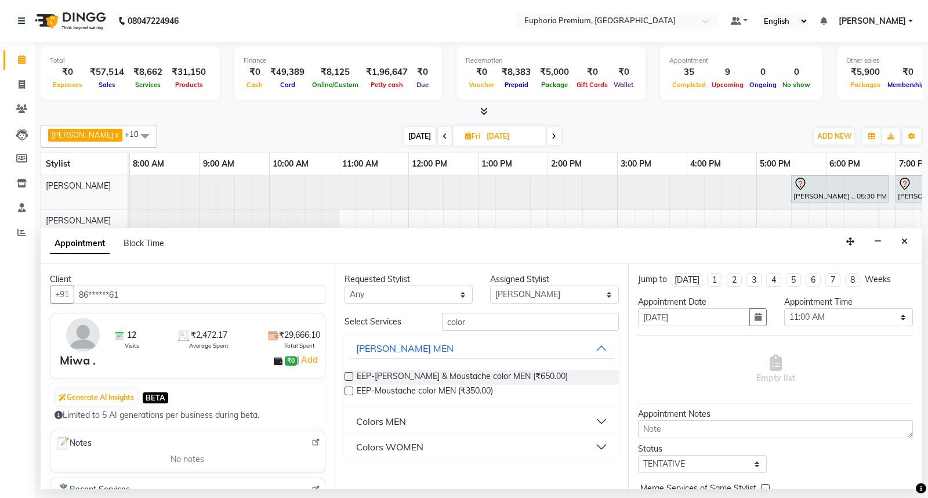
click at [389, 449] on div "Colors WOMEN" at bounding box center [389, 447] width 67 height 14
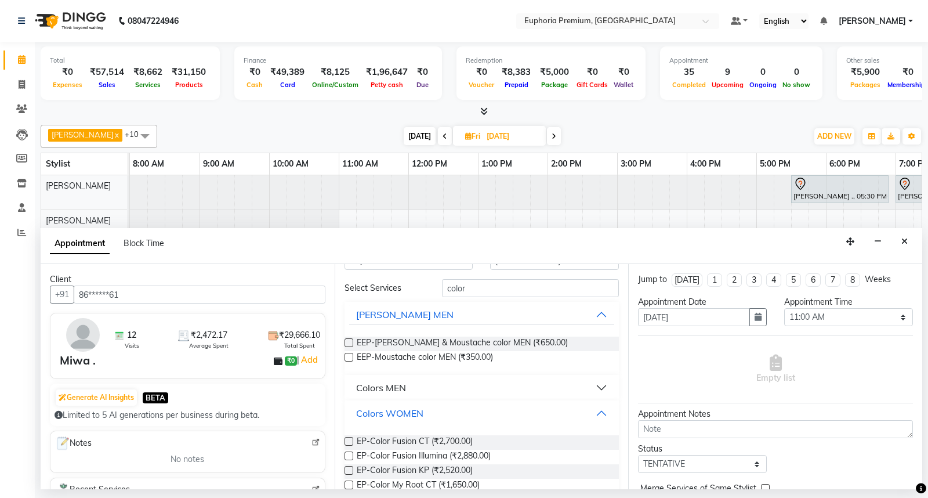
scroll to position [114, 0]
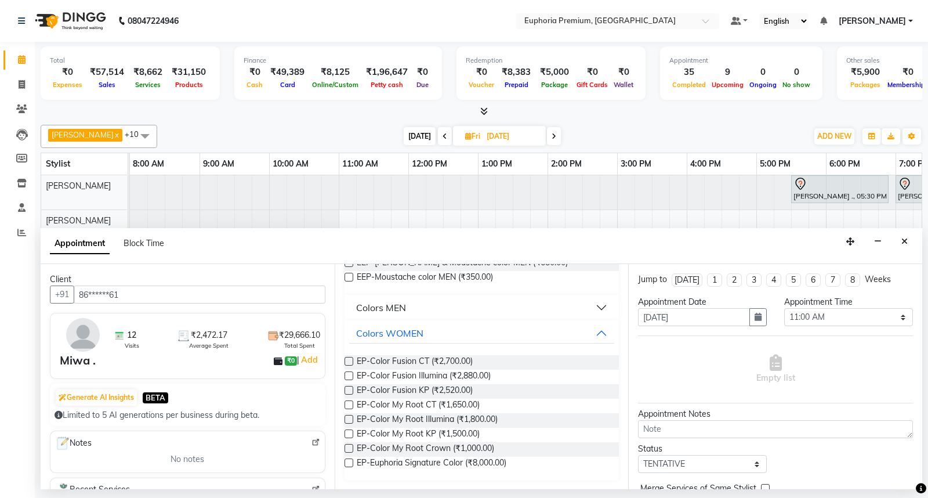
click at [350, 389] on label at bounding box center [348, 390] width 9 height 9
click at [350, 389] on input "checkbox" at bounding box center [348, 391] width 8 height 8
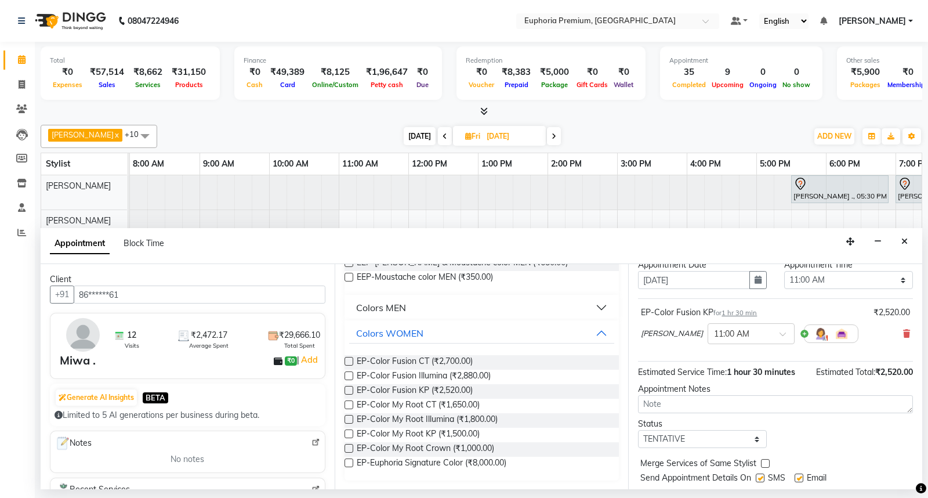
scroll to position [68, 0]
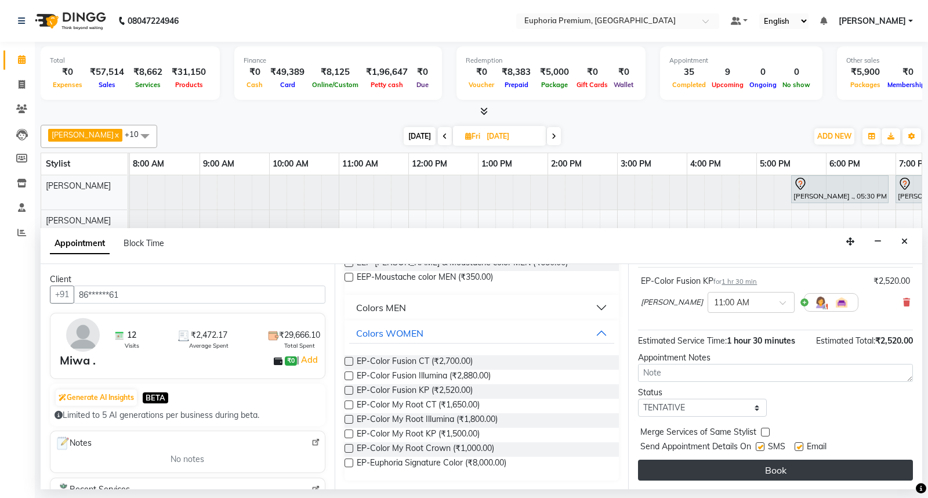
click at [768, 472] on button "Book" at bounding box center [775, 469] width 275 height 21
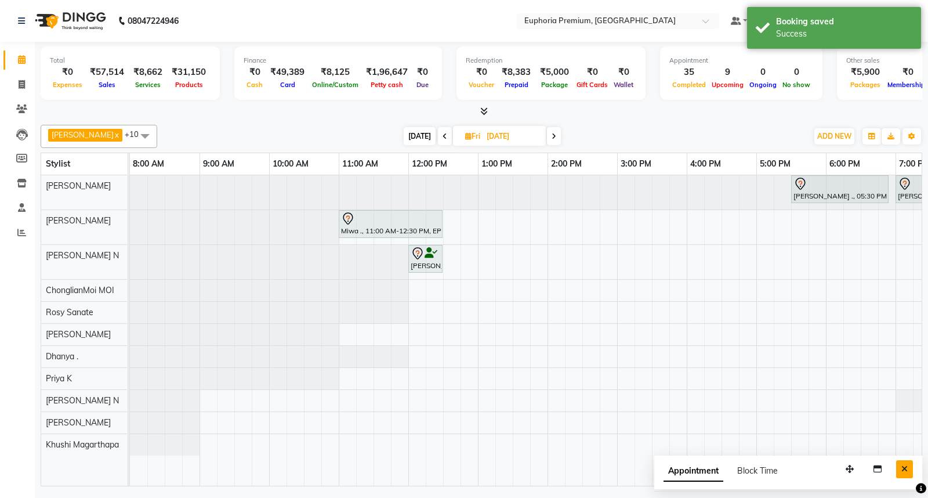
click at [906, 472] on icon "Close" at bounding box center [904, 469] width 6 height 8
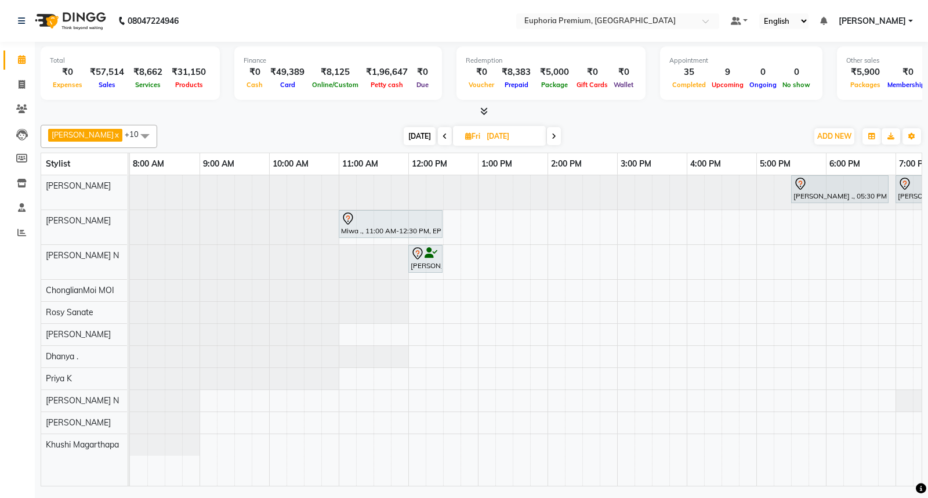
click at [404, 136] on span "[DATE]" at bounding box center [420, 136] width 32 height 18
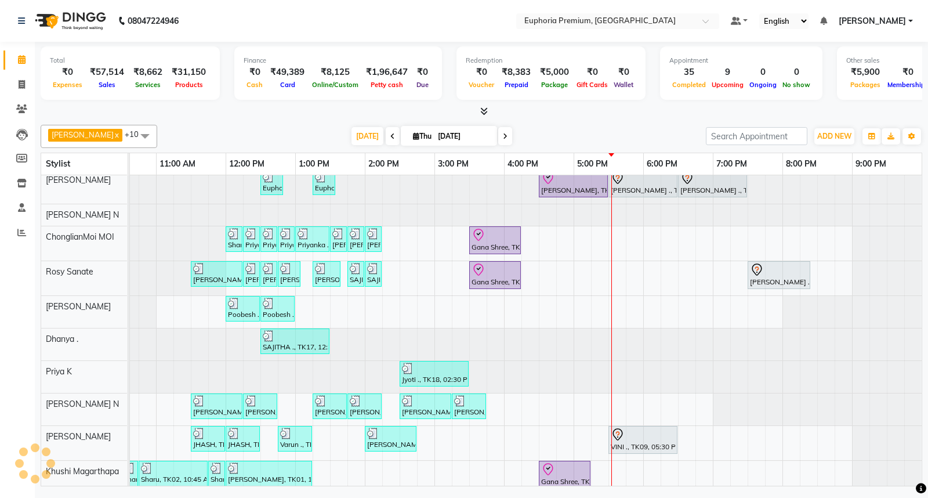
scroll to position [47, 0]
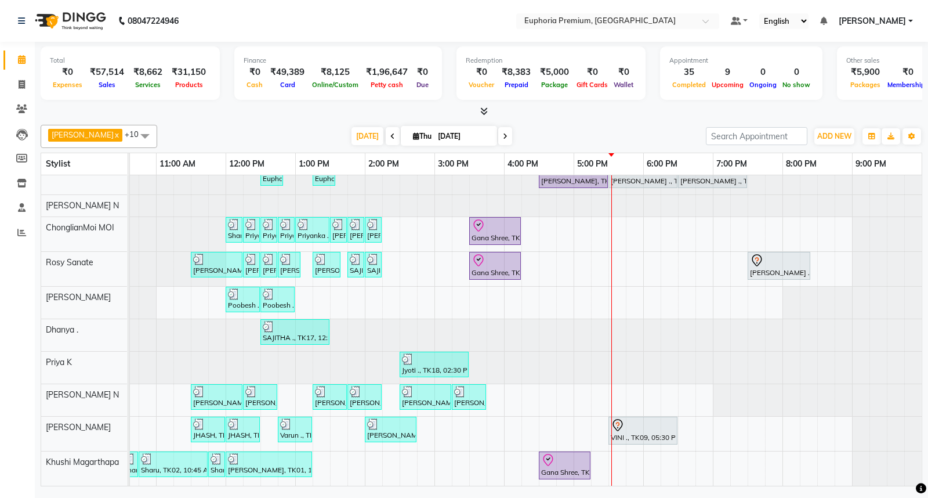
click at [639, 459] on div "Euphoria Premium, TK16, 12:30 PM-12:50 PM, EP-Eyebrows Threading Euphoria Premi…" at bounding box center [434, 311] width 974 height 347
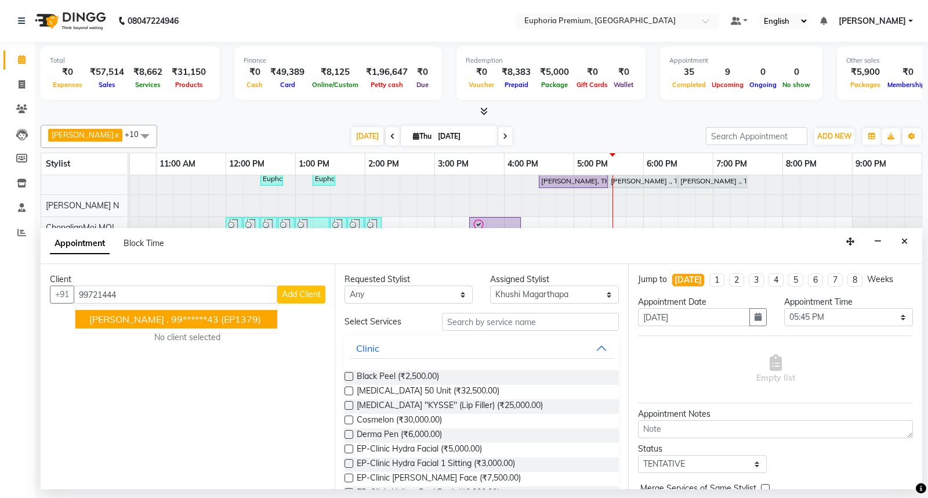
click at [171, 316] on ngb-highlight "99******43" at bounding box center [195, 319] width 48 height 12
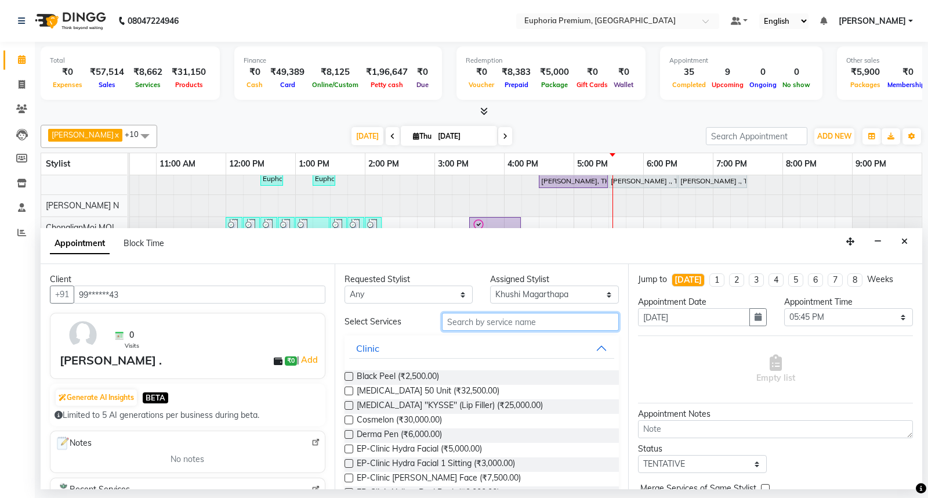
click at [521, 326] on input "text" at bounding box center [530, 322] width 177 height 18
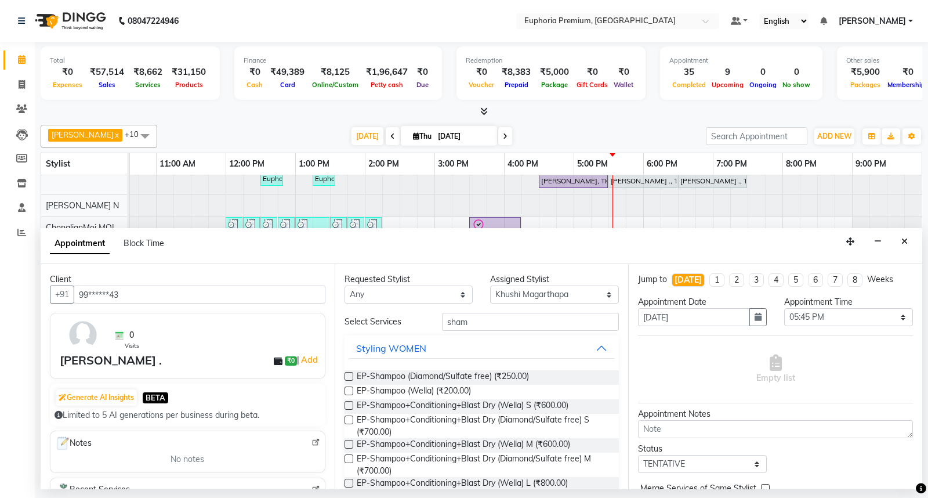
click at [349, 401] on label at bounding box center [348, 405] width 9 height 9
click at [349, 402] on input "checkbox" at bounding box center [348, 406] width 8 height 8
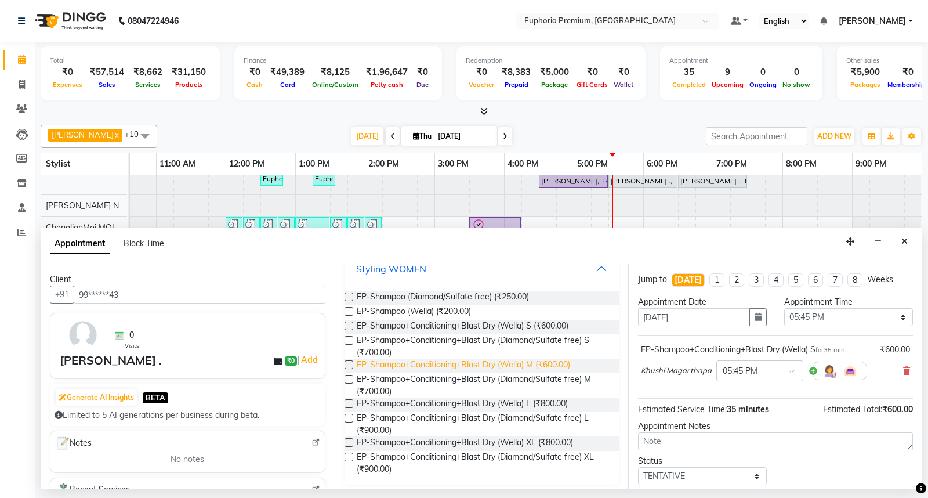
scroll to position [84, 0]
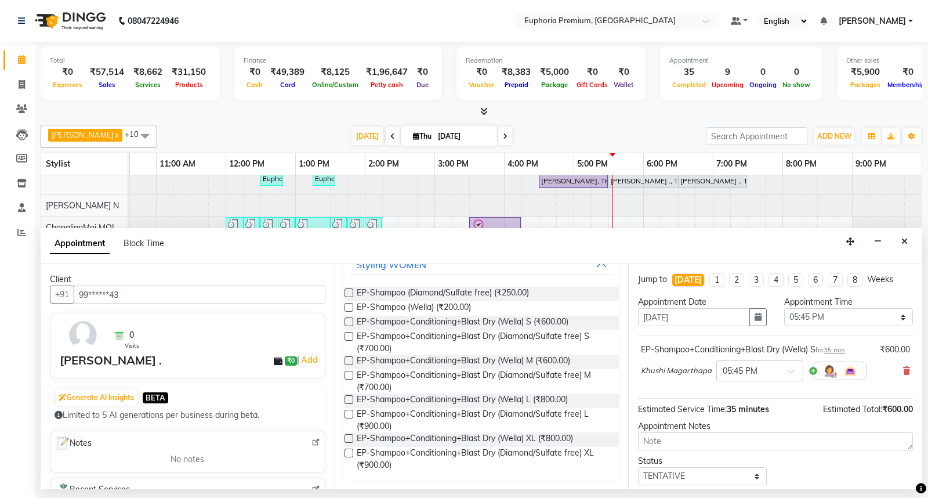
click at [350, 337] on label at bounding box center [348, 336] width 9 height 9
click at [350, 337] on input "checkbox" at bounding box center [348, 337] width 8 height 8
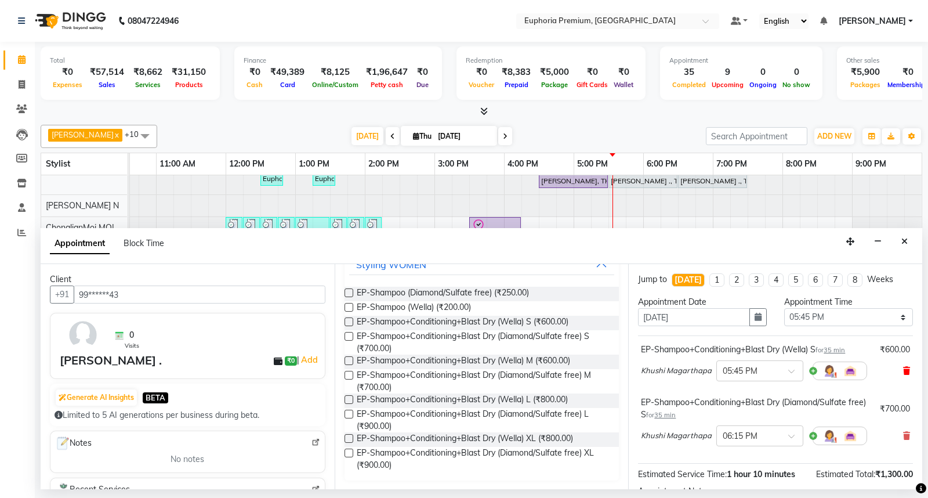
click at [903, 367] on icon at bounding box center [906, 371] width 7 height 8
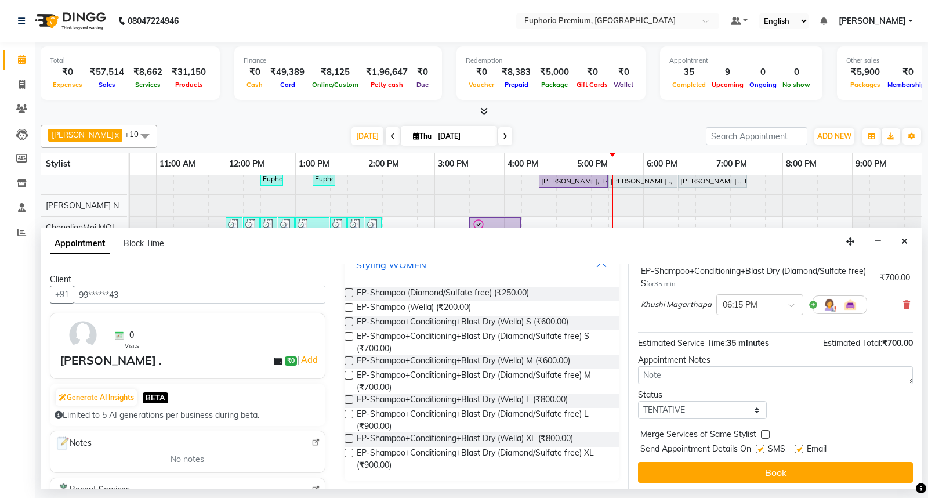
scroll to position [81, 0]
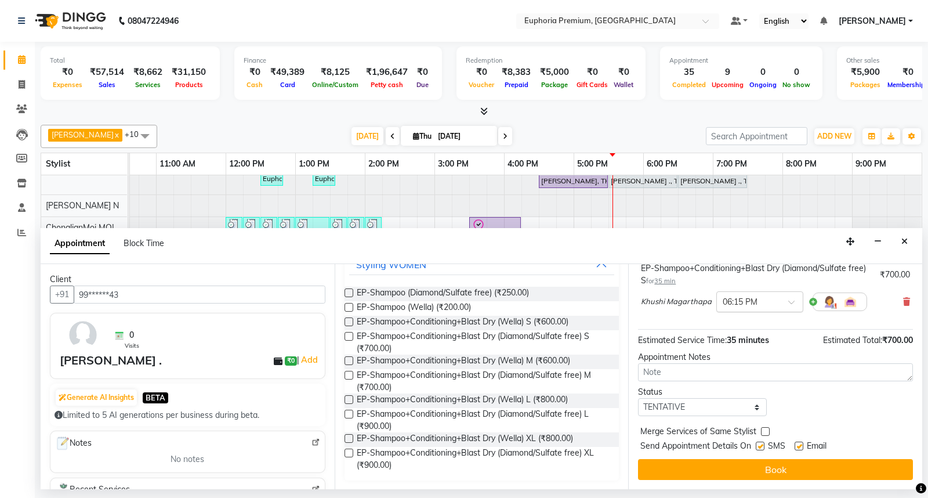
click at [743, 306] on input "text" at bounding box center [748, 301] width 51 height 12
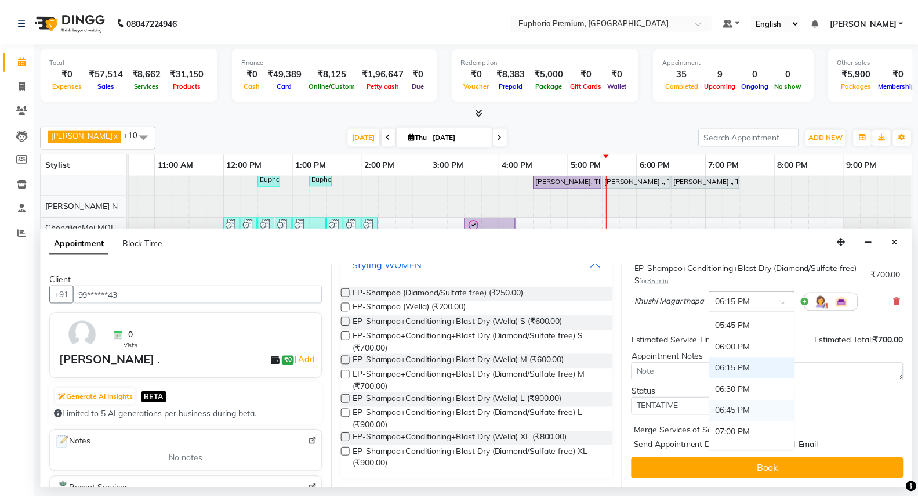
scroll to position [746, 0]
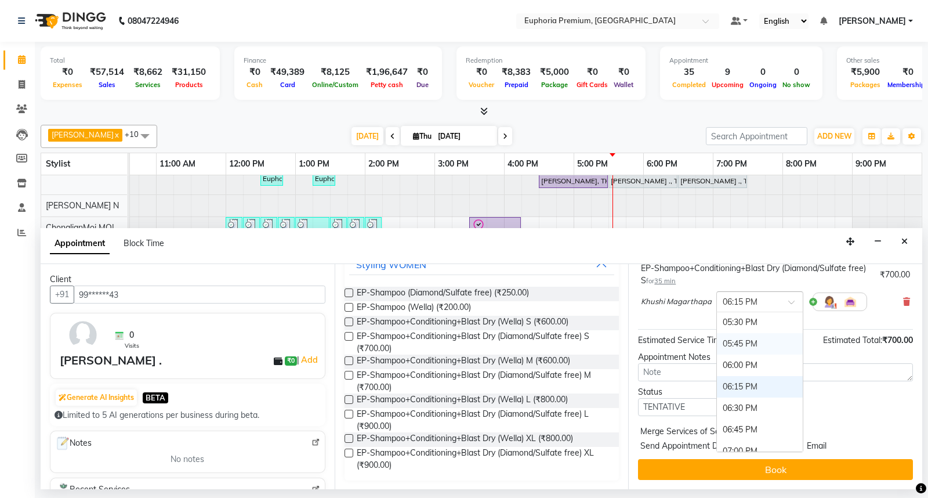
click at [744, 340] on div "05:45 PM" at bounding box center [760, 343] width 86 height 21
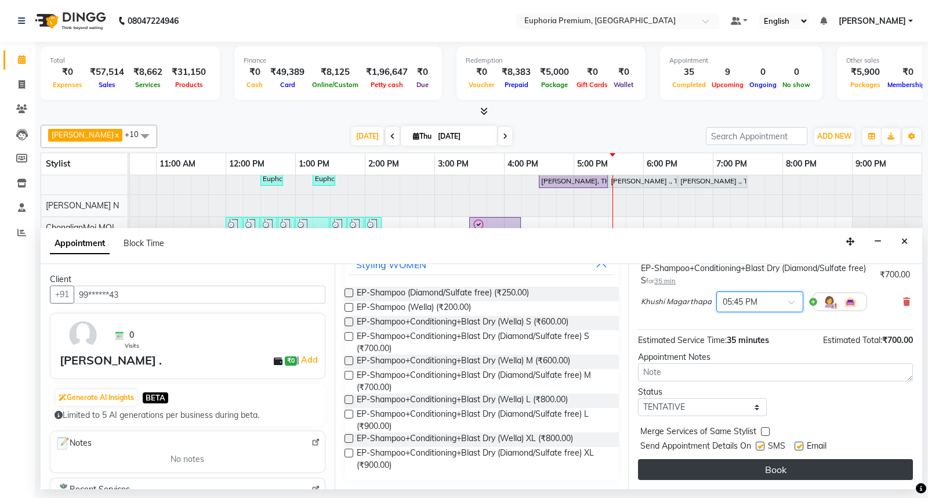
click at [781, 477] on button "Book" at bounding box center [775, 469] width 275 height 21
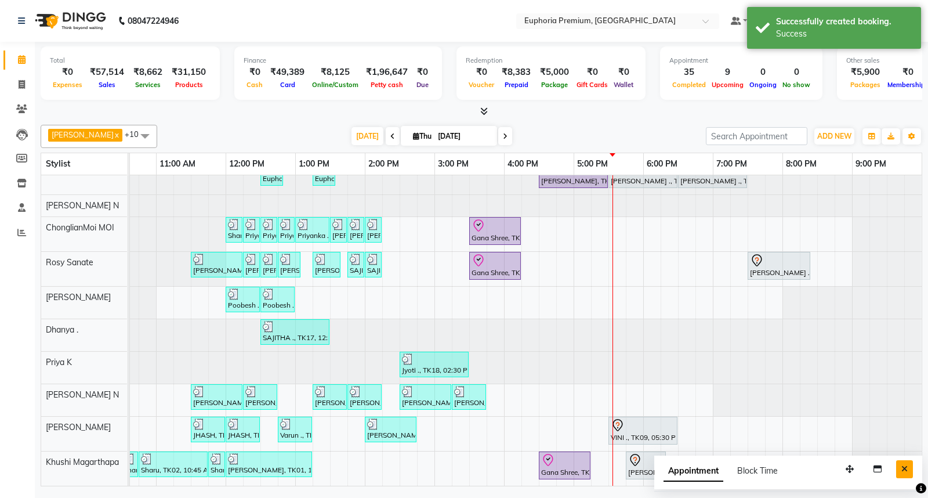
click at [907, 466] on icon "Close" at bounding box center [904, 469] width 6 height 8
click at [487, 109] on icon at bounding box center [484, 111] width 8 height 9
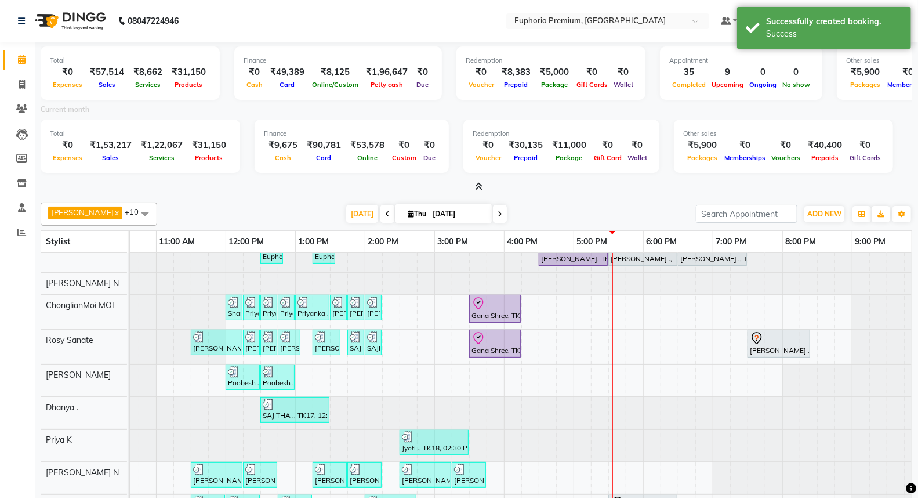
click at [480, 184] on icon at bounding box center [479, 186] width 8 height 9
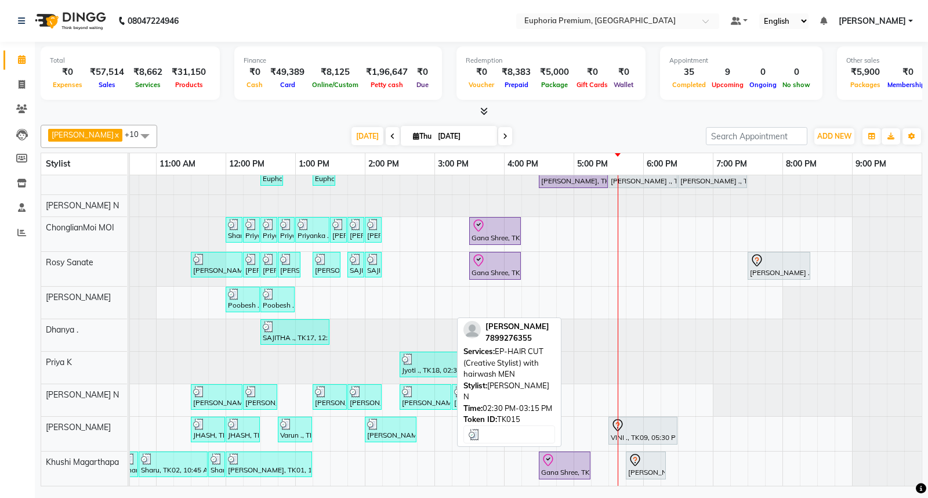
click at [426, 386] on div at bounding box center [425, 392] width 47 height 12
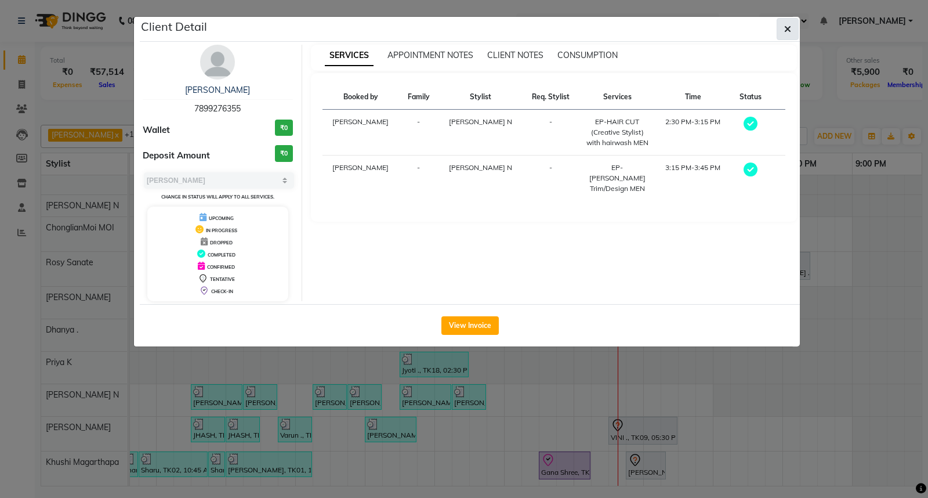
click at [779, 30] on button "button" at bounding box center [788, 29] width 22 height 22
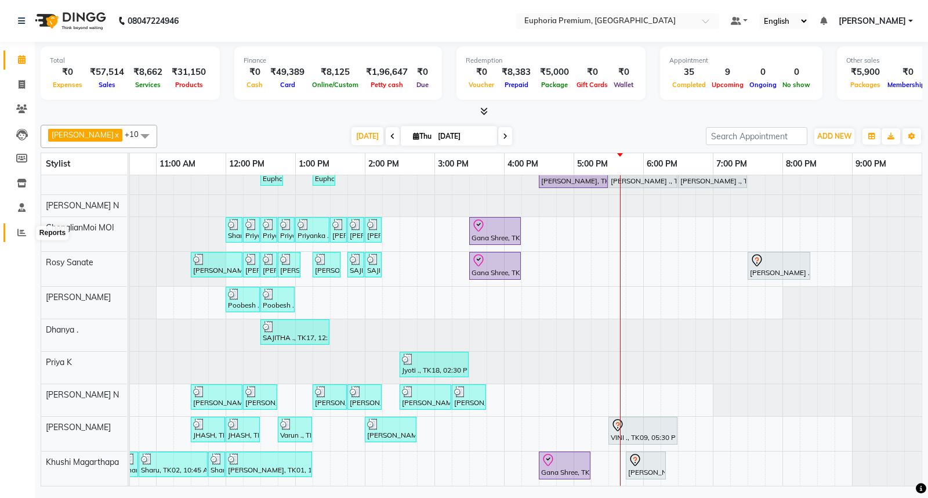
click at [21, 234] on icon at bounding box center [21, 232] width 9 height 9
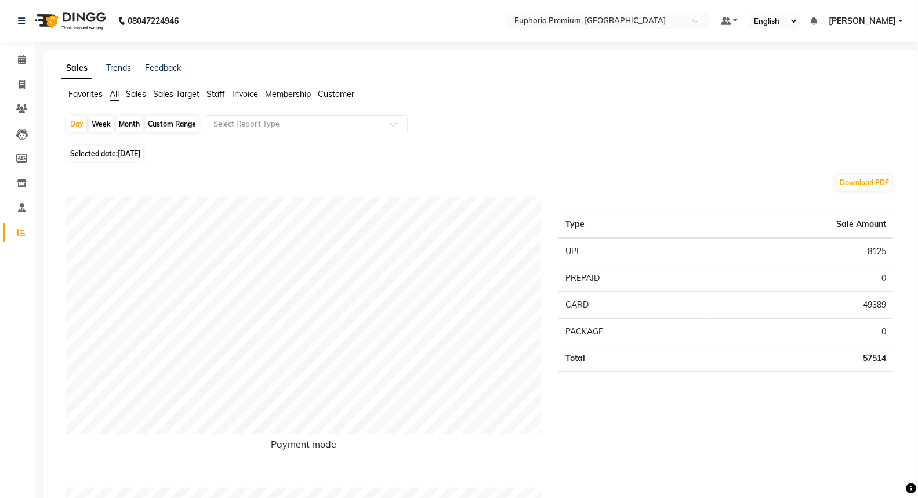
click at [213, 89] on span "Staff" at bounding box center [215, 94] width 19 height 10
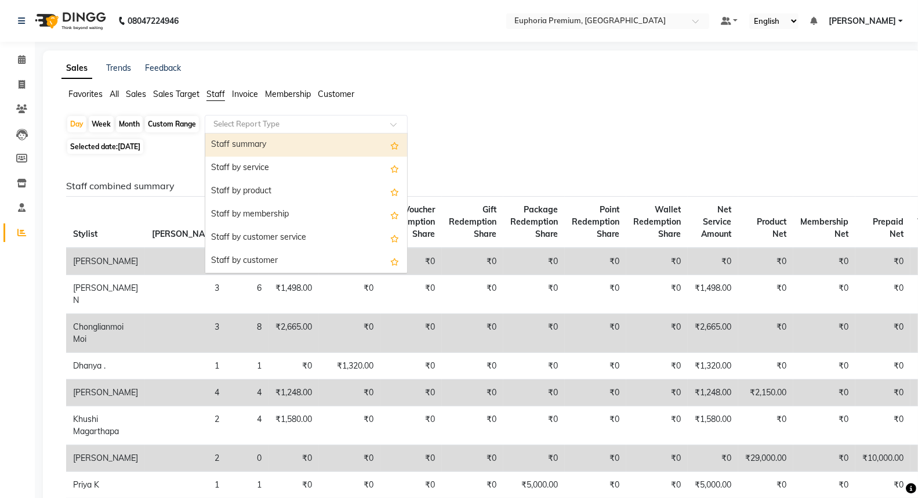
click at [231, 129] on input "text" at bounding box center [294, 124] width 167 height 12
click at [242, 149] on div "Staff summary" at bounding box center [306, 144] width 202 height 23
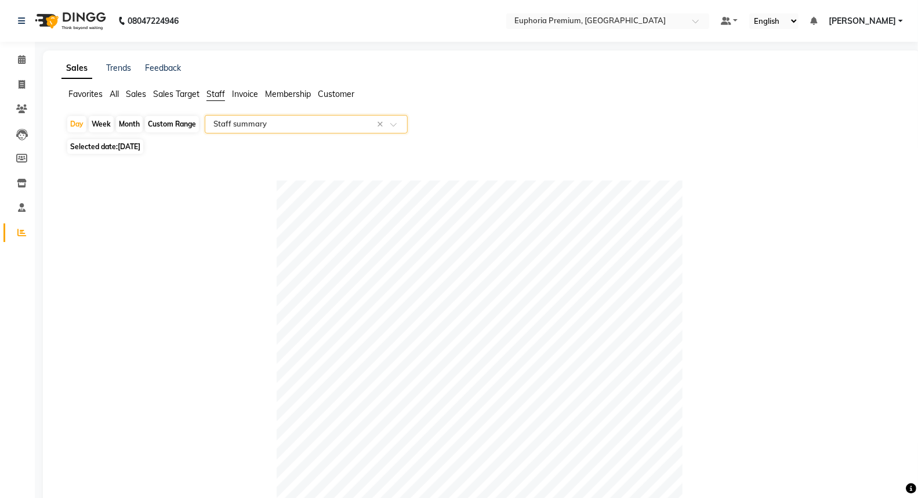
click at [165, 128] on div "Custom Range" at bounding box center [172, 124] width 54 height 16
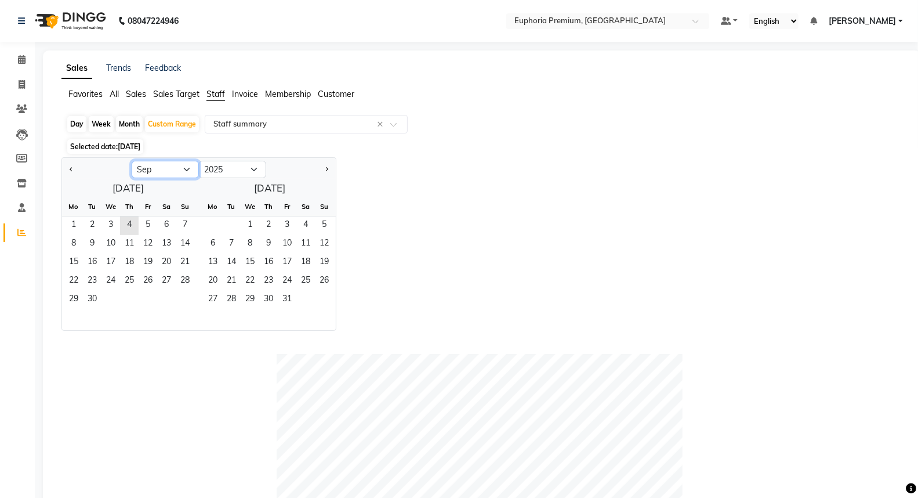
click at [169, 173] on select "Jan Feb Mar Apr May Jun [DATE] Aug Sep Oct Nov Dec" at bounding box center [165, 169] width 67 height 17
click at [132, 161] on select "Jan Feb Mar Apr May Jun [DATE] Aug Sep Oct Nov Dec" at bounding box center [165, 169] width 67 height 17
click at [75, 300] on span "25" at bounding box center [73, 300] width 19 height 19
click at [183, 300] on span "31" at bounding box center [185, 300] width 19 height 19
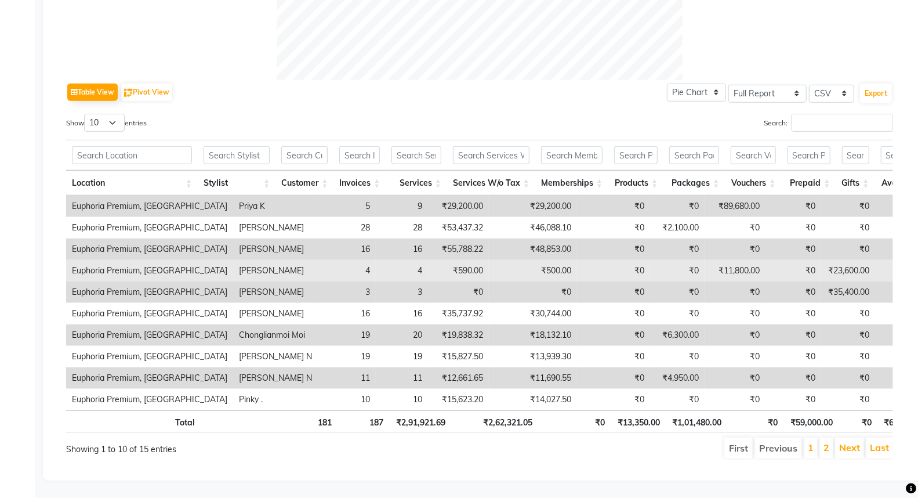
scroll to position [525, 0]
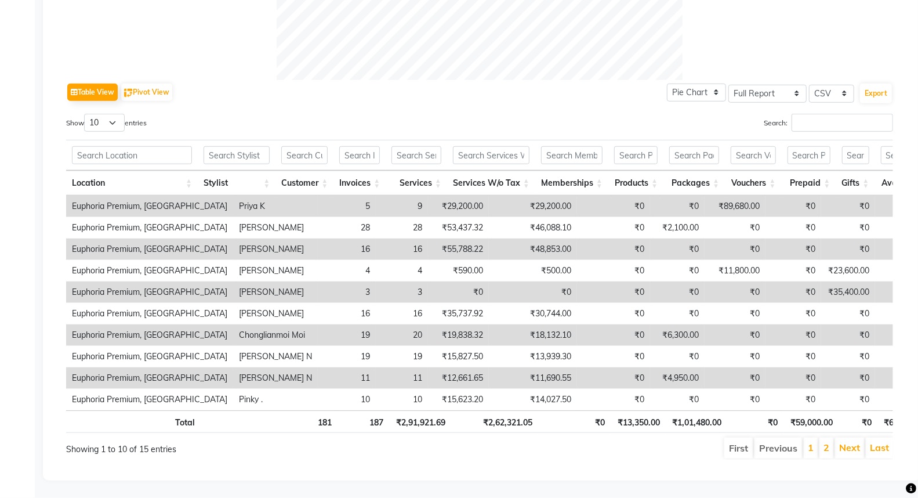
click at [822, 438] on li "2" at bounding box center [826, 447] width 14 height 21
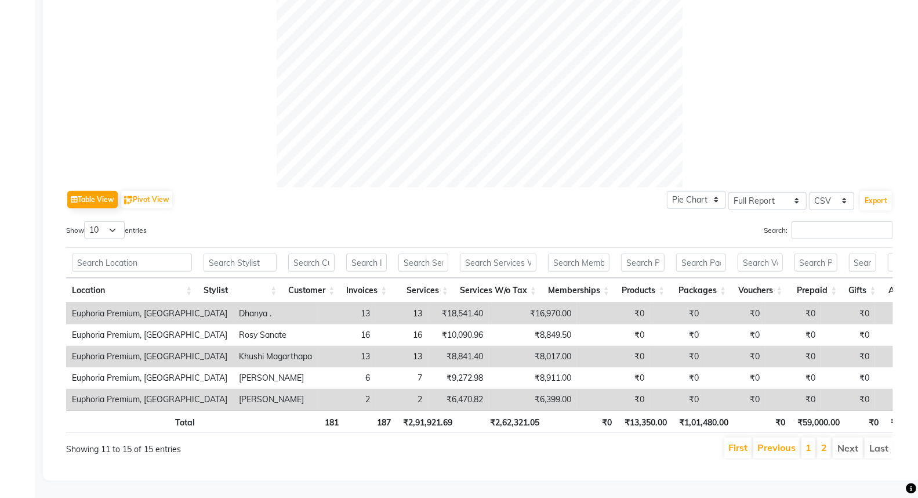
scroll to position [419, 0]
click at [809, 441] on link "1" at bounding box center [809, 447] width 6 height 12
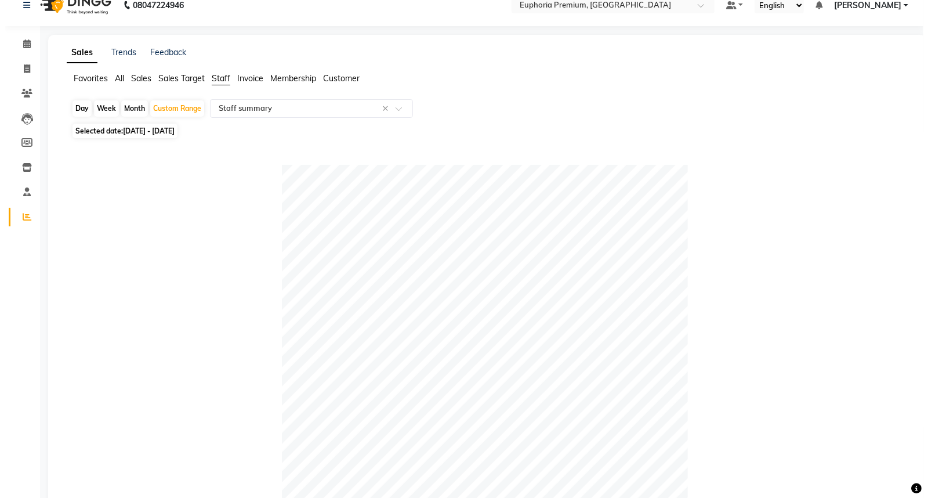
scroll to position [0, 0]
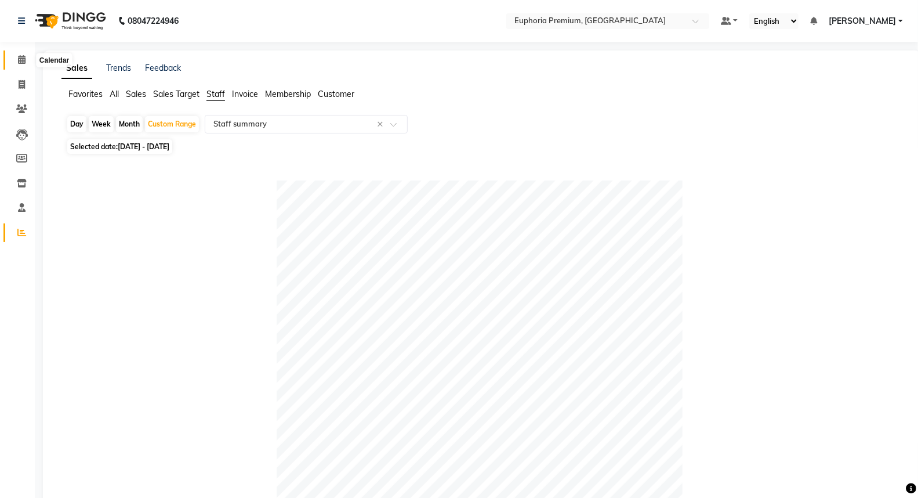
click at [13, 59] on span at bounding box center [22, 59] width 20 height 13
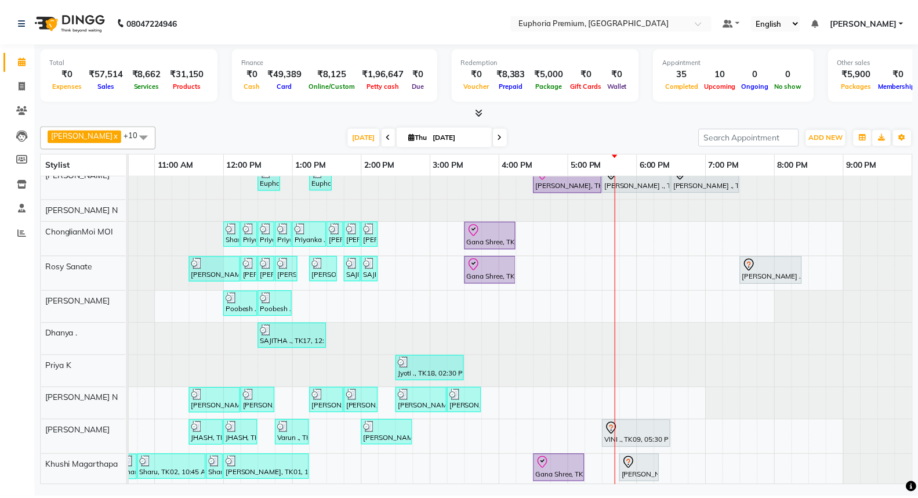
scroll to position [47, 0]
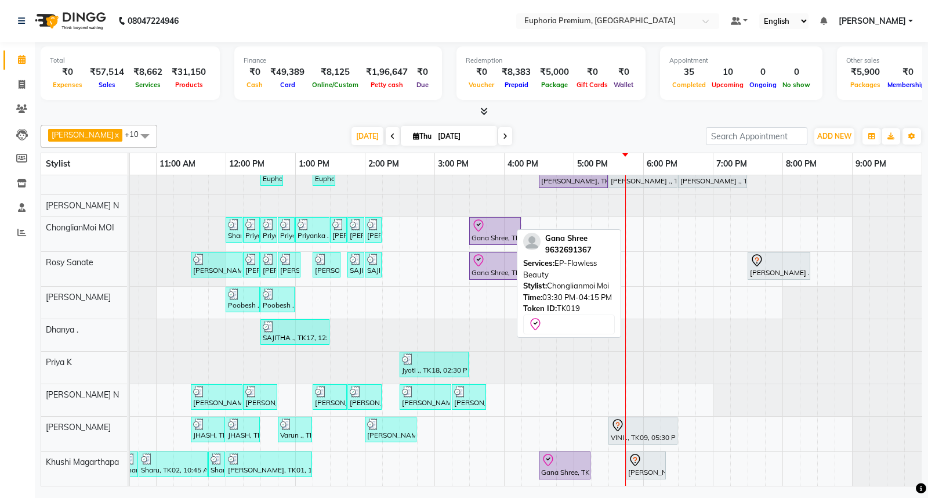
click at [484, 219] on div at bounding box center [494, 226] width 47 height 14
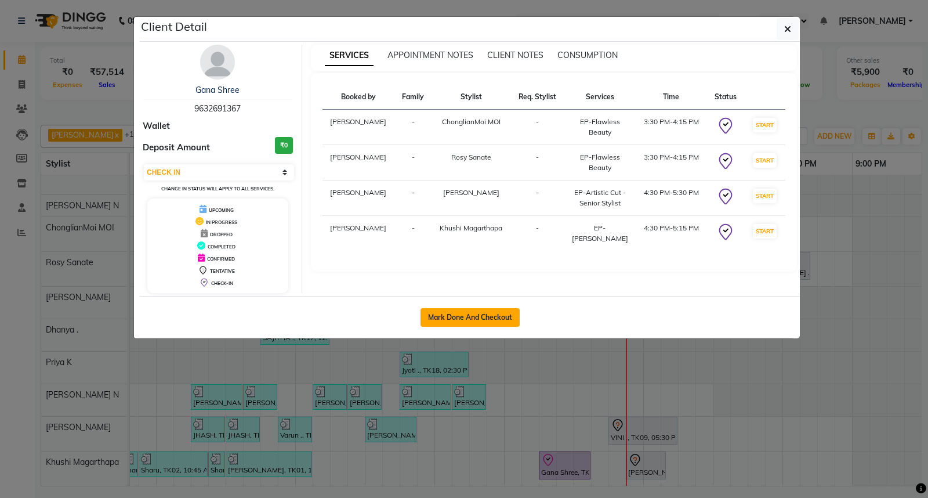
click at [481, 317] on button "Mark Done And Checkout" at bounding box center [469, 317] width 99 height 19
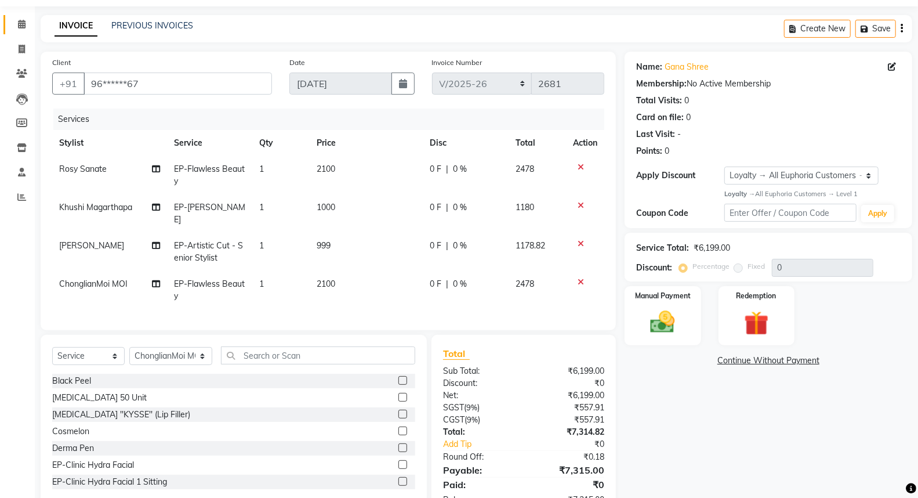
scroll to position [70, 0]
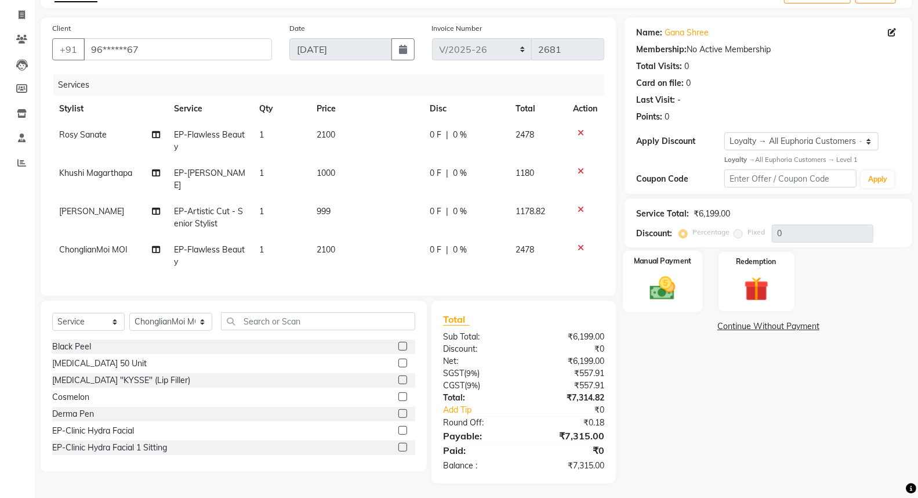
click at [669, 288] on img at bounding box center [662, 288] width 41 height 30
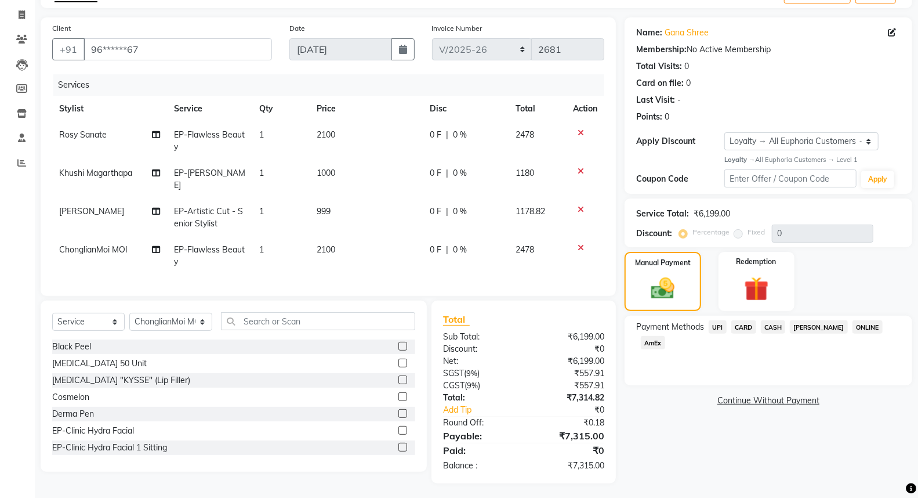
click at [720, 329] on span "UPI" at bounding box center [718, 326] width 18 height 13
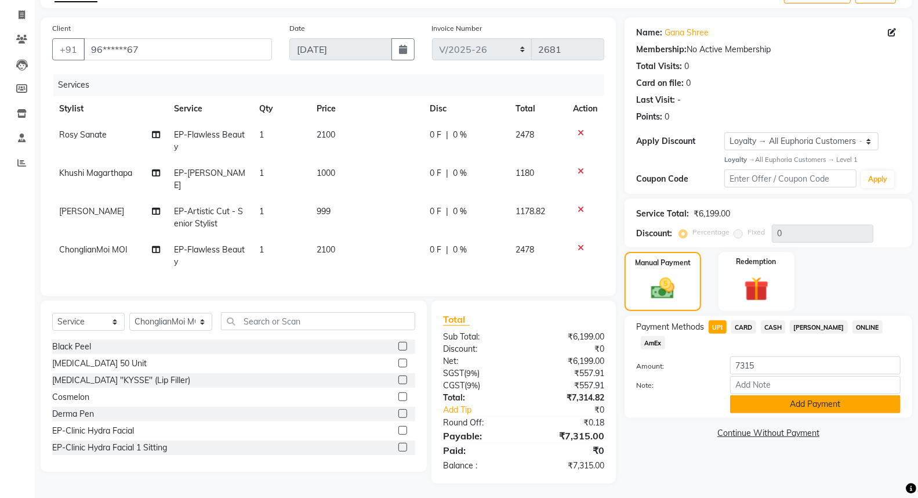
click at [810, 395] on button "Add Payment" at bounding box center [815, 404] width 170 height 18
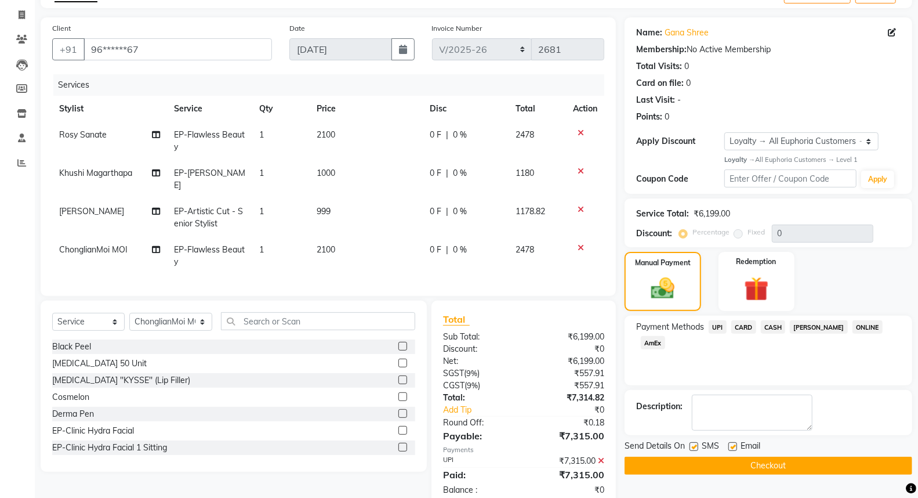
click at [797, 463] on button "Checkout" at bounding box center [769, 465] width 288 height 18
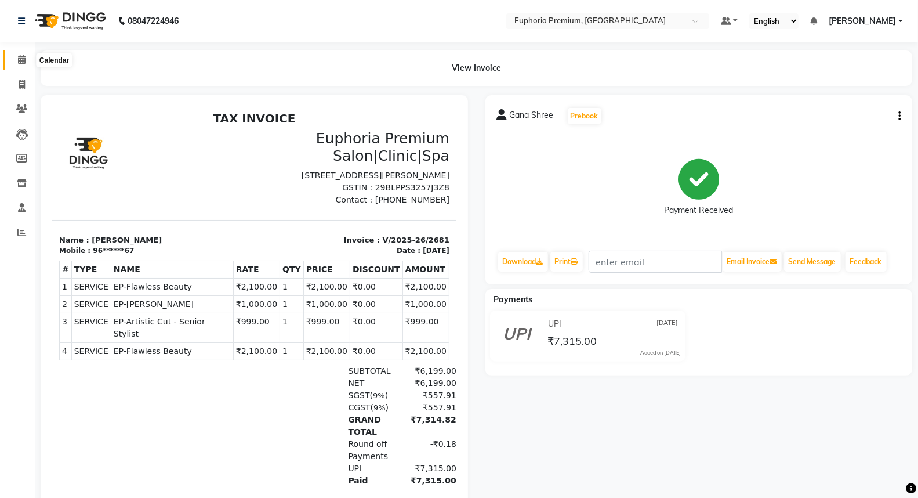
click at [19, 62] on icon at bounding box center [22, 59] width 8 height 9
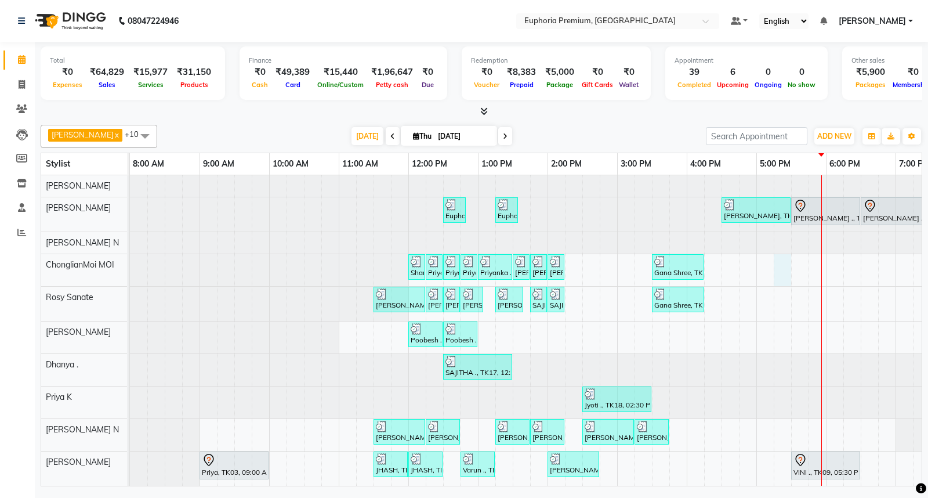
click at [783, 270] on div "Euphoria Premium, TK16, 12:30 PM-12:50 PM, EP-Eyebrows Threading Euphoria Premi…" at bounding box center [617, 347] width 974 height 345
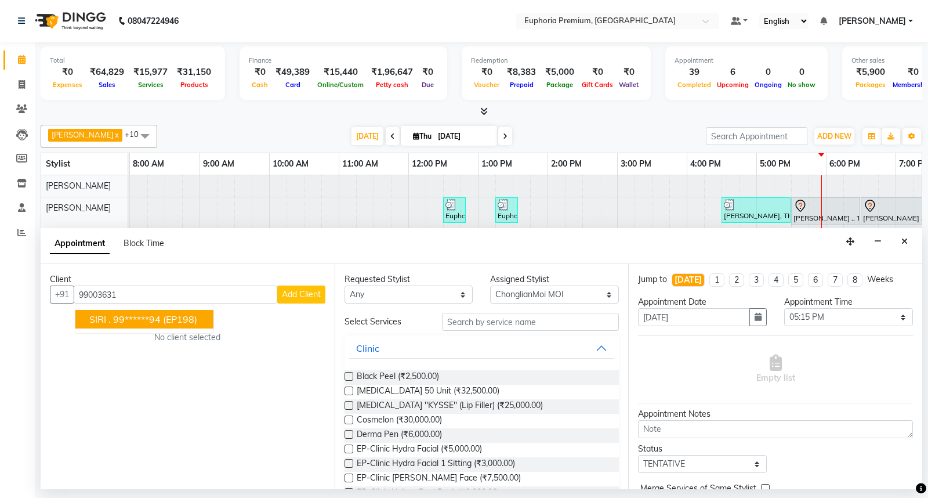
click at [157, 328] on button "SIRI . 99******94 (EP198)" at bounding box center [144, 319] width 138 height 19
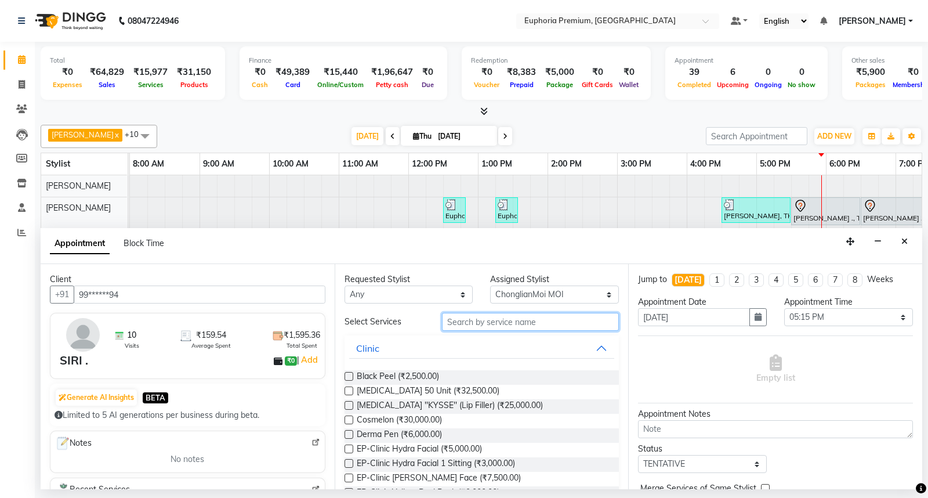
click at [494, 323] on input "text" at bounding box center [530, 322] width 177 height 18
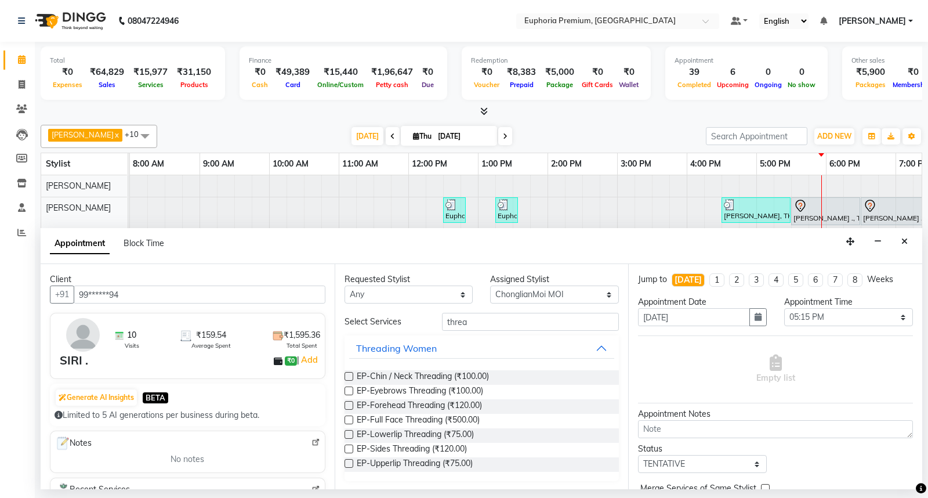
click at [348, 390] on label at bounding box center [348, 390] width 9 height 9
click at [348, 390] on input "checkbox" at bounding box center [348, 392] width 8 height 8
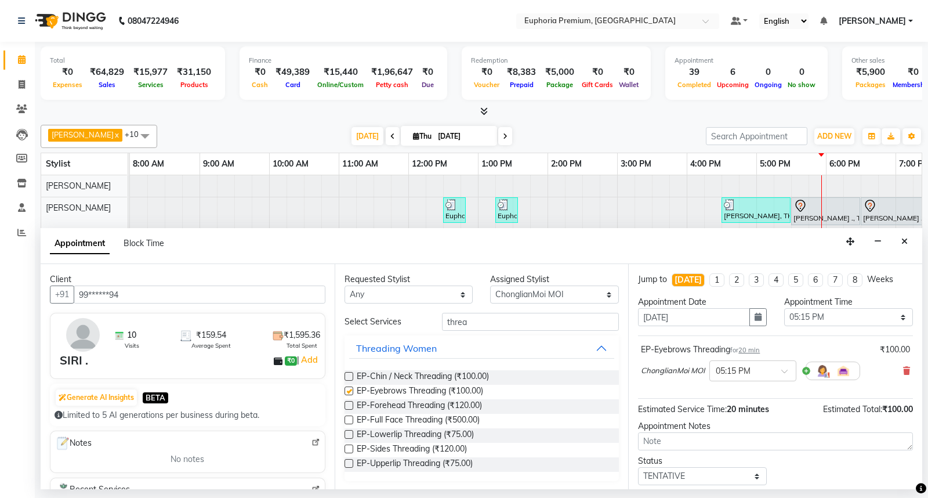
click at [348, 390] on label at bounding box center [348, 390] width 9 height 9
click at [348, 390] on input "checkbox" at bounding box center [348, 392] width 8 height 8
click at [348, 389] on label at bounding box center [348, 390] width 9 height 9
click at [348, 389] on input "checkbox" at bounding box center [348, 392] width 8 height 8
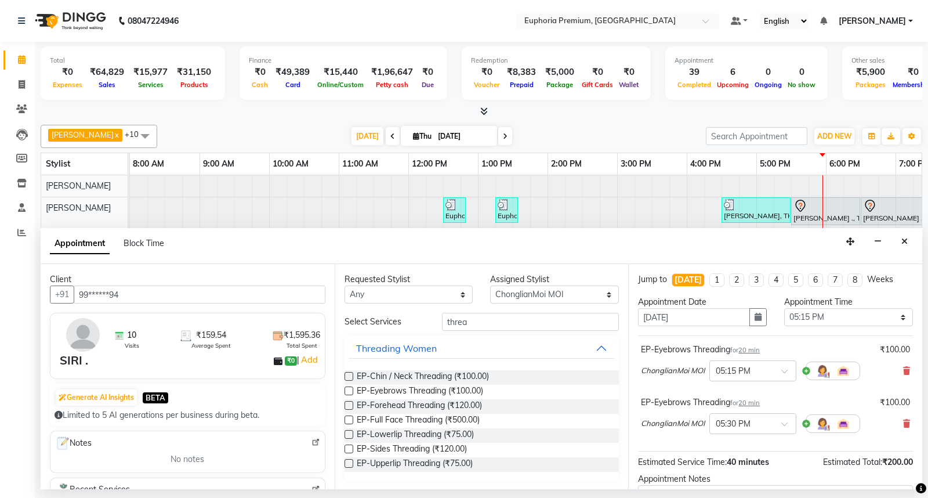
scroll to position [122, 0]
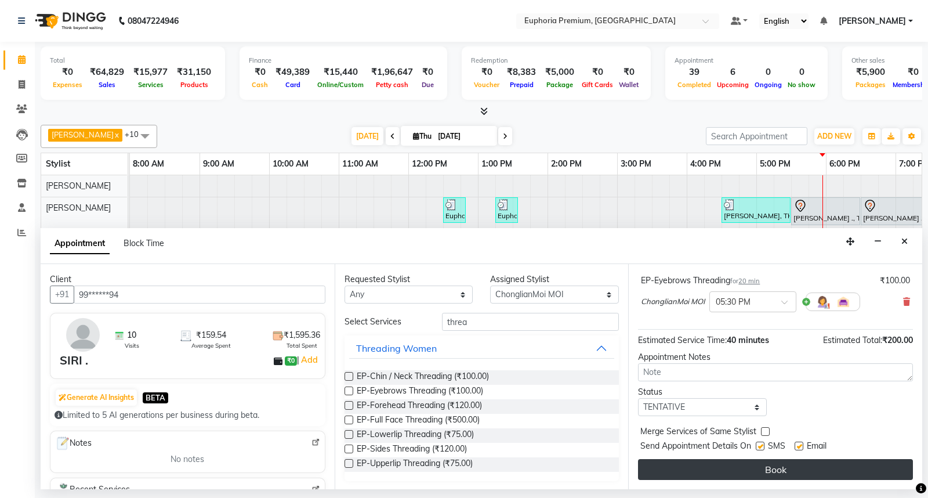
click at [785, 470] on button "Book" at bounding box center [775, 469] width 275 height 21
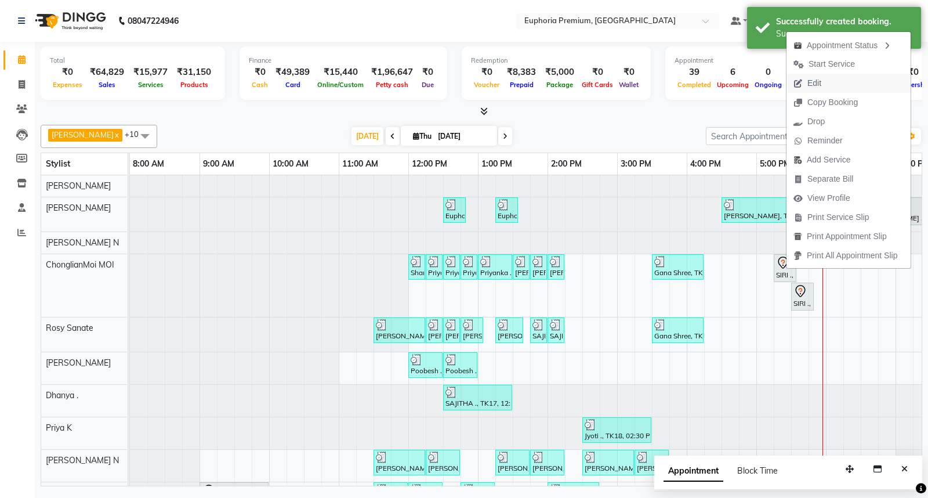
click at [813, 83] on span "Edit" at bounding box center [814, 83] width 14 height 12
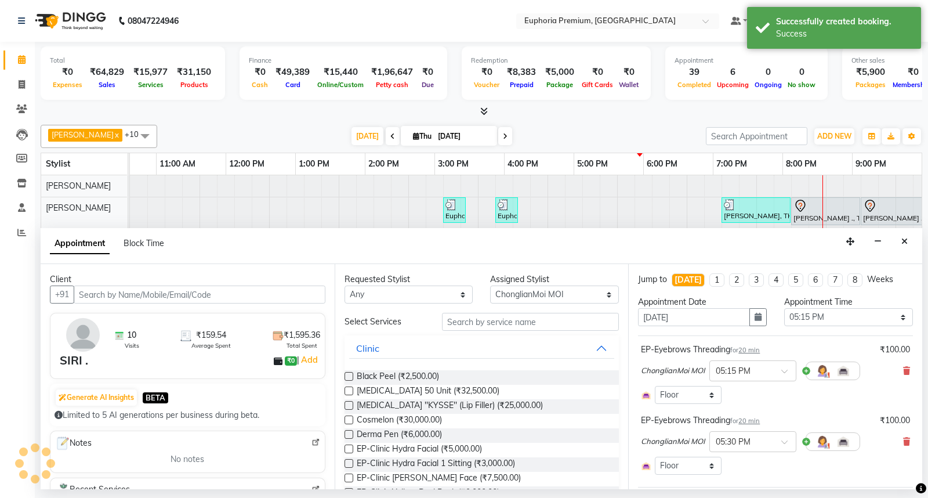
scroll to position [0, 183]
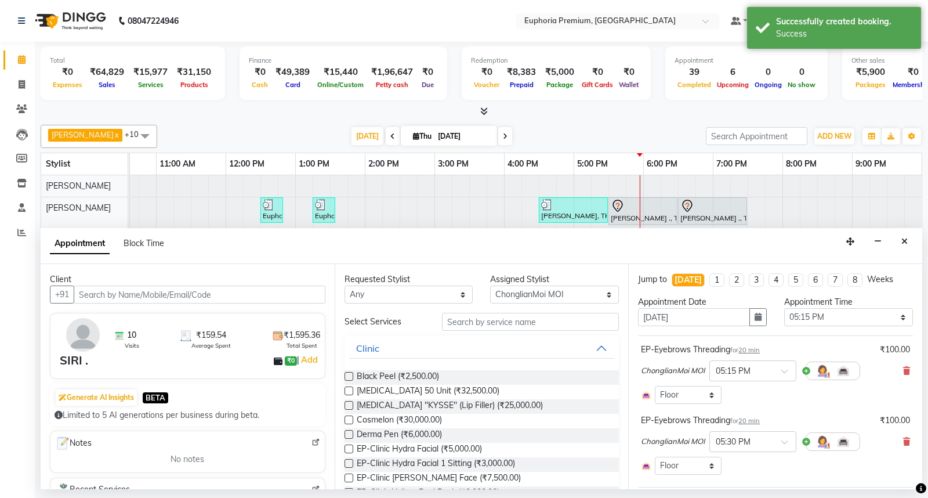
click at [754, 346] on span "20 min" at bounding box center [748, 350] width 21 height 8
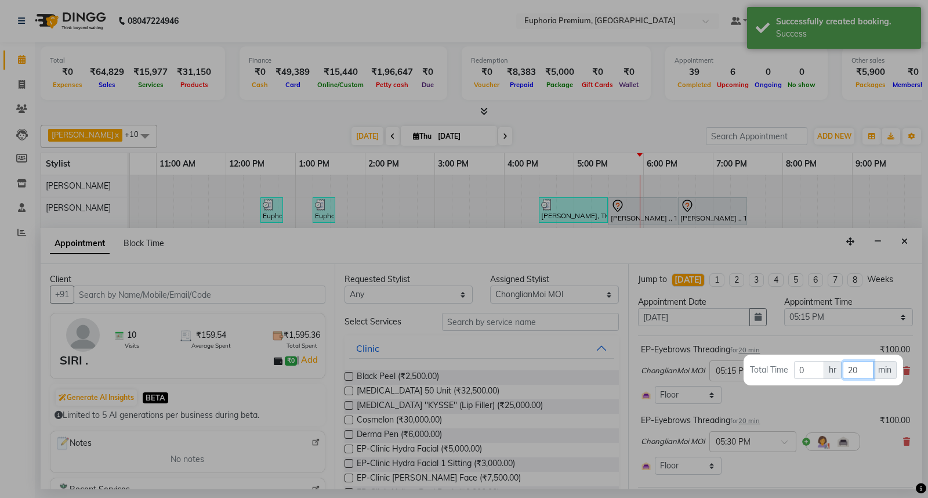
click at [863, 364] on input "20" at bounding box center [858, 370] width 31 height 18
click at [819, 403] on div at bounding box center [464, 249] width 928 height 498
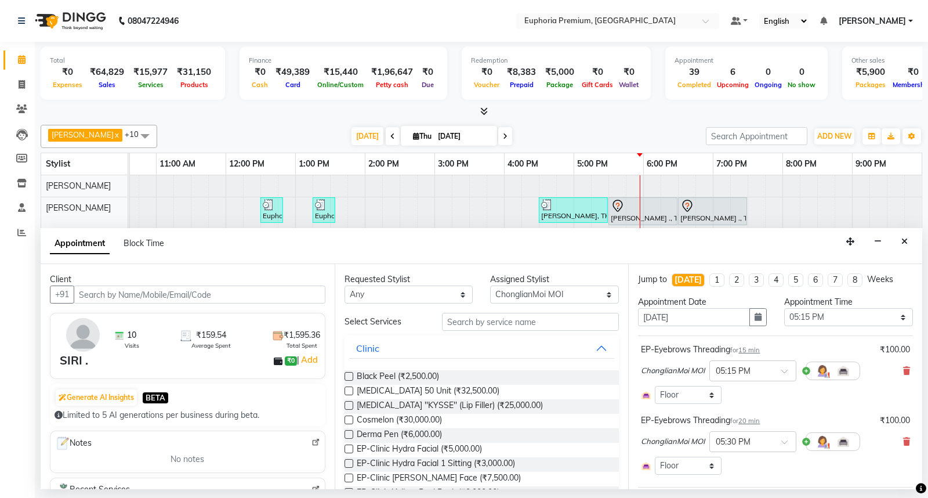
click at [750, 422] on span "20 min" at bounding box center [748, 420] width 21 height 8
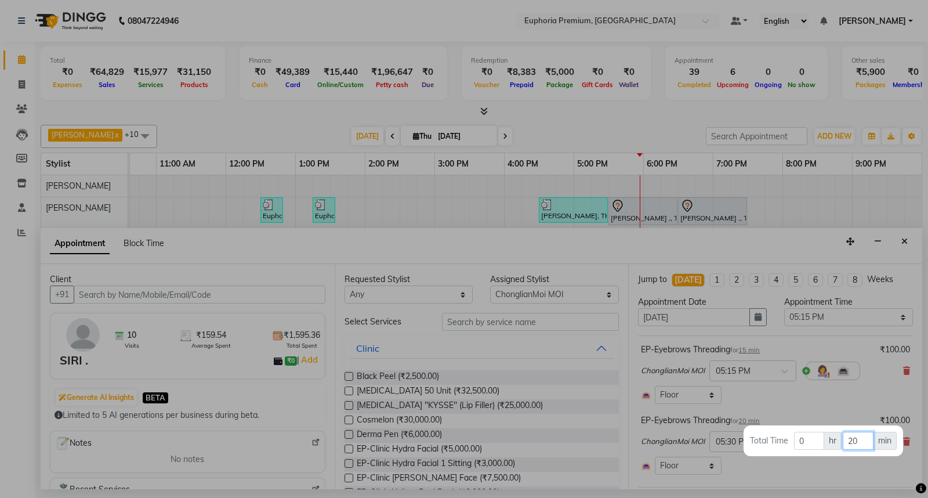
click at [862, 436] on input "20" at bounding box center [858, 440] width 31 height 18
click at [862, 397] on div at bounding box center [464, 249] width 928 height 498
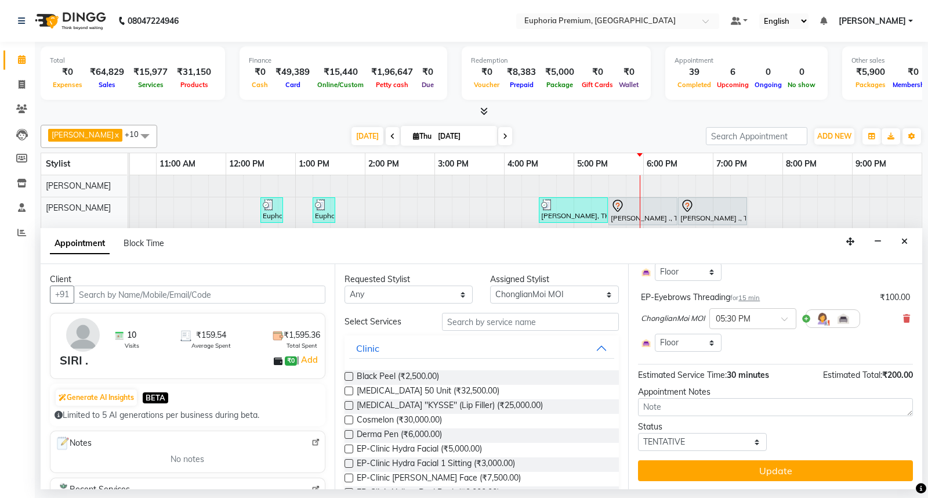
scroll to position [124, 0]
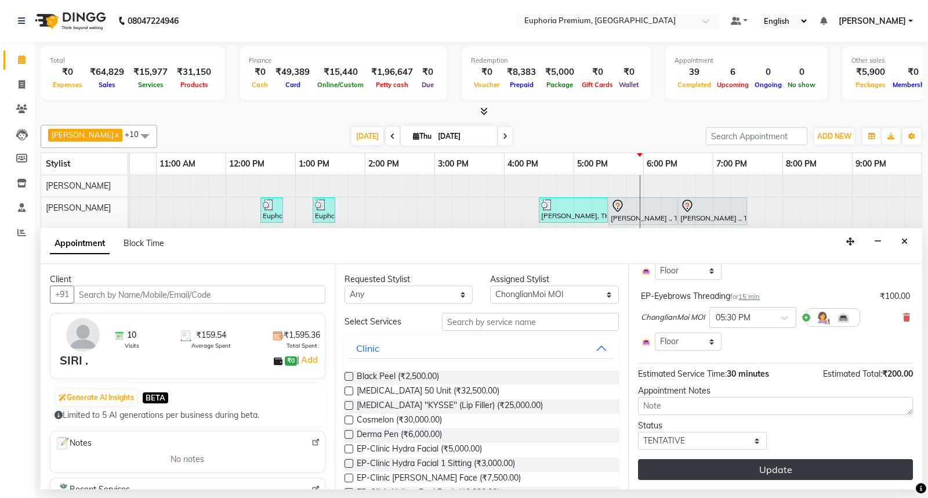
click at [791, 472] on button "Update" at bounding box center [775, 469] width 275 height 21
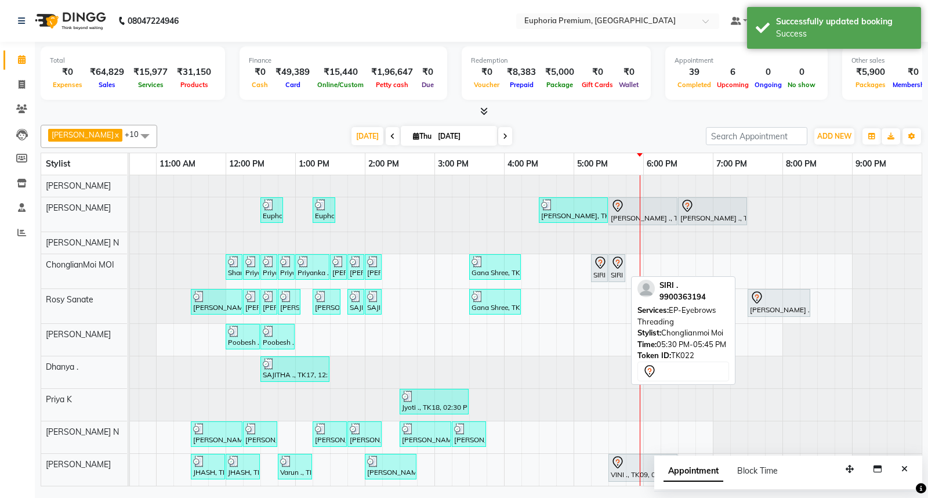
click at [615, 271] on div "SIRI ., TK22, 05:30 PM-05:45 PM, EP-Eyebrows Threading" at bounding box center [616, 268] width 14 height 24
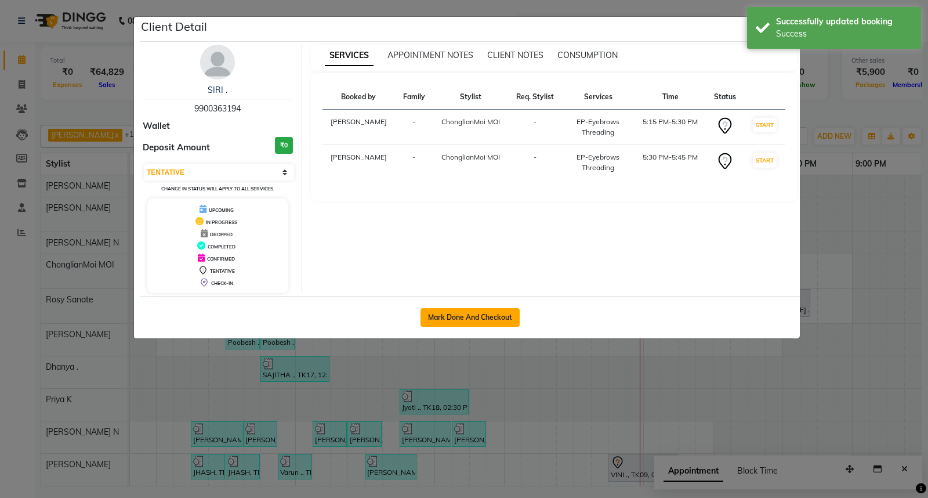
click at [482, 315] on button "Mark Done And Checkout" at bounding box center [469, 317] width 99 height 19
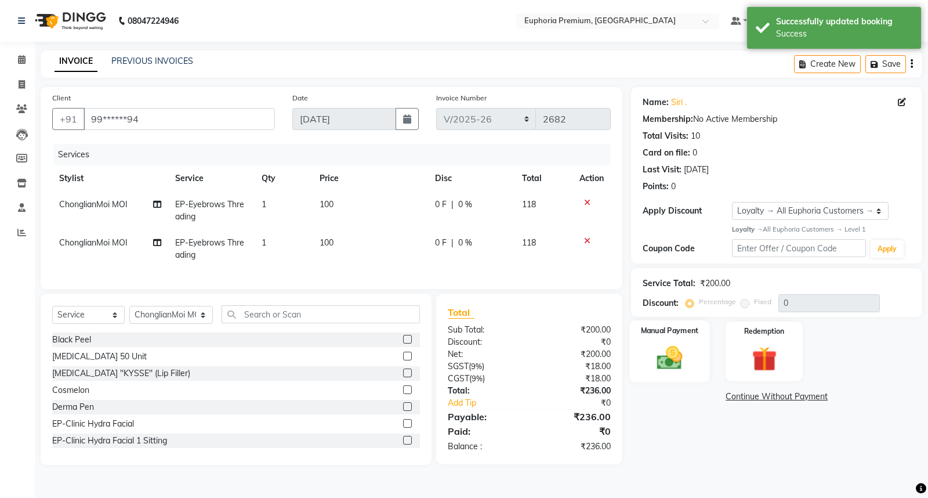
click at [673, 364] on img at bounding box center [670, 358] width 42 height 30
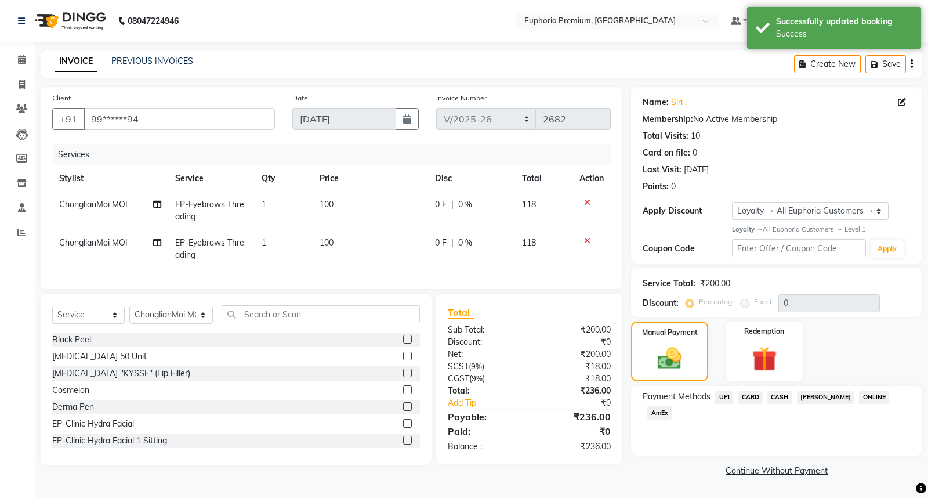
select select "7925"
select select "service"
select select "71597"
select select "1: Object"
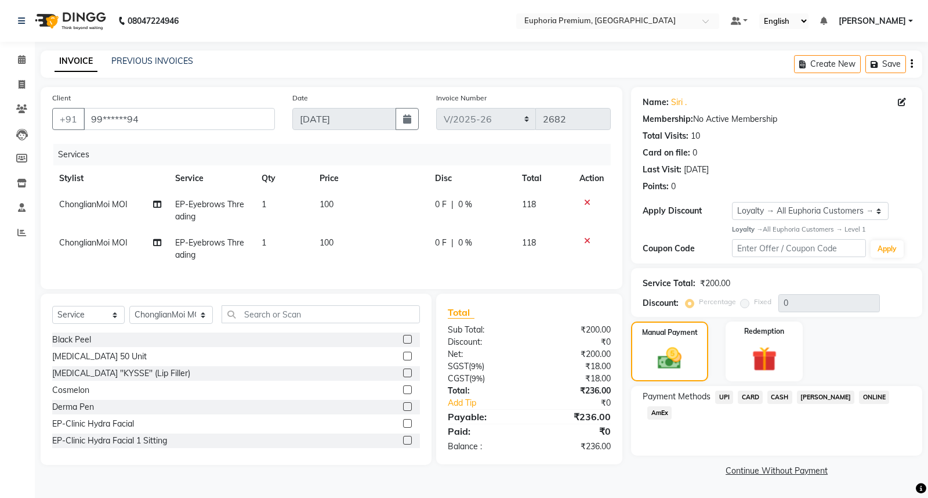
click at [726, 396] on span "UPI" at bounding box center [724, 396] width 18 height 13
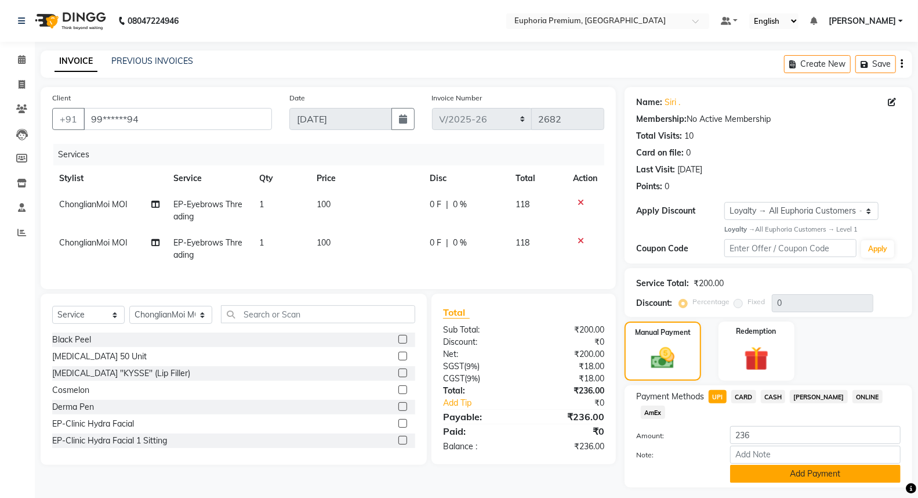
click at [802, 465] on button "Add Payment" at bounding box center [815, 474] width 170 height 18
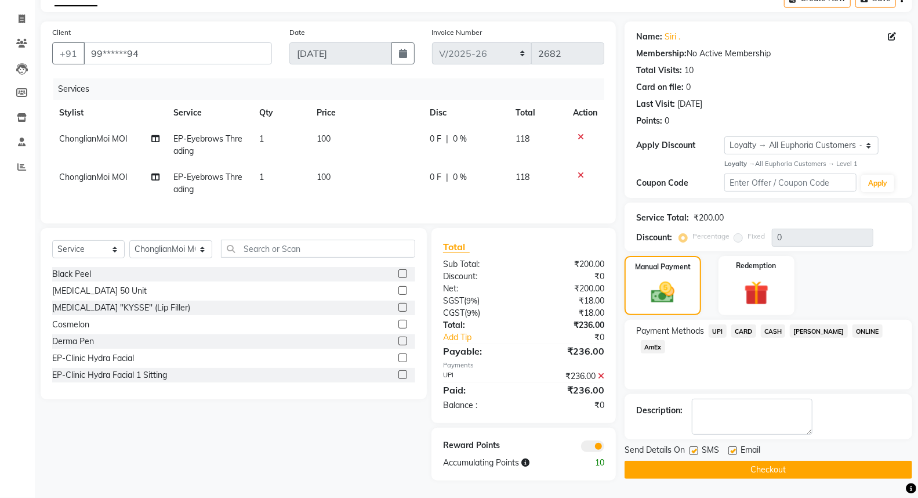
scroll to position [74, 0]
click at [792, 460] on button "Checkout" at bounding box center [769, 469] width 288 height 18
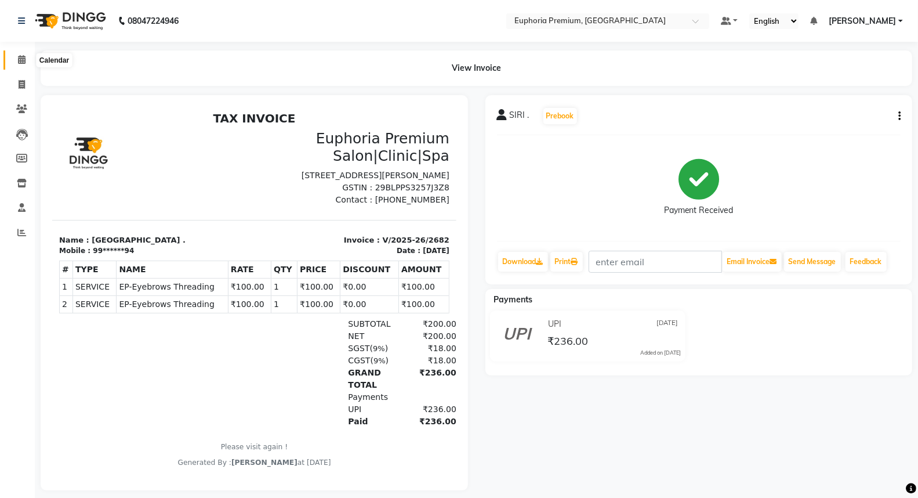
click at [20, 60] on icon at bounding box center [22, 59] width 8 height 9
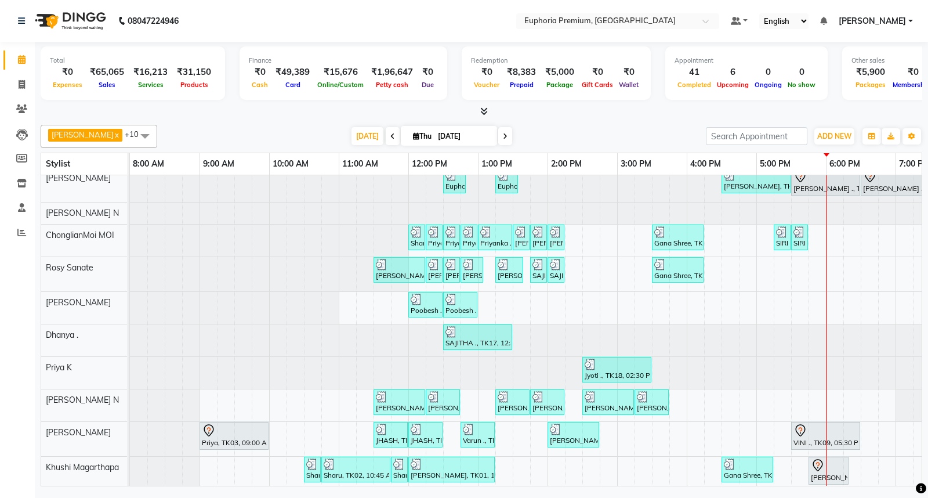
scroll to position [44, 0]
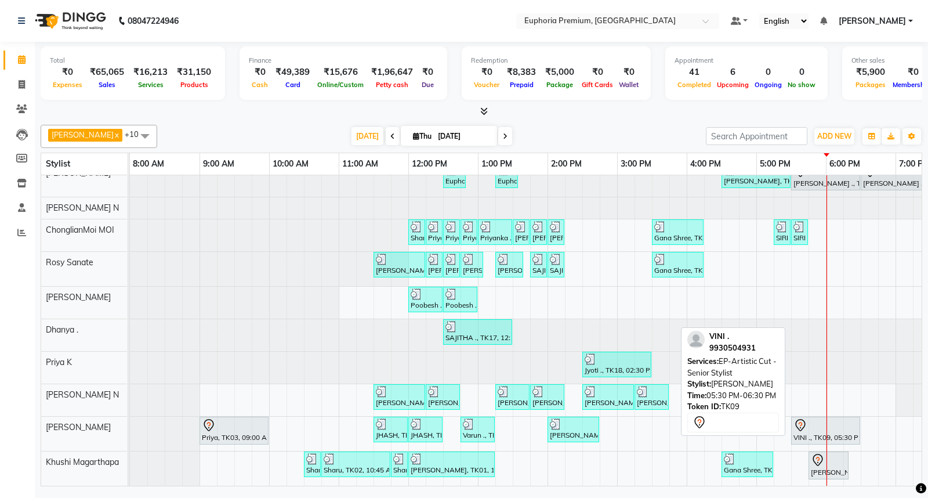
click at [821, 425] on div "VINI ., TK09, 05:30 PM-06:30 PM, EP-Artistic Cut - Senior Stylist" at bounding box center [825, 430] width 67 height 24
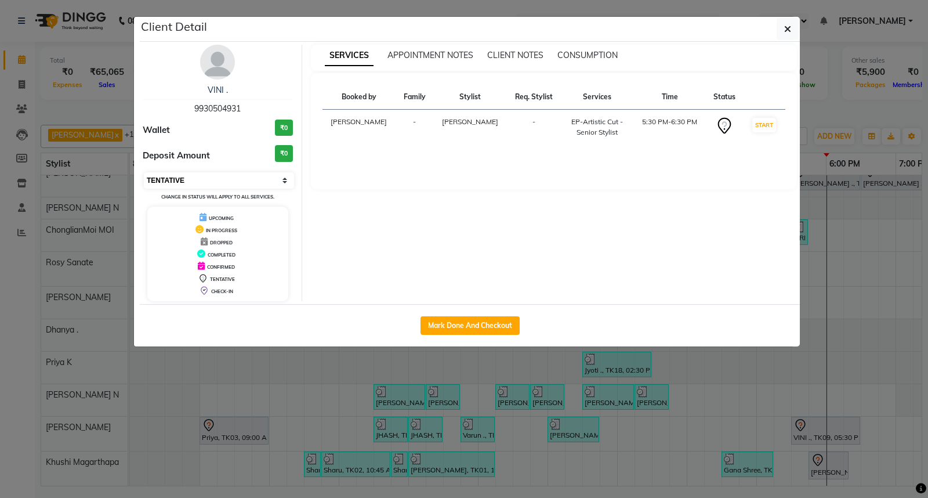
click at [225, 173] on select "Select IN SERVICE CONFIRMED TENTATIVE CHECK IN MARK DONE DROPPED UPCOMING" at bounding box center [219, 180] width 150 height 16
select select "8"
click at [144, 172] on select "Select IN SERVICE CONFIRMED TENTATIVE CHECK IN MARK DONE DROPPED UPCOMING" at bounding box center [219, 180] width 150 height 16
click at [784, 32] on icon "button" at bounding box center [787, 28] width 7 height 9
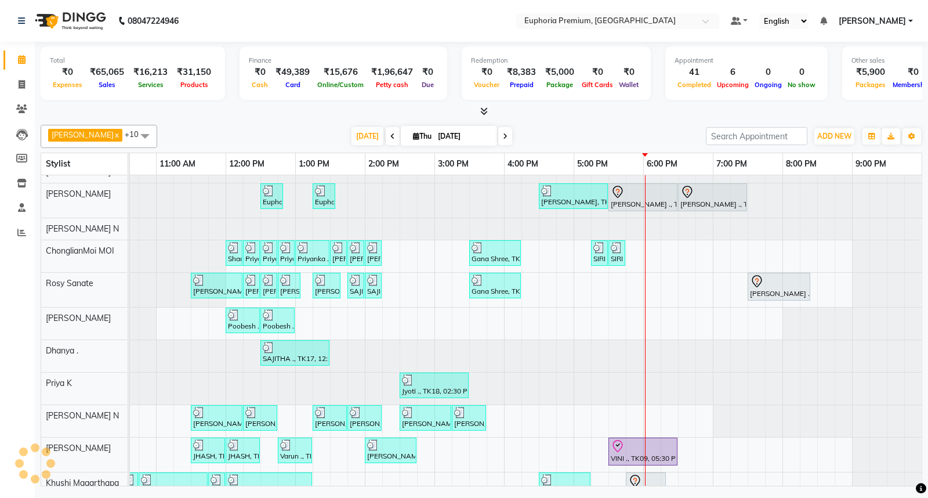
scroll to position [0, 0]
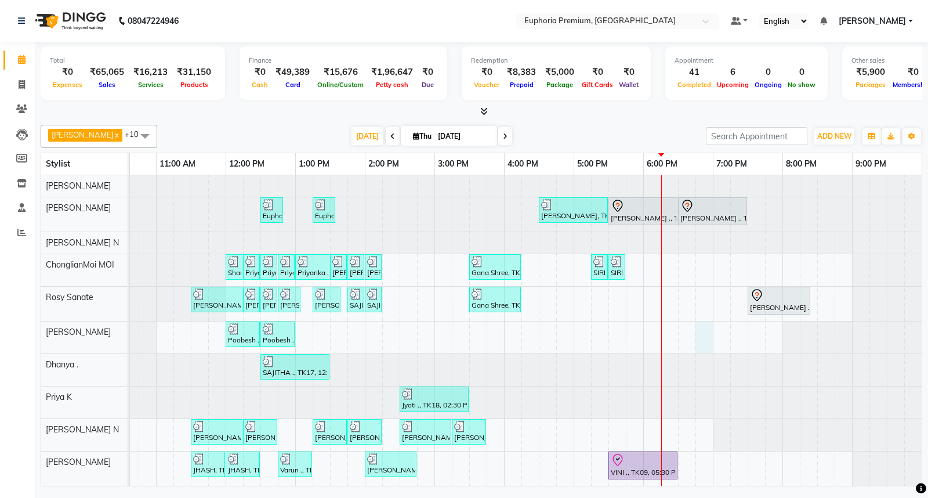
click at [688, 350] on div "Euphoria Premium, TK16, 12:30 PM-12:50 PM, EP-Eyebrows Threading Euphoria Premi…" at bounding box center [434, 347] width 974 height 345
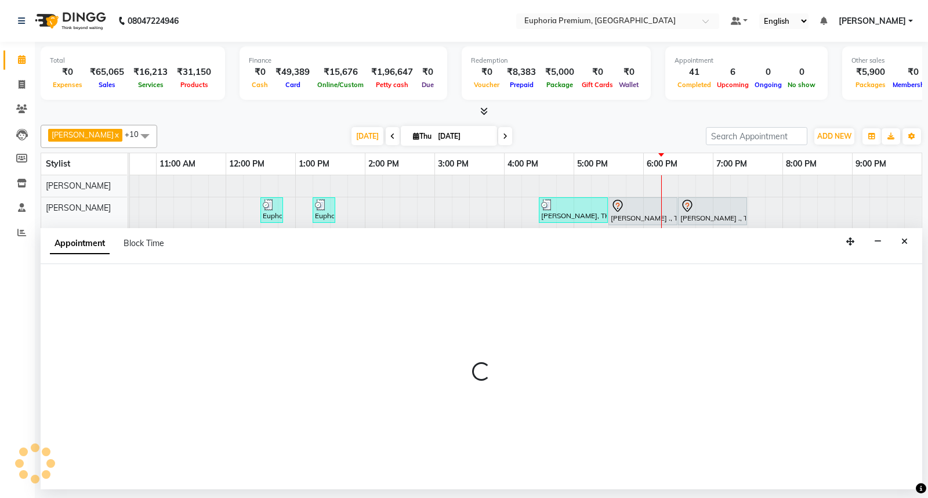
select select "71603"
select select "1125"
select select "tentative"
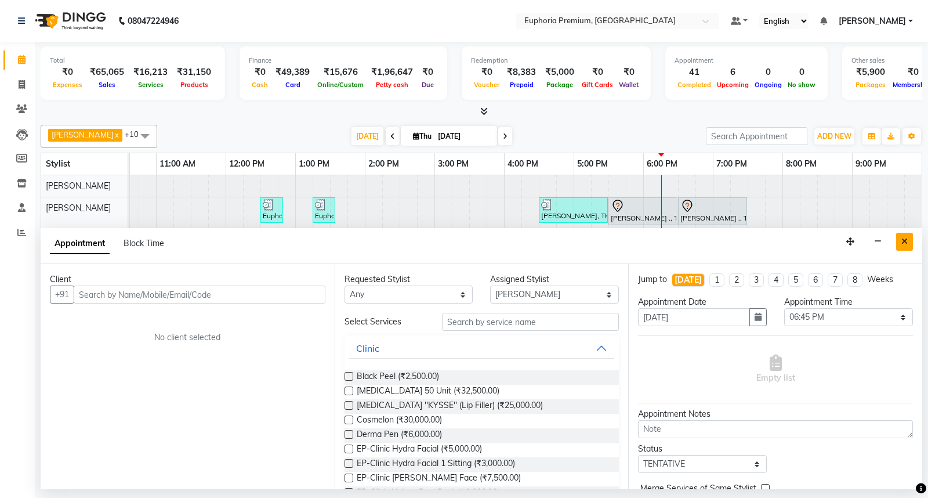
click at [907, 241] on icon "Close" at bounding box center [904, 241] width 6 height 8
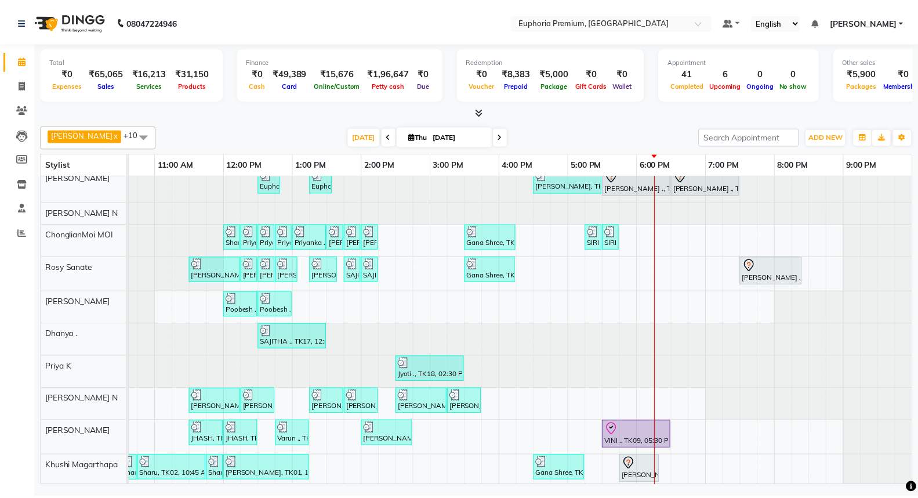
scroll to position [44, 0]
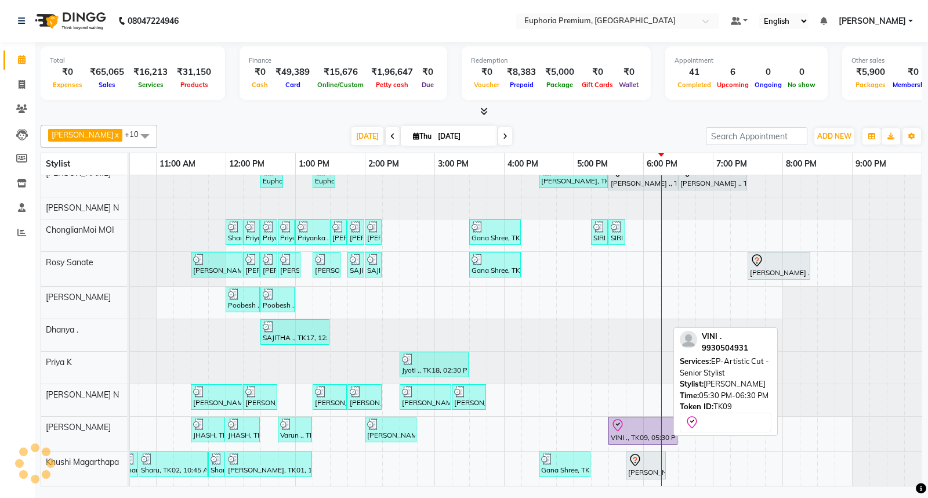
click at [622, 423] on div "VINI ., TK09, 05:30 PM-06:30 PM, EP-Artistic Cut - Senior Stylist" at bounding box center [642, 430] width 67 height 24
select select "8"
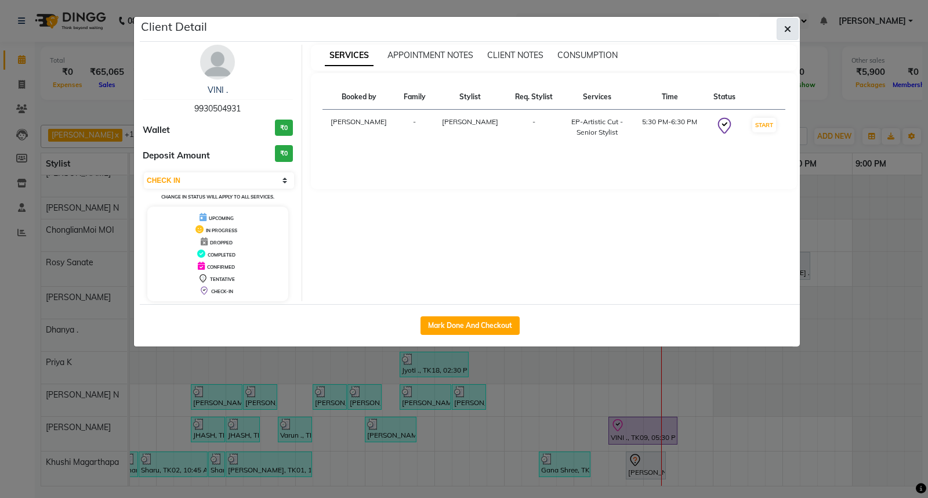
click at [787, 27] on icon "button" at bounding box center [787, 28] width 7 height 9
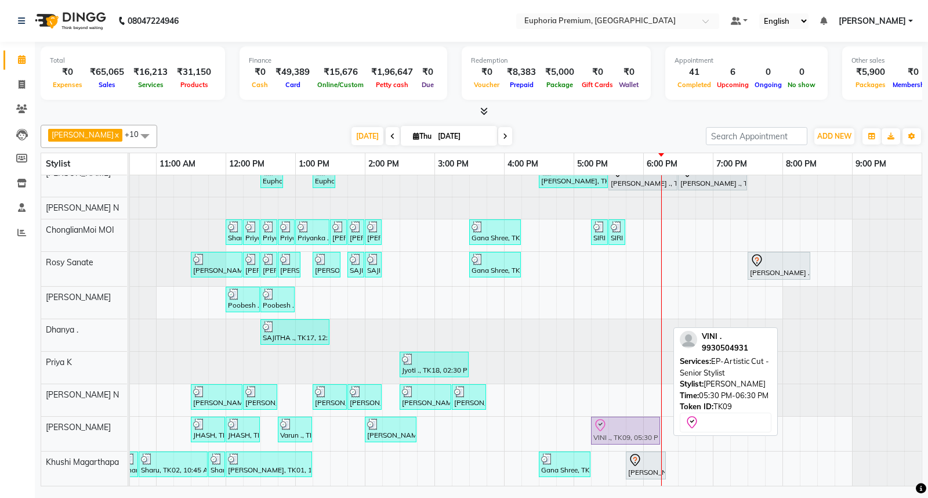
drag, startPoint x: 629, startPoint y: 422, endPoint x: 616, endPoint y: 425, distance: 13.1
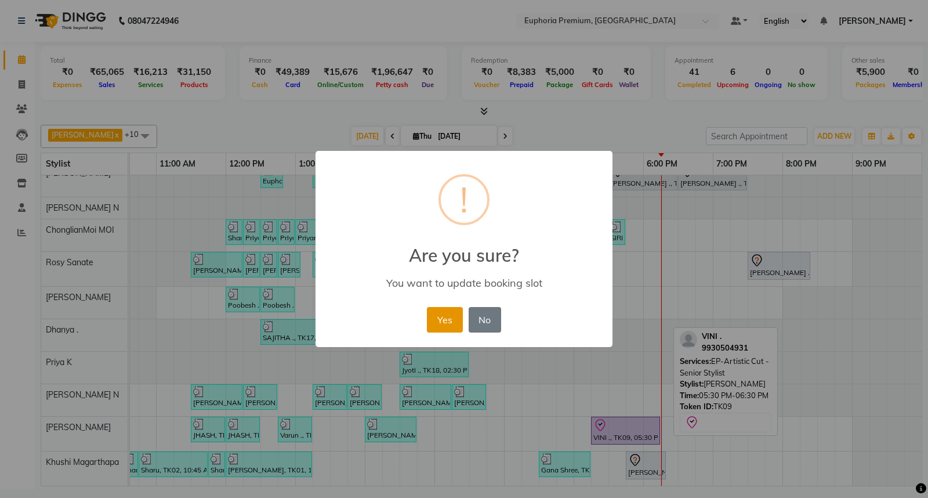
click at [449, 314] on button "Yes" at bounding box center [444, 320] width 35 height 26
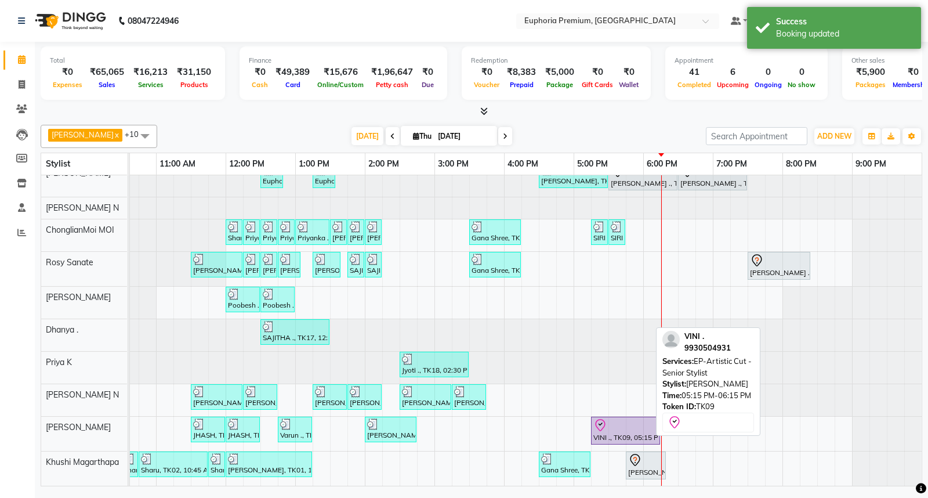
click at [615, 426] on div "VINI ., TK09, 05:15 PM-06:15 PM, EP-Artistic Cut - Senior Stylist" at bounding box center [625, 430] width 67 height 24
select select "8"
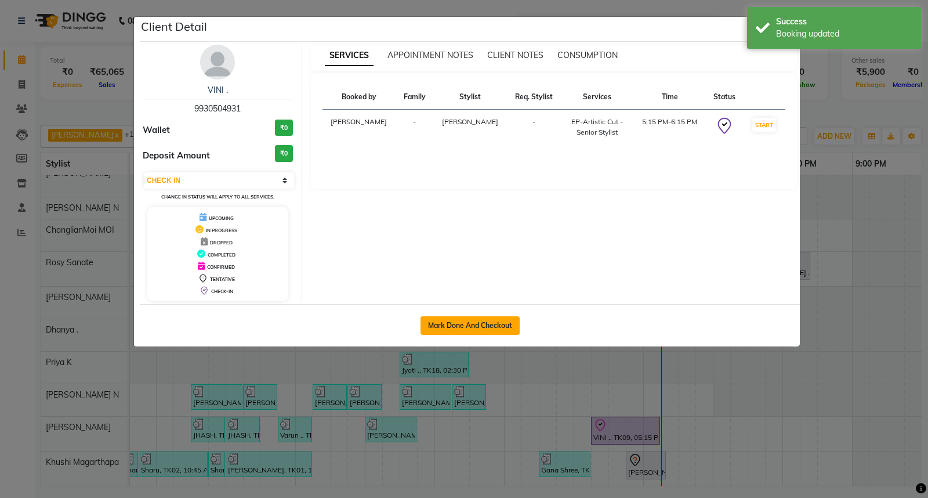
click at [465, 328] on button "Mark Done And Checkout" at bounding box center [469, 325] width 99 height 19
select select "service"
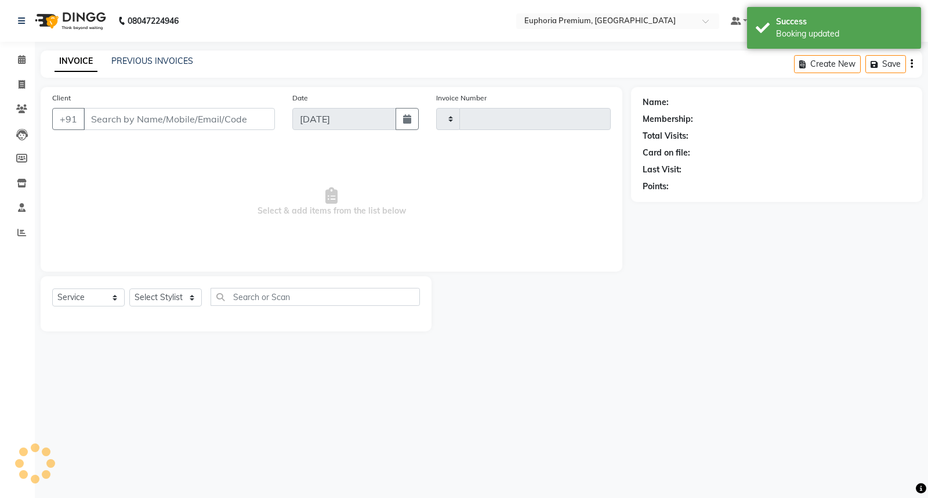
type input "2683"
select select "7925"
type input "99******31"
select select "88670"
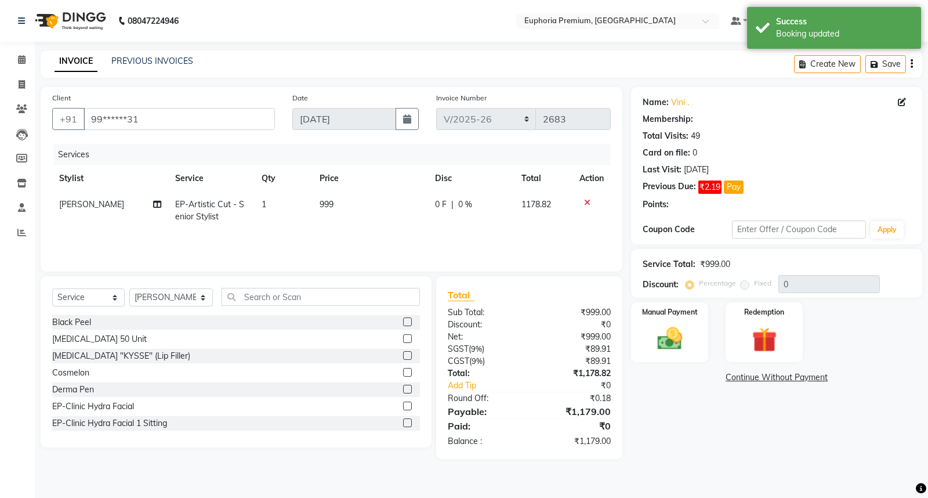
type input "10"
select select "2: Object"
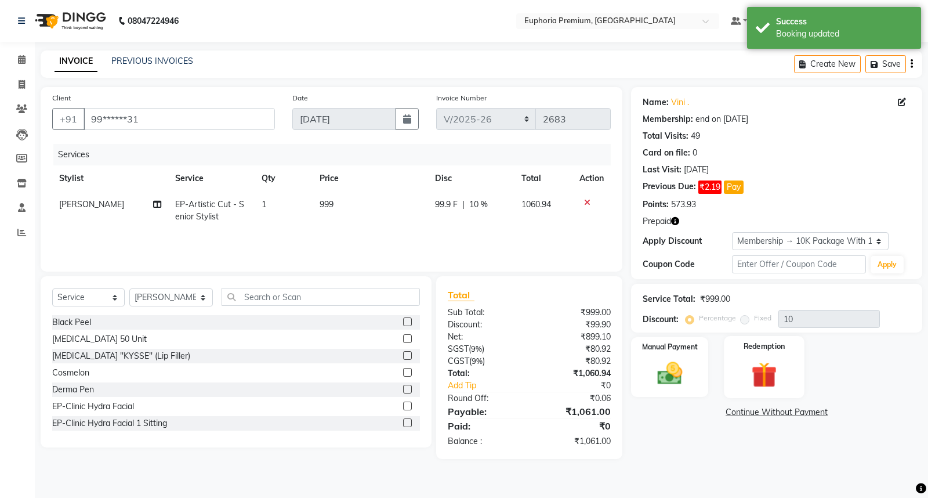
click at [754, 379] on img at bounding box center [764, 374] width 42 height 32
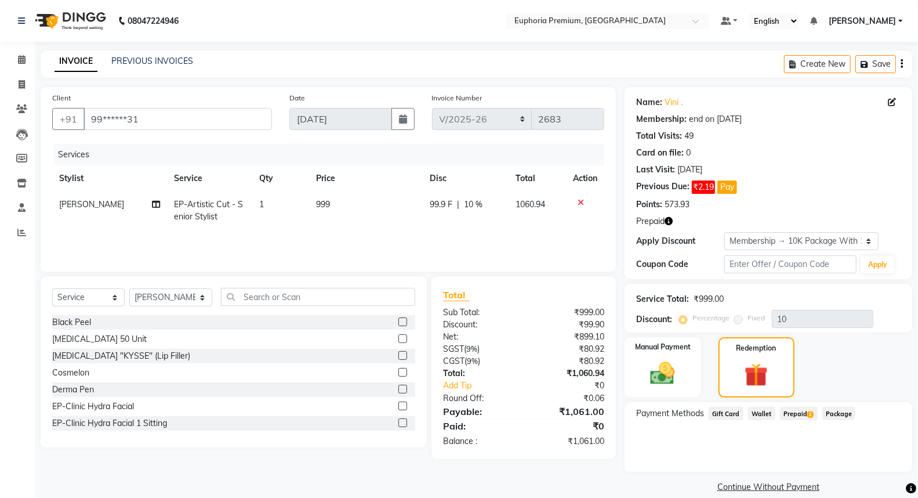
click at [796, 415] on span "Prepaid 2" at bounding box center [799, 413] width 38 height 13
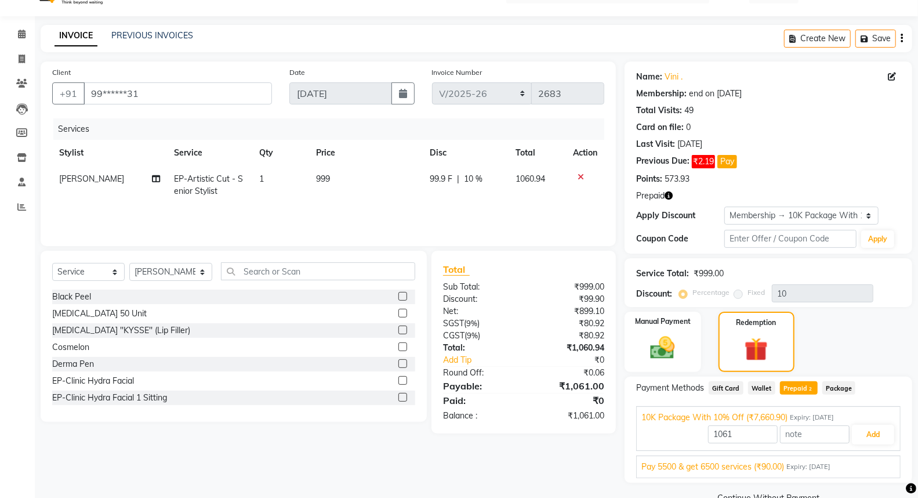
scroll to position [50, 0]
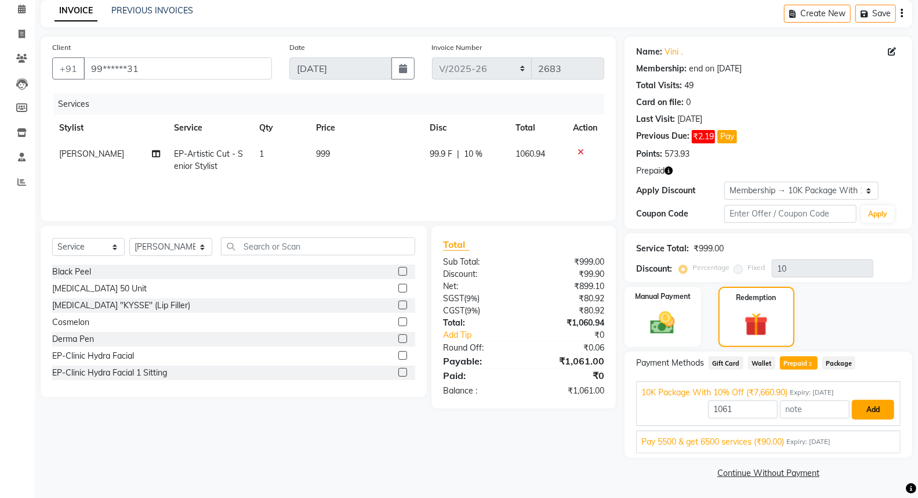
click at [873, 413] on button "Add" at bounding box center [873, 410] width 42 height 20
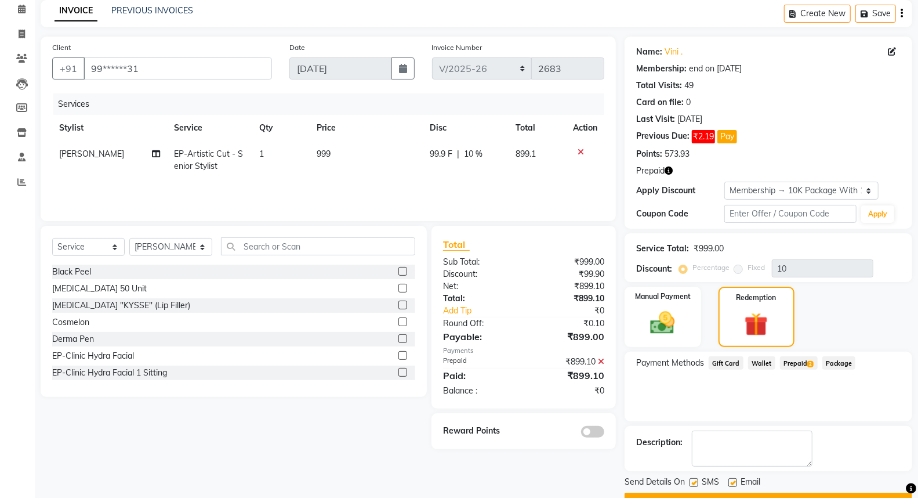
scroll to position [79, 0]
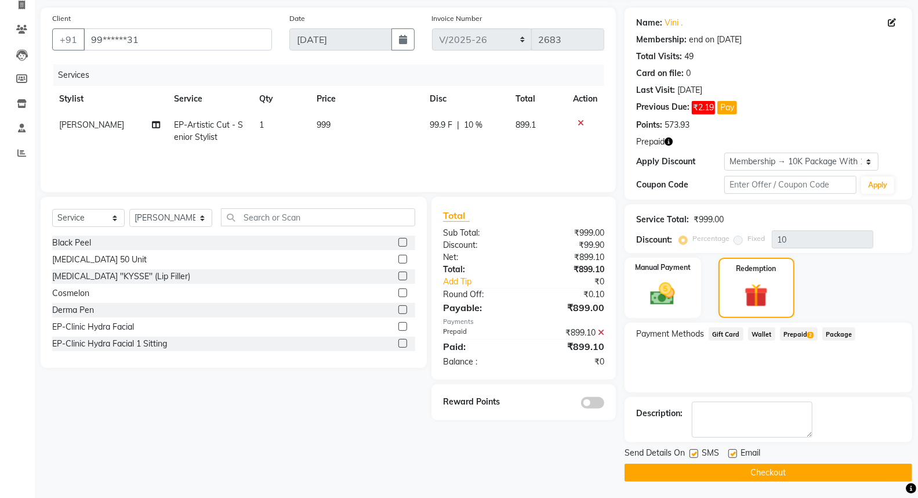
click at [760, 471] on button "Checkout" at bounding box center [769, 472] width 288 height 18
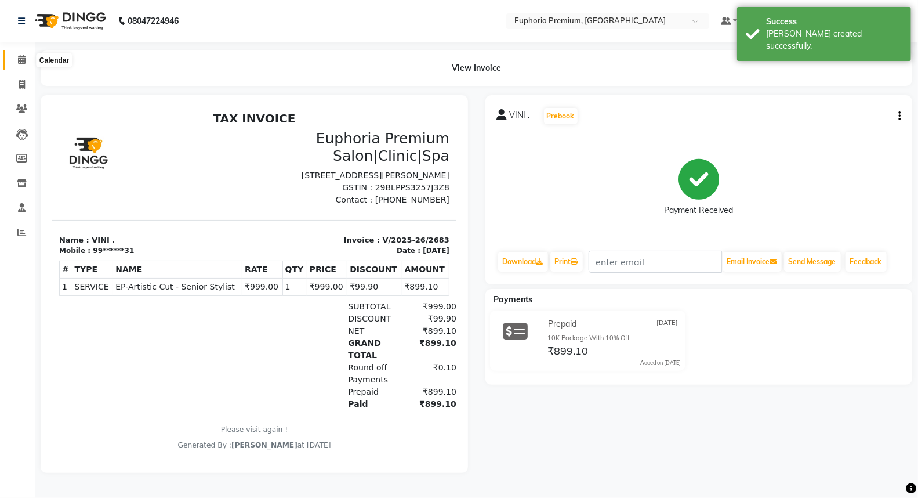
click at [13, 57] on span at bounding box center [22, 59] width 20 height 13
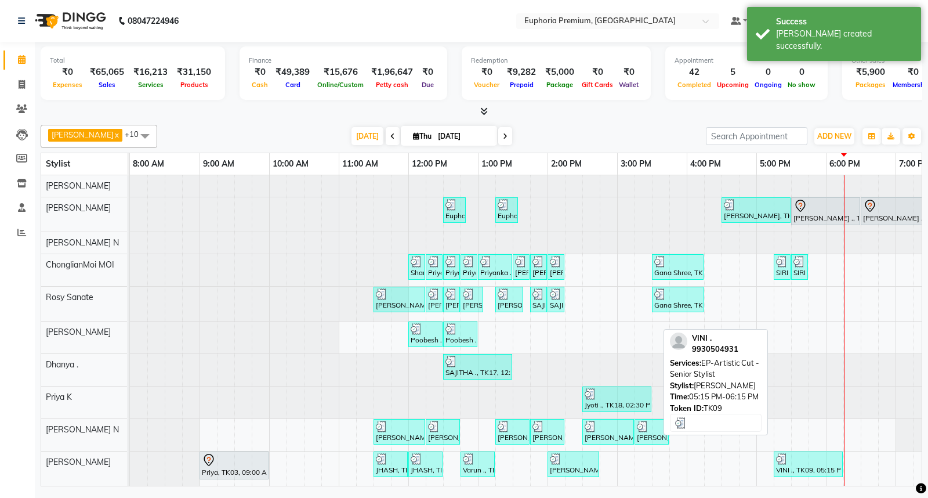
click at [804, 464] on div at bounding box center [808, 459] width 64 height 12
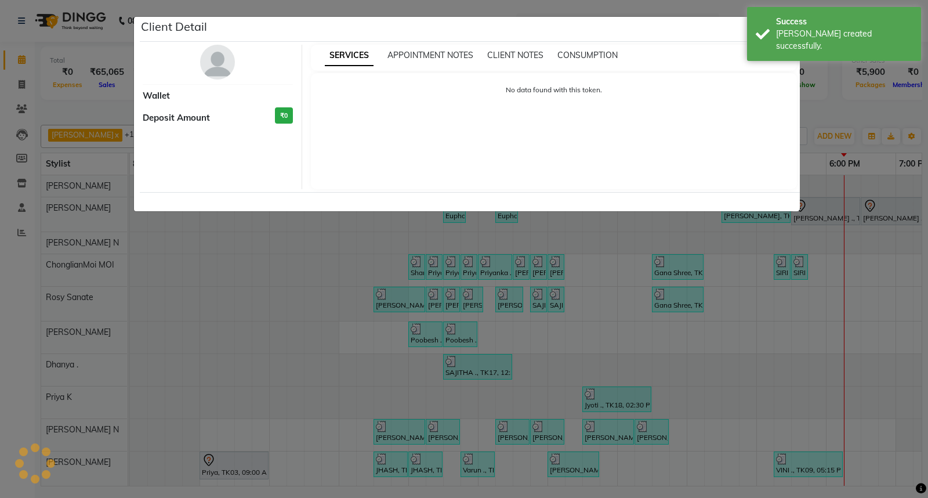
select select "3"
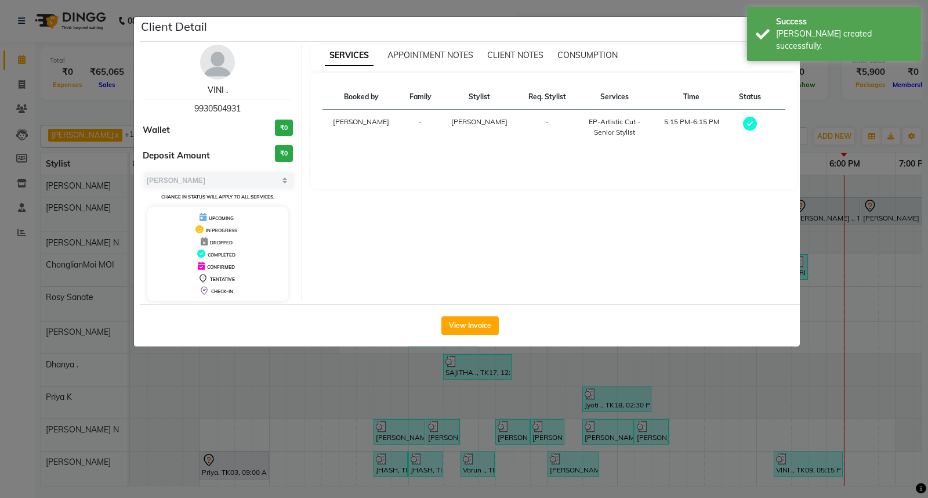
click at [209, 89] on link "VINI ." at bounding box center [218, 90] width 20 height 10
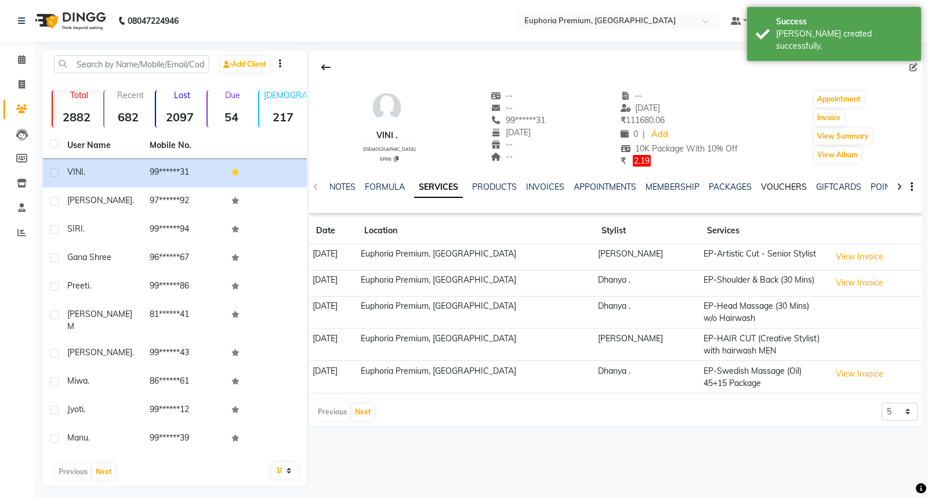
click at [789, 187] on link "VOUCHERS" at bounding box center [784, 187] width 46 height 10
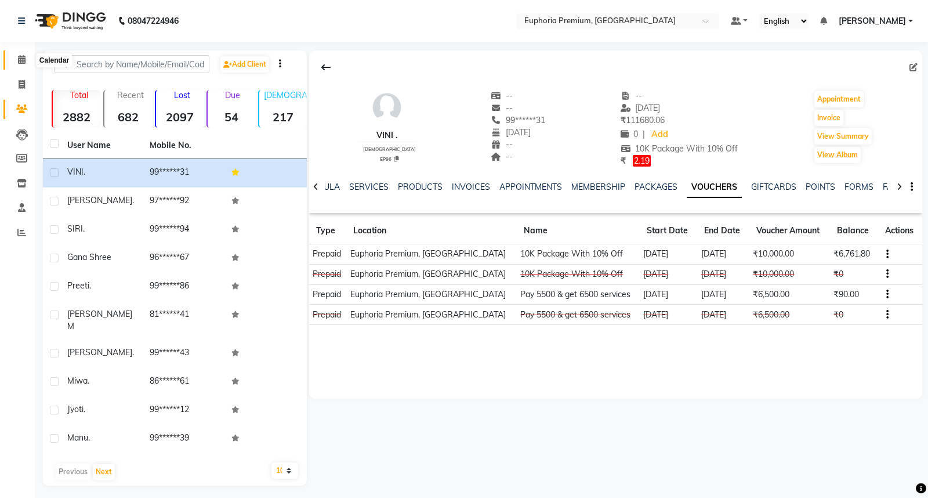
click at [29, 63] on span at bounding box center [22, 59] width 20 height 13
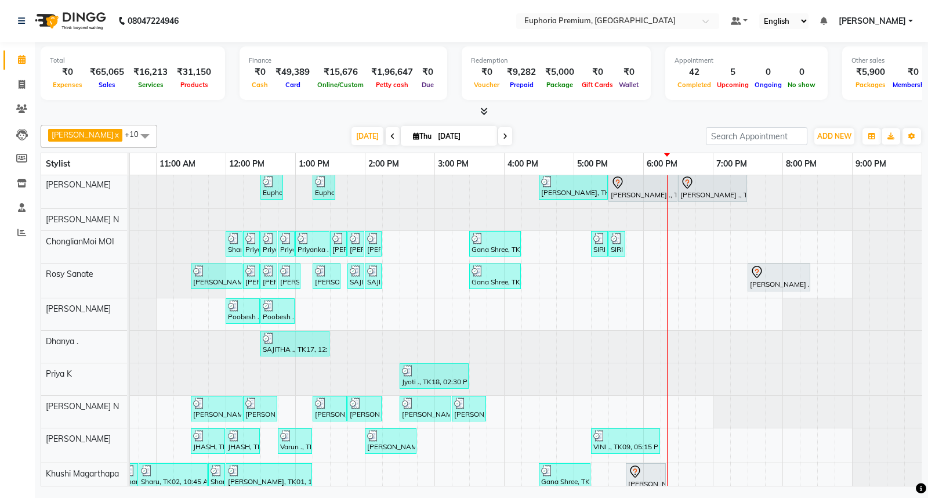
scroll to position [44, 0]
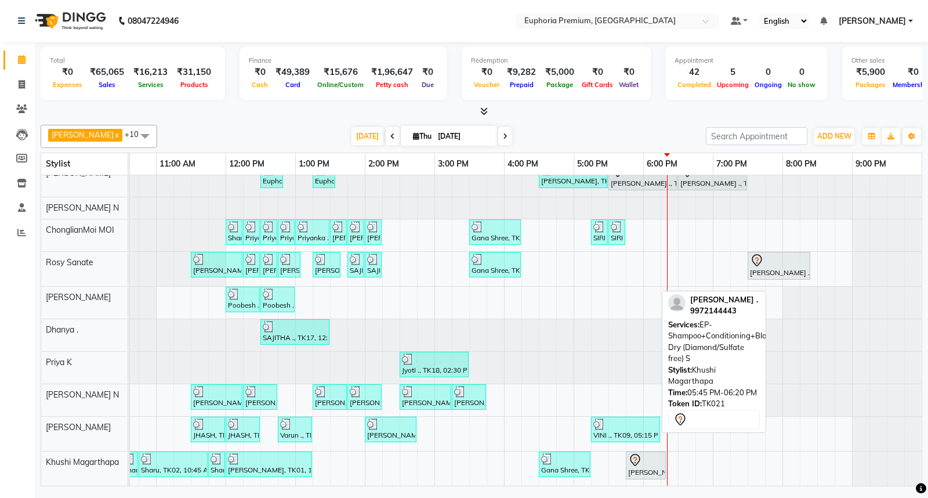
click at [627, 462] on div "[PERSON_NAME] ., TK21, 05:45 PM-06:20 PM, EP-Shampoo+Conditioning+Blast Dry (Di…" at bounding box center [646, 465] width 38 height 24
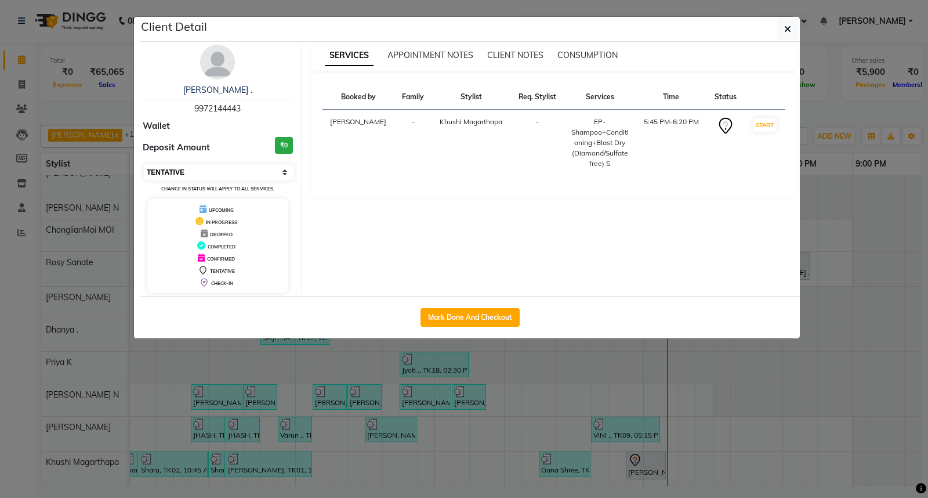
click at [177, 170] on select "Select IN SERVICE CONFIRMED TENTATIVE CHECK IN MARK DONE DROPPED UPCOMING" at bounding box center [219, 172] width 150 height 16
select select "8"
click at [144, 164] on select "Select IN SERVICE CONFIRMED TENTATIVE CHECK IN MARK DONE DROPPED UPCOMING" at bounding box center [219, 172] width 150 height 16
click at [790, 27] on icon "button" at bounding box center [787, 28] width 7 height 9
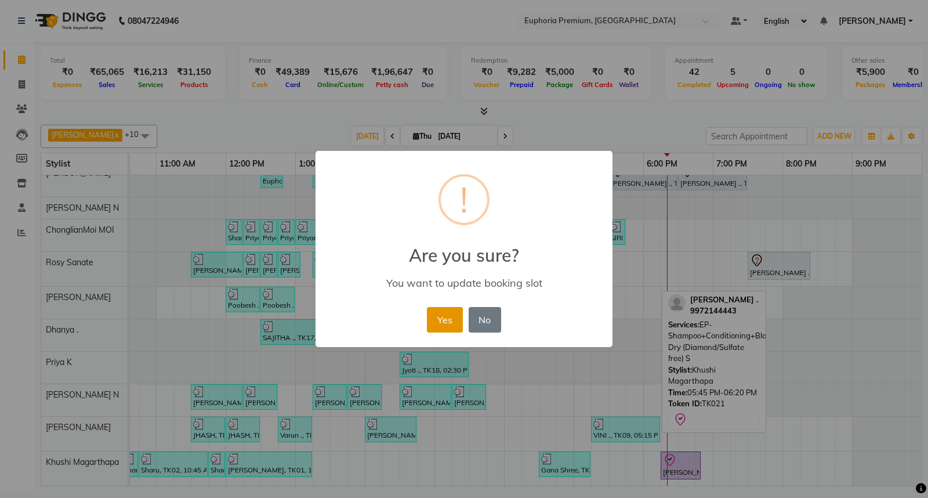
click at [451, 322] on button "Yes" at bounding box center [444, 320] width 35 height 26
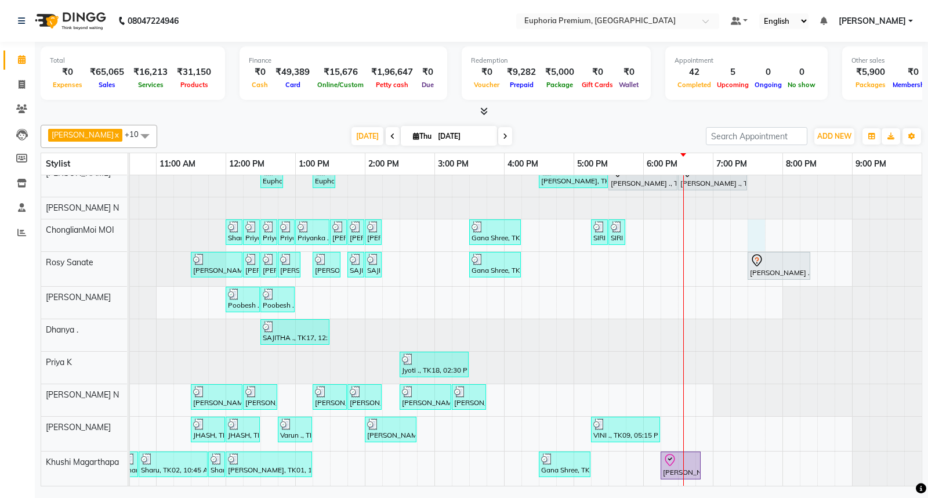
click at [739, 217] on div "Euphoria Premium, TK16, 12:30 PM-12:50 PM, EP-Eyebrows Threading Euphoria Premi…" at bounding box center [434, 312] width 974 height 345
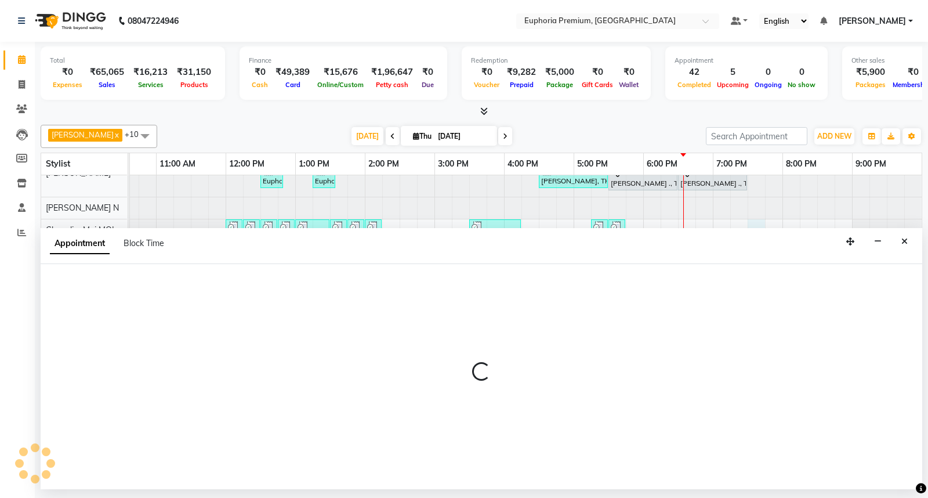
select select "71597"
select select "1170"
select select "tentative"
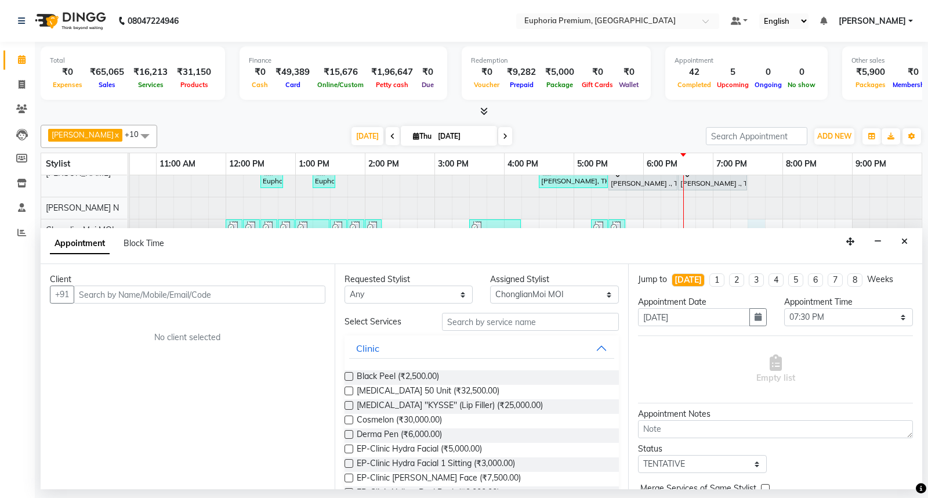
click at [230, 295] on input "text" at bounding box center [200, 294] width 252 height 18
type input "7385697707"
click at [314, 286] on button "Add Client" at bounding box center [301, 294] width 48 height 18
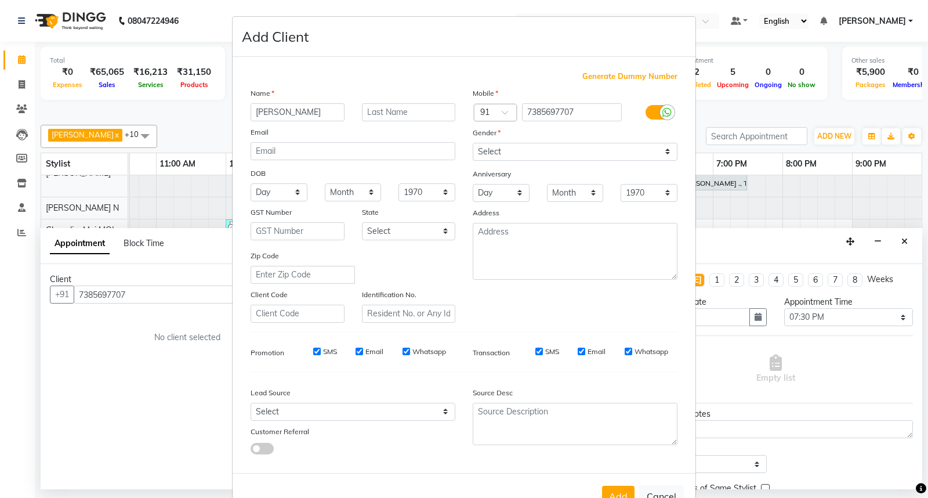
type input "Shivani"
click at [549, 148] on select "Select [DEMOGRAPHIC_DATA] [DEMOGRAPHIC_DATA] Other Prefer Not To Say" at bounding box center [575, 152] width 205 height 18
select select "[DEMOGRAPHIC_DATA]"
click at [473, 143] on select "Select [DEMOGRAPHIC_DATA] [DEMOGRAPHIC_DATA] Other Prefer Not To Say" at bounding box center [575, 152] width 205 height 18
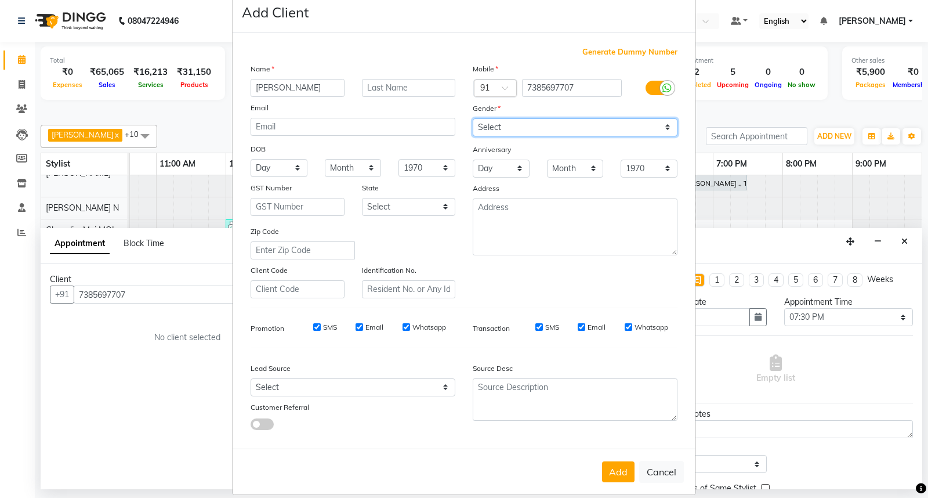
scroll to position [38, 0]
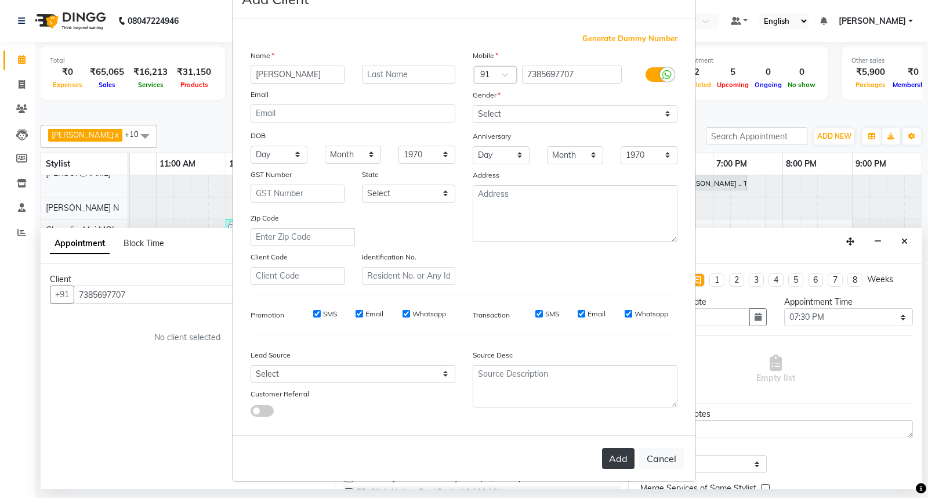
click at [615, 449] on button "Add" at bounding box center [618, 458] width 32 height 21
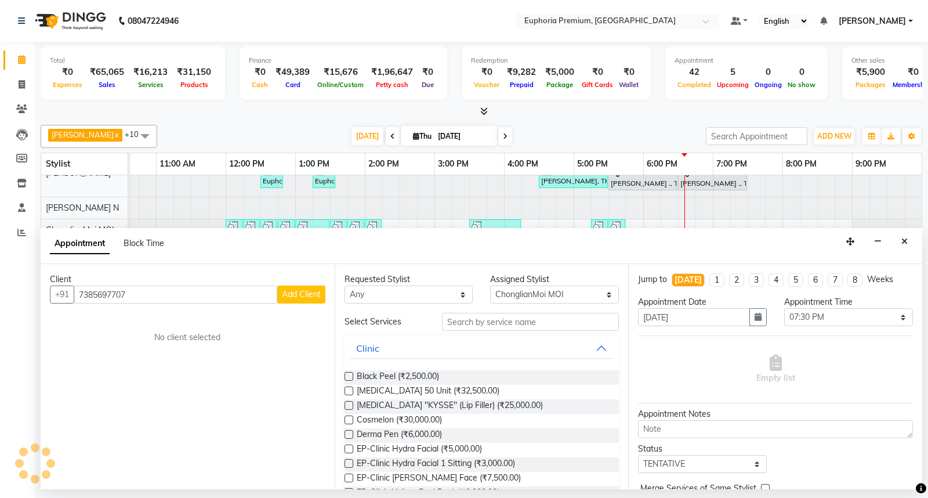
type input "73******07"
select select
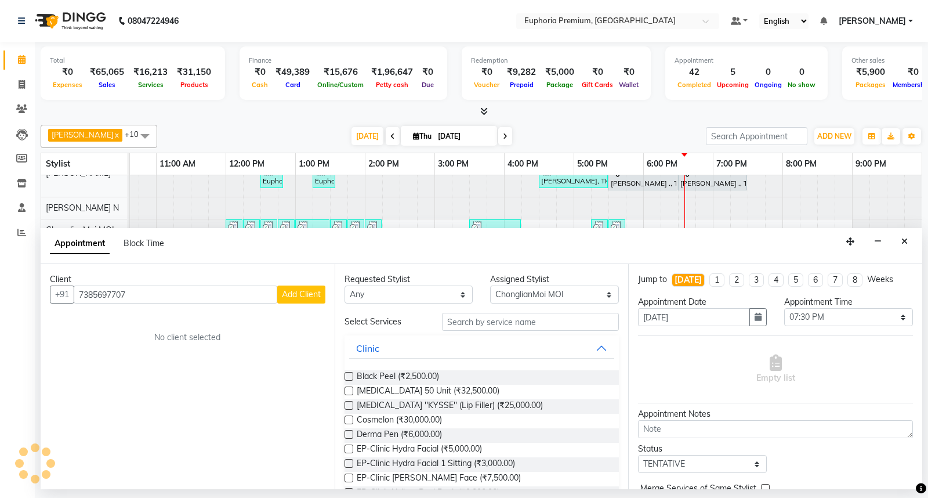
select select
checkbox input "false"
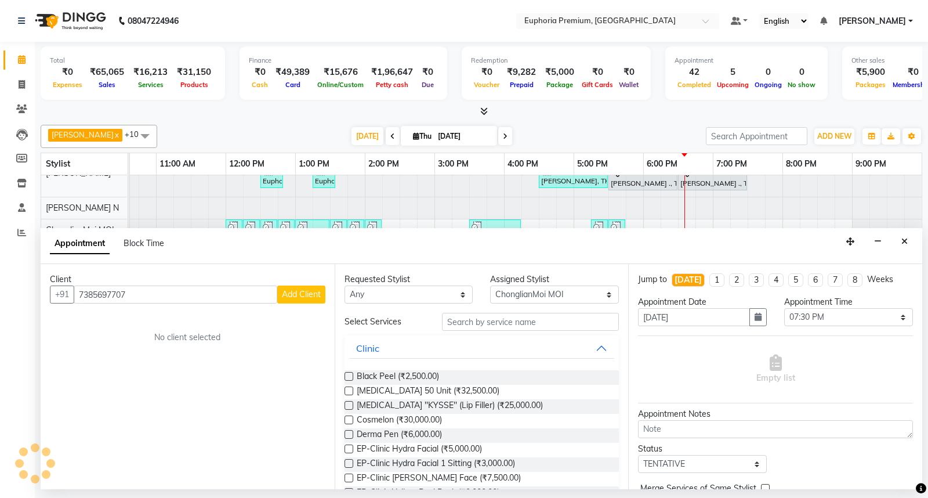
checkbox input "false"
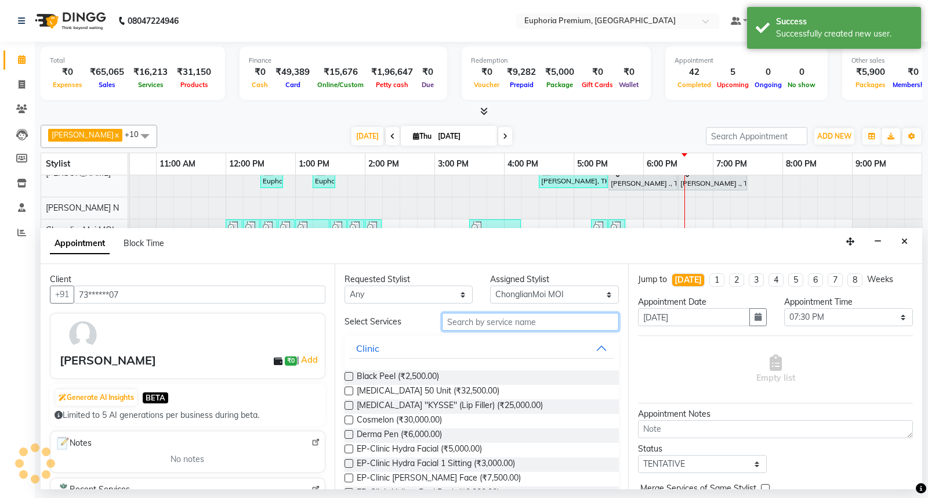
click at [494, 326] on input "text" at bounding box center [530, 322] width 177 height 18
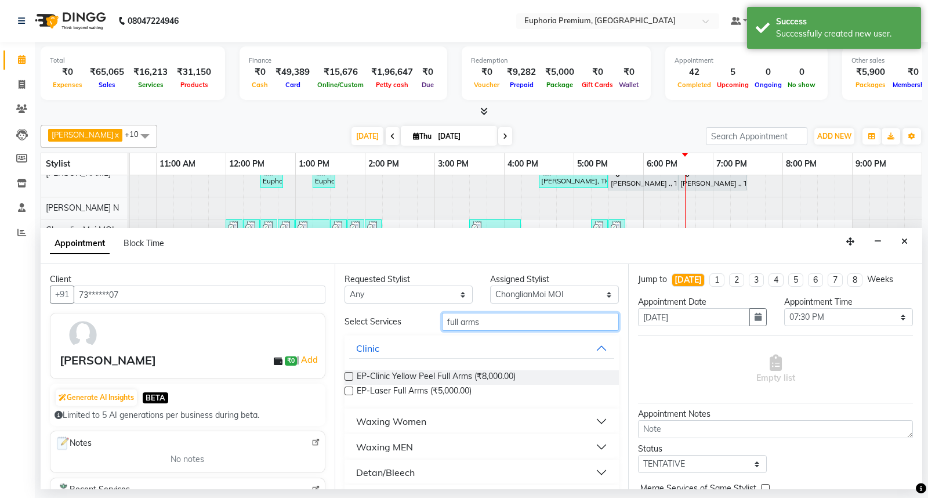
type input "full arms"
click at [382, 422] on div "Waxing Women" at bounding box center [391, 421] width 70 height 14
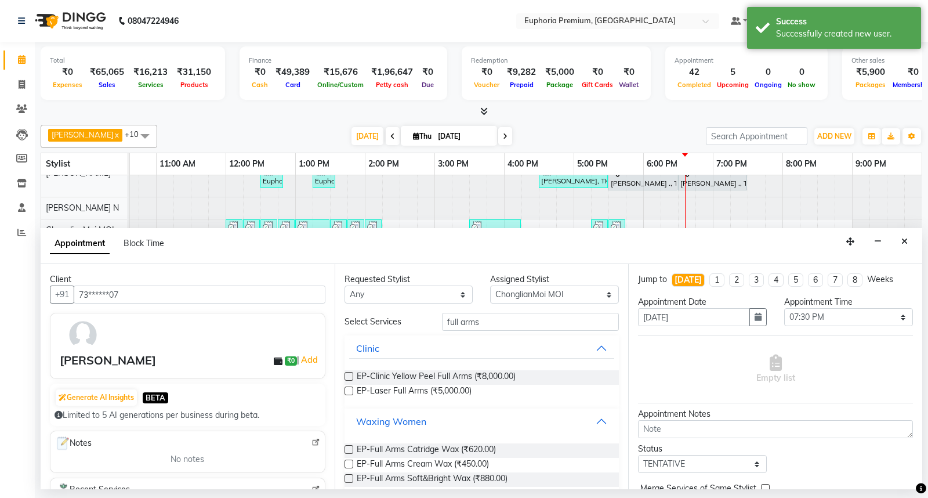
scroll to position [92, 0]
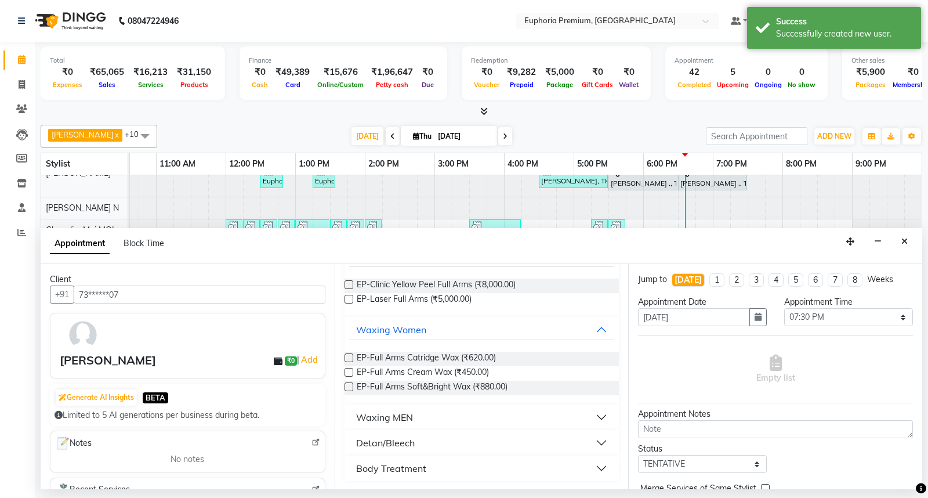
click at [349, 358] on label at bounding box center [348, 357] width 9 height 9
click at [349, 358] on input "checkbox" at bounding box center [348, 359] width 8 height 8
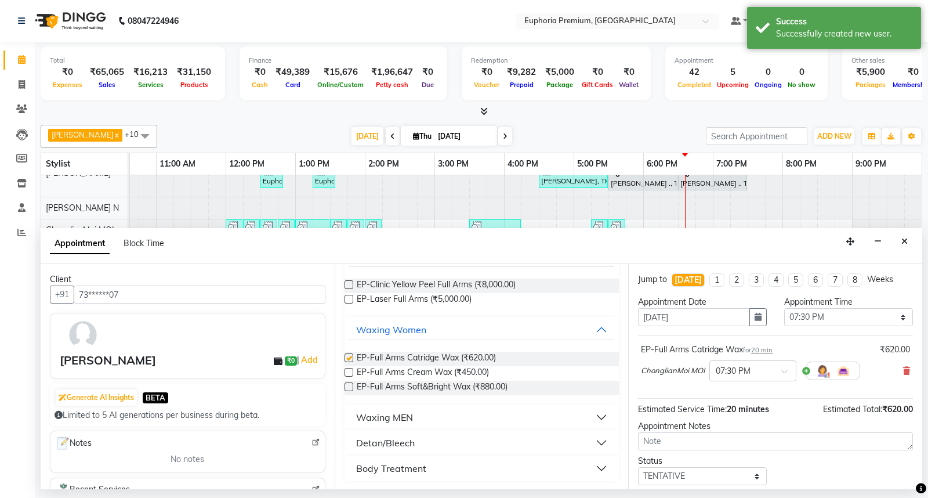
checkbox input "false"
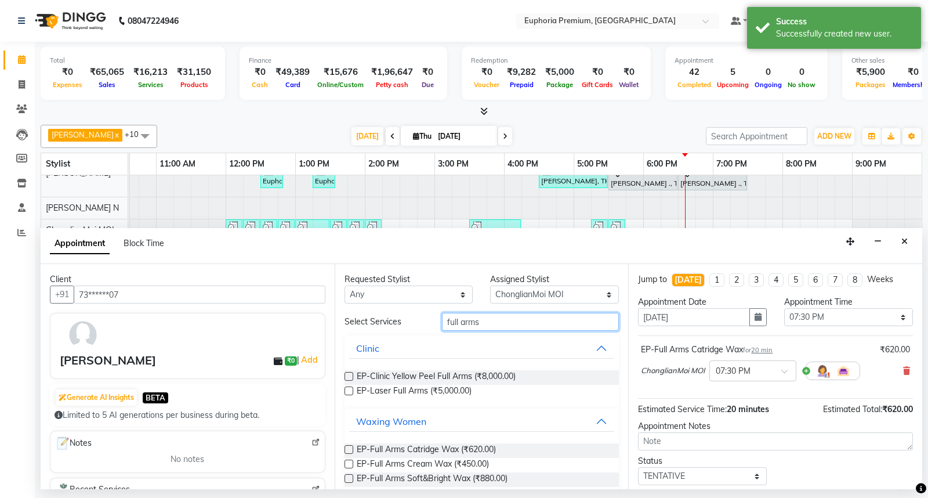
click at [487, 324] on input "full arms" at bounding box center [530, 322] width 177 height 18
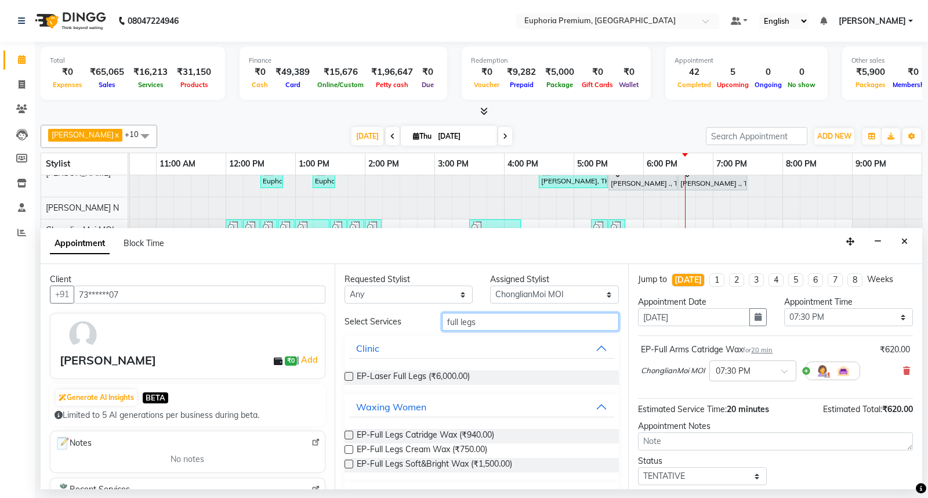
type input "full legs"
click at [350, 431] on label at bounding box center [348, 434] width 9 height 9
click at [350, 432] on input "checkbox" at bounding box center [348, 436] width 8 height 8
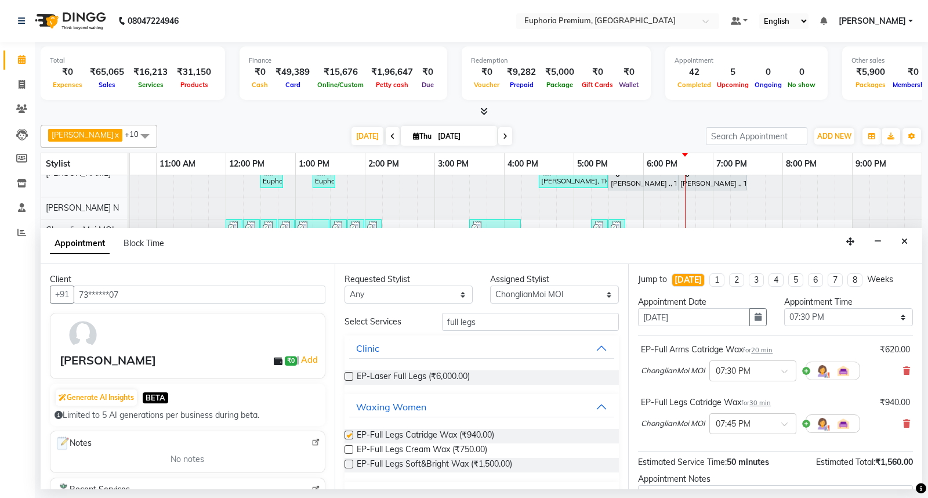
checkbox input "false"
click at [552, 292] on select "Select Babu V Bharath N [PERSON_NAME] [PERSON_NAME] N Chiinthian [PERSON_NAME] …" at bounding box center [554, 294] width 129 height 18
select select "88670"
click at [490, 285] on select "Select Babu V Bharath N [PERSON_NAME] [PERSON_NAME] N Chiinthian [PERSON_NAME] …" at bounding box center [554, 294] width 129 height 18
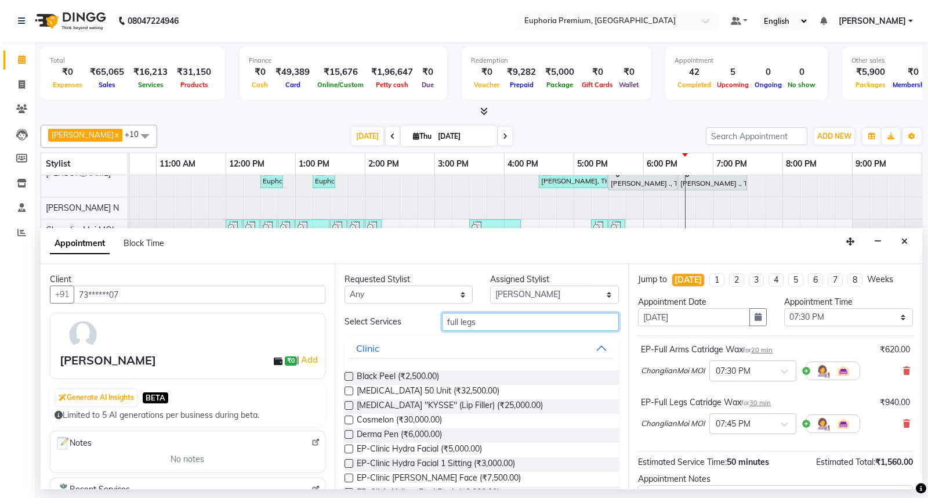
click at [494, 321] on input "full legs" at bounding box center [530, 322] width 177 height 18
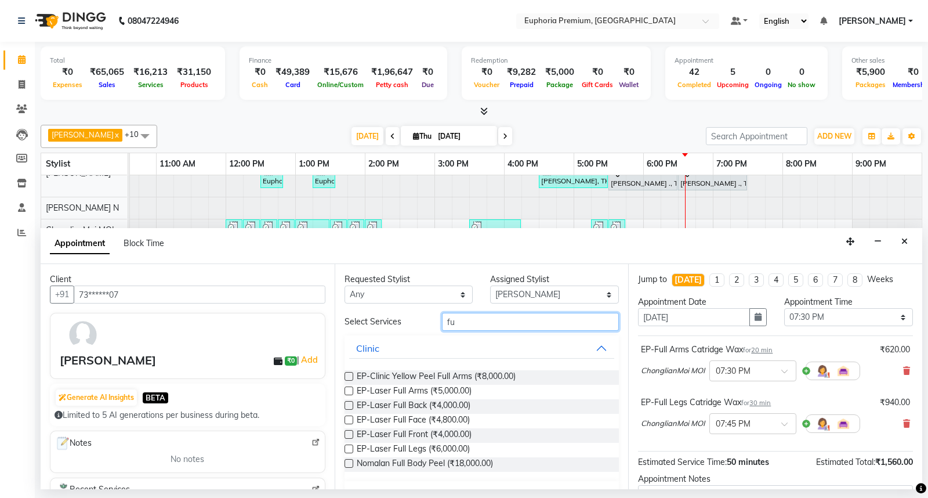
type input "f"
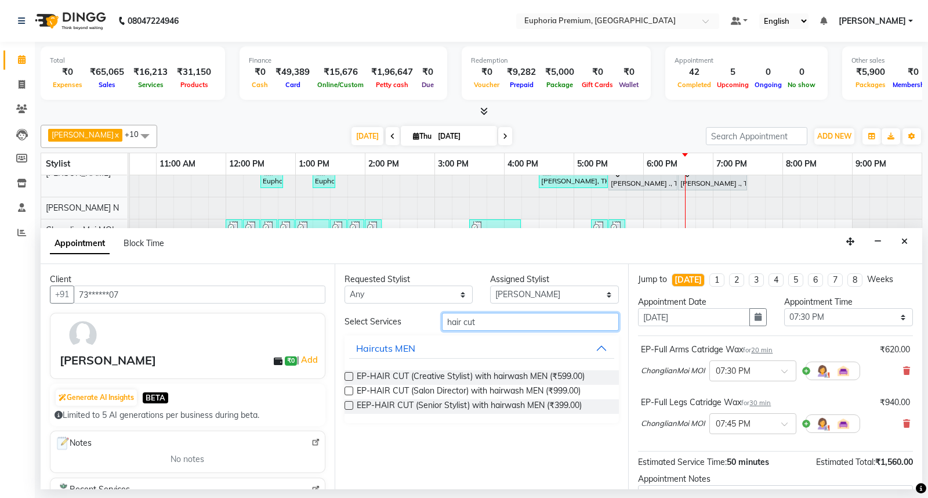
type input "hair cut"
click at [352, 404] on label at bounding box center [348, 405] width 9 height 9
click at [352, 404] on input "checkbox" at bounding box center [348, 406] width 8 height 8
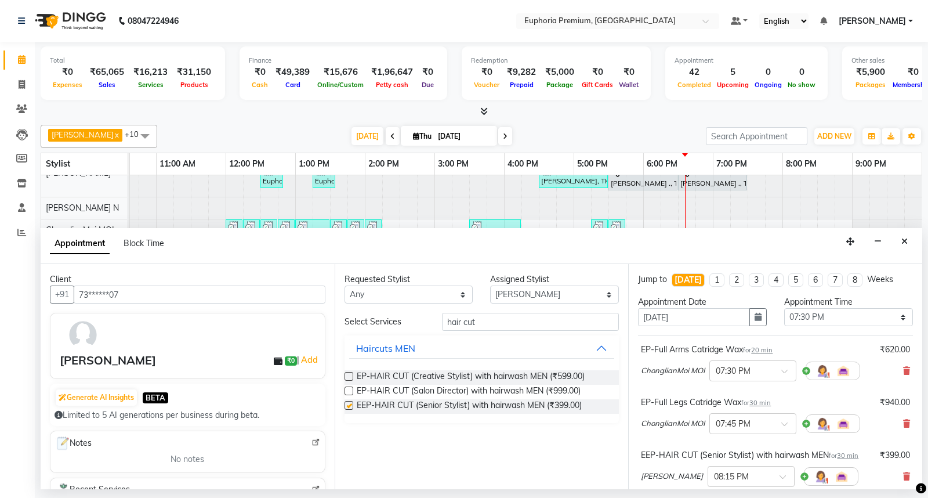
checkbox input "false"
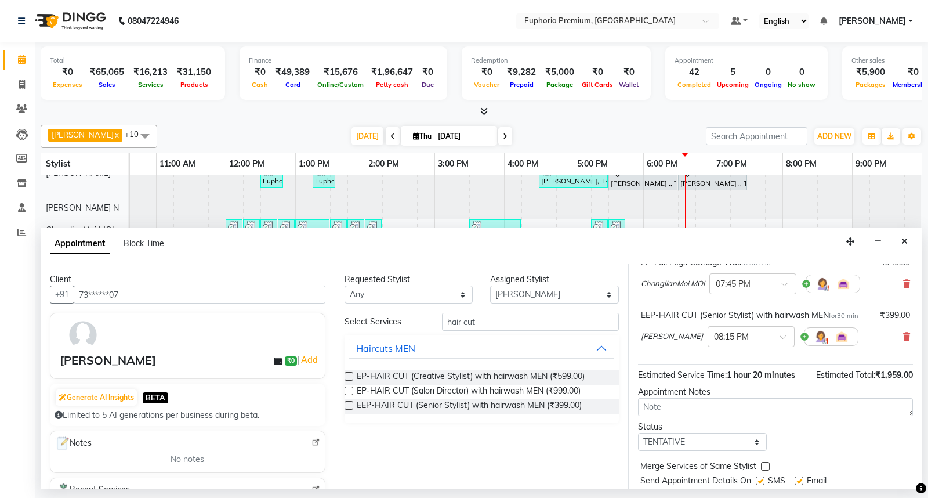
scroll to position [110, 0]
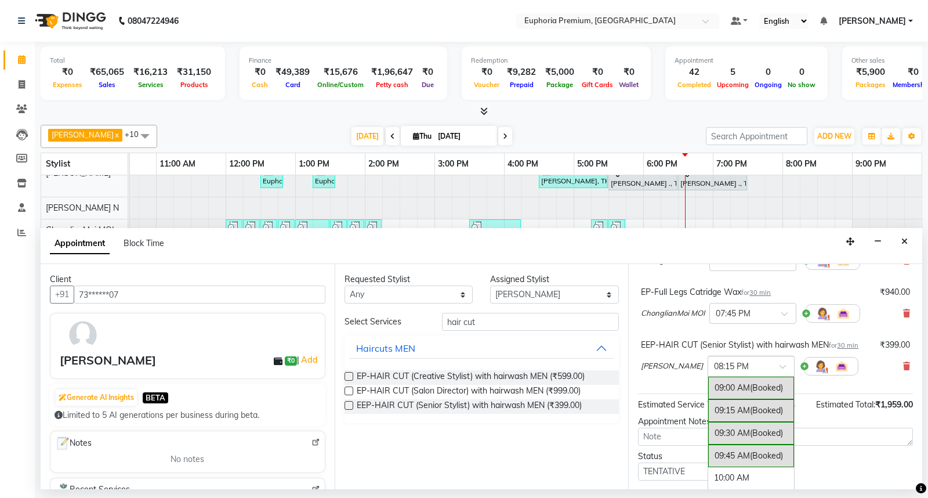
click at [748, 360] on div at bounding box center [751, 365] width 86 height 12
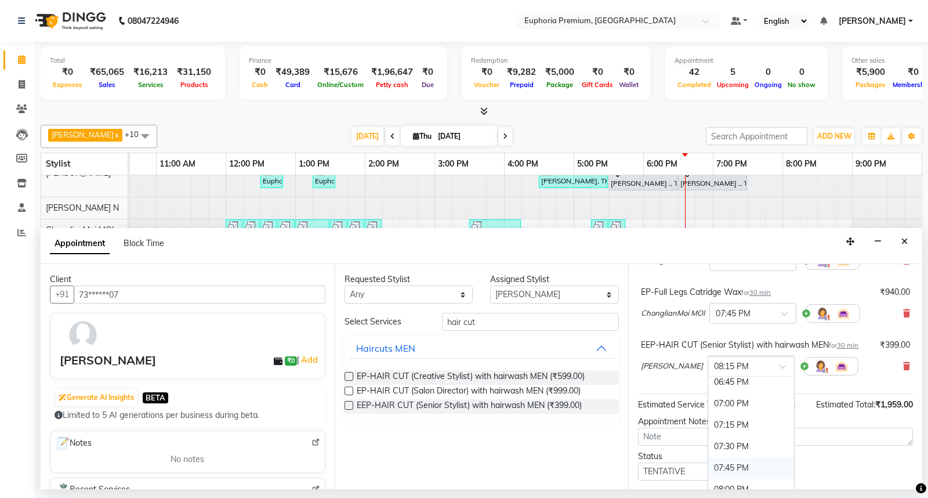
scroll to position [857, 0]
click at [708, 449] on div "07:30 PM" at bounding box center [751, 451] width 86 height 21
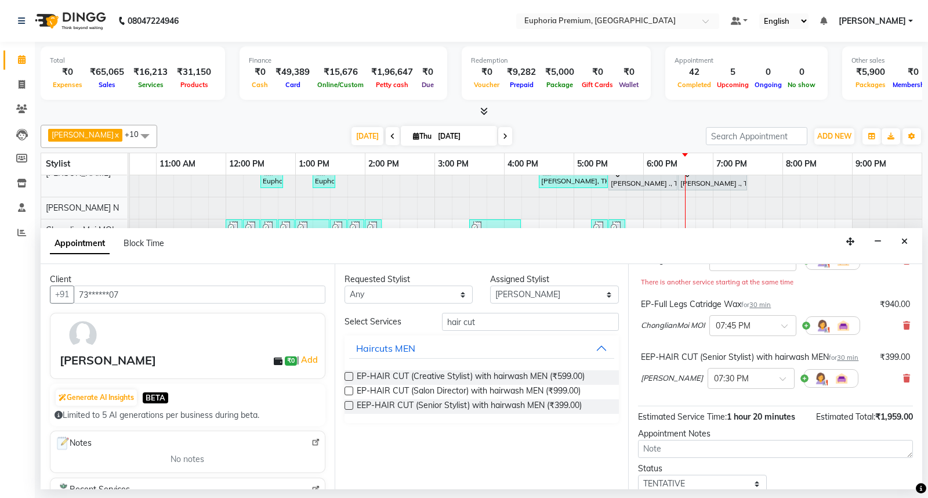
click at [661, 395] on div "EEP-HAIR CUT (Senior Stylist) with hairwash MEN for 30 min ₹399.00 Farhan × 07:…" at bounding box center [775, 372] width 275 height 48
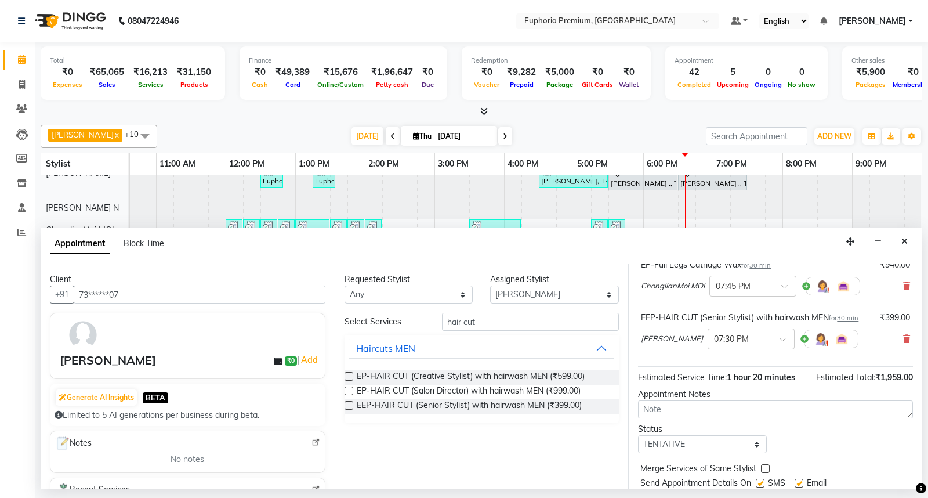
scroll to position [187, 0]
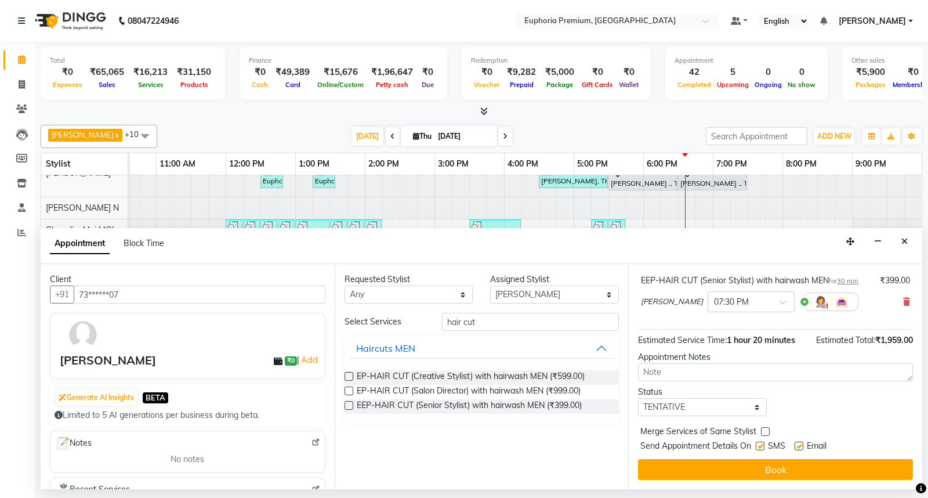
click at [764, 468] on button "Book" at bounding box center [775, 469] width 275 height 21
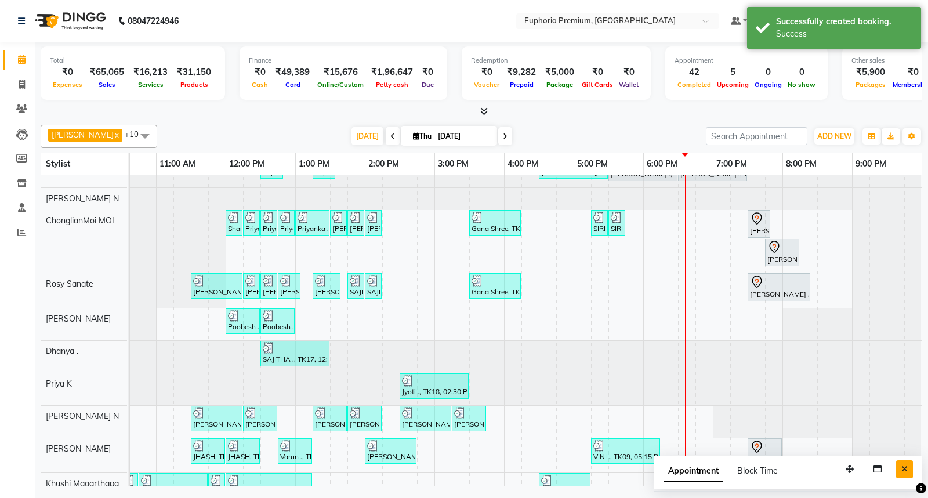
click at [909, 466] on button "Close" at bounding box center [904, 469] width 17 height 18
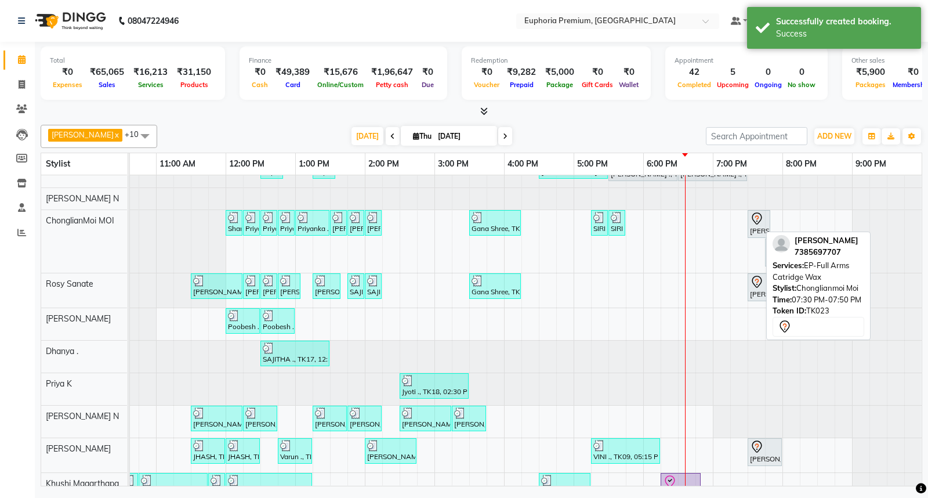
click at [750, 223] on icon at bounding box center [757, 219] width 14 height 14
click at [750, 222] on icon at bounding box center [757, 219] width 14 height 14
select select "7"
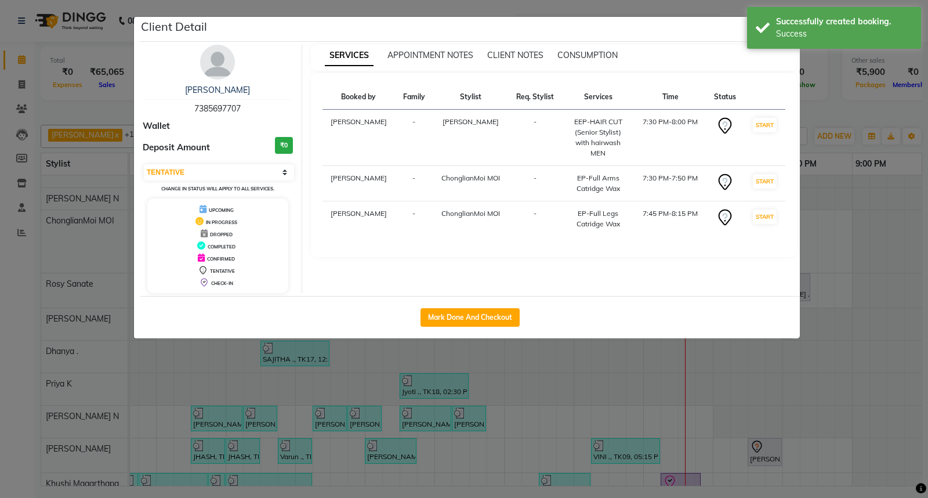
click at [215, 107] on span "7385697707" at bounding box center [217, 108] width 46 height 10
copy span "7385697707"
click at [779, 31] on div "Success" at bounding box center [844, 34] width 136 height 12
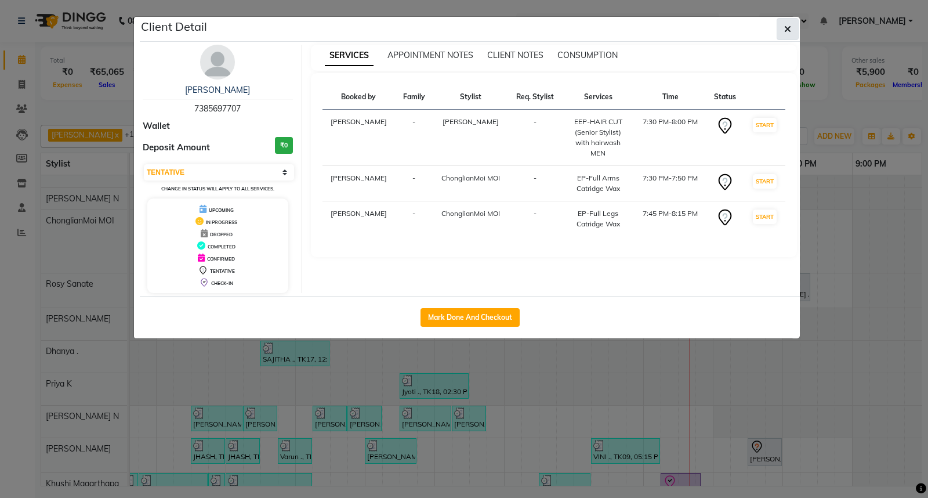
click at [786, 27] on icon "button" at bounding box center [787, 28] width 7 height 9
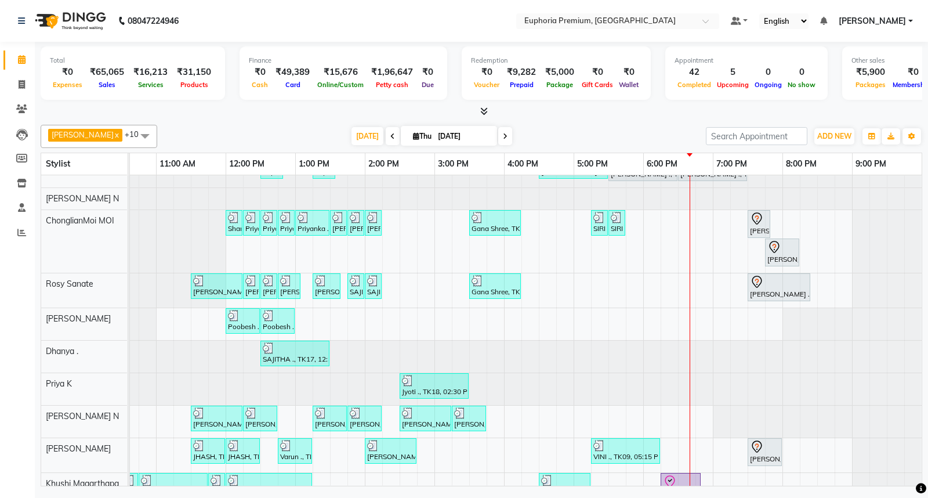
scroll to position [0, 0]
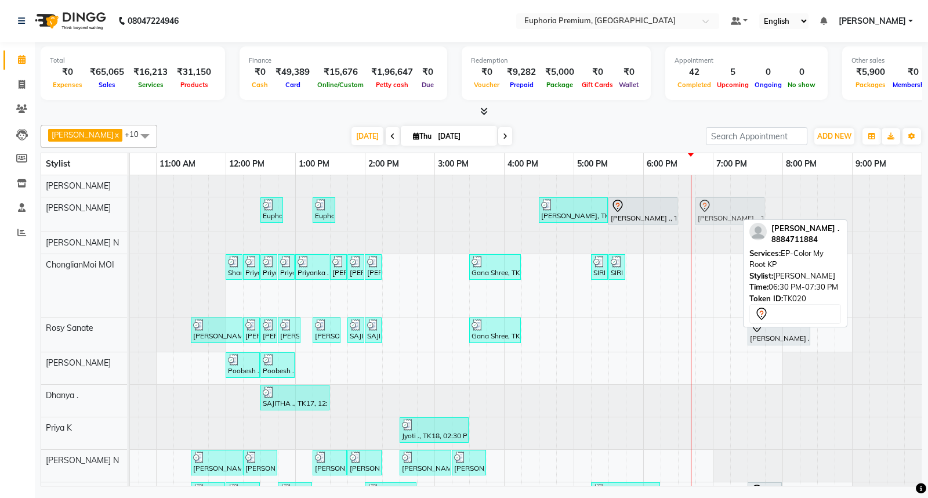
drag, startPoint x: 693, startPoint y: 212, endPoint x: 705, endPoint y: 209, distance: 11.8
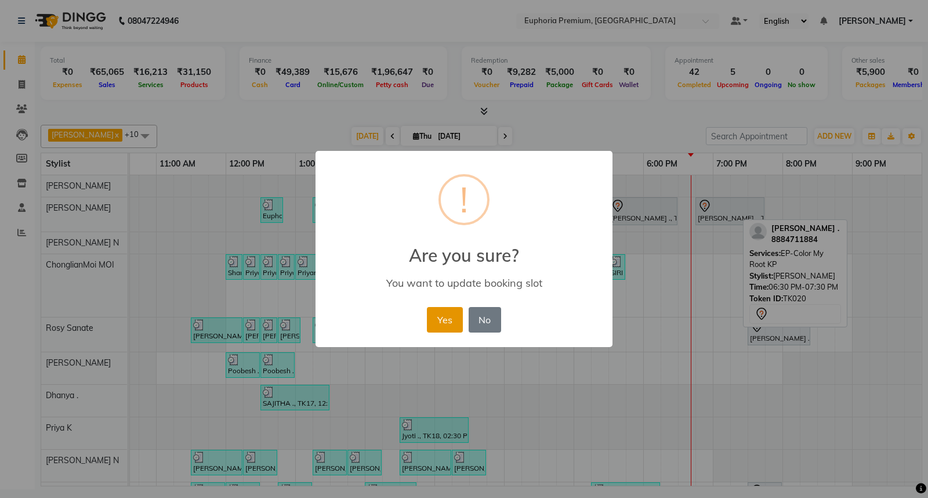
click at [442, 325] on button "Yes" at bounding box center [444, 320] width 35 height 26
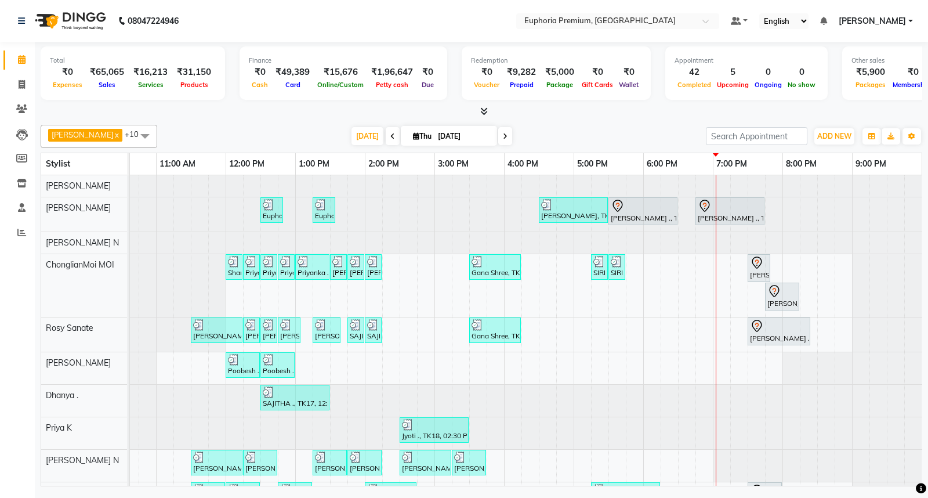
click at [434, 138] on input "[DATE]" at bounding box center [463, 136] width 58 height 17
select select "9"
select select "2025"
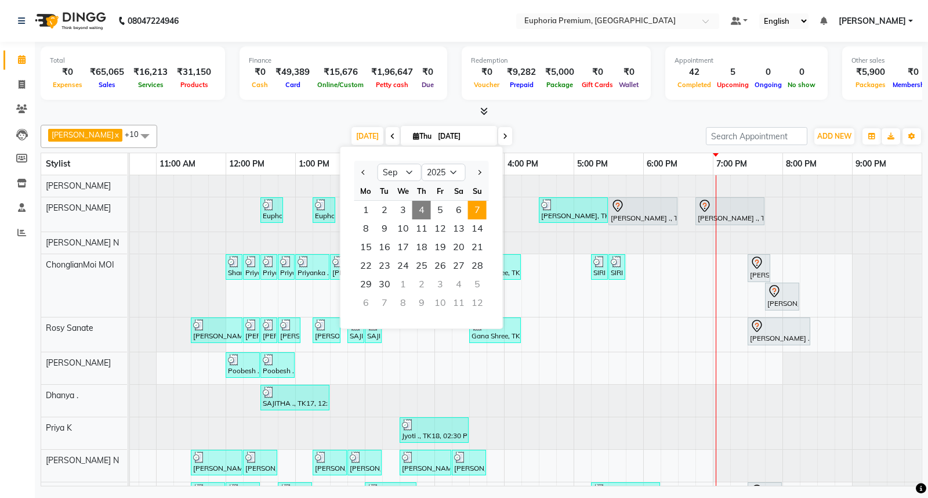
click at [468, 212] on span "7" at bounding box center [477, 210] width 19 height 19
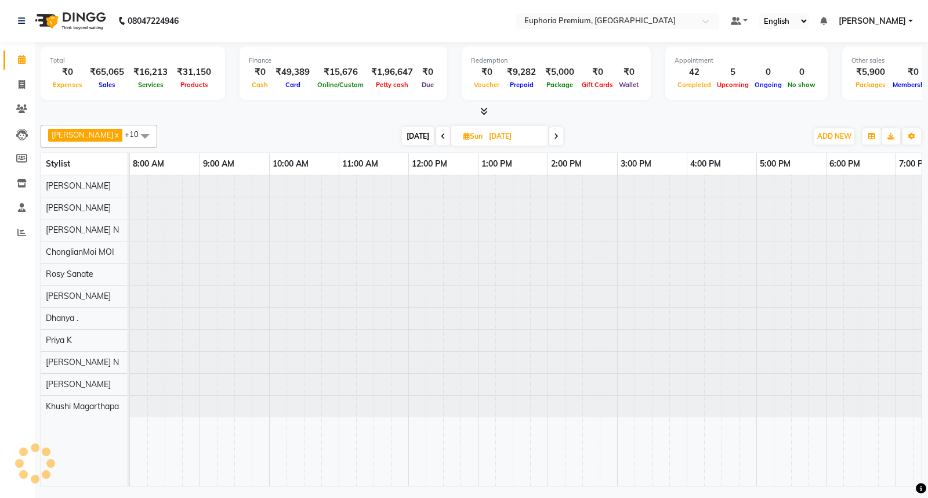
scroll to position [0, 183]
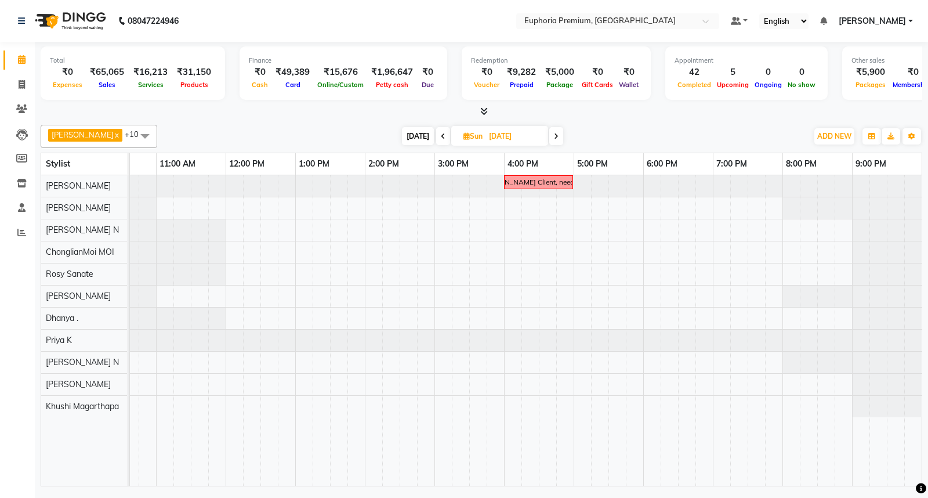
click at [403, 133] on span "[DATE]" at bounding box center [418, 136] width 32 height 18
type input "[DATE]"
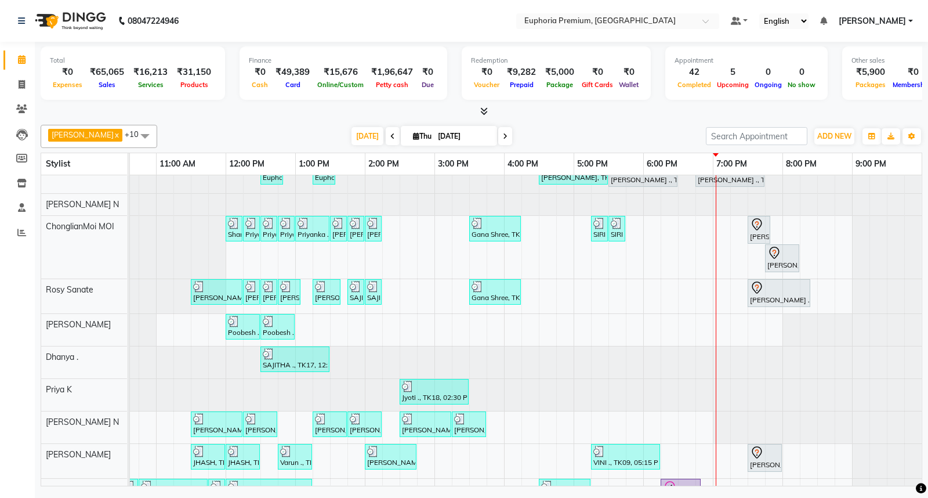
scroll to position [75, 0]
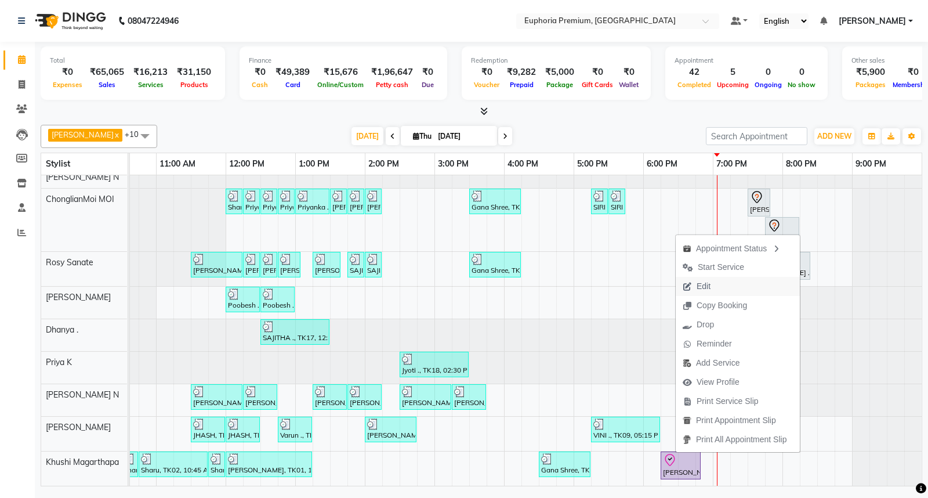
click at [726, 280] on button "Edit" at bounding box center [738, 286] width 124 height 19
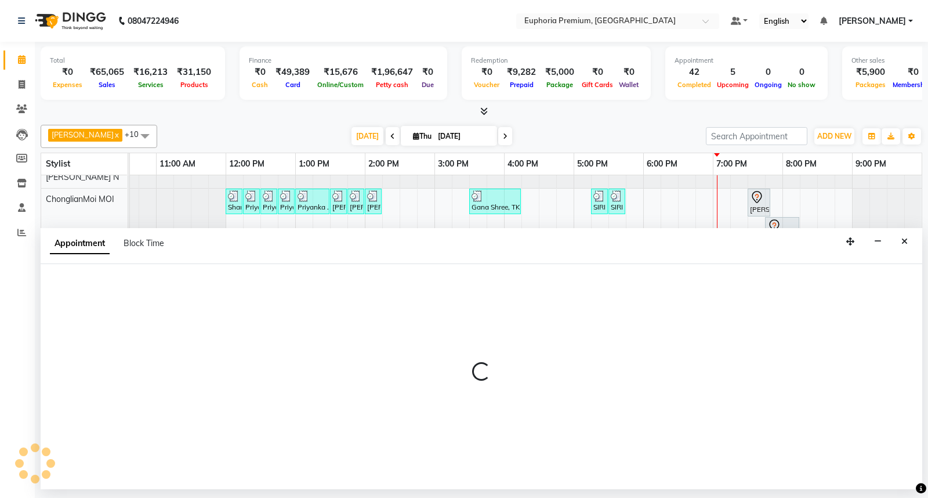
select select "tentative"
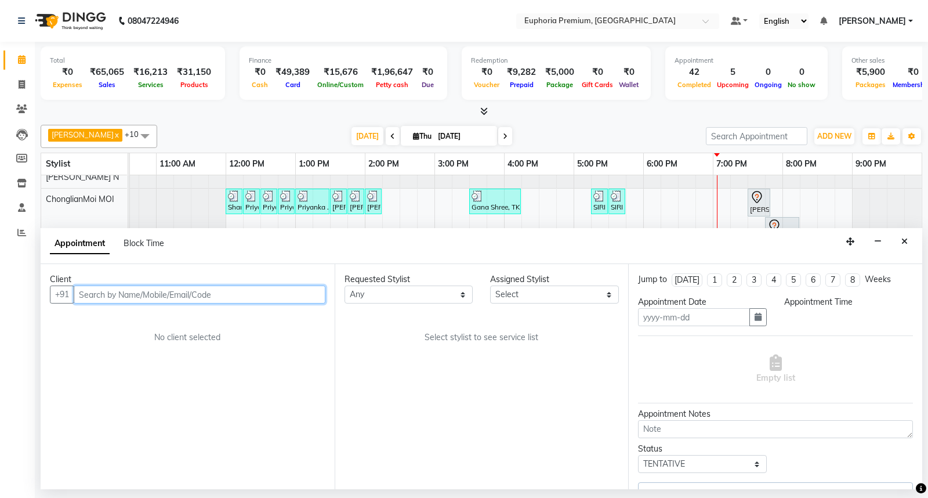
type input "[DATE]"
select select "86606"
select select "check-in"
select select "1095"
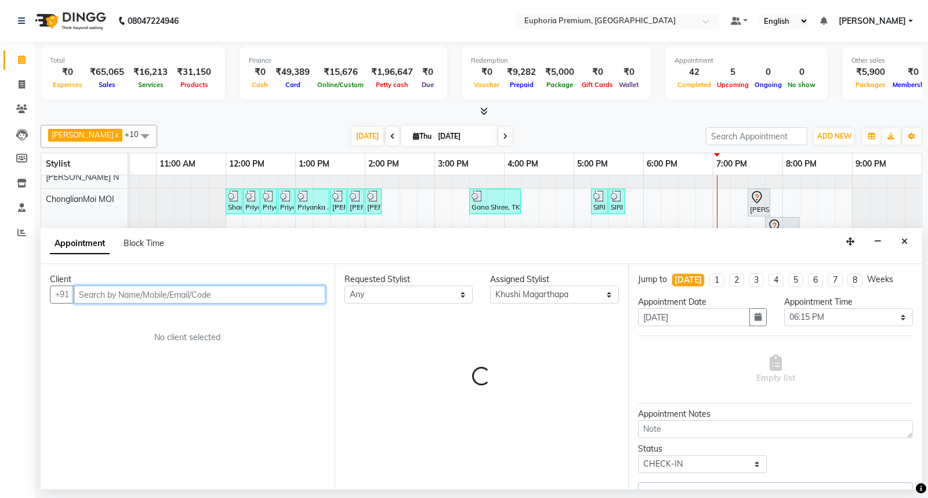
select select "4006"
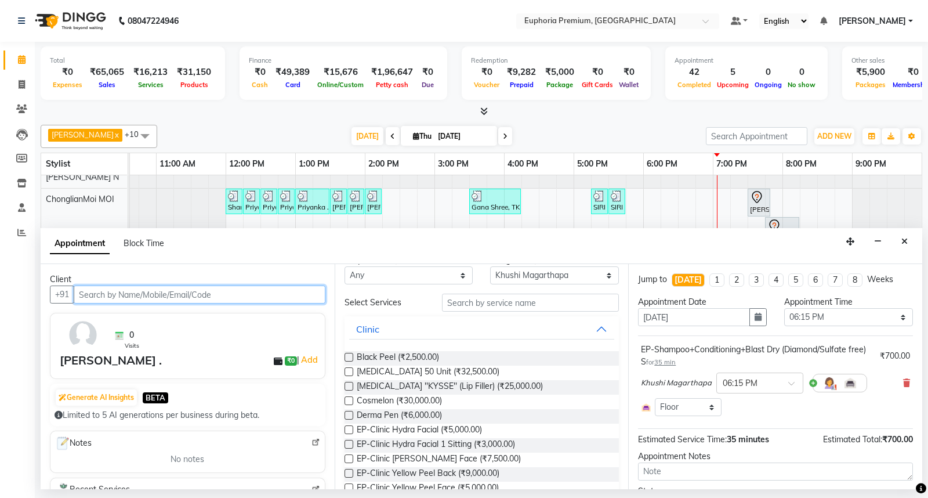
scroll to position [0, 0]
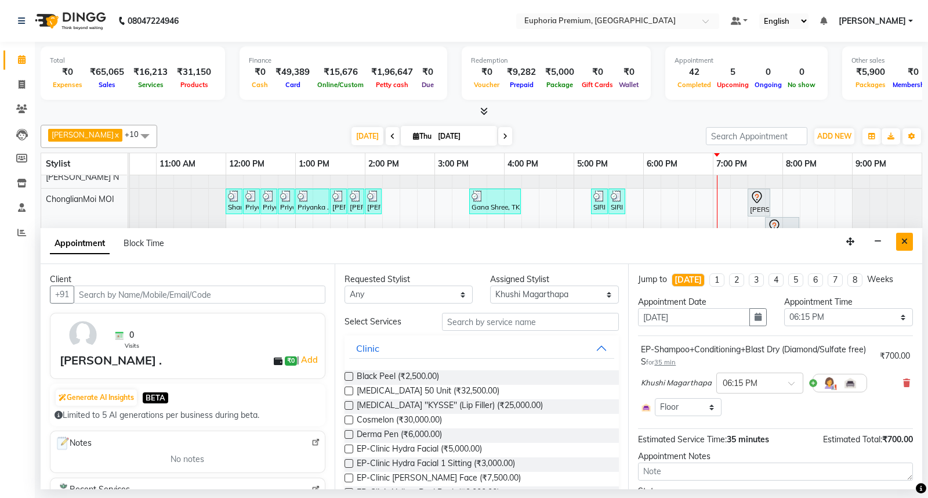
click at [909, 238] on button "Close" at bounding box center [904, 242] width 17 height 18
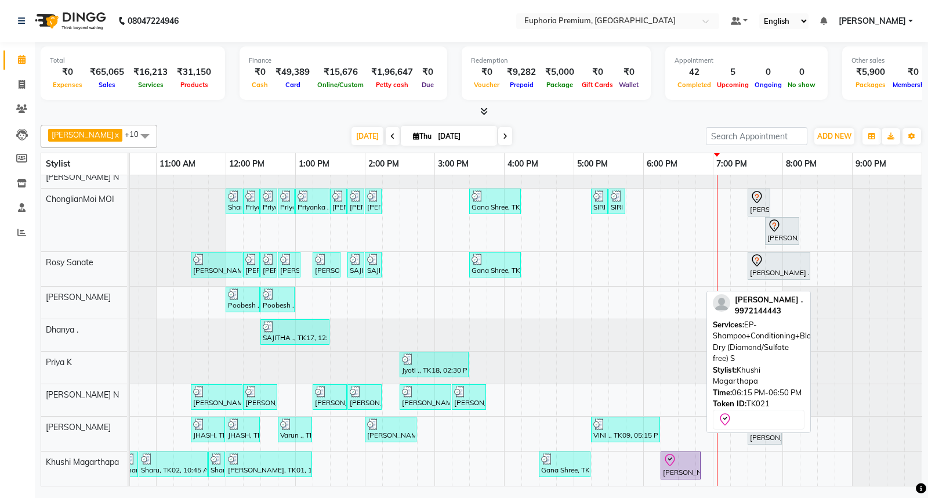
click at [685, 455] on div at bounding box center [680, 460] width 35 height 14
click at [683, 459] on div "Teena ., TK21, 06:15 PM-06:50 PM, EP-Shampoo+Conditioning+Blast Dry (Diamond/Su…" at bounding box center [681, 465] width 38 height 24
select select "8"
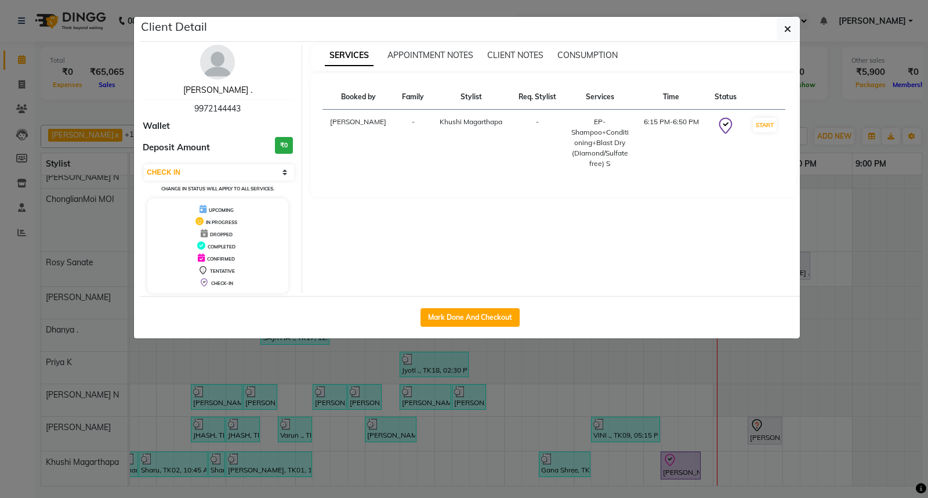
click at [219, 89] on link "[PERSON_NAME] ." at bounding box center [217, 90] width 69 height 10
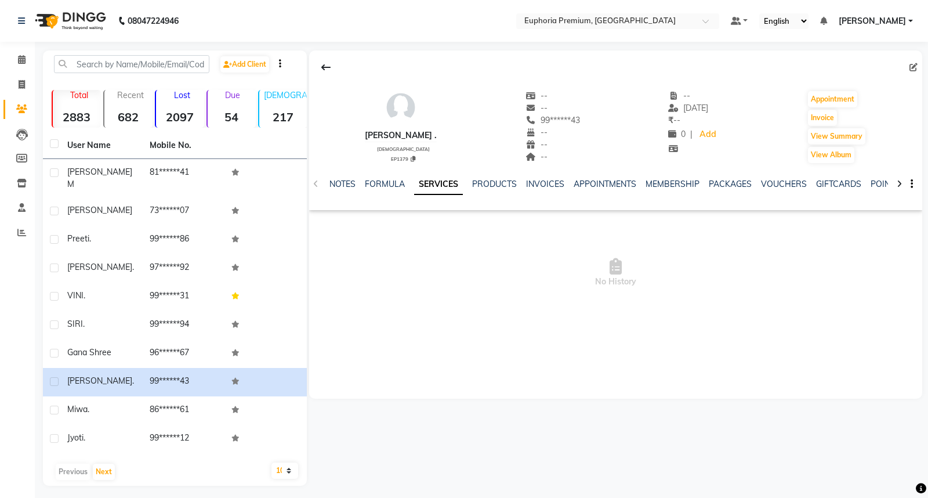
click at [396, 177] on div "NOTES FORMULA SERVICES PRODUCTS INVOICES APPOINTMENTS MEMBERSHIP PACKAGES VOUCH…" at bounding box center [615, 184] width 613 height 40
click at [386, 183] on link "FORMULA" at bounding box center [385, 184] width 40 height 10
click at [443, 181] on link "SERVICES" at bounding box center [442, 184] width 39 height 10
click at [22, 64] on icon at bounding box center [22, 59] width 8 height 9
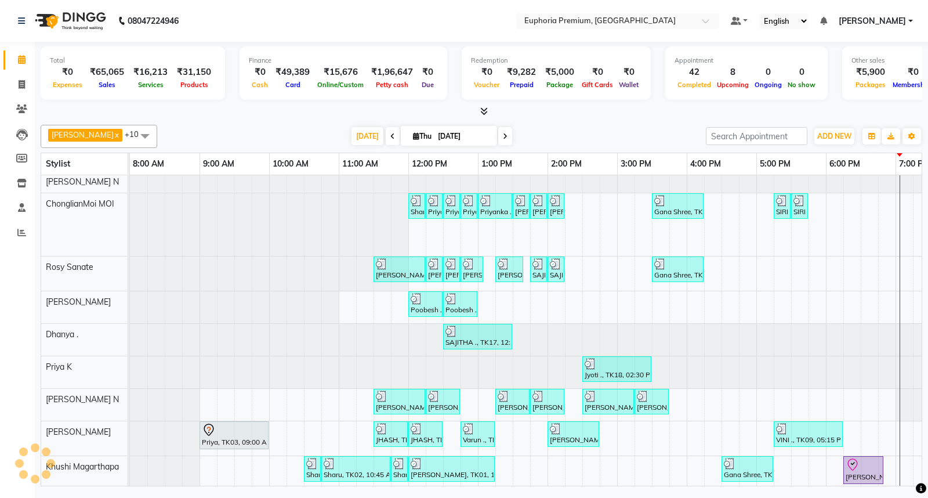
scroll to position [75, 0]
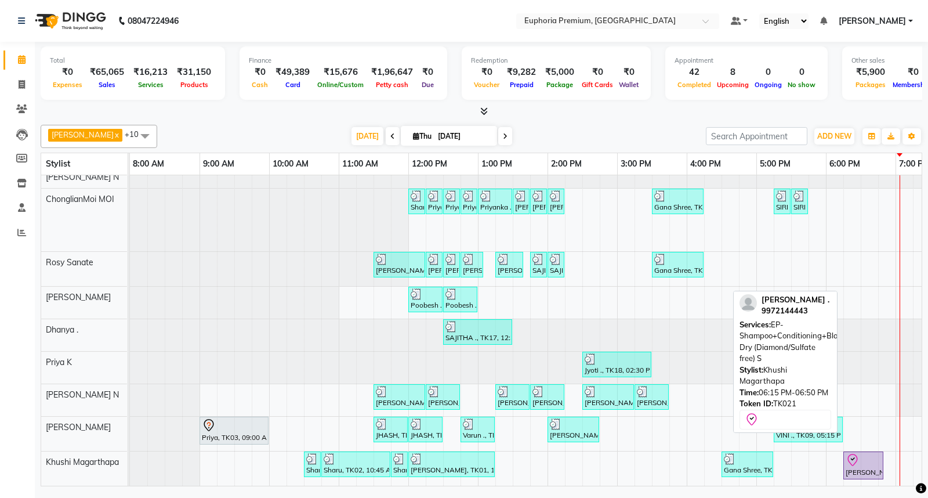
click at [868, 453] on div at bounding box center [863, 460] width 35 height 14
select select "8"
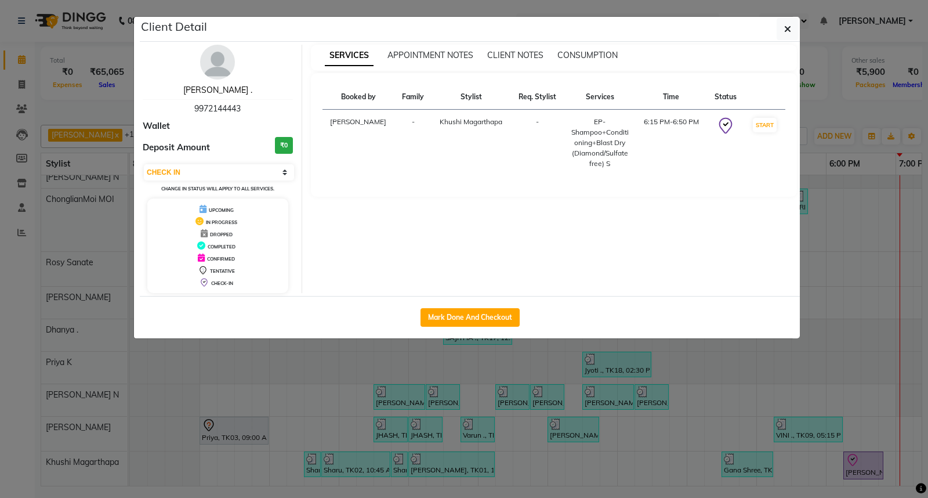
click at [218, 89] on link "[PERSON_NAME] ." at bounding box center [217, 90] width 69 height 10
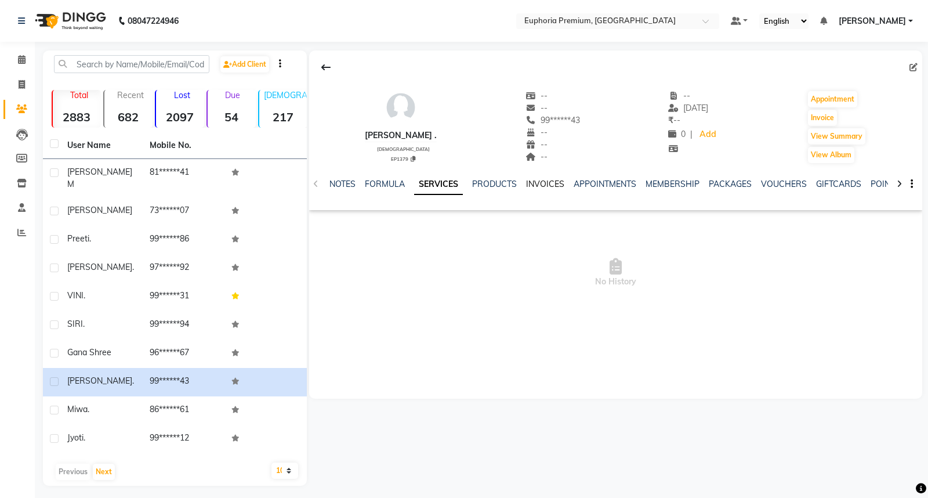
click at [532, 180] on link "INVOICES" at bounding box center [545, 184] width 38 height 10
click at [442, 178] on div "PRODUCTS" at bounding box center [457, 184] width 45 height 12
click at [404, 183] on link "SERVICES" at bounding box center [405, 184] width 39 height 10
click at [16, 58] on span at bounding box center [22, 59] width 20 height 13
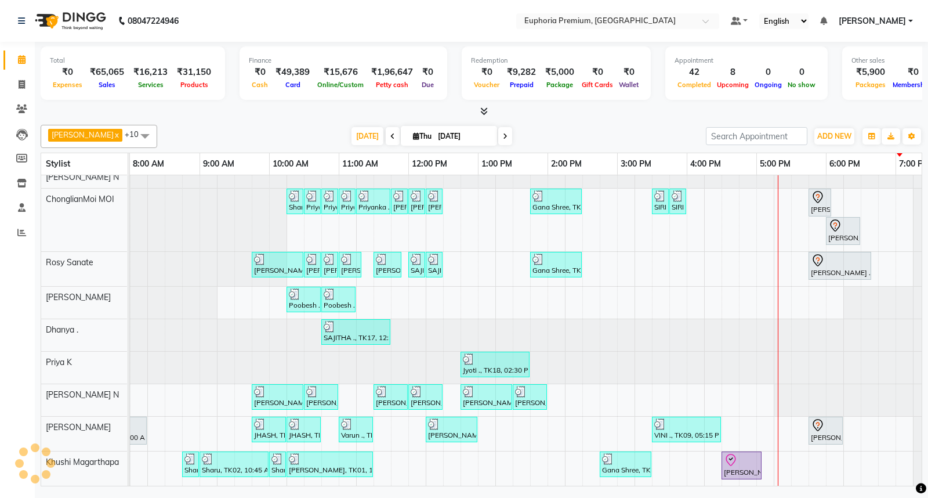
scroll to position [0, 123]
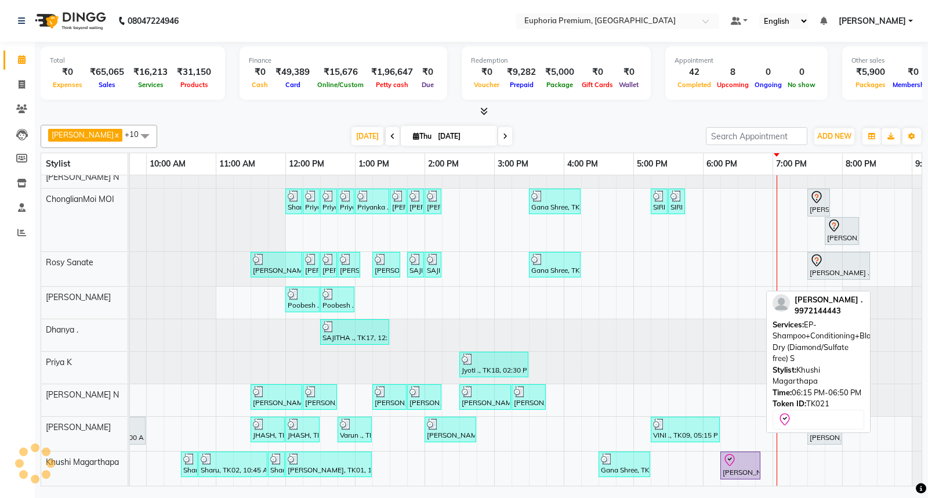
click at [739, 453] on div at bounding box center [740, 460] width 35 height 14
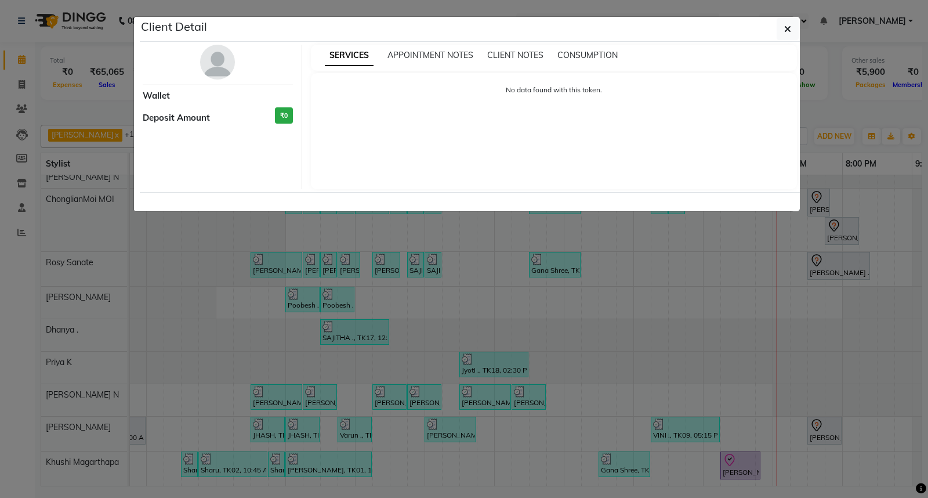
select select "8"
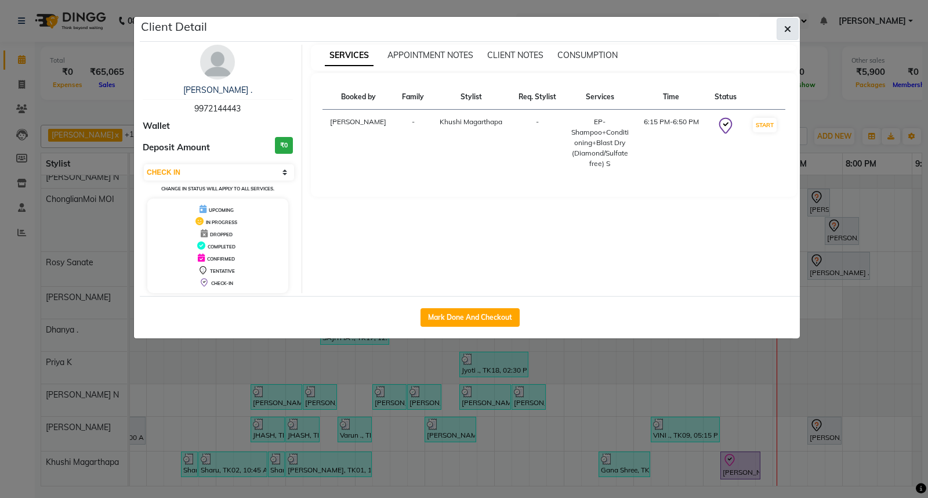
click at [793, 25] on button "button" at bounding box center [788, 29] width 22 height 22
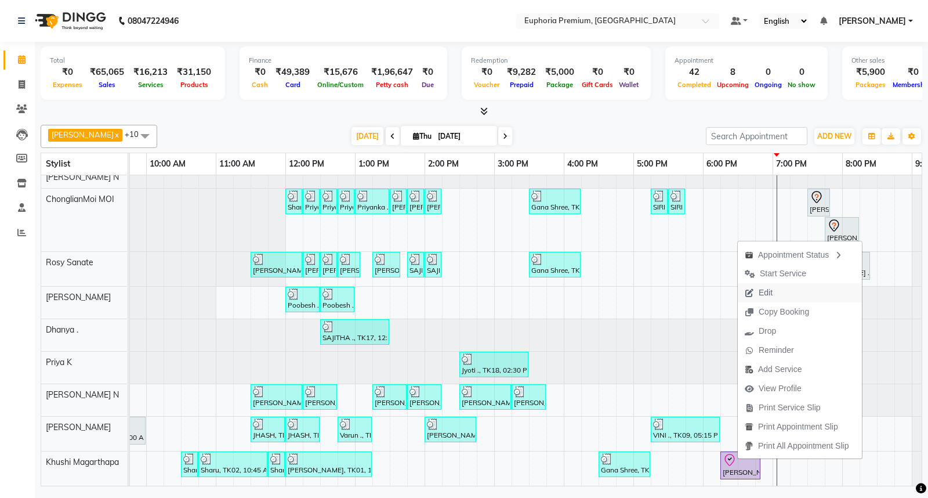
click at [789, 291] on button "Edit" at bounding box center [800, 292] width 124 height 19
select select "tentative"
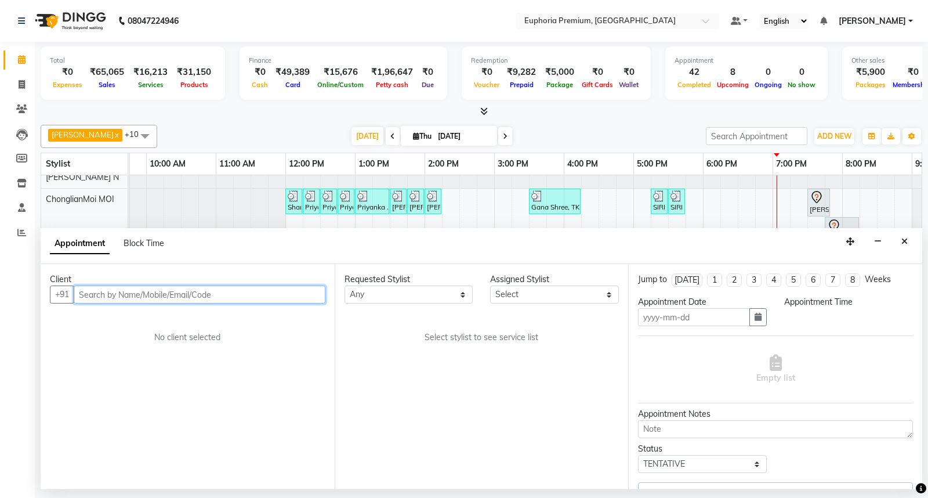
type input "[DATE]"
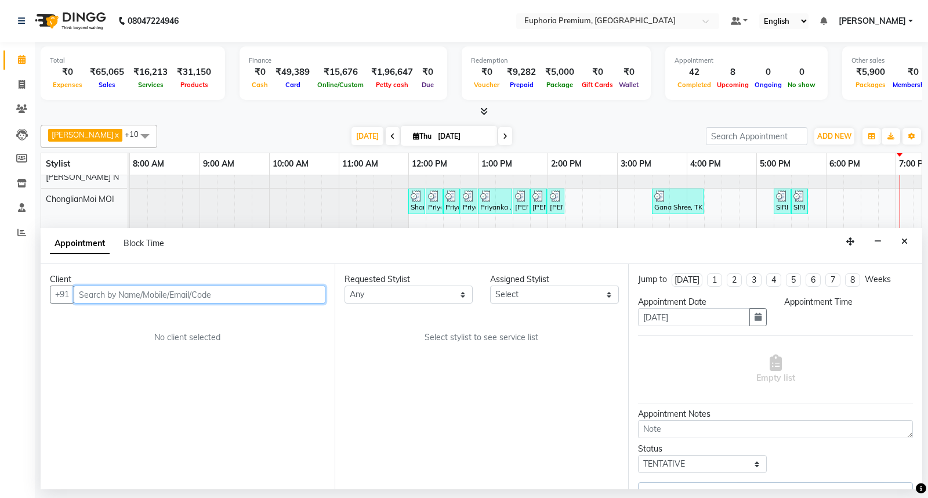
select select "86606"
select select "check-in"
select select "1095"
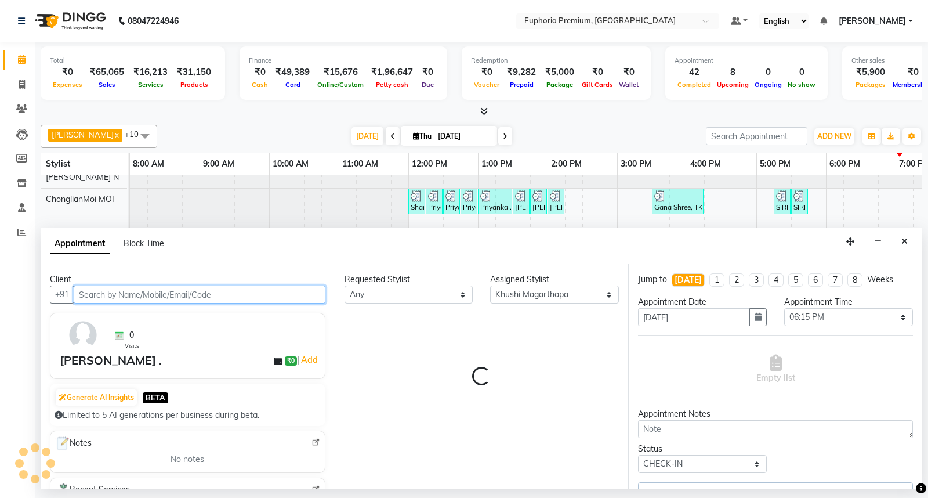
scroll to position [75, 183]
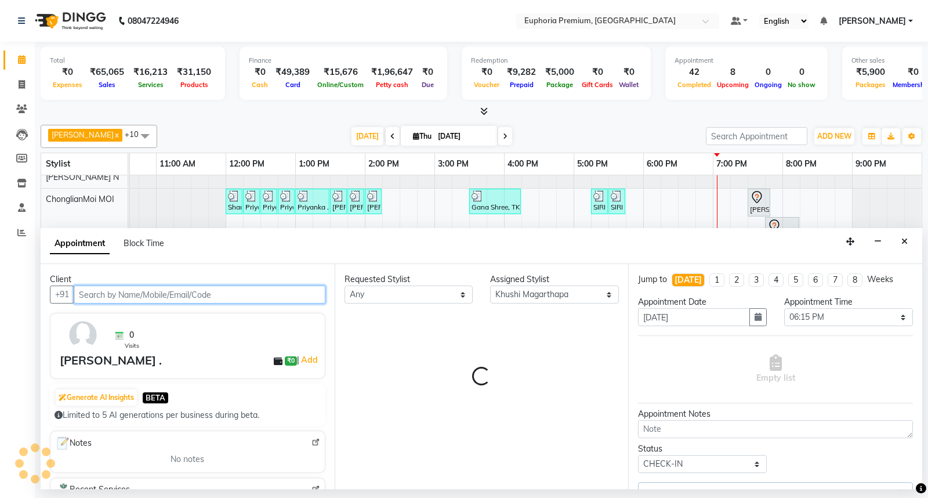
select select "4006"
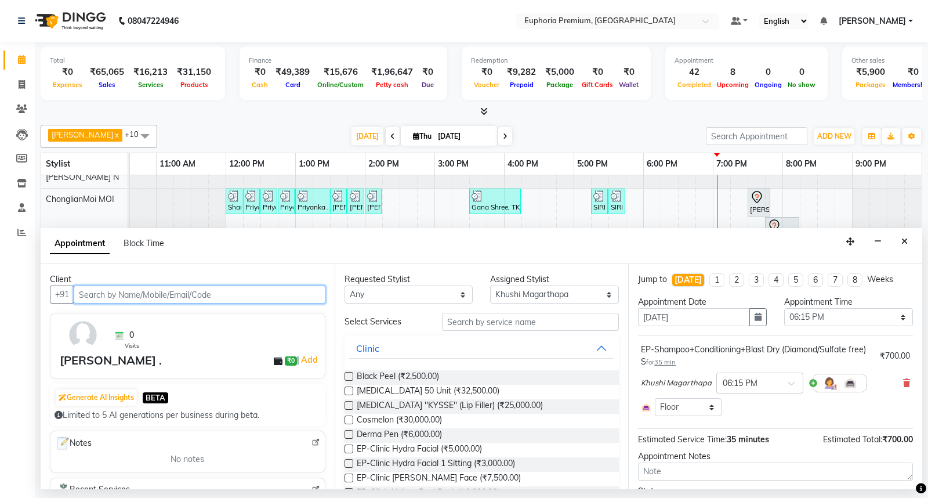
click at [199, 292] on input "text" at bounding box center [200, 294] width 252 height 18
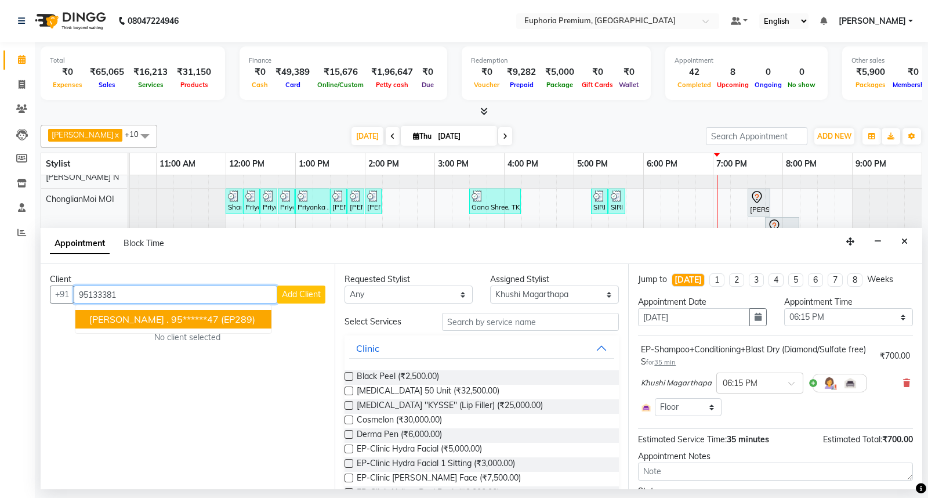
click at [221, 313] on span "(EP289)" at bounding box center [238, 319] width 34 height 12
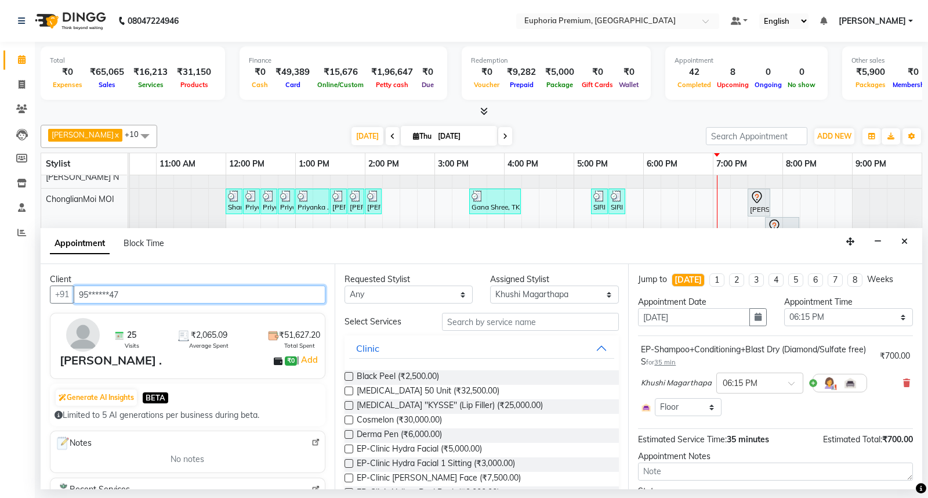
scroll to position [66, 0]
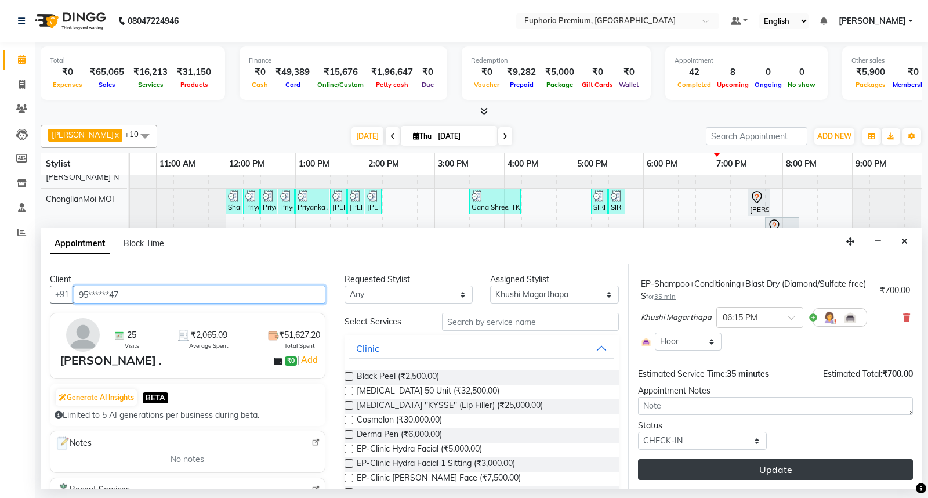
type input "95******47"
click at [785, 471] on button "Update" at bounding box center [775, 469] width 275 height 21
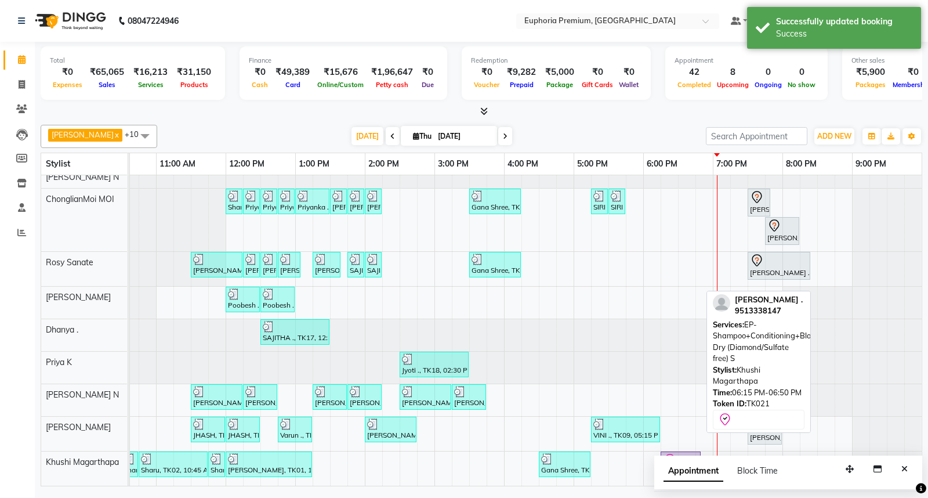
click at [677, 453] on div at bounding box center [680, 460] width 35 height 14
select select "8"
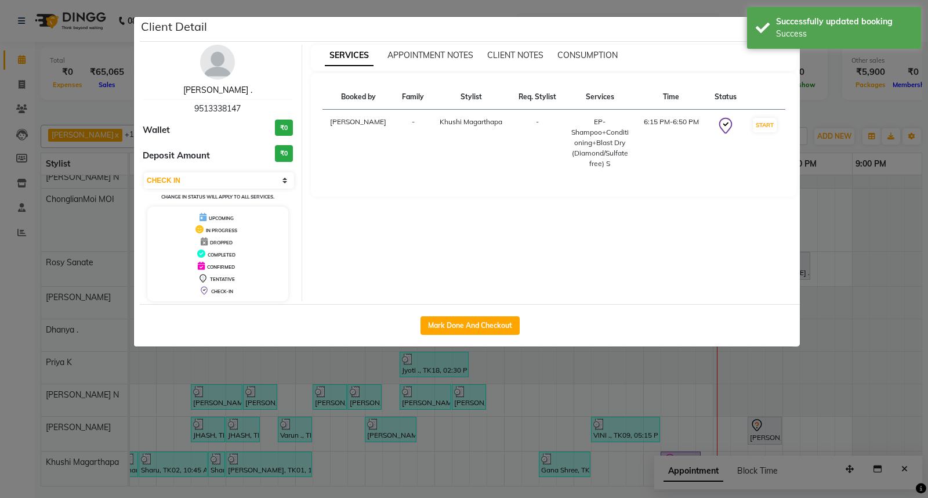
click at [207, 93] on link "[PERSON_NAME] ." at bounding box center [217, 90] width 69 height 10
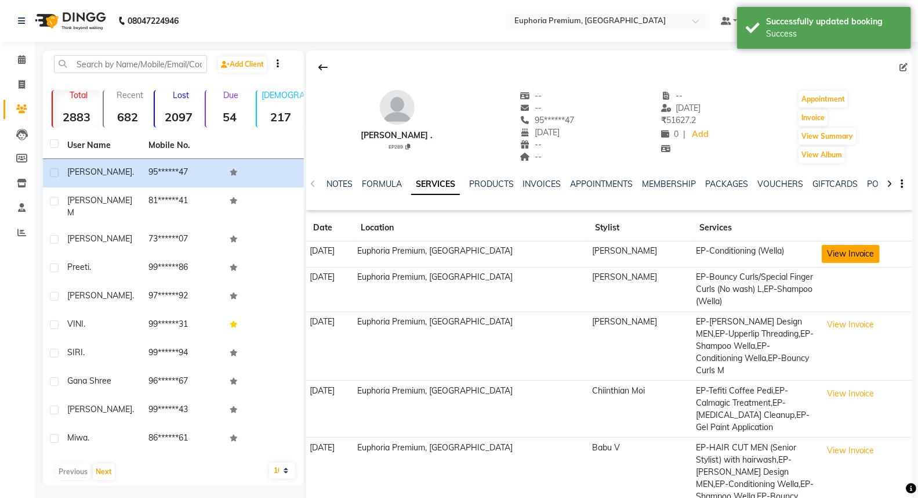
click at [844, 253] on button "View Invoice" at bounding box center [851, 254] width 58 height 18
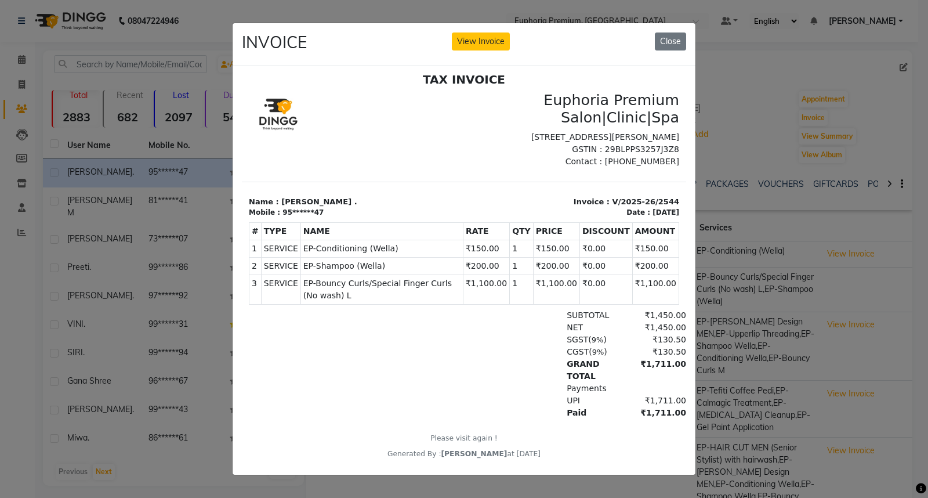
scroll to position [9, 0]
click at [748, 106] on ngb-modal-window "INVOICE View Invoice Close" at bounding box center [464, 249] width 928 height 498
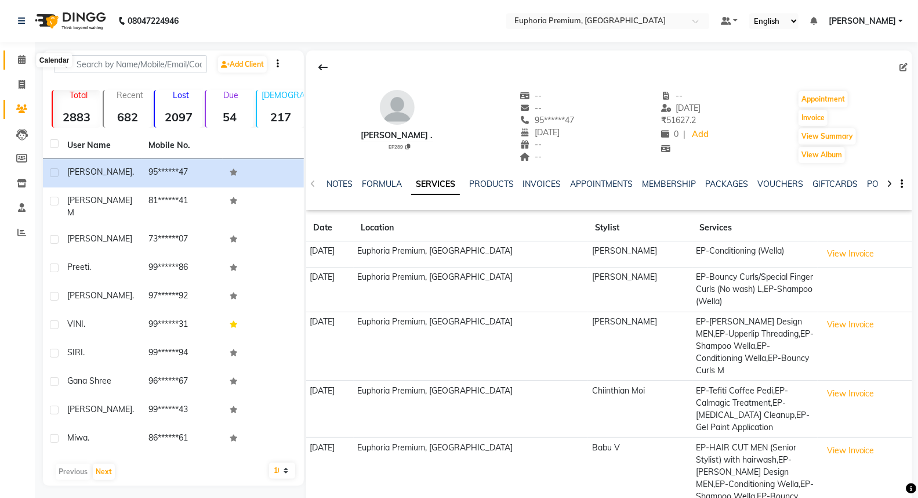
click at [22, 59] on icon at bounding box center [22, 59] width 8 height 9
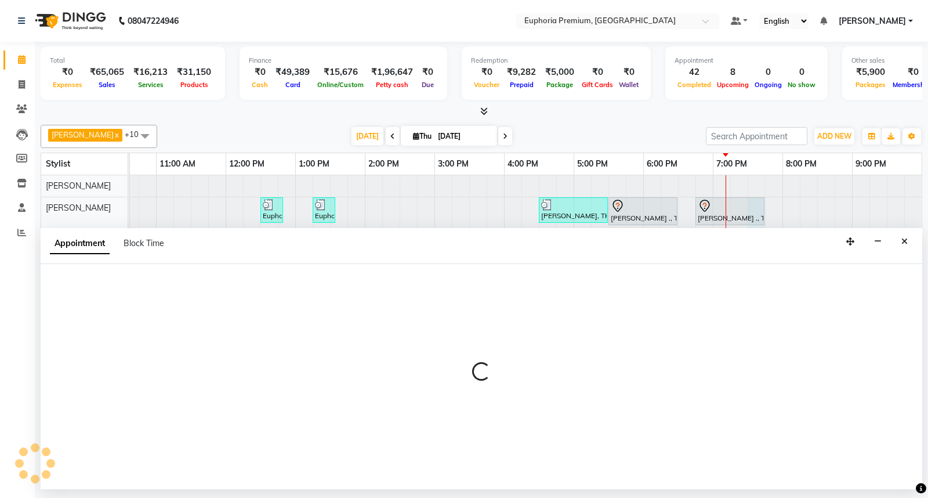
select select "78117"
select select "tentative"
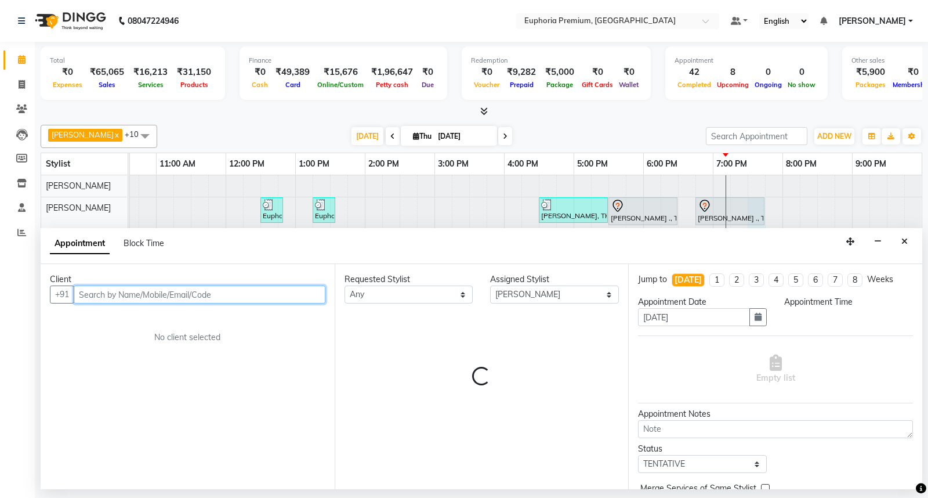
select select "1170"
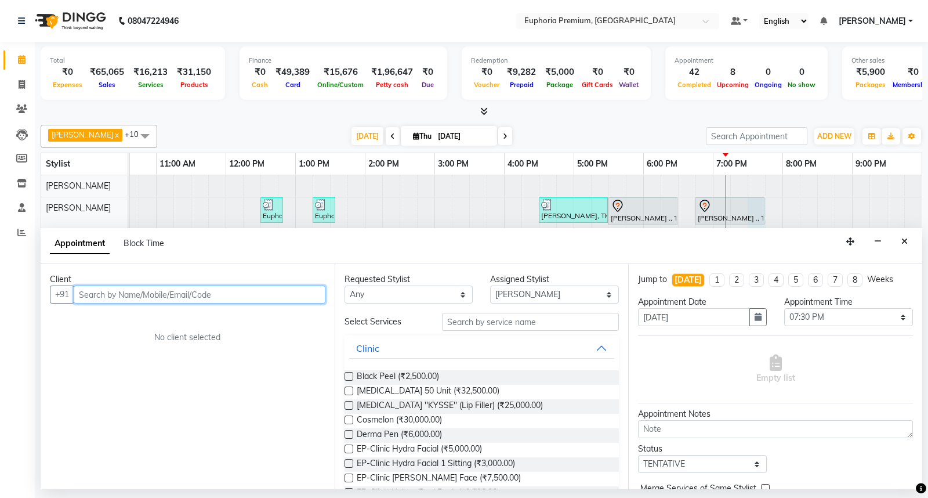
click at [229, 297] on input "text" at bounding box center [200, 294] width 252 height 18
type input "9632523802"
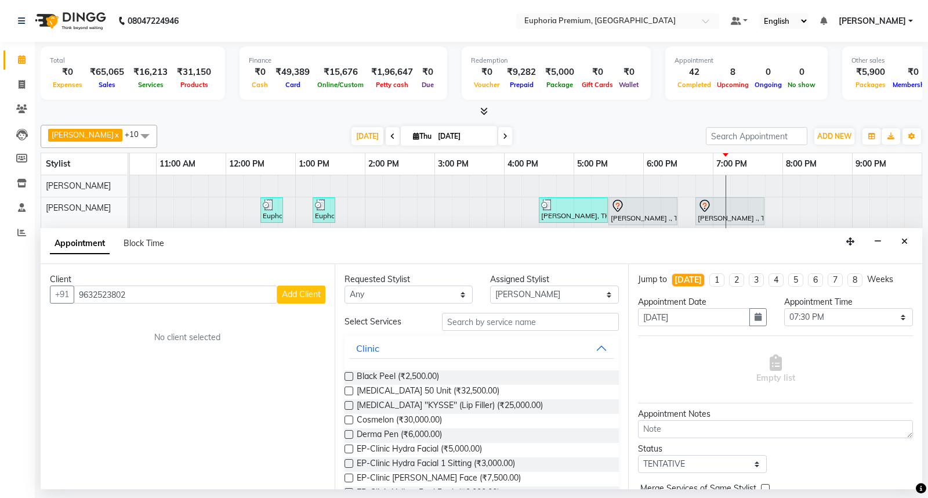
click at [310, 296] on span "Add Client" at bounding box center [301, 294] width 39 height 10
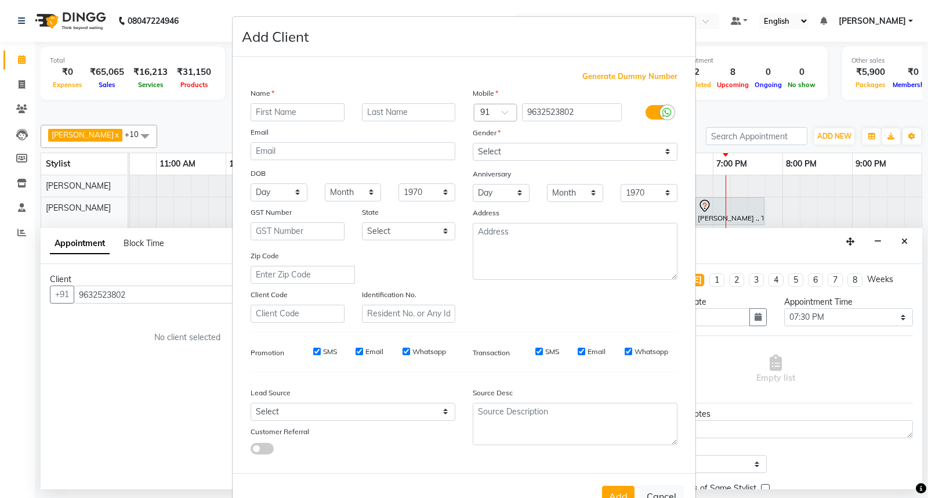
click at [331, 111] on input "text" at bounding box center [298, 112] width 94 height 18
type input "Priyanka"
click at [538, 155] on select "Select [DEMOGRAPHIC_DATA] [DEMOGRAPHIC_DATA] Other Prefer Not To Say" at bounding box center [575, 152] width 205 height 18
click at [473, 143] on select "Select [DEMOGRAPHIC_DATA] [DEMOGRAPHIC_DATA] Other Prefer Not To Say" at bounding box center [575, 152] width 205 height 18
click at [510, 157] on select "Select [DEMOGRAPHIC_DATA] [DEMOGRAPHIC_DATA] Other Prefer Not To Say" at bounding box center [575, 152] width 205 height 18
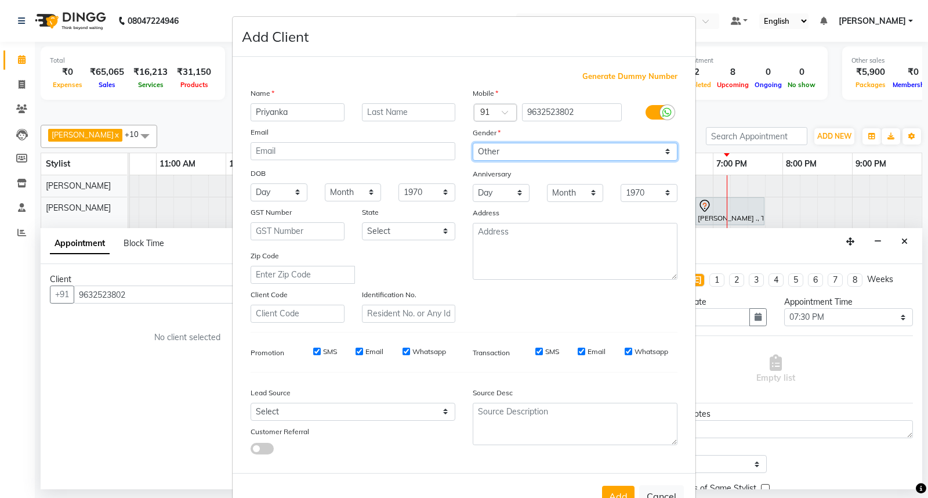
select select "[DEMOGRAPHIC_DATA]"
click at [473, 143] on select "Select [DEMOGRAPHIC_DATA] [DEMOGRAPHIC_DATA] Other Prefer Not To Say" at bounding box center [575, 152] width 205 height 18
click at [609, 496] on button "Add" at bounding box center [618, 495] width 32 height 21
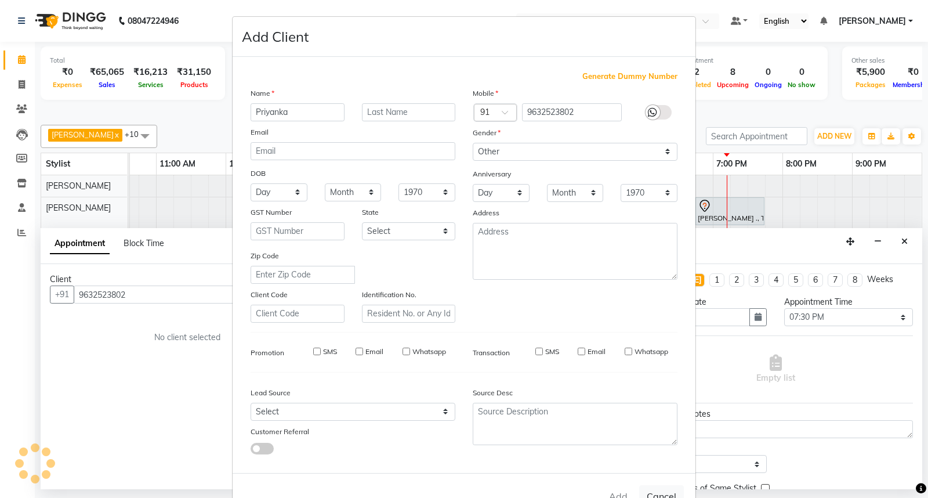
type input "96******02"
select select
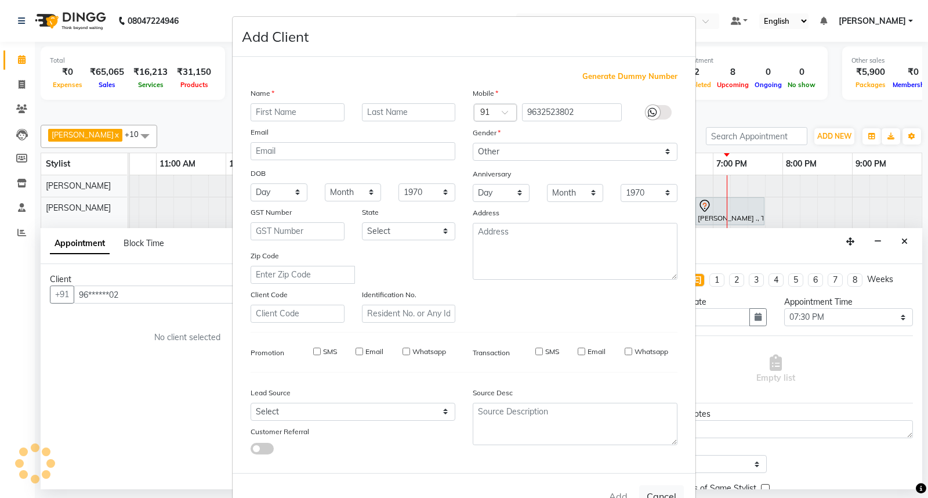
select select
checkbox input "false"
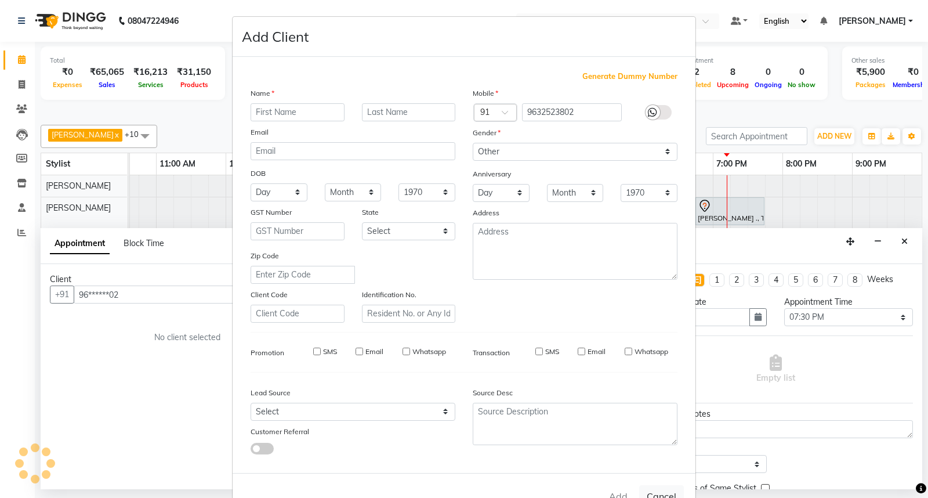
checkbox input "false"
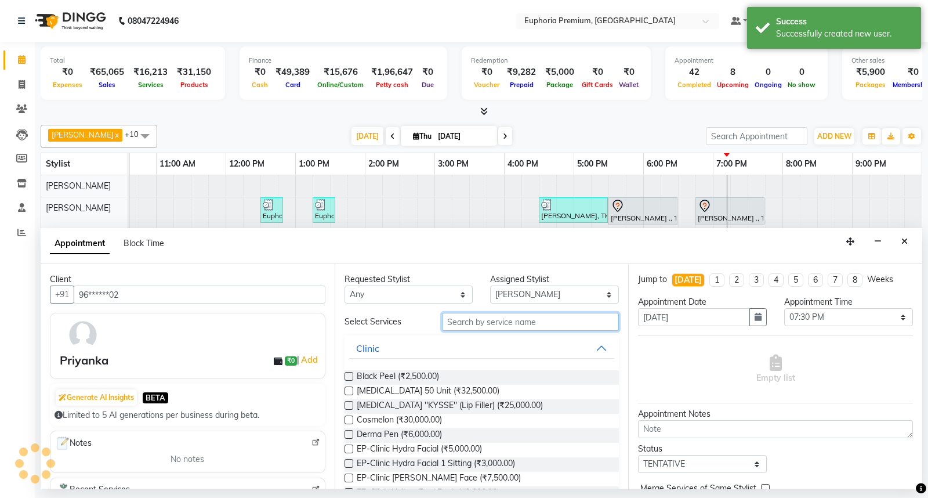
click at [499, 321] on input "text" at bounding box center [530, 322] width 177 height 18
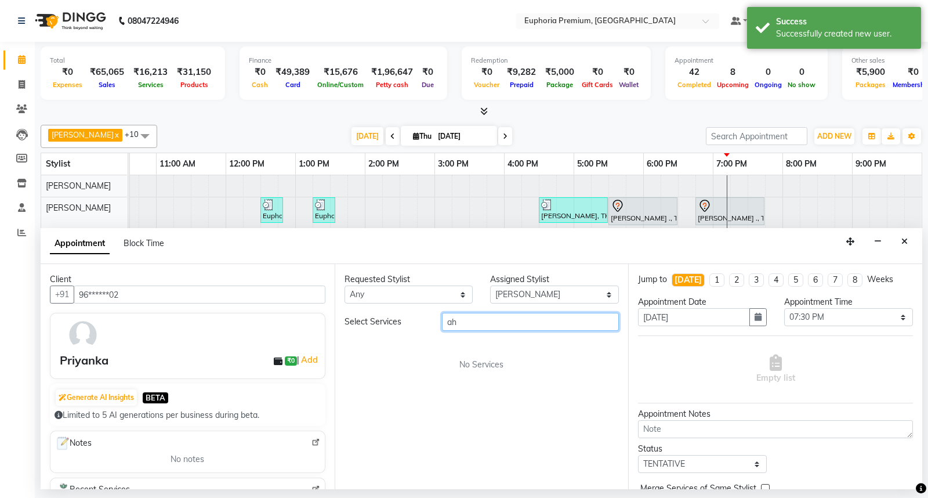
type input "a"
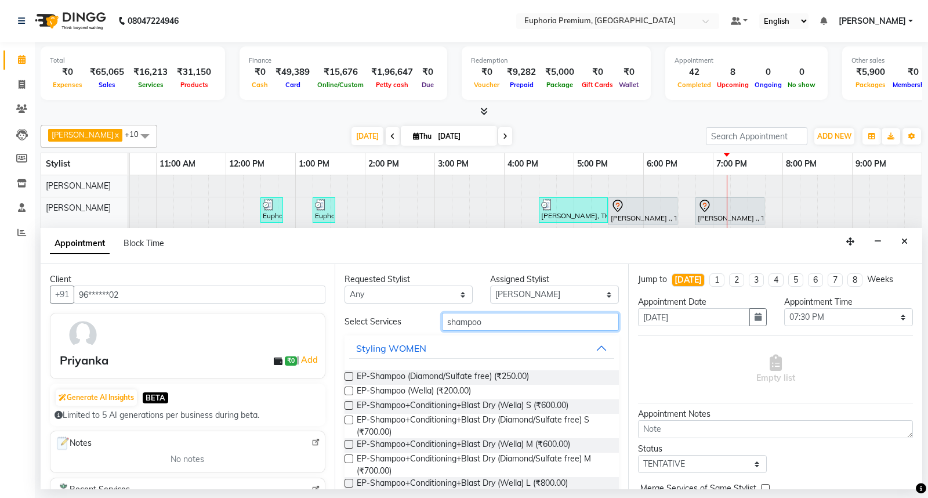
type input "shampoo"
click at [348, 445] on label at bounding box center [348, 444] width 9 height 9
click at [348, 445] on input "checkbox" at bounding box center [348, 445] width 8 height 8
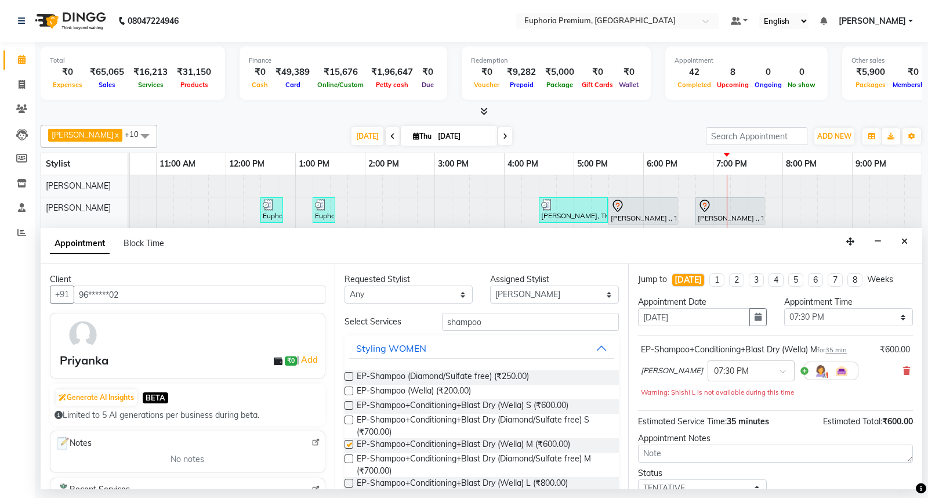
checkbox input "false"
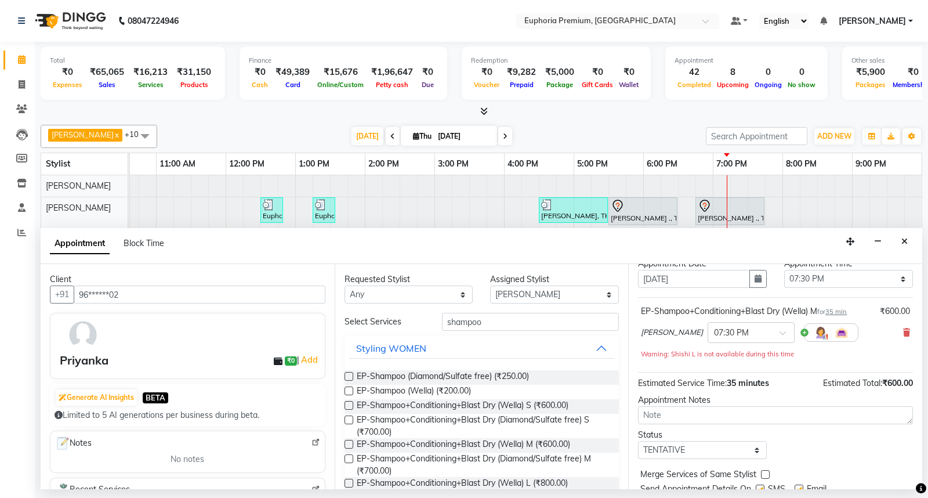
scroll to position [81, 0]
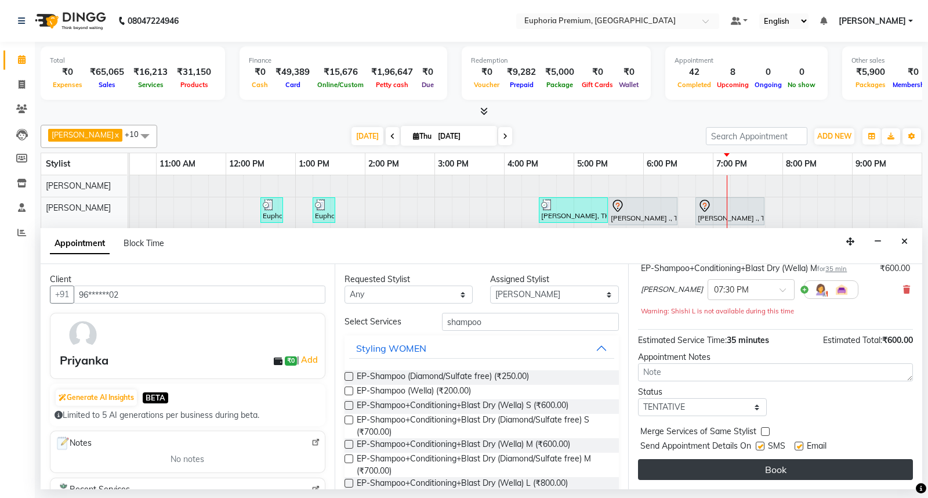
click at [776, 462] on button "Book" at bounding box center [775, 469] width 275 height 21
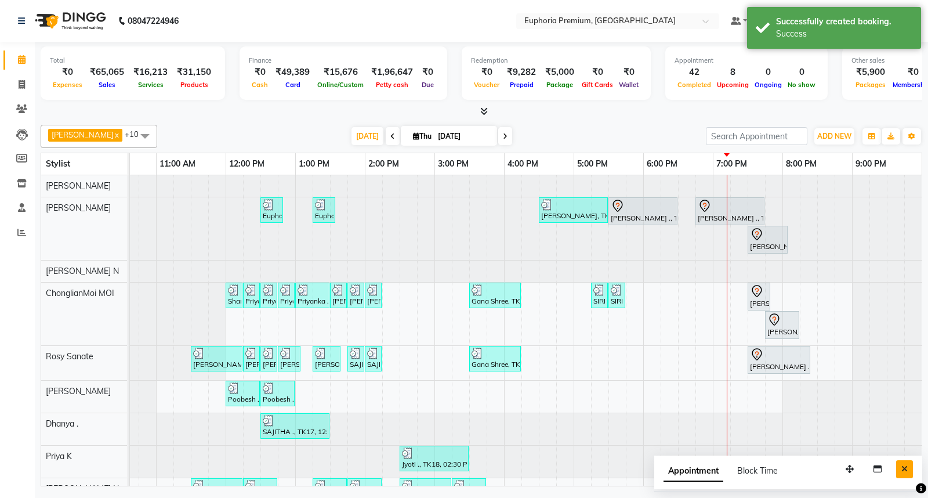
click at [900, 467] on button "Close" at bounding box center [904, 469] width 17 height 18
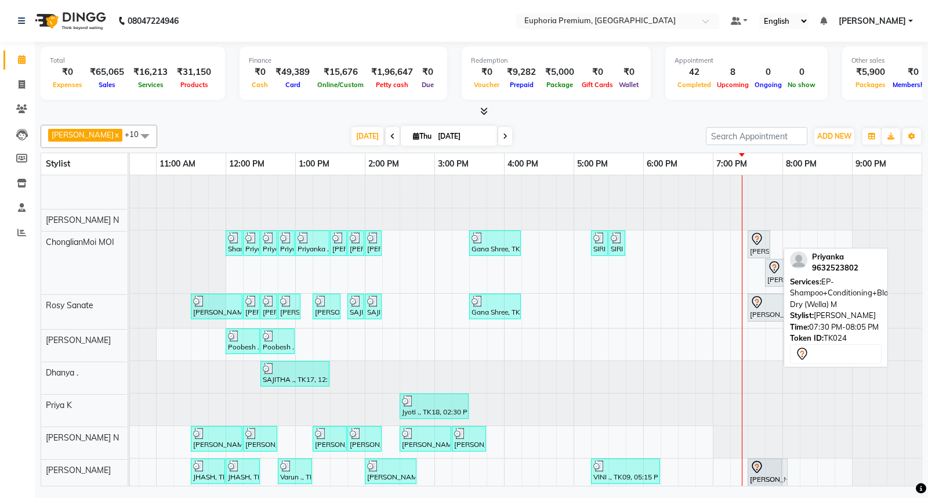
scroll to position [0, 0]
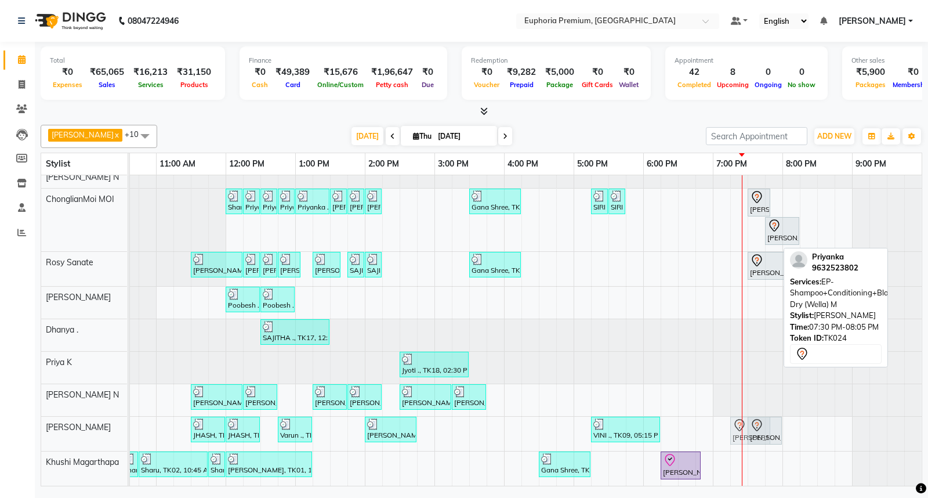
drag, startPoint x: 757, startPoint y: 240, endPoint x: 746, endPoint y: 425, distance: 185.9
click at [746, 425] on tbody "Euphoria Premium, TK16, 12:30 PM-12:50 PM, EP-Eyebrows Threading Euphoria Premi…" at bounding box center [434, 283] width 974 height 404
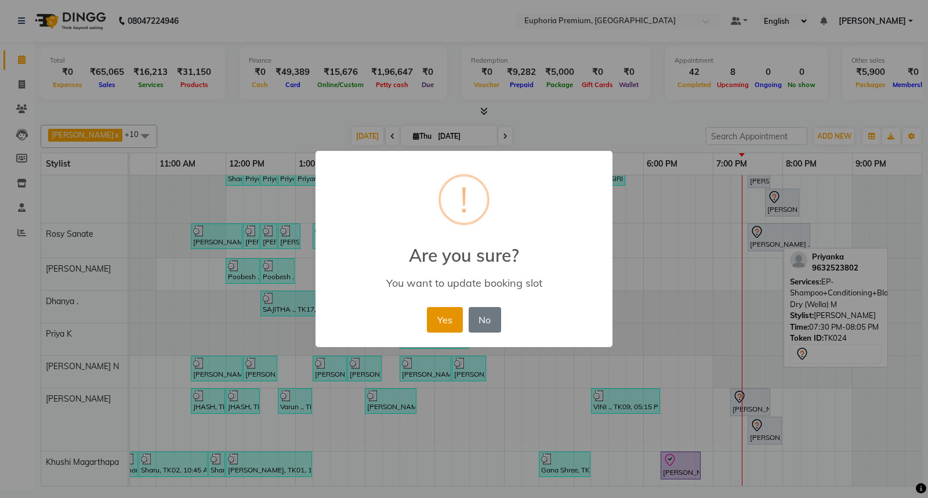
click at [443, 310] on button "Yes" at bounding box center [444, 320] width 35 height 26
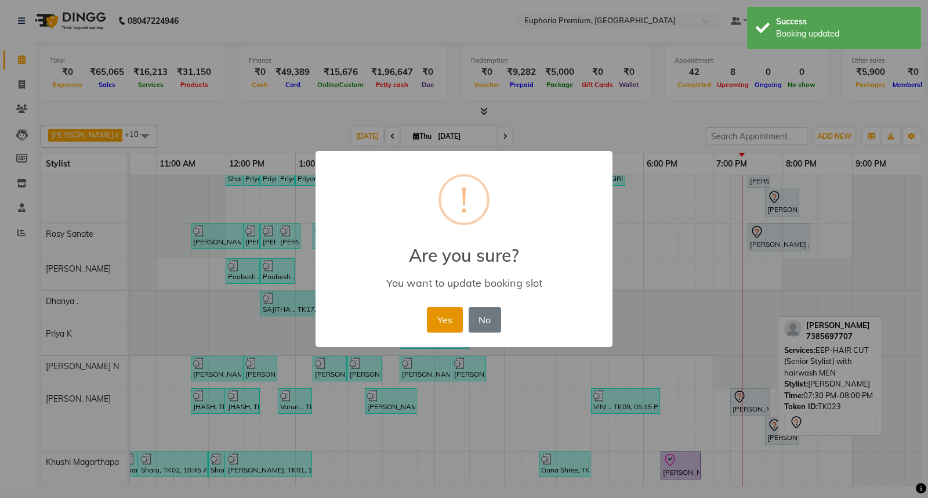
click at [448, 323] on button "Yes" at bounding box center [444, 320] width 35 height 26
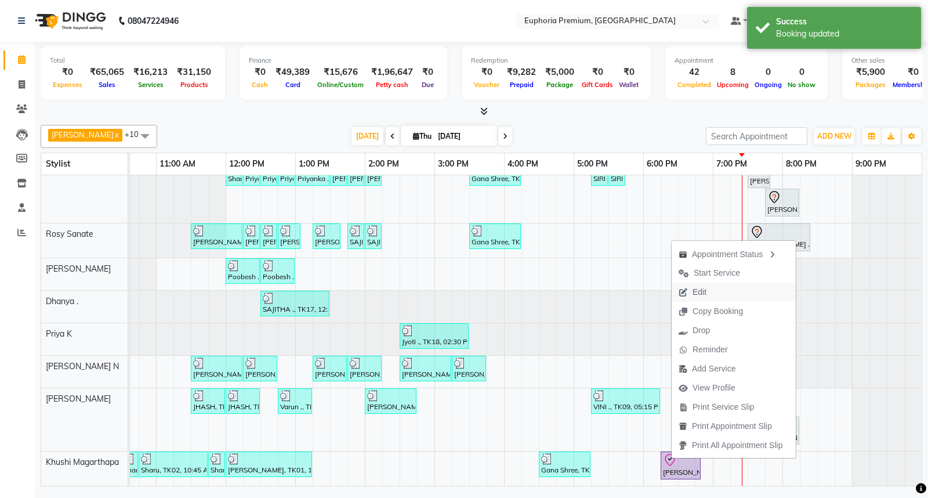
click at [728, 295] on button "Edit" at bounding box center [734, 291] width 124 height 19
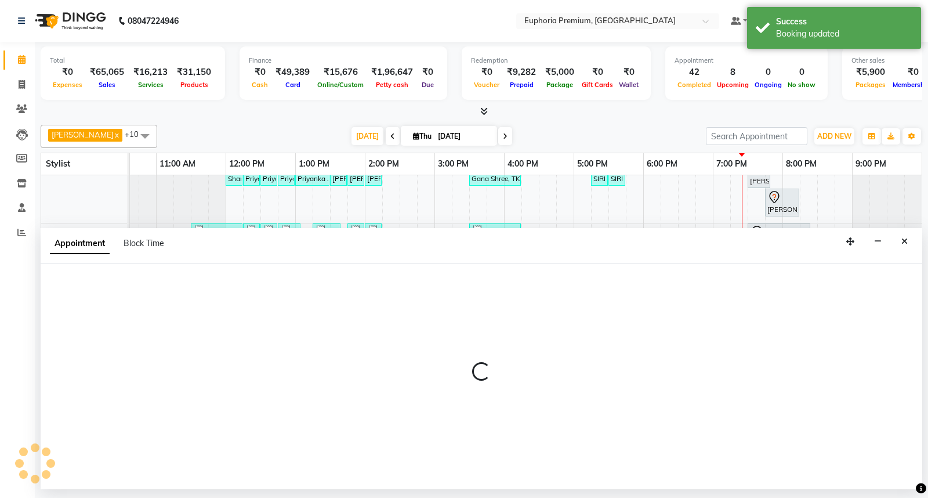
select select "check-in"
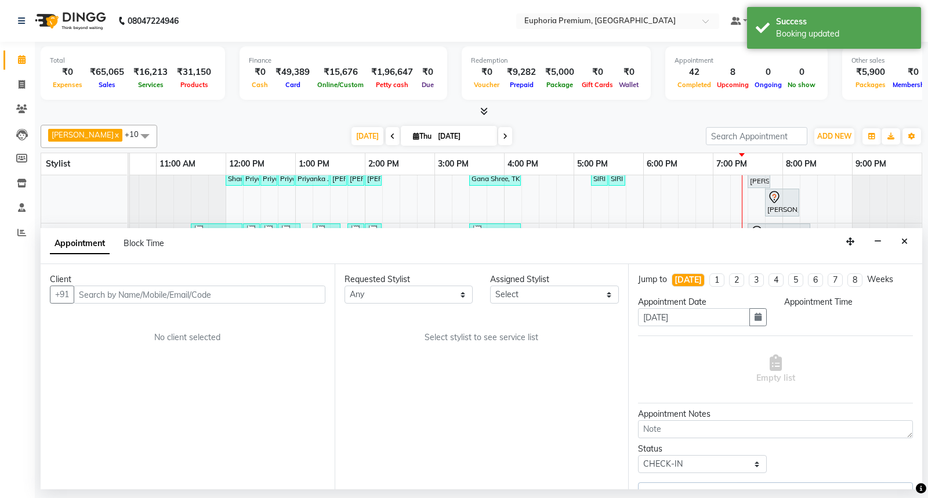
select select "86606"
select select "1095"
select select "4006"
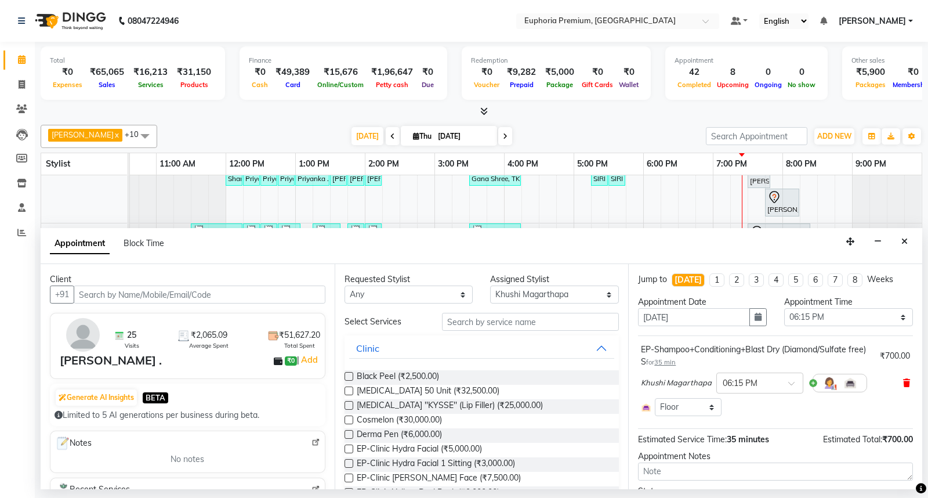
click at [903, 385] on icon at bounding box center [906, 383] width 7 height 8
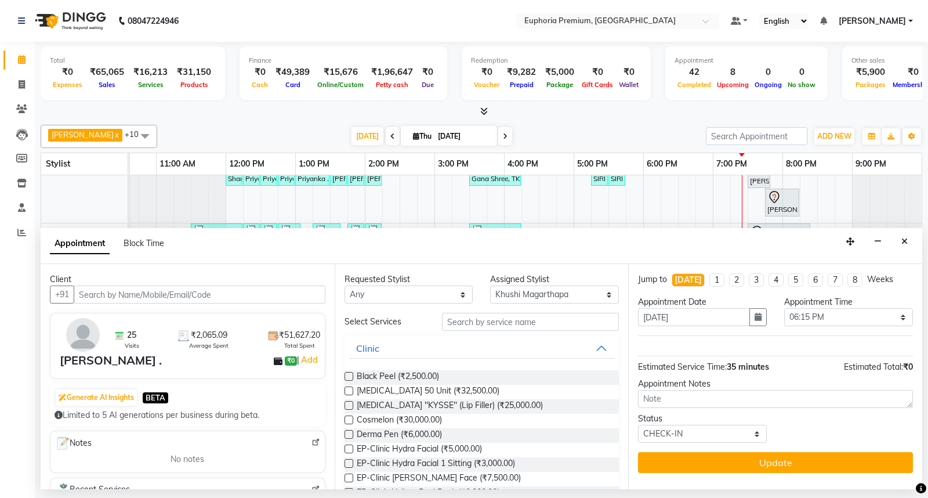
click at [542, 305] on div "Requested Stylist Any Babu V Bharath N Binoy Chandru Magar Chethan N Chiinthian…" at bounding box center [482, 376] width 294 height 225
click at [554, 325] on input "text" at bounding box center [530, 322] width 177 height 18
type input "h"
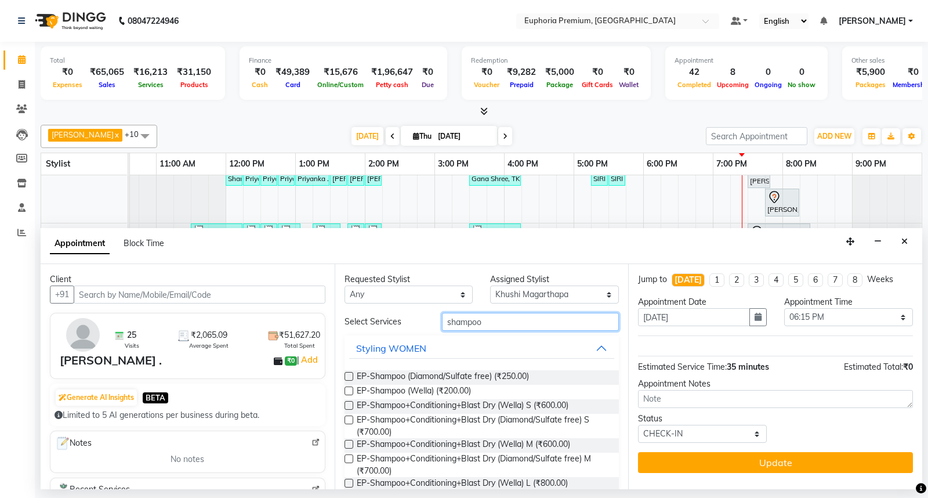
type input "shampoo"
click at [351, 391] on label at bounding box center [348, 390] width 9 height 9
click at [351, 391] on input "checkbox" at bounding box center [348, 392] width 8 height 8
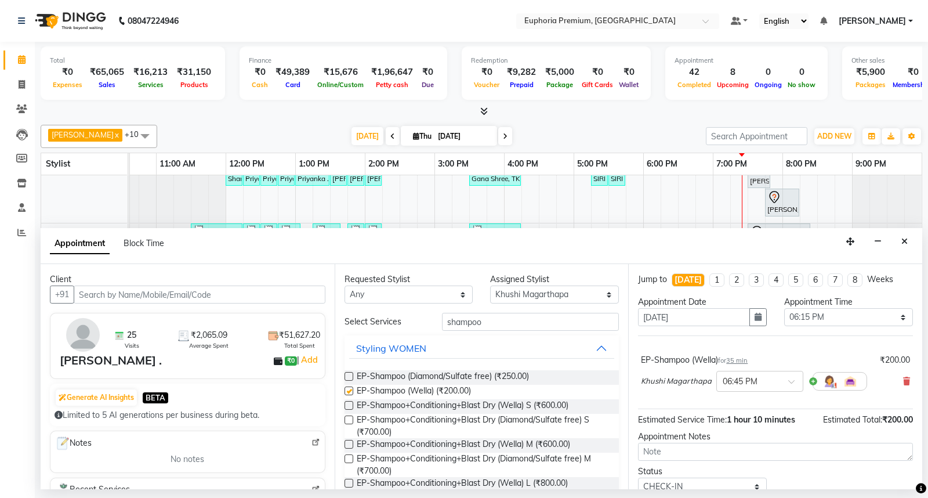
checkbox input "false"
click at [480, 320] on input "shampoo" at bounding box center [530, 322] width 177 height 18
type input "s"
type input "condit"
click at [350, 389] on label at bounding box center [348, 390] width 9 height 9
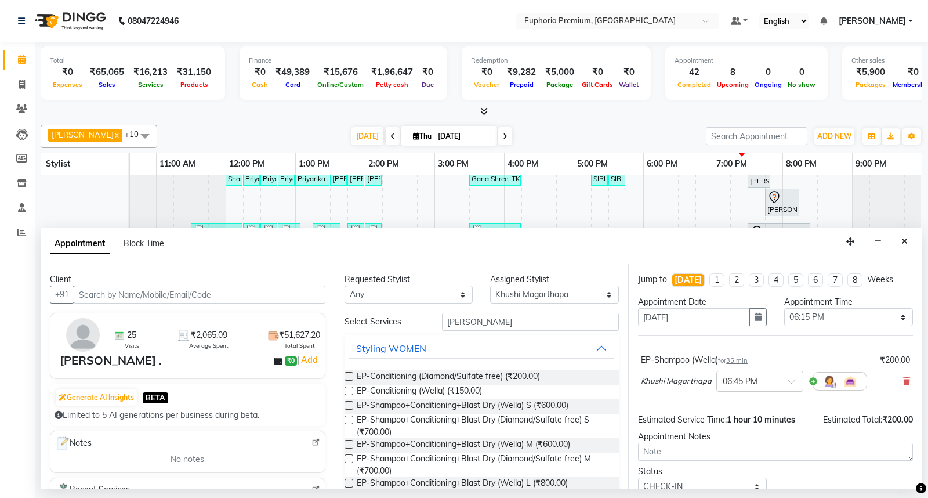
click at [350, 389] on input "checkbox" at bounding box center [348, 392] width 8 height 8
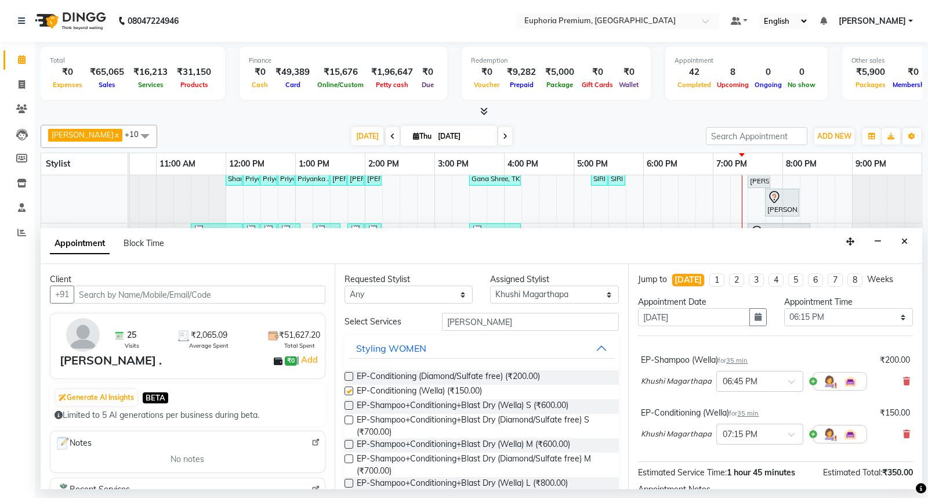
checkbox input "false"
click at [483, 326] on input "condit" at bounding box center [530, 322] width 177 height 18
type input "c"
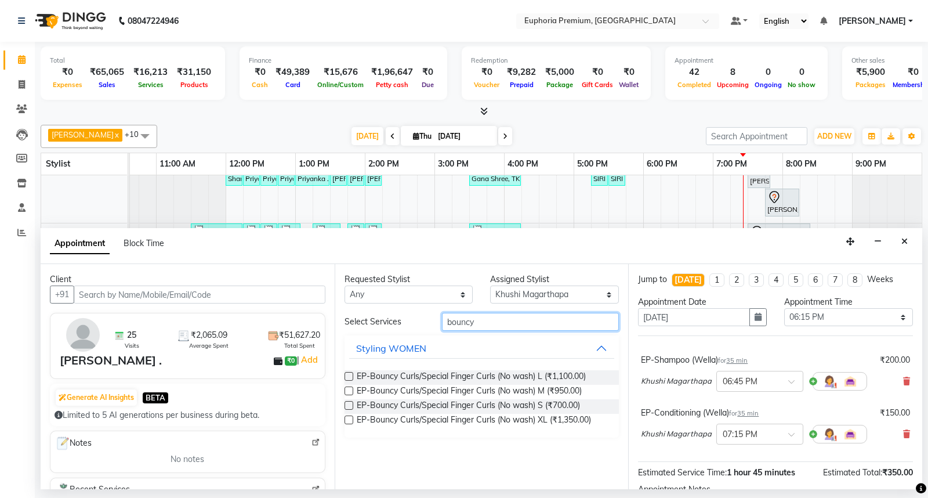
type input "bouncy"
click at [344, 390] on label at bounding box center [348, 390] width 9 height 9
click at [344, 390] on input "checkbox" at bounding box center [348, 392] width 8 height 8
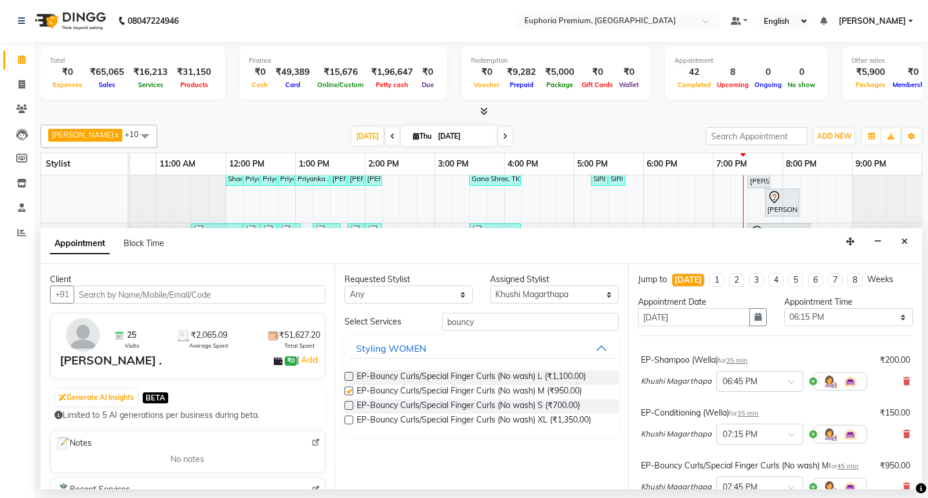
checkbox input "false"
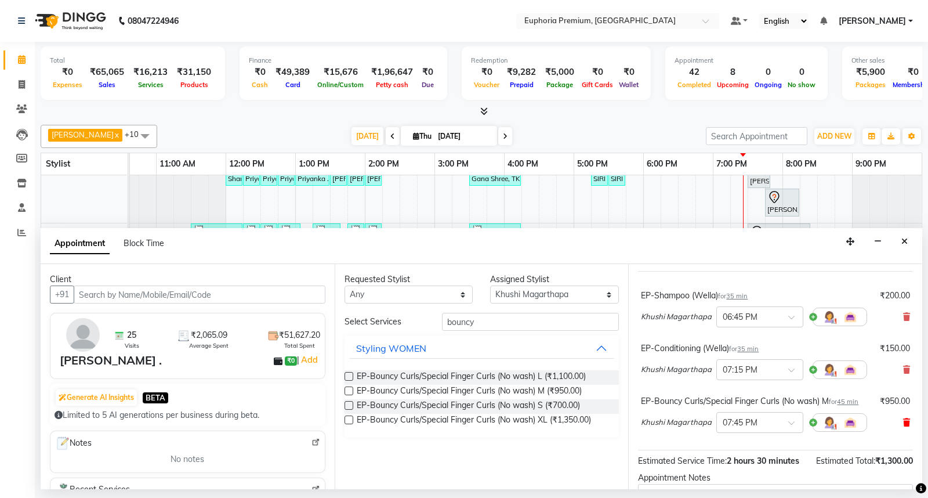
click at [903, 419] on icon at bounding box center [906, 422] width 7 height 8
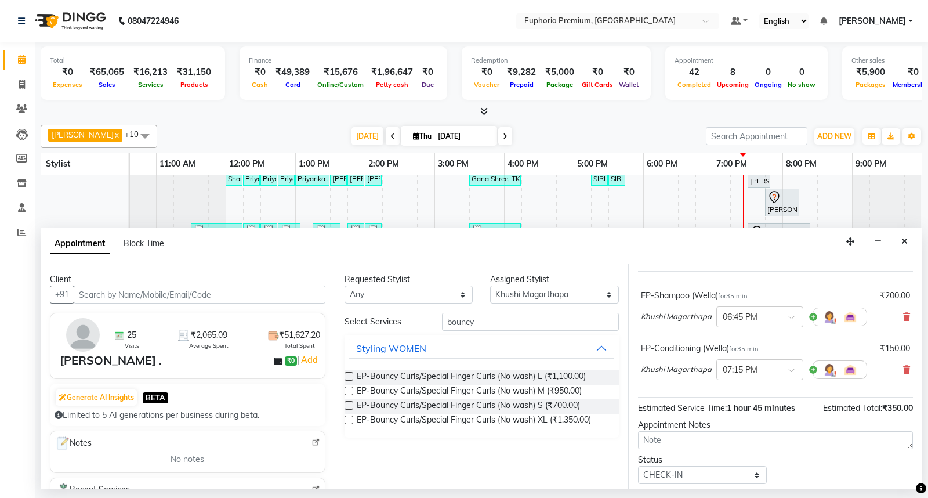
click at [345, 378] on label at bounding box center [348, 376] width 9 height 9
click at [345, 378] on input "checkbox" at bounding box center [348, 377] width 8 height 8
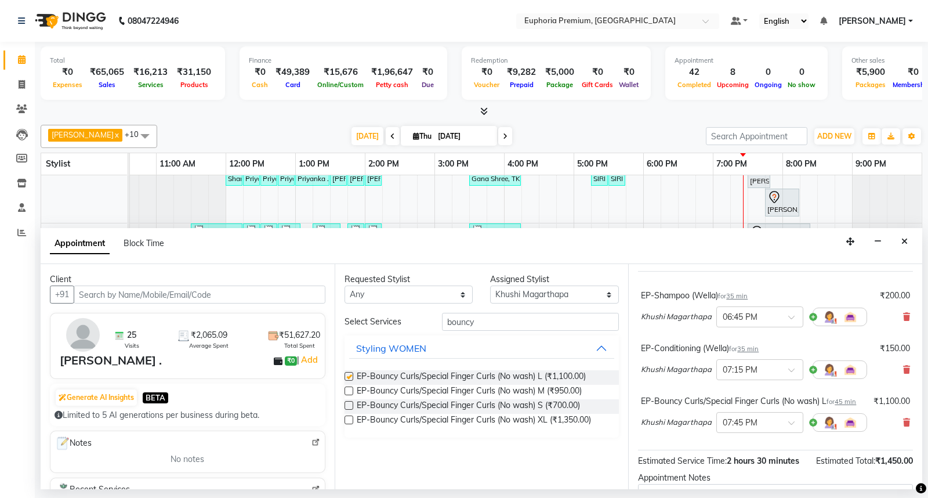
checkbox input "false"
click at [735, 295] on span "35 min" at bounding box center [736, 296] width 21 height 8
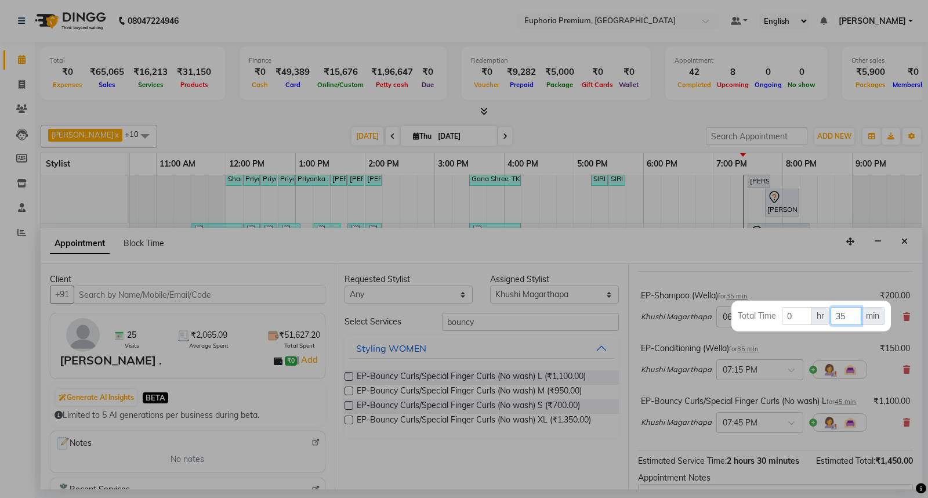
click at [850, 317] on input "35" at bounding box center [845, 316] width 31 height 18
type input "3"
type input "15"
click at [754, 346] on div at bounding box center [464, 249] width 928 height 498
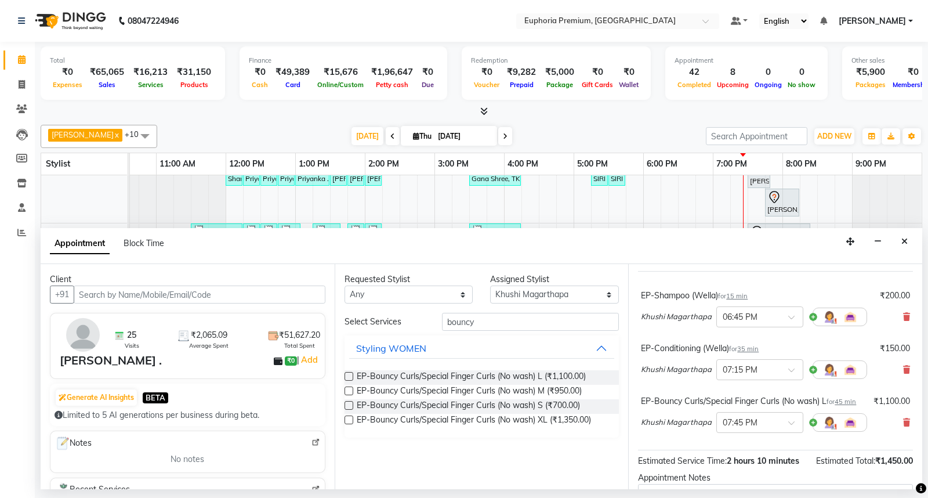
click at [748, 346] on span "35 min" at bounding box center [747, 348] width 21 height 8
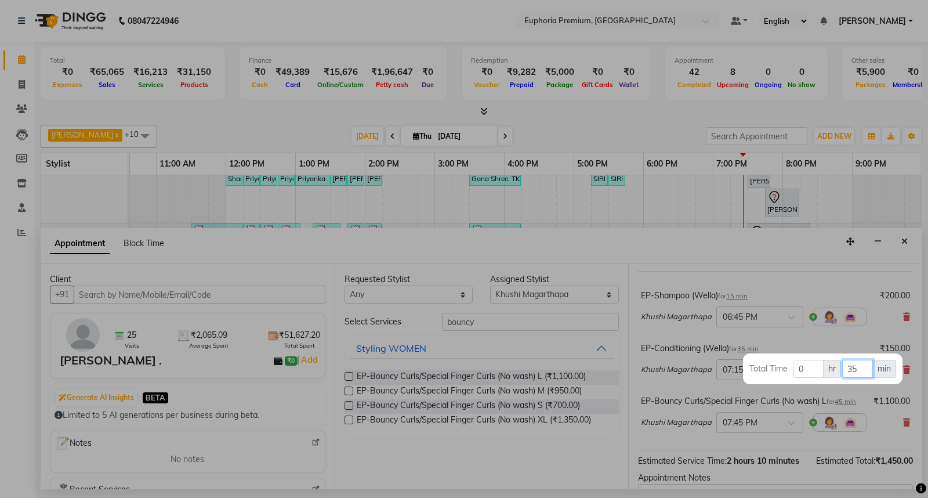
click at [859, 373] on input "35" at bounding box center [857, 369] width 31 height 18
type input "3"
type input "15"
click at [826, 340] on div at bounding box center [464, 249] width 928 height 498
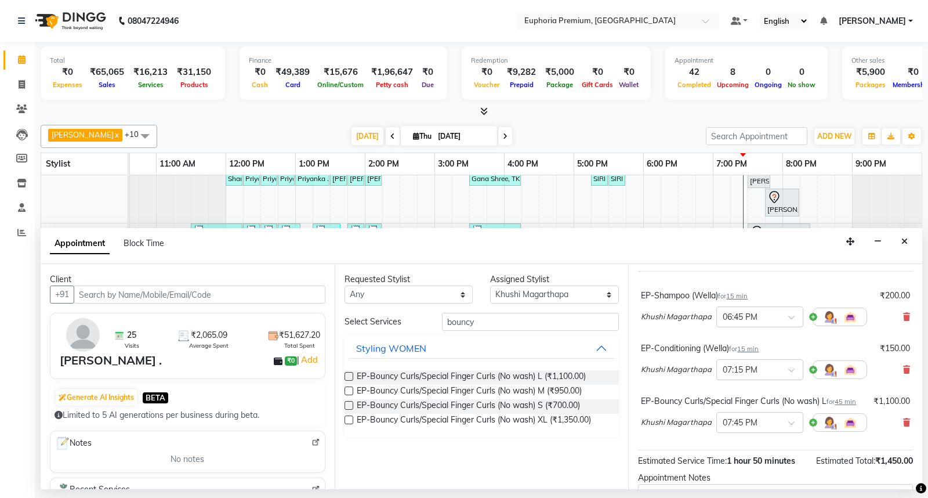
click at [847, 400] on div "EP-Bouncy Curls/Special Finger Curls (No wash) L for 45 min" at bounding box center [748, 401] width 215 height 12
click at [843, 400] on span "45 min" at bounding box center [845, 401] width 21 height 8
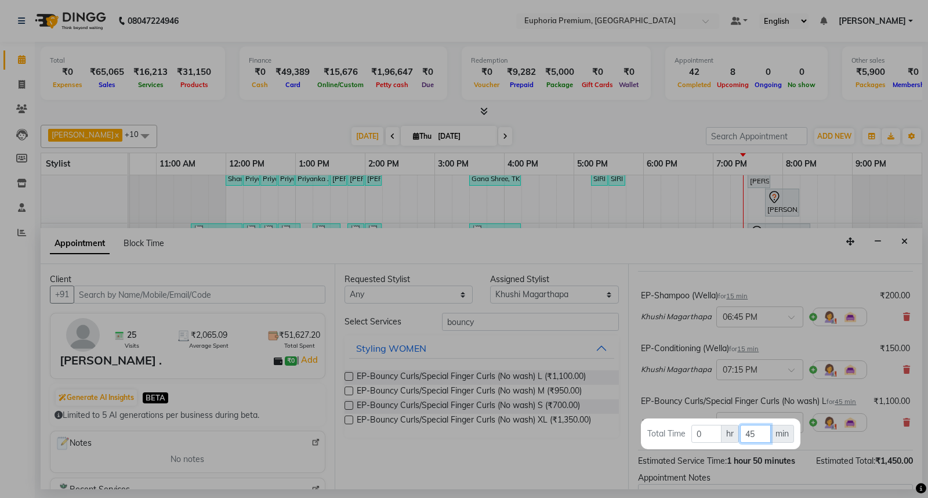
click at [758, 434] on input "45" at bounding box center [755, 434] width 31 height 18
type input "4"
type input "15"
click at [803, 409] on div at bounding box center [464, 249] width 928 height 498
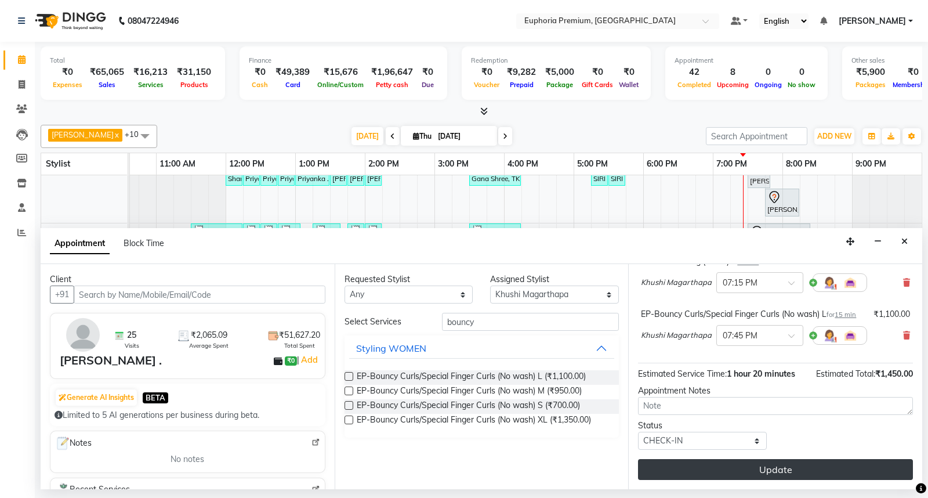
click at [815, 463] on button "Update" at bounding box center [775, 469] width 275 height 21
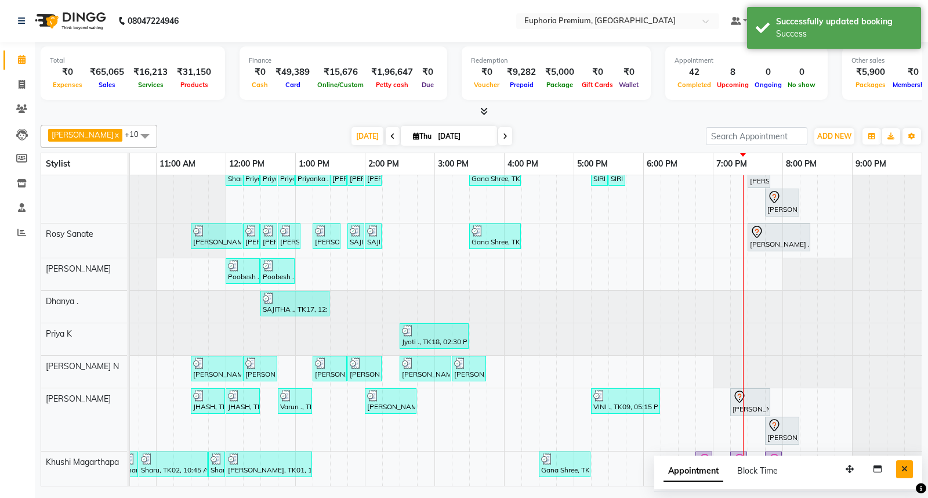
click at [902, 466] on icon "Close" at bounding box center [904, 469] width 6 height 8
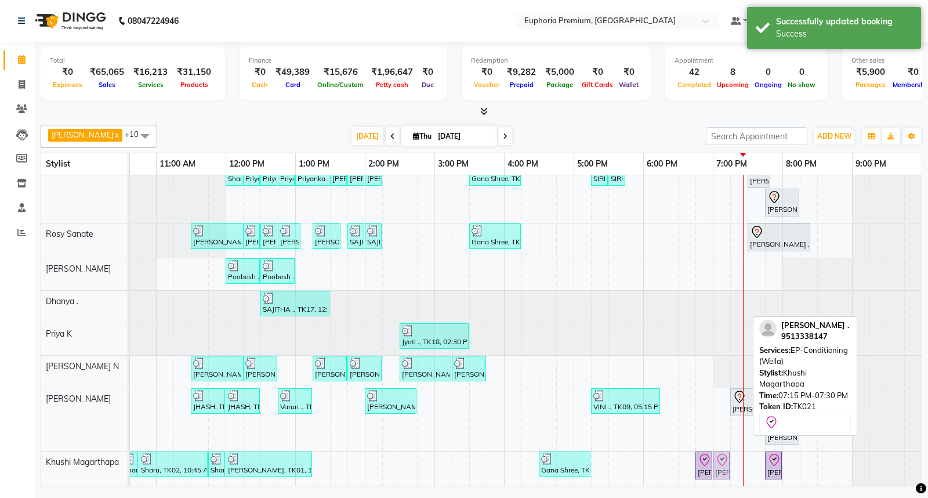
drag, startPoint x: 735, startPoint y: 455, endPoint x: 721, endPoint y: 457, distance: 14.7
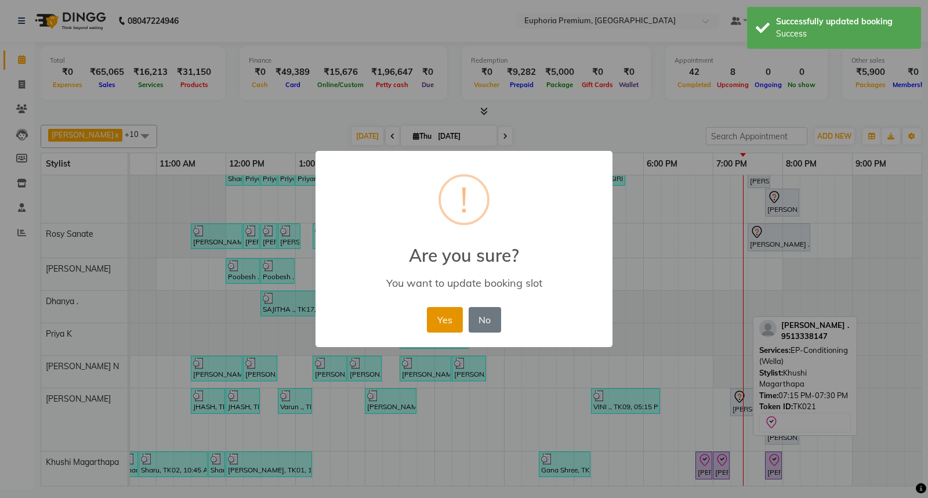
click at [452, 312] on button "Yes" at bounding box center [444, 320] width 35 height 26
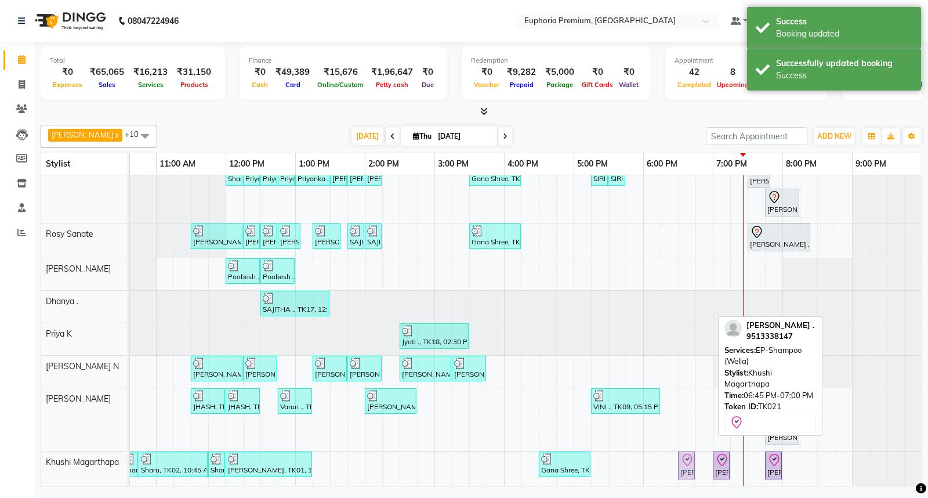
drag, startPoint x: 703, startPoint y: 456, endPoint x: 690, endPoint y: 459, distance: 13.6
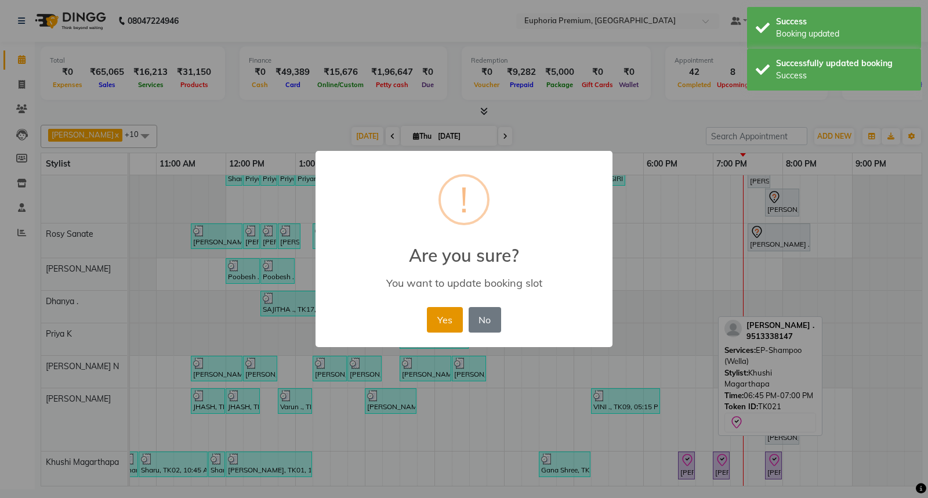
click at [447, 325] on button "Yes" at bounding box center [444, 320] width 35 height 26
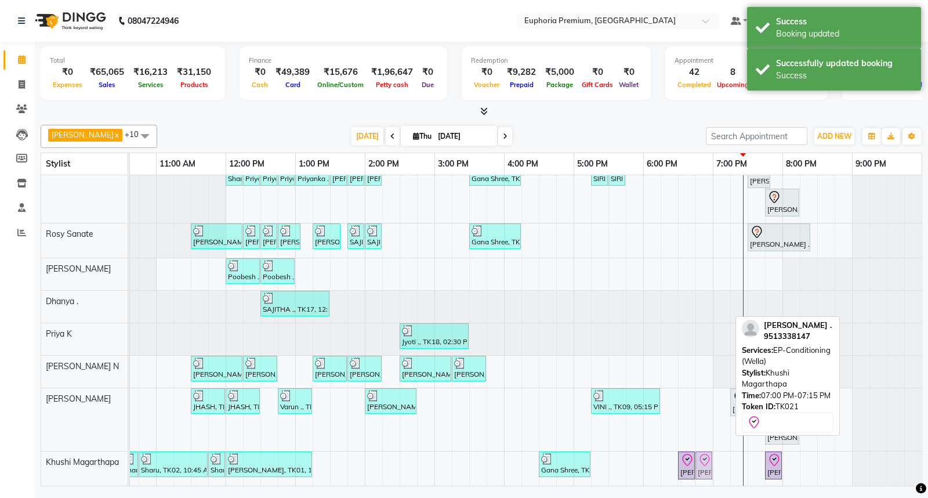
drag, startPoint x: 718, startPoint y: 456, endPoint x: 708, endPoint y: 456, distance: 10.4
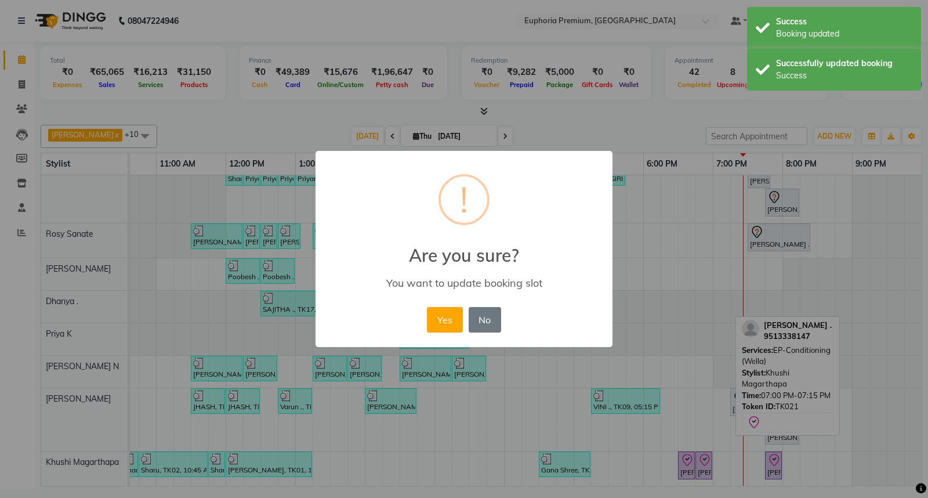
click at [449, 316] on button "Yes" at bounding box center [444, 320] width 35 height 26
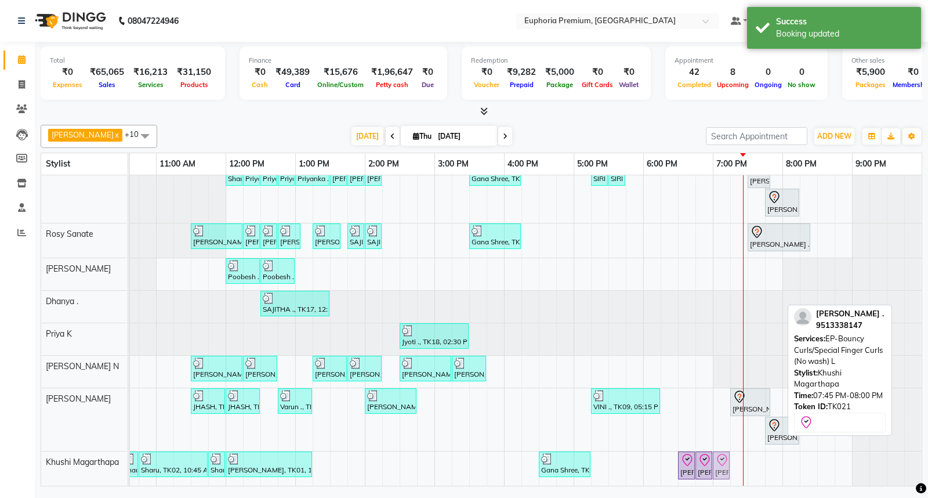
drag, startPoint x: 773, startPoint y: 451, endPoint x: 725, endPoint y: 451, distance: 48.1
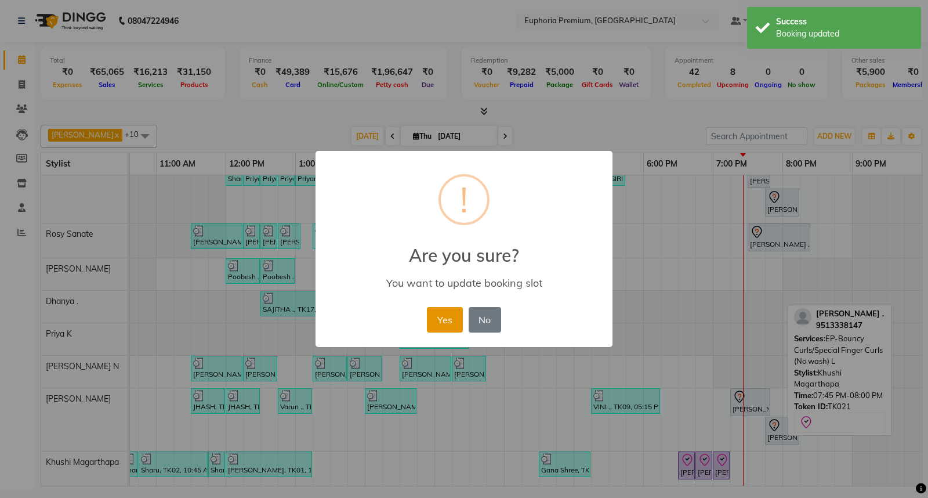
click at [455, 324] on button "Yes" at bounding box center [444, 320] width 35 height 26
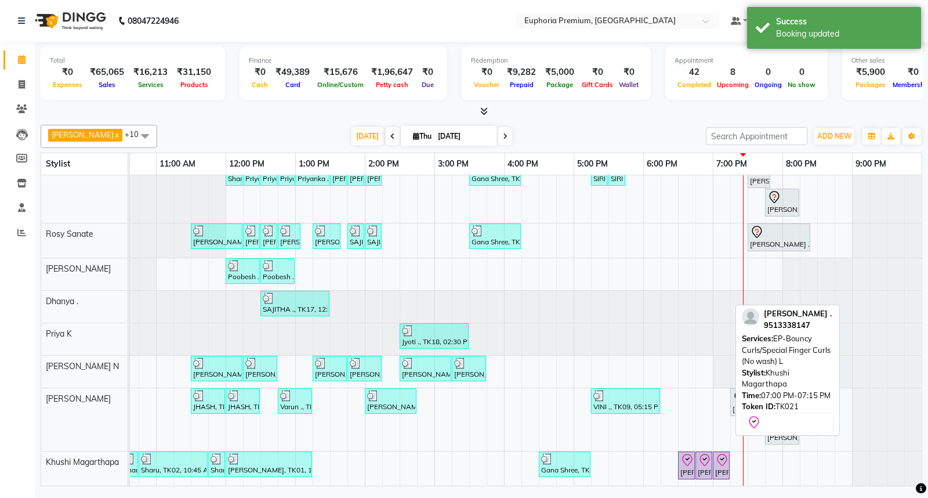
click at [723, 456] on icon at bounding box center [722, 460] width 14 height 14
click at [722, 455] on icon at bounding box center [722, 460] width 14 height 14
select select "8"
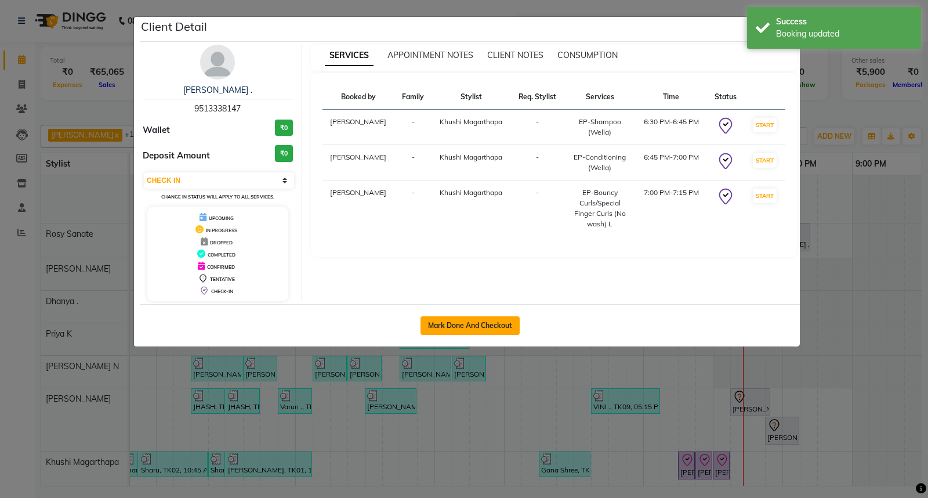
click at [505, 325] on button "Mark Done And Checkout" at bounding box center [469, 325] width 99 height 19
select select "7925"
select select "service"
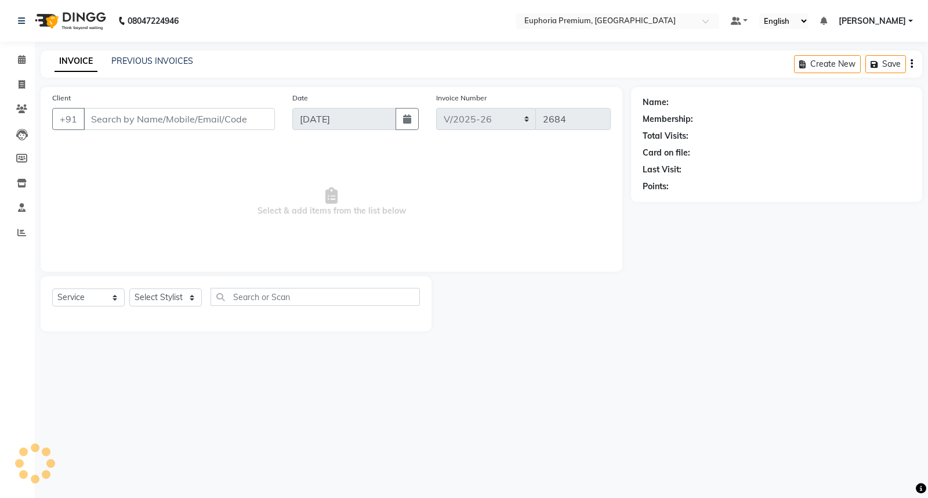
type input "95******47"
select select "86606"
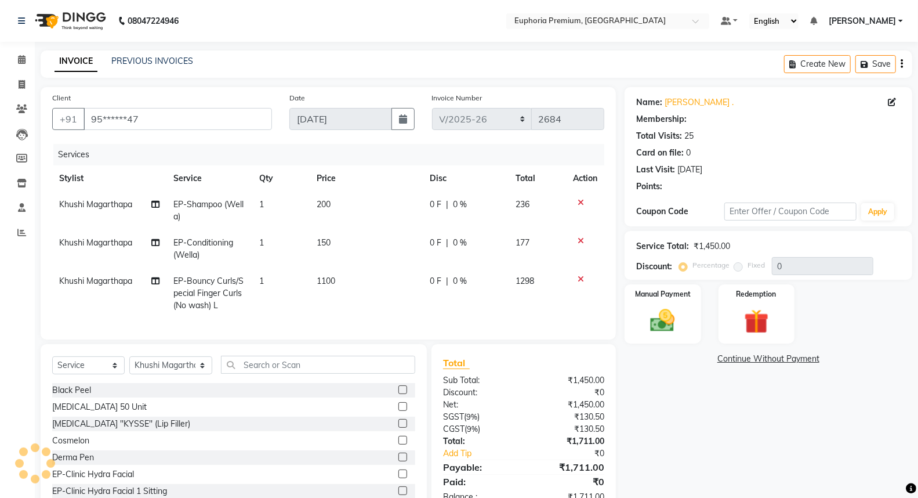
select select "1: Object"
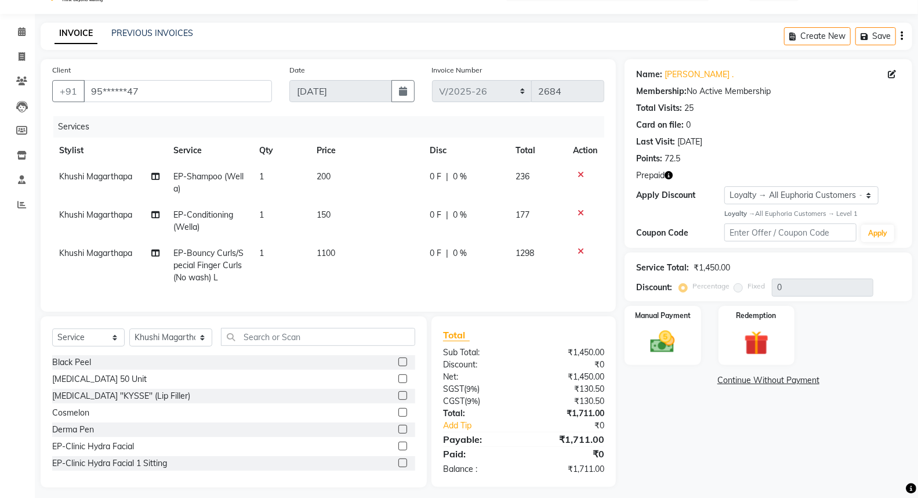
scroll to position [43, 0]
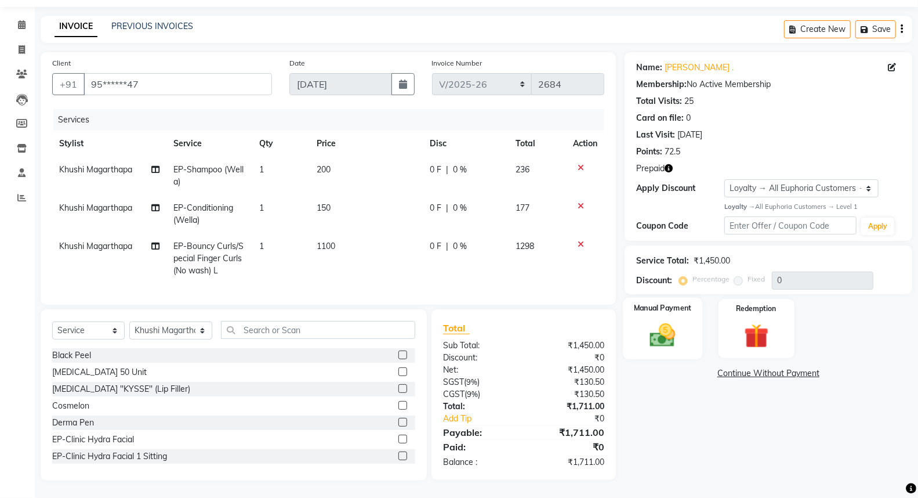
click at [661, 310] on div "Manual Payment" at bounding box center [662, 329] width 79 height 62
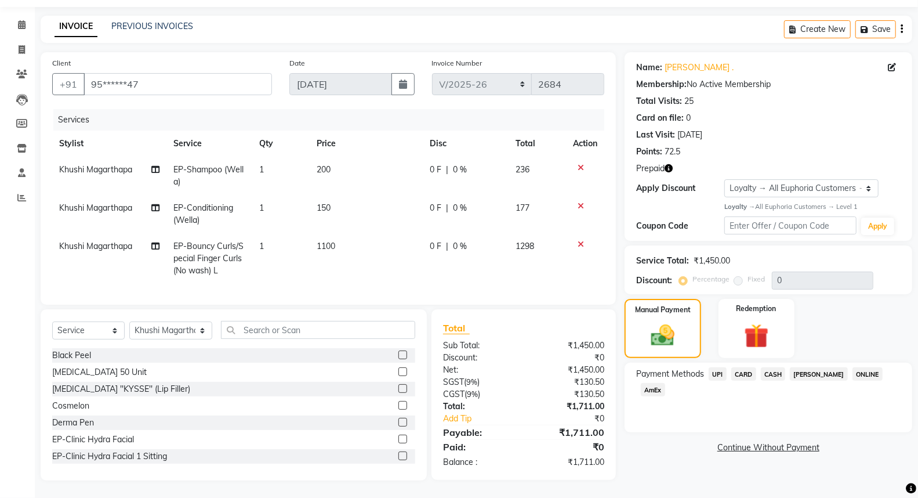
click at [721, 367] on span "UPI" at bounding box center [718, 373] width 18 height 13
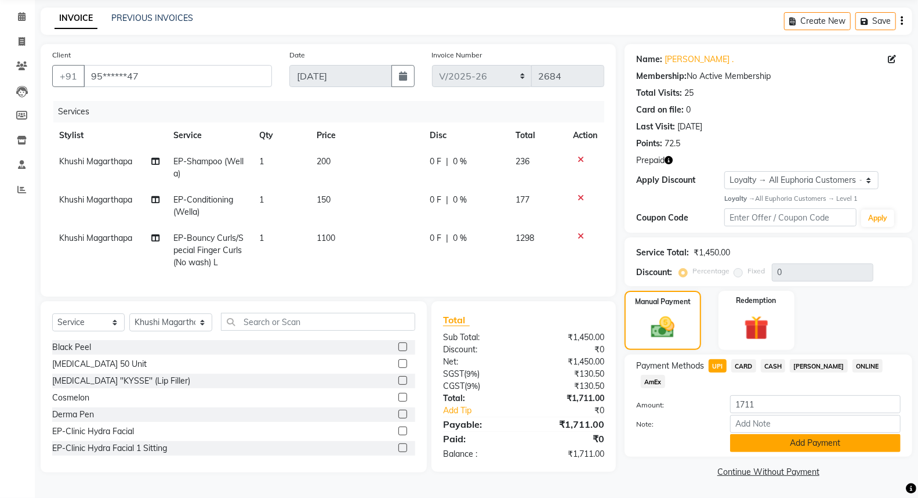
click at [791, 434] on button "Add Payment" at bounding box center [815, 443] width 170 height 18
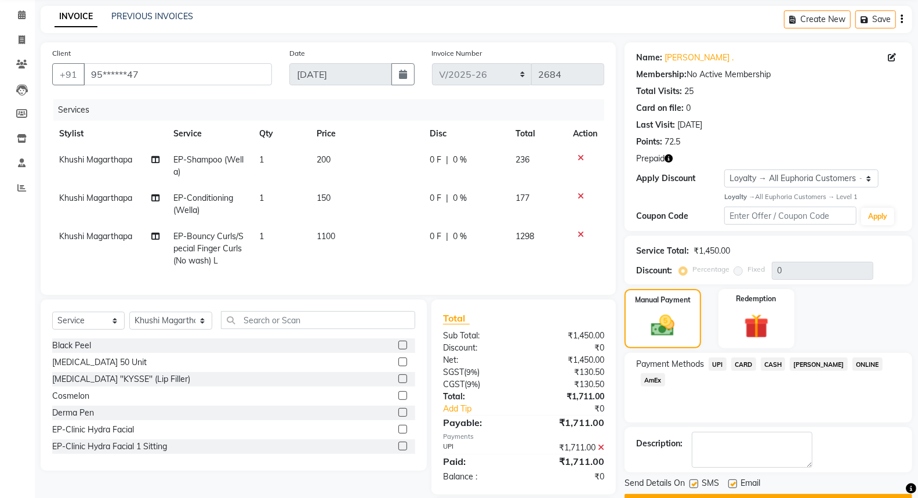
scroll to position [125, 0]
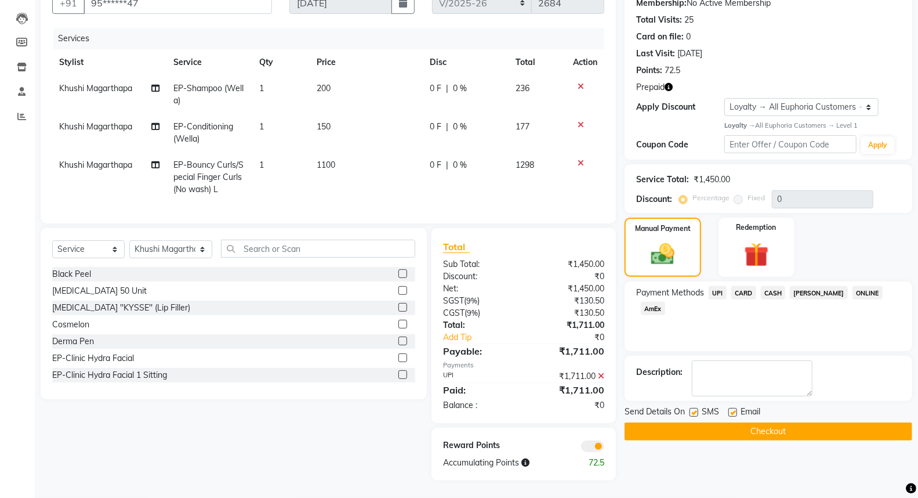
click at [783, 422] on button "Checkout" at bounding box center [769, 431] width 288 height 18
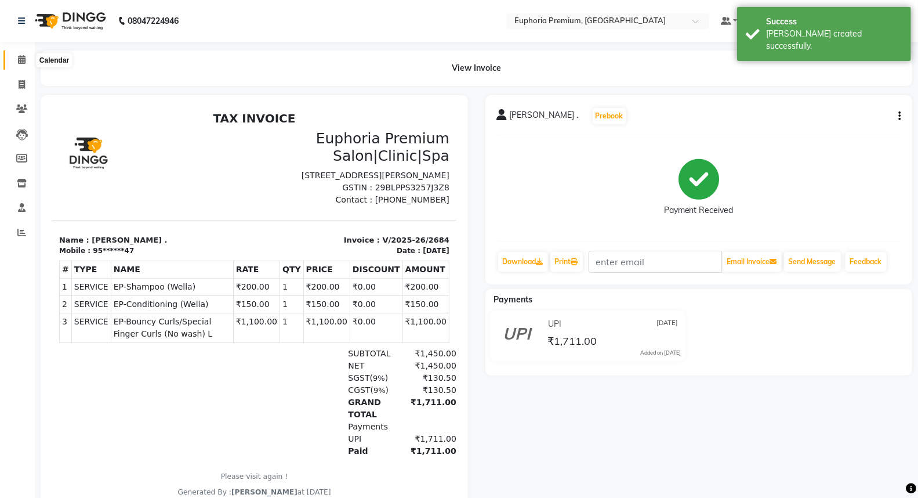
click at [26, 60] on span at bounding box center [22, 59] width 20 height 13
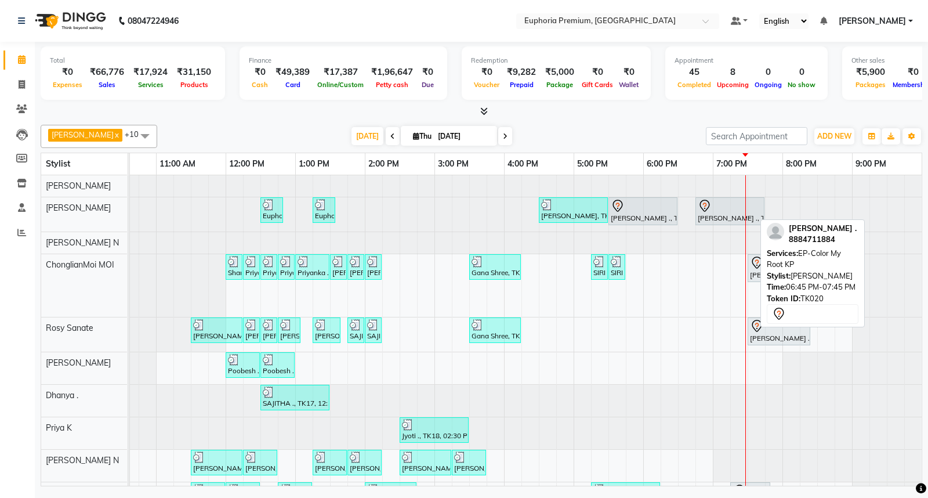
click at [734, 213] on div "Sonia ., TK20, 06:45 PM-07:45 PM, EP-Color My Root KP" at bounding box center [729, 211] width 67 height 24
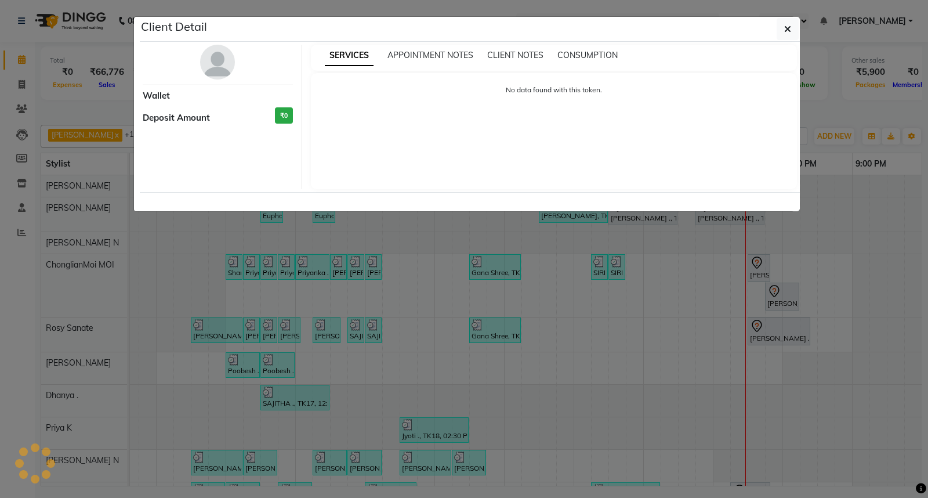
select select "7"
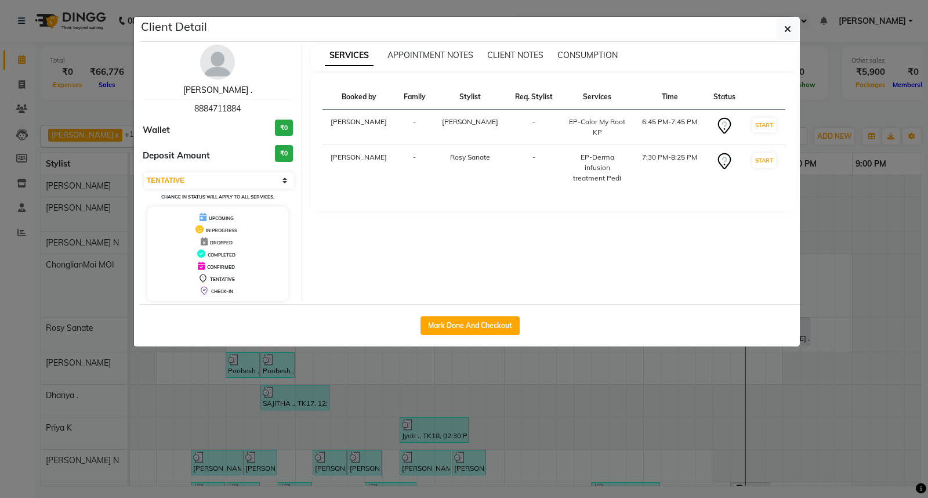
click at [215, 89] on link "[PERSON_NAME] ." at bounding box center [217, 90] width 69 height 10
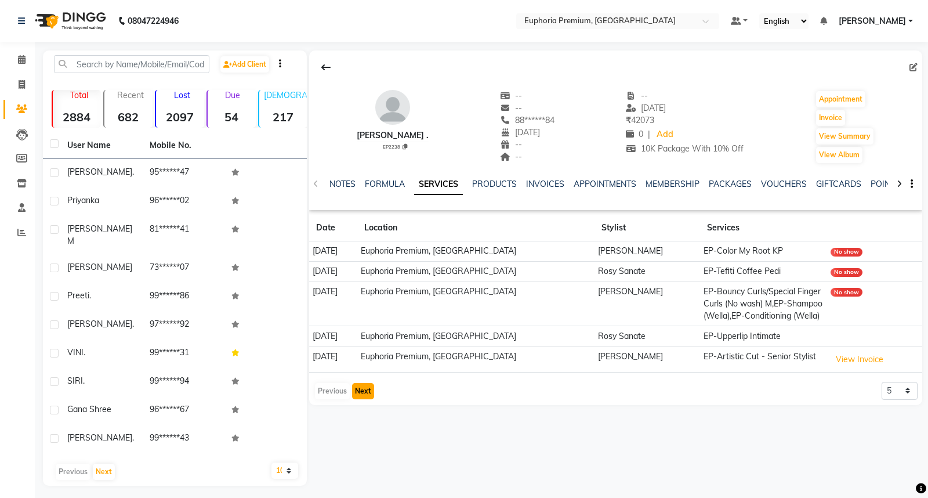
click at [358, 390] on button "Next" at bounding box center [363, 391] width 22 height 16
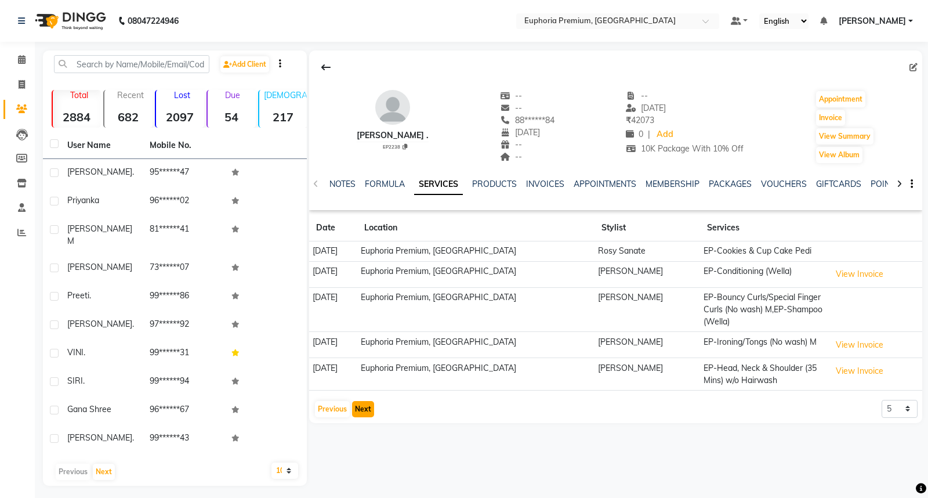
click at [361, 411] on button "Next" at bounding box center [363, 409] width 22 height 16
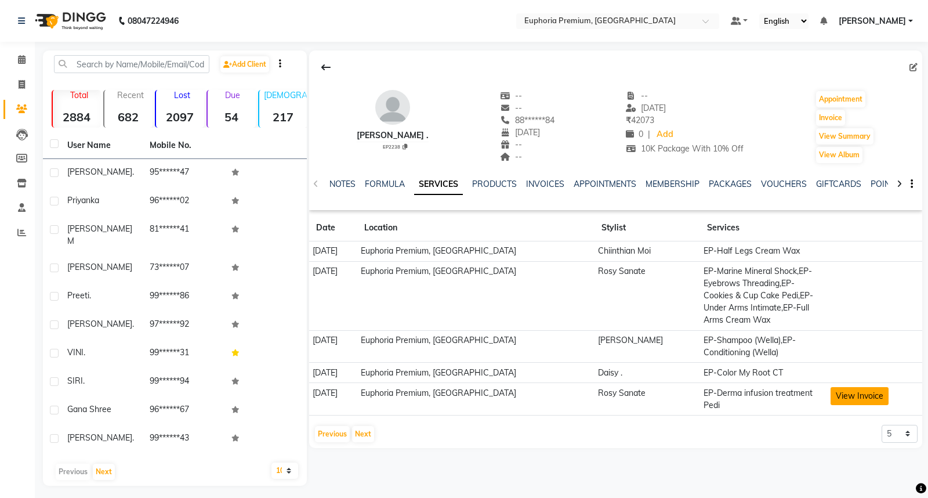
click at [854, 396] on button "View Invoice" at bounding box center [859, 396] width 58 height 18
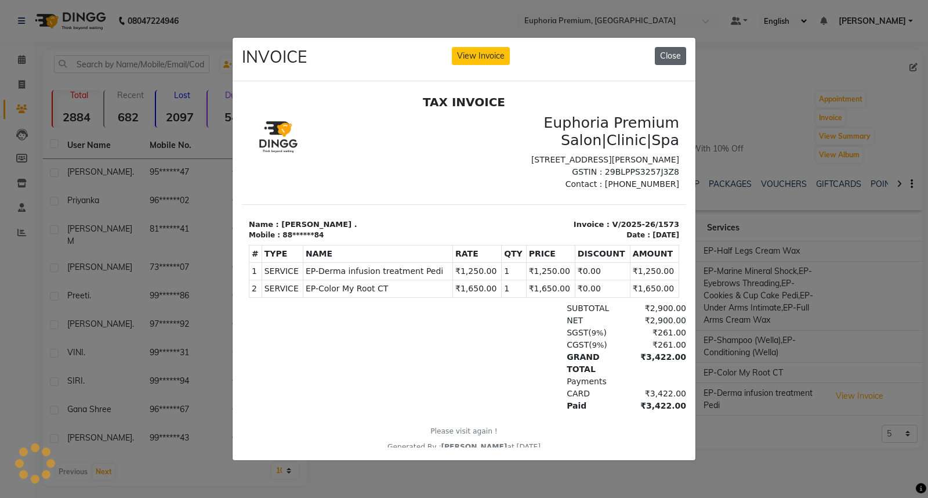
click at [676, 50] on button "Close" at bounding box center [670, 56] width 31 height 18
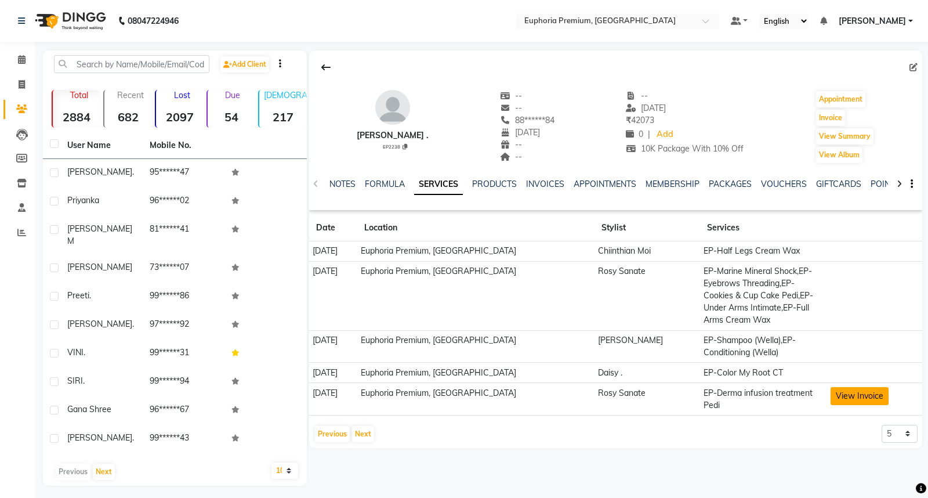
click at [858, 398] on button "View Invoice" at bounding box center [859, 396] width 58 height 18
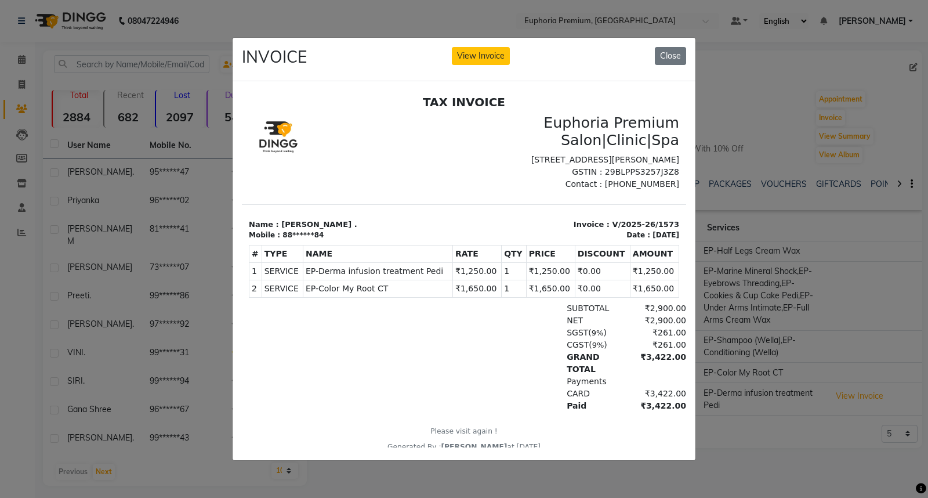
drag, startPoint x: 480, startPoint y: 291, endPoint x: 451, endPoint y: 291, distance: 29.6
click at [453, 291] on td "₹1,650.00" at bounding box center [477, 288] width 49 height 17
click at [476, 319] on div "NET ₹2,900.00" at bounding box center [535, 320] width 301 height 12
drag, startPoint x: 665, startPoint y: 54, endPoint x: 414, endPoint y: 43, distance: 250.8
click at [665, 54] on button "Close" at bounding box center [670, 56] width 31 height 18
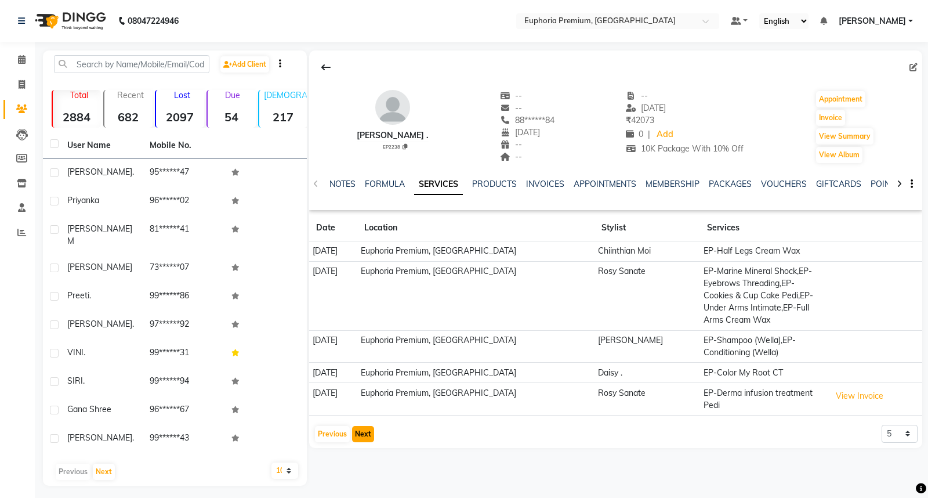
click at [360, 433] on button "Next" at bounding box center [363, 434] width 22 height 16
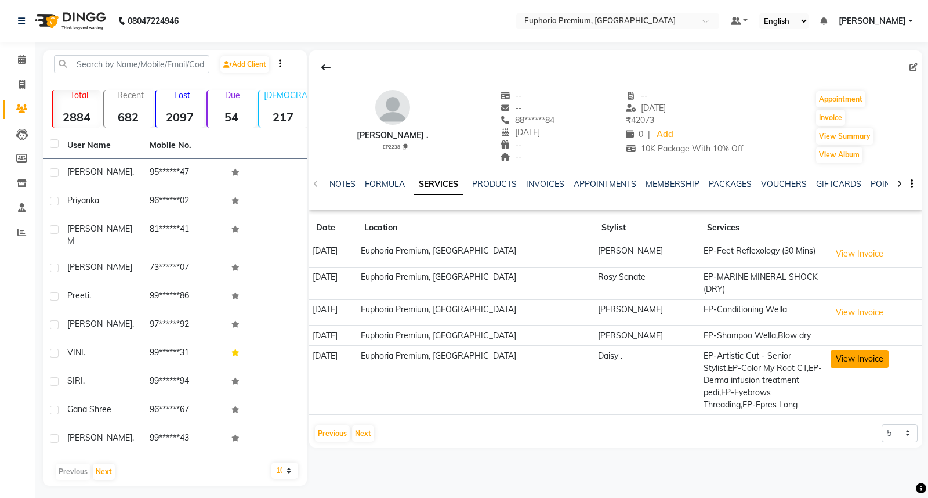
click at [855, 357] on button "View Invoice" at bounding box center [859, 359] width 58 height 18
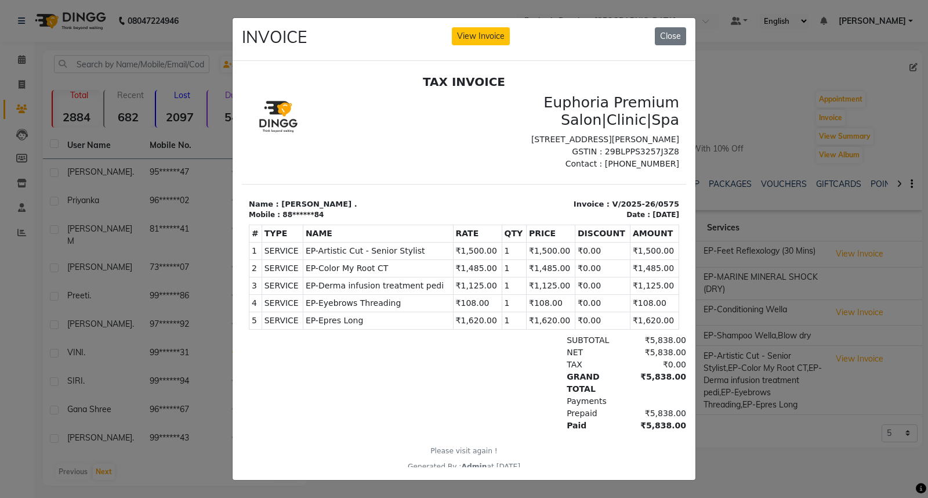
drag, startPoint x: 552, startPoint y: 269, endPoint x: 516, endPoint y: 267, distance: 35.4
click at [527, 267] on td "₹1,485.00" at bounding box center [551, 268] width 49 height 17
click at [560, 350] on div "NET" at bounding box center [591, 352] width 63 height 12
click at [661, 32] on button "Close" at bounding box center [670, 36] width 31 height 18
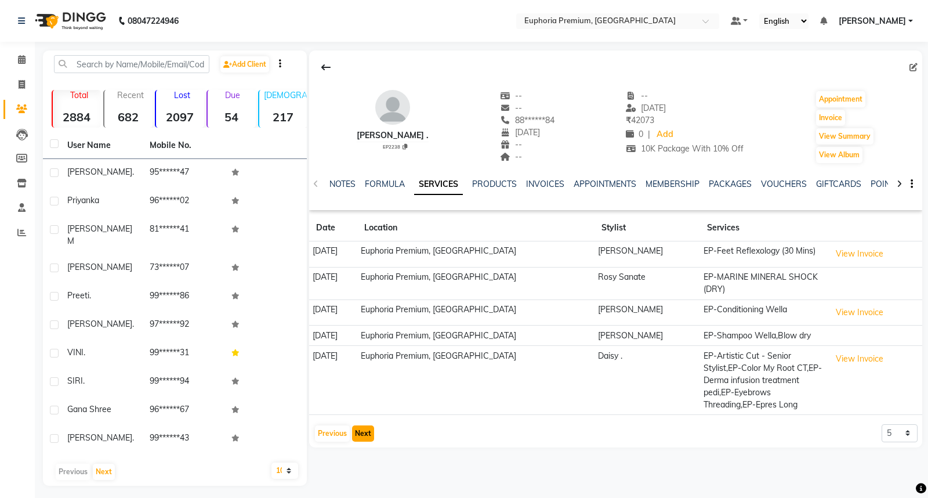
click at [363, 430] on button "Next" at bounding box center [363, 433] width 22 height 16
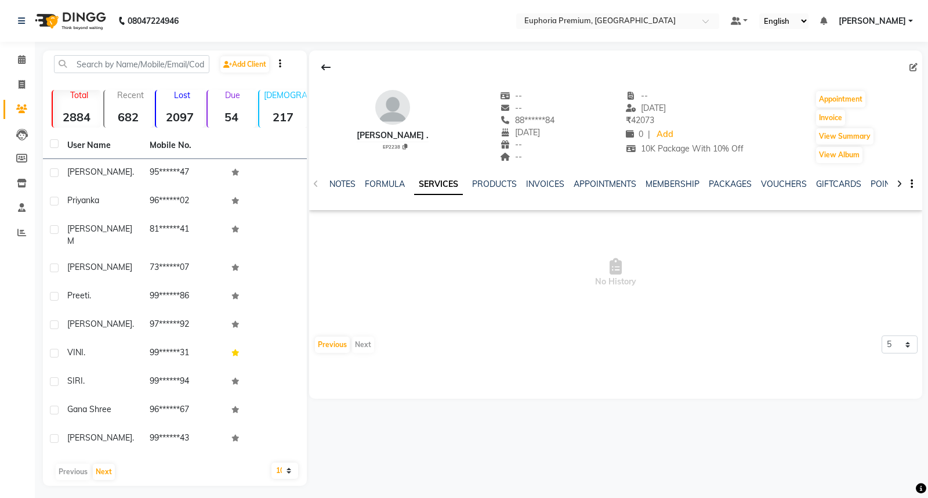
click at [314, 183] on div "NOTES FORMULA SERVICES PRODUCTS INVOICES APPOINTMENTS MEMBERSHIP PACKAGES VOUCH…" at bounding box center [615, 184] width 613 height 40
click at [342, 179] on link "NOTES" at bounding box center [342, 184] width 26 height 10
click at [19, 64] on icon at bounding box center [22, 59] width 8 height 9
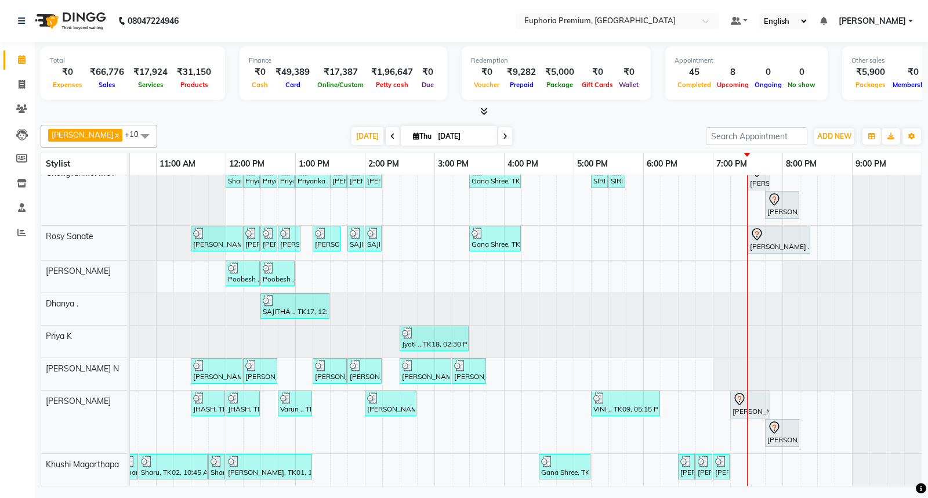
scroll to position [101, 193]
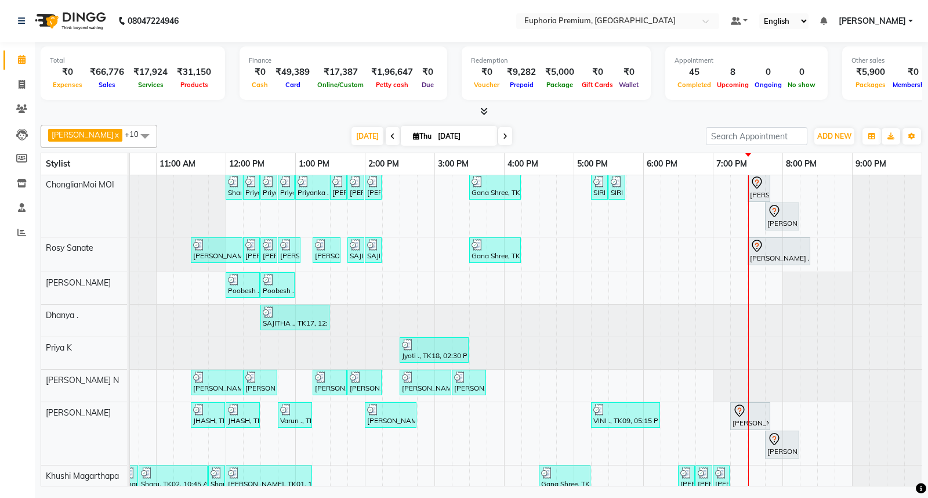
scroll to position [101, 0]
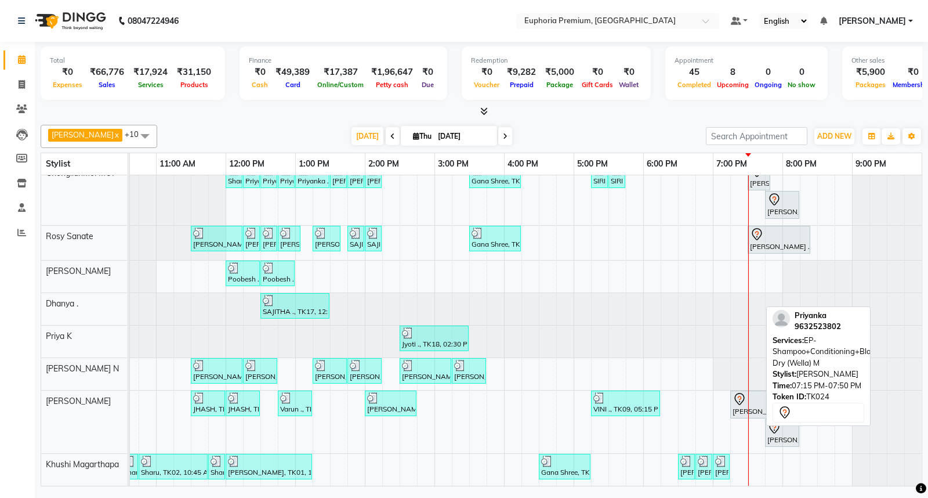
click at [735, 394] on icon at bounding box center [739, 399] width 14 height 14
select select "7"
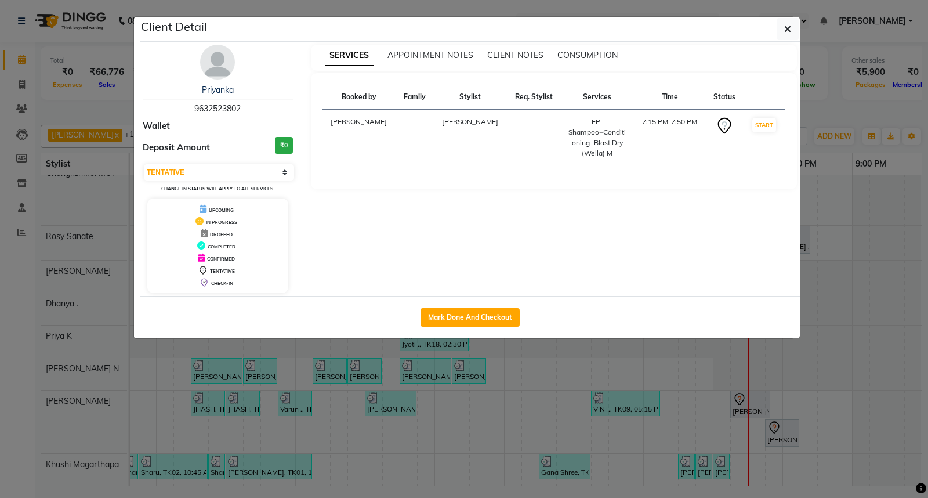
click at [217, 108] on span "9632523802" at bounding box center [217, 108] width 46 height 10
copy span "9632523802"
click at [790, 26] on icon "button" at bounding box center [787, 28] width 7 height 9
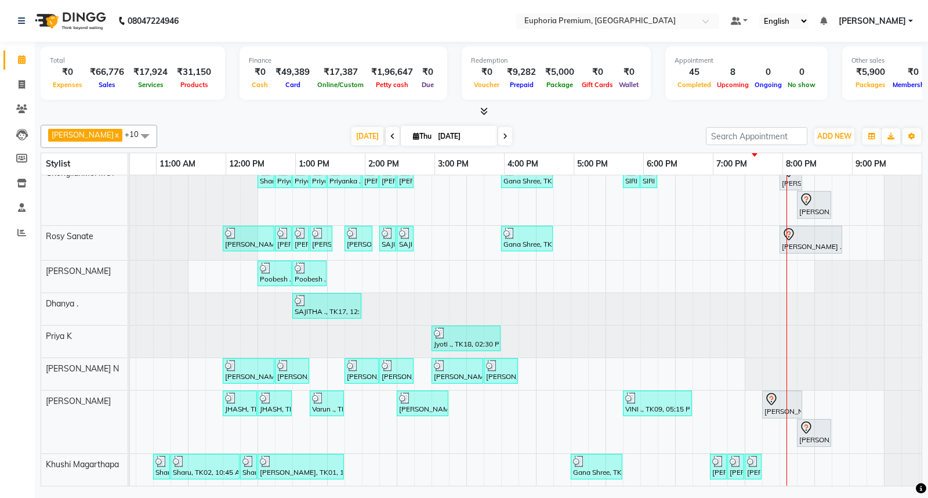
scroll to position [0, 105]
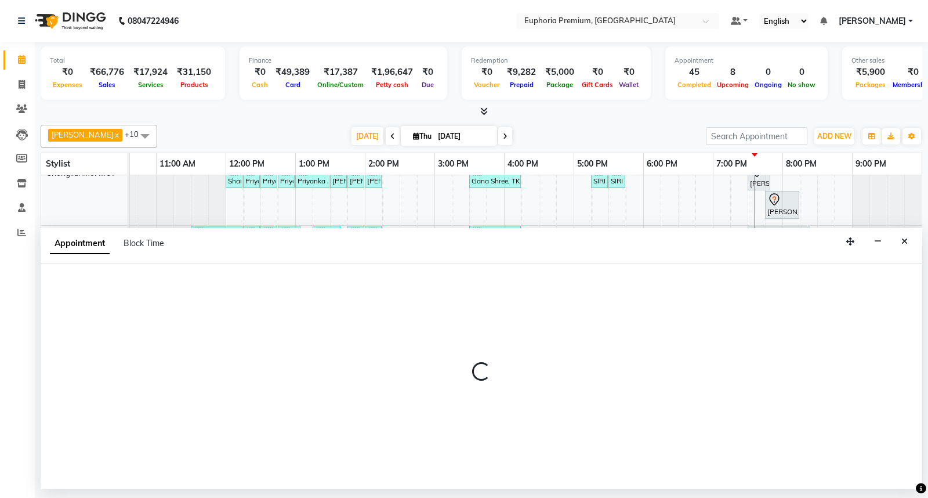
select select "71627"
select select "1170"
select select "tentative"
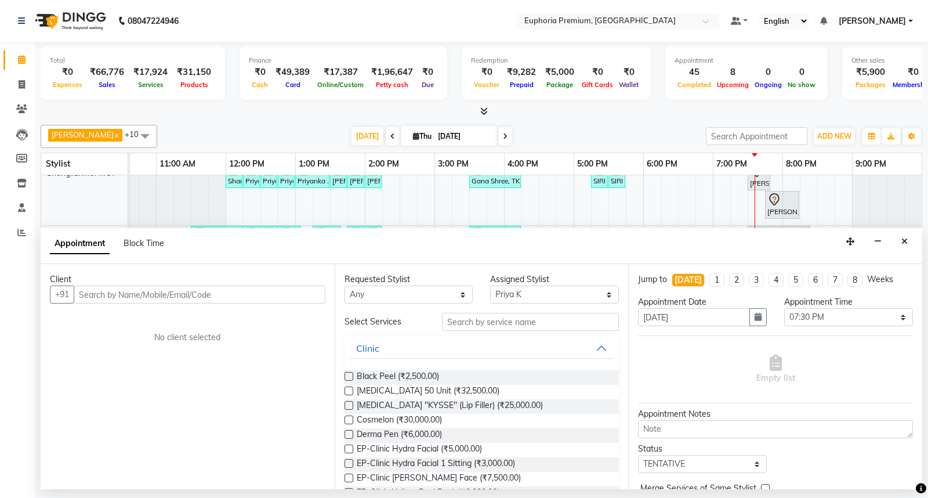
click at [223, 292] on input "text" at bounding box center [200, 294] width 252 height 18
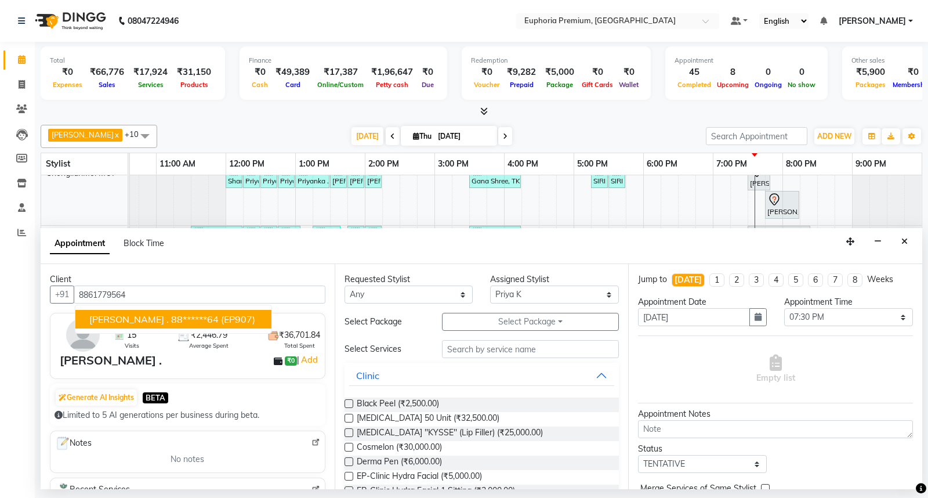
click at [221, 322] on span "(EP907)" at bounding box center [238, 319] width 34 height 12
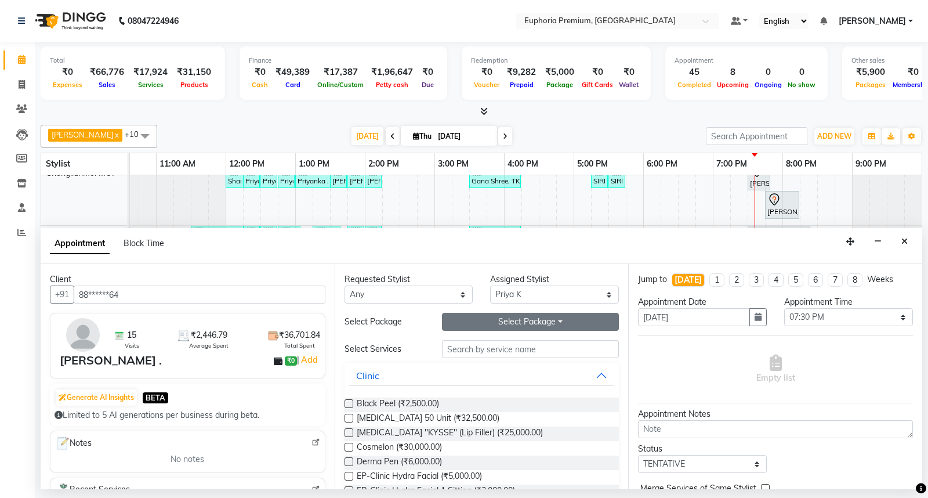
type input "88******64"
click at [516, 325] on button "Select Package Toggle Dropdown" at bounding box center [530, 322] width 177 height 18
click at [492, 344] on li "Laser Under Arms (6 Session)" at bounding box center [515, 345] width 146 height 17
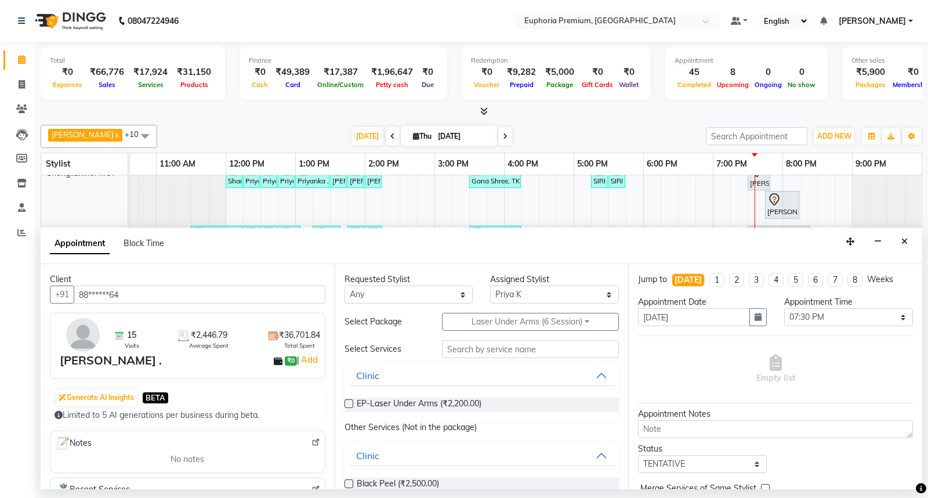
click at [348, 402] on label at bounding box center [348, 403] width 9 height 9
click at [348, 402] on input "checkbox" at bounding box center [348, 405] width 8 height 8
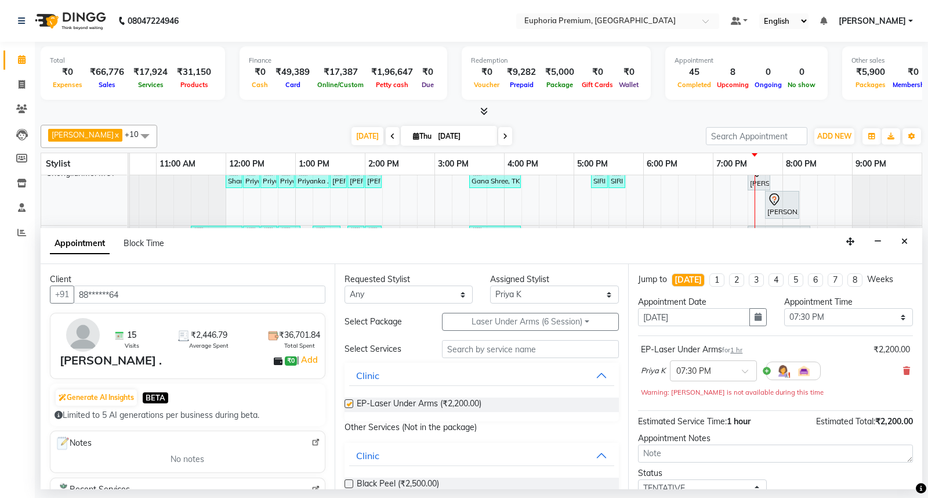
checkbox input "false"
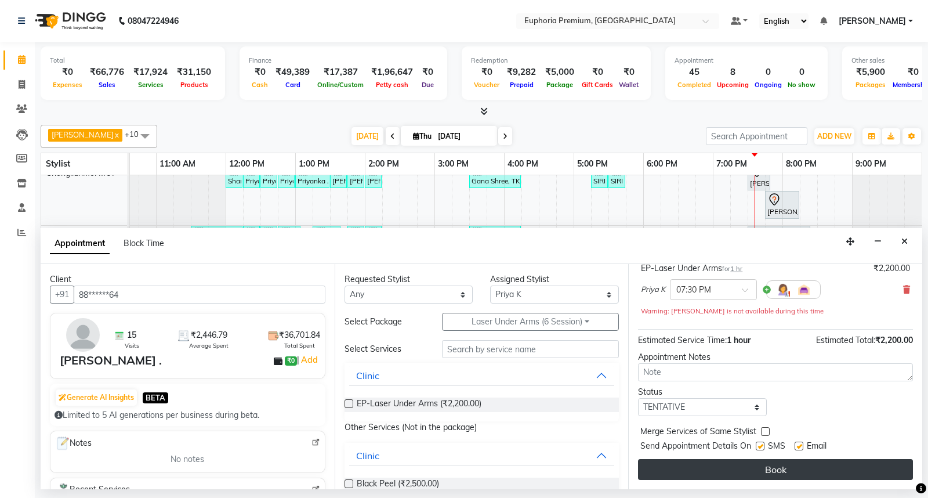
click at [775, 468] on button "Book" at bounding box center [775, 469] width 275 height 21
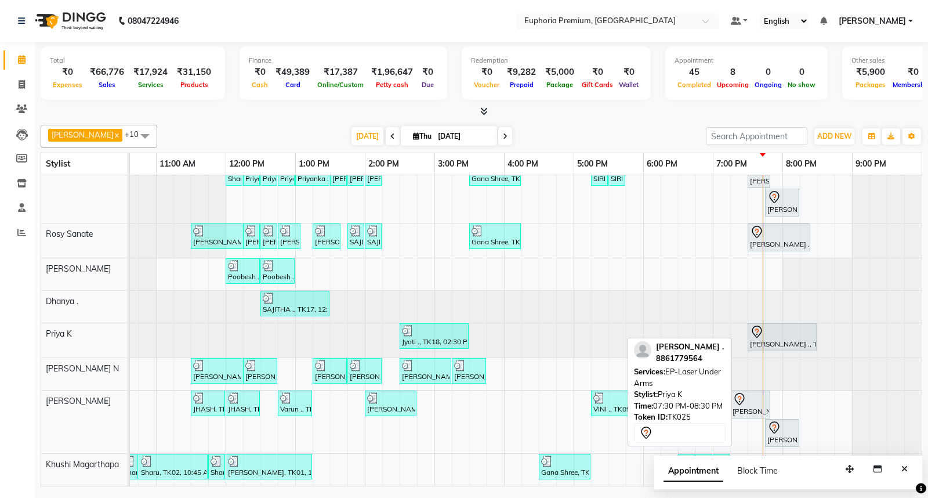
click at [790, 327] on div at bounding box center [782, 332] width 64 height 14
select select "7"
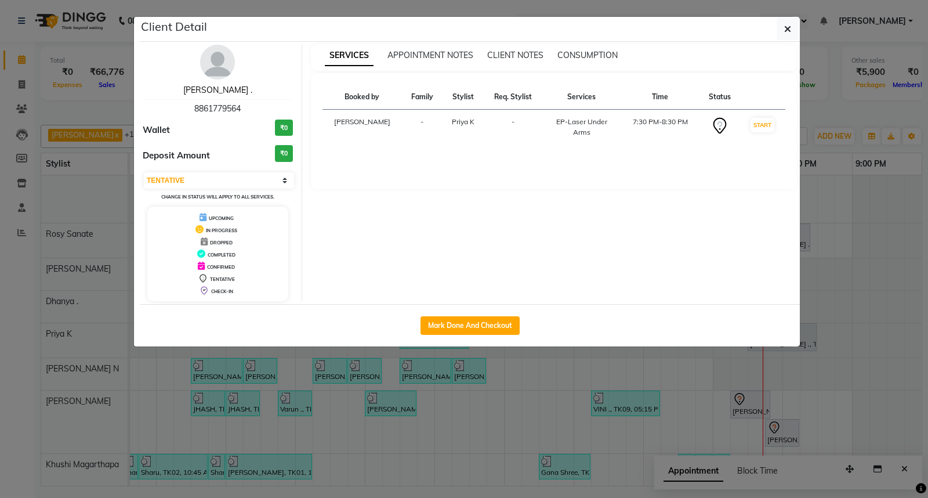
click at [222, 85] on link "JUDINE ." at bounding box center [217, 90] width 69 height 10
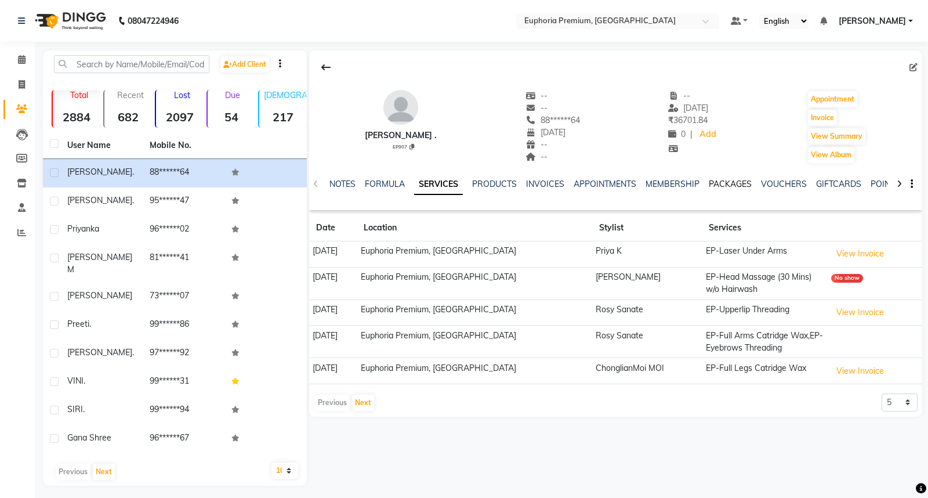
click at [732, 184] on link "PACKAGES" at bounding box center [730, 184] width 43 height 10
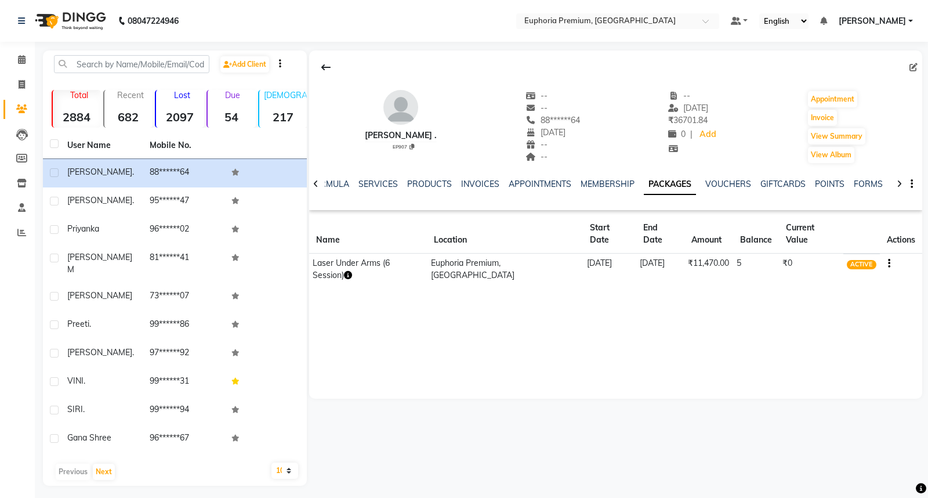
click at [352, 271] on icon "button" at bounding box center [348, 275] width 8 height 8
click at [470, 303] on div "JUDINE . EP907 -- -- 88******64 01-01-1900 -- -- -- 20-07-2025 ₹ 36701.84 0 | A…" at bounding box center [615, 224] width 613 height 348
click at [25, 62] on span at bounding box center [22, 59] width 20 height 13
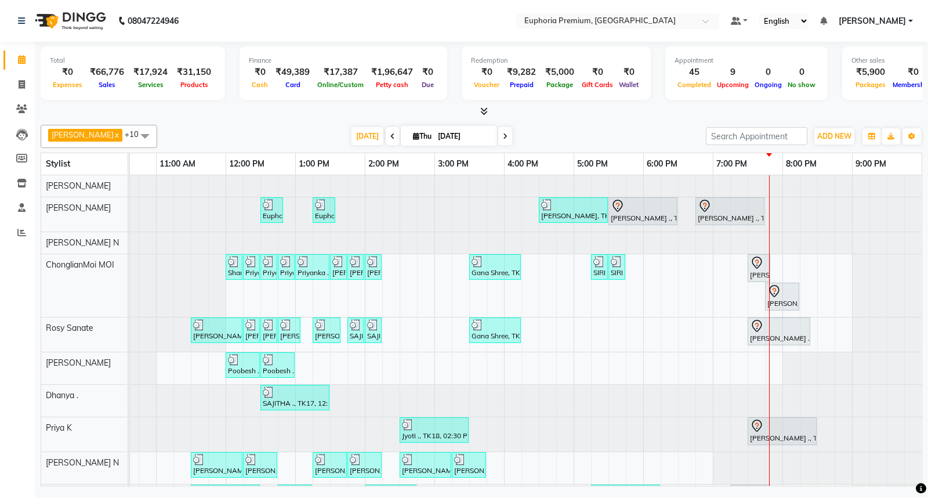
scroll to position [103, 0]
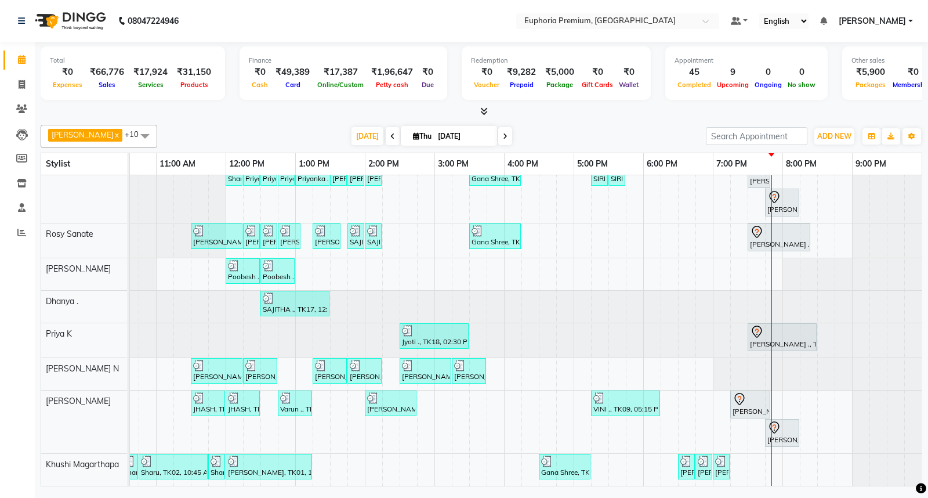
click at [503, 136] on icon at bounding box center [505, 136] width 5 height 7
type input "[DATE]"
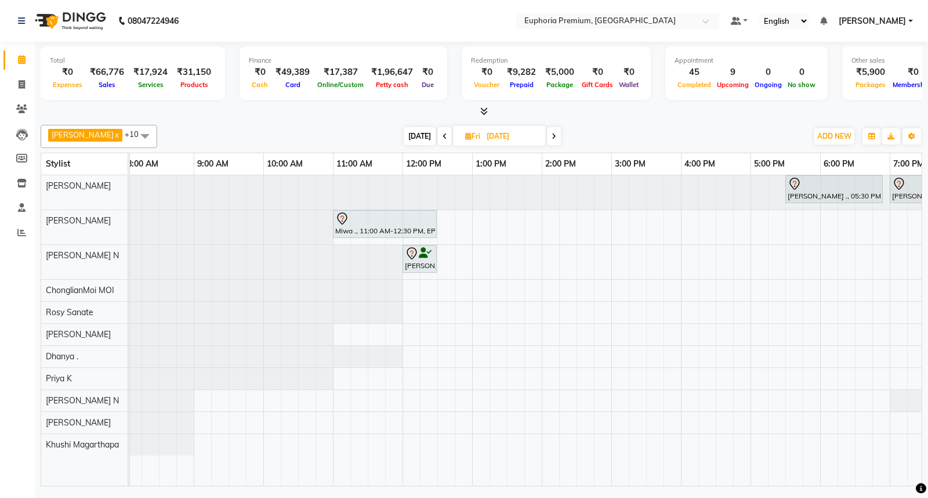
scroll to position [0, 0]
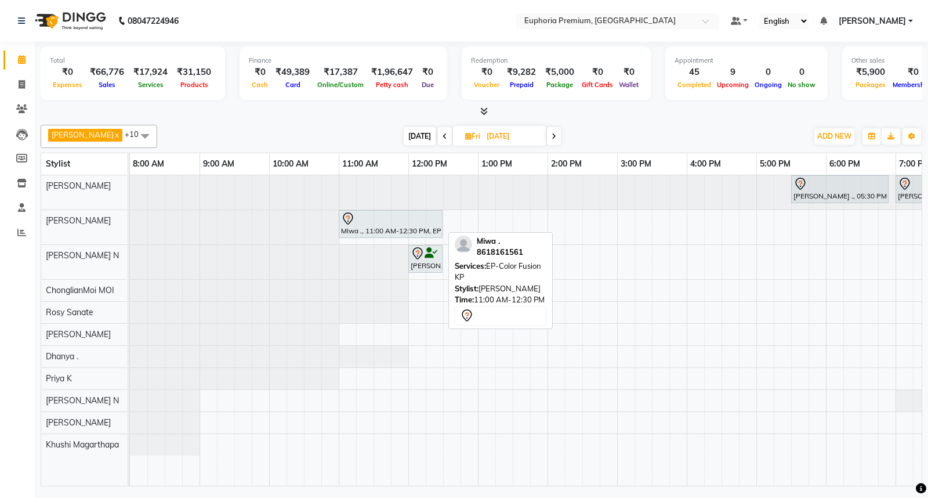
click at [398, 224] on div at bounding box center [390, 219] width 99 height 14
select select "7"
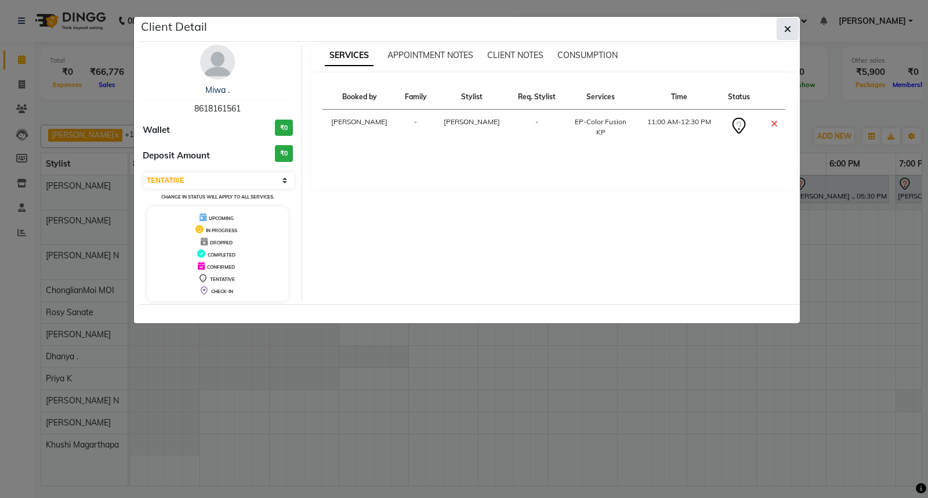
click at [784, 30] on icon "button" at bounding box center [787, 28] width 7 height 9
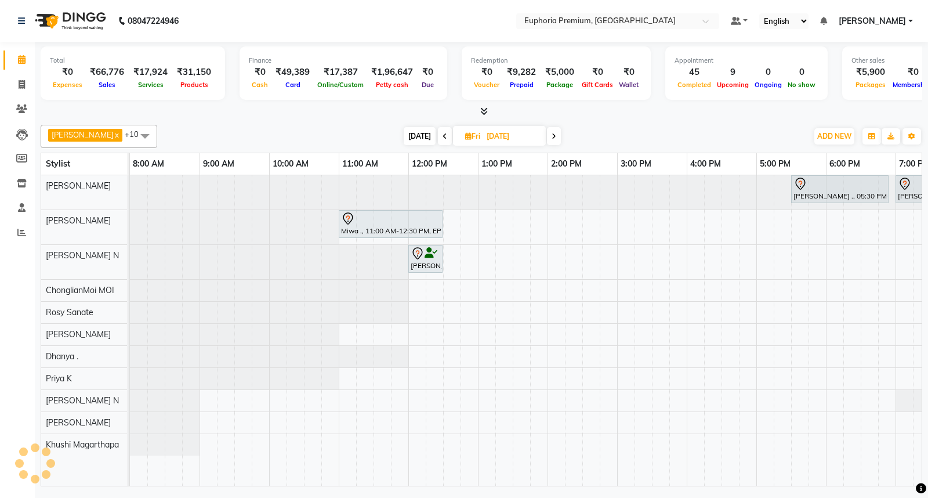
click at [407, 137] on span "[DATE]" at bounding box center [420, 136] width 32 height 18
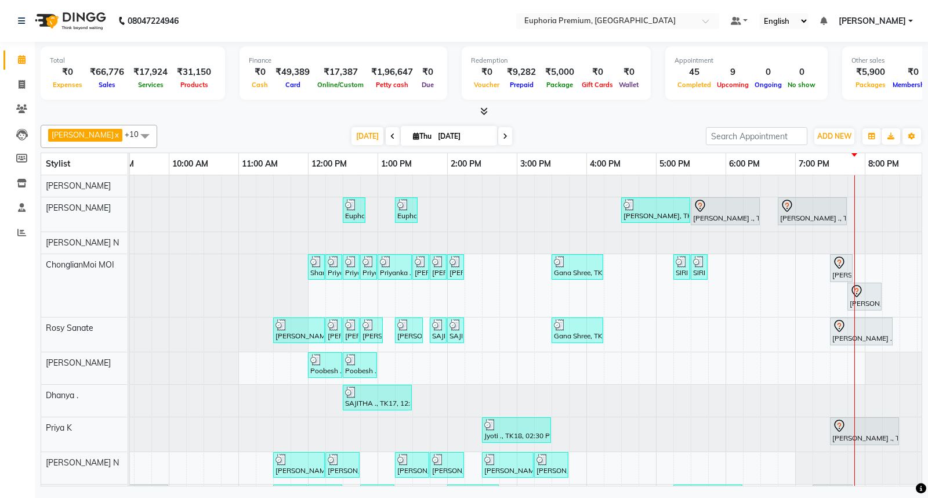
scroll to position [0, 84]
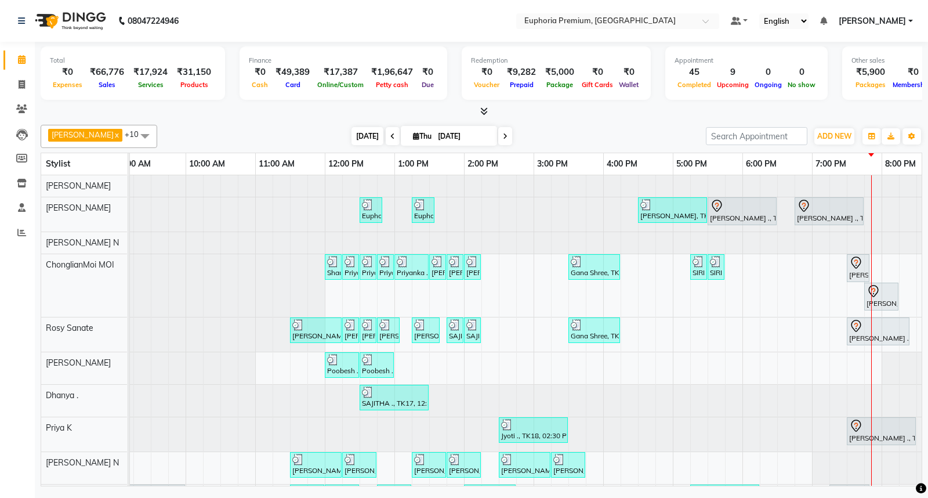
click at [351, 136] on span "[DATE]" at bounding box center [367, 136] width 32 height 18
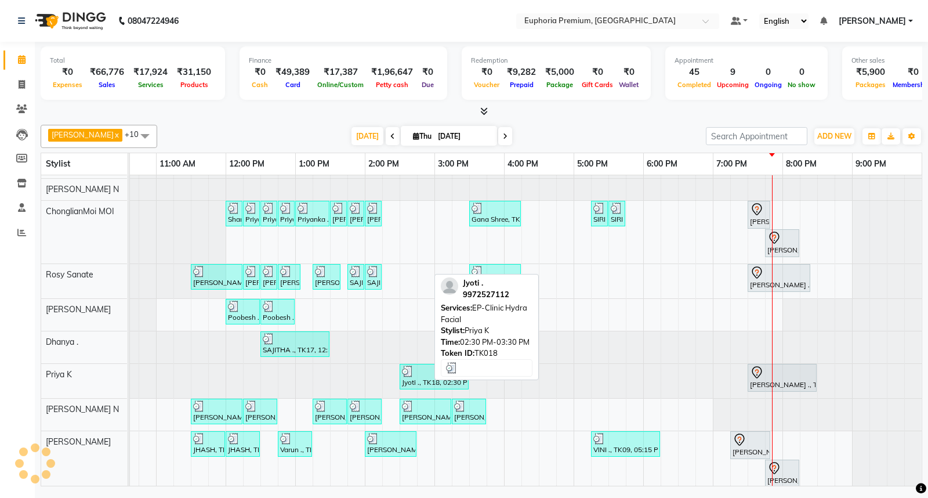
scroll to position [103, 0]
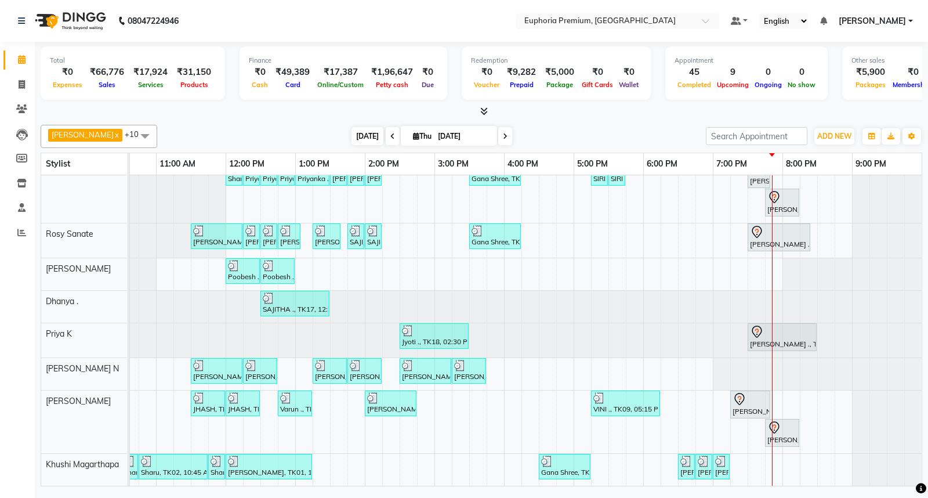
click at [351, 131] on span "[DATE]" at bounding box center [367, 136] width 32 height 18
click at [503, 135] on icon at bounding box center [505, 136] width 5 height 7
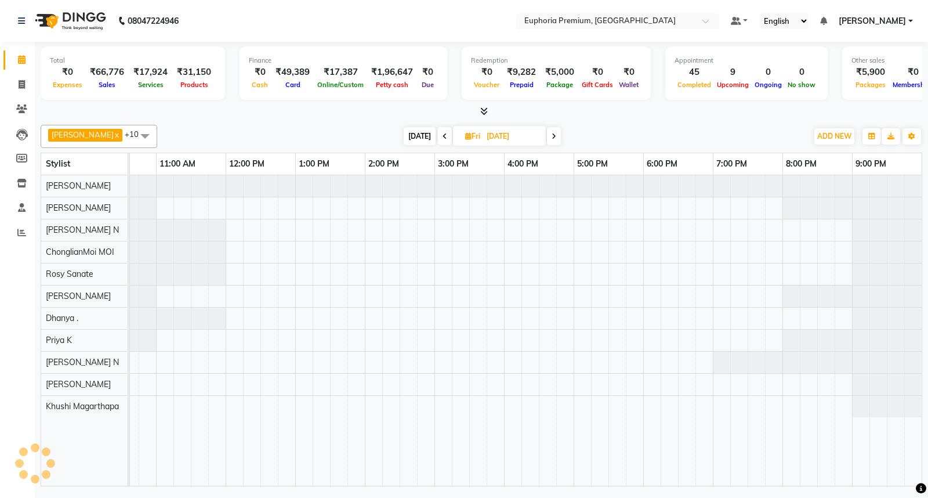
scroll to position [0, 0]
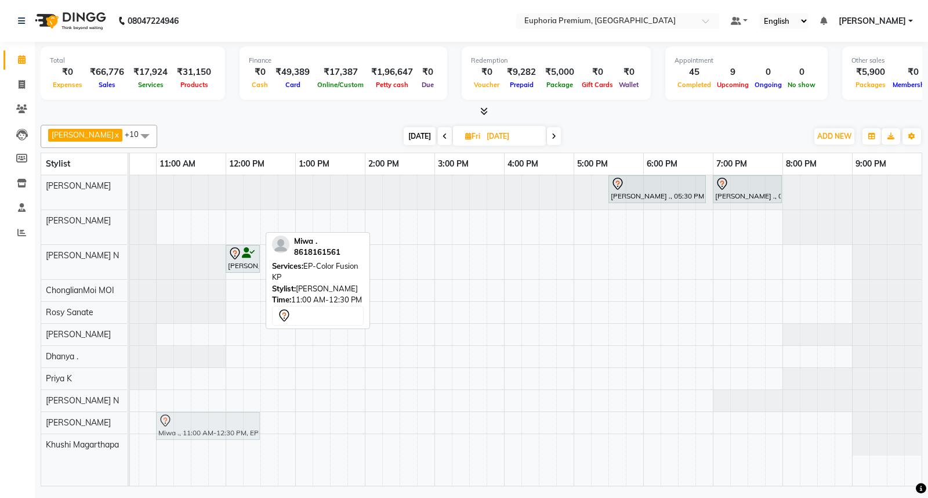
drag, startPoint x: 199, startPoint y: 217, endPoint x: 205, endPoint y: 414, distance: 196.7
click at [205, 414] on tbody "VISHWADEEP ., 05:30 PM-06:55 PM, GFC Hair Tushit Balaji ., 07:00 PM-08:00 PM, Q…" at bounding box center [434, 315] width 974 height 280
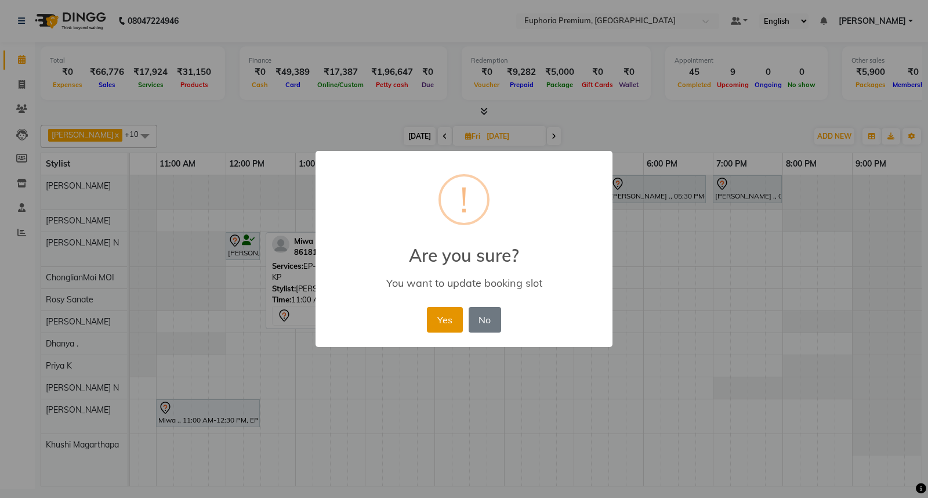
click at [442, 314] on button "Yes" at bounding box center [444, 320] width 35 height 26
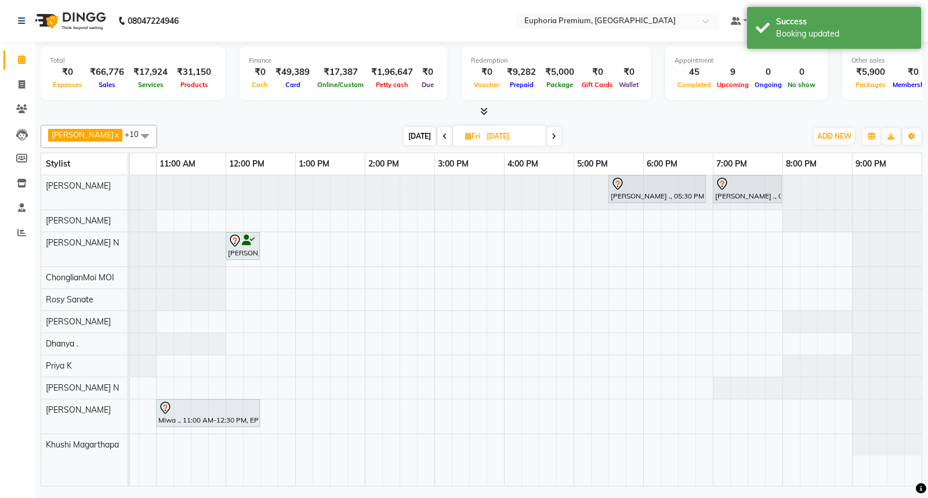
click at [404, 138] on span "[DATE]" at bounding box center [420, 136] width 32 height 18
type input "[DATE]"
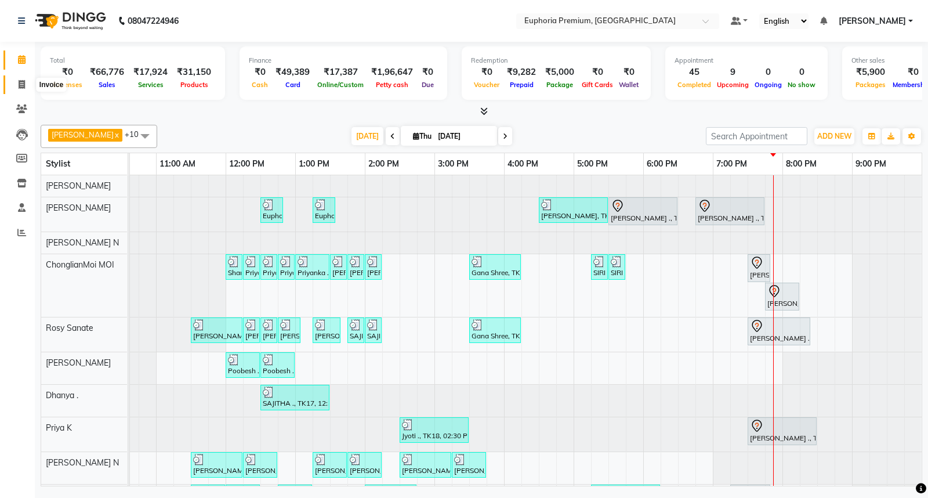
click at [16, 79] on span at bounding box center [22, 84] width 20 height 13
select select "service"
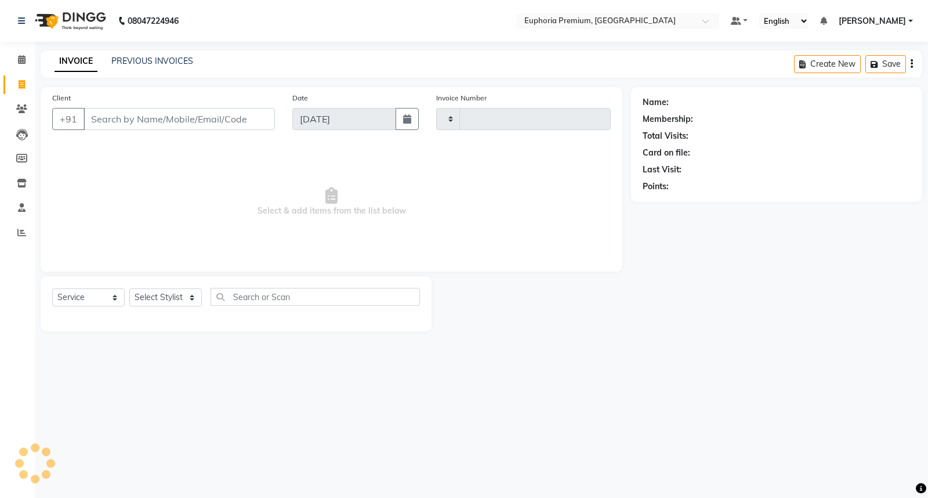
type input "2685"
select select "7925"
click at [107, 300] on select "Select Service Product Membership Package Voucher Prepaid Gift Card" at bounding box center [88, 297] width 72 height 18
select select "package"
click at [52, 289] on select "Select Service Product Membership Package Voucher Prepaid Gift Card" at bounding box center [88, 297] width 72 height 18
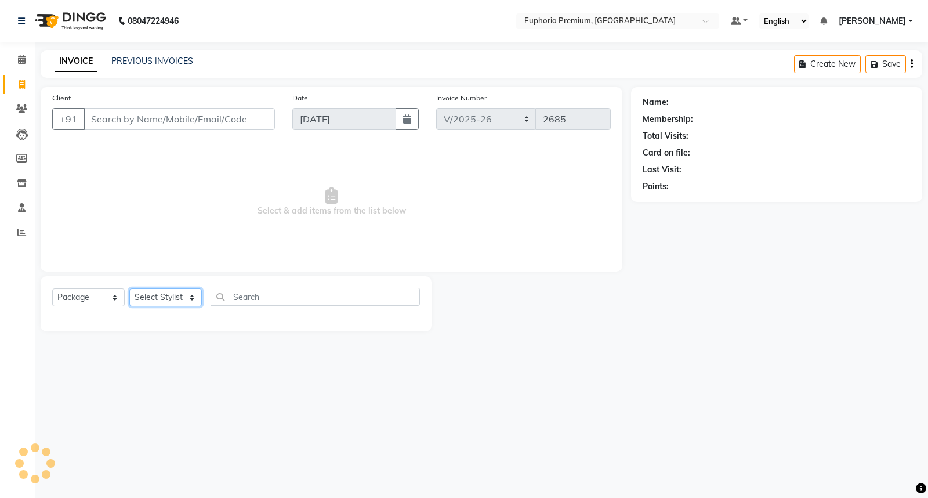
click at [181, 300] on select "Select Stylist" at bounding box center [165, 297] width 72 height 18
click at [181, 300] on select "Select Stylist Admin Babu V Bharath N [PERSON_NAME] [PERSON_NAME] N Chiinthian …" at bounding box center [171, 297] width 84 height 18
select select "71627"
click at [129, 289] on select "Select Stylist Admin Babu V Bharath N [PERSON_NAME] [PERSON_NAME] N Chiinthian …" at bounding box center [171, 297] width 84 height 18
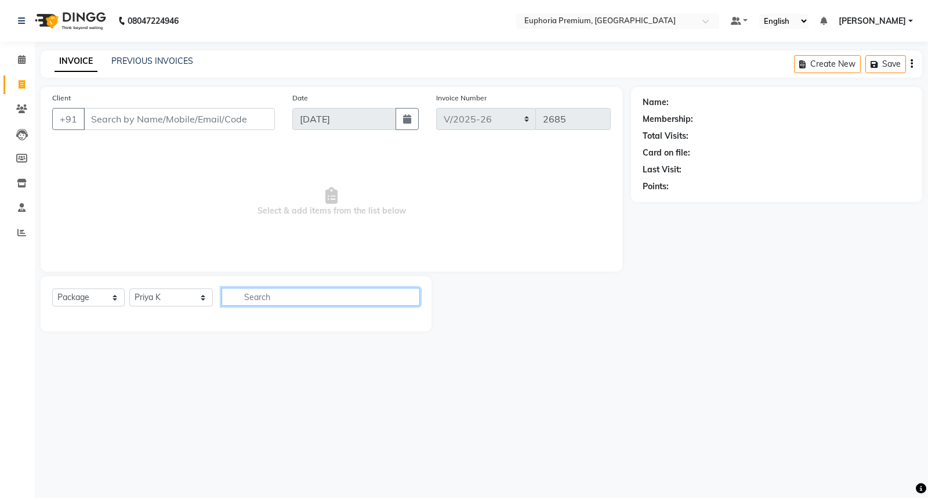
click at [284, 296] on input "text" at bounding box center [321, 297] width 198 height 18
type input "u"
type input "l"
click at [108, 296] on select "Select Service Product Membership Package Voucher Prepaid Gift Card" at bounding box center [88, 297] width 72 height 18
click at [52, 289] on select "Select Service Product Membership Package Voucher Prepaid Gift Card" at bounding box center [88, 297] width 72 height 18
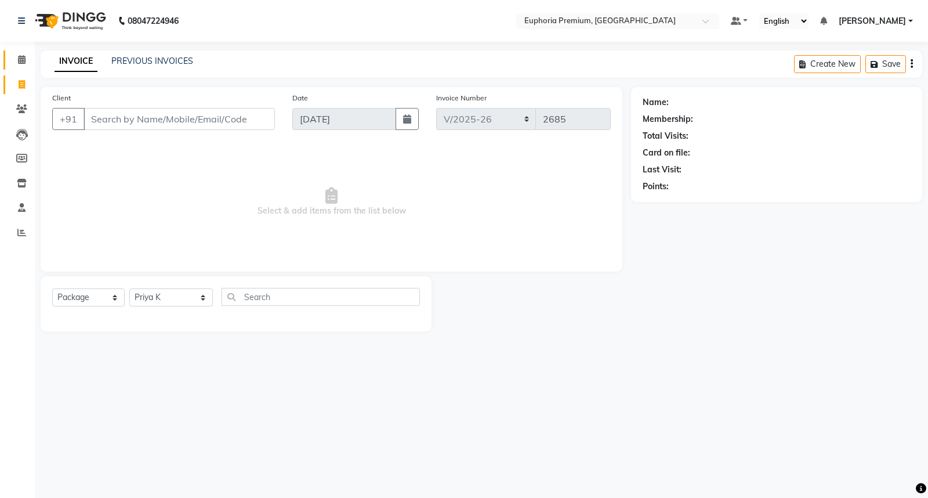
click at [8, 64] on link "Calendar" at bounding box center [17, 59] width 28 height 19
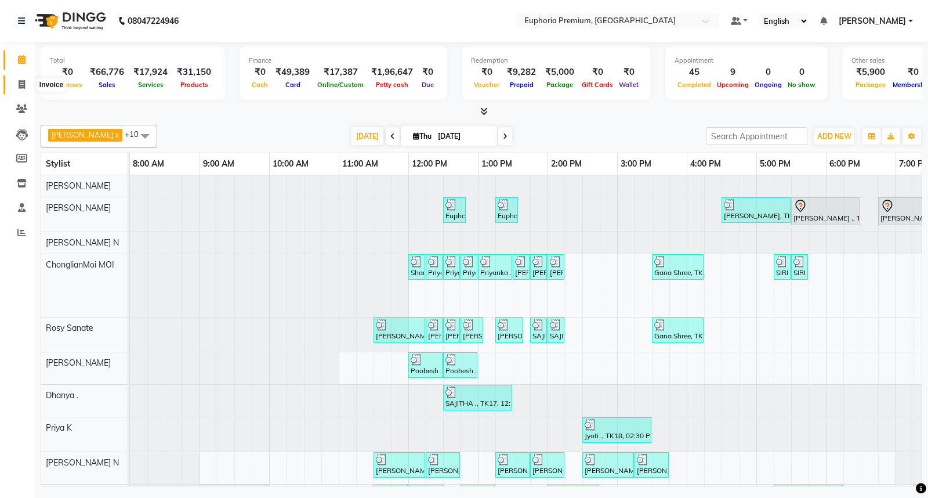
click at [20, 85] on icon at bounding box center [22, 84] width 6 height 9
select select "7925"
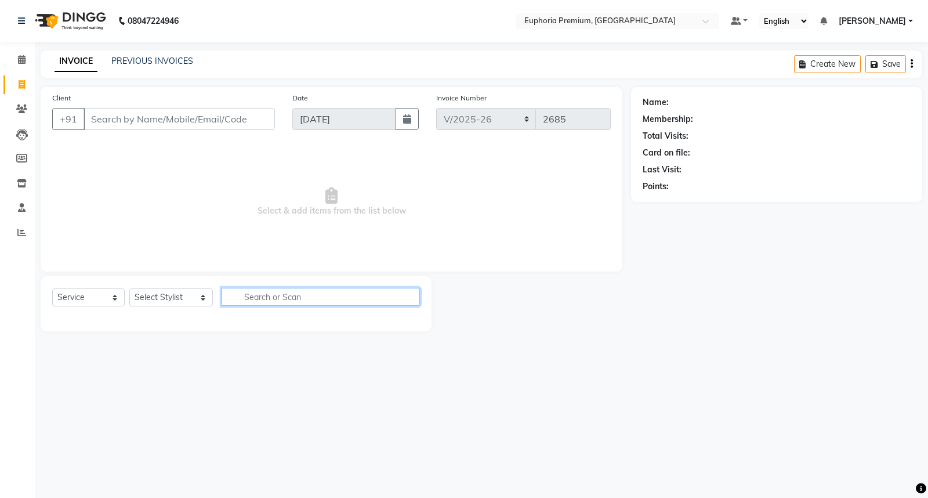
click at [249, 299] on input "text" at bounding box center [321, 297] width 198 height 18
click at [111, 295] on select "Select Service Product Membership Package Voucher Prepaid Gift Card" at bounding box center [88, 297] width 72 height 18
select select "package"
click at [52, 289] on select "Select Service Product Membership Package Voucher Prepaid Gift Card" at bounding box center [88, 297] width 72 height 18
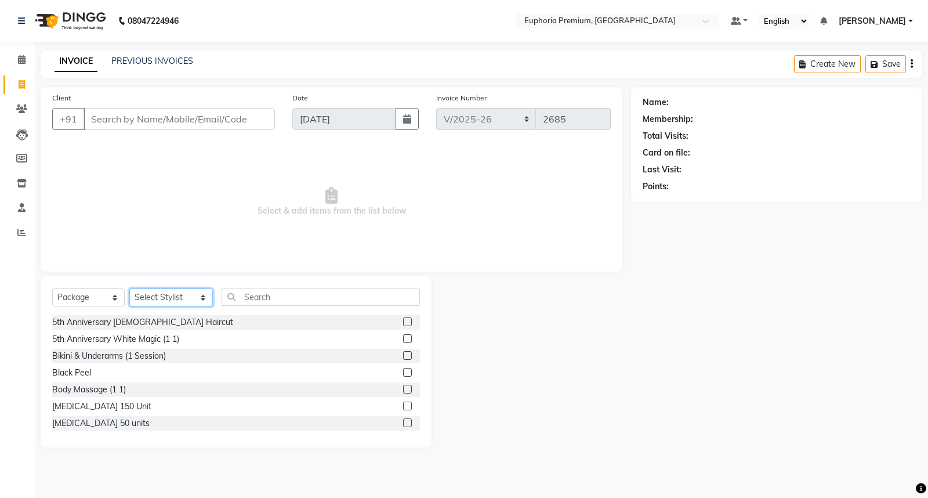
click at [170, 298] on select "Select Stylist Admin Babu V Bharath N [PERSON_NAME] [PERSON_NAME] N Chiinthian …" at bounding box center [171, 297] width 84 height 18
select select "71627"
click at [129, 289] on select "Select Stylist Admin Babu V Bharath N [PERSON_NAME] [PERSON_NAME] N Chiinthian …" at bounding box center [171, 297] width 84 height 18
click at [258, 297] on input "text" at bounding box center [321, 297] width 198 height 18
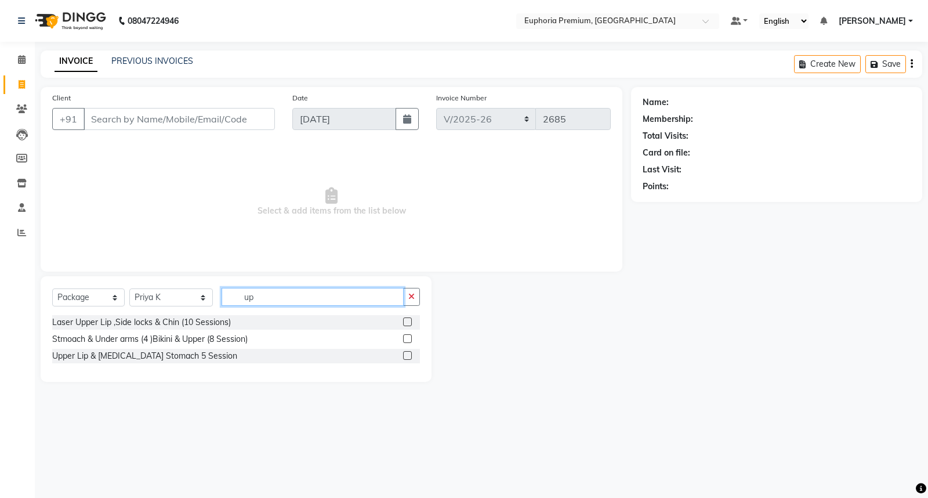
type input "u"
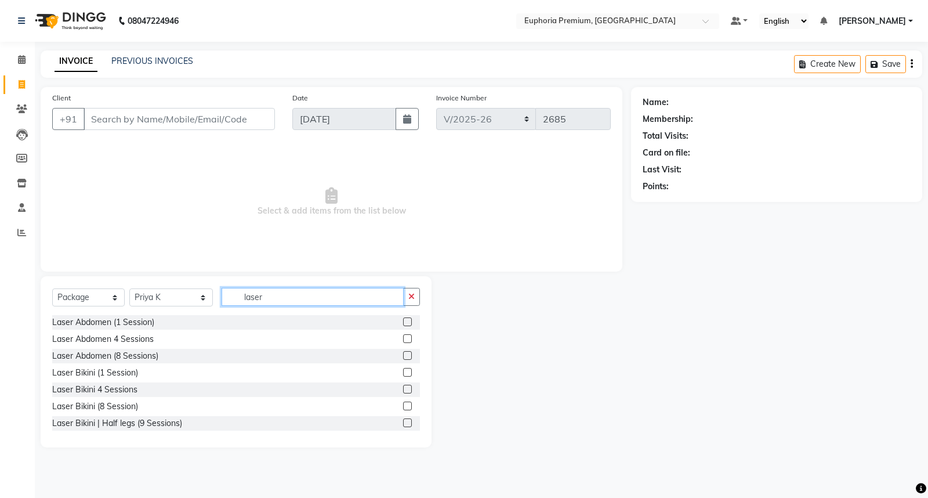
click at [269, 300] on input "laser" at bounding box center [313, 297] width 182 height 18
type input "l"
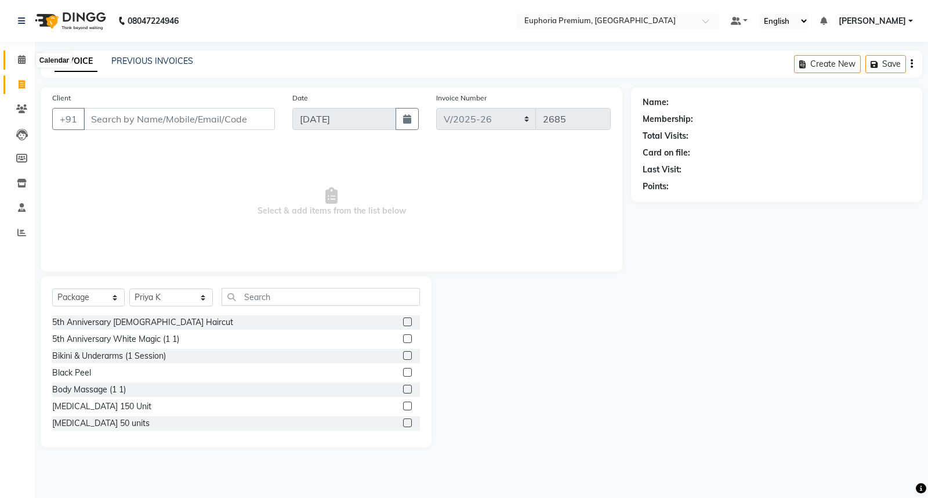
click at [22, 61] on icon at bounding box center [22, 59] width 8 height 9
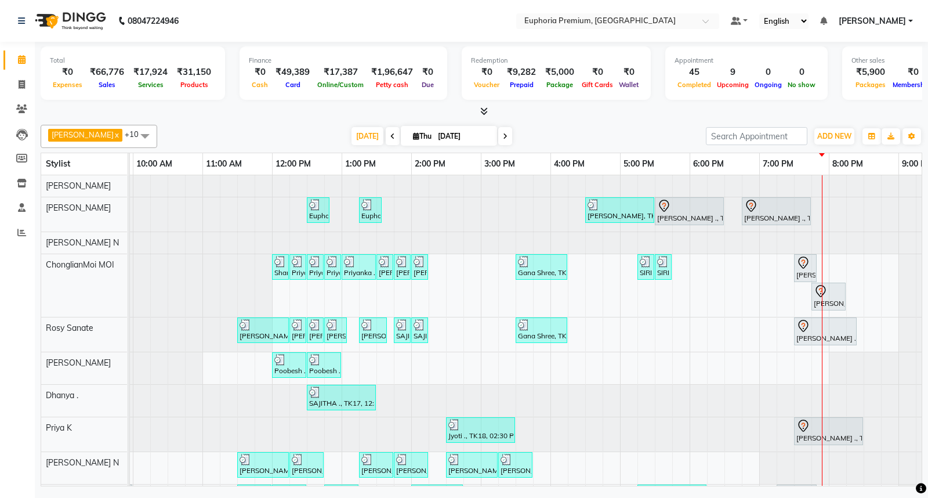
scroll to position [0, 183]
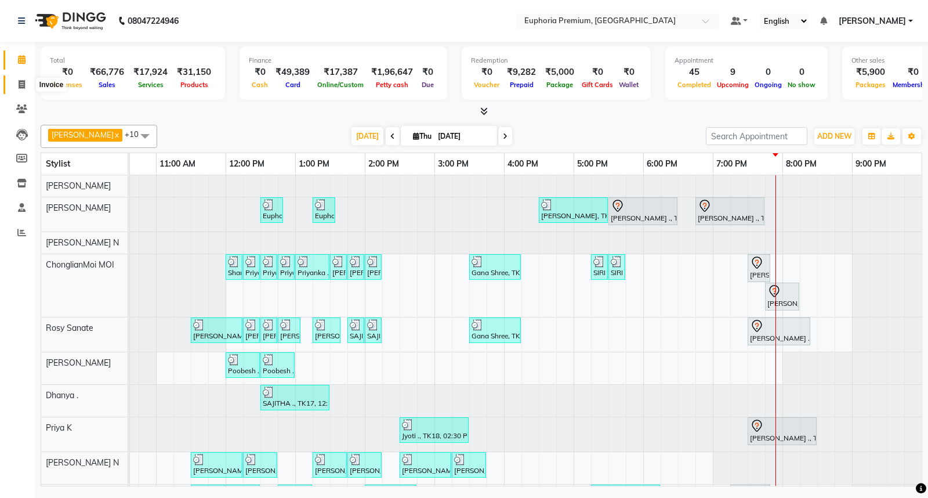
click at [24, 82] on icon at bounding box center [22, 84] width 6 height 9
select select "7925"
select select "service"
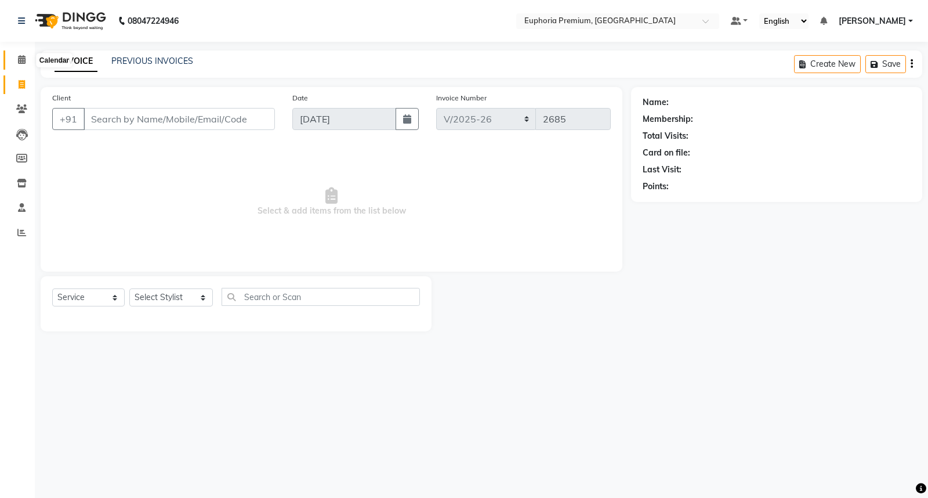
click at [20, 60] on icon at bounding box center [22, 59] width 8 height 9
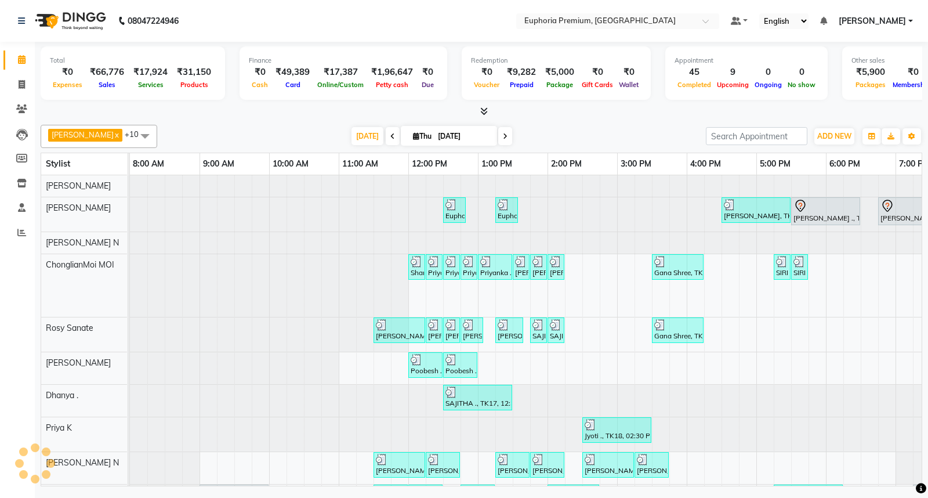
scroll to position [103, 0]
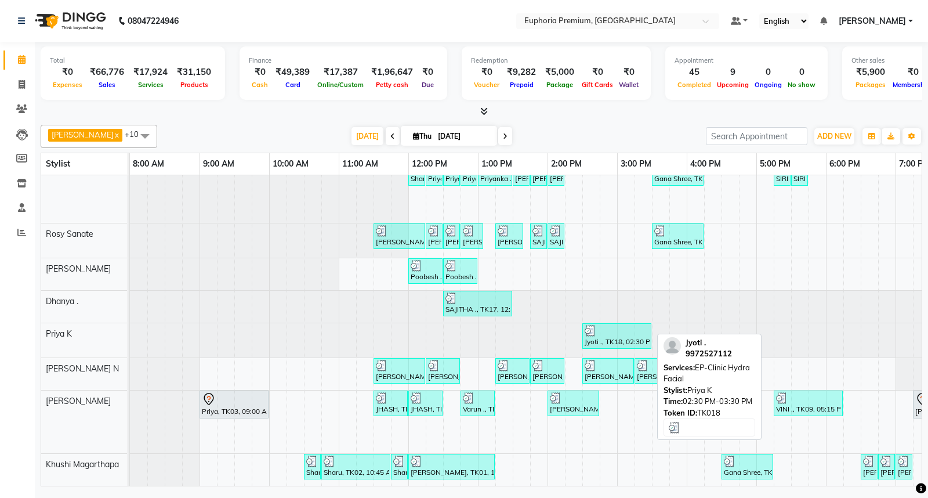
click at [629, 328] on div "Jyoti ., TK18, 02:30 PM-03:30 PM, EP-Clinic Hydra Facial" at bounding box center [616, 336] width 67 height 22
select select "3"
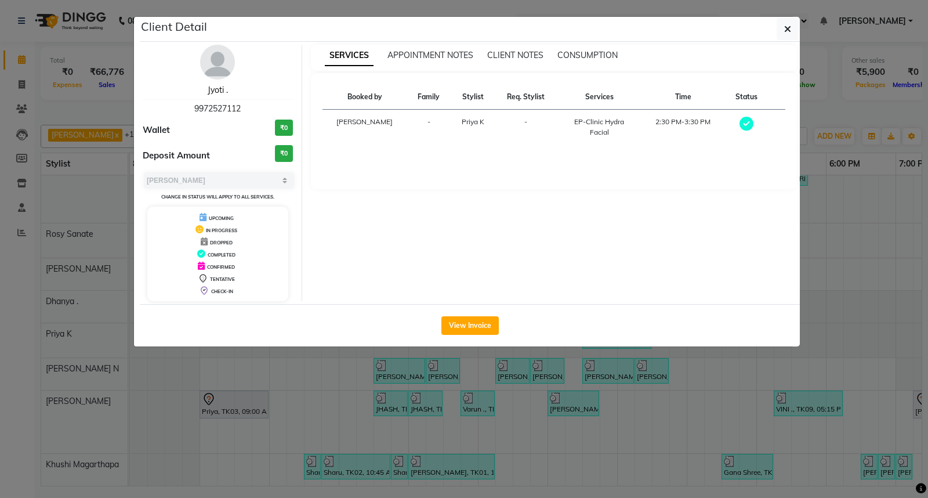
click at [217, 89] on link "Jyoti ." at bounding box center [218, 90] width 20 height 10
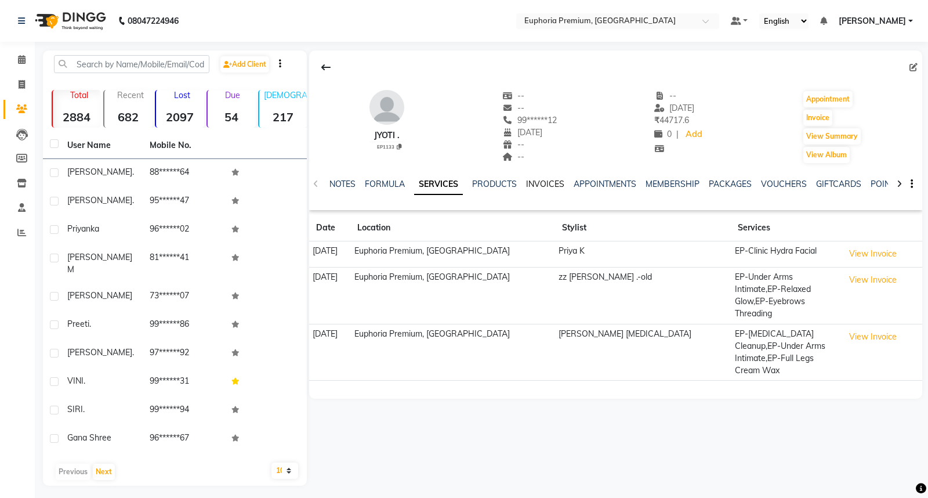
click at [534, 182] on link "INVOICES" at bounding box center [545, 184] width 38 height 10
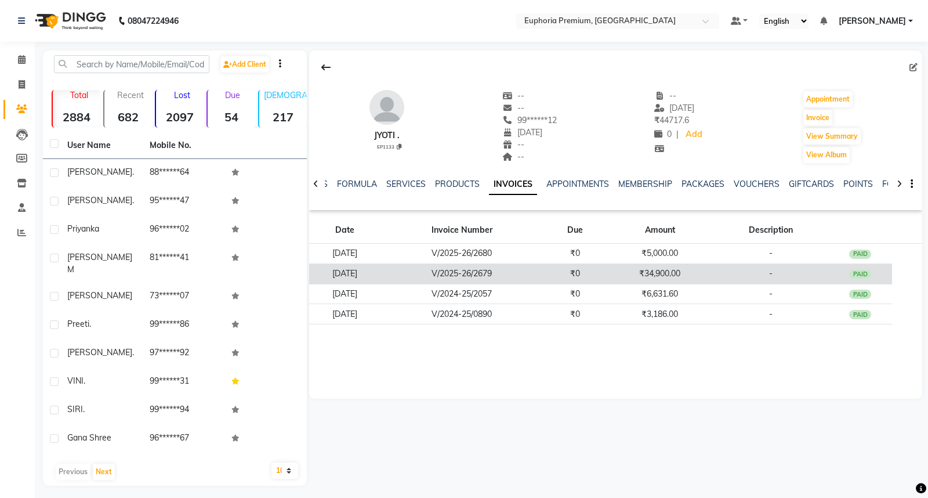
click at [870, 271] on div "PAID" at bounding box center [860, 274] width 22 height 9
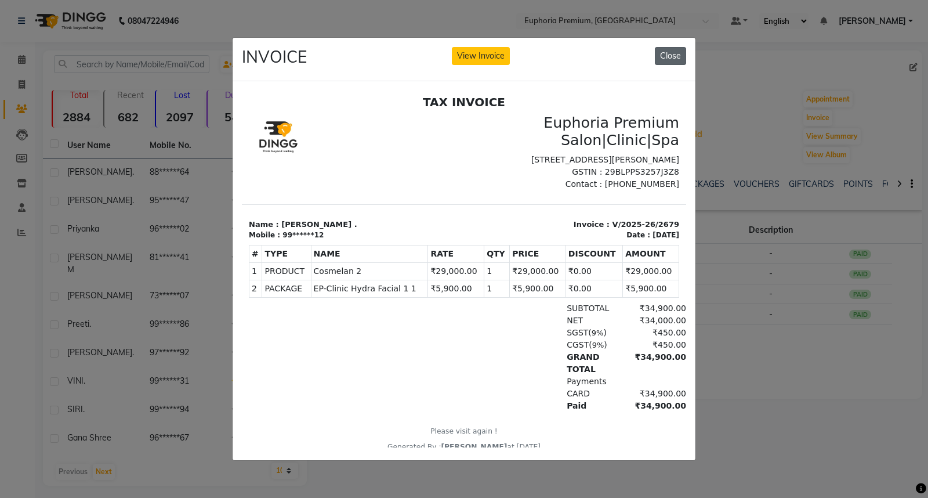
click at [673, 48] on button "Close" at bounding box center [670, 56] width 31 height 18
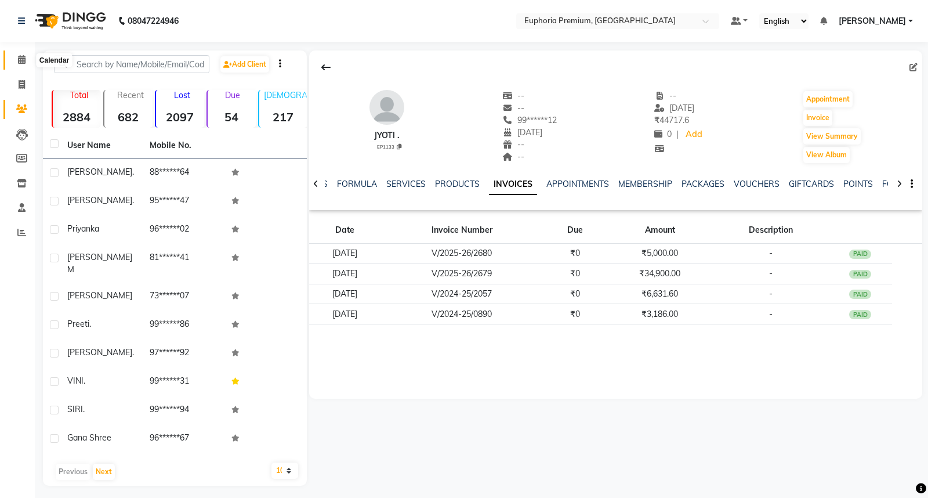
click at [23, 59] on icon at bounding box center [22, 59] width 8 height 9
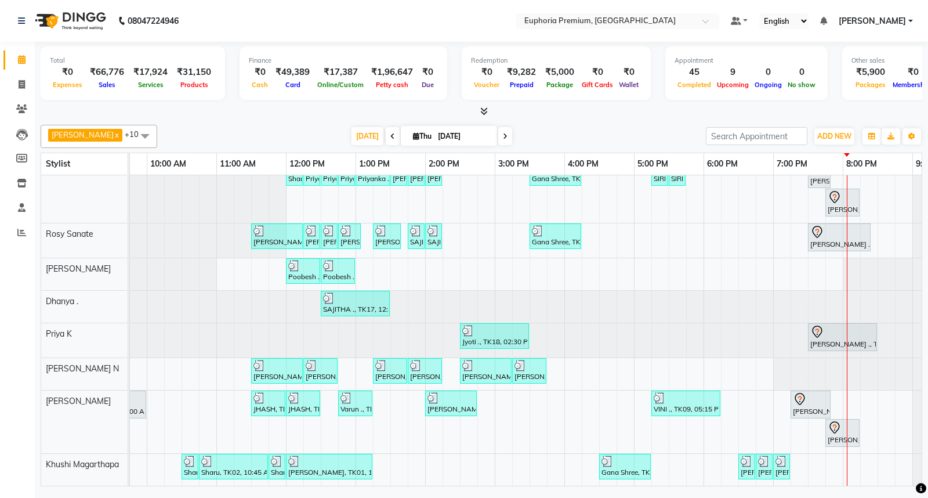
scroll to position [0, 183]
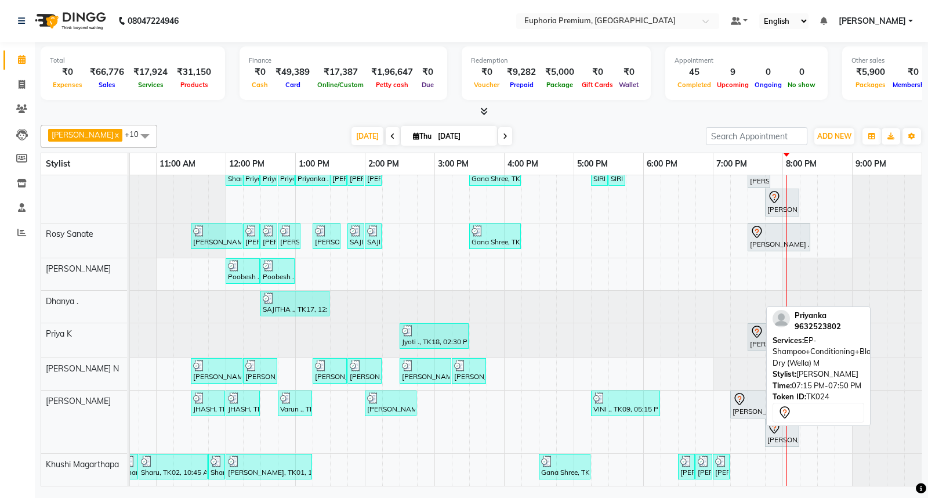
click at [743, 392] on div at bounding box center [749, 399] width 35 height 14
select select "7"
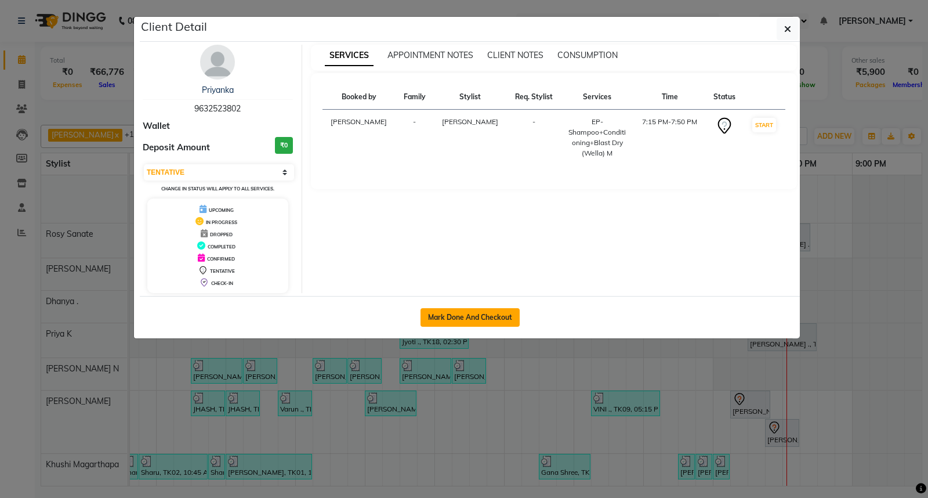
click at [491, 318] on button "Mark Done And Checkout" at bounding box center [469, 317] width 99 height 19
select select "7925"
select select "service"
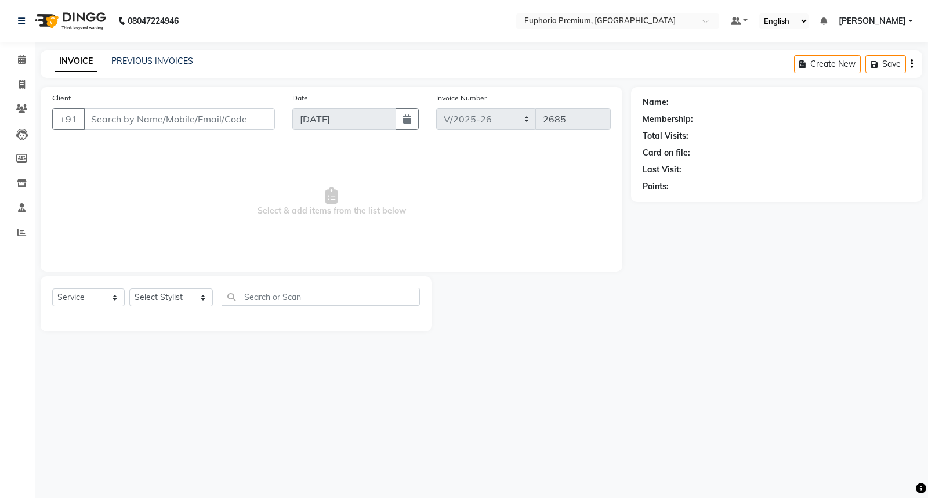
type input "96******02"
select select "88670"
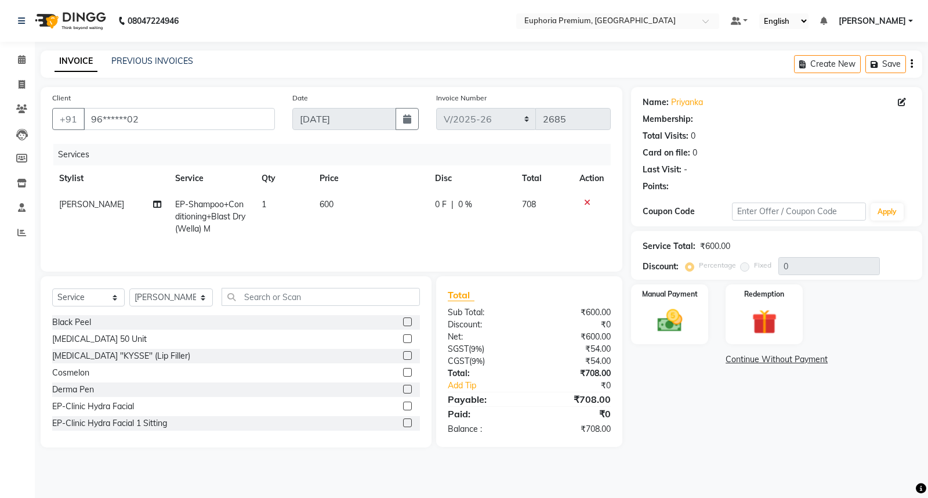
select select "1: Object"
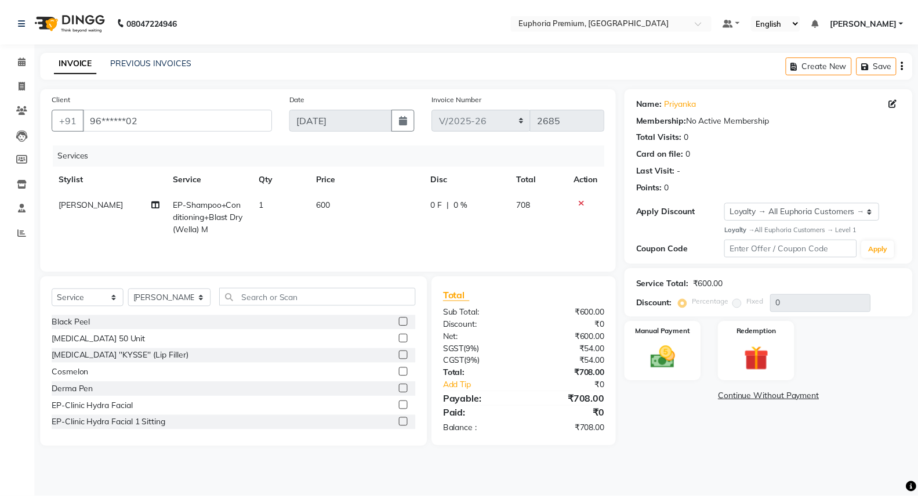
scroll to position [0, 9]
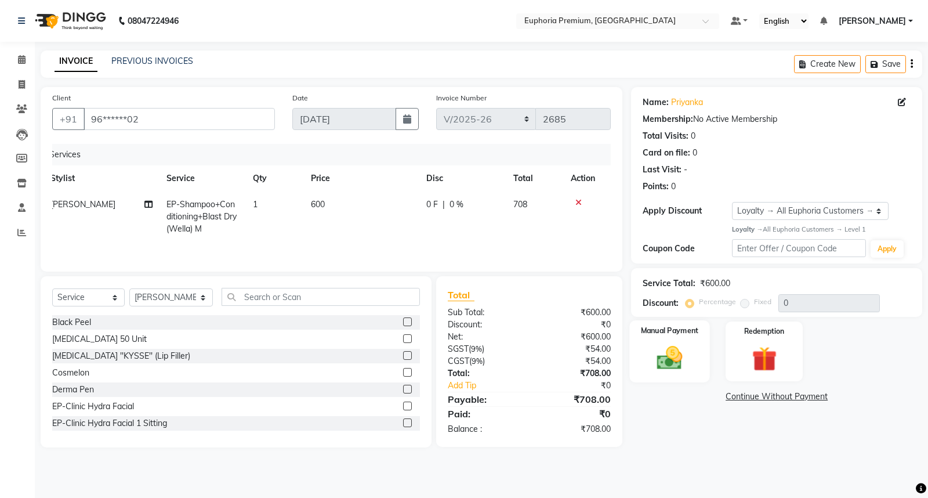
click at [660, 347] on img at bounding box center [670, 358] width 42 height 30
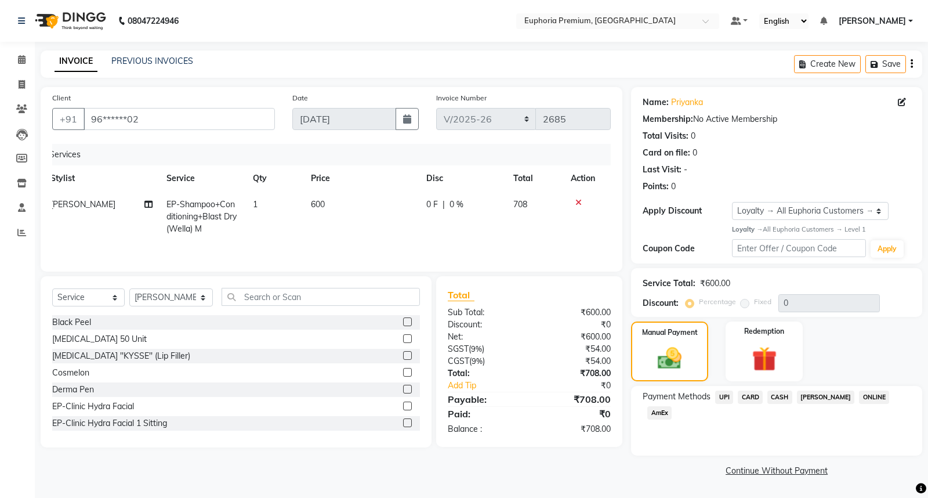
click at [721, 394] on span "UPI" at bounding box center [724, 396] width 18 height 13
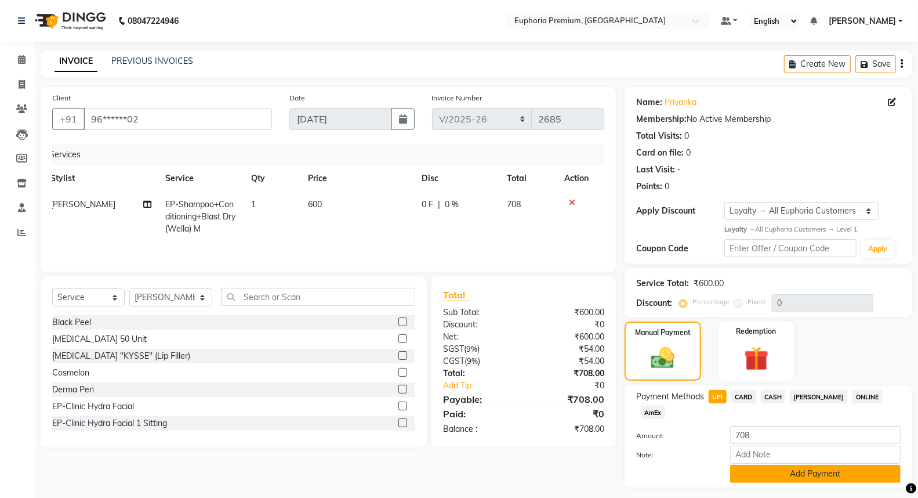
click at [808, 465] on button "Add Payment" at bounding box center [815, 474] width 170 height 18
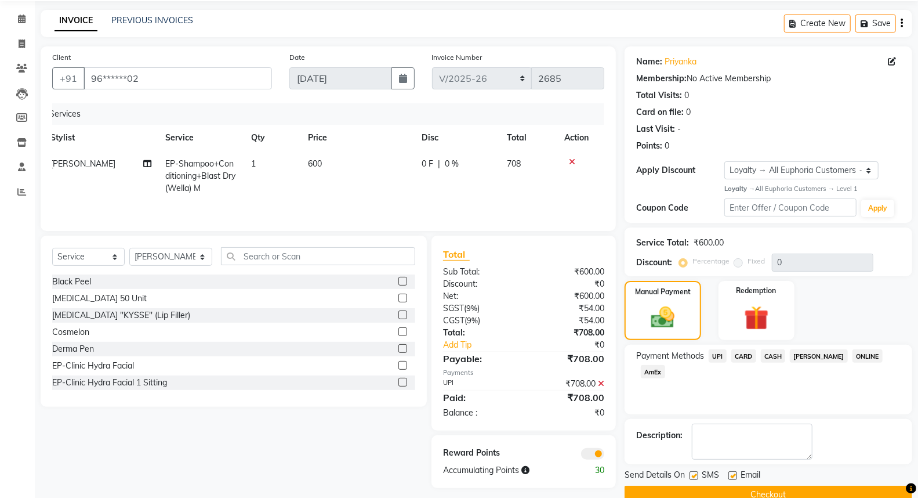
scroll to position [63, 0]
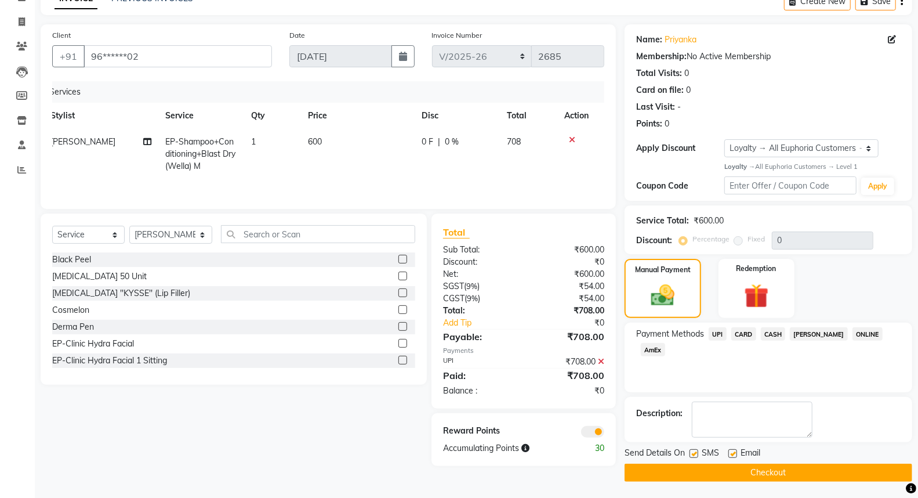
click at [786, 471] on button "Checkout" at bounding box center [769, 472] width 288 height 18
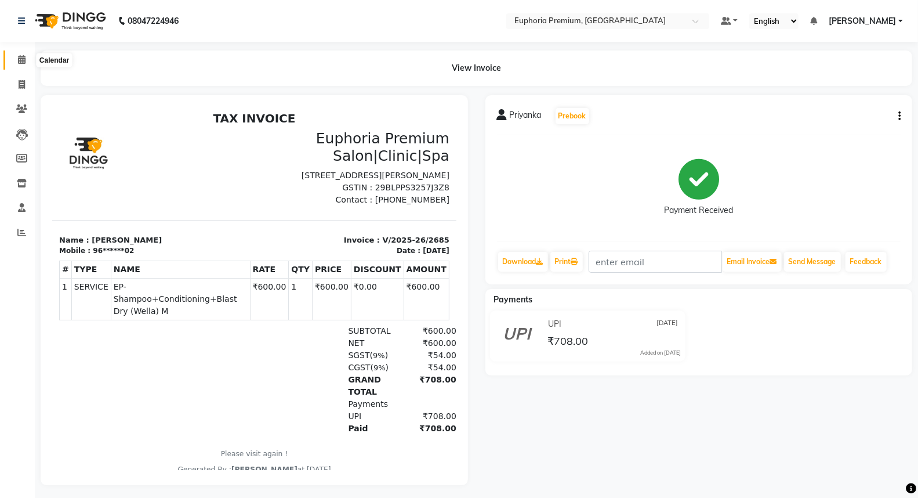
click at [14, 59] on span at bounding box center [22, 59] width 20 height 13
